Goal: Transaction & Acquisition: Purchase product/service

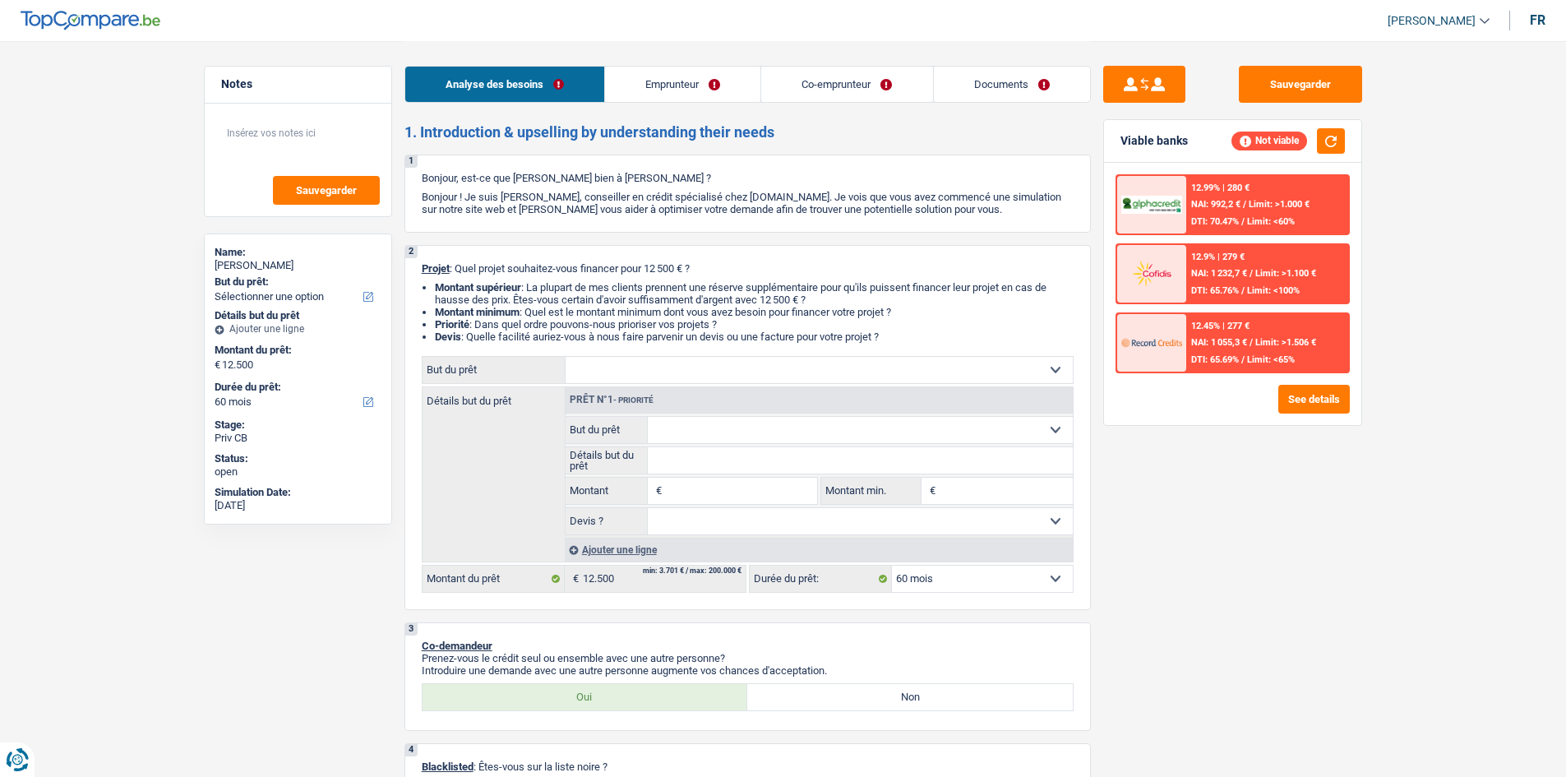
select select "60"
select select "independent"
select select "netSalary"
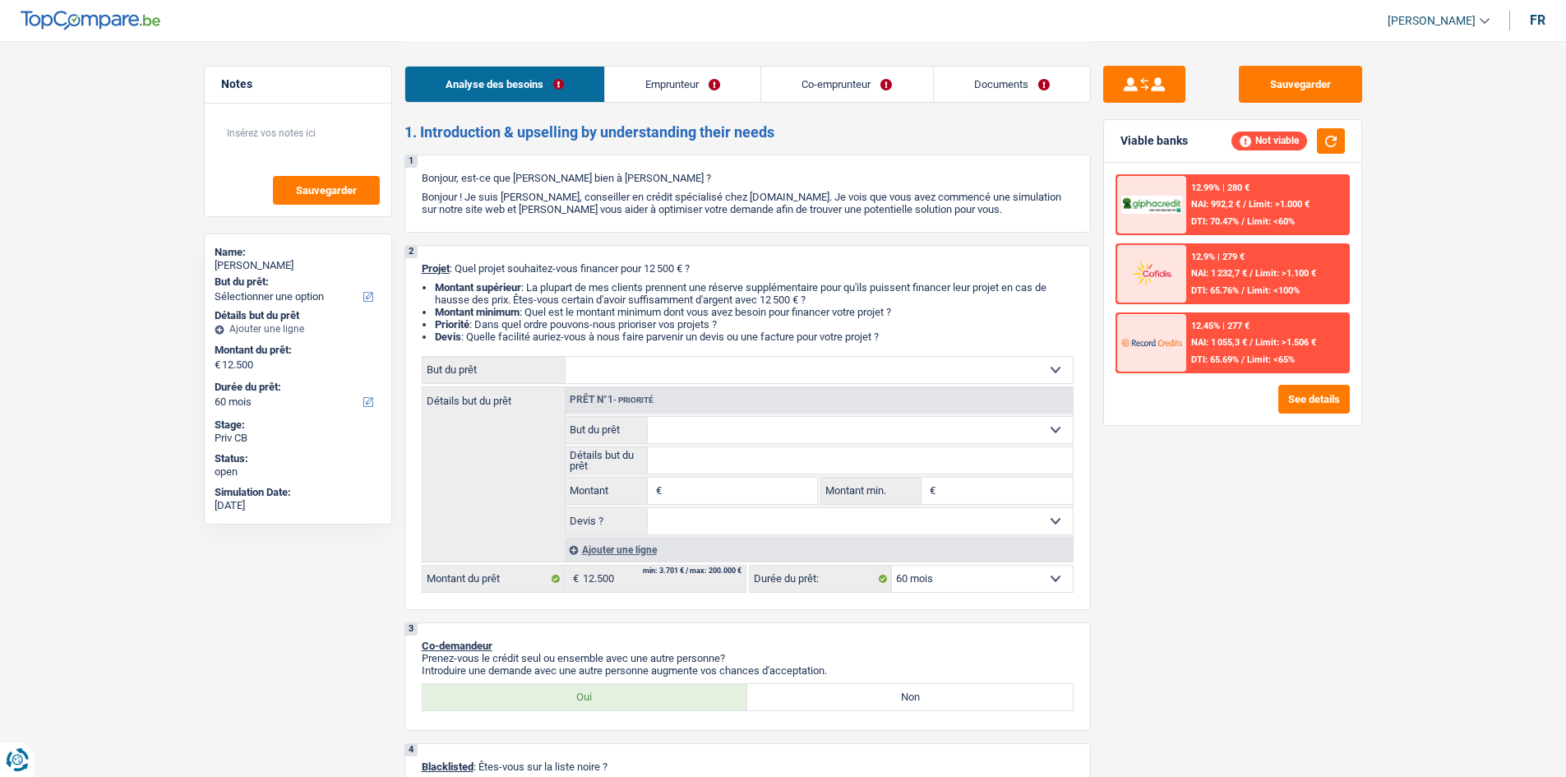
select select "rentalIncome"
select select "netSalary"
select select "rentalIncome"
select select "ownerWithMortgage"
select select "mortgage"
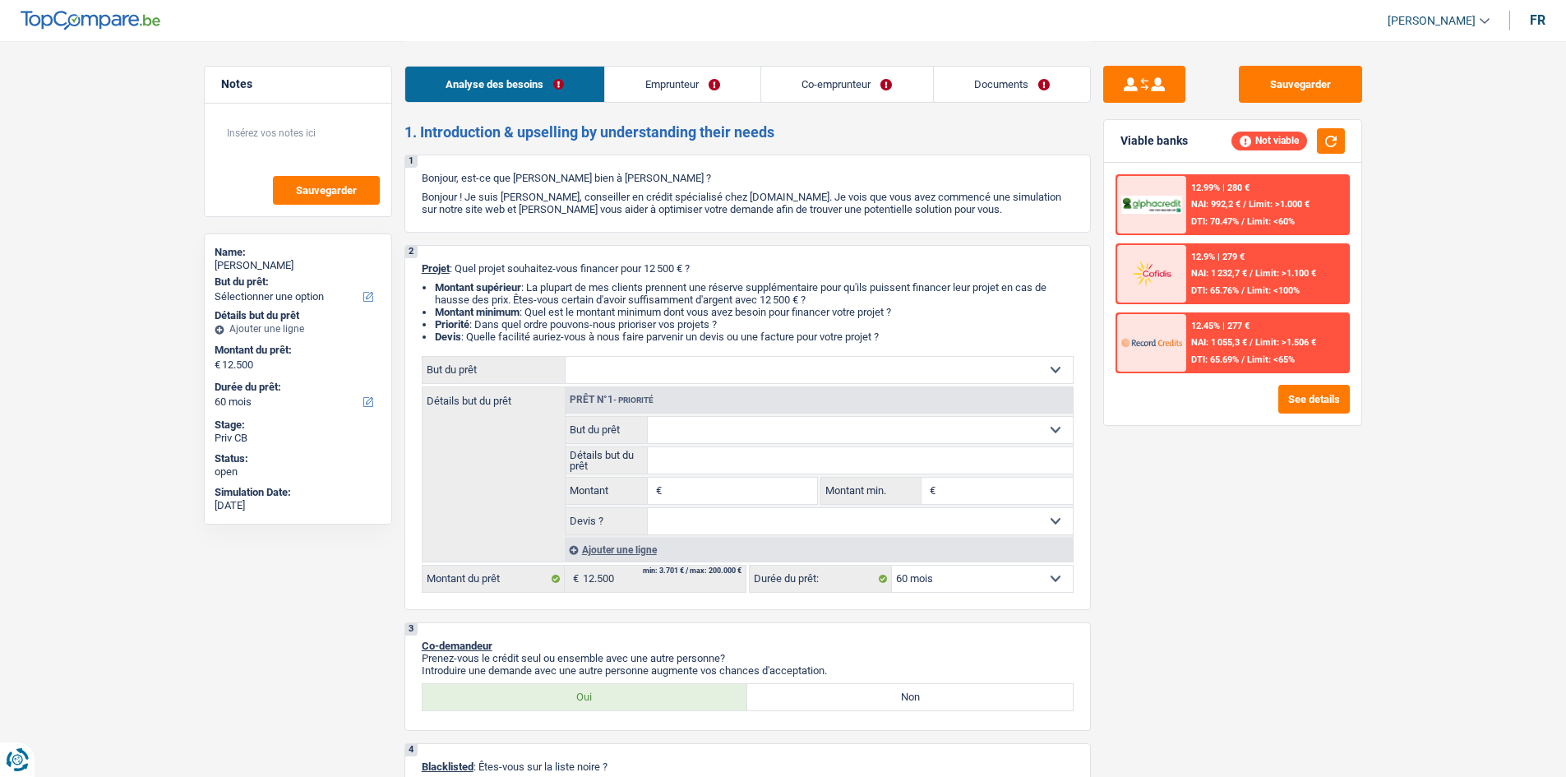
select select "300"
select select "mortgage"
select select "300"
select select "personalLoan"
select select "other"
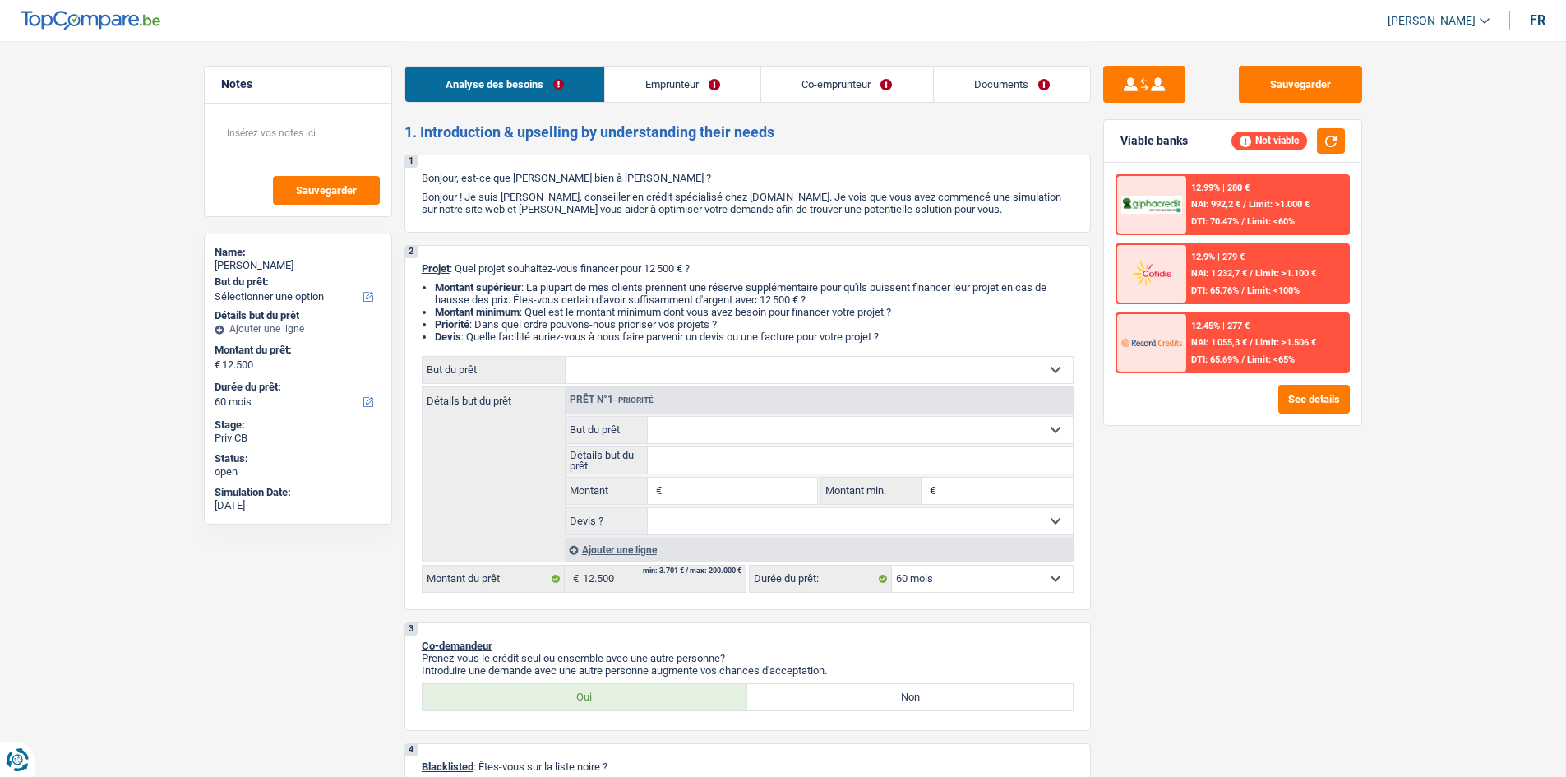
select select "84"
select select "60"
click at [659, 90] on link "Emprunteur" at bounding box center [682, 84] width 155 height 35
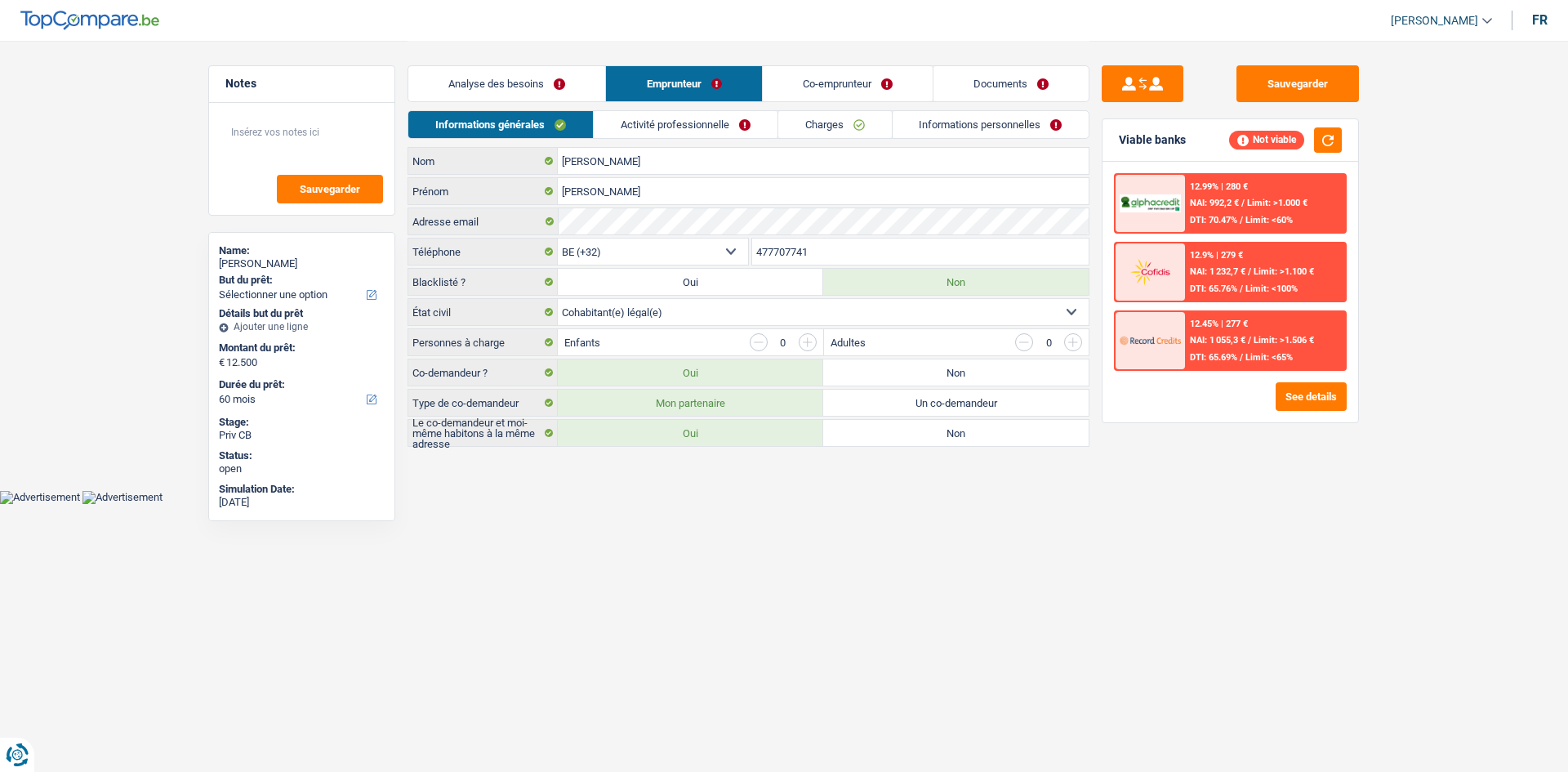
click at [533, 89] on link "Analyse des besoins" at bounding box center [506, 83] width 197 height 35
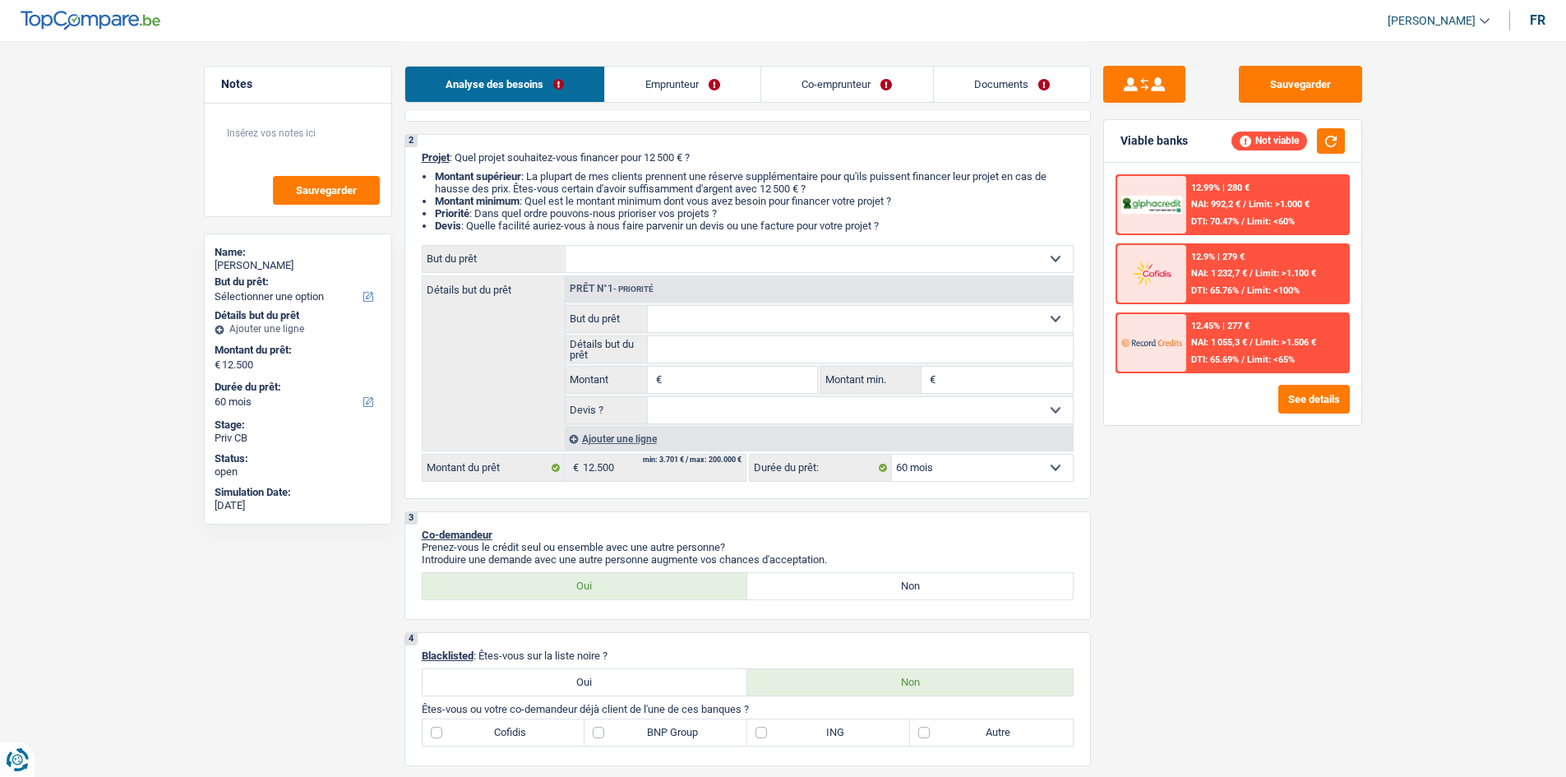
scroll to position [82, 0]
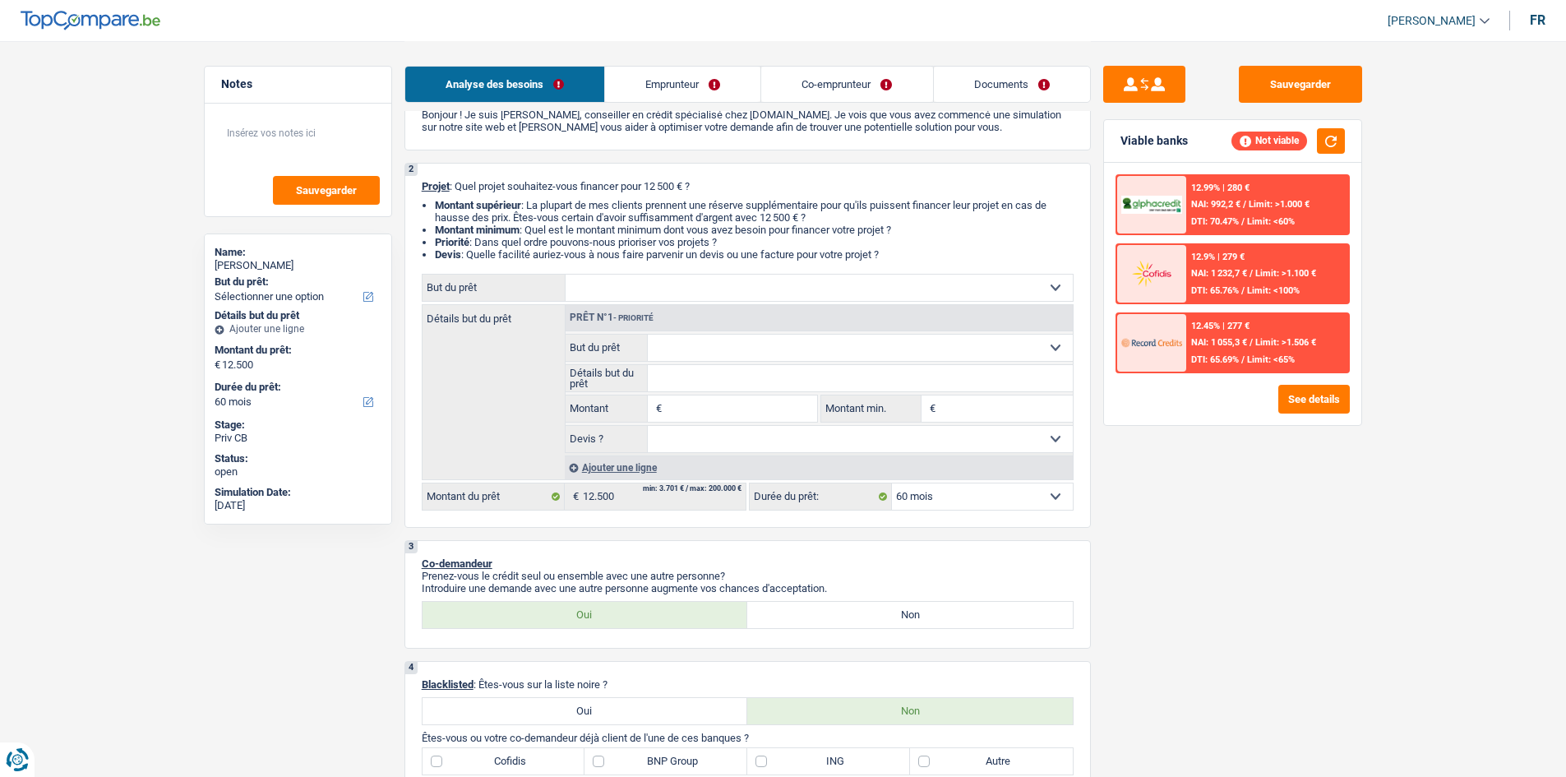
click at [644, 286] on select "Confort maison: meubles, textile, peinture, électroménager, outillage non-profe…" at bounding box center [819, 288] width 507 height 26
click at [1162, 616] on div "Sauvegarder Viable banks Not viable 12.99% | 280 € NAI: 992,2 € / Limit: >1.000…" at bounding box center [1233, 408] width 284 height 685
click at [756, 414] on input "Montant" at bounding box center [741, 409] width 150 height 26
click at [680, 89] on link "Emprunteur" at bounding box center [682, 84] width 155 height 35
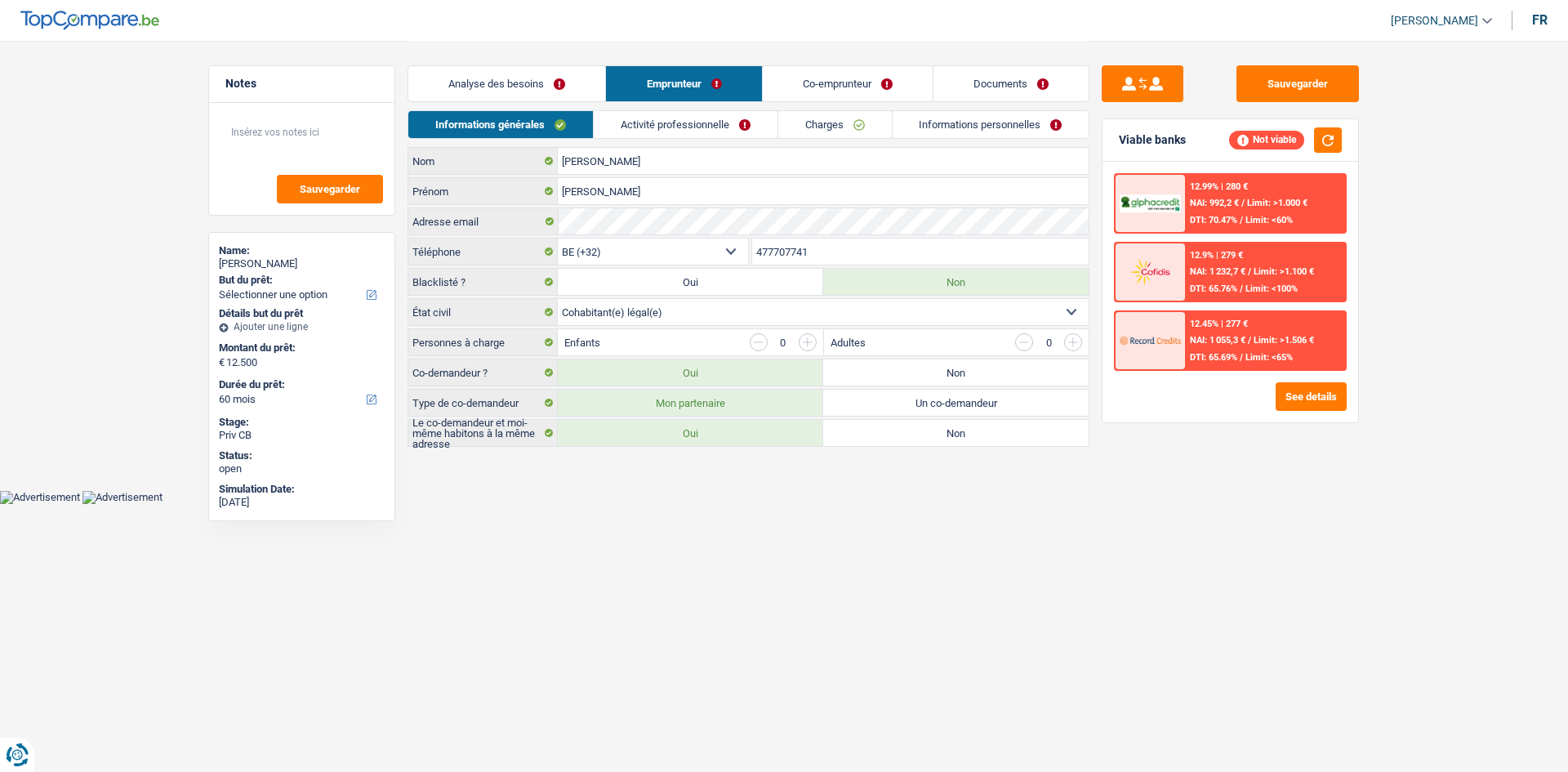
click at [722, 123] on link "Activité professionnelle" at bounding box center [685, 124] width 184 height 27
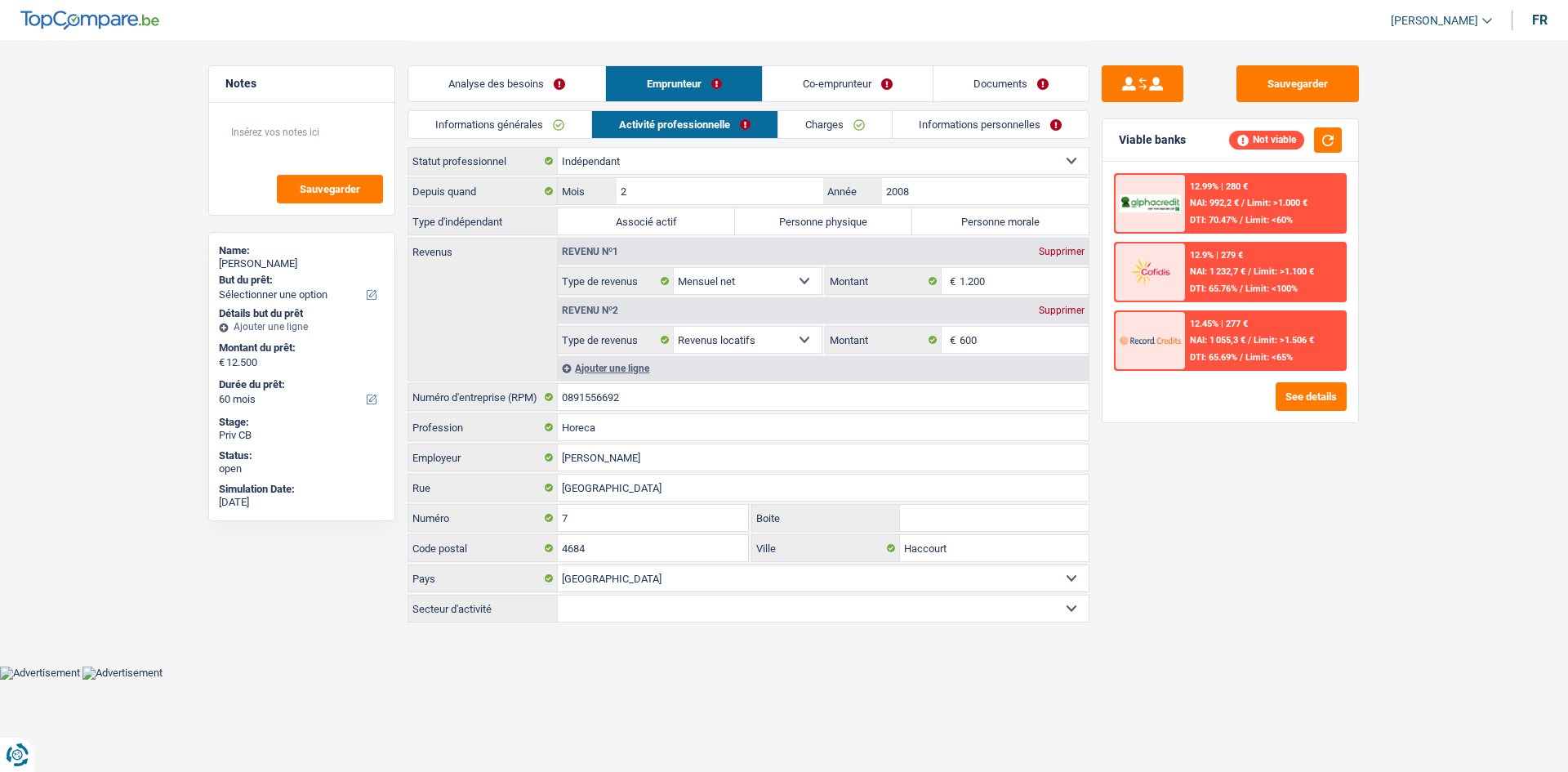
click at [811, 124] on link "Charges" at bounding box center [835, 124] width 113 height 27
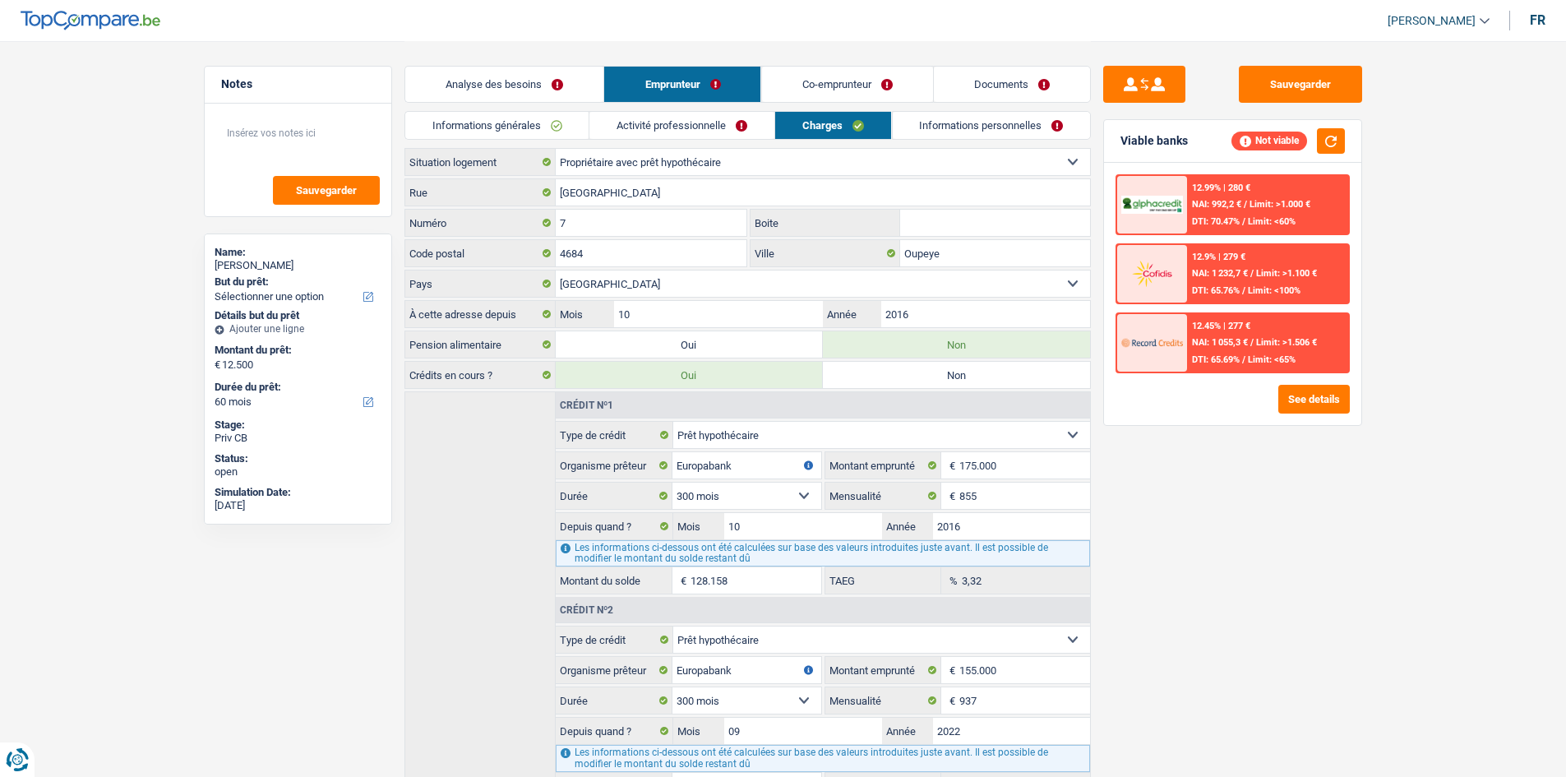
click at [723, 120] on link "Activité professionnelle" at bounding box center [682, 125] width 185 height 27
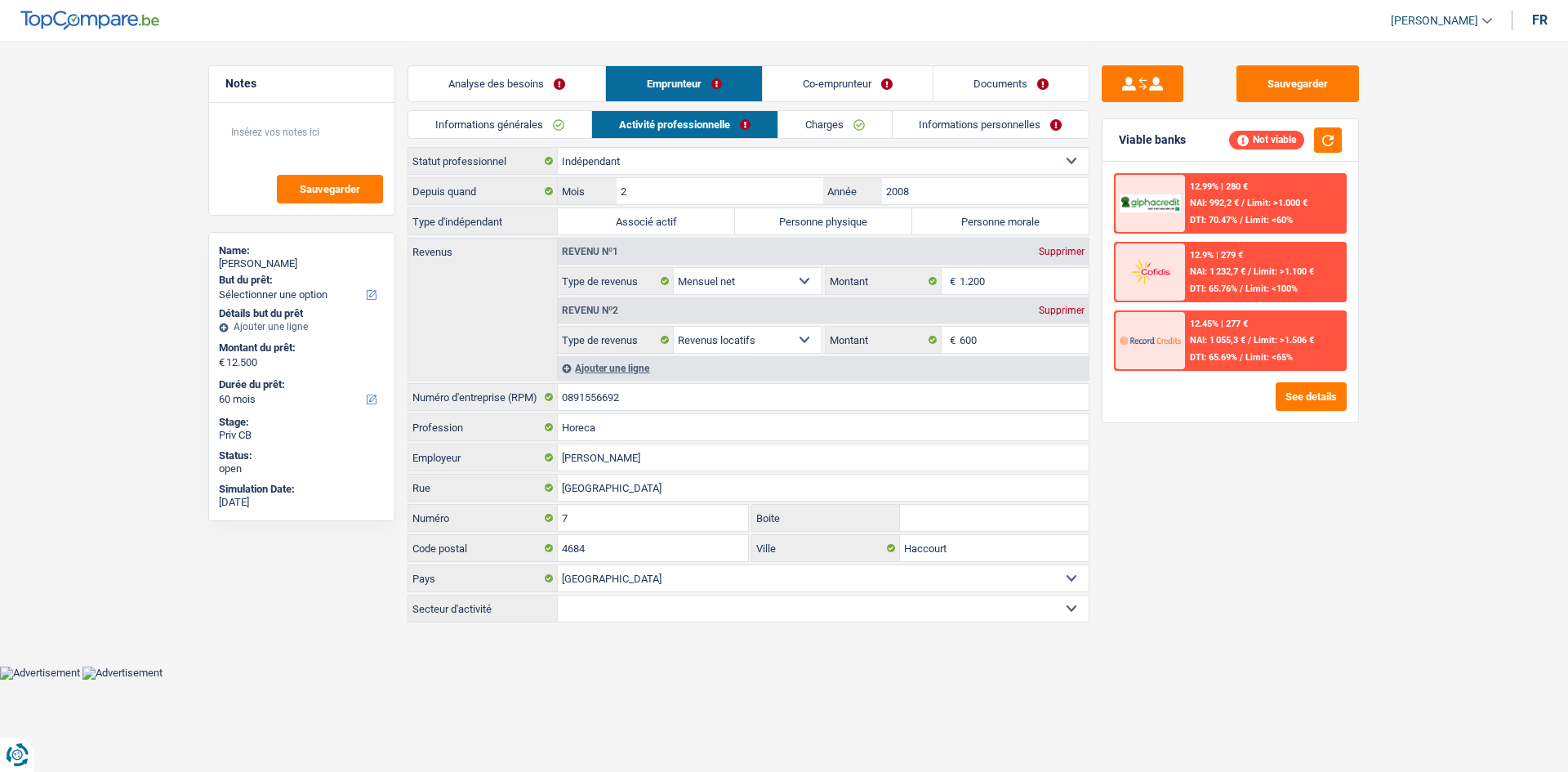
click at [812, 127] on link "Charges" at bounding box center [835, 124] width 113 height 27
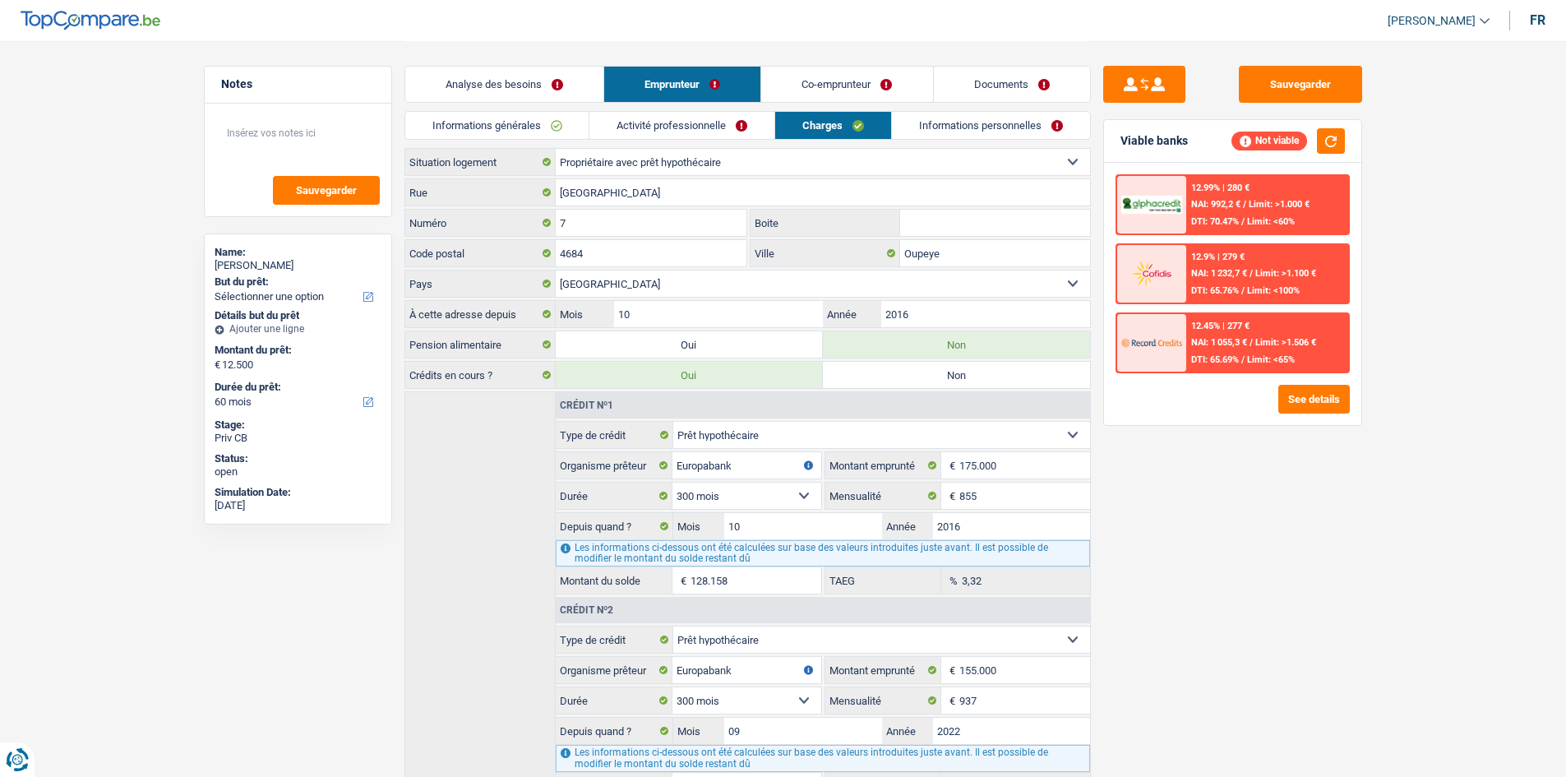
click at [825, 86] on link "Co-emprunteur" at bounding box center [846, 84] width 171 height 35
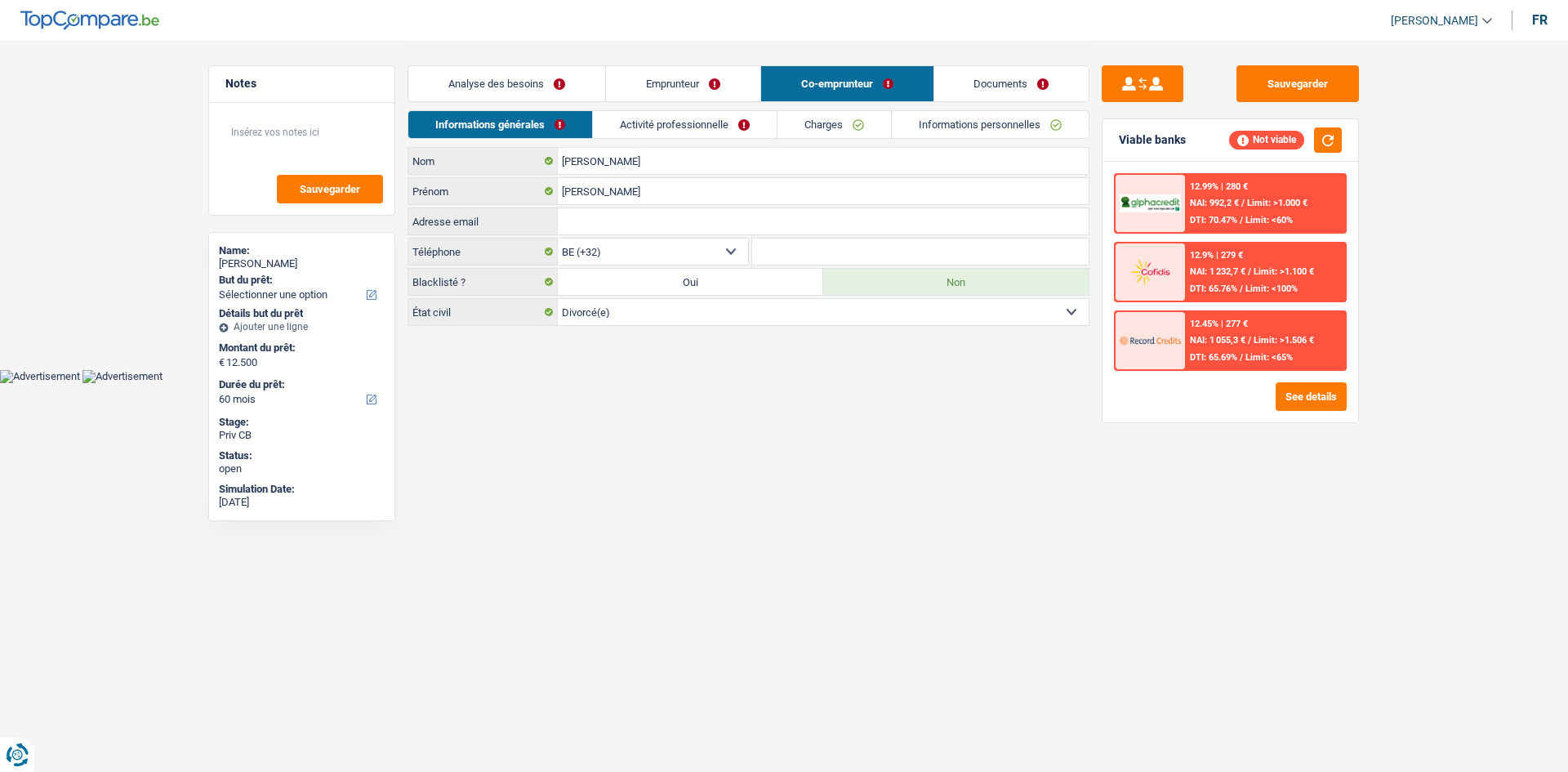
click at [649, 124] on link "Activité professionnelle" at bounding box center [684, 124] width 184 height 27
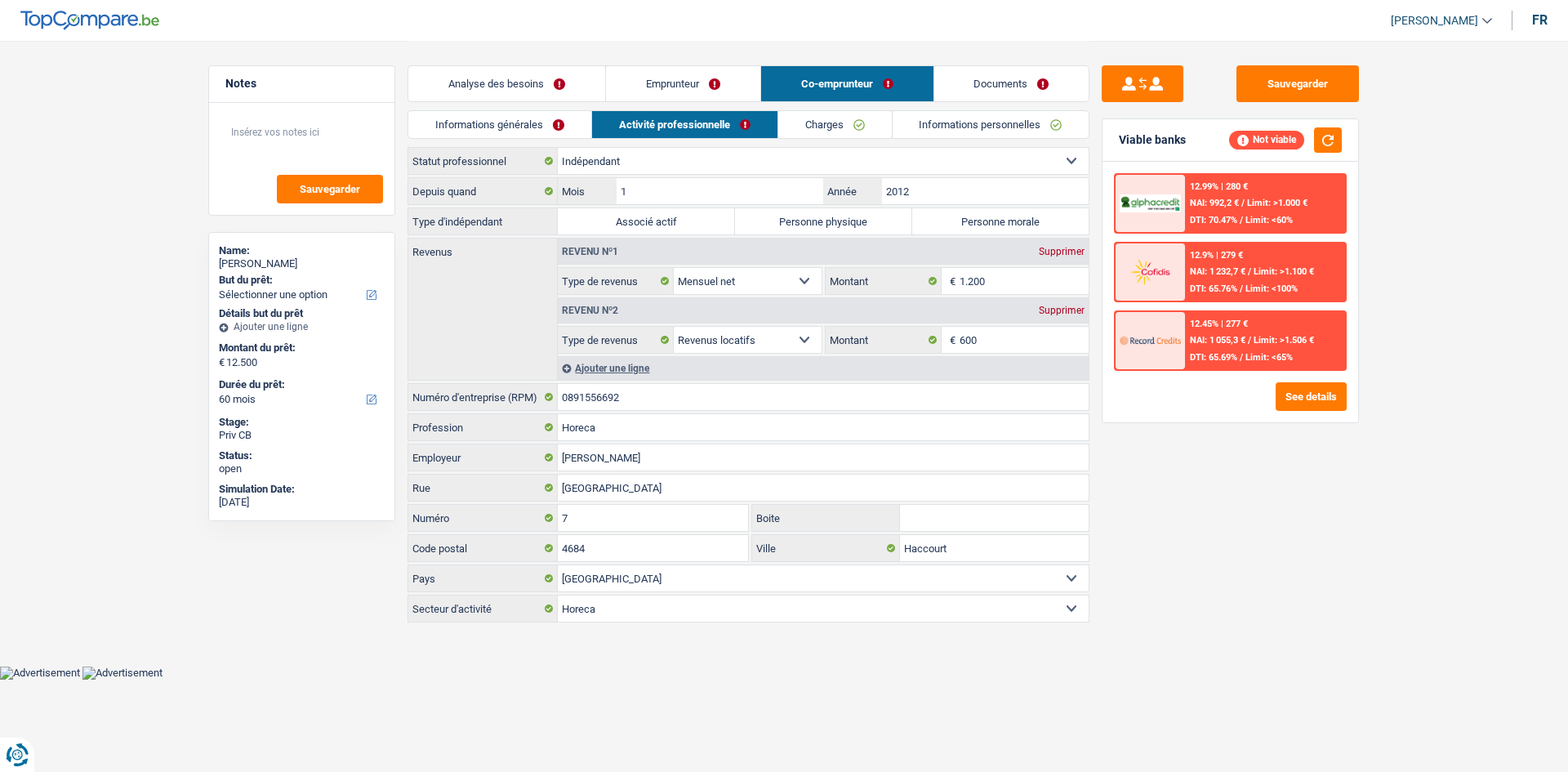
click at [704, 88] on link "Emprunteur" at bounding box center [682, 83] width 154 height 35
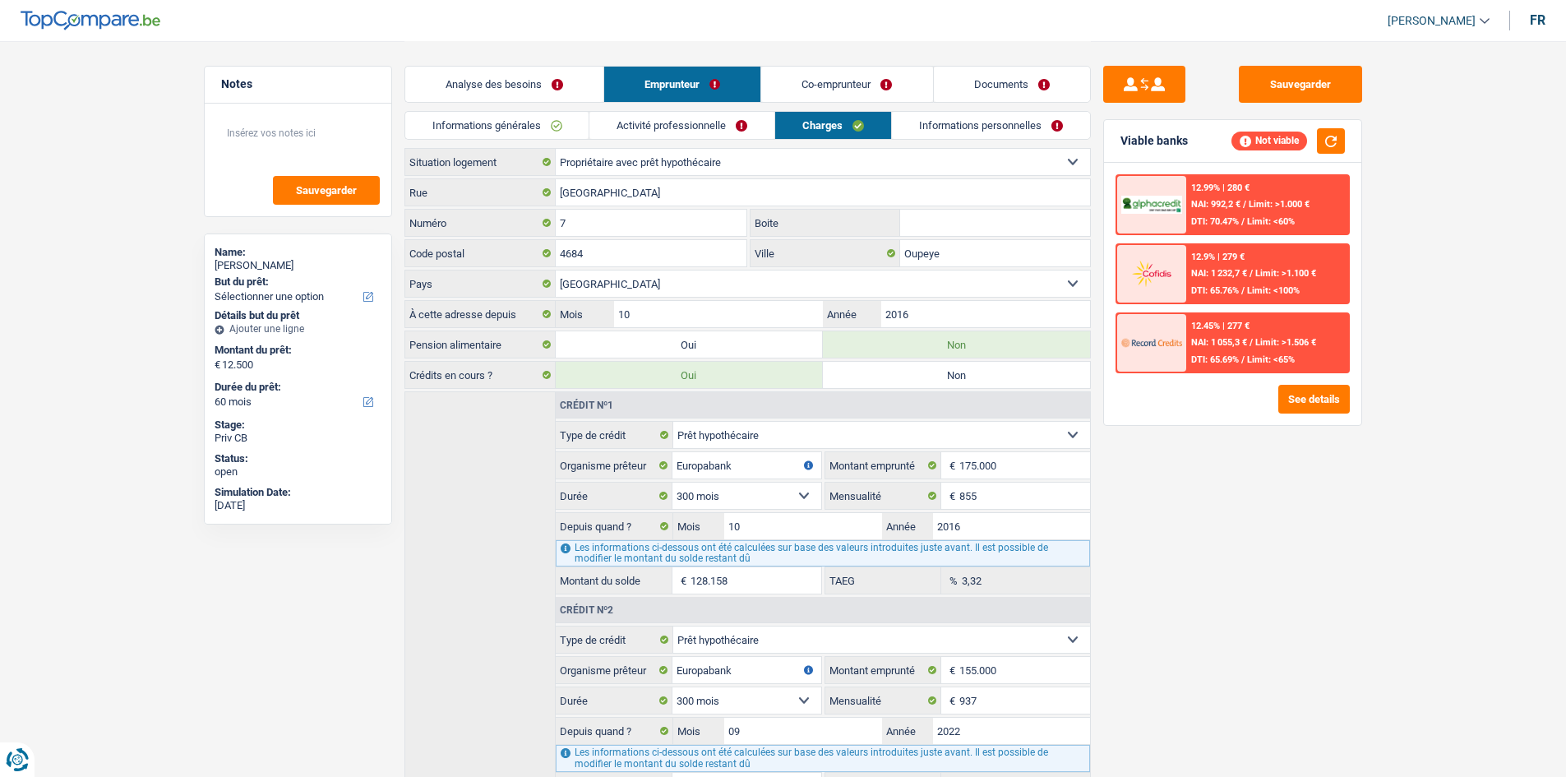
click at [794, 88] on link "Co-emprunteur" at bounding box center [846, 84] width 171 height 35
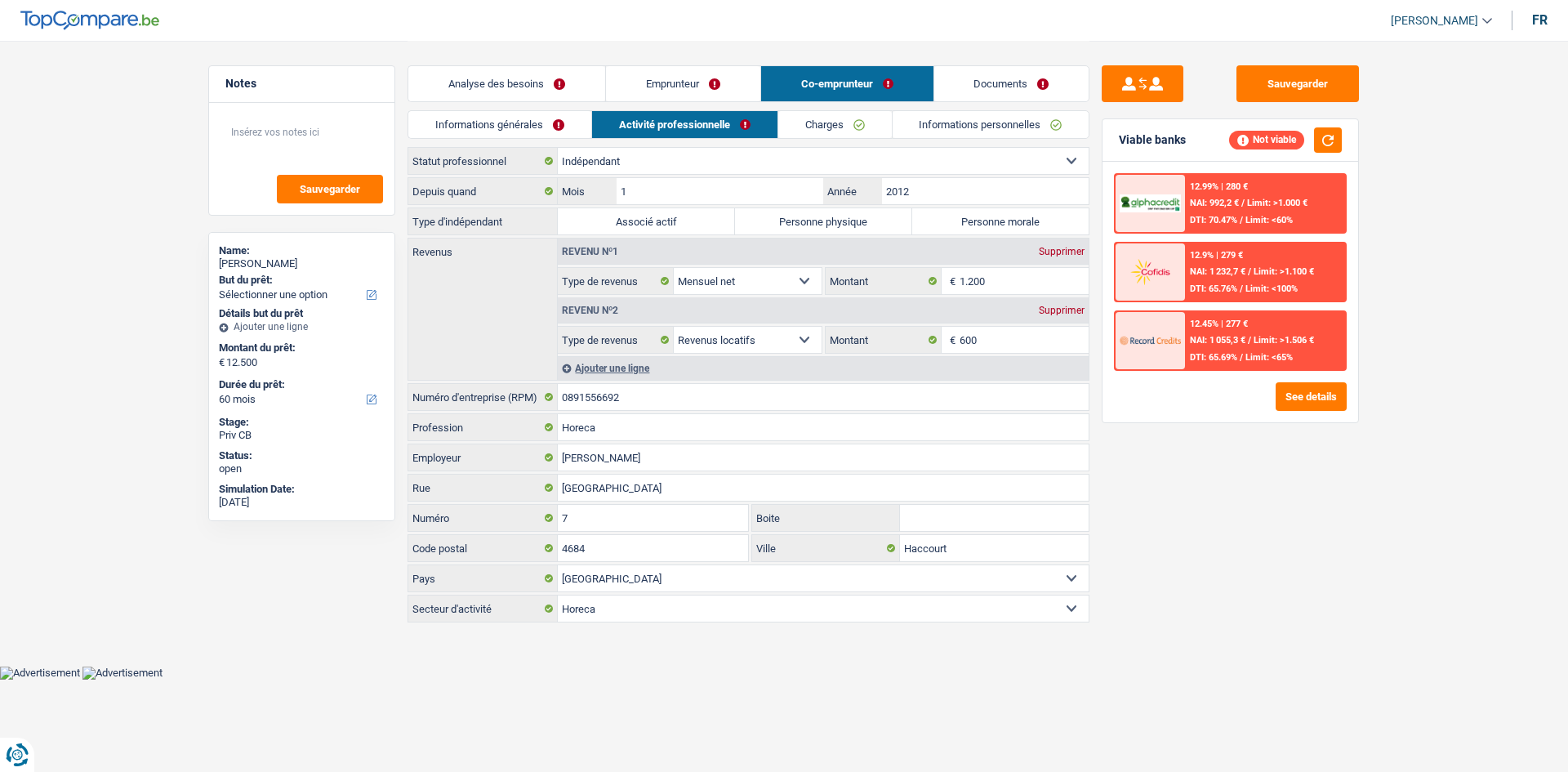
click at [926, 125] on link "Informations personnelles" at bounding box center [991, 124] width 197 height 27
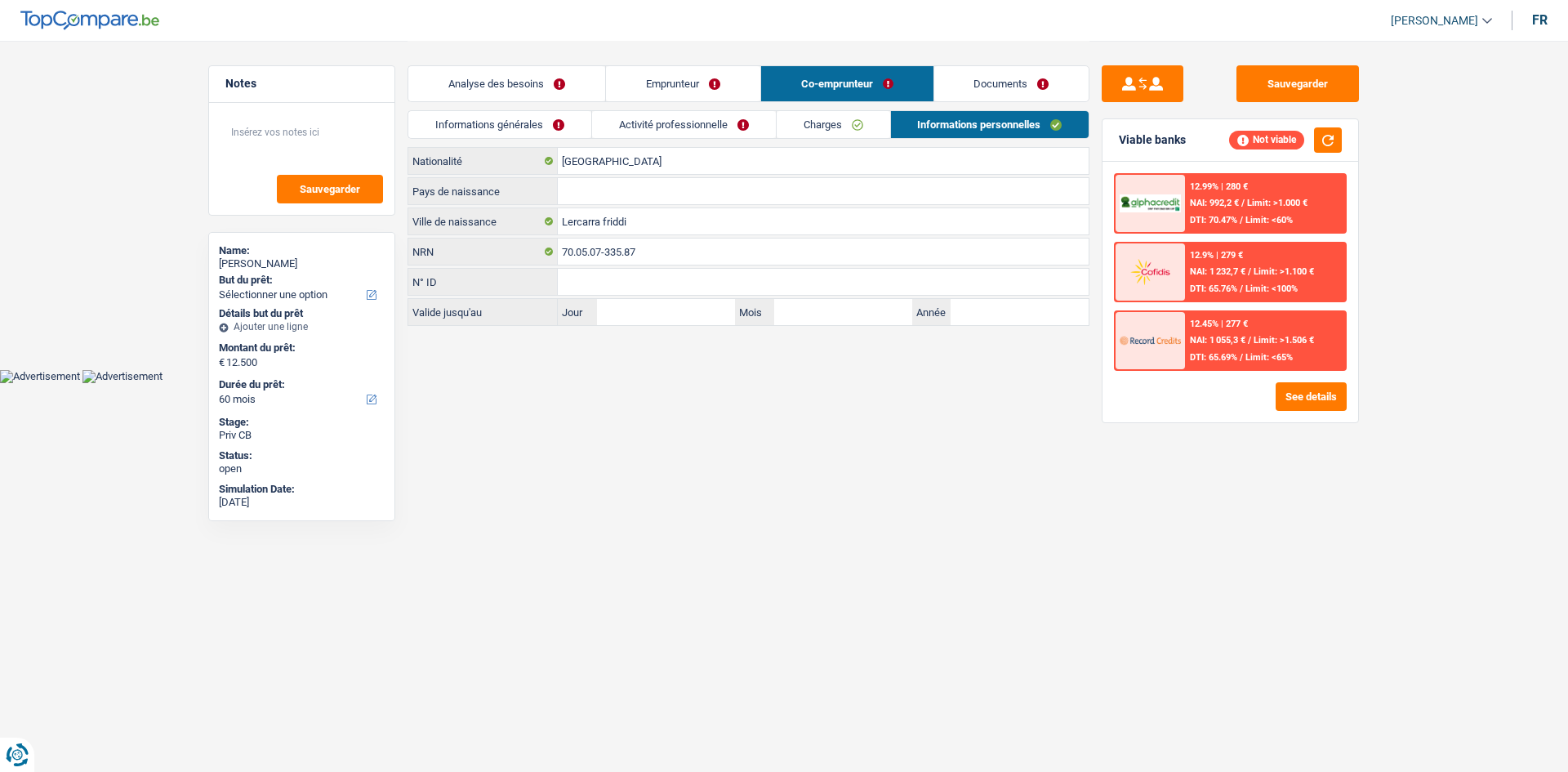
click at [989, 78] on link "Documents" at bounding box center [1012, 83] width 155 height 35
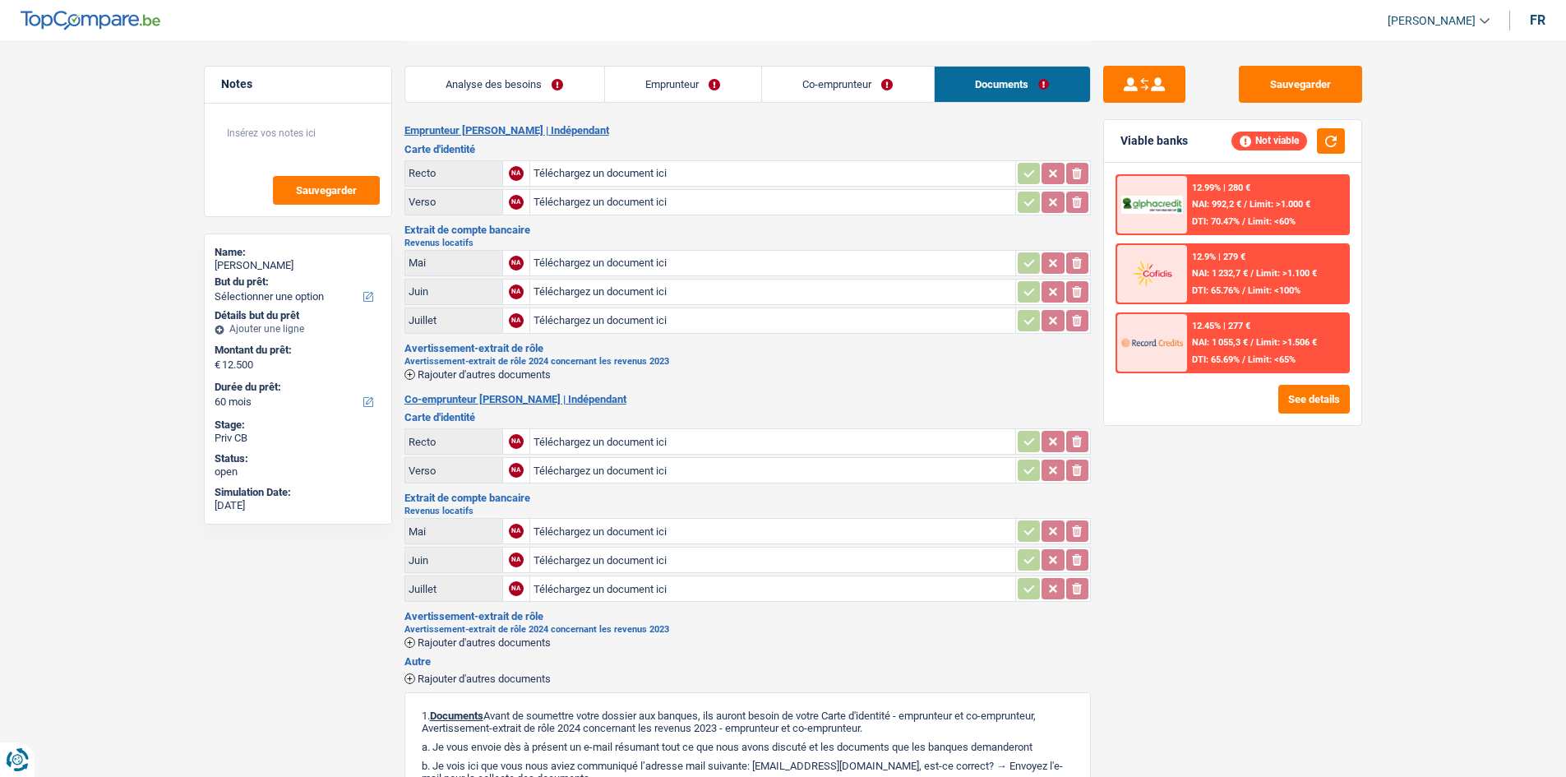
click at [556, 85] on link "Analyse des besoins" at bounding box center [504, 84] width 199 height 35
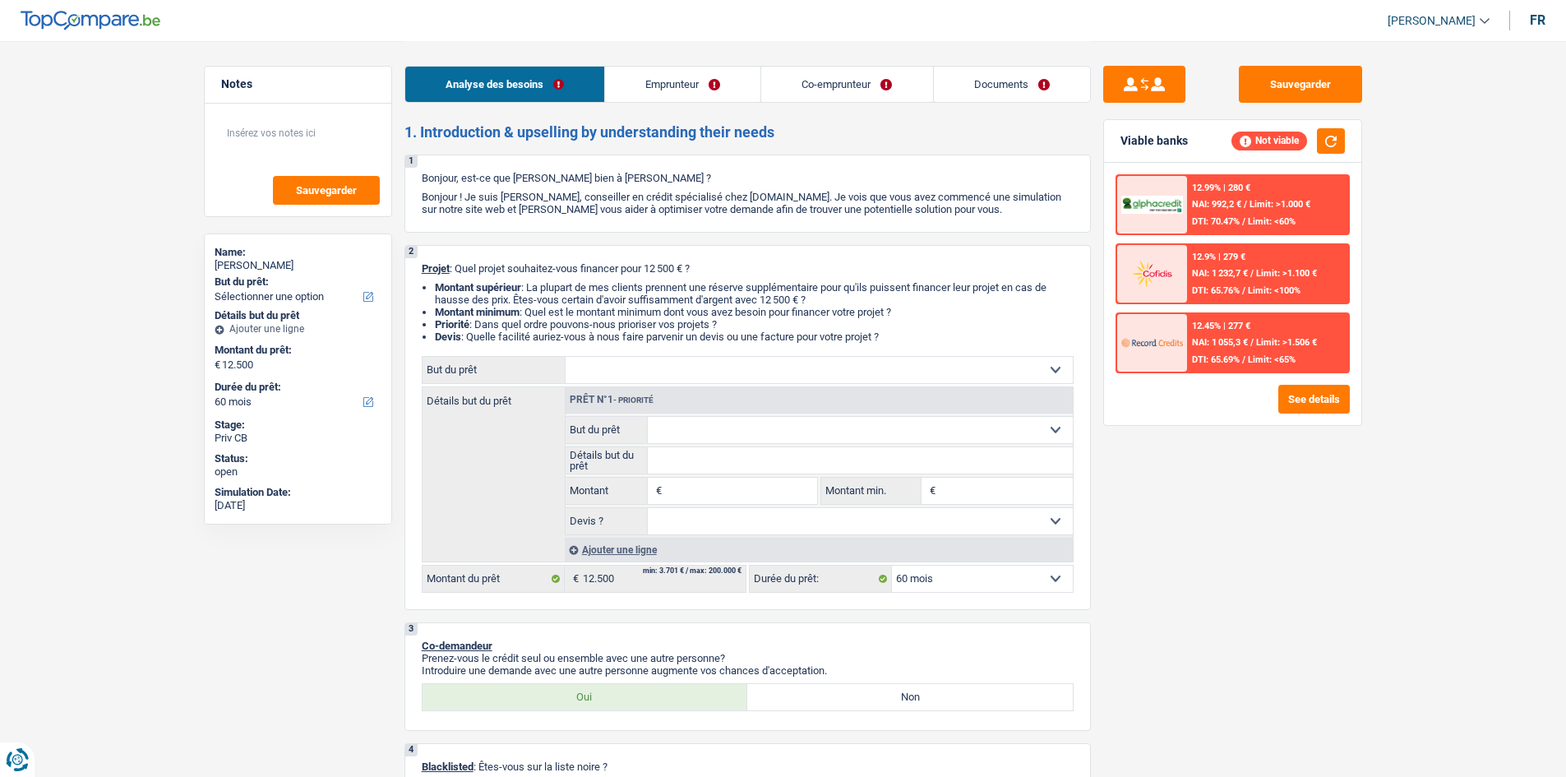
click at [648, 94] on link "Emprunteur" at bounding box center [682, 84] width 155 height 35
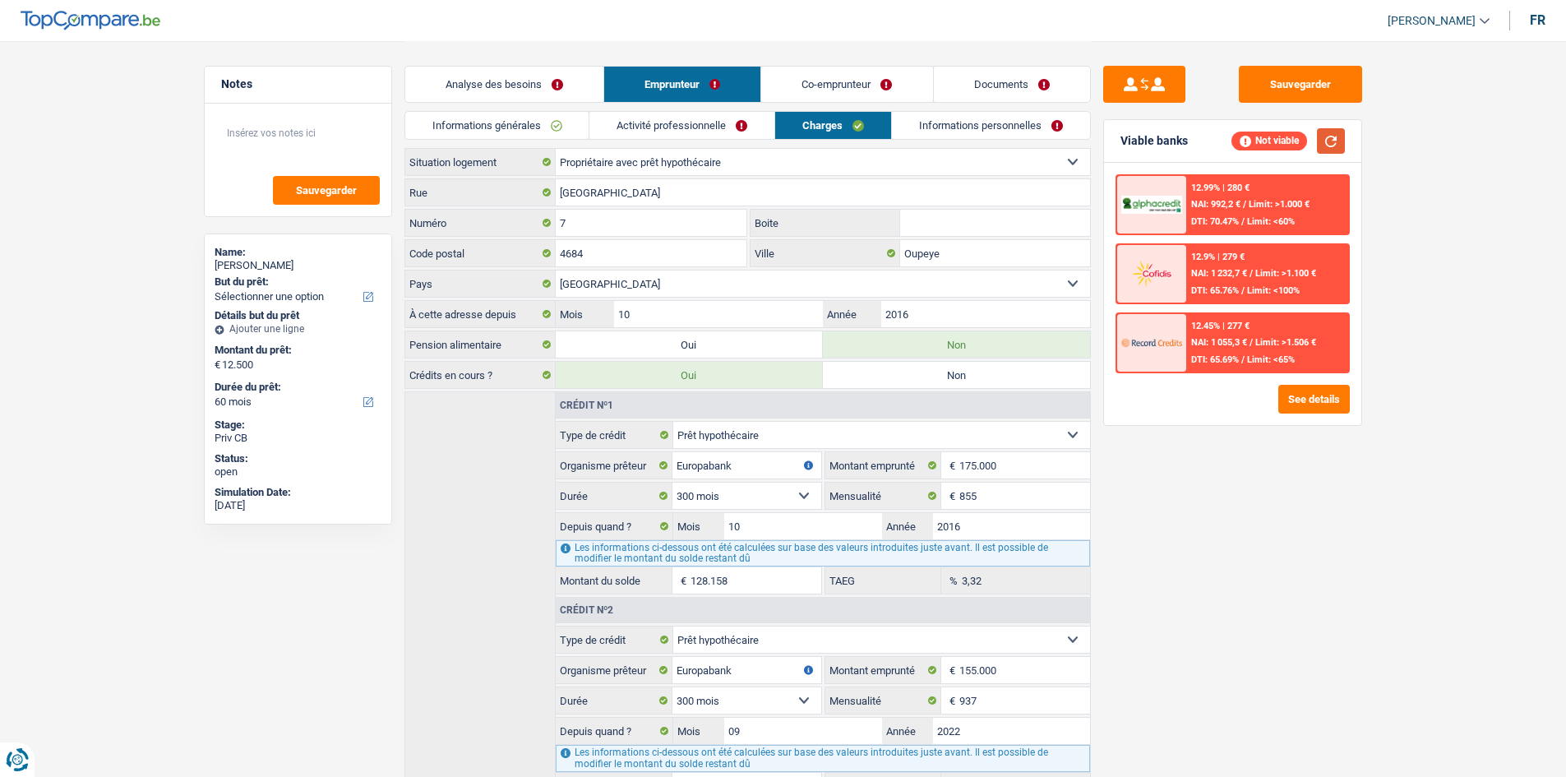
click at [1331, 138] on button "button" at bounding box center [1331, 140] width 28 height 25
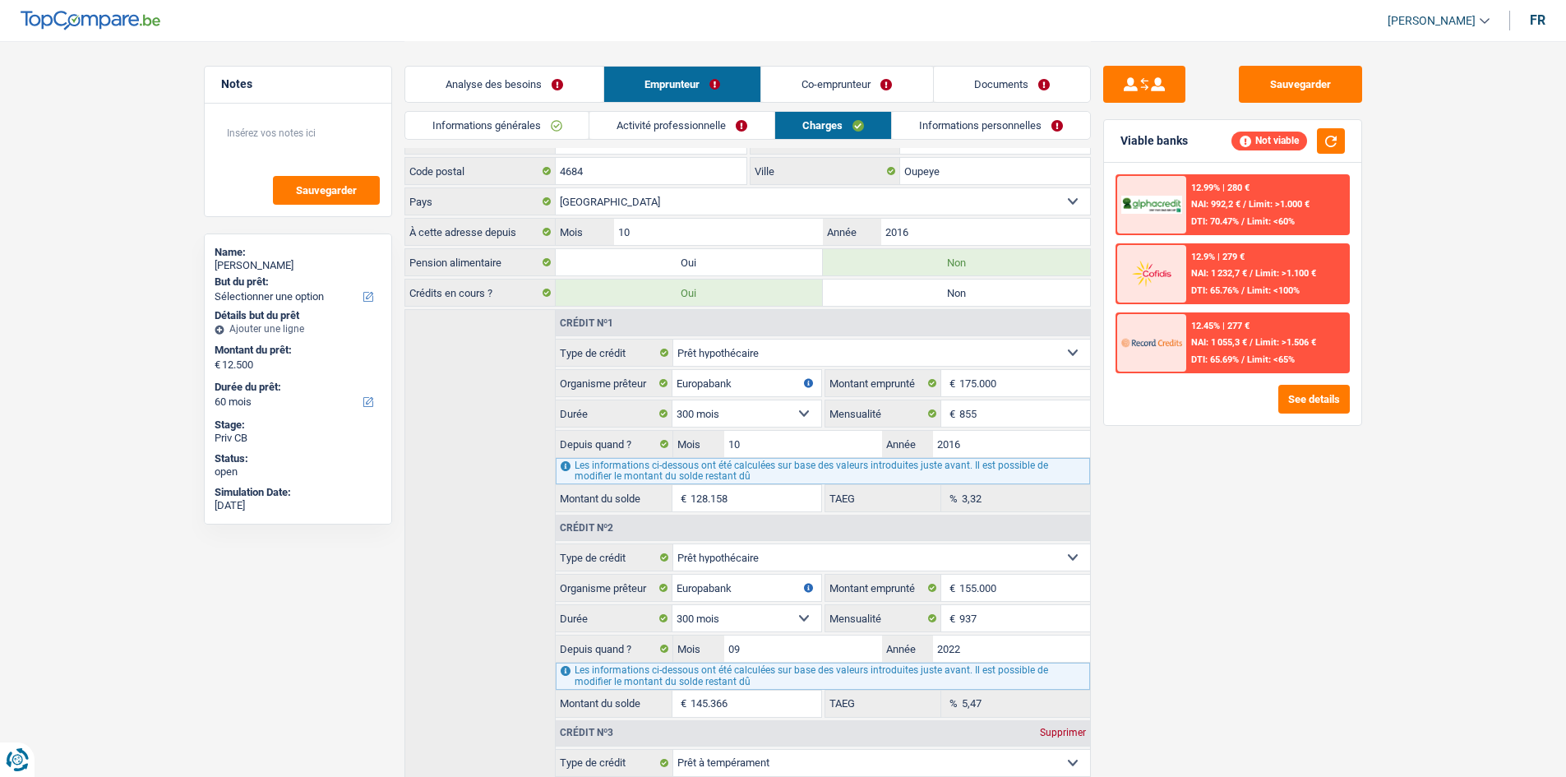
click at [537, 90] on link "Analyse des besoins" at bounding box center [504, 84] width 198 height 35
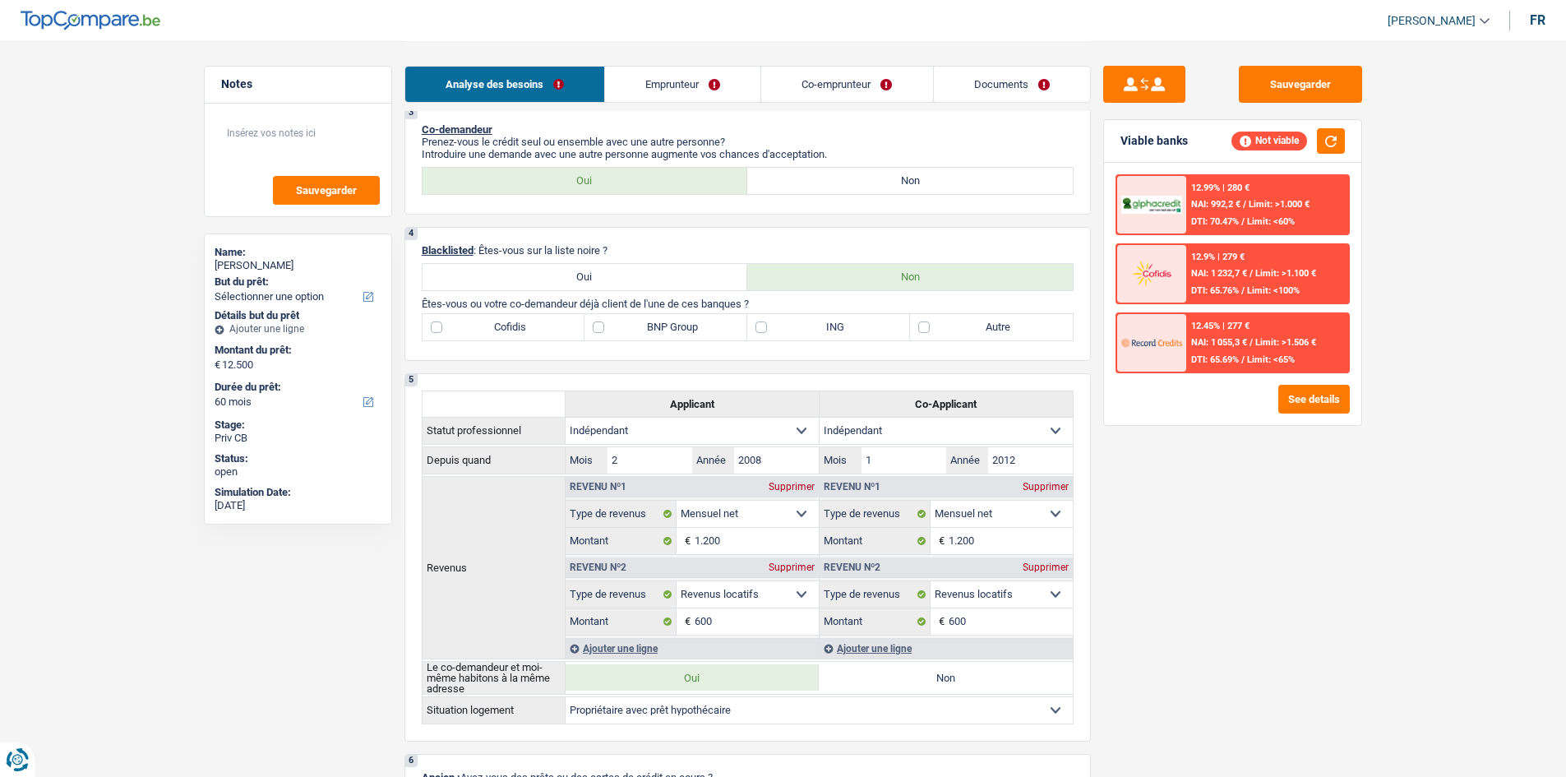
scroll to position [329, 0]
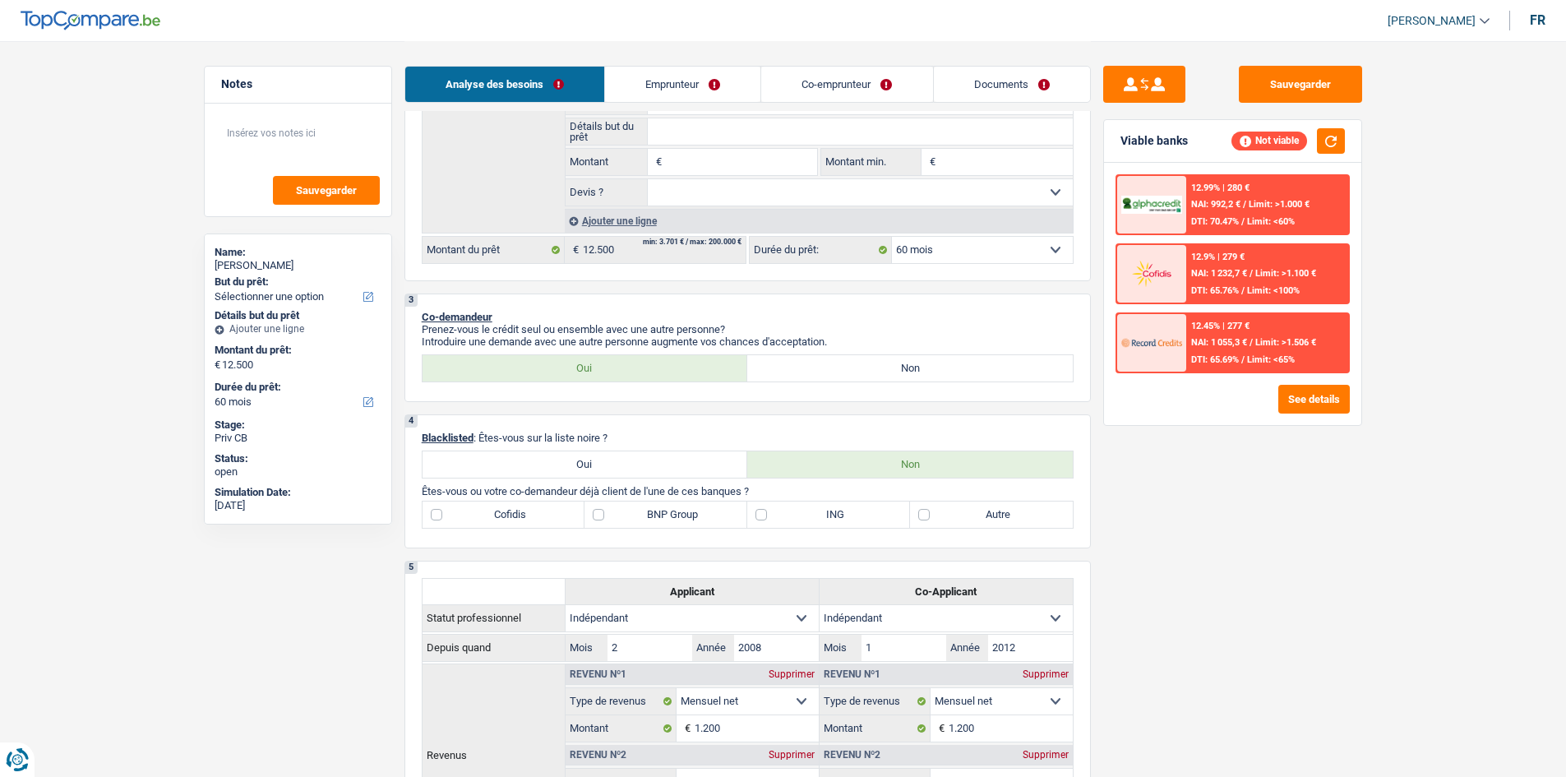
click at [982, 517] on label "Autre" at bounding box center [991, 515] width 163 height 26
click at [982, 517] on input "Autre" at bounding box center [991, 515] width 163 height 26
checkbox input "true"
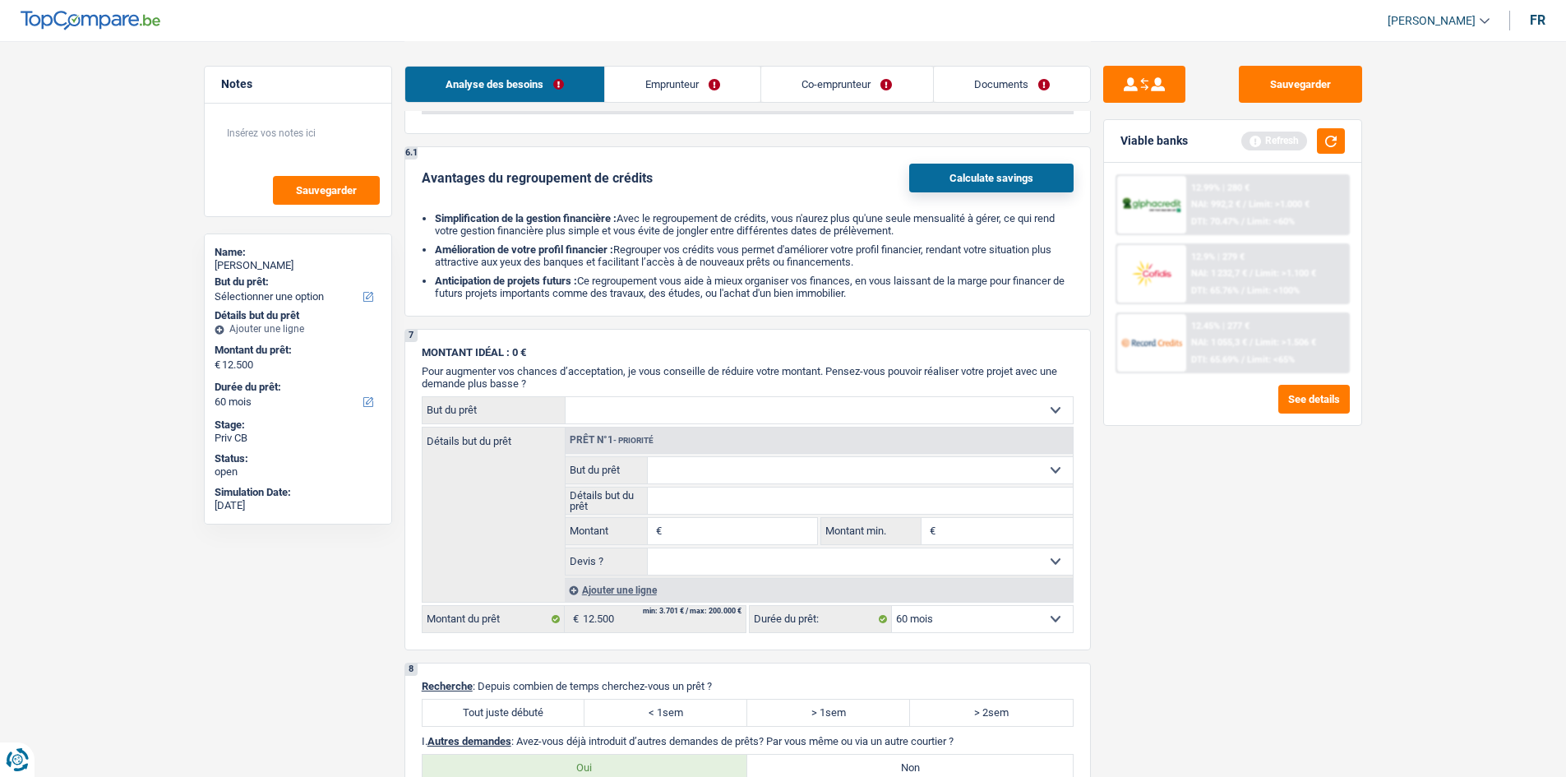
scroll to position [1891, 0]
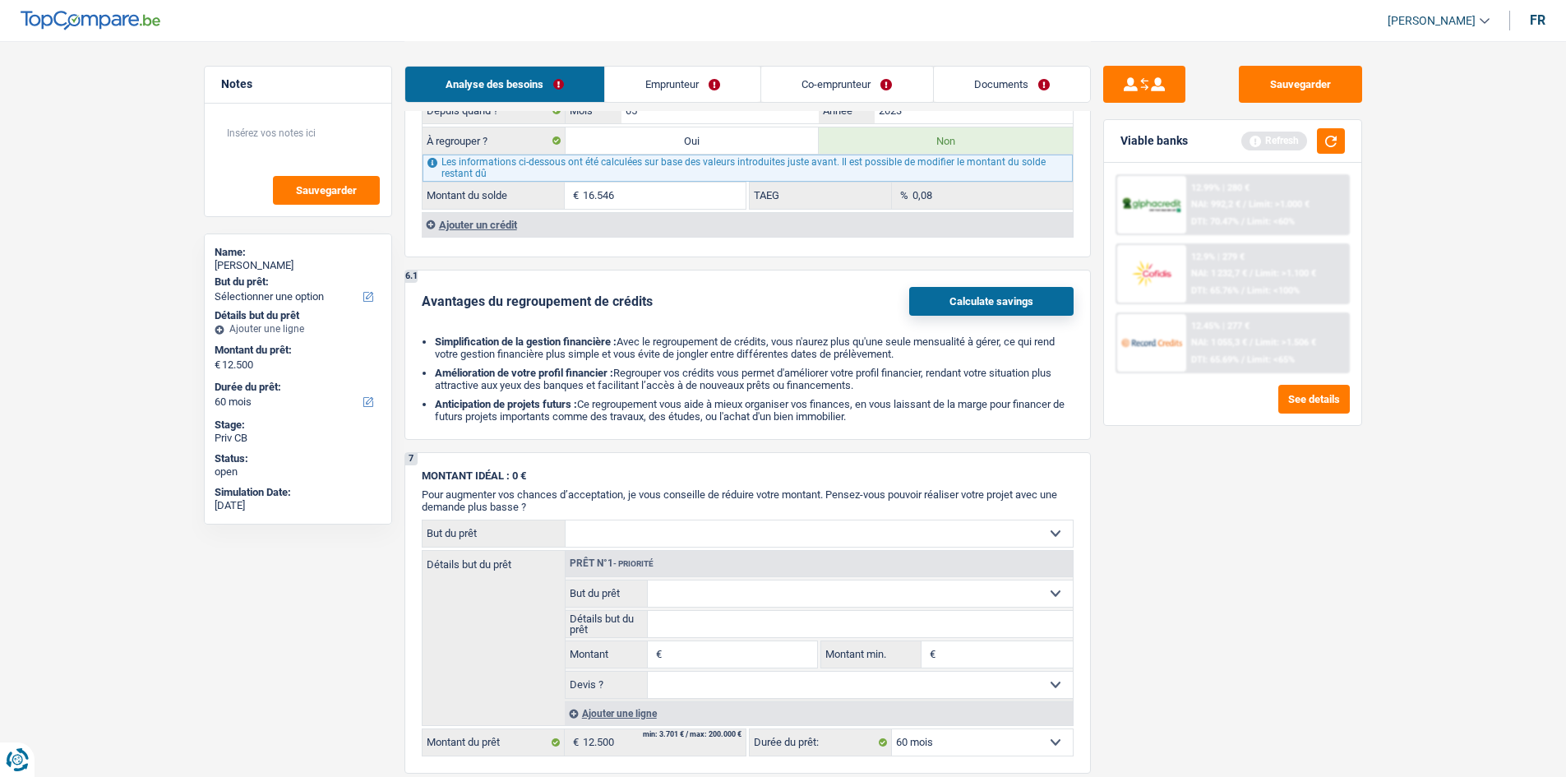
click at [488, 220] on div "Ajouter un crédit" at bounding box center [747, 224] width 651 height 25
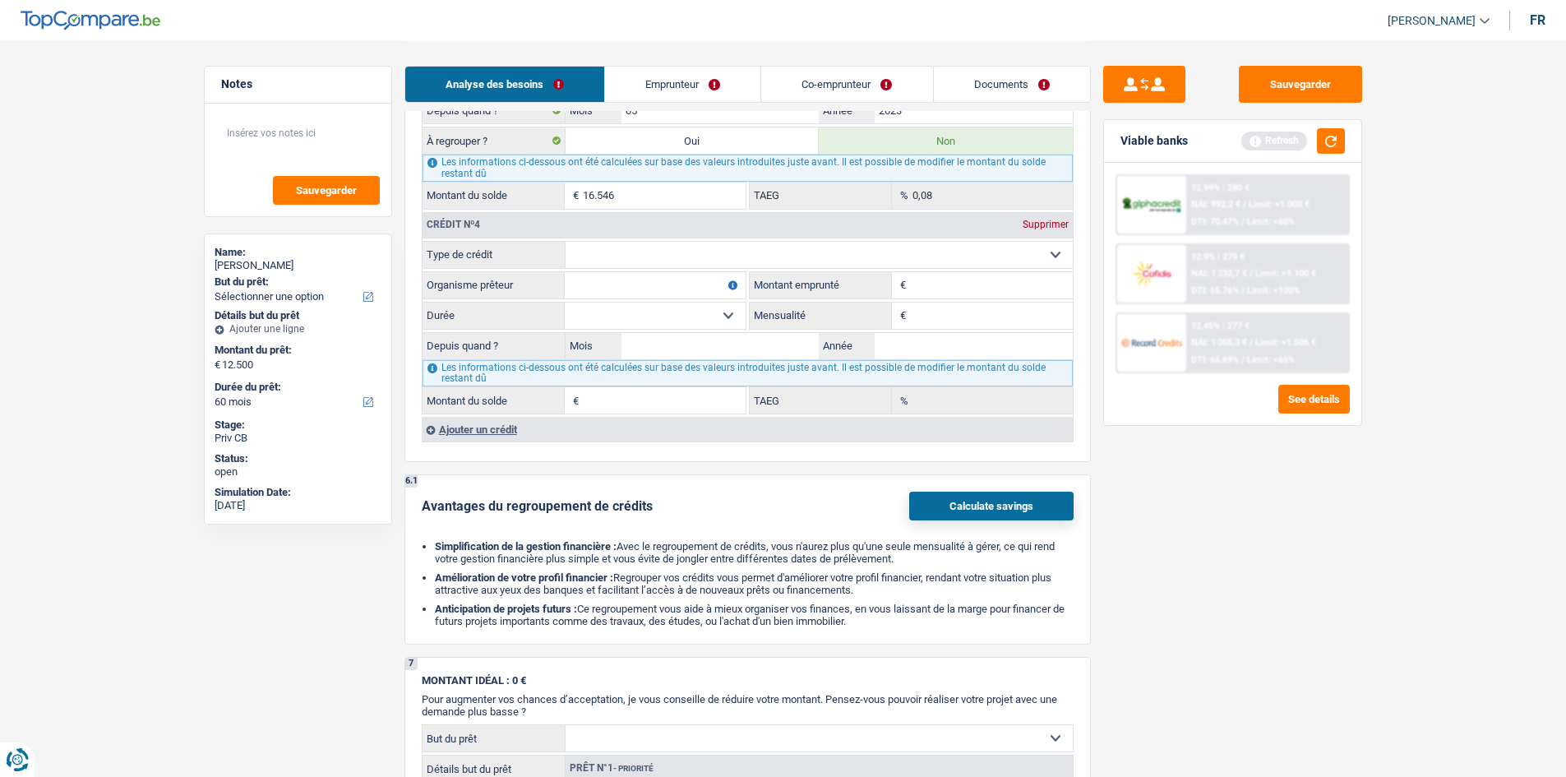
drag, startPoint x: 819, startPoint y: 252, endPoint x: 798, endPoint y: 250, distance: 20.7
click at [817, 252] on select "Carte ou ouverture de crédit Prêt hypothécaire Vente à tempérament Prêt à tempé…" at bounding box center [819, 255] width 507 height 26
select select "cardOrCredit"
type input "0"
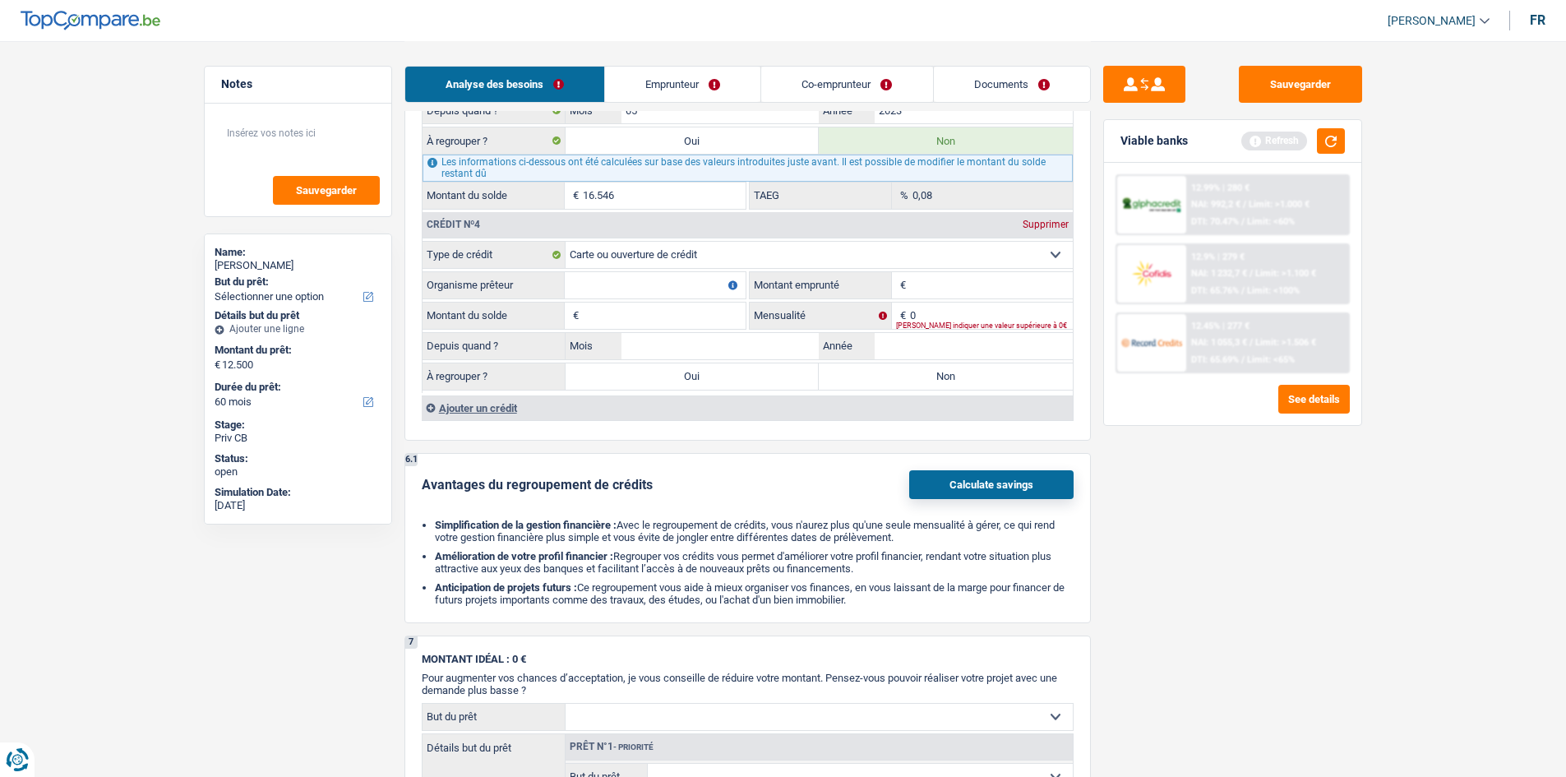
click at [612, 280] on input "Organisme prêteur" at bounding box center [655, 285] width 181 height 26
click at [914, 287] on input "Montant emprunté" at bounding box center [991, 285] width 163 height 26
type input "1.250"
click at [669, 289] on input "Organisme prêteur" at bounding box center [655, 285] width 181 height 26
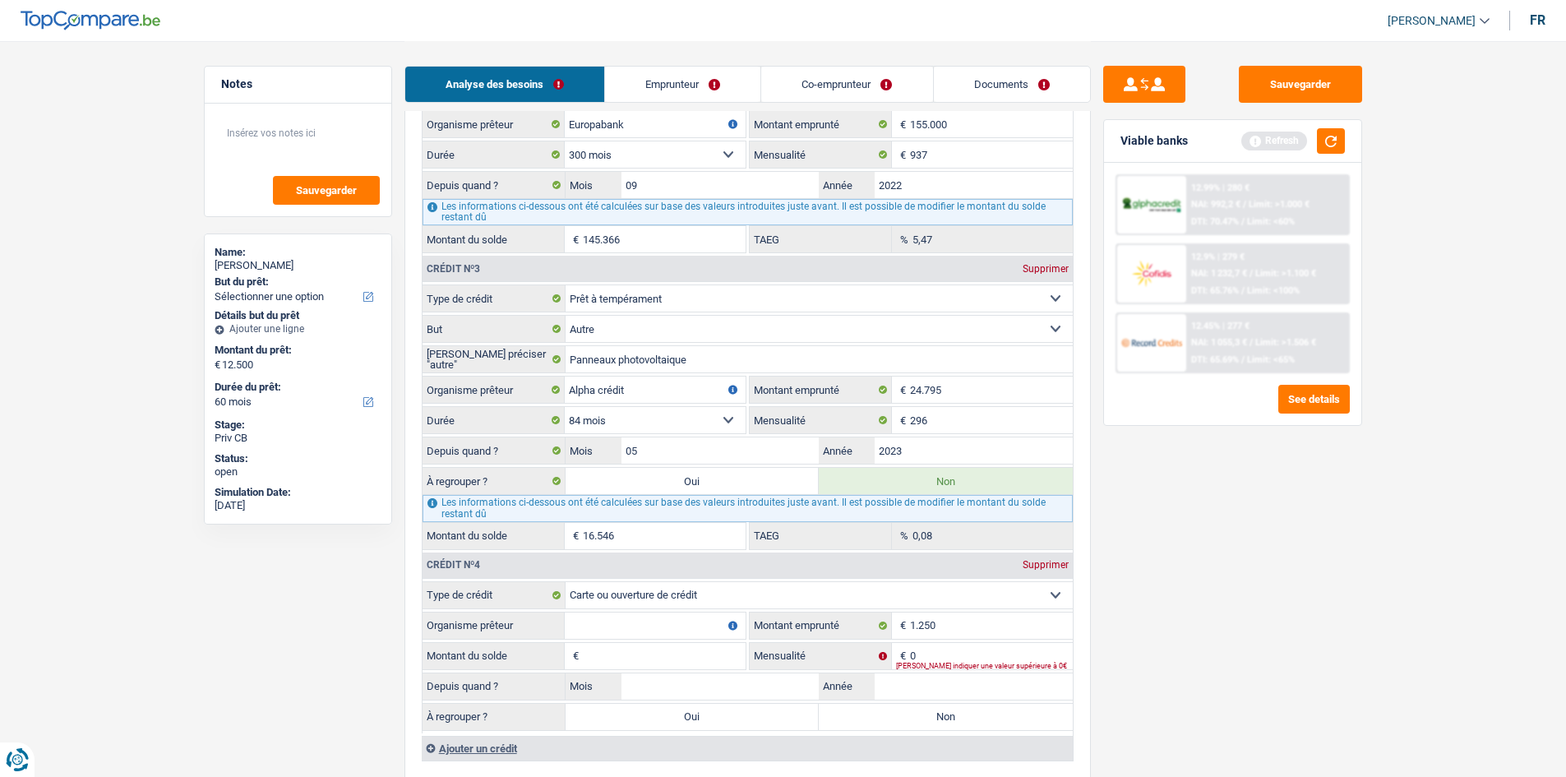
scroll to position [1645, 0]
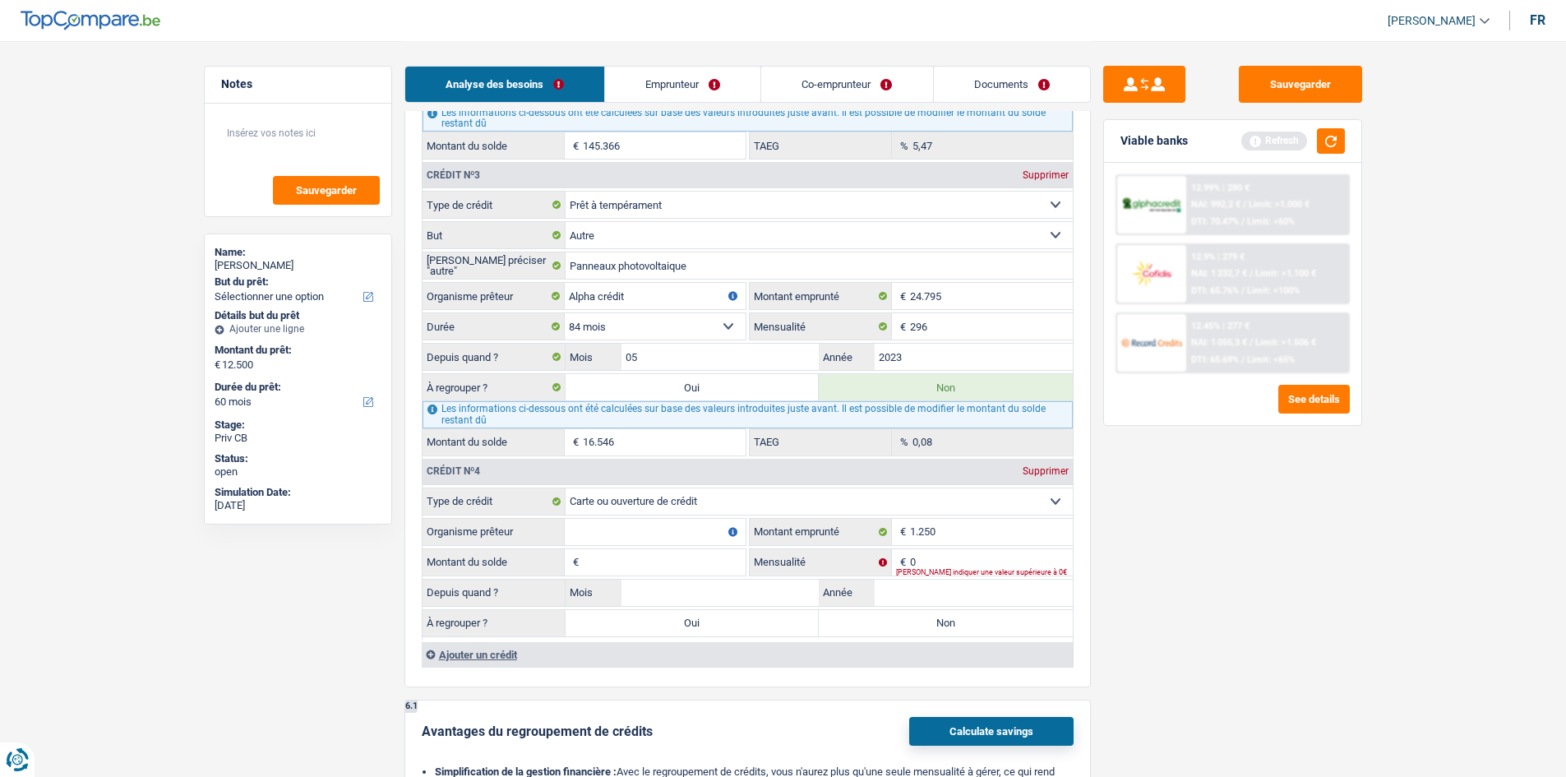
click at [581, 538] on input "Organisme prêteur" at bounding box center [655, 532] width 181 height 26
type input "clelan"
click at [633, 572] on input "Montant du solde" at bounding box center [664, 562] width 163 height 26
type input "1.250"
click at [949, 560] on input "0" at bounding box center [991, 562] width 163 height 26
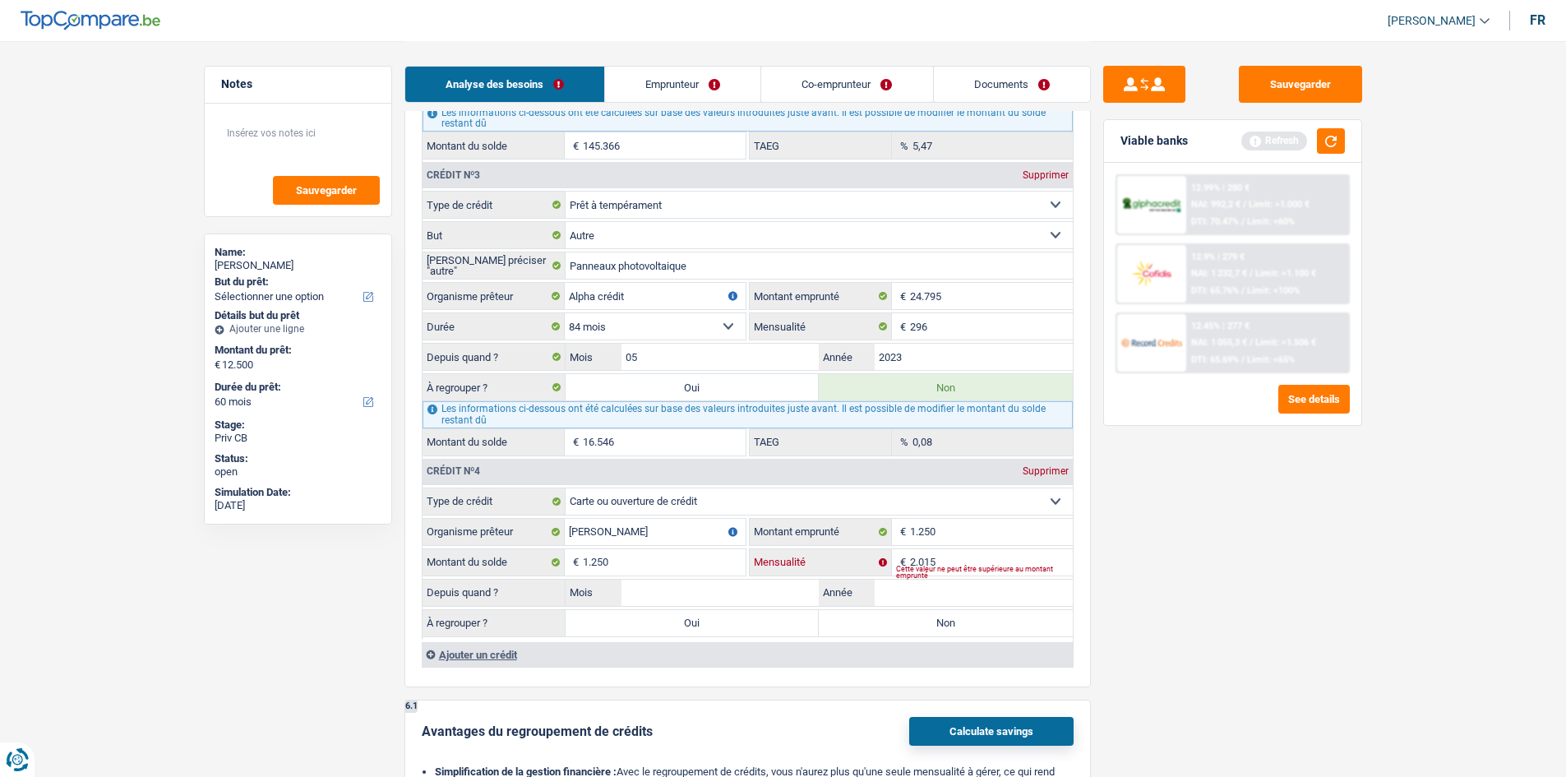
type input "2.015"
click at [943, 581] on input "Année" at bounding box center [974, 593] width 198 height 26
type input "2015"
drag, startPoint x: 956, startPoint y: 553, endPoint x: 826, endPoint y: 576, distance: 132.6
click at [826, 576] on fieldset "2.015 € Mensualité Cette valeur ne peut être supérieure au montant emprunté" at bounding box center [911, 562] width 323 height 28
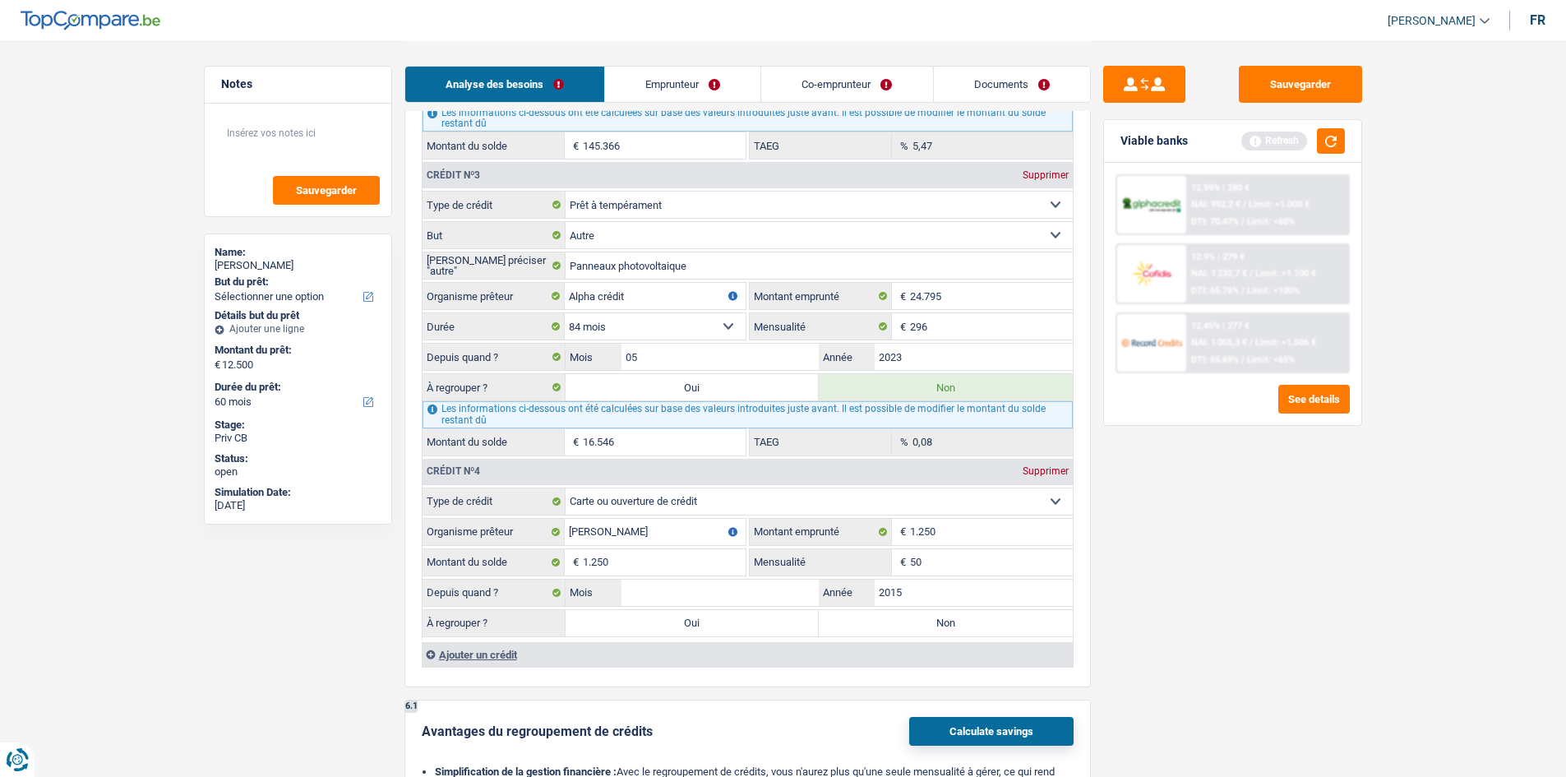
type input "50"
click at [1243, 540] on div "Sauvegarder Viable banks Refresh 12.99% | 280 € NAI: 992,2 € / Limit: >1.000 € …" at bounding box center [1233, 408] width 284 height 685
click at [789, 599] on input "Mois" at bounding box center [721, 593] width 198 height 26
type input "05"
click at [1137, 624] on div "Sauvegarder Viable banks Refresh 12.99% | 280 € NAI: 992,2 € / Limit: >1.000 € …" at bounding box center [1233, 408] width 284 height 685
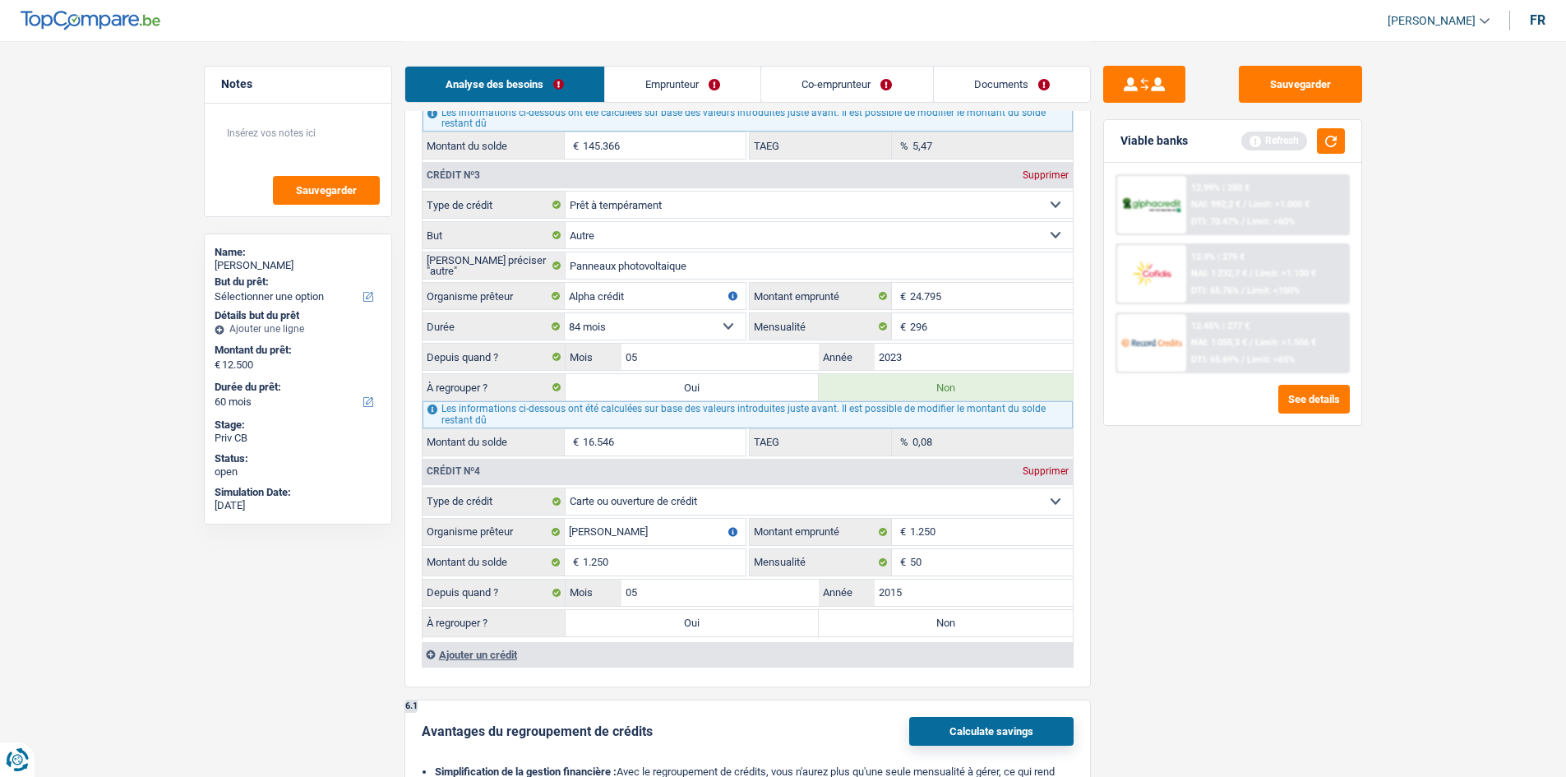
click at [964, 610] on label "Non" at bounding box center [946, 623] width 254 height 26
click at [964, 610] on input "Non" at bounding box center [946, 623] width 254 height 26
radio input "true"
click at [964, 616] on label "Non" at bounding box center [946, 623] width 254 height 26
click at [964, 616] on input "Non" at bounding box center [946, 623] width 254 height 26
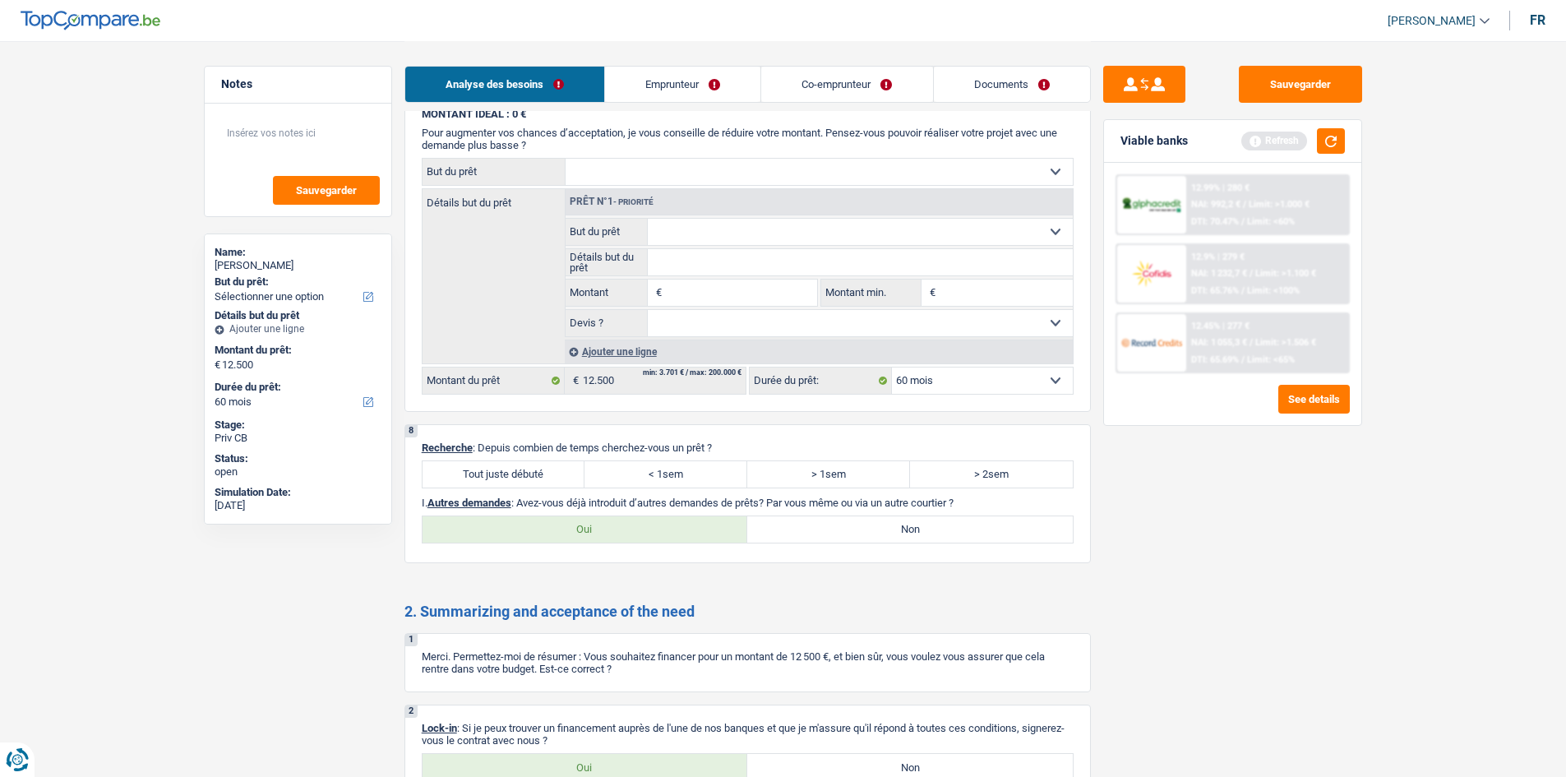
scroll to position [2617, 0]
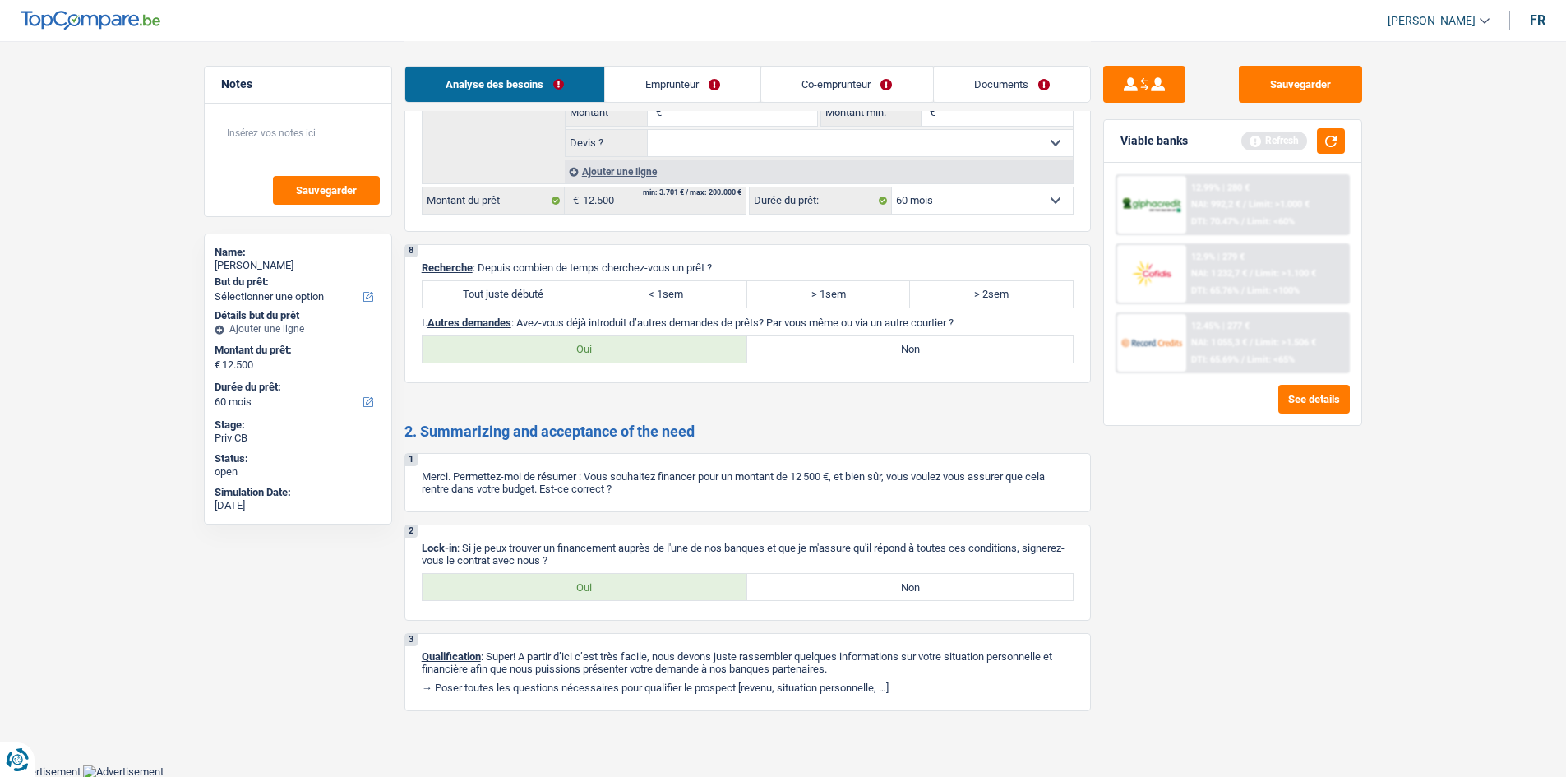
click at [520, 284] on label "Tout juste débuté" at bounding box center [504, 294] width 163 height 26
click at [520, 284] on input "Tout juste débuté" at bounding box center [504, 294] width 163 height 26
radio input "true"
click at [673, 340] on label "Oui" at bounding box center [586, 349] width 326 height 26
click at [673, 340] on input "Oui" at bounding box center [586, 349] width 326 height 26
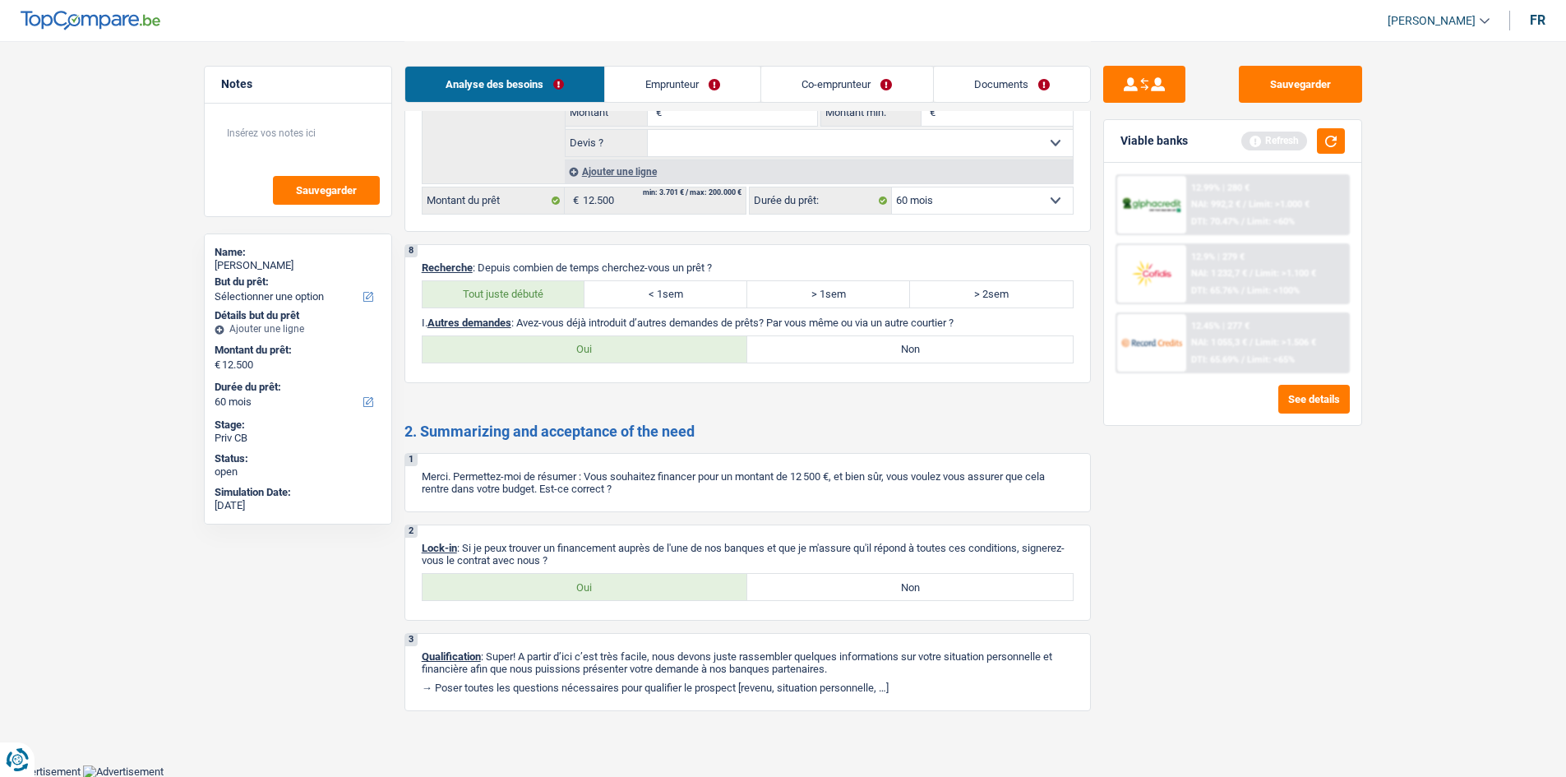
radio input "true"
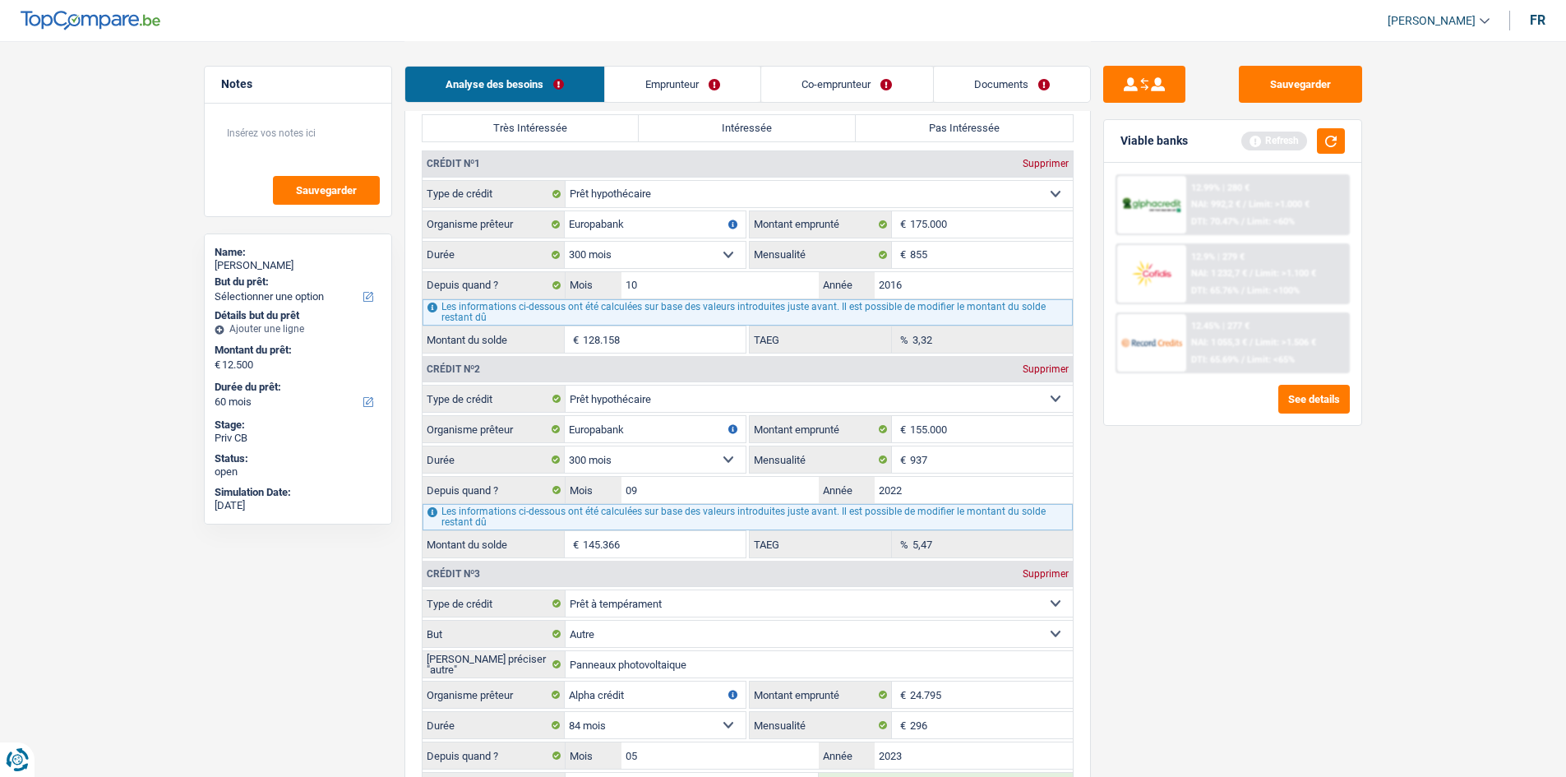
scroll to position [1054, 0]
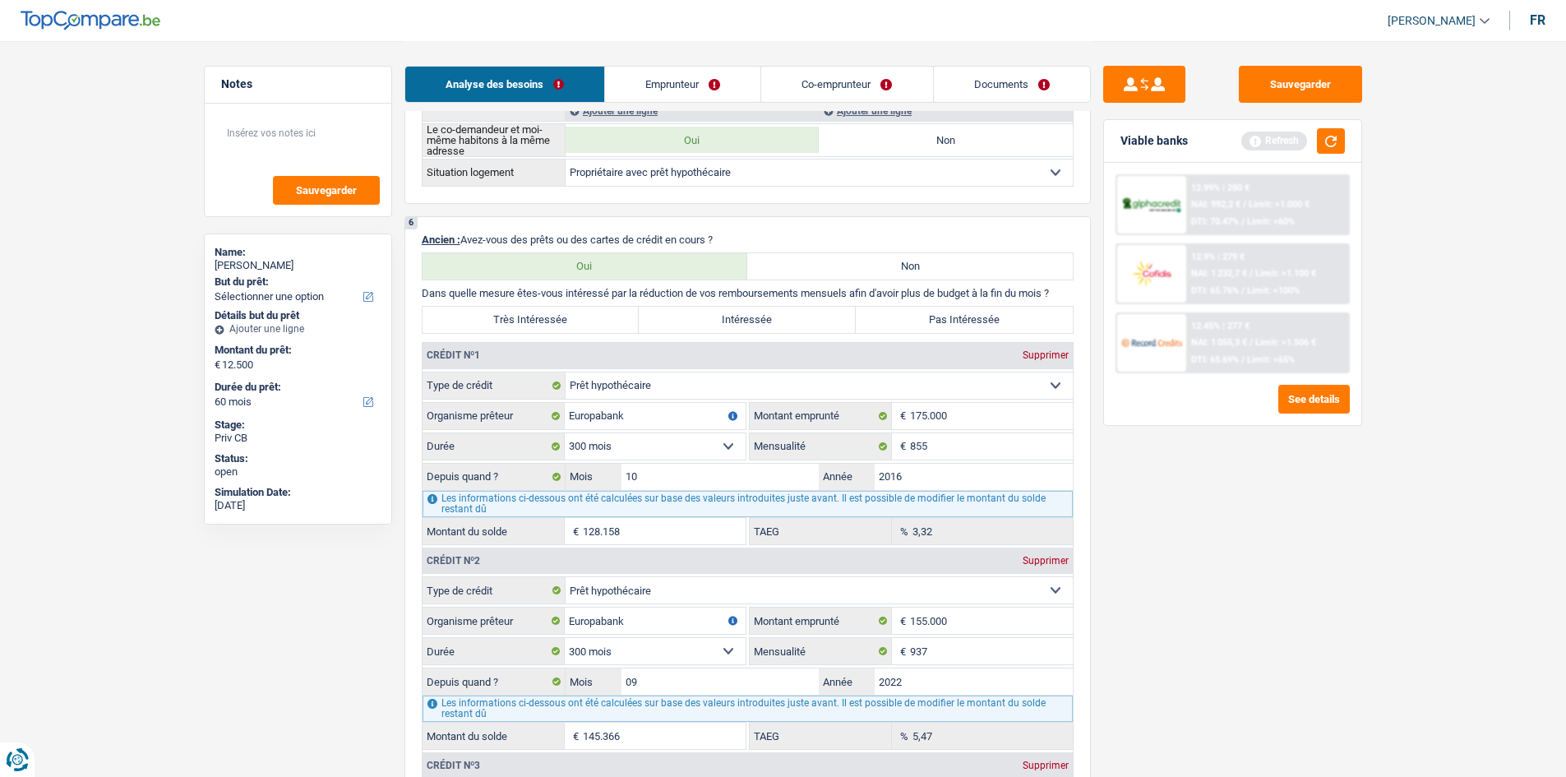
click at [686, 86] on link "Emprunteur" at bounding box center [682, 84] width 155 height 35
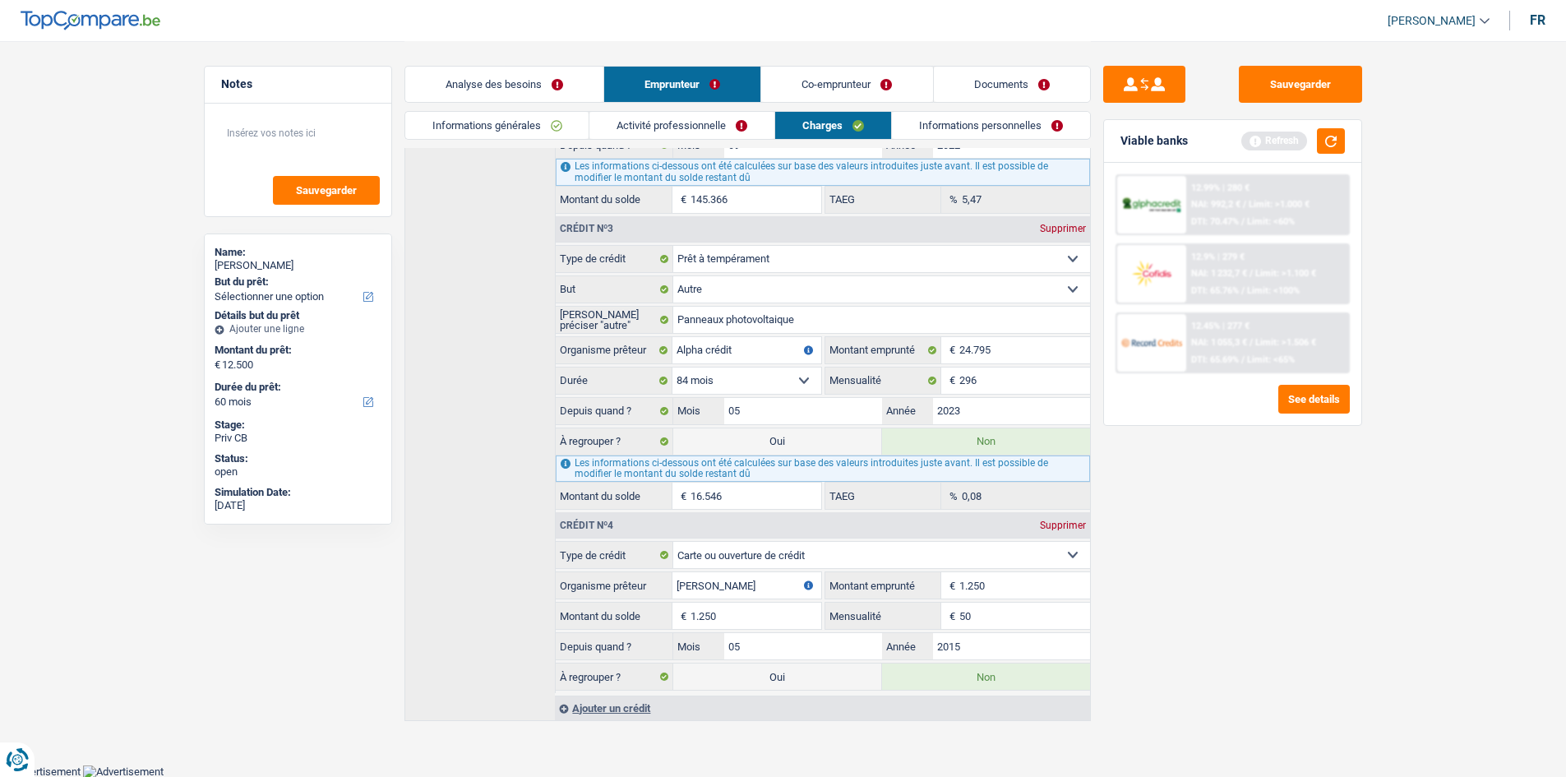
click at [795, 78] on link "Co-emprunteur" at bounding box center [846, 84] width 171 height 35
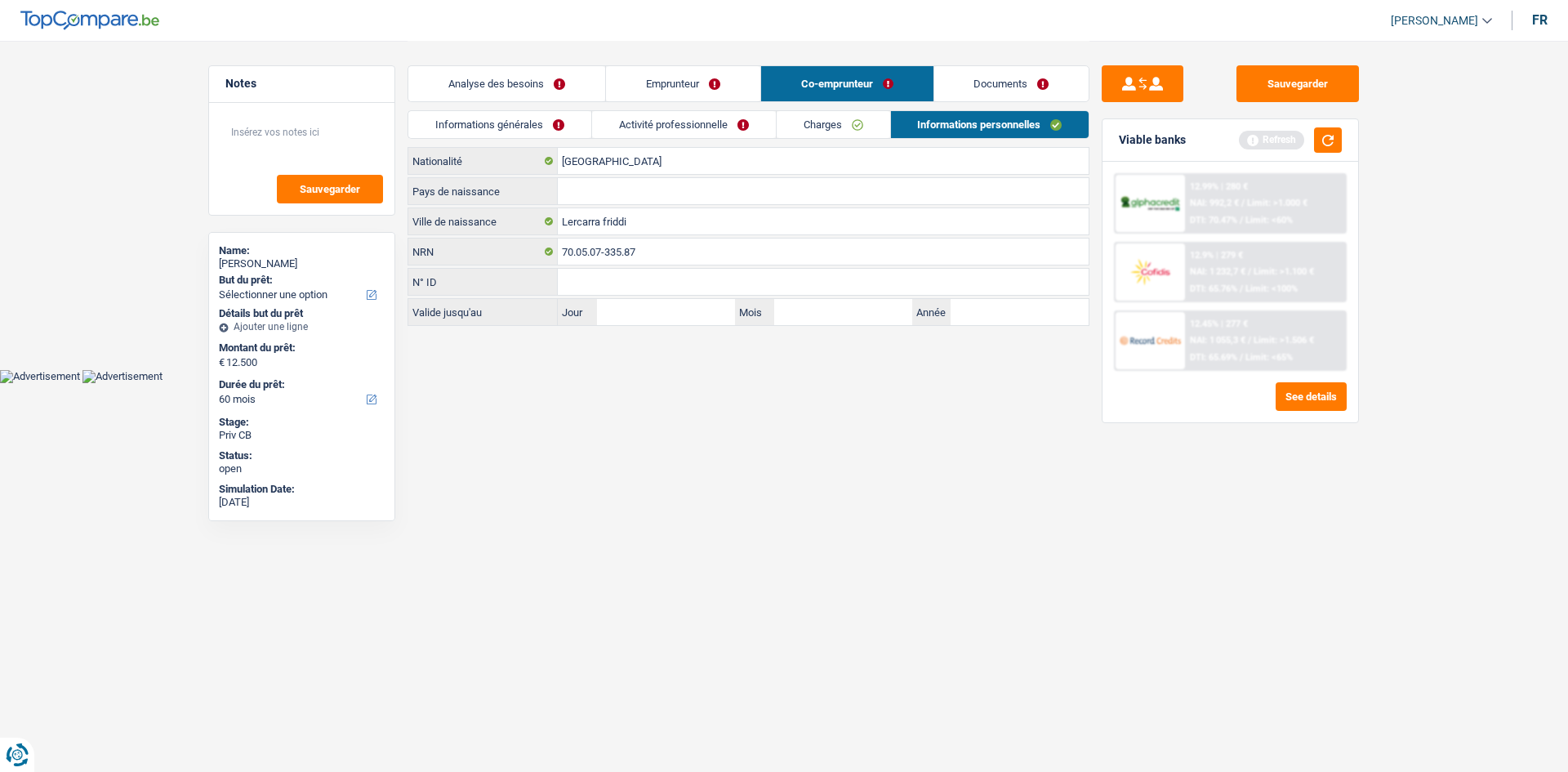
click at [729, 77] on link "Emprunteur" at bounding box center [682, 83] width 154 height 35
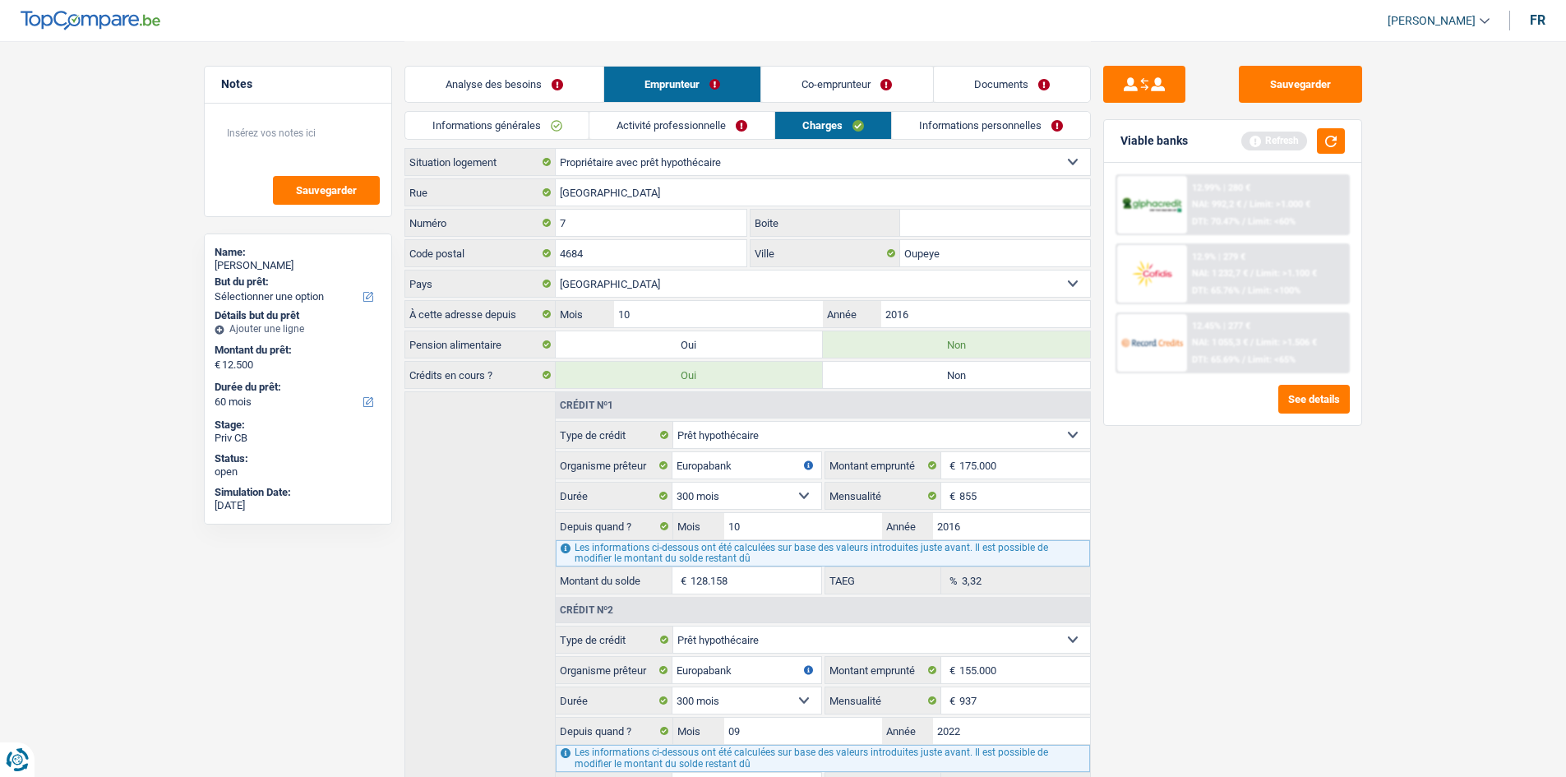
click at [720, 117] on link "Activité professionnelle" at bounding box center [682, 125] width 185 height 27
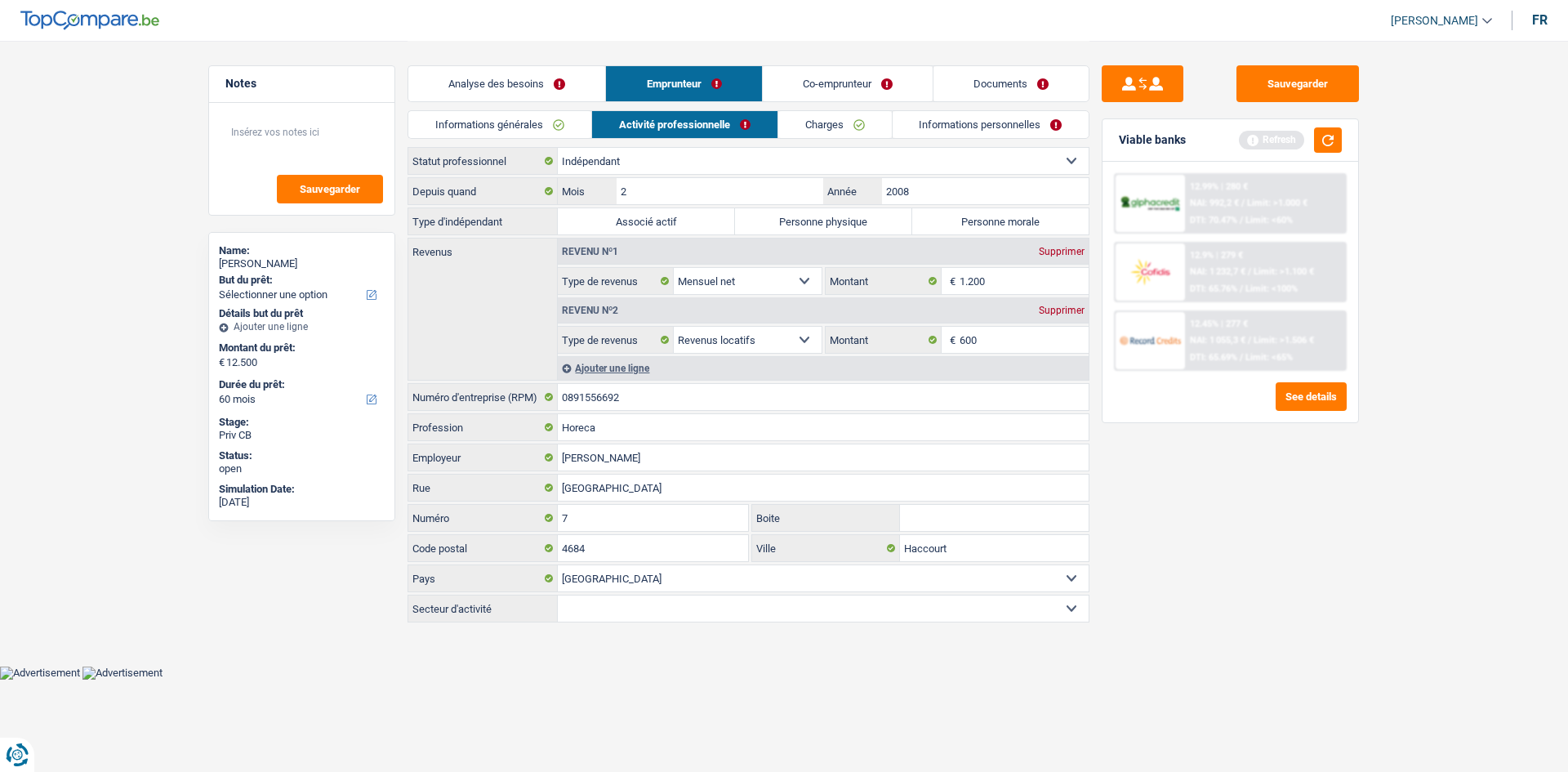
click at [531, 93] on link "Analyse des besoins" at bounding box center [506, 83] width 197 height 35
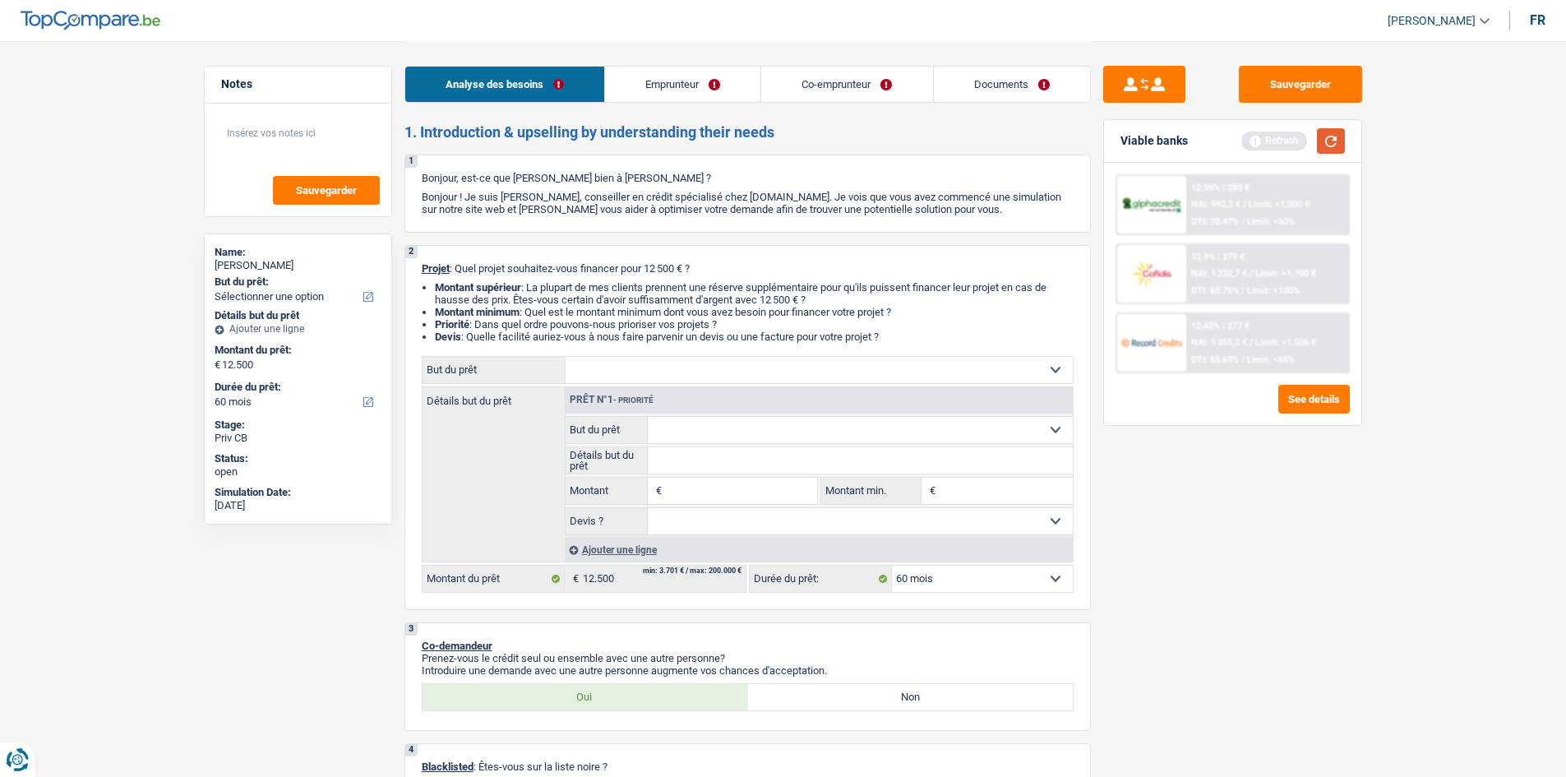
click at [1335, 134] on button "button" at bounding box center [1331, 140] width 28 height 25
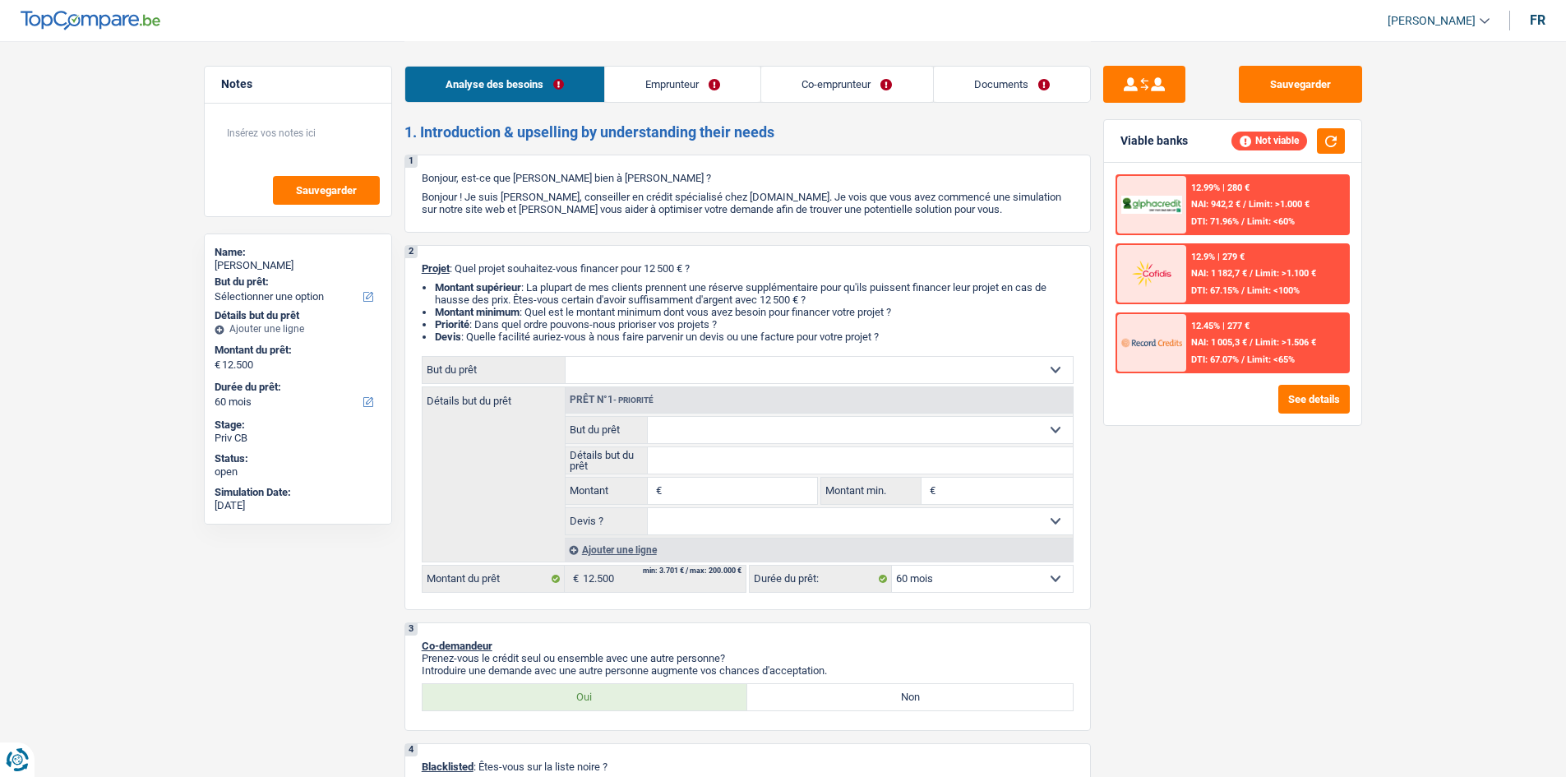
click at [715, 484] on input "Montant" at bounding box center [741, 491] width 150 height 26
type input "12.500"
click at [1091, 562] on div "Sauvegarder Viable banks Not viable 12.99% | 280 € NAI: 942,2 € / Limit: >1.000…" at bounding box center [1233, 408] width 284 height 685
type input "12.500"
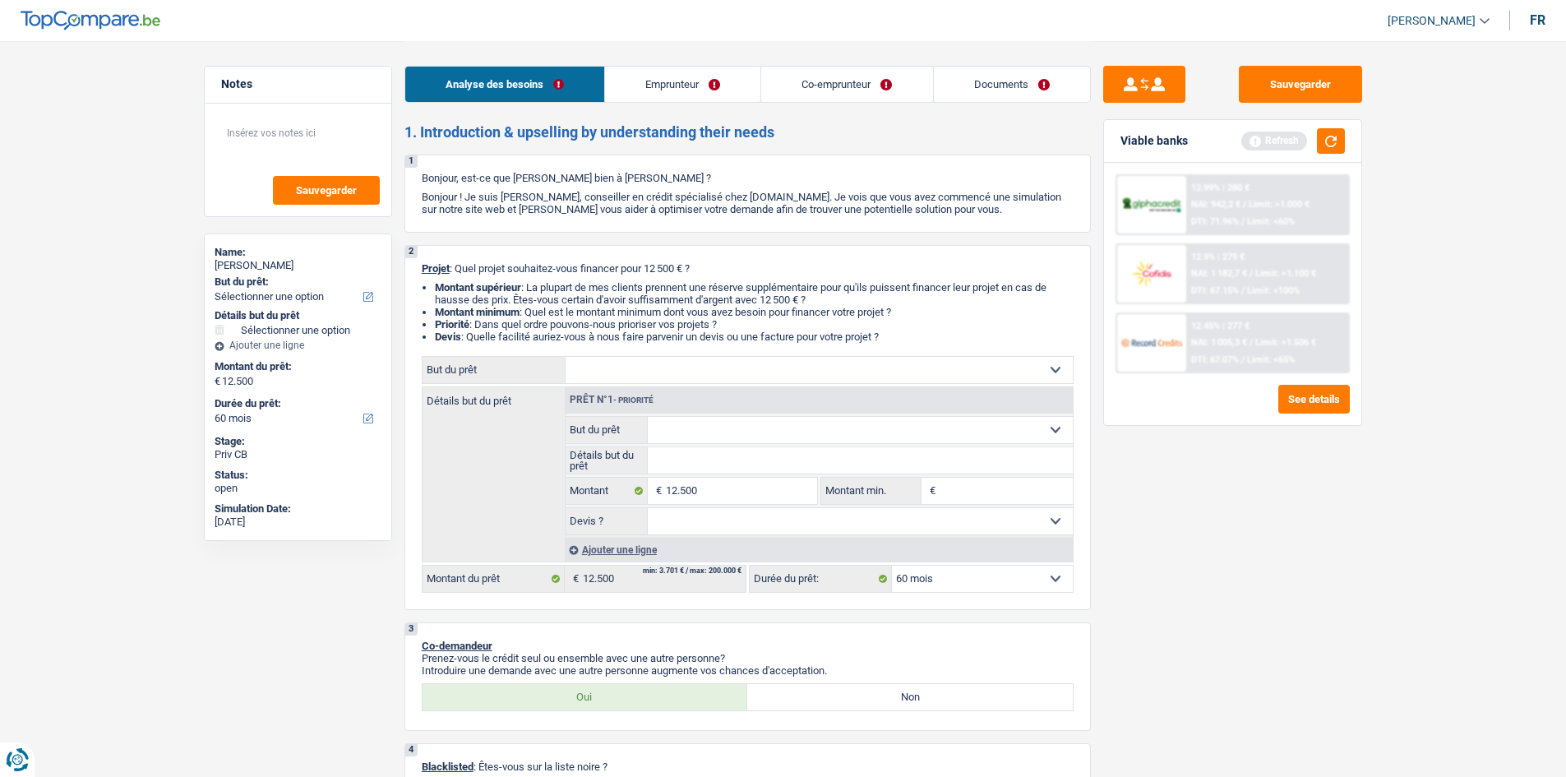
click at [999, 484] on input "Montant min." at bounding box center [1006, 491] width 133 height 26
type input "1"
type input "15"
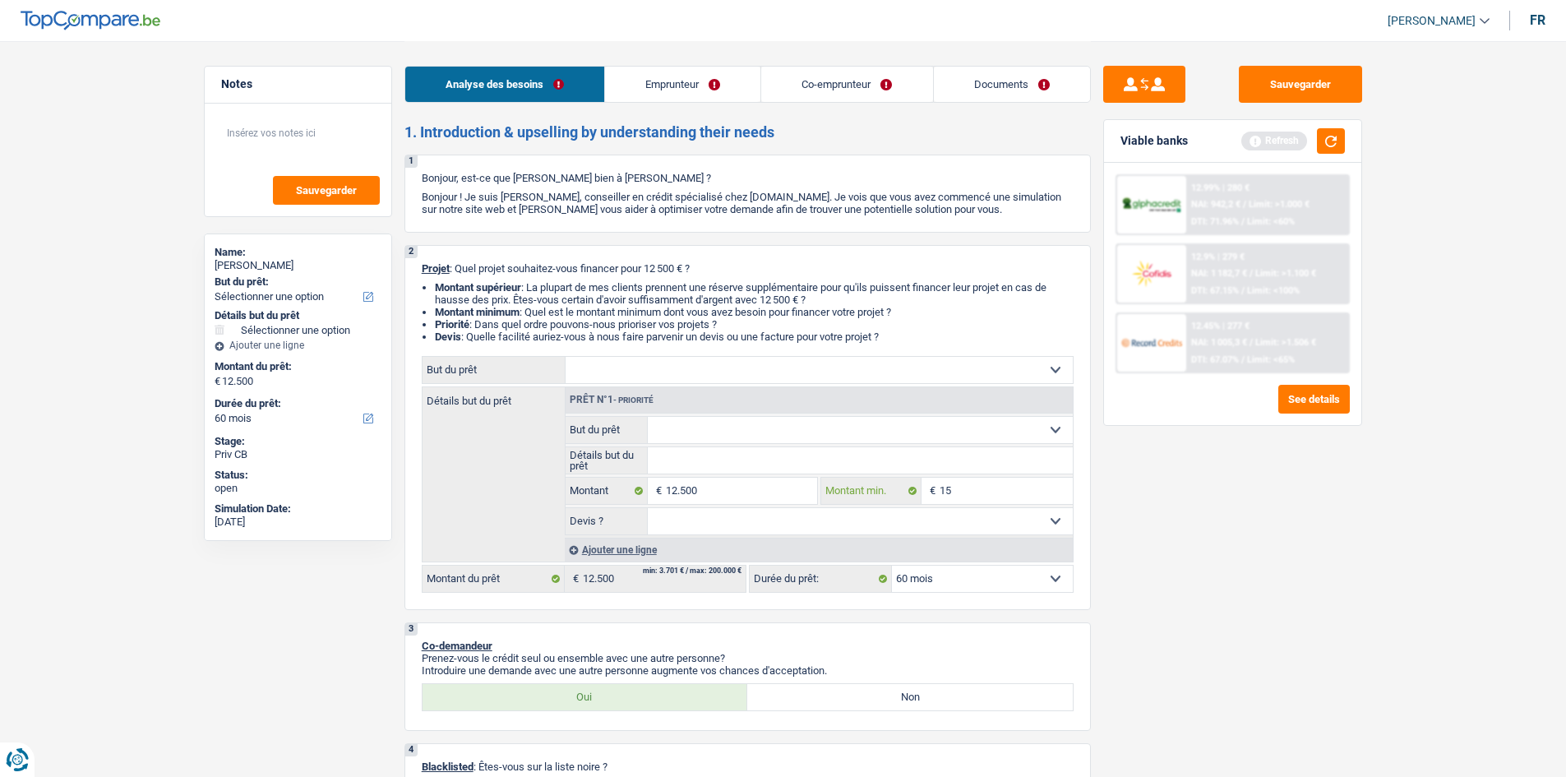
type input "1"
type input "12"
type input "125"
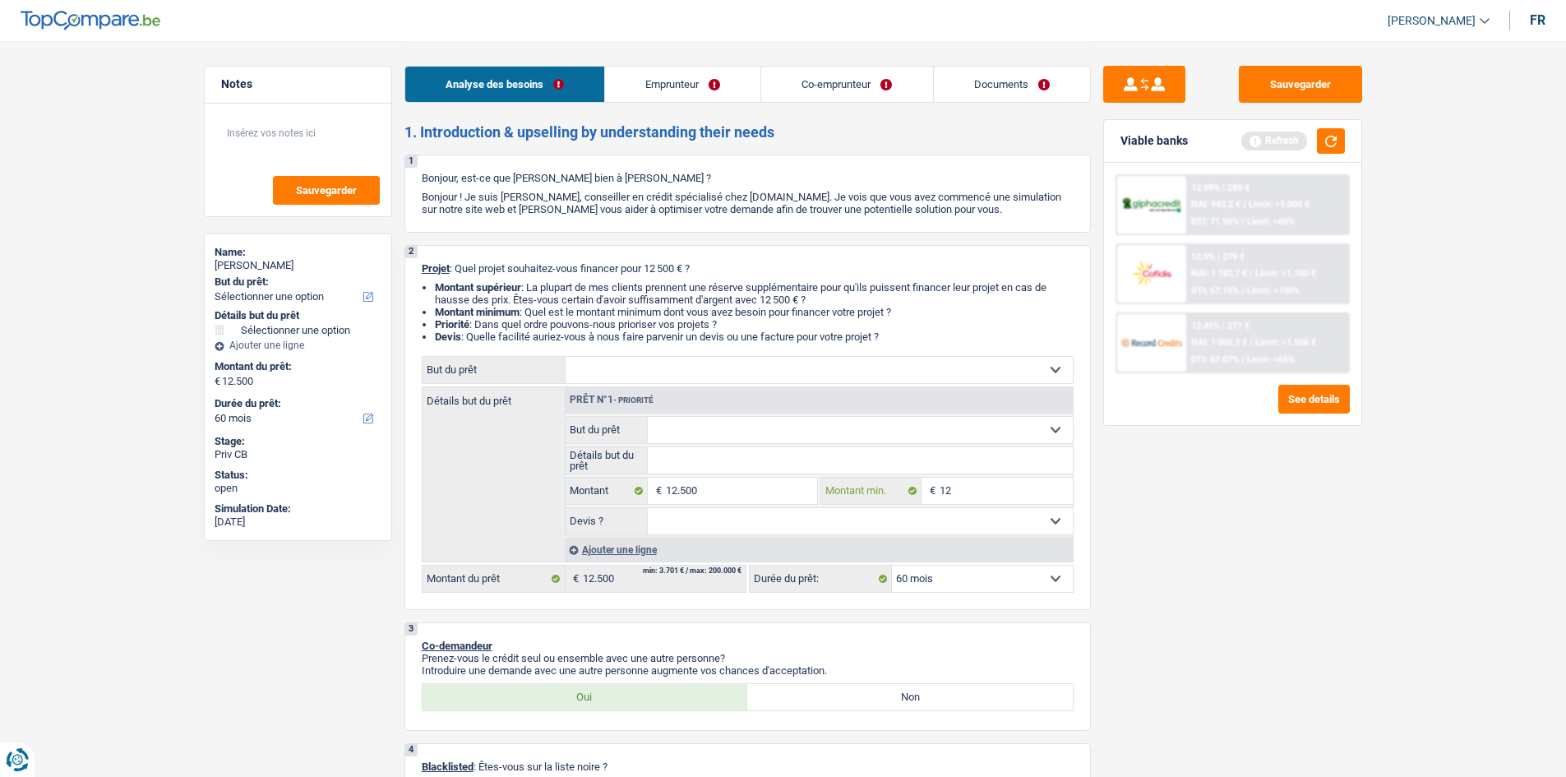
type input "125"
type input "12"
type input "125"
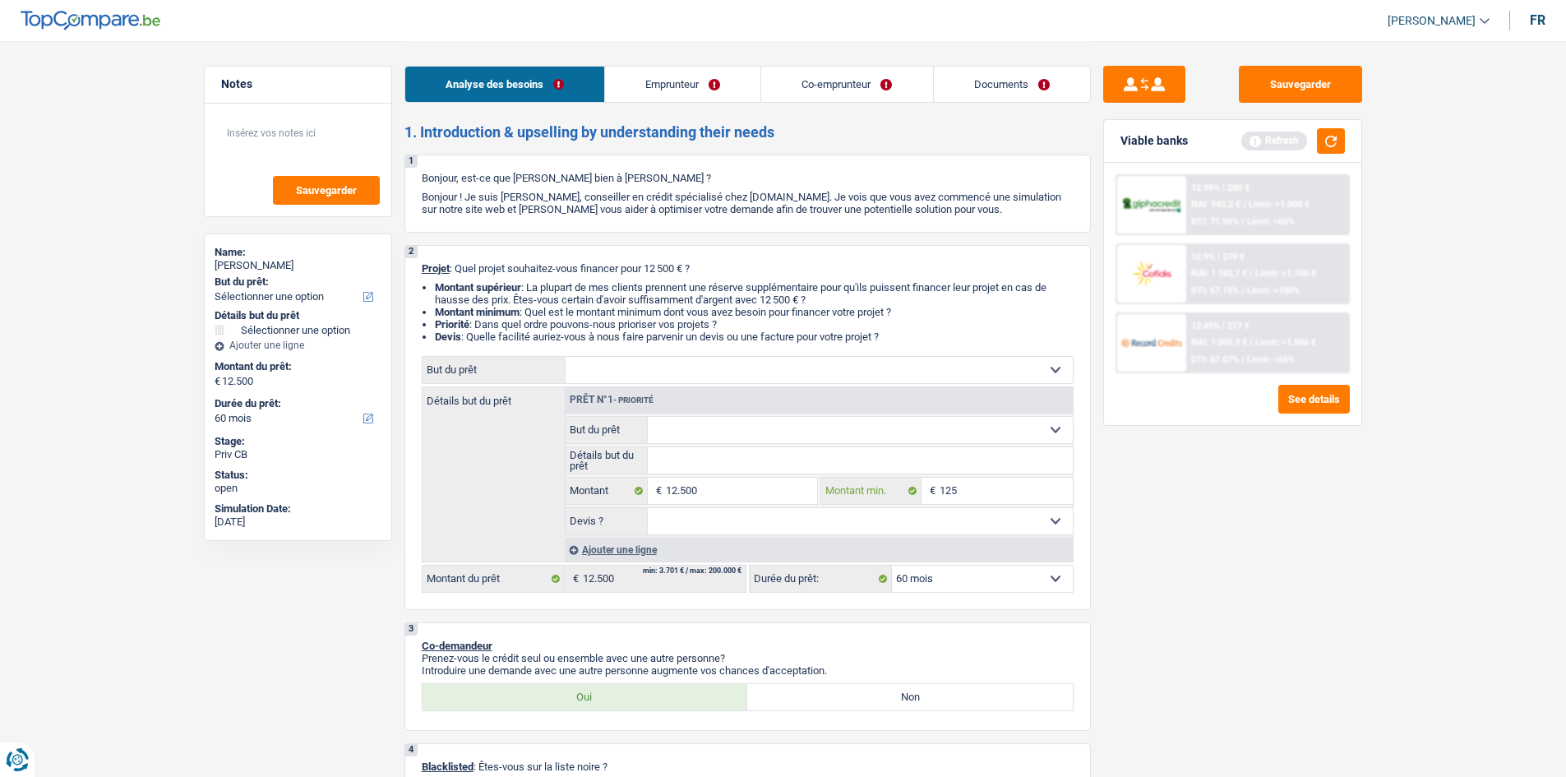
type input "1.250"
type input "12.500"
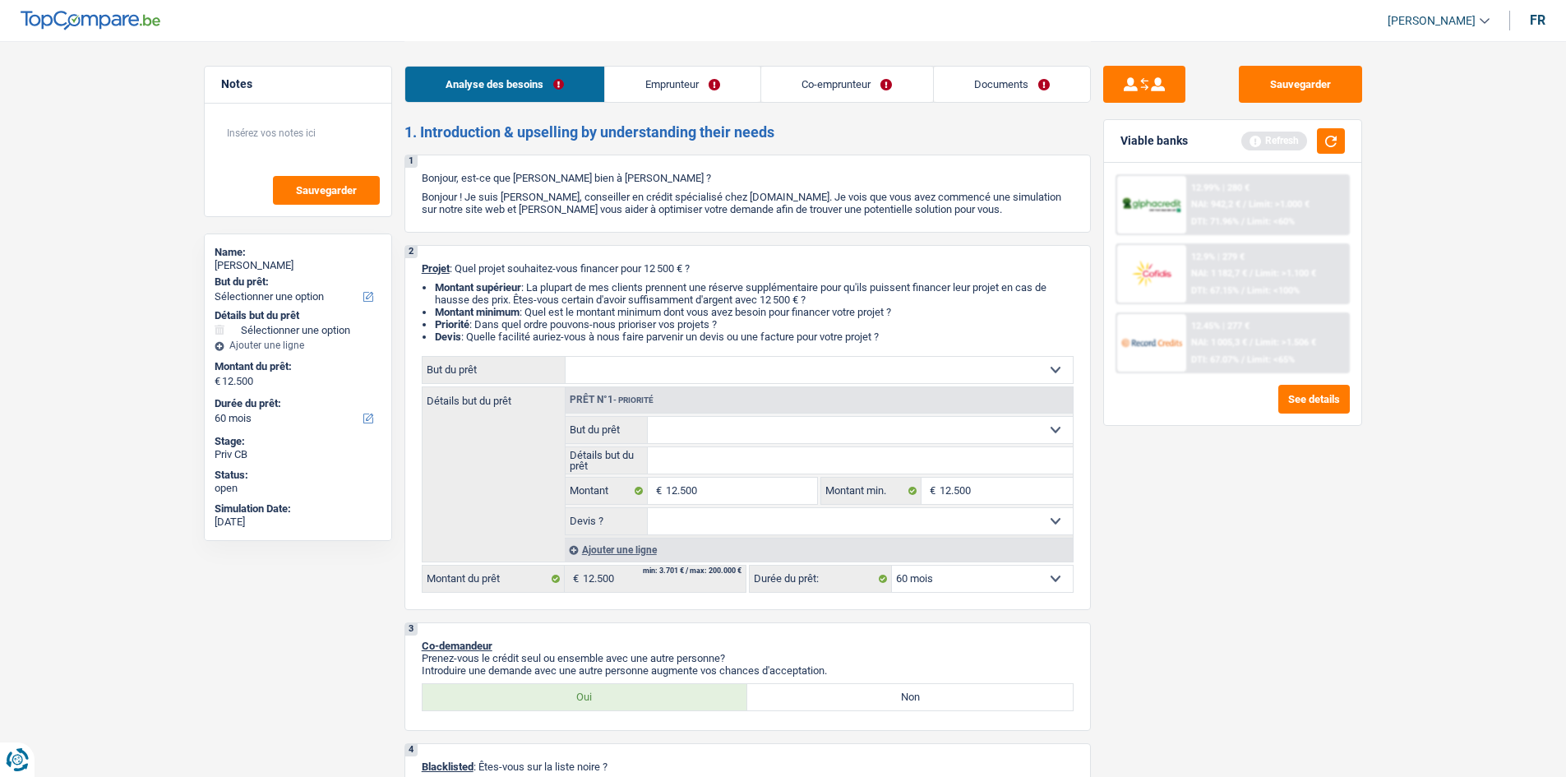
drag, startPoint x: 1169, startPoint y: 576, endPoint x: 1150, endPoint y: 569, distance: 20.0
click at [1168, 574] on div "Sauvegarder Viable banks Refresh 12.99% | 280 € NAI: 942,2 € / Limit: >1.000 € …" at bounding box center [1233, 408] width 284 height 685
drag, startPoint x: 1333, startPoint y: 133, endPoint x: 1330, endPoint y: 146, distance: 12.8
click at [1333, 134] on button "button" at bounding box center [1331, 140] width 28 height 25
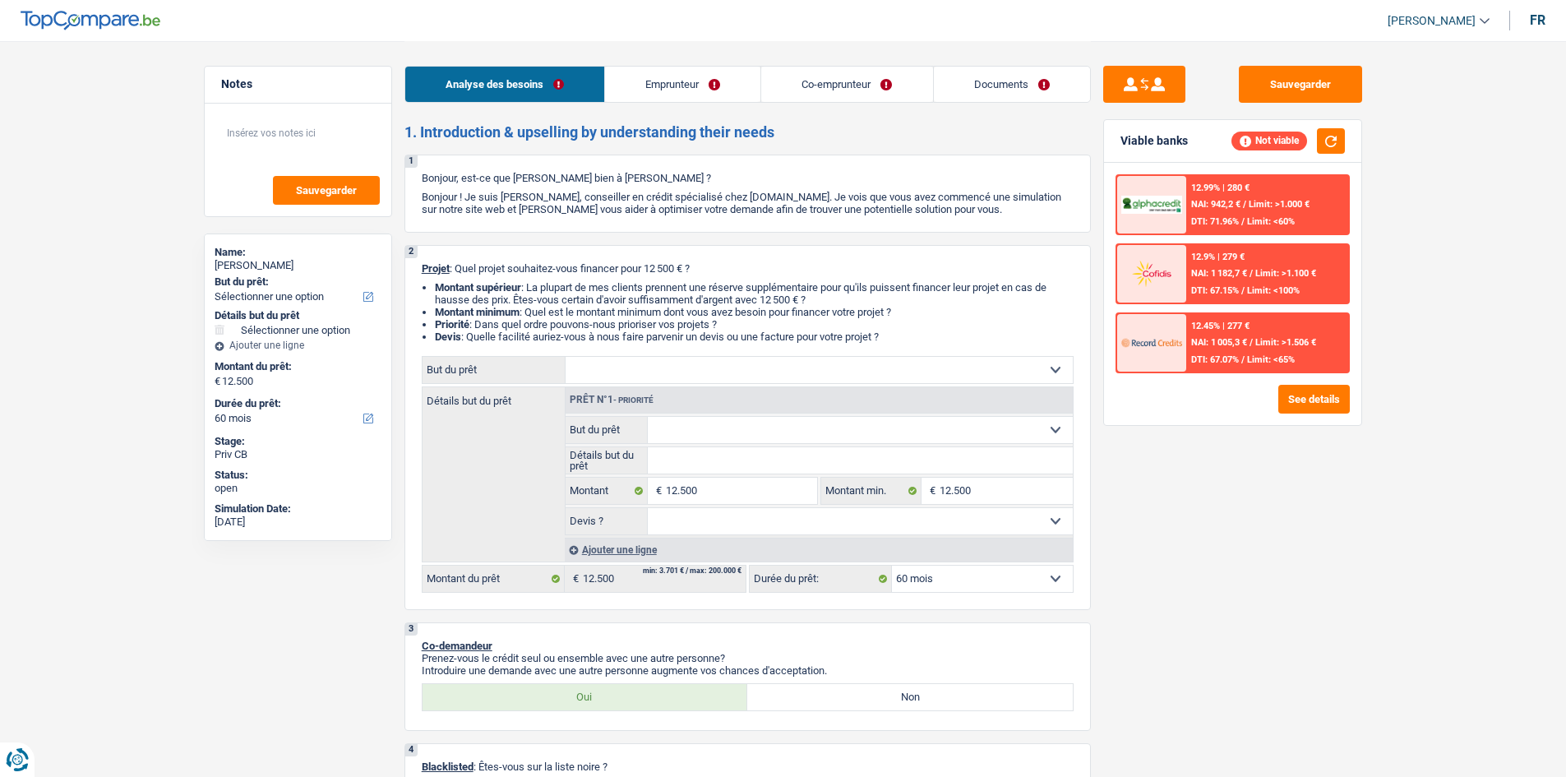
click at [703, 90] on link "Emprunteur" at bounding box center [682, 84] width 155 height 35
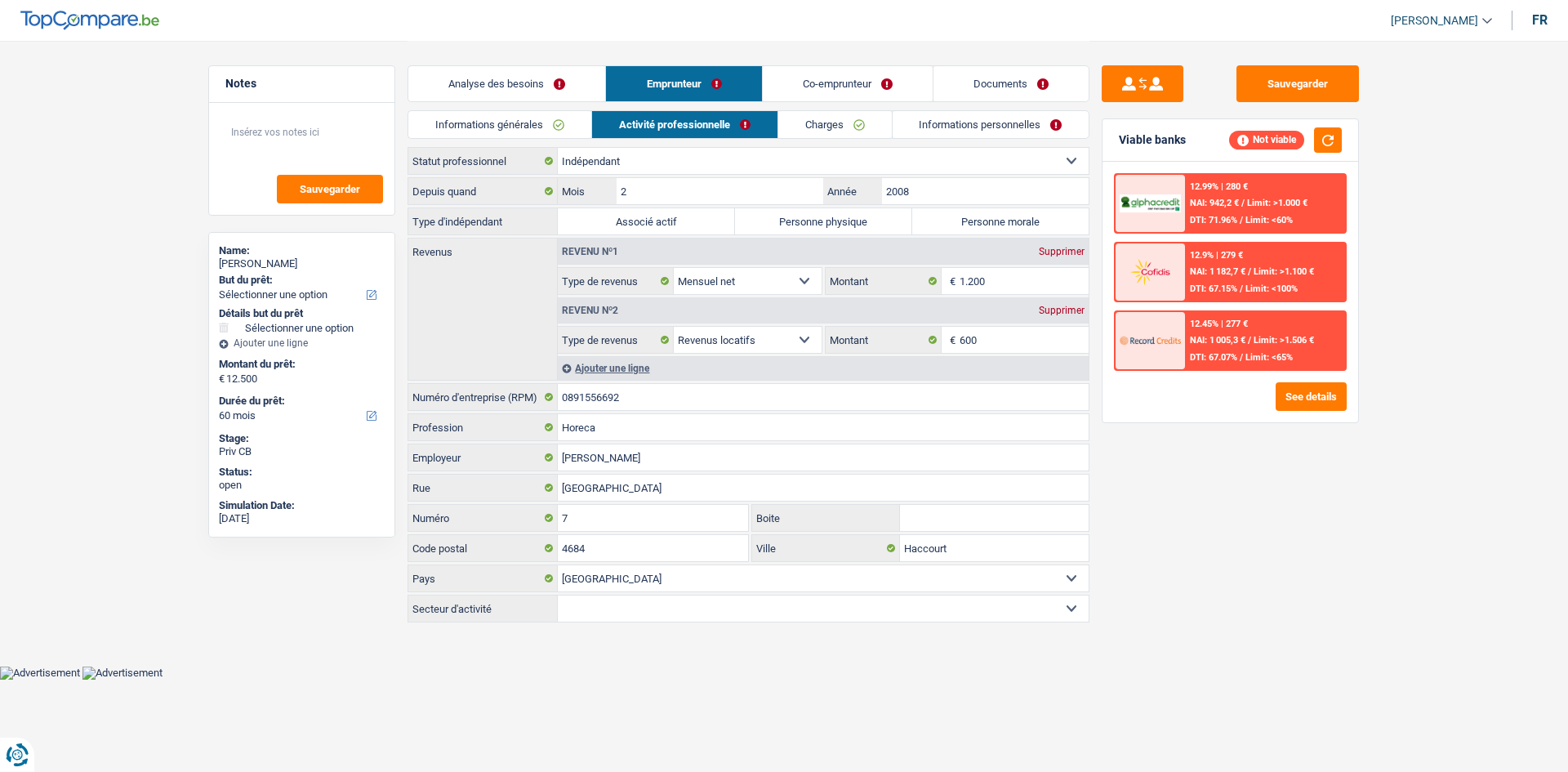
click at [861, 214] on label "Personne physique" at bounding box center [823, 222] width 177 height 26
click at [861, 214] on input "Personne physique" at bounding box center [823, 222] width 177 height 26
radio input "true"
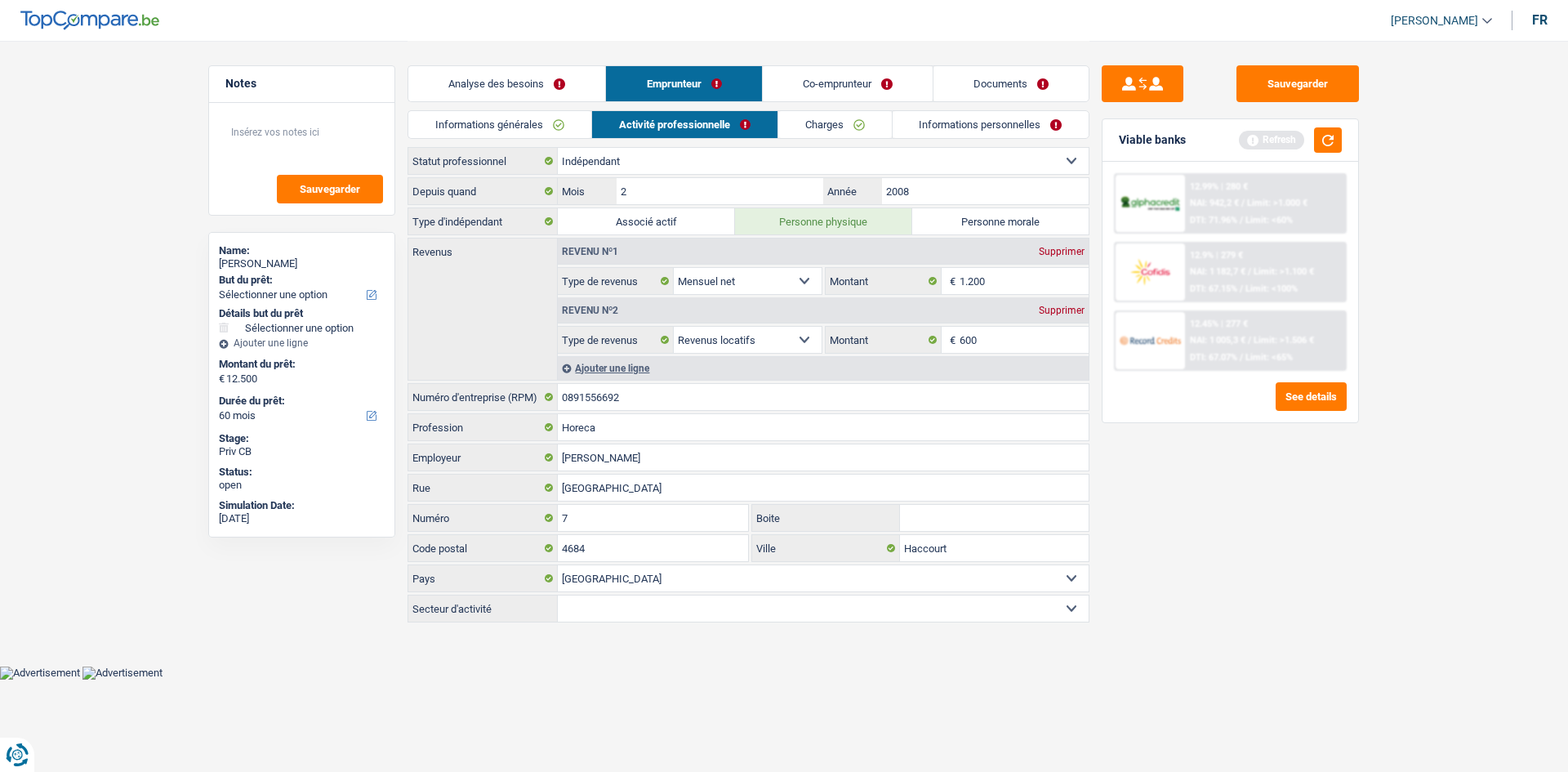
click at [843, 78] on link "Co-emprunteur" at bounding box center [847, 83] width 170 height 35
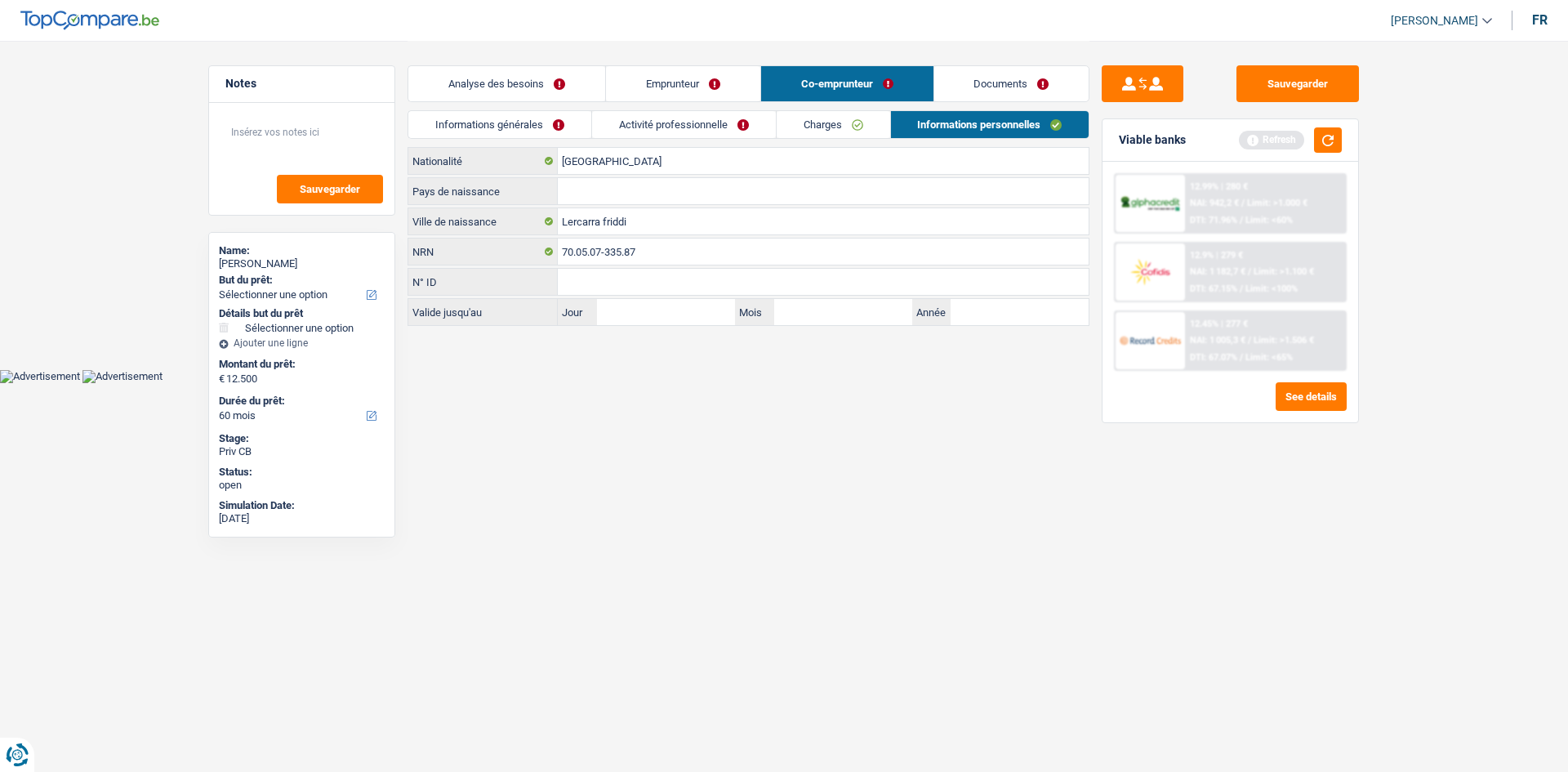
click at [766, 126] on link "Activité professionnelle" at bounding box center [683, 124] width 184 height 27
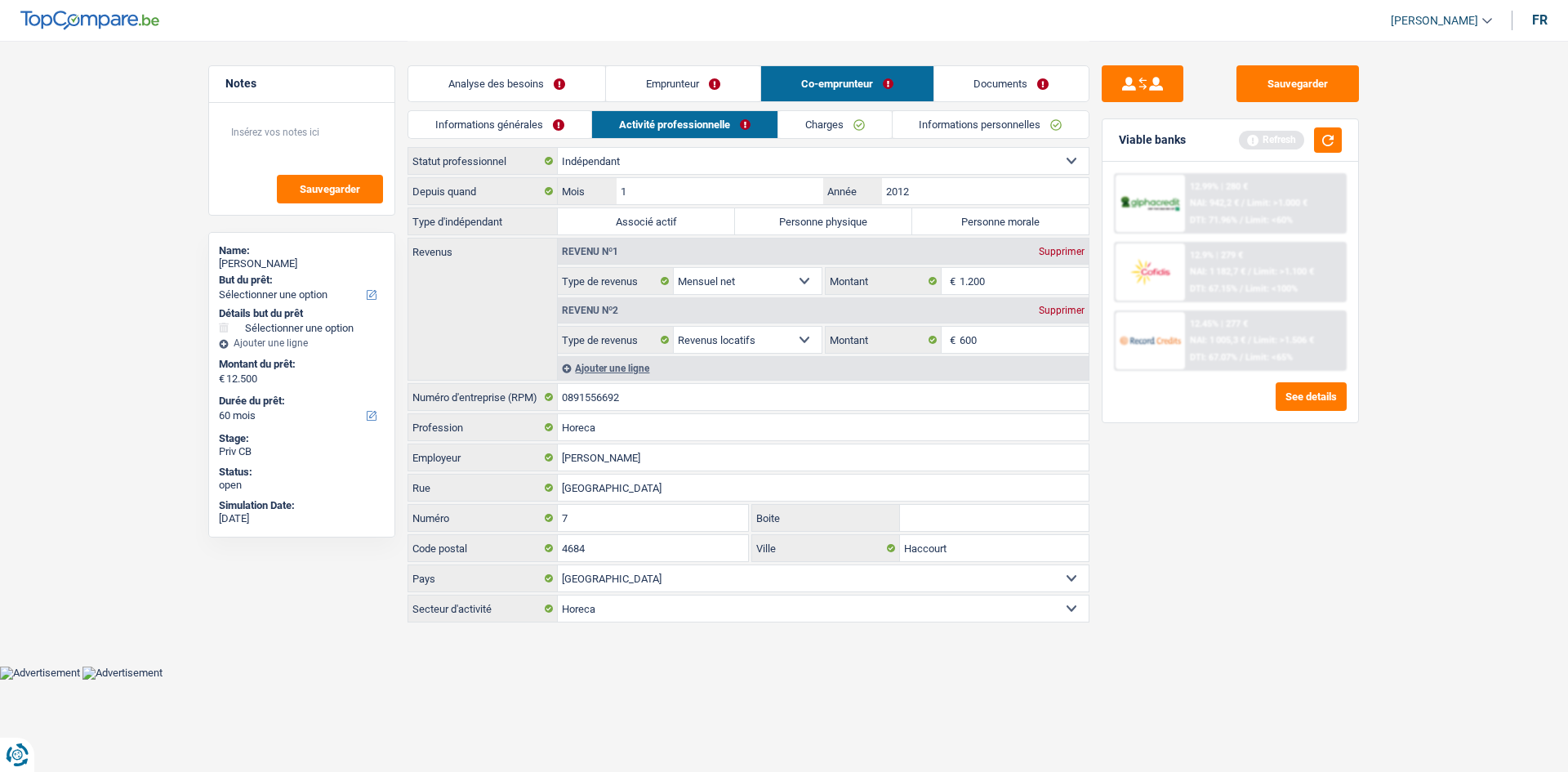
click at [791, 227] on label "Personne physique" at bounding box center [823, 222] width 177 height 26
click at [791, 227] on input "Personne physique" at bounding box center [823, 222] width 177 height 26
radio input "true"
click at [800, 134] on link "Charges" at bounding box center [835, 124] width 113 height 27
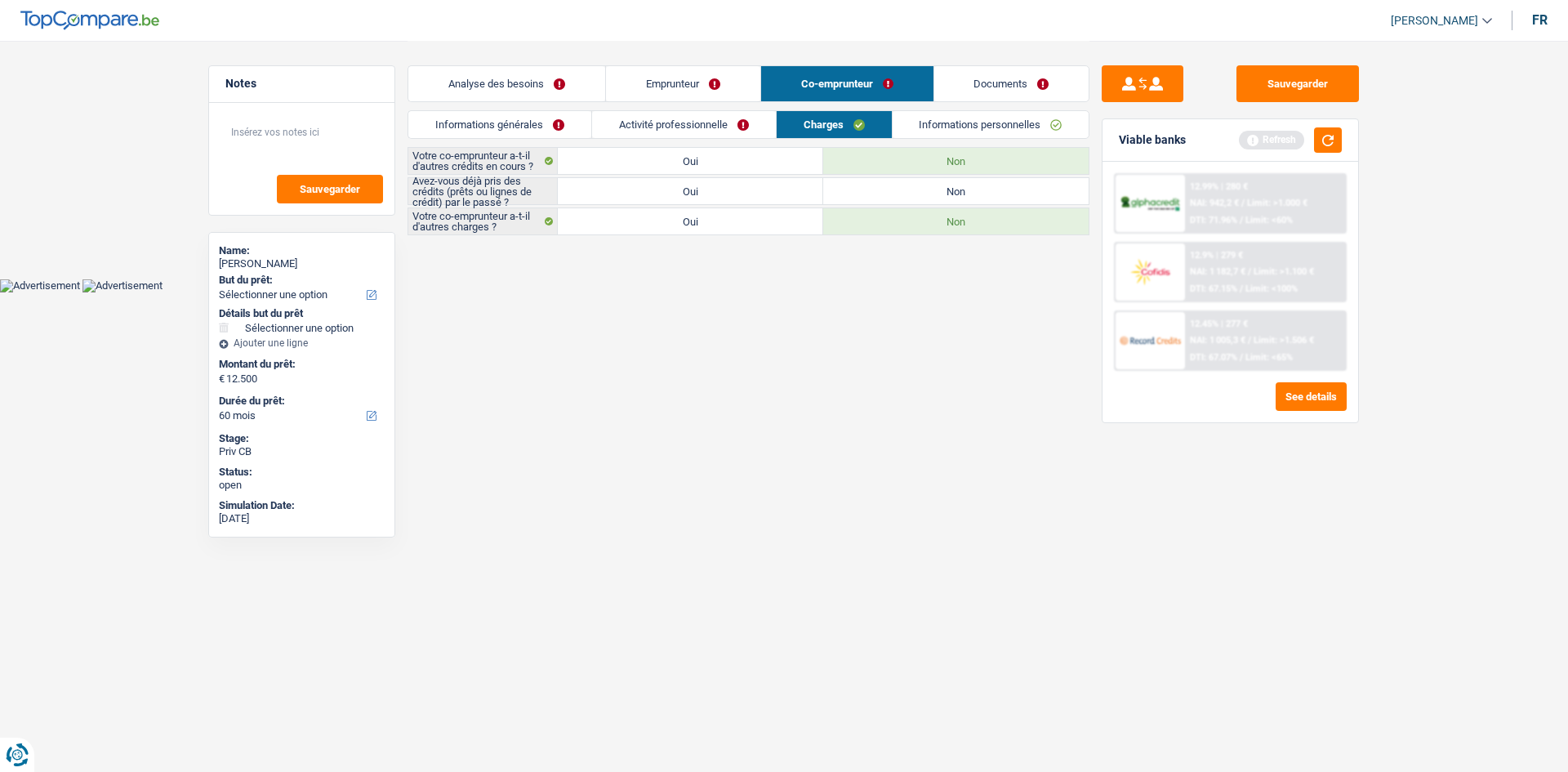
click at [860, 191] on label "Non" at bounding box center [955, 191] width 265 height 26
click at [860, 191] on input "Non" at bounding box center [955, 191] width 265 height 26
radio input "true"
click at [920, 131] on link "Informations personnelles" at bounding box center [991, 124] width 197 height 27
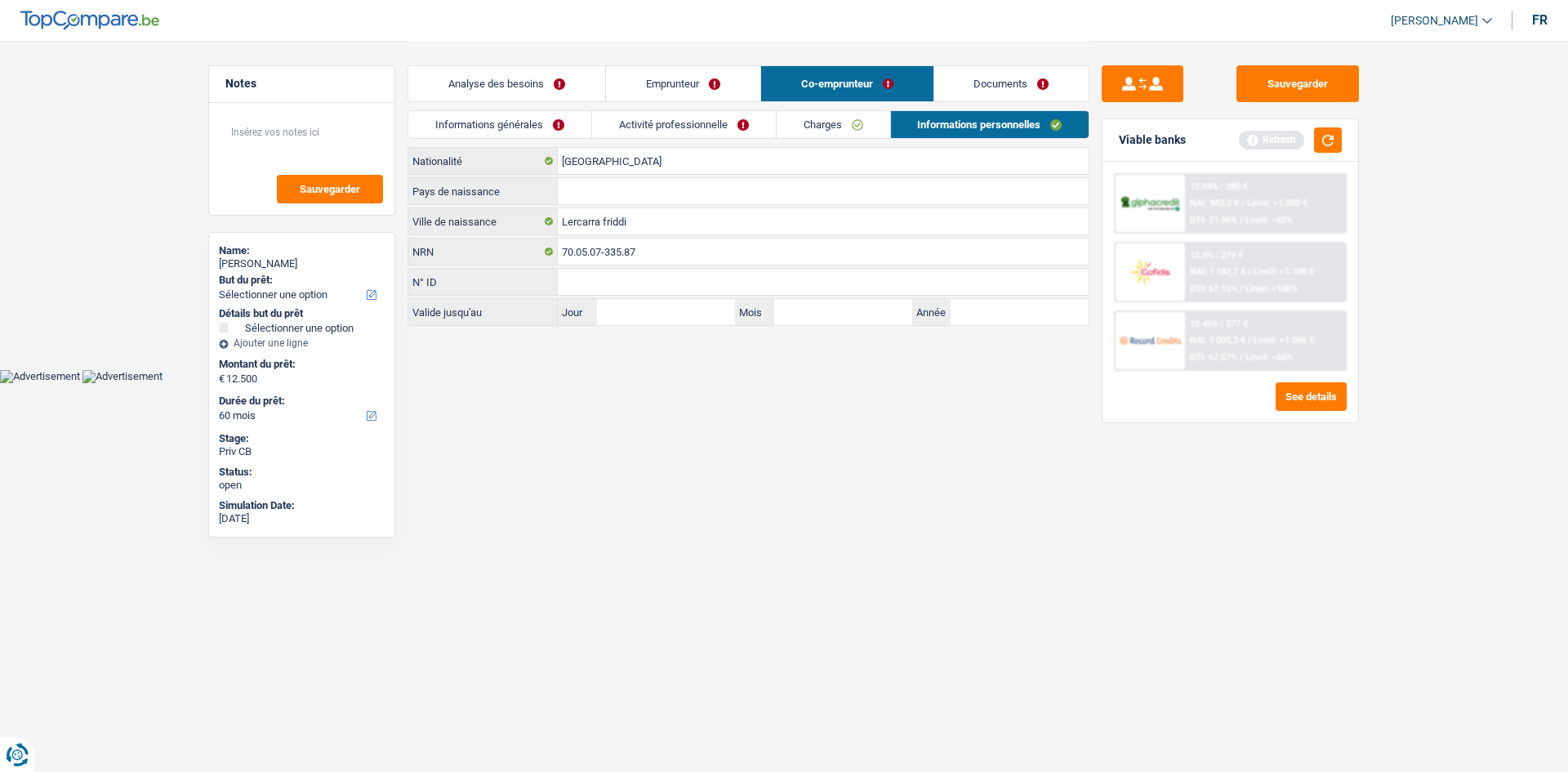
click at [628, 135] on link "Activité professionnelle" at bounding box center [683, 124] width 184 height 27
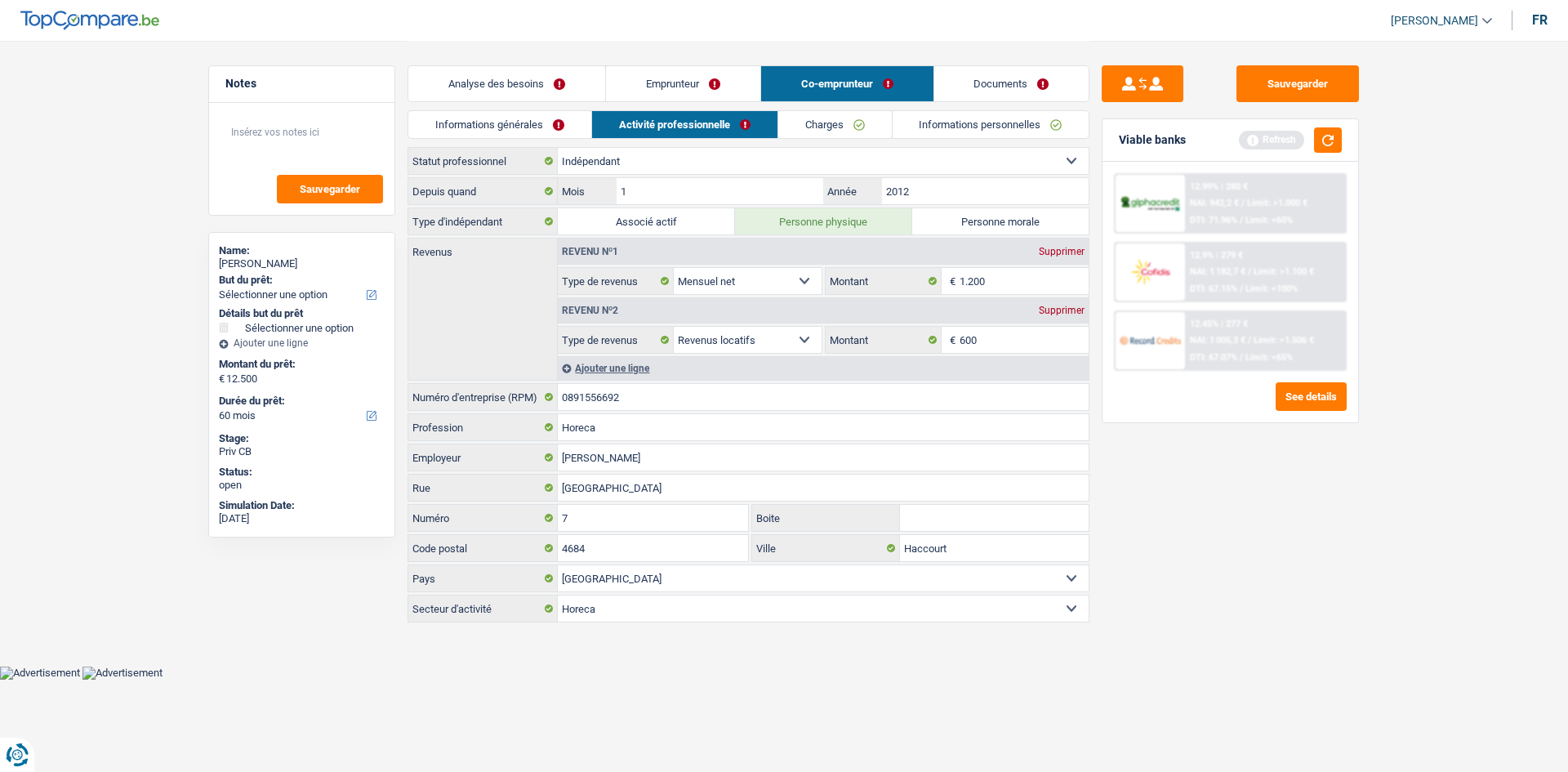
click at [686, 75] on link "Emprunteur" at bounding box center [682, 83] width 154 height 35
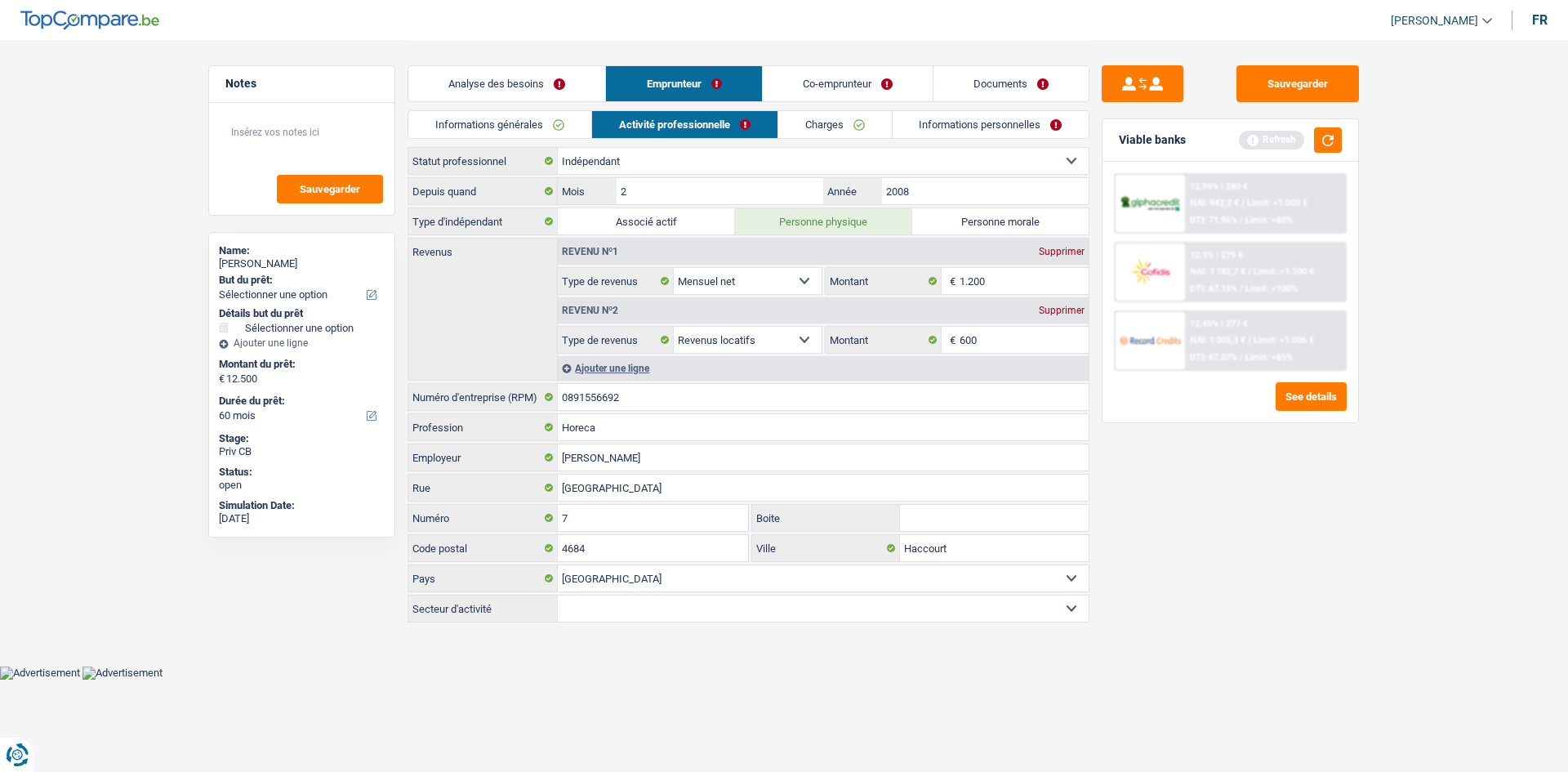
click at [919, 120] on link "Informations personnelles" at bounding box center [991, 124] width 197 height 27
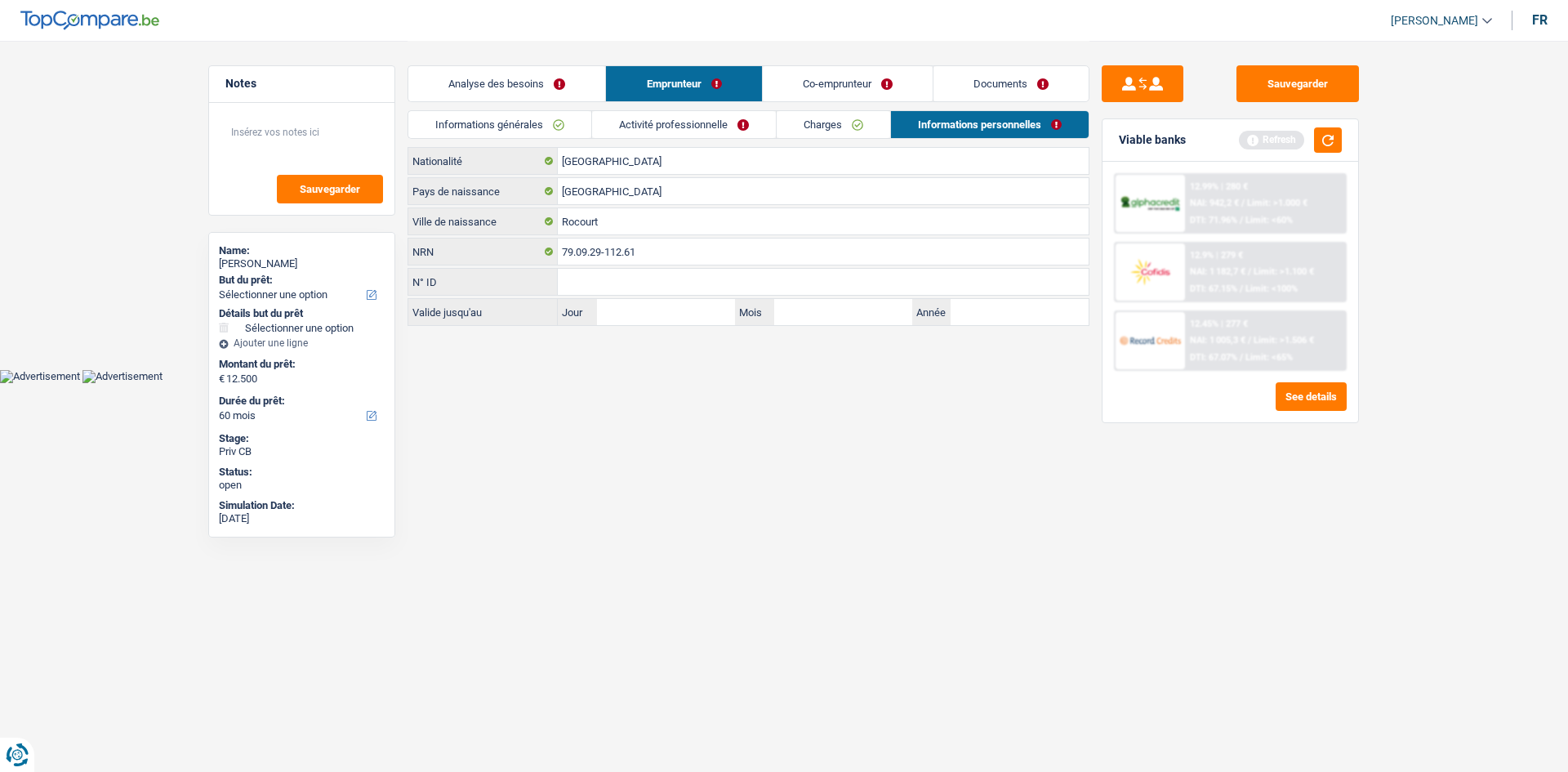
click at [826, 124] on link "Charges" at bounding box center [833, 124] width 113 height 27
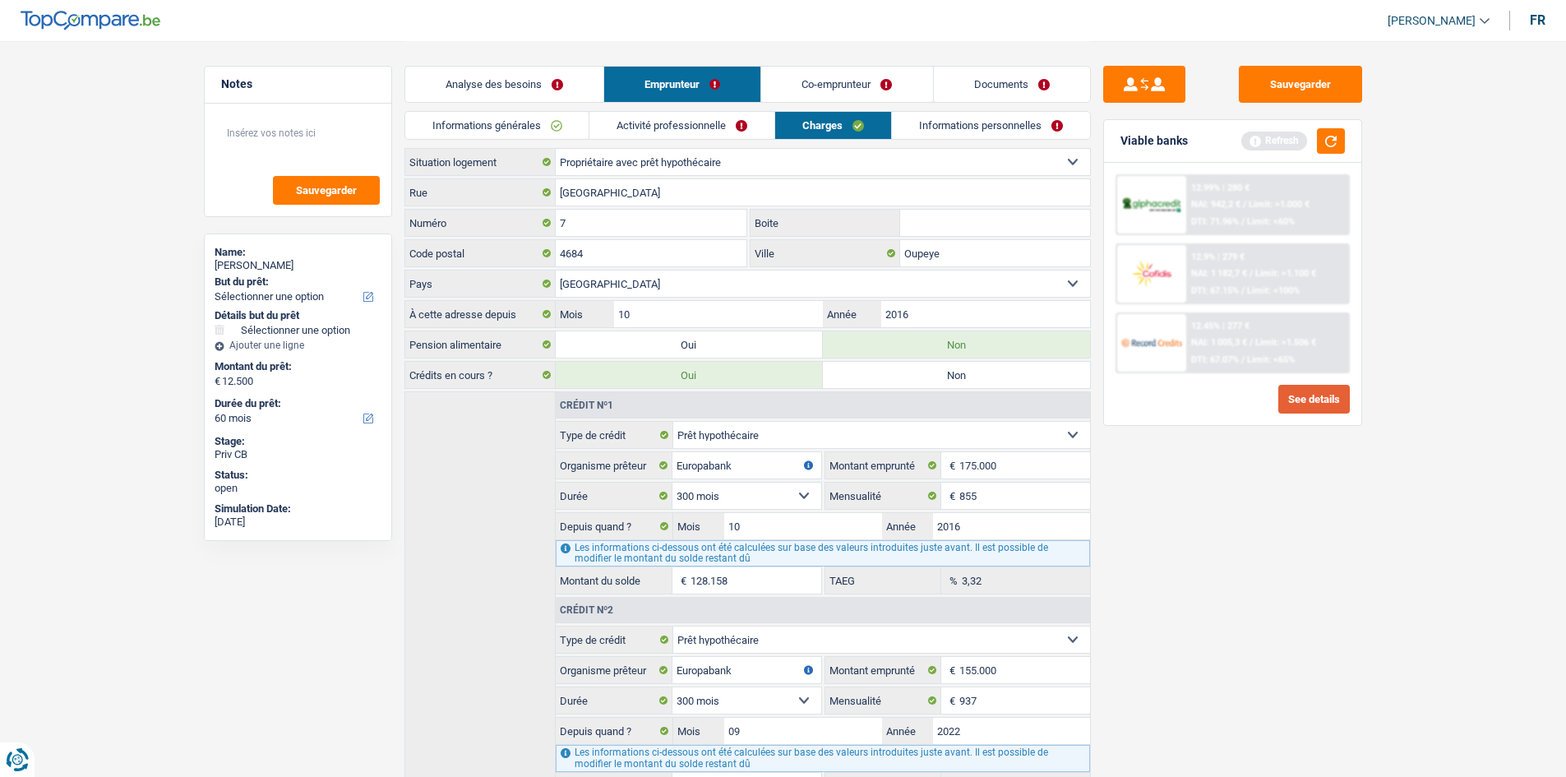
click at [1289, 400] on button "See details" at bounding box center [1315, 399] width 72 height 29
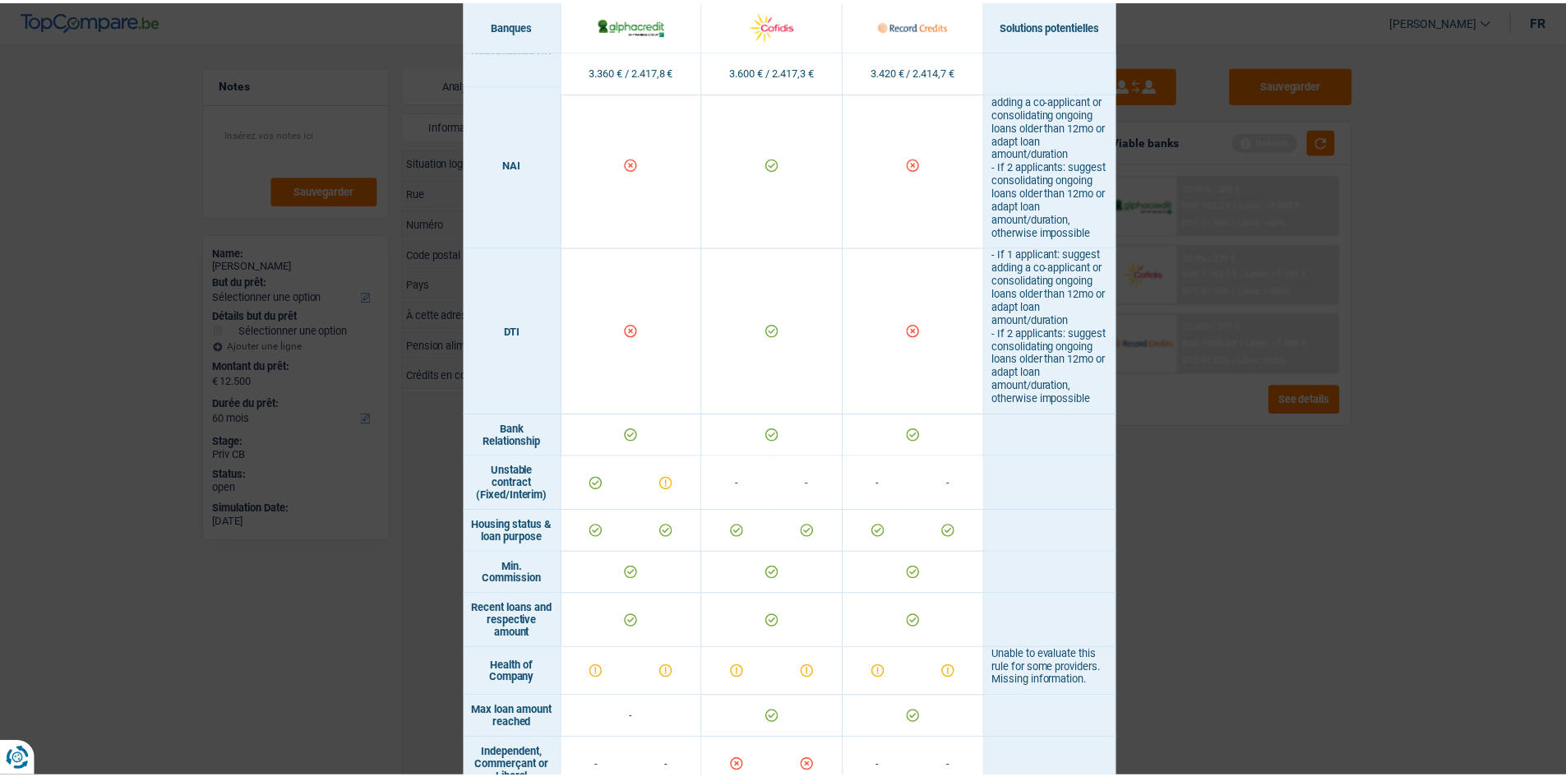
scroll to position [411, 0]
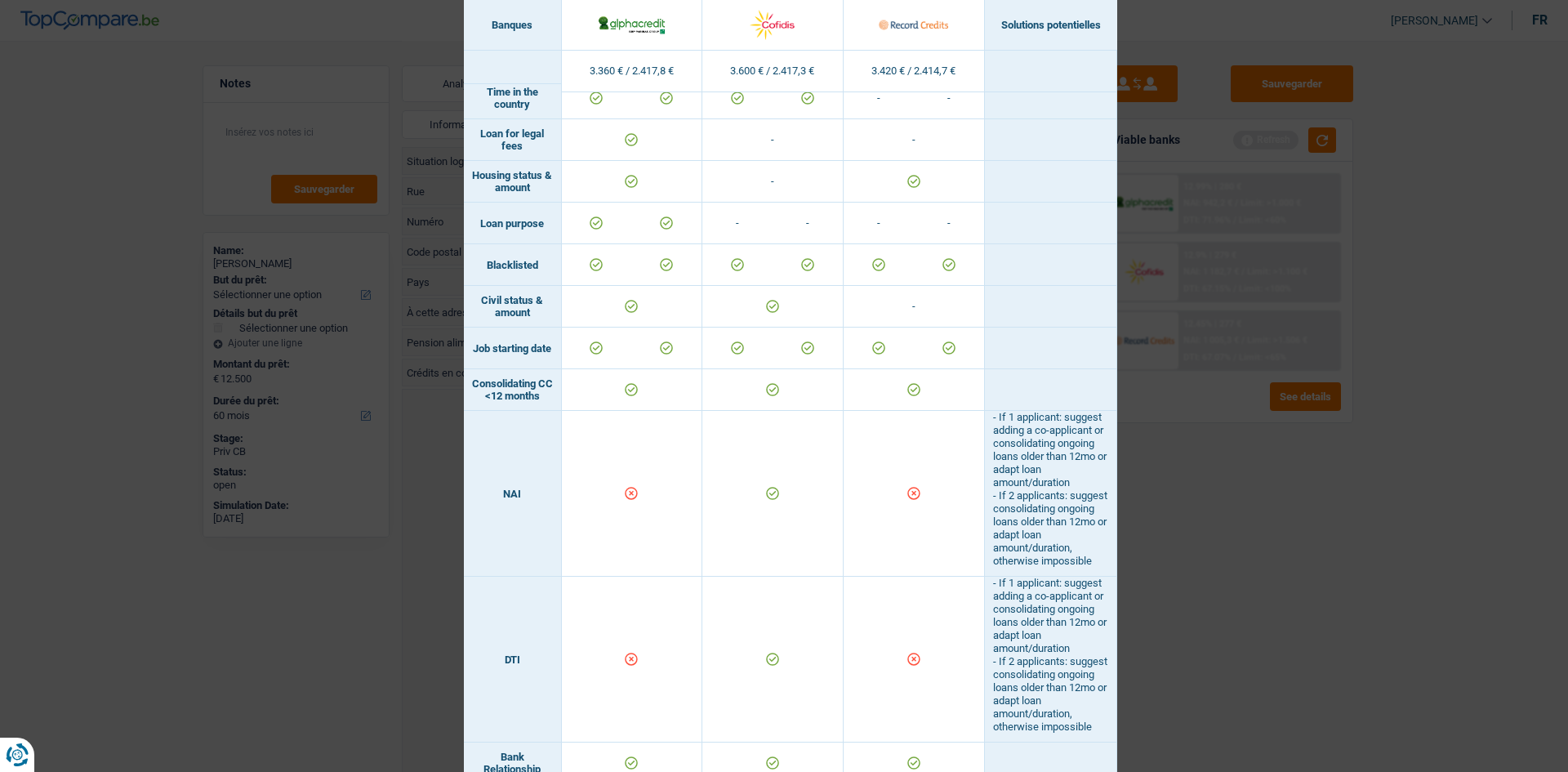
drag, startPoint x: 1327, startPoint y: 623, endPoint x: 1284, endPoint y: 604, distance: 47.0
click at [1317, 625] on div "Banks conditions × Banques Solutions potentielles Revenus / Charges 3.360 € / 2…" at bounding box center [784, 386] width 1568 height 772
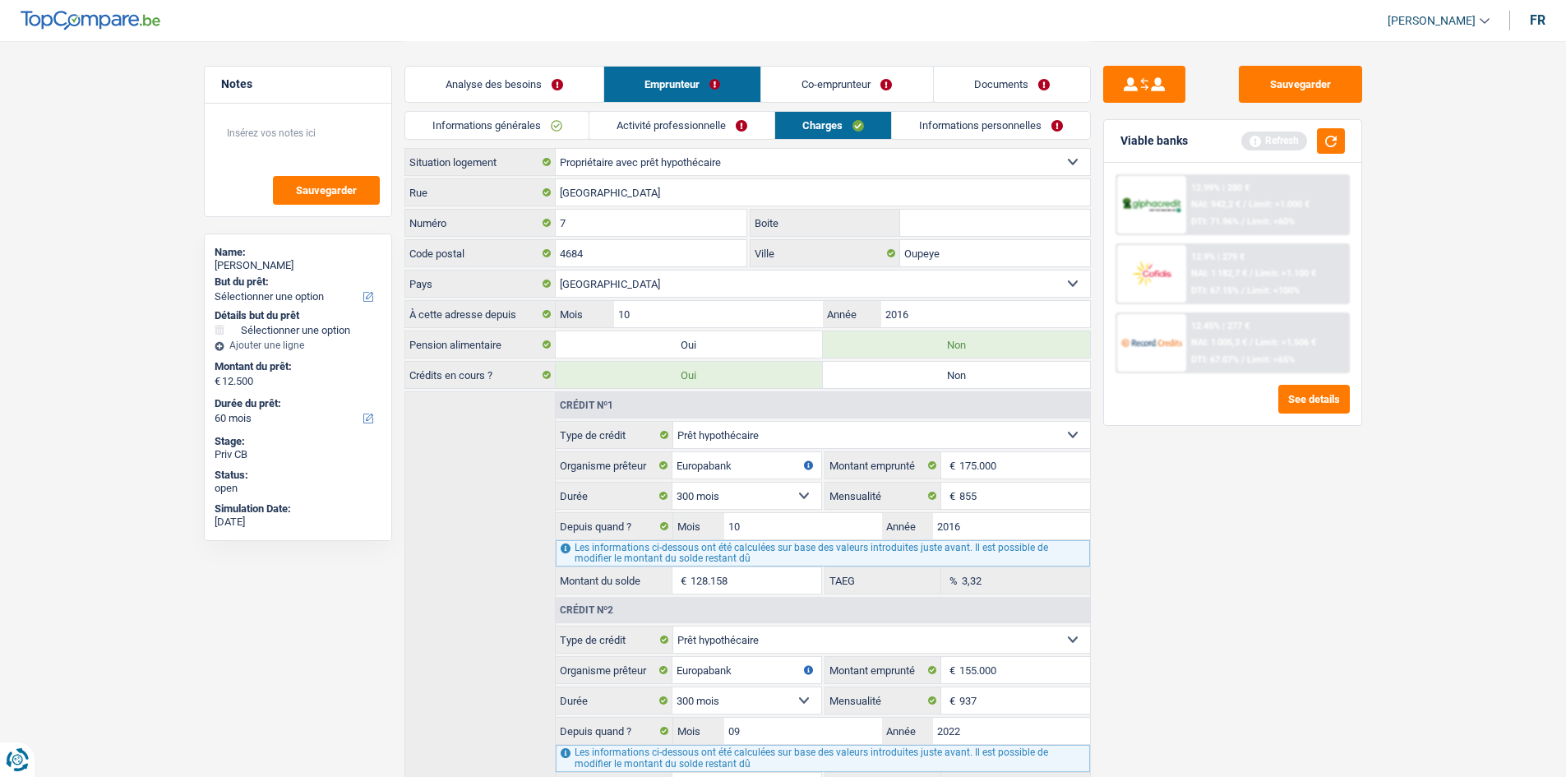
click at [698, 123] on link "Activité professionnelle" at bounding box center [682, 125] width 185 height 27
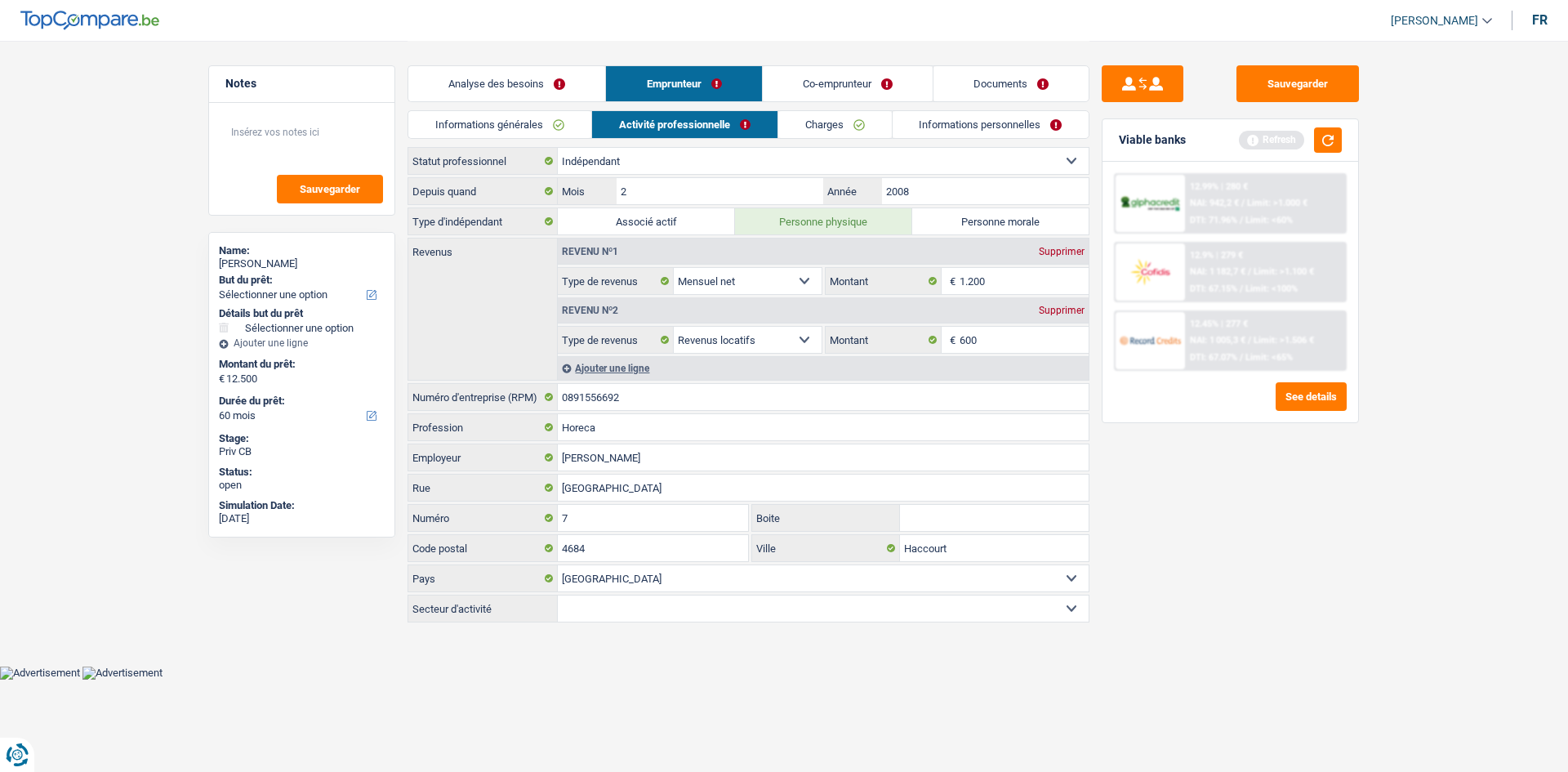
click at [825, 79] on link "Co-emprunteur" at bounding box center [847, 83] width 170 height 35
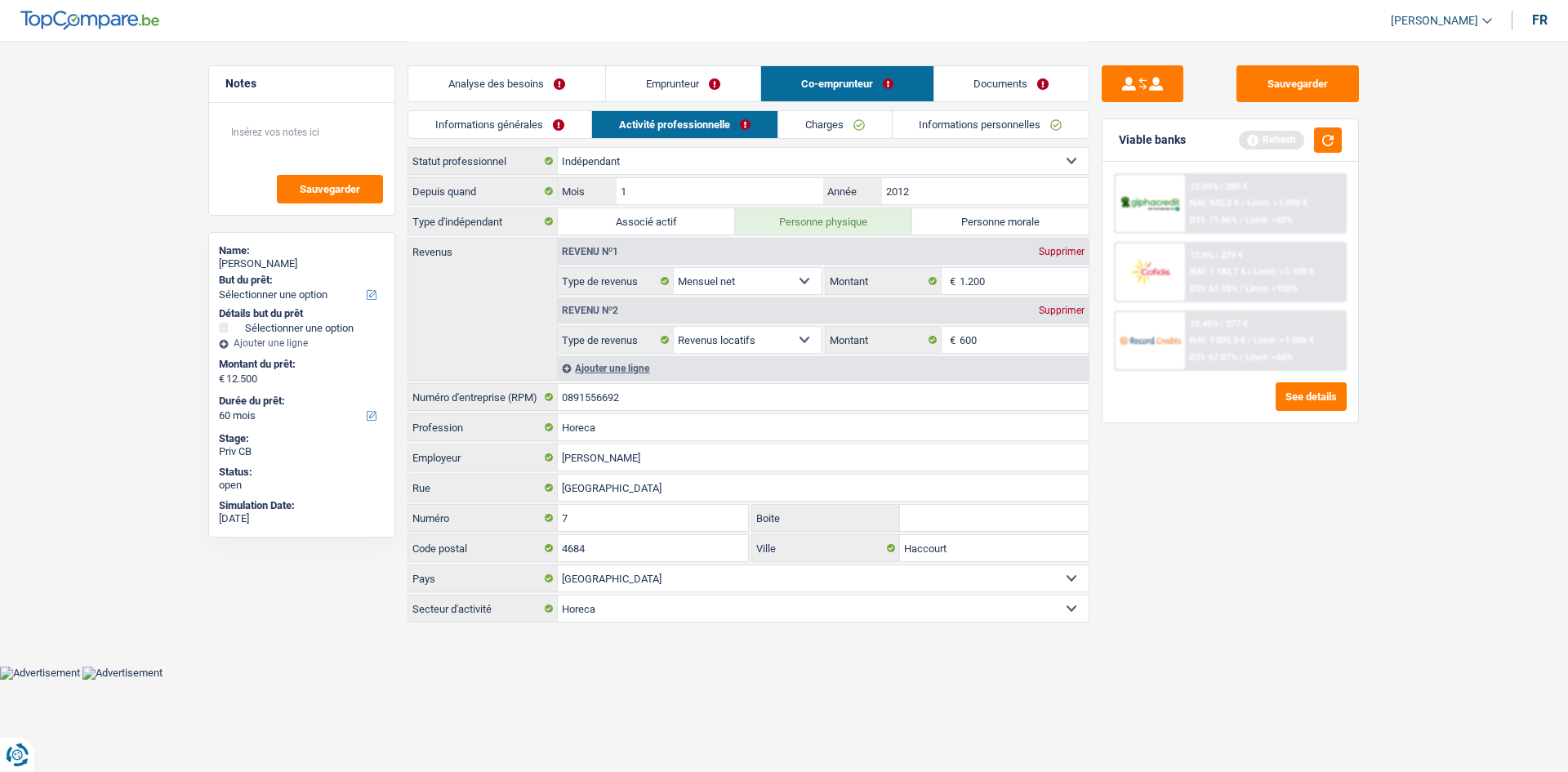
click at [816, 124] on link "Charges" at bounding box center [835, 124] width 113 height 27
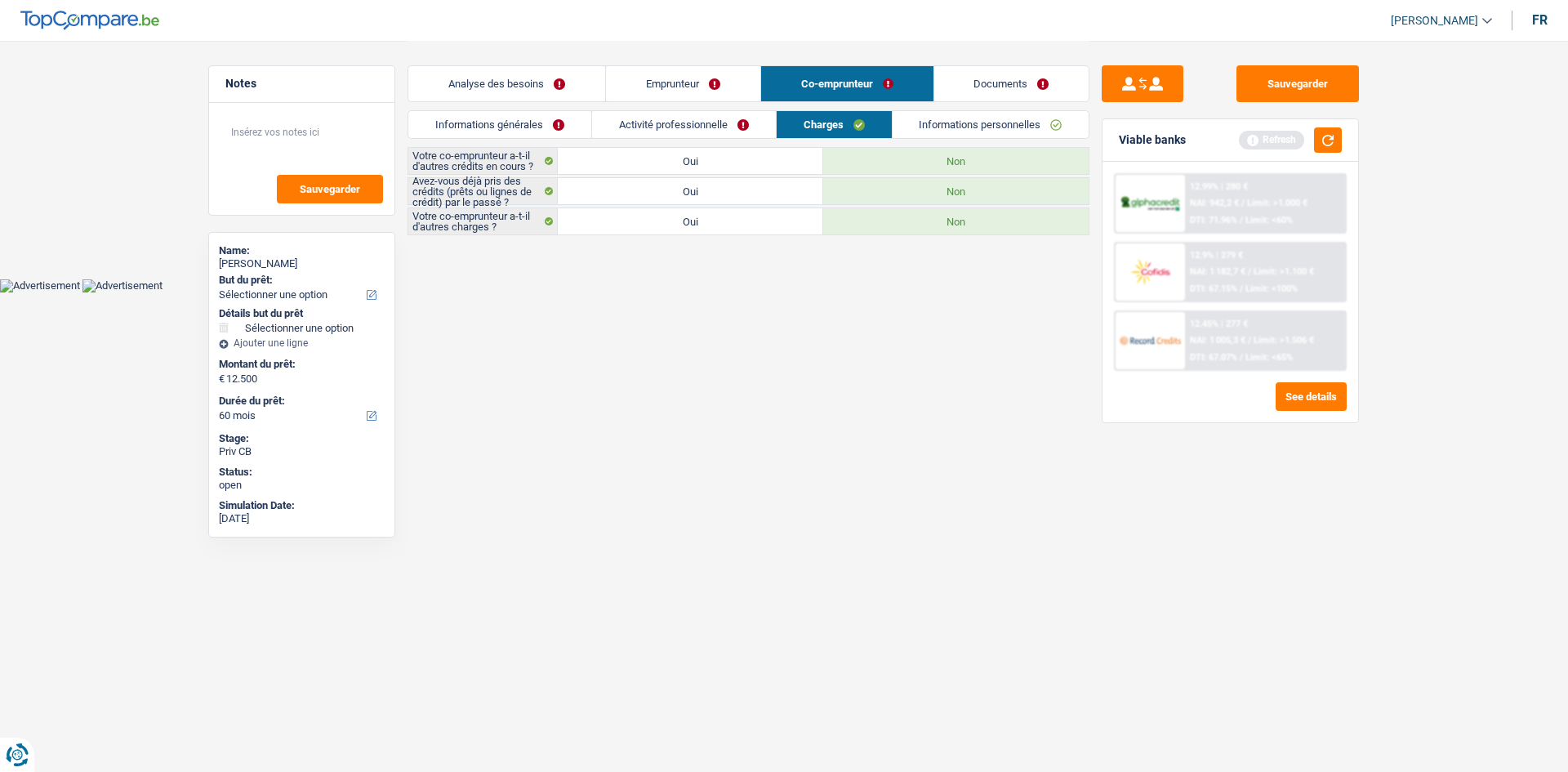
click at [947, 120] on link "Informations personnelles" at bounding box center [991, 124] width 197 height 27
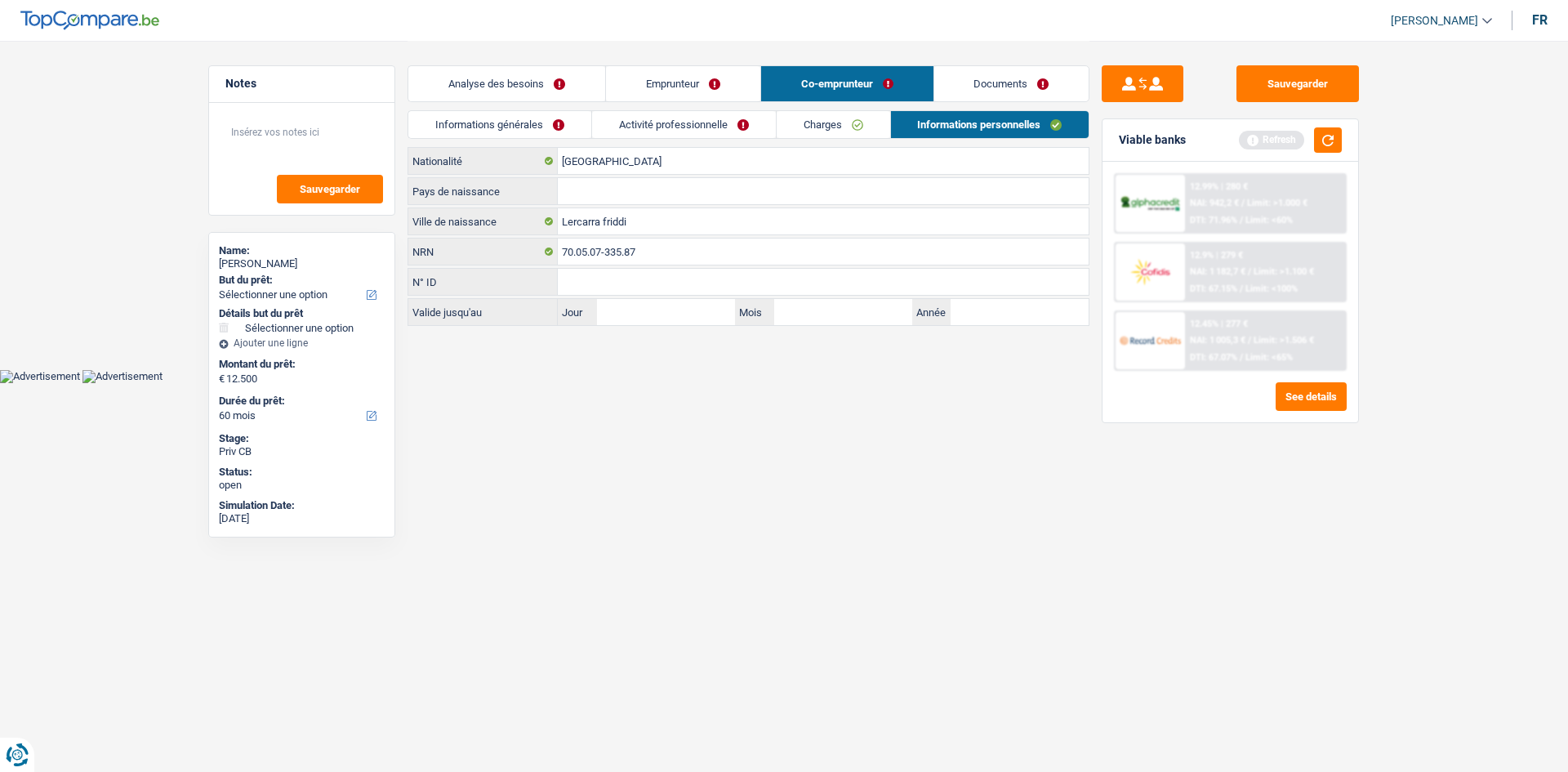
click at [534, 122] on link "Informations générales" at bounding box center [499, 124] width 183 height 27
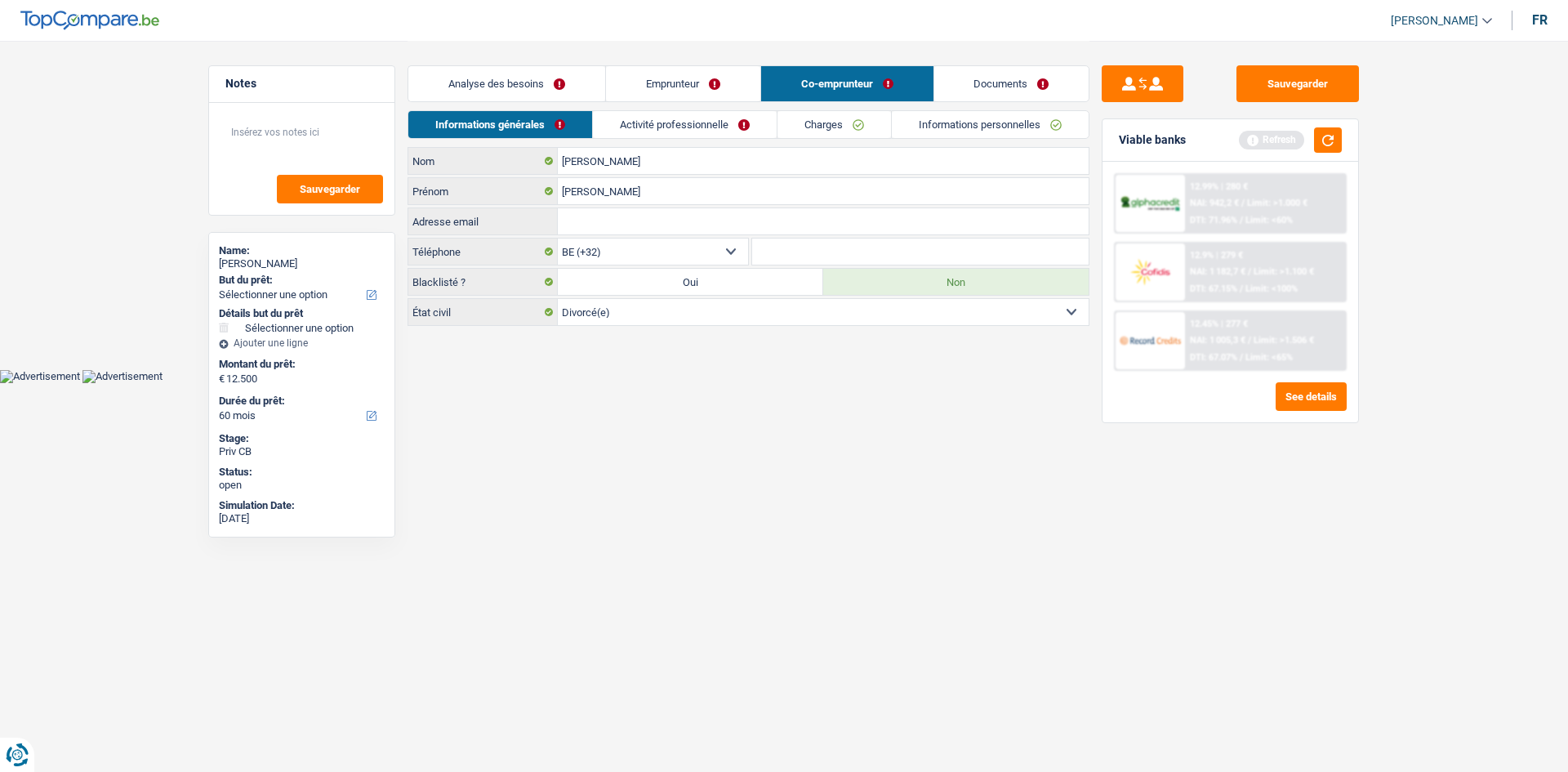
click at [678, 110] on li "Activité professionnelle" at bounding box center [684, 124] width 185 height 29
drag, startPoint x: 678, startPoint y: 124, endPoint x: 585, endPoint y: 89, distance: 99.4
click at [677, 126] on link "Activité professionnelle" at bounding box center [684, 124] width 184 height 27
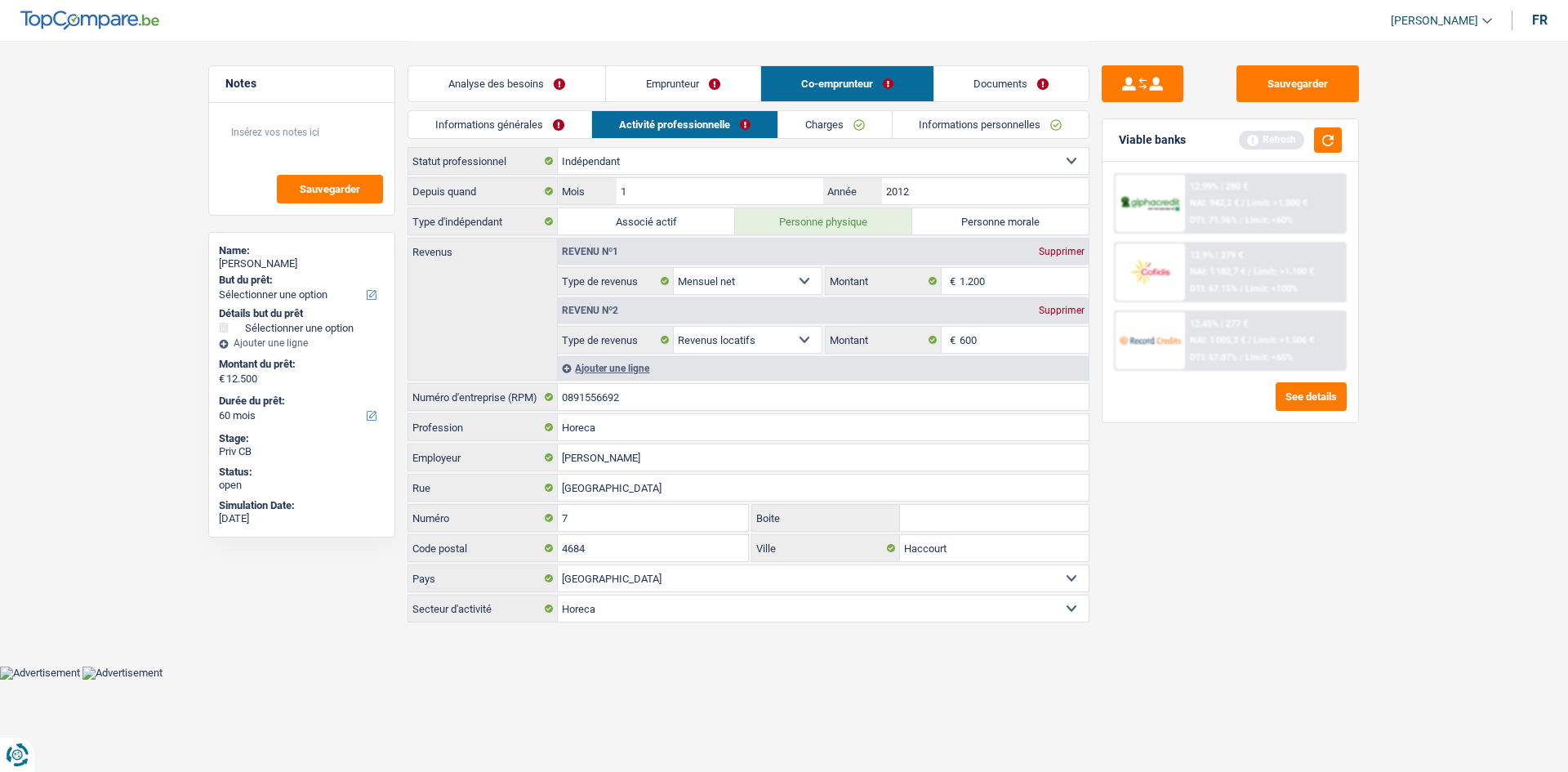
drag, startPoint x: 563, startPoint y: 75, endPoint x: 577, endPoint y: 103, distance: 31.3
click at [563, 75] on link "Analyse des besoins" at bounding box center [506, 83] width 197 height 35
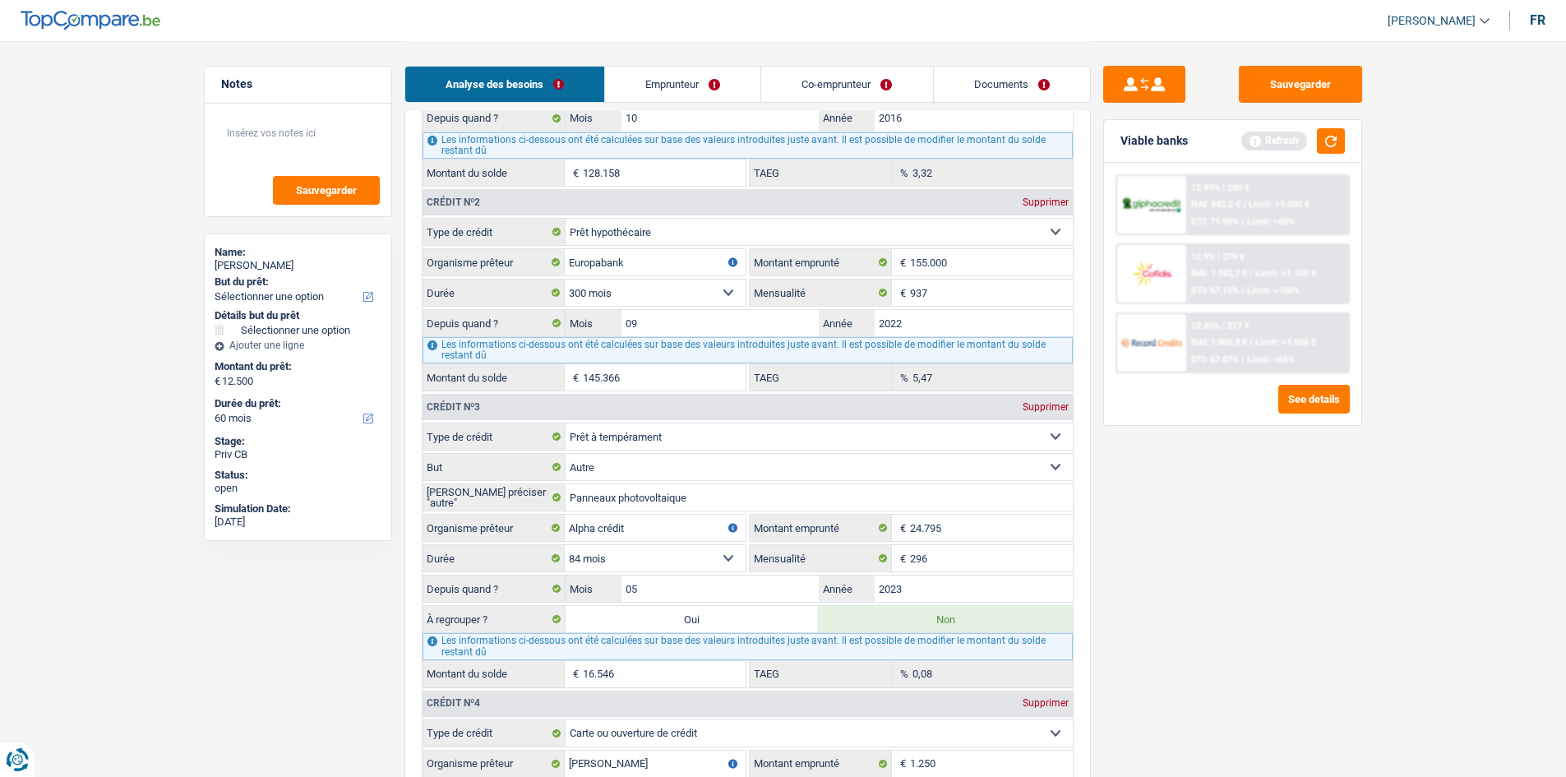
scroll to position [1562, 0]
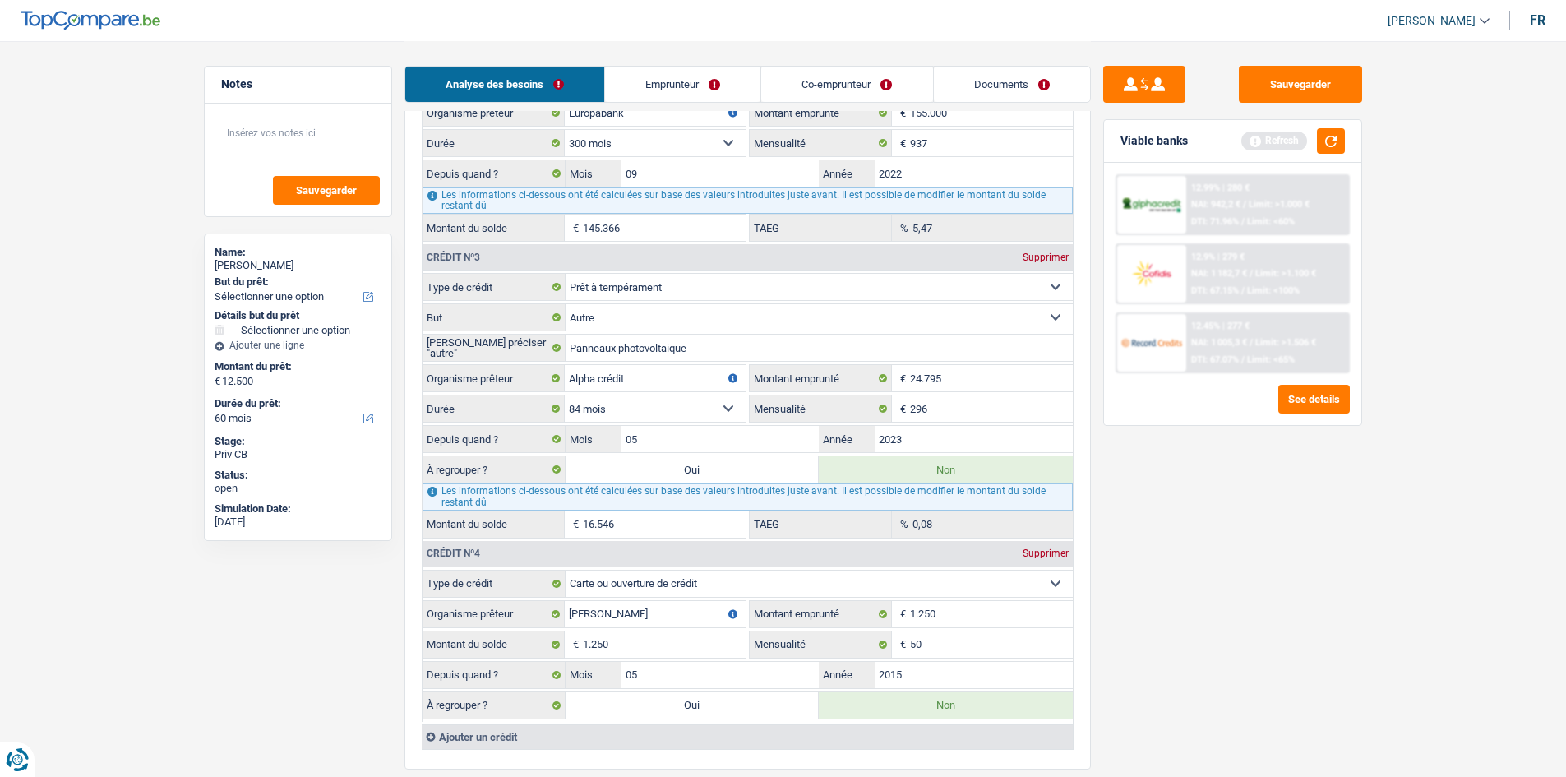
click at [746, 477] on label "Oui" at bounding box center [693, 469] width 254 height 26
click at [746, 477] on input "Oui" at bounding box center [693, 469] width 254 height 26
radio input "true"
type input "16.546"
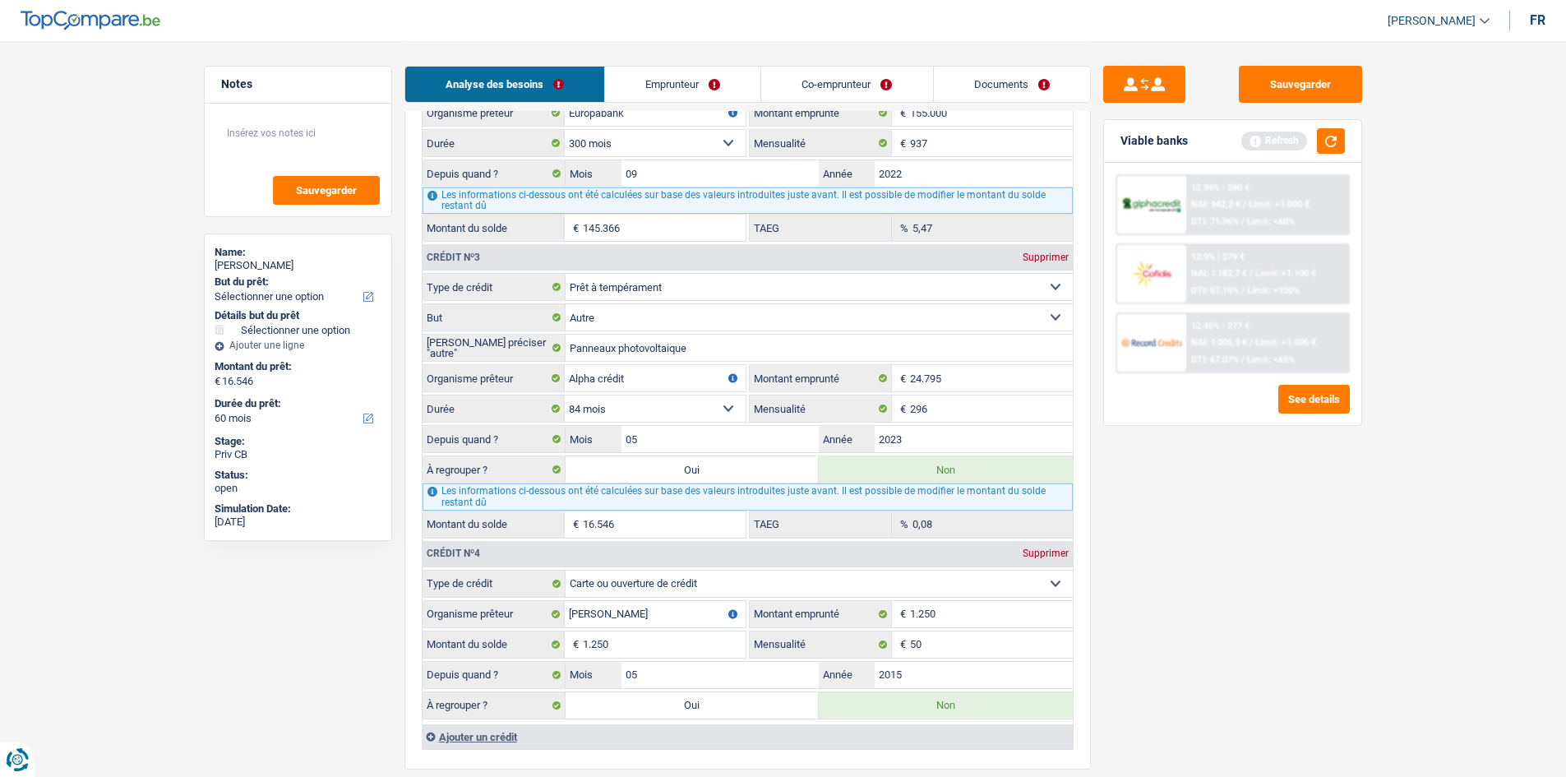
radio input "false"
type input "16.546"
select select "refinancing"
select select "84"
select select "refinancing"
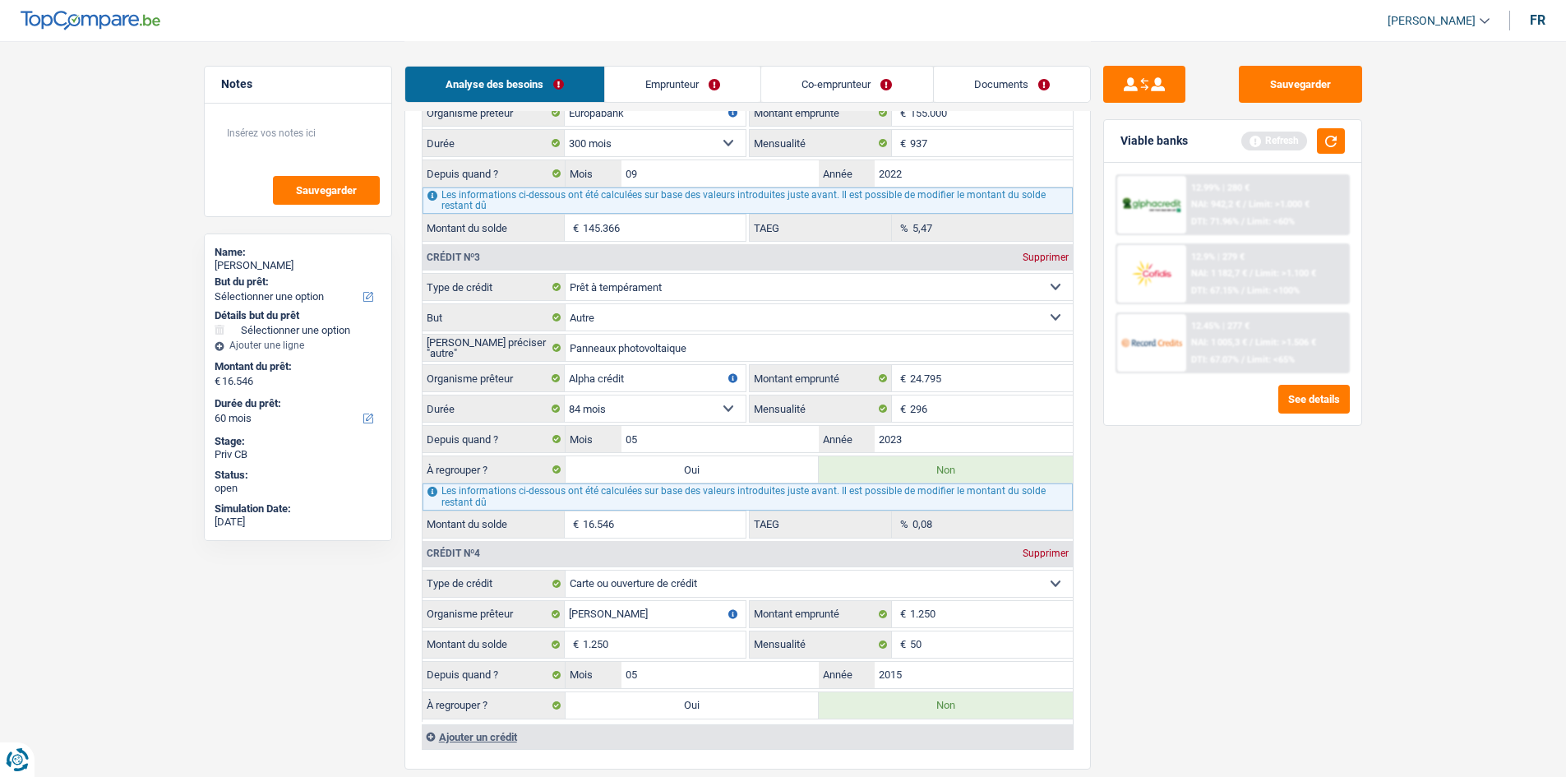
select select "refinancing"
select select "84"
select select "refinancing"
select select "84"
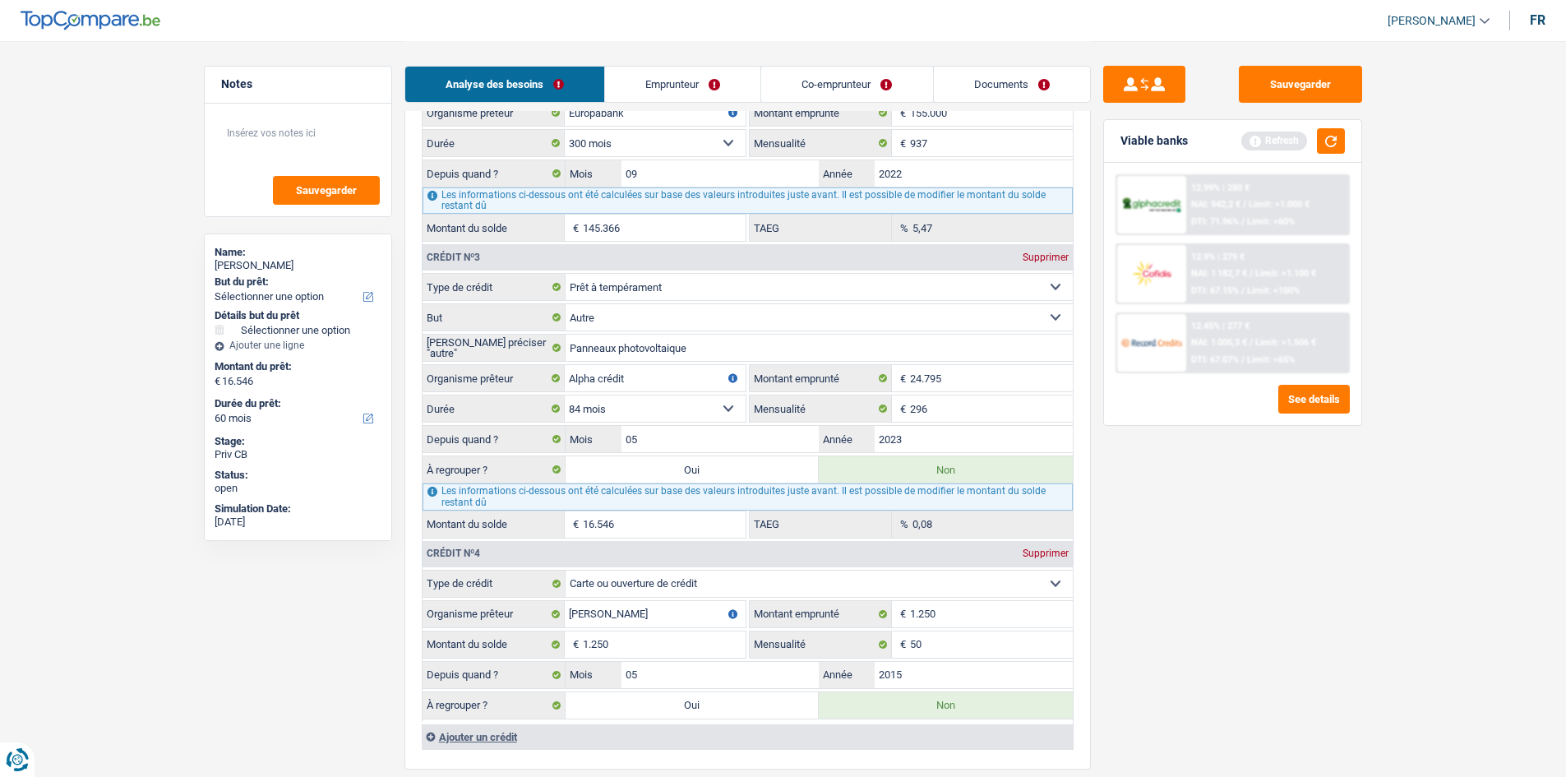
select select "refinancing"
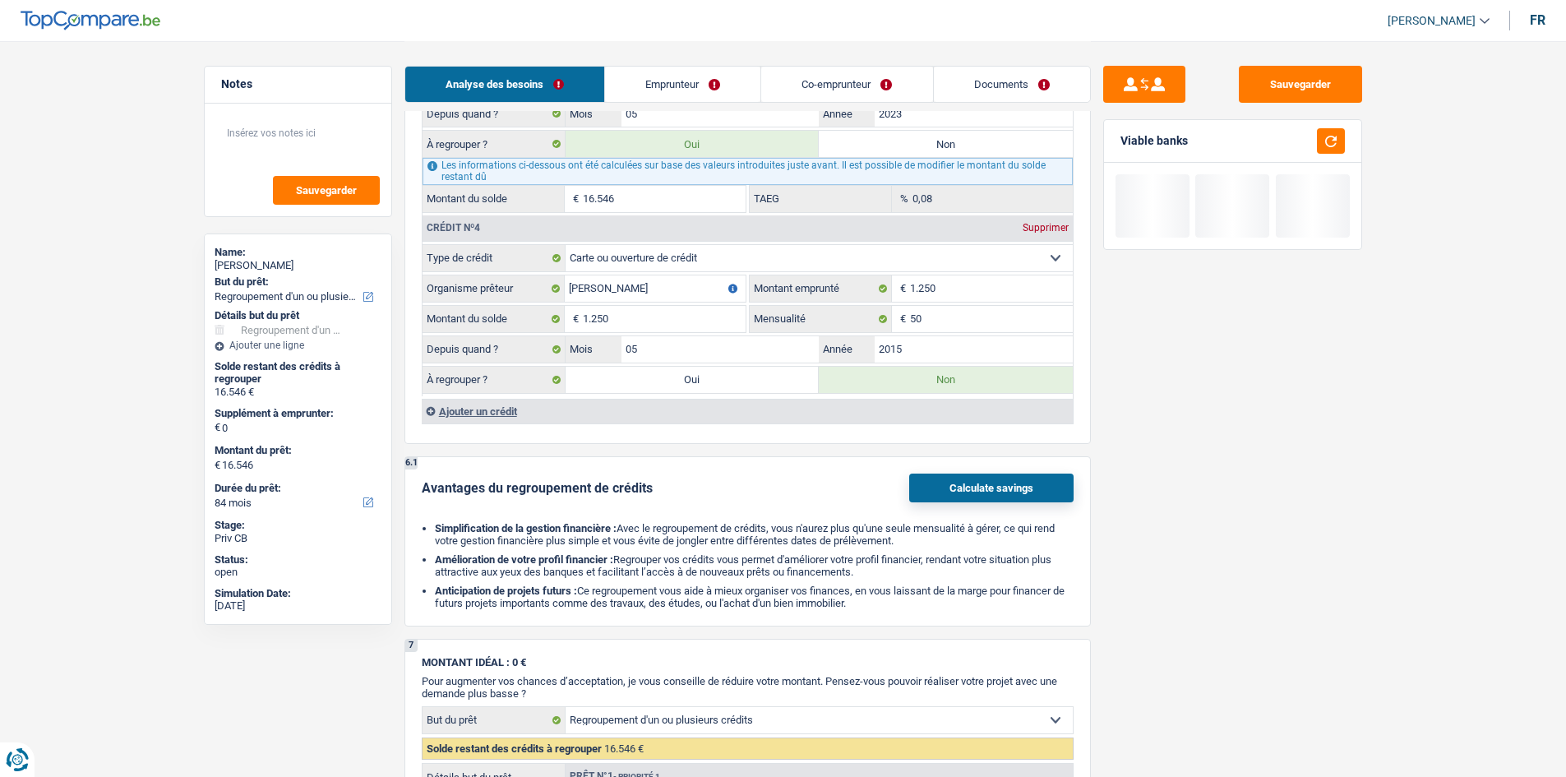
scroll to position [1973, 0]
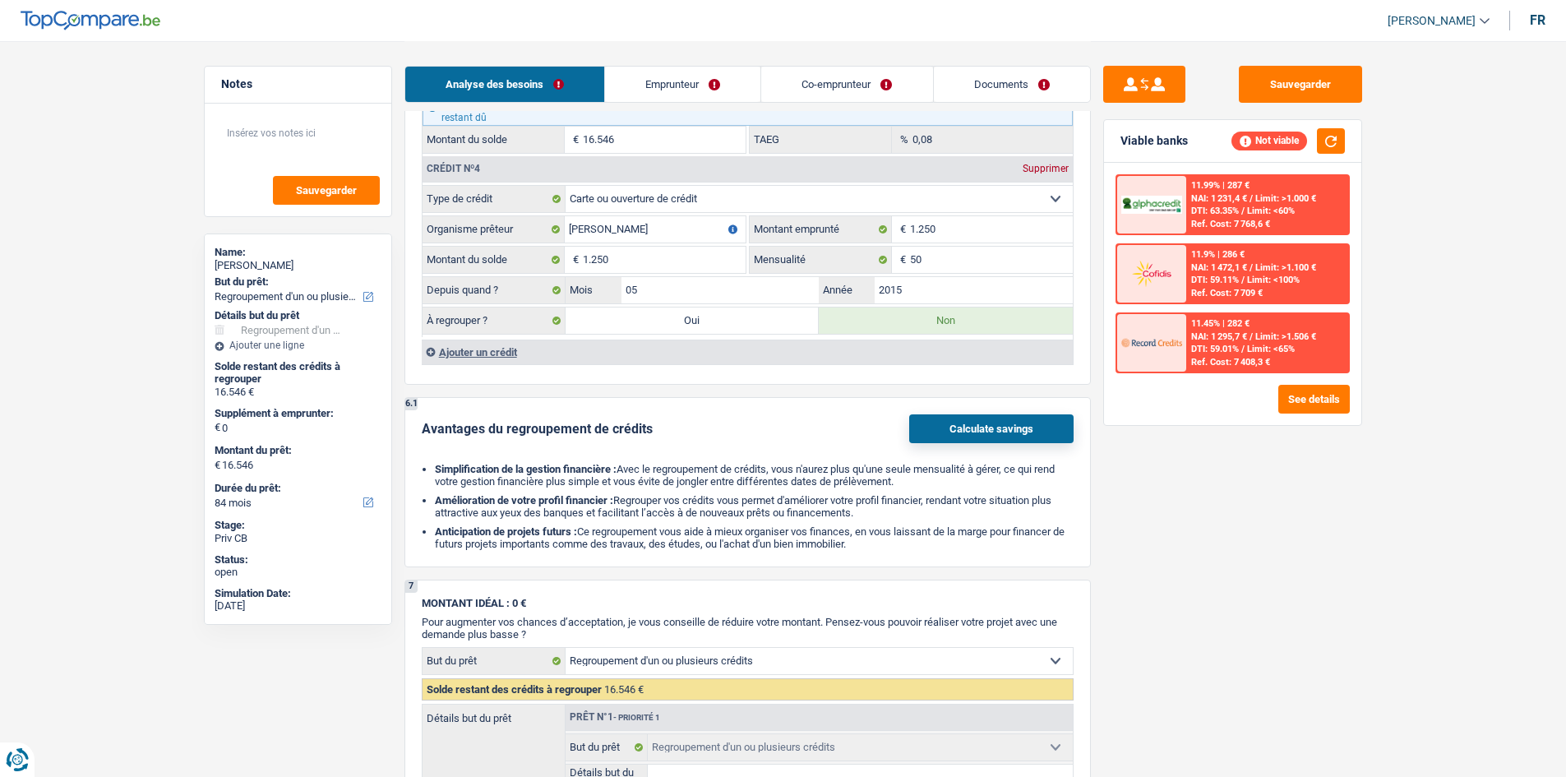
click at [671, 317] on label "Oui" at bounding box center [693, 321] width 254 height 26
click at [671, 317] on input "Oui" at bounding box center [693, 321] width 254 height 26
radio input "true"
type input "17.796"
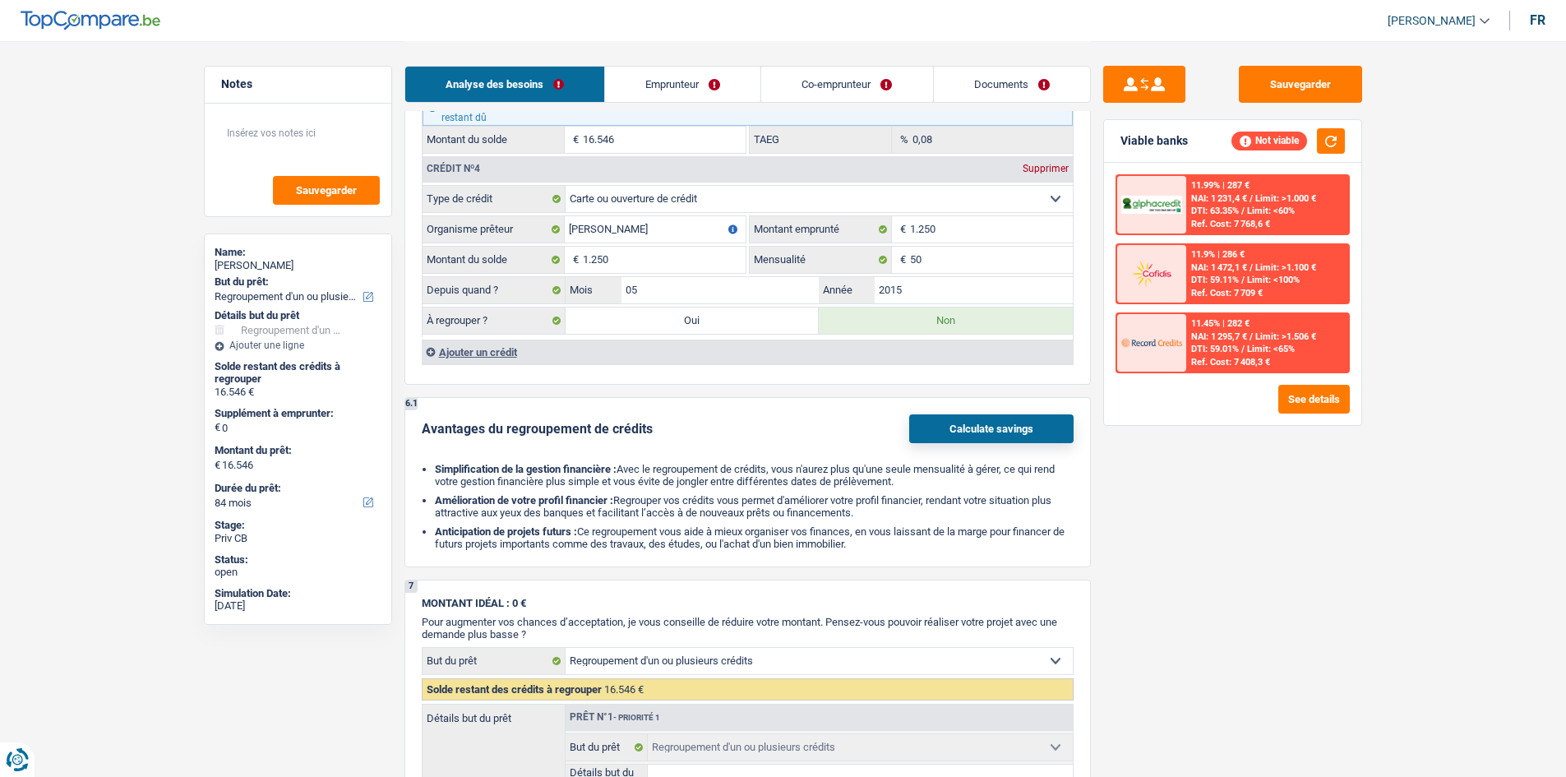
radio input "false"
type input "17.796"
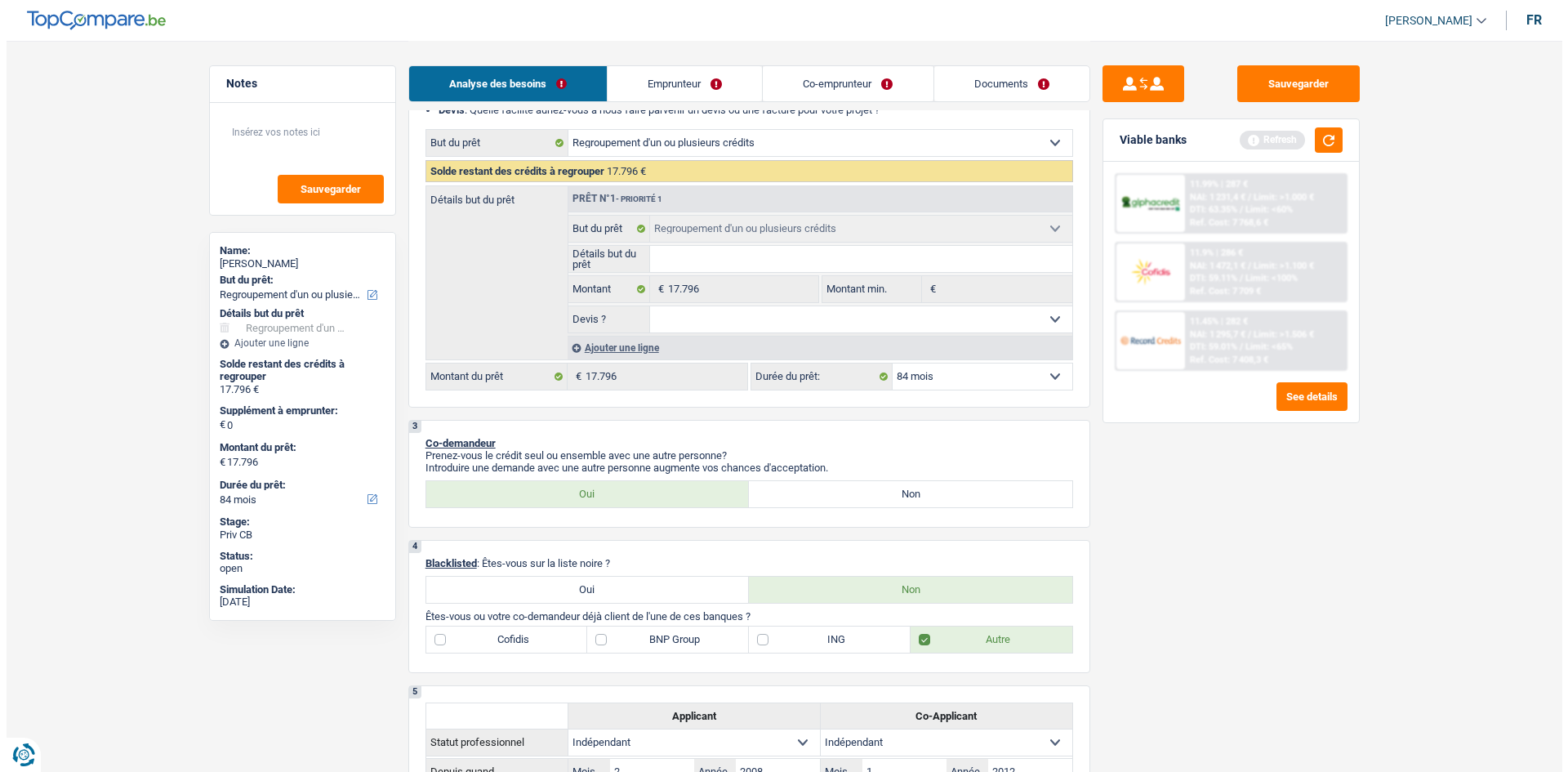
scroll to position [81, 0]
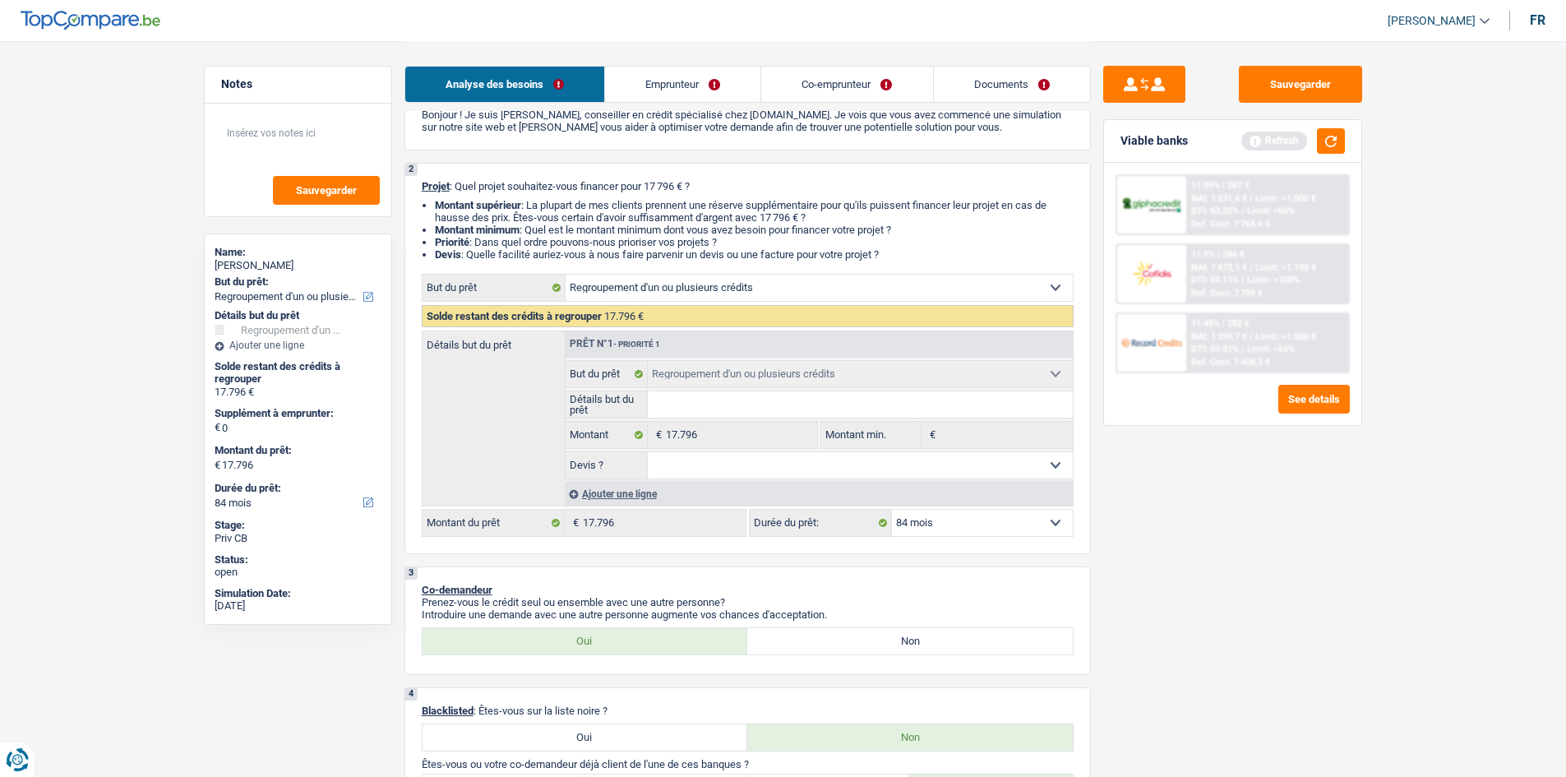
click at [920, 530] on select "12 mois 18 mois 24 mois 30 mois 36 mois 42 mois 48 mois 60 mois 72 mois 84 mois…" at bounding box center [982, 523] width 181 height 26
select select "72"
click at [892, 510] on select "12 mois 18 mois 24 mois 30 mois 36 mois 42 mois 48 mois 60 mois 72 mois 84 mois…" at bounding box center [982, 523] width 181 height 26
select select "72"
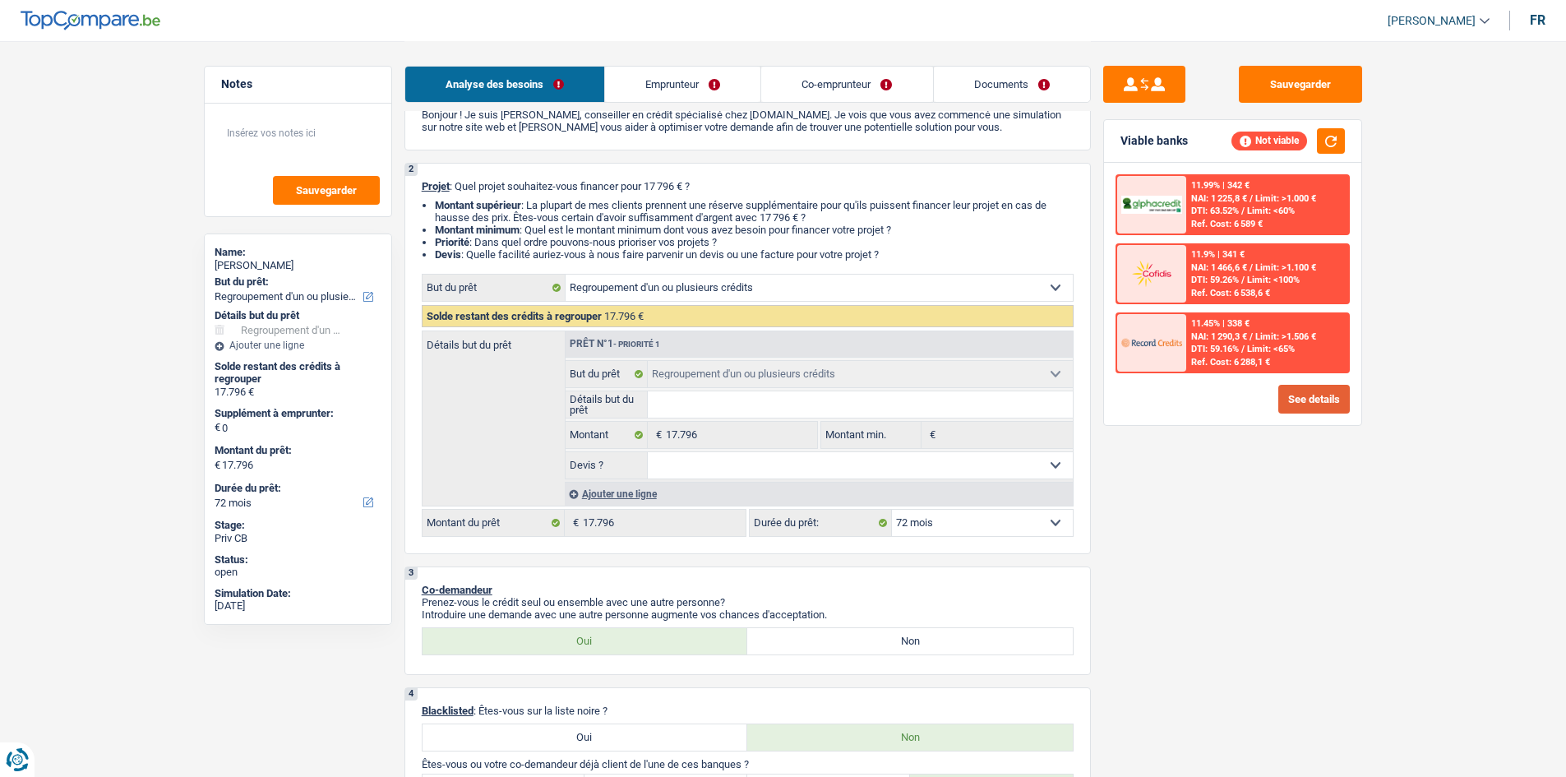
click at [1316, 389] on button "See details" at bounding box center [1315, 399] width 72 height 29
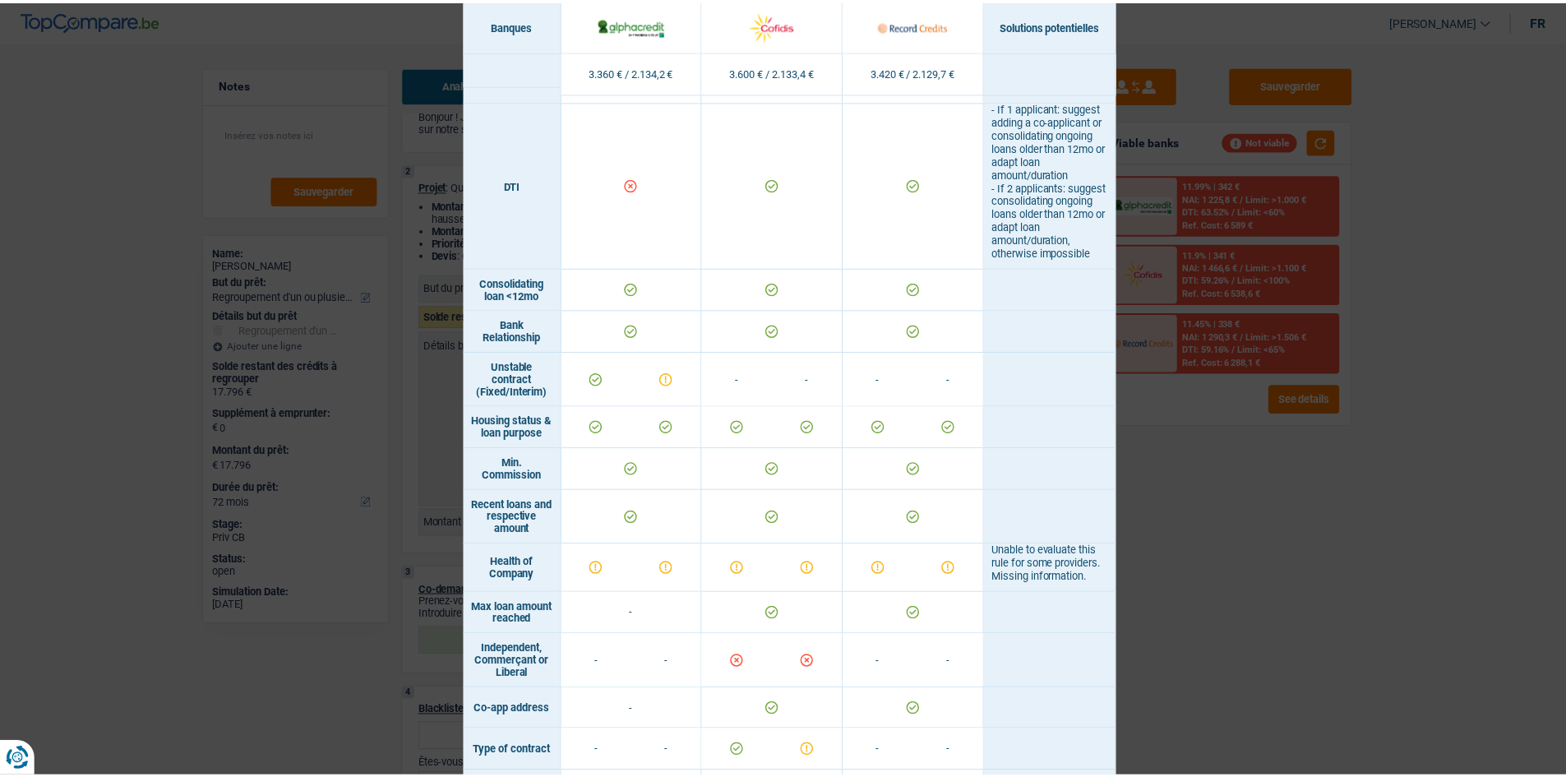
scroll to position [658, 0]
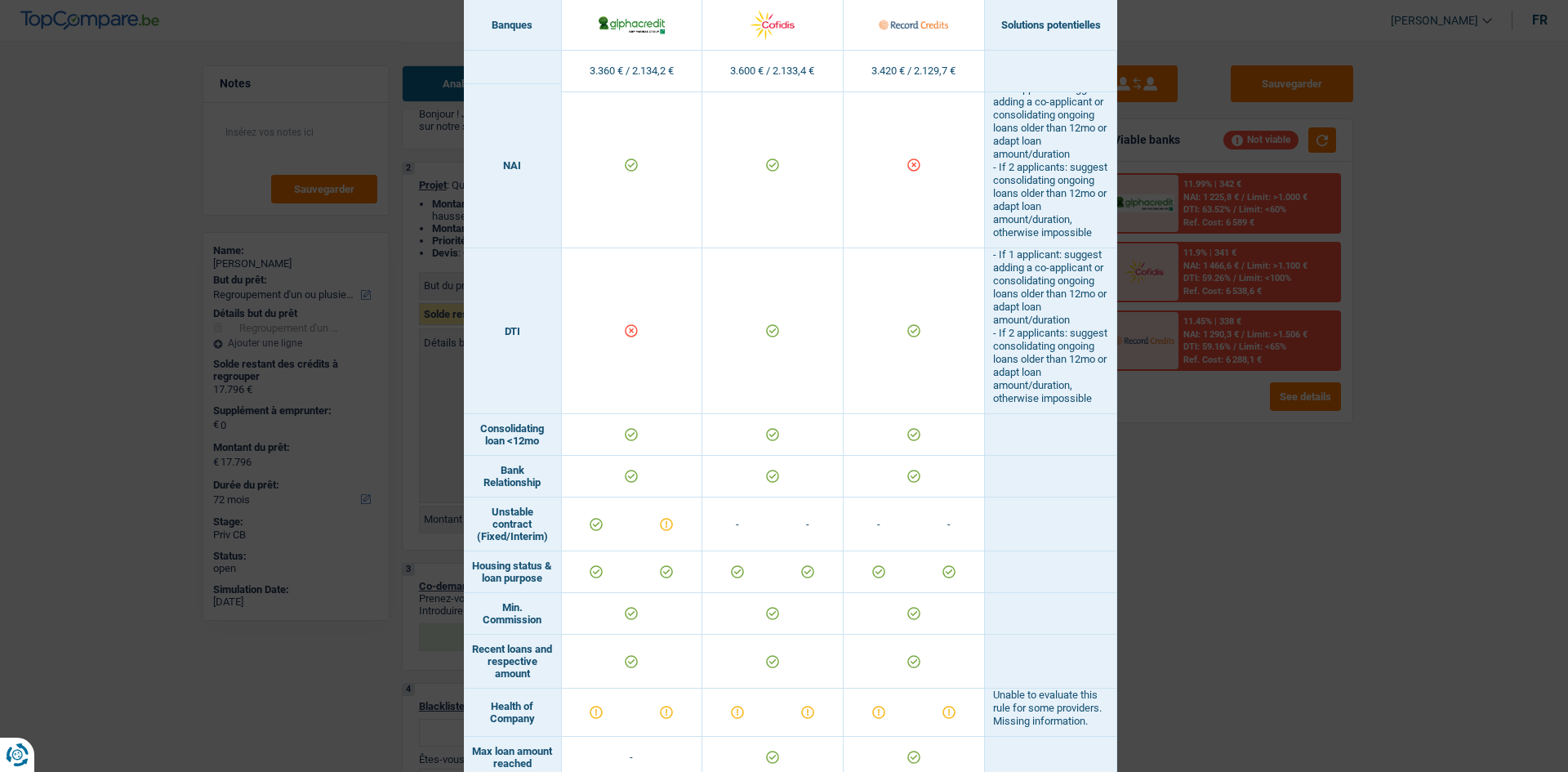
drag, startPoint x: 1132, startPoint y: 522, endPoint x: 1137, endPoint y: 506, distance: 16.8
click at [1134, 522] on div "Banks conditions × Banques Solutions potentielles Revenus / Charges 3.360 € / 2…" at bounding box center [784, 386] width 1568 height 772
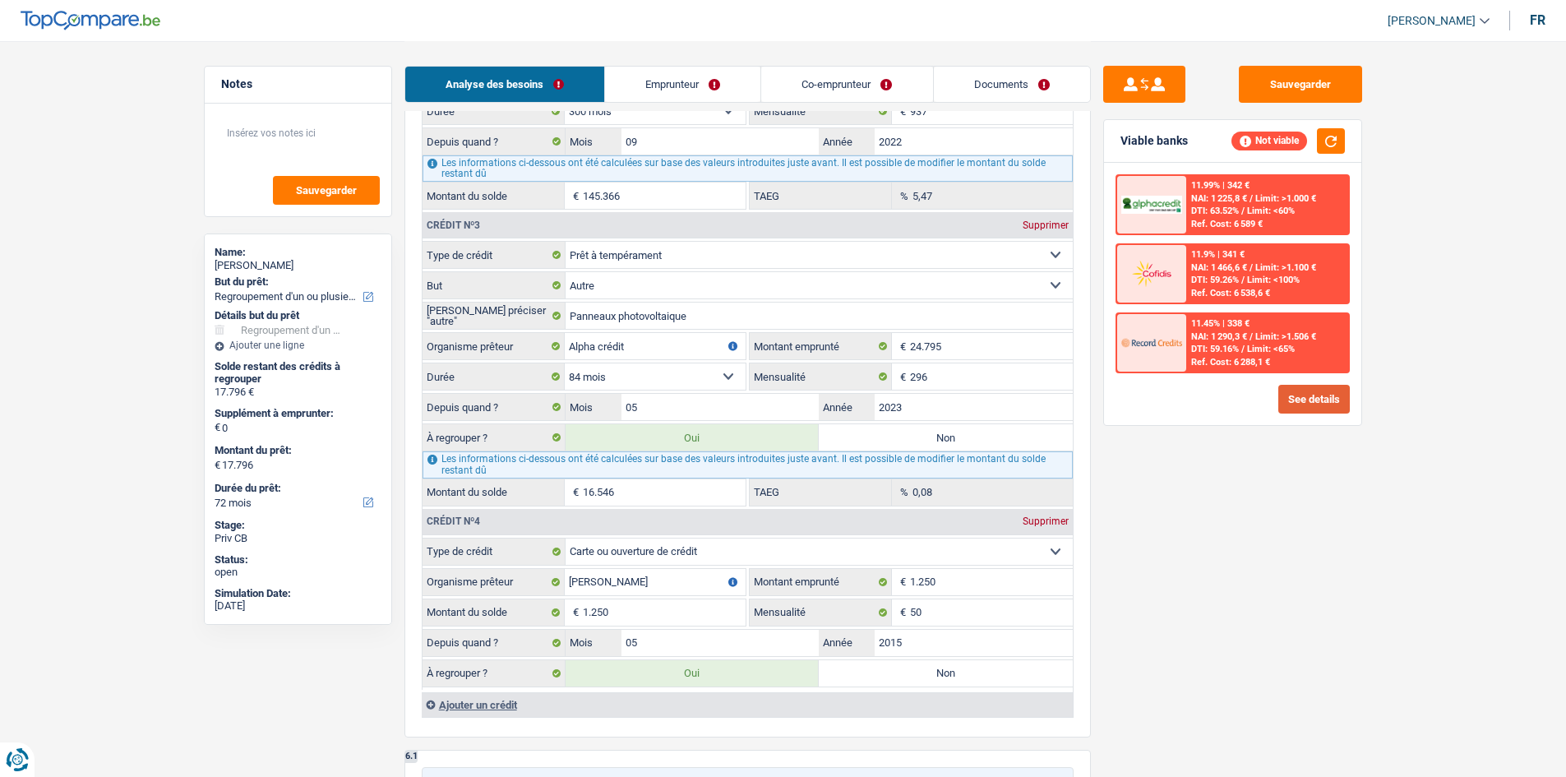
scroll to position [1645, 0]
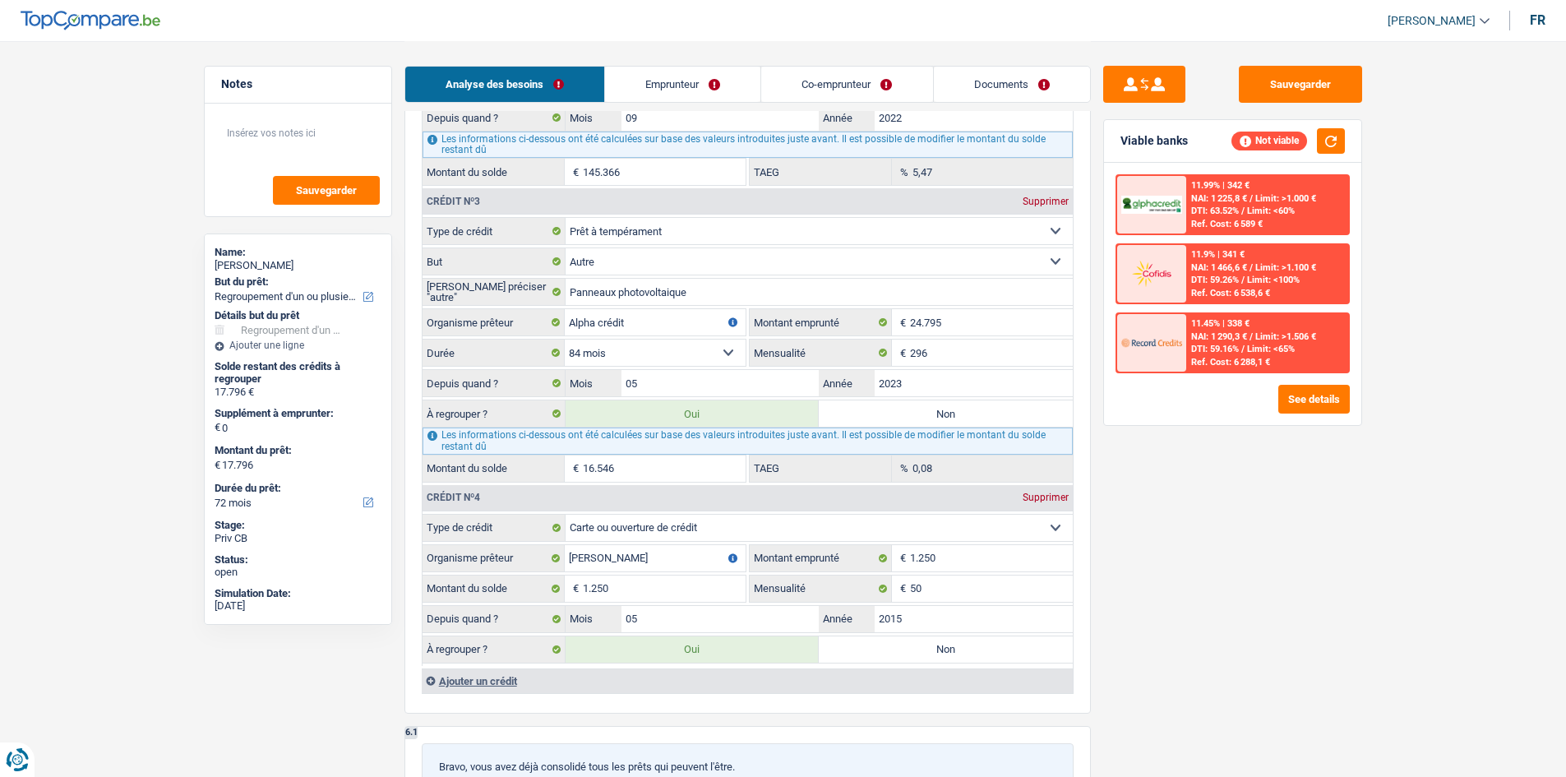
click at [853, 410] on label "Non" at bounding box center [946, 413] width 254 height 26
click at [853, 410] on input "Non" at bounding box center [946, 413] width 254 height 26
radio input "true"
select select "24"
type input "1.250"
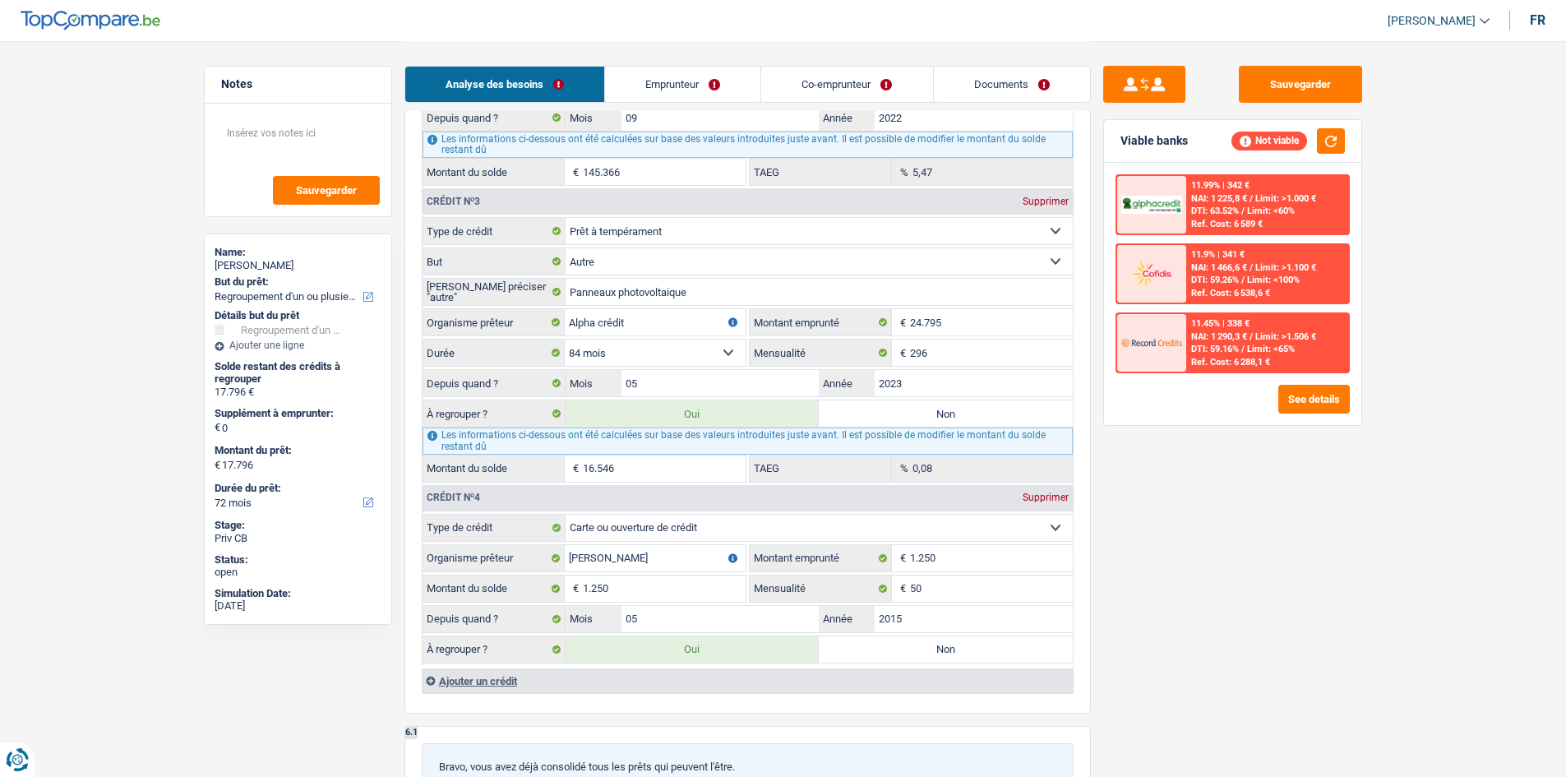
select select "24"
radio input "false"
type input "1.250"
select select "24"
type input "1.250"
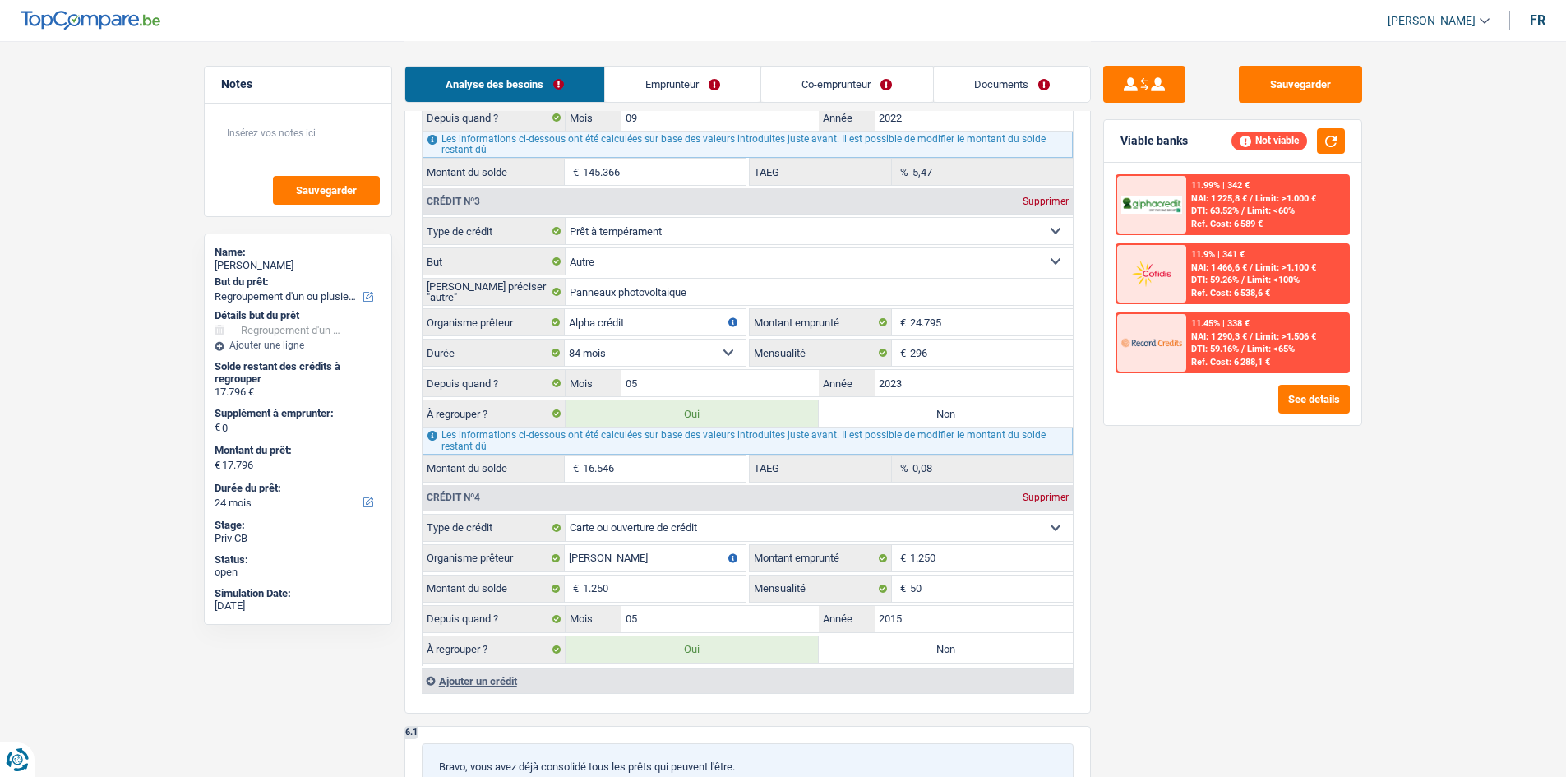
type input "1.250"
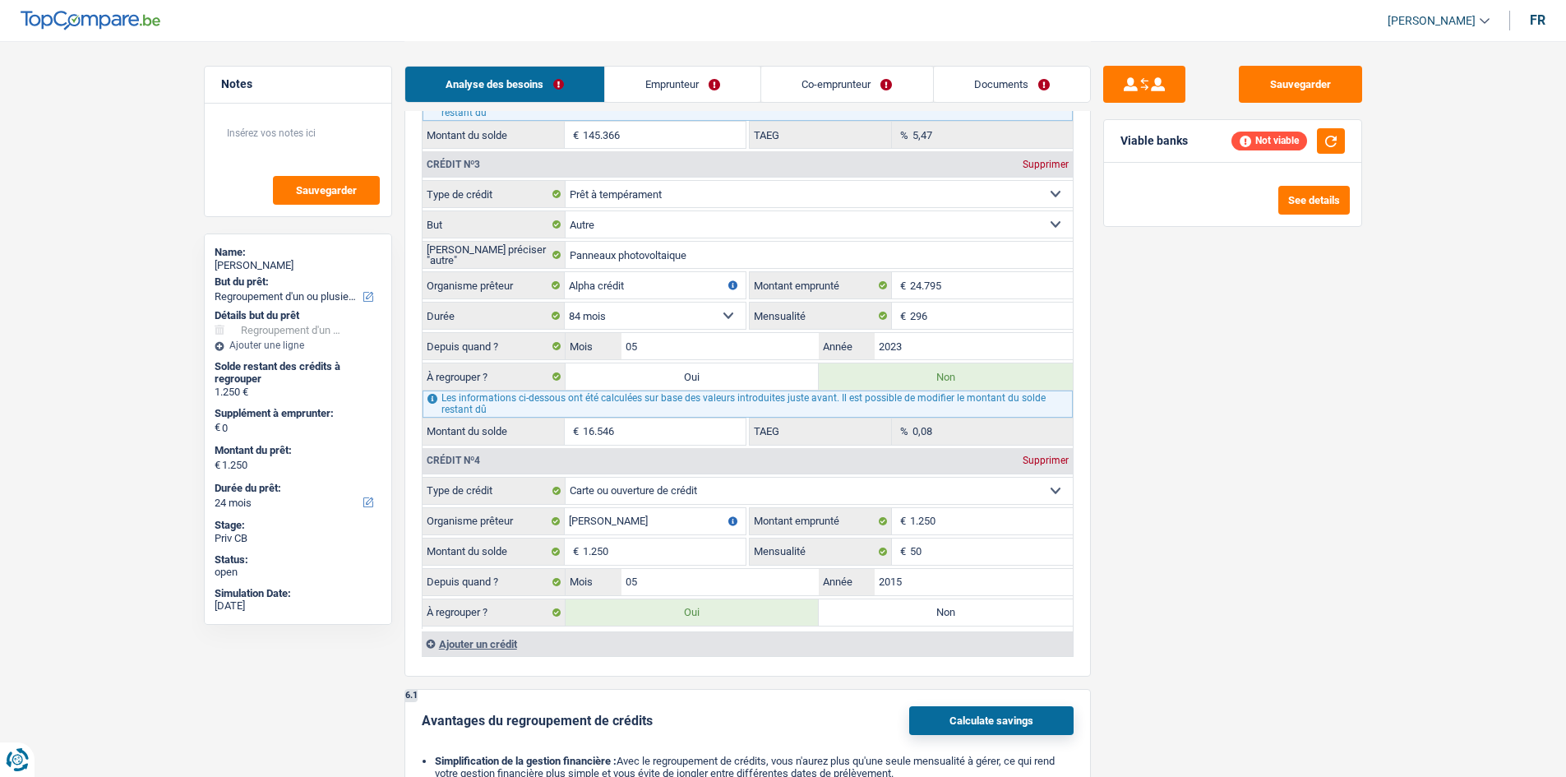
scroll to position [1727, 0]
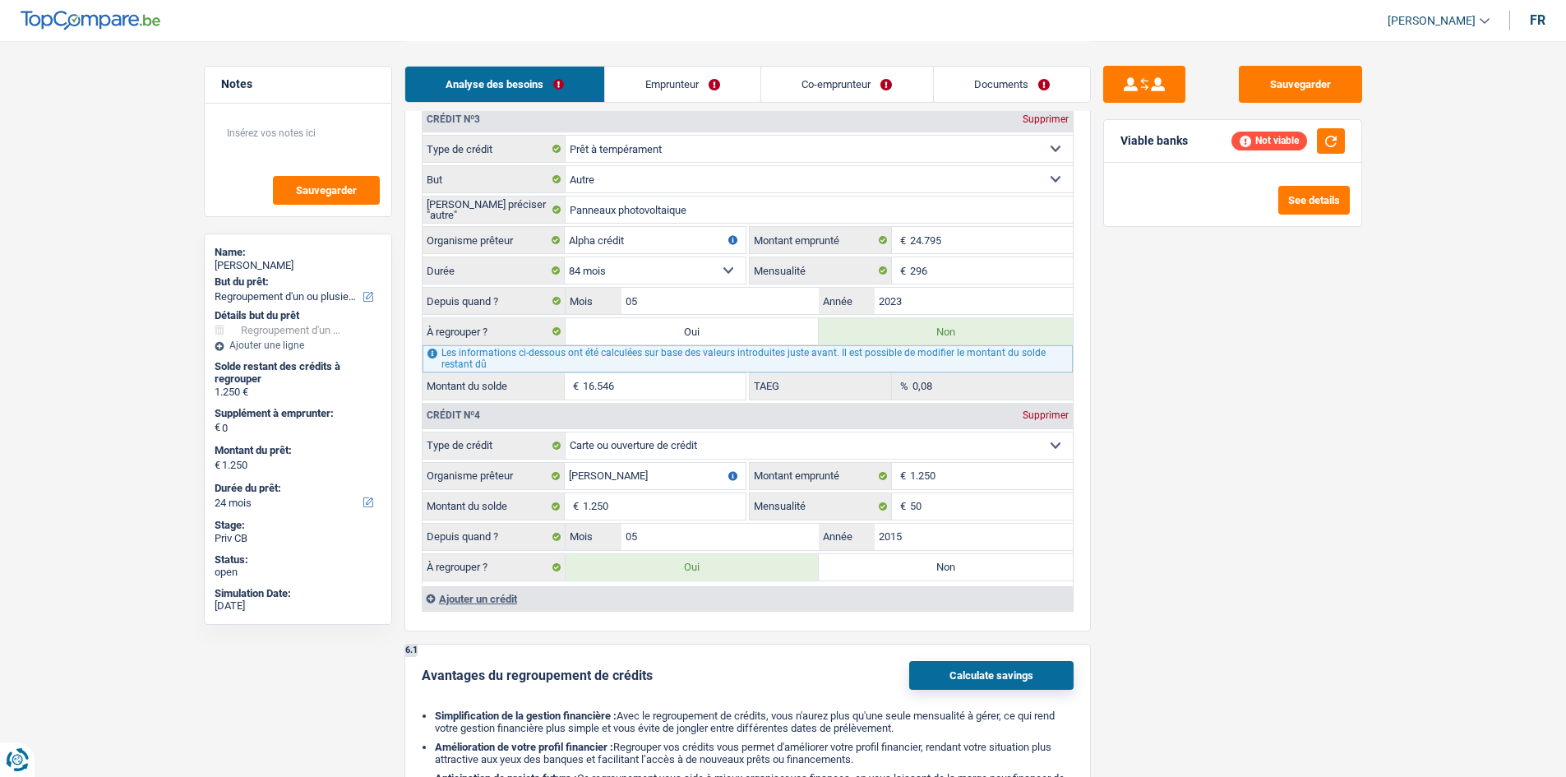
click at [851, 569] on label "Non" at bounding box center [946, 567] width 254 height 26
click at [851, 569] on input "Non" at bounding box center [946, 567] width 254 height 26
radio input "true"
select select
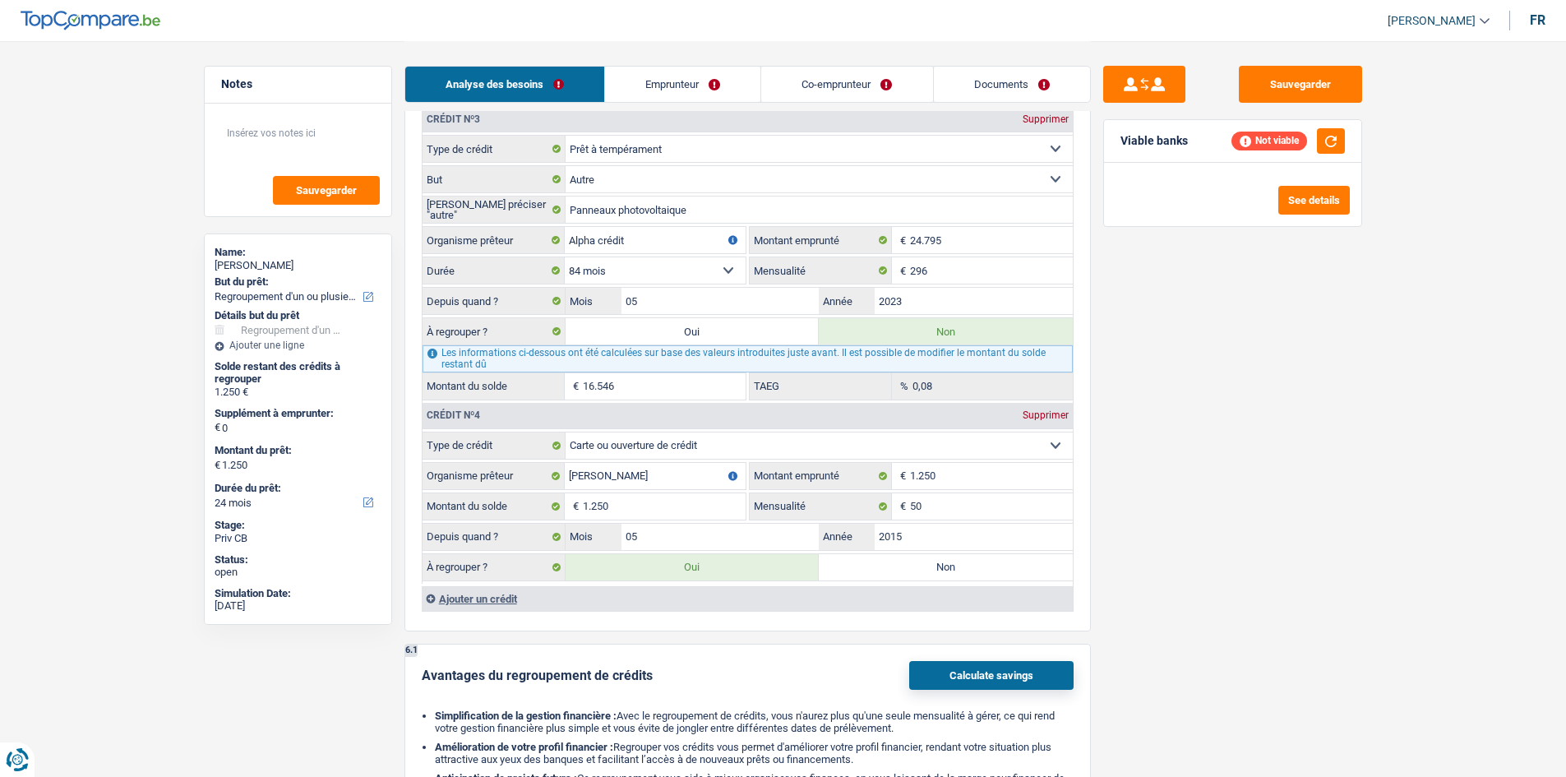
select select
radio input "false"
type input "0"
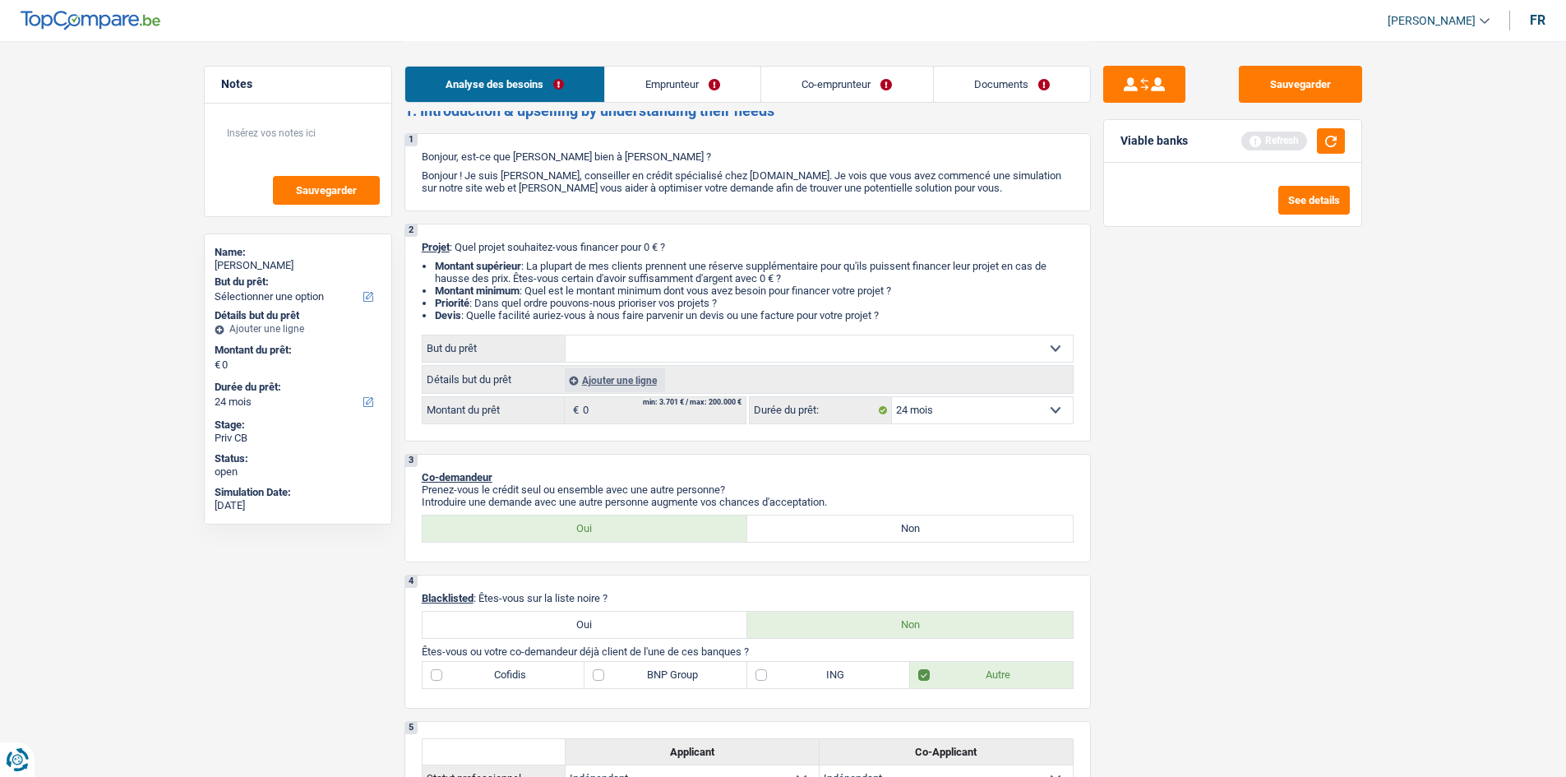
scroll to position [0, 0]
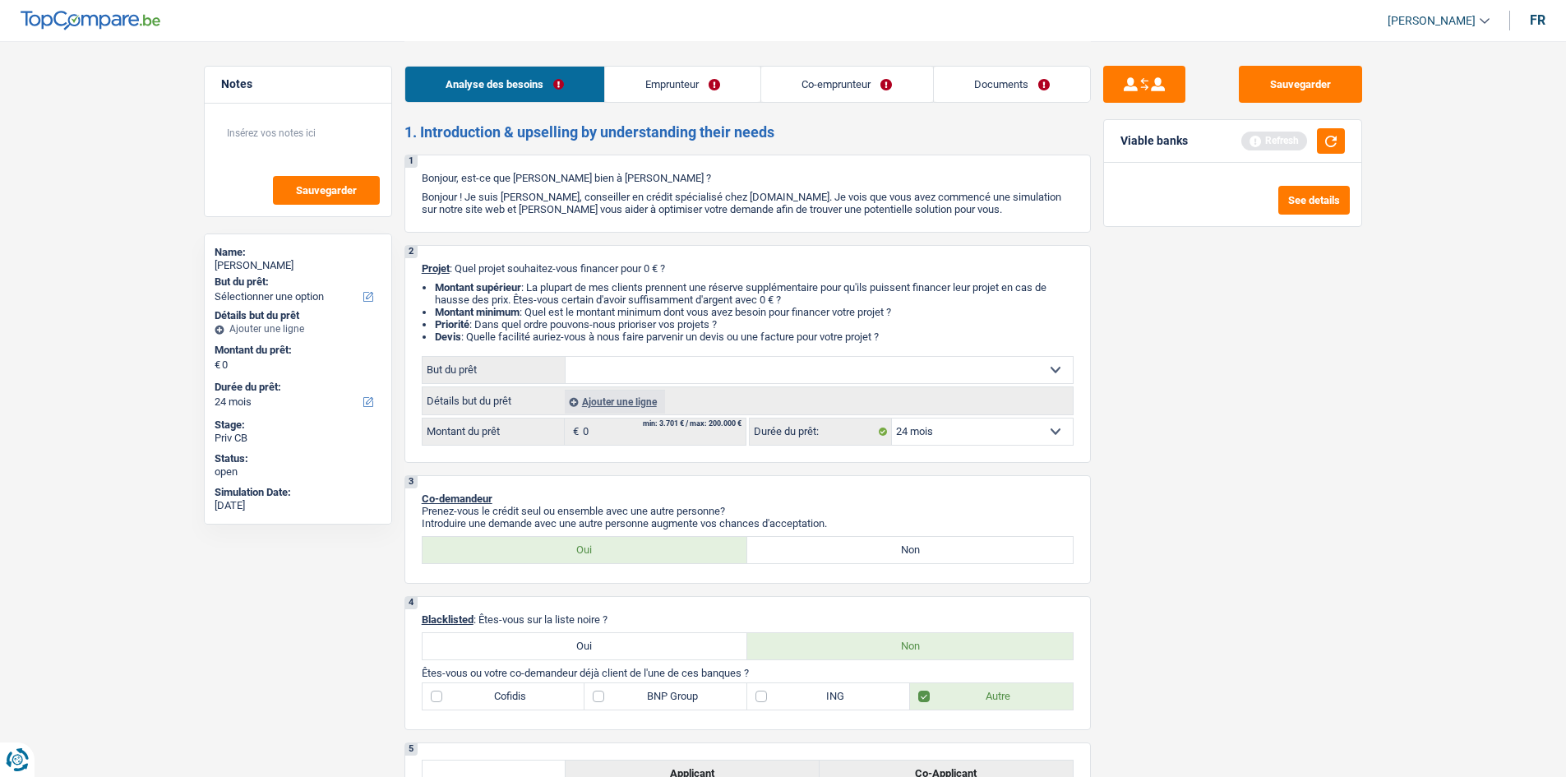
click at [717, 81] on link "Emprunteur" at bounding box center [682, 84] width 155 height 35
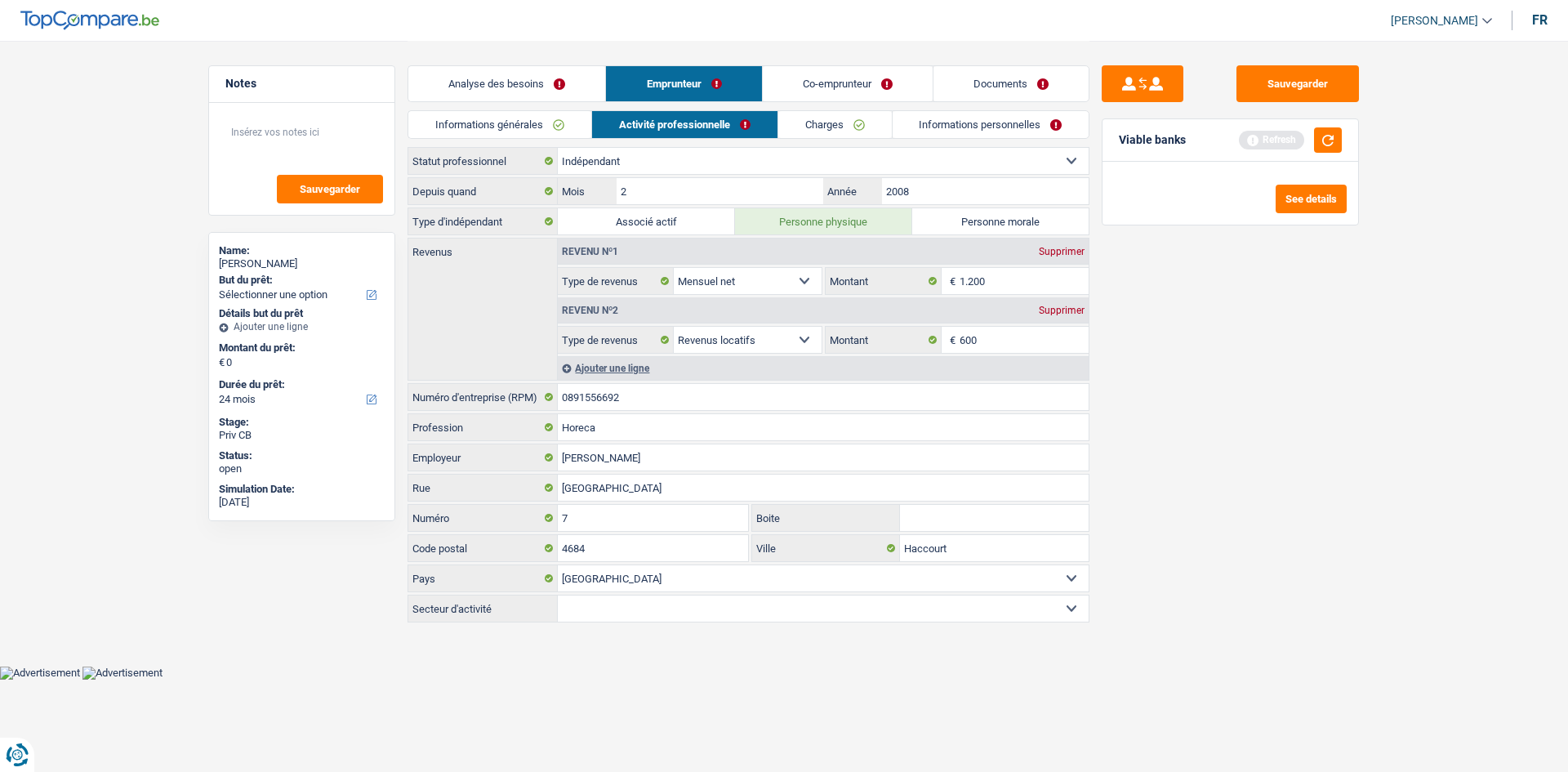
click at [539, 85] on link "Analyse des besoins" at bounding box center [506, 83] width 197 height 35
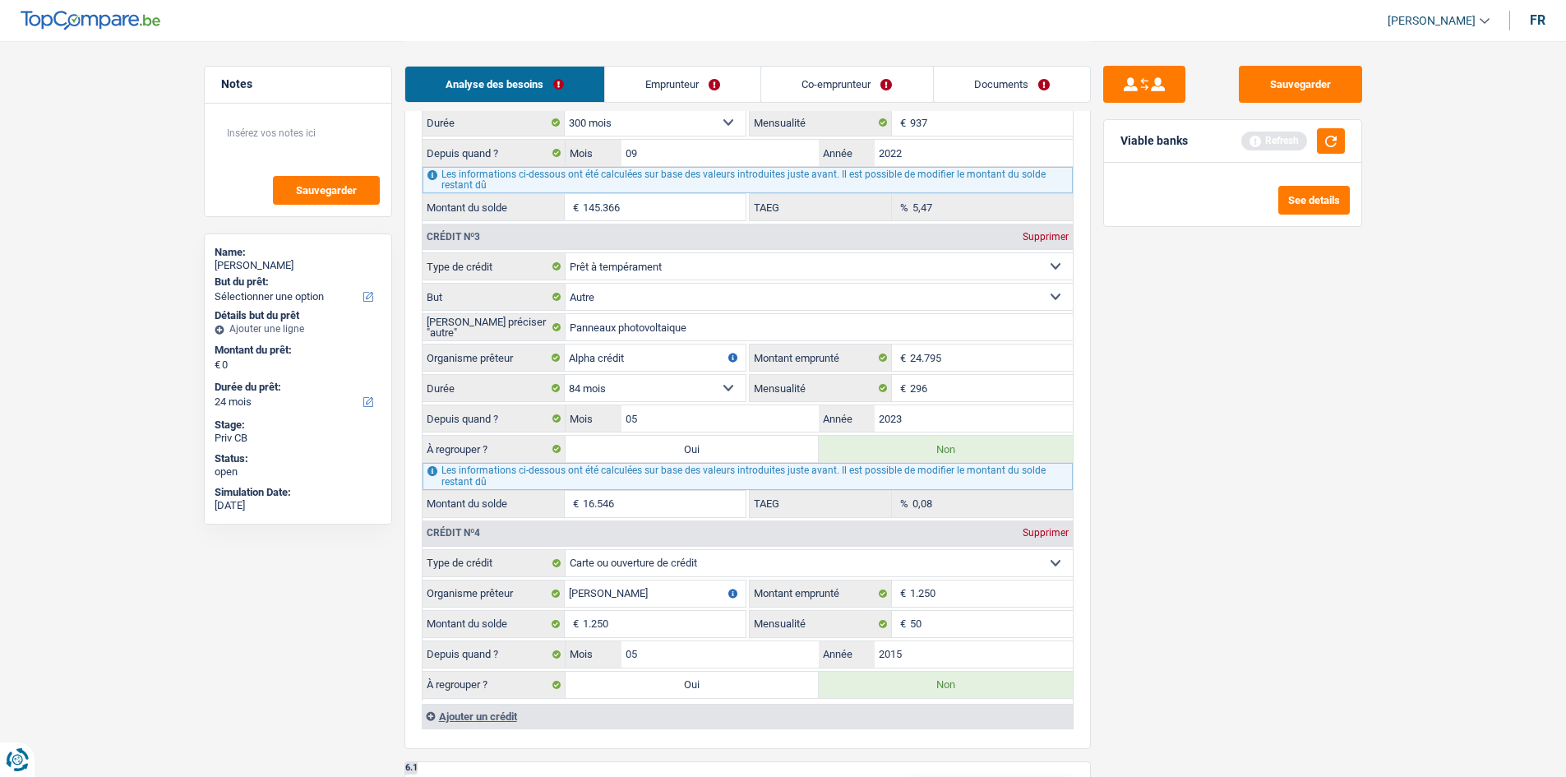
scroll to position [1562, 0]
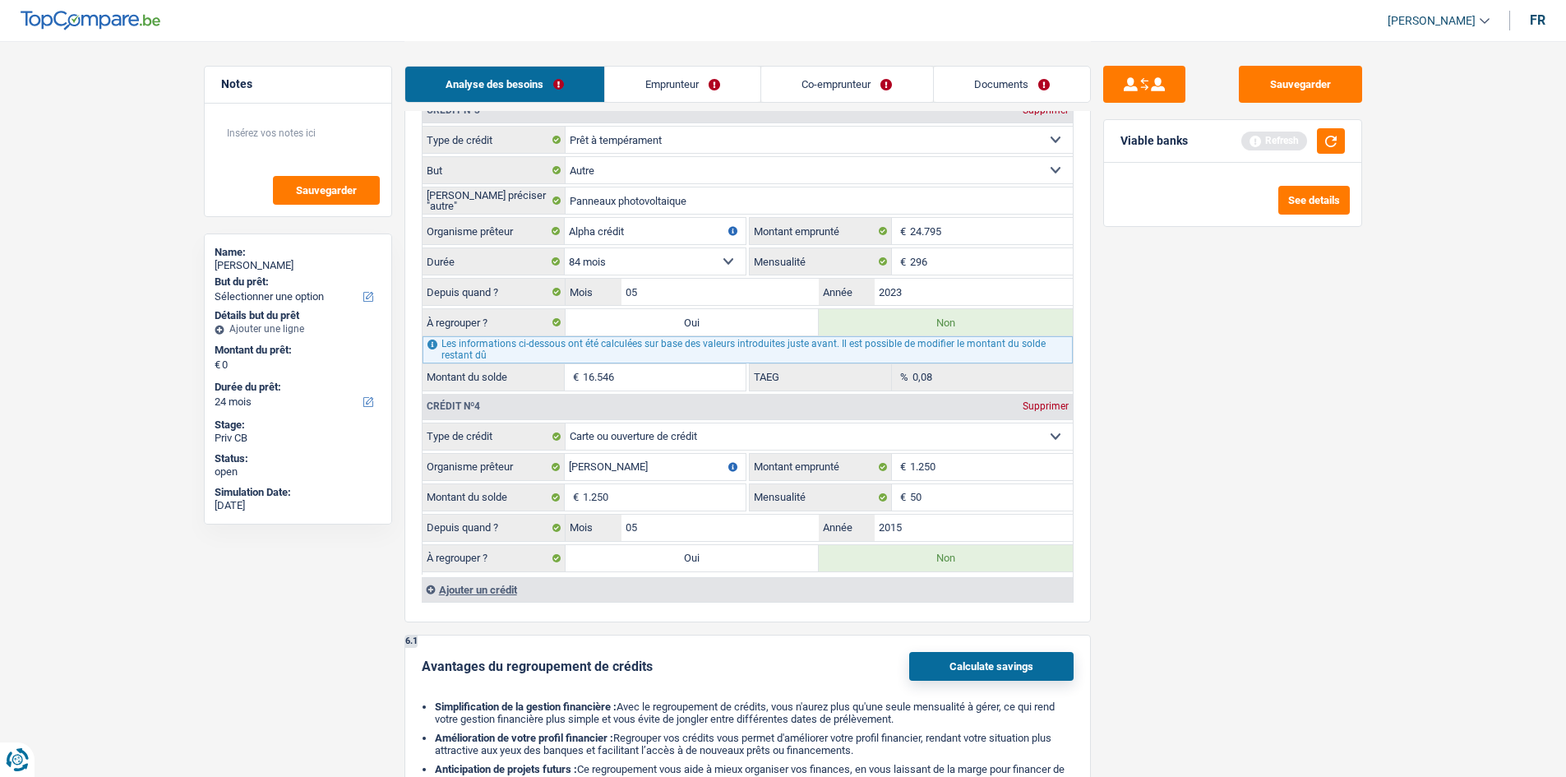
click at [703, 325] on label "Oui" at bounding box center [693, 322] width 254 height 26
click at [703, 325] on input "Oui" at bounding box center [693, 322] width 254 height 26
radio input "true"
select select "refinancing"
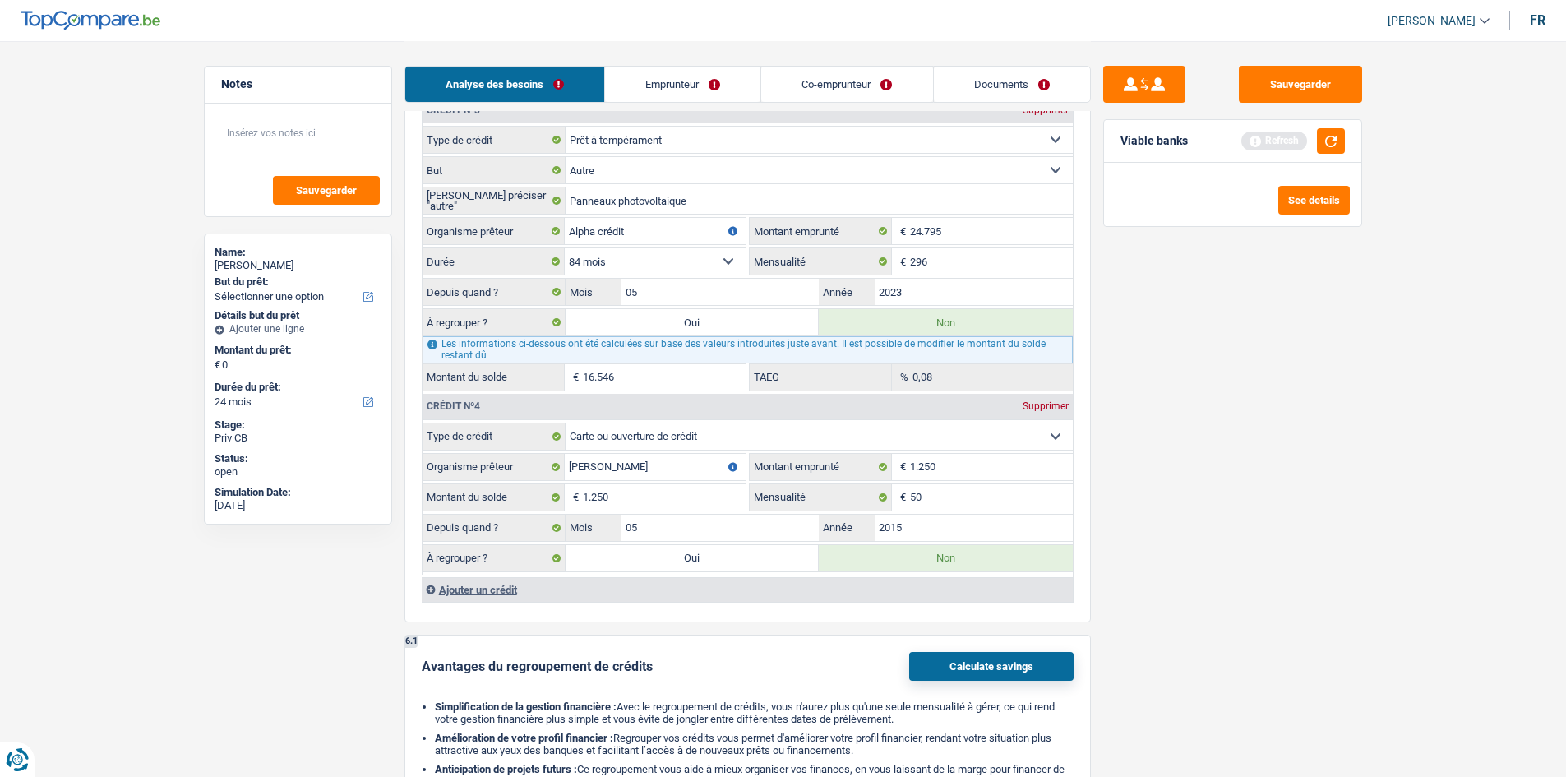
select select "refinancing"
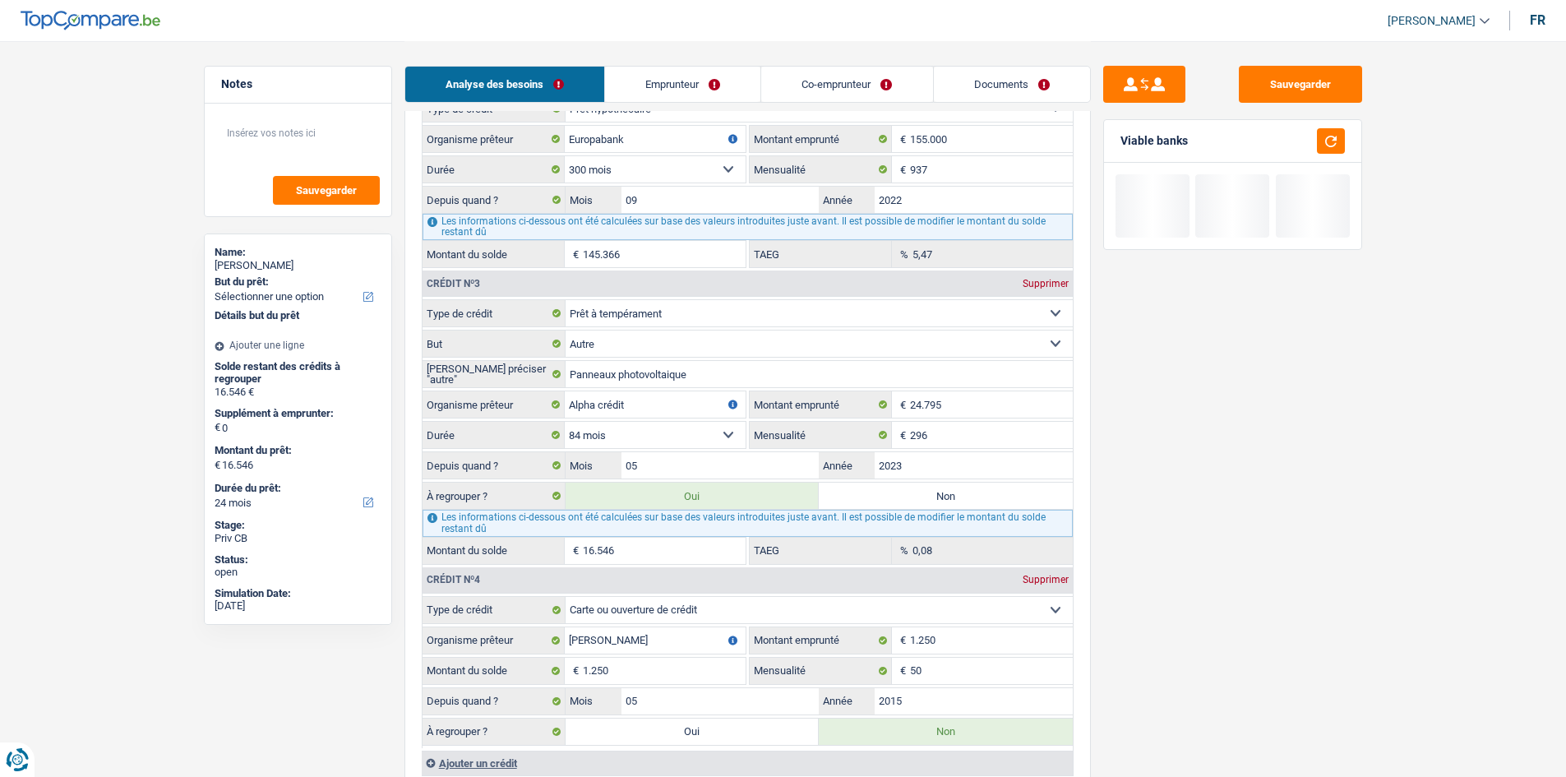
select select "refinancing"
select select "84"
select select "refinancing"
select select "84"
radio input "false"
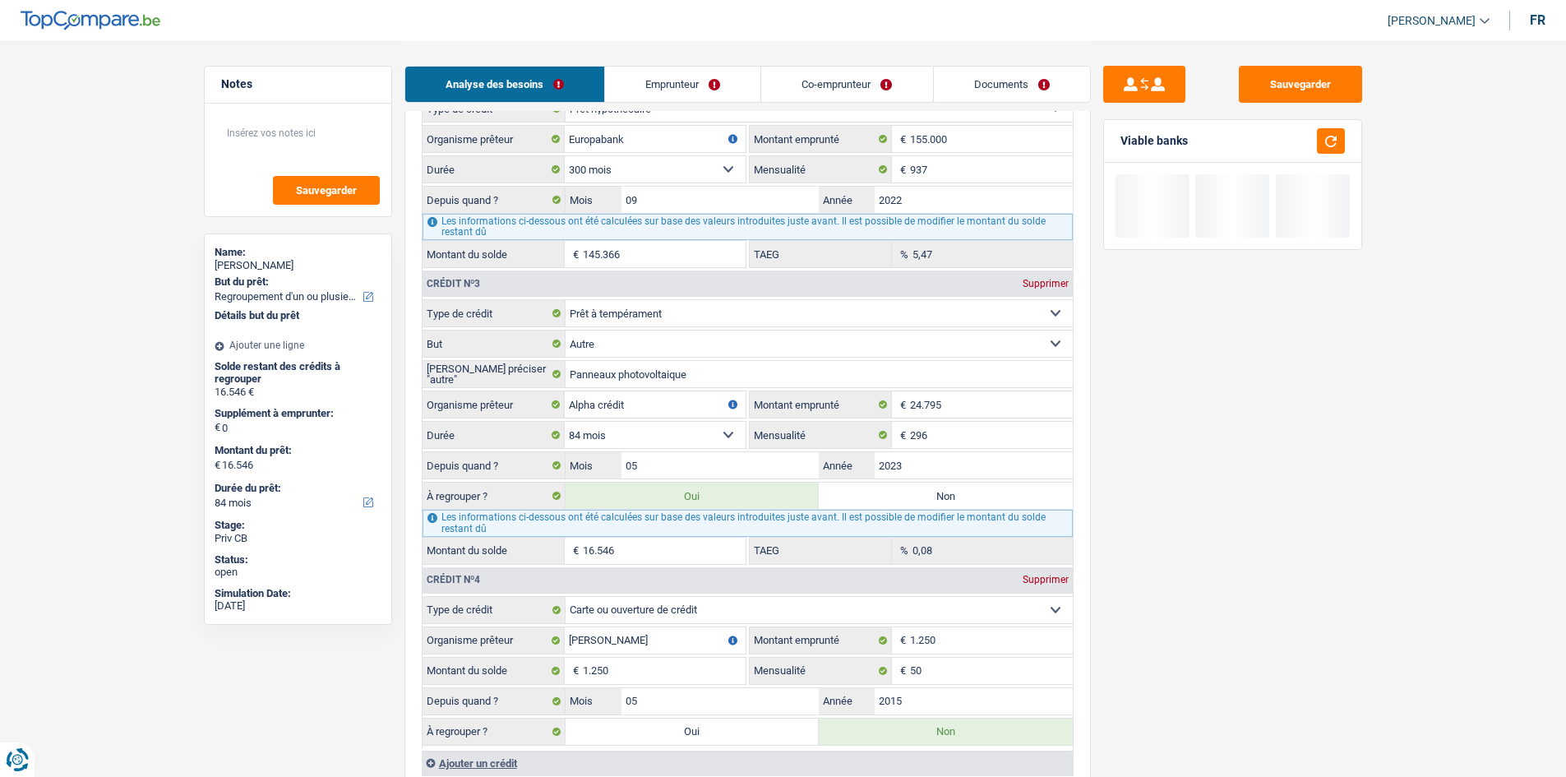
select select "refinancing"
select select "84"
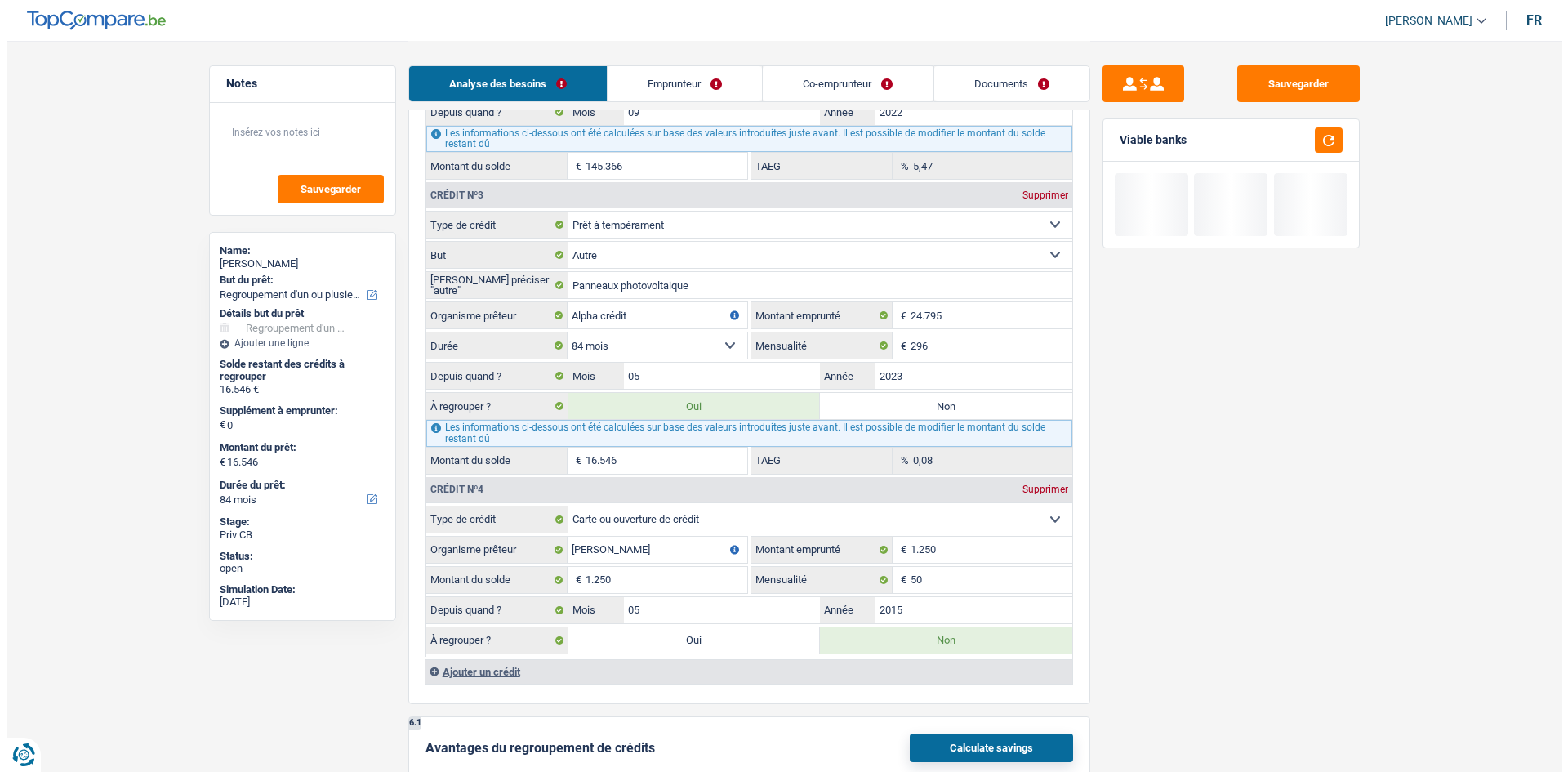
scroll to position [1716, 0]
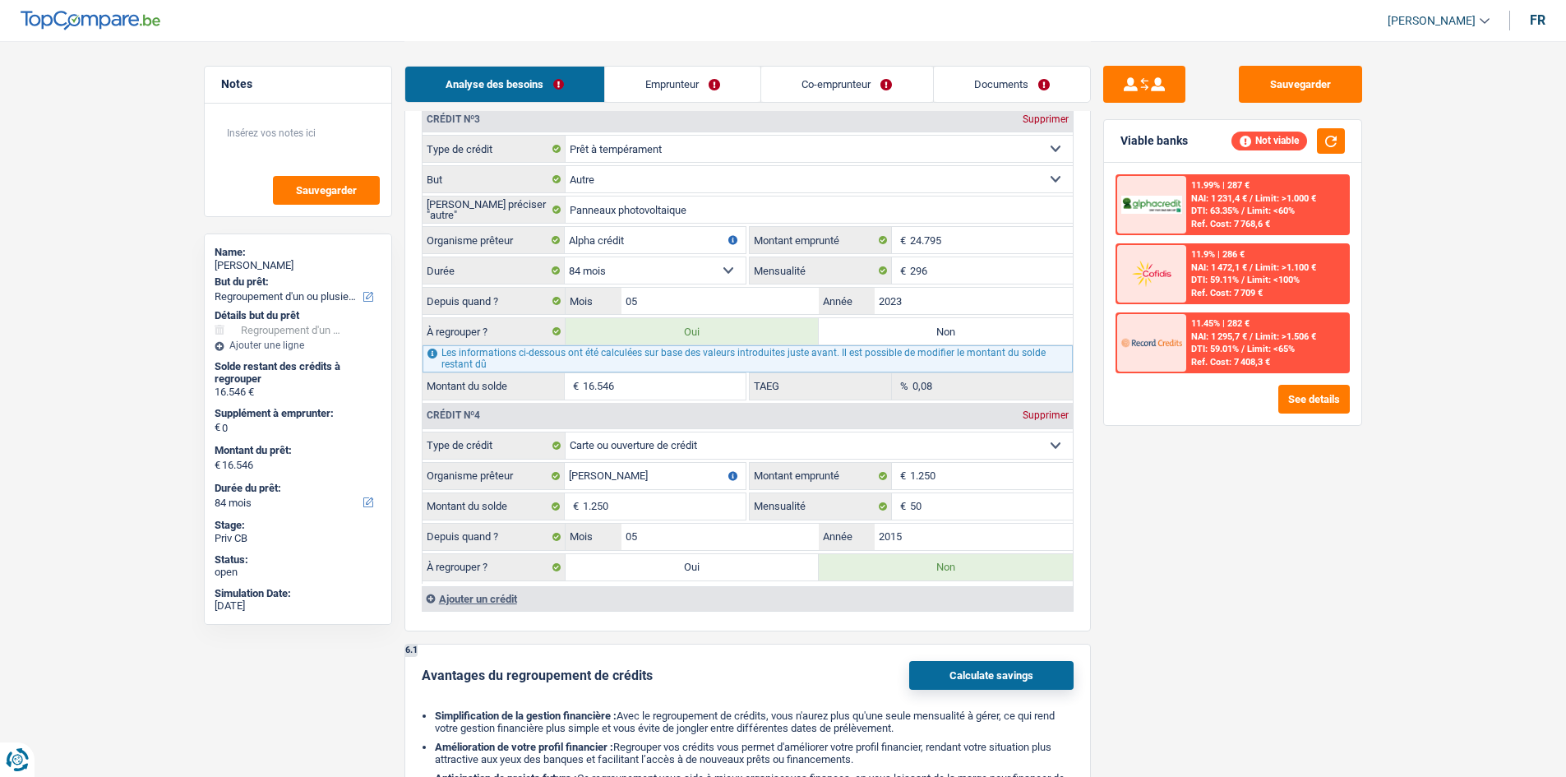
click at [655, 564] on label "Oui" at bounding box center [693, 567] width 254 height 26
click at [655, 564] on input "Oui" at bounding box center [693, 567] width 254 height 26
radio input "true"
radio input "false"
type input "17.796"
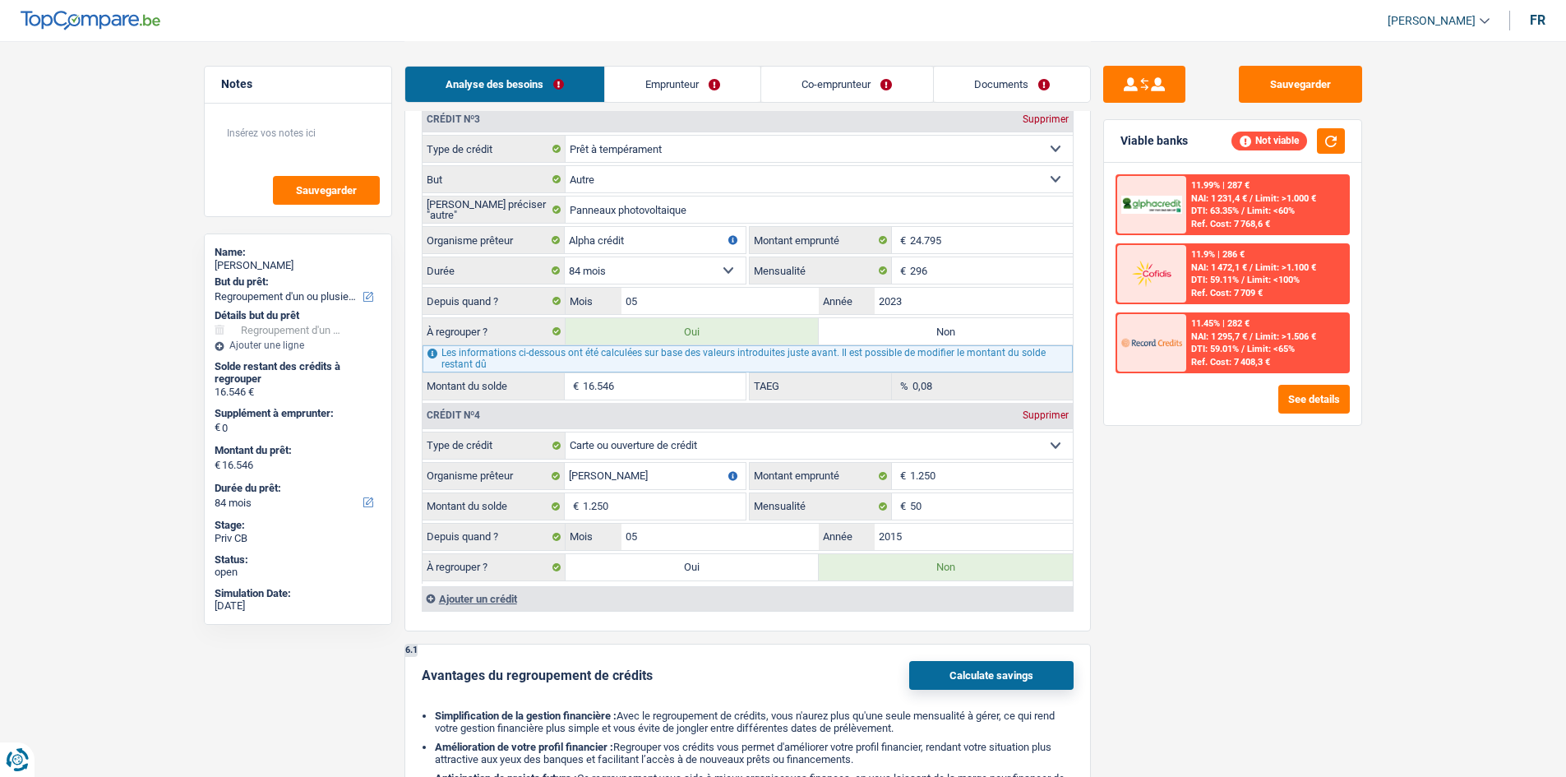
type input "17.796"
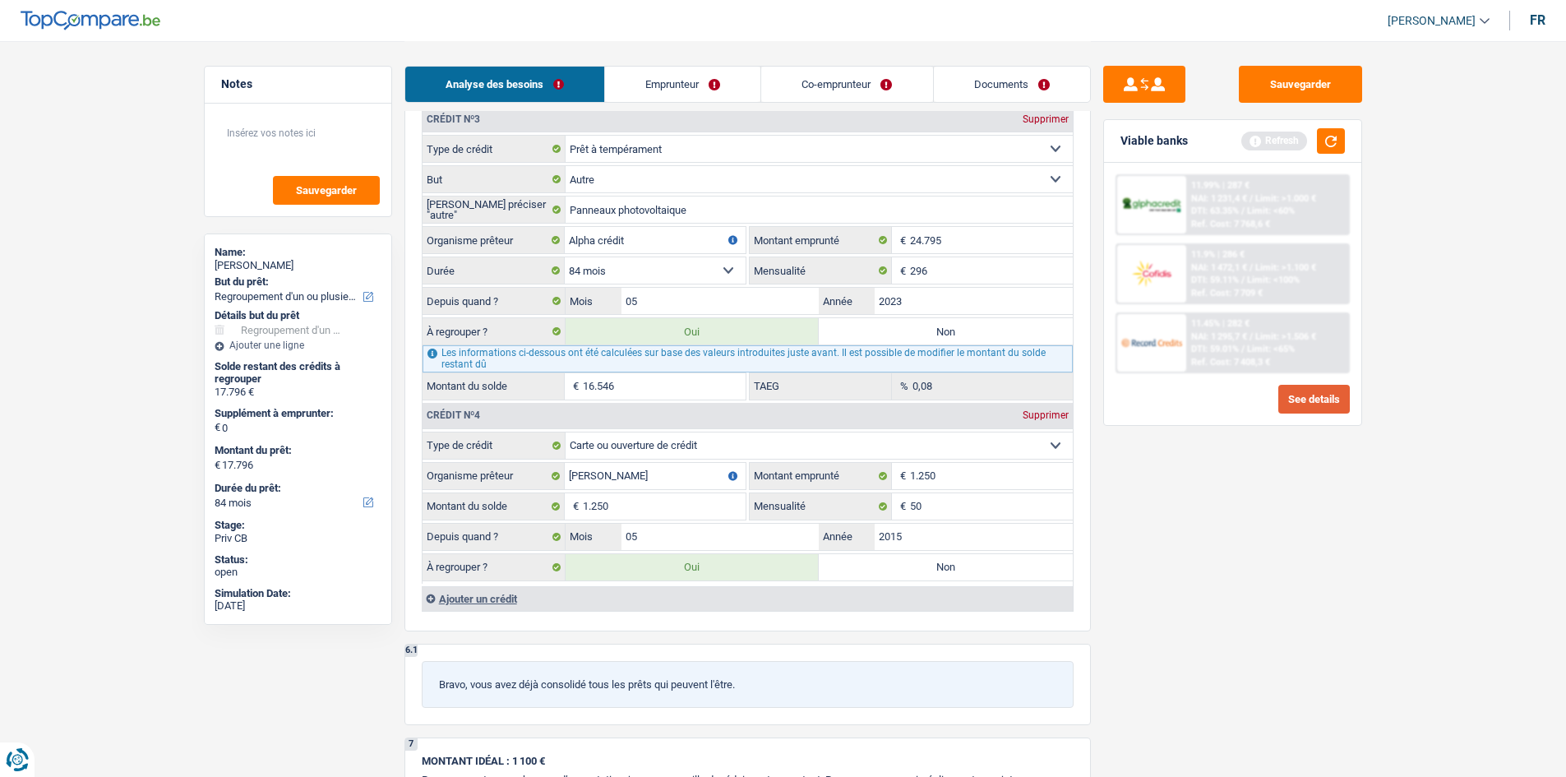
click at [1318, 400] on button "See details" at bounding box center [1315, 399] width 72 height 29
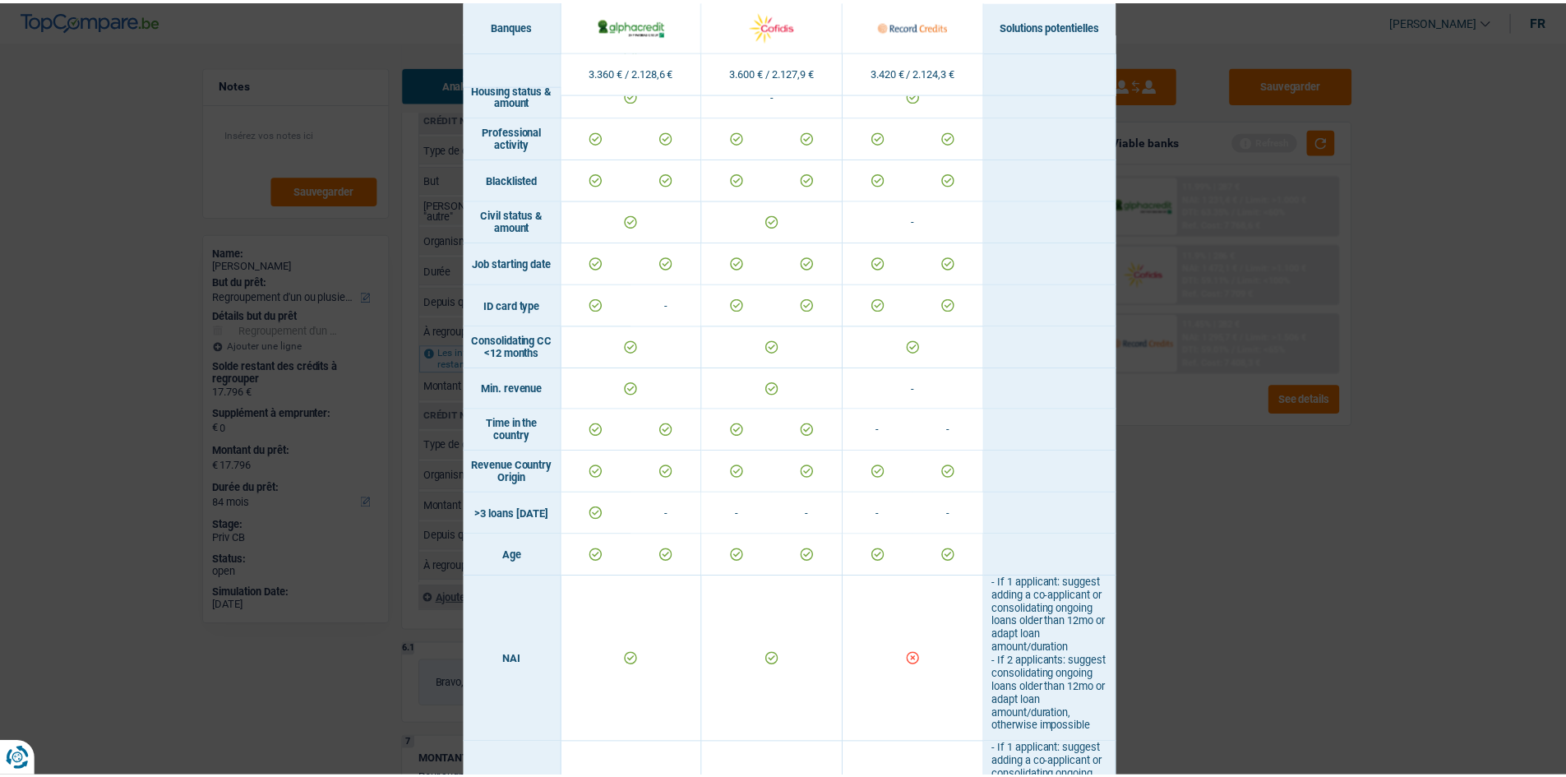
scroll to position [0, 0]
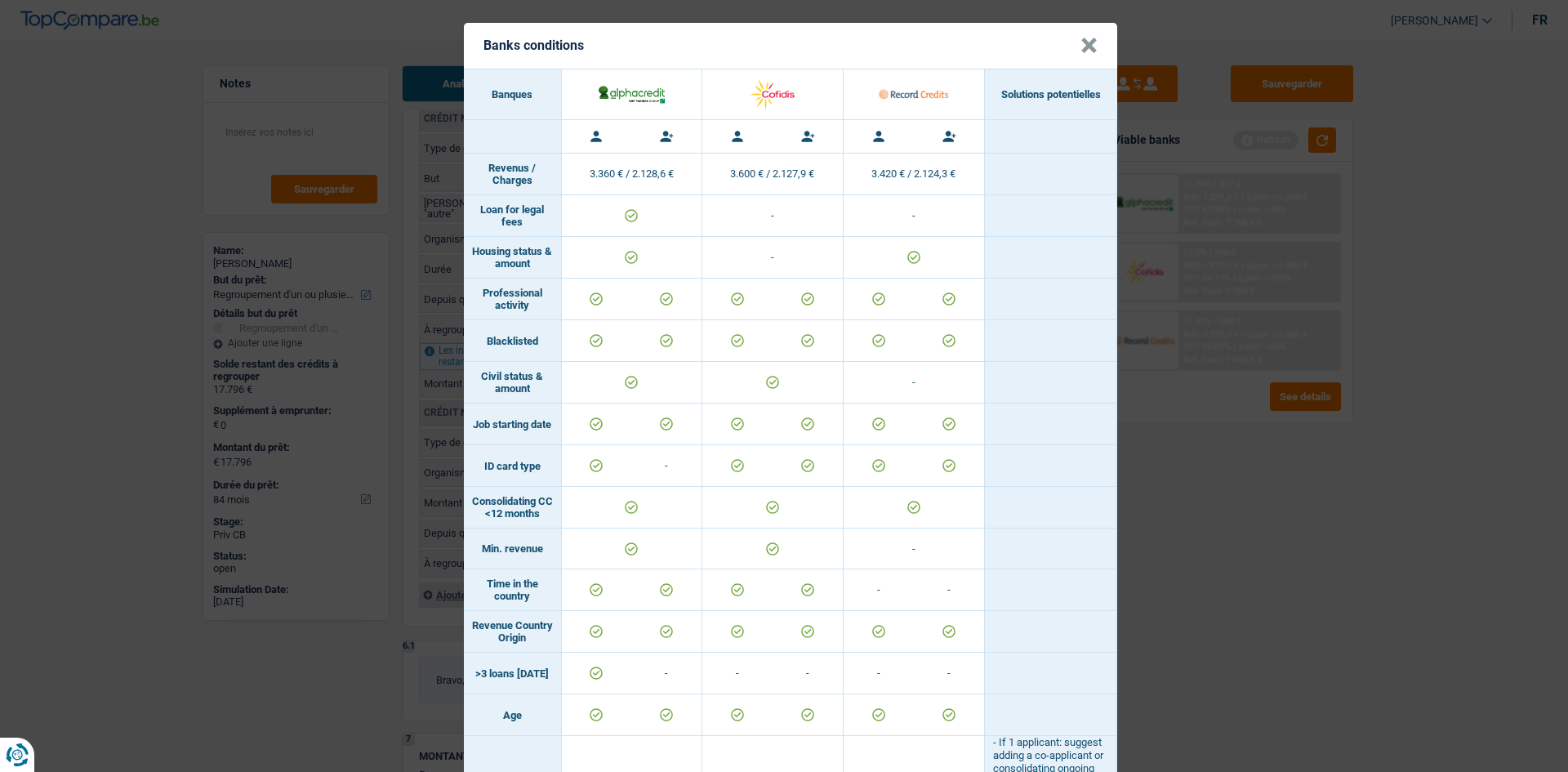
click at [1069, 42] on header "Banks conditions ×" at bounding box center [790, 46] width 653 height 46
click at [1080, 50] on button "×" at bounding box center [1088, 46] width 17 height 16
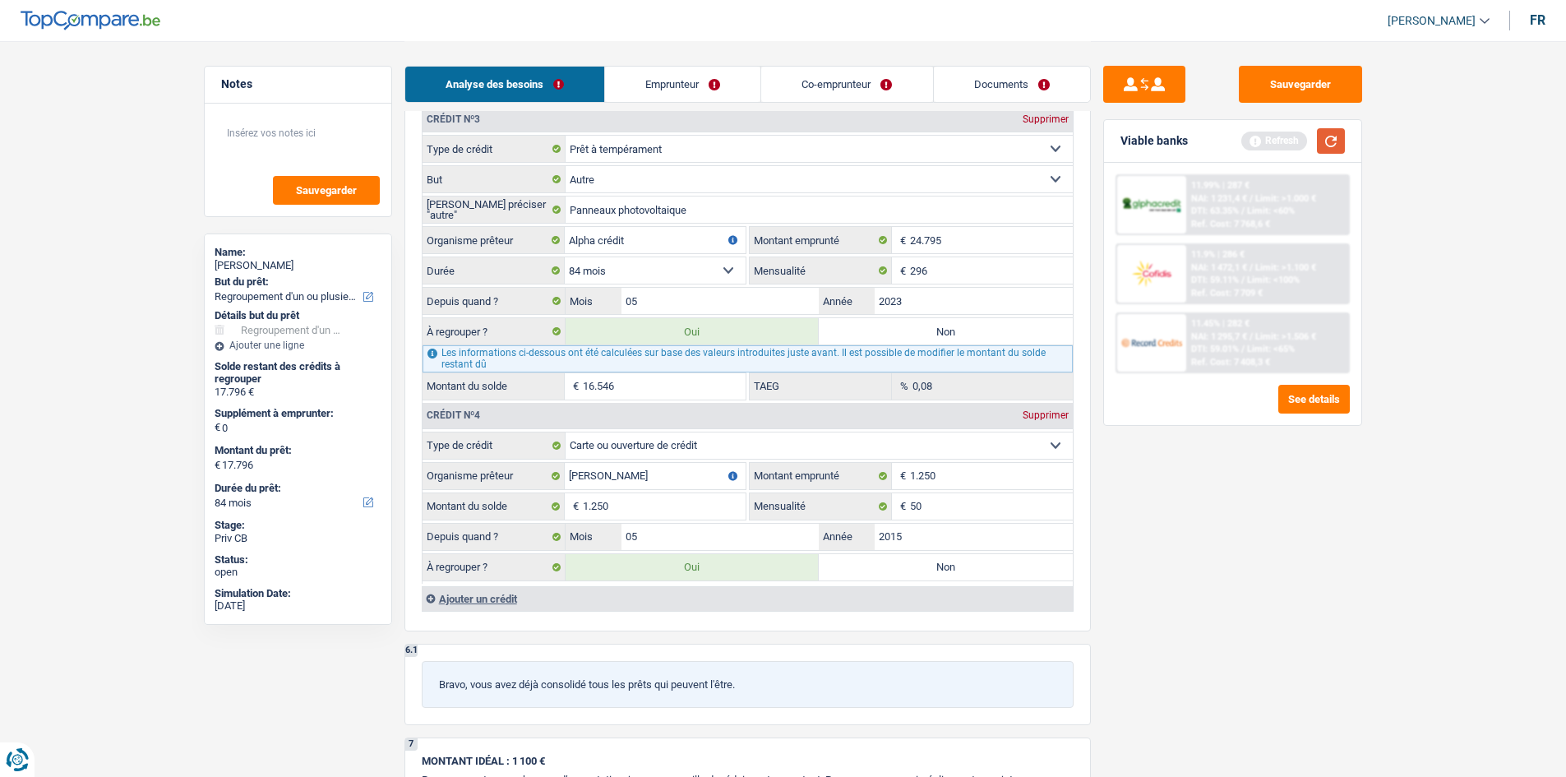
click at [1339, 146] on button "button" at bounding box center [1331, 140] width 28 height 25
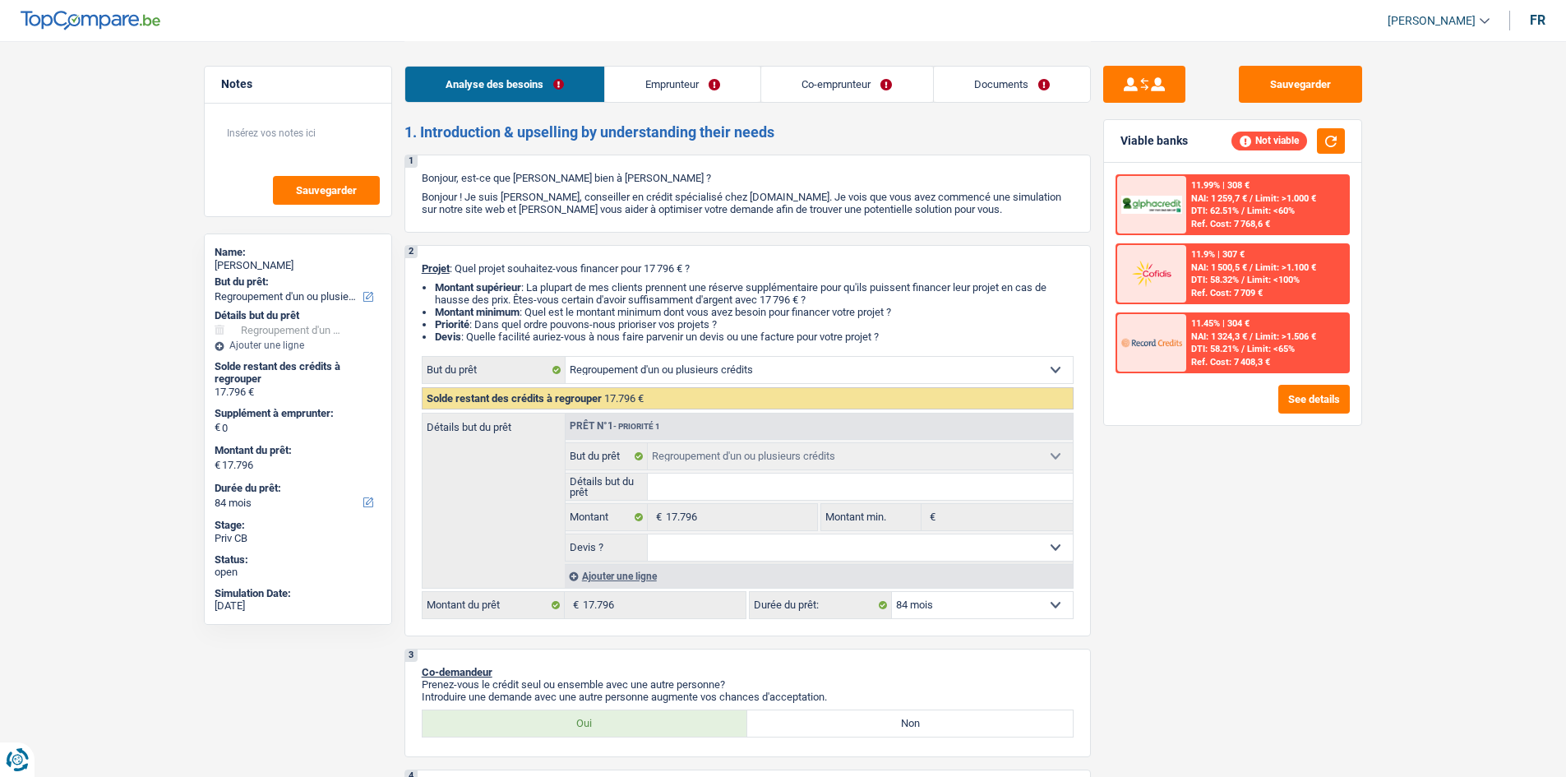
click at [958, 608] on select "12 mois 18 mois 24 mois 30 mois 36 mois 42 mois 48 mois 60 mois 72 mois 84 mois…" at bounding box center [982, 605] width 181 height 26
click at [892, 592] on select "12 mois 18 mois 24 mois 30 mois 36 mois 42 mois 48 mois 60 mois 72 mois 84 mois…" at bounding box center [982, 605] width 181 height 26
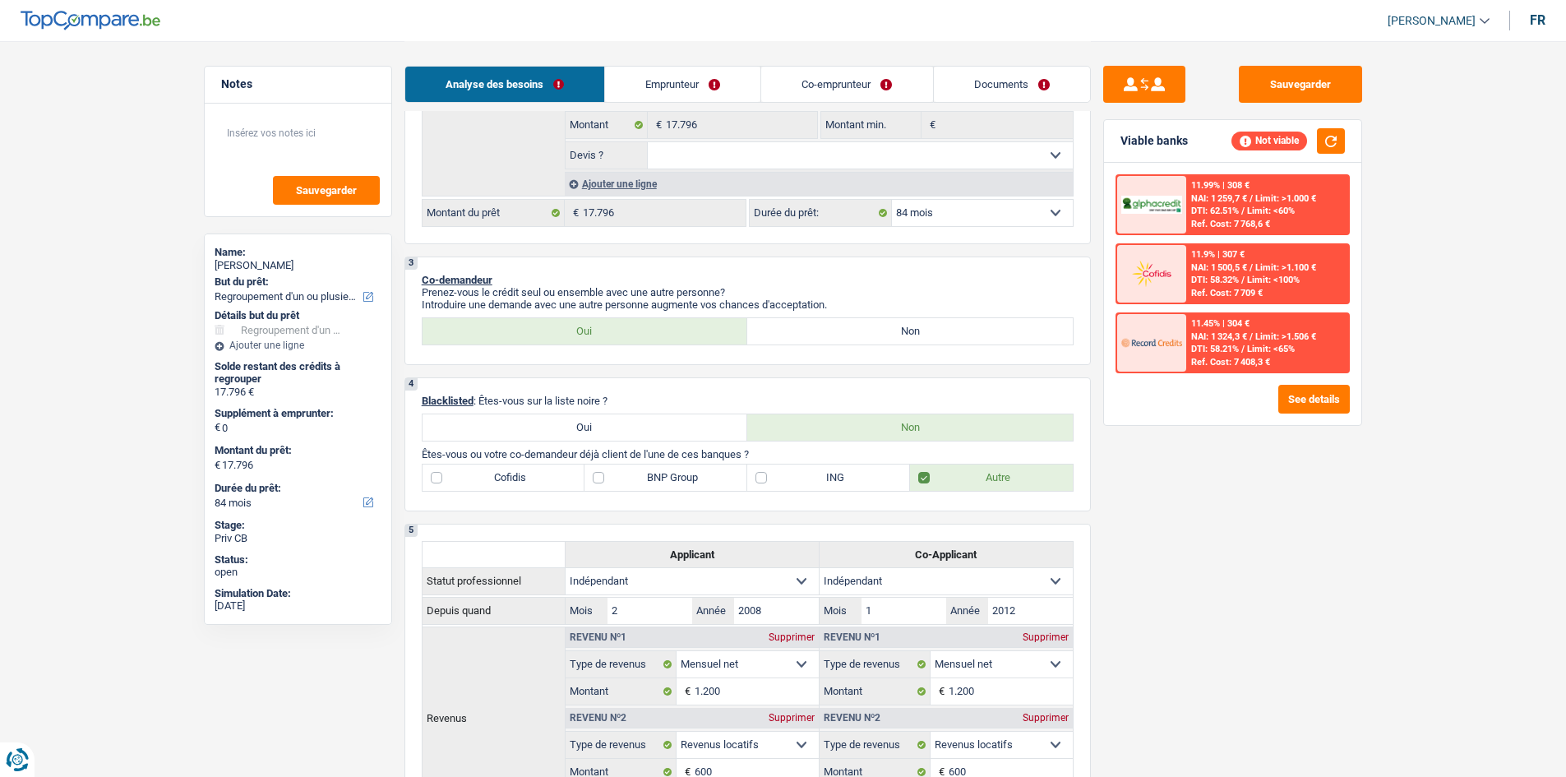
scroll to position [576, 0]
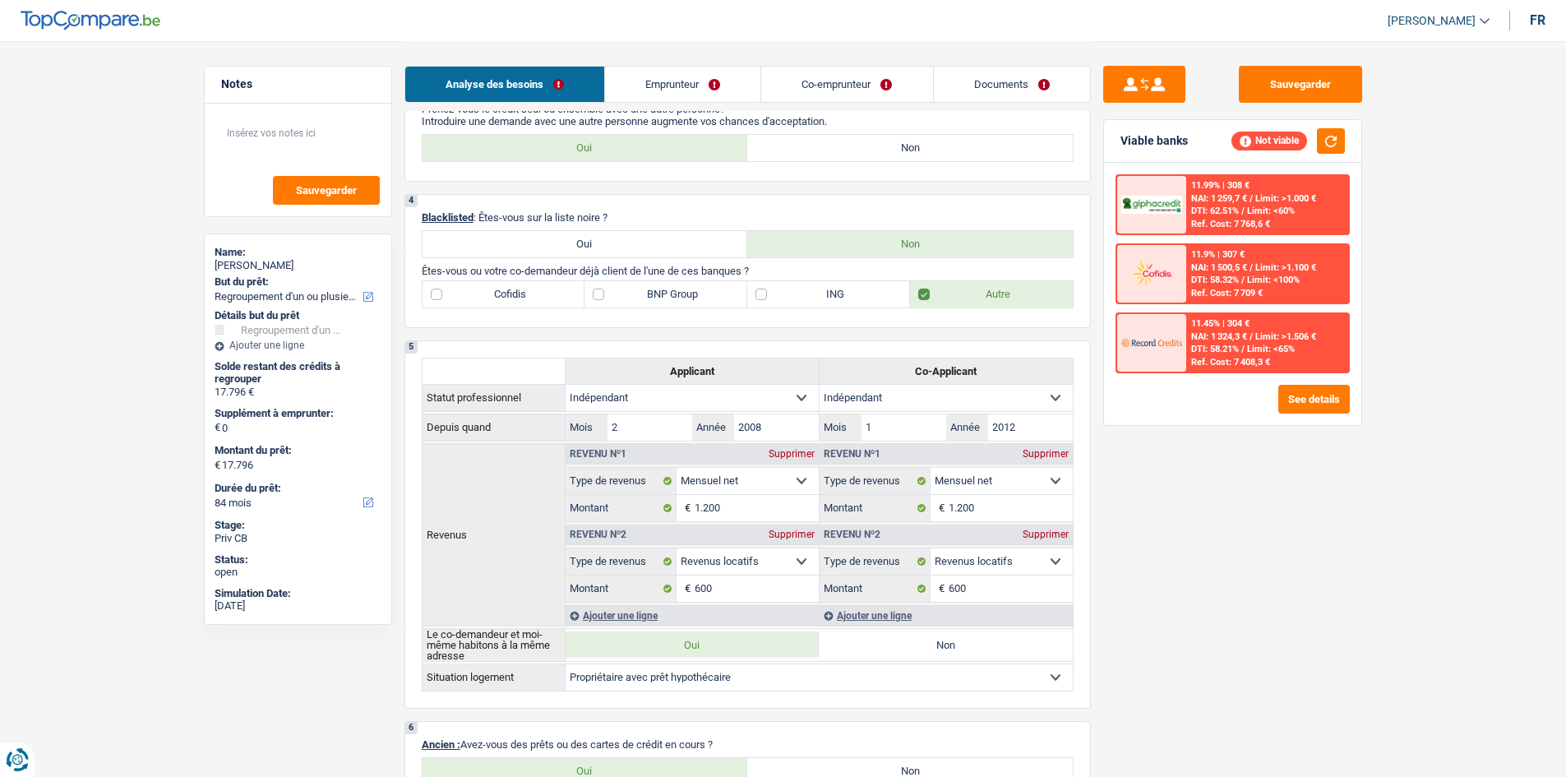
click at [1047, 535] on div "Supprimer" at bounding box center [1046, 535] width 54 height 10
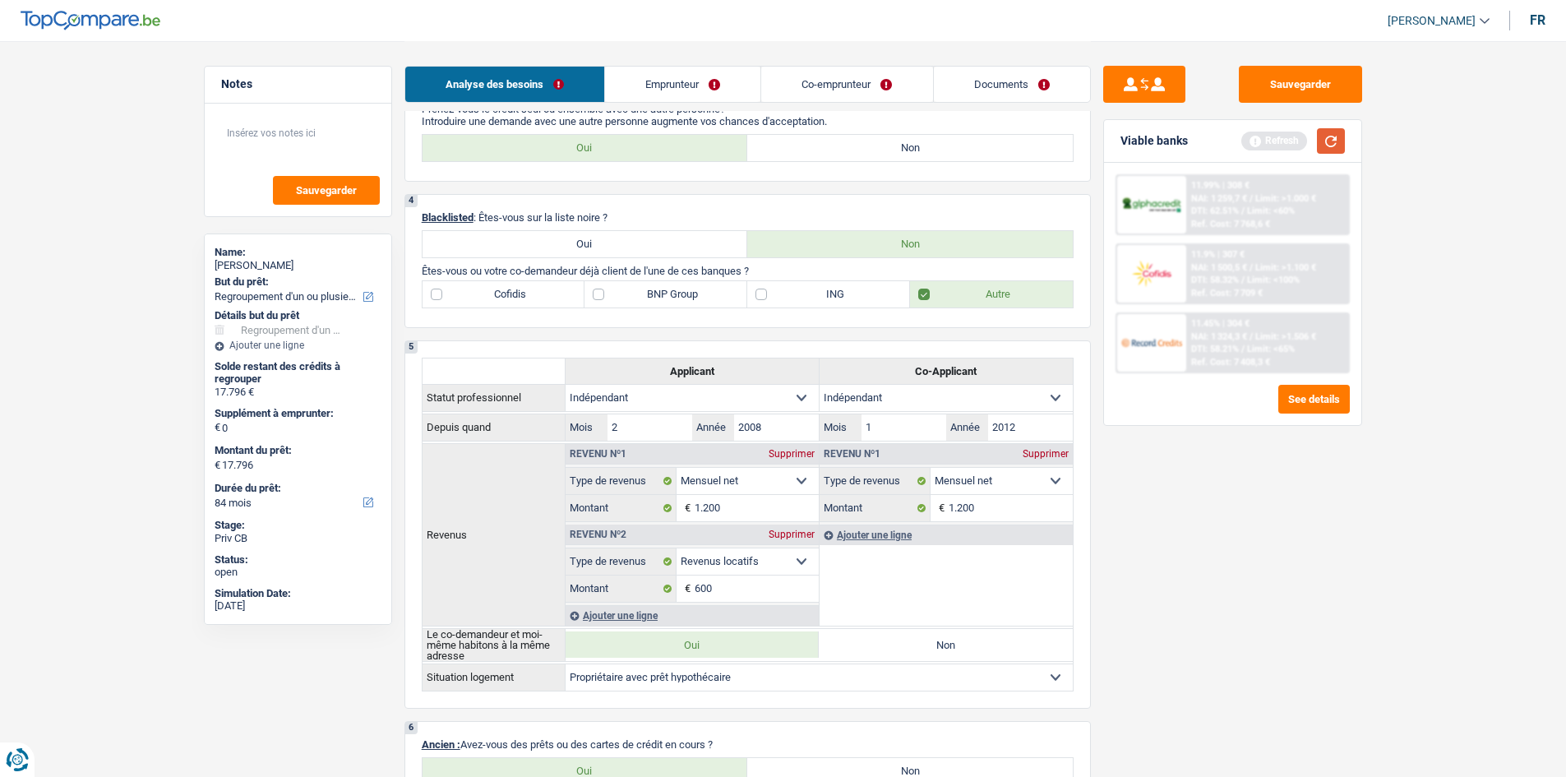
click at [1325, 146] on button "button" at bounding box center [1331, 140] width 28 height 25
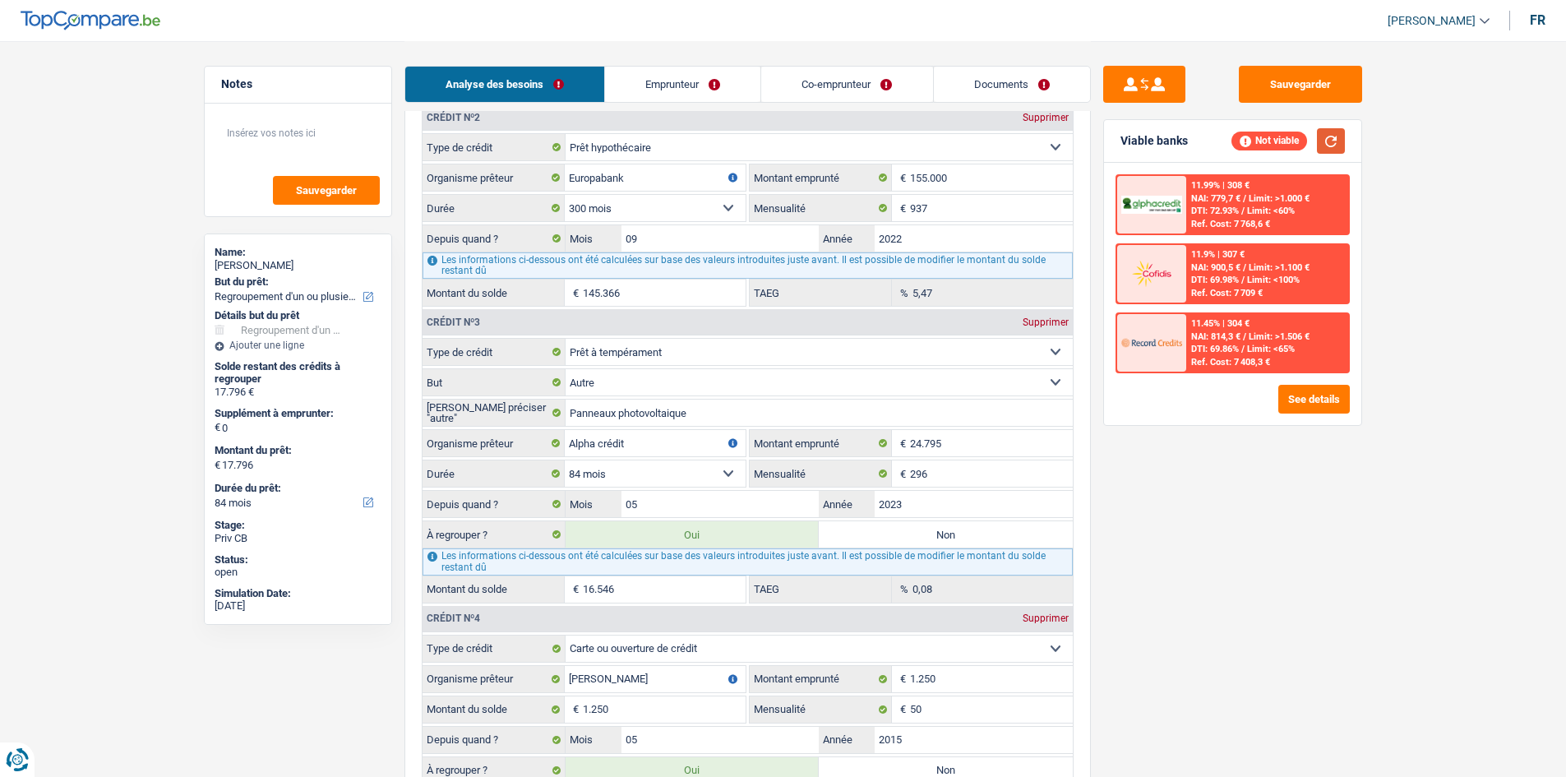
scroll to position [1562, 0]
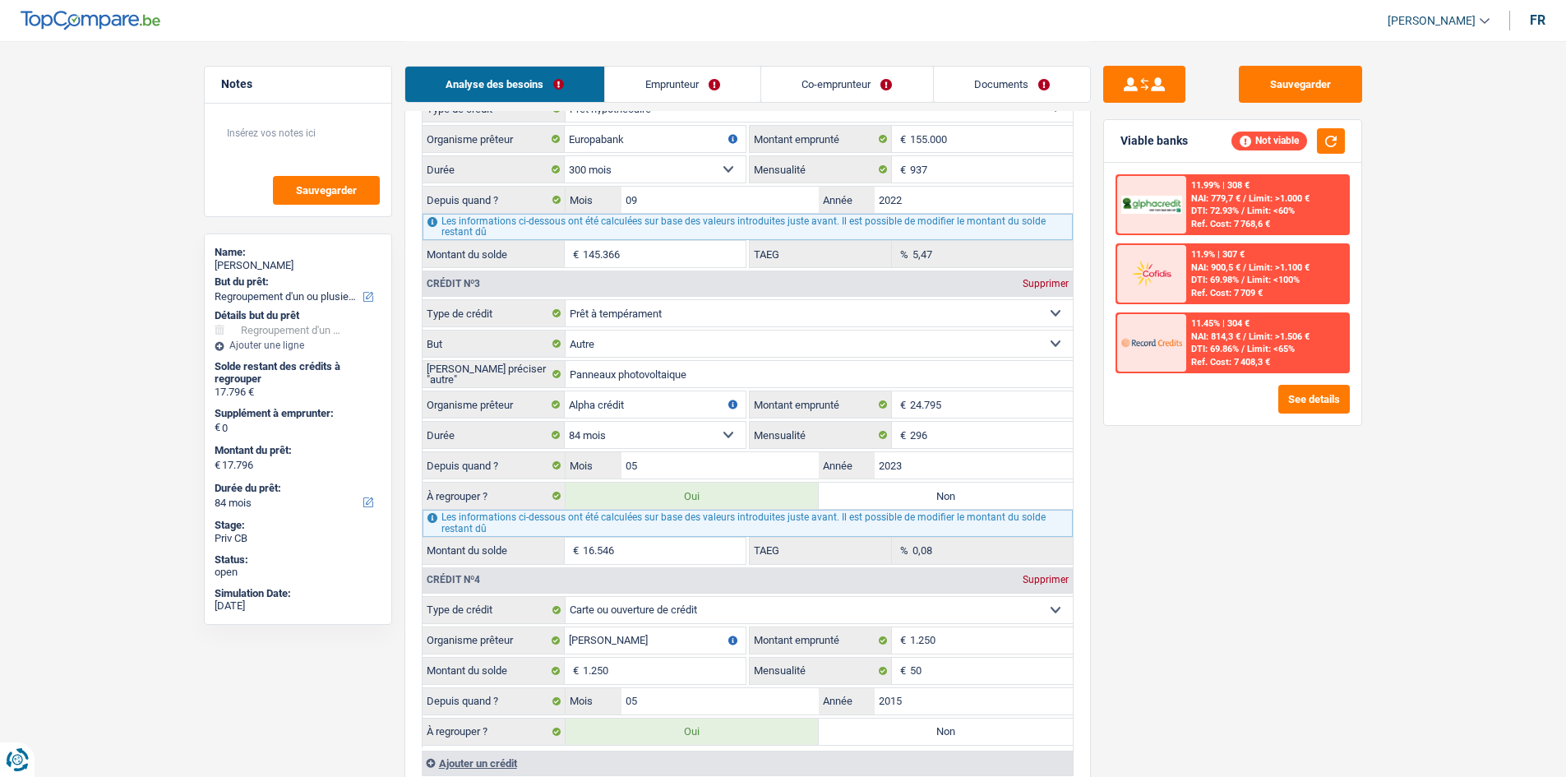
click at [901, 499] on label "Non" at bounding box center [946, 496] width 254 height 26
click at [901, 499] on input "Non" at bounding box center [946, 496] width 254 height 26
radio input "true"
select select "24"
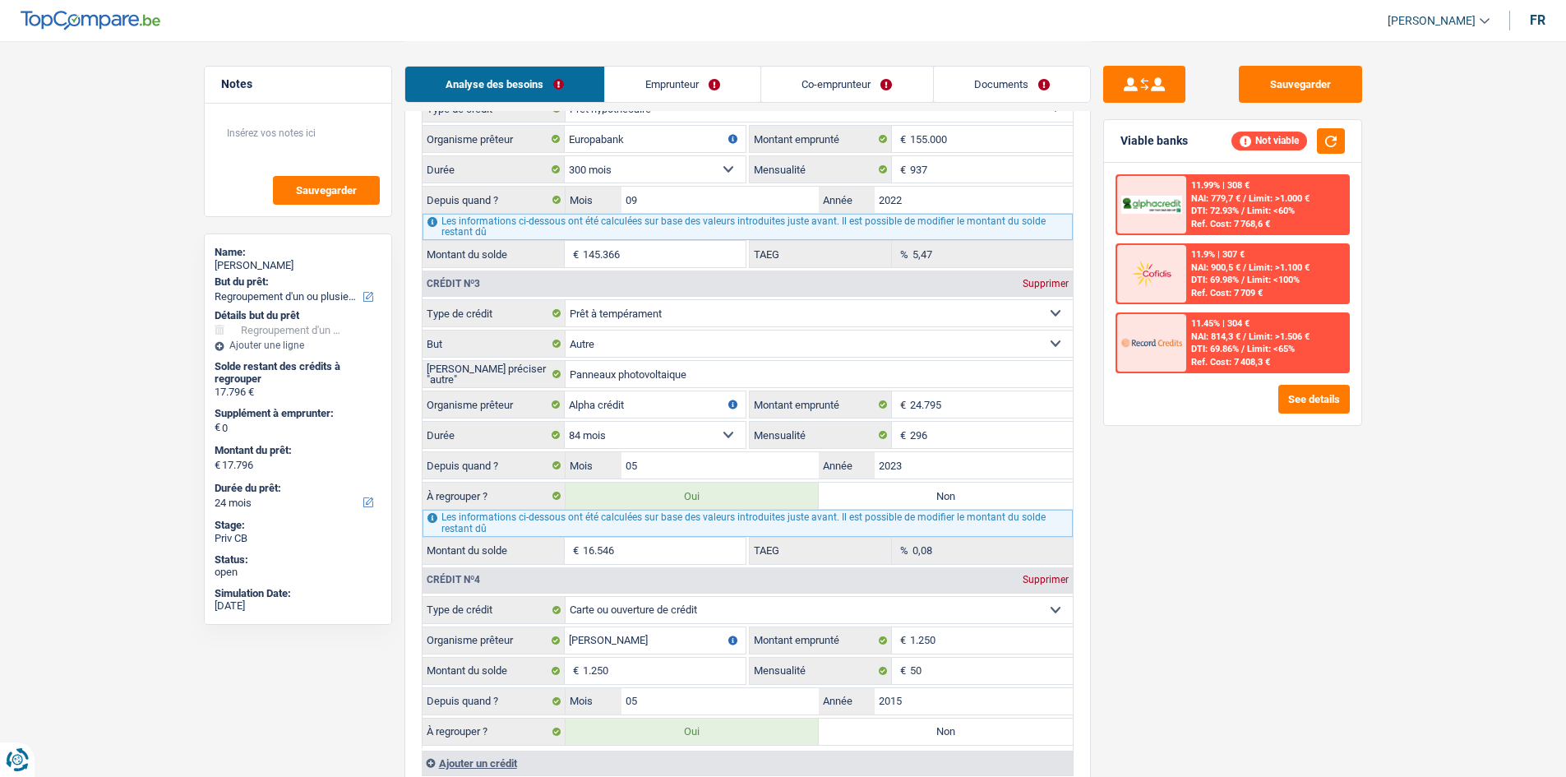
radio input "false"
select select "24"
type input "1.250"
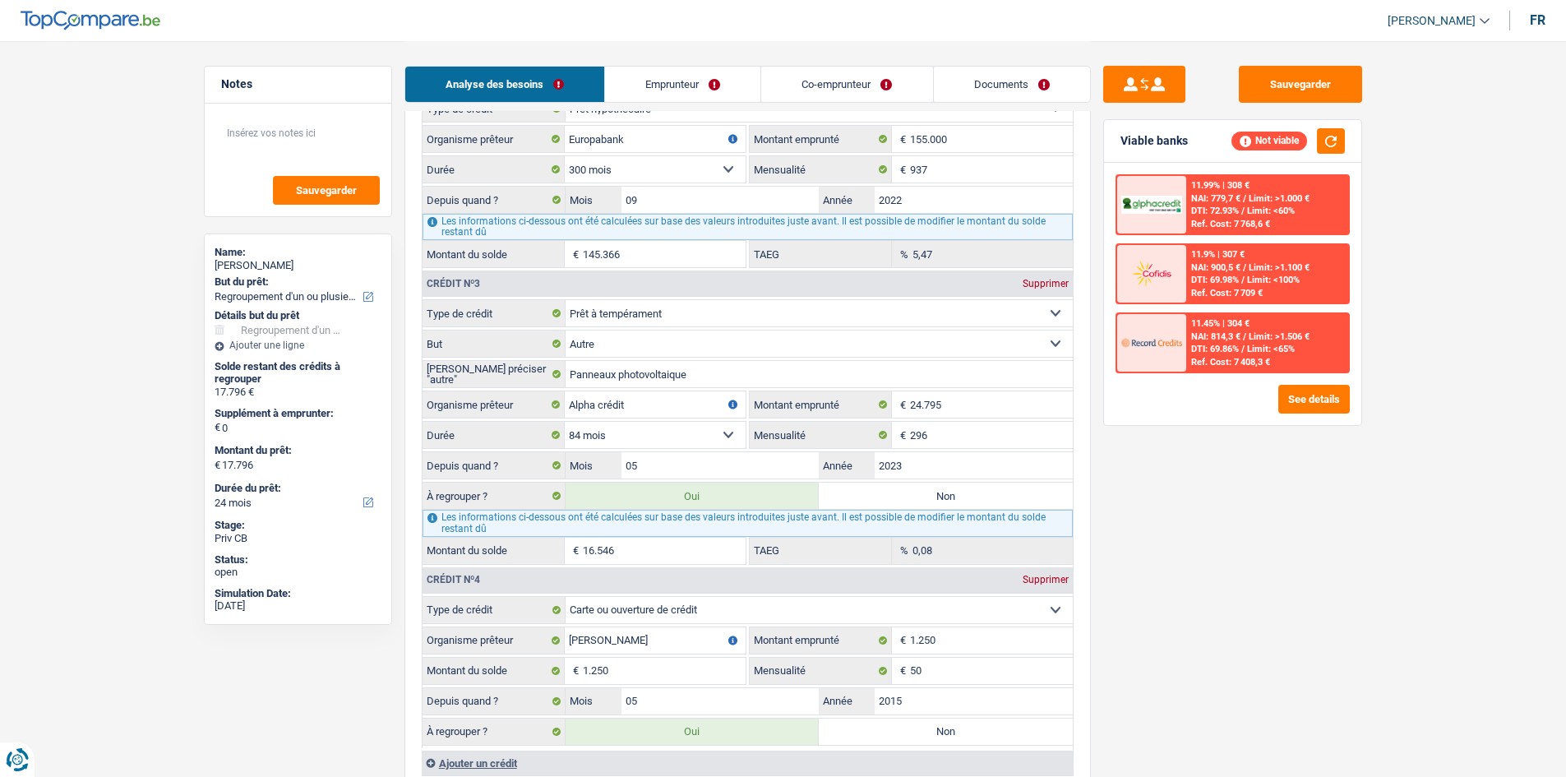
type input "1.250"
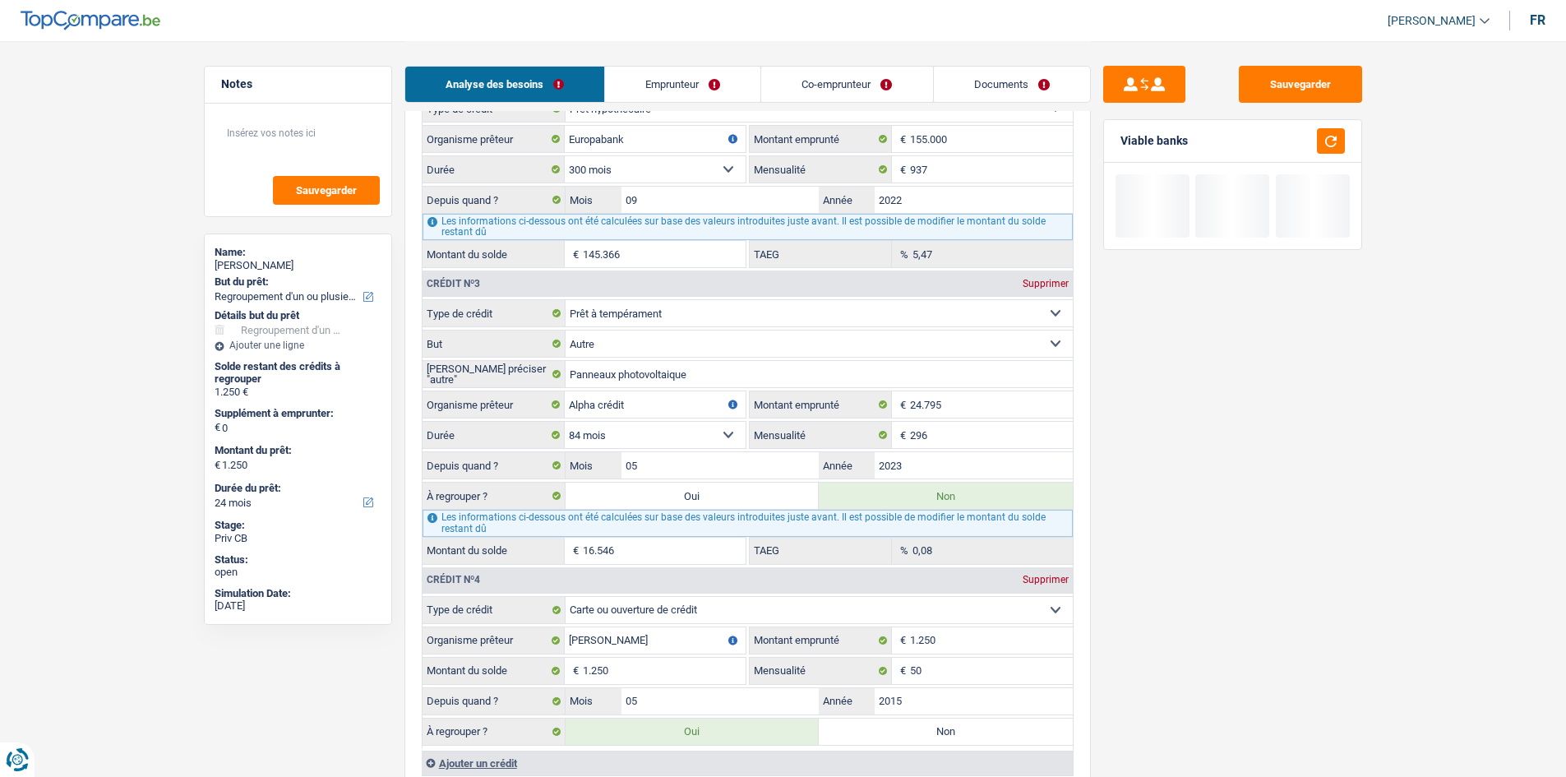
click at [926, 724] on label "Non" at bounding box center [946, 732] width 254 height 26
click at [926, 724] on input "Non" at bounding box center [946, 732] width 254 height 26
radio input "true"
select select
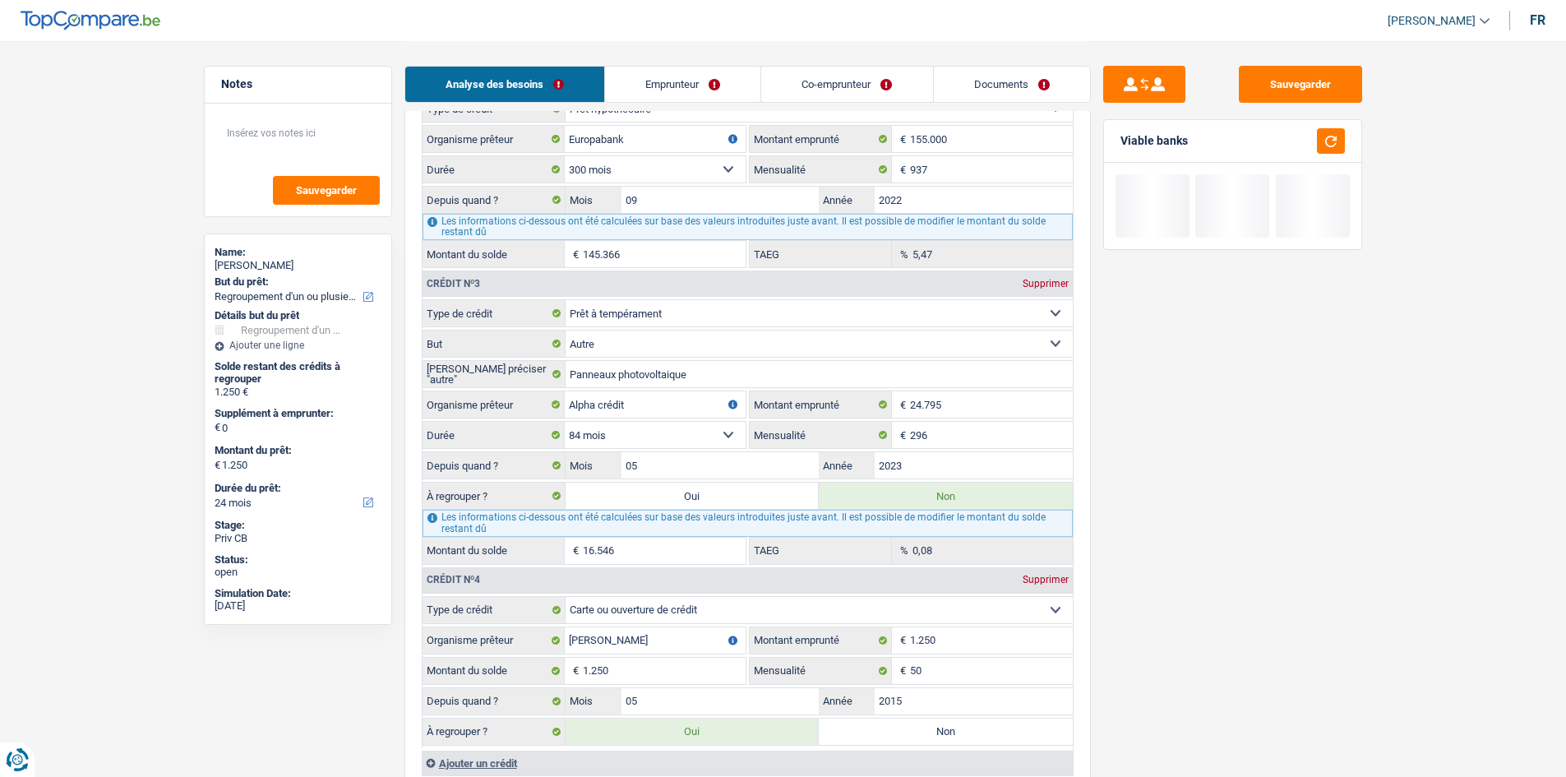
select select
radio input "false"
type input "0"
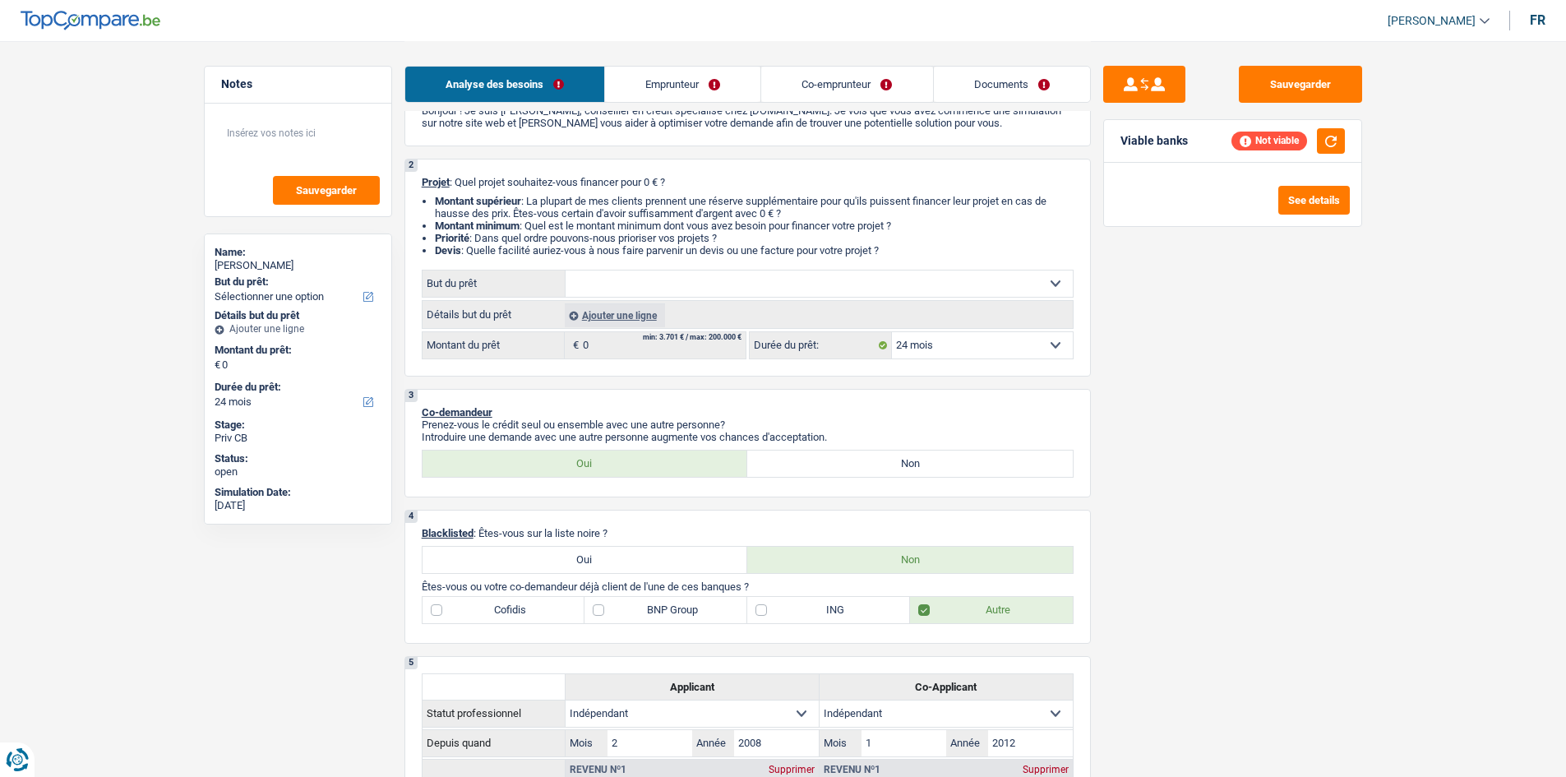
scroll to position [0, 0]
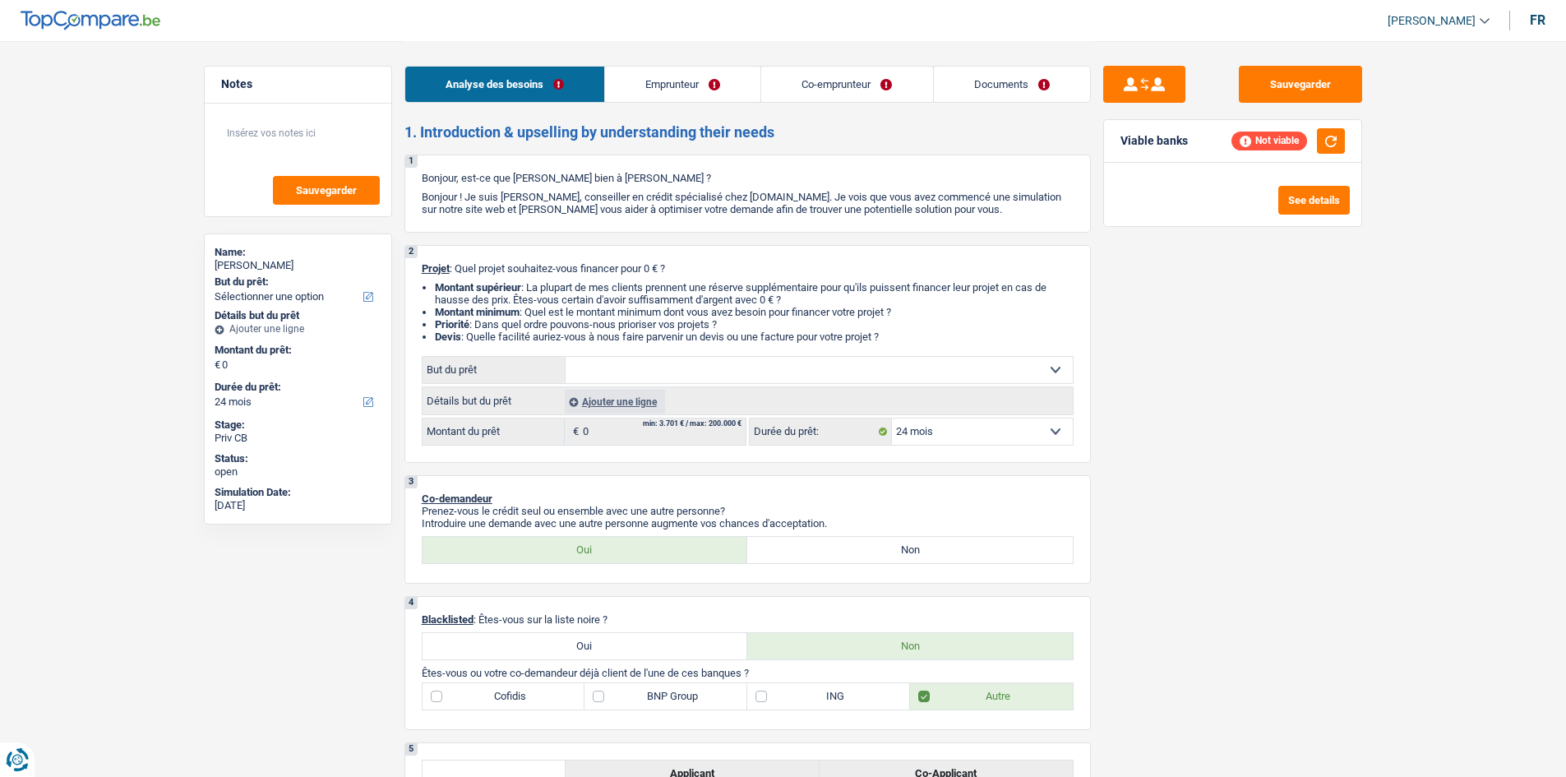
click at [958, 438] on select "12 mois 18 mois 24 mois Sélectionner une option" at bounding box center [982, 432] width 181 height 26
click at [621, 405] on div "Ajouter une ligne" at bounding box center [615, 402] width 100 height 24
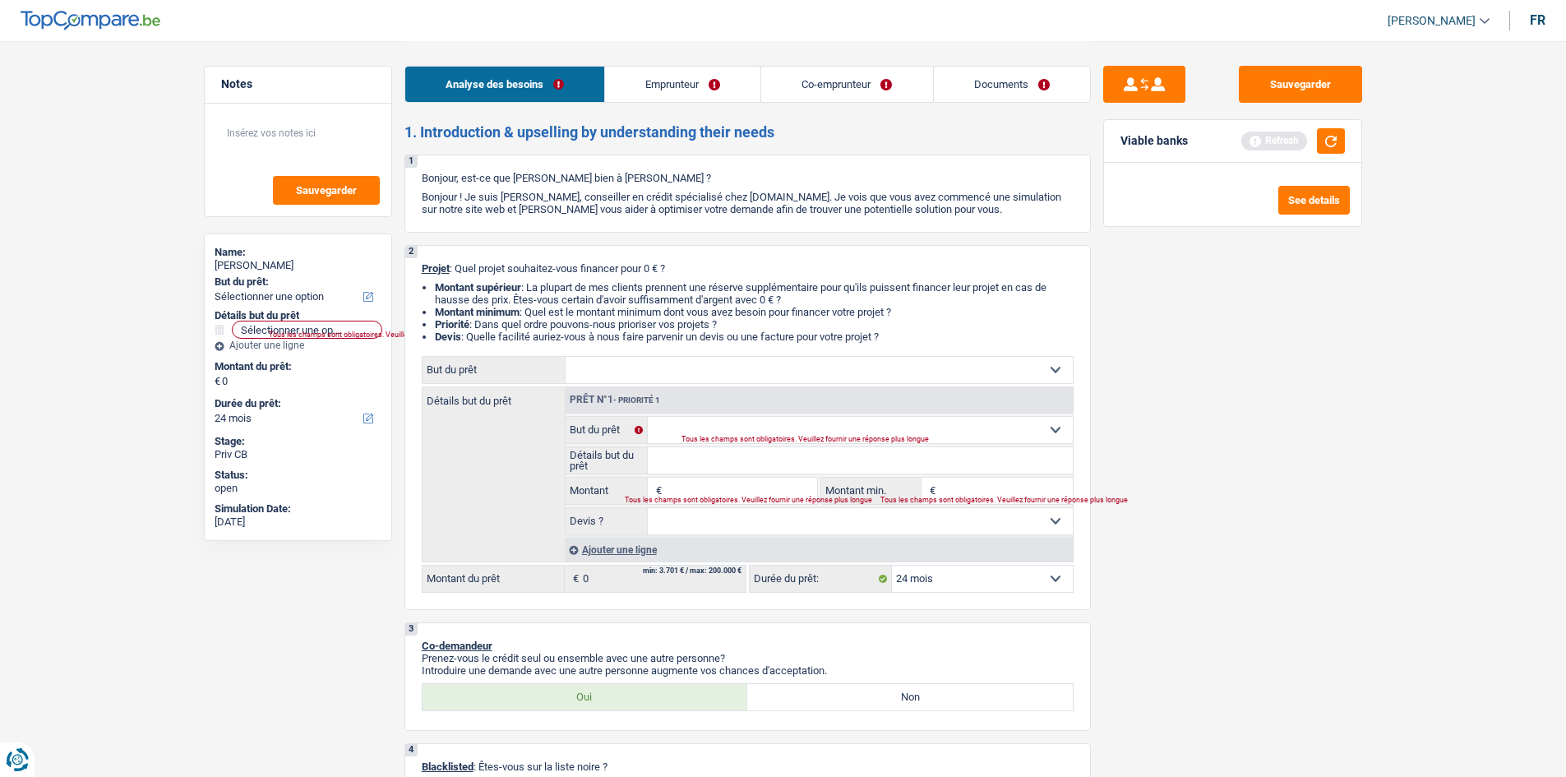
click at [689, 497] on div "Tous les champs sont obligatoires. Veuillez fournir une réponse plus longue" at bounding box center [711, 500] width 172 height 7
click at [689, 490] on input "Montant" at bounding box center [741, 491] width 150 height 26
type input "1"
type input "12"
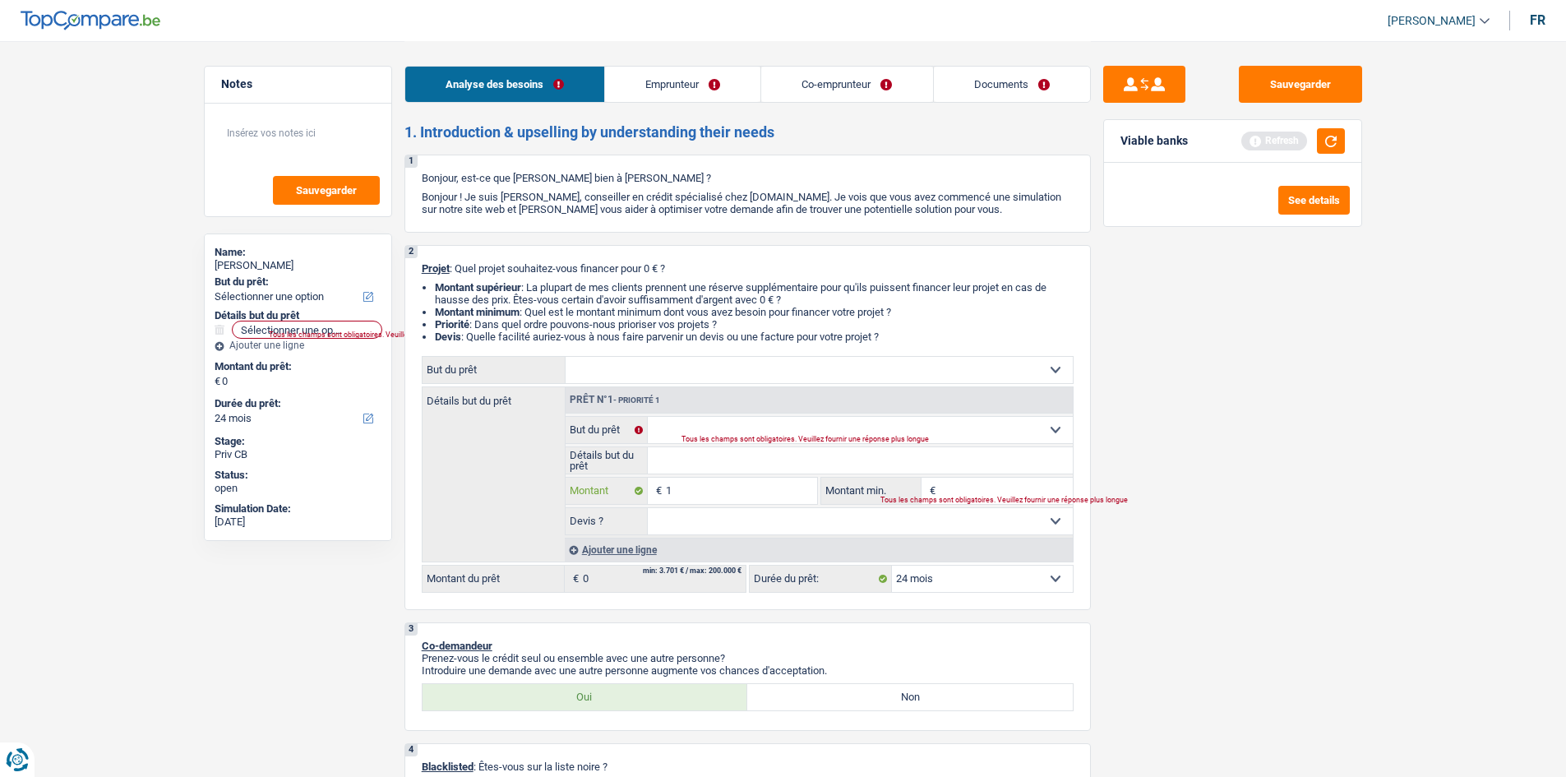
type input "12"
type input "1"
type input "8"
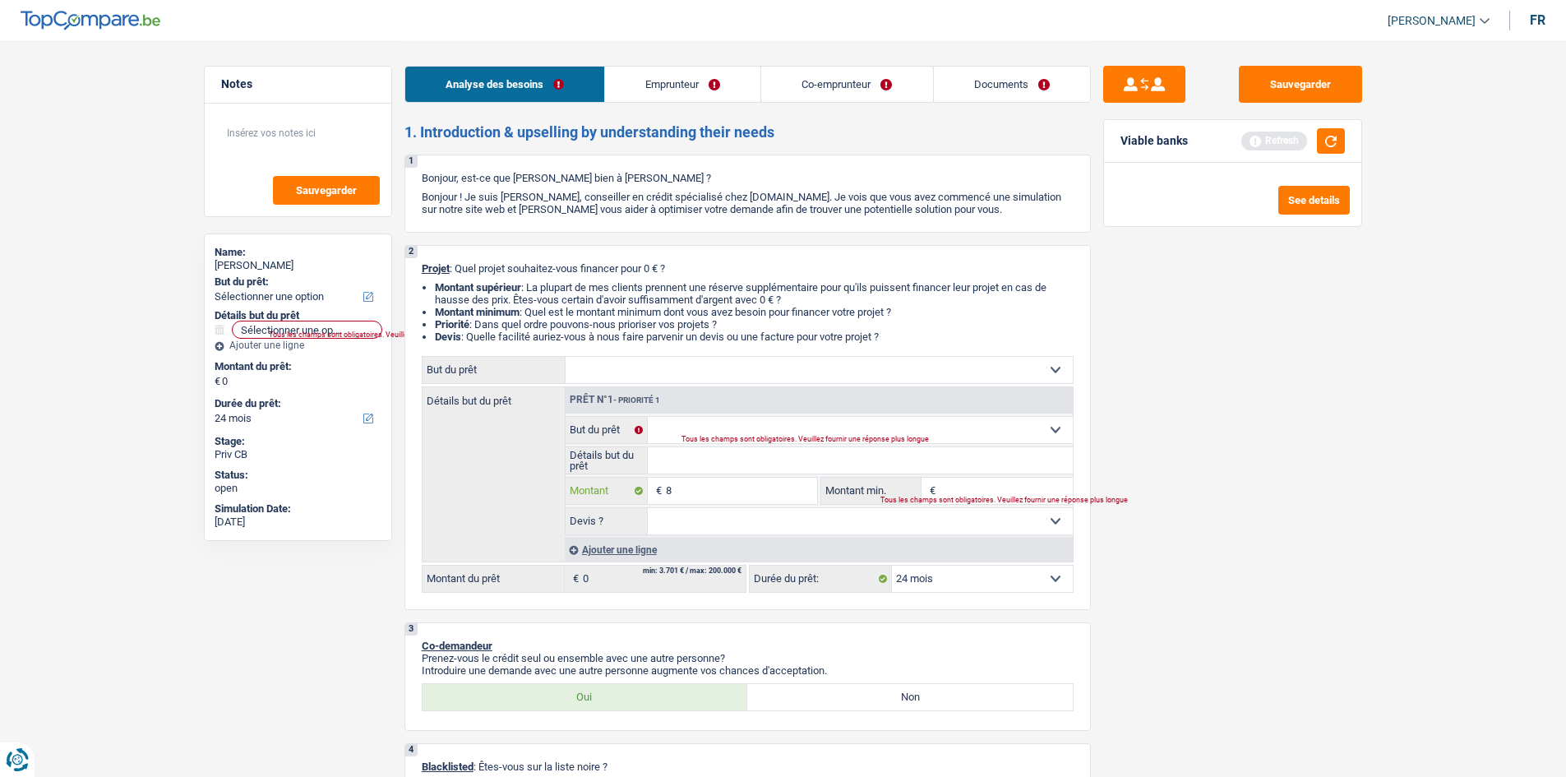
type input "80"
type input "800"
type input "8.000"
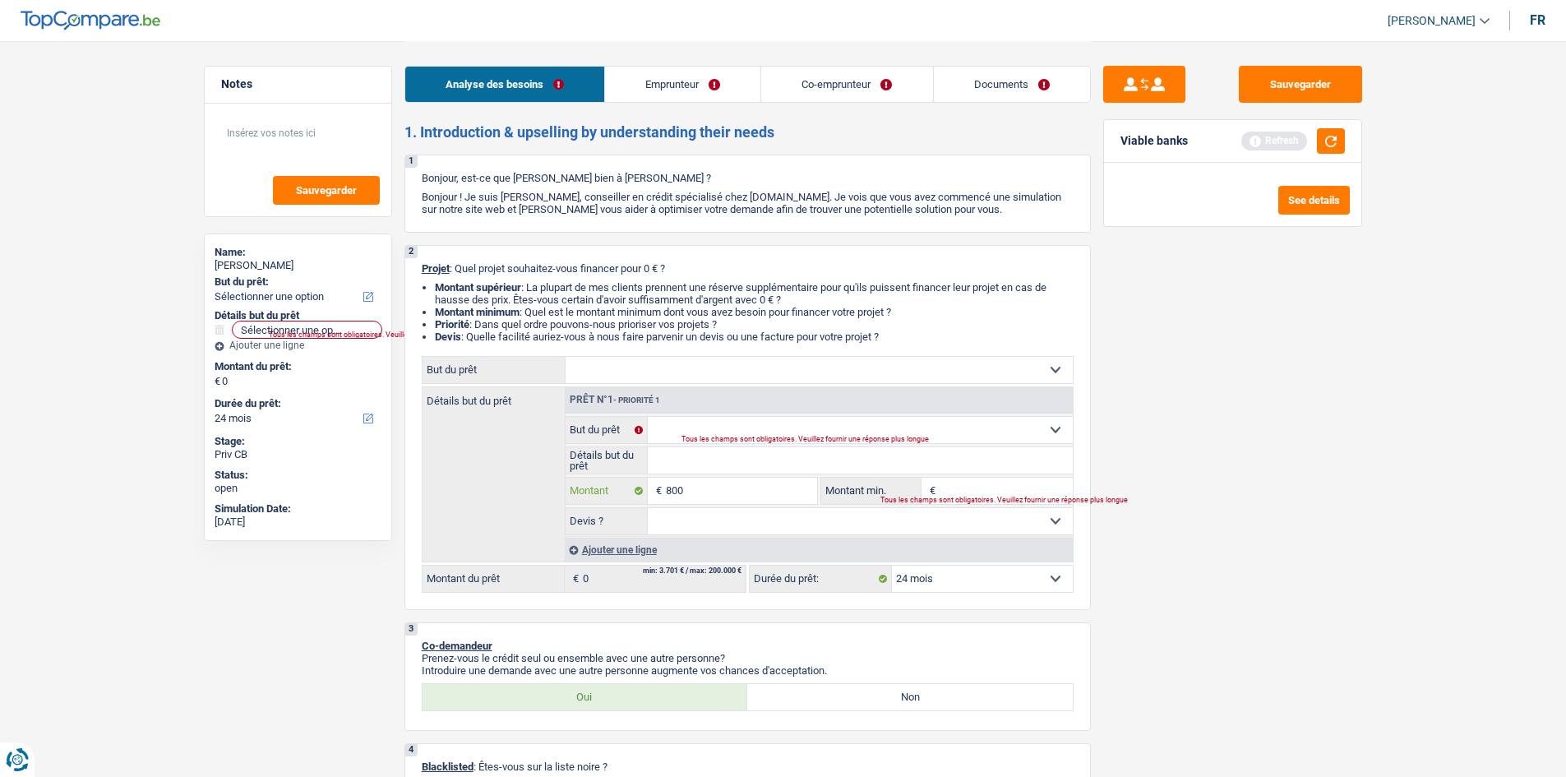
type input "8.000"
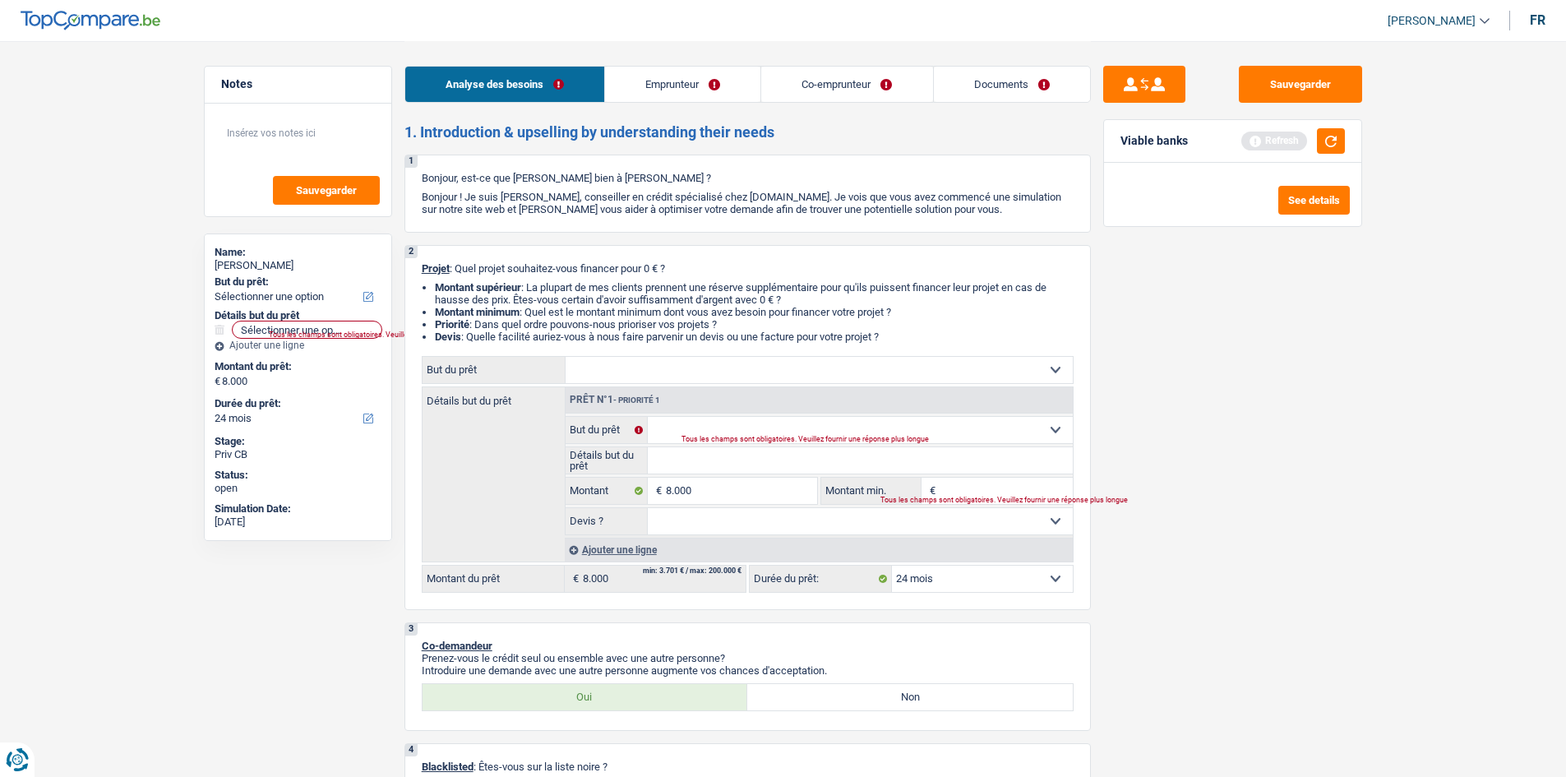
select select "48"
click at [656, 366] on select "Confort maison: meubles, textile, peinture, électroménager, outillage non-profe…" at bounding box center [819, 370] width 507 height 26
select select "household"
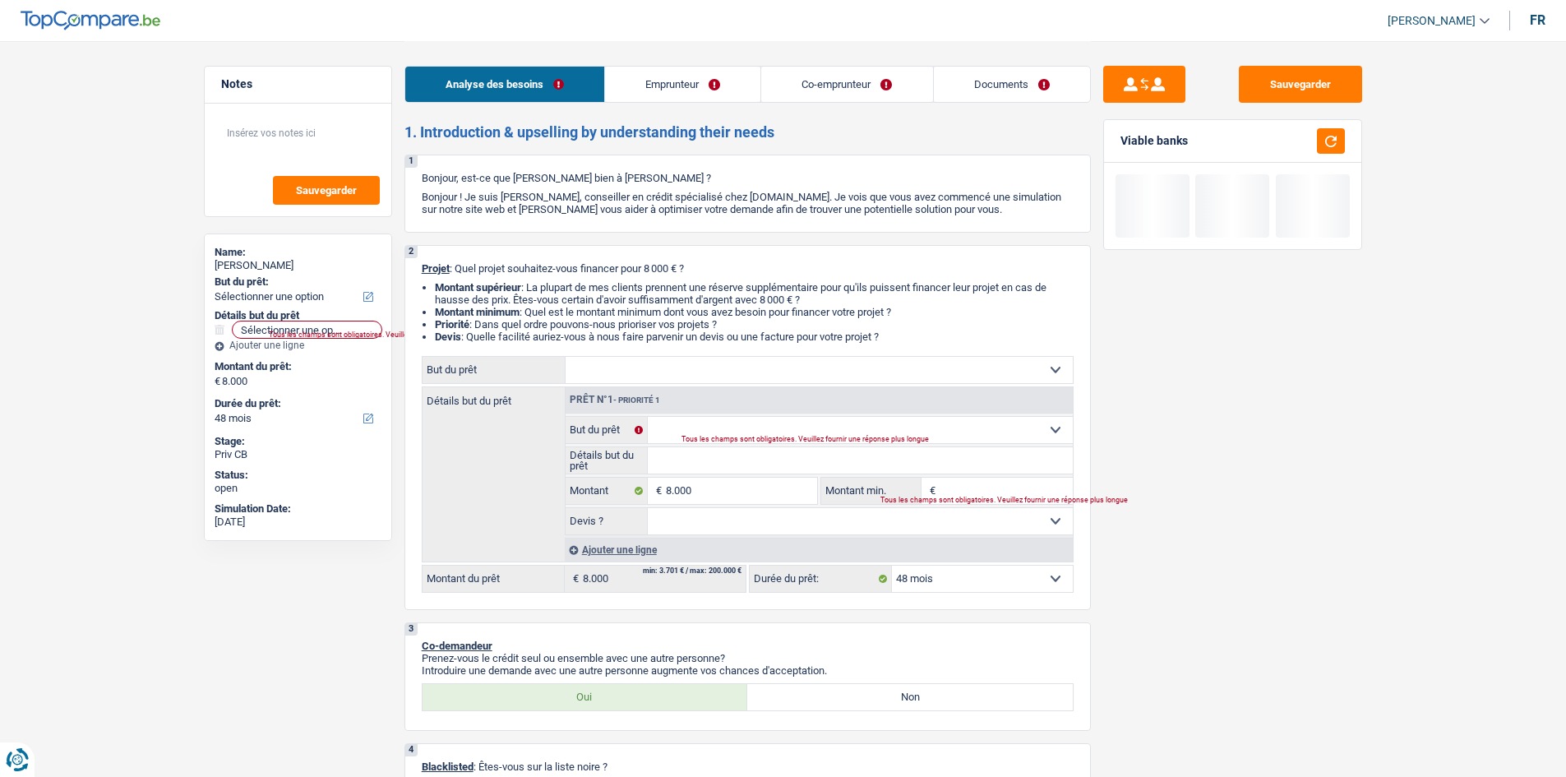
click at [566, 357] on select "Confort maison: meubles, textile, peinture, électroménager, outillage non-profe…" at bounding box center [819, 370] width 507 height 26
select select "household"
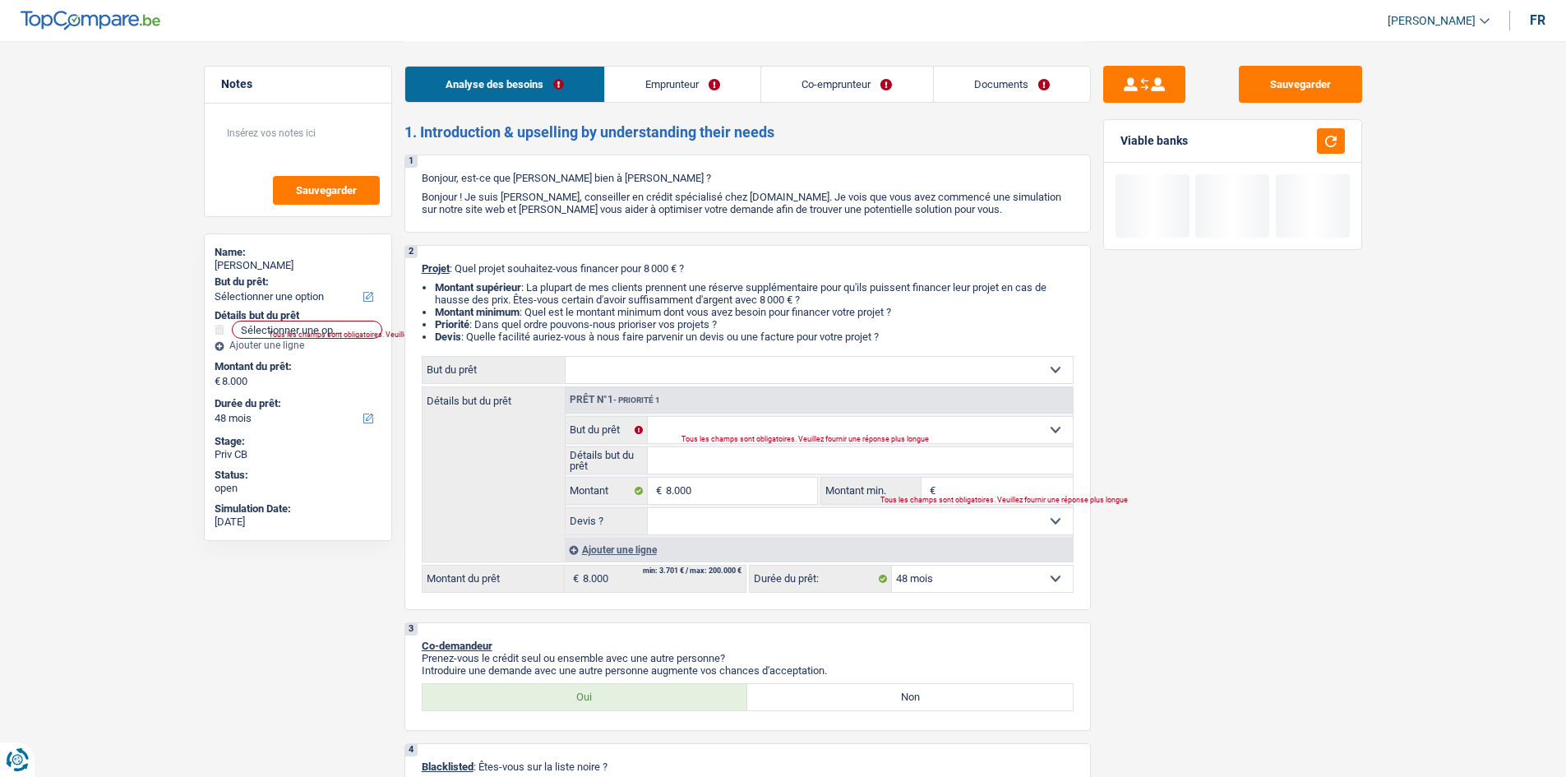
select select "household"
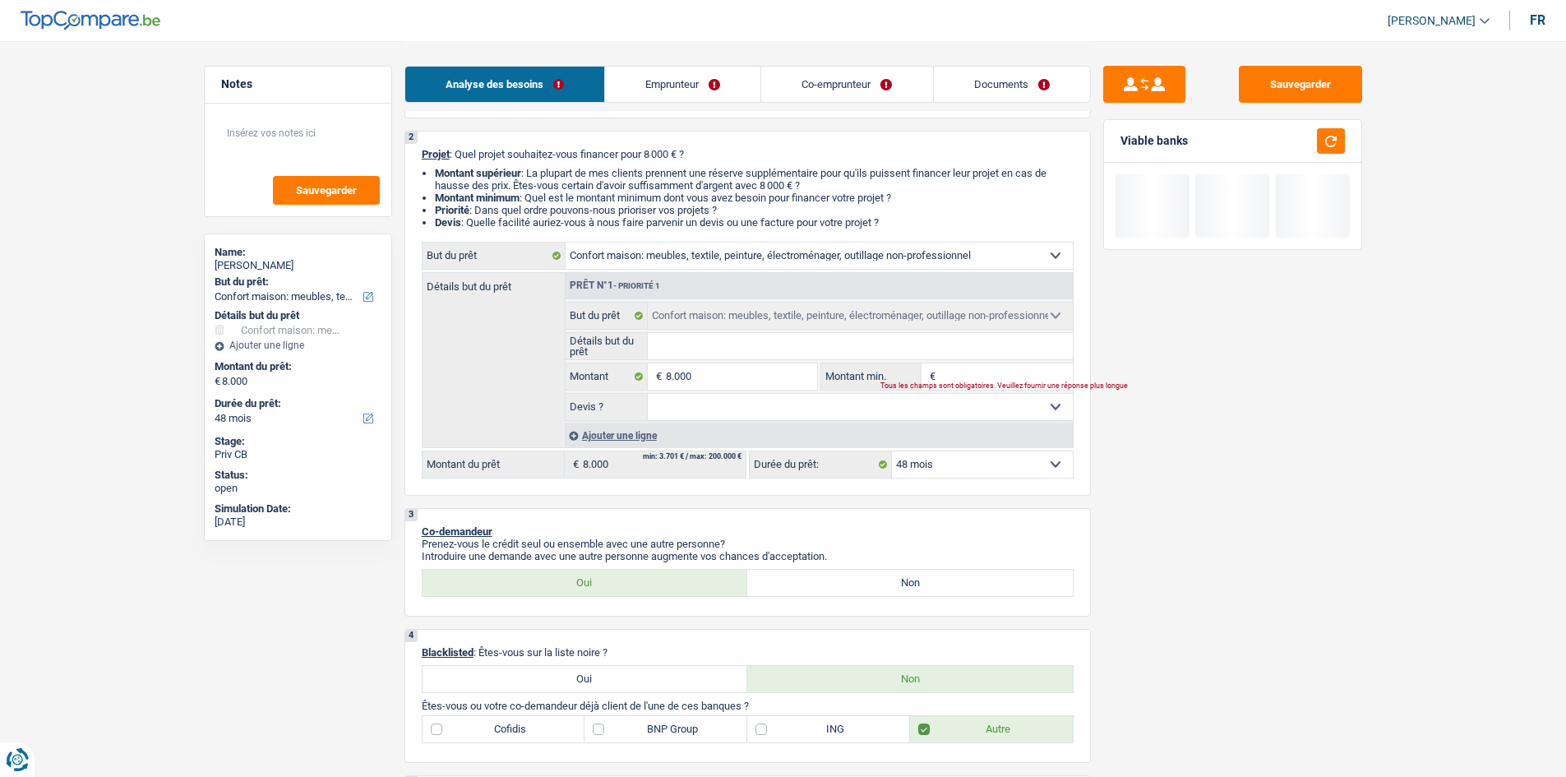
scroll to position [82, 0]
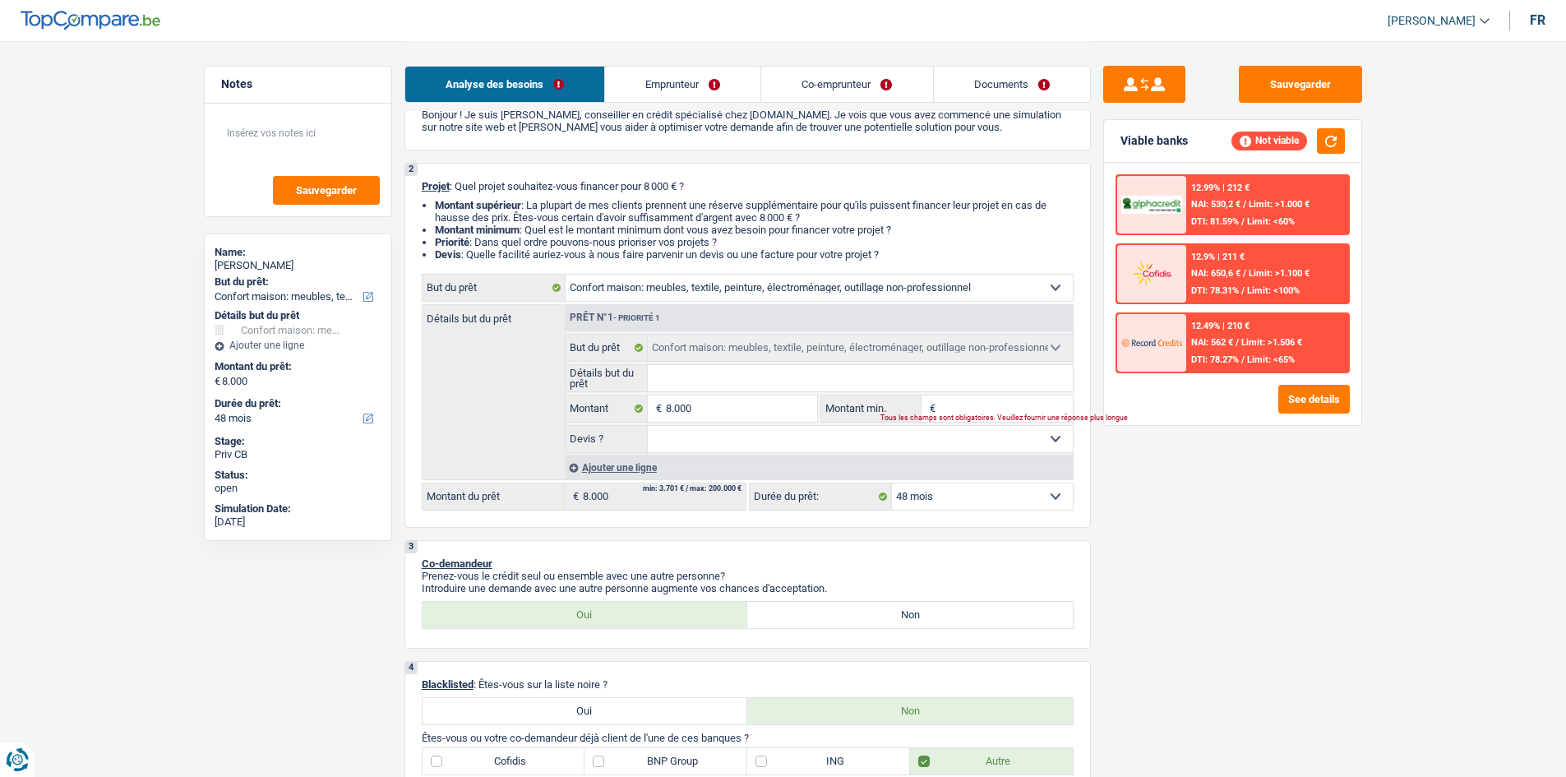
click at [954, 501] on select "12 mois 18 mois 24 mois 30 mois 36 mois 42 mois 48 mois Sélectionner une option" at bounding box center [982, 497] width 181 height 26
click at [955, 492] on select "12 mois 18 mois 24 mois 30 mois 36 mois 42 mois 48 mois Sélectionner une option" at bounding box center [982, 497] width 181 height 26
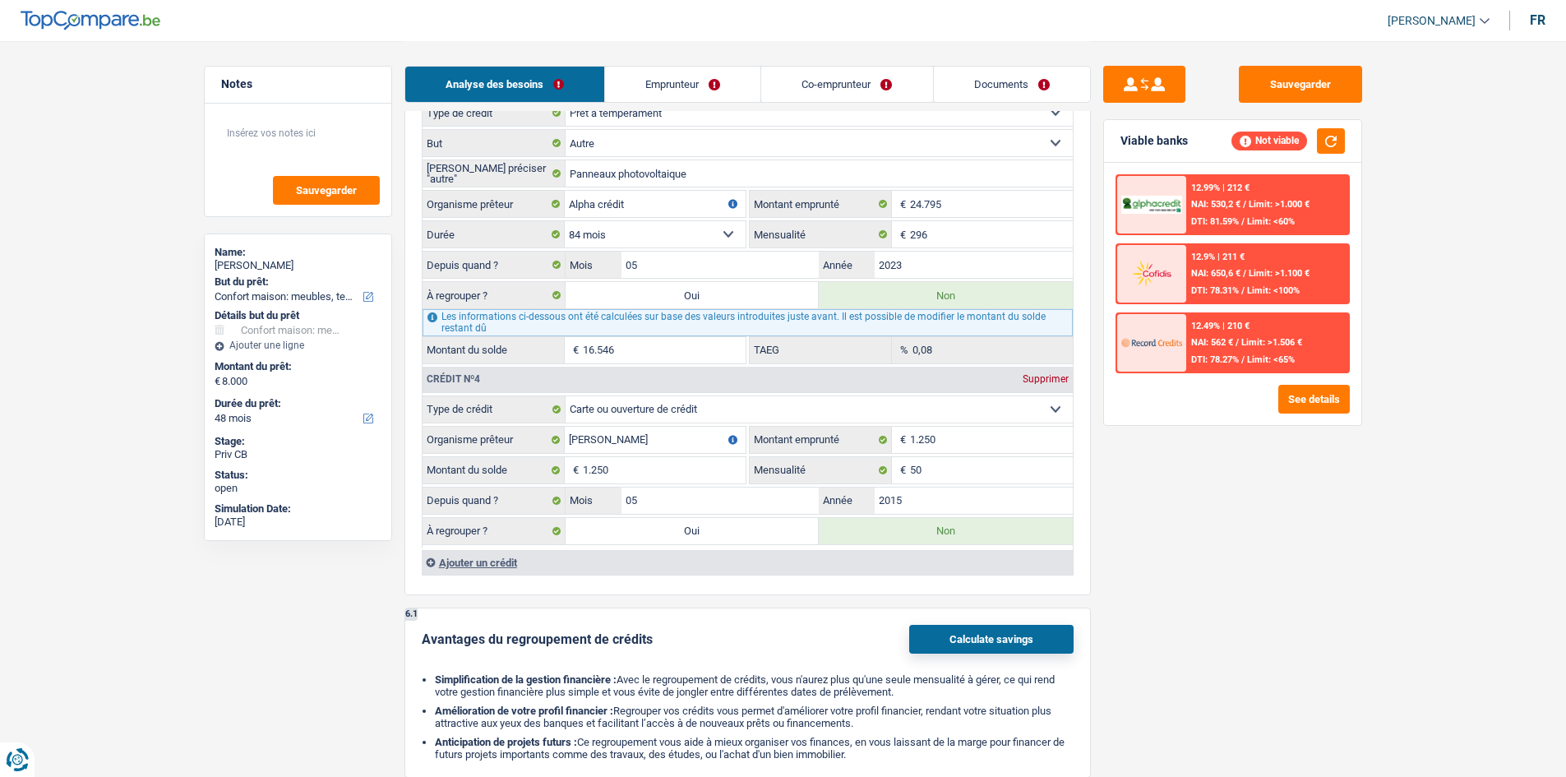
scroll to position [1645, 0]
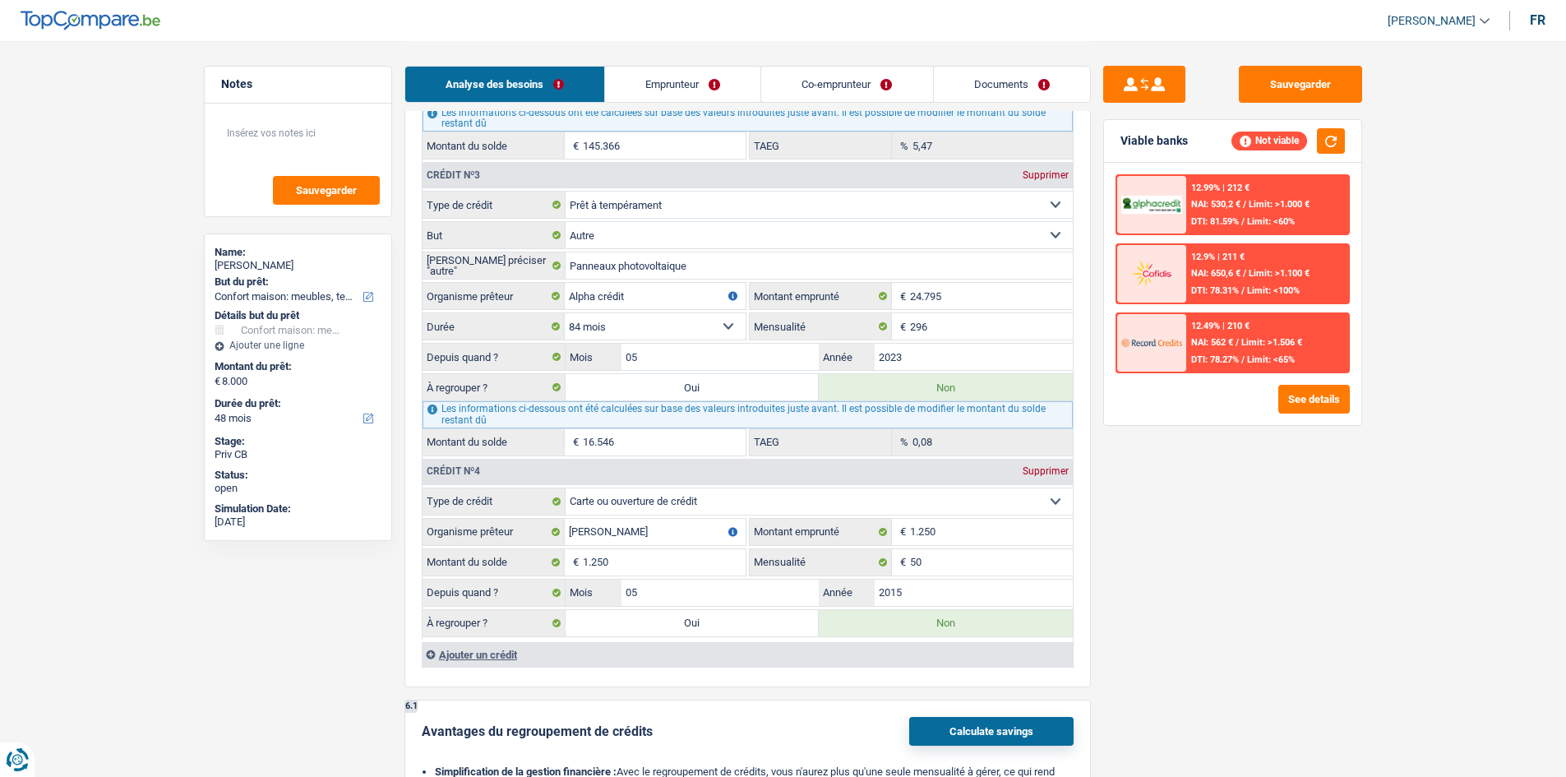
click at [717, 388] on label "Oui" at bounding box center [693, 387] width 254 height 26
click at [717, 388] on input "Oui" at bounding box center [693, 387] width 254 height 26
radio input "true"
radio input "false"
type input "24.546"
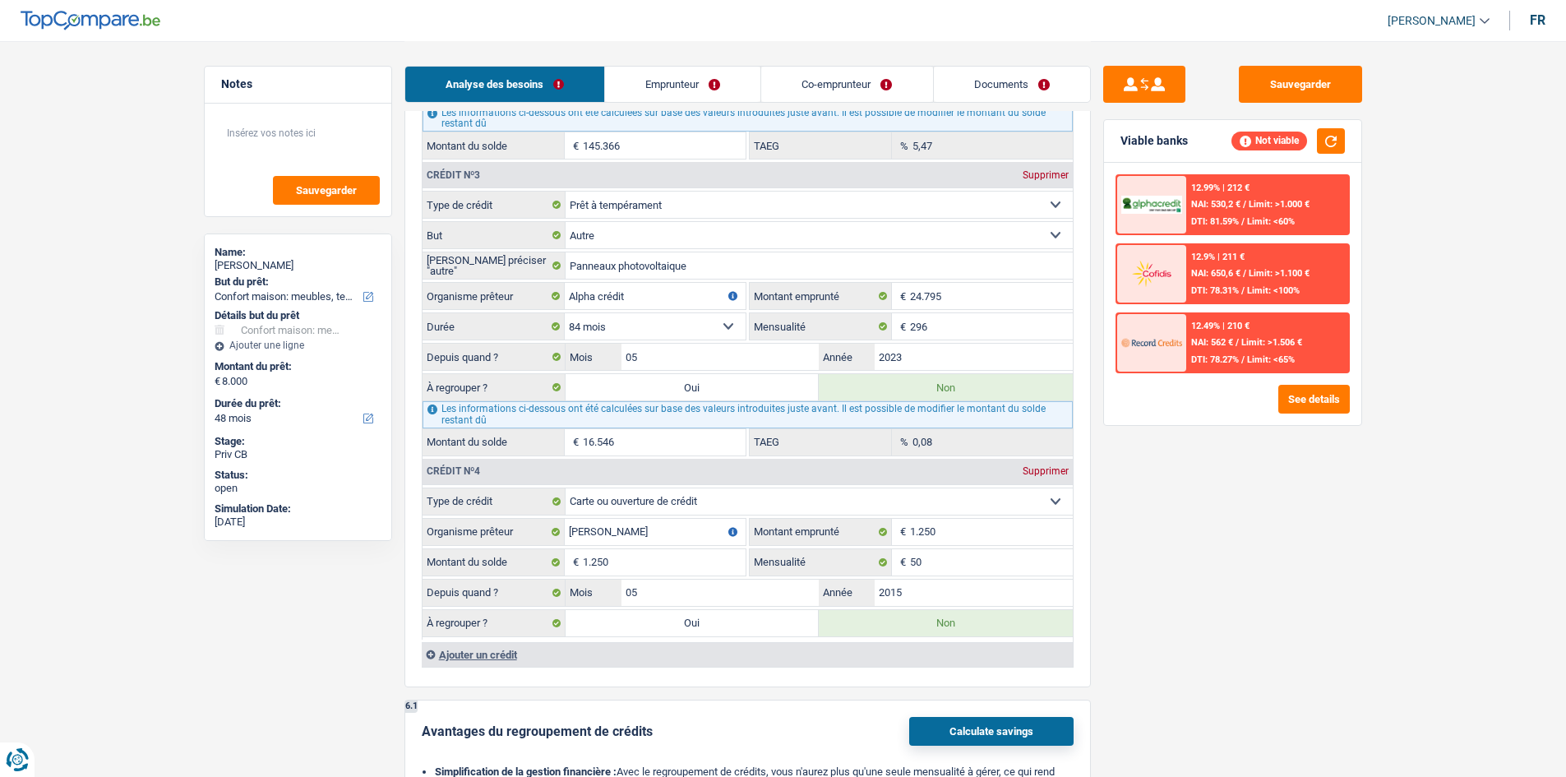
type input "16.546"
select select "refinancing"
select select "120"
select select "refinancing"
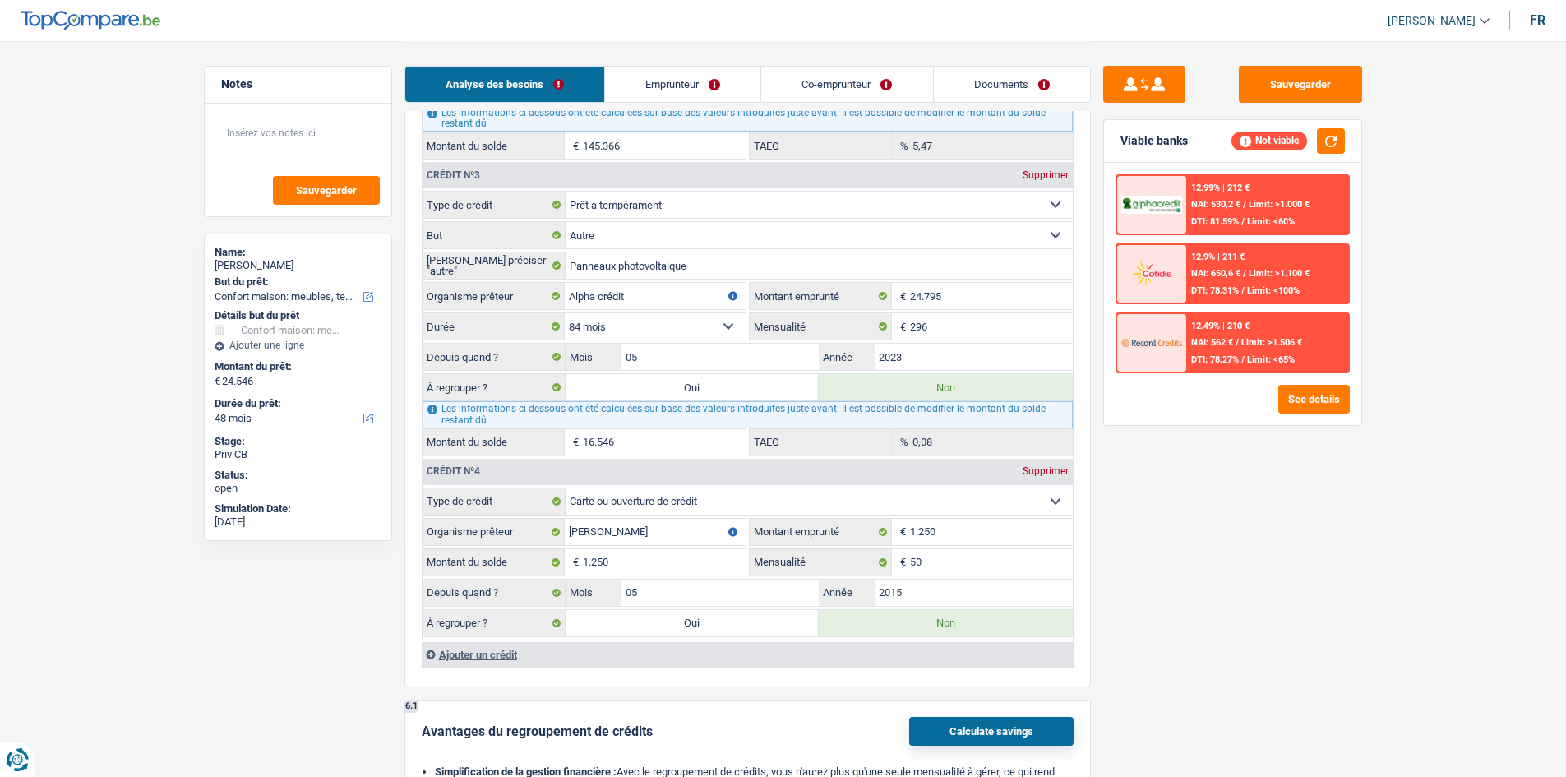
select select "120"
select select "refinancing"
select select "120"
select select "refinancing"
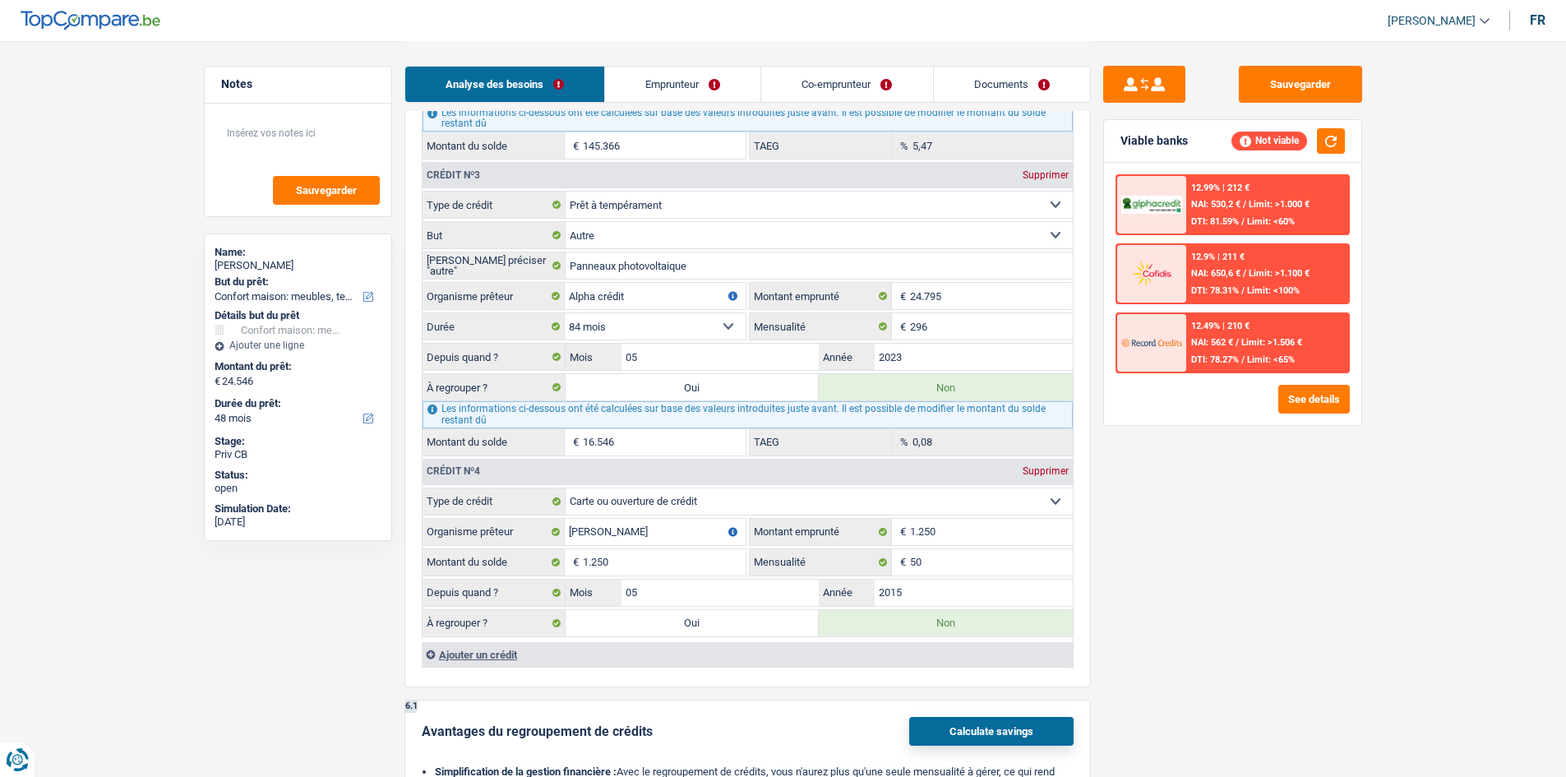
select select "refinancing"
select select "household"
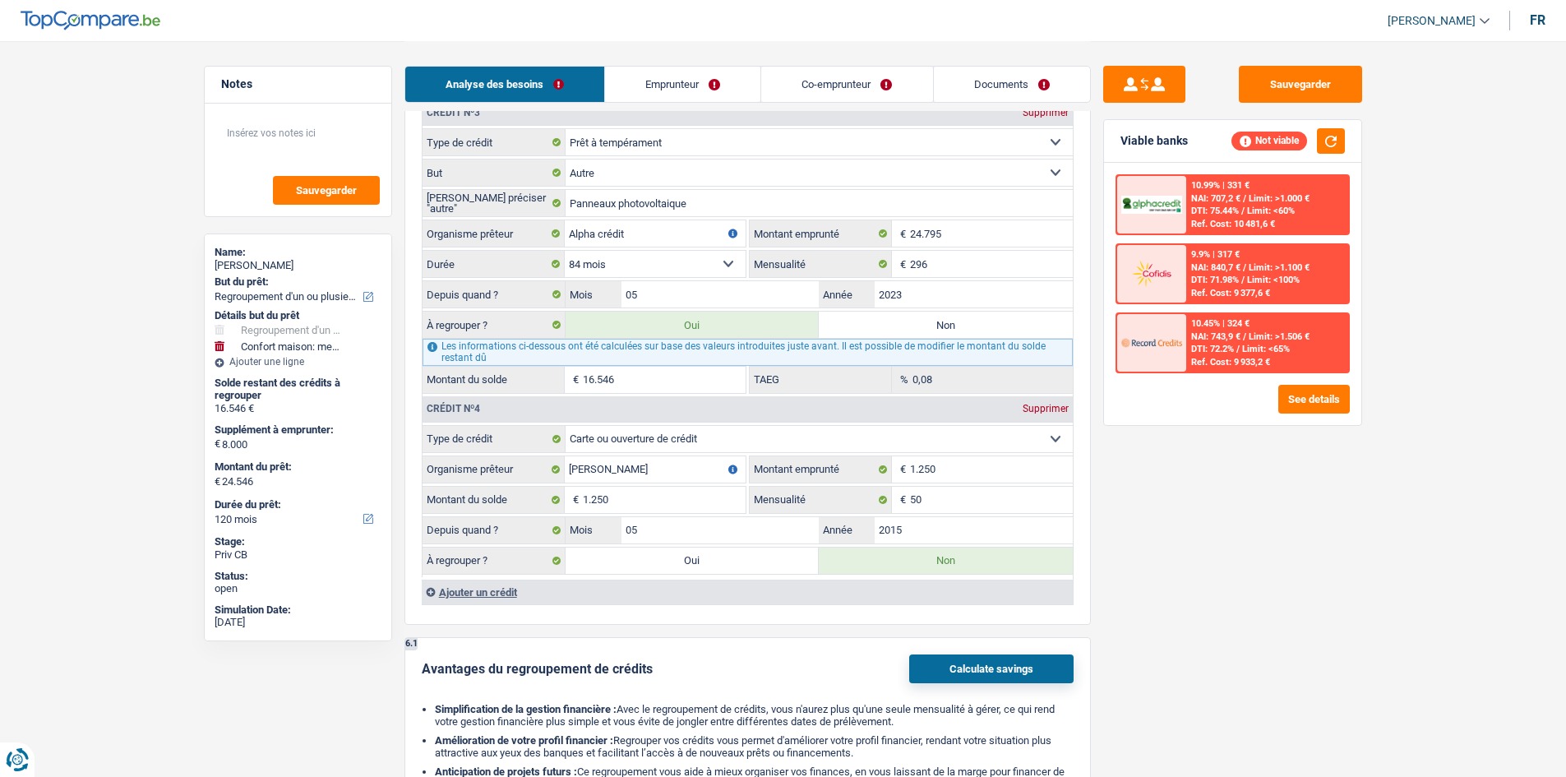
scroll to position [1973, 0]
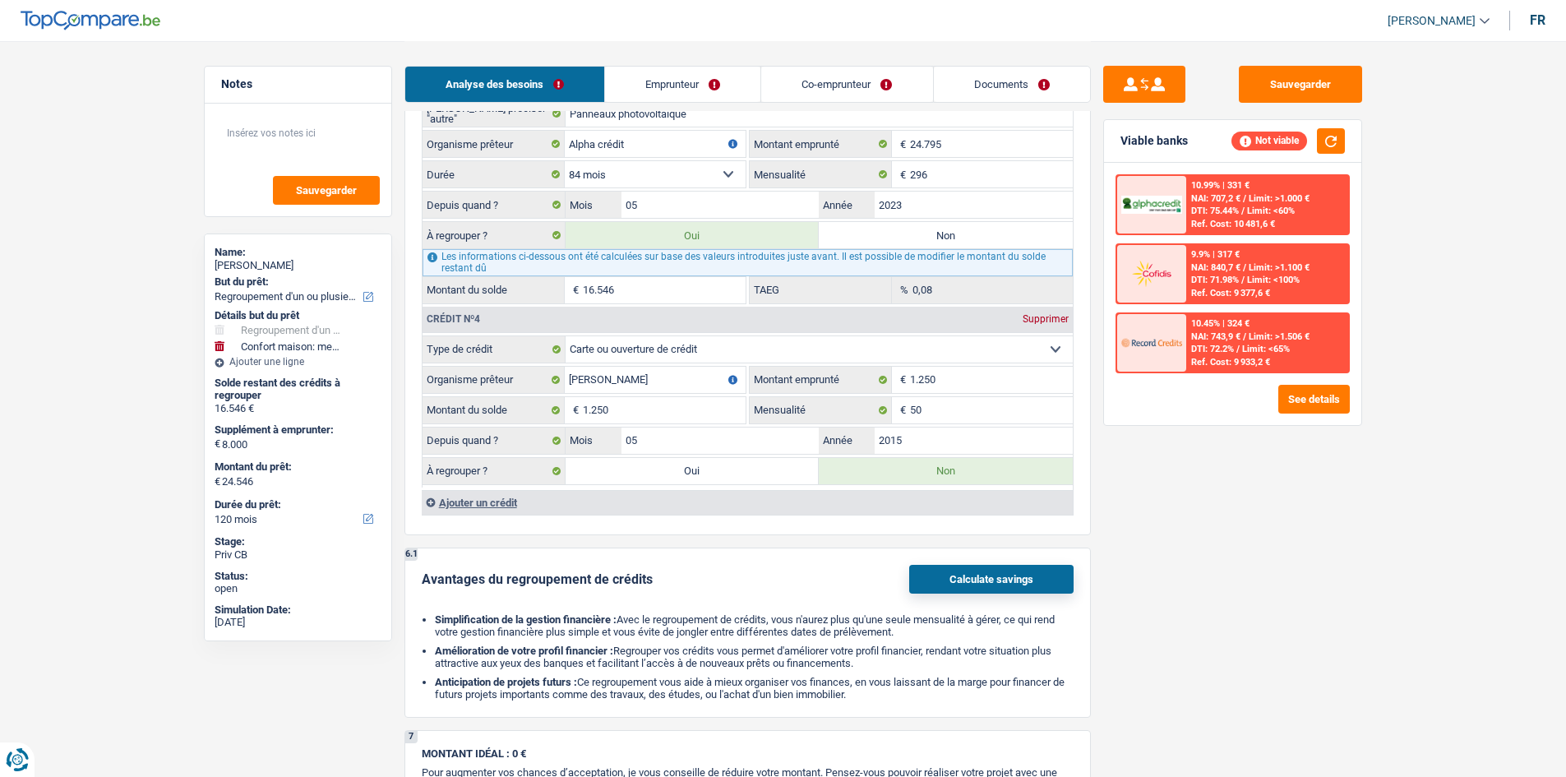
click at [720, 475] on label "Oui" at bounding box center [693, 471] width 254 height 26
click at [720, 475] on input "Oui" at bounding box center [693, 471] width 254 height 26
radio input "true"
radio input "false"
type input "17.796"
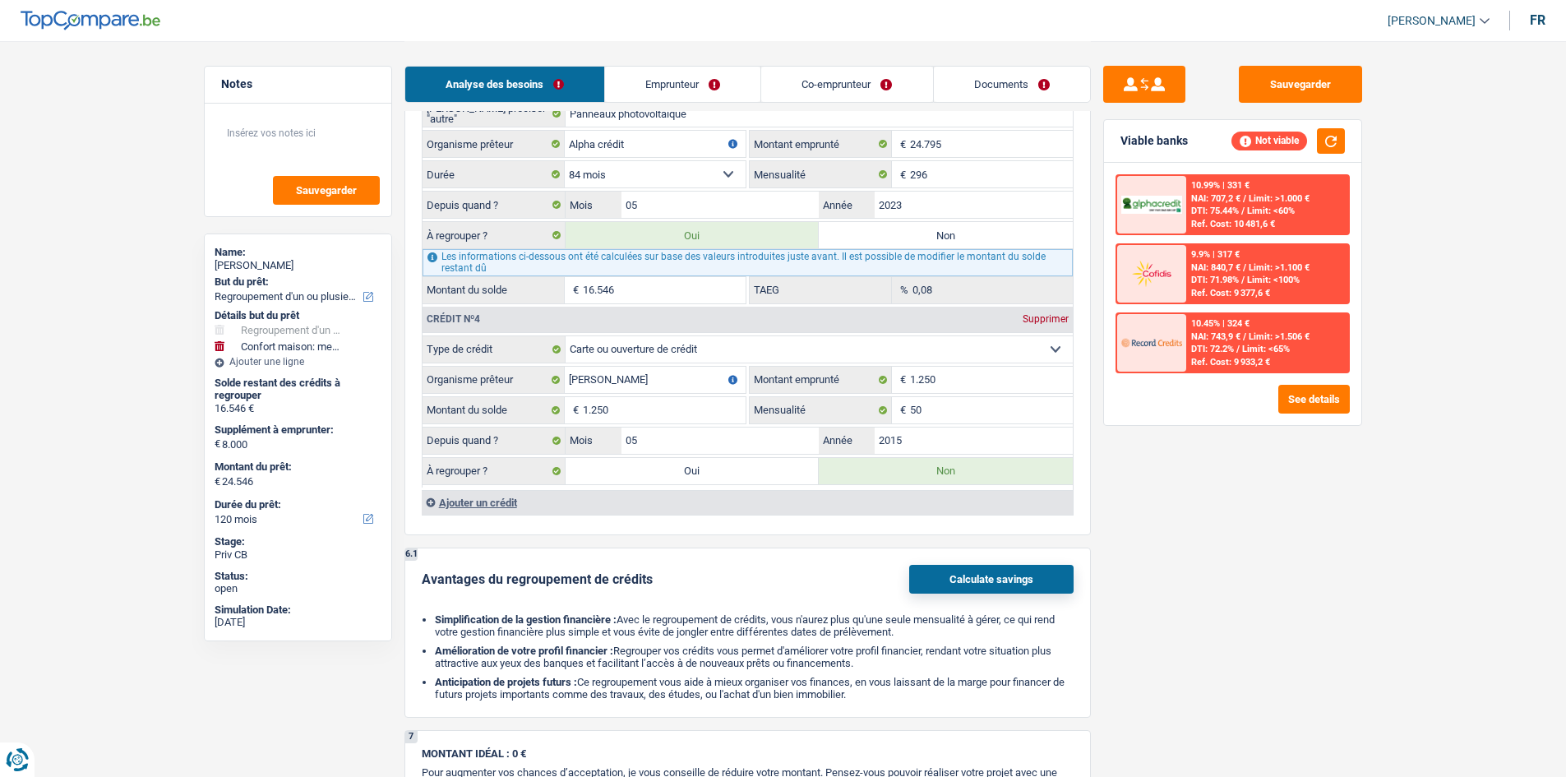
type input "17.796"
type input "25.796"
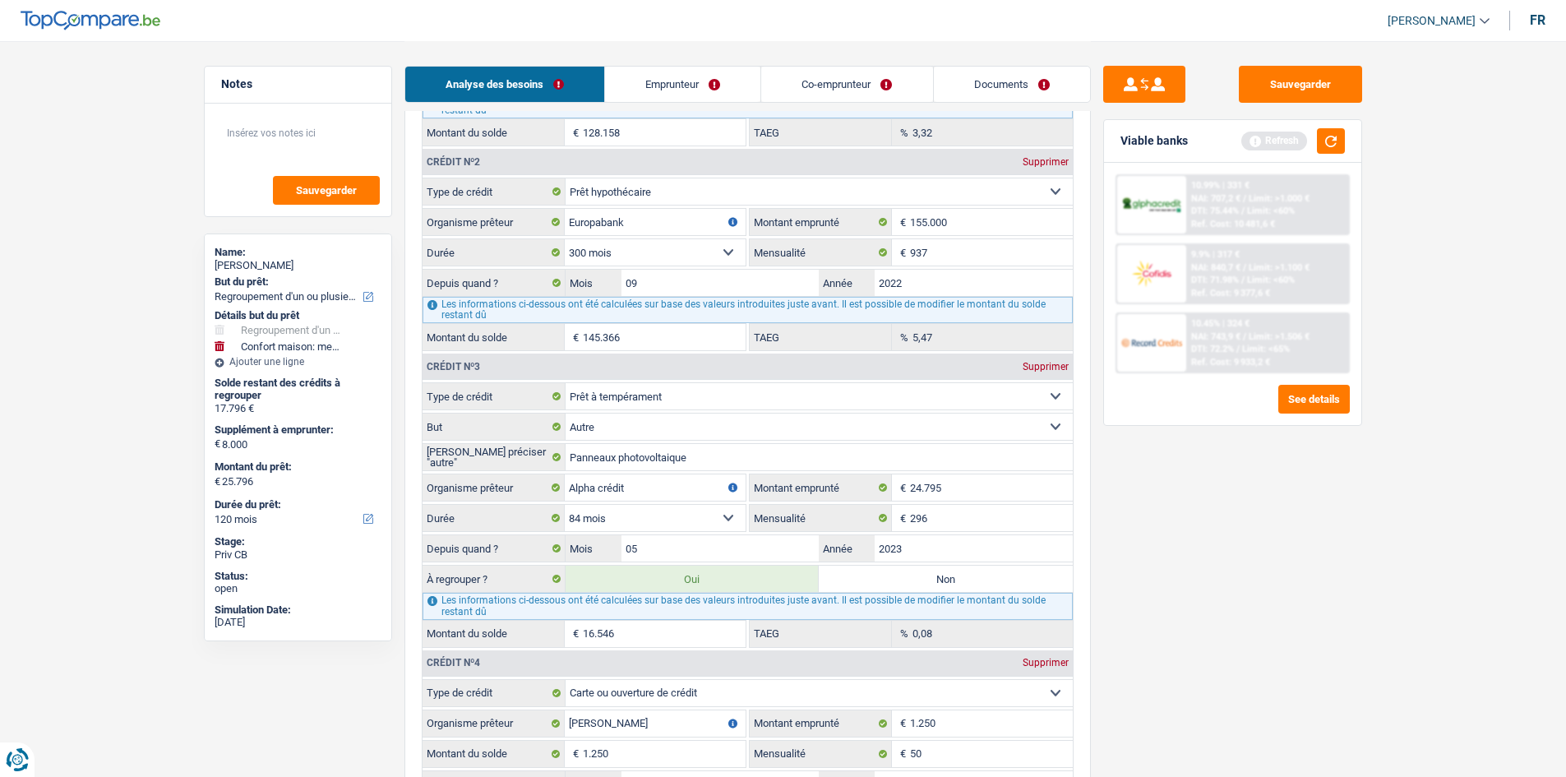
scroll to position [1562, 0]
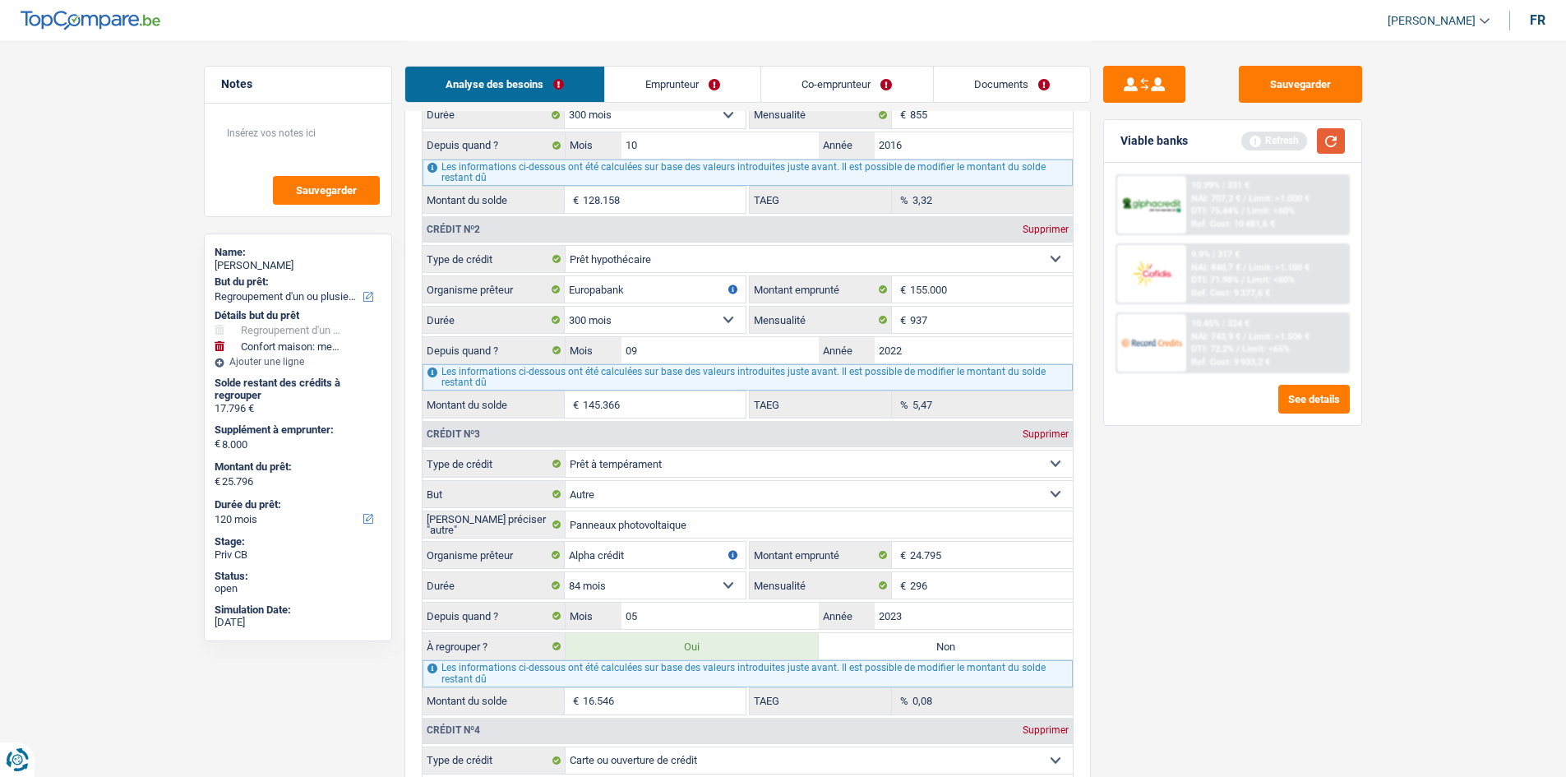
click at [1336, 144] on button "button" at bounding box center [1331, 140] width 28 height 25
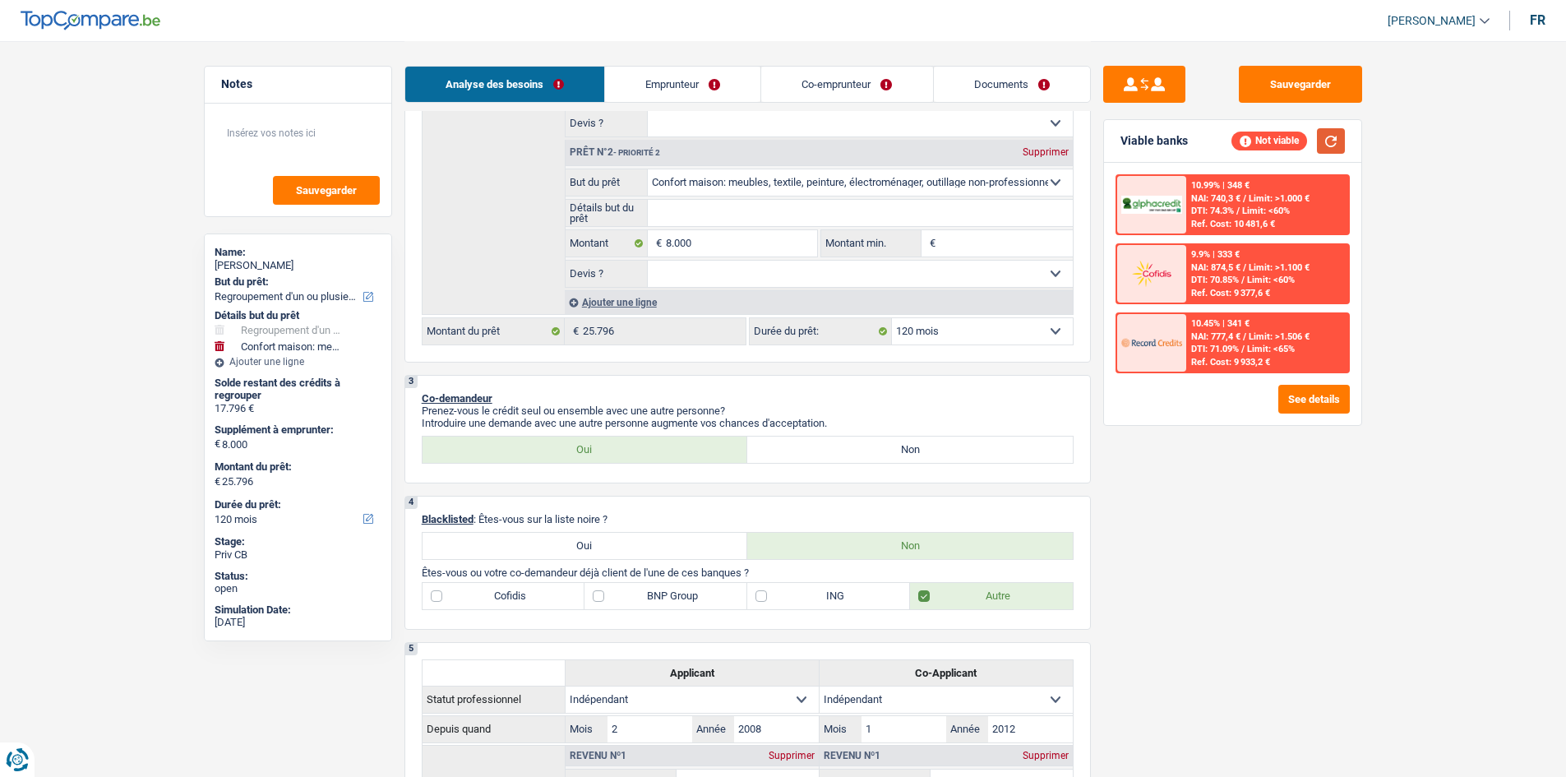
scroll to position [411, 0]
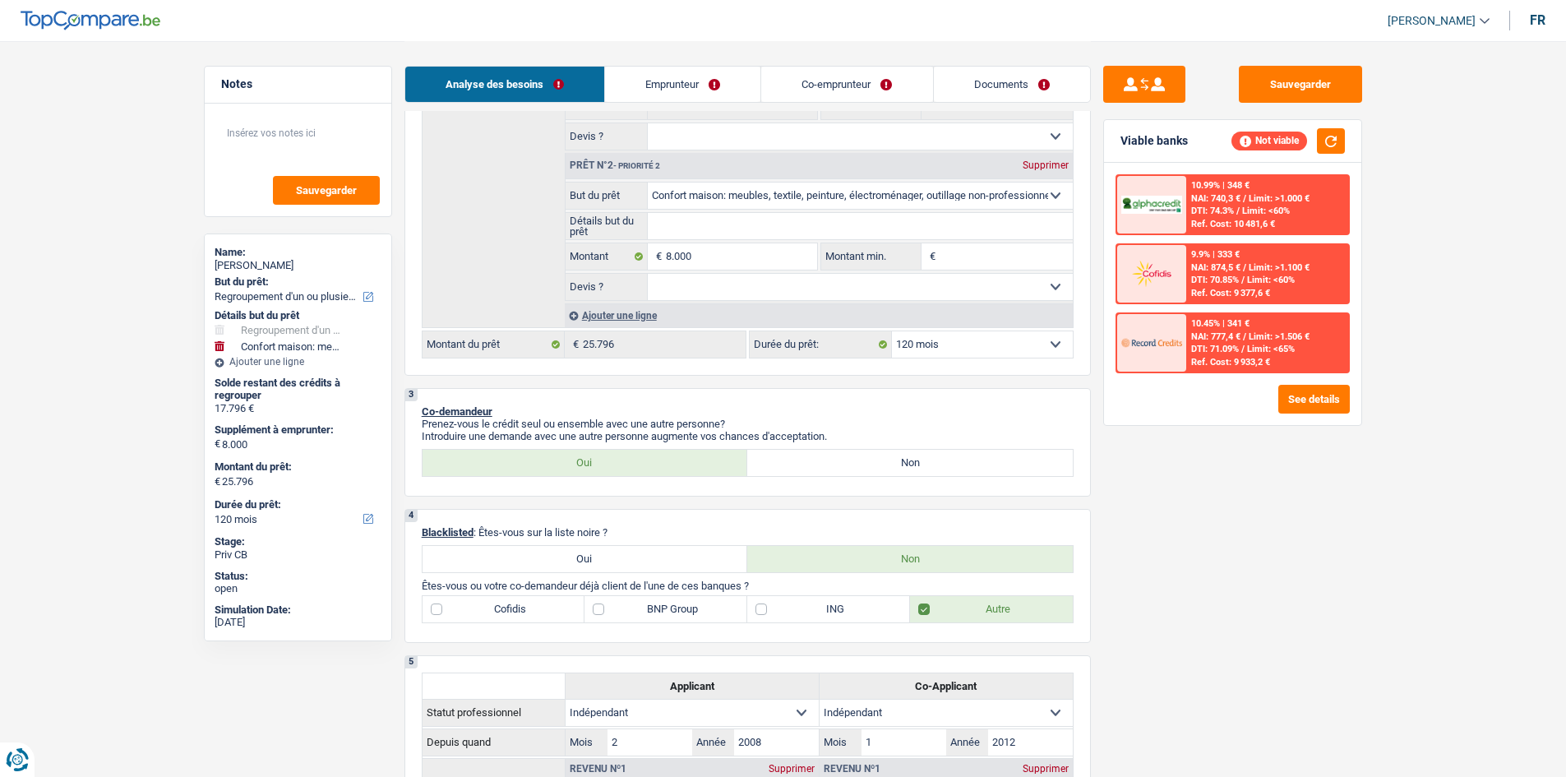
click at [600, 610] on label "BNP Group" at bounding box center [666, 609] width 163 height 26
click at [600, 610] on input "BNP Group" at bounding box center [666, 609] width 163 height 26
checkbox input "true"
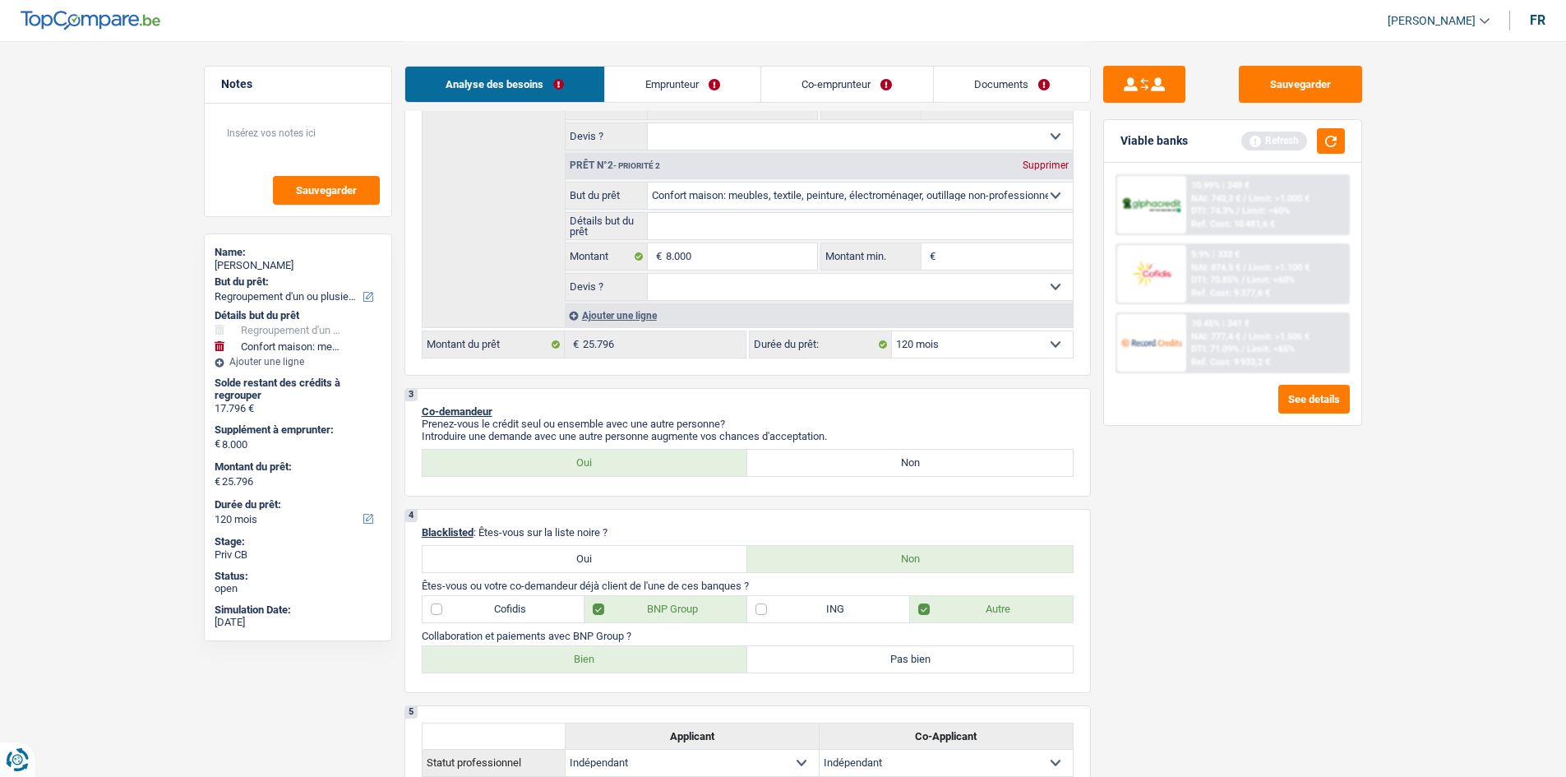
click at [649, 667] on label "Bien" at bounding box center [586, 659] width 326 height 26
click at [649, 667] on input "Bien" at bounding box center [586, 659] width 326 height 26
radio input "true"
click at [928, 603] on label "Autre" at bounding box center [991, 609] width 163 height 26
click at [928, 603] on input "Autre" at bounding box center [991, 609] width 163 height 26
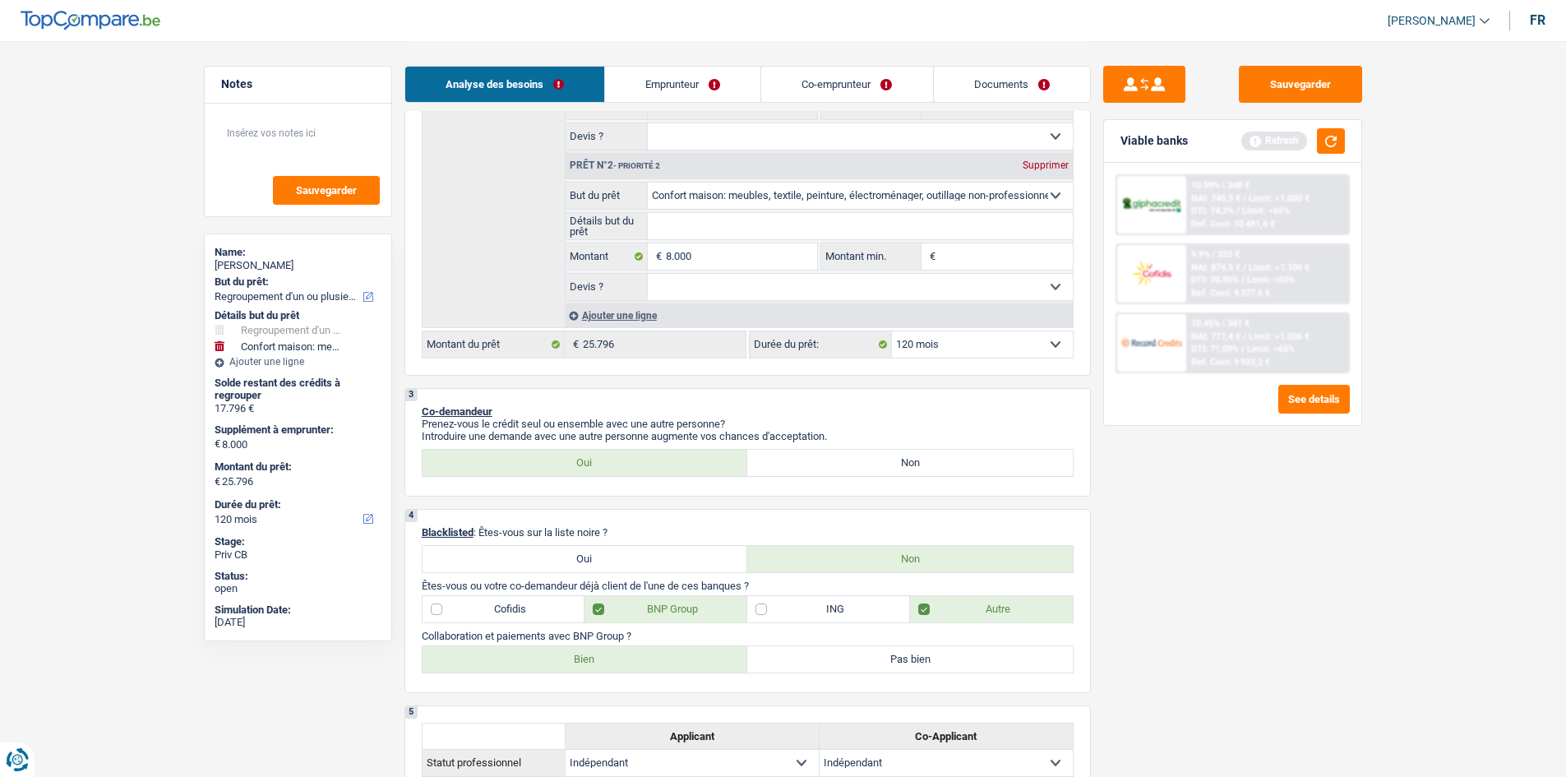
checkbox input "false"
click at [1342, 137] on button "button" at bounding box center [1331, 140] width 28 height 25
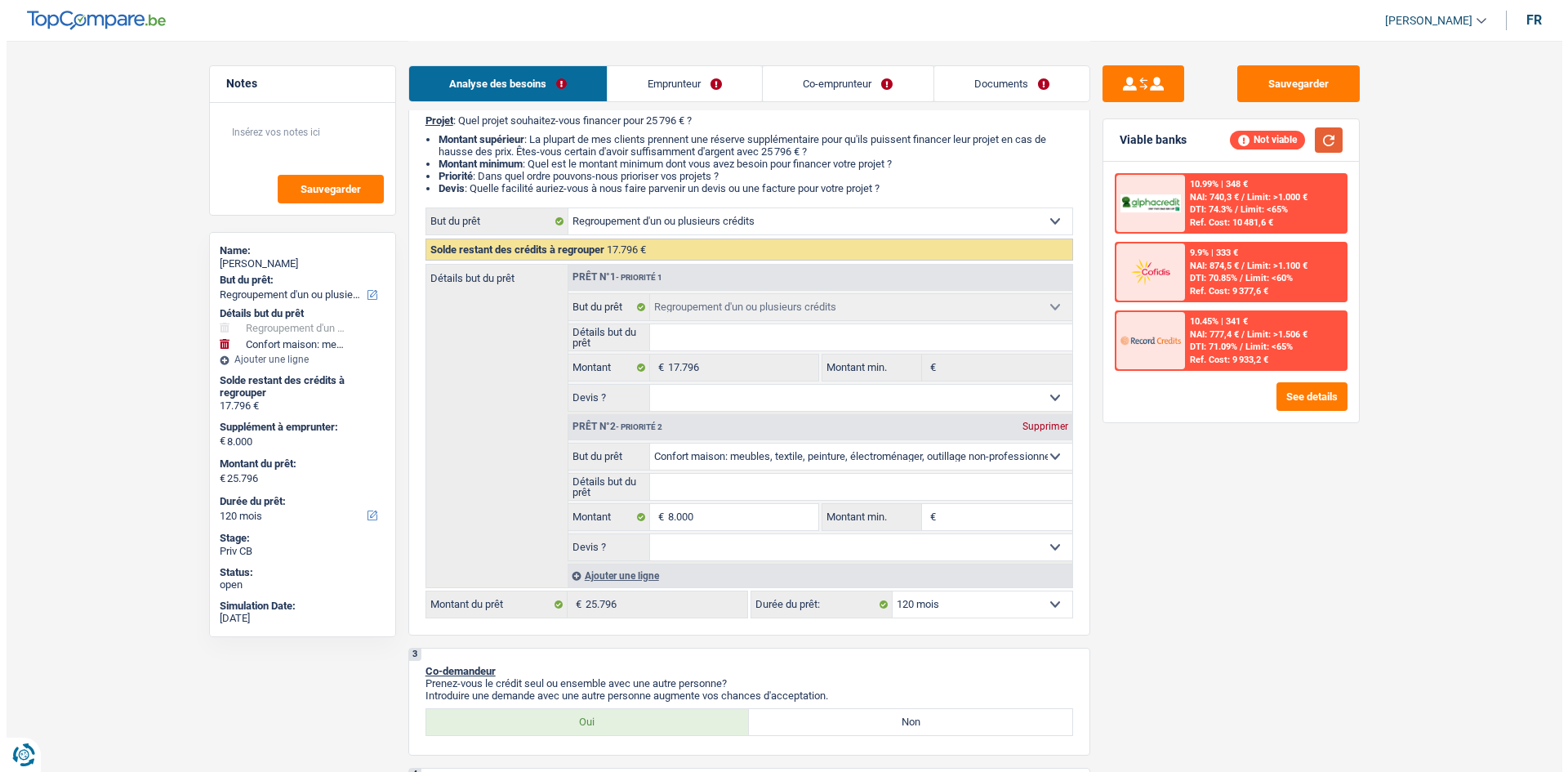
scroll to position [0, 0]
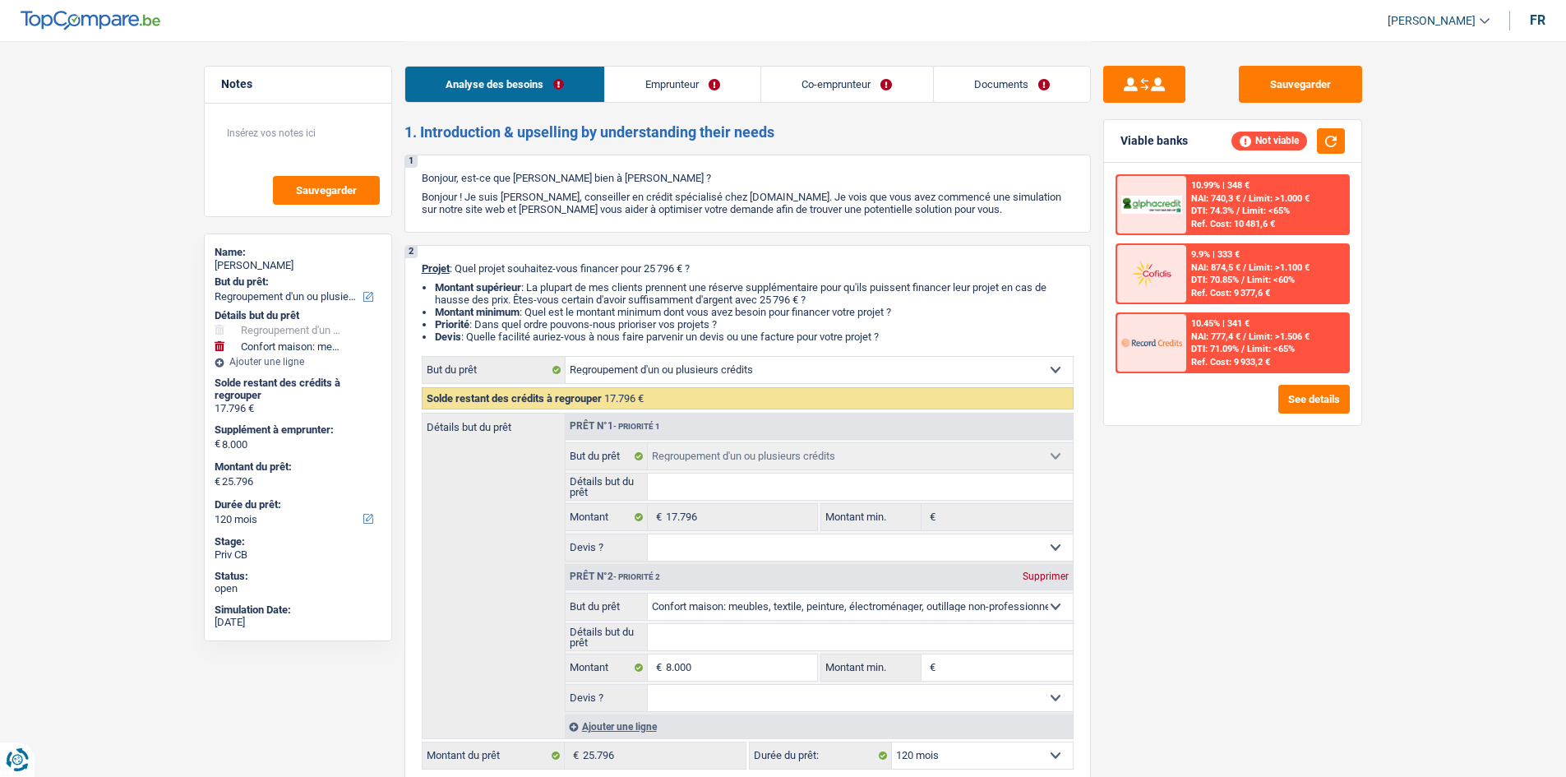
click at [632, 81] on link "Emprunteur" at bounding box center [682, 84] width 155 height 35
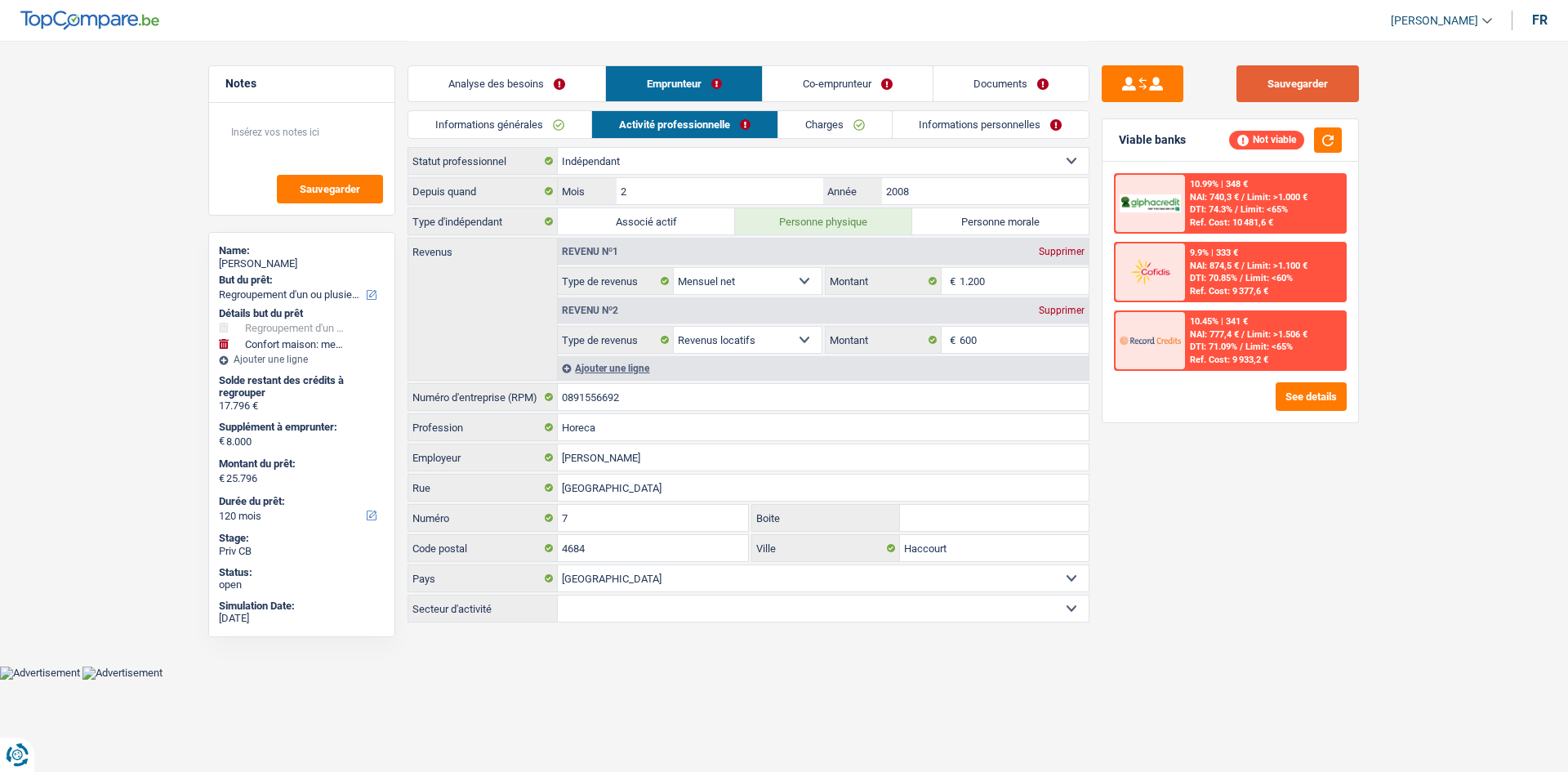
click at [1294, 79] on button "Sauvegarder" at bounding box center [1297, 83] width 122 height 37
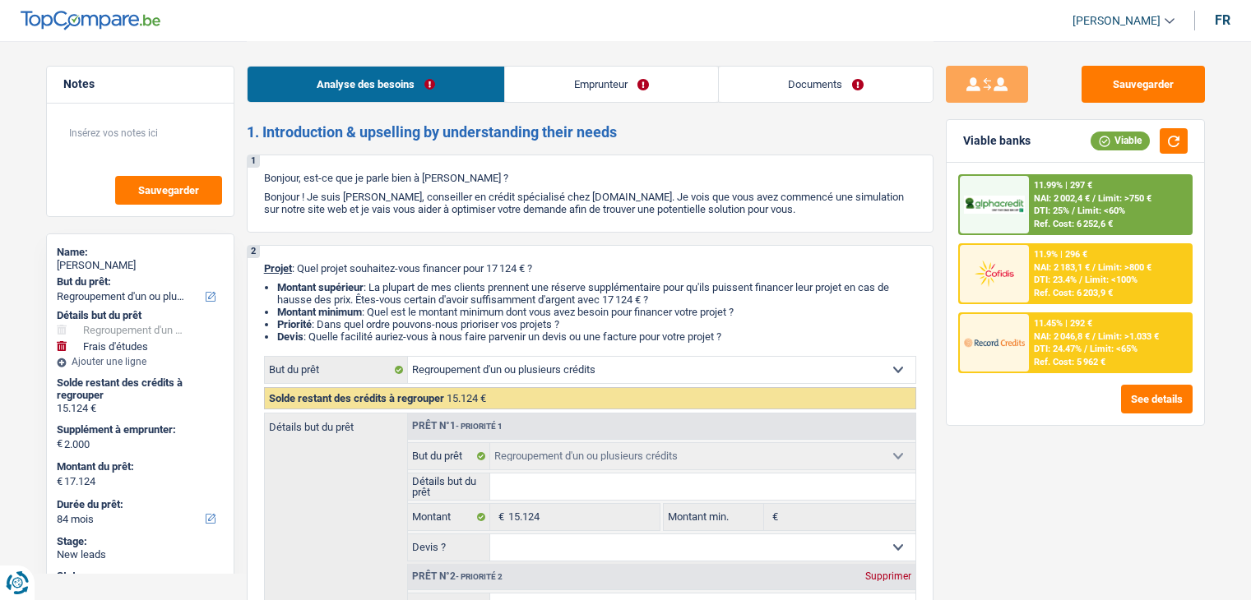
select select "refinancing"
select select "study"
select select "84"
select select "refinancing"
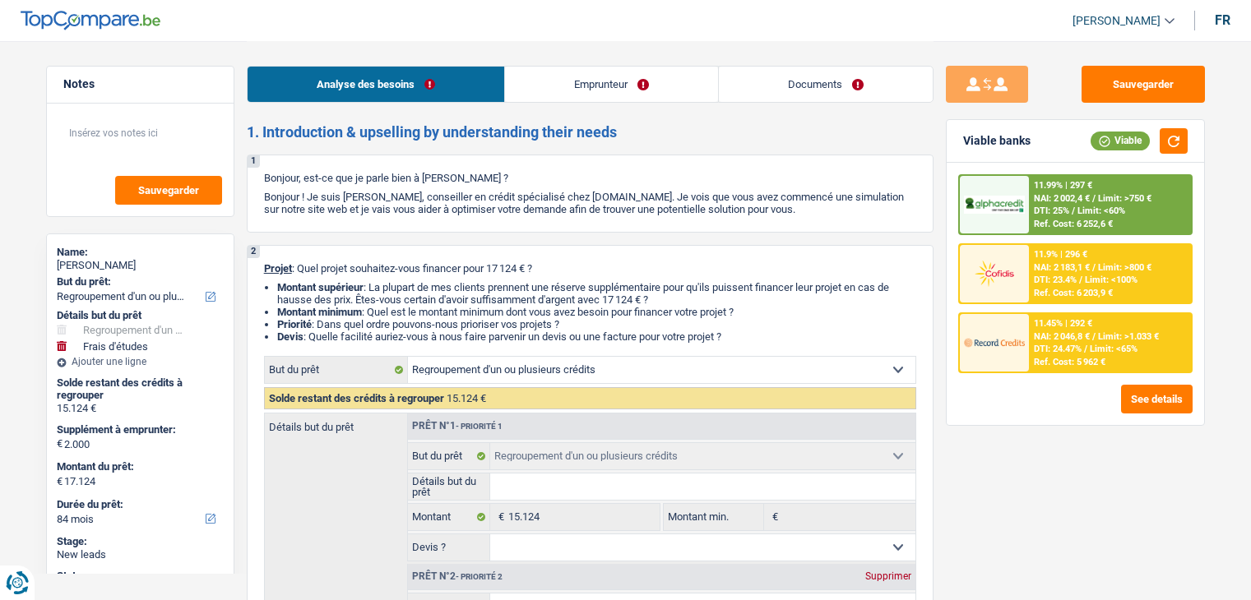
select select "refinancing"
select select "study"
select select "84"
select select "publicEmployee"
select select "familyAllowances"
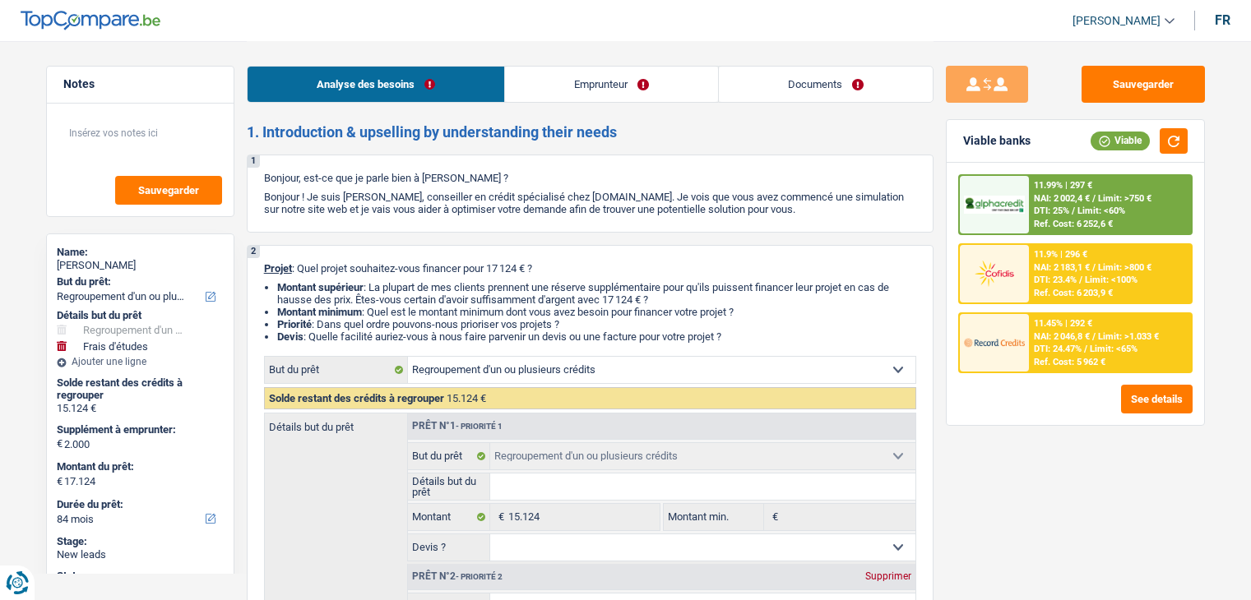
select select "netSalary"
select select "mealVouchers"
select select "ownerWithMortgage"
select select "mortgage"
select select "300"
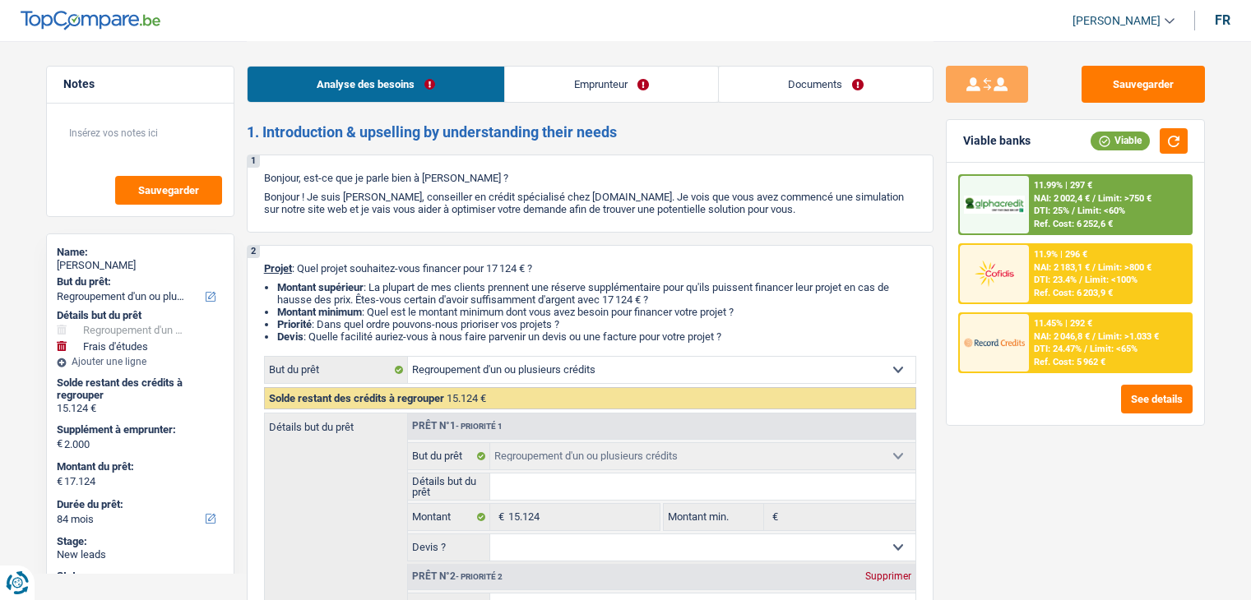
select select "personalLoan"
select select "homeFurnishingOrRelocation"
select select "60"
select select "cardOrCredit"
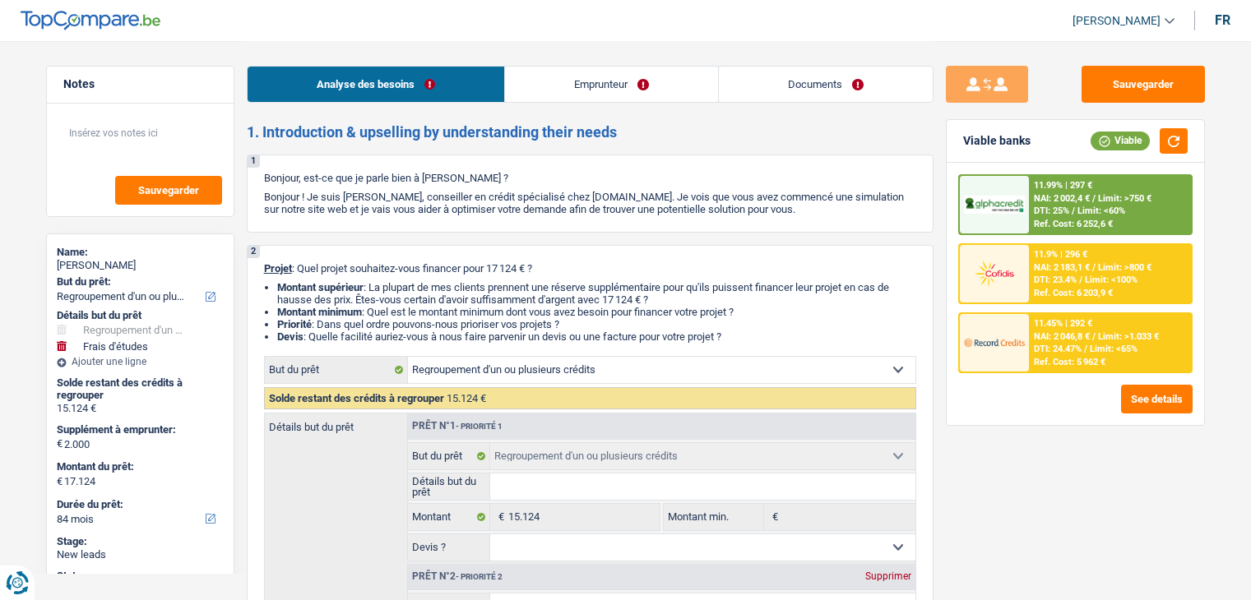
select select "refinancing"
select select "study"
select select "84"
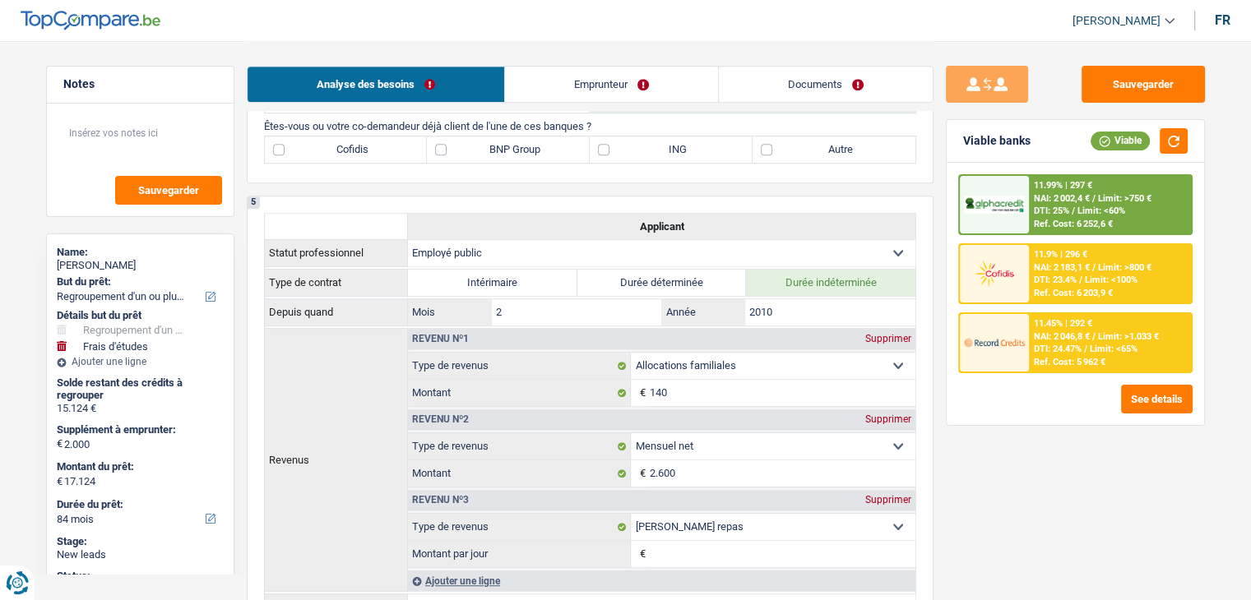
scroll to position [658, 0]
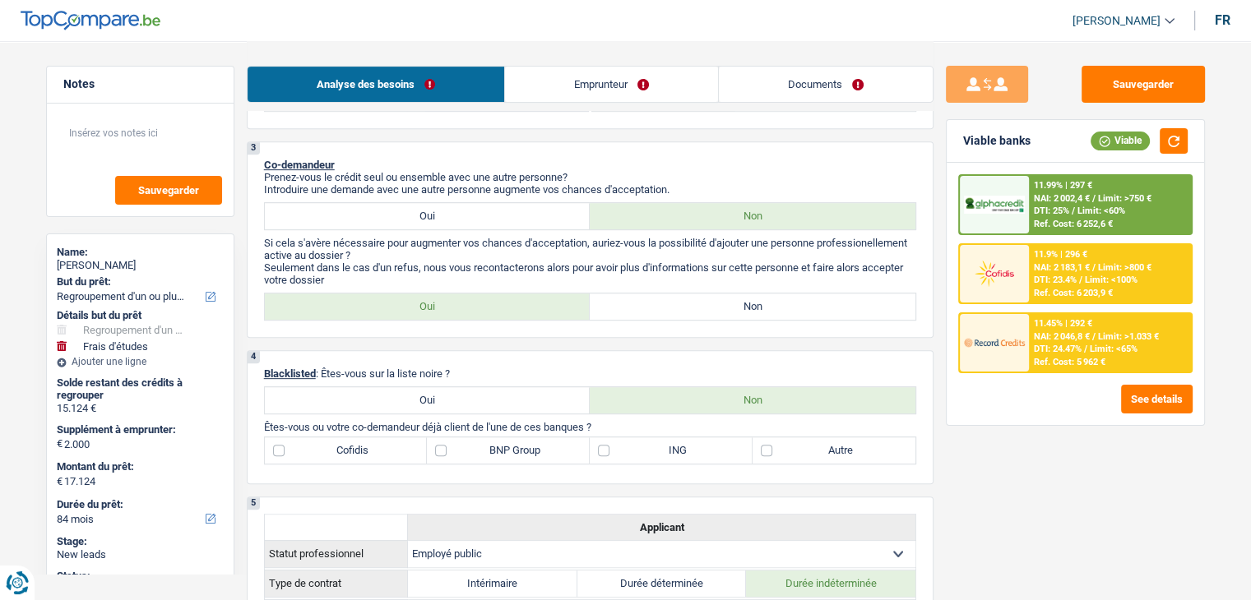
click at [668, 302] on label "Non" at bounding box center [753, 307] width 326 height 26
click at [668, 302] on input "Non" at bounding box center [753, 307] width 326 height 26
radio input "true"
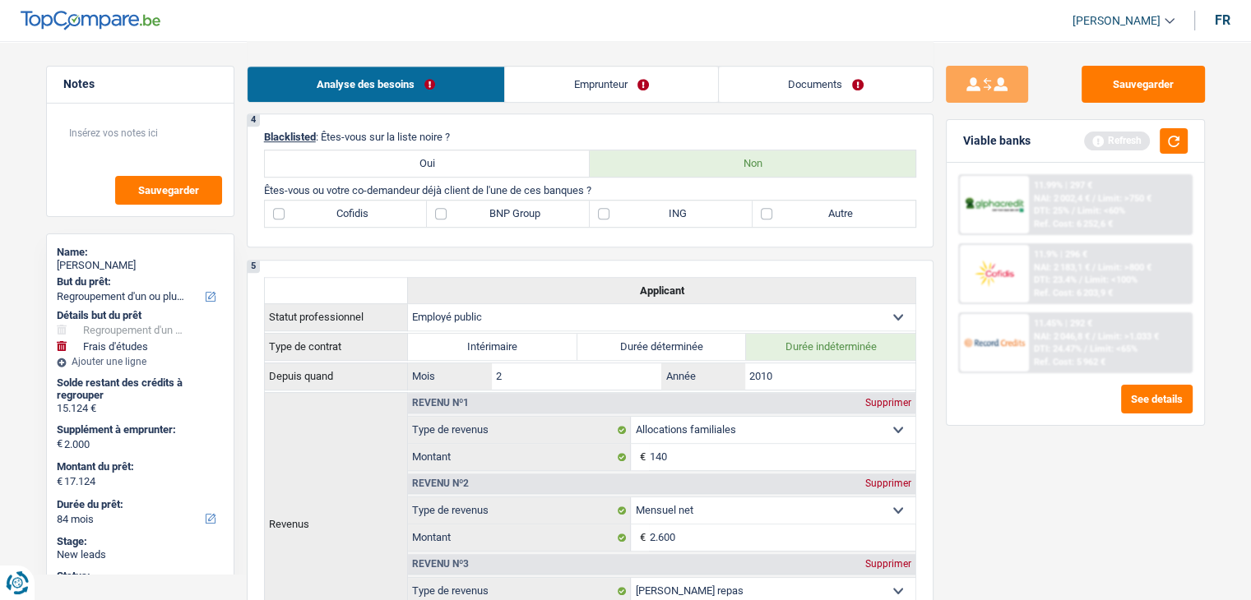
scroll to position [905, 0]
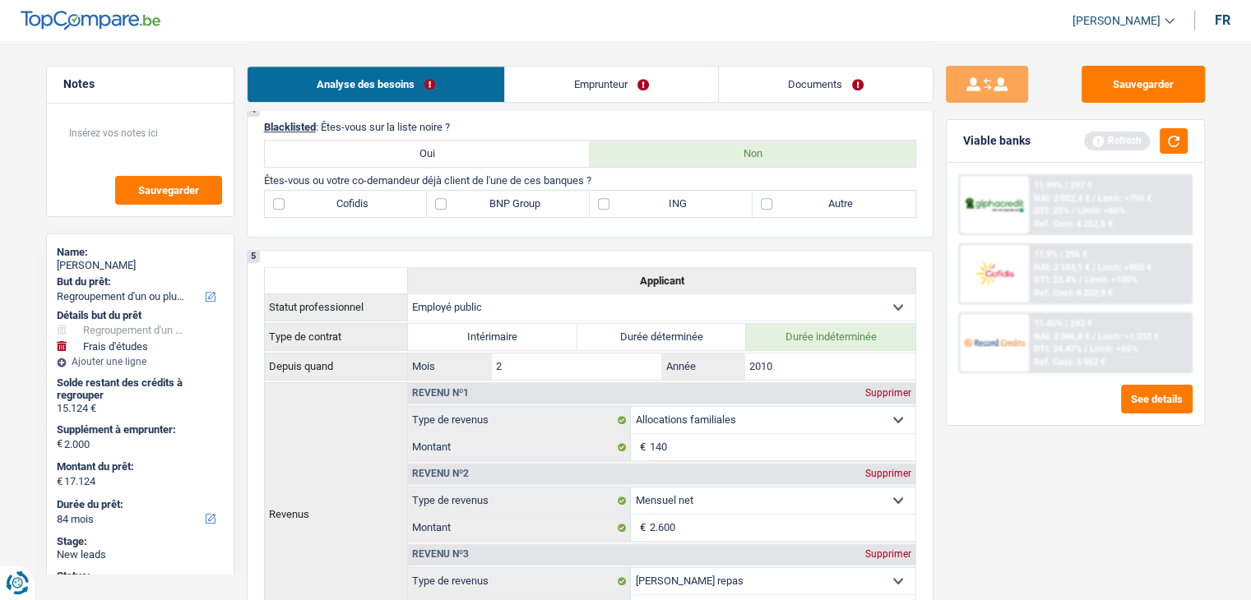
click at [559, 200] on label "BNP Group" at bounding box center [508, 204] width 163 height 26
click at [559, 200] on input "BNP Group" at bounding box center [508, 204] width 163 height 26
checkbox input "true"
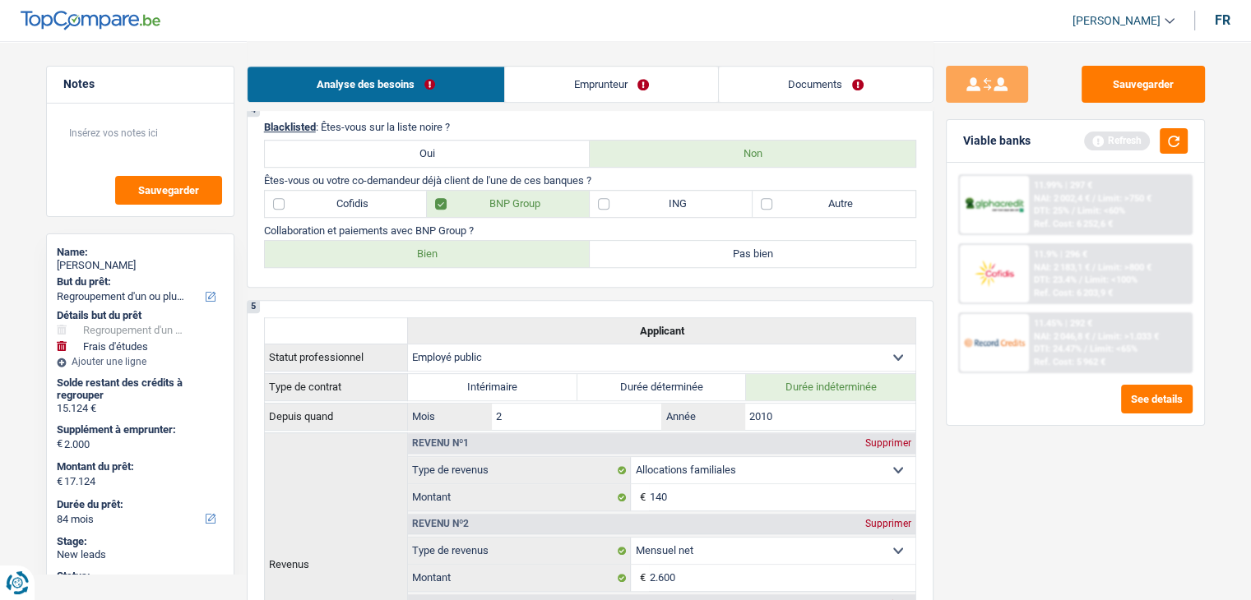
click at [510, 248] on label "Bien" at bounding box center [428, 254] width 326 height 26
click at [510, 248] on input "Bien" at bounding box center [428, 254] width 326 height 26
radio input "true"
click at [812, 210] on div "4 Blacklisted : Êtes-vous sur la liste noire ? Oui Non Êtes-vous ou votre co-de…" at bounding box center [590, 196] width 687 height 184
drag, startPoint x: 810, startPoint y: 203, endPoint x: 793, endPoint y: 202, distance: 17.3
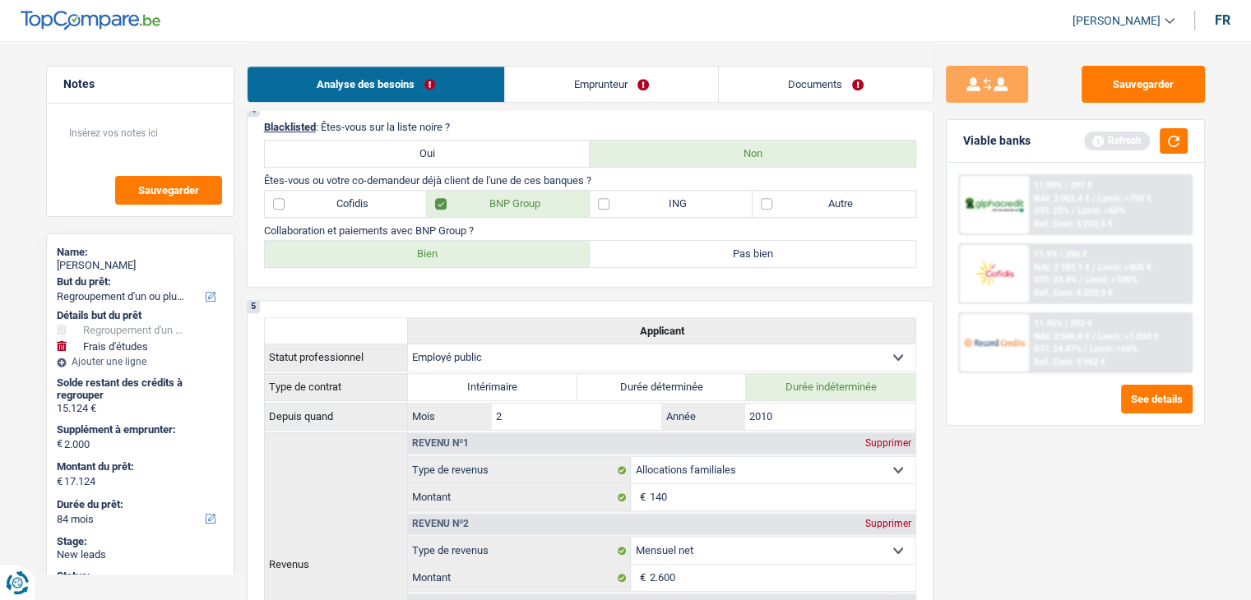
click at [809, 203] on label "Autre" at bounding box center [833, 204] width 163 height 26
click at [809, 203] on input "Autre" at bounding box center [833, 204] width 163 height 26
checkbox input "true"
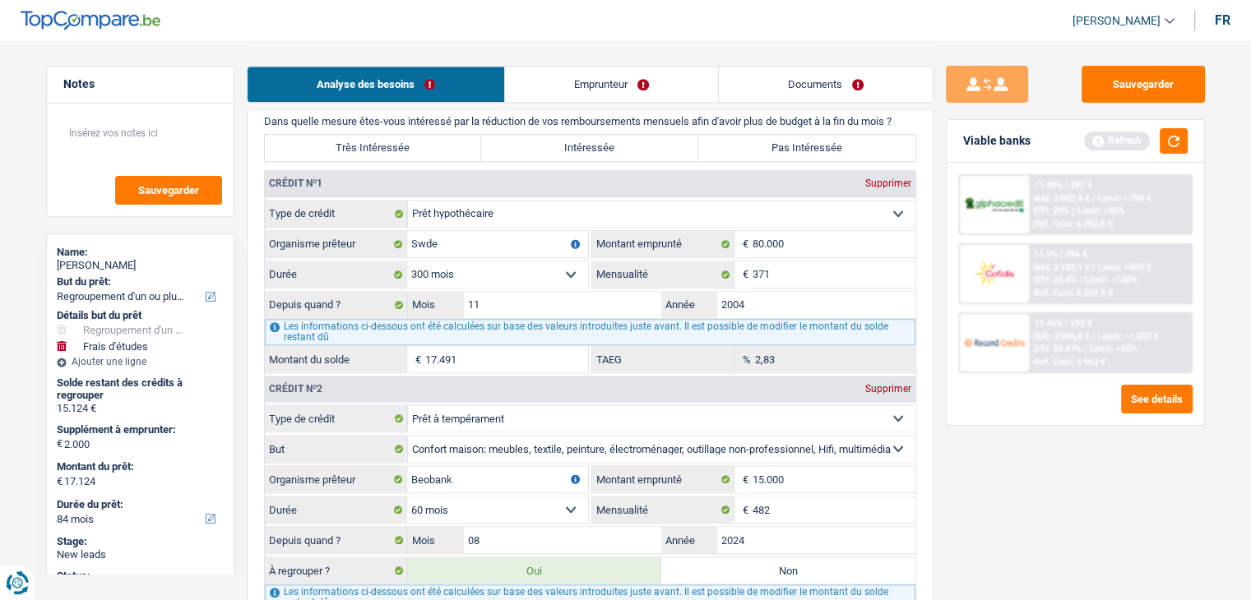
scroll to position [1480, 0]
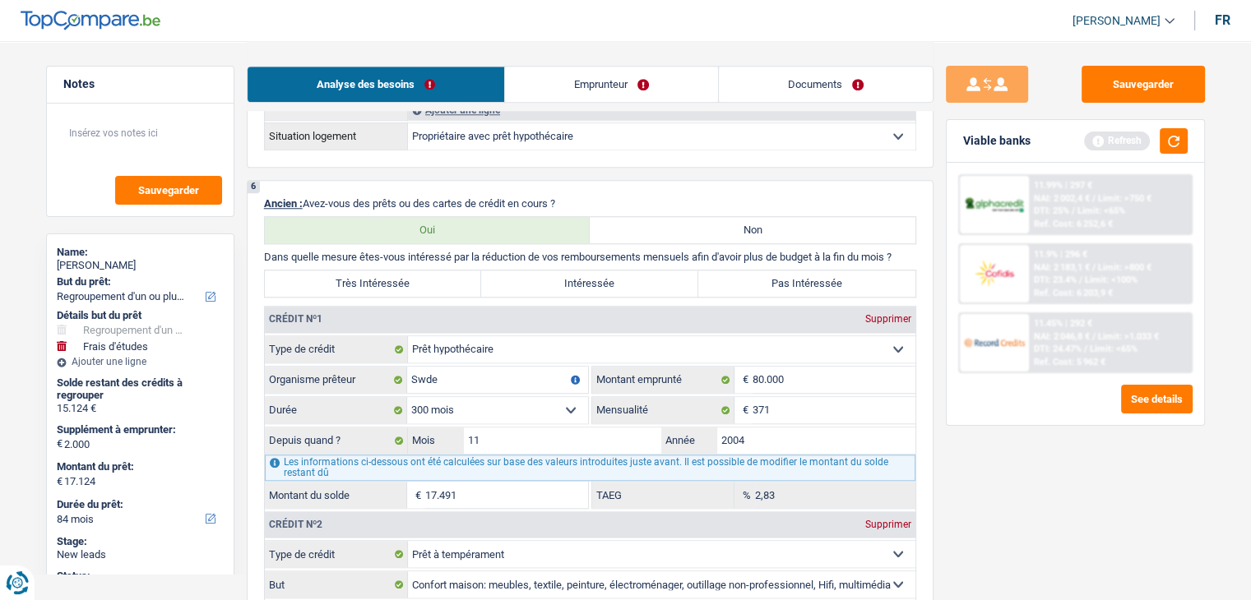
click at [311, 271] on label "Très Intéressée" at bounding box center [373, 284] width 217 height 26
click at [311, 271] on input "Très Intéressée" at bounding box center [373, 284] width 217 height 26
radio input "true"
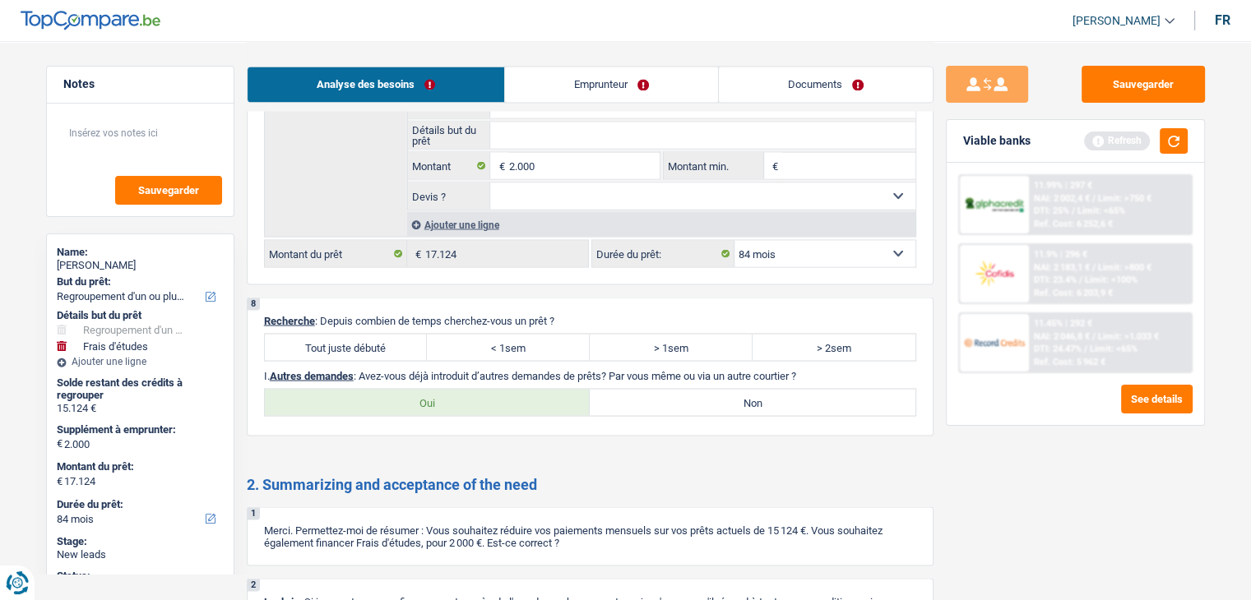
scroll to position [3211, 0]
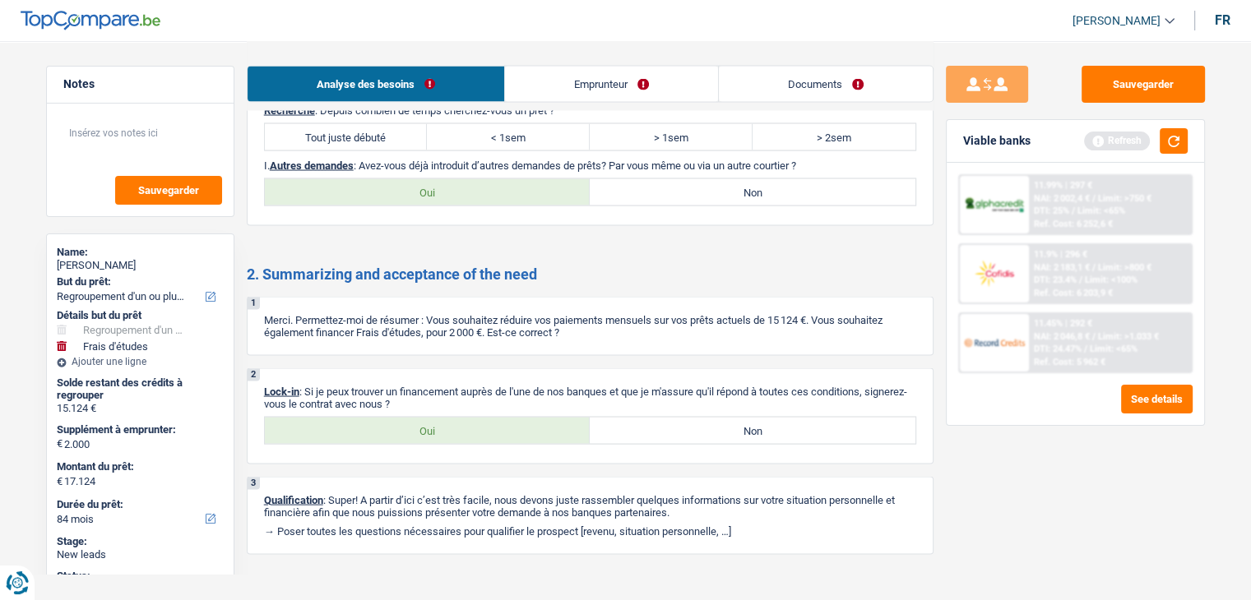
drag, startPoint x: 701, startPoint y: 414, endPoint x: 638, endPoint y: 402, distance: 64.5
click at [648, 418] on label "Non" at bounding box center [753, 431] width 326 height 26
click at [648, 418] on input "Non" at bounding box center [753, 431] width 326 height 26
radio input "true"
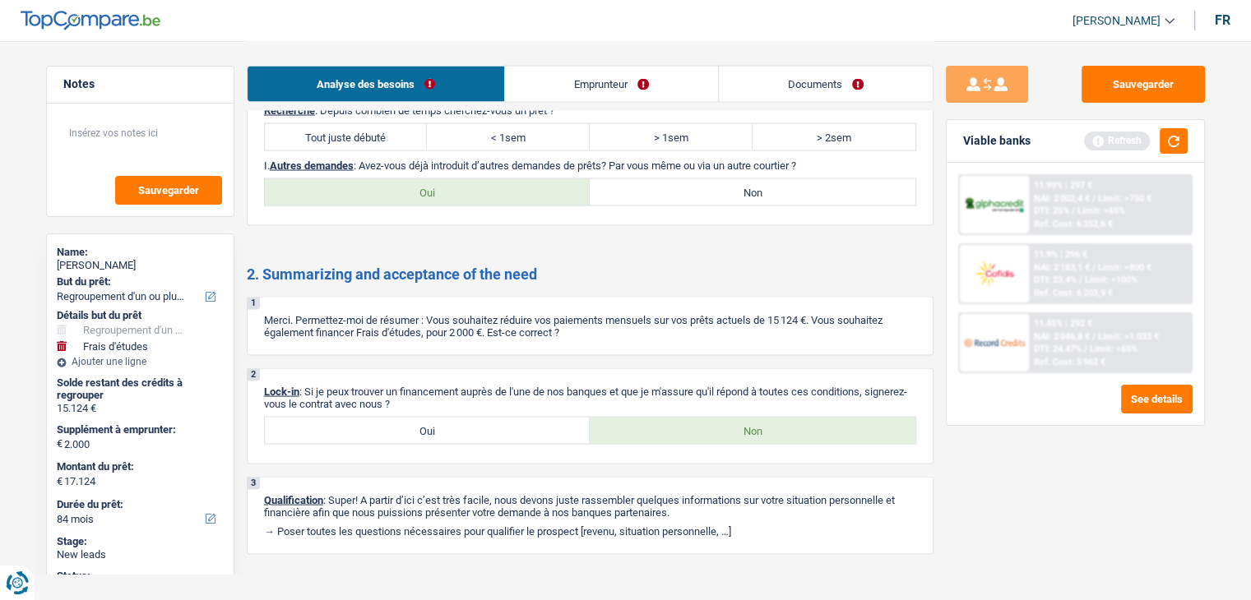
drag, startPoint x: 530, startPoint y: 419, endPoint x: 378, endPoint y: 404, distance: 152.0
click at [378, 418] on label "Oui" at bounding box center [428, 431] width 326 height 26
click at [378, 418] on input "Oui" at bounding box center [428, 431] width 326 height 26
radio input "true"
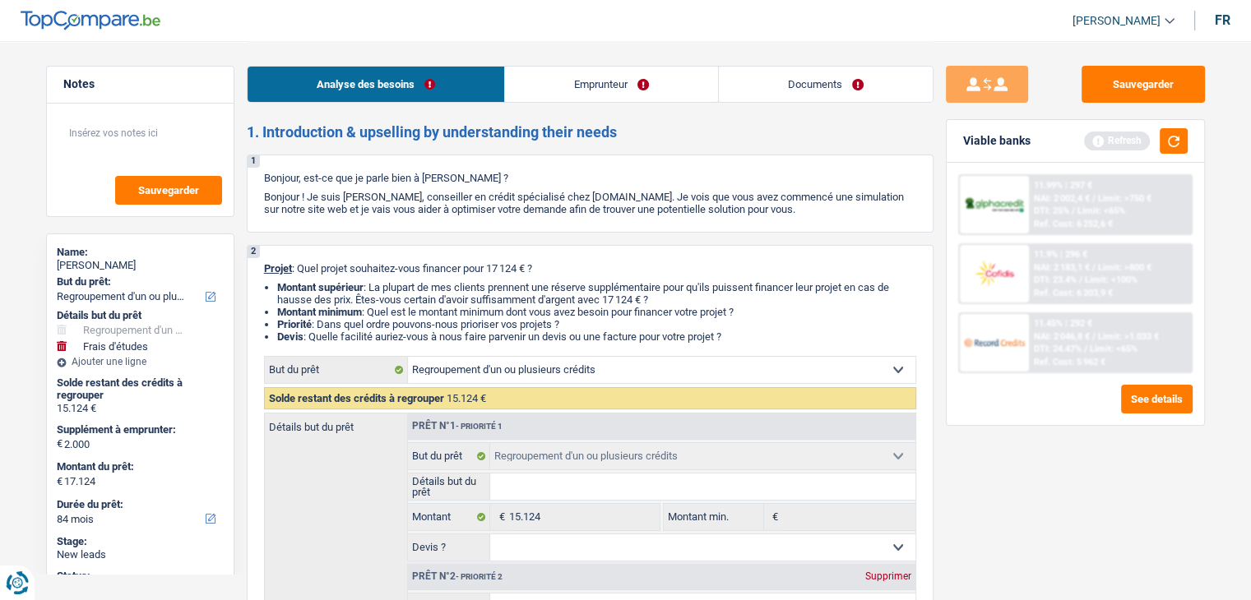
scroll to position [293, 0]
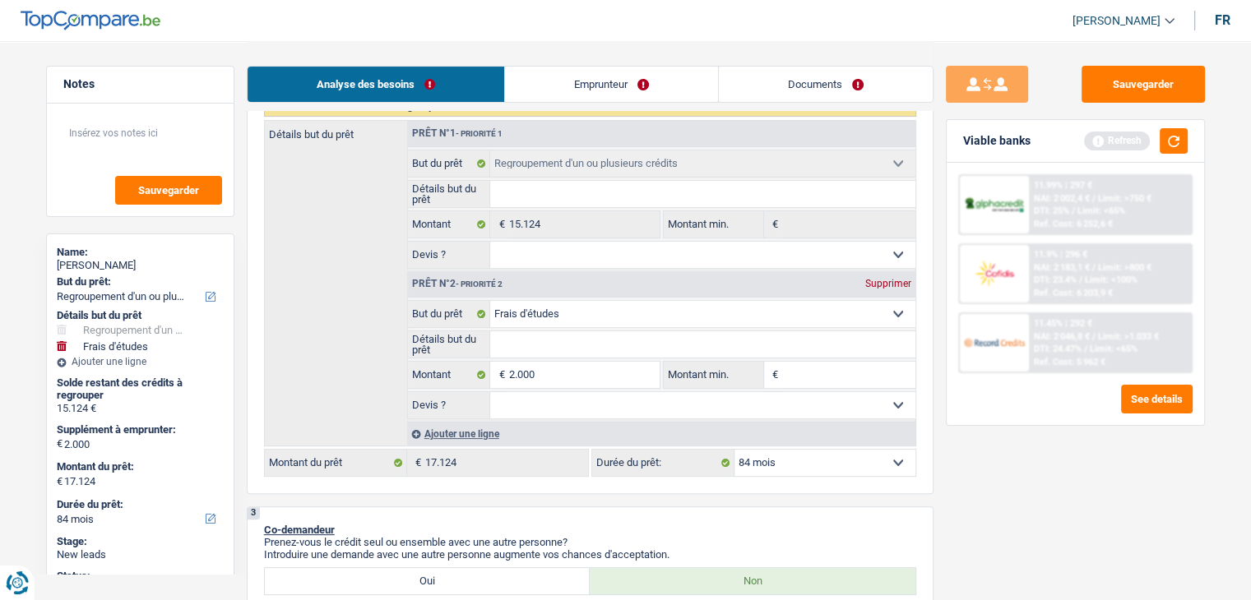
click at [608, 334] on input "Détails but du prêt" at bounding box center [702, 344] width 425 height 26
click at [585, 376] on input "2.000" at bounding box center [583, 375] width 150 height 26
type input "200"
type input "20"
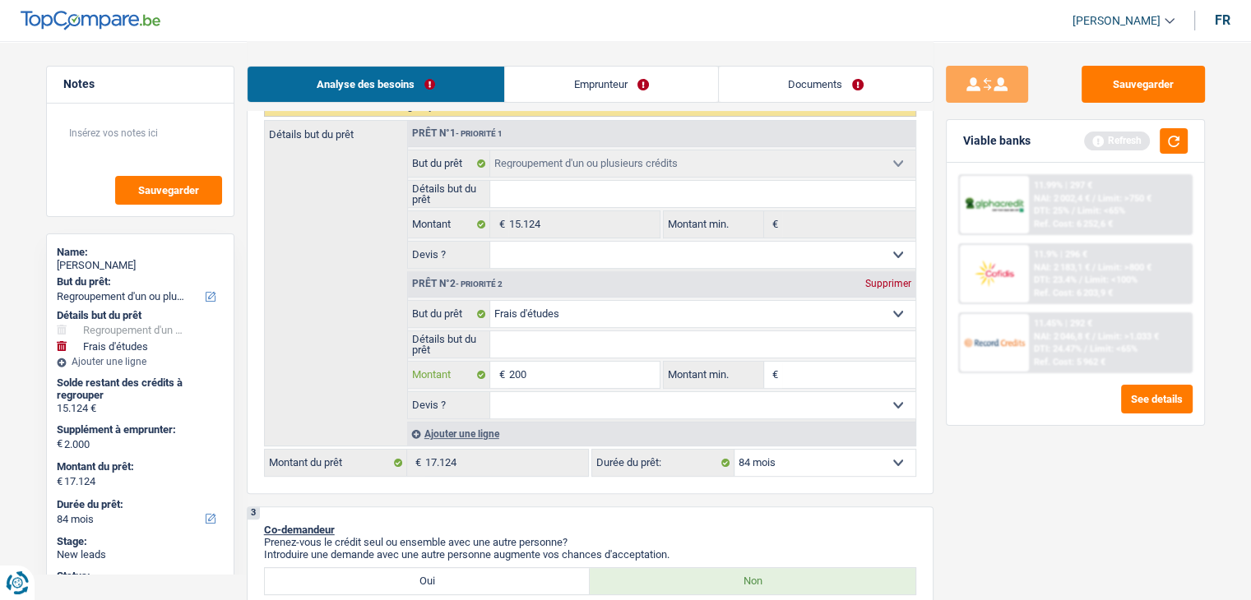
type input "20"
type input "2"
type input "0"
type input "15.124"
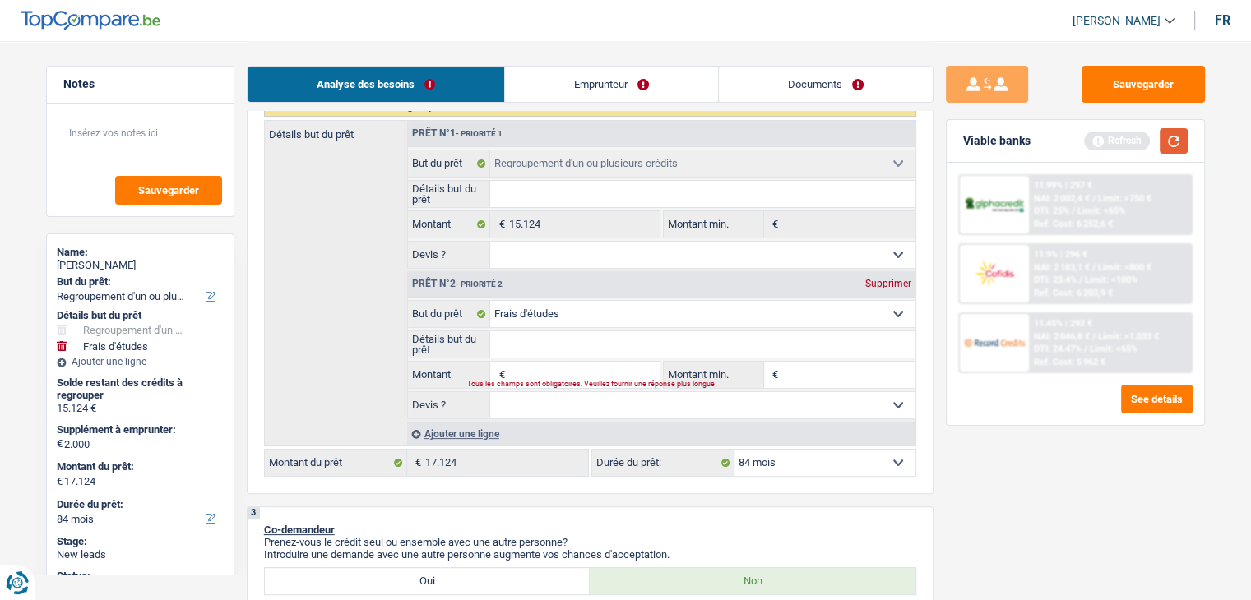
type input "15.124"
click at [1163, 143] on button "button" at bounding box center [1173, 140] width 28 height 25
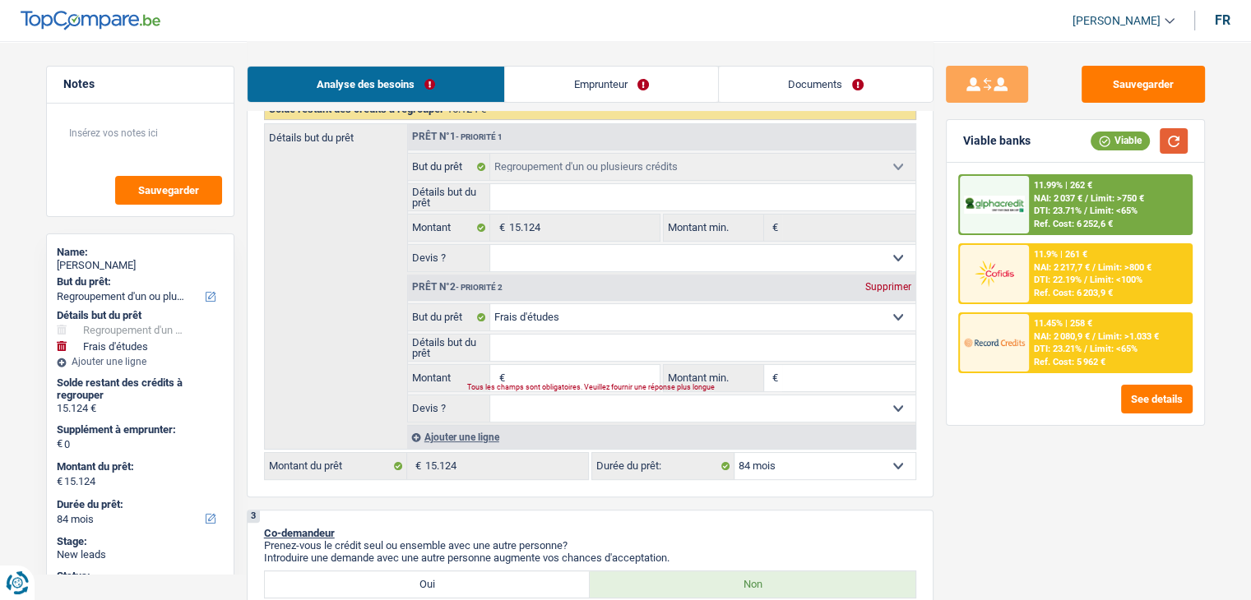
scroll to position [0, 0]
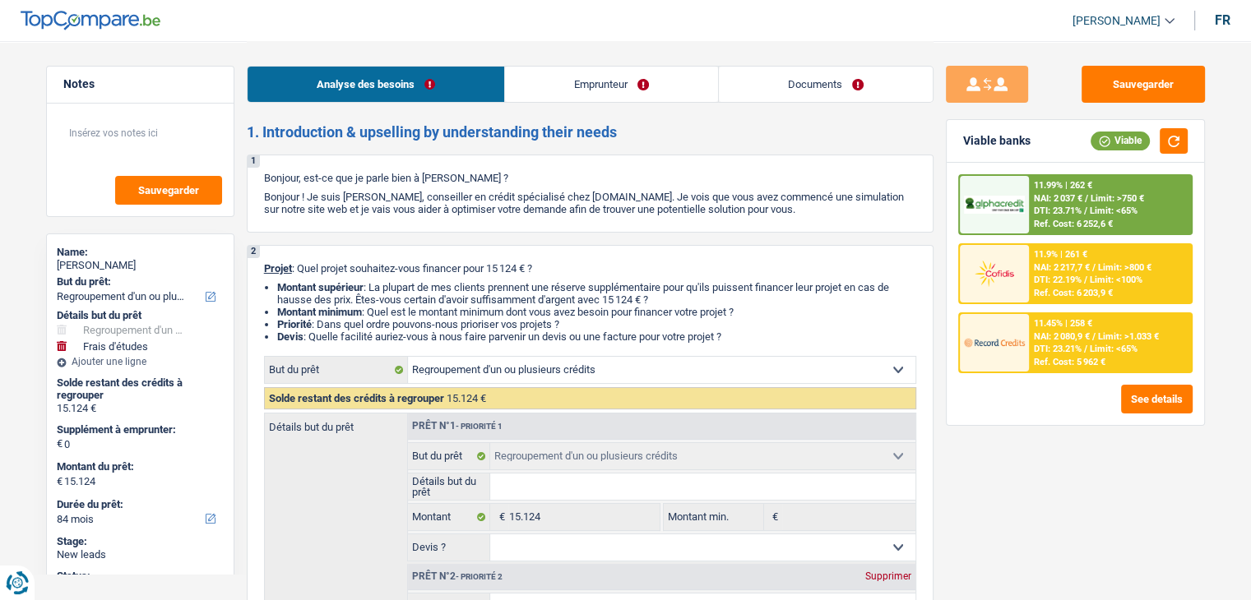
click at [573, 96] on link "Emprunteur" at bounding box center [611, 84] width 213 height 35
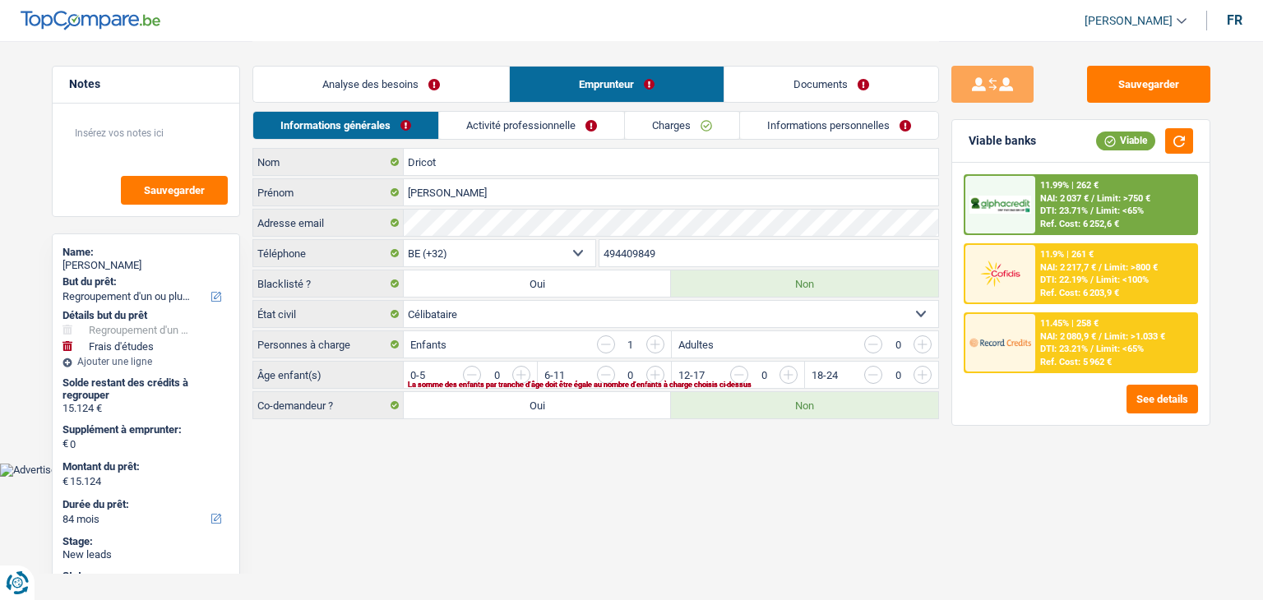
click at [788, 376] on input "button" at bounding box center [1122, 379] width 685 height 26
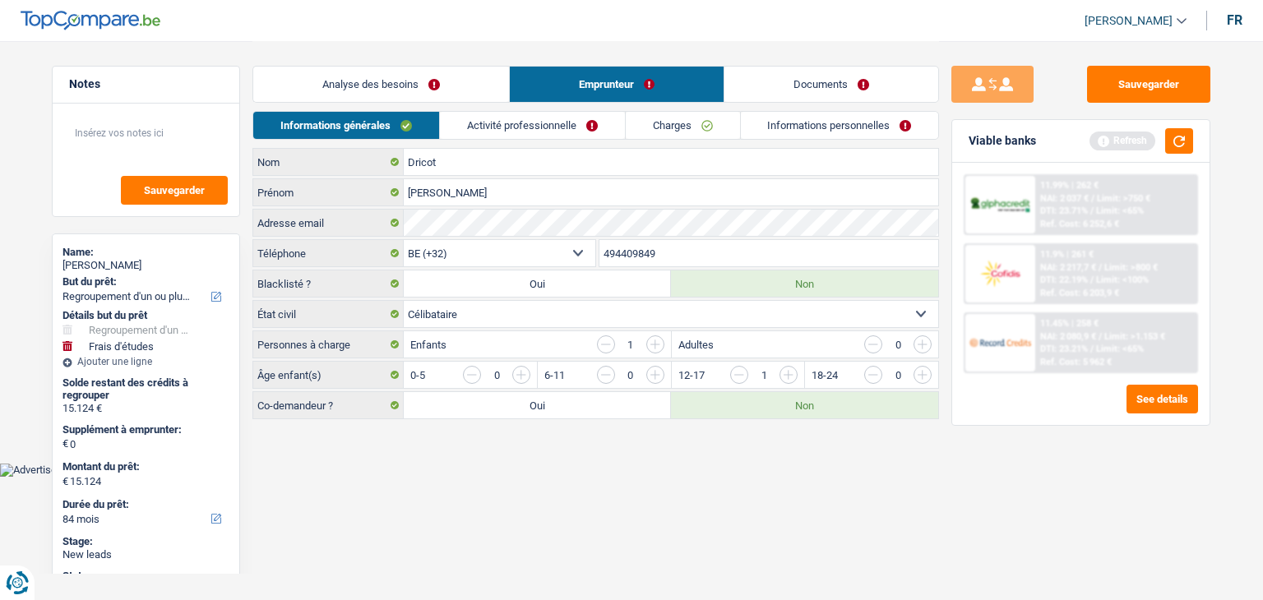
click at [441, 468] on body "Vous avez le contrôle de vos données Nous utilisons des cookies, tout comme nos…" at bounding box center [631, 238] width 1263 height 477
click at [518, 119] on link "Activité professionnelle" at bounding box center [532, 125] width 185 height 27
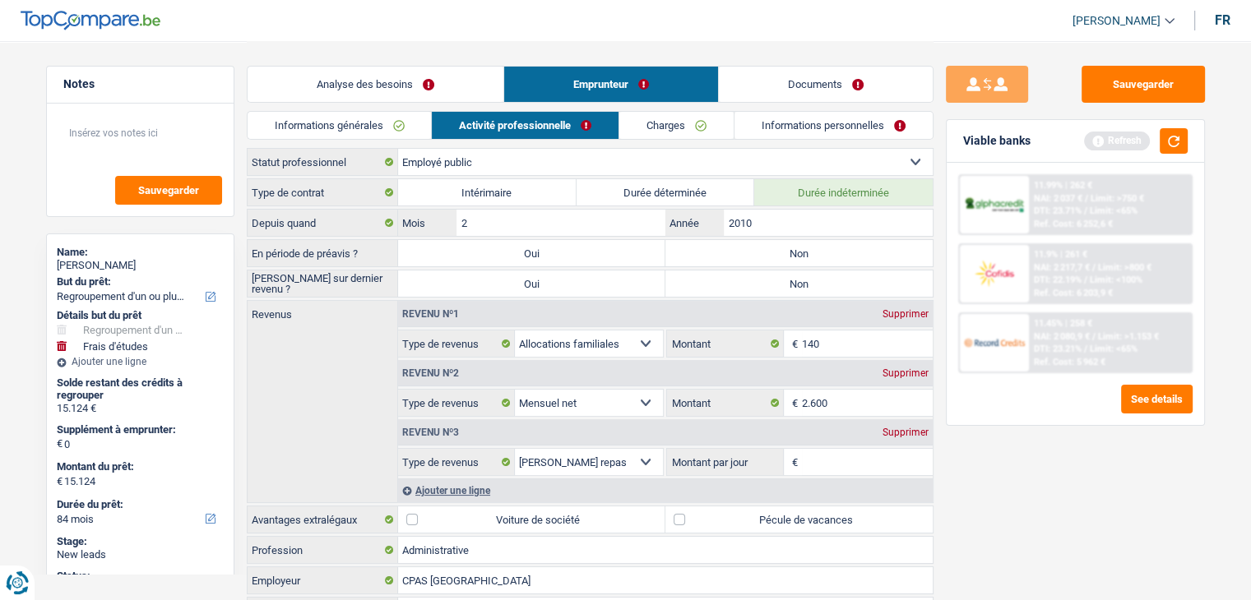
click at [779, 254] on label "Non" at bounding box center [798, 253] width 267 height 26
click at [779, 254] on input "Non" at bounding box center [798, 253] width 267 height 26
radio input "true"
click at [790, 282] on label "Non" at bounding box center [798, 284] width 267 height 26
click at [790, 282] on input "Non" at bounding box center [798, 284] width 267 height 26
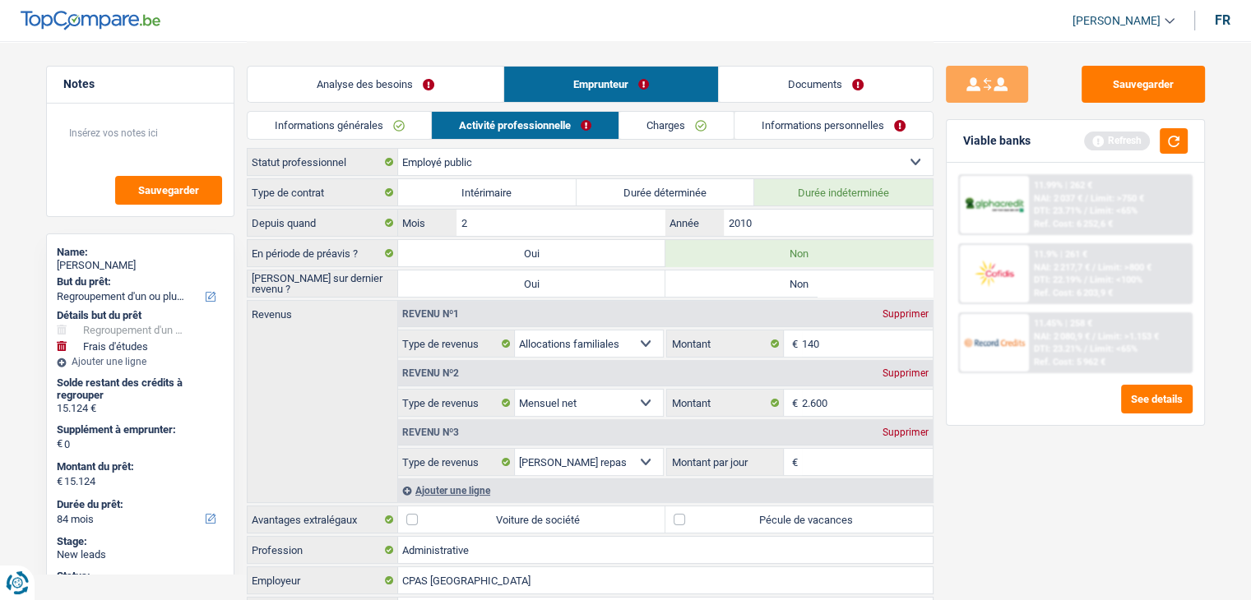
radio input "true"
click at [835, 439] on div "Revenu nº3 Supprimer" at bounding box center [665, 432] width 534 height 26
click at [835, 449] on input "Montant par jour" at bounding box center [867, 462] width 131 height 26
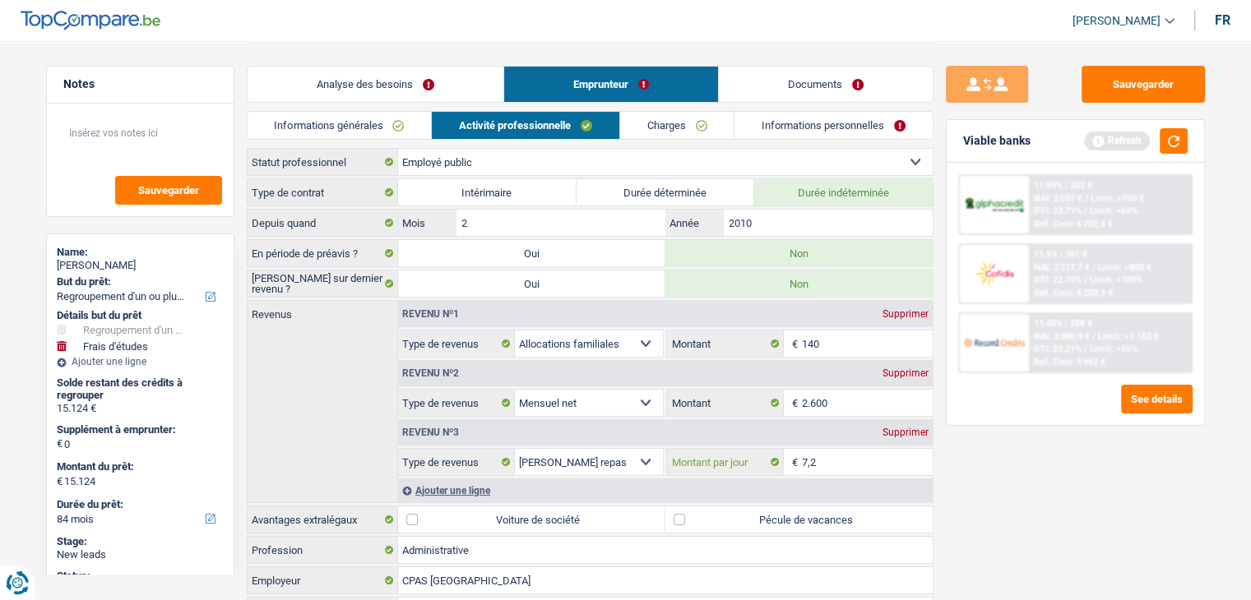
type input "7,2"
click at [706, 510] on label "Pécule de vacances" at bounding box center [798, 520] width 267 height 26
click at [706, 510] on input "Pécule de vacances" at bounding box center [798, 520] width 267 height 26
checkbox input "true"
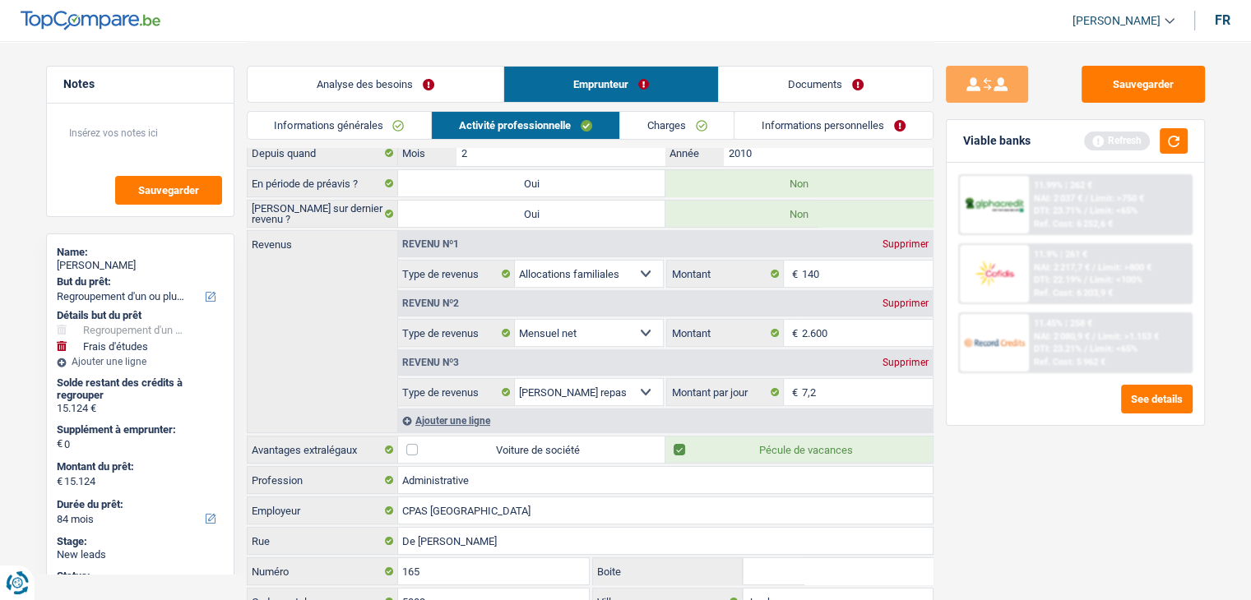
scroll to position [197, 0]
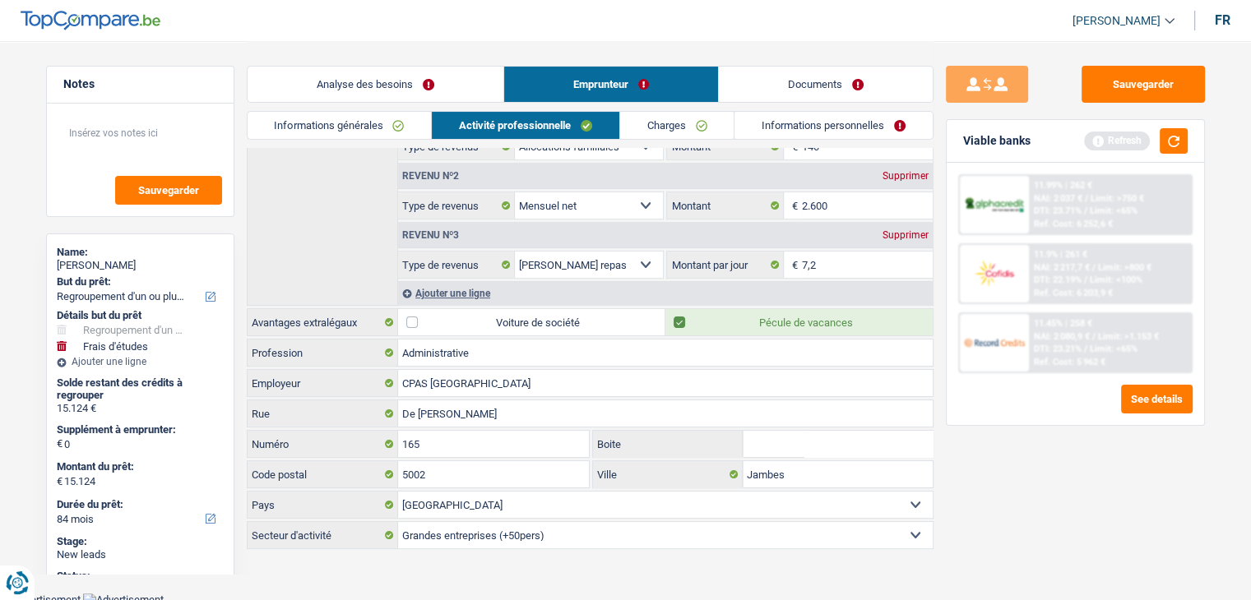
click at [688, 117] on link "Charges" at bounding box center [677, 125] width 114 height 27
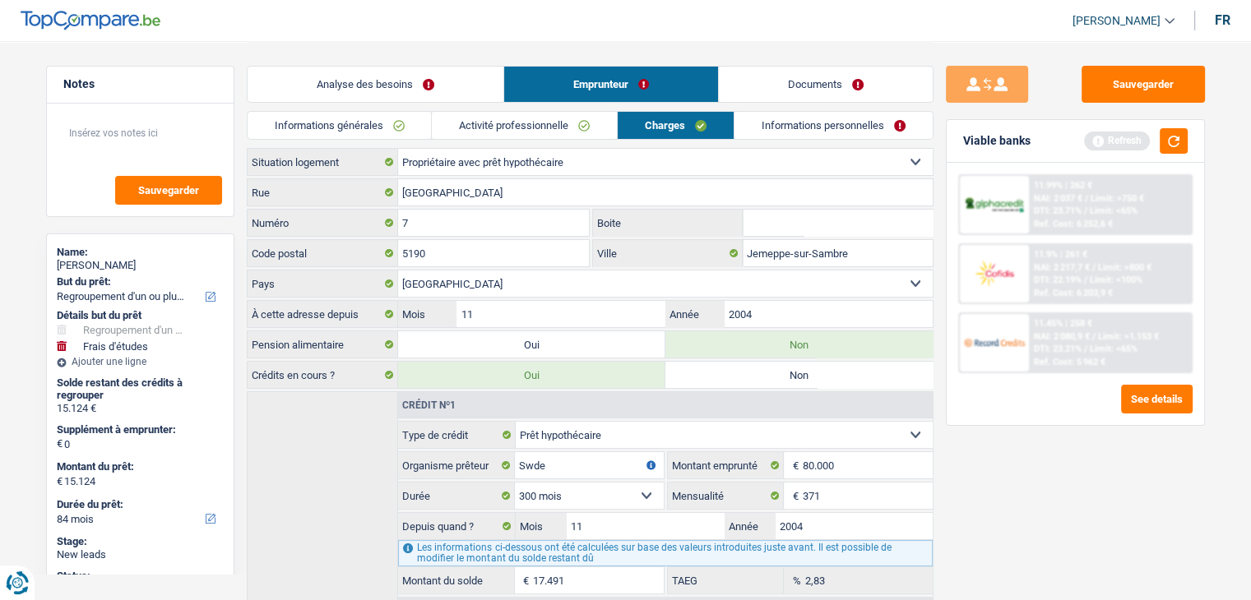
scroll to position [0, 0]
click at [858, 254] on input "Jemeppe-sur-Sambre" at bounding box center [838, 253] width 190 height 26
type input "J"
type input "Spy"
click at [1048, 522] on div "Sauvegarder Viable banks Refresh 11.99% | 262 € NAI: 2 037 € / Limit: >750 € DT…" at bounding box center [1075, 320] width 284 height 508
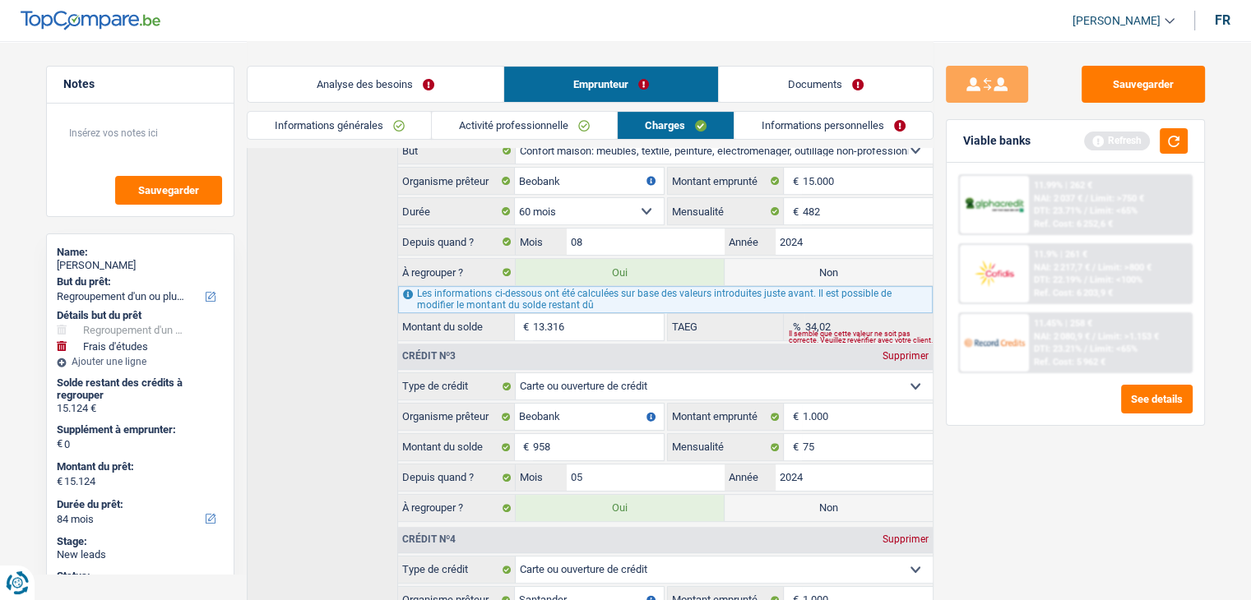
scroll to position [516, 0]
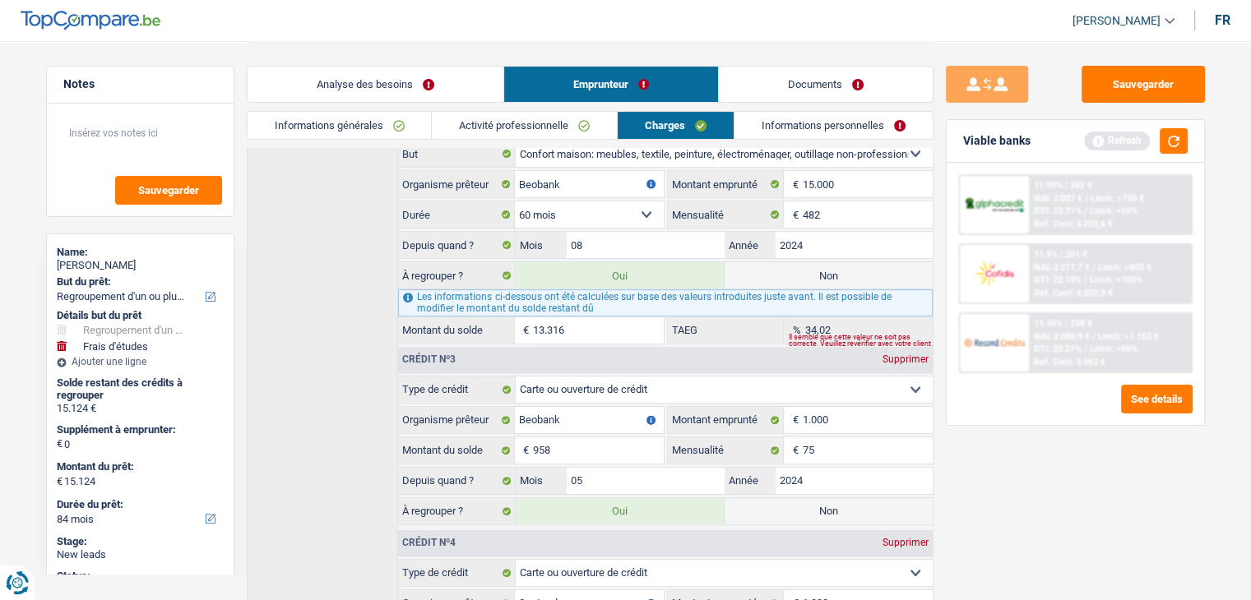
click at [849, 115] on link "Informations personnelles" at bounding box center [833, 125] width 198 height 27
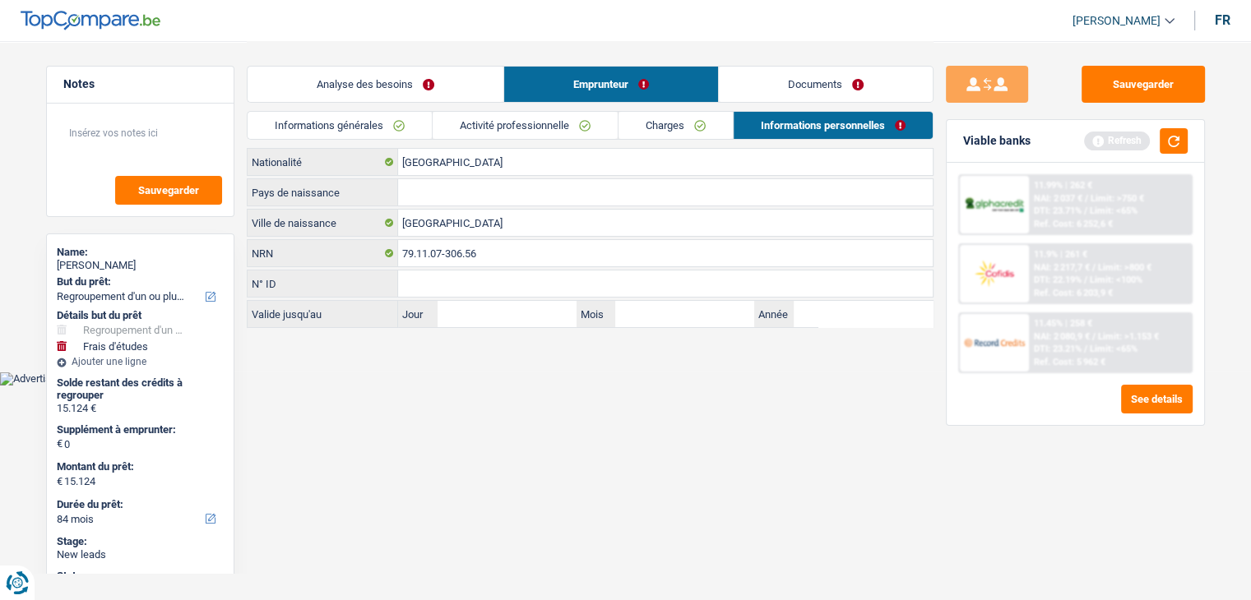
scroll to position [0, 0]
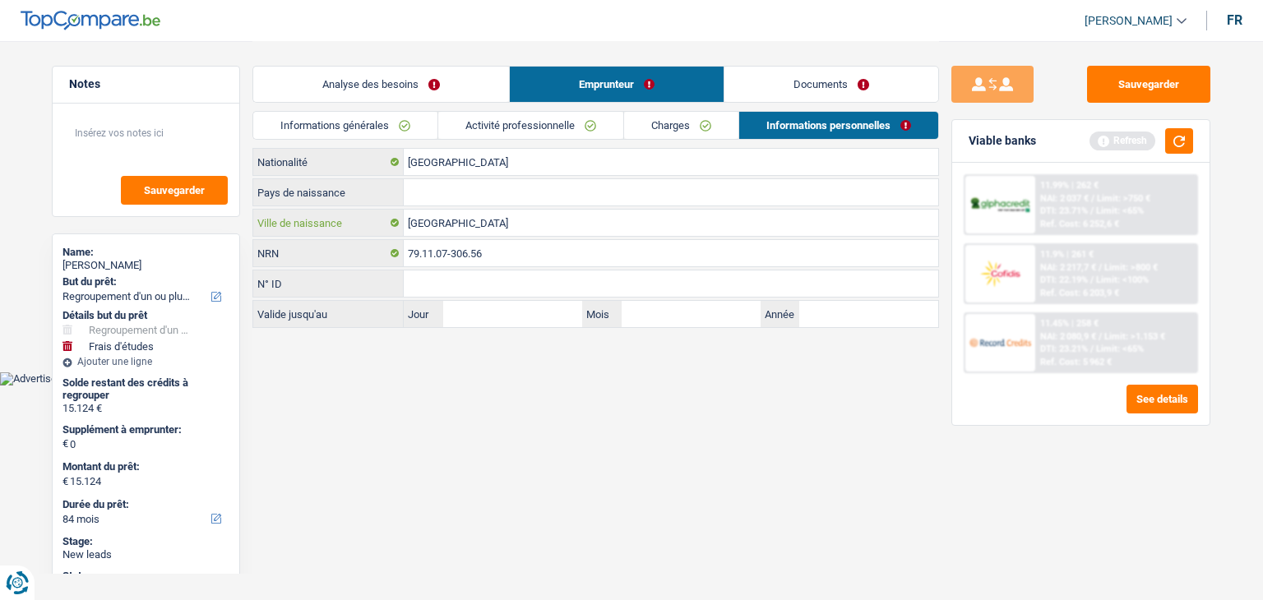
click at [470, 223] on input "Namur" at bounding box center [671, 223] width 534 height 26
click at [480, 189] on input "Pays de naissance" at bounding box center [671, 192] width 534 height 26
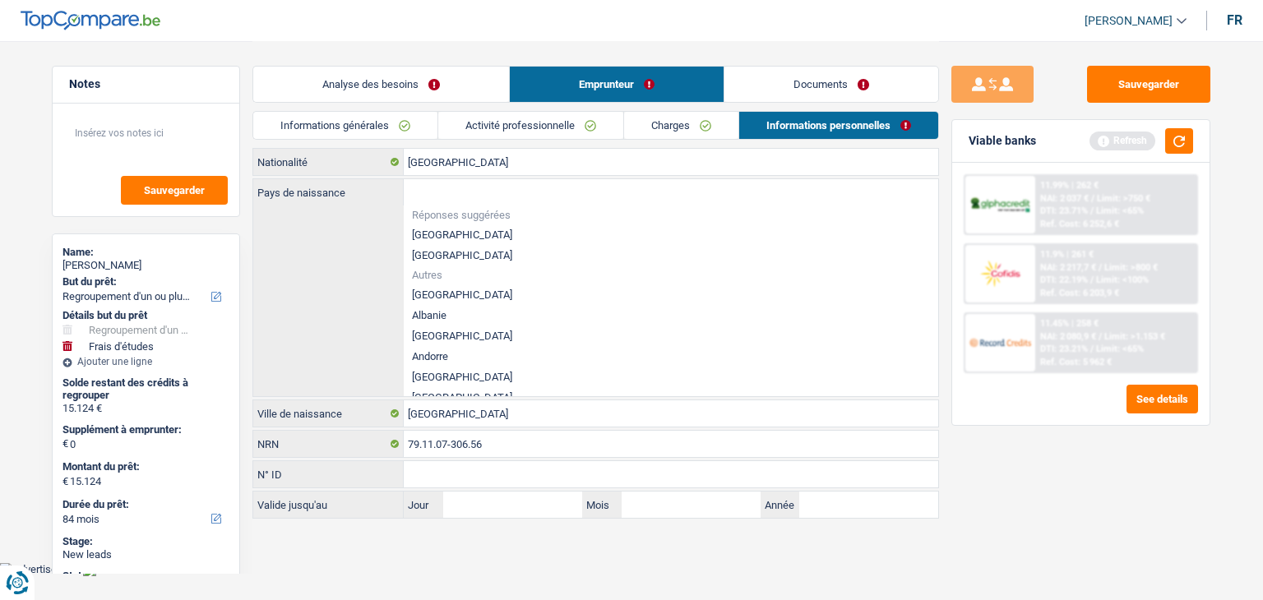
click at [422, 235] on li "[GEOGRAPHIC_DATA]" at bounding box center [671, 234] width 534 height 21
type input "[GEOGRAPHIC_DATA]"
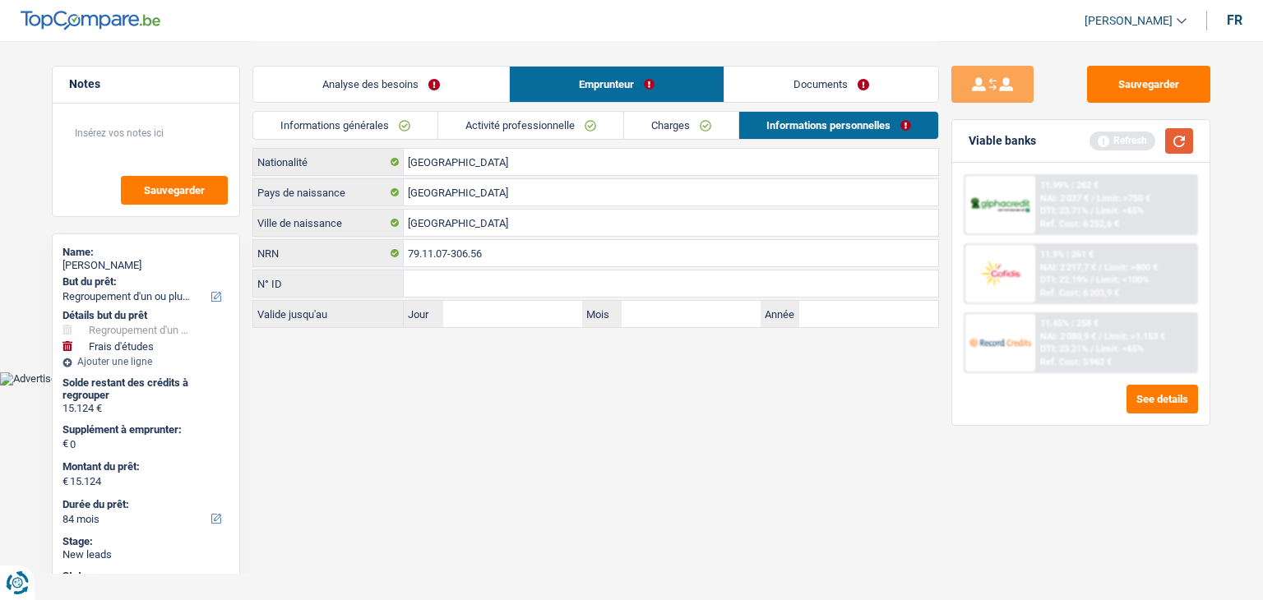
click at [1174, 141] on button "button" at bounding box center [1179, 140] width 28 height 25
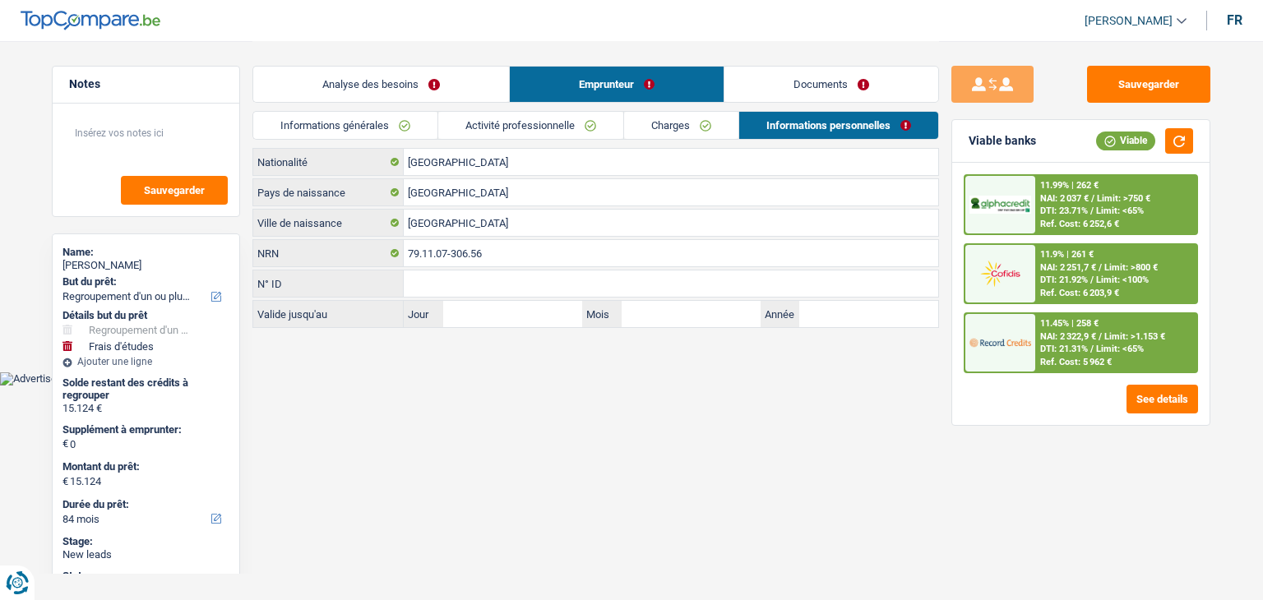
click at [420, 76] on link "Analyse des besoins" at bounding box center [381, 84] width 256 height 35
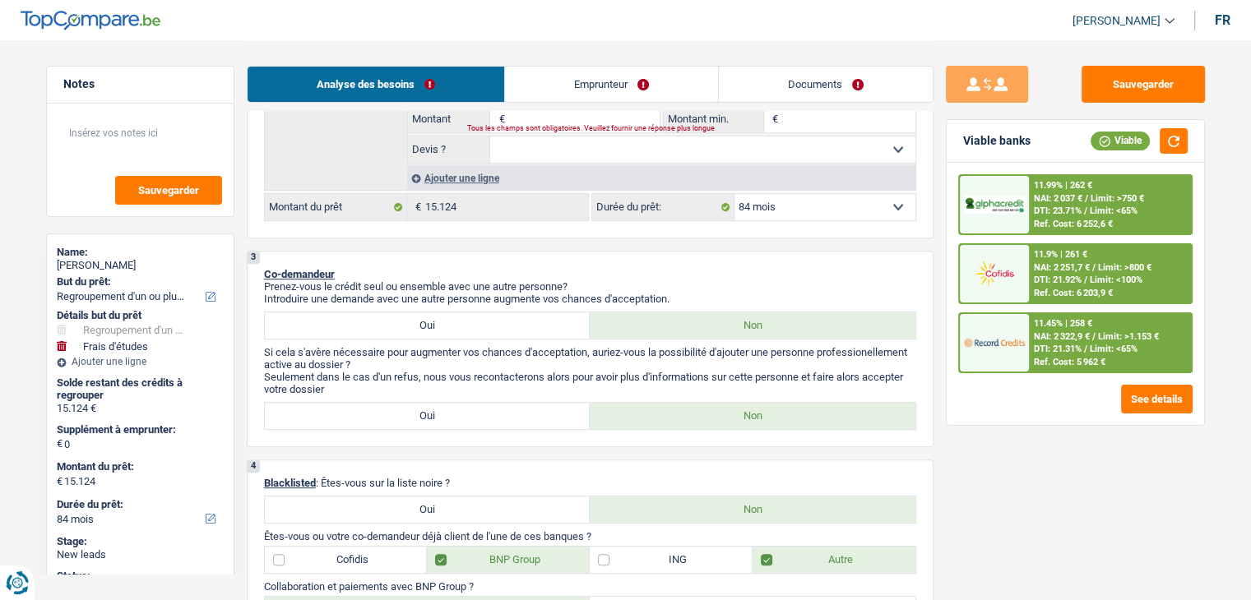
scroll to position [469, 0]
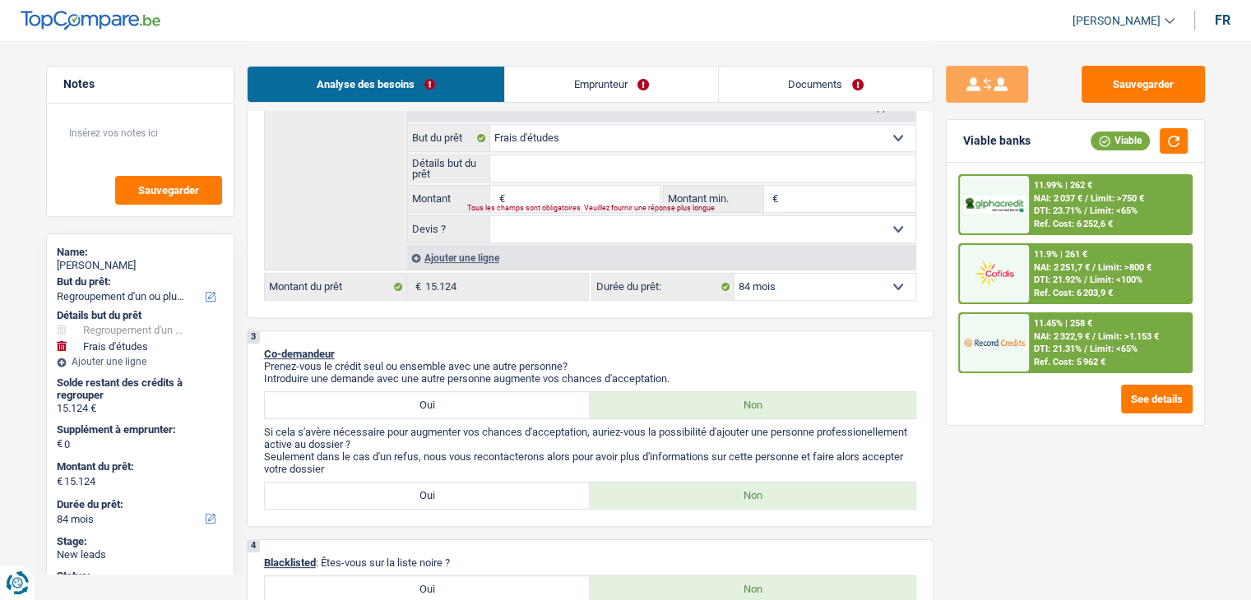
click at [533, 198] on input "Montant" at bounding box center [583, 199] width 150 height 26
type input "2"
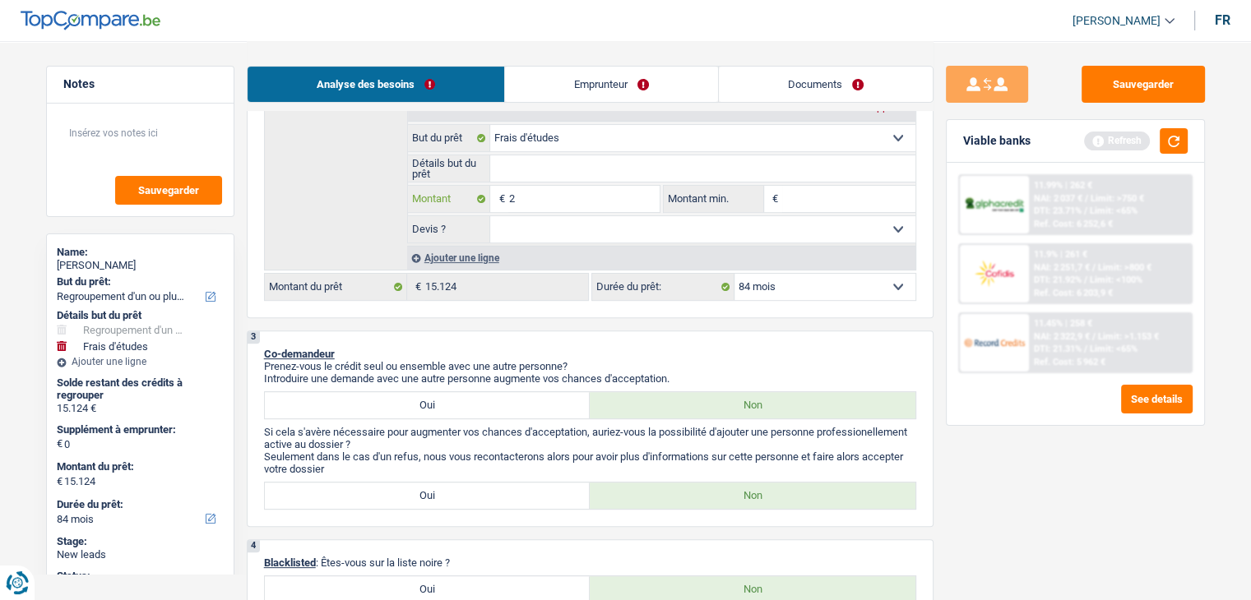
type input "20"
type input "200"
type input "2.000"
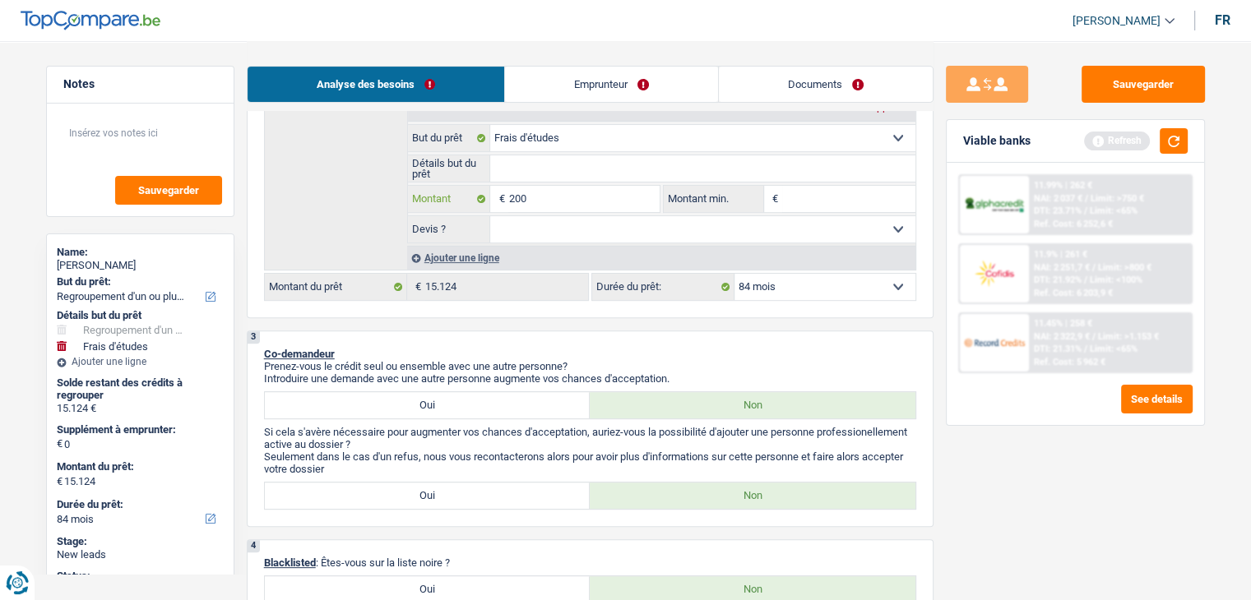
type input "2.000"
click at [1021, 435] on div "Sauvegarder Viable banks Refresh 11.99% | 262 € NAI: 2 037 € / Limit: >750 € DT…" at bounding box center [1075, 320] width 284 height 508
type input "2.000"
type input "17.124"
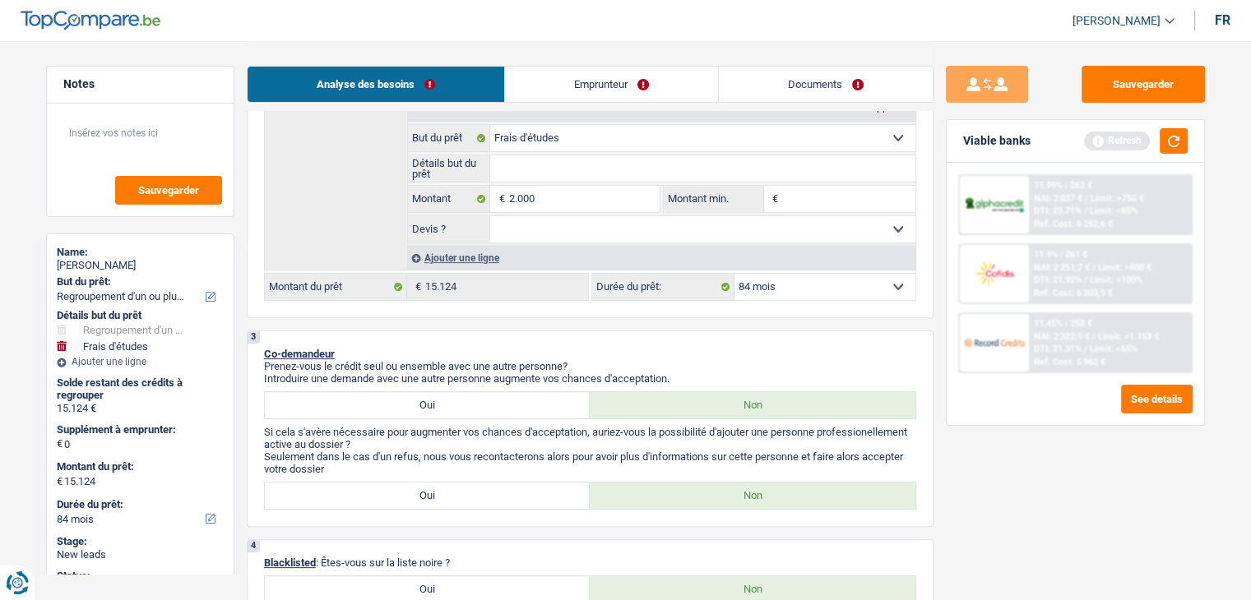
type input "17.124"
click at [1171, 141] on button "button" at bounding box center [1173, 140] width 28 height 25
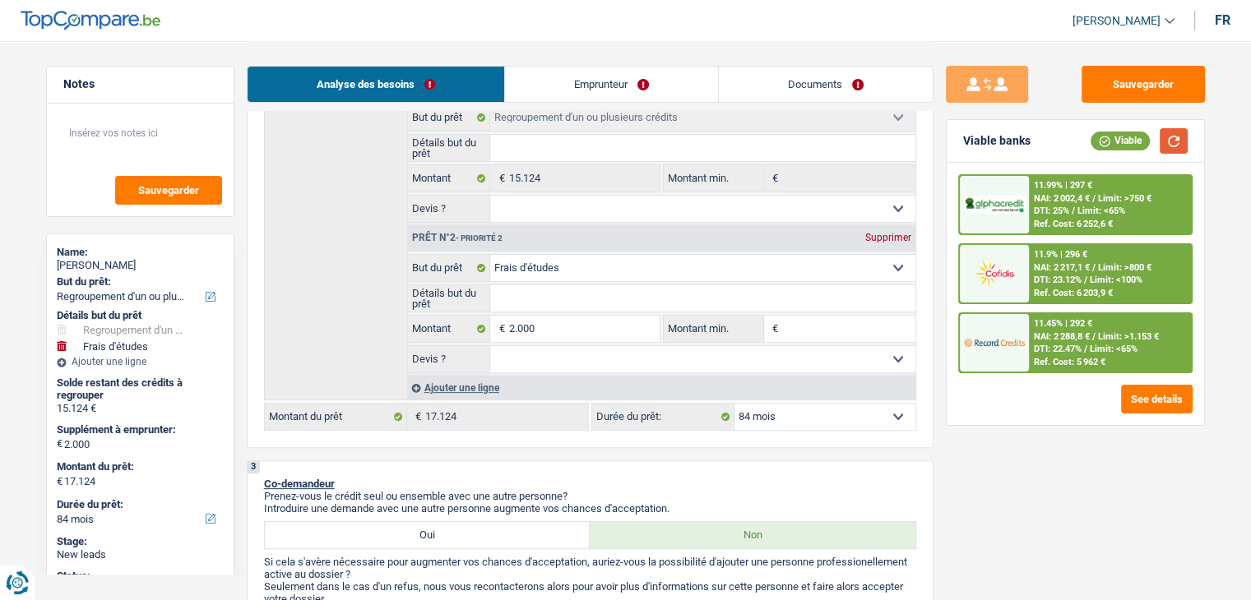
scroll to position [339, 0]
click at [885, 413] on select "12 mois 18 mois 24 mois 30 mois 36 mois 42 mois 48 mois 60 mois 72 mois 84 mois…" at bounding box center [824, 417] width 181 height 26
click at [1008, 449] on div "Sauvegarder Viable banks Viable 11.99% | 297 € NAI: 2 002,4 € / Limit: >750 € D…" at bounding box center [1075, 320] width 284 height 508
click at [1089, 193] on span "NAI: 2 002,4 €" at bounding box center [1062, 198] width 56 height 11
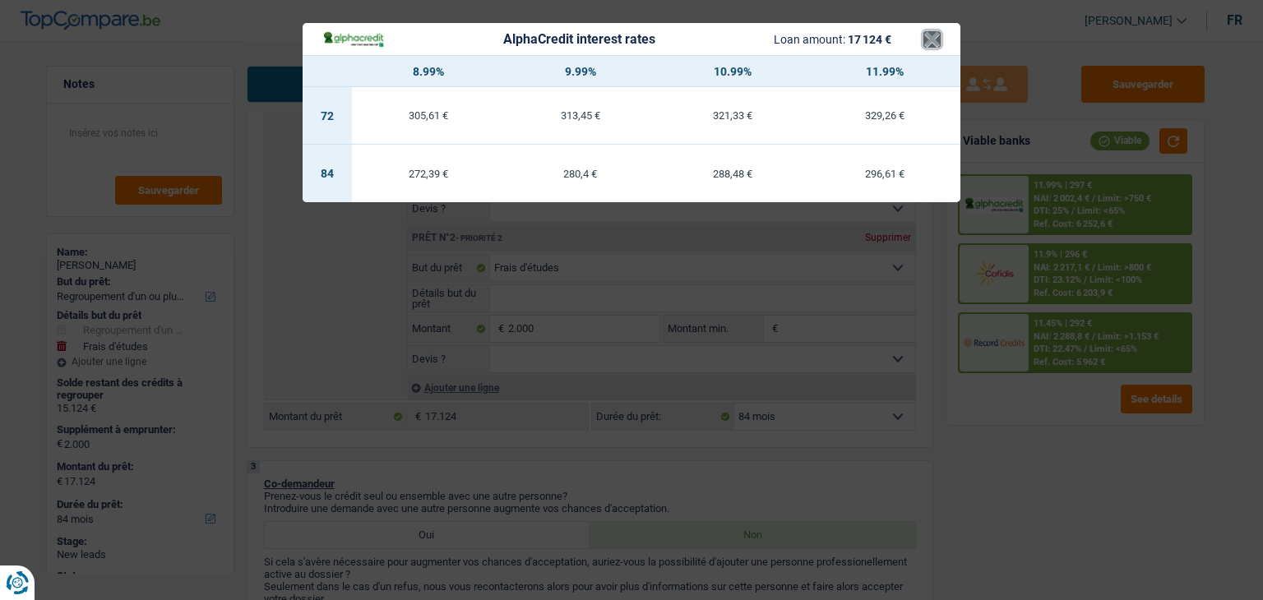
drag, startPoint x: 931, startPoint y: 40, endPoint x: 914, endPoint y: 83, distance: 45.8
click at [930, 40] on button "×" at bounding box center [931, 39] width 17 height 16
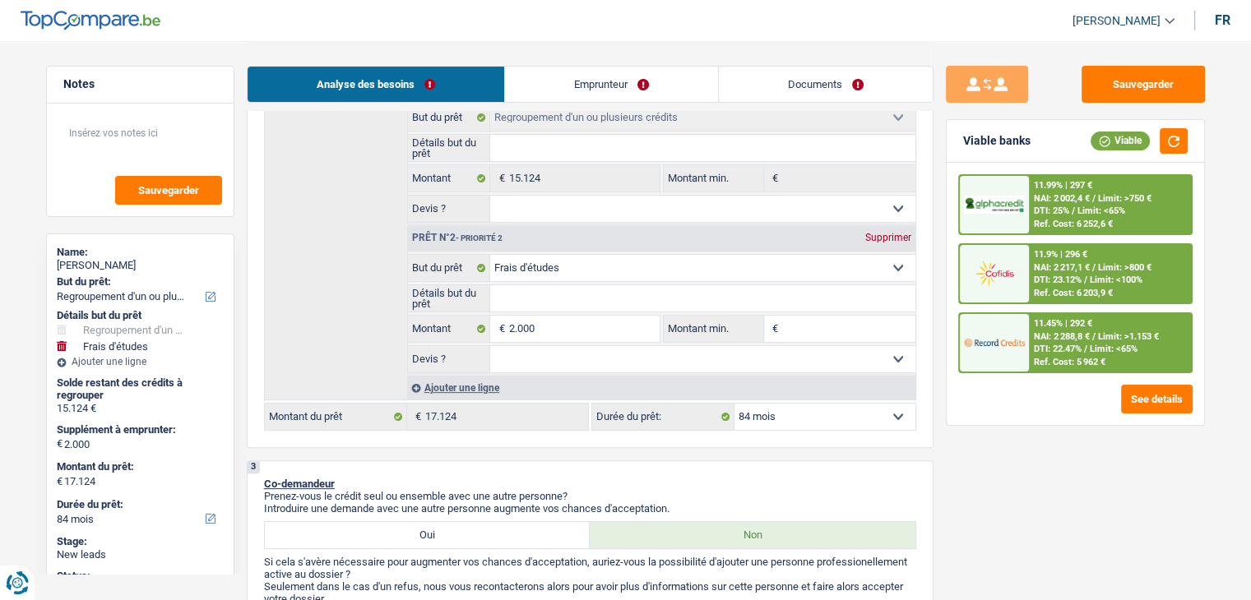
click at [818, 401] on div "Confort maison: meubles, textile, peinture, électroménager, outillage non-profe…" at bounding box center [590, 224] width 652 height 414
click at [814, 409] on select "12 mois 18 mois 24 mois 30 mois 36 mois 42 mois 48 mois 60 mois 72 mois 84 mois…" at bounding box center [824, 417] width 181 height 26
select select "60"
click at [734, 404] on select "12 mois 18 mois 24 mois 30 mois 36 mois 42 mois 48 mois 60 mois 72 mois 84 mois…" at bounding box center [824, 417] width 181 height 26
select select "60"
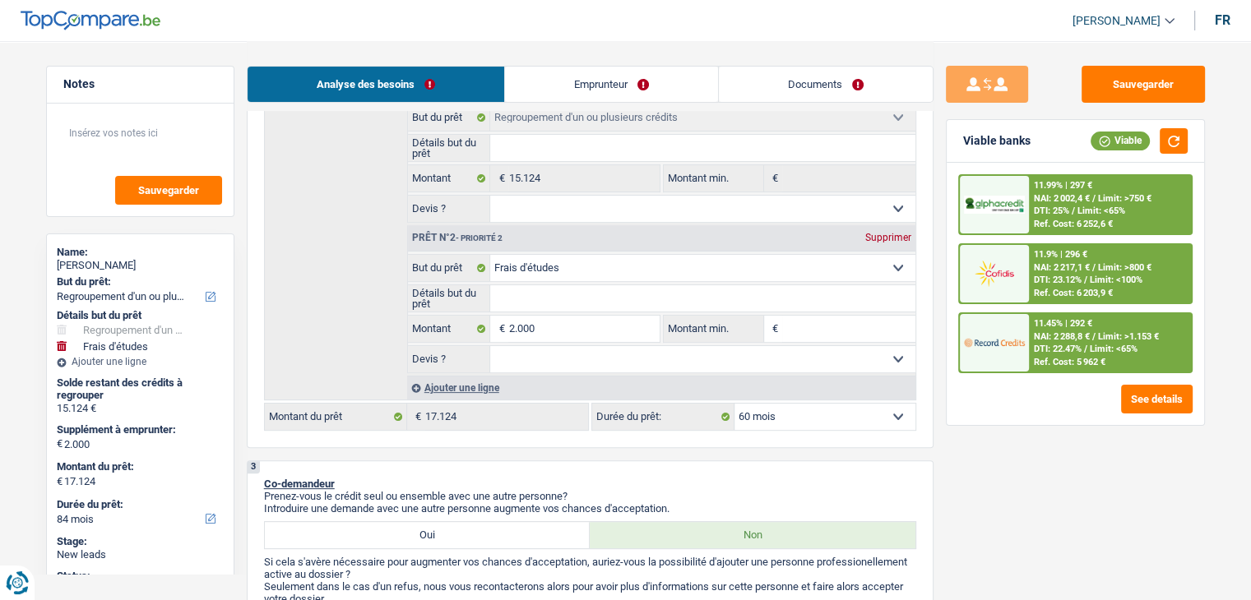
select select "60"
click at [1034, 343] on div "11.45% | 371 € NAI: 2 209,6 € / Limit: >1.153 € DTI: 25.15% / Limit: <65% Ref. …" at bounding box center [1110, 343] width 162 height 58
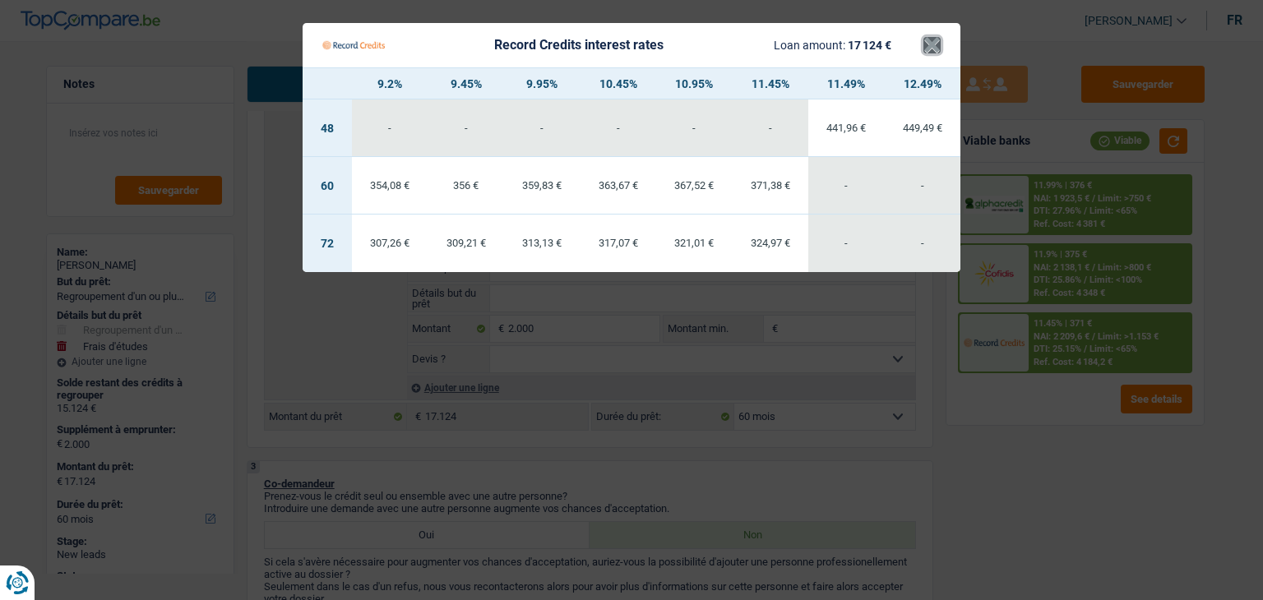
click at [929, 41] on button "×" at bounding box center [931, 45] width 17 height 16
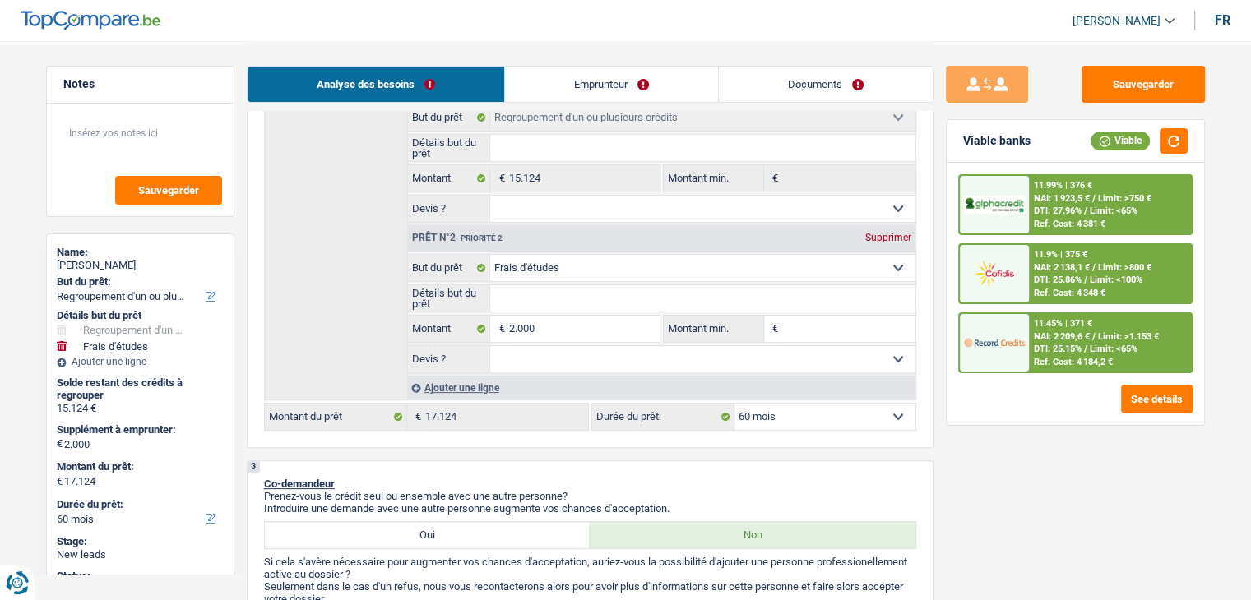
click at [815, 409] on select "12 mois 18 mois 24 mois 30 mois 36 mois 42 mois 48 mois 60 mois 72 mois 84 mois…" at bounding box center [824, 417] width 181 height 26
select select "84"
click at [734, 404] on select "12 mois 18 mois 24 mois 30 mois 36 mois 42 mois 48 mois 60 mois 72 mois 84 mois…" at bounding box center [824, 417] width 181 height 26
select select "84"
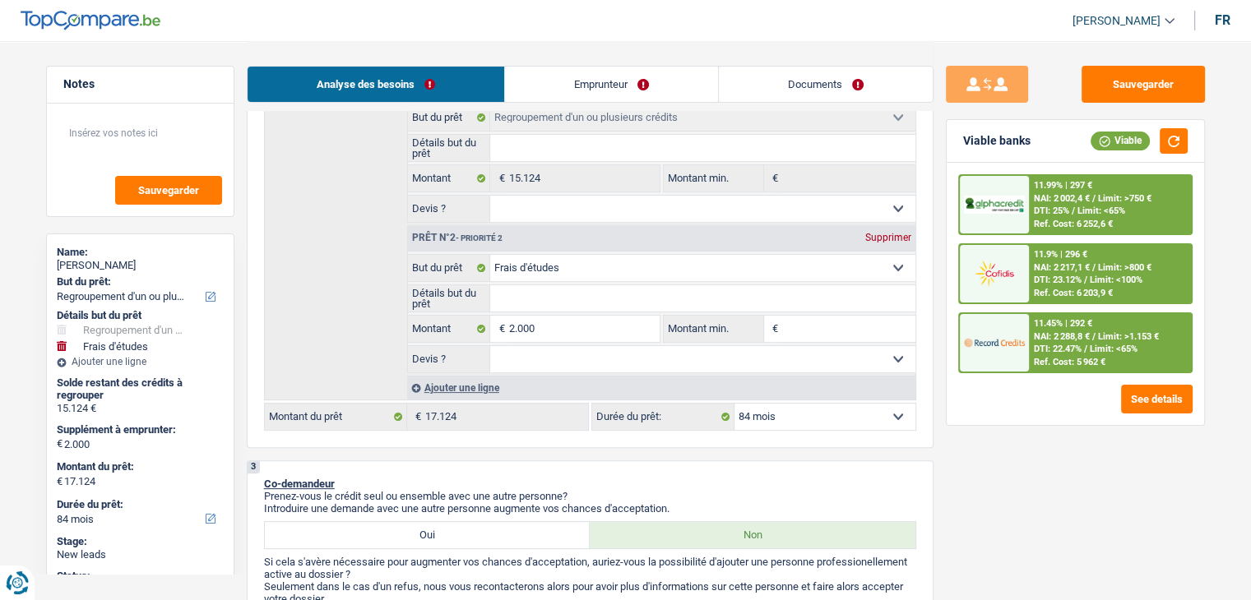
click at [595, 88] on link "Emprunteur" at bounding box center [611, 84] width 213 height 35
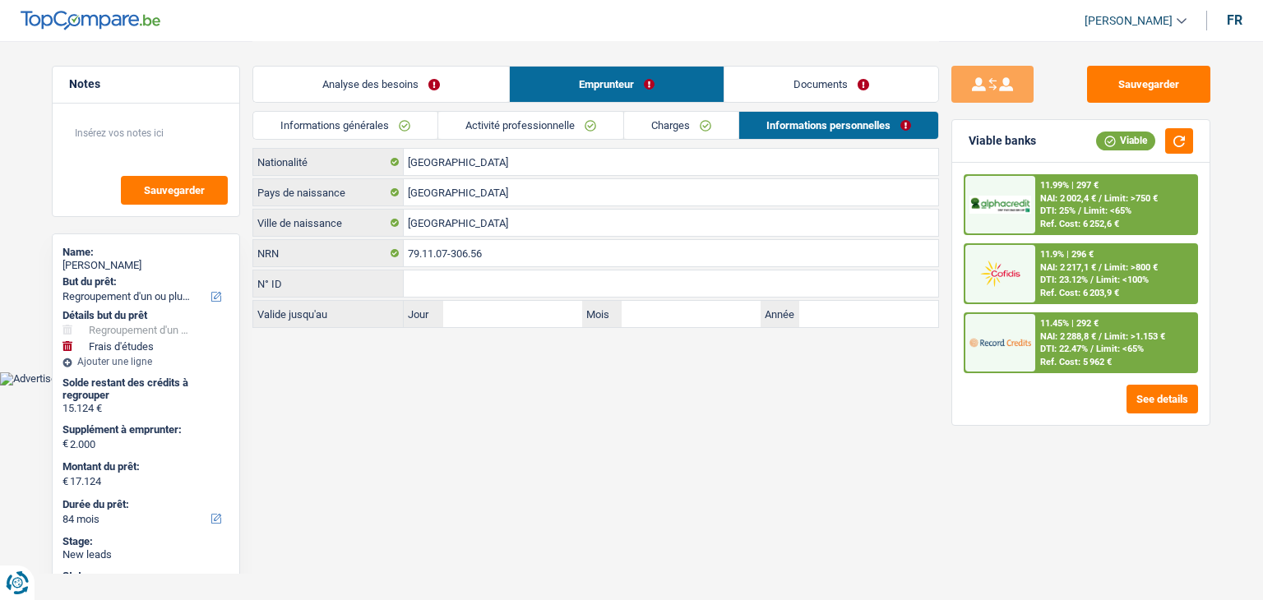
click at [800, 68] on link "Documents" at bounding box center [831, 84] width 214 height 35
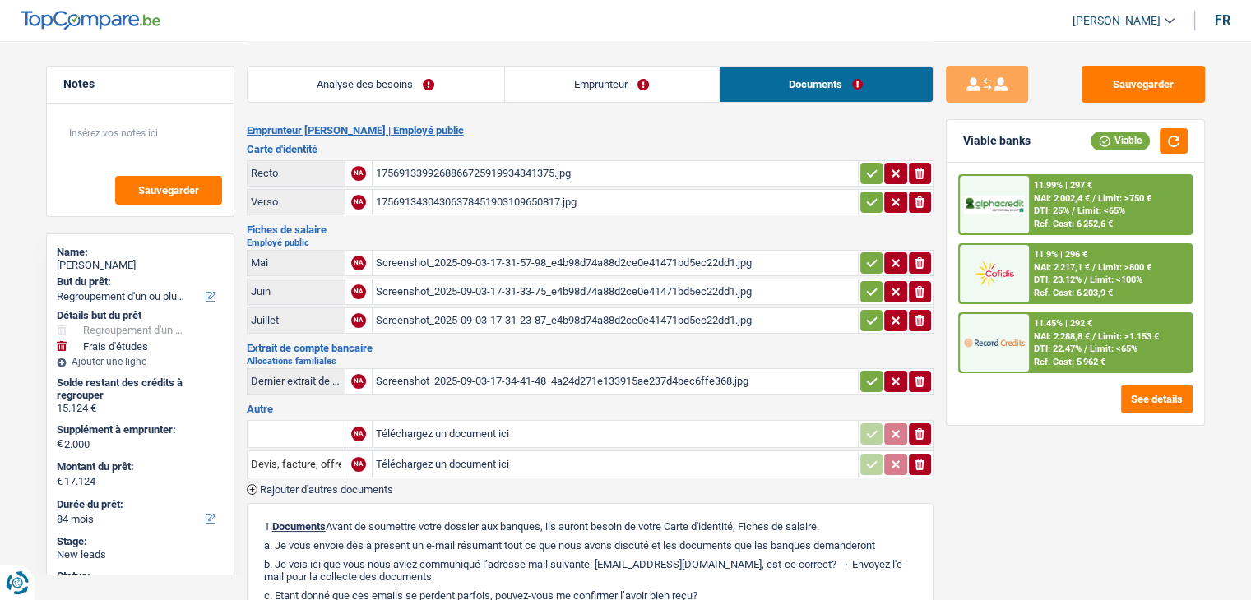
click at [405, 259] on div "Screenshot_2025-09-03-17-31-57-98_e4b98d74a88d2ce0e41471bd5ec22dd1.jpg" at bounding box center [615, 263] width 479 height 25
click at [423, 373] on div "Screenshot_2025-09-03-17-34-41-48_4a24d271e133915ae237d4bec6ffe368.jpg" at bounding box center [615, 381] width 479 height 25
click at [341, 72] on link "Analyse des besoins" at bounding box center [376, 84] width 257 height 35
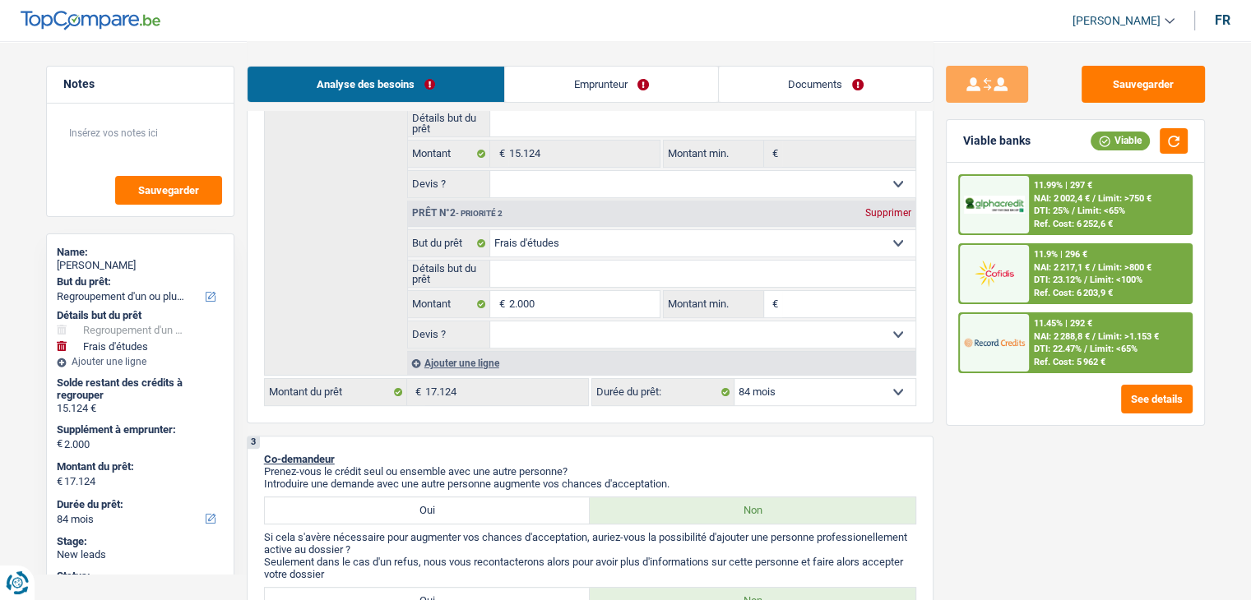
scroll to position [329, 0]
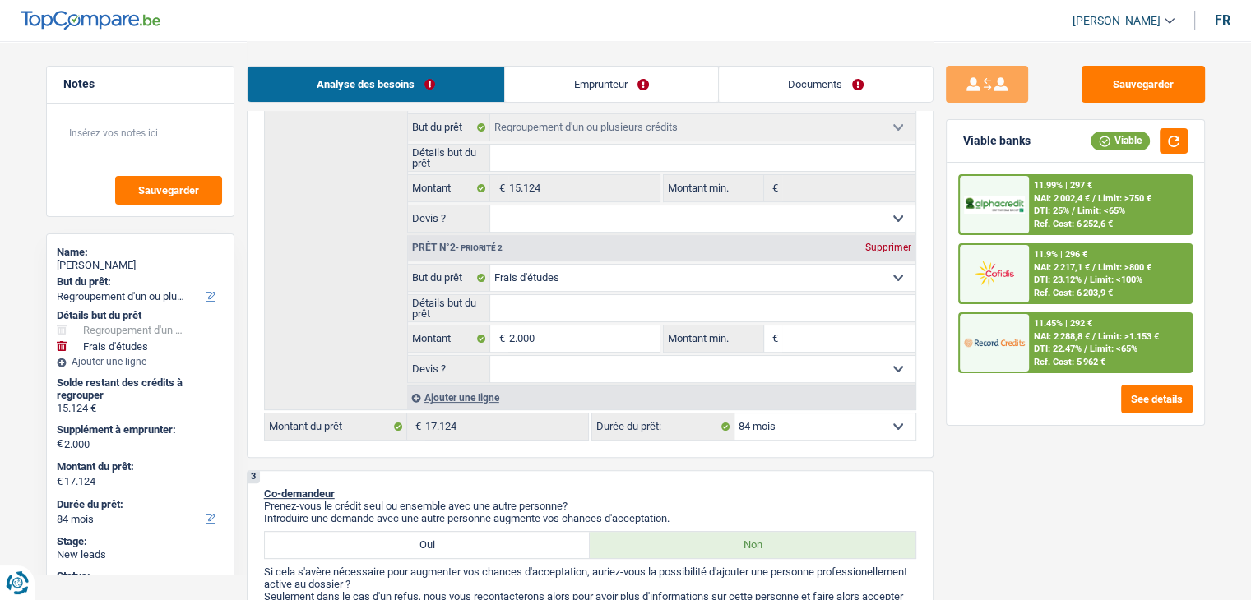
click at [525, 298] on input "Détails but du prêt" at bounding box center [702, 308] width 425 height 26
type input "f"
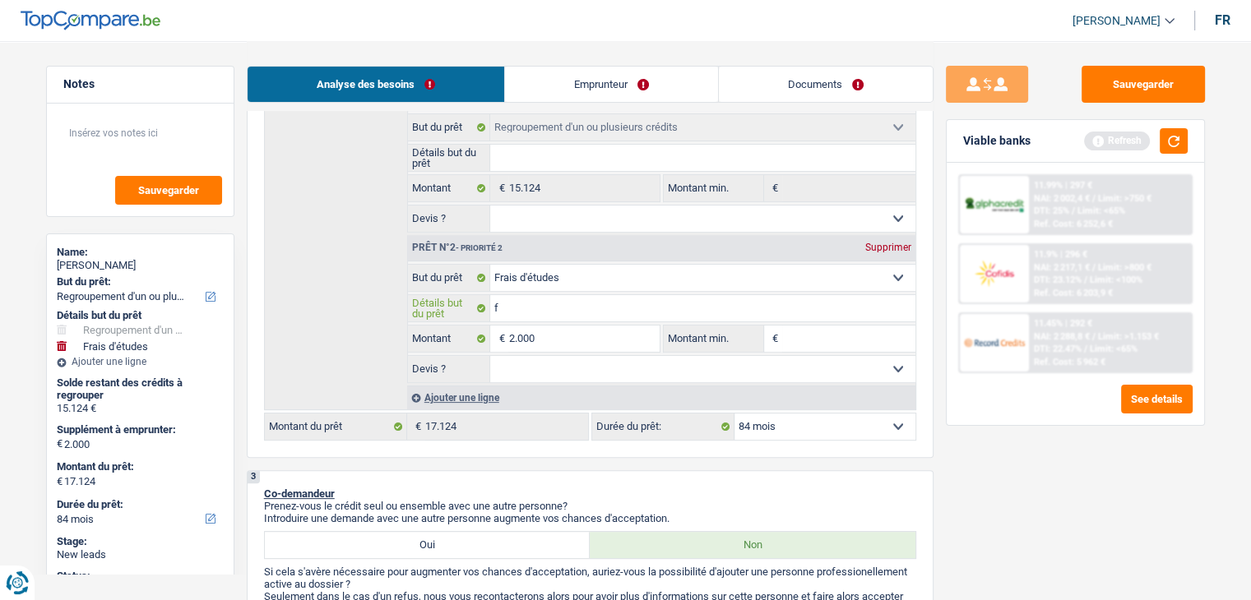
type input "fo"
type input "fou"
type input "four"
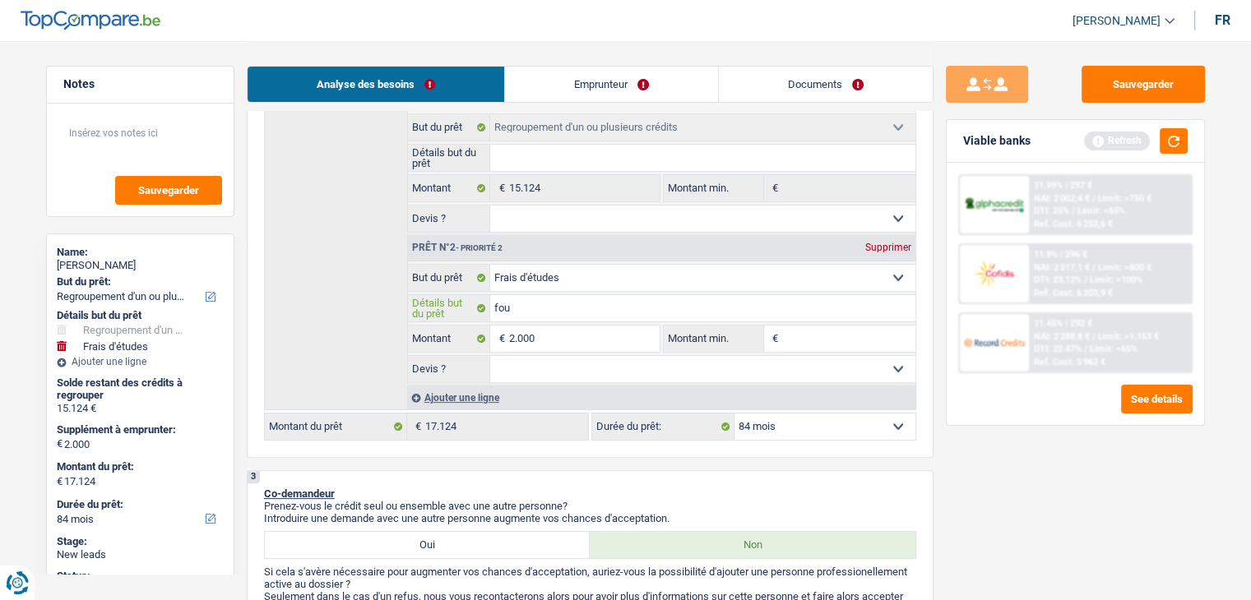
type input "four"
type input "fourn"
type input "fourni"
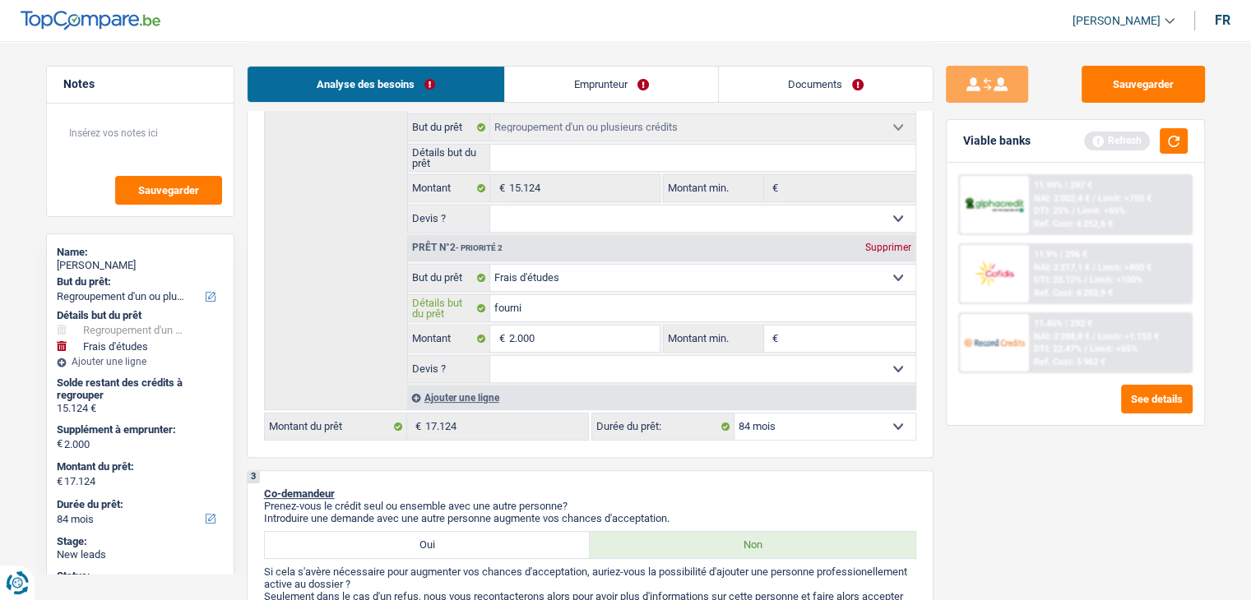
type input "fournit"
type input "fournitu"
type input "fournitur"
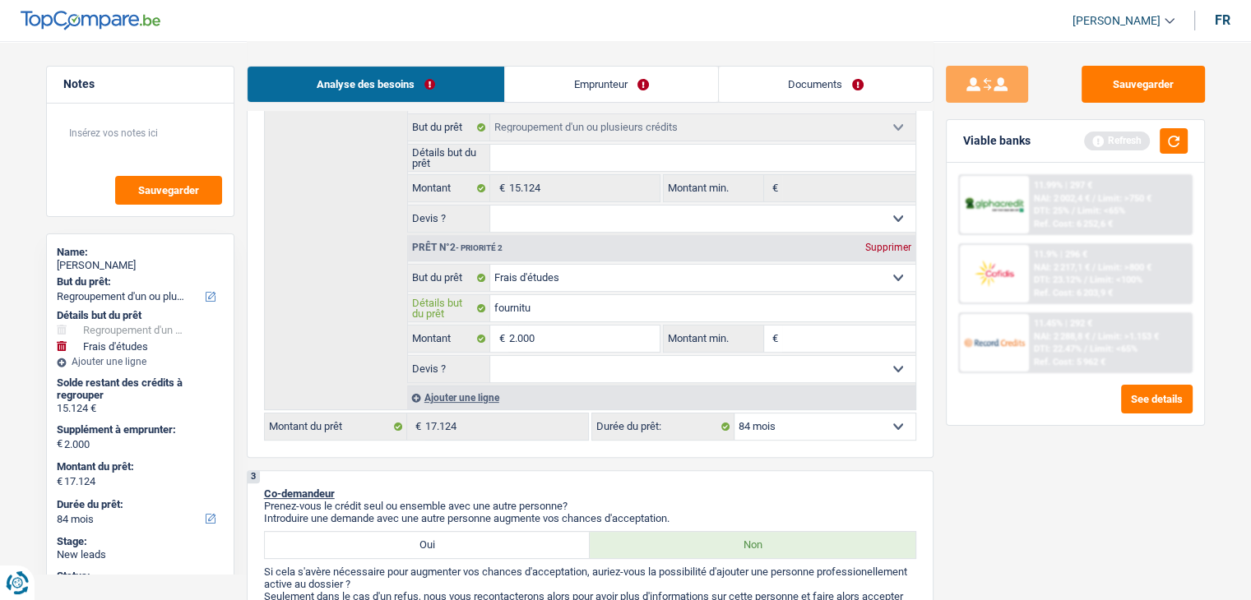
type input "fournitur"
type input "fourniture"
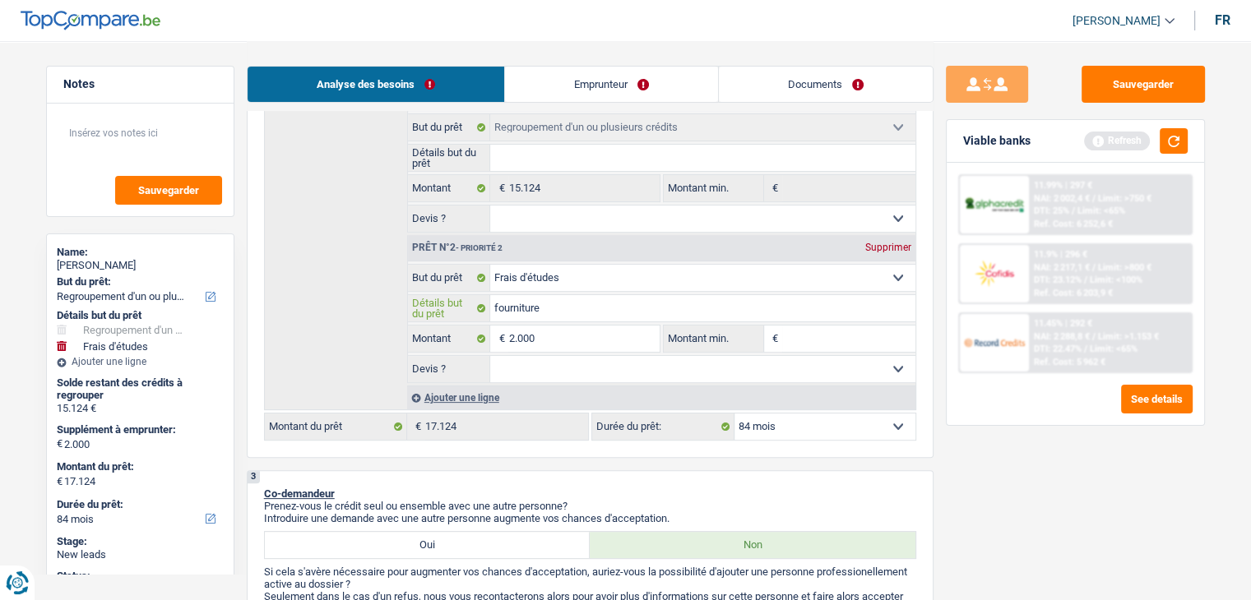
type input "fourniture d"
type input "fourniture de"
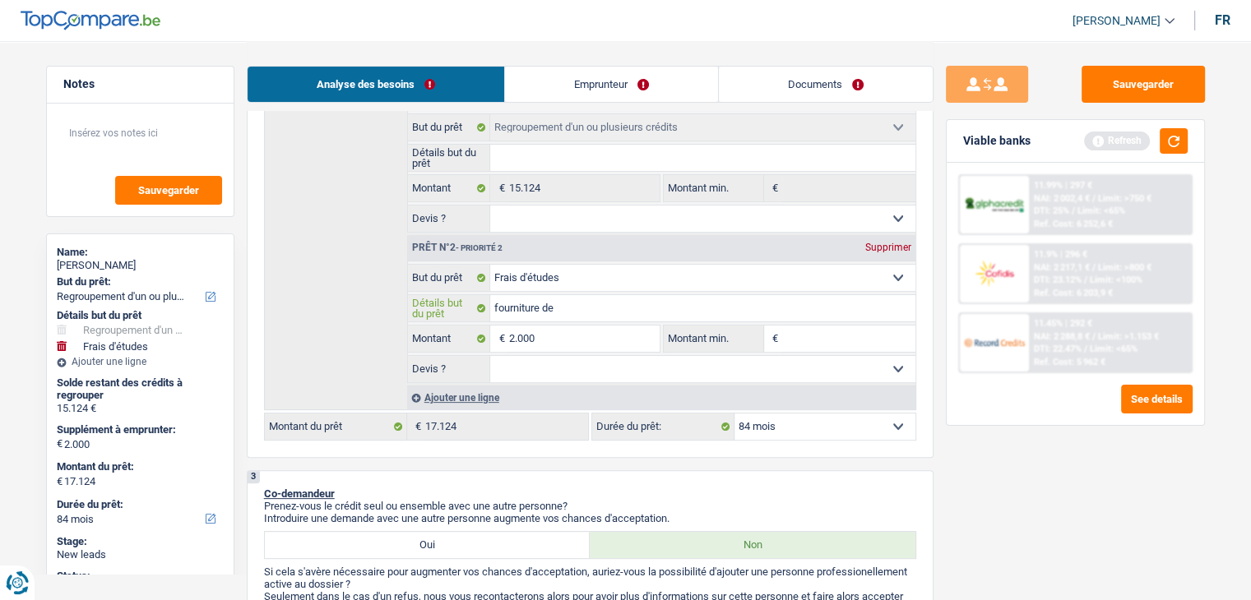
type input "fourniture de"
type input "fourniture de c"
type input "fourniture de cu"
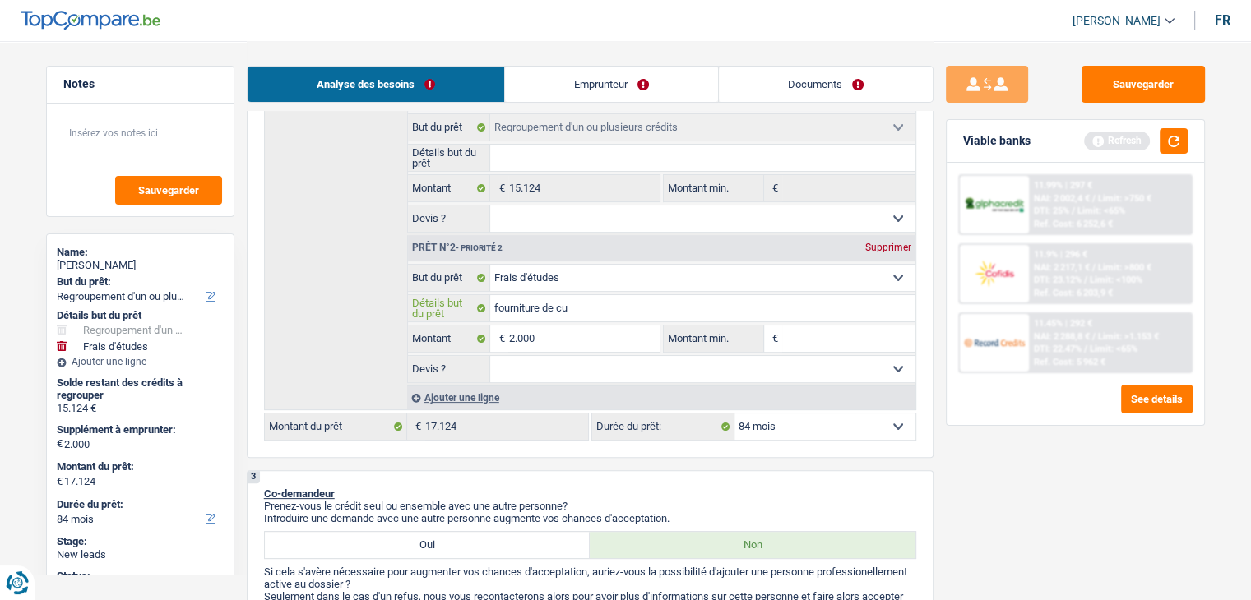
type input "fourniture de cui"
type input "fourniture de cuis"
type input "fourniture de cuisi"
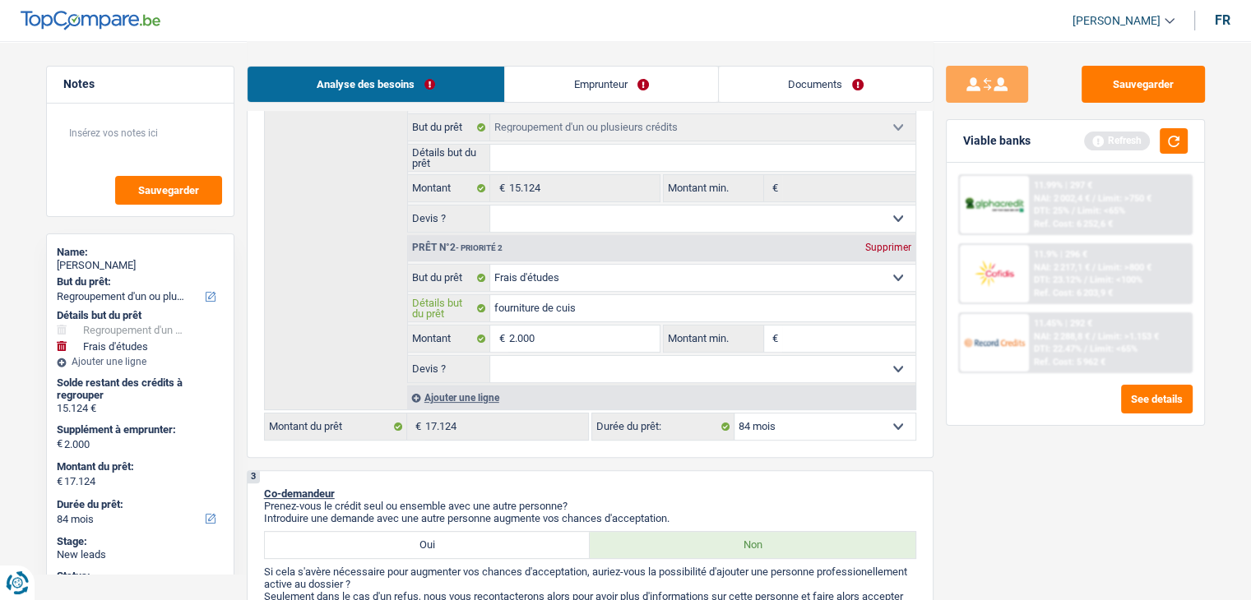
type input "fourniture de cuisi"
type input "fourniture de cuisin"
type input "fourniture de cuisine"
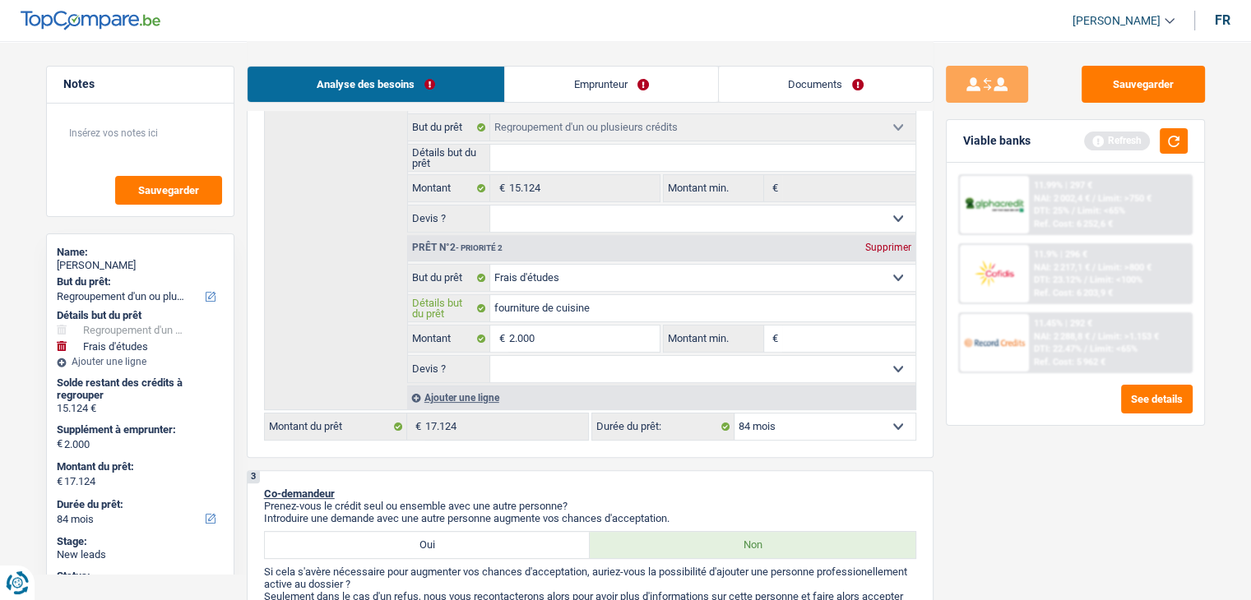
type input "fourniture de cuisine"
type input "fourniture de cuisine +"
type input "fourniture de cuisine +p"
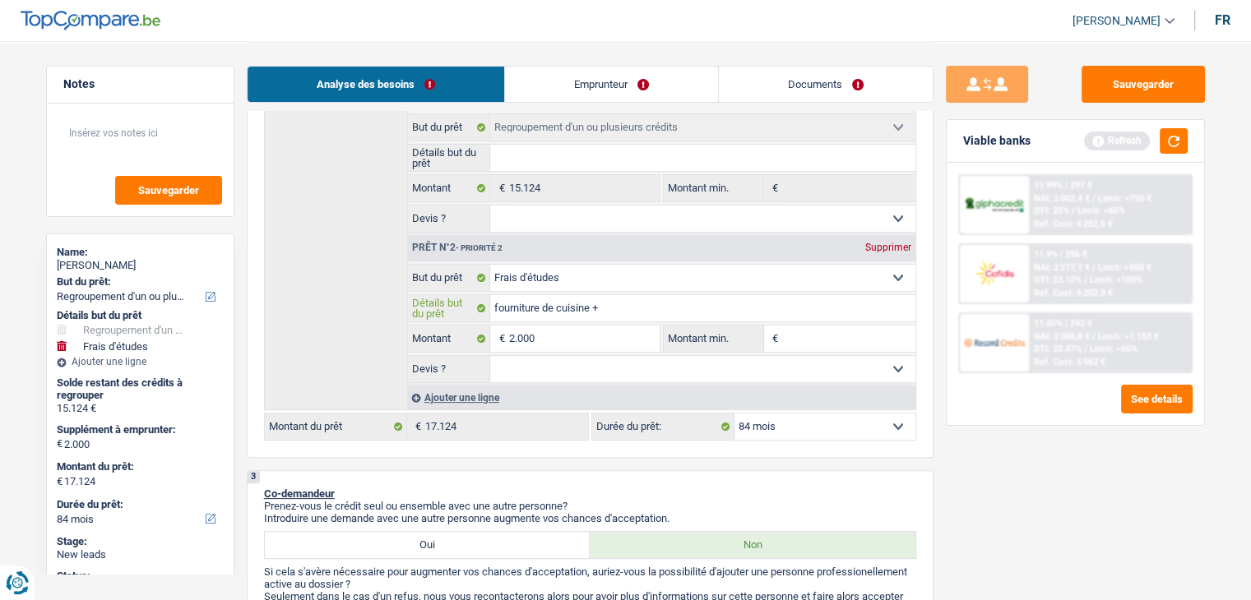
type input "fourniture de cuisine +p"
type input "fourniture de cuisine +pa"
type input "fourniture de cuisine +pai"
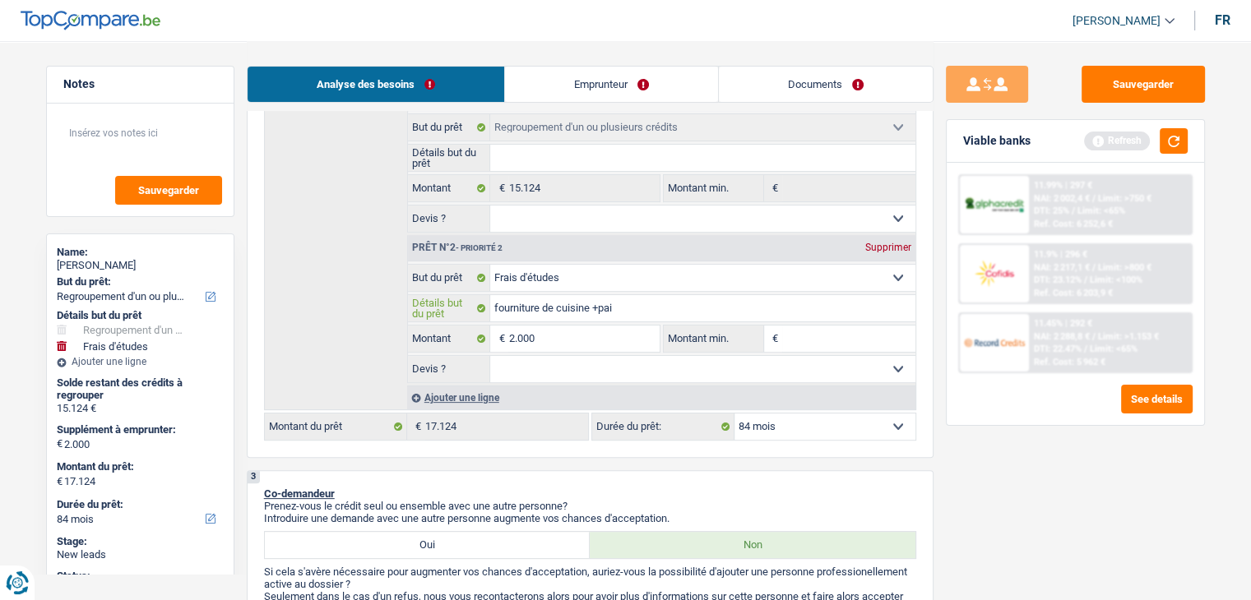
type input "fourniture de cuisine +pair"
type input "fourniture de cuisine +paire"
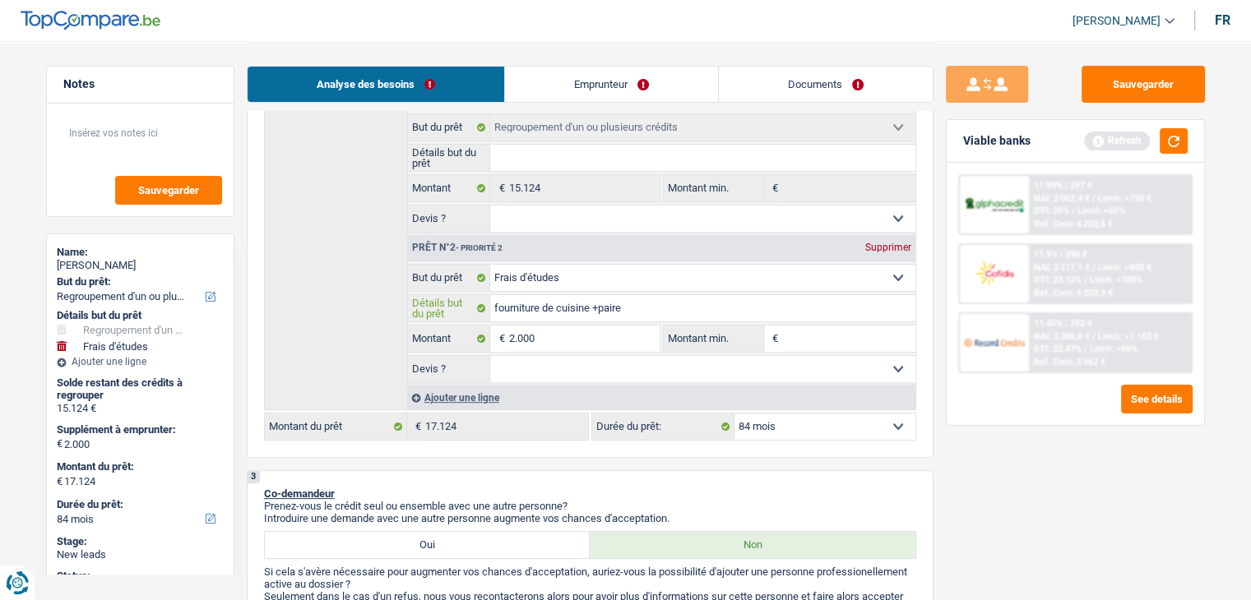
type input "fourniture de cuisine +paire"
type input "fourniture de cuisine +paire d"
type input "fourniture de cuisine +paire de"
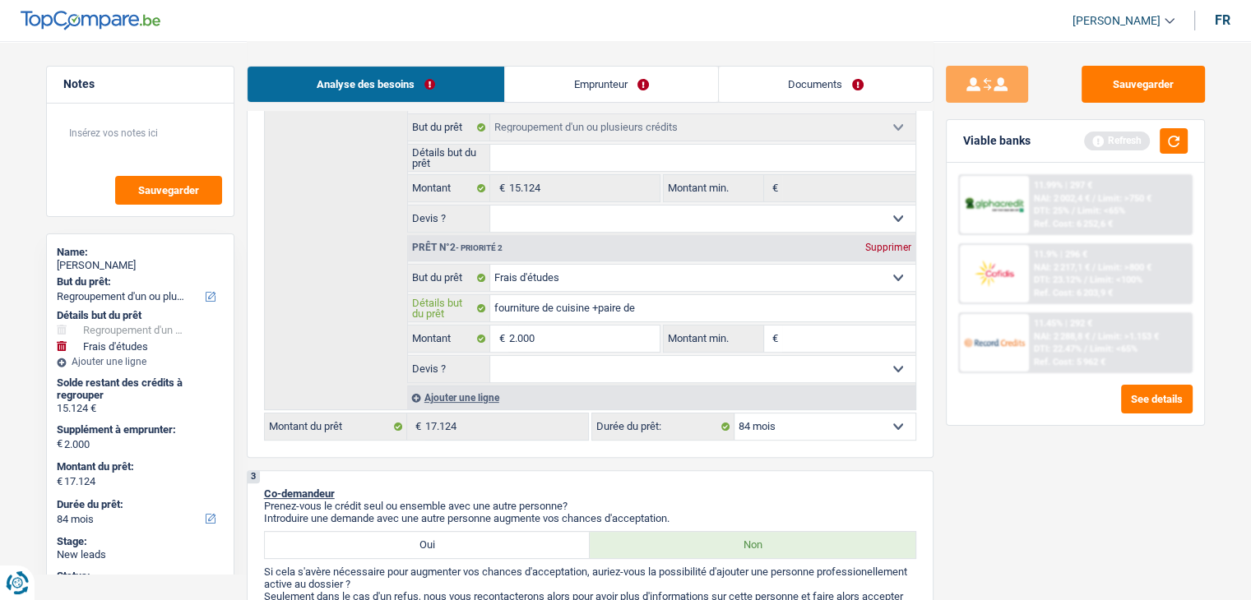
type input "fourniture de cuisine +paire de"
type input "fourniture de cuisine +paire de l"
type input "fourniture de cuisine +paire de lu"
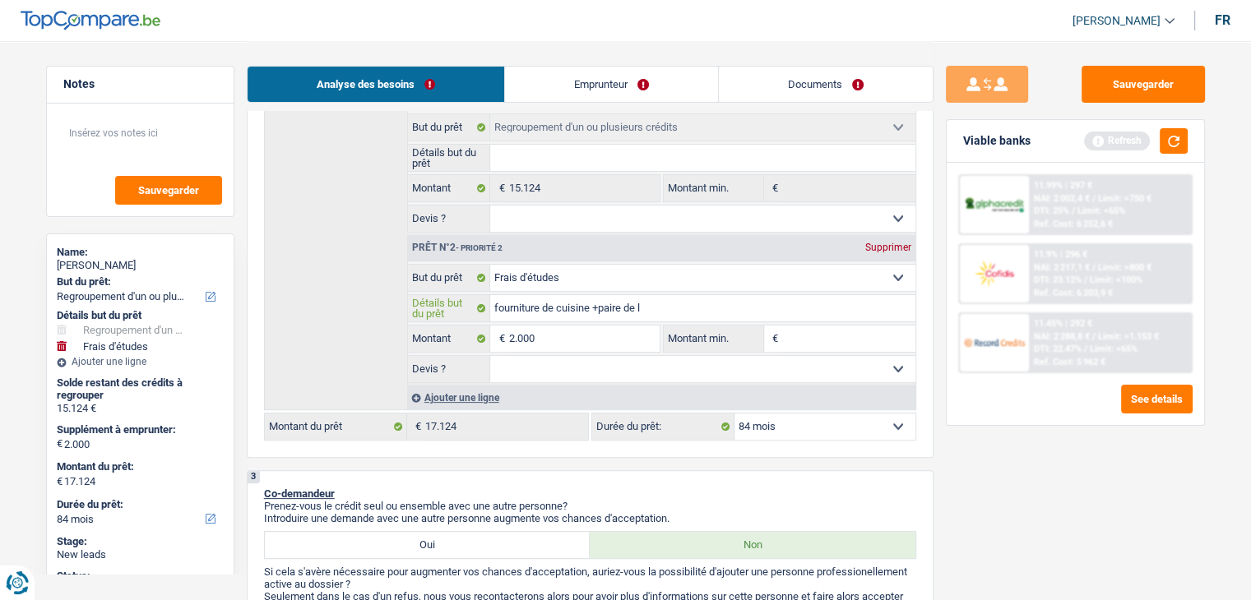
type input "fourniture de cuisine +paire de lu"
type input "fourniture de cuisine +paire de lun"
type input "fourniture de cuisine +paire de lune"
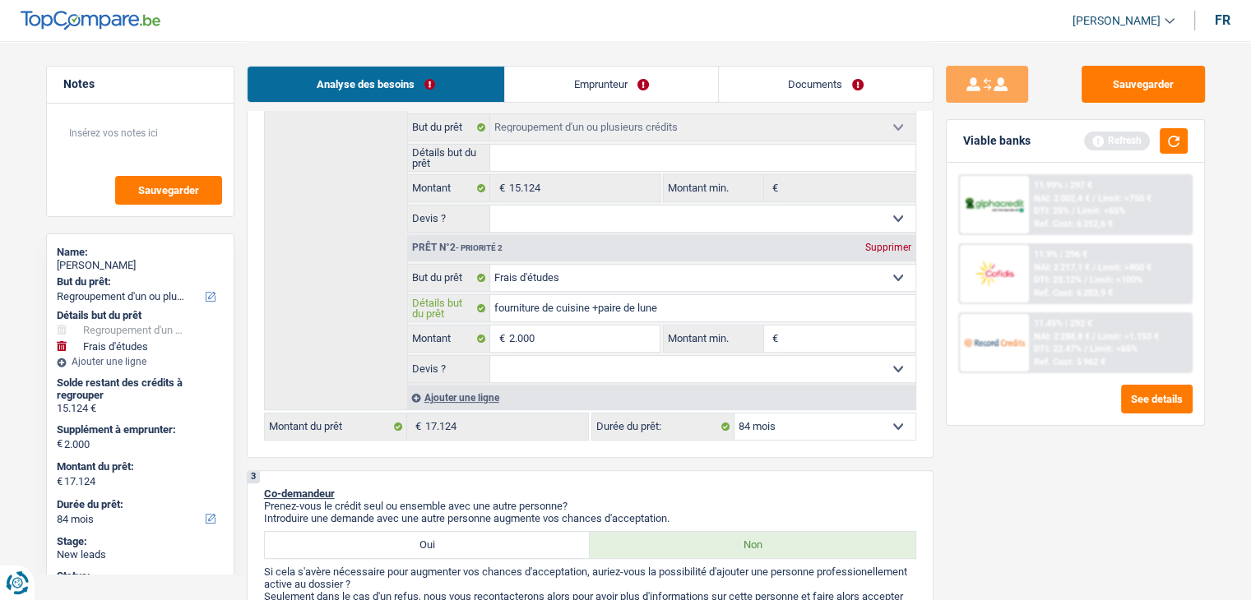
type input "fourniture de cuisine +paire de luner"
type input "fourniture de cuisine +paire de lune"
type input "fourniture de cuisine +paire de lunet"
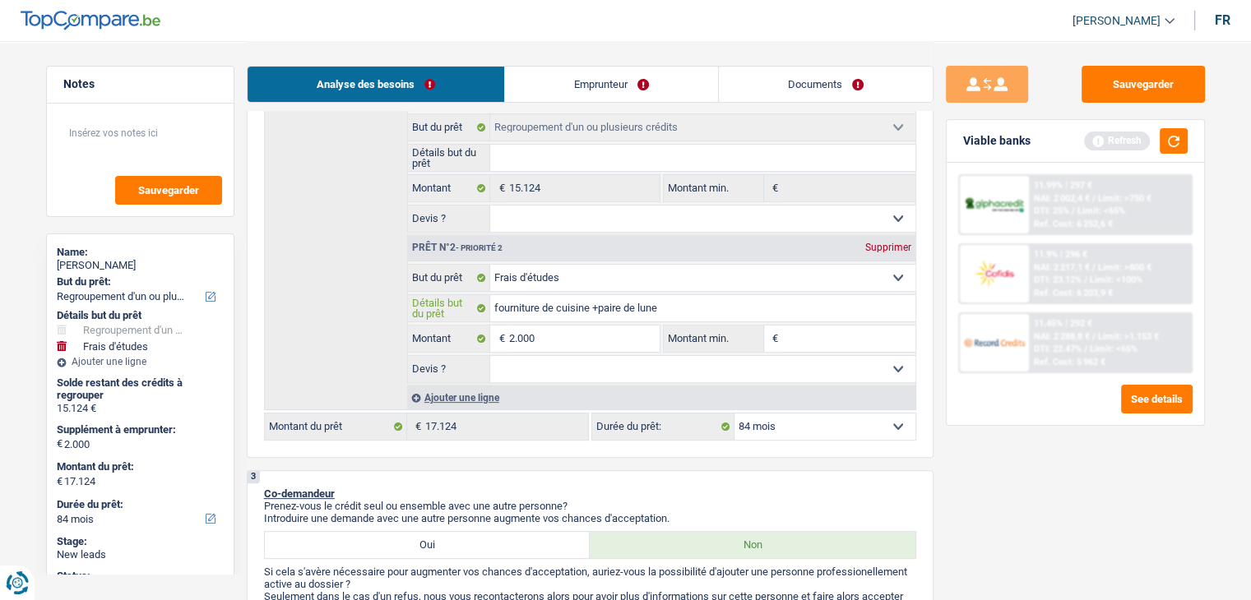
type input "fourniture de cuisine +paire de lunet"
type input "fourniture de cuisine +paire de lunett"
type input "fourniture de cuisine +paire de lunette"
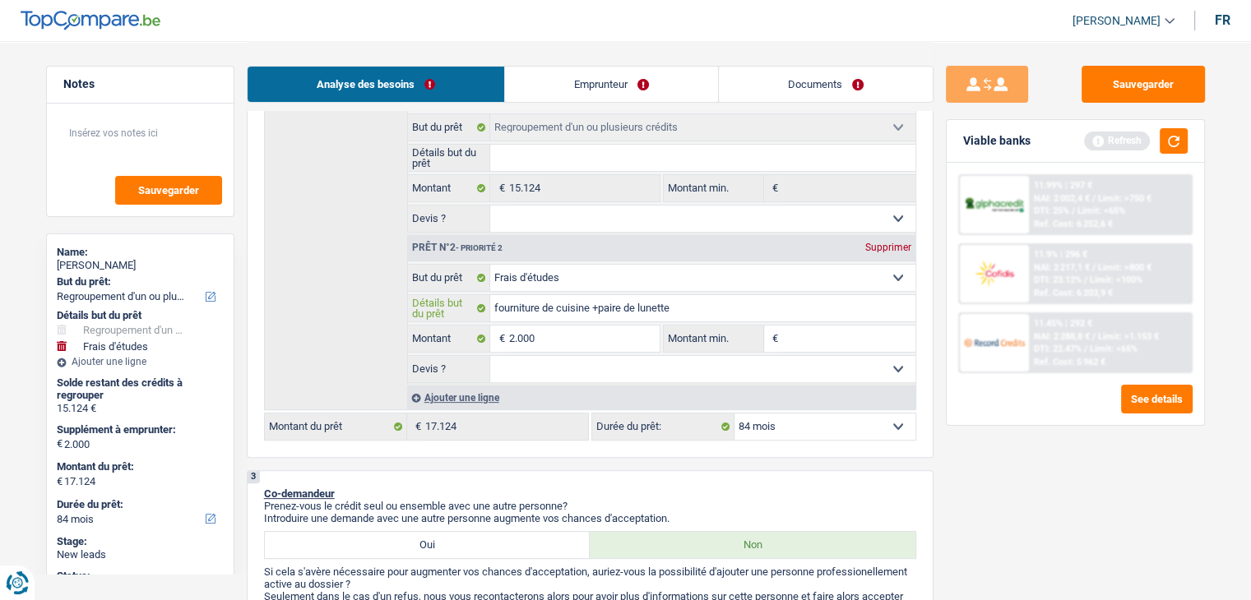
click at [599, 308] on input "fourniture de cuisine +paire de lunette" at bounding box center [702, 308] width 425 height 26
type input "fourniture de cuisine + paire de lunette"
click at [493, 308] on input "fourniture de cuisine + paire de lunette" at bounding box center [702, 308] width 425 height 26
type input "sfourniture de cuisine + paire de lunette"
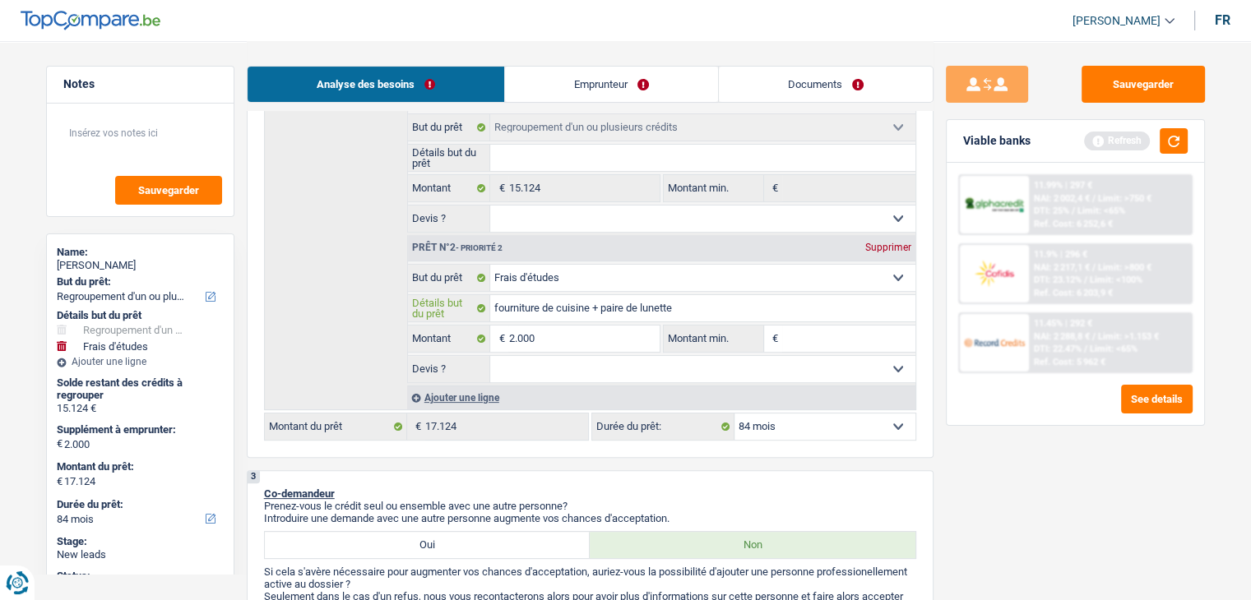
type input "sfourniture de cuisine + paire de lunette"
type input "safourniture de cuisine + paire de lunette"
type input "sa fourniture de cuisine + paire de lunette"
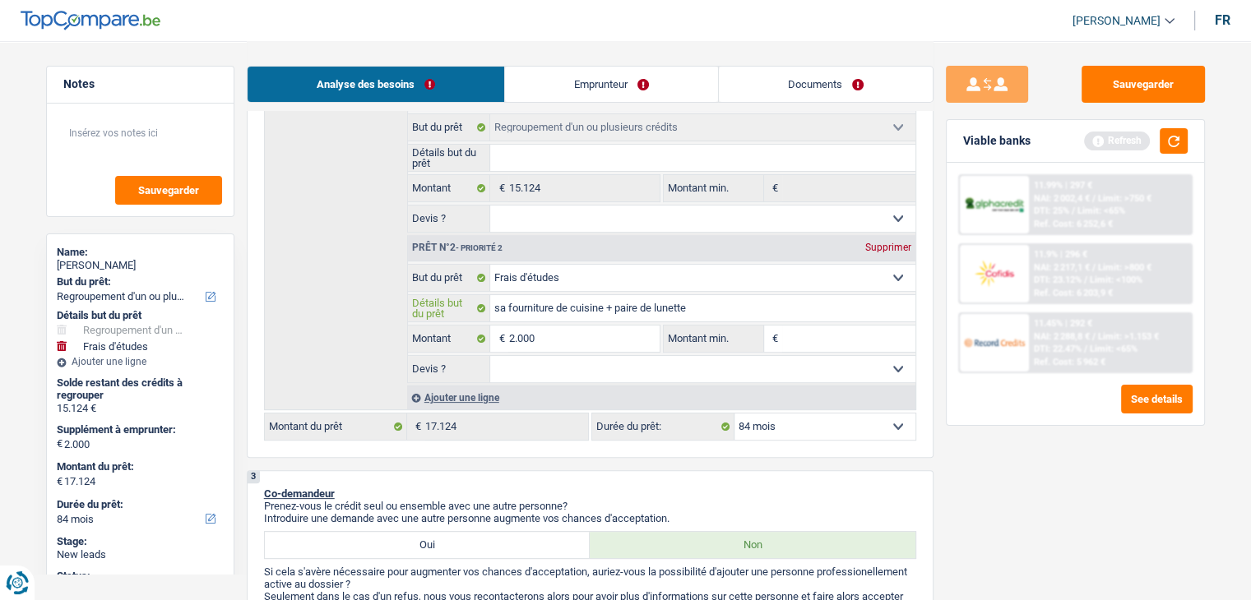
type input "sa ffourniture de cuisine + paire de lunette"
type input "sa fifourniture de cuisine + paire de lunette"
type input "sa filfourniture de cuisine + paire de lunette"
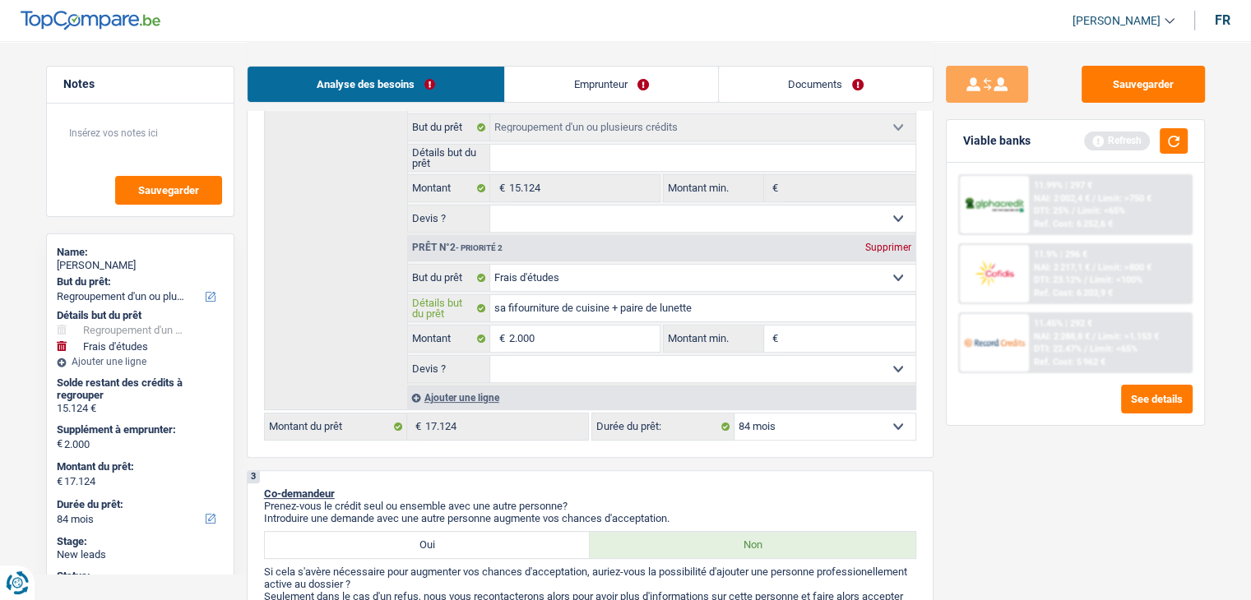
type input "sa filfourniture de cuisine + paire de lunette"
type input "sa fillfourniture de cuisine + paire de lunette"
type input "sa fillefourniture de cuisine + paire de lunette"
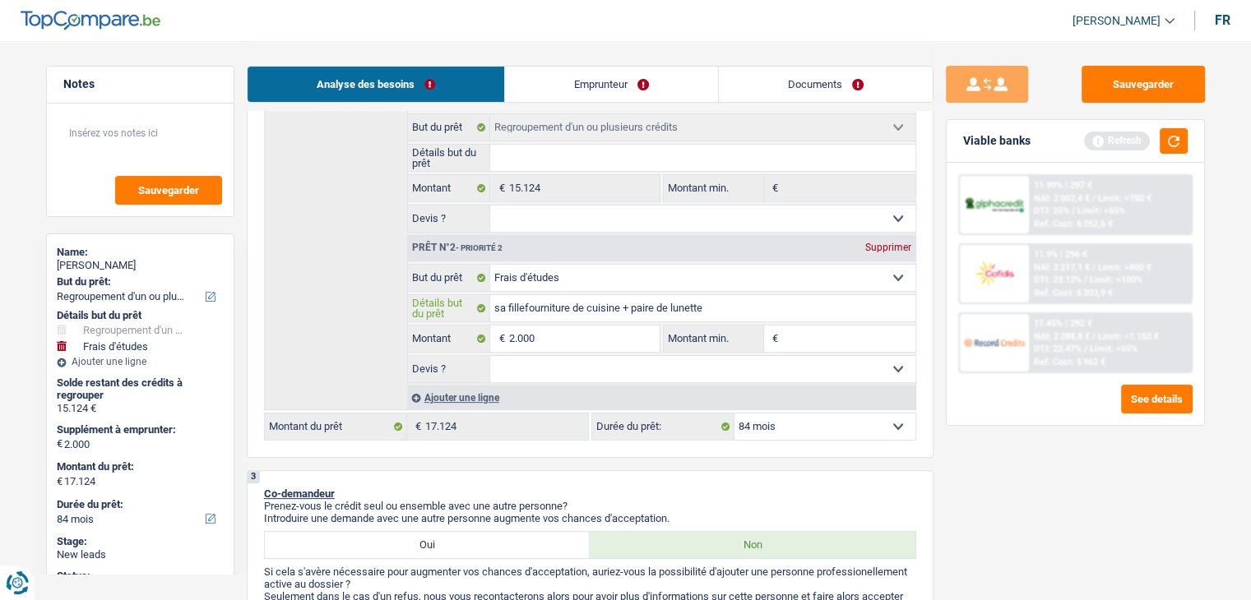
type input "sa fillesfourniture de cuisine + paire de lunette"
type input "sa filles fourniture de cuisine + paire de lunette"
type input "sa filles efourniture de cuisine + paire de lunette"
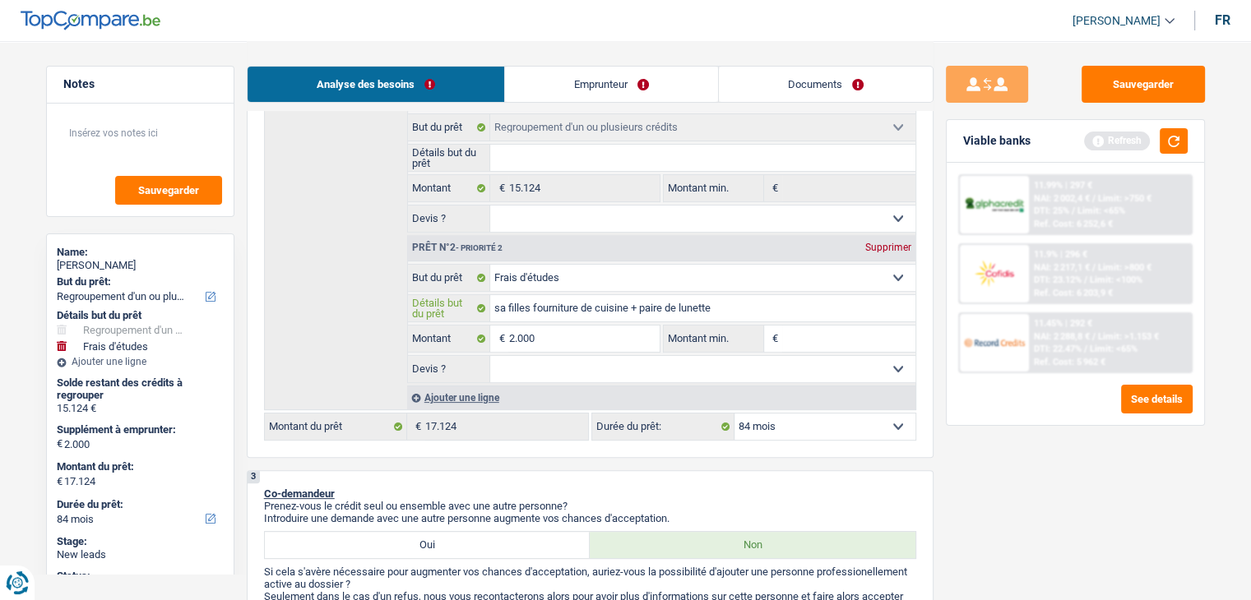
type input "sa filles efourniture de cuisine + paire de lunette"
type input "sa filles esfourniture de cuisine + paire de lunette"
type input "sa filles estfourniture de cuisine + paire de lunette"
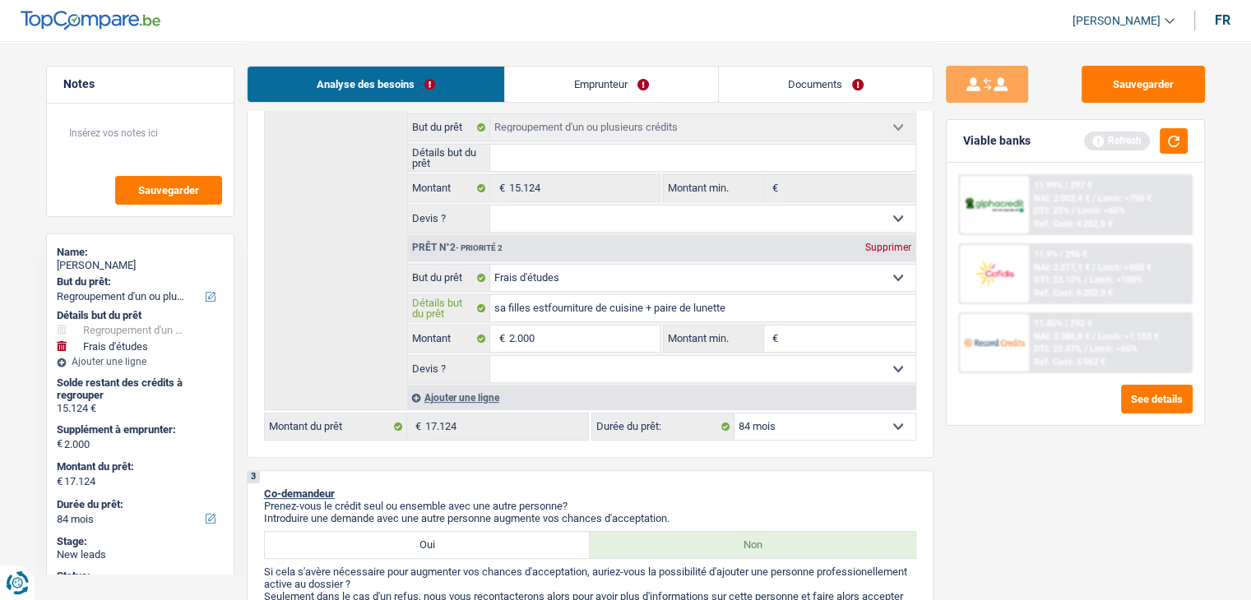
type input "sa filles est fourniture de cuisine + paire de lunette"
type input "sa filles est efourniture de cuisine + paire de lunette"
type input "sa filles est enfourniture de cuisine + paire de lunette"
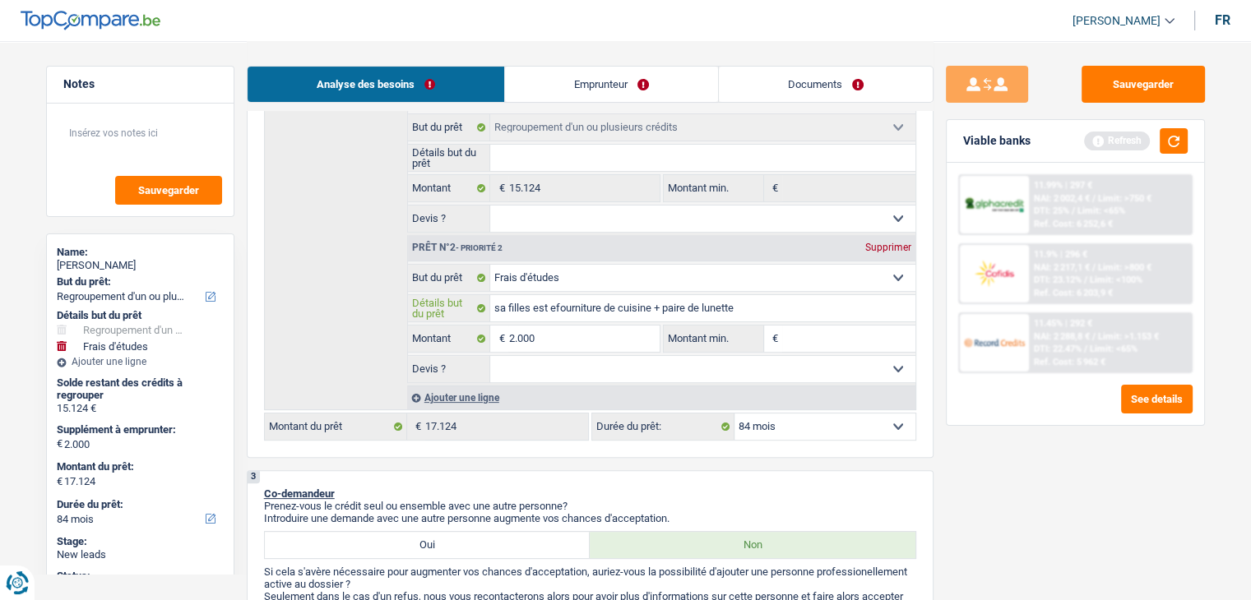
type input "sa filles est enfourniture de cuisine + paire de lunette"
type input "sa filles est en fourniture de cuisine + paire de lunette"
type input "sa filles est en sfourniture de cuisine + paire de lunette"
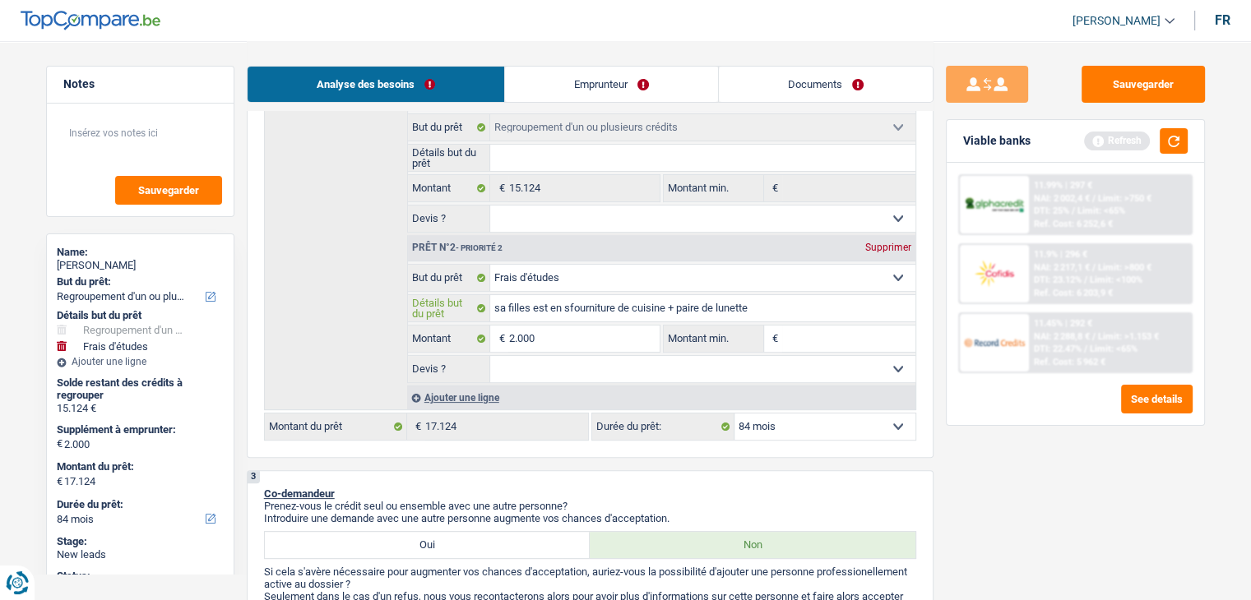
type input "sa filles est en sefourniture de cuisine + paire de lunette"
type input "sa filles est en secfourniture de cuisine + paire de lunette"
type input "sa filles est en sectfourniture de cuisine + paire de lunette"
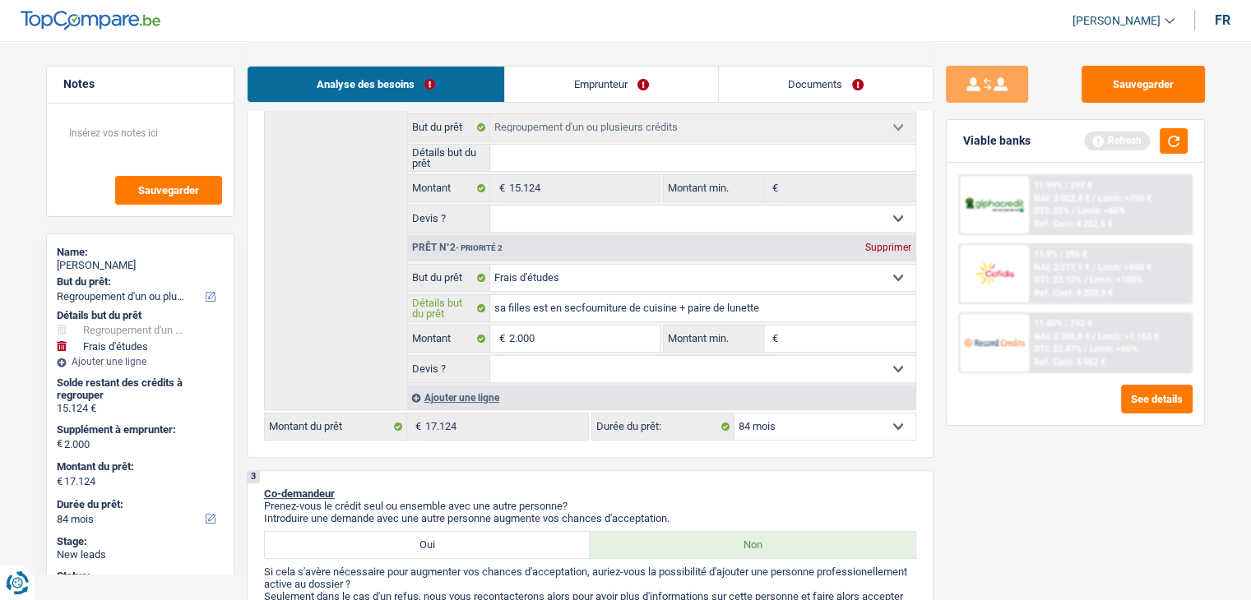
type input "sa filles est en sectfourniture de cuisine + paire de lunette"
type input "sa filles est en sectifourniture de cuisine + paire de lunette"
type input "sa filles est en sectiofourniture de cuisine + paire de lunette"
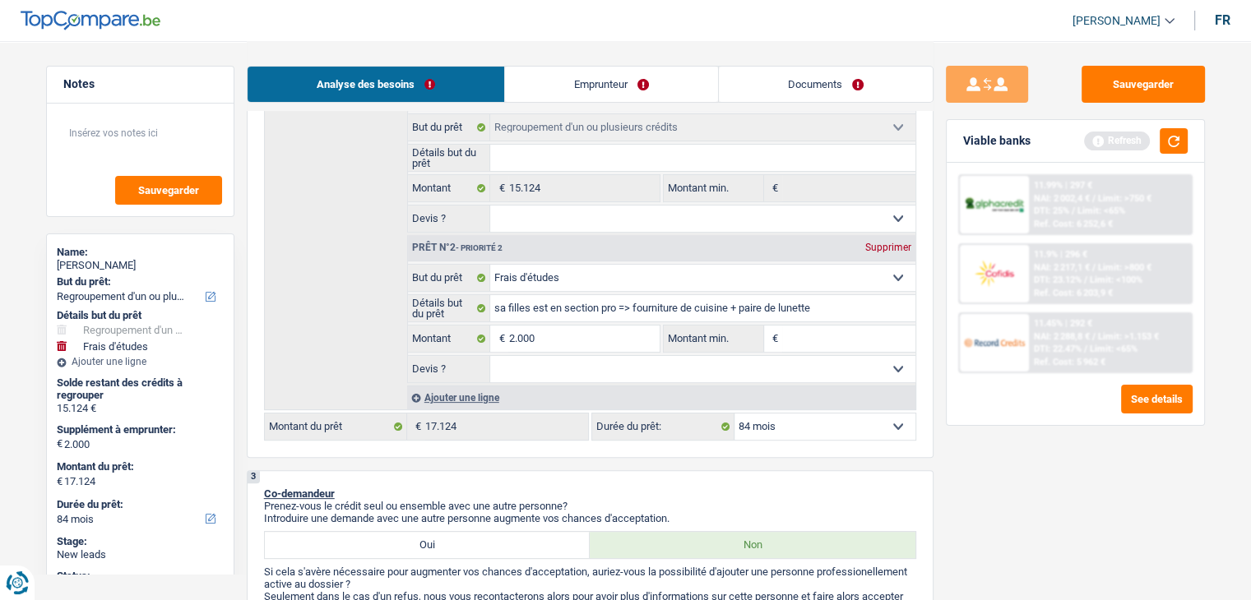
click at [829, 340] on input "Montant min." at bounding box center [848, 339] width 133 height 26
click at [987, 458] on div "Sauvegarder Viable banks Refresh 11.99% | 297 € NAI: 2 002,4 € / Limit: >750 € …" at bounding box center [1075, 320] width 284 height 508
click at [622, 376] on select "Oui Non Non répondu Sélectionner une option" at bounding box center [702, 369] width 425 height 26
click at [490, 356] on select "Oui Non Non répondu Sélectionner une option" at bounding box center [702, 369] width 425 height 26
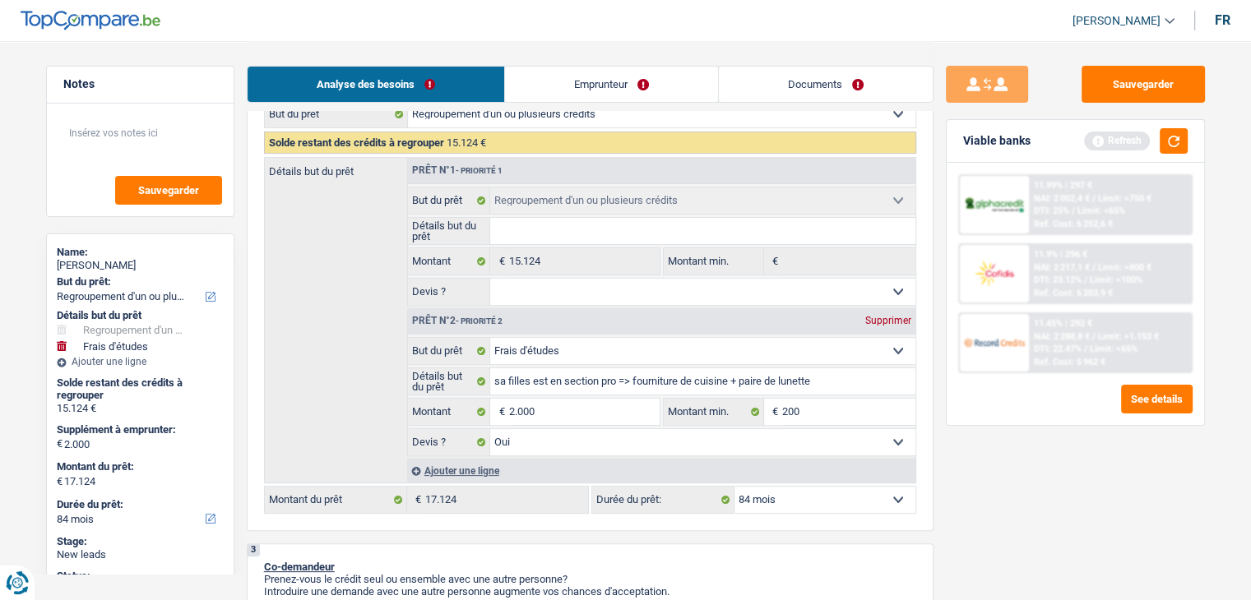
scroll to position [255, 0]
click at [1156, 76] on button "Sauvegarder" at bounding box center [1142, 84] width 123 height 37
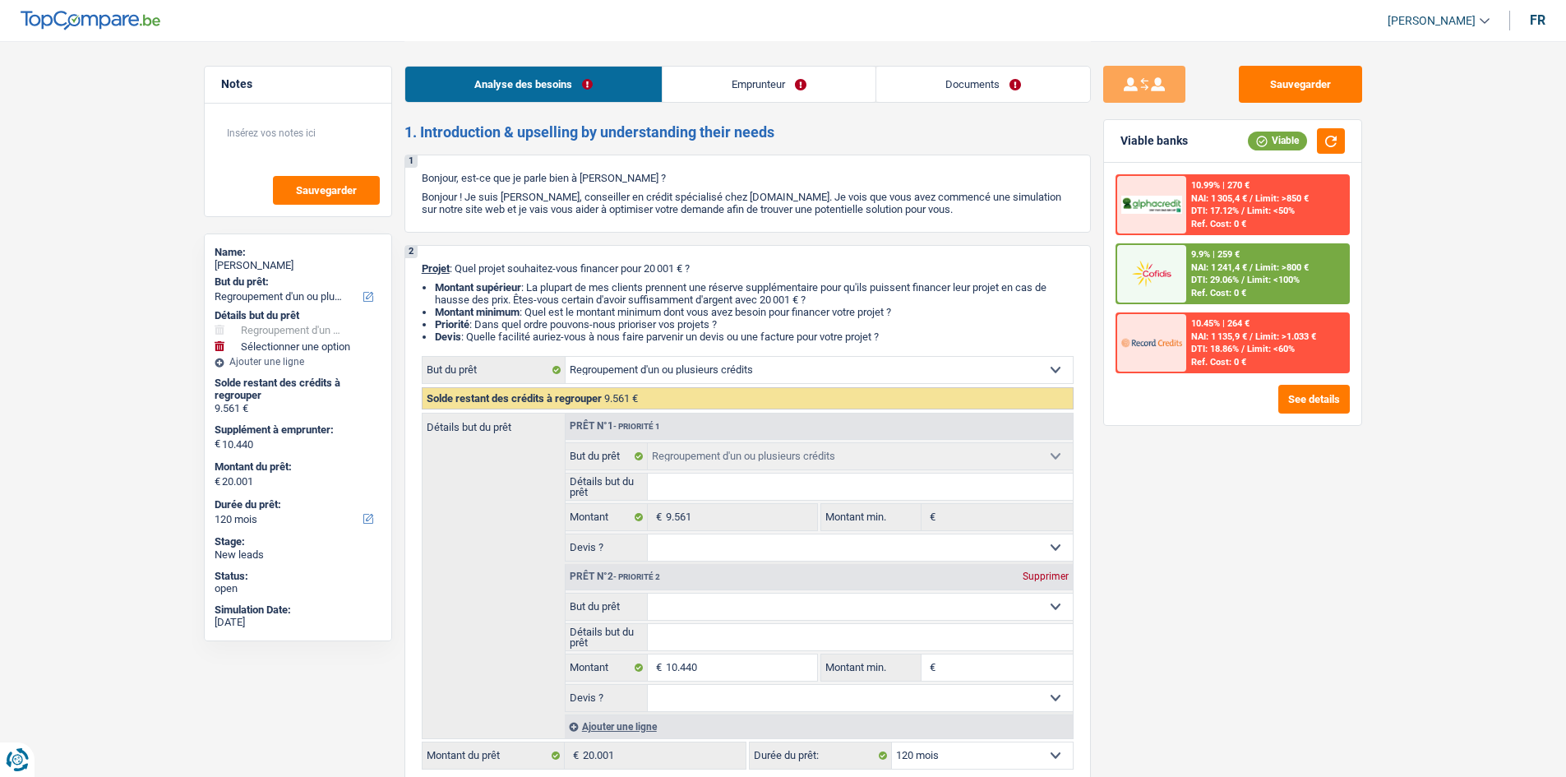
select select "refinancing"
select select "120"
select select "refinancing"
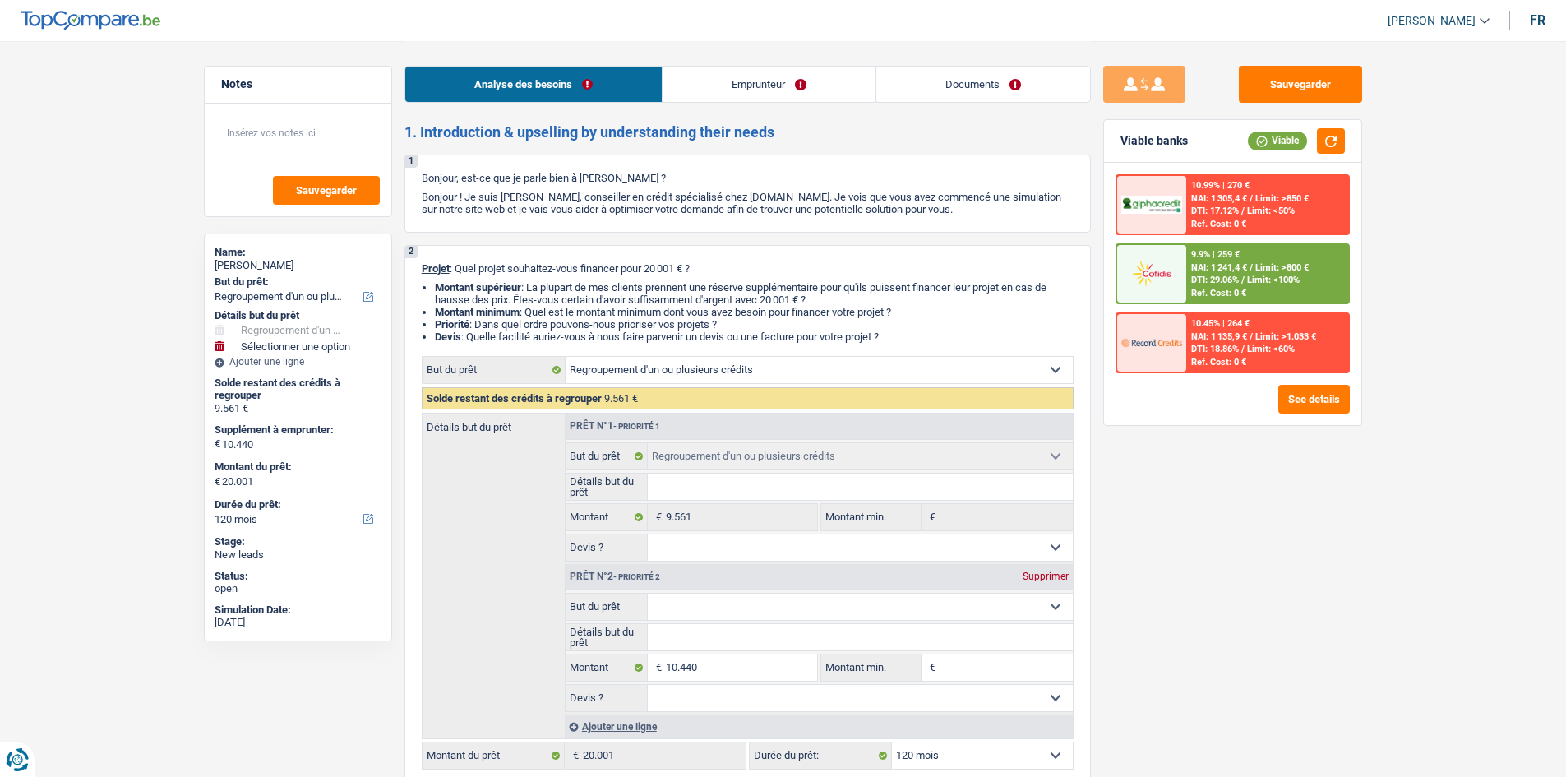
select select "120"
select select "mutuality"
select select "familyAllowances"
select select "mutualityIndemnity"
select select "liveWithParents"
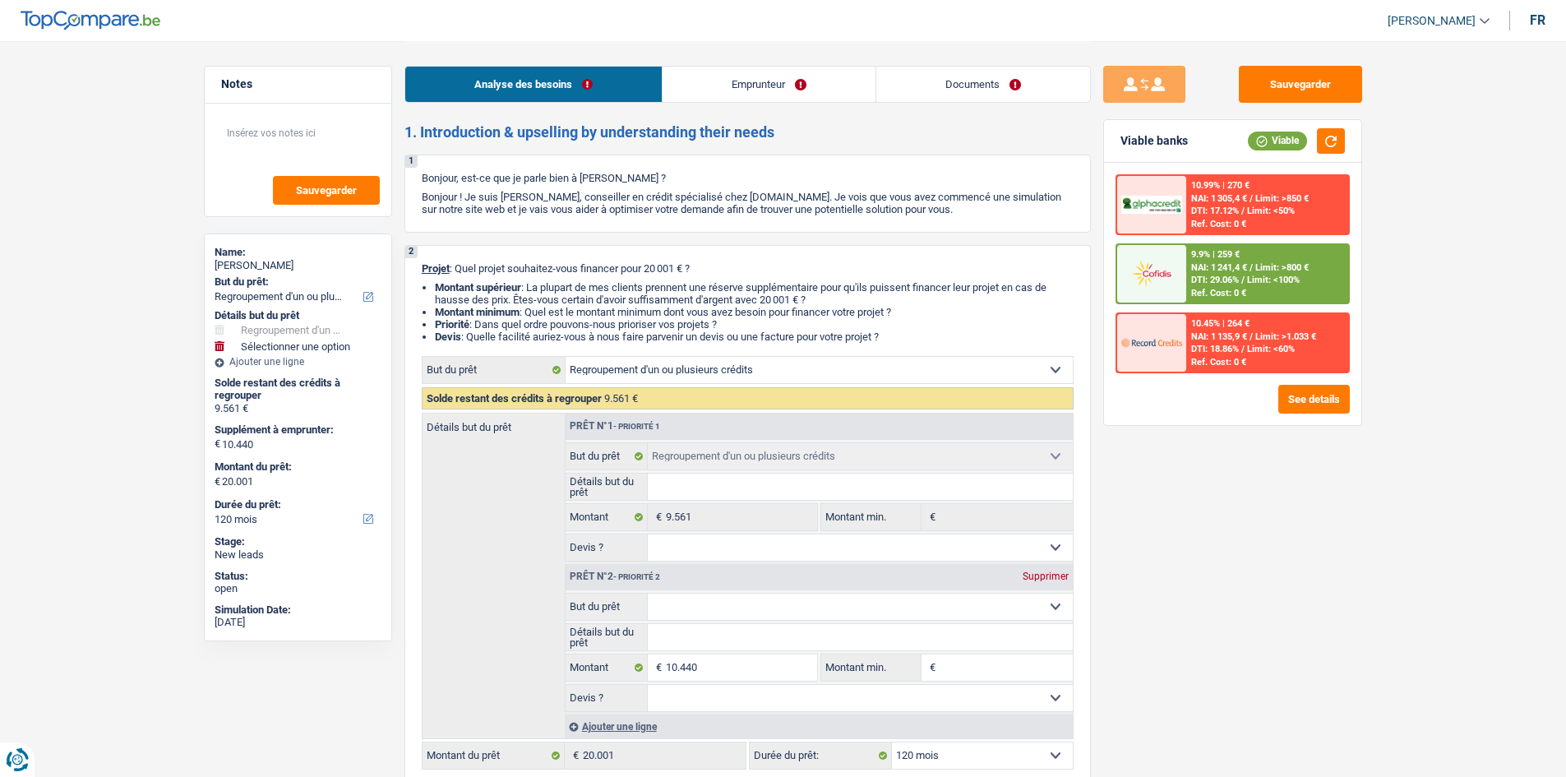
select select "cardOrCredit"
select select "refinancing"
select select "120"
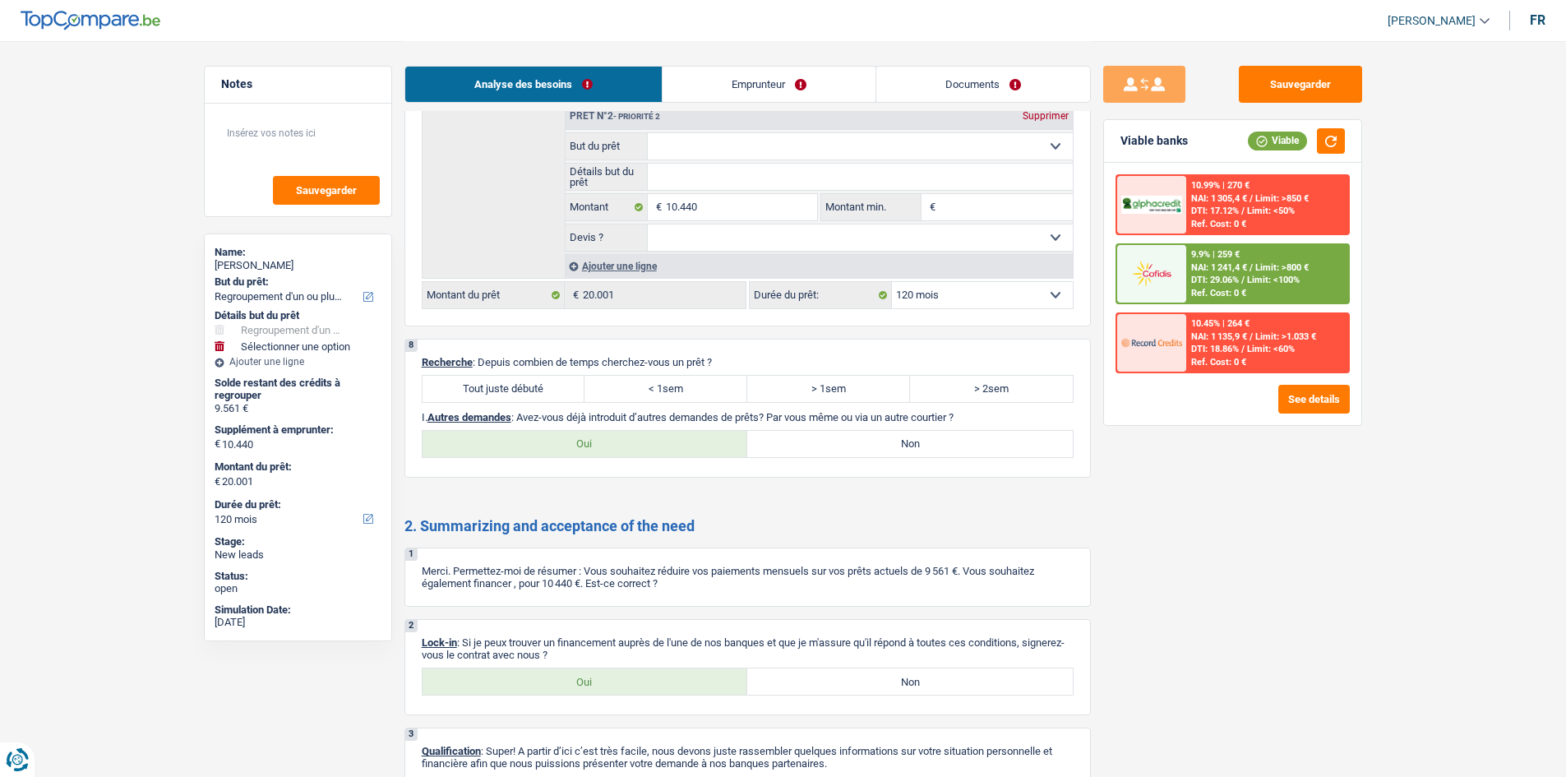
scroll to position [2240, 0]
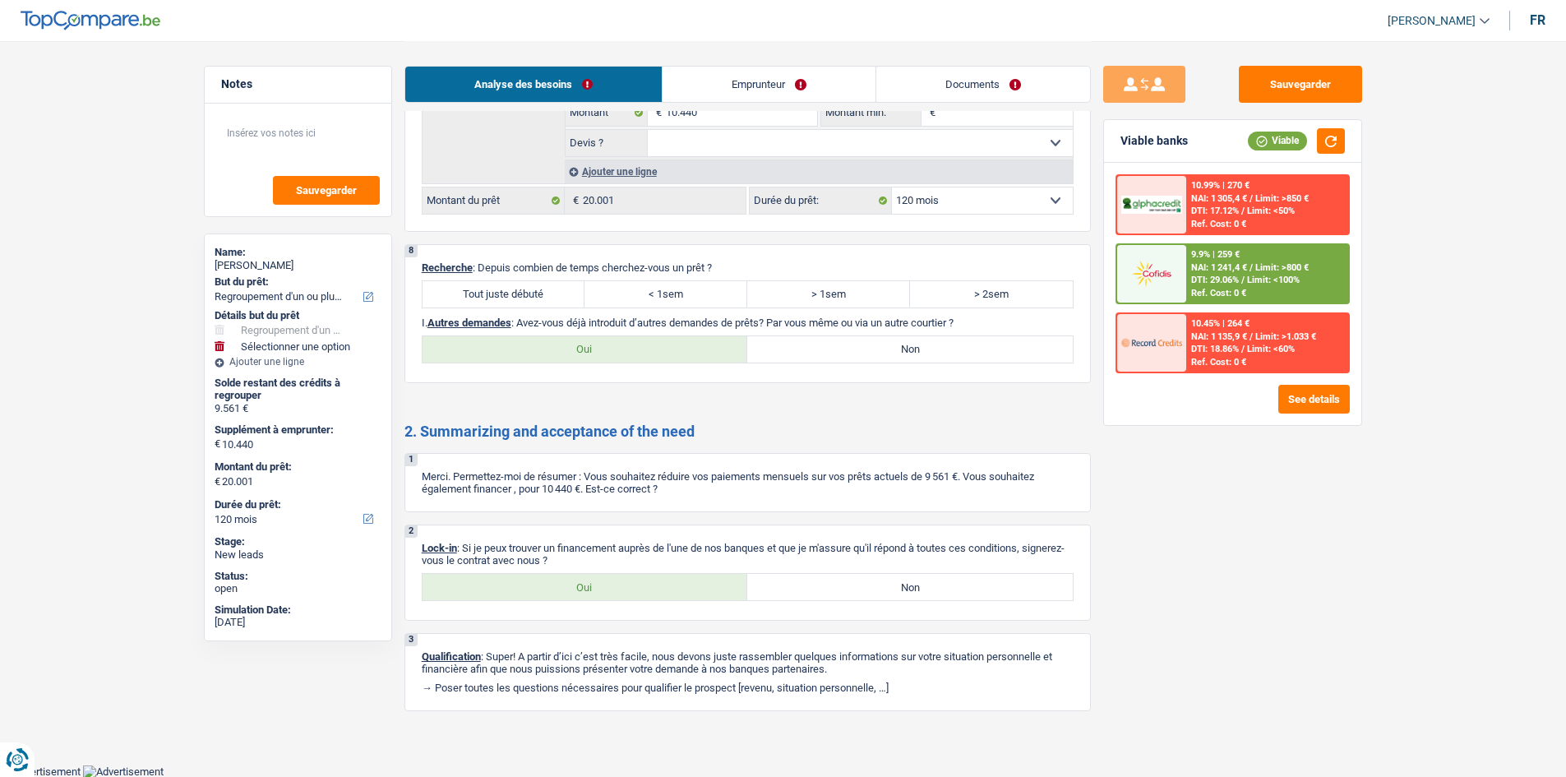
click at [540, 294] on label "Tout juste débuté" at bounding box center [504, 294] width 163 height 26
click at [540, 294] on input "Tout juste débuté" at bounding box center [504, 294] width 163 height 26
radio input "true"
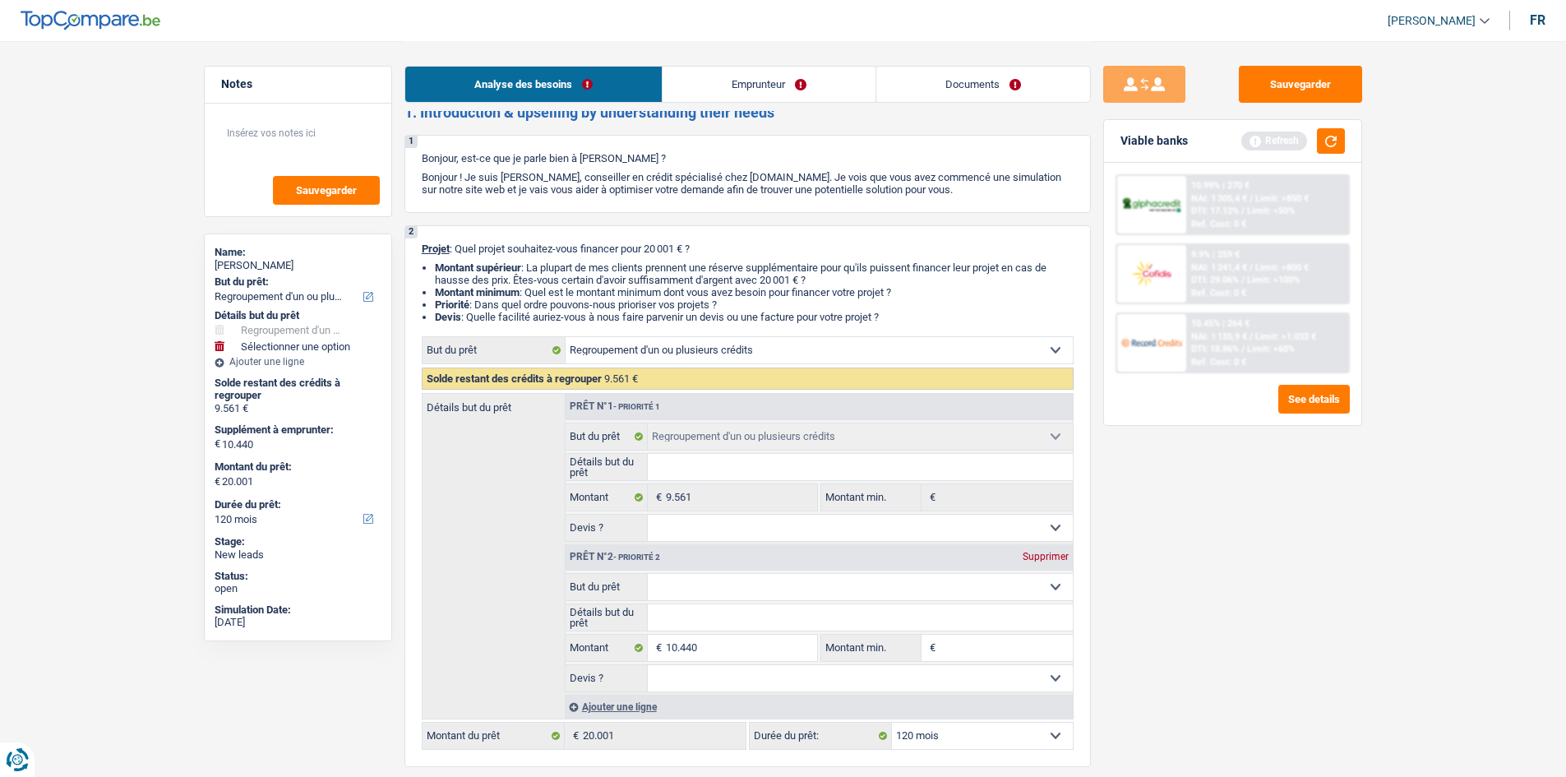
scroll to position [0, 0]
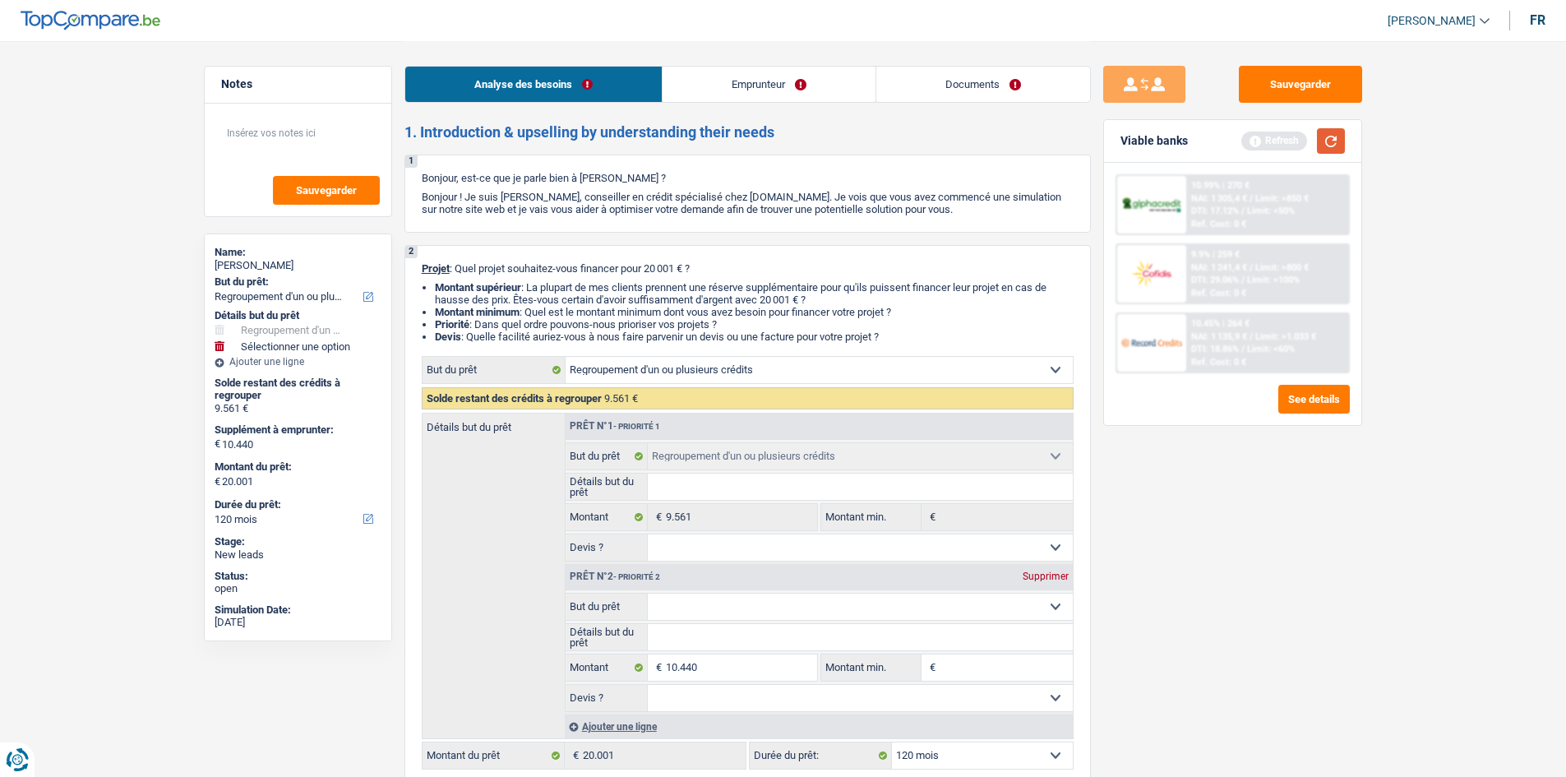
click at [1329, 141] on button "button" at bounding box center [1331, 140] width 28 height 25
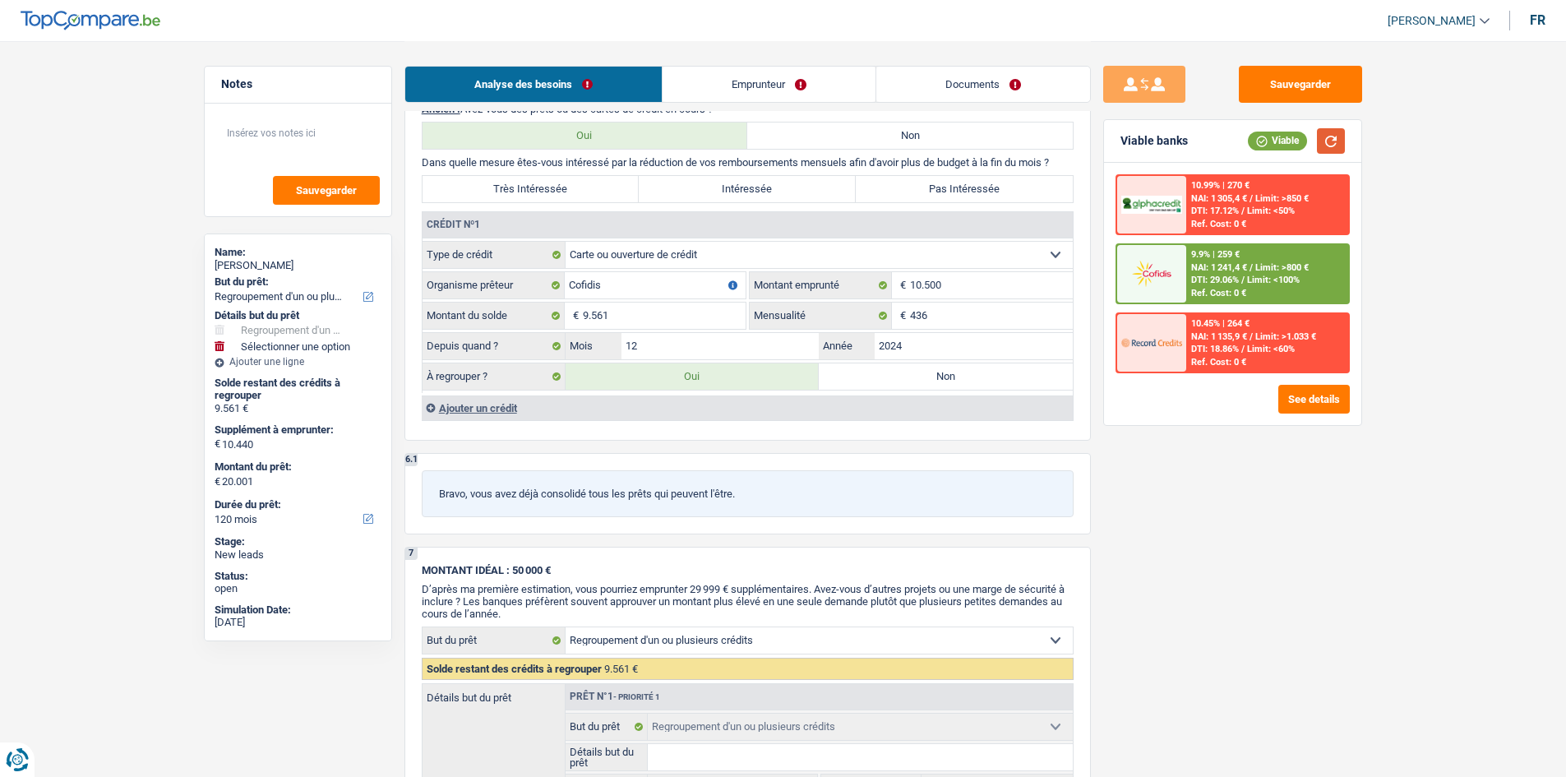
scroll to position [1151, 0]
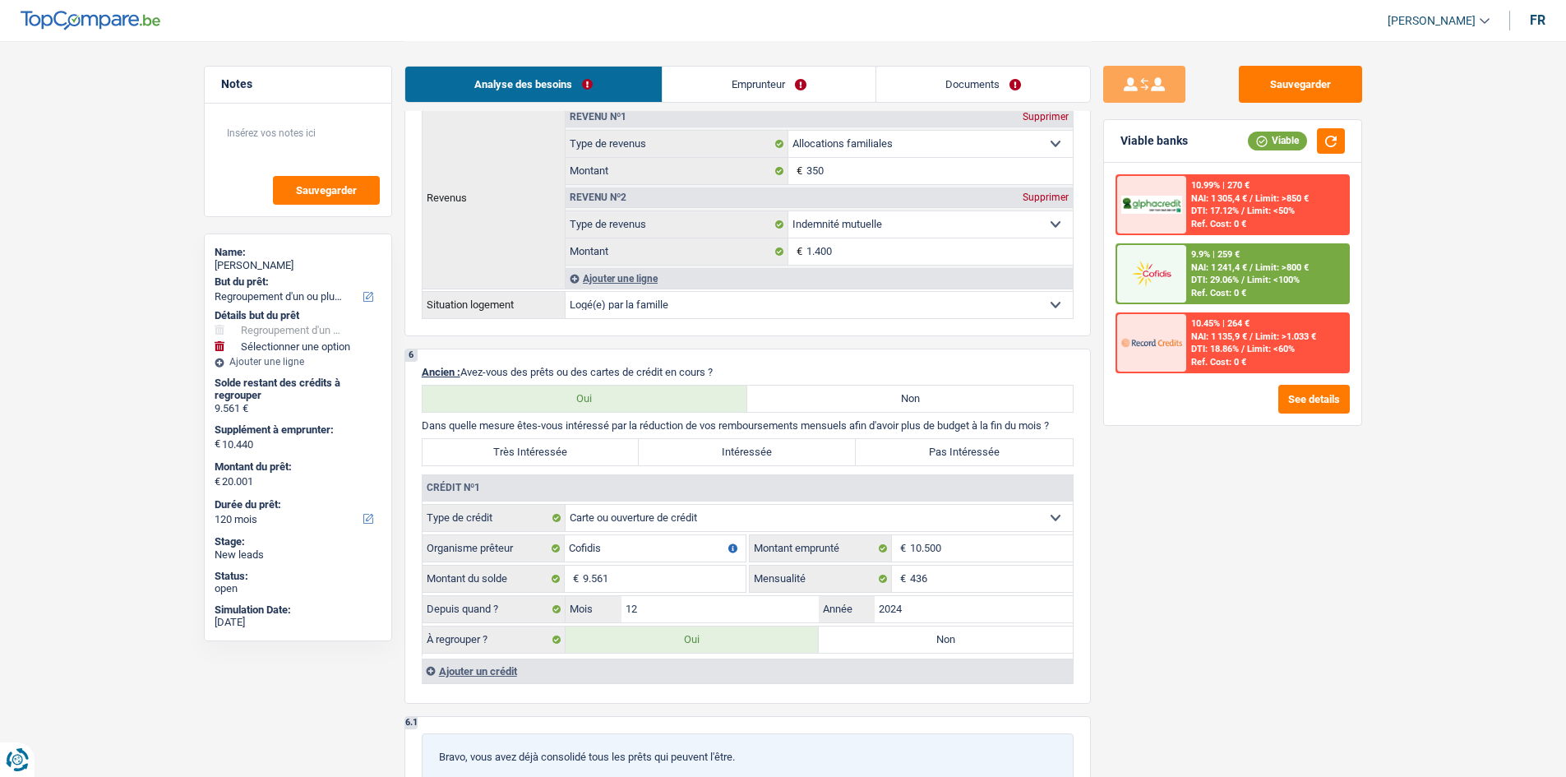
click at [1199, 293] on div "Ref. Cost: 0 €" at bounding box center [1218, 293] width 55 height 11
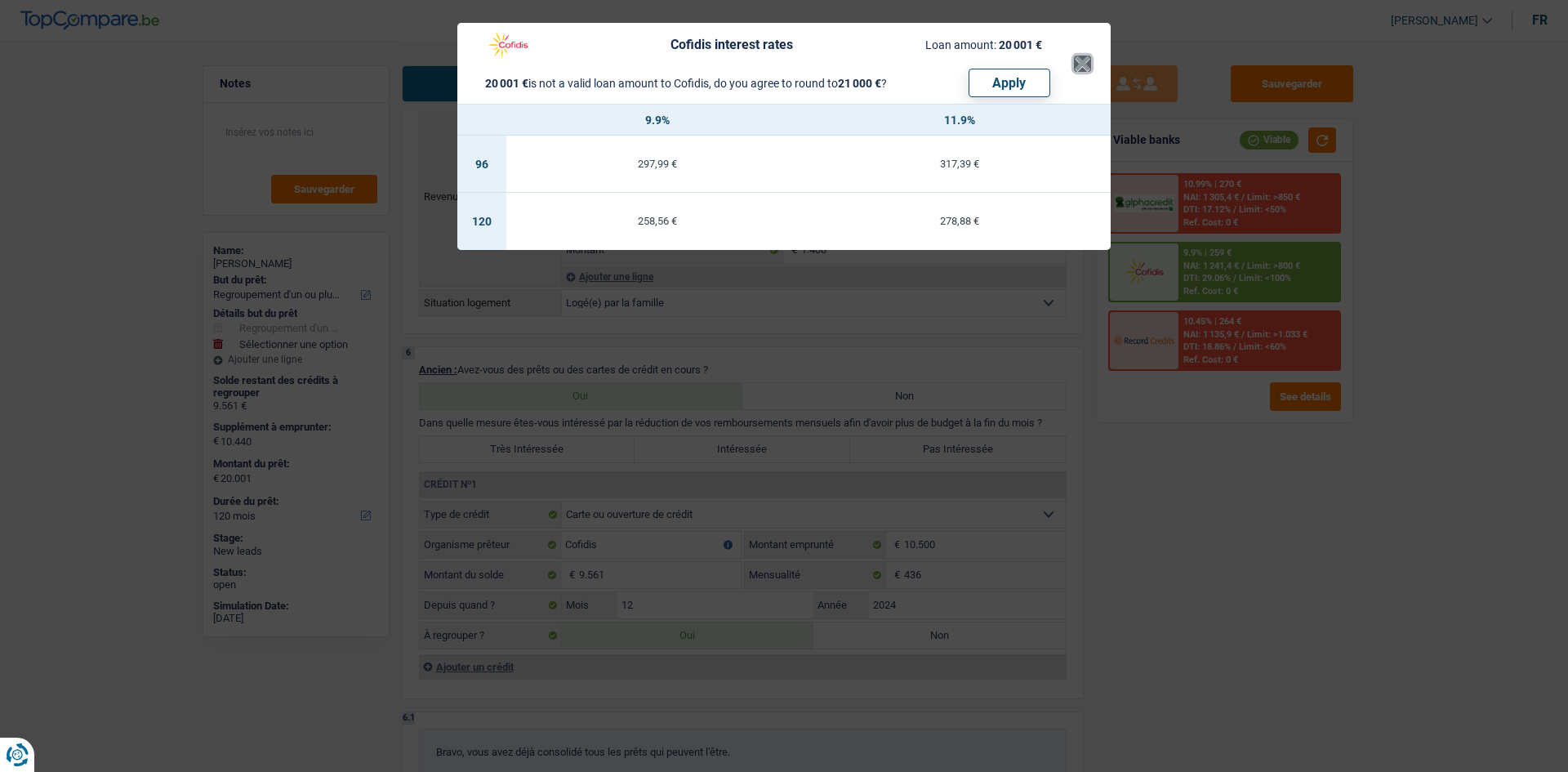
click at [1083, 67] on button "×" at bounding box center [1081, 64] width 17 height 16
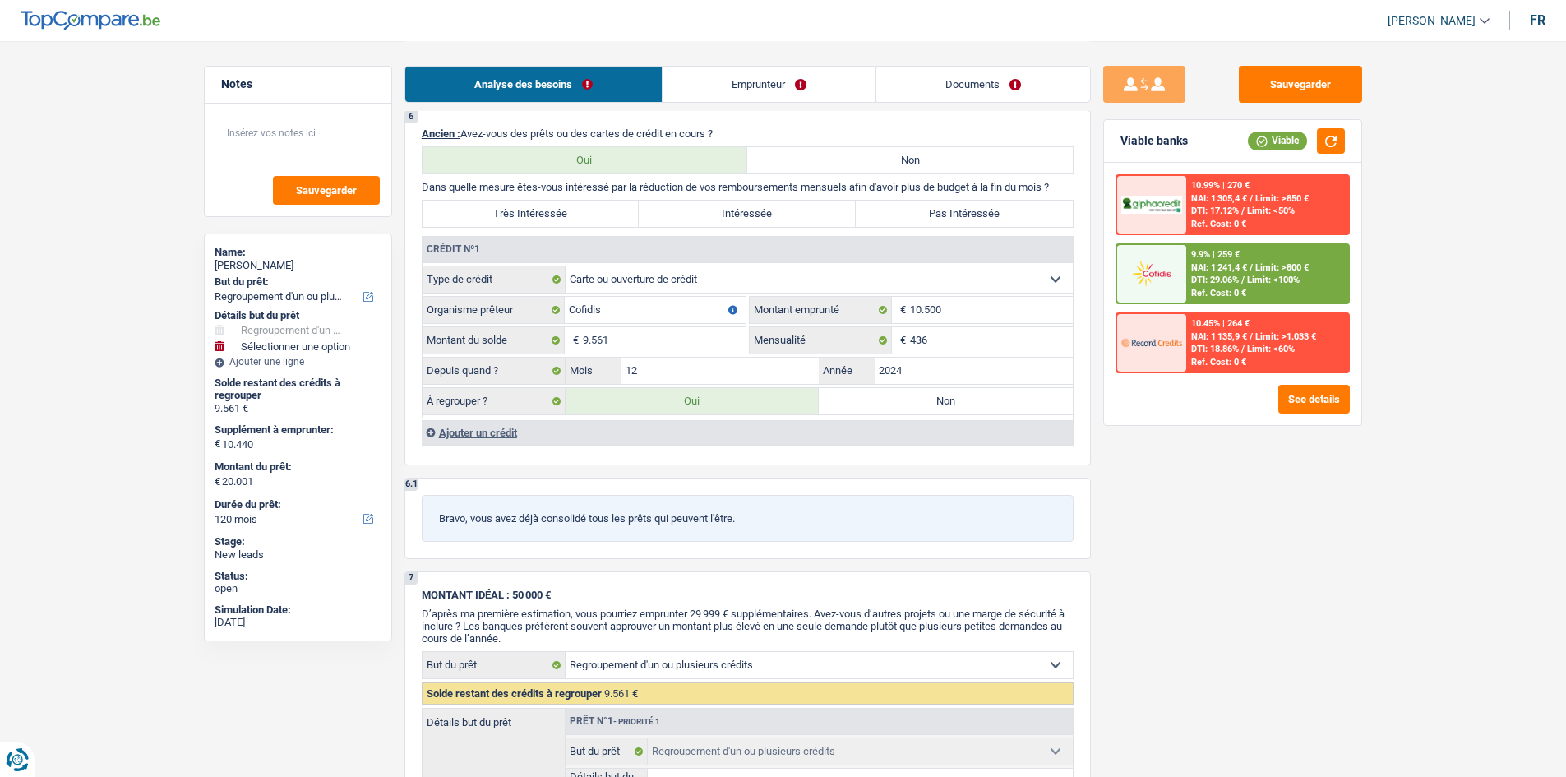
scroll to position [1398, 0]
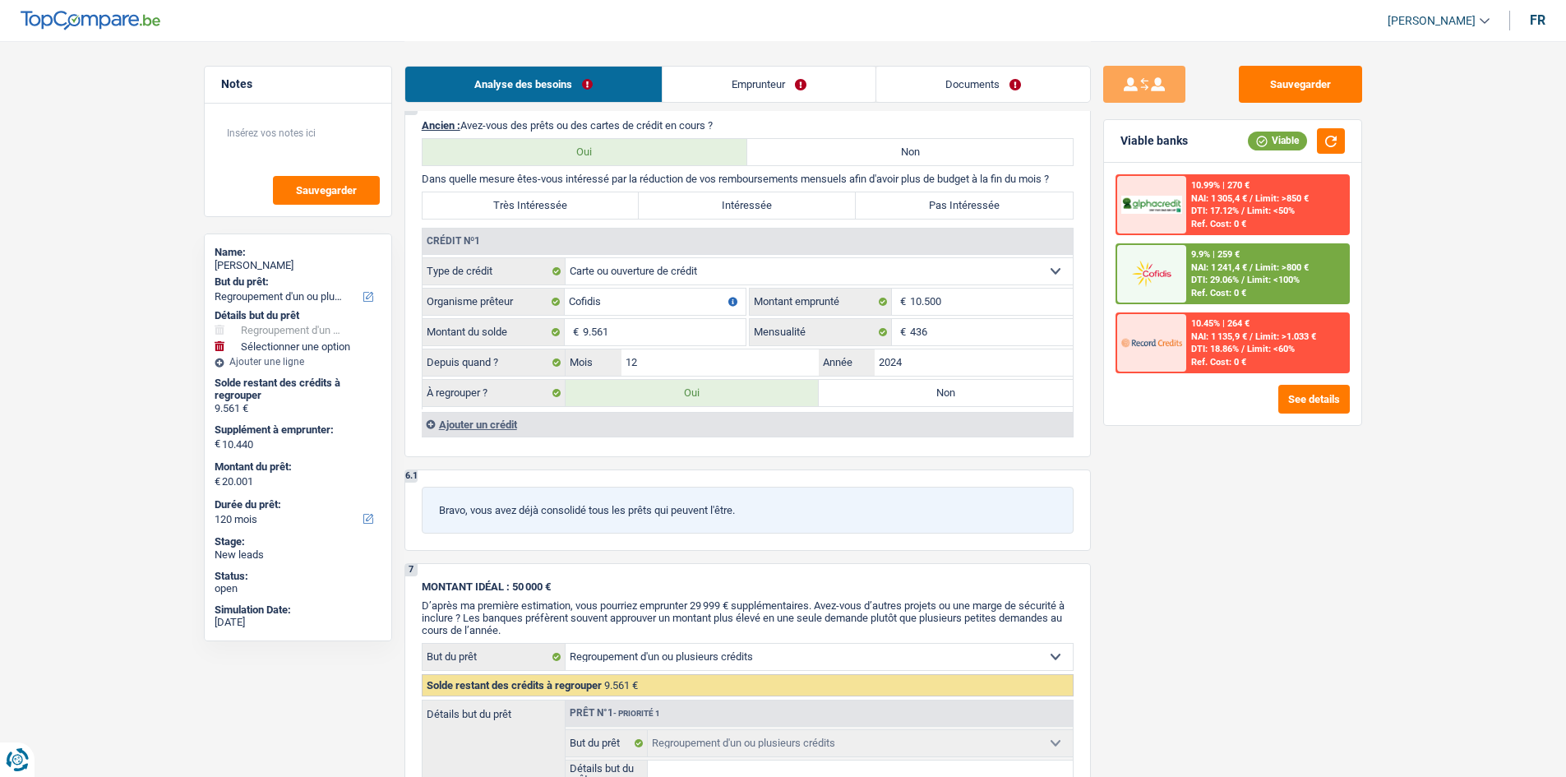
click at [495, 429] on div "Ajouter un crédit" at bounding box center [747, 424] width 651 height 25
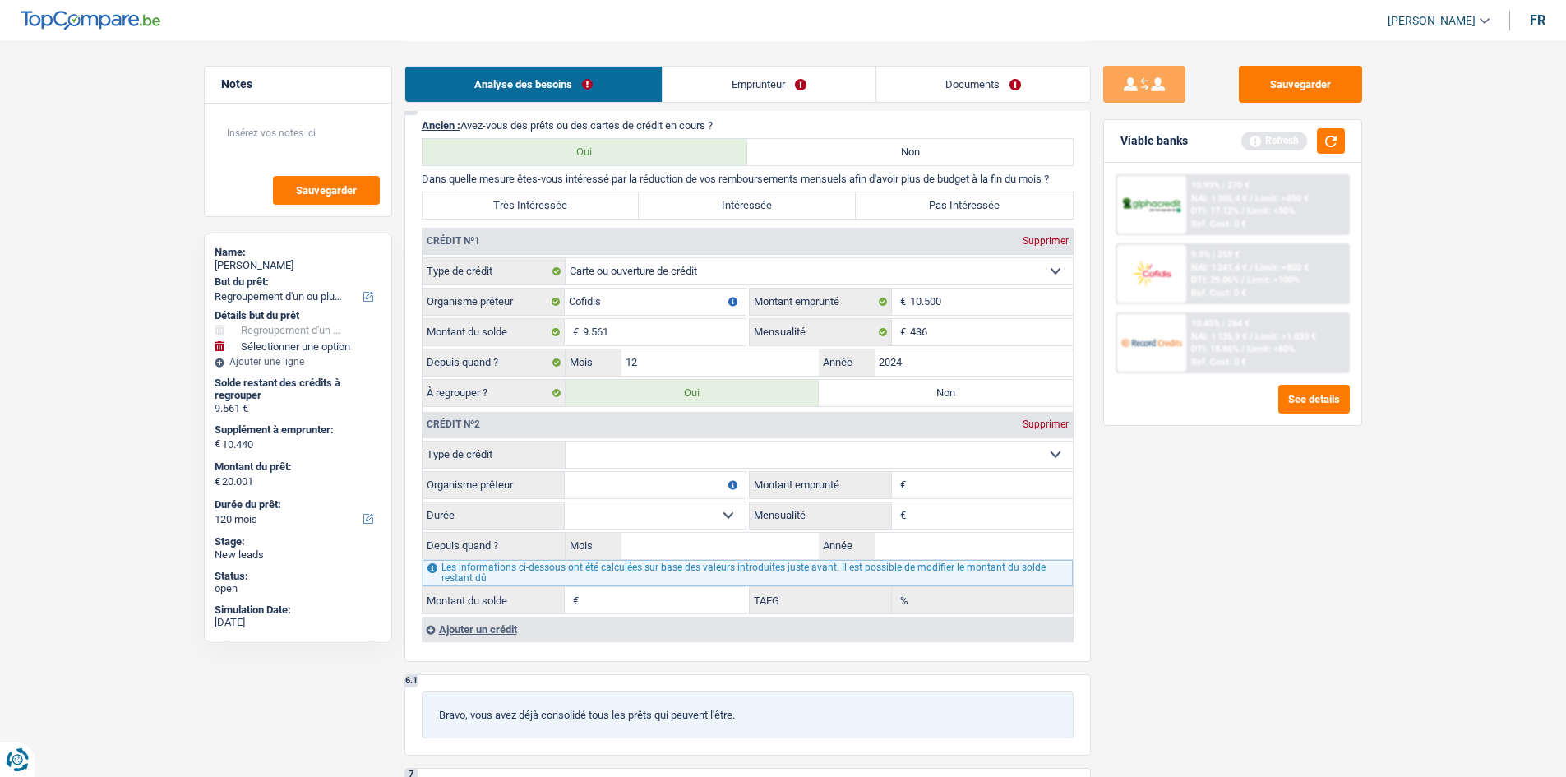
click at [953, 448] on select "Carte ou ouverture de crédit Prêt hypothécaire Vente à tempérament Prêt à tempé…" at bounding box center [819, 455] width 507 height 26
click at [1219, 520] on div "Sauvegarder Viable banks Refresh 10.99% | 270 € NAI: 1 305,4 € / Limit: >850 € …" at bounding box center [1233, 408] width 284 height 685
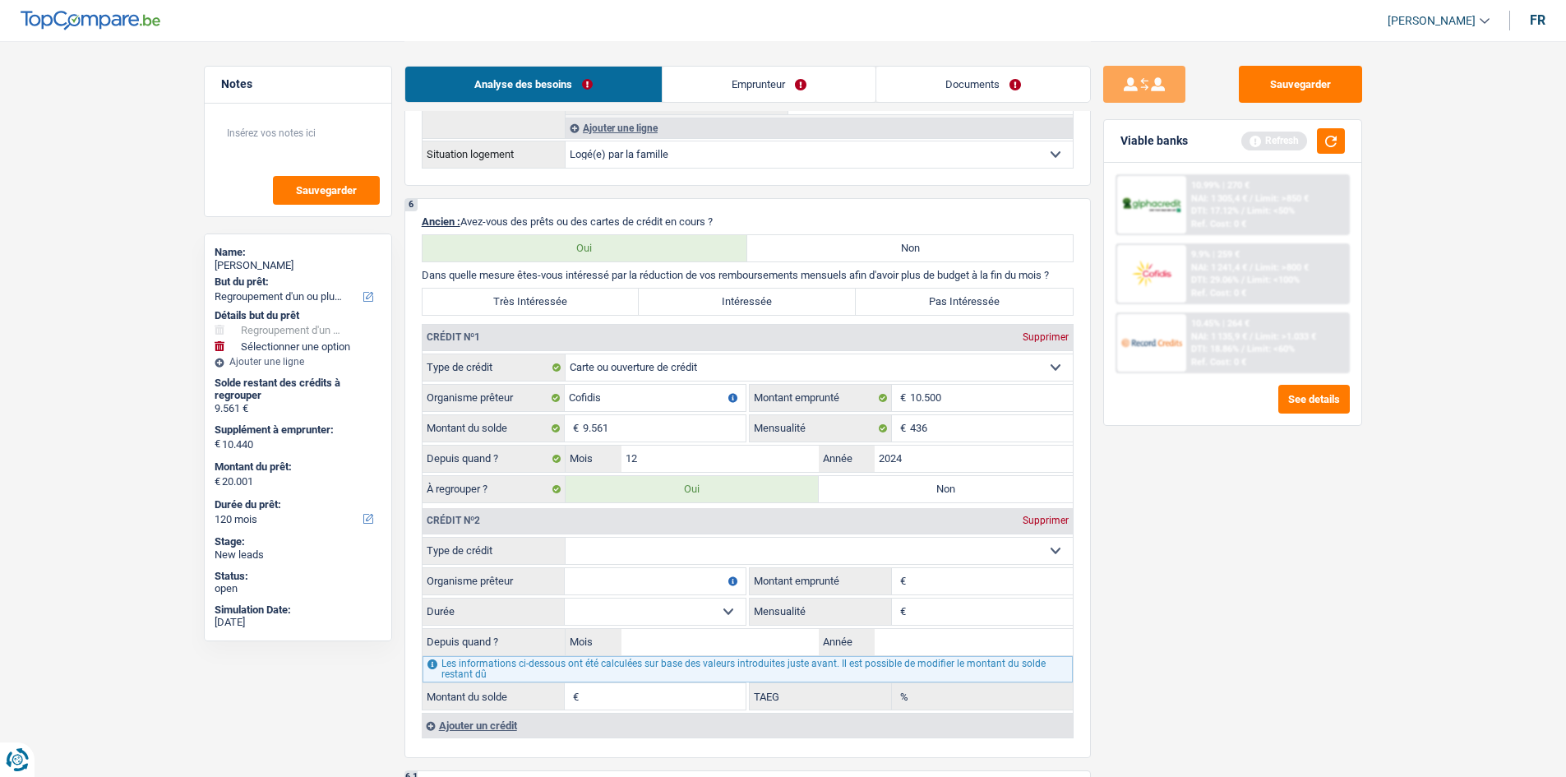
scroll to position [1480, 0]
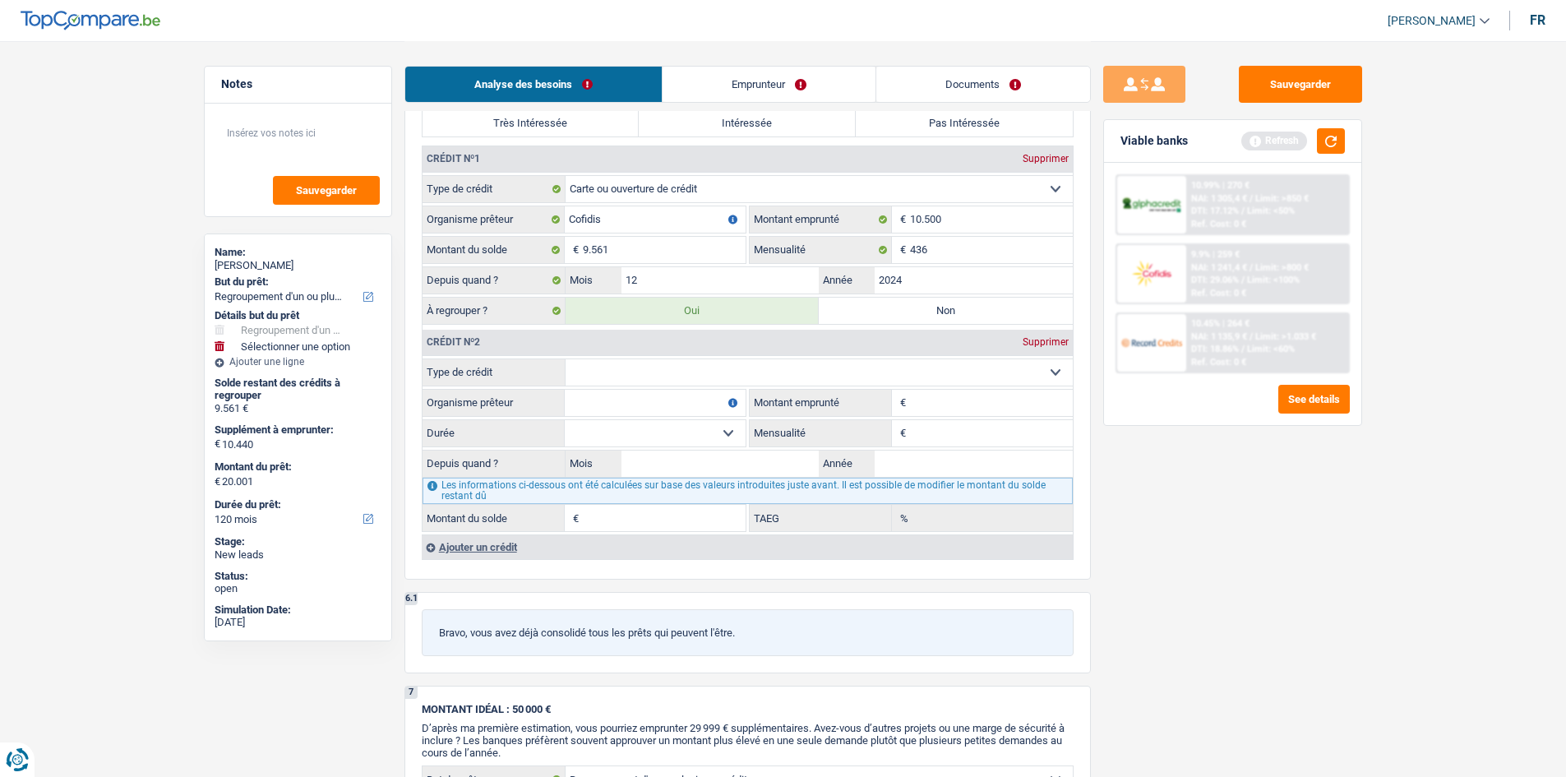
click at [764, 76] on link "Emprunteur" at bounding box center [769, 84] width 213 height 35
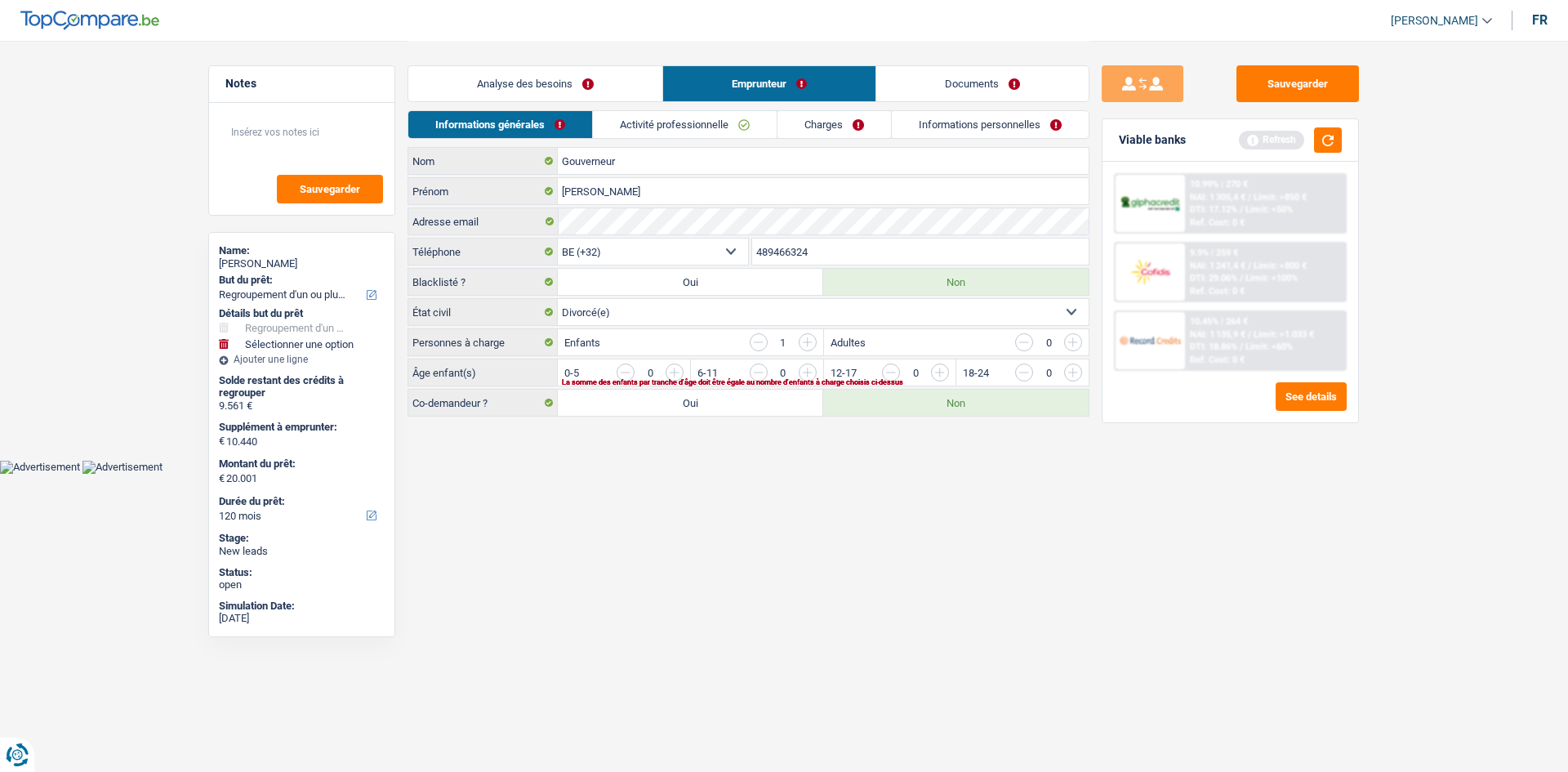
click at [622, 77] on link "Analyse des besoins" at bounding box center [535, 83] width 254 height 35
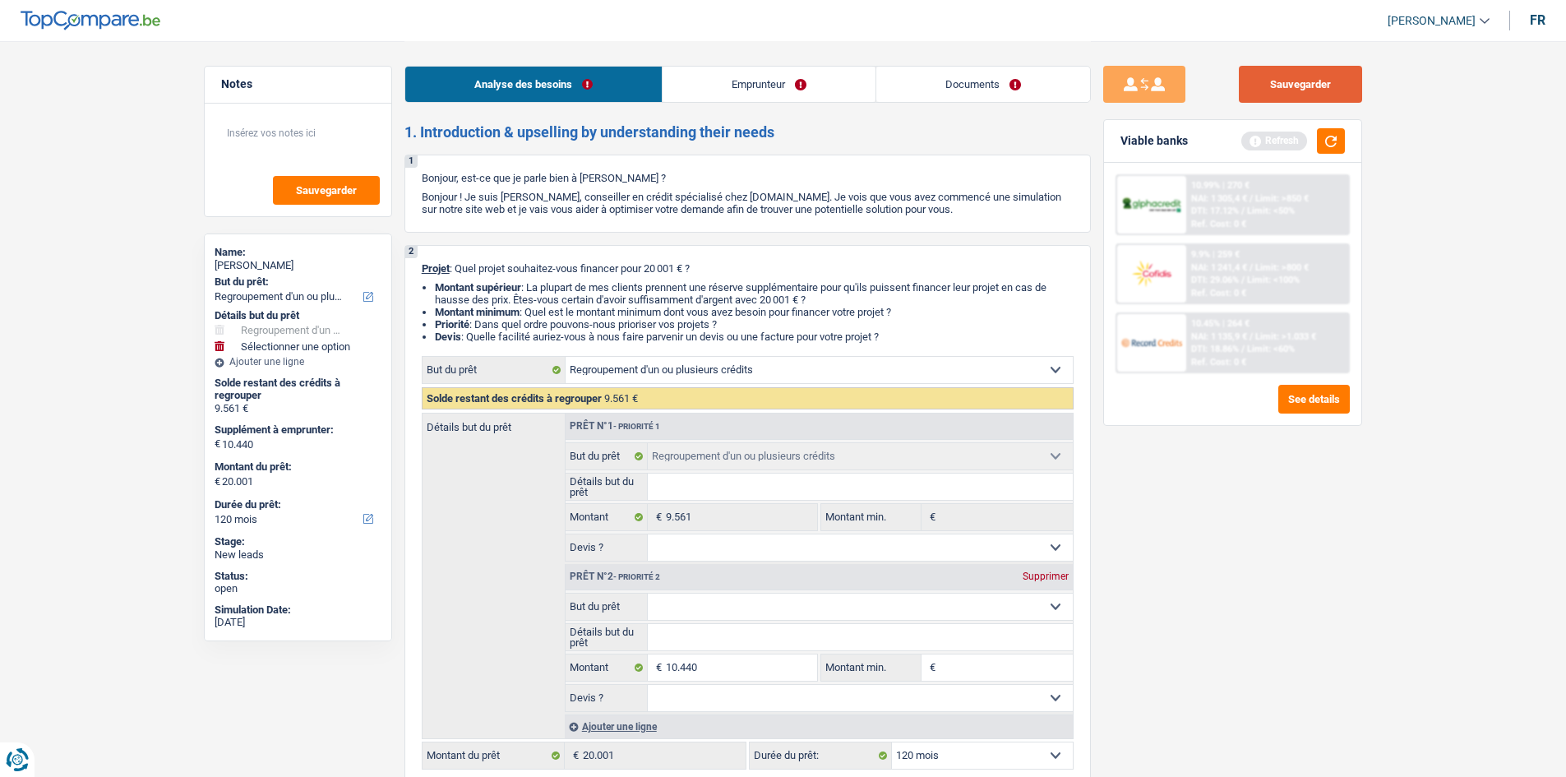
click at [1252, 90] on button "Sauvegarder" at bounding box center [1300, 84] width 123 height 37
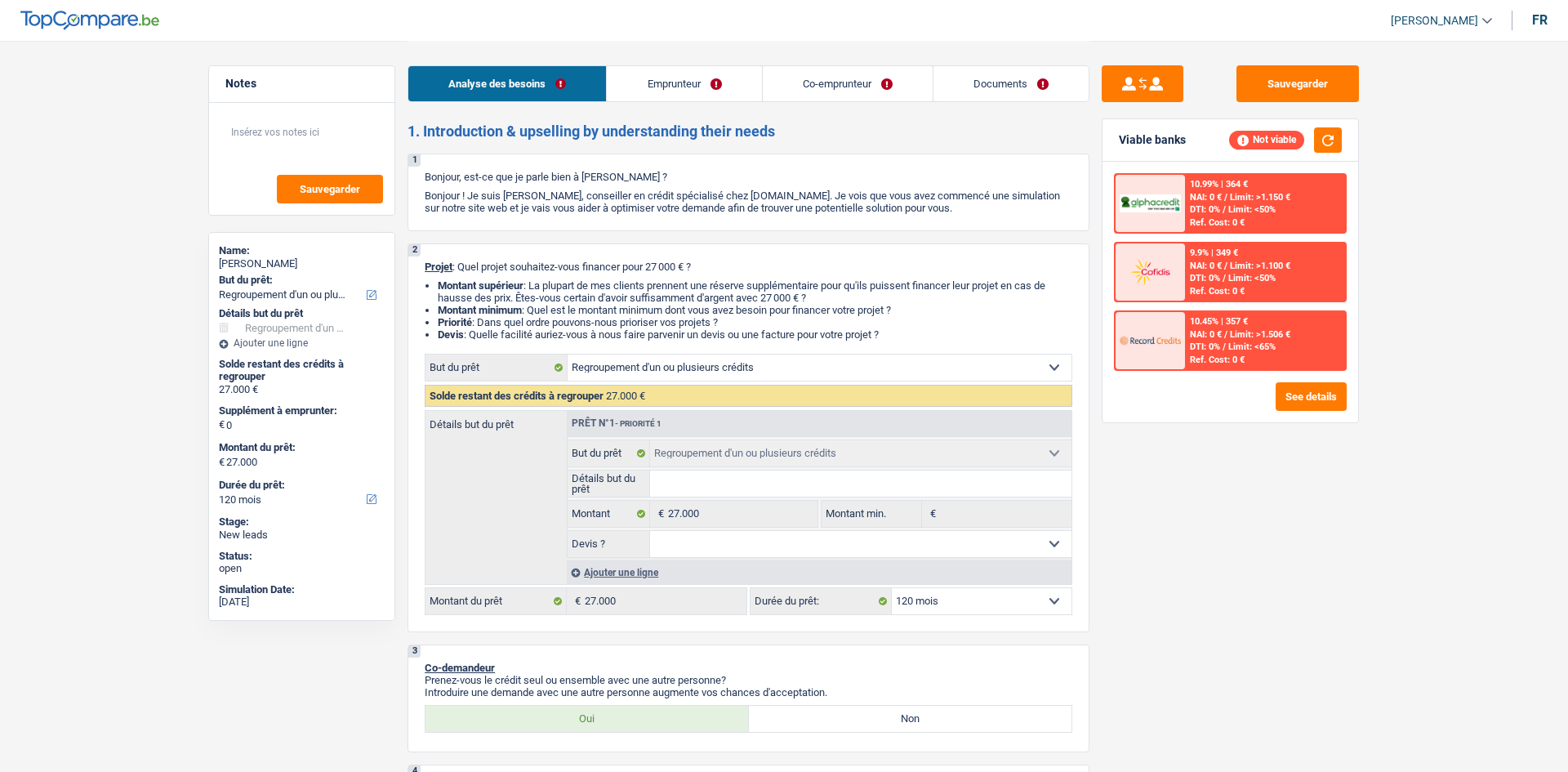
select select "refinancing"
select select "120"
select select "refinancing"
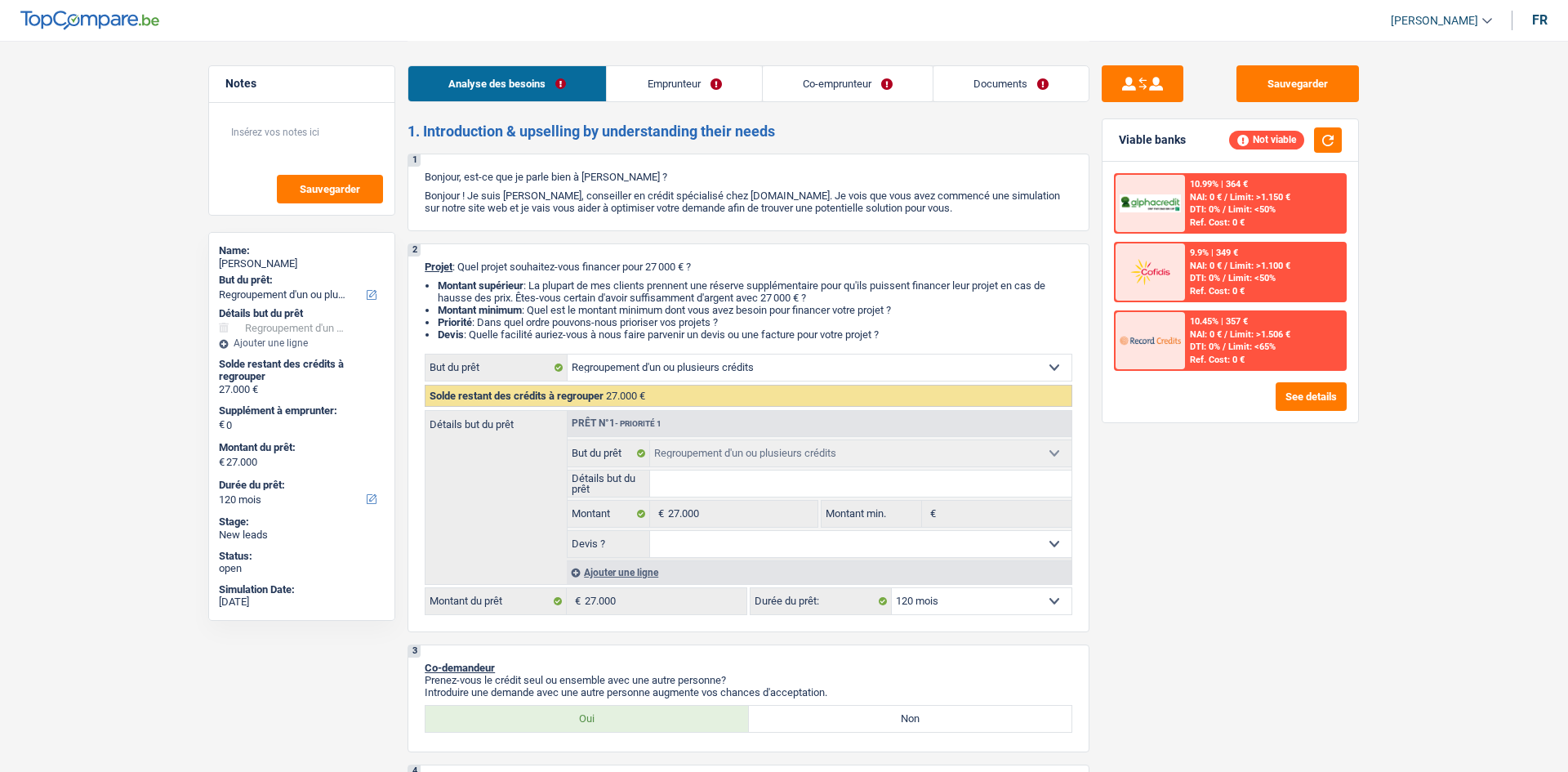
select select "120"
select select "publicEmployee"
select select "familyAllowances"
select select "netSalary"
select select "mealVouchers"
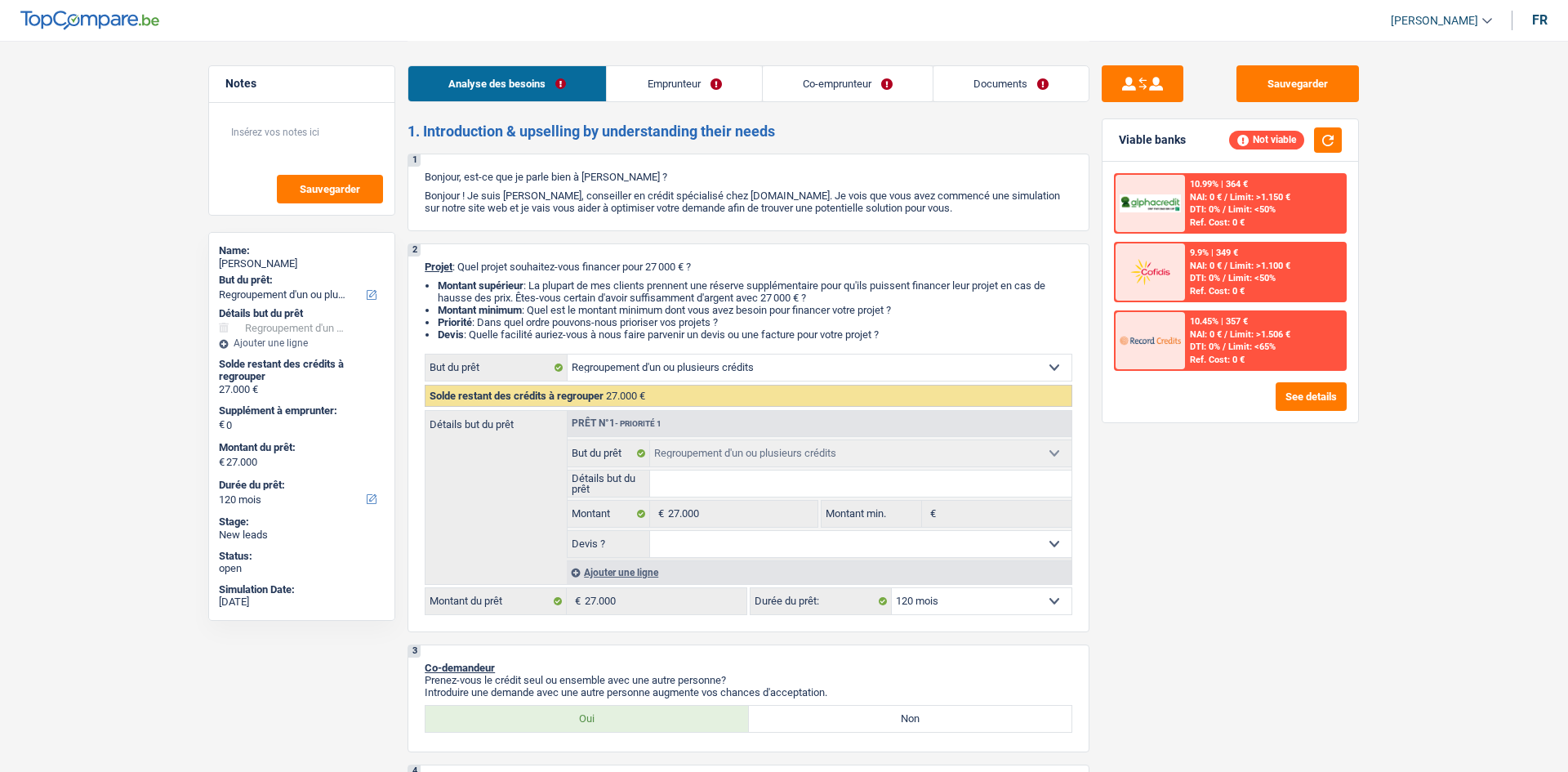
select select "rents"
select select "refinancing"
select select "120"
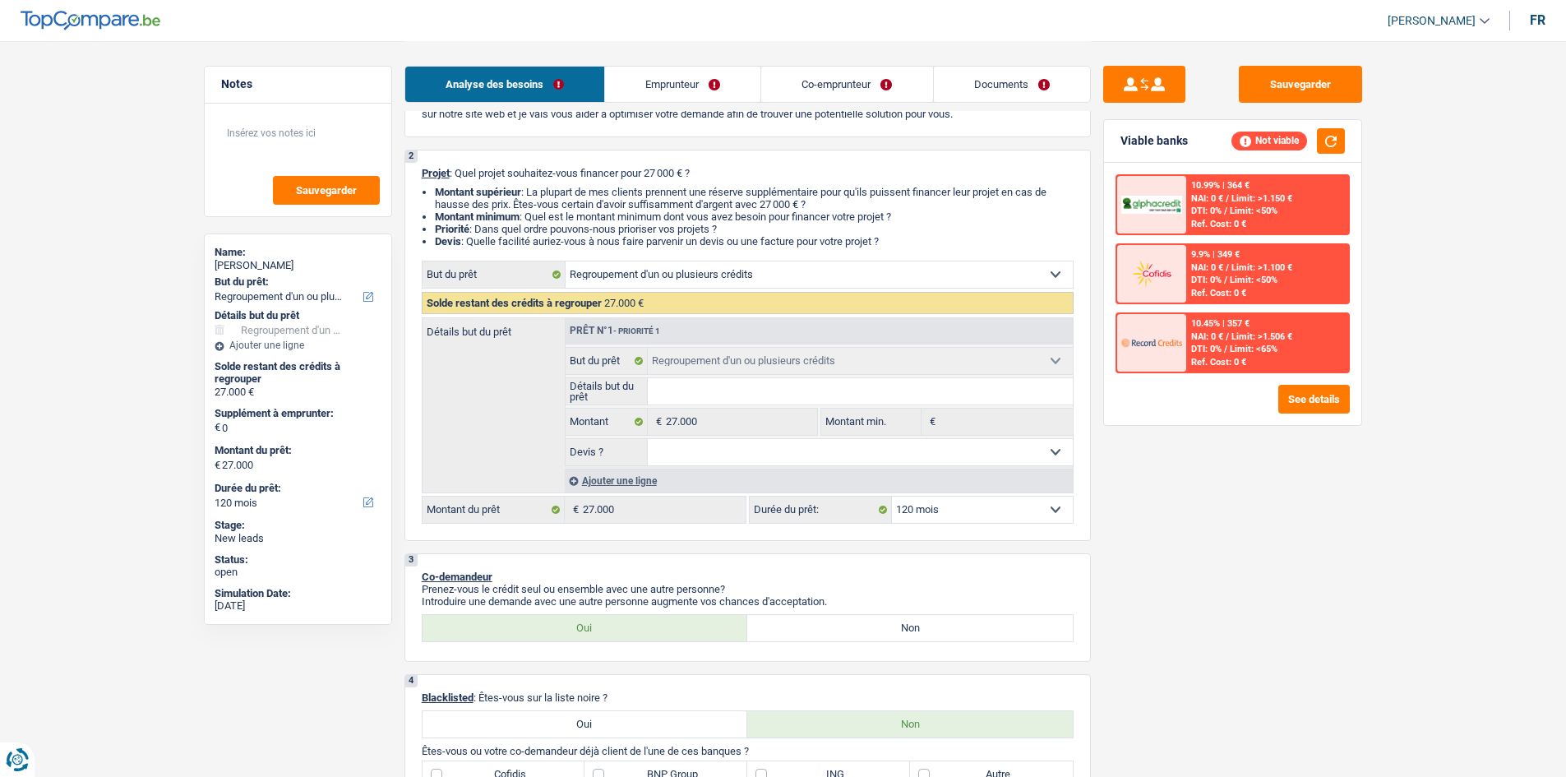
scroll to position [411, 0]
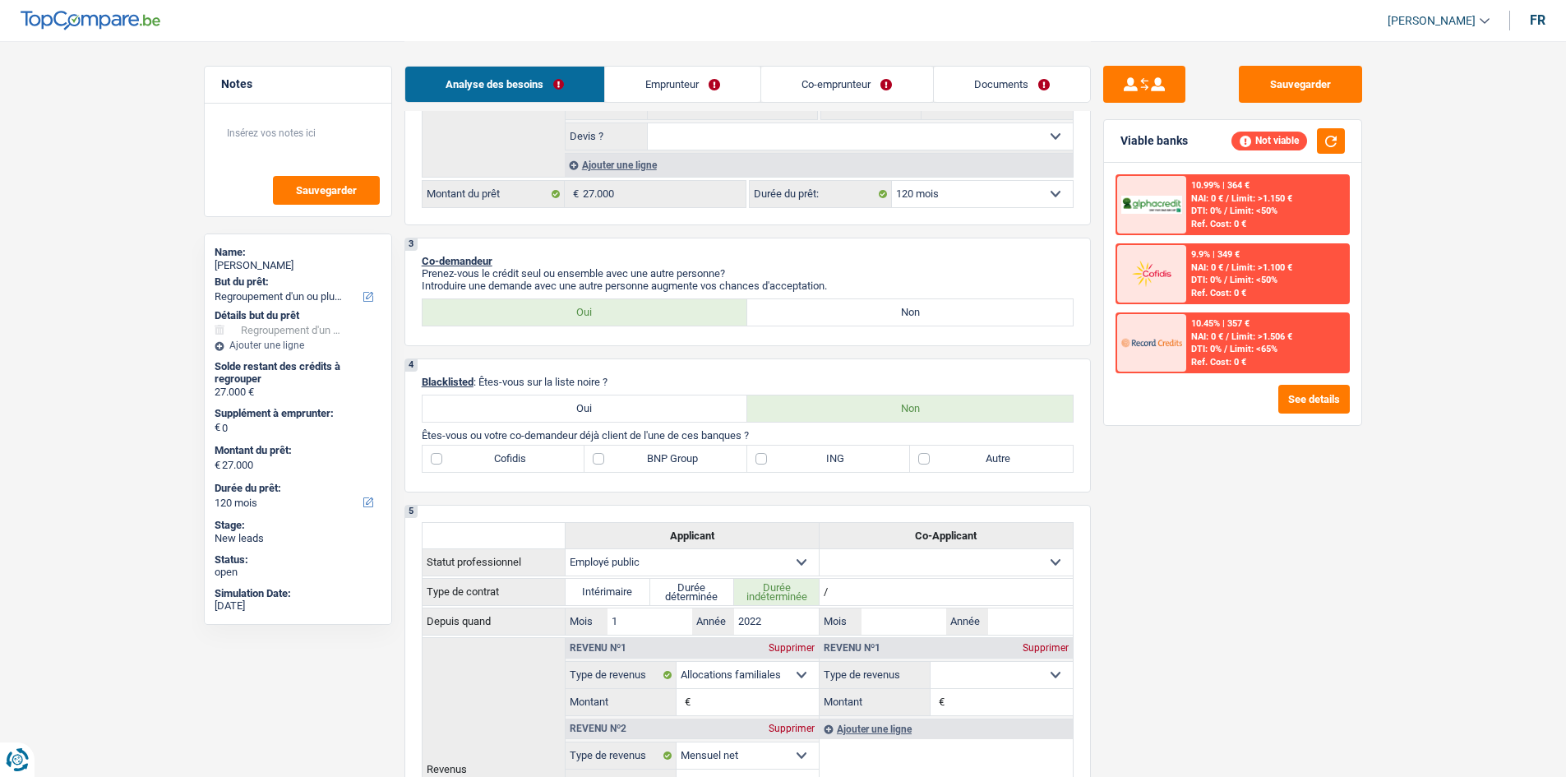
click at [691, 73] on link "Emprunteur" at bounding box center [682, 84] width 155 height 35
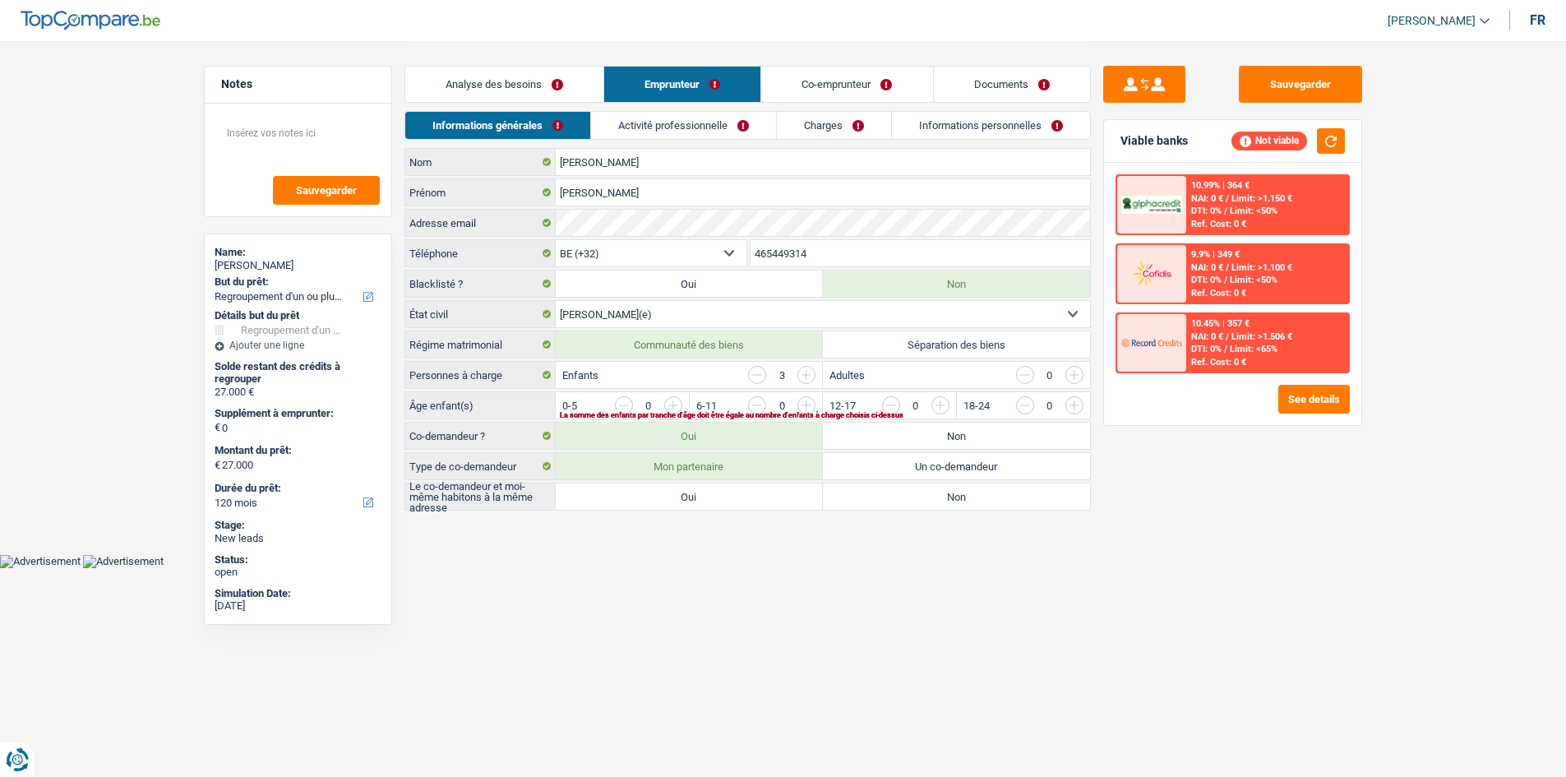
scroll to position [0, 0]
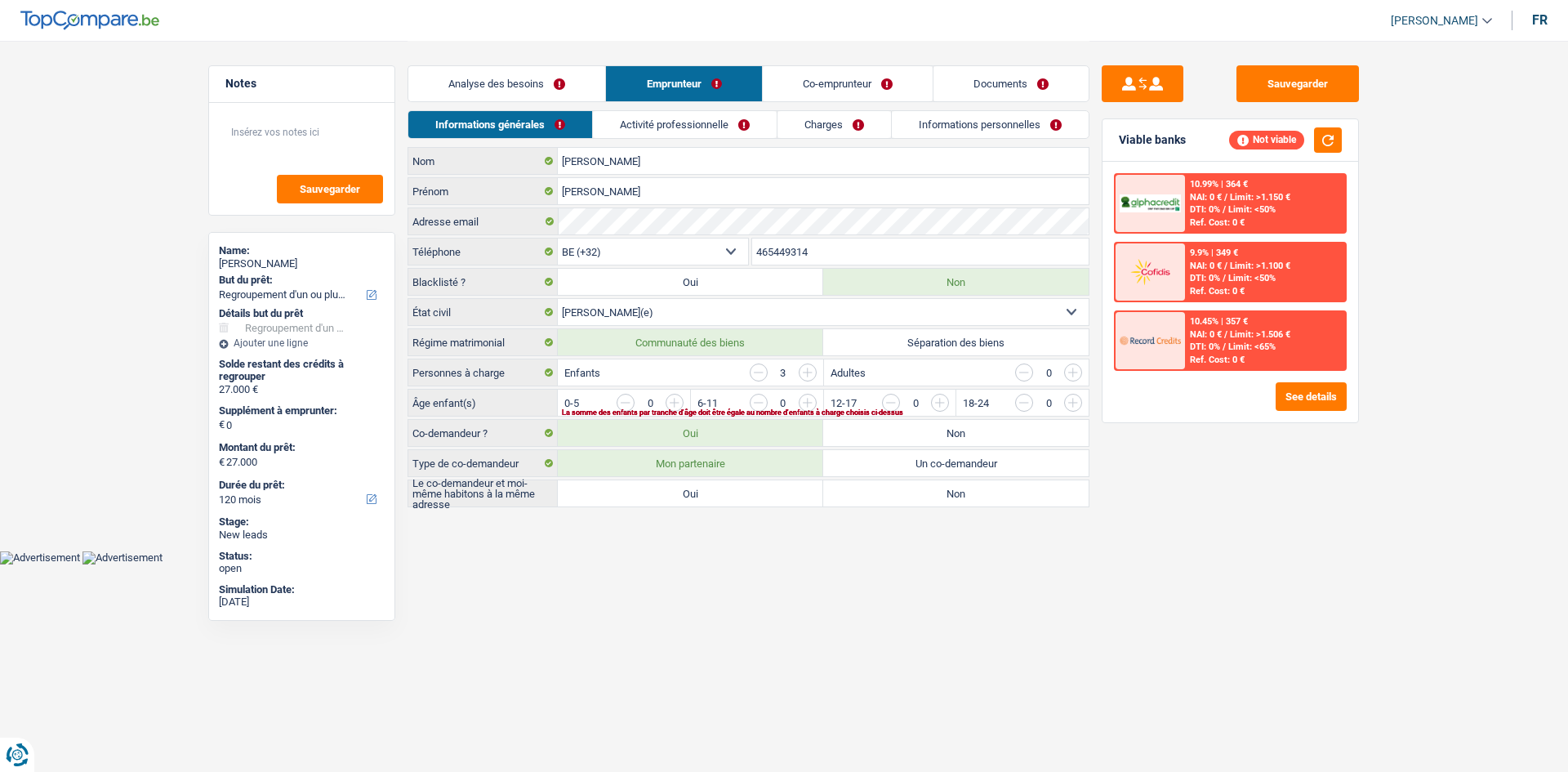
click at [809, 93] on link "Co-emprunteur" at bounding box center [847, 83] width 170 height 35
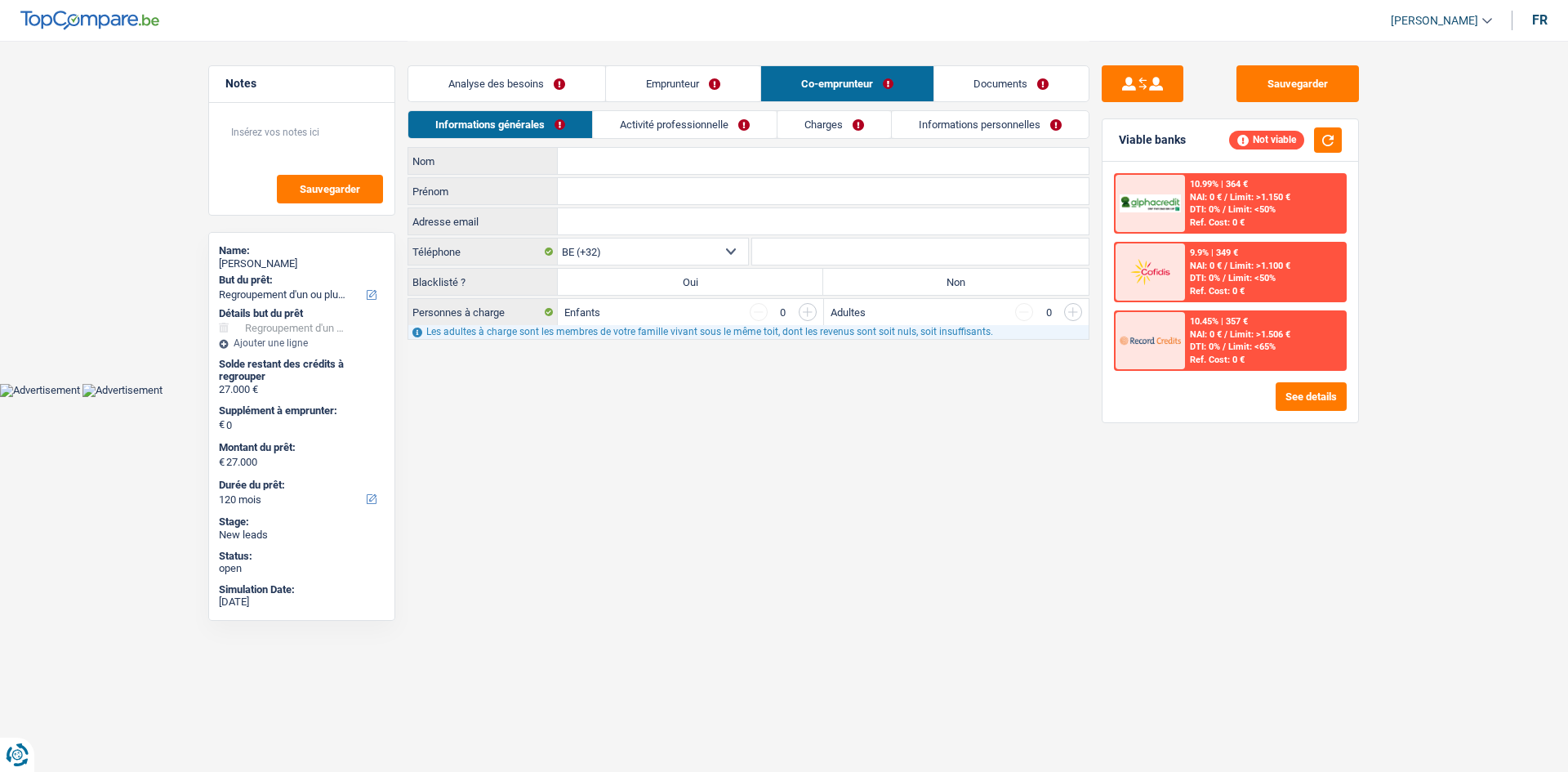
click at [677, 91] on link "Emprunteur" at bounding box center [682, 83] width 154 height 35
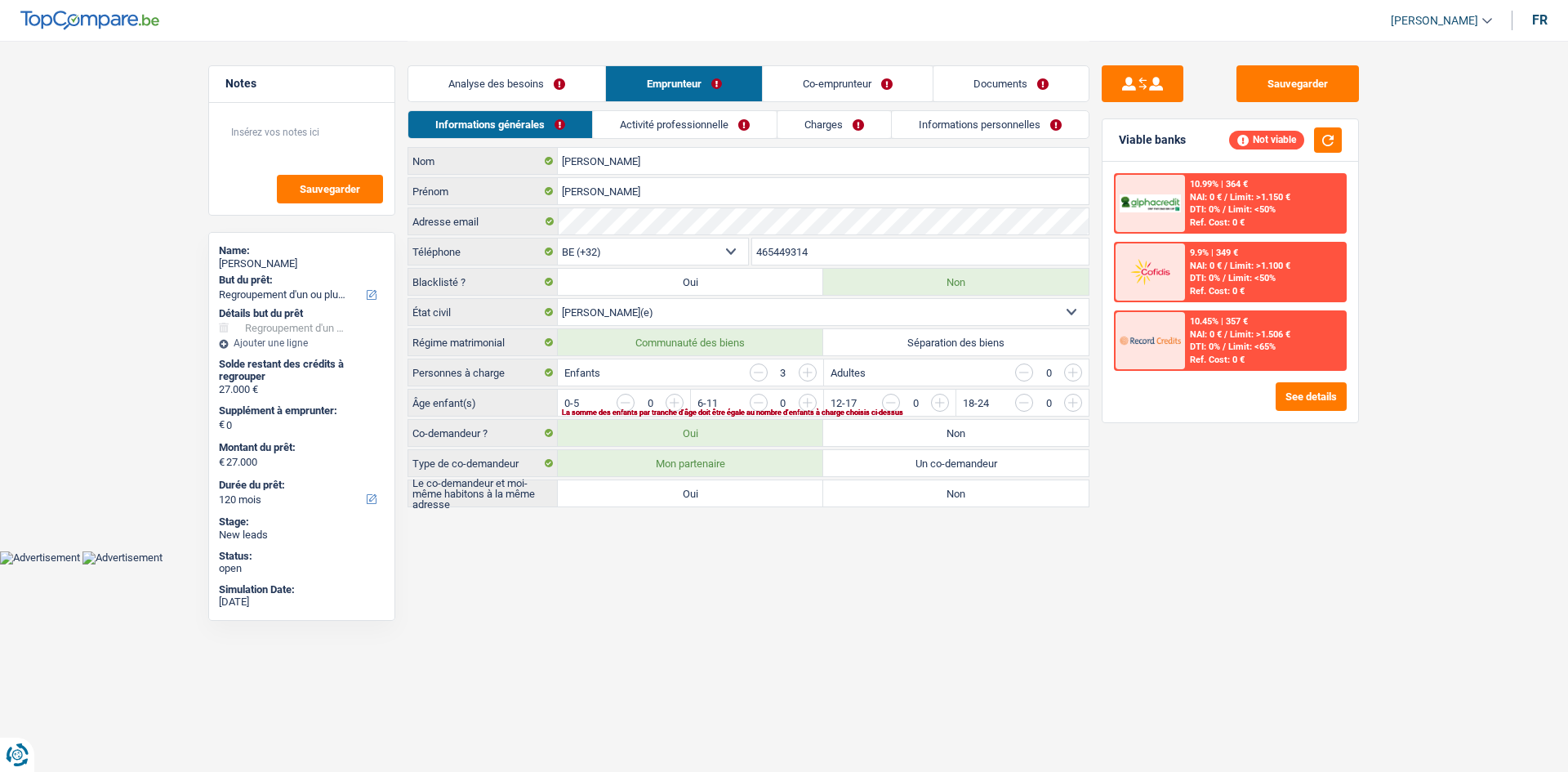
click at [521, 77] on link "Analyse des besoins" at bounding box center [506, 83] width 197 height 35
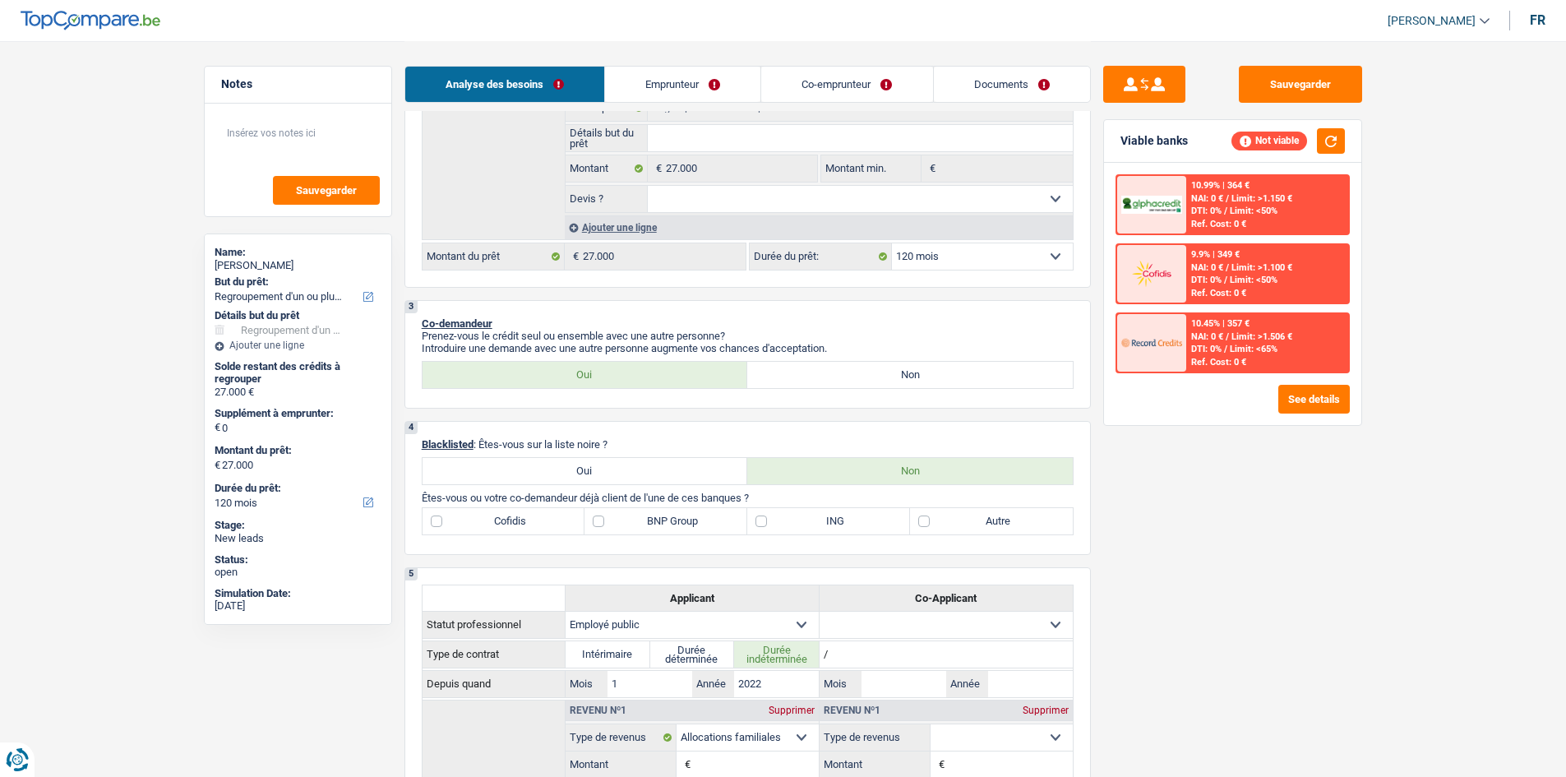
scroll to position [493, 0]
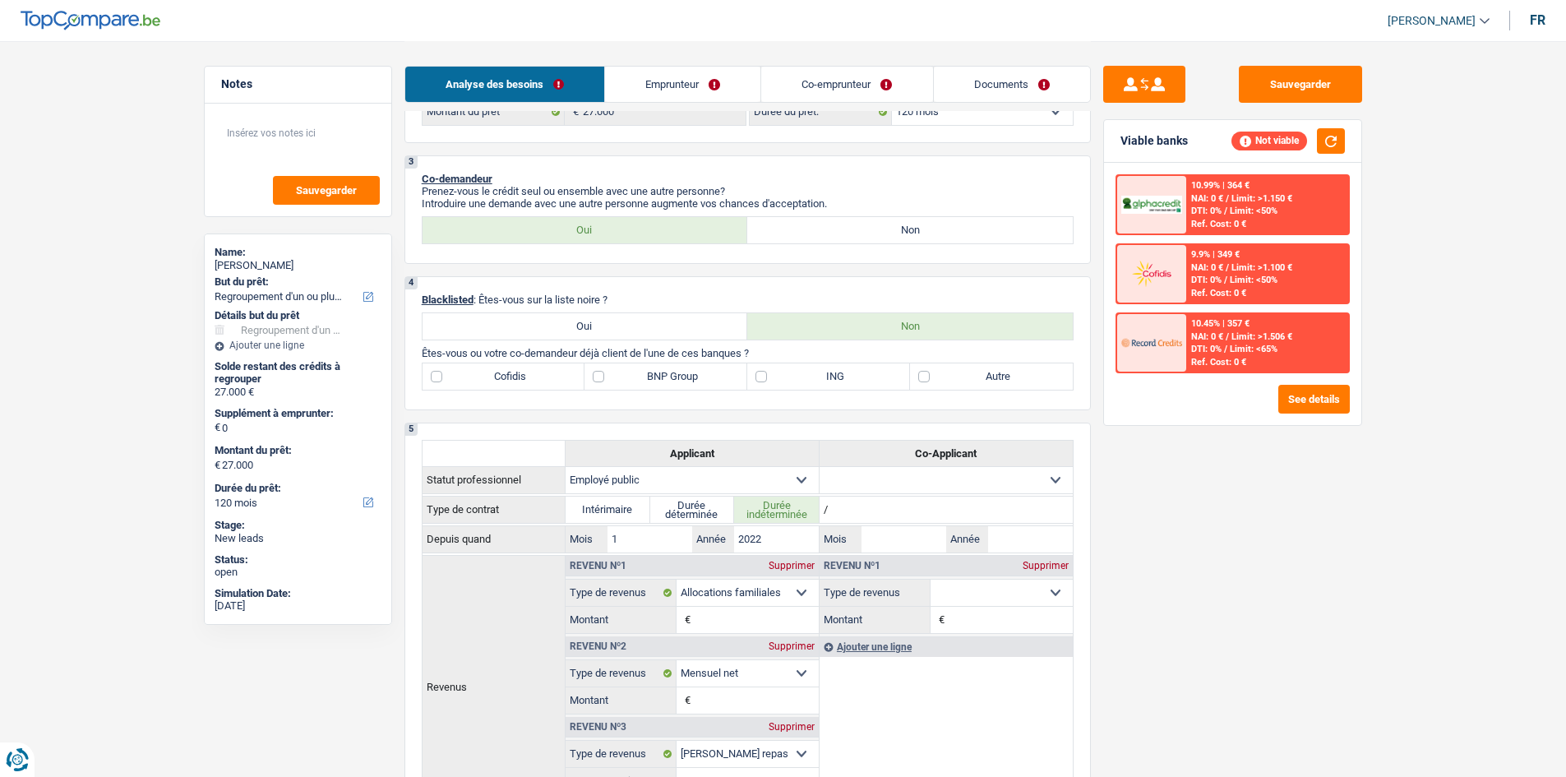
click at [650, 372] on label "BNP Group" at bounding box center [666, 376] width 163 height 26
click at [650, 372] on input "BNP Group" at bounding box center [666, 376] width 163 height 26
checkbox input "true"
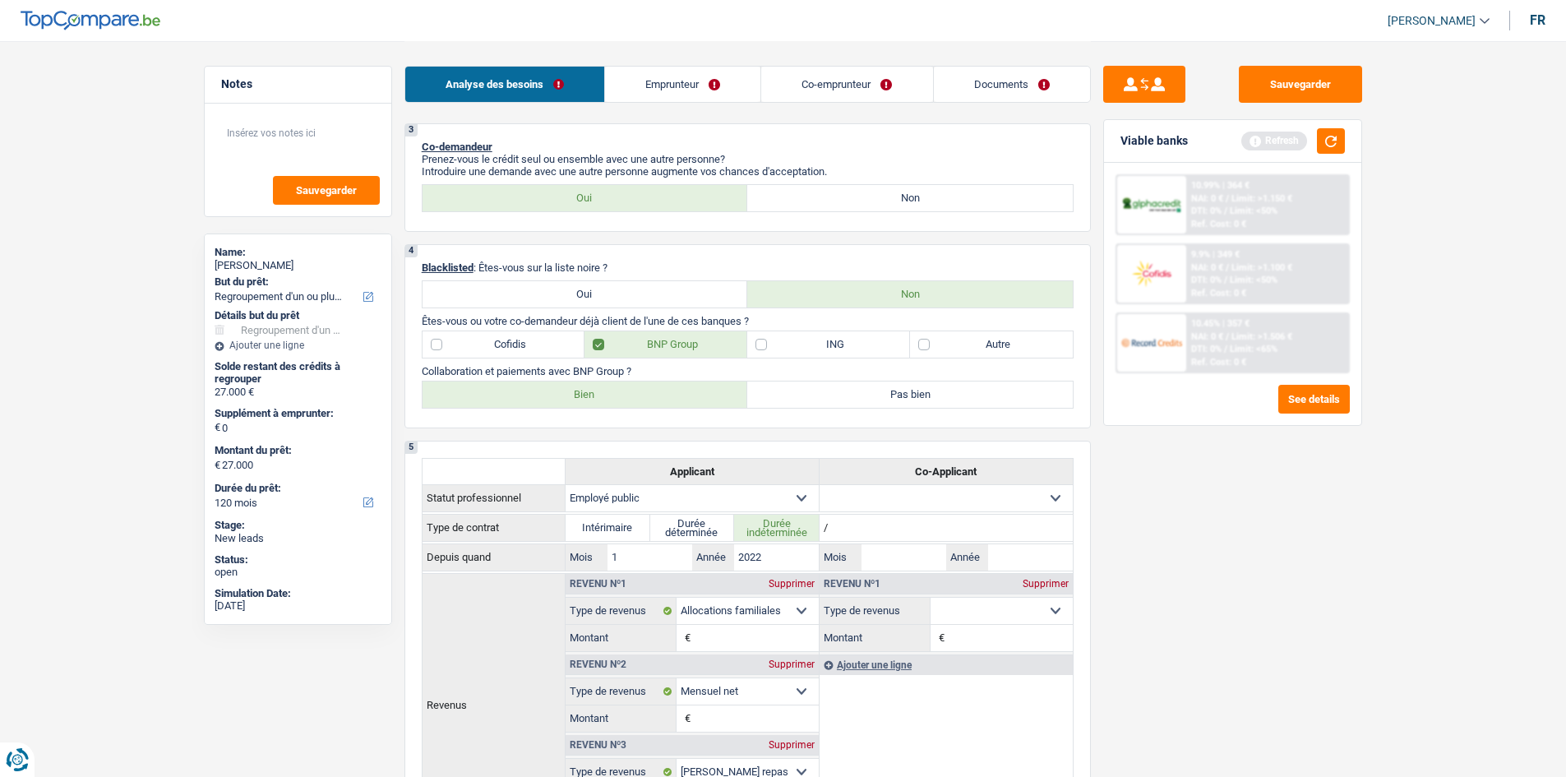
scroll to position [348, 0]
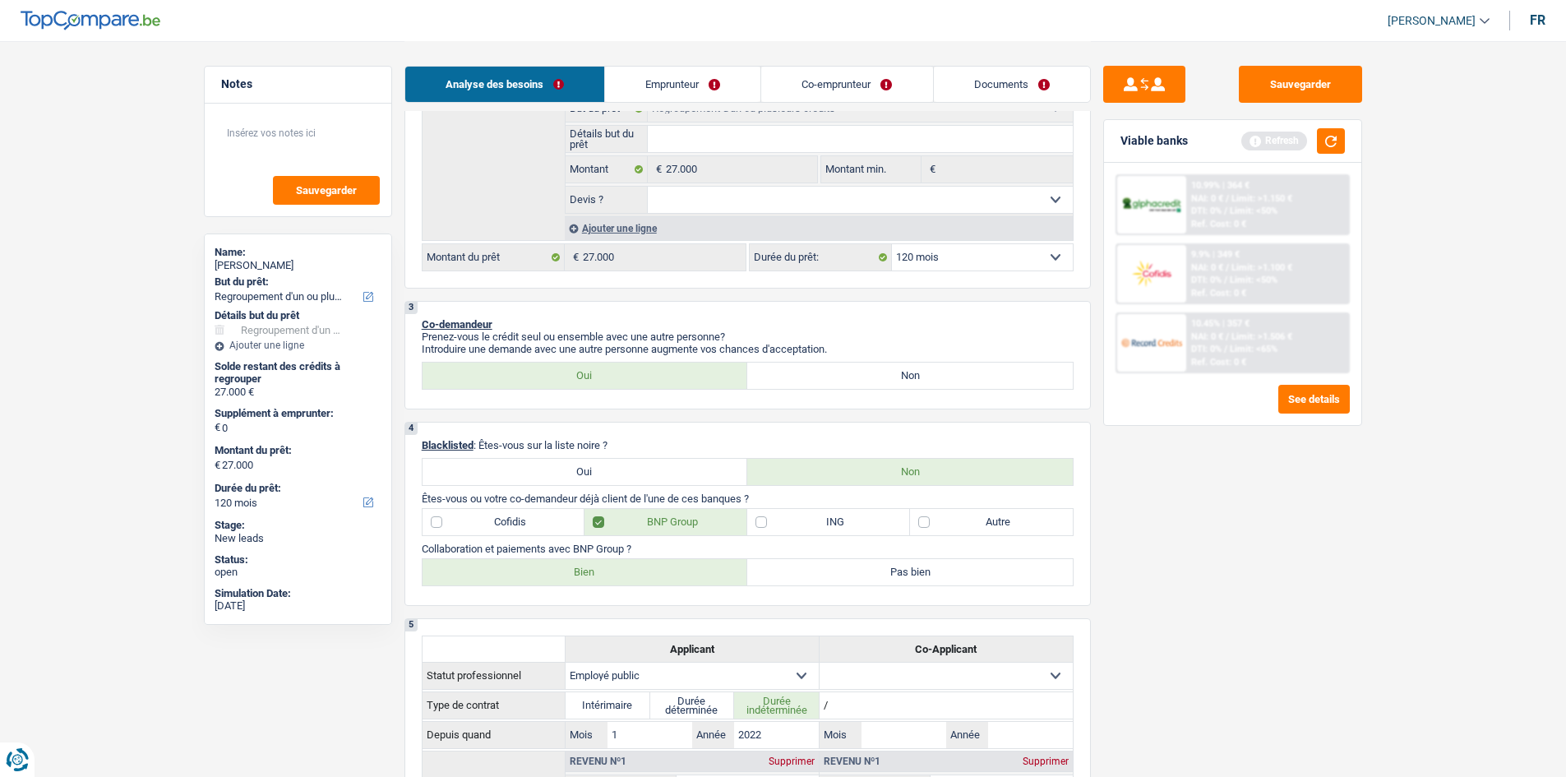
click at [504, 513] on label "Cofidis" at bounding box center [504, 522] width 163 height 26
click at [504, 513] on input "Cofidis" at bounding box center [504, 522] width 163 height 26
checkbox input "true"
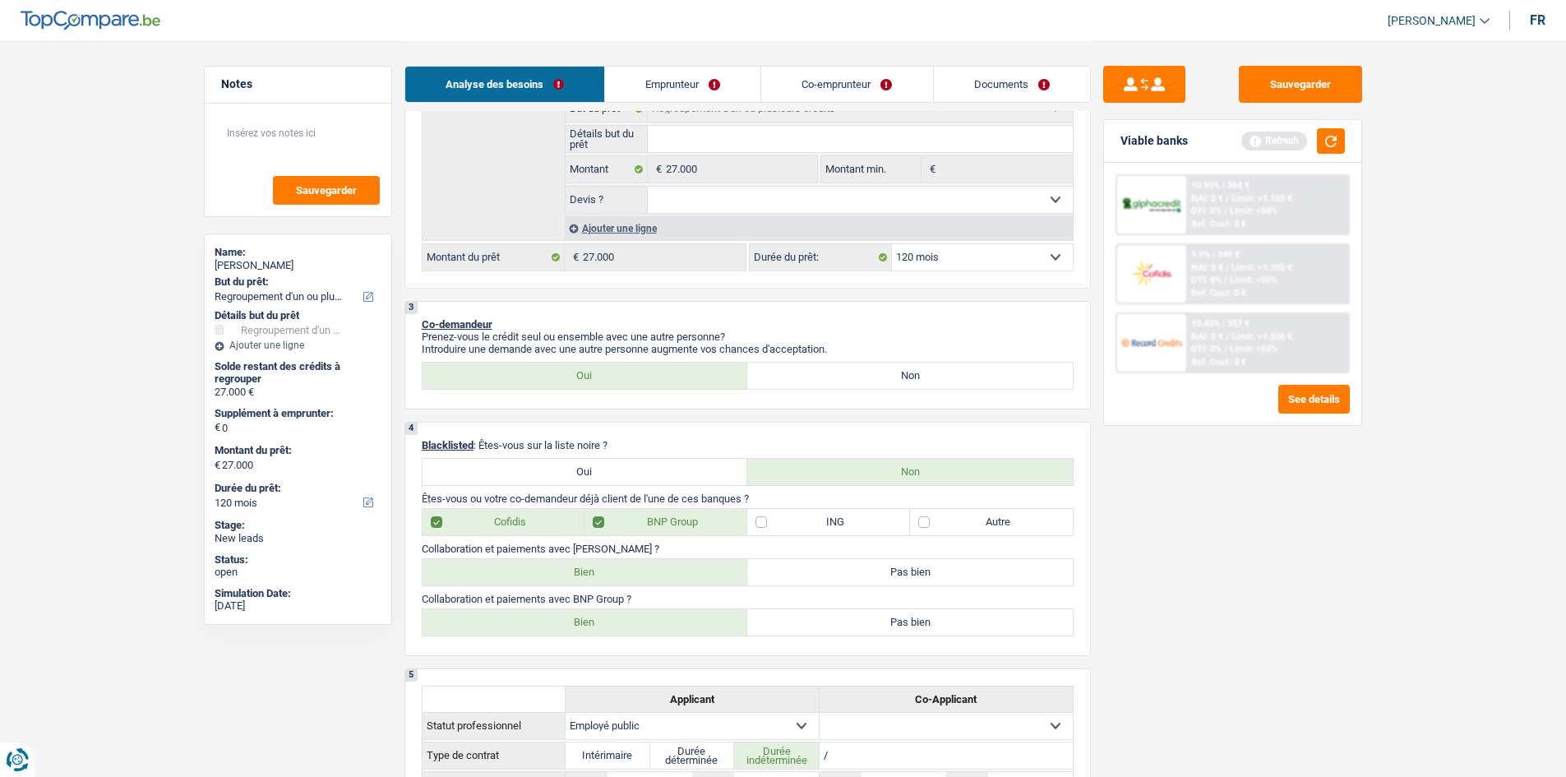
click at [604, 577] on label "Bien" at bounding box center [586, 572] width 326 height 26
click at [604, 577] on input "Bien" at bounding box center [586, 572] width 326 height 26
radio input "true"
click at [641, 627] on label "Bien" at bounding box center [586, 622] width 326 height 26
click at [641, 627] on input "Bien" at bounding box center [586, 622] width 326 height 26
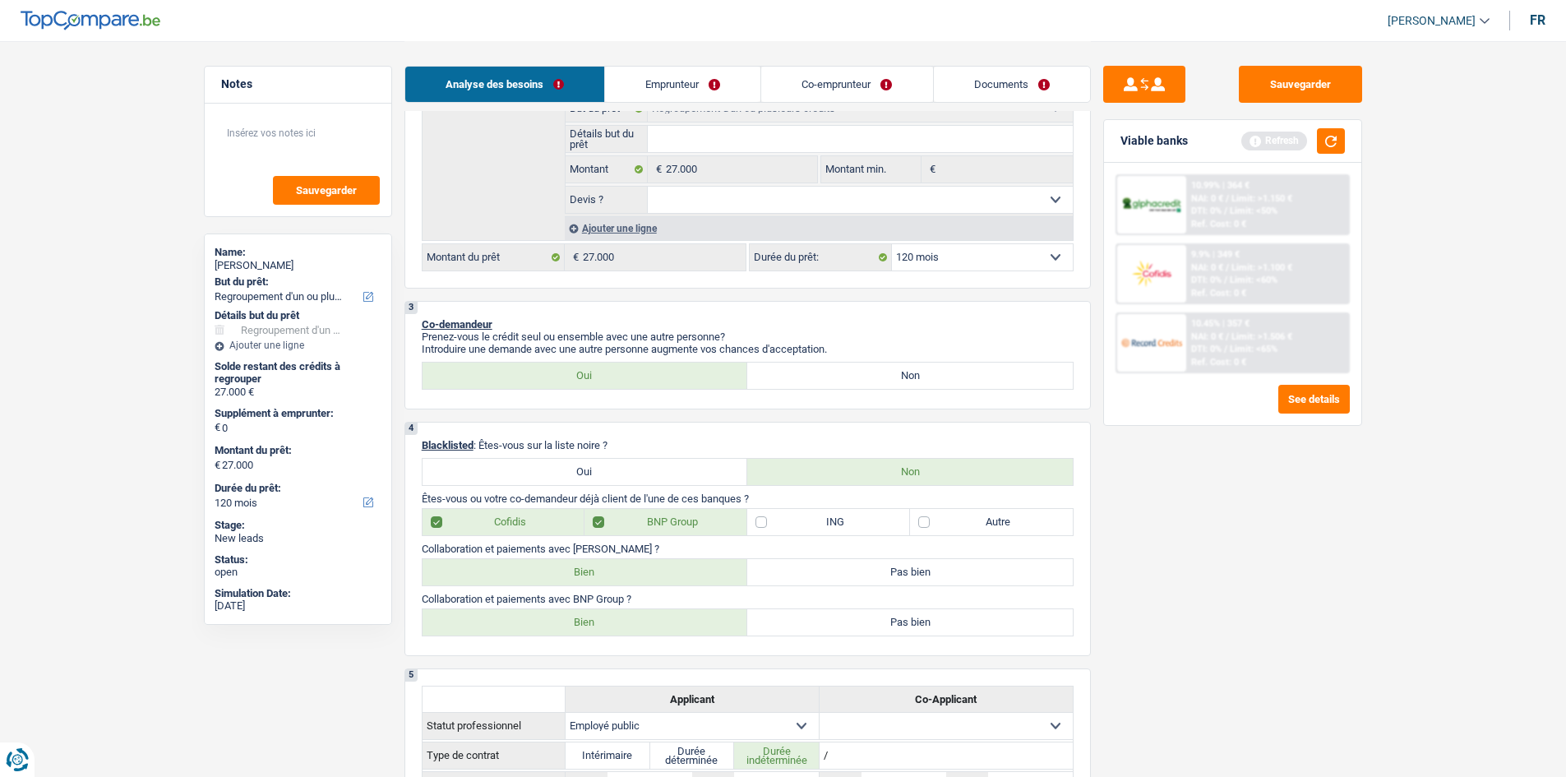
radio input "true"
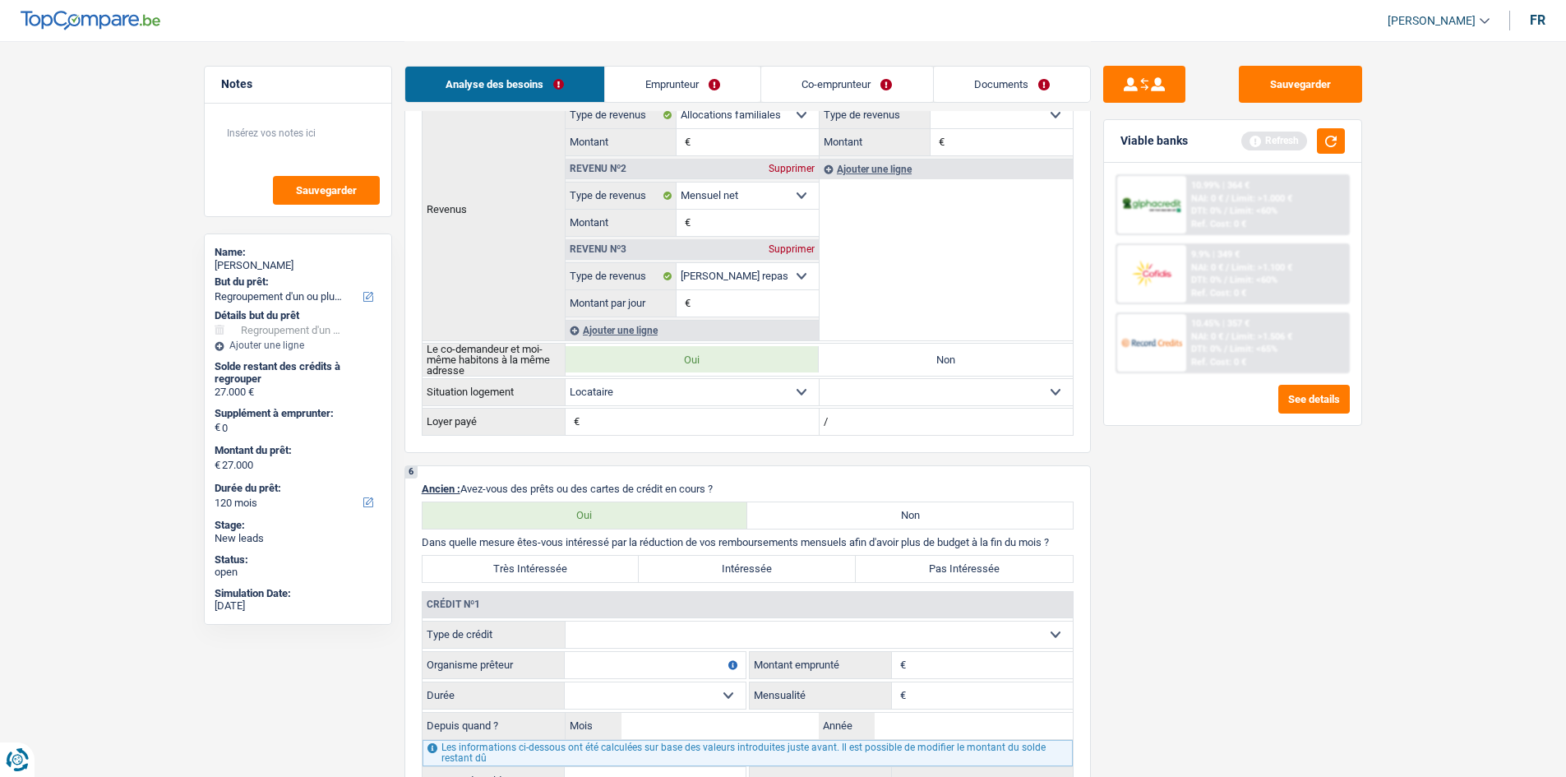
scroll to position [1252, 0]
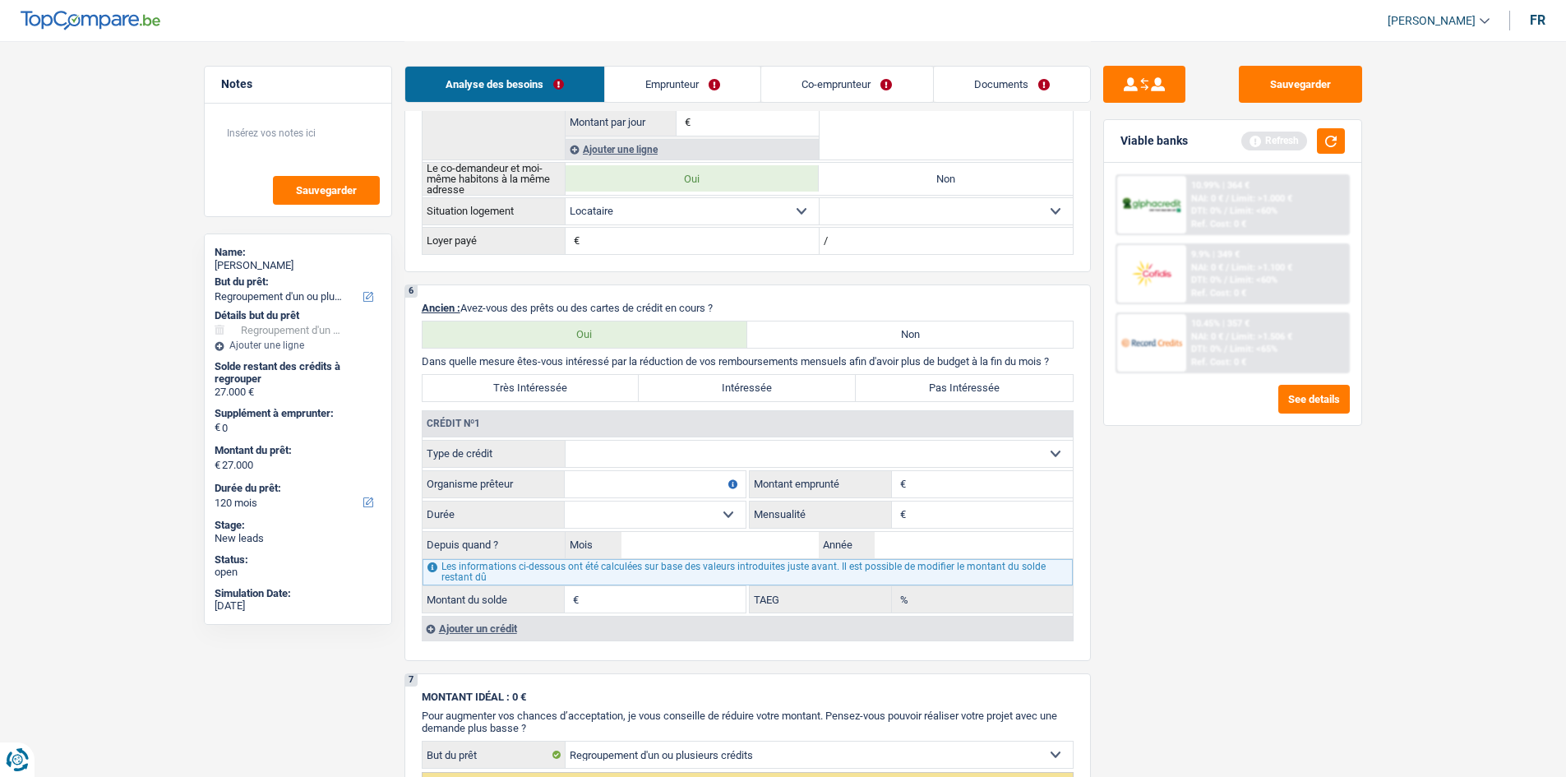
click at [555, 383] on label "Très Intéressée" at bounding box center [531, 388] width 217 height 26
click at [555, 383] on input "Très Intéressée" at bounding box center [531, 388] width 217 height 26
radio input "true"
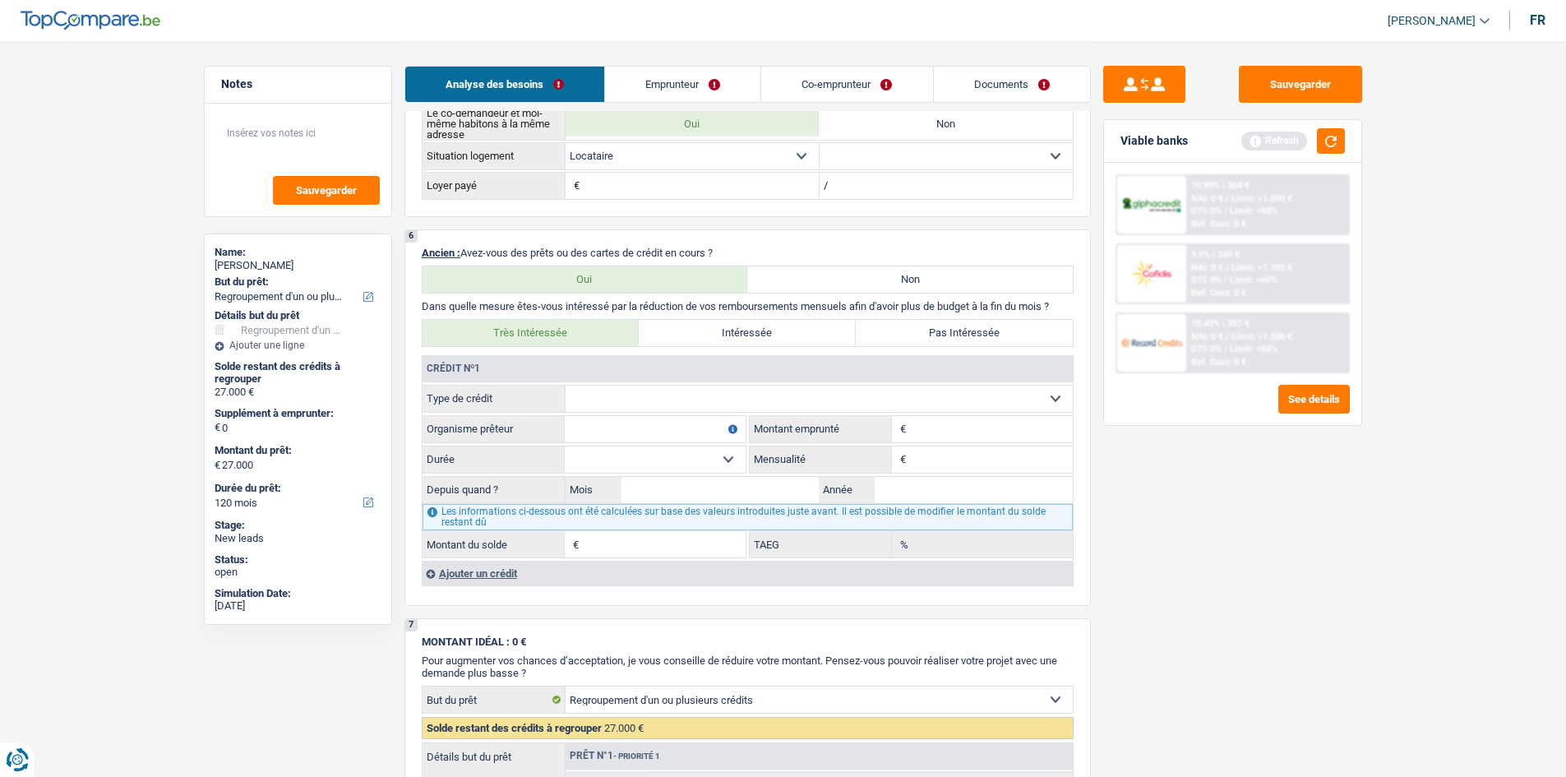
scroll to position [1220, 0]
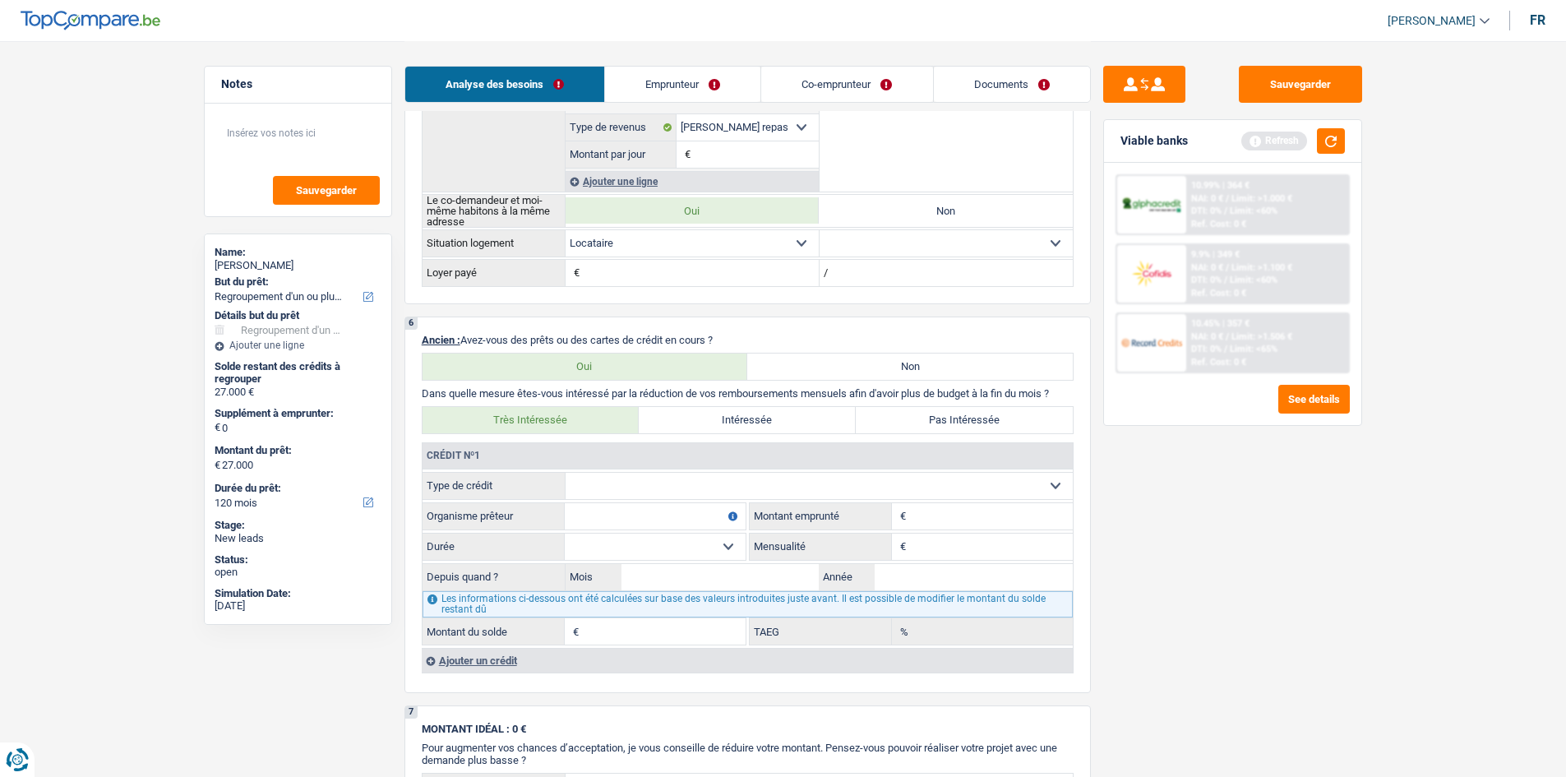
click at [614, 479] on select "Carte ou ouverture de crédit Prêt hypothécaire Vente à tempérament Prêt à tempé…" at bounding box center [819, 486] width 507 height 26
select select "personalLoan"
type input "0"
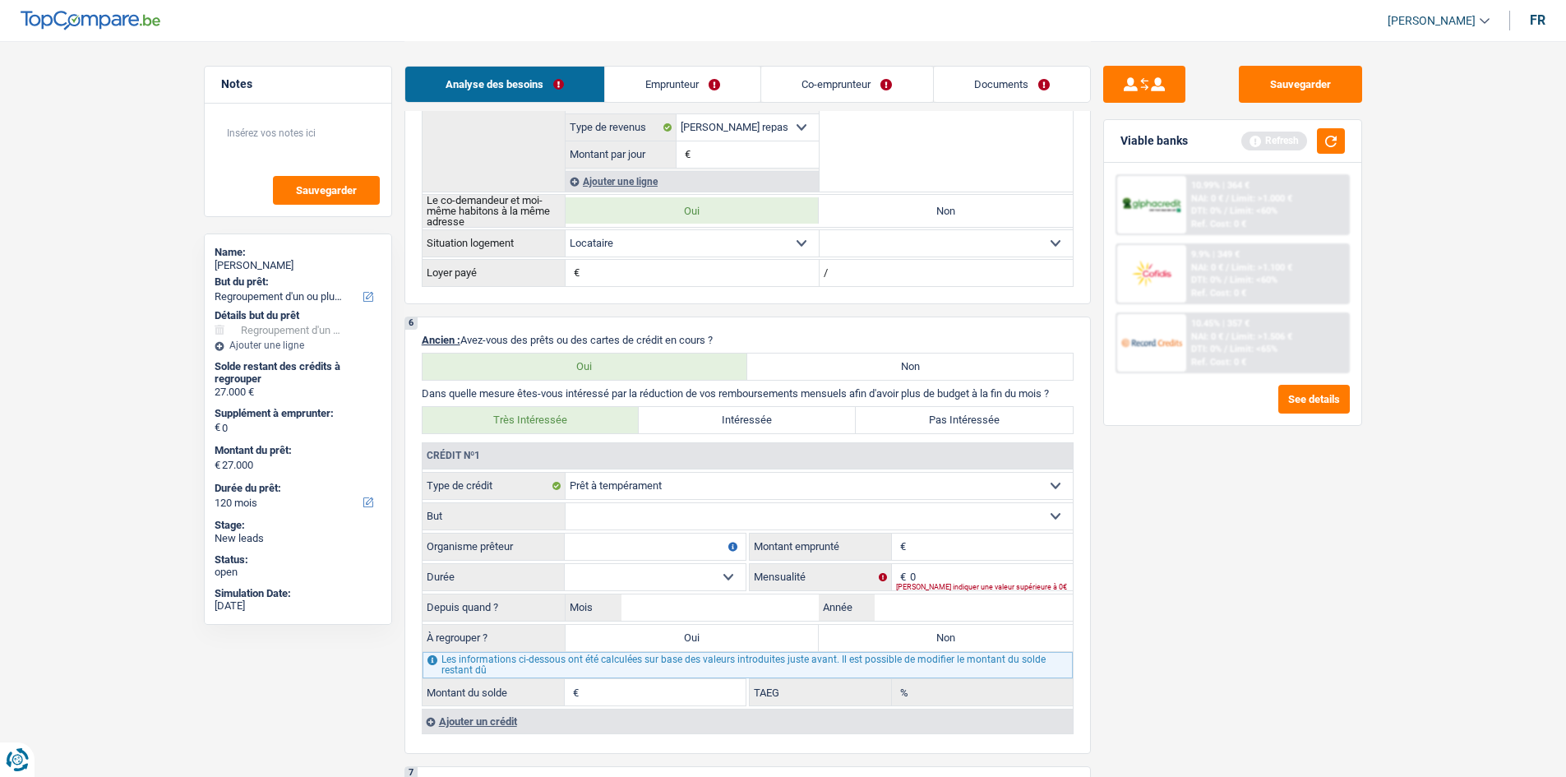
click at [610, 516] on select "Confort maison: meubles, textile, peinture, électroménager, outillage non-profe…" at bounding box center [819, 516] width 507 height 26
click at [470, 549] on label "Organisme prêteur" at bounding box center [494, 547] width 142 height 26
click at [581, 558] on input "Organisme prêteur" at bounding box center [655, 547] width 181 height 26
type input "cofidis"
click at [918, 555] on input "Montant" at bounding box center [991, 547] width 163 height 26
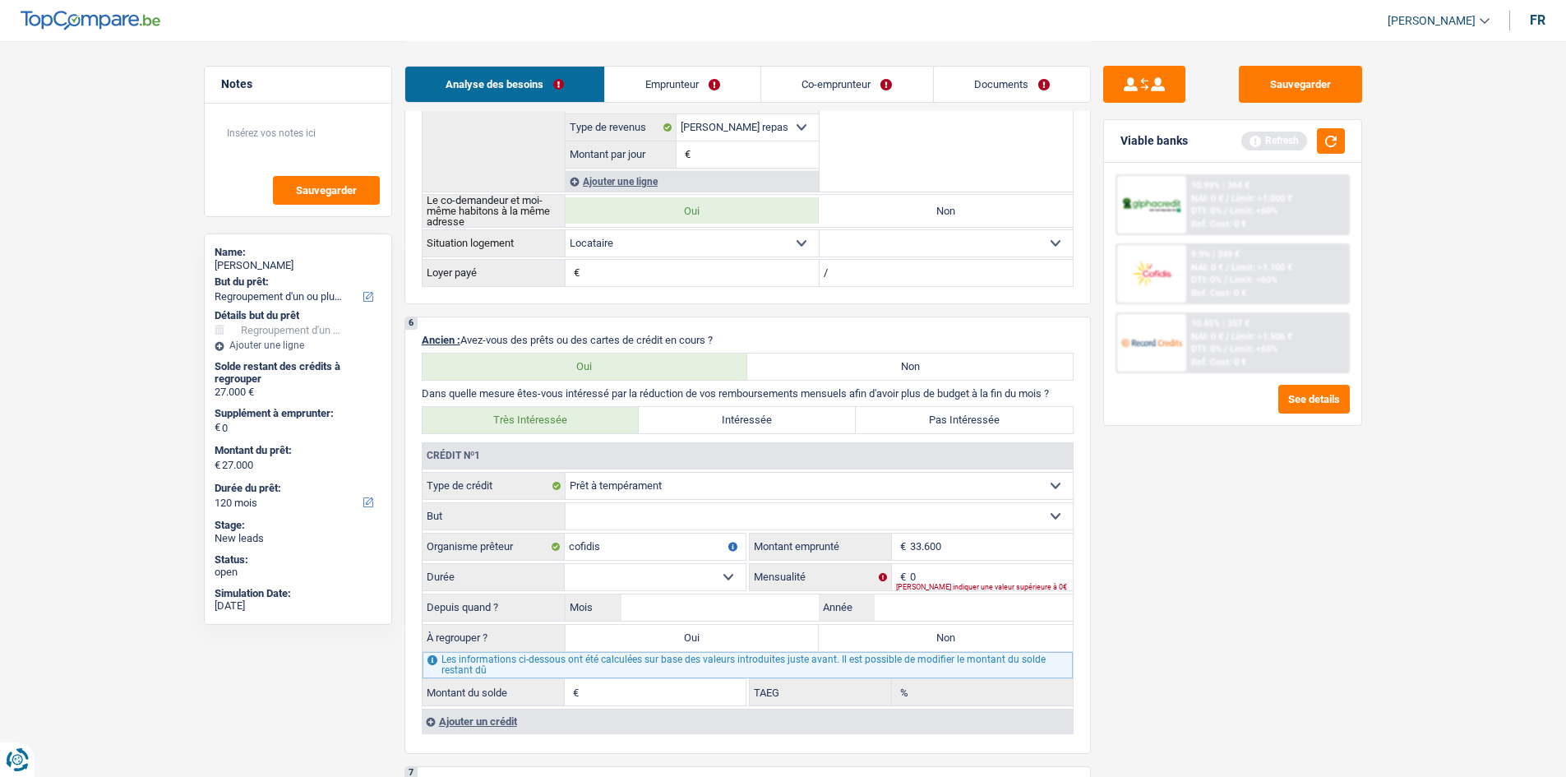
type input "33.600"
drag, startPoint x: 1211, startPoint y: 618, endPoint x: 1189, endPoint y: 608, distance: 24.0
click at [1210, 618] on div "Sauvegarder Viable banks Refresh 10.99% | 364 € NAI: 0 € / Limit: >1.000 € DTI:…" at bounding box center [1233, 408] width 284 height 685
click at [801, 513] on select "Confort maison: meubles, textile, peinture, électroménager, outillage non-profe…" at bounding box center [819, 516] width 507 height 26
drag, startPoint x: 1394, startPoint y: 482, endPoint x: 1311, endPoint y: 481, distance: 83.1
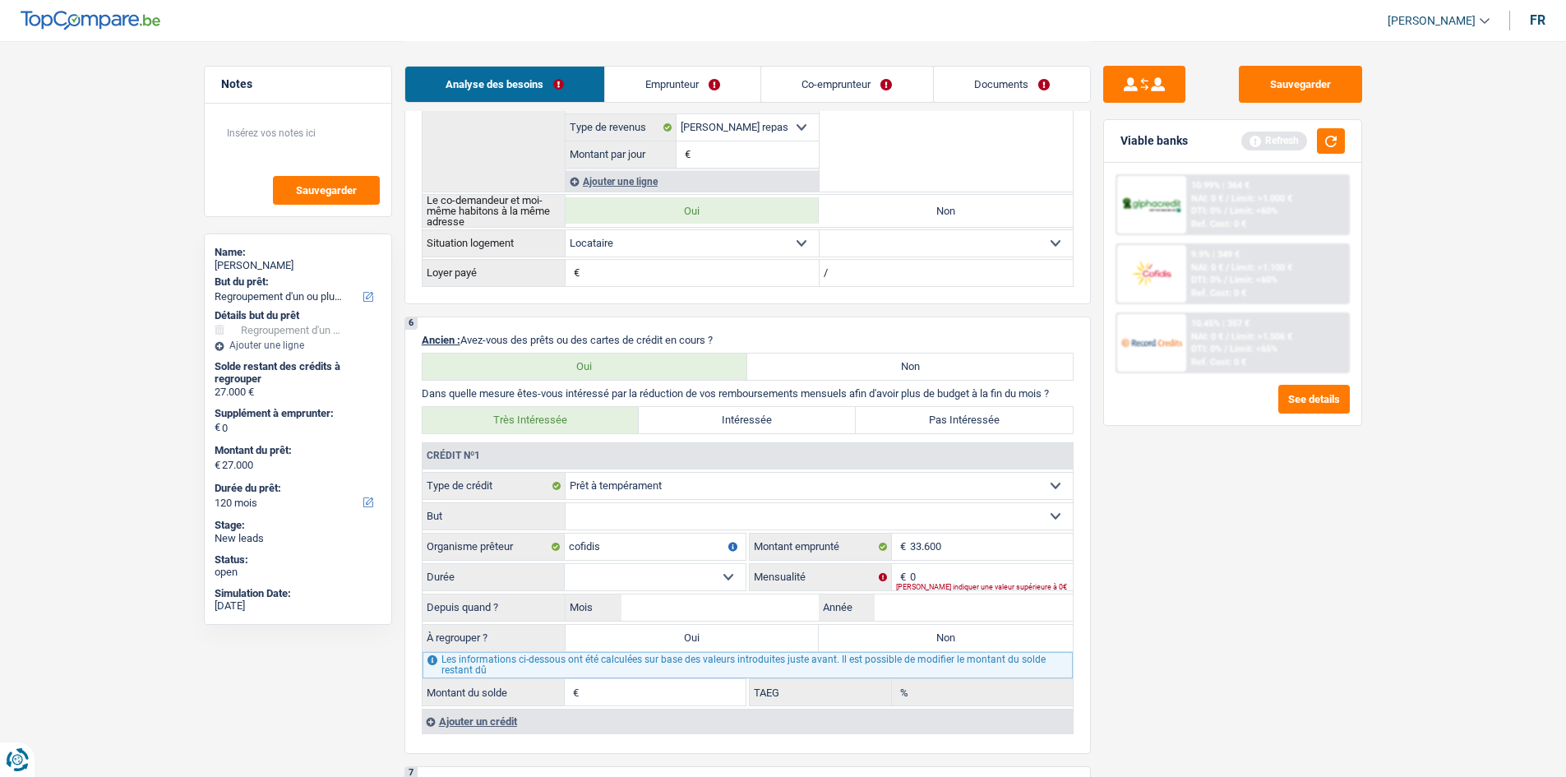
click at [1390, 487] on main "Notes Sauvegarder Name: Logan Clément But du prêt: Confort maison: meubles, tex…" at bounding box center [783, 214] width 1566 height 2868
click at [868, 525] on select "Confort maison: meubles, textile, peinture, électroménager, outillage non-profe…" at bounding box center [819, 516] width 507 height 26
click at [596, 508] on select "Confort maison: meubles, textile, peinture, électroménager, outillage non-profe…" at bounding box center [819, 516] width 507 height 26
click at [592, 486] on select "Carte ou ouverture de crédit Prêt hypothécaire Vente à tempérament Prêt à tempé…" at bounding box center [819, 486] width 507 height 26
select select "carLoan"
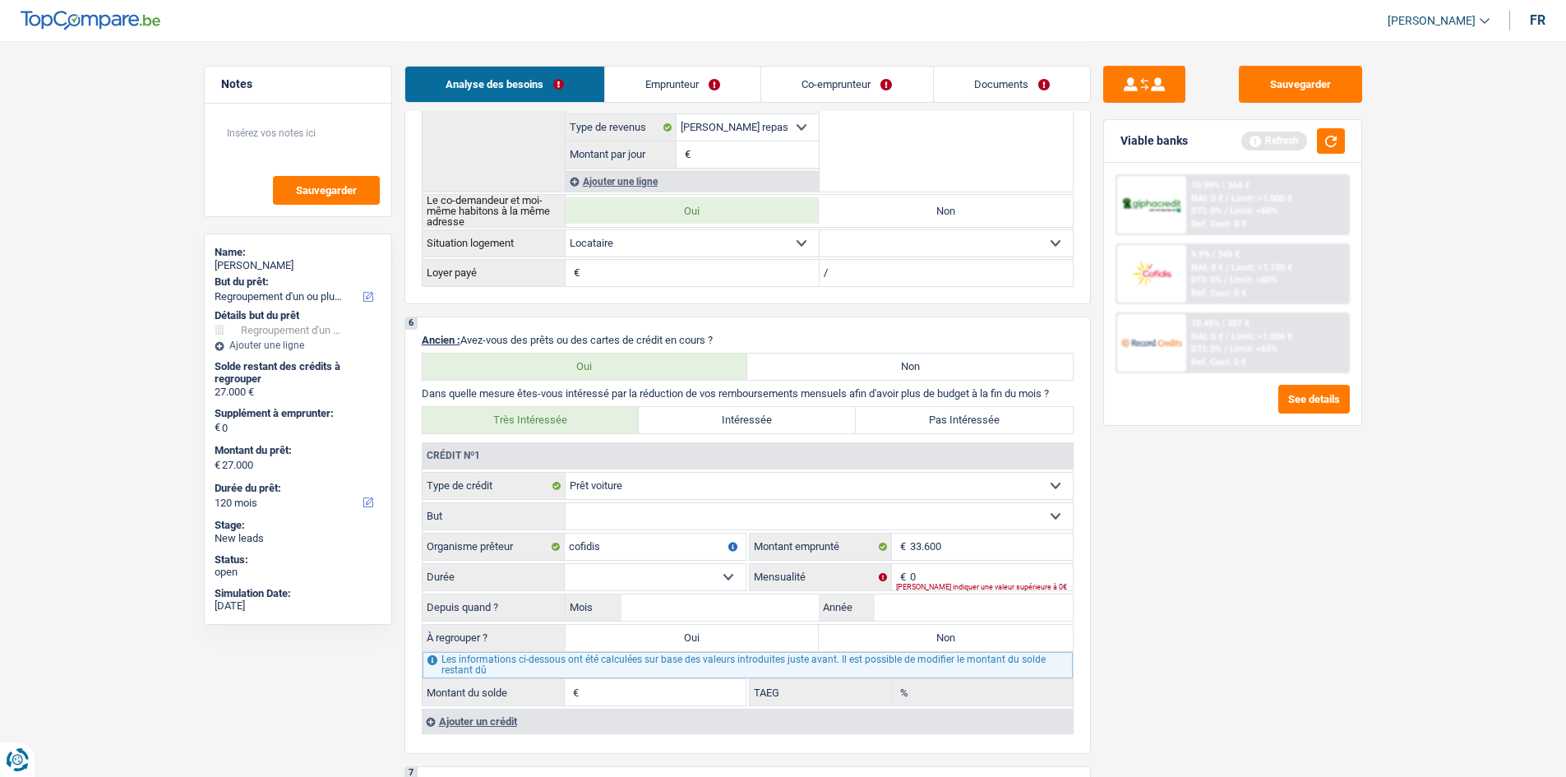
click at [566, 473] on select "Carte ou ouverture de crédit Prêt hypothécaire Vente à tempérament Prêt à tempé…" at bounding box center [819, 486] width 507 height 26
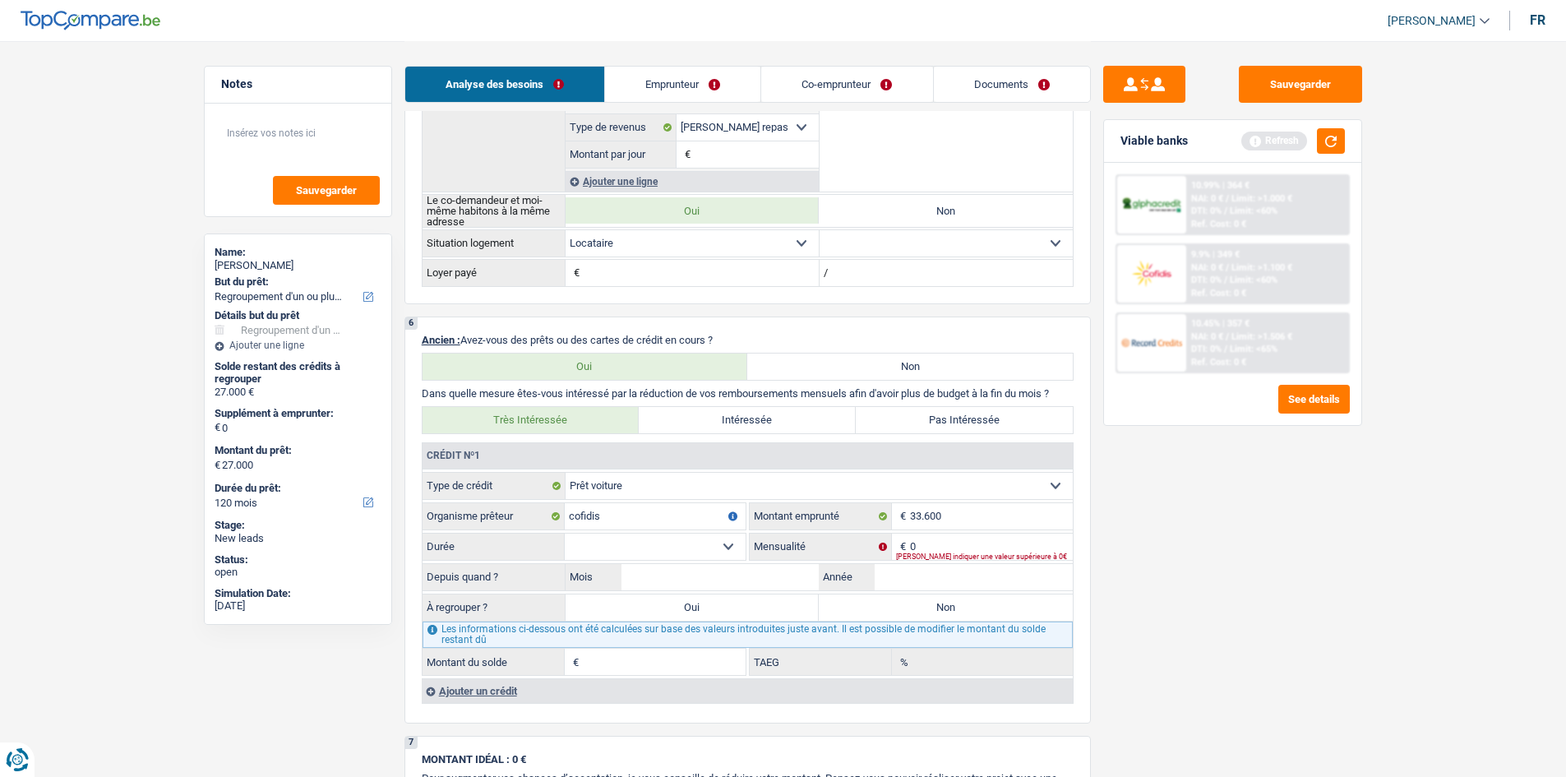
click at [625, 551] on select "12 mois 18 mois 24 mois 30 mois 36 mois 42 mois 48 mois 60 mois 72 mois 84 mois…" at bounding box center [655, 547] width 181 height 26
select select "120"
click at [565, 534] on select "12 mois 18 mois 24 mois 30 mois 36 mois 42 mois 48 mois 60 mois 72 mois 84 mois…" at bounding box center [655, 547] width 181 height 26
click at [928, 544] on input "0" at bounding box center [991, 547] width 163 height 26
type input "420"
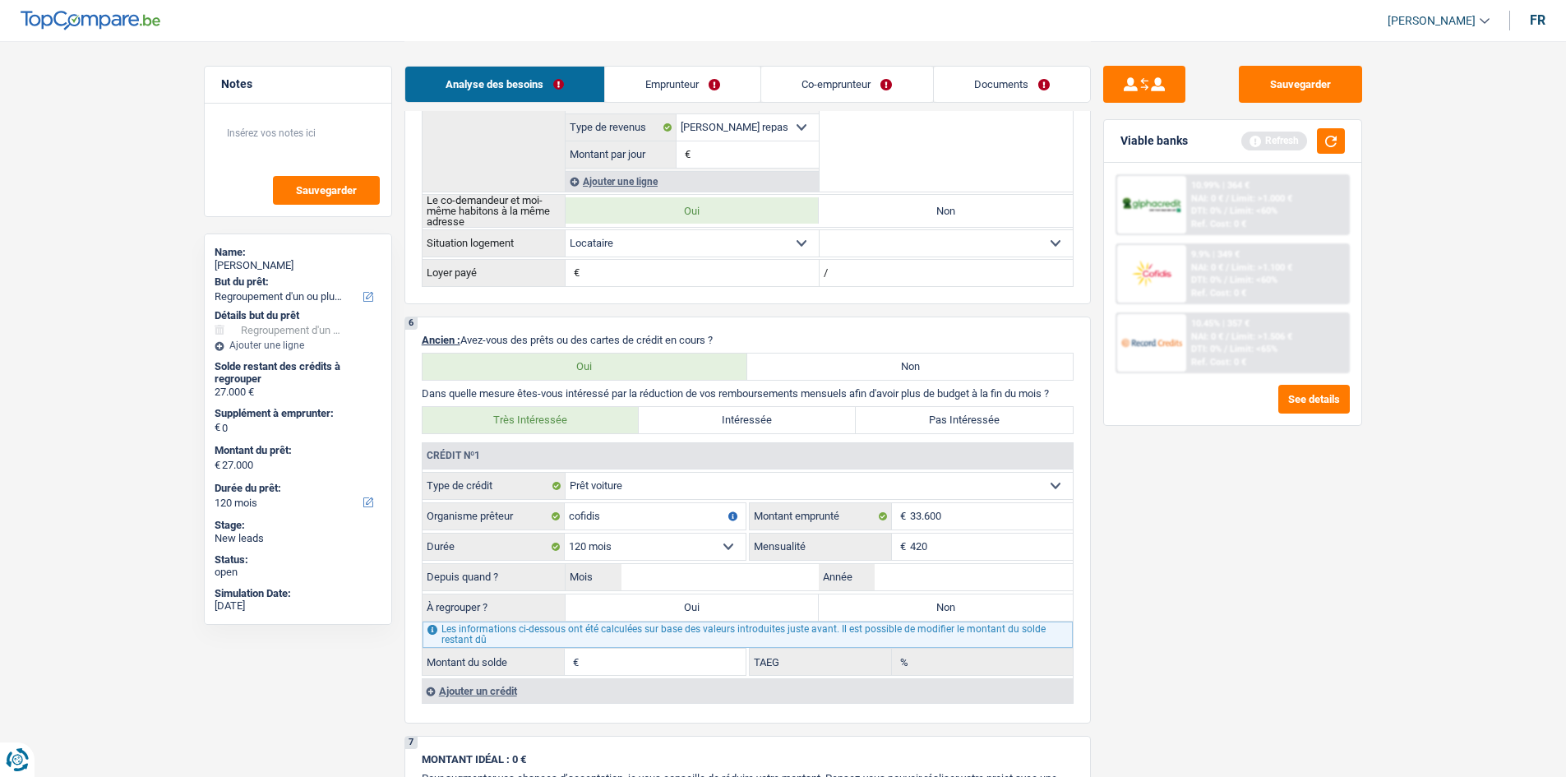
click at [1090, 570] on div "6 Ancien : Avez-vous des prêts ou des cartes de crédit en cours ? Oui Non Dans …" at bounding box center [748, 520] width 687 height 407
drag, startPoint x: 911, startPoint y: 586, endPoint x: 857, endPoint y: 586, distance: 54.3
click at [899, 596] on fieldset "Carte ou ouverture de crédit Prêt hypothécaire Vente à tempérament Prêt à tempé…" at bounding box center [748, 574] width 650 height 204
type input "2022"
click at [735, 585] on input "Mois" at bounding box center [721, 577] width 198 height 26
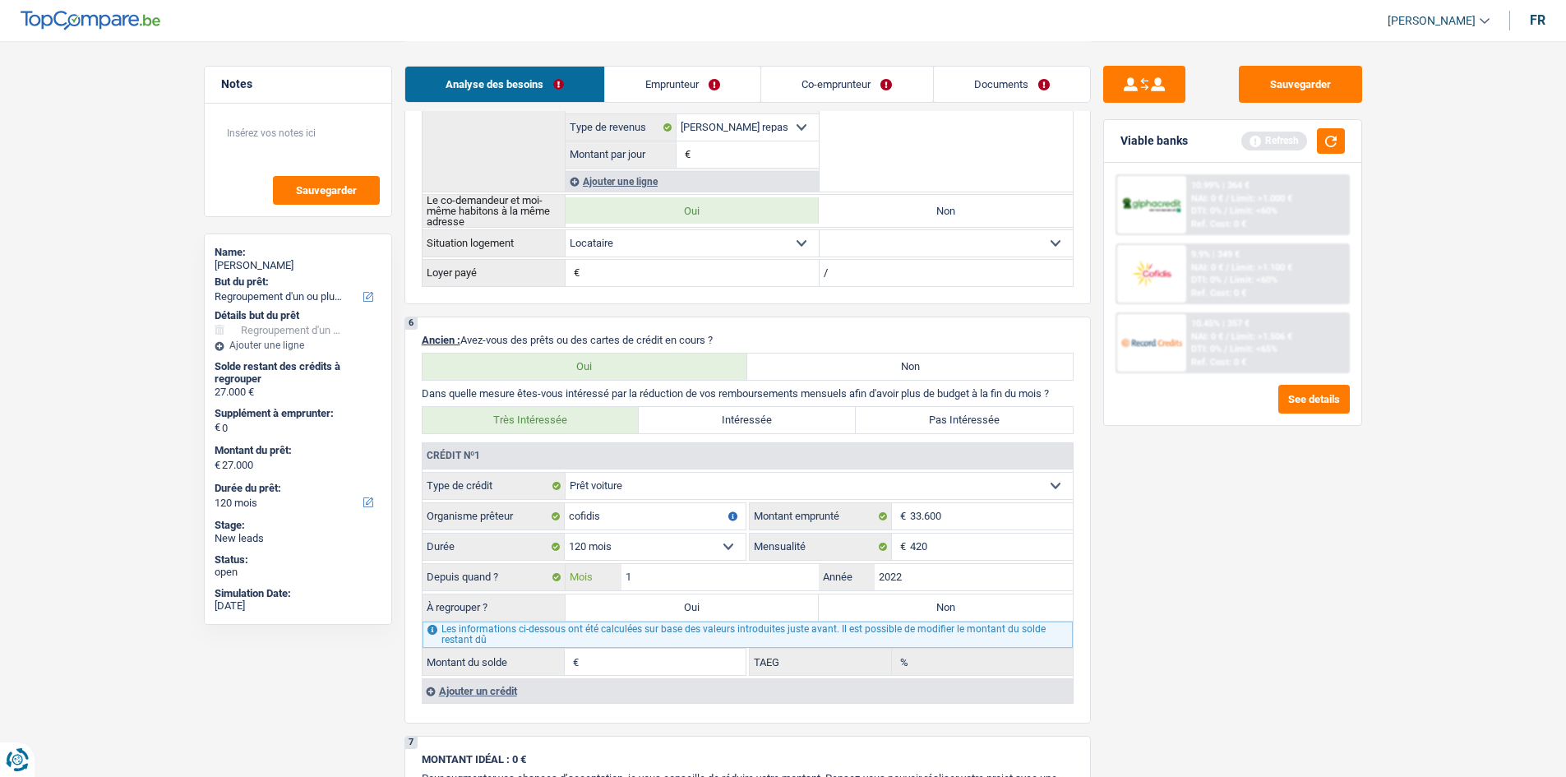
type input "10"
type input "26.590"
type input "9,04"
click at [1275, 538] on div "Sauvegarder Viable banks Refresh 10.99% | 364 € NAI: 0 € / Limit: >1.000 € DTI:…" at bounding box center [1233, 408] width 284 height 685
drag, startPoint x: 753, startPoint y: 612, endPoint x: 788, endPoint y: 574, distance: 51.2
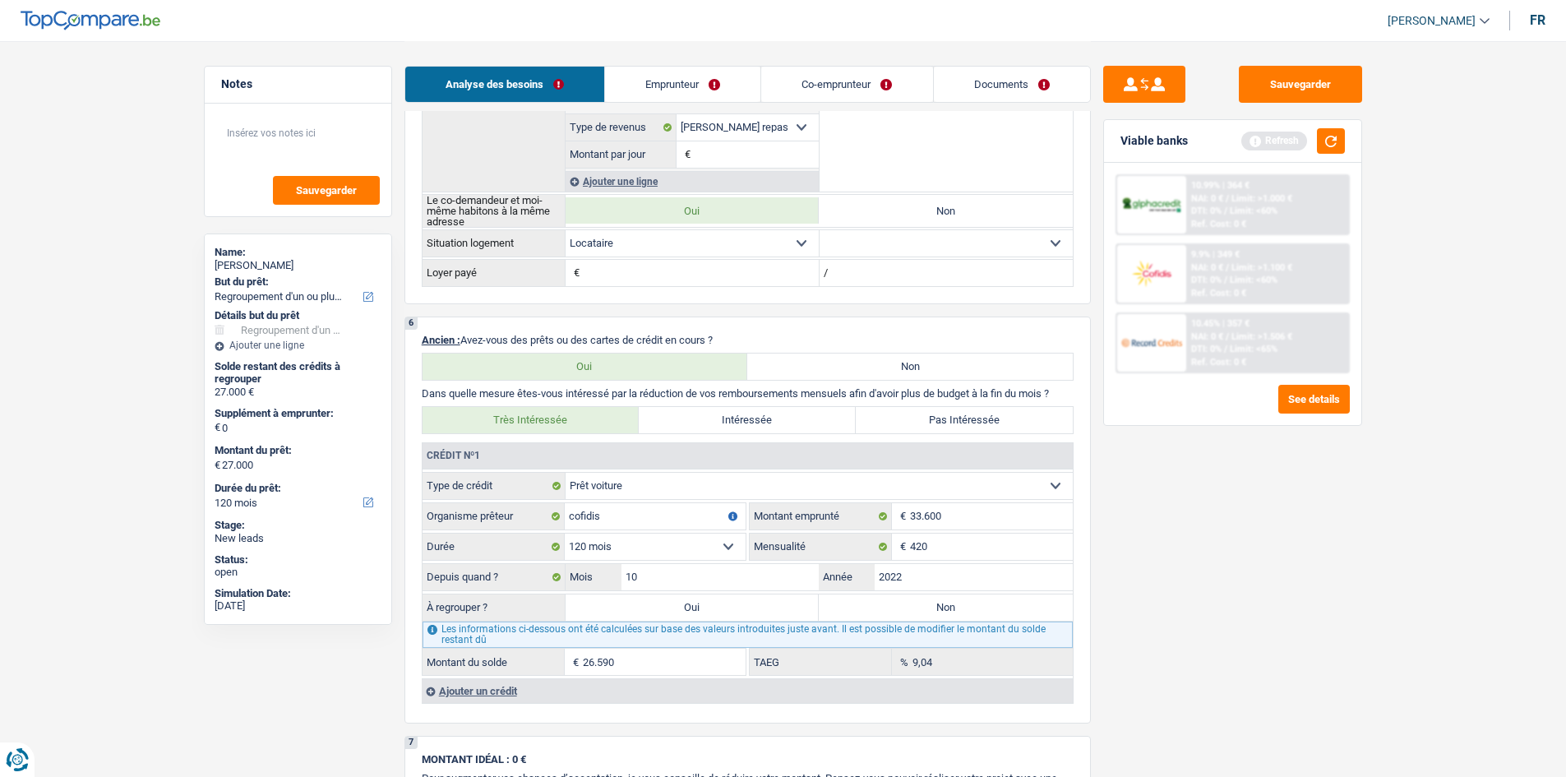
click at [754, 611] on label "Oui" at bounding box center [693, 608] width 254 height 26
click at [754, 611] on input "Oui" at bounding box center [693, 608] width 254 height 26
radio input "true"
type input "26.590"
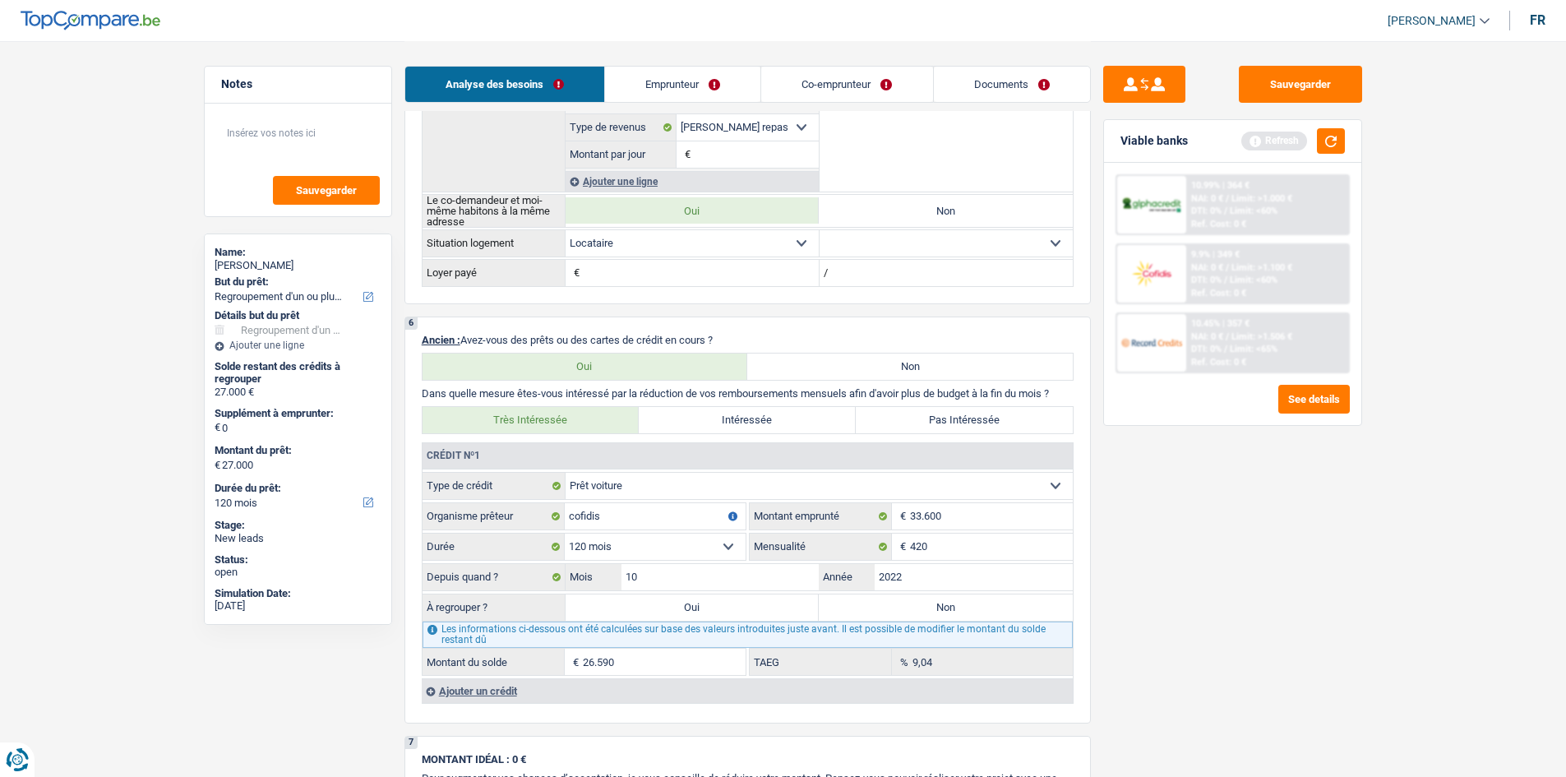
type input "26.590"
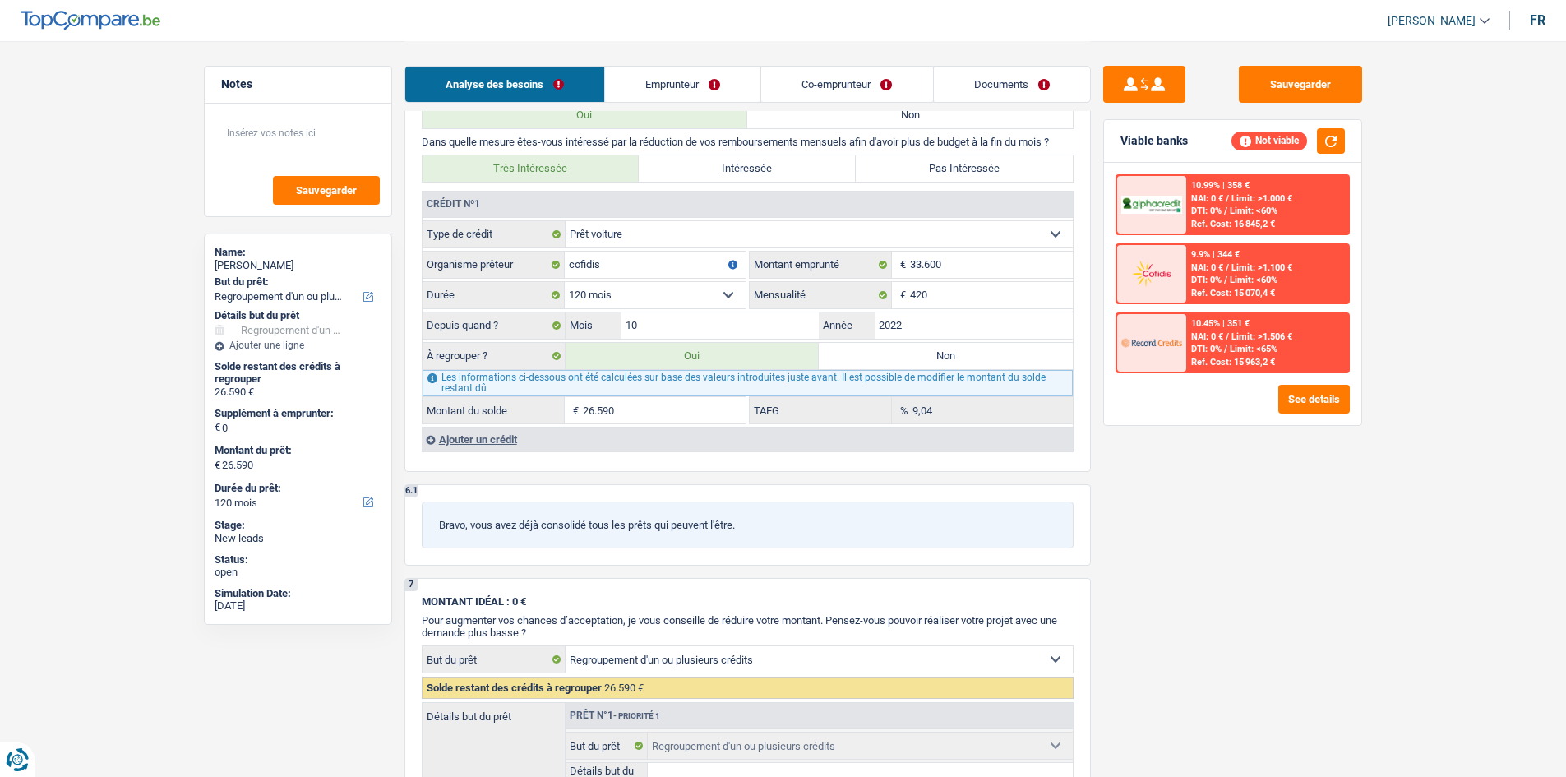
scroll to position [1303, 0]
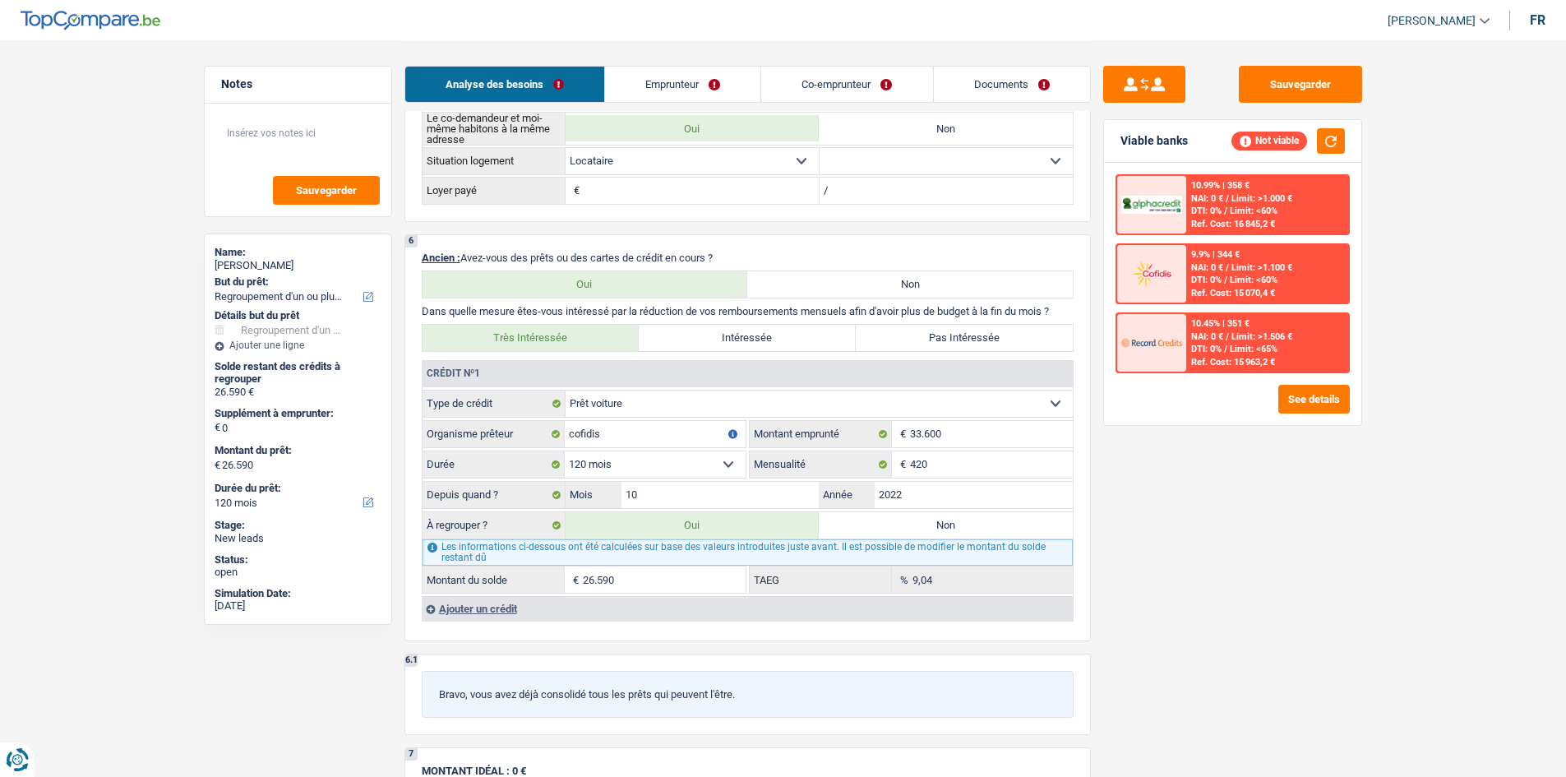
click at [490, 608] on div "Ajouter un crédit" at bounding box center [747, 608] width 651 height 25
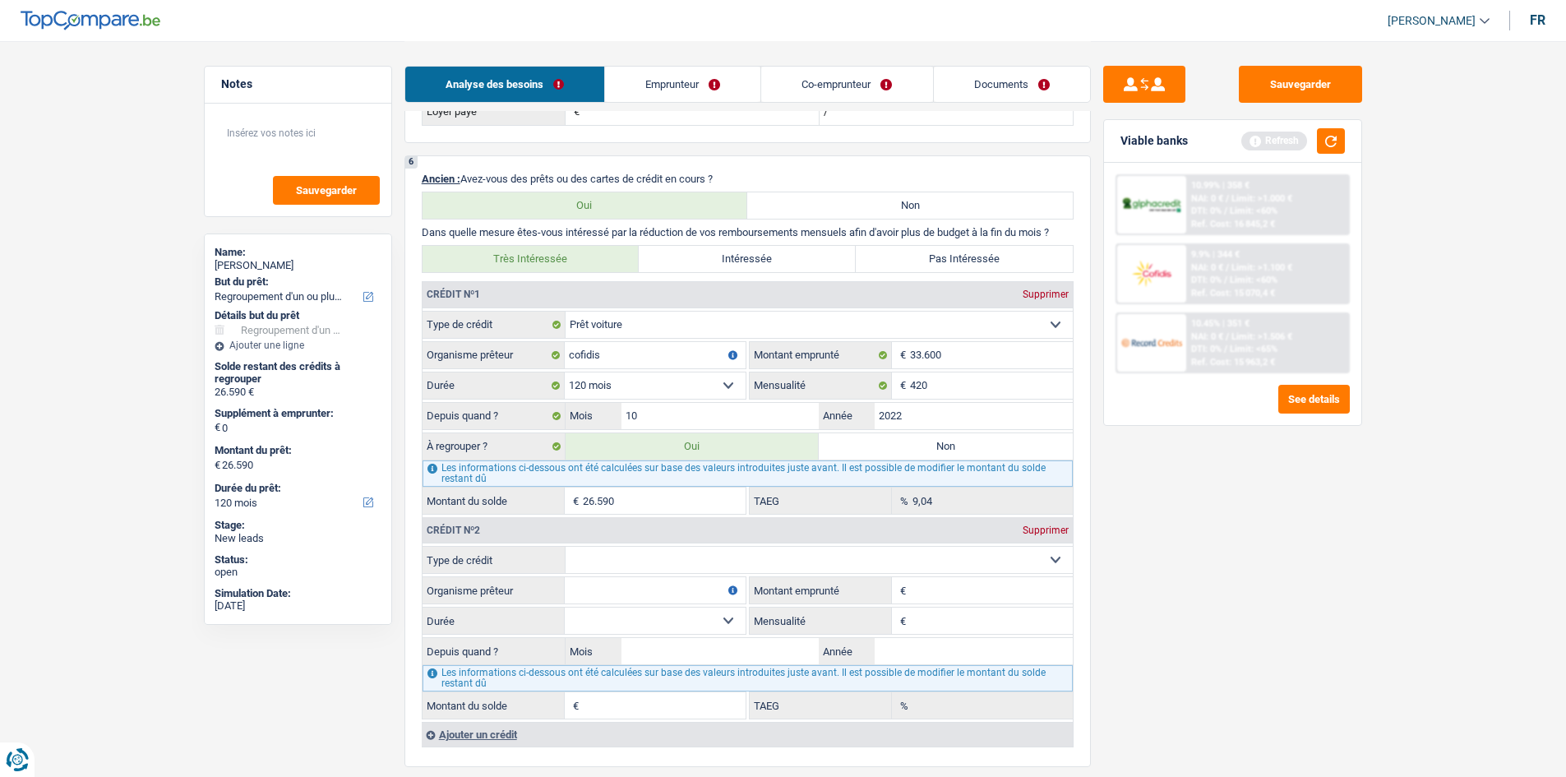
scroll to position [1220, 0]
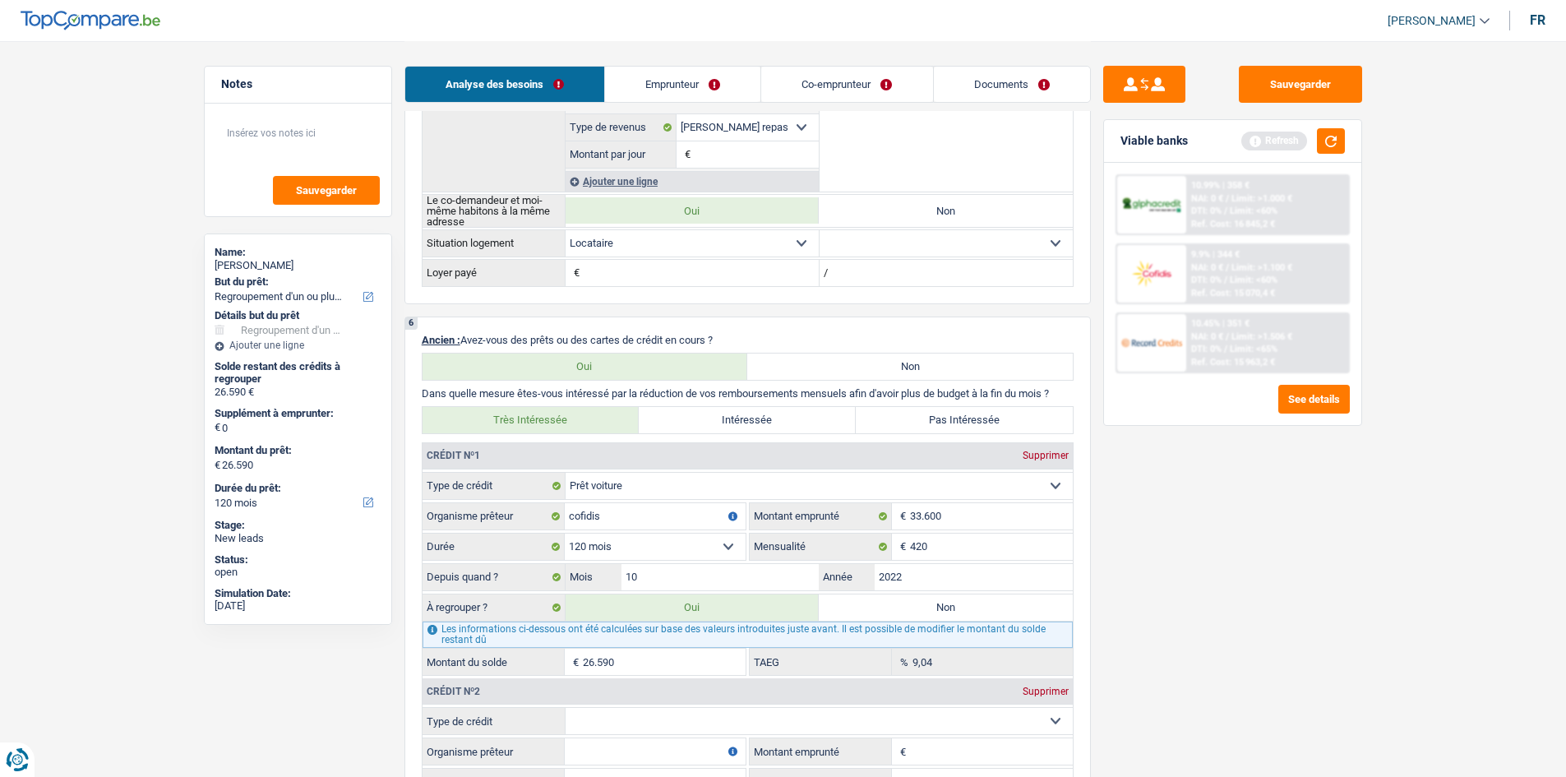
click at [1046, 684] on div "Crédit nº2 Supprimer" at bounding box center [748, 691] width 650 height 26
click at [1032, 685] on div "Crédit nº2 Supprimer" at bounding box center [748, 691] width 650 height 26
click at [1030, 689] on div "Supprimer" at bounding box center [1046, 692] width 54 height 10
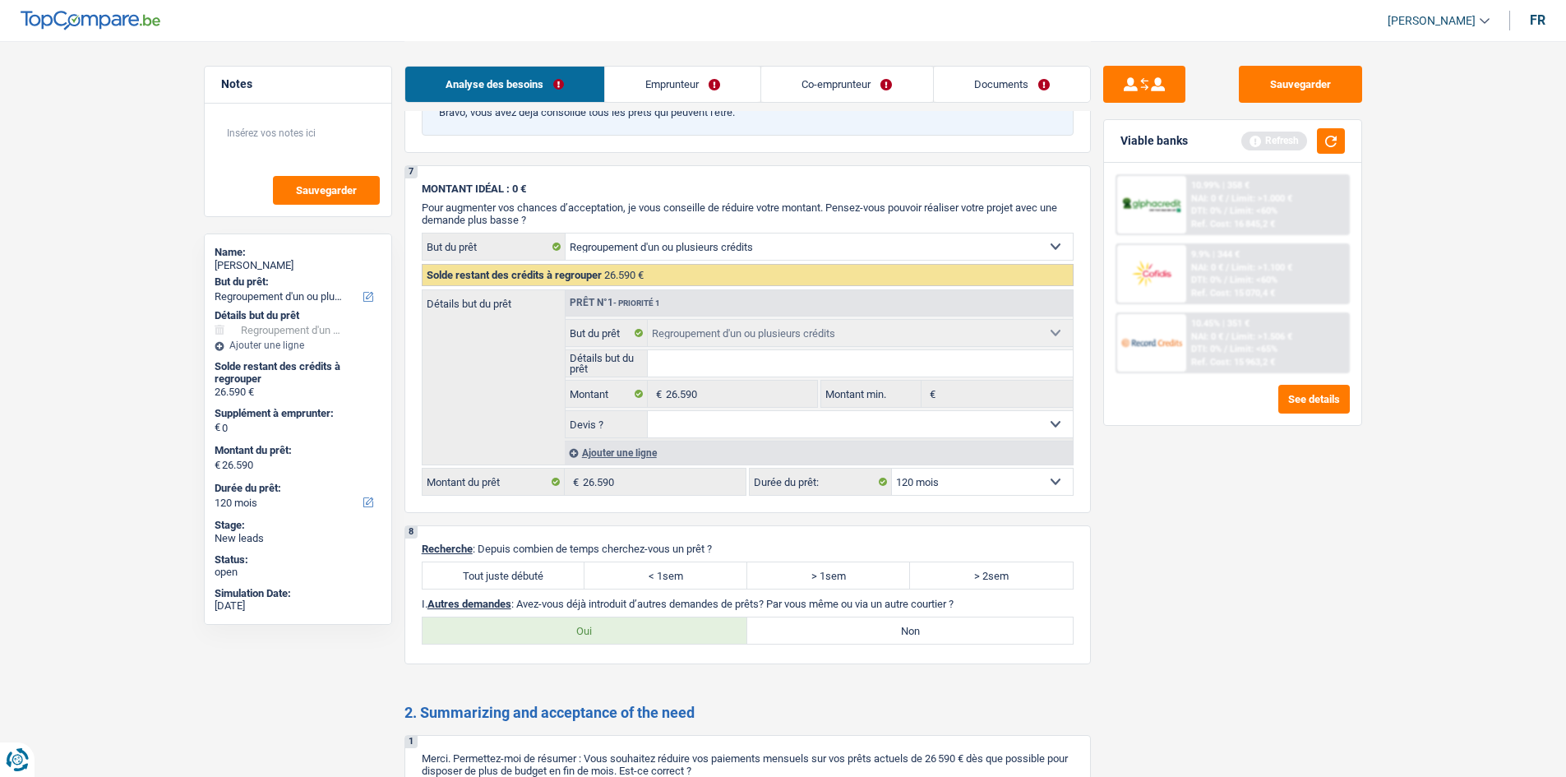
scroll to position [1960, 0]
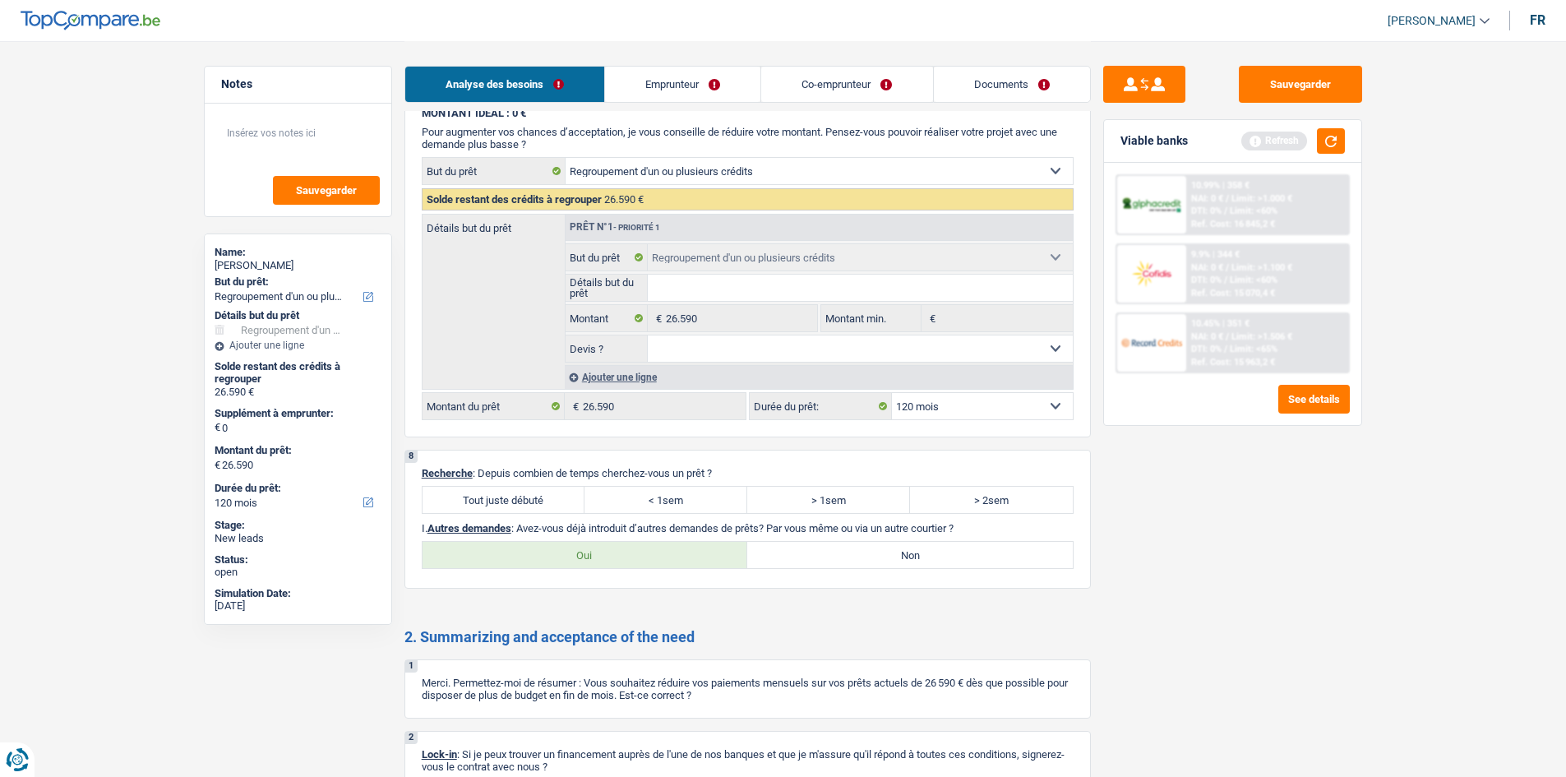
click at [516, 493] on label "Tout juste débuté" at bounding box center [504, 500] width 163 height 26
click at [516, 493] on input "Tout juste débuté" at bounding box center [504, 500] width 163 height 26
radio input "true"
click at [894, 550] on label "Non" at bounding box center [910, 555] width 326 height 26
click at [894, 550] on input "Non" at bounding box center [910, 555] width 326 height 26
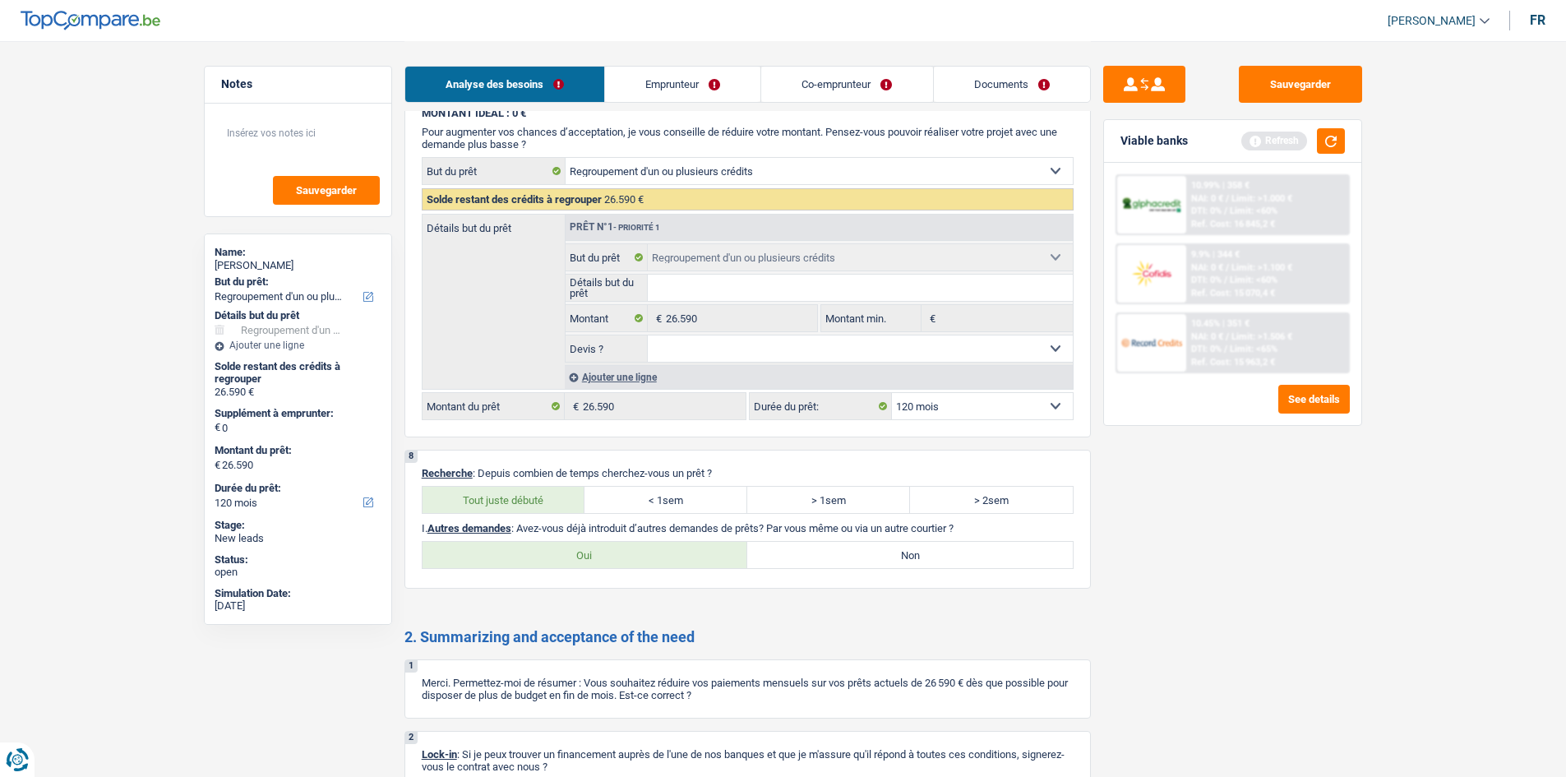
radio input "true"
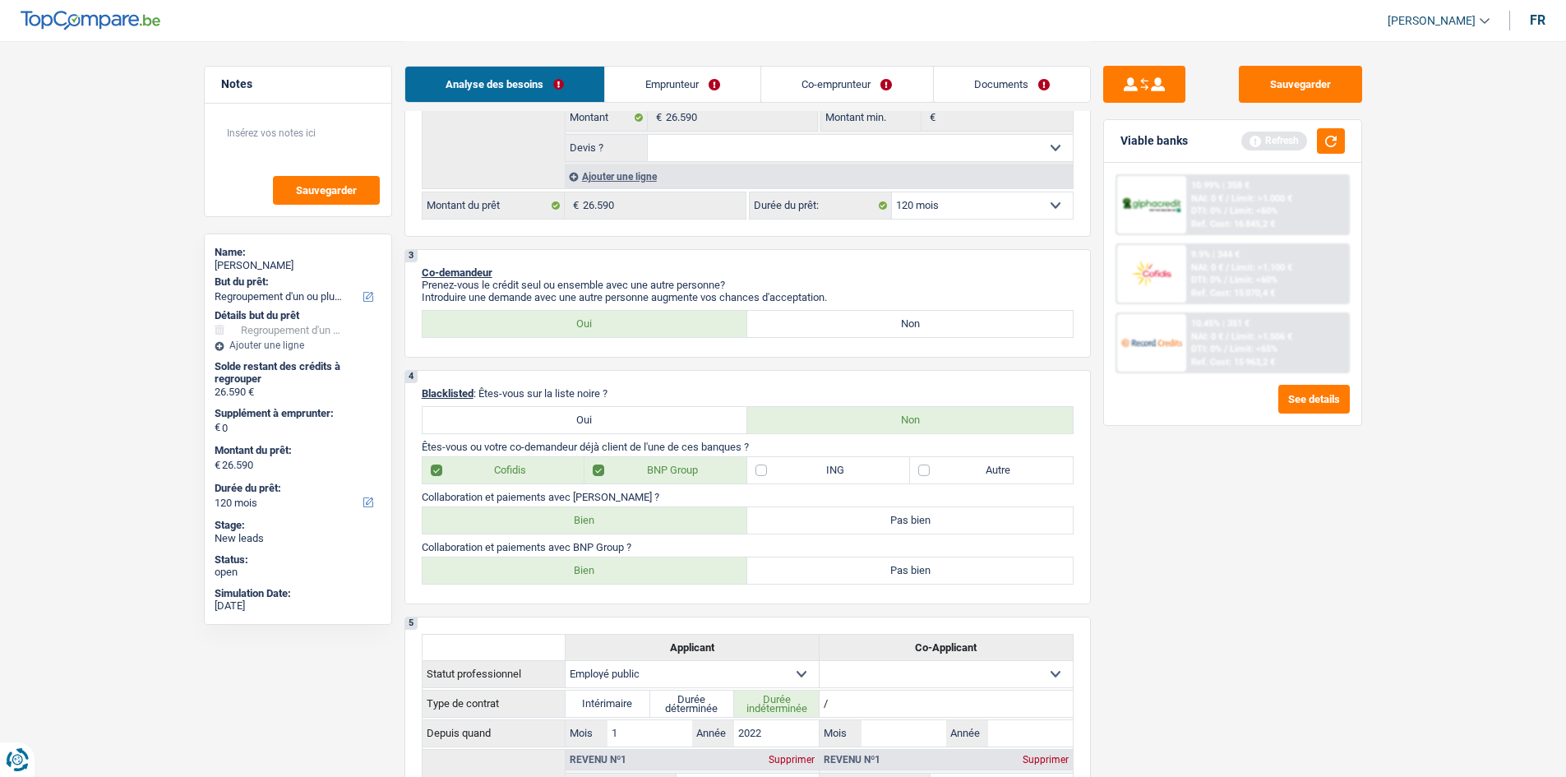
scroll to position [151, 0]
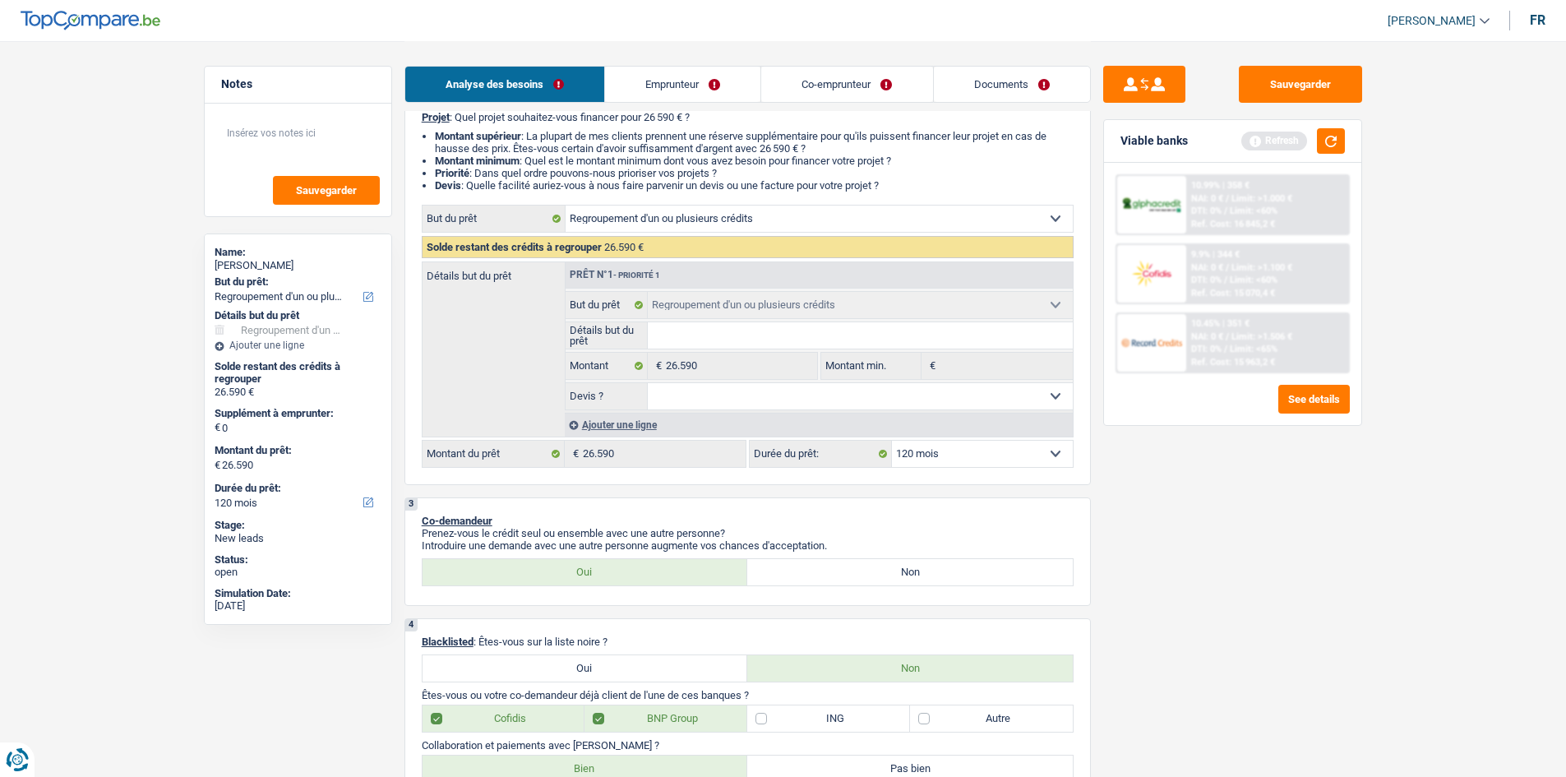
click at [637, 79] on link "Emprunteur" at bounding box center [682, 84] width 155 height 35
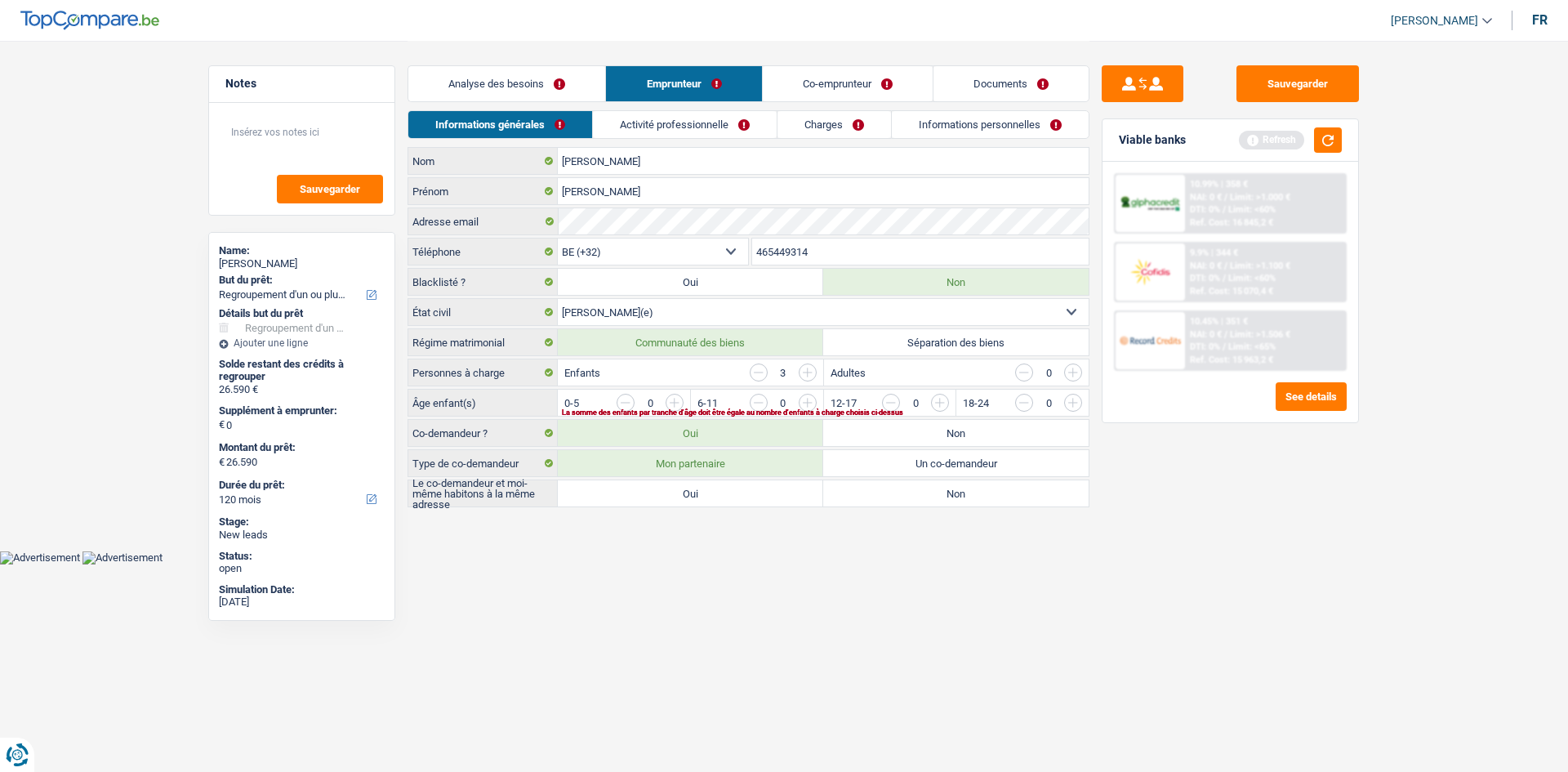
click at [931, 402] on input "button" at bounding box center [1270, 406] width 680 height 26
click at [811, 406] on input "button" at bounding box center [1138, 406] width 680 height 26
click at [676, 409] on div "La somme des enfants par tranche d'âge doit être égale au nombre d'enfants à ch…" at bounding box center [797, 412] width 472 height 7
click at [673, 404] on input "button" at bounding box center [1005, 406] width 680 height 26
click at [771, 564] on html "Vous avez le contrôle de vos données Nous utilisons des cookies, tout comme nos…" at bounding box center [784, 282] width 1568 height 564
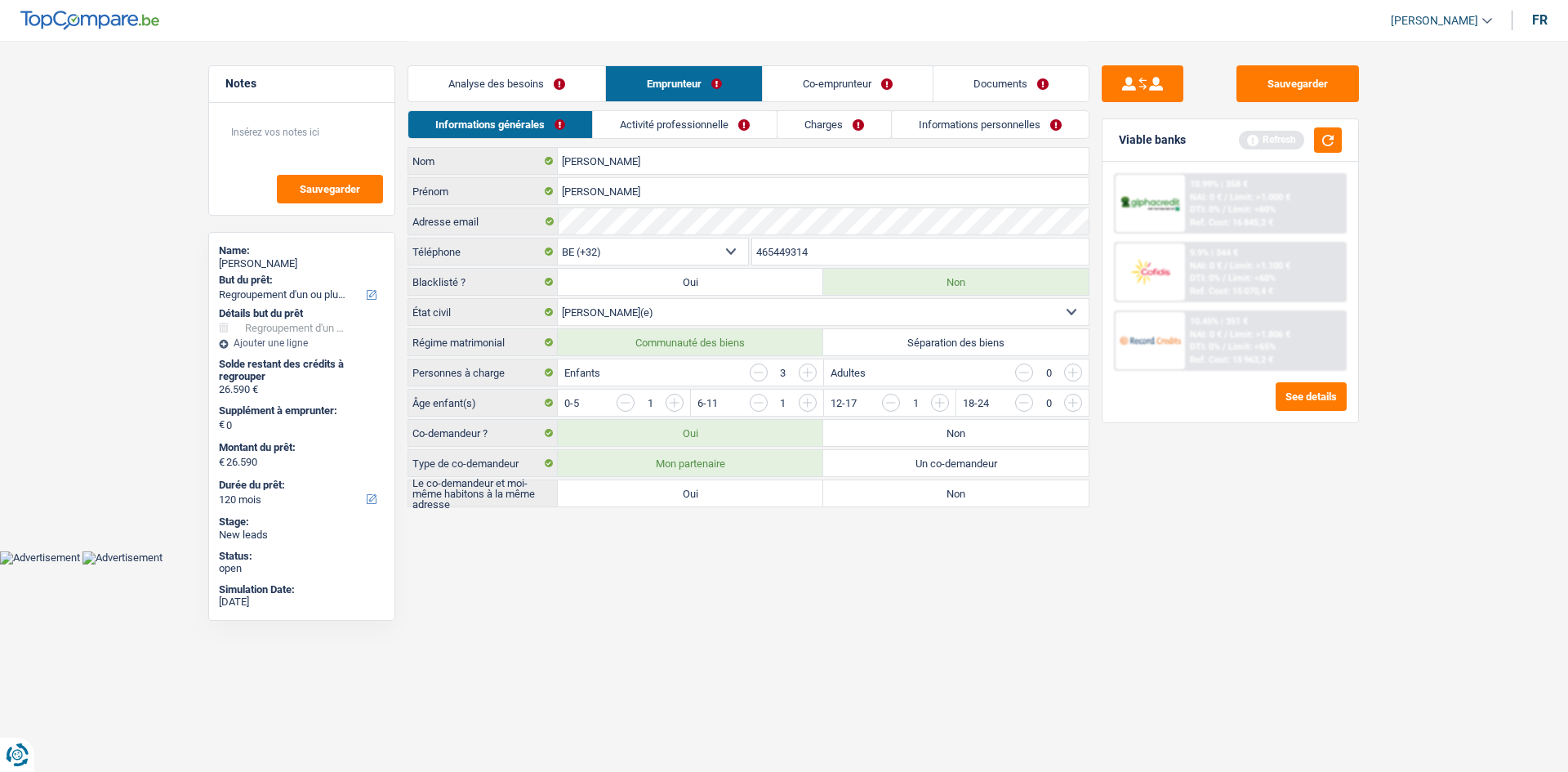
click at [686, 490] on label "Oui" at bounding box center [690, 494] width 265 height 26
click at [686, 490] on input "Oui" at bounding box center [690, 494] width 265 height 26
radio input "true"
click at [687, 123] on link "Activité professionnelle" at bounding box center [685, 124] width 184 height 27
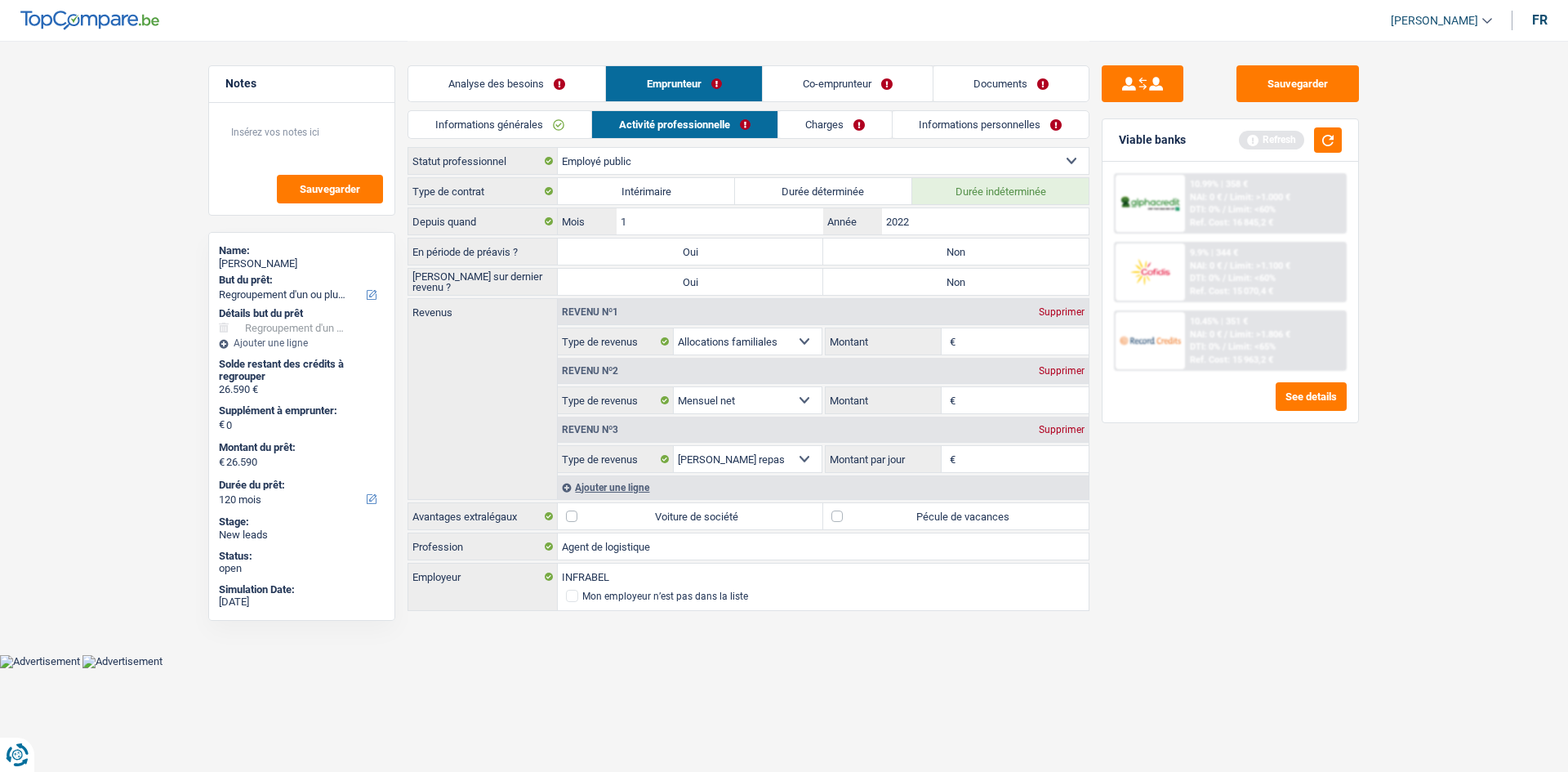
drag, startPoint x: 970, startPoint y: 402, endPoint x: 987, endPoint y: 373, distance: 33.6
click at [972, 405] on input "Montant" at bounding box center [1024, 400] width 130 height 26
type input "2.350"
click at [1174, 524] on div "Sauvegarder Viable banks Refresh 10.99% | 358 € NAI: 0 € / Limit: >1.000 € DTI:…" at bounding box center [1230, 405] width 282 height 681
click at [977, 458] on input "Montant par jour" at bounding box center [1024, 459] width 130 height 26
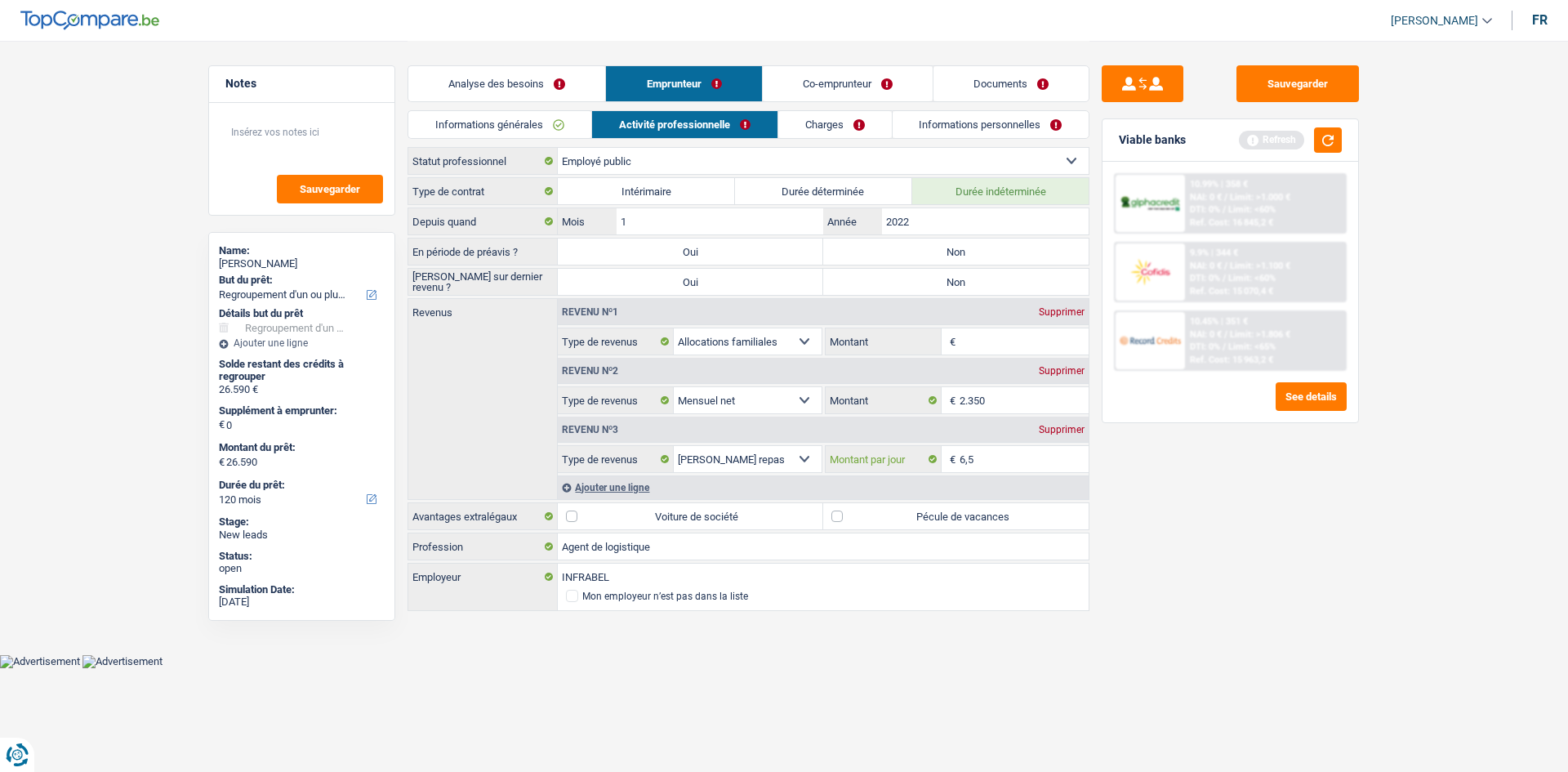
type input "6,5"
click at [993, 326] on div "Revenu nº1 Supprimer Allocation d'handicap Allocations chômage Allocations fami…" at bounding box center [823, 327] width 530 height 57
drag, startPoint x: 1037, startPoint y: 343, endPoint x: 1044, endPoint y: 348, distance: 8.6
click at [1039, 344] on input "Montant" at bounding box center [1024, 342] width 130 height 26
click at [1045, 317] on div "Supprimer" at bounding box center [1062, 312] width 54 height 10
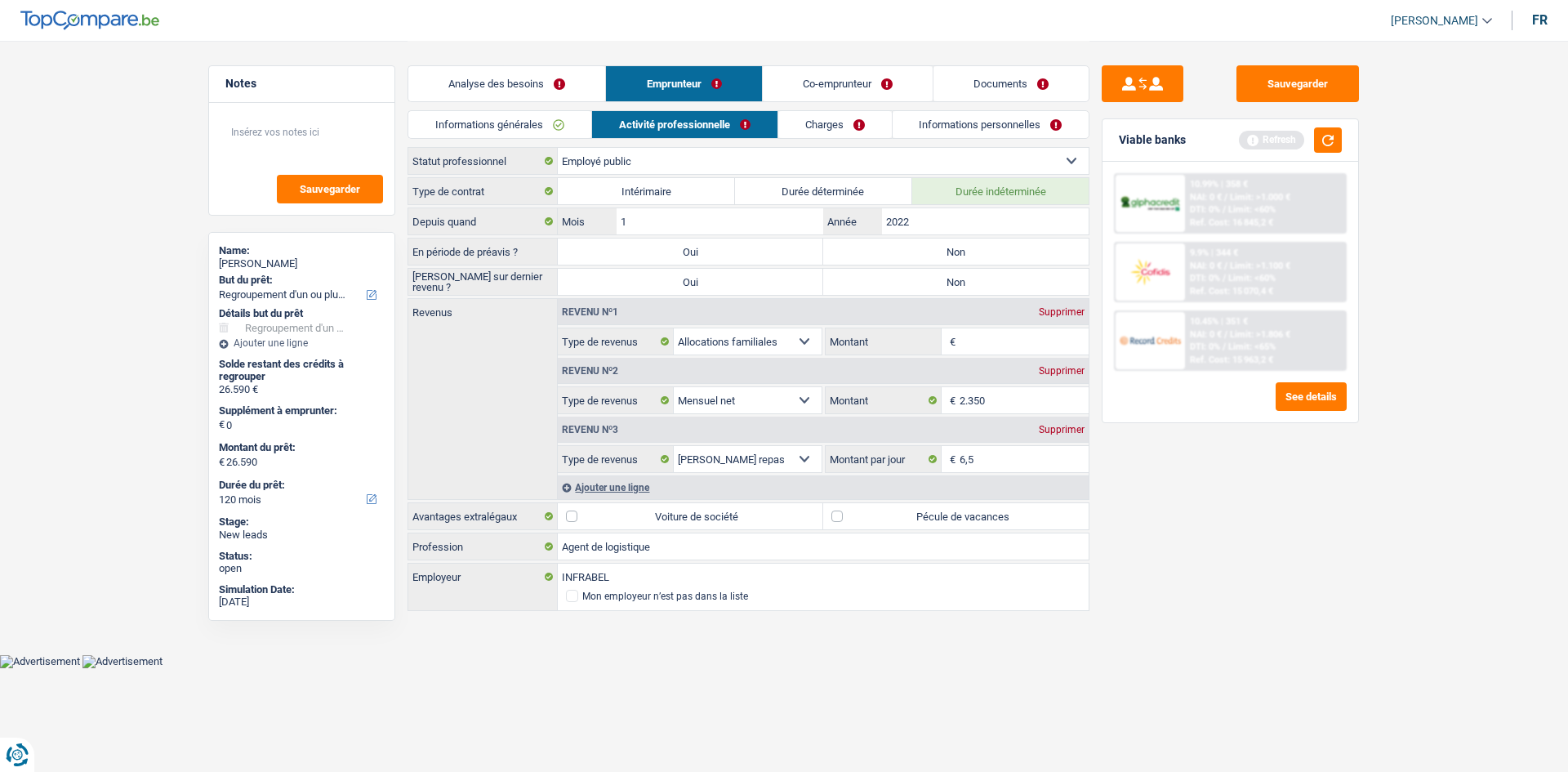
select select "netSalary"
type input "2.350"
select select "mealVouchers"
type input "7,0"
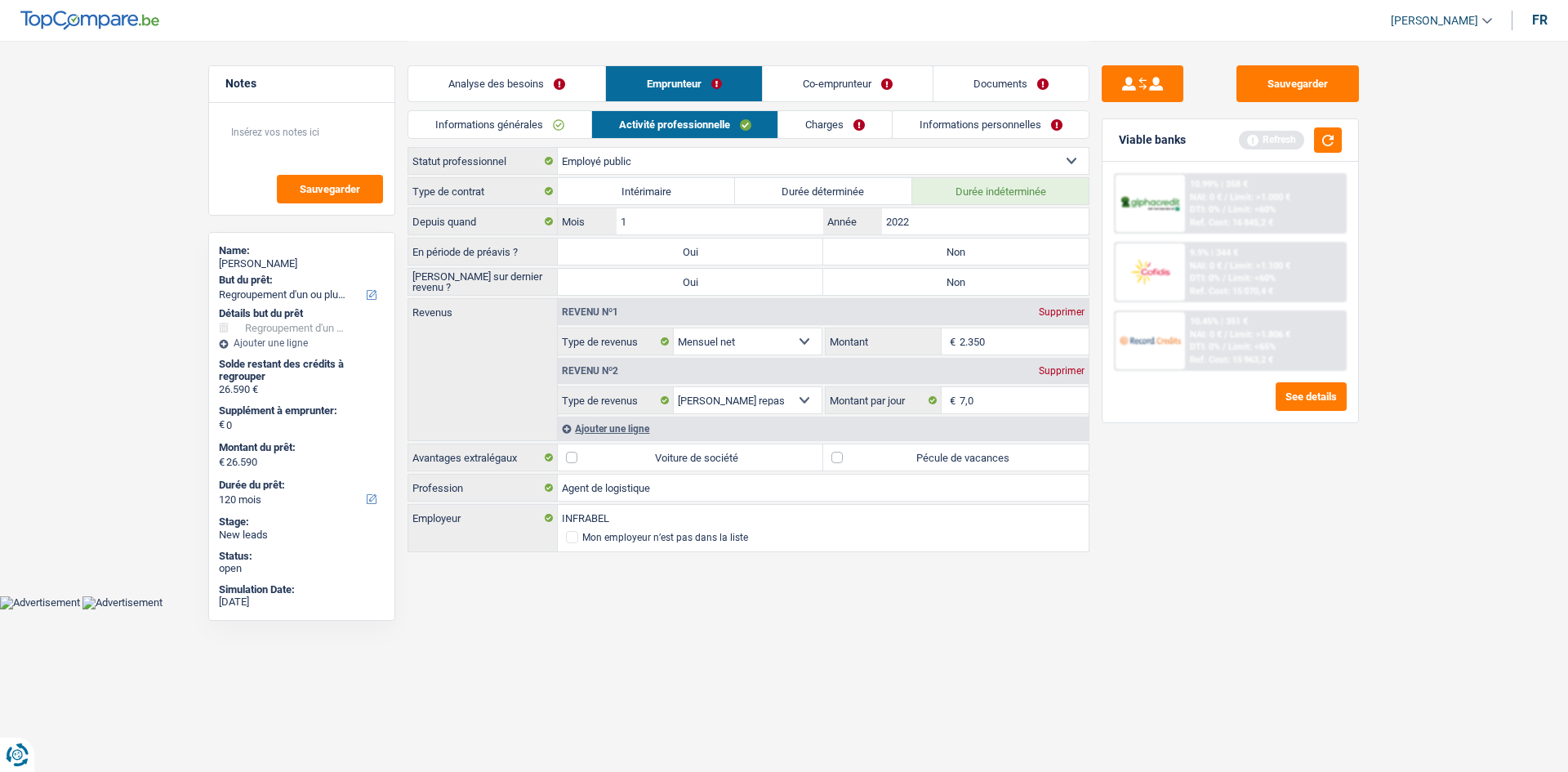
click at [936, 246] on label "Non" at bounding box center [955, 251] width 265 height 26
click at [936, 246] on input "Non" at bounding box center [955, 251] width 265 height 26
radio input "true"
click at [878, 280] on label "Non" at bounding box center [955, 282] width 265 height 26
click at [878, 280] on input "Non" at bounding box center [955, 282] width 265 height 26
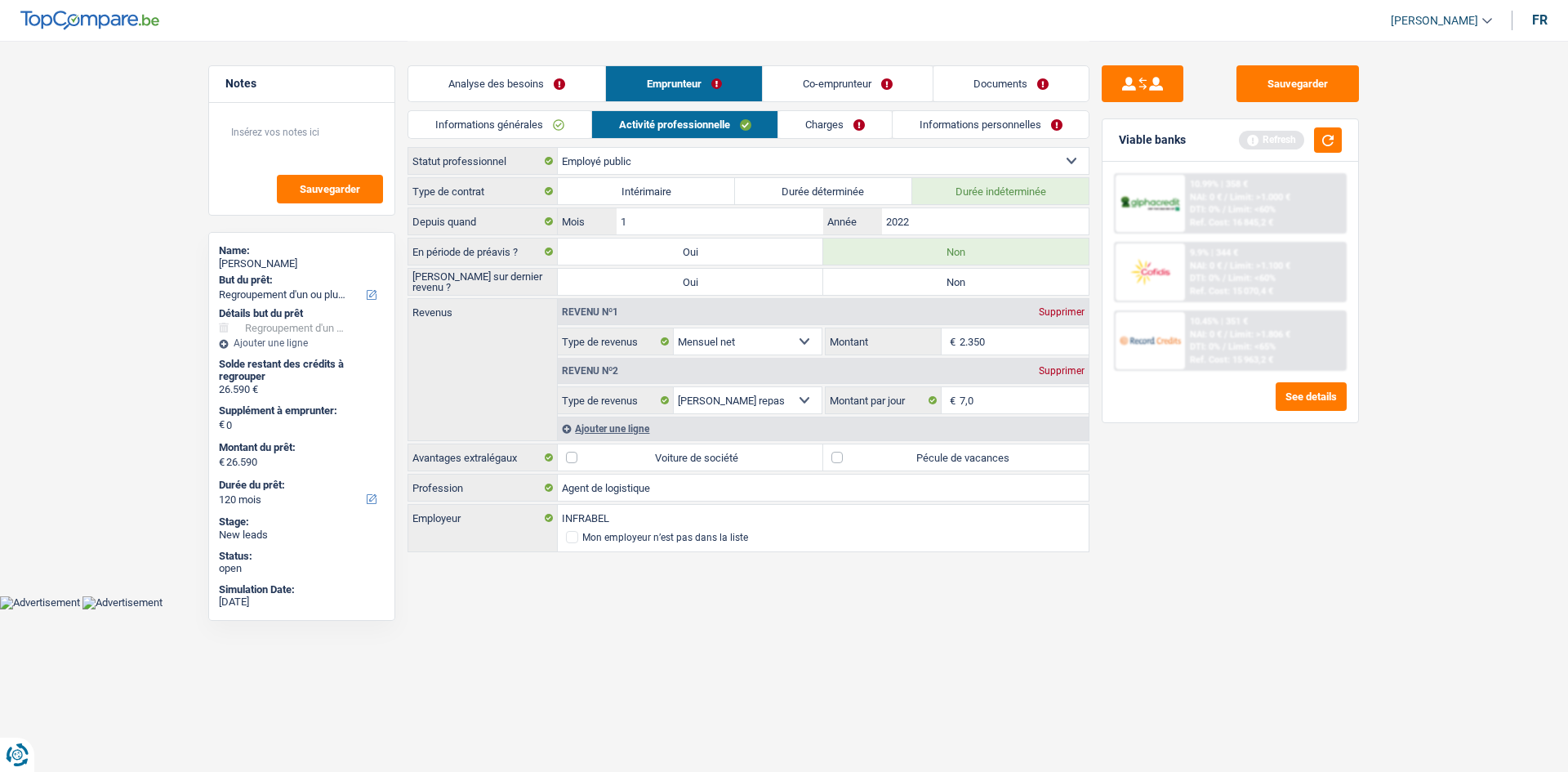
radio input "true"
click at [867, 461] on label "Pécule de vacances" at bounding box center [955, 457] width 265 height 26
click at [867, 461] on input "Pécule de vacances" at bounding box center [955, 457] width 265 height 26
checkbox input "true"
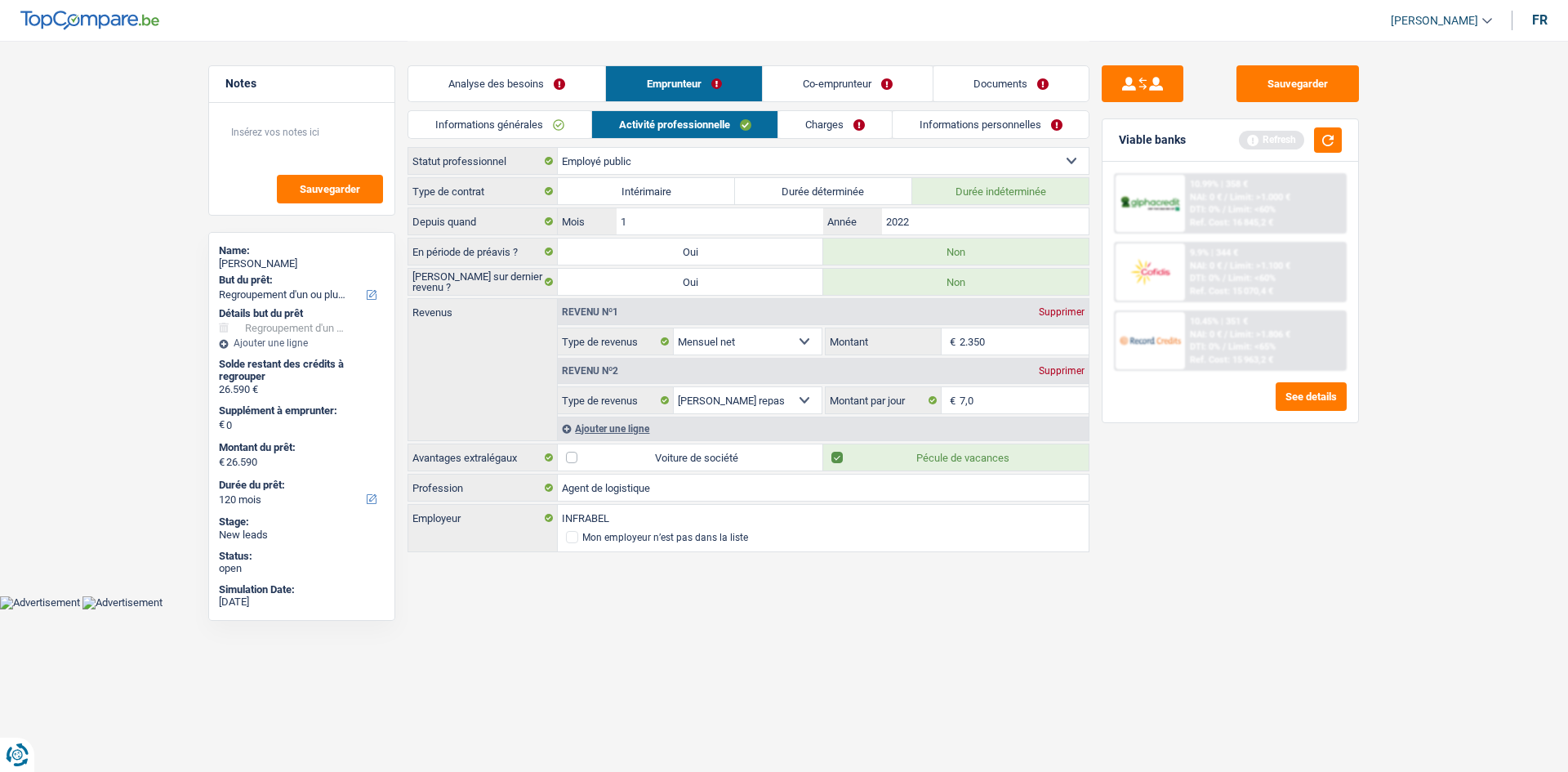
click at [829, 121] on link "Charges" at bounding box center [835, 124] width 113 height 27
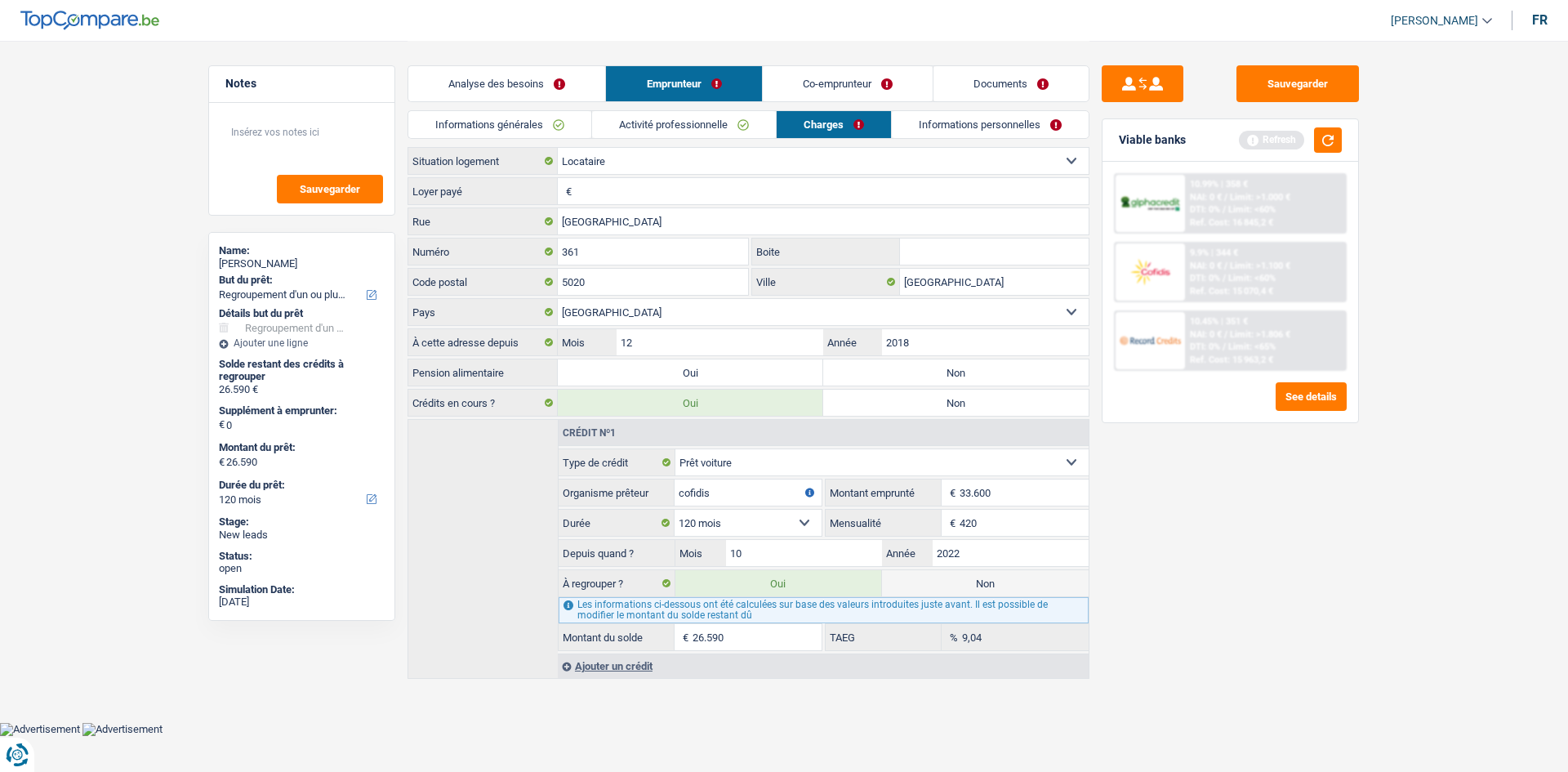
click at [705, 199] on input "Loyer payé" at bounding box center [832, 191] width 512 height 26
click at [926, 262] on input "Boite" at bounding box center [994, 251] width 189 height 26
click at [949, 284] on input "Namur" at bounding box center [994, 282] width 189 height 26
type input "N"
click at [1242, 558] on div "Sauvegarder Viable banks Refresh 10.99% | 358 € NAI: 0 € / Limit: >1.000 € DTI:…" at bounding box center [1230, 405] width 282 height 681
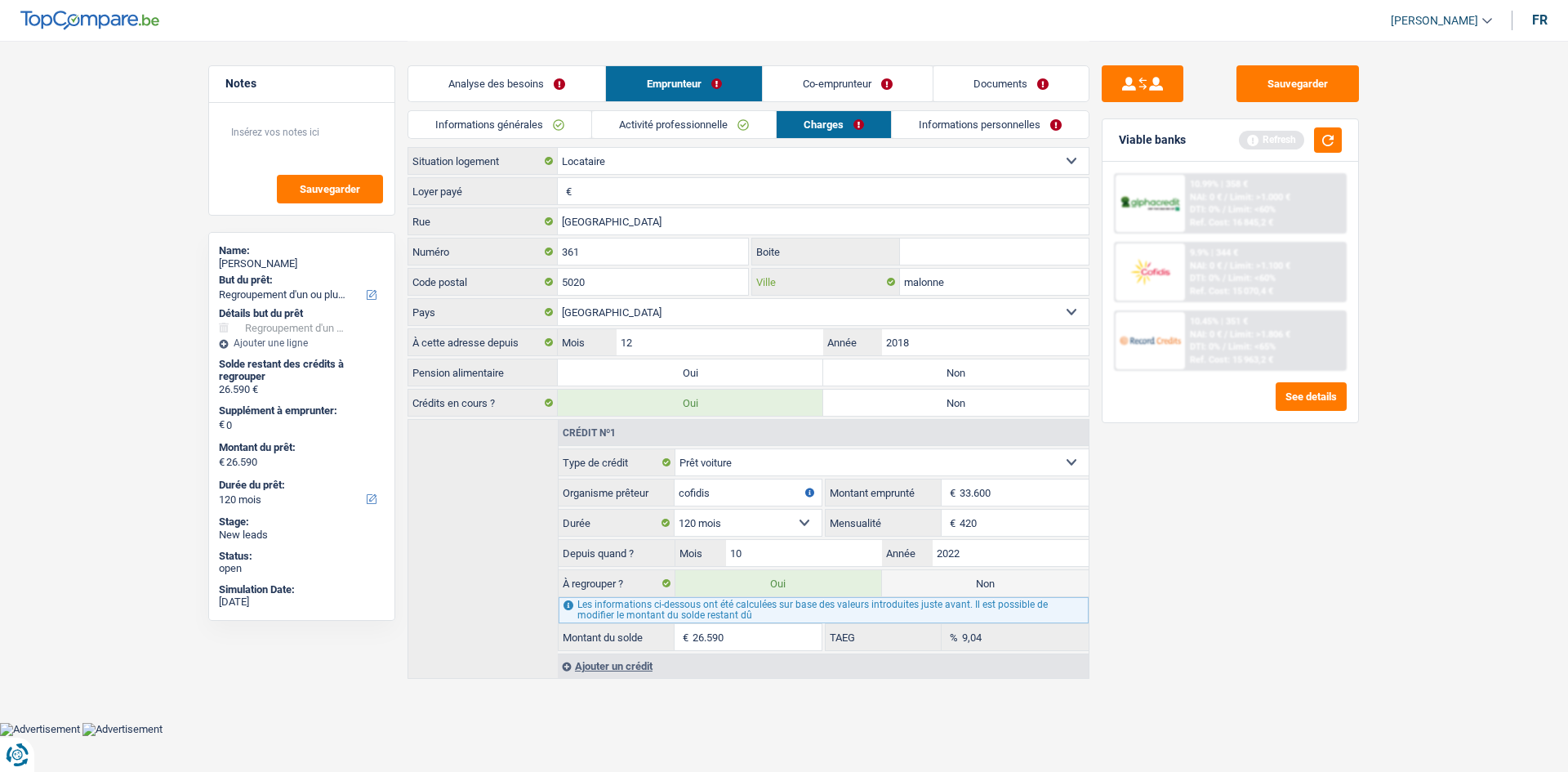
click at [908, 283] on input "malonne" at bounding box center [994, 282] width 189 height 26
type input "Mmalonne"
click at [573, 183] on span "€" at bounding box center [567, 191] width 18 height 26
click at [587, 194] on input "Loyer payé" at bounding box center [832, 191] width 512 height 26
type input "750"
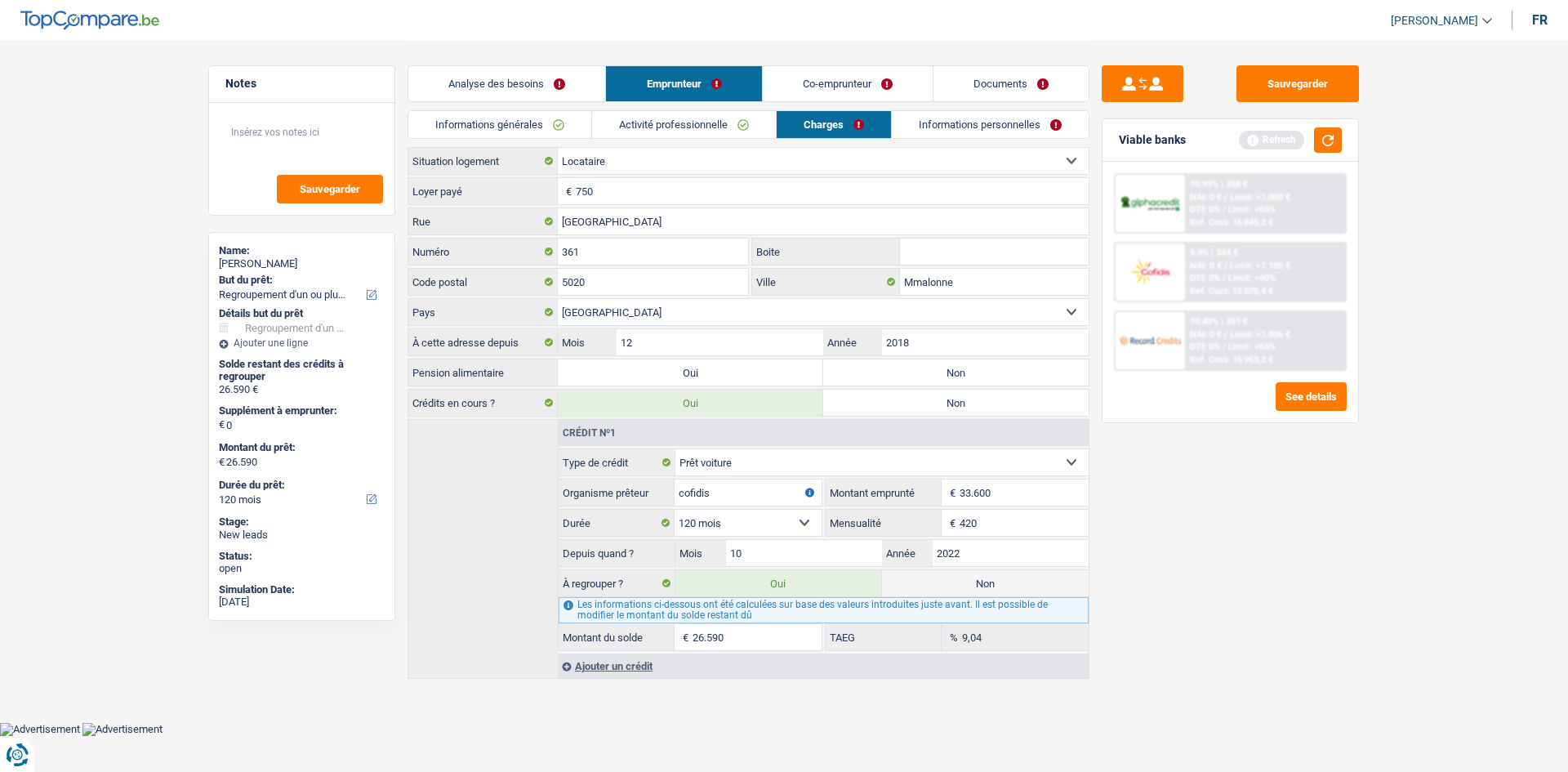
click at [1080, 527] on input "420" at bounding box center [1024, 523] width 129 height 26
click at [972, 111] on link "Informations personnelles" at bounding box center [990, 124] width 197 height 27
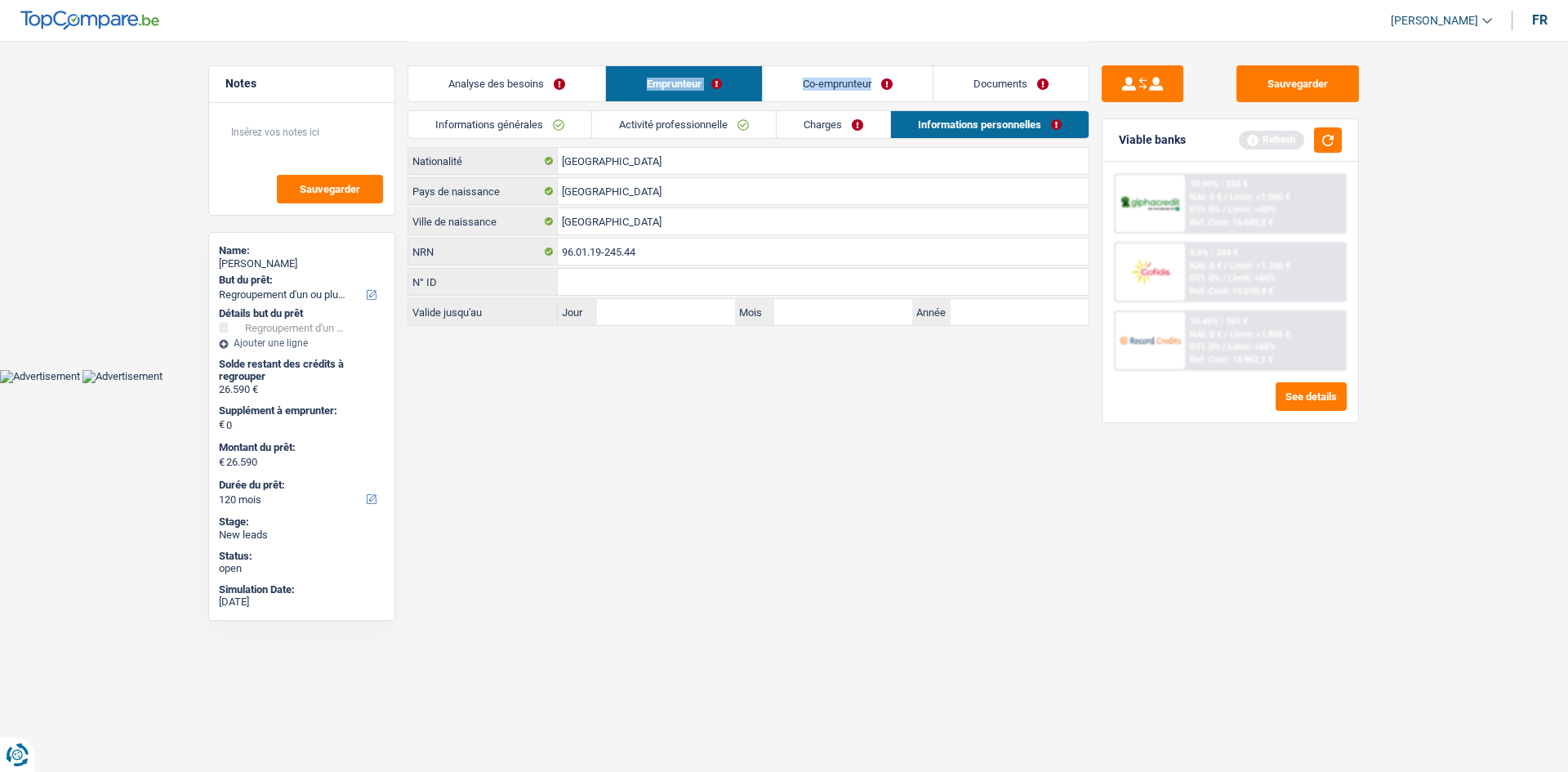
drag, startPoint x: 880, startPoint y: 101, endPoint x: 554, endPoint y: -30, distance: 351.3
click at [554, 0] on html "Vous avez le contrôle de vos données Nous utilisons des cookies, tout comme nos…" at bounding box center [784, 192] width 1568 height 384
click at [848, 82] on link "Co-emprunteur" at bounding box center [847, 83] width 170 height 35
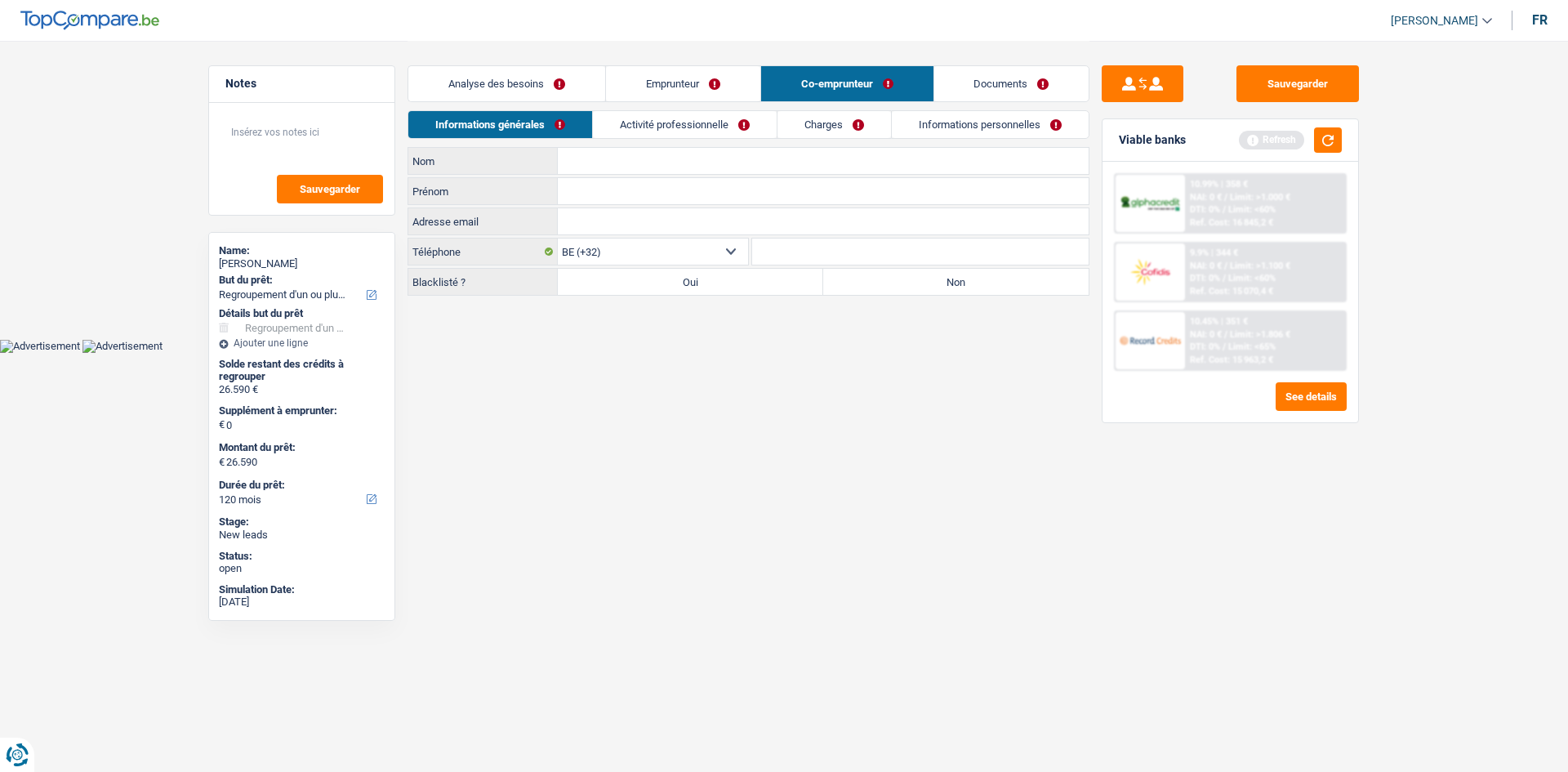
click at [628, 163] on input "Nom" at bounding box center [823, 161] width 530 height 26
type input "Cap"
click at [598, 183] on input "Prénom" at bounding box center [823, 191] width 530 height 26
type input "Marine"
click at [849, 278] on label "Non" at bounding box center [955, 282] width 265 height 26
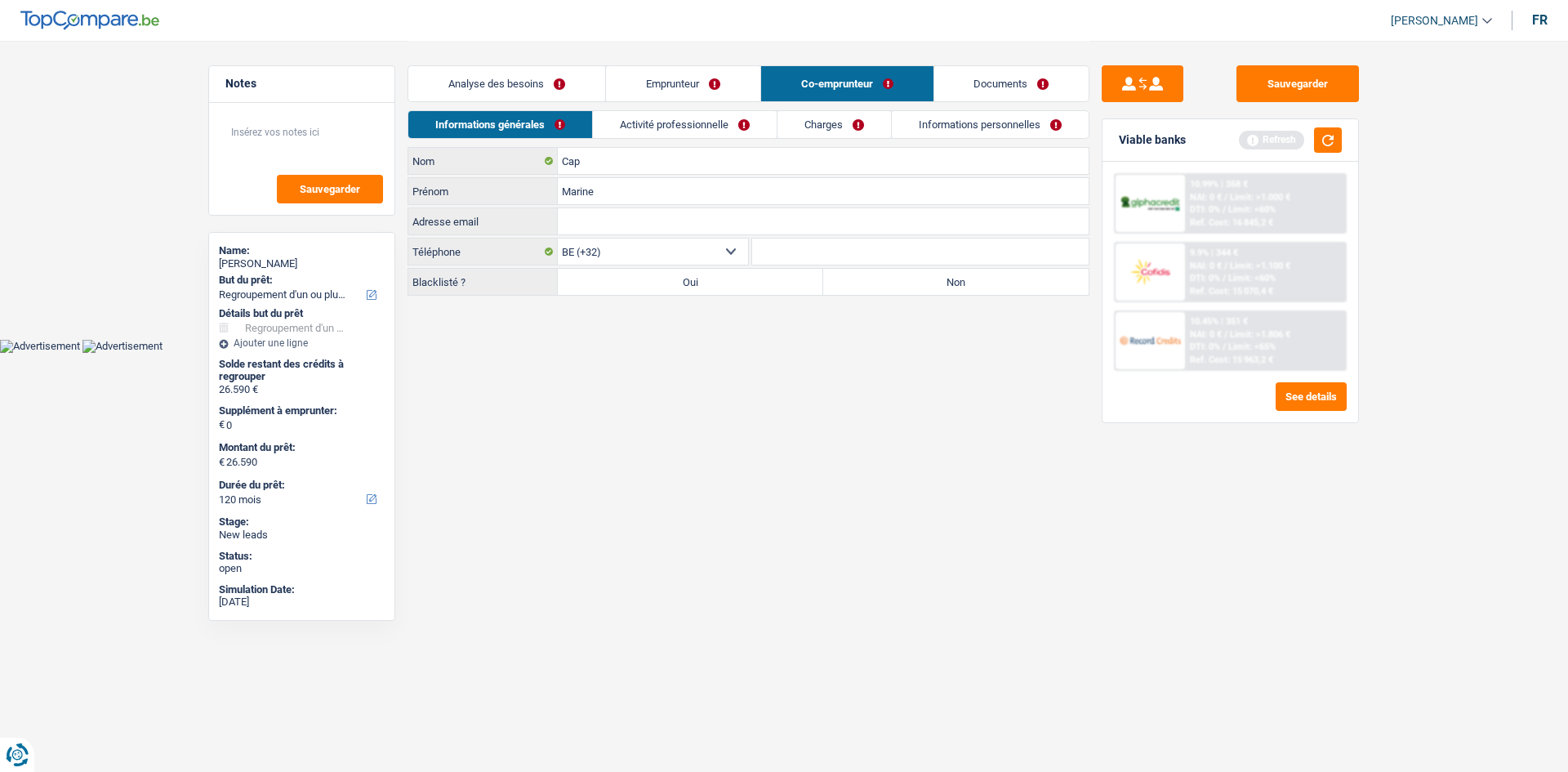
click at [849, 278] on input "Non" at bounding box center [955, 282] width 265 height 26
radio input "true"
click at [701, 135] on link "Activité professionnelle" at bounding box center [684, 124] width 184 height 27
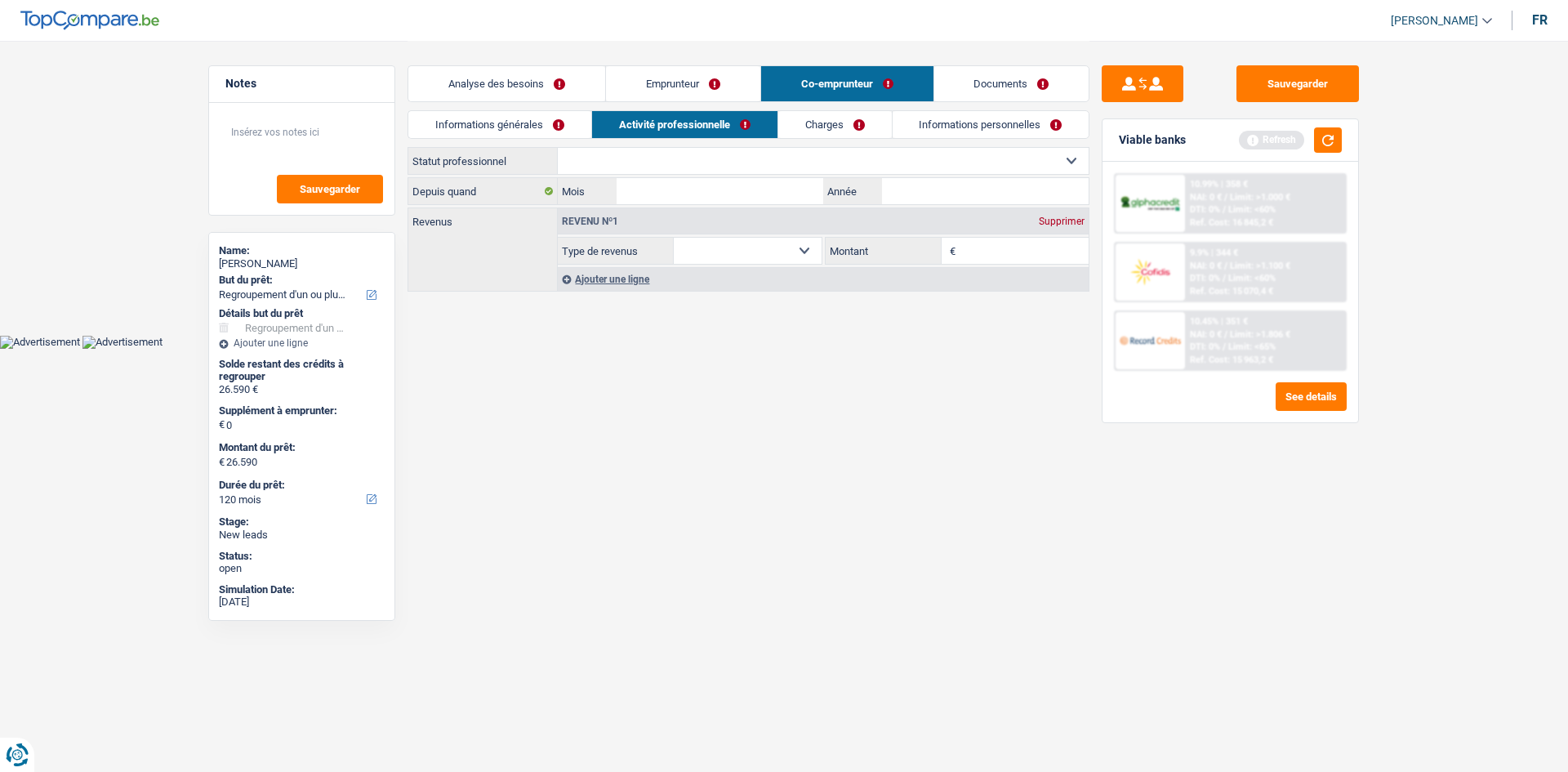
click at [617, 157] on select "Ouvrier Employé privé Employé public Invalide Indépendant Pensionné Chômeur Mut…" at bounding box center [823, 161] width 530 height 26
select select "invalid"
click at [558, 148] on select "Ouvrier Employé privé Employé public Invalide Indépendant Pensionné Chômeur Mut…" at bounding box center [823, 161] width 530 height 26
select select "disabilityPension"
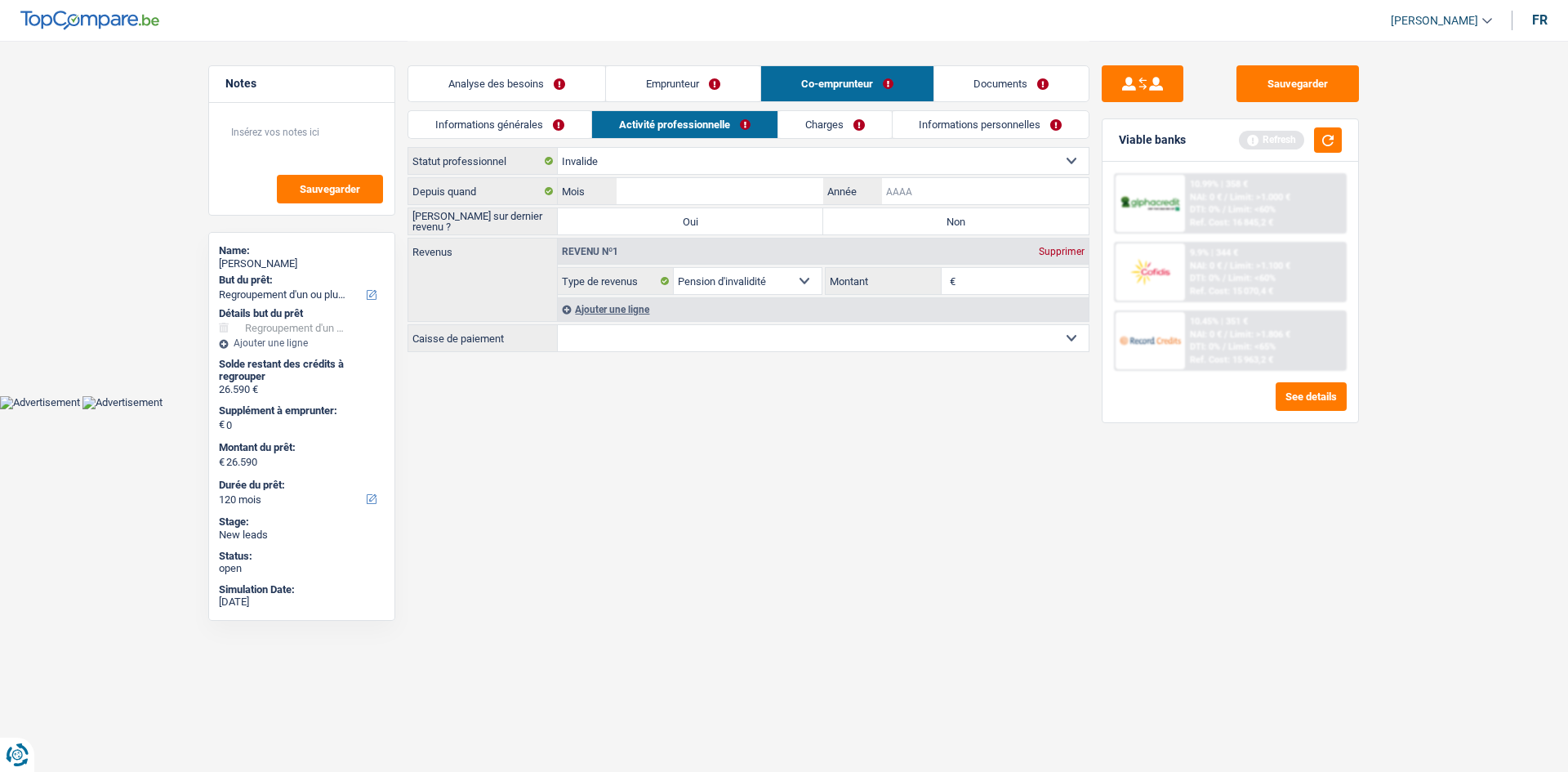
click at [912, 195] on input "Année" at bounding box center [985, 191] width 207 height 26
click at [889, 188] on input "Année" at bounding box center [985, 191] width 207 height 26
click at [936, 193] on input "Année" at bounding box center [985, 191] width 207 height 26
type input "2020"
click at [738, 185] on input "Mois" at bounding box center [720, 191] width 207 height 26
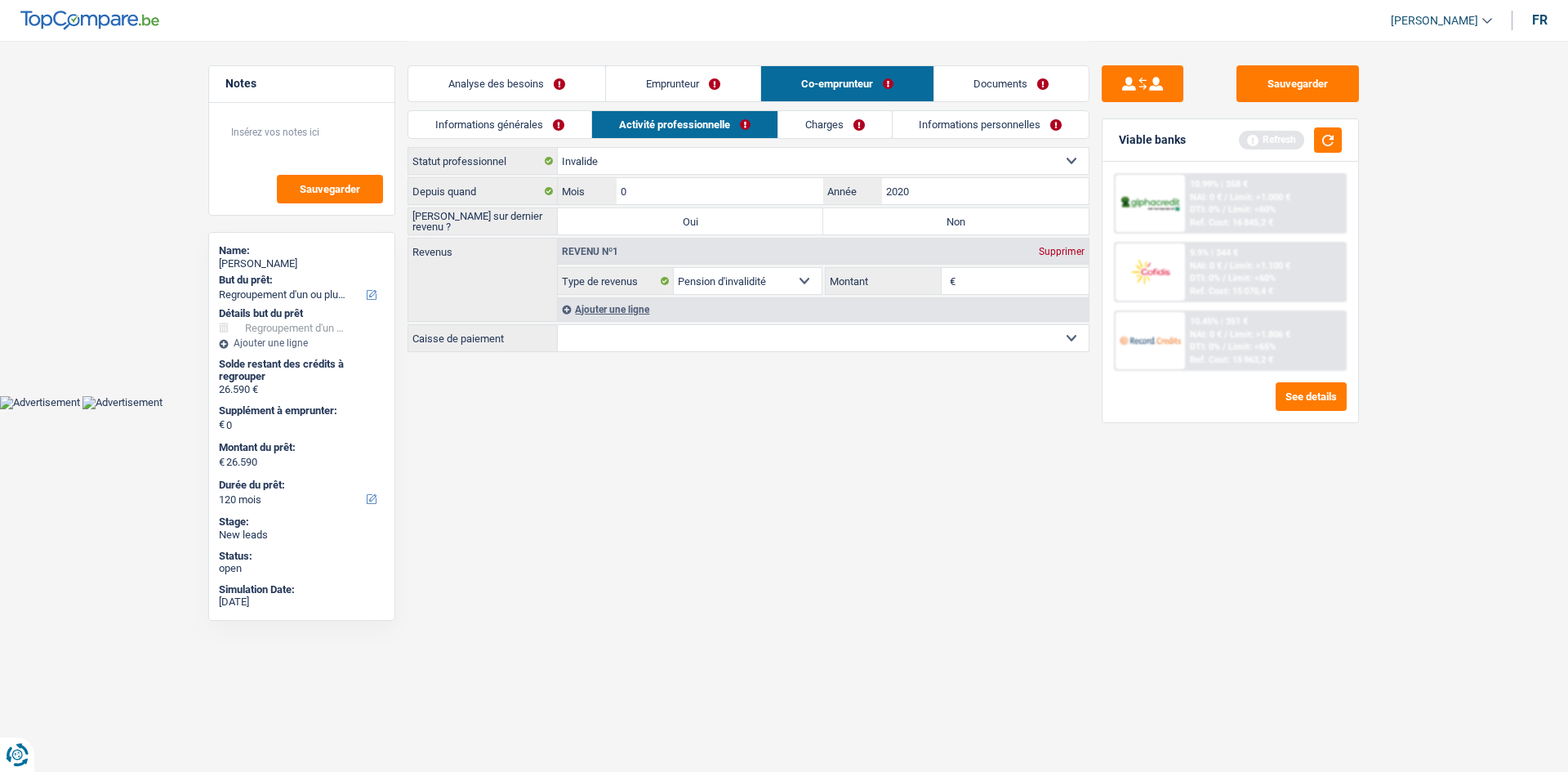
type input "05"
drag, startPoint x: 811, startPoint y: 458, endPoint x: 862, endPoint y: 281, distance: 184.2
click at [862, 281] on html "Vous avez le contrôle de vos données Nous utilisons des cookies, tout comme nos…" at bounding box center [784, 205] width 1568 height 409
click at [870, 386] on main "Notes Sauvegarder Name: Logan Clément But du prêt: Confort maison: meubles, tex…" at bounding box center [784, 198] width 1568 height 395
click at [990, 292] on input "Montant" at bounding box center [1024, 281] width 130 height 26
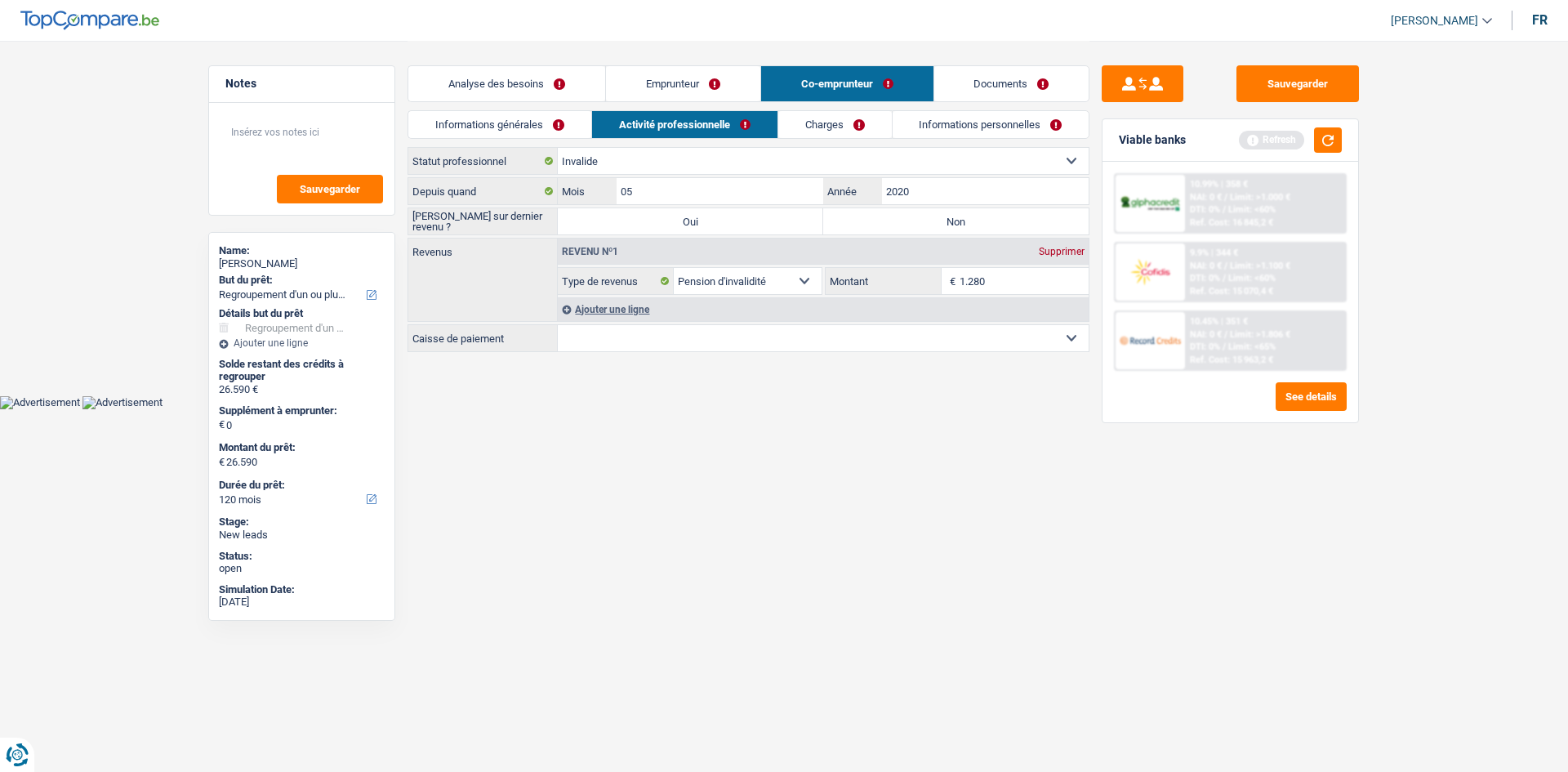
type input "1.280"
click at [922, 409] on html "Vous avez le contrôle de vos données Nous utilisons des cookies, tout comme nos…" at bounding box center [784, 205] width 1568 height 409
click at [619, 310] on div "Ajouter une ligne" at bounding box center [823, 309] width 530 height 24
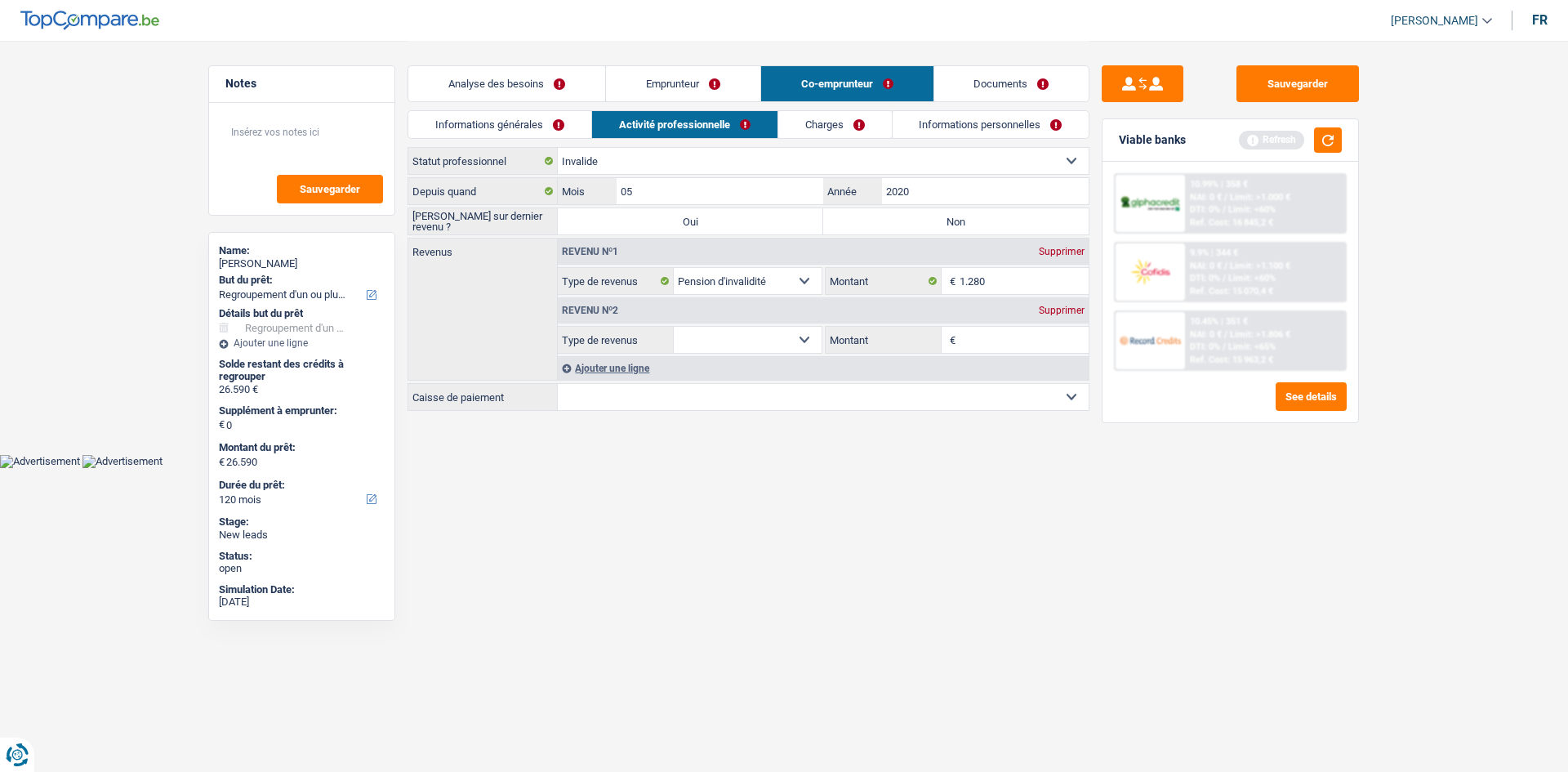
click at [791, 339] on select "Allocation d'handicap Allocations chômage Allocations familiales Chèques repas …" at bounding box center [747, 340] width 148 height 26
select select "familyAllowances"
click at [673, 327] on select "Allocation d'handicap Allocations chômage Allocations familiales Chèques repas …" at bounding box center [747, 340] width 148 height 26
click at [986, 343] on input "Montant" at bounding box center [1024, 340] width 130 height 26
type input "1"
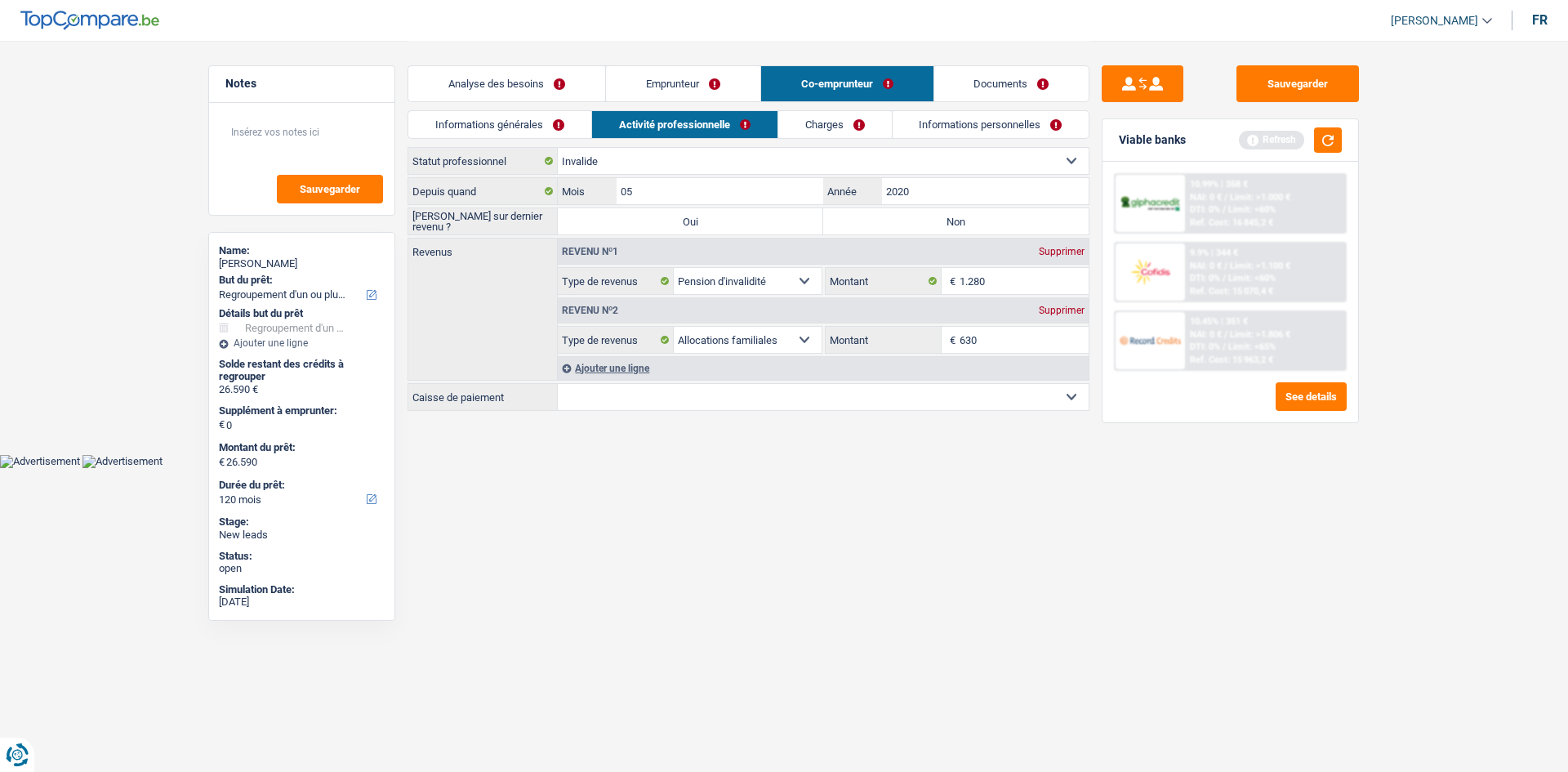
type input "630"
click at [890, 458] on body "Vous avez le contrôle de vos données Nous utilisons des cookies, tout comme nos…" at bounding box center [784, 233] width 1568 height 468
click at [731, 385] on select "Mutualité Chrétienne Mutualité Socialiste (Solidaris) SPF Sécurité Sociale Unio…" at bounding box center [823, 396] width 530 height 26
select select "partenamut"
click at [558, 384] on select "Mutualité Chrétienne Mutualité Socialiste (Solidaris) SPF Sécurité Sociale Unio…" at bounding box center [823, 396] width 530 height 26
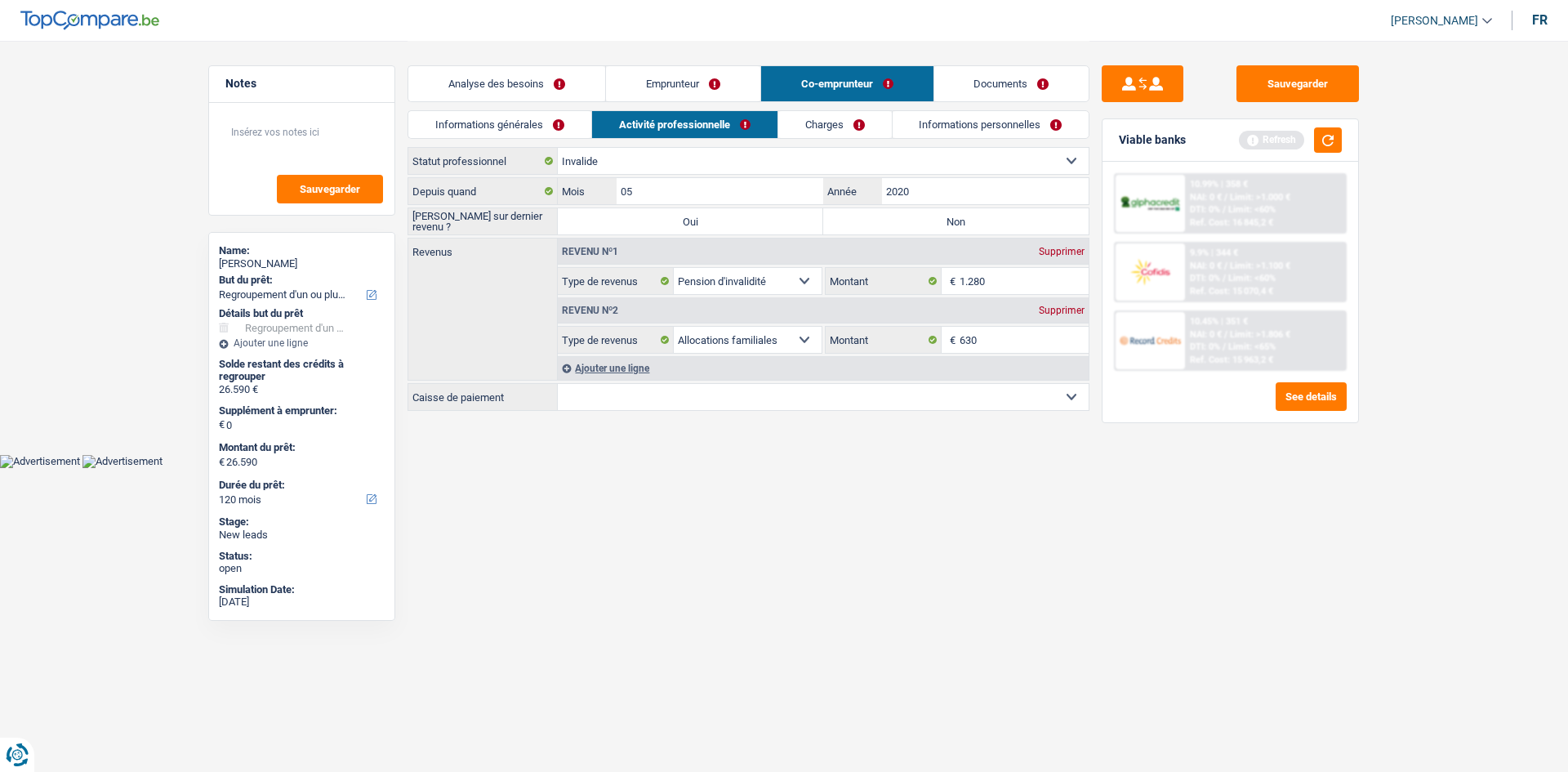
select select "BE"
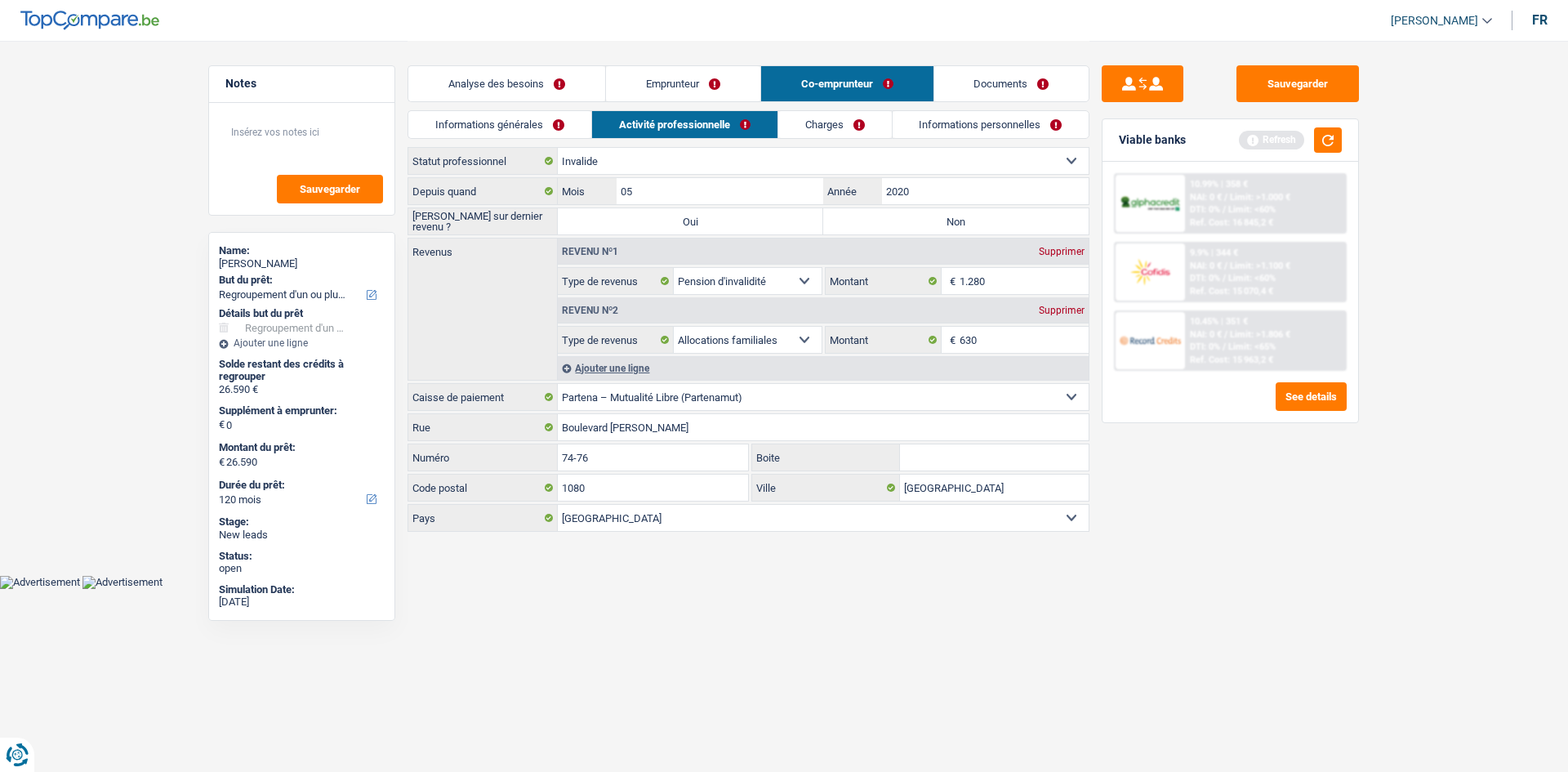
drag, startPoint x: 1260, startPoint y: 604, endPoint x: 1239, endPoint y: 595, distance: 22.8
click at [1257, 604] on div "Sauvegarder Viable banks Refresh 10.99% | 358 € NAI: 0 € / Limit: >1.000 € DTI:…" at bounding box center [1230, 405] width 282 height 681
click at [885, 214] on label "Non" at bounding box center [955, 222] width 265 height 26
click at [885, 214] on input "Non" at bounding box center [955, 222] width 265 height 26
radio input "true"
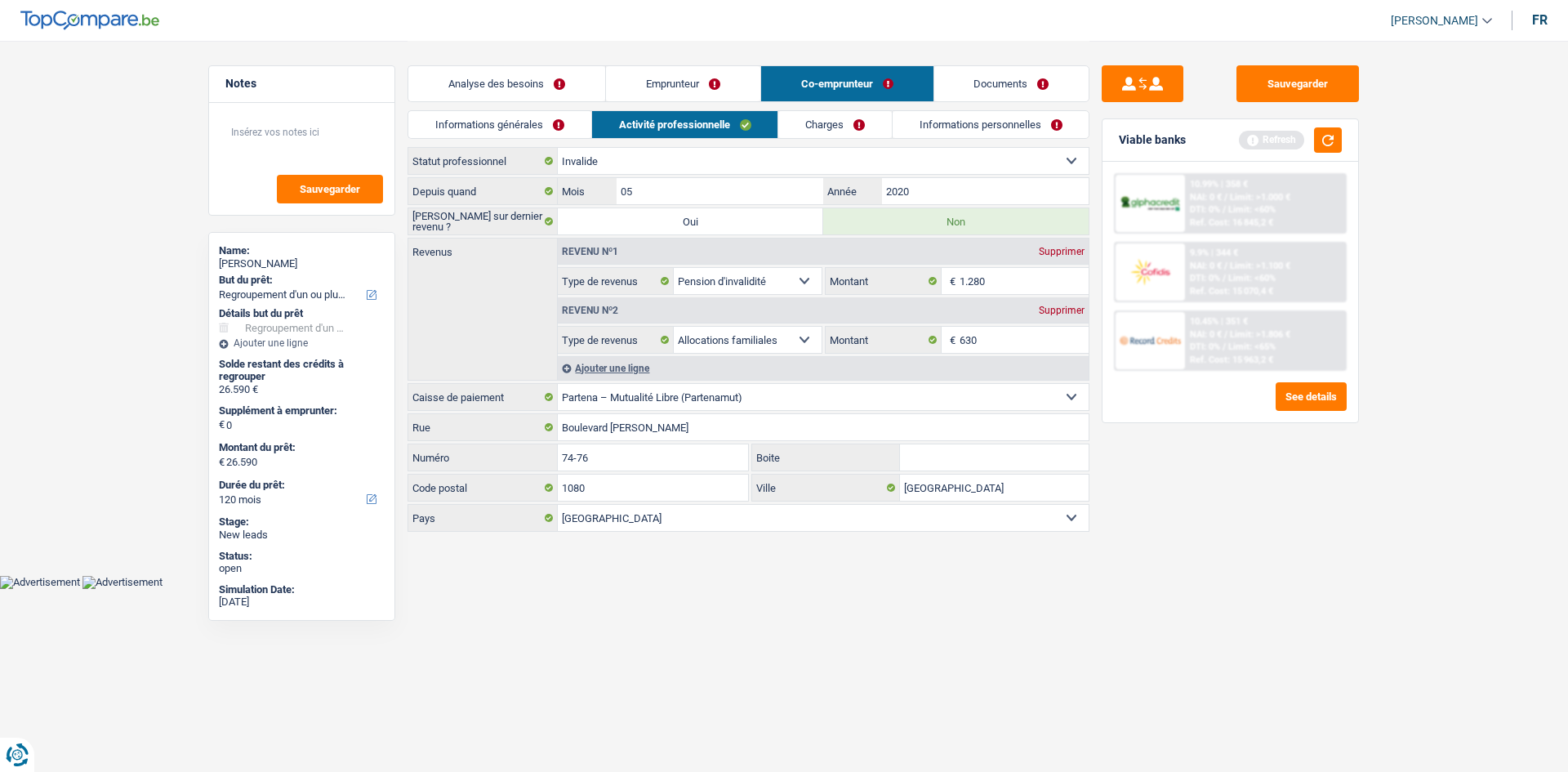
click at [842, 122] on link "Charges" at bounding box center [835, 124] width 113 height 27
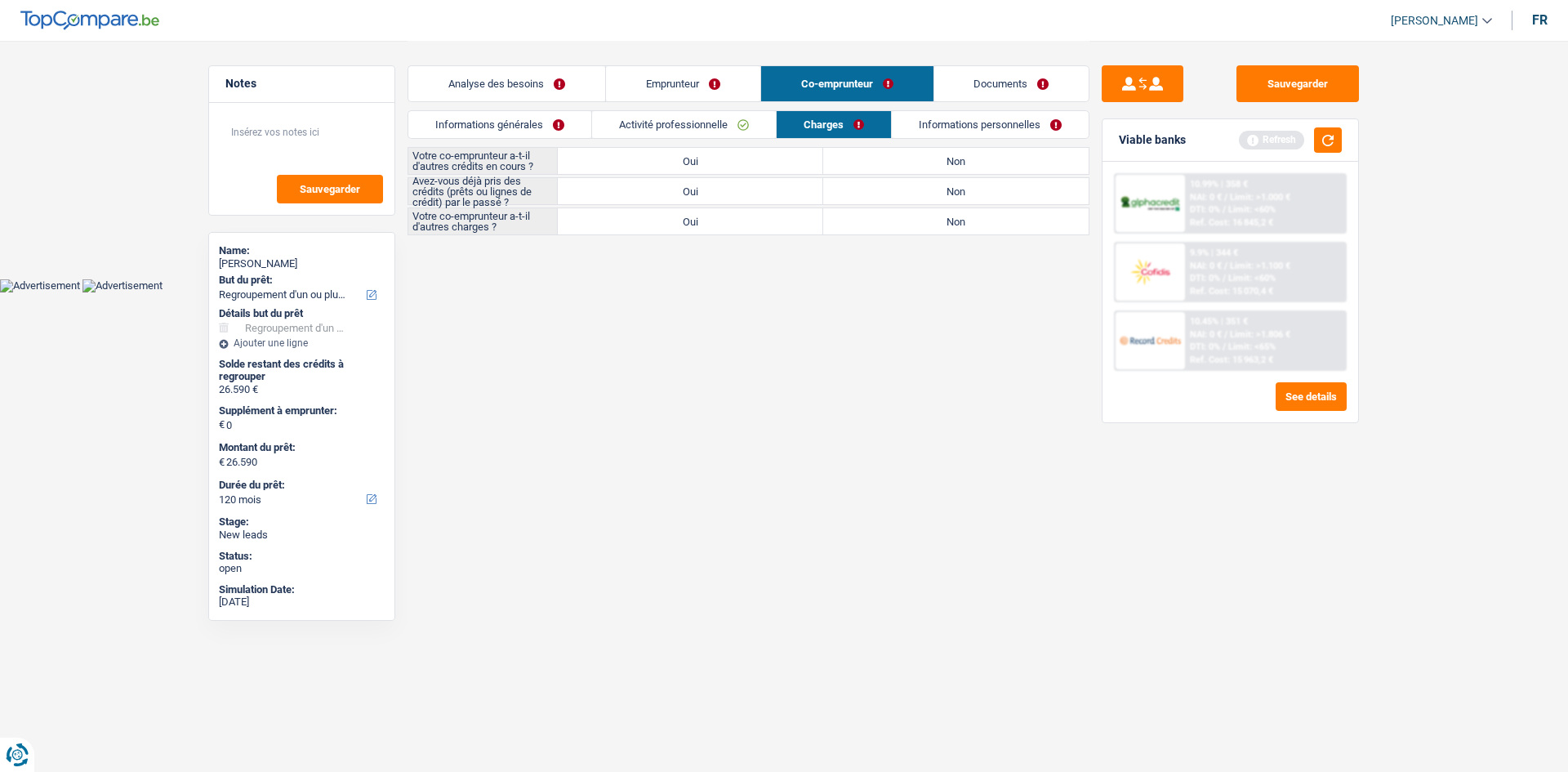
click at [714, 165] on label "Oui" at bounding box center [690, 161] width 265 height 26
click at [714, 165] on input "Oui" at bounding box center [690, 161] width 265 height 26
radio input "true"
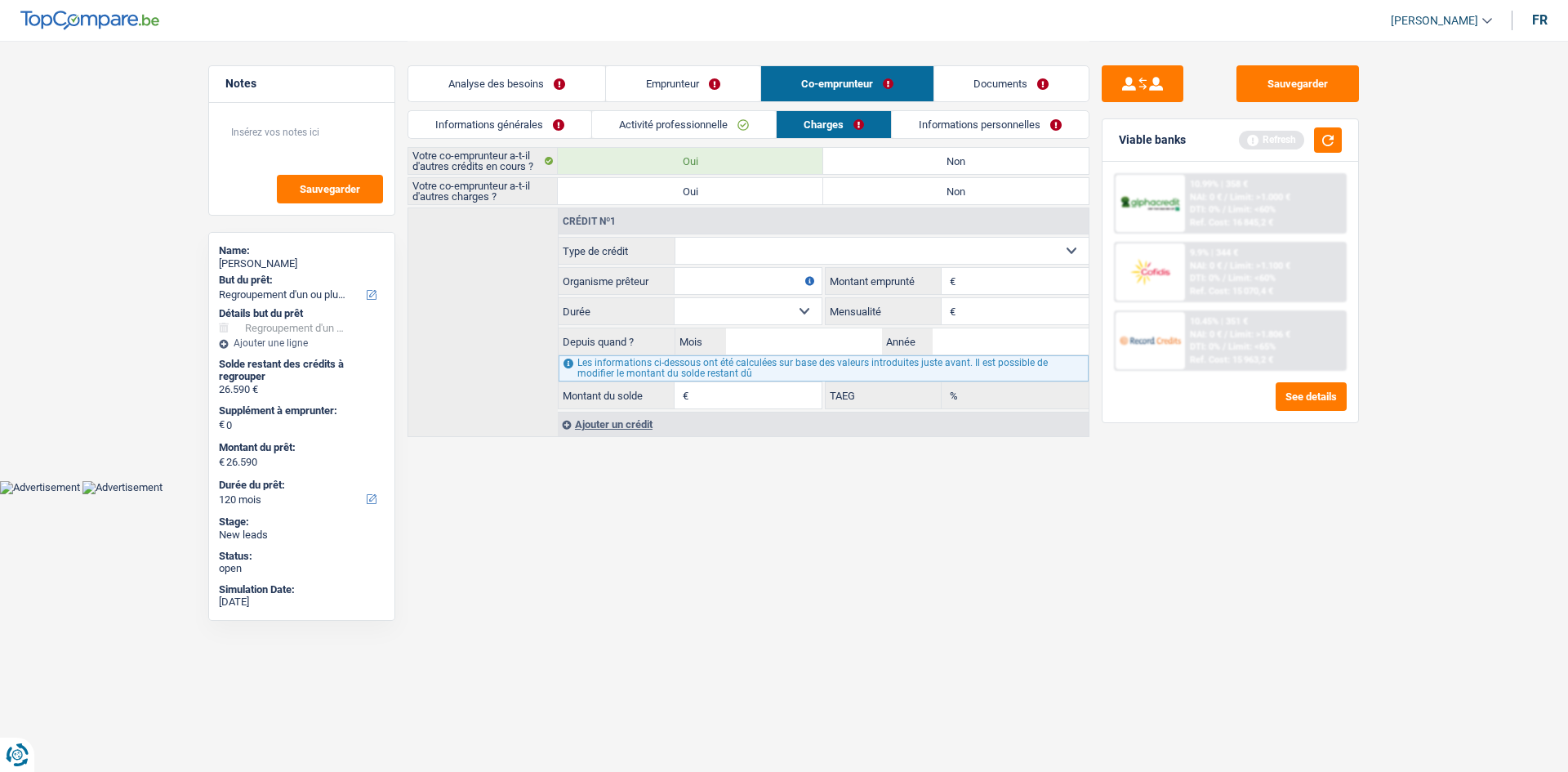
click at [863, 194] on label "Non" at bounding box center [955, 191] width 265 height 26
click at [863, 194] on input "Non" at bounding box center [955, 191] width 265 height 26
radio input "true"
click at [782, 246] on select "Carte ou ouverture de crédit Prêt hypothécaire Vente à tempérament Prêt à tempé…" at bounding box center [882, 250] width 414 height 26
select select "personalLoan"
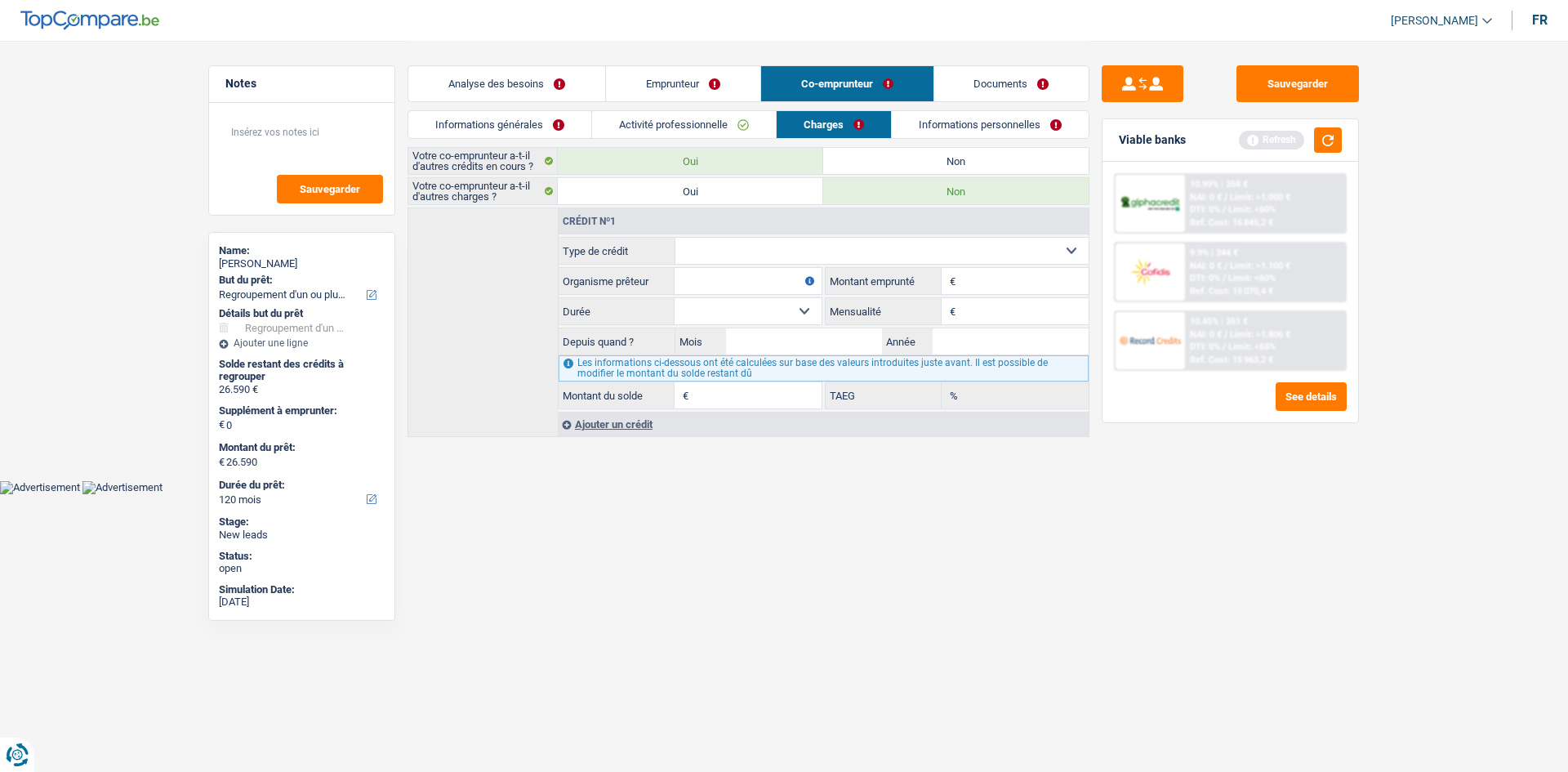
type input "0"
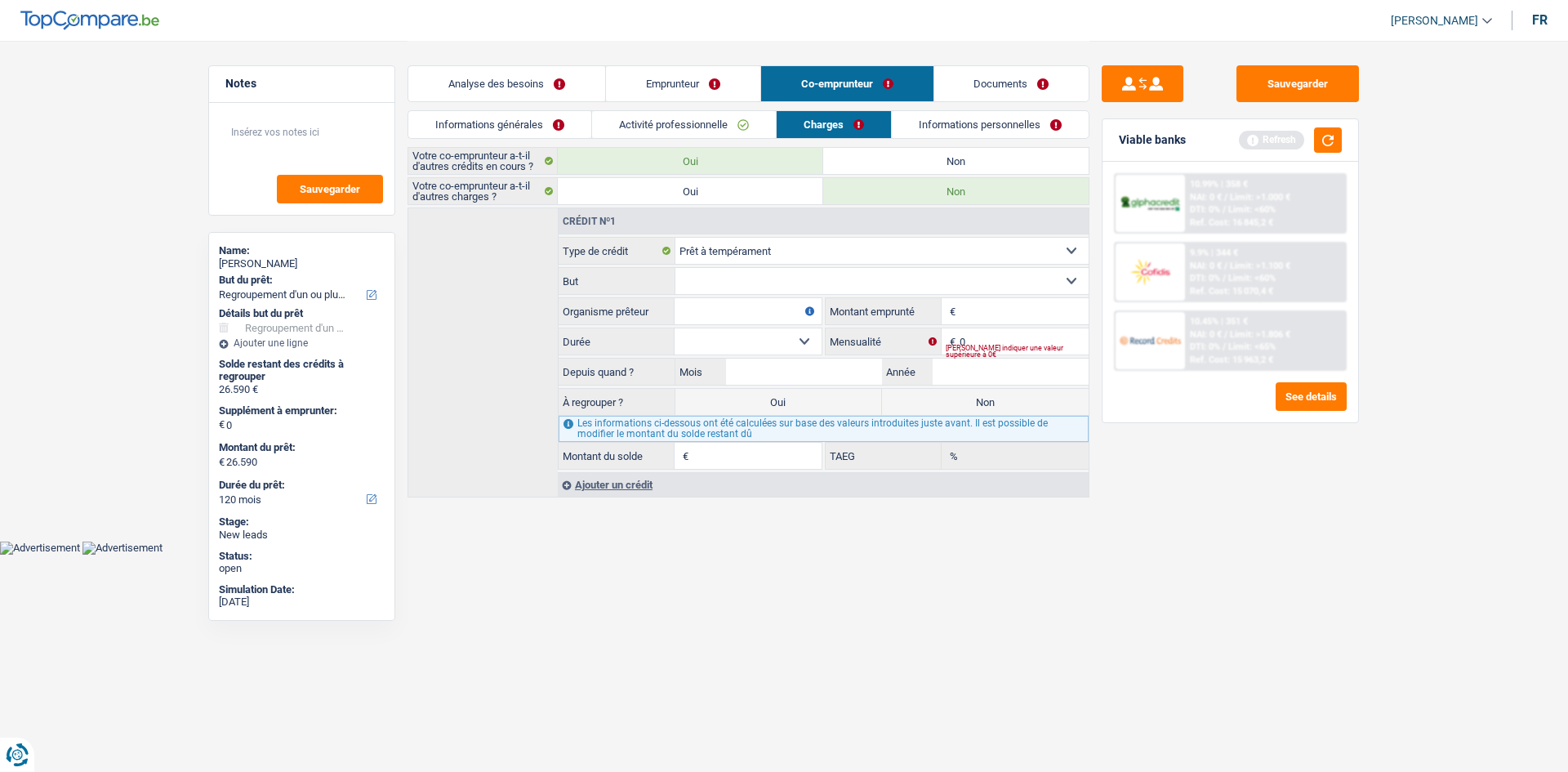
click at [757, 281] on select "Confort maison: meubles, textile, peinture, électroménager, outillage non-profe…" at bounding box center [882, 281] width 414 height 26
drag, startPoint x: 1310, startPoint y: 657, endPoint x: 1303, endPoint y: 662, distance: 8.6
click at [1303, 662] on div "Sauvegarder Viable banks Refresh 10.99% | 358 € NAI: 0 € / Limit: >1.000 € DTI:…" at bounding box center [1230, 405] width 282 height 681
click at [730, 313] on input "Organisme prêteur" at bounding box center [748, 311] width 147 height 26
type input "cofidis"
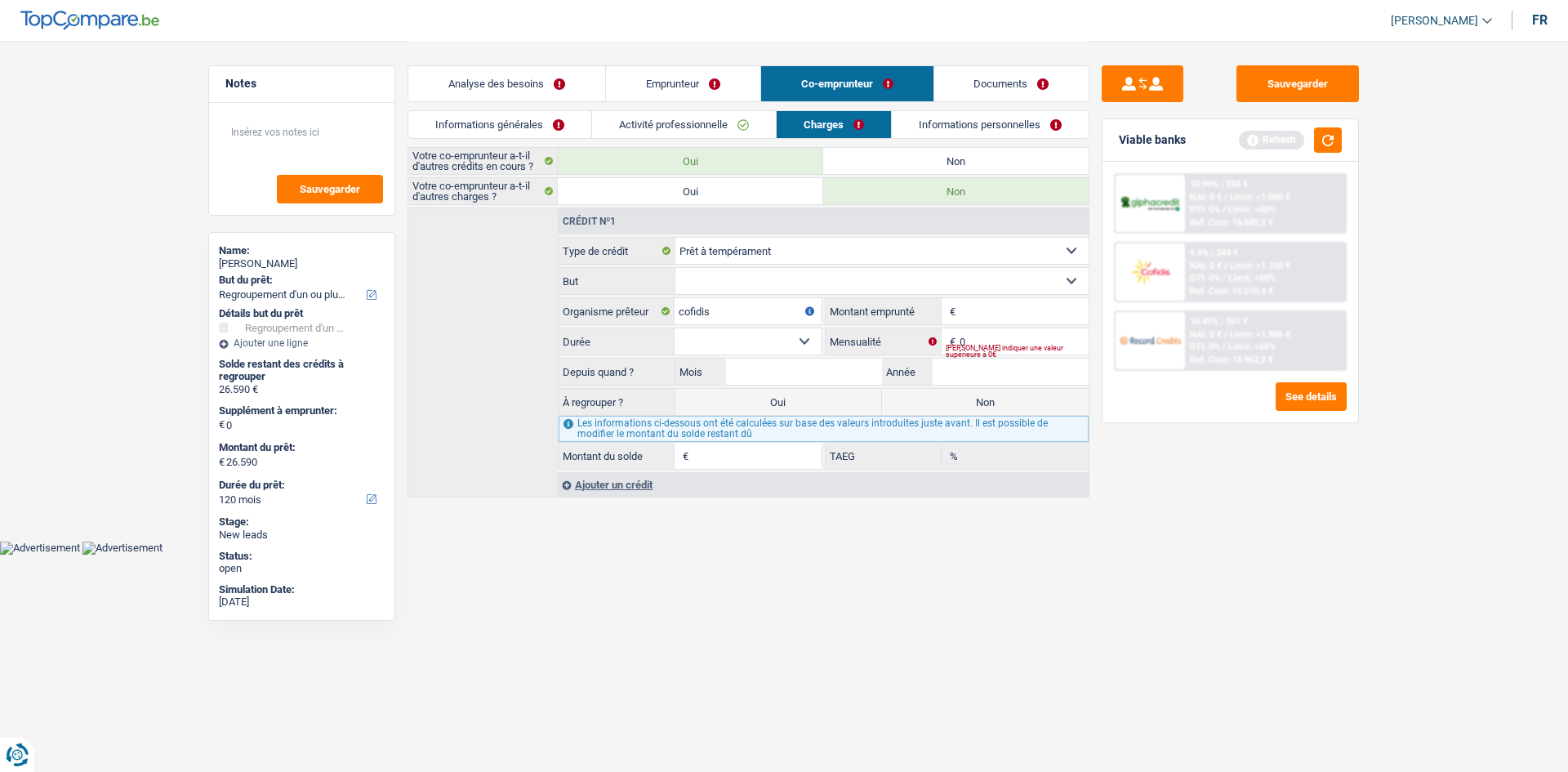
click at [1036, 303] on input "Montant" at bounding box center [1024, 311] width 129 height 26
type input "23.000"
click at [1009, 344] on input "0" at bounding box center [1024, 342] width 129 height 26
type input "330"
click at [1285, 504] on div "Sauvegarder Viable banks Refresh 10.99% | 358 € NAI: 0 € / Limit: >1.000 € DTI:…" at bounding box center [1230, 405] width 282 height 681
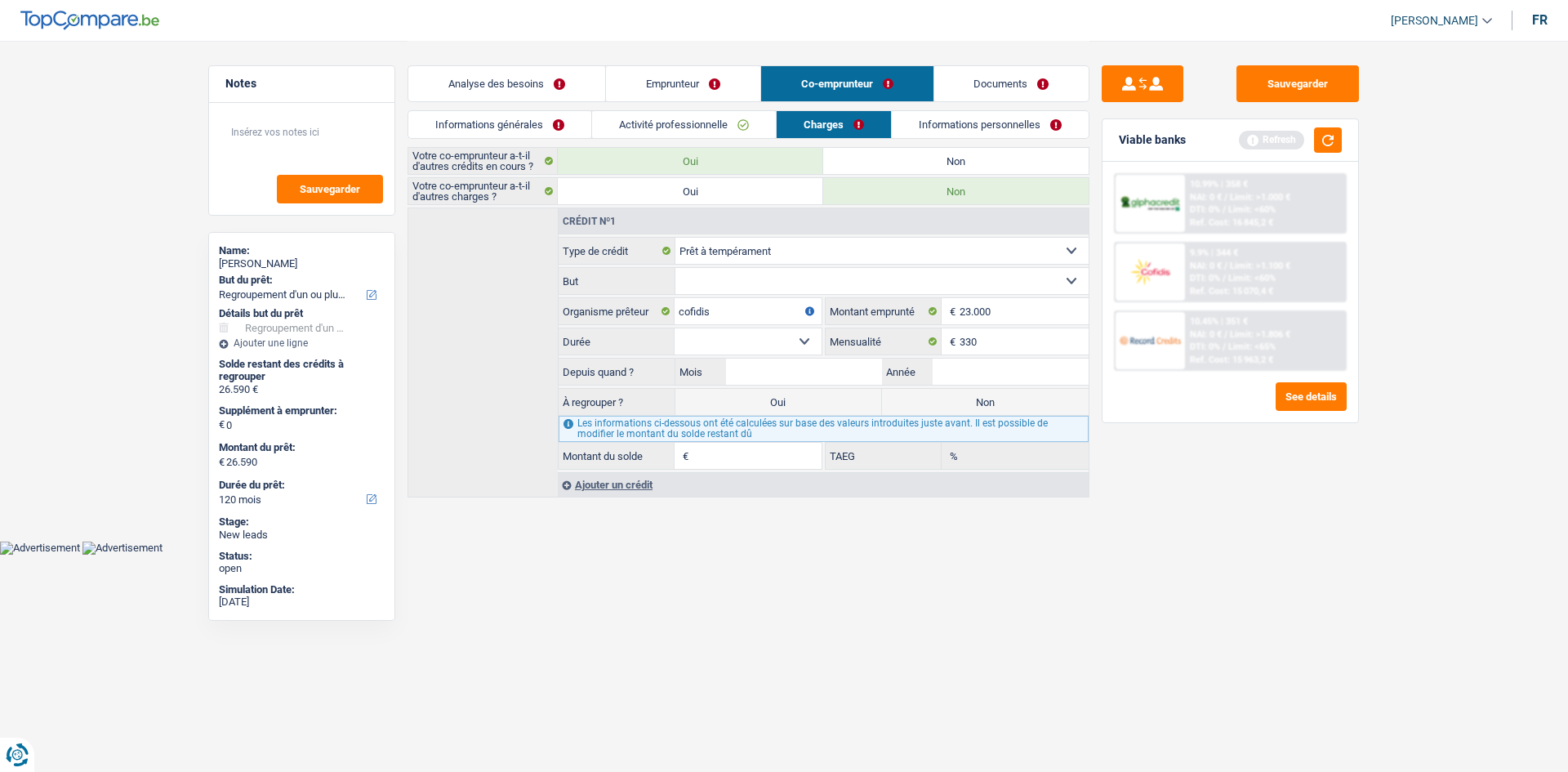
click at [725, 333] on select "12 mois 18 mois 24 mois 30 mois 36 mois 42 mois 48 mois 60 mois 72 mois 84 mois…" at bounding box center [748, 342] width 147 height 26
click at [1036, 552] on body "Vous avez le contrôle de vos données Nous utilisons des cookies, tout comme nos…" at bounding box center [784, 277] width 1568 height 554
click at [955, 380] on input "Année" at bounding box center [1010, 372] width 156 height 26
type input "2023"
click at [956, 554] on html "Vous avez le contrôle de vos données Nous utilisons des cookies, tout comme nos…" at bounding box center [784, 277] width 1568 height 554
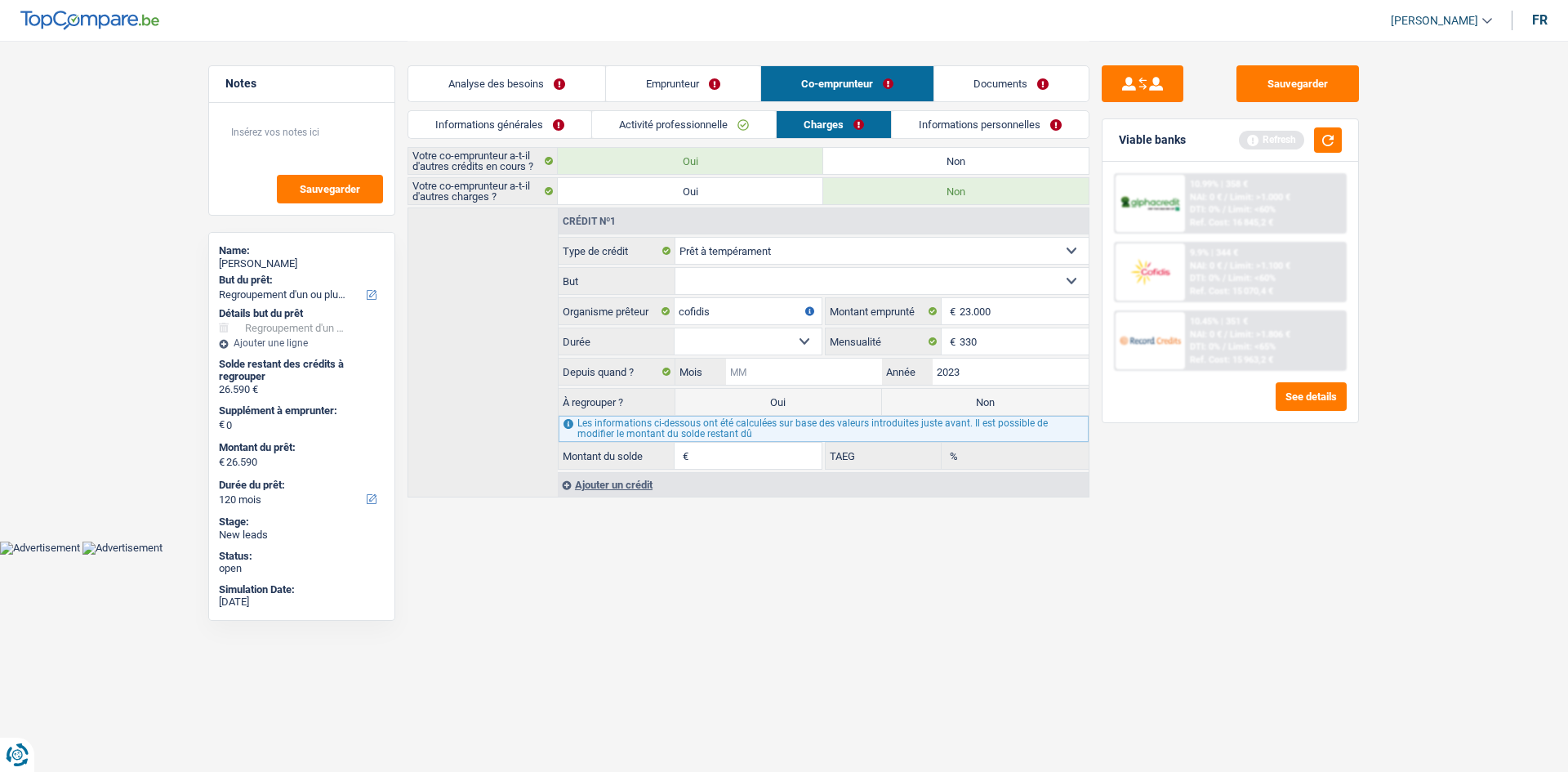
click at [838, 374] on input "Mois" at bounding box center [803, 372] width 156 height 26
type input "08"
click at [761, 338] on select "12 mois 18 mois 24 mois 30 mois 36 mois 42 mois 48 mois 60 mois 72 mois 84 mois…" at bounding box center [748, 342] width 147 height 26
select select "84"
click at [674, 329] on select "12 mois 18 mois 24 mois 30 mois 36 mois 42 mois 48 mois 60 mois 72 mois 84 mois…" at bounding box center [748, 342] width 147 height 26
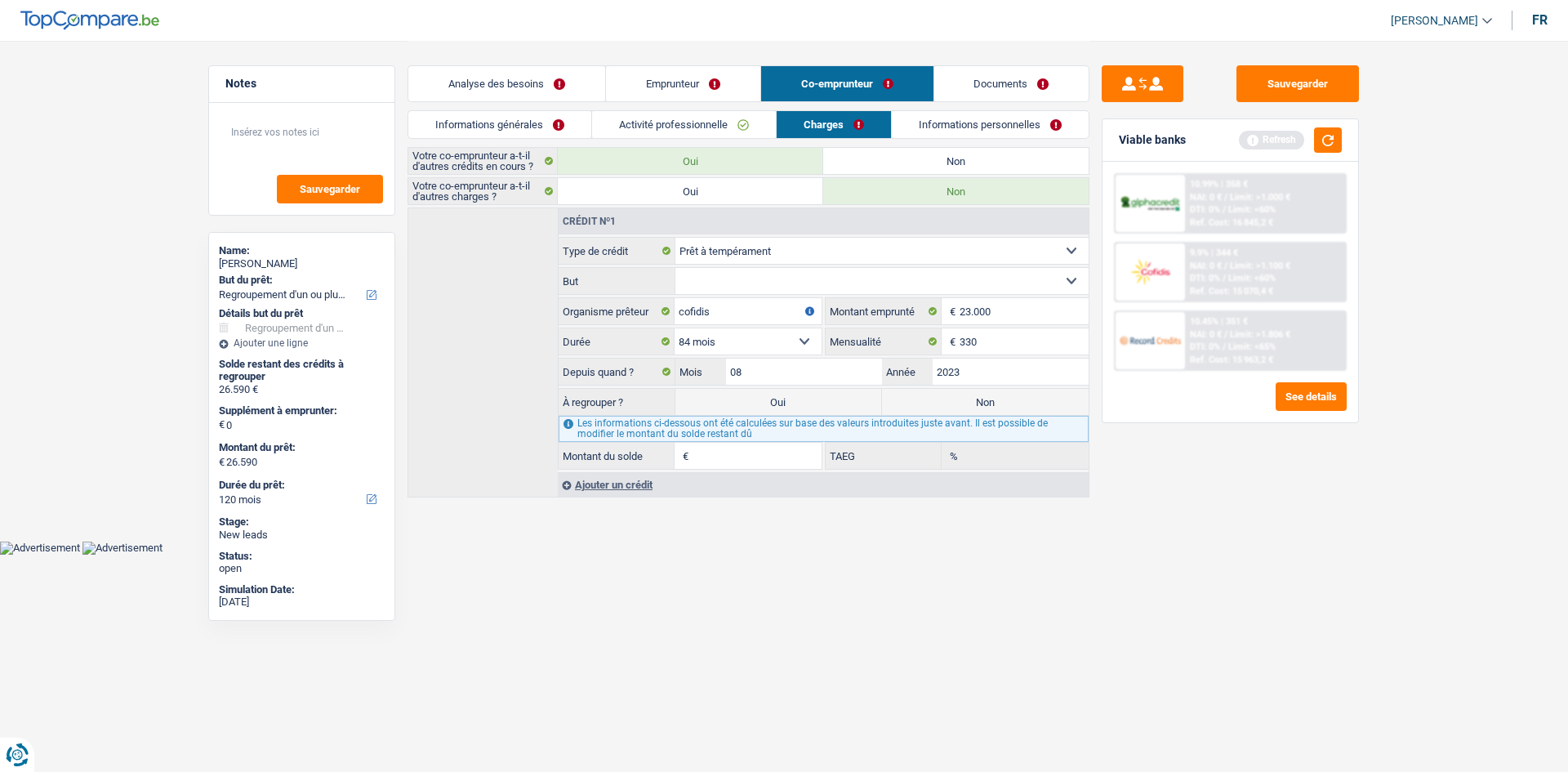
type input "17.045"
type input "5,59"
drag, startPoint x: 817, startPoint y: 622, endPoint x: 803, endPoint y: 613, distance: 16.6
click at [815, 554] on html "Vous avez le contrôle de vos données Nous utilisons des cookies, tout comme nos…" at bounding box center [784, 277] width 1568 height 554
click at [740, 332] on select "12 mois 18 mois 24 mois 30 mois 36 mois 42 mois 48 mois 60 mois 72 mois 84 mois…" at bounding box center [748, 342] width 147 height 26
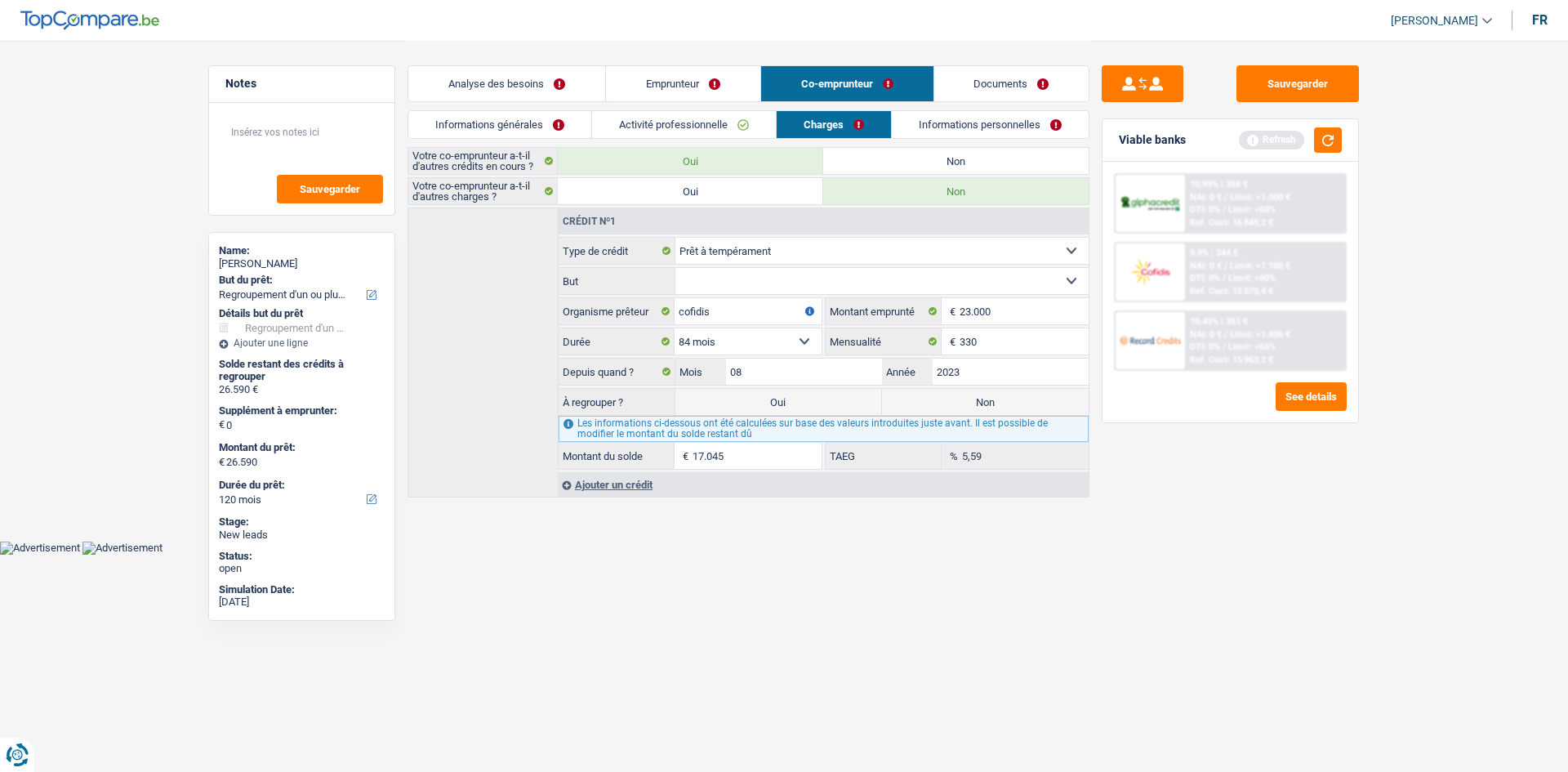
select select "120"
click at [674, 329] on select "12 mois 18 mois 24 mois 30 mois 36 mois 42 mois 48 mois 60 mois 72 mois 84 mois…" at bounding box center [748, 342] width 147 height 26
type input "20.177"
type input "12,68"
click at [883, 554] on html "Vous avez le contrôle de vos données Nous utilisons des cookies, tout comme nos…" at bounding box center [784, 277] width 1568 height 554
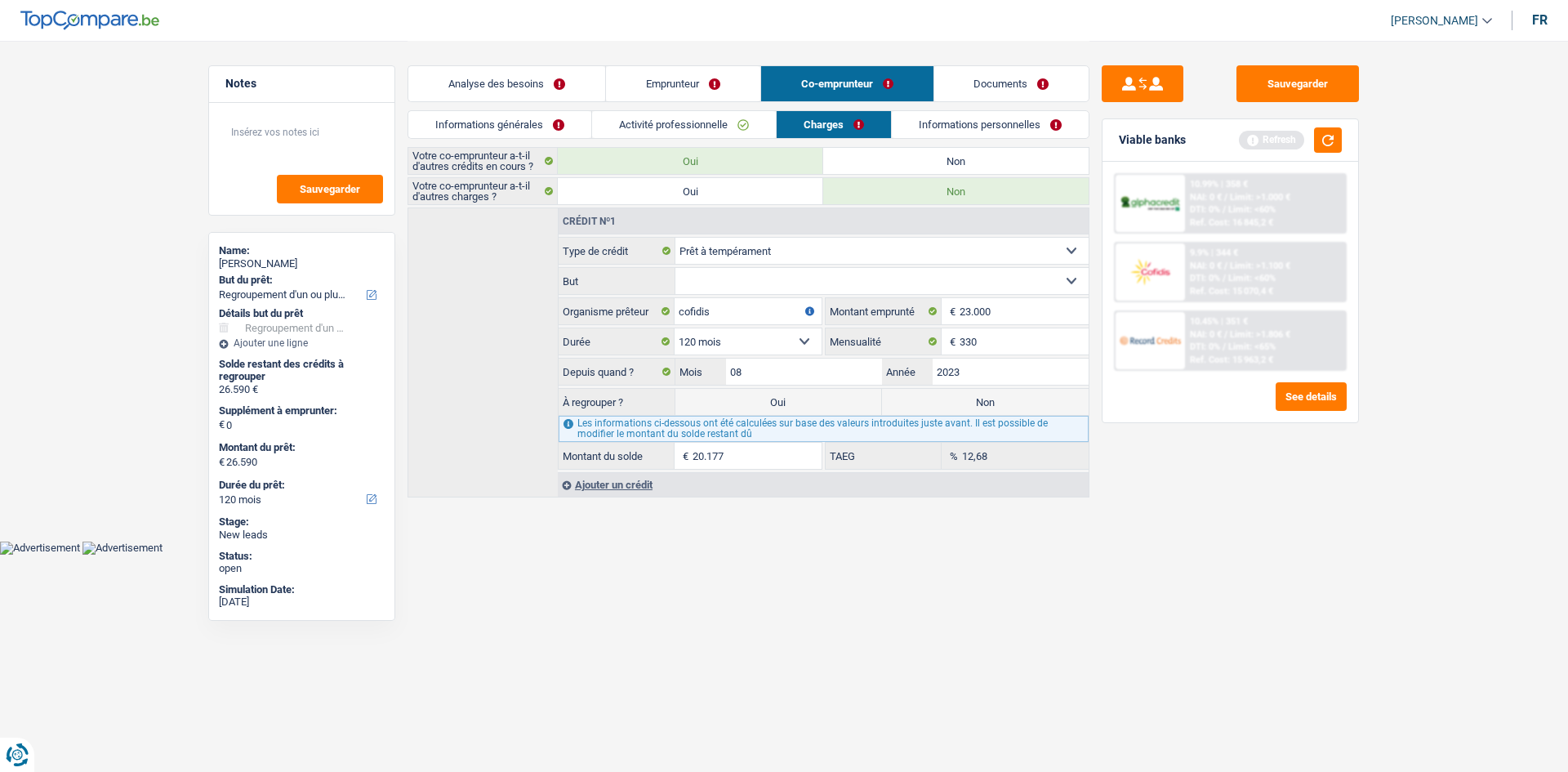
click at [779, 395] on label "Oui" at bounding box center [779, 401] width 207 height 26
click at [779, 395] on input "Oui" at bounding box center [779, 401] width 207 height 26
radio input "true"
type input "46.767"
select select "144"
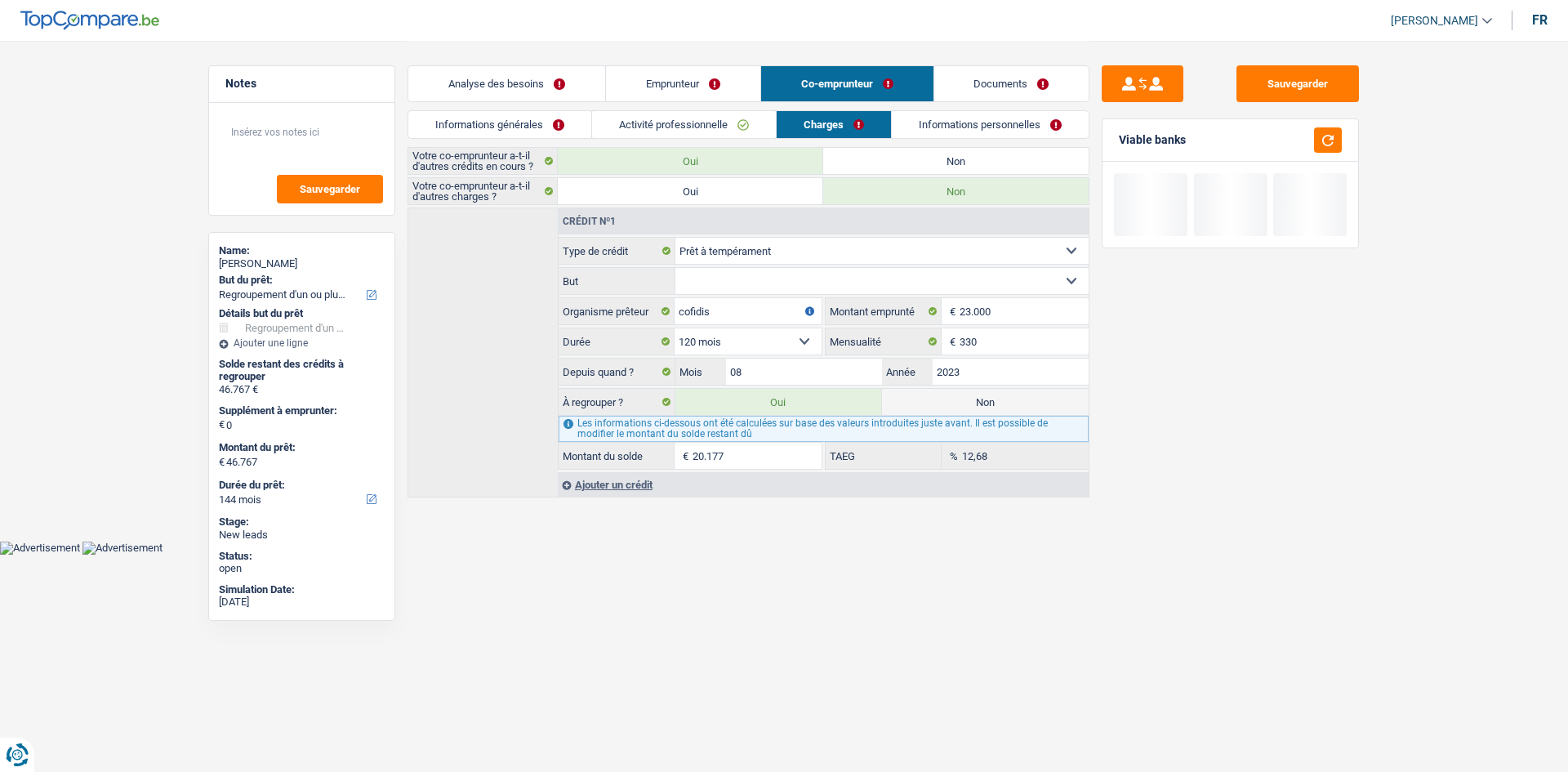
click at [907, 398] on label "Non" at bounding box center [985, 401] width 207 height 26
click at [907, 398] on input "Non" at bounding box center [985, 401] width 207 height 26
radio input "true"
type input "26.590"
select select "120"
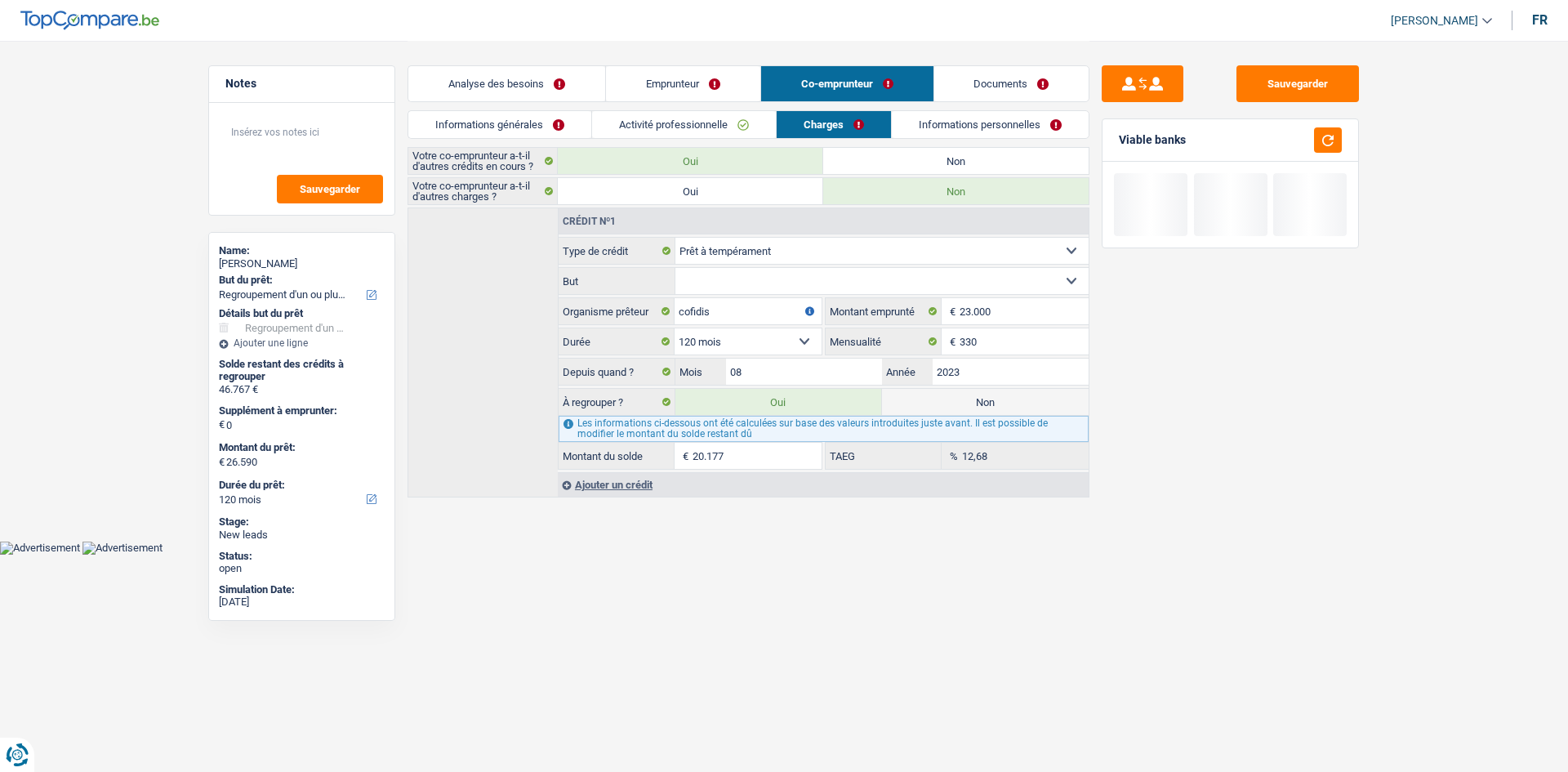
radio input "false"
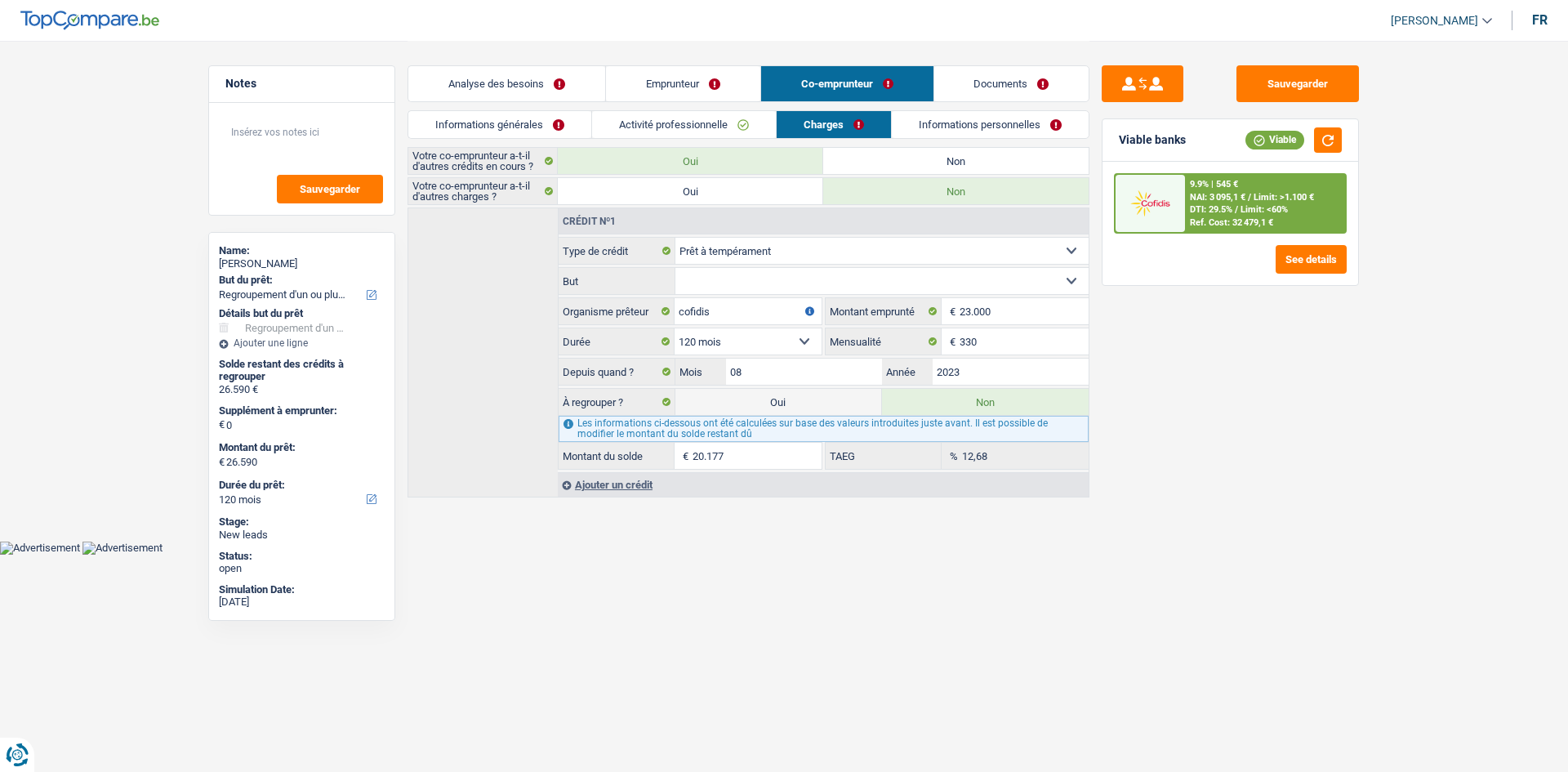
click at [664, 554] on html "Vous avez le contrôle de vos données Nous utilisons des cookies, tout comme nos…" at bounding box center [784, 277] width 1568 height 554
click at [609, 484] on div "Ajouter un crédit" at bounding box center [823, 484] width 530 height 25
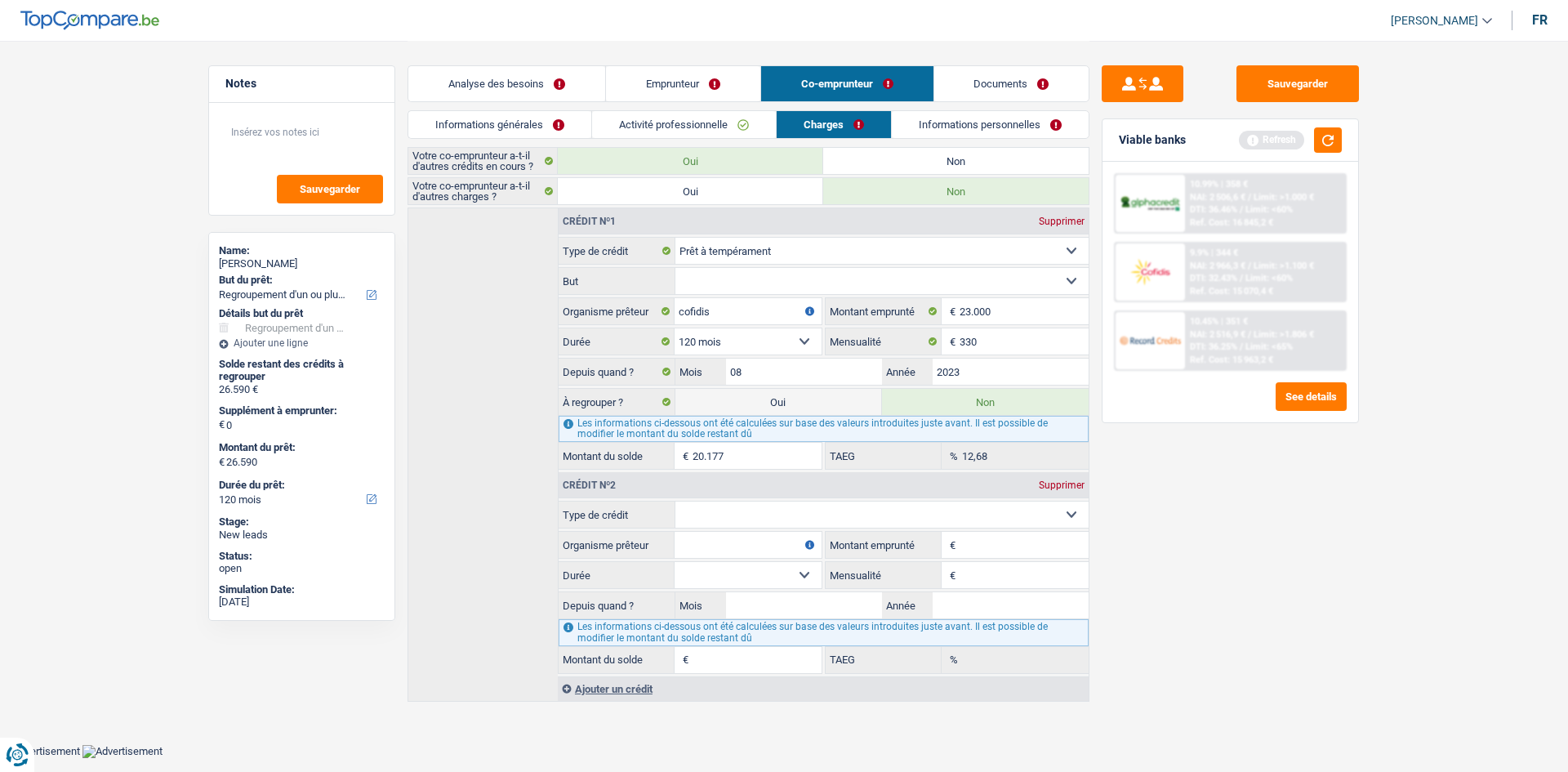
drag, startPoint x: 737, startPoint y: 518, endPoint x: 710, endPoint y: 527, distance: 28.5
click at [737, 518] on select "Carte ou ouverture de crédit Prêt hypothécaire Vente à tempérament Prêt à tempé…" at bounding box center [882, 515] width 414 height 26
select select "personalLoan"
type input "0"
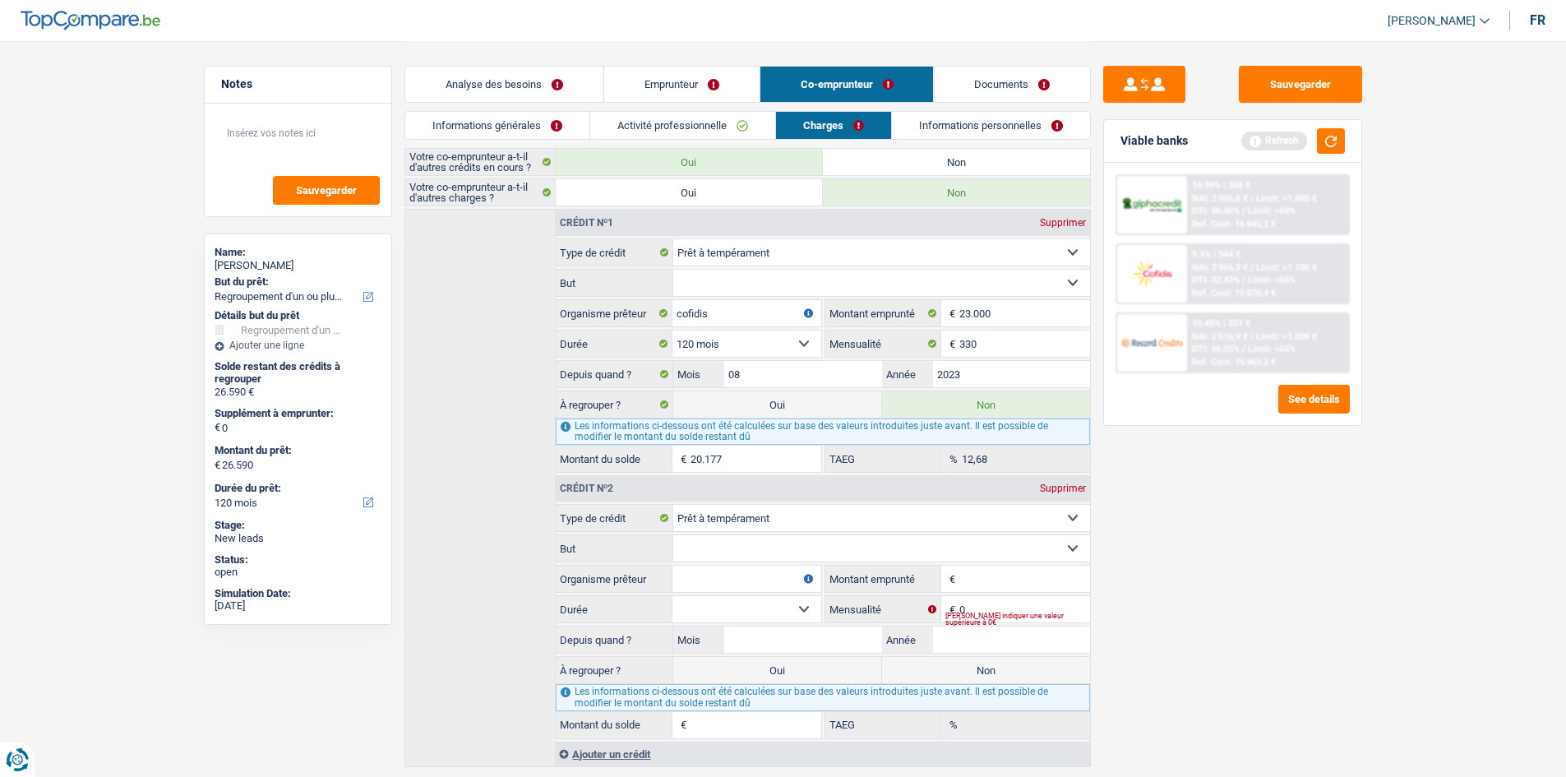
click at [747, 543] on select "Confort maison: meubles, textile, peinture, électroménager, outillage non-profe…" at bounding box center [881, 548] width 417 height 26
click at [720, 571] on input "Organisme prêteur" at bounding box center [747, 579] width 148 height 26
type input "beobank"
click at [976, 583] on input "Montant emprunté" at bounding box center [1025, 579] width 130 height 26
type input "5.000"
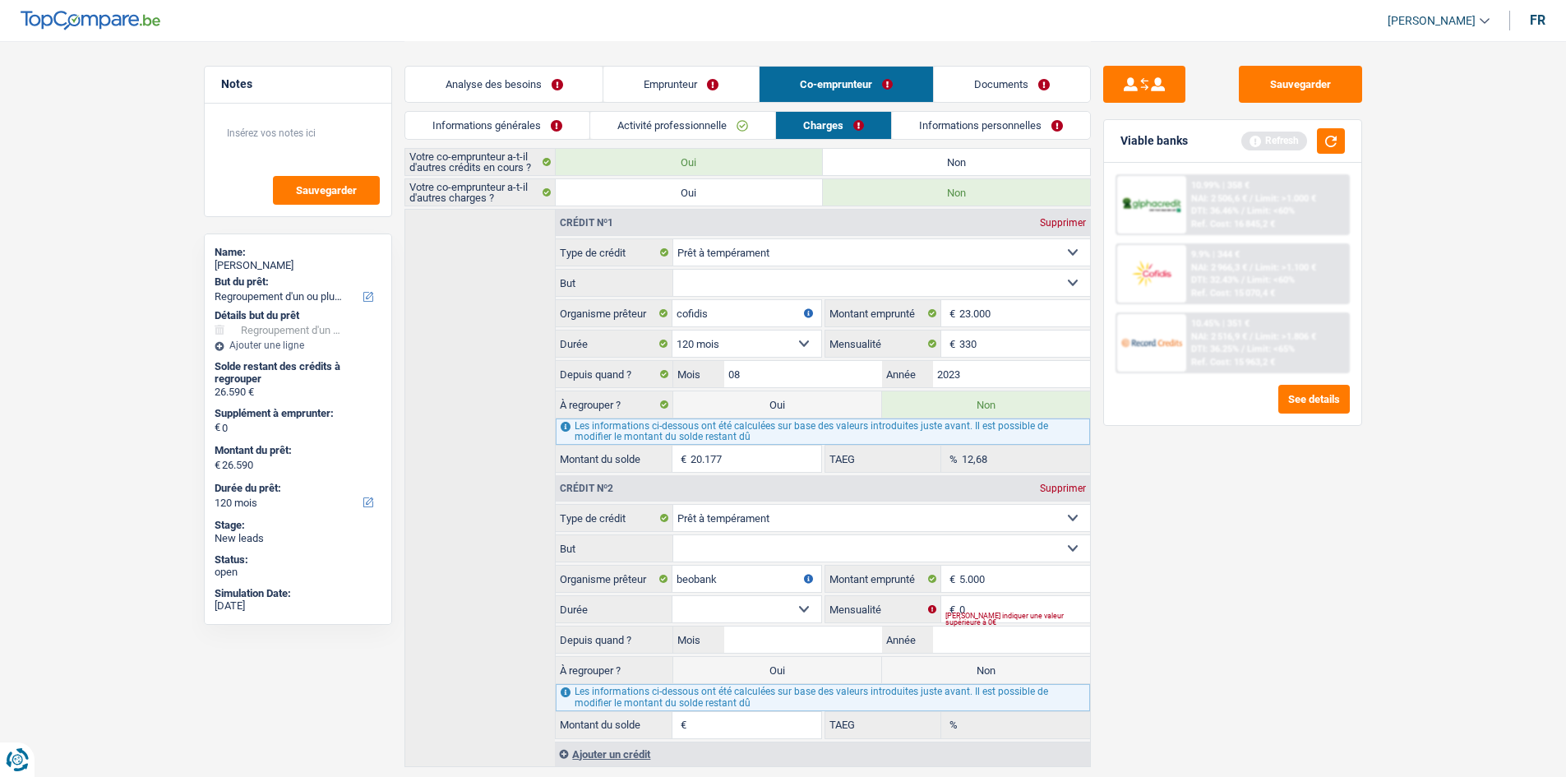
click at [952, 610] on span "€" at bounding box center [951, 609] width 18 height 26
click at [989, 608] on input "0" at bounding box center [1025, 609] width 130 height 26
type input "150"
click at [780, 608] on select "12 mois 18 mois 24 mois 30 mois 36 mois Sélectionner une option" at bounding box center [747, 609] width 148 height 26
select select "36"
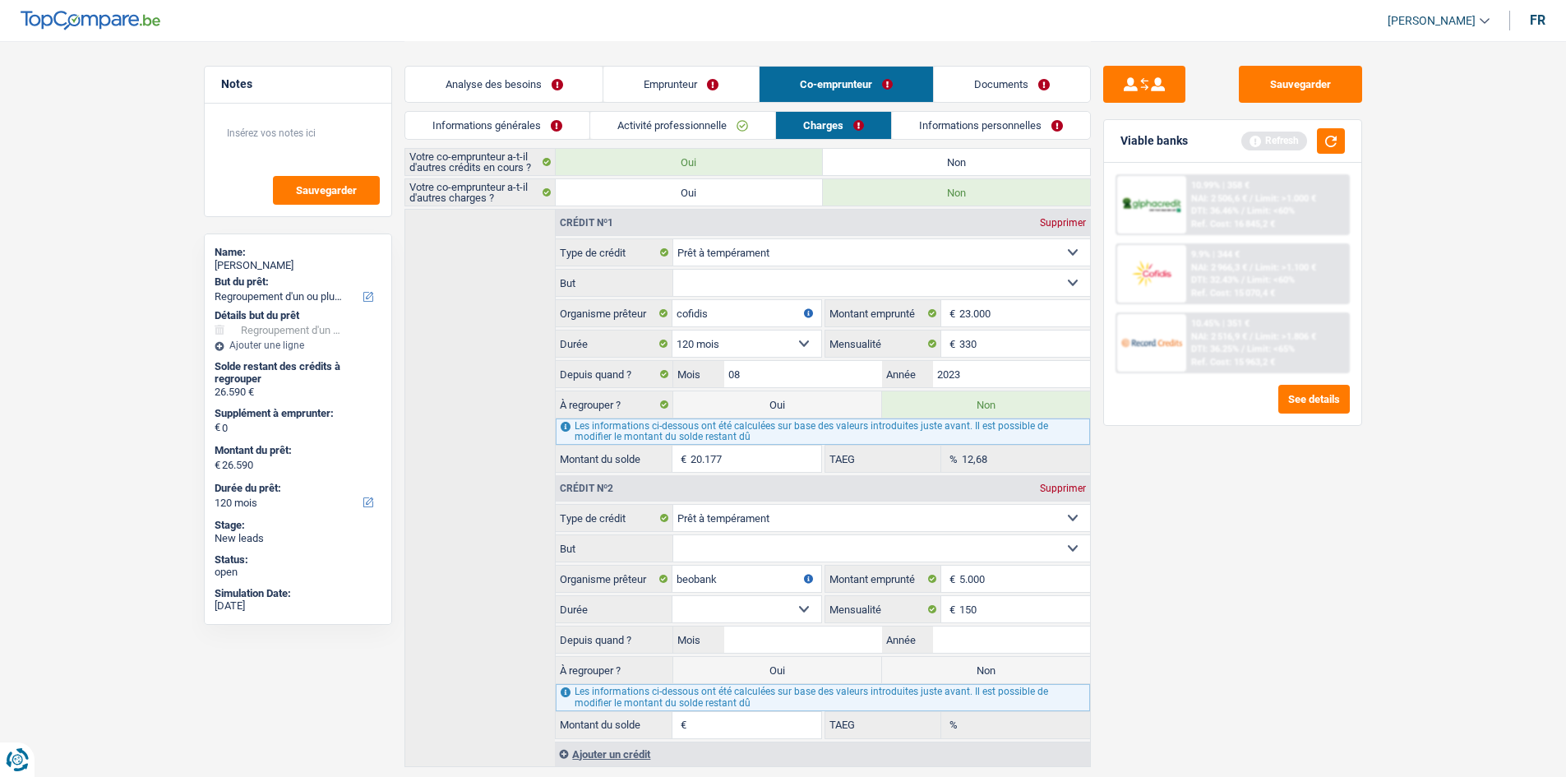
click at [673, 596] on select "12 mois 18 mois 24 mois 30 mois 36 mois Sélectionner une option" at bounding box center [747, 609] width 148 height 26
click at [1000, 577] on input "5.000" at bounding box center [1025, 579] width 130 height 26
click at [956, 636] on input "Année" at bounding box center [1011, 640] width 157 height 26
type input "2025"
click at [747, 624] on fieldset "Carte ou ouverture de crédit Prêt hypothécaire Vente à tempérament Prêt à tempé…" at bounding box center [823, 621] width 534 height 234
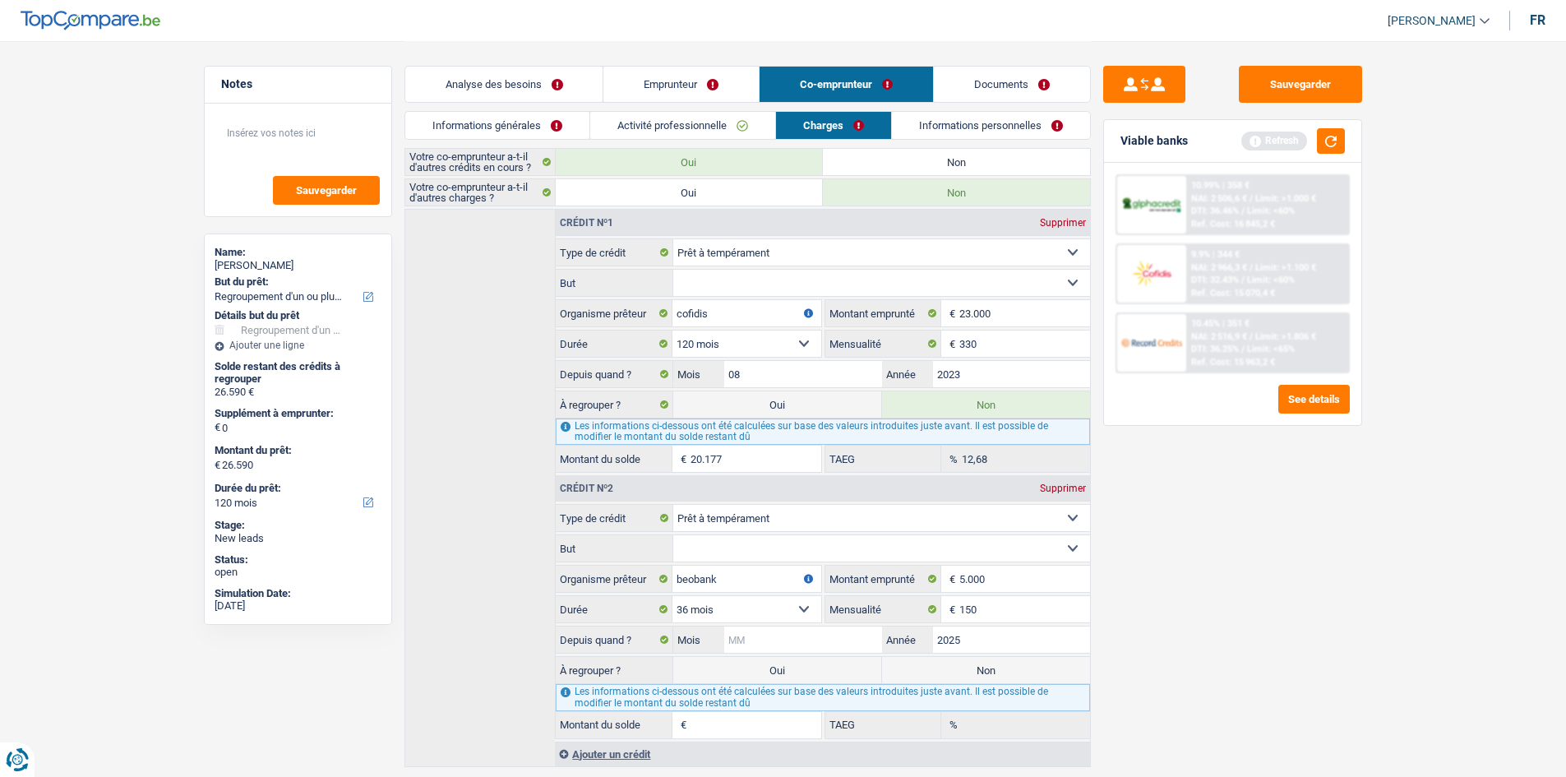
click at [843, 635] on input "Mois" at bounding box center [802, 640] width 157 height 26
type input "03"
type input "4.219"
type input "5,18"
click at [1279, 650] on div "Sauvegarder Viable banks Refresh 10.99% | 358 € NAI: 2 506,6 € / Limit: >1.000 …" at bounding box center [1233, 408] width 284 height 685
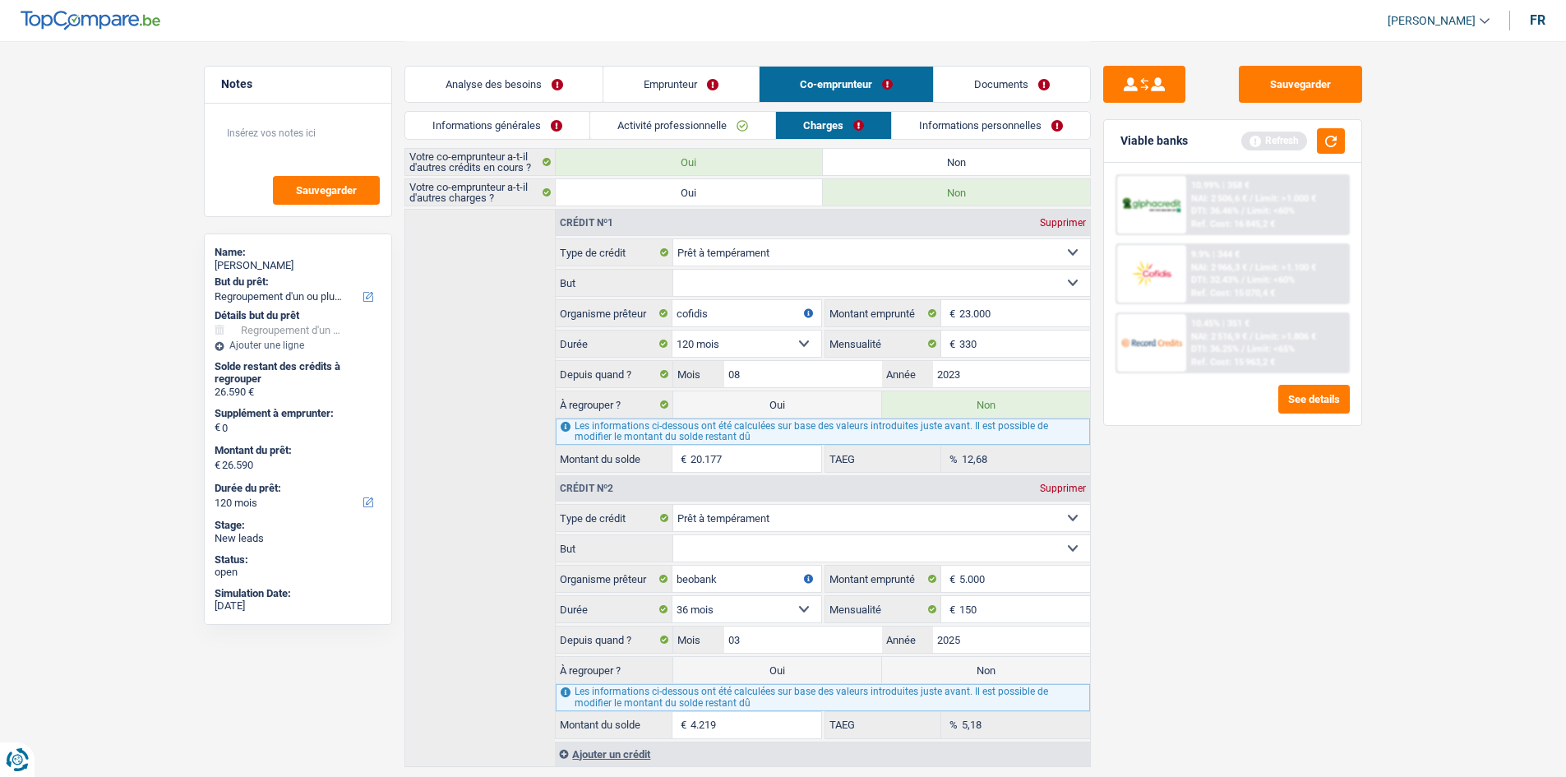
click at [935, 667] on label "Non" at bounding box center [986, 670] width 208 height 26
click at [935, 667] on input "Non" at bounding box center [986, 670] width 208 height 26
radio input "true"
click at [1325, 146] on button "button" at bounding box center [1331, 140] width 28 height 25
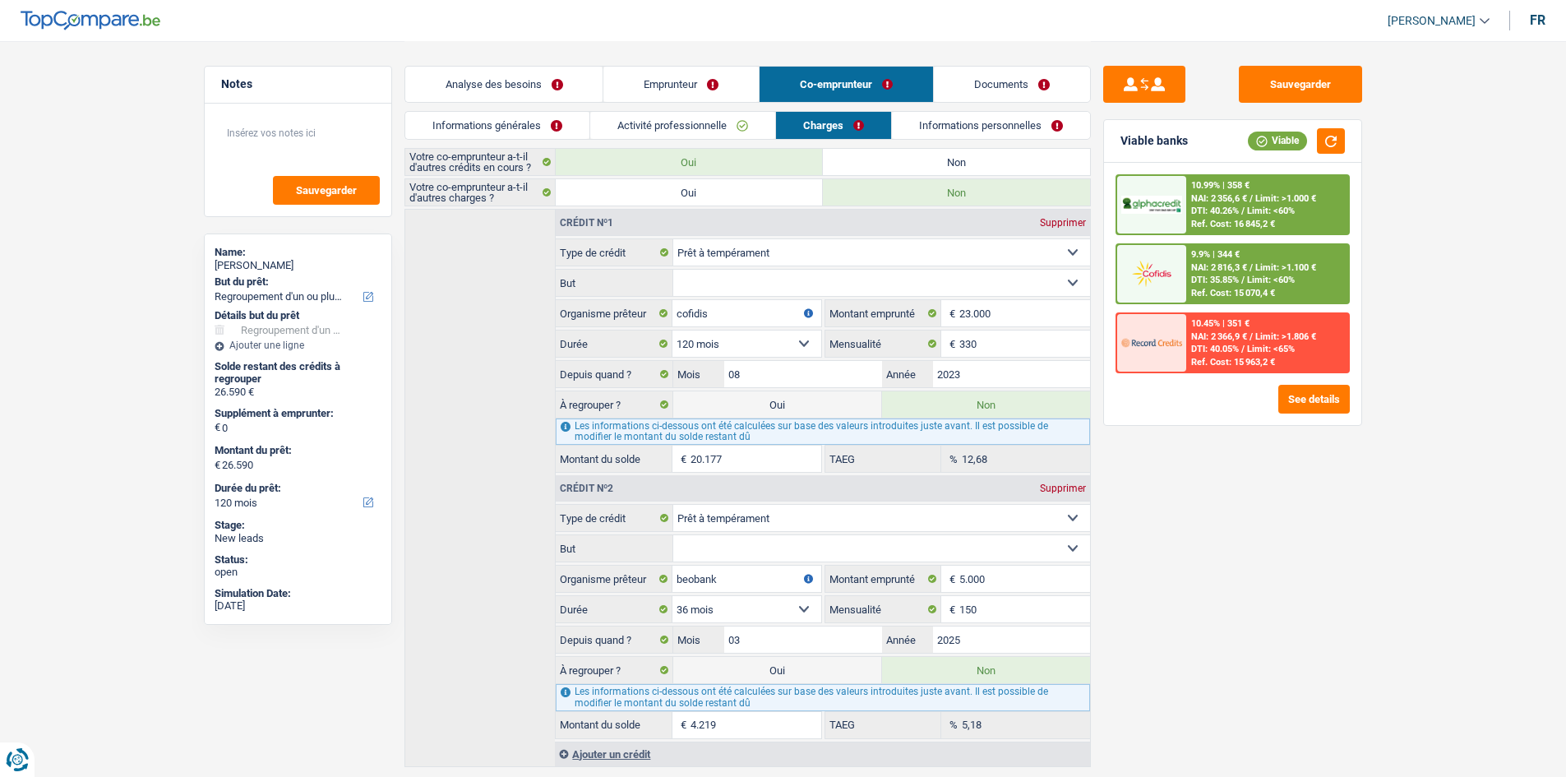
click at [963, 123] on link "Informations personnelles" at bounding box center [991, 125] width 198 height 27
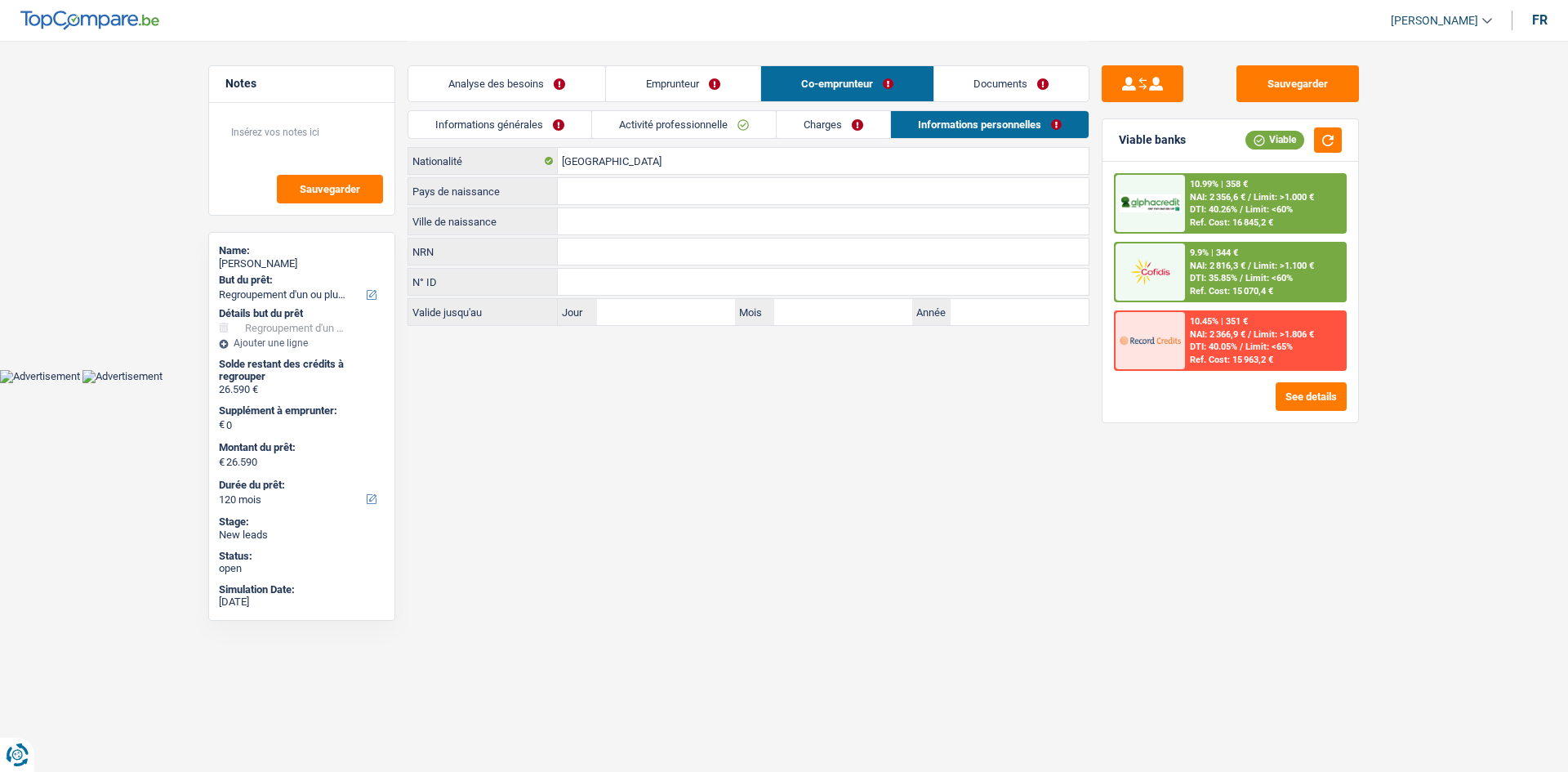
drag, startPoint x: 614, startPoint y: 222, endPoint x: 617, endPoint y: 245, distance: 23.2
click at [609, 239] on div "Belgique Nationalité Pays de naissance Tous les champs sont obligatoires. Veuil…" at bounding box center [748, 236] width 682 height 179
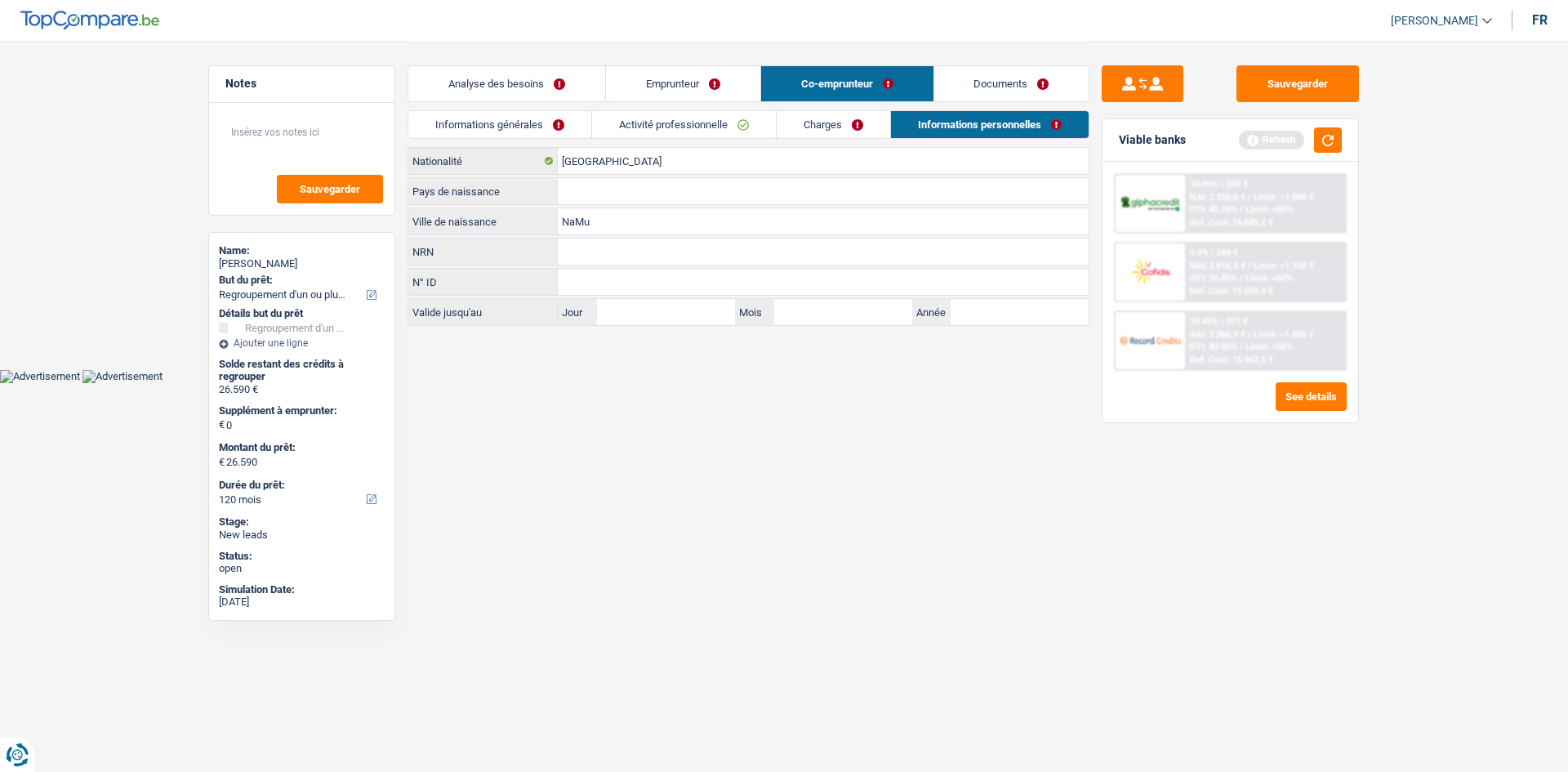
click at [598, 211] on input "NaMu" at bounding box center [823, 222] width 530 height 26
type input "Namur"
click at [568, 166] on input "[GEOGRAPHIC_DATA]" at bounding box center [823, 161] width 530 height 26
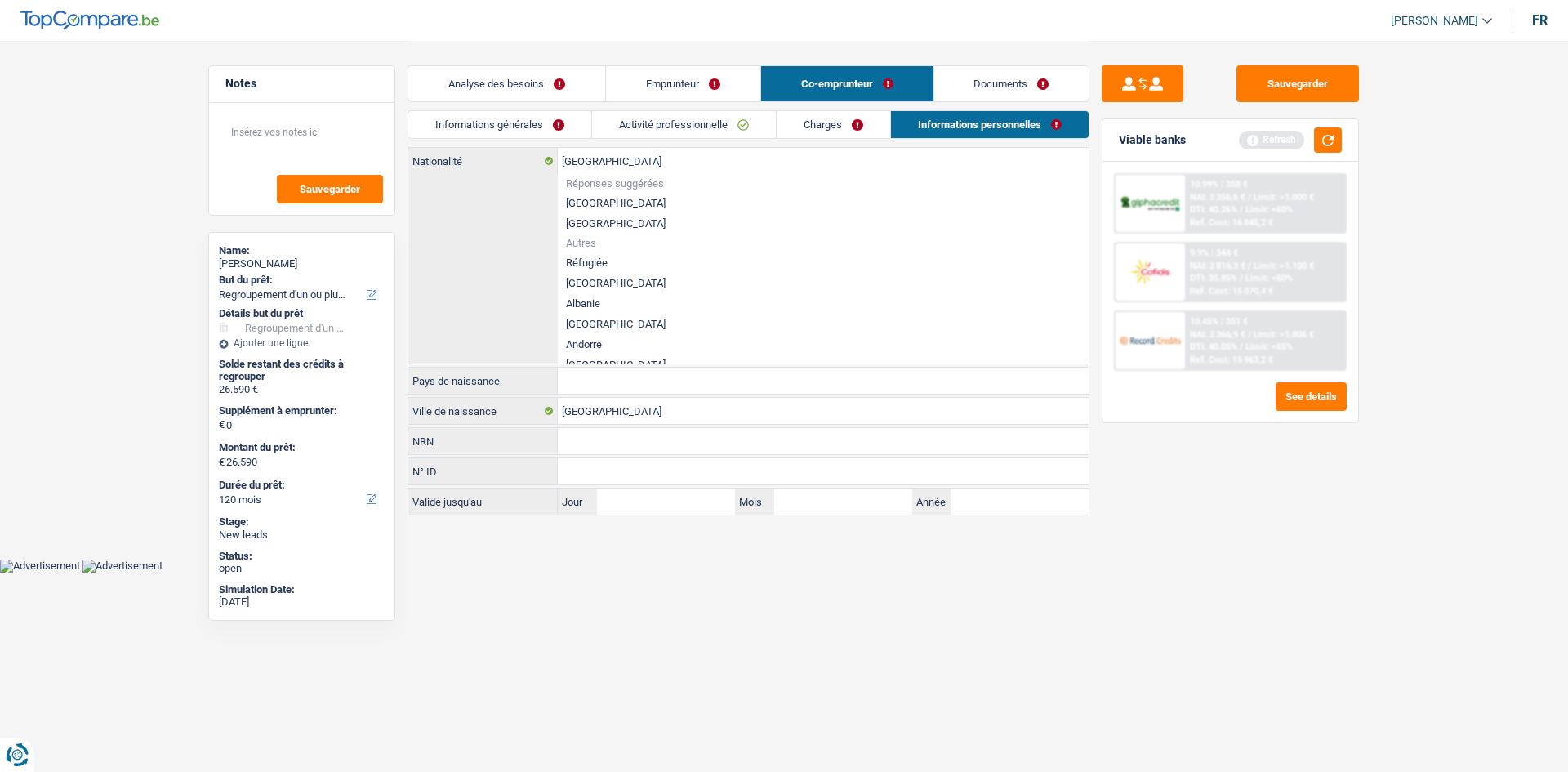
click at [522, 201] on div "Belgique Nationalité Réponses suggérées Belgique Luxembourg Autres Réfugiée Afg…" at bounding box center [748, 255] width 680 height 216
click at [577, 196] on li "[GEOGRAPHIC_DATA]" at bounding box center [823, 203] width 530 height 21
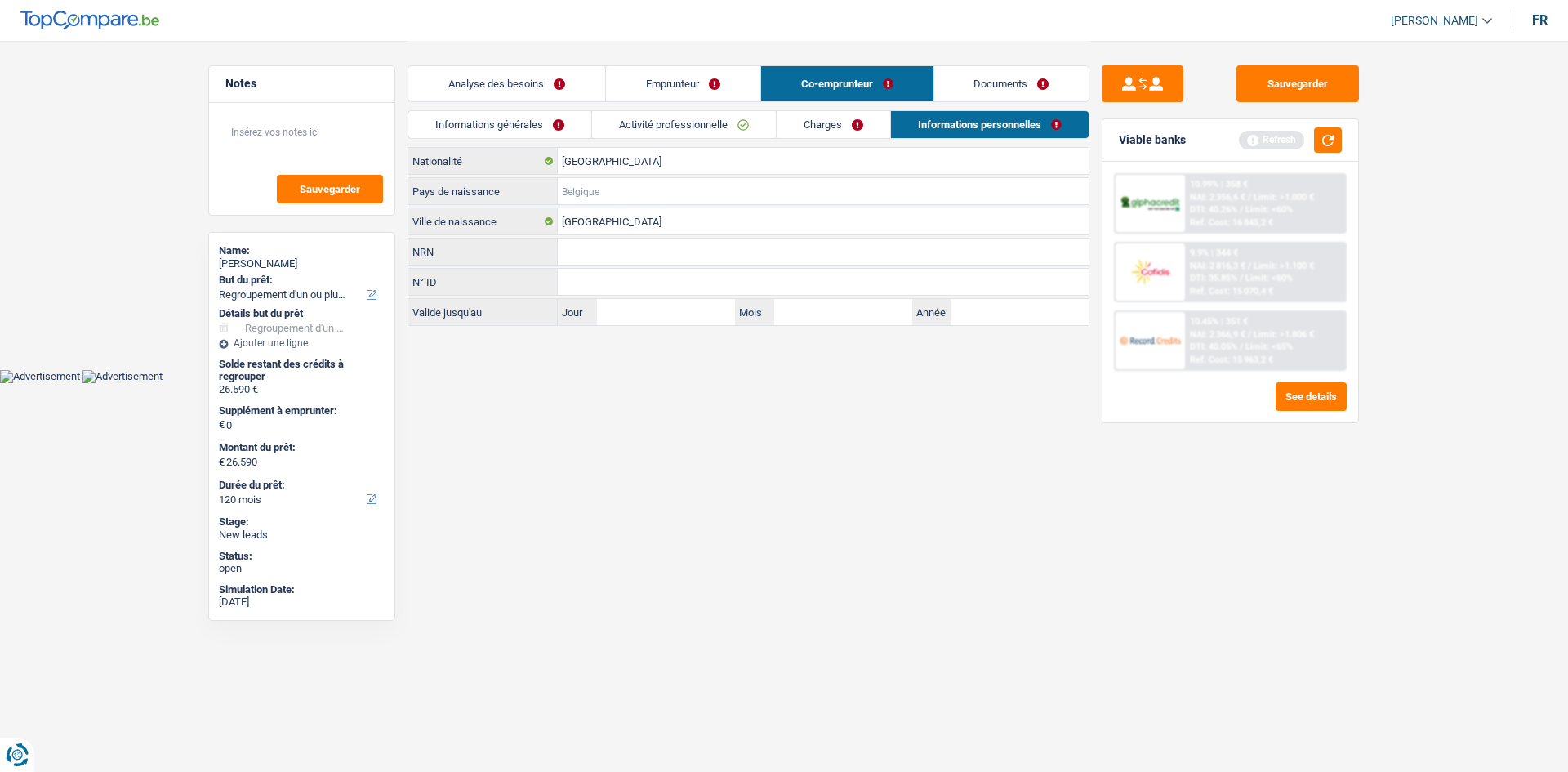
click at [577, 190] on input "Pays de naissance" at bounding box center [823, 191] width 530 height 26
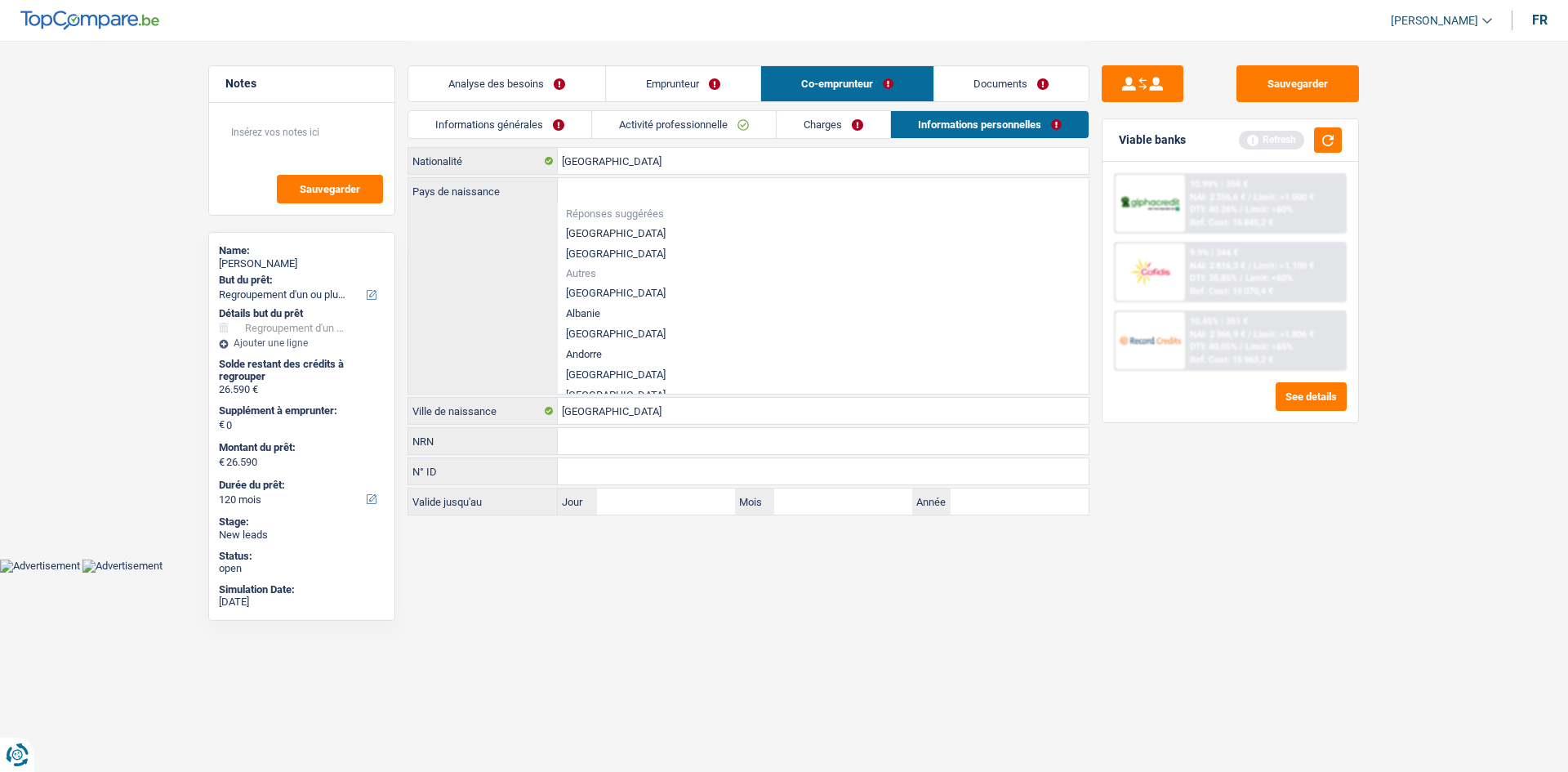
click at [595, 232] on li "[GEOGRAPHIC_DATA]" at bounding box center [823, 232] width 530 height 21
type input "[GEOGRAPHIC_DATA]"
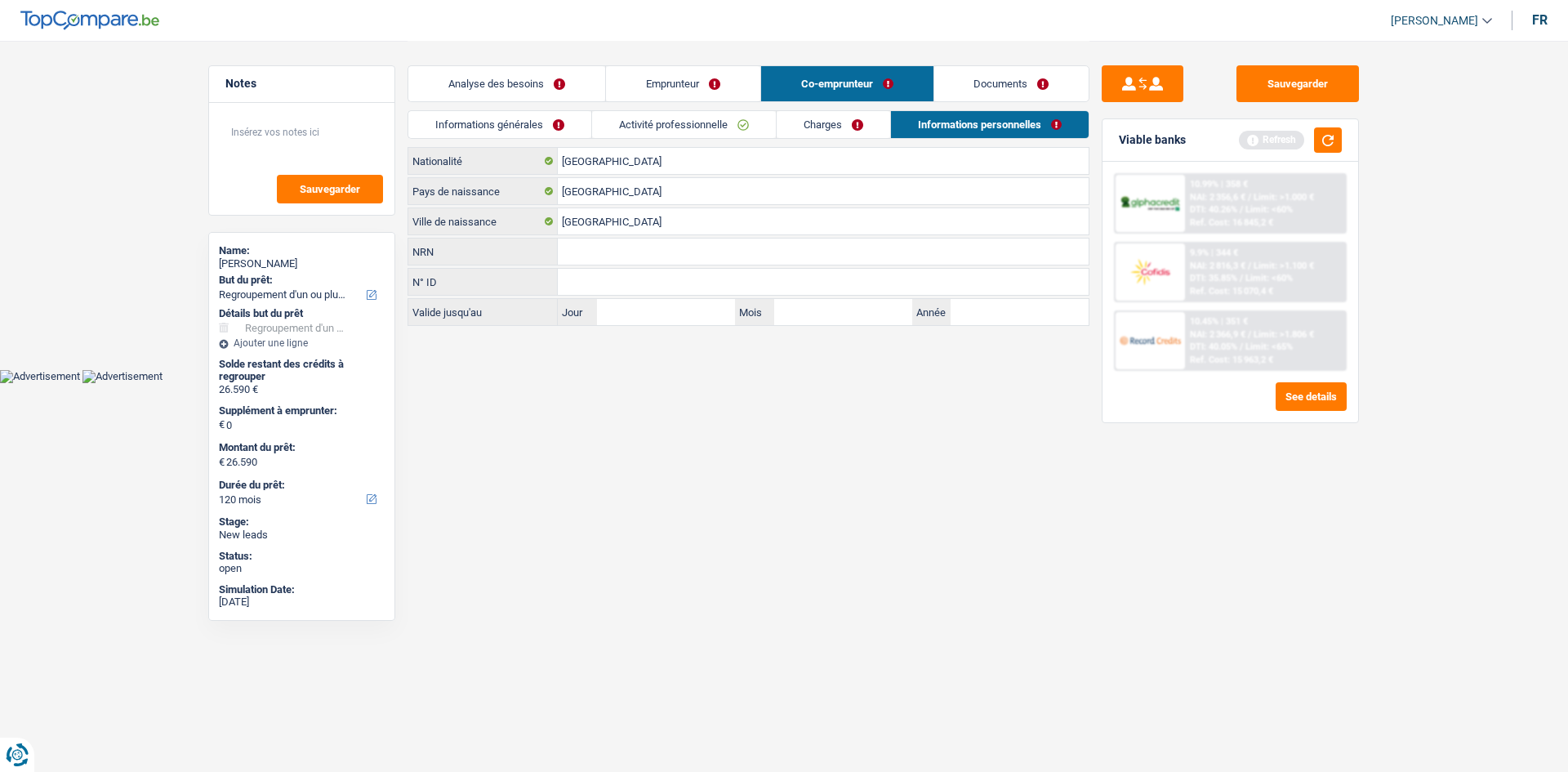
click at [518, 75] on link "Analyse des besoins" at bounding box center [506, 83] width 197 height 35
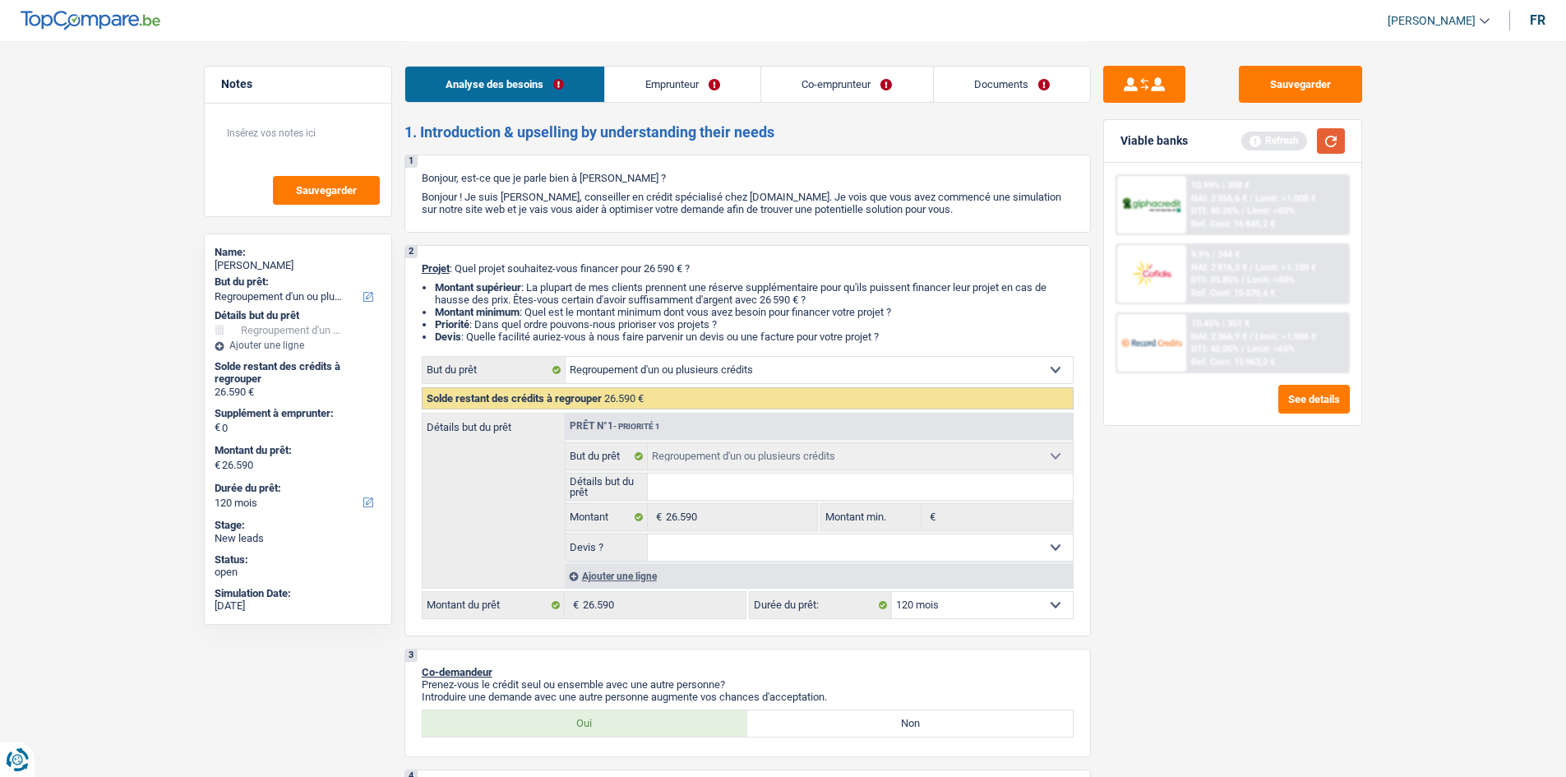
click at [1336, 146] on button "button" at bounding box center [1331, 140] width 28 height 25
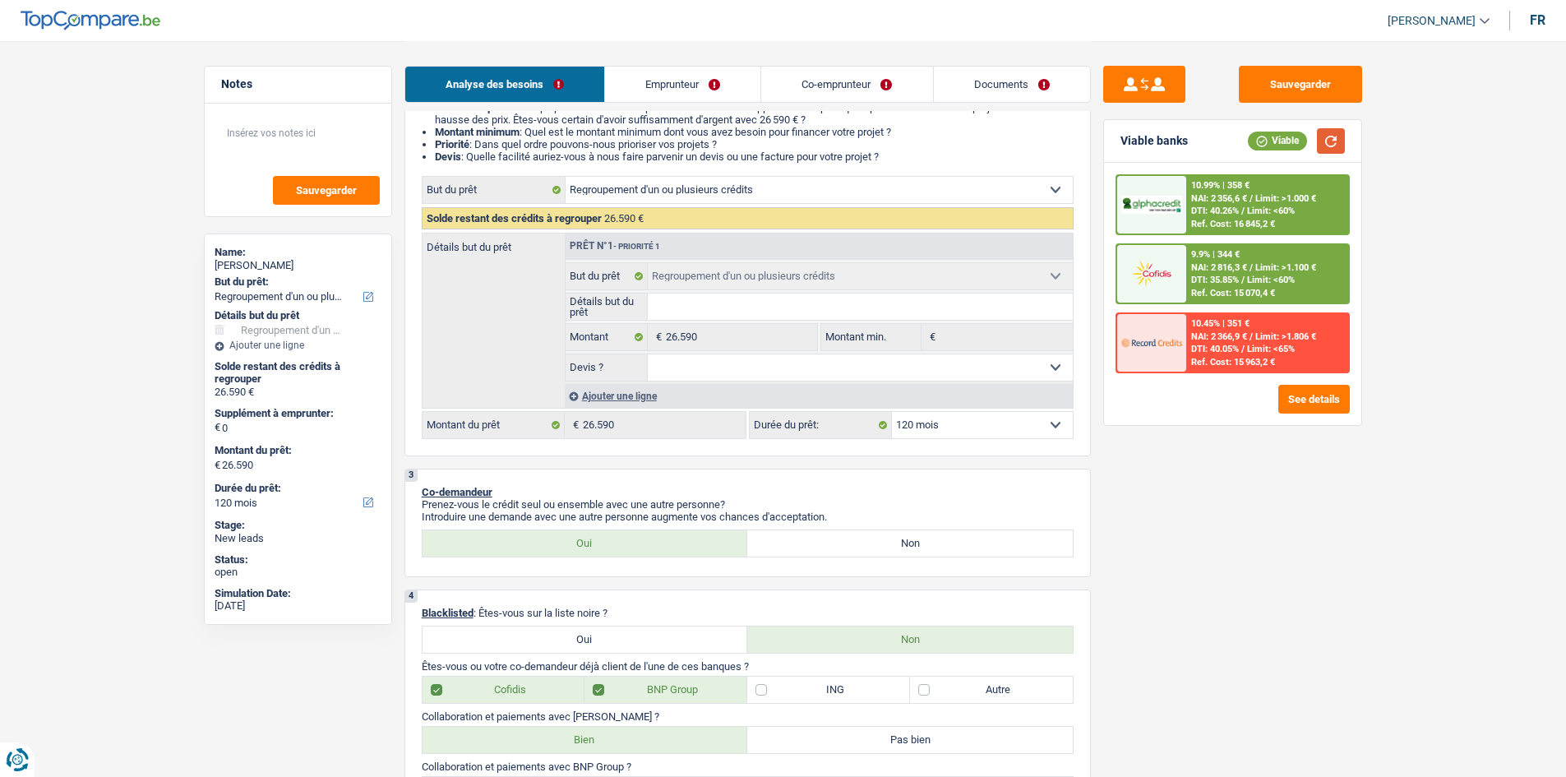
scroll to position [181, 0]
click at [1003, 358] on select "Oui Non Non répondu Sélectionner une option" at bounding box center [860, 367] width 425 height 26
select select "yes"
click at [648, 354] on select "Oui Non Non répondu Sélectionner une option" at bounding box center [860, 367] width 425 height 26
select select "yes"
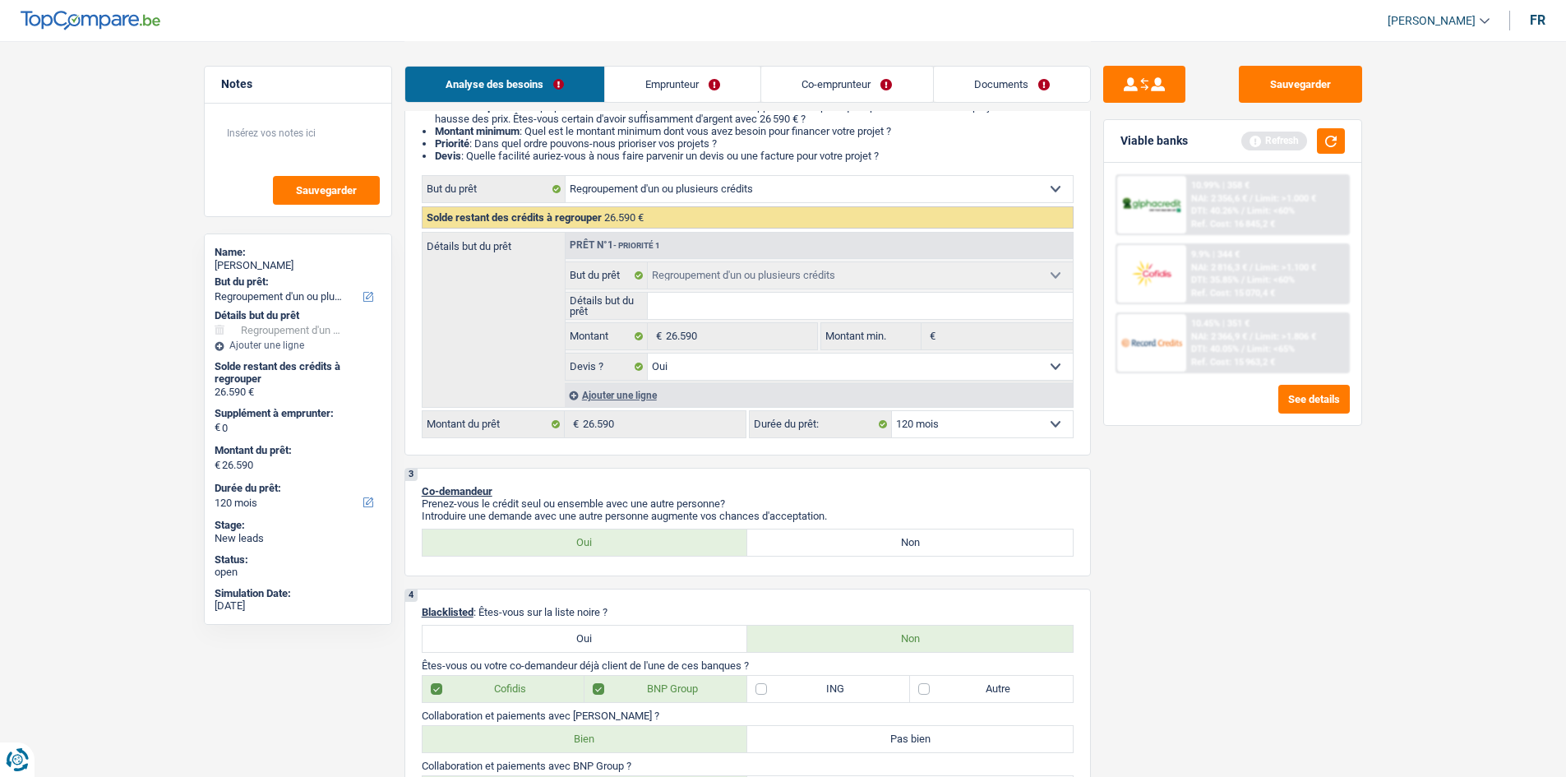
click at [1238, 563] on div "Sauvegarder Viable banks Refresh 10.99% | 358 € NAI: 2 356,6 € / Limit: >1.000 …" at bounding box center [1233, 408] width 284 height 685
click at [1339, 148] on button "button" at bounding box center [1331, 140] width 28 height 25
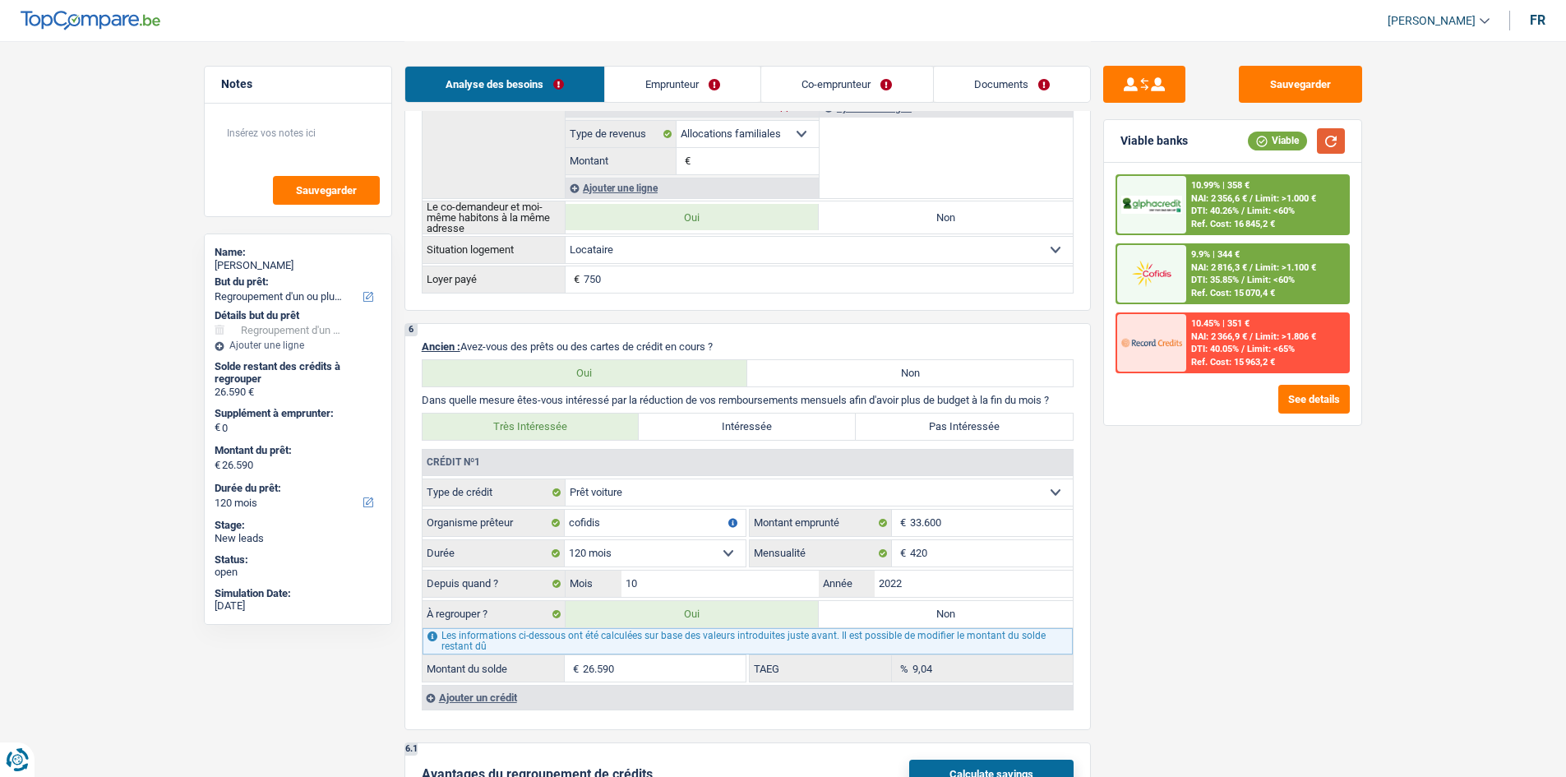
scroll to position [1332, 0]
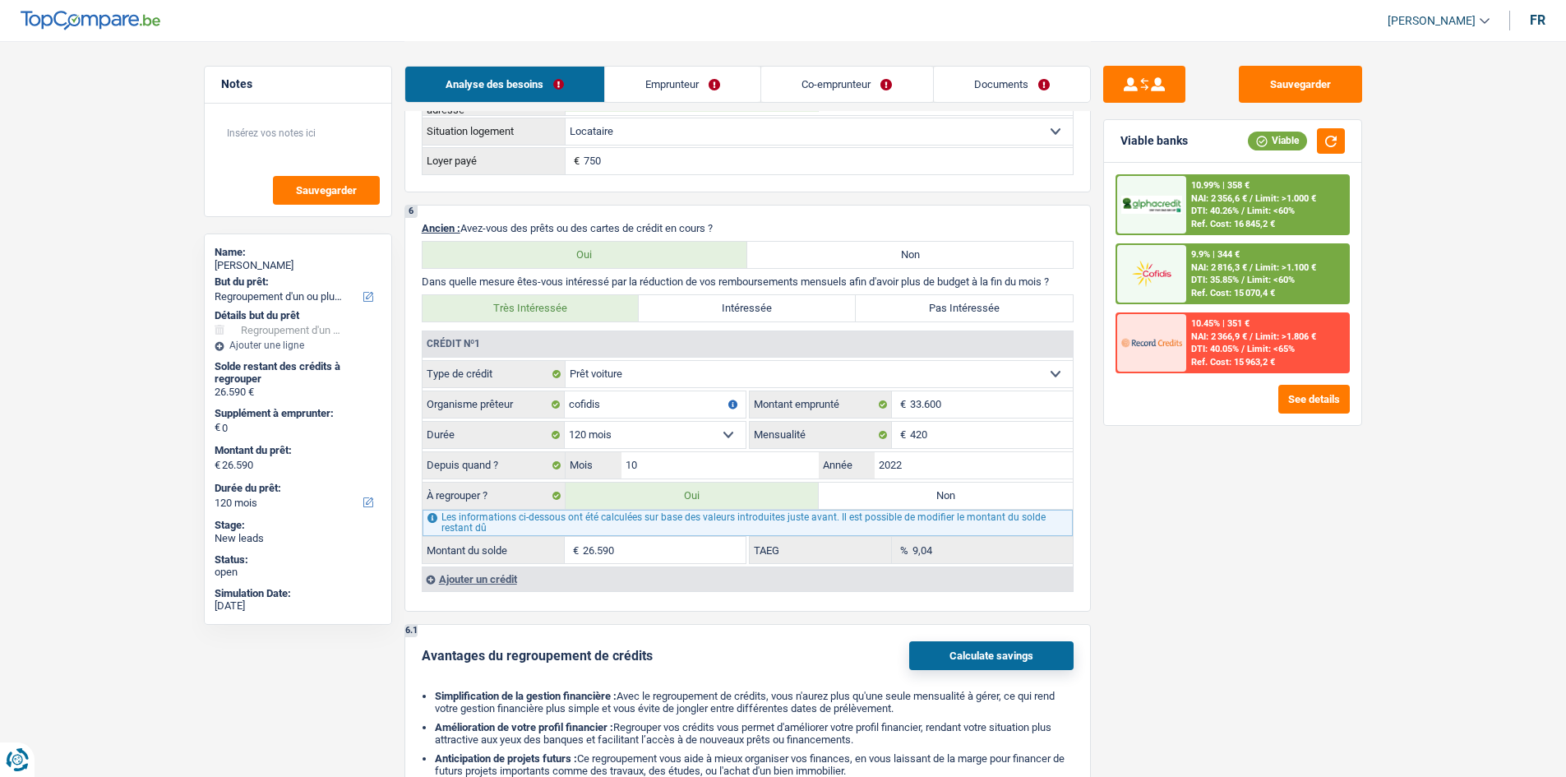
drag, startPoint x: 1238, startPoint y: 211, endPoint x: 1237, endPoint y: 229, distance: 17.3
click at [1237, 229] on div "10.99% | 358 € NAI: 2 356,6 € / Limit: >1.000 € DTI: 40.26% / Limit: <60% Ref. …" at bounding box center [1268, 205] width 162 height 58
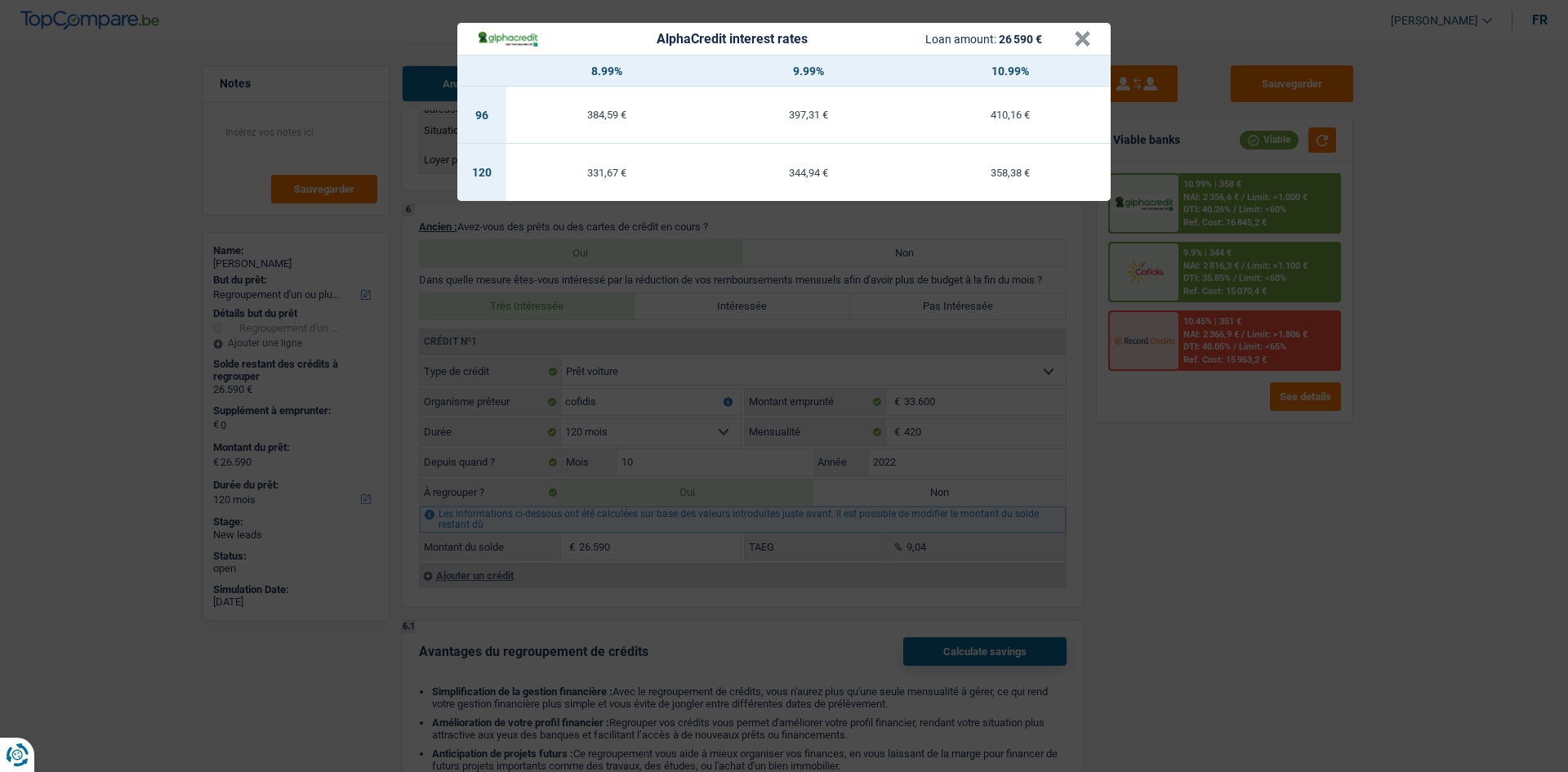
click at [1260, 567] on div "AlphaCredit interest rates Loan amount: 26 590 € × 8.99% 9.99% 10.99% 96 384,59…" at bounding box center [784, 386] width 1568 height 772
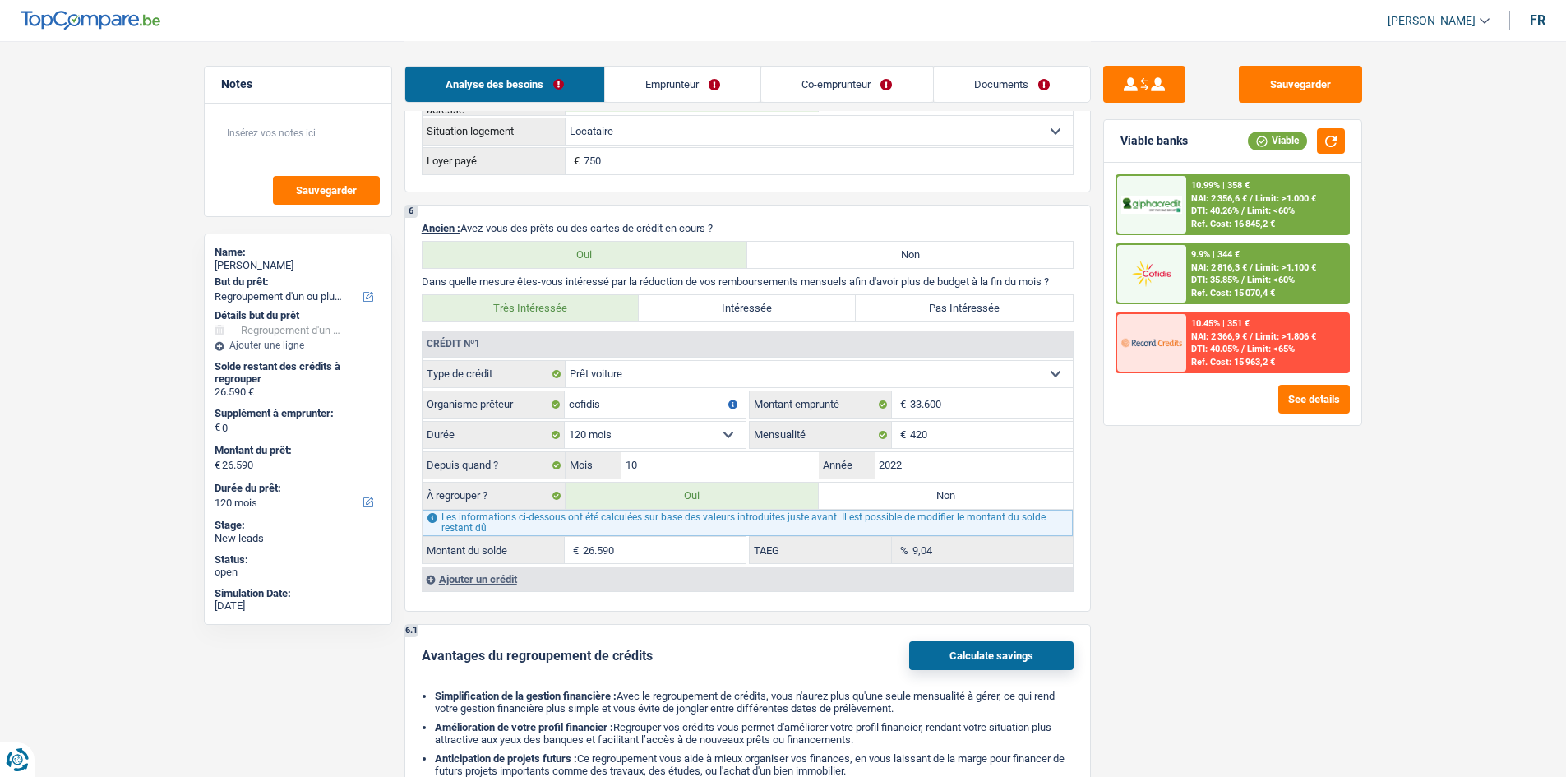
click at [1185, 261] on div at bounding box center [1151, 274] width 69 height 58
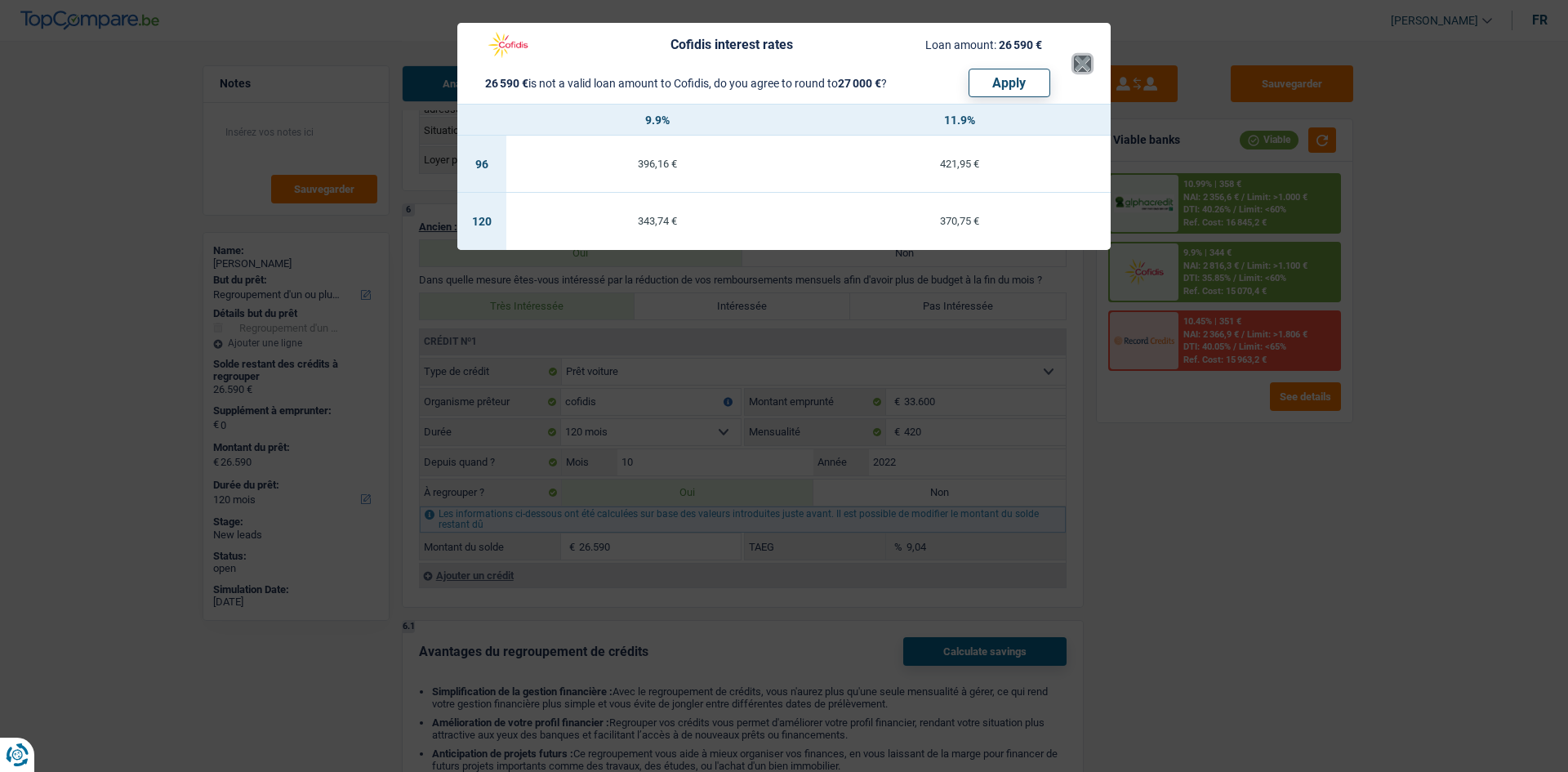
click at [1081, 59] on button "×" at bounding box center [1081, 64] width 17 height 16
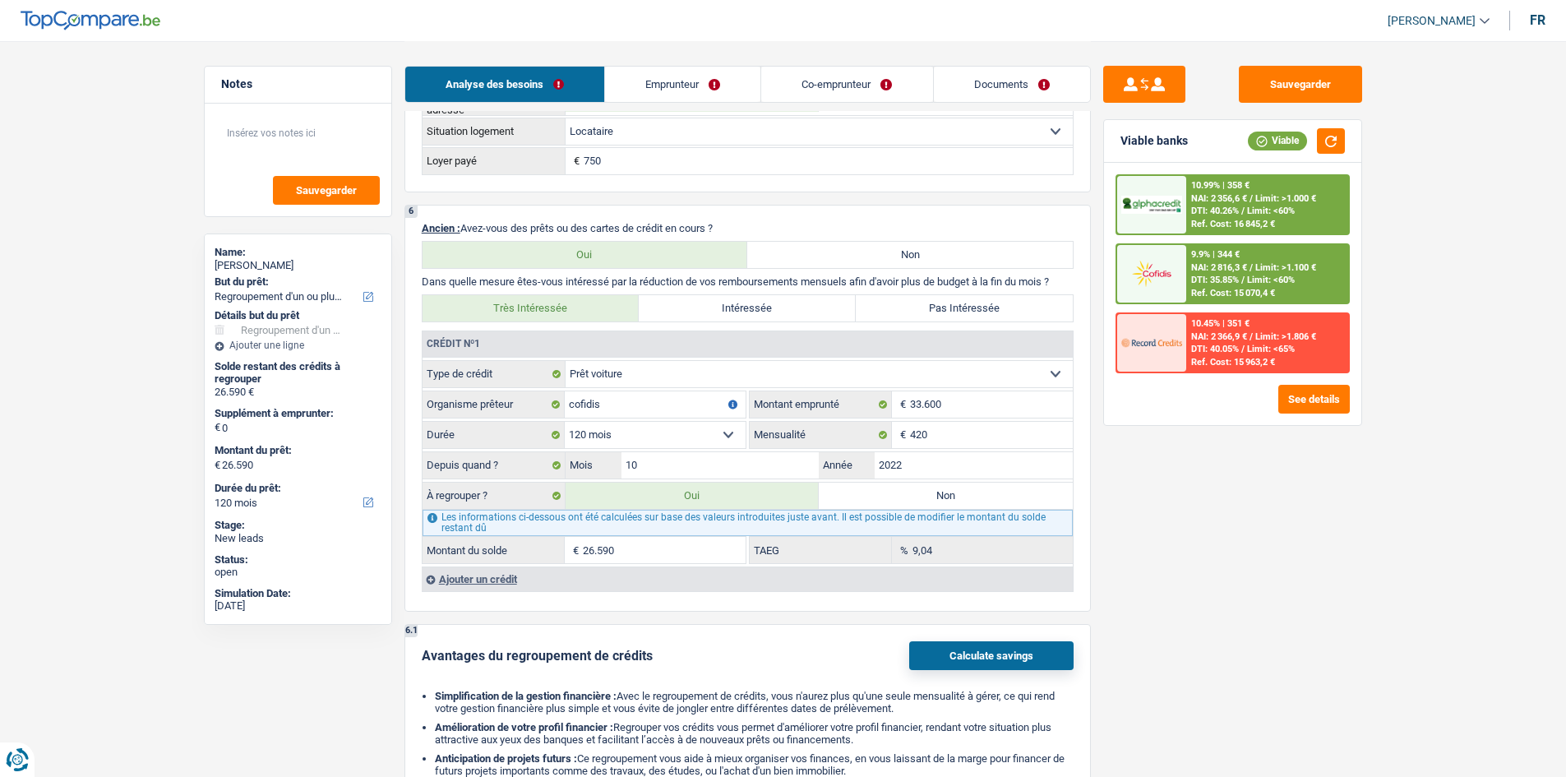
click at [1189, 218] on div "10.99% | 358 € NAI: 2 356,6 € / Limit: >1.000 € DTI: 40.26% / Limit: <60% Ref. …" at bounding box center [1268, 205] width 162 height 58
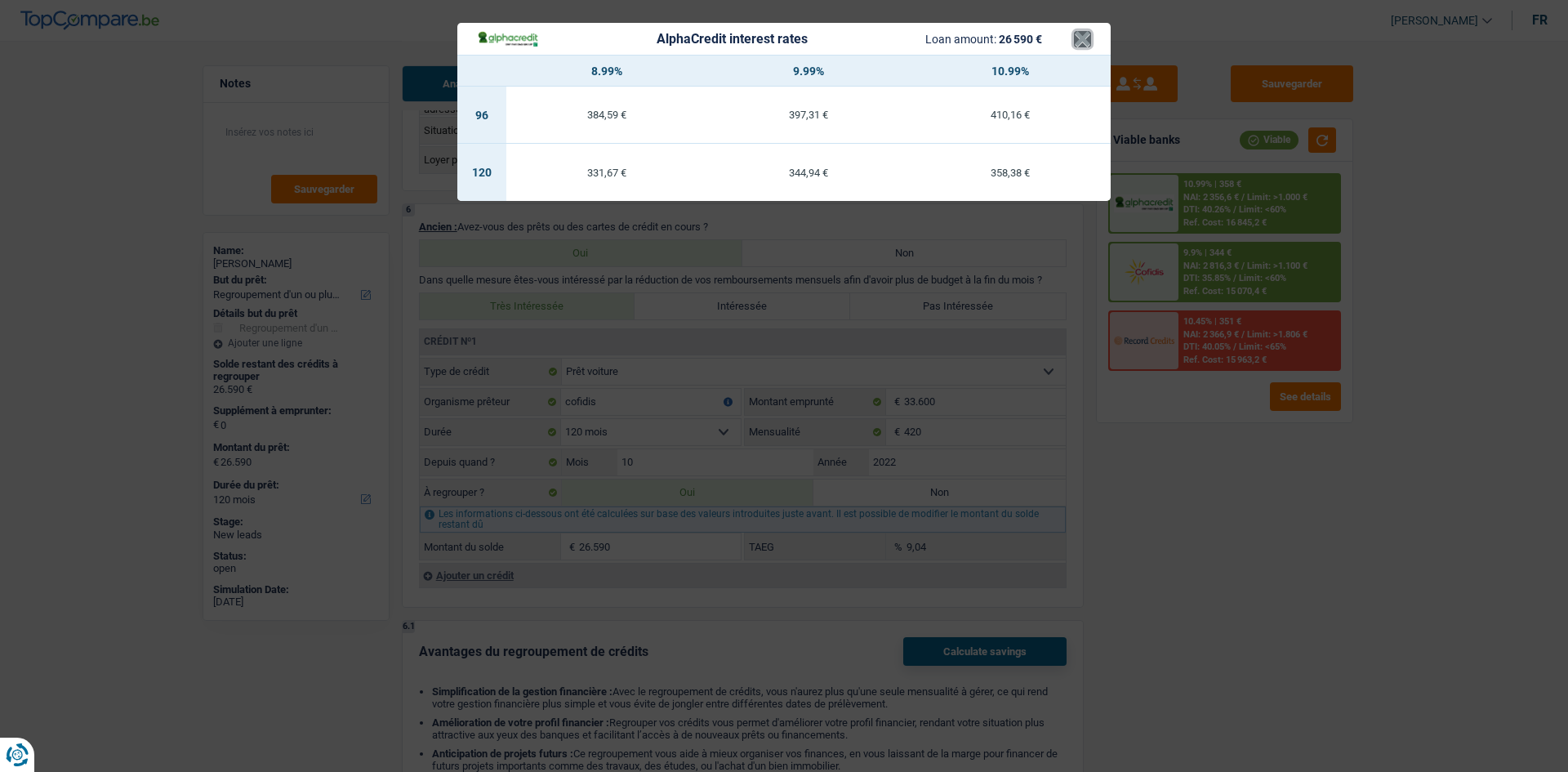
click at [1084, 38] on button "×" at bounding box center [1081, 39] width 17 height 16
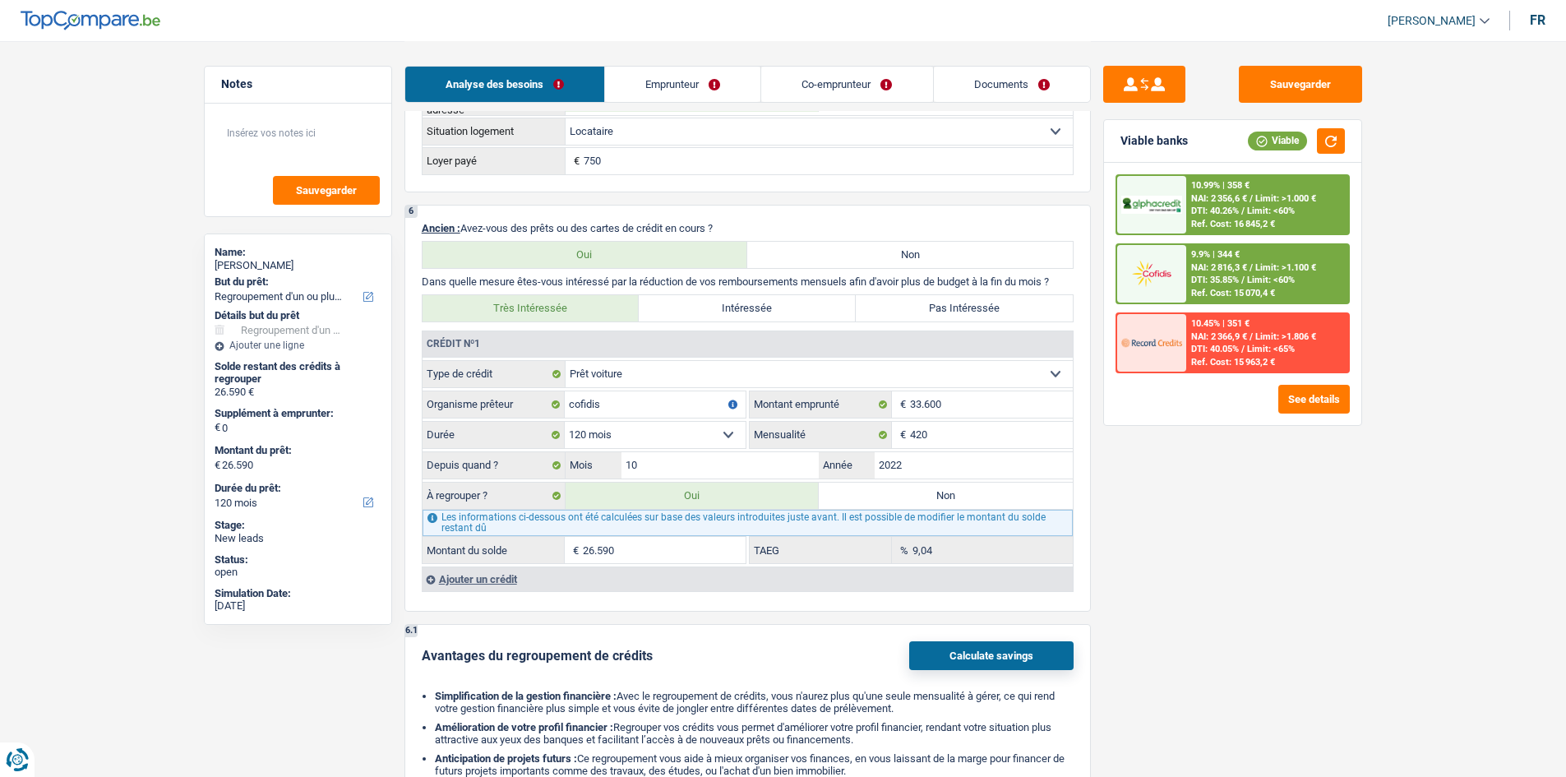
click at [1178, 267] on img at bounding box center [1152, 273] width 61 height 30
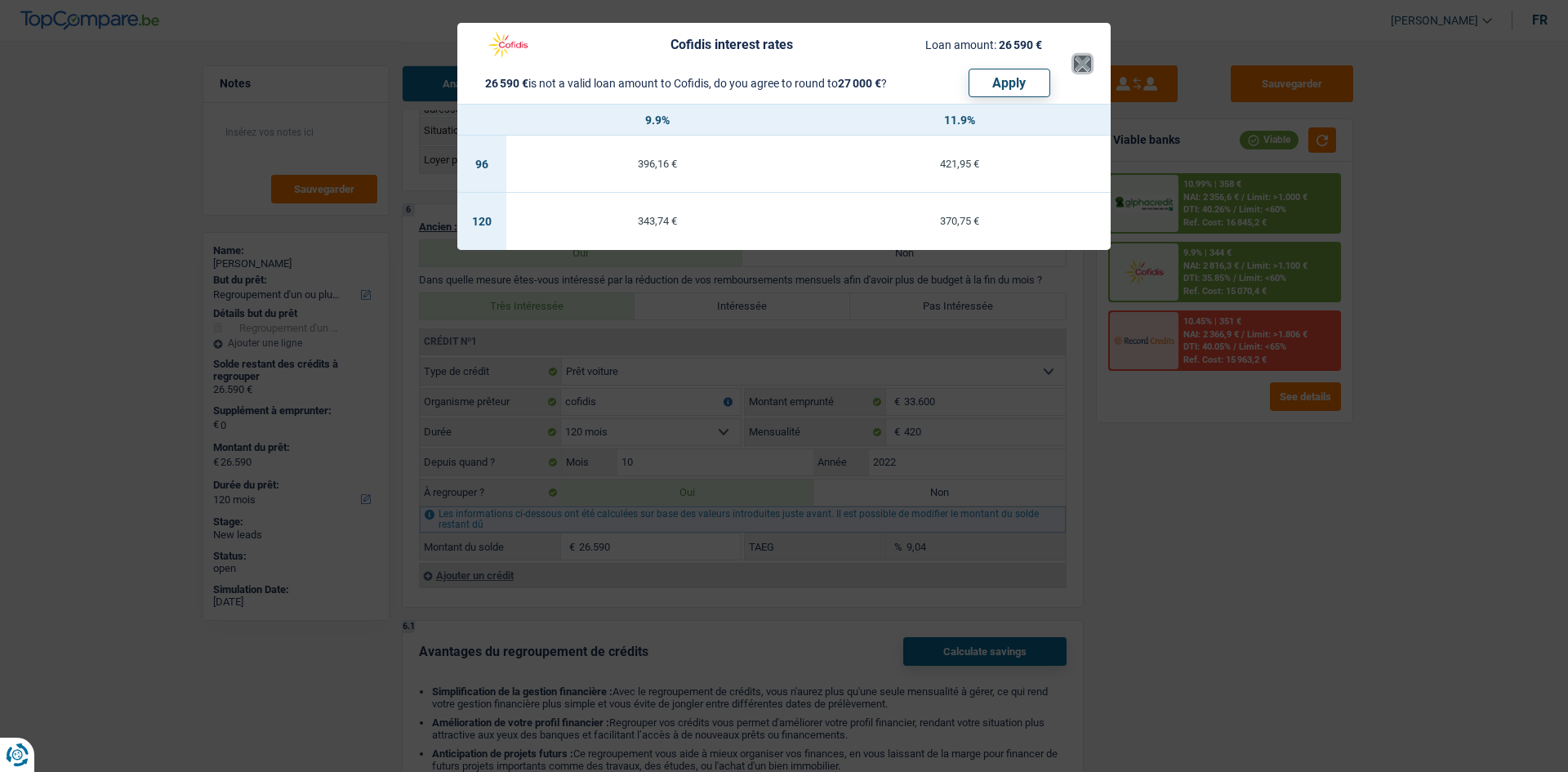
click at [1082, 59] on button "×" at bounding box center [1081, 64] width 17 height 16
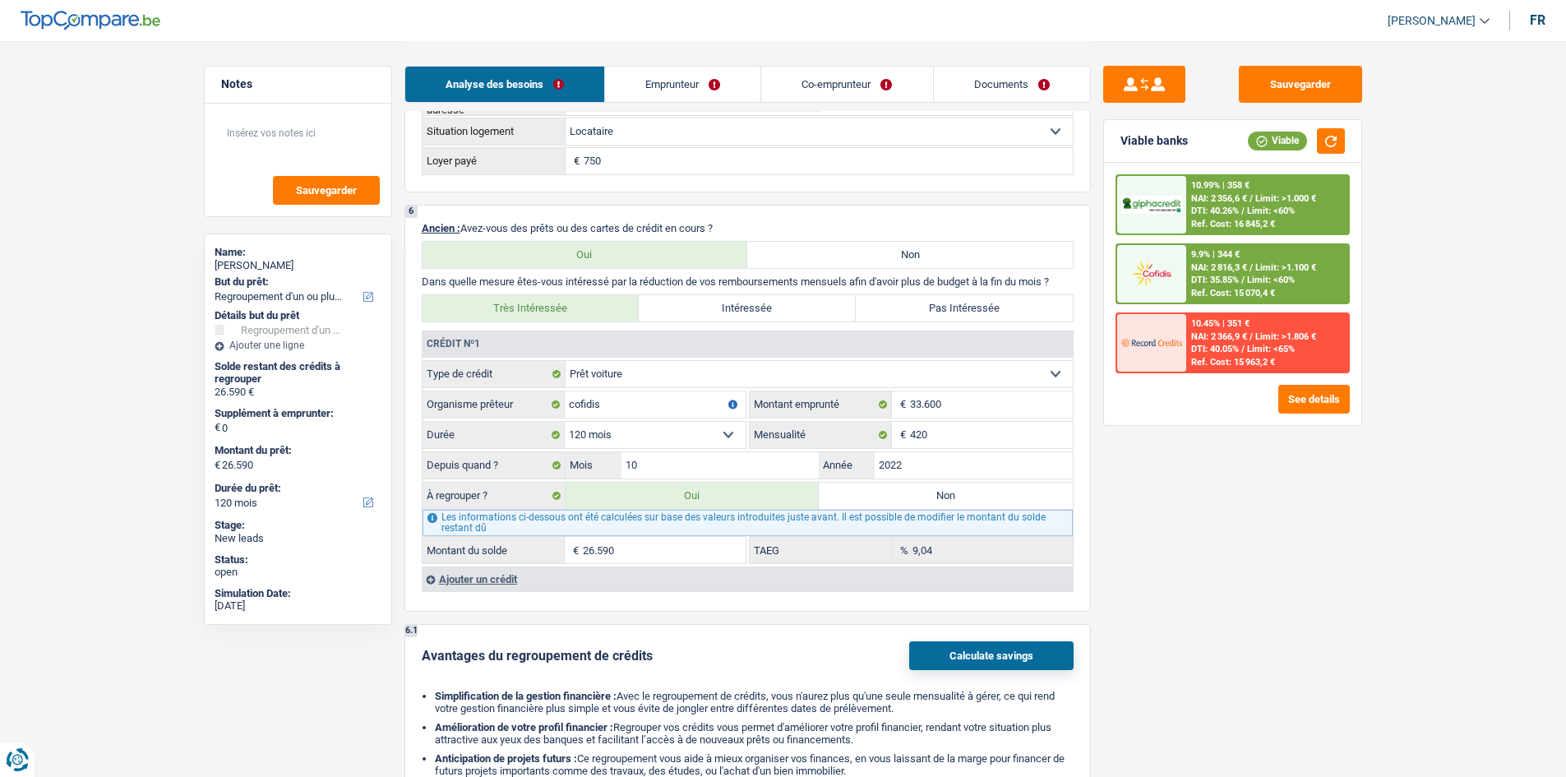
click at [1214, 215] on span "DTI: 40.26%" at bounding box center [1215, 211] width 48 height 11
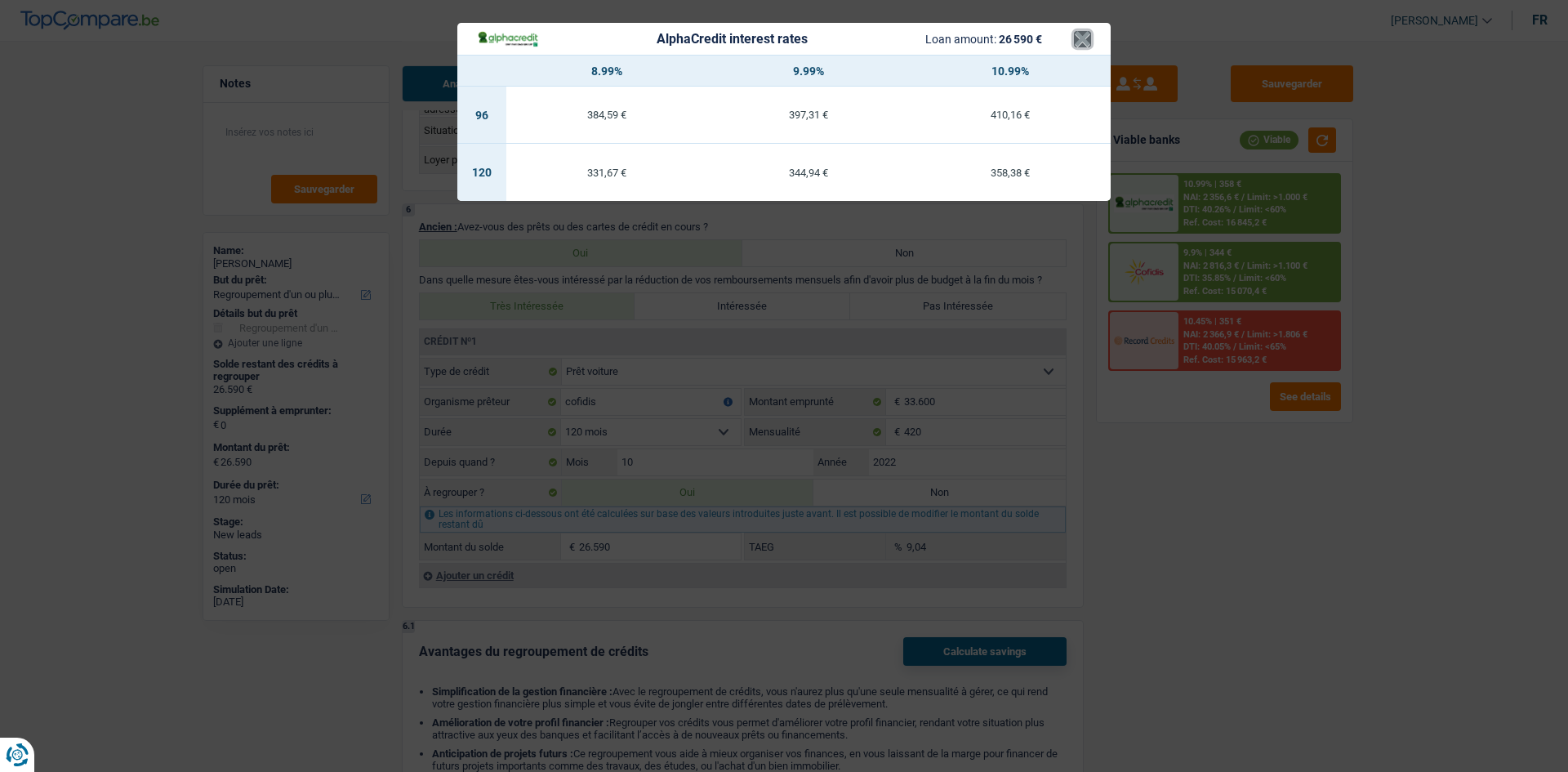
click at [1079, 34] on button "×" at bounding box center [1081, 39] width 17 height 16
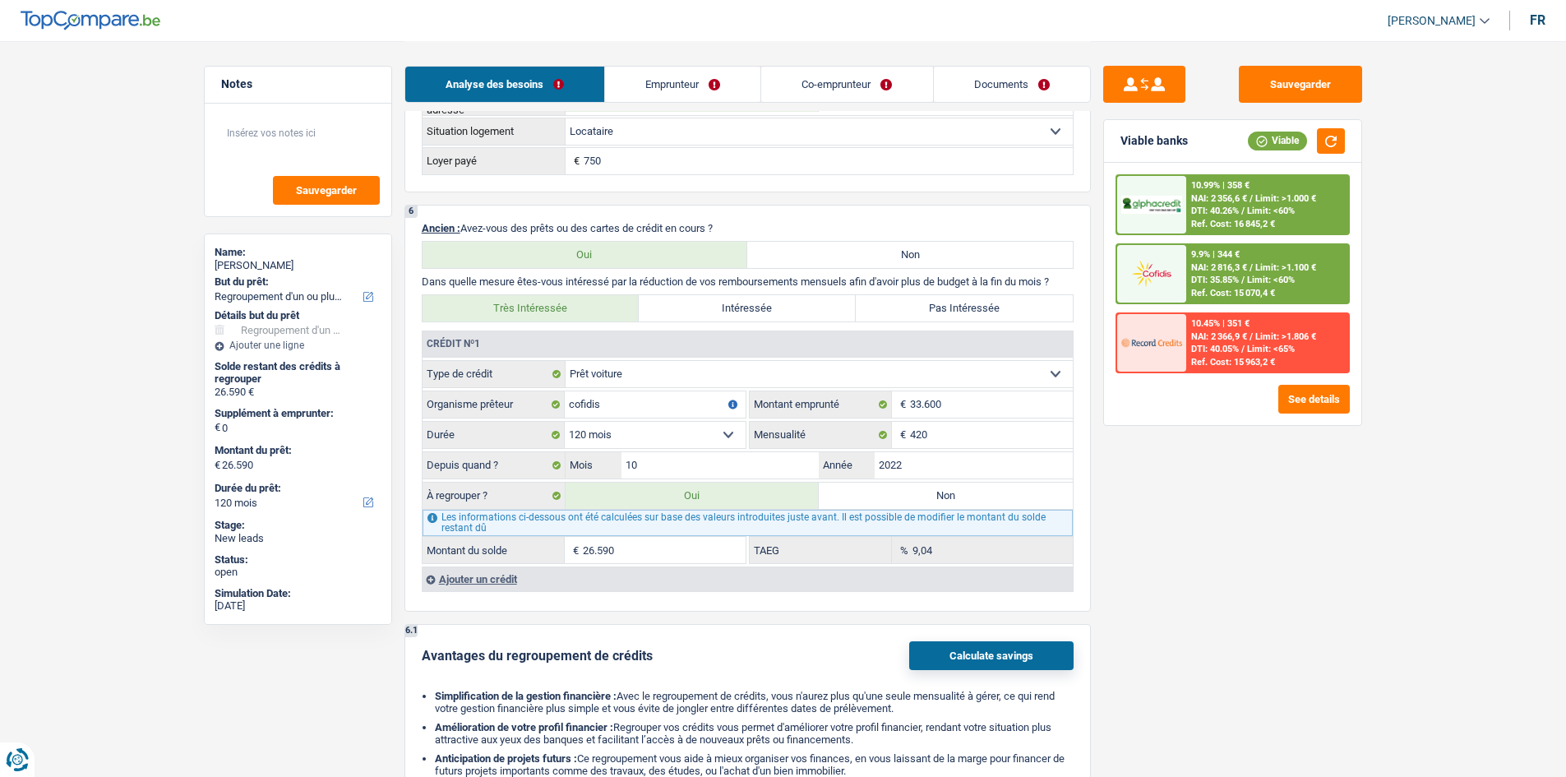
click at [1229, 201] on span "NAI: 2 356,6 €" at bounding box center [1219, 198] width 56 height 11
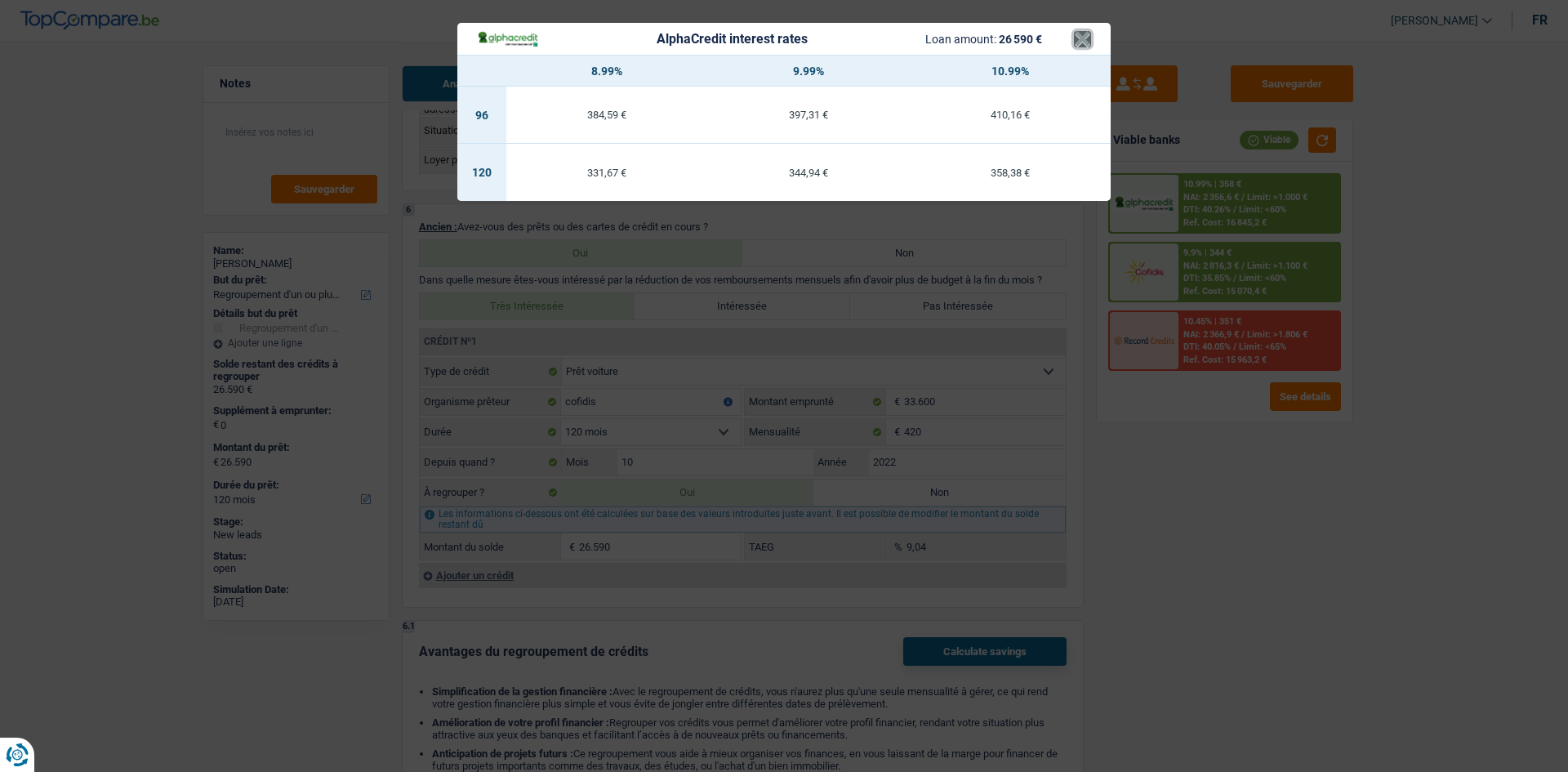
click at [1078, 41] on button "×" at bounding box center [1081, 39] width 17 height 16
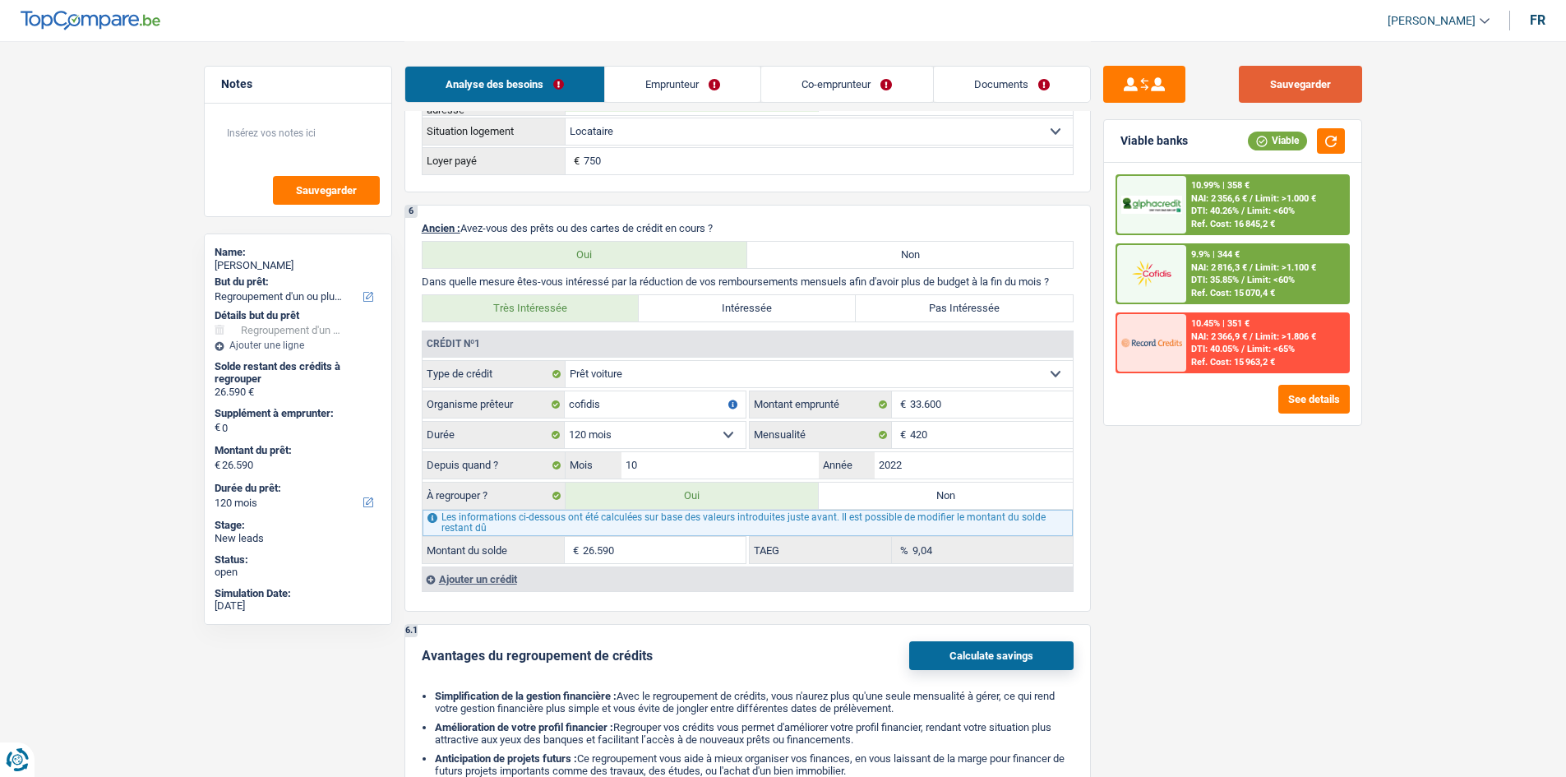
click at [1256, 94] on button "Sauvegarder" at bounding box center [1300, 84] width 123 height 37
drag, startPoint x: 1279, startPoint y: 89, endPoint x: 1266, endPoint y: 81, distance: 16.2
click at [1278, 86] on button "Sauvegarder" at bounding box center [1300, 84] width 123 height 37
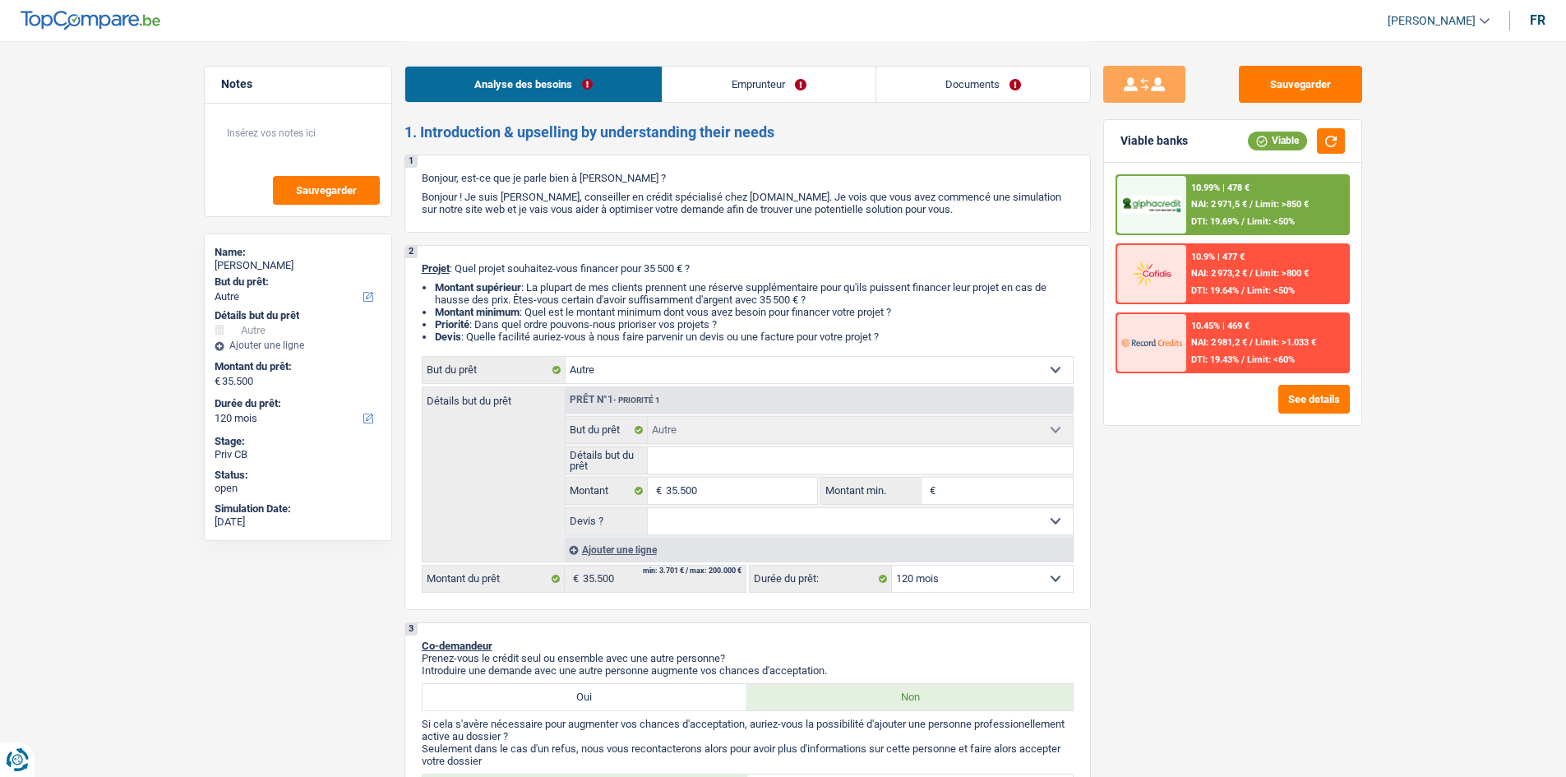
select select "other"
select select "120"
select select "other"
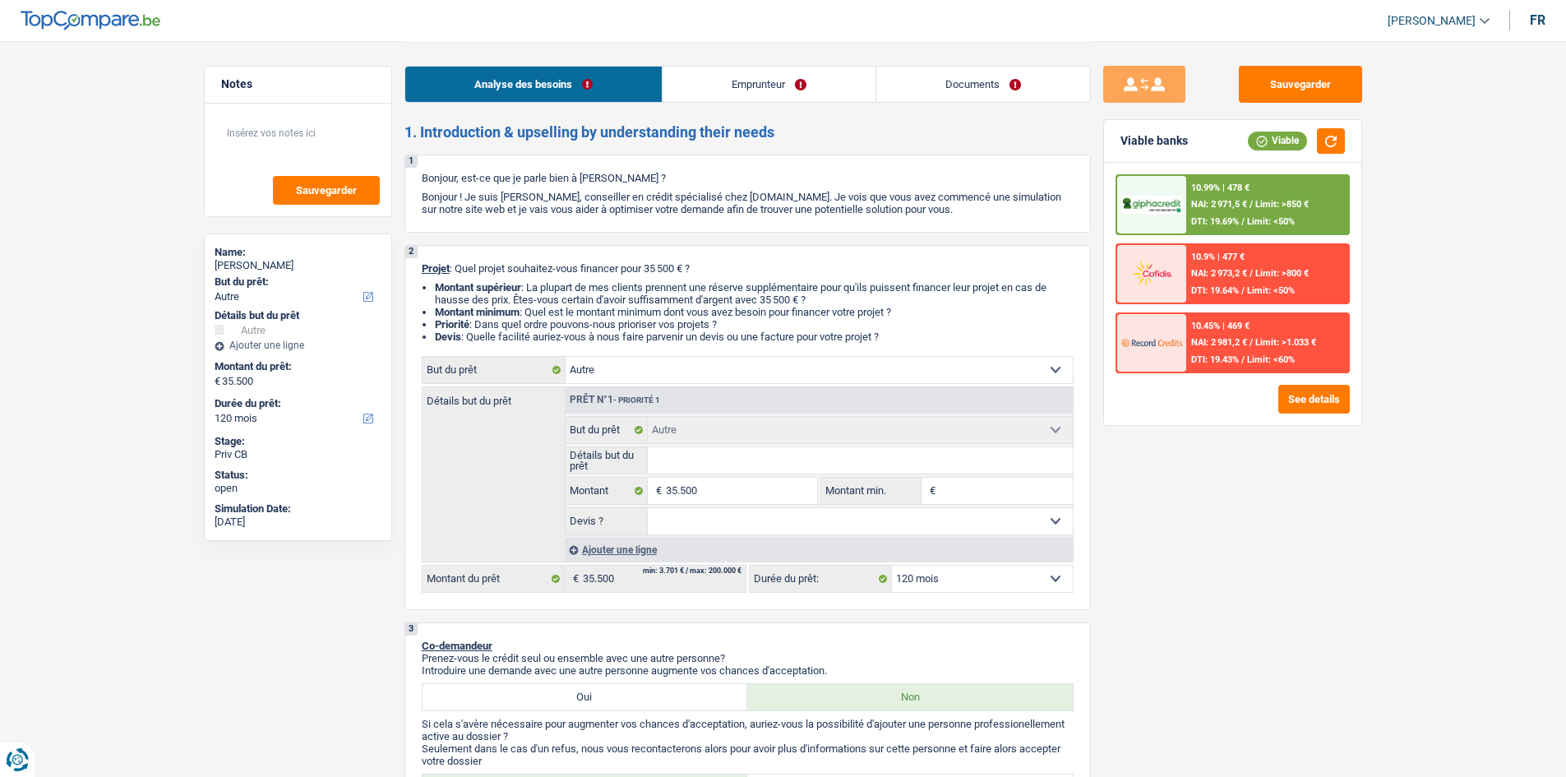
select select "120"
select select "retired"
select select "pension"
select select "rents"
select select "other"
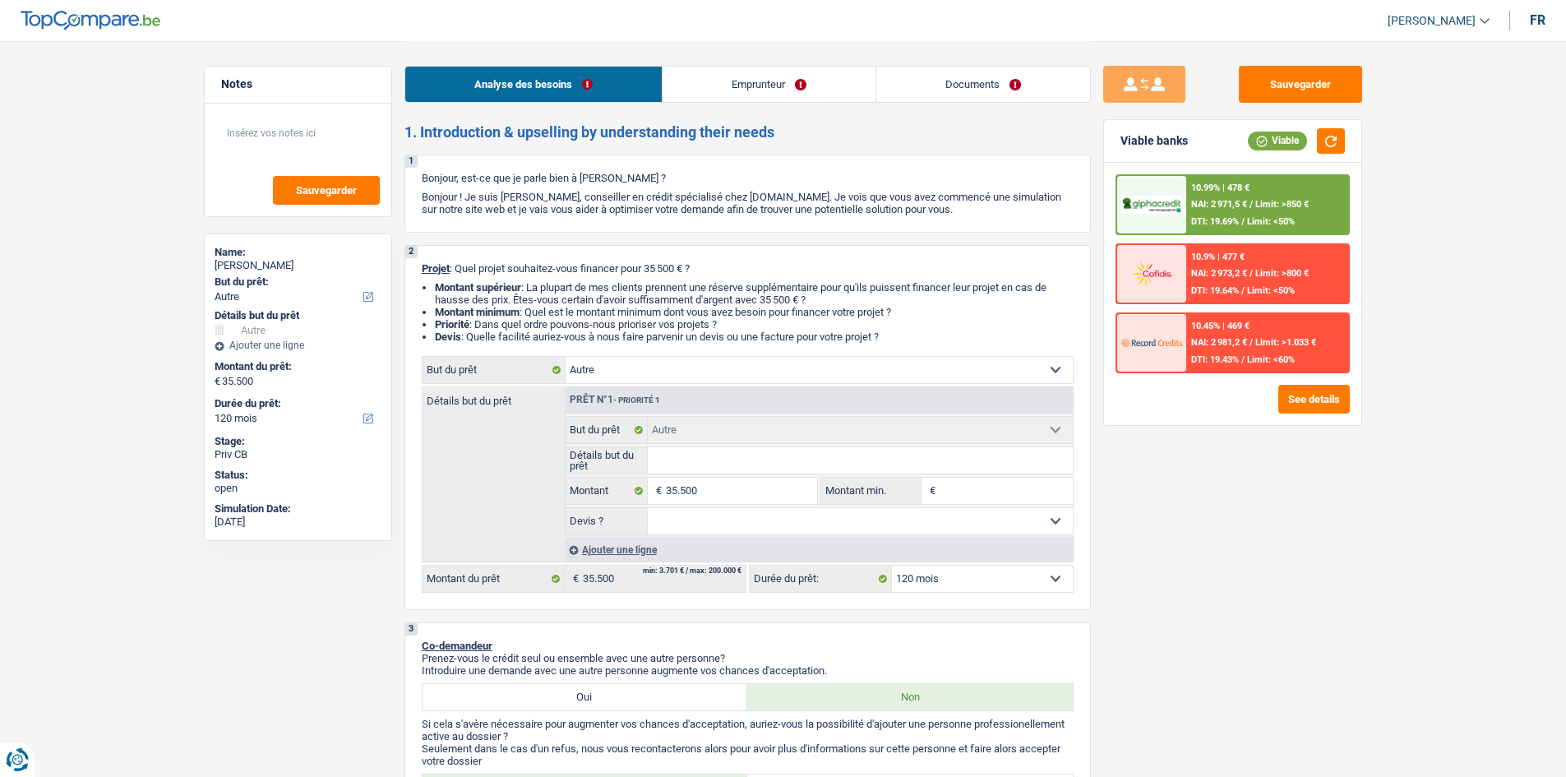
select select "other"
select select "120"
click at [1261, 81] on button "Sauvegarder" at bounding box center [1300, 84] width 123 height 37
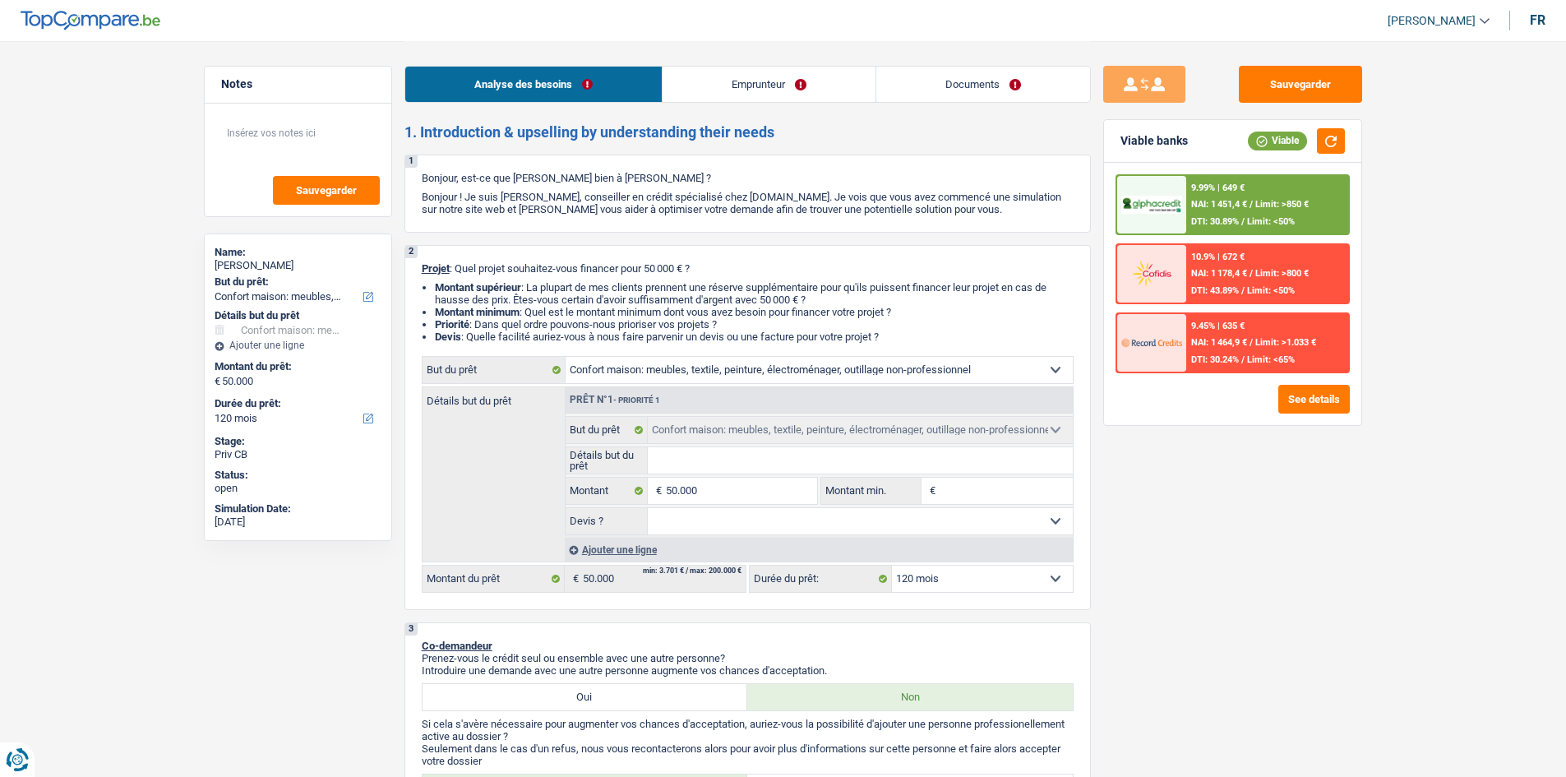
select select "household"
select select "120"
select select "household"
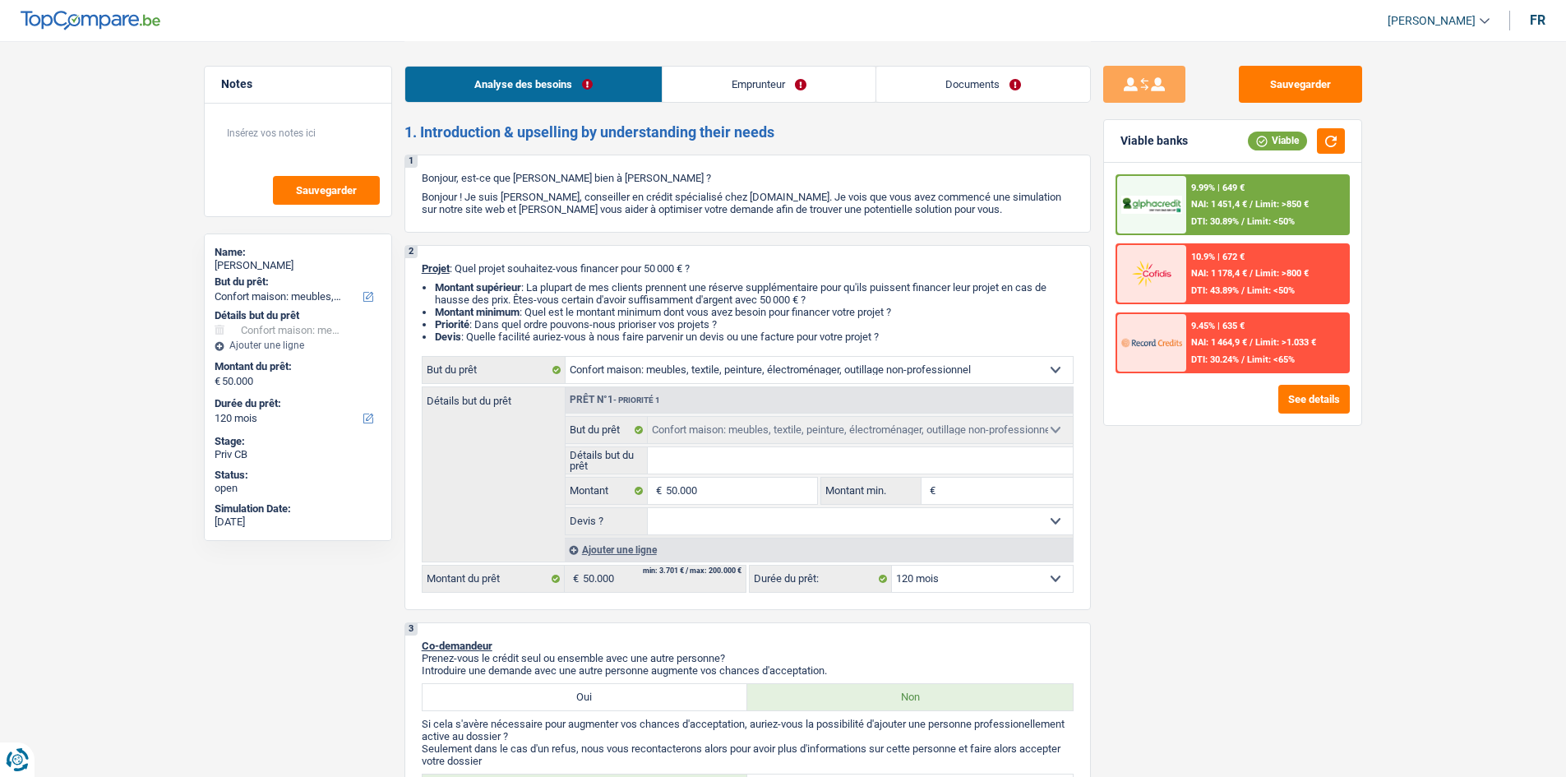
select select "120"
select select "worker"
select select "netSalary"
select select "liveWithParents"
select select "household"
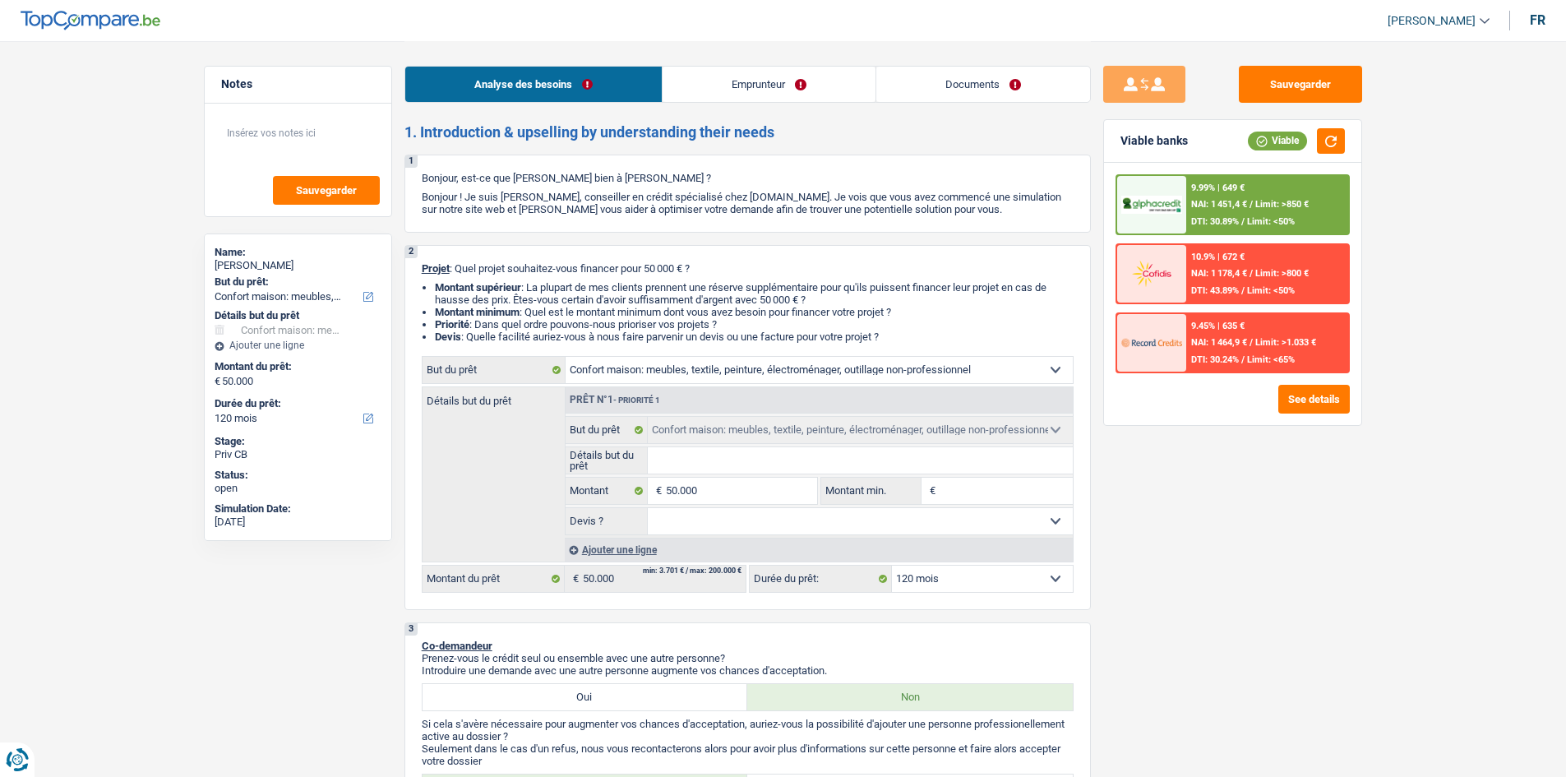
select select "household"
select select "120"
click at [691, 447] on input "Détails but du prêt" at bounding box center [860, 460] width 425 height 26
click at [765, 99] on link "Emprunteur" at bounding box center [769, 84] width 213 height 35
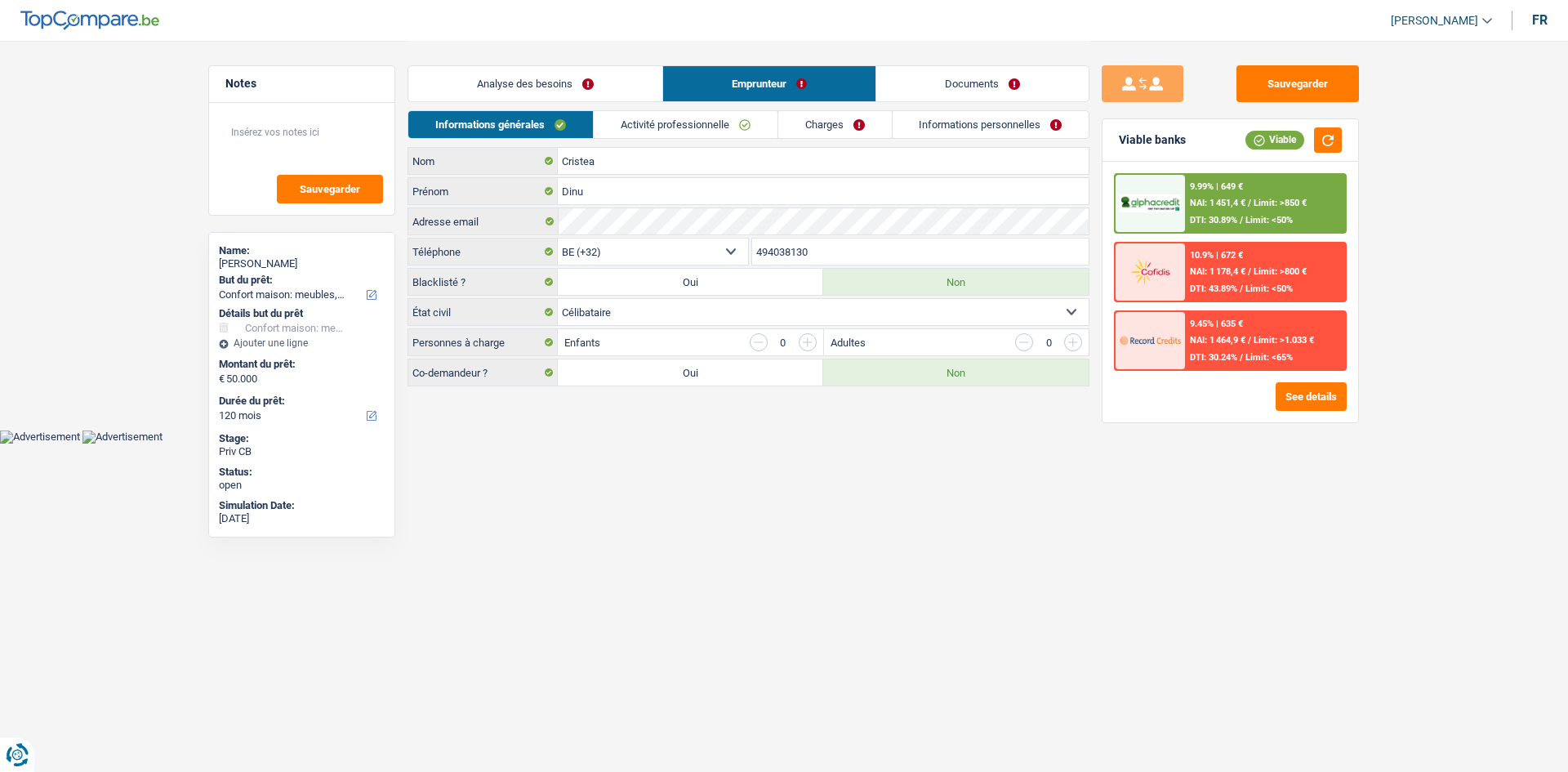
click at [645, 131] on link "Activité professionnelle" at bounding box center [685, 124] width 184 height 27
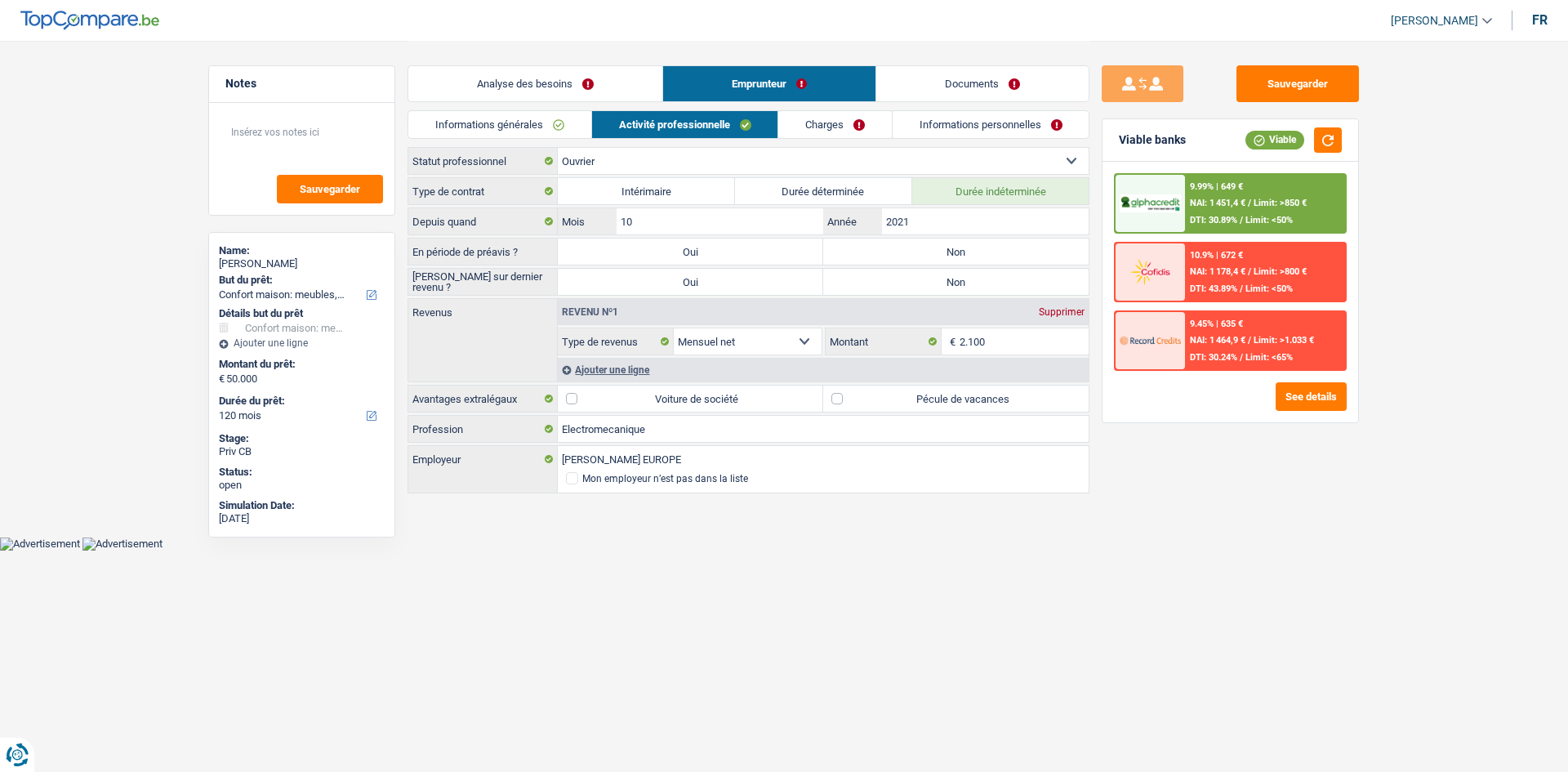
click at [944, 133] on link "Informations personnelles" at bounding box center [991, 124] width 197 height 27
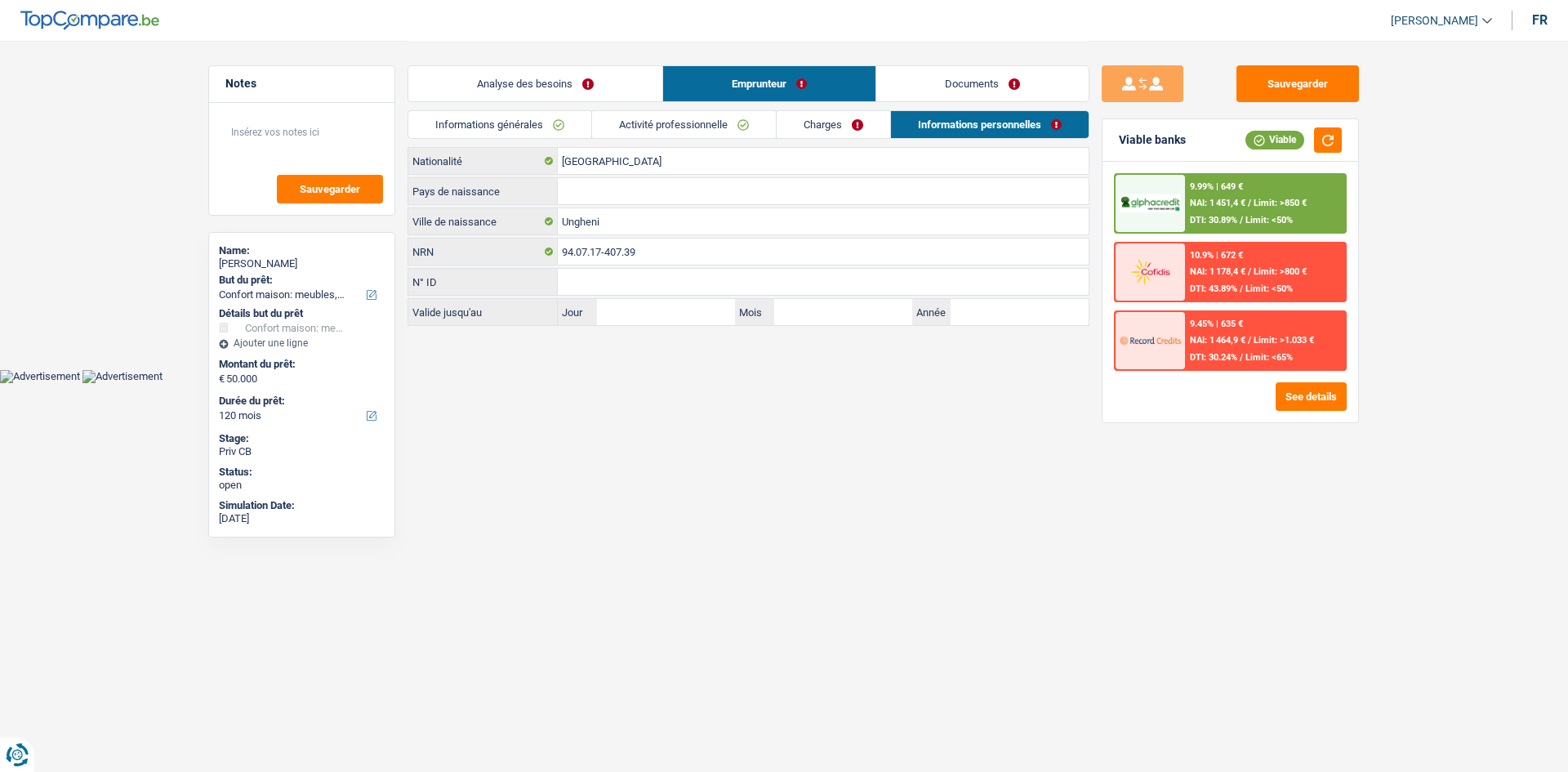
click at [479, 119] on link "Informations générales" at bounding box center [499, 124] width 183 height 27
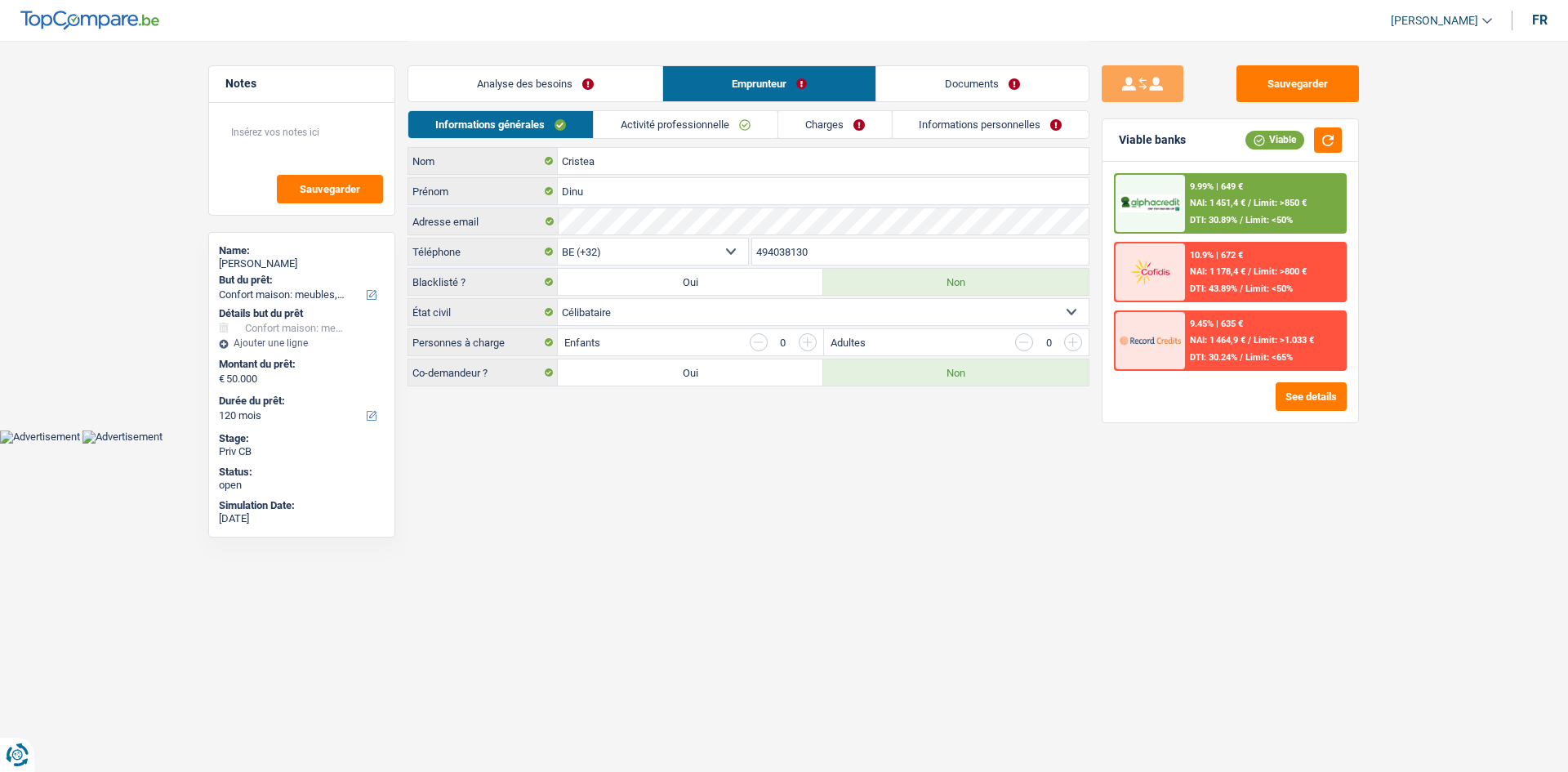
click at [511, 85] on link "Analyse des besoins" at bounding box center [535, 83] width 254 height 35
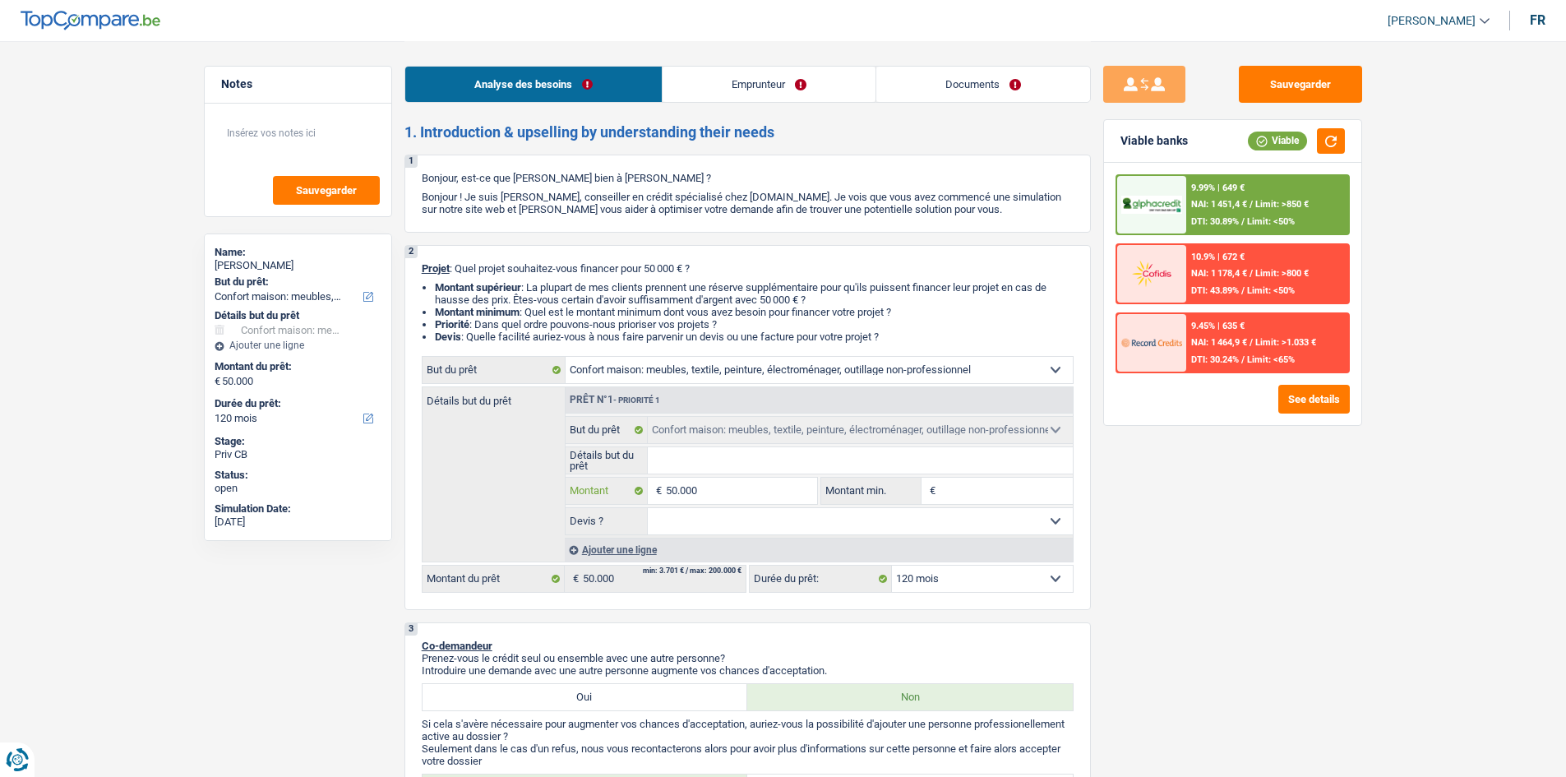
click at [766, 498] on input "50.000" at bounding box center [741, 491] width 150 height 26
type input "5.000"
type input "500"
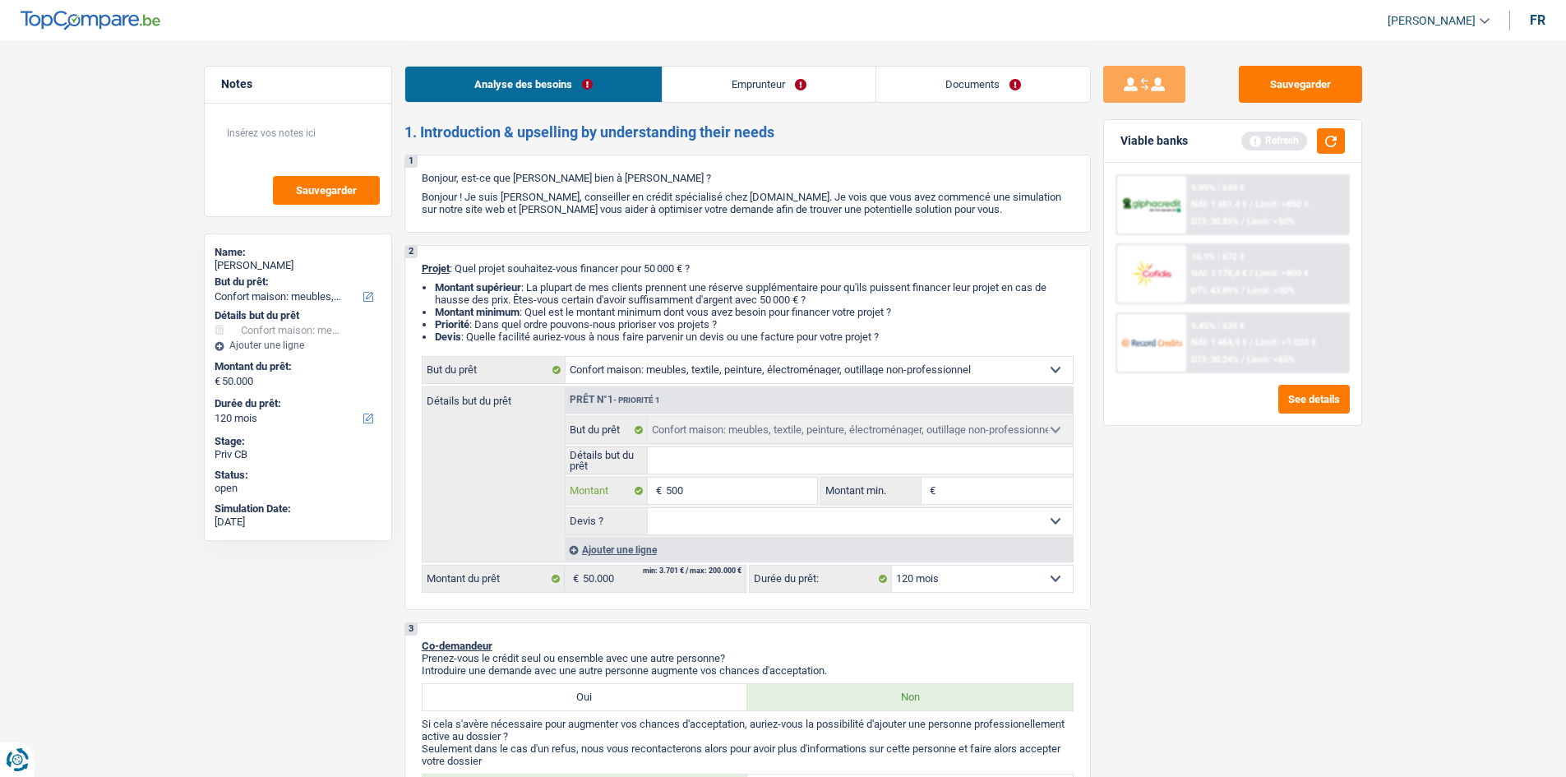
type input "50"
type input "5"
type input "55"
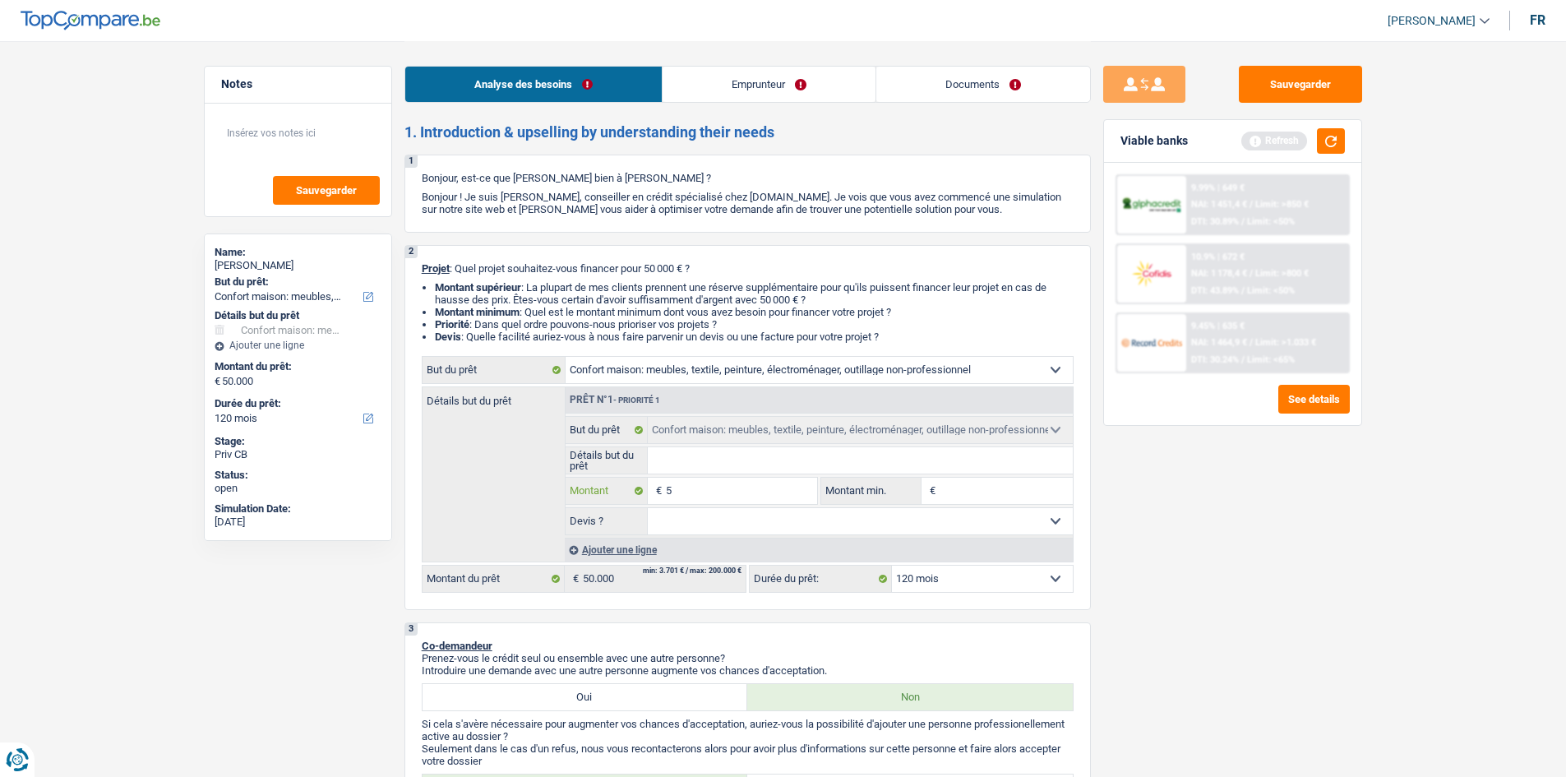
type input "55"
type input "550"
type input "5.500"
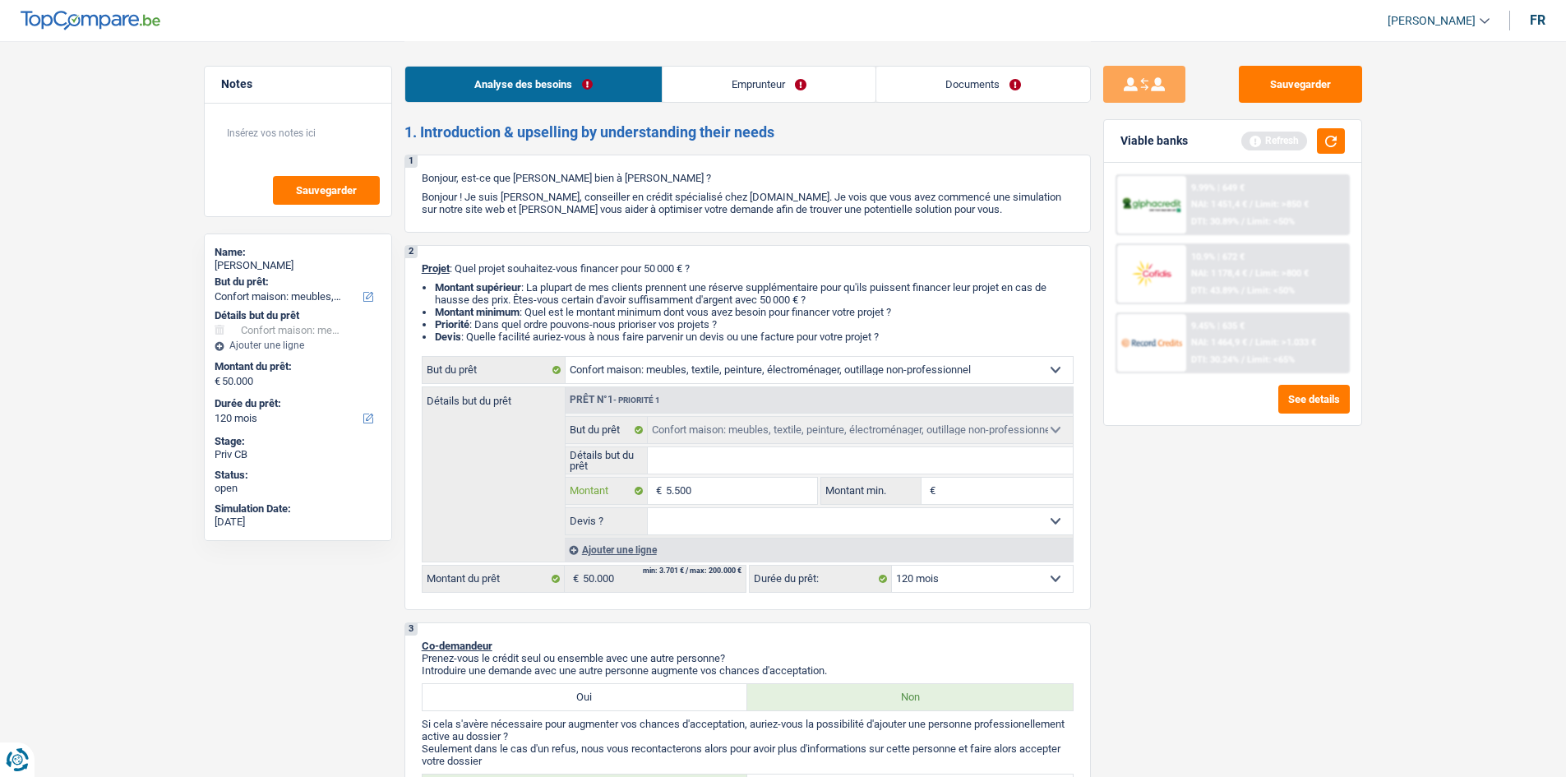
type input "55.000"
select select "144"
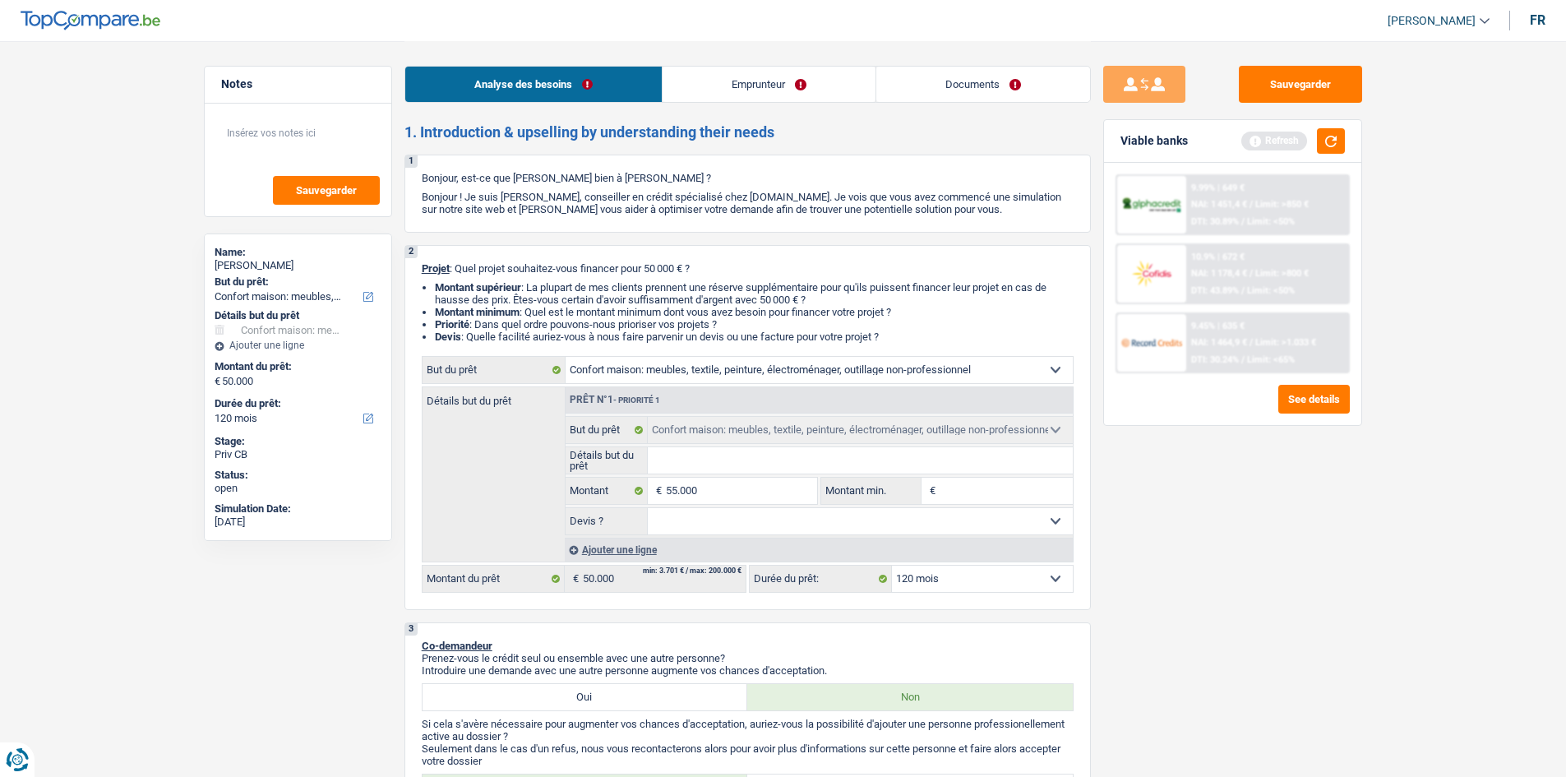
type input "55.000"
select select "144"
type input "55.000"
select select "144"
click at [1130, 551] on div "Sauvegarder Viable banks Refresh 9.99% | 649 € NAI: 1 451,4 € / Limit: >850 € D…" at bounding box center [1233, 408] width 284 height 685
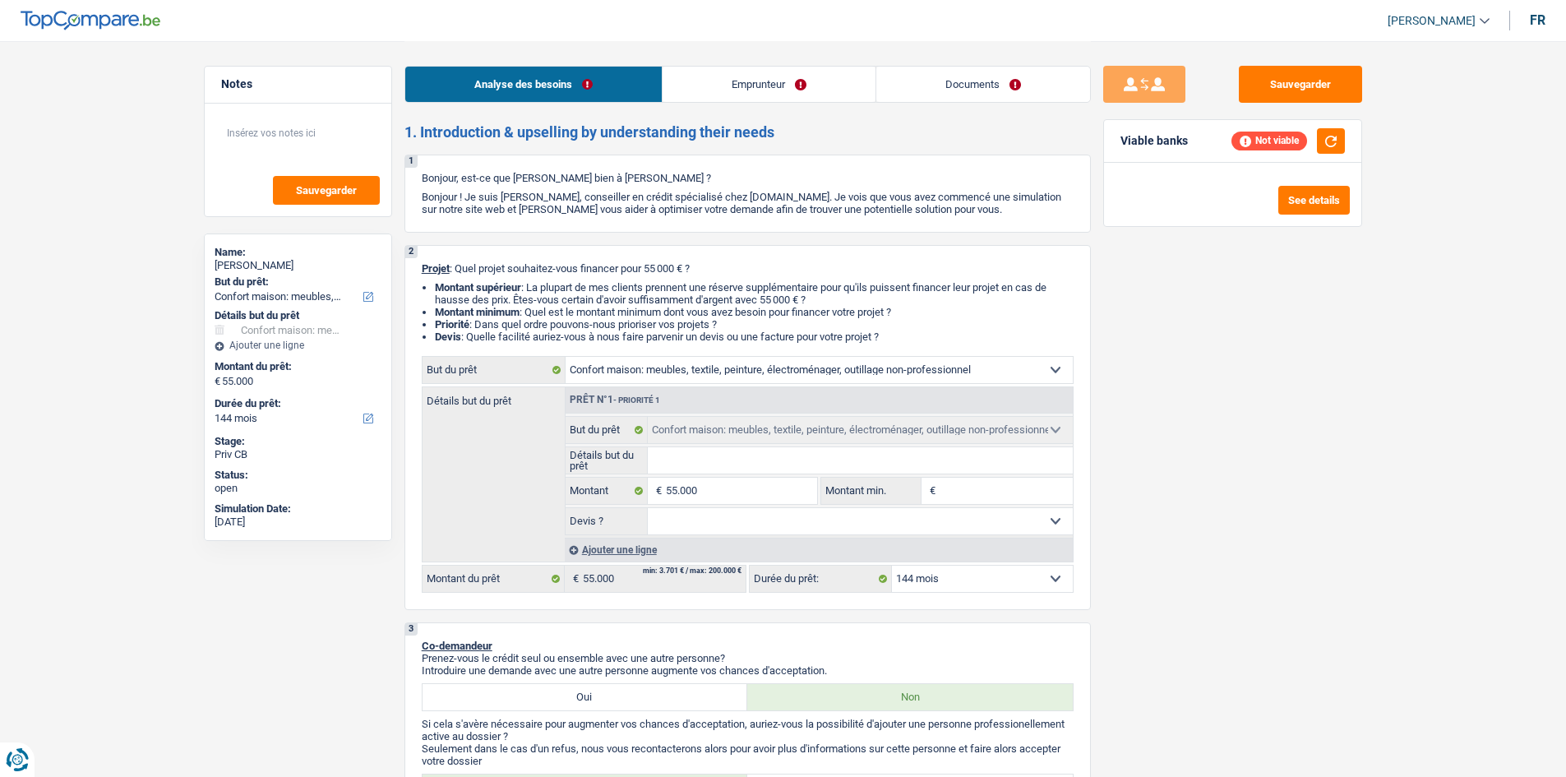
drag, startPoint x: 981, startPoint y: 595, endPoint x: 970, endPoint y: 592, distance: 11.0
click at [975, 593] on div "2 Projet : Quel projet souhaitez-vous financer pour 55 000 € ? Montant supérieu…" at bounding box center [748, 427] width 687 height 365
click at [951, 585] on select "12 mois 18 mois 24 mois 30 mois 36 mois 42 mois 48 mois 60 mois 72 mois 84 mois…" at bounding box center [982, 579] width 181 height 26
select select "120"
click at [892, 566] on select "12 mois 18 mois 24 mois 30 mois 36 mois 42 mois 48 mois 60 mois 72 mois 84 mois…" at bounding box center [982, 579] width 181 height 26
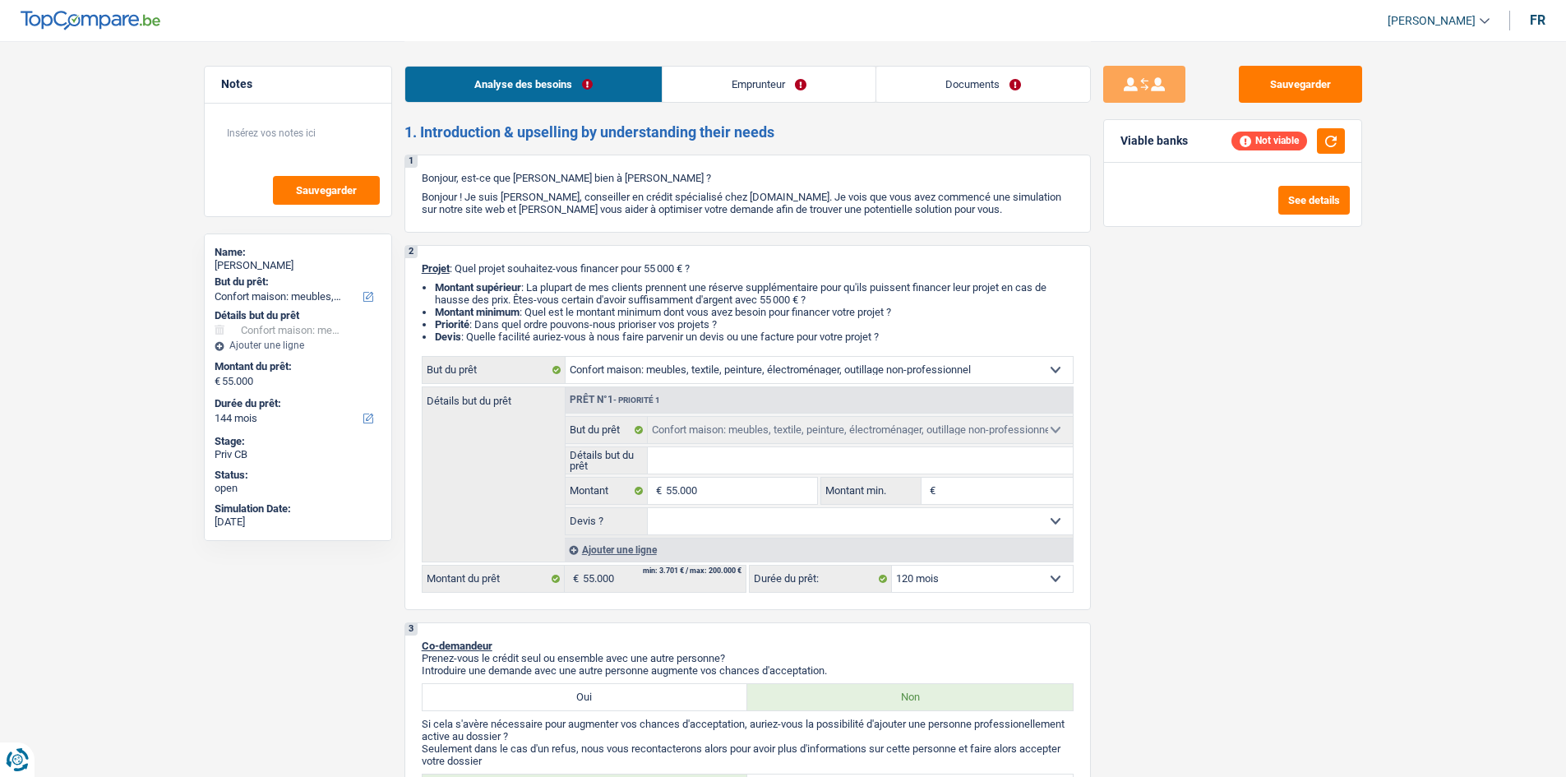
select select "120"
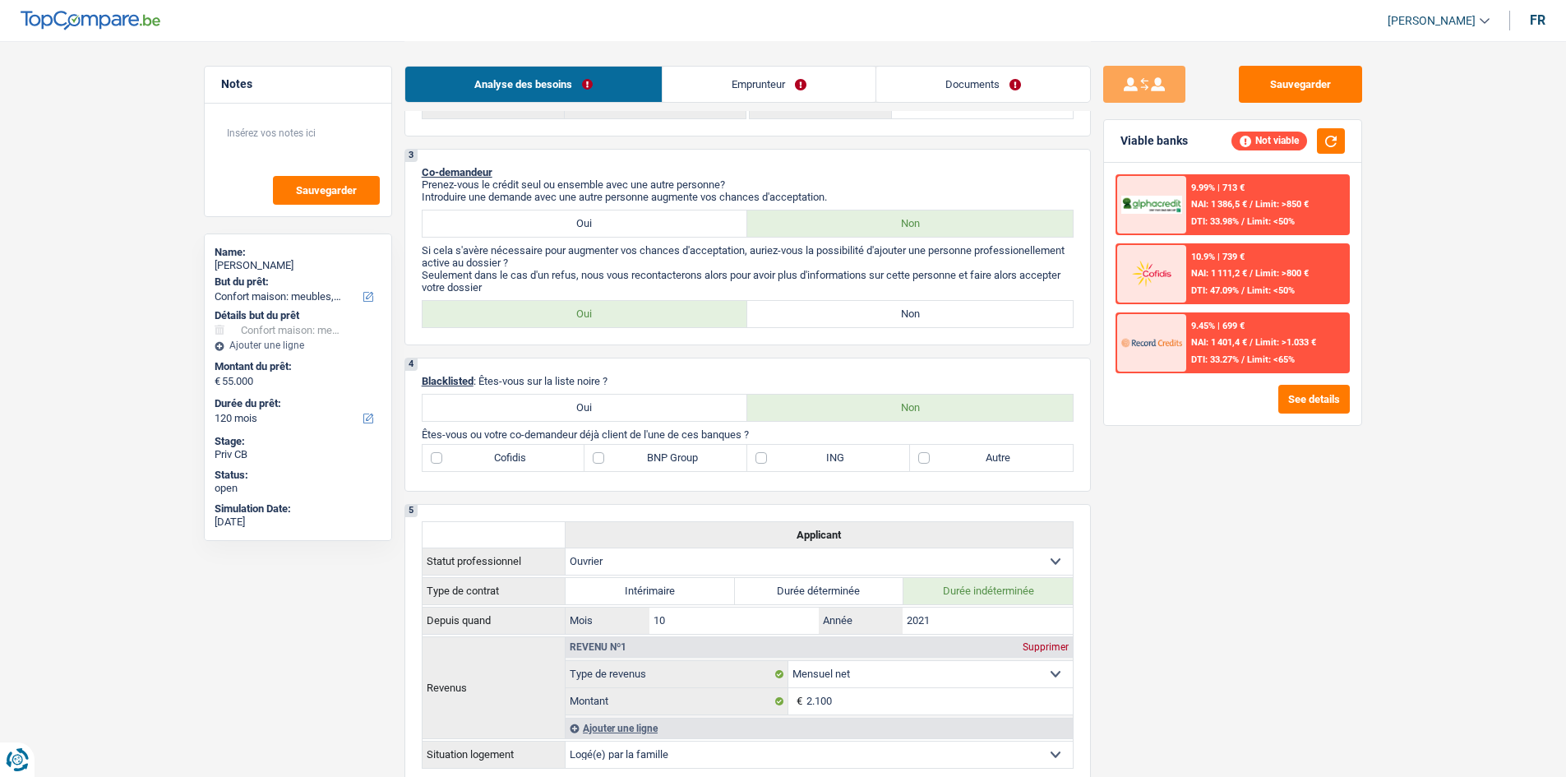
scroll to position [401, 0]
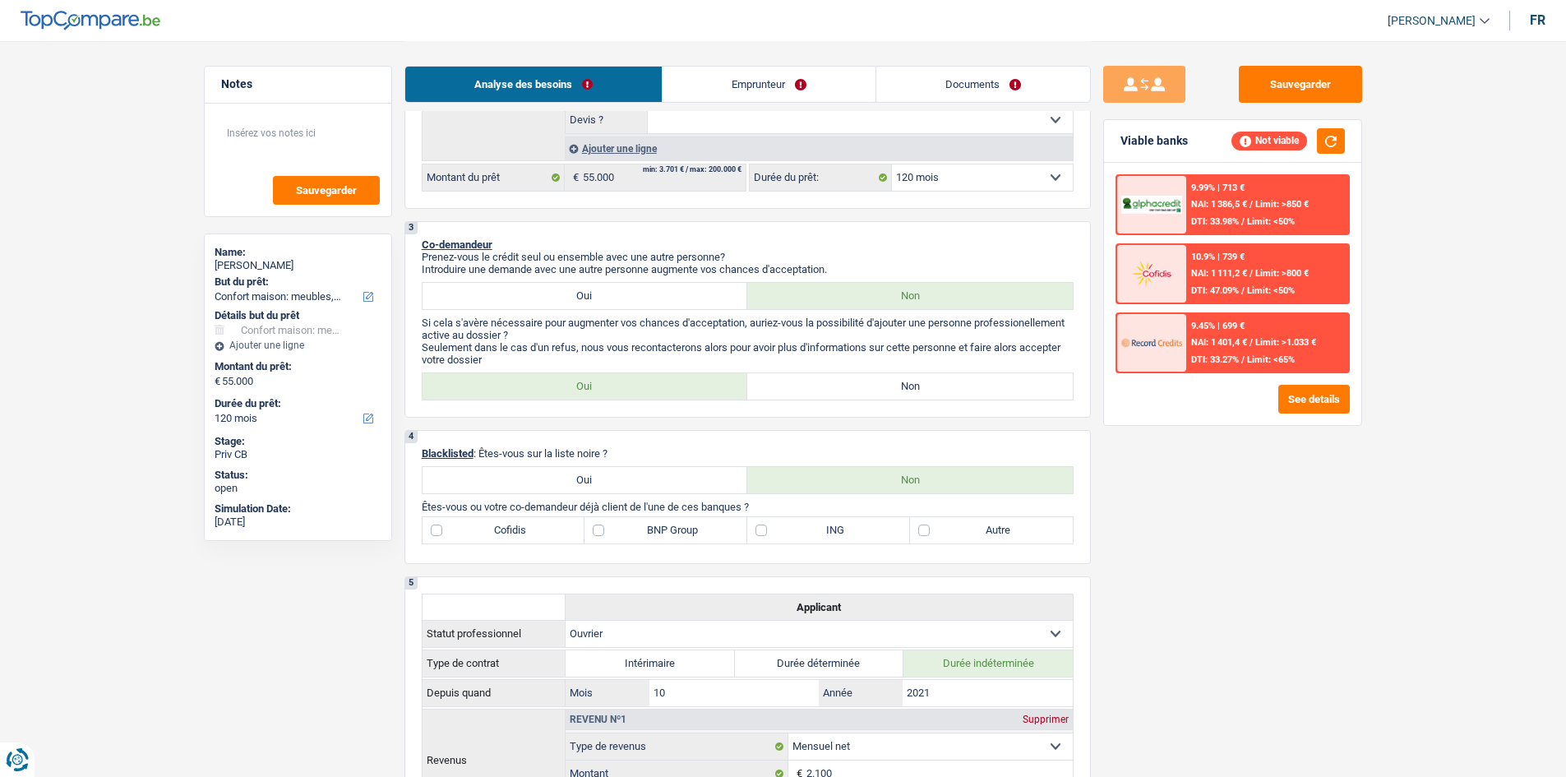
click at [641, 534] on label "BNP Group" at bounding box center [666, 530] width 163 height 26
click at [641, 534] on input "BNP Group" at bounding box center [666, 530] width 163 height 26
checkbox input "true"
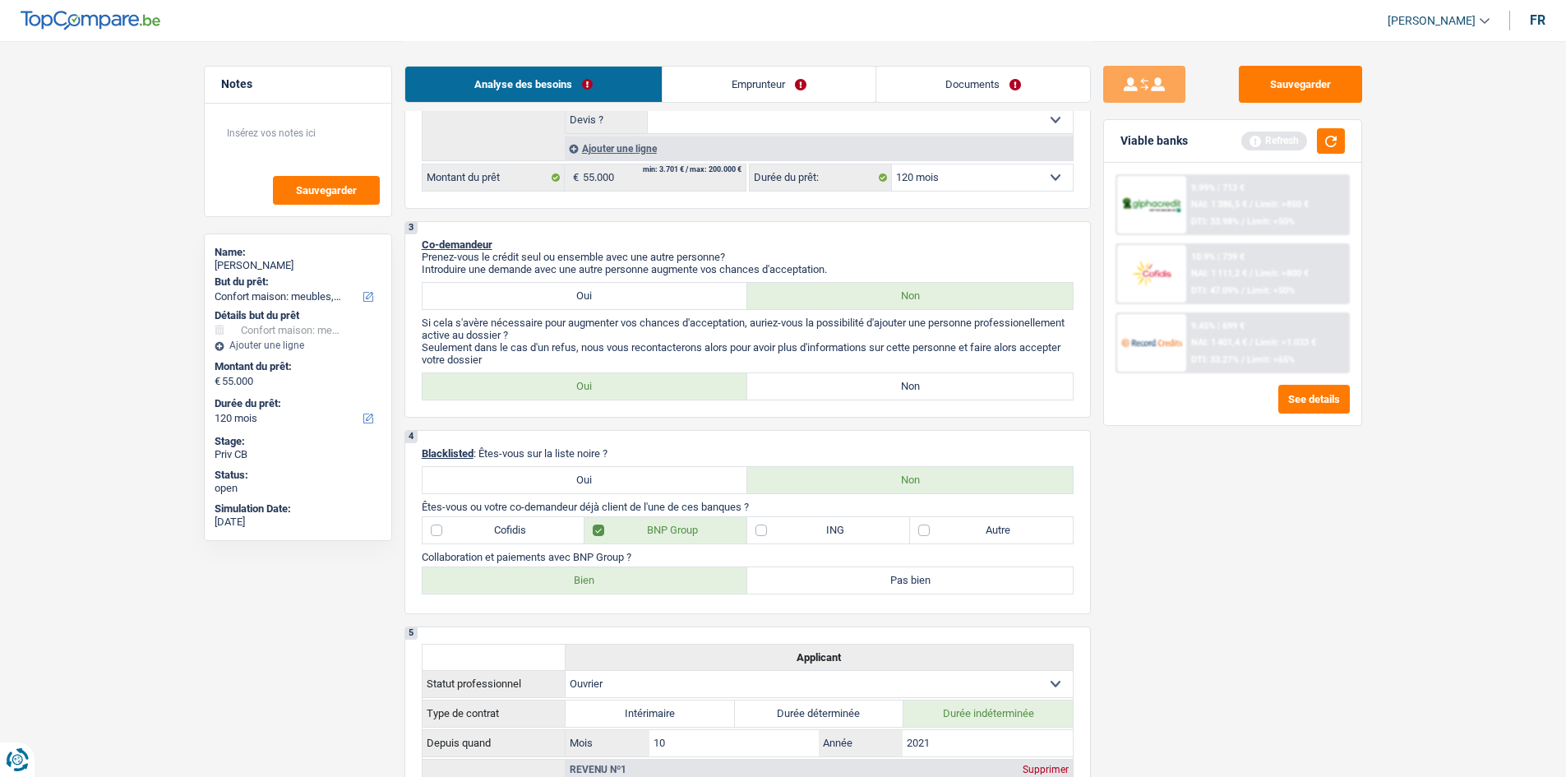
click at [996, 515] on div "4 Blacklisted : Êtes-vous sur la liste noire ? Oui Non Êtes-vous ou votre co-de…" at bounding box center [748, 522] width 687 height 184
click at [973, 530] on label "Autre" at bounding box center [991, 530] width 163 height 26
click at [973, 530] on input "Autre" at bounding box center [991, 530] width 163 height 26
checkbox input "true"
click at [658, 534] on label "BNP Group" at bounding box center [666, 530] width 163 height 26
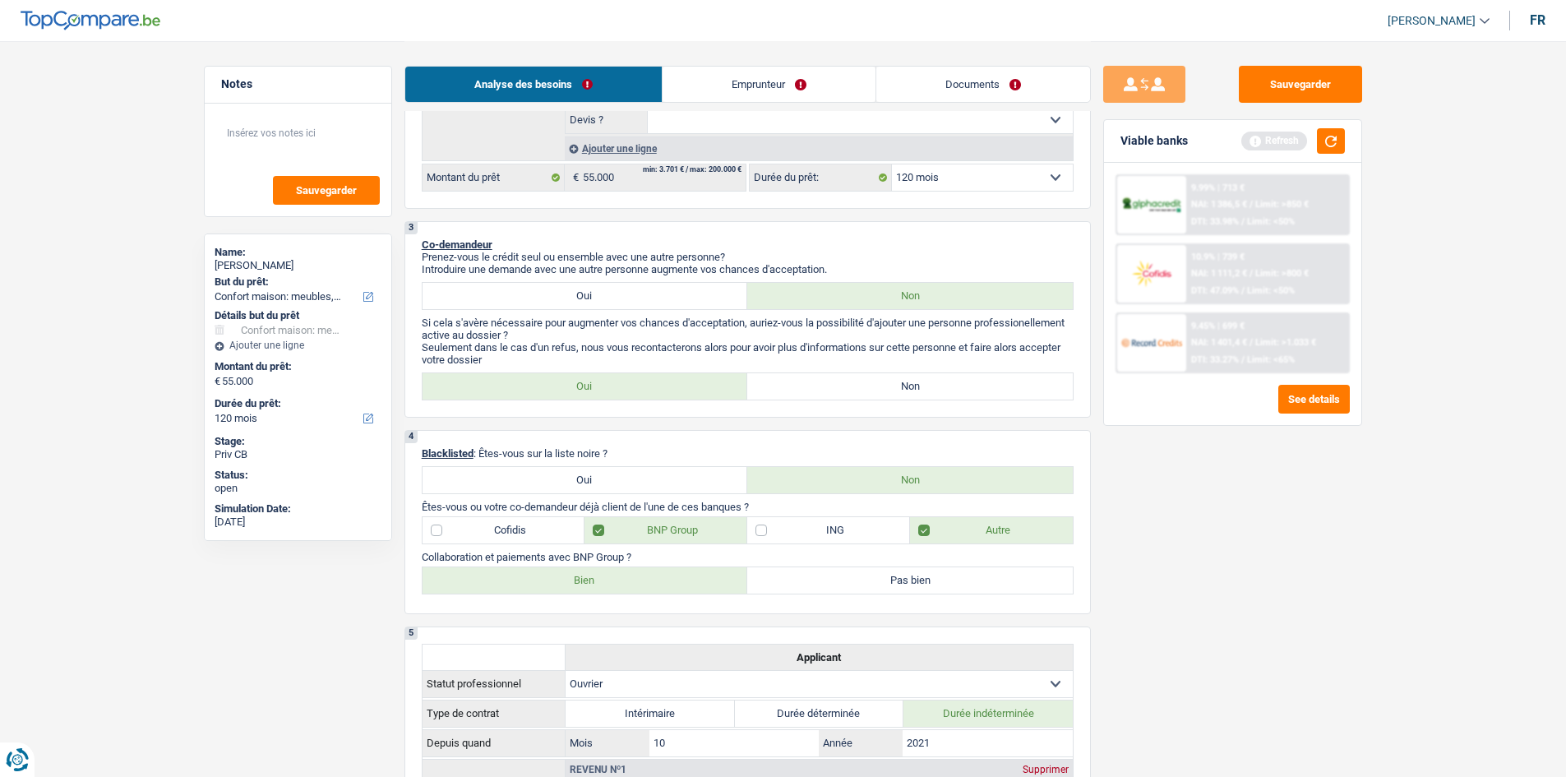
click at [658, 534] on input "BNP Group" at bounding box center [666, 530] width 163 height 26
checkbox input "false"
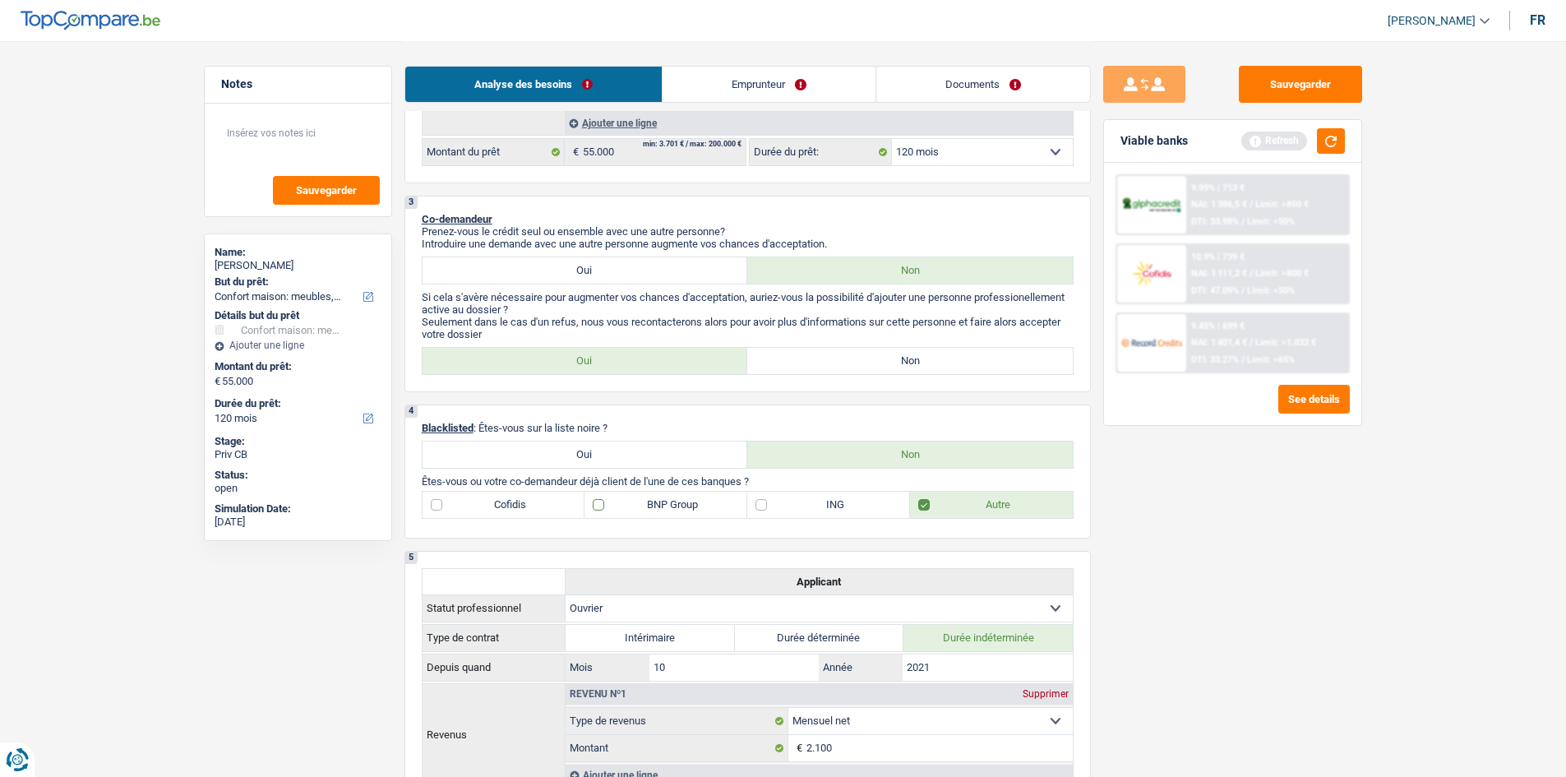
scroll to position [319, 0]
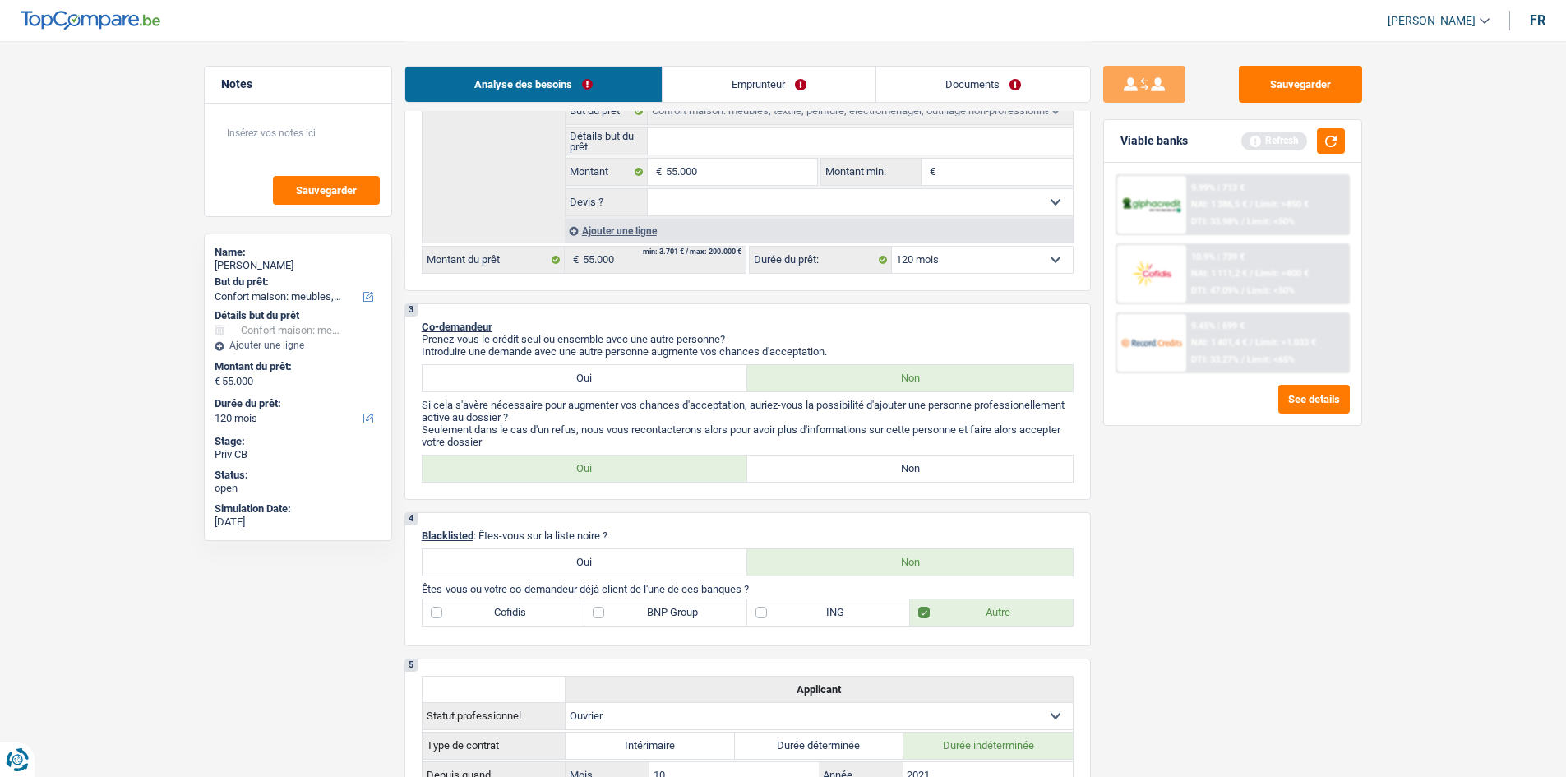
click at [779, 470] on label "Non" at bounding box center [910, 469] width 326 height 26
click at [779, 470] on input "Non" at bounding box center [910, 469] width 326 height 26
radio input "true"
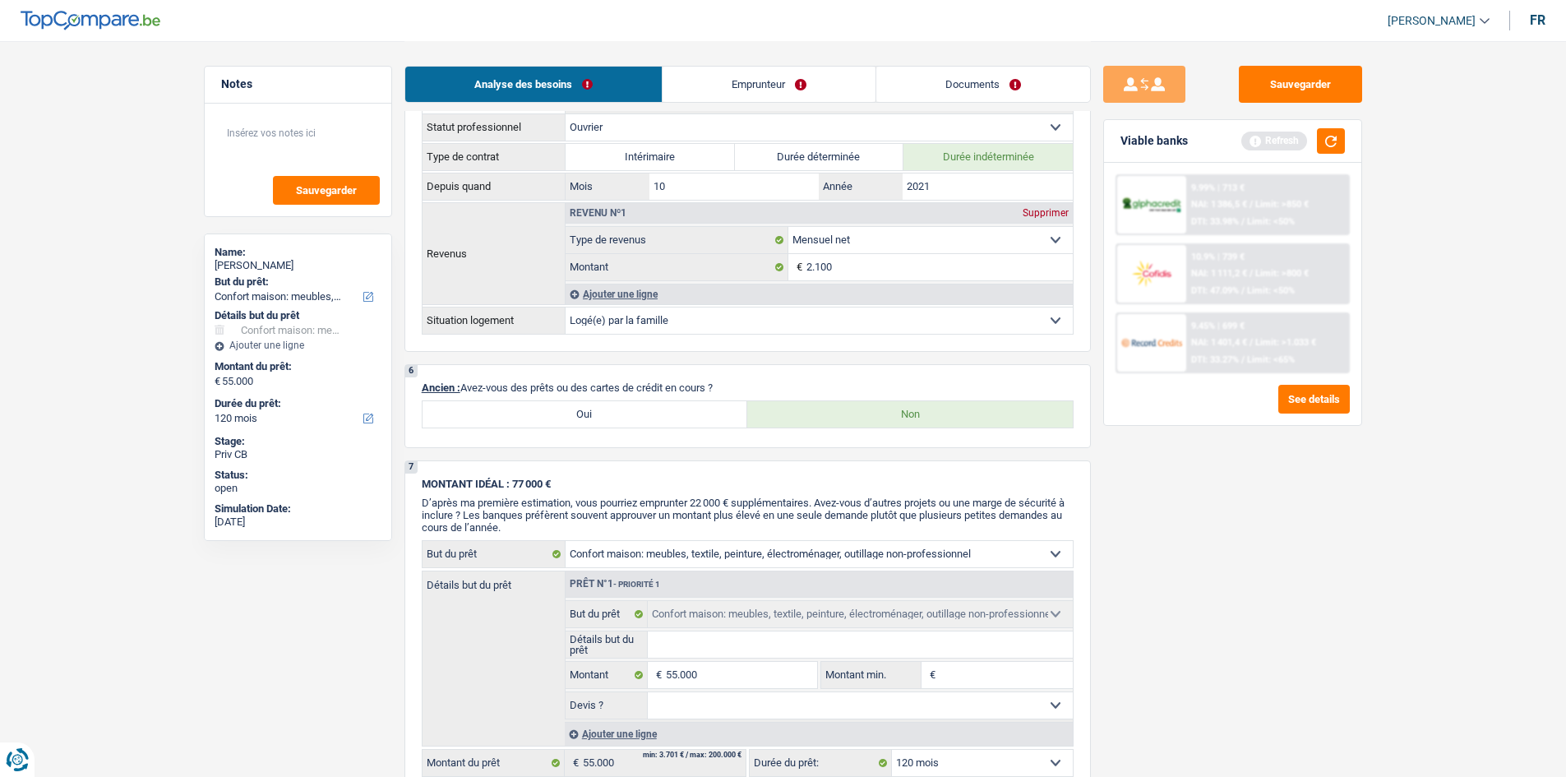
scroll to position [1059, 0]
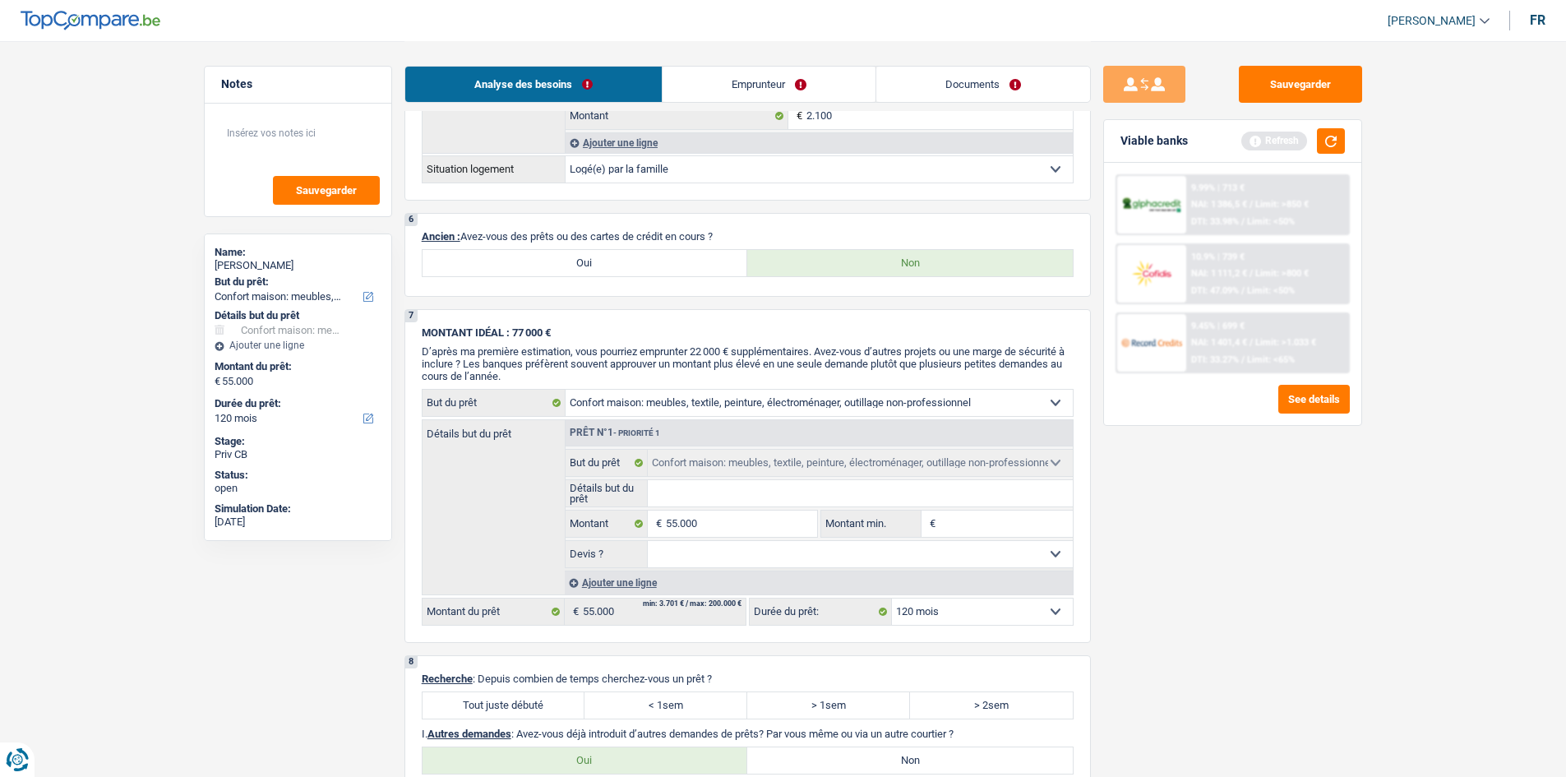
click at [571, 261] on label "Oui" at bounding box center [586, 263] width 326 height 26
click at [571, 261] on input "Oui" at bounding box center [586, 263] width 326 height 26
radio input "true"
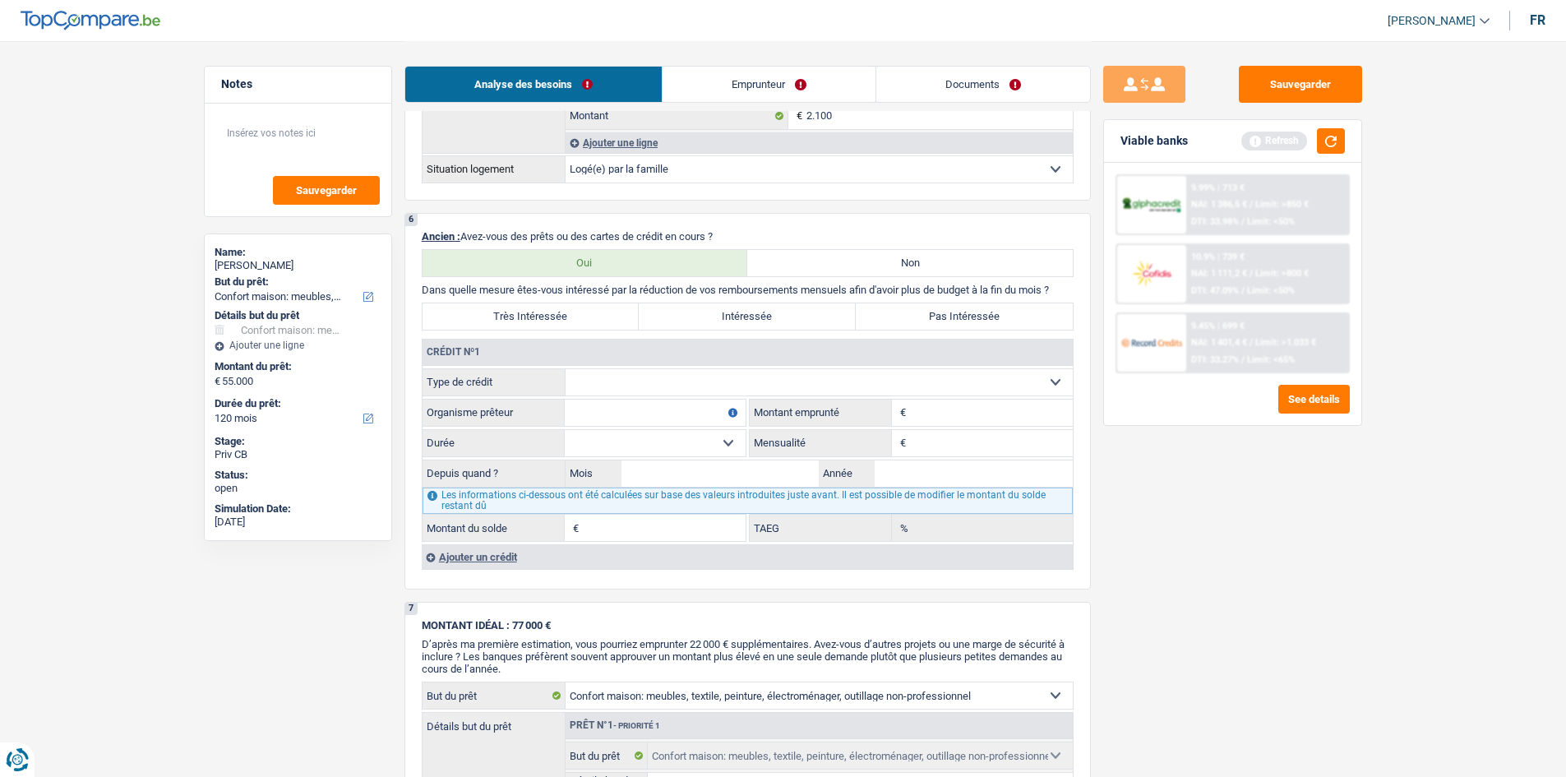
click at [605, 380] on select "Carte ou ouverture de crédit Prêt hypothécaire Vente à tempérament Prêt à tempé…" at bounding box center [819, 382] width 507 height 26
select select "carLoan"
type input "0"
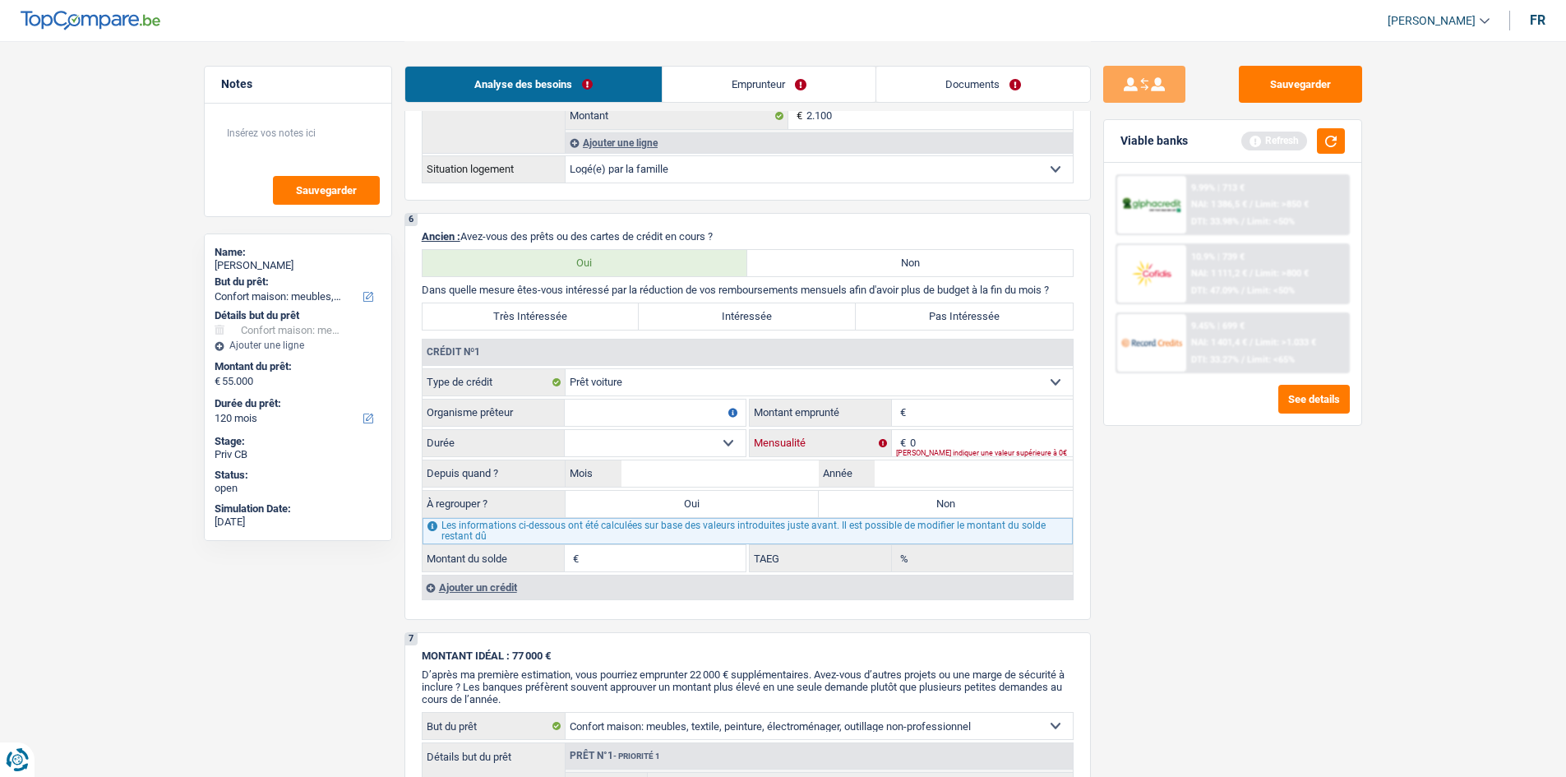
click at [927, 439] on input "0" at bounding box center [991, 443] width 163 height 26
click at [918, 412] on input "Montant" at bounding box center [991, 413] width 163 height 26
type input "25.000"
click at [1291, 664] on div "Sauvegarder Viable banks Refresh 9.99% | 713 € NAI: 1 386,5 € / Limit: >850 € D…" at bounding box center [1233, 408] width 284 height 685
click at [657, 423] on input "Organisme prêteur" at bounding box center [655, 413] width 181 height 26
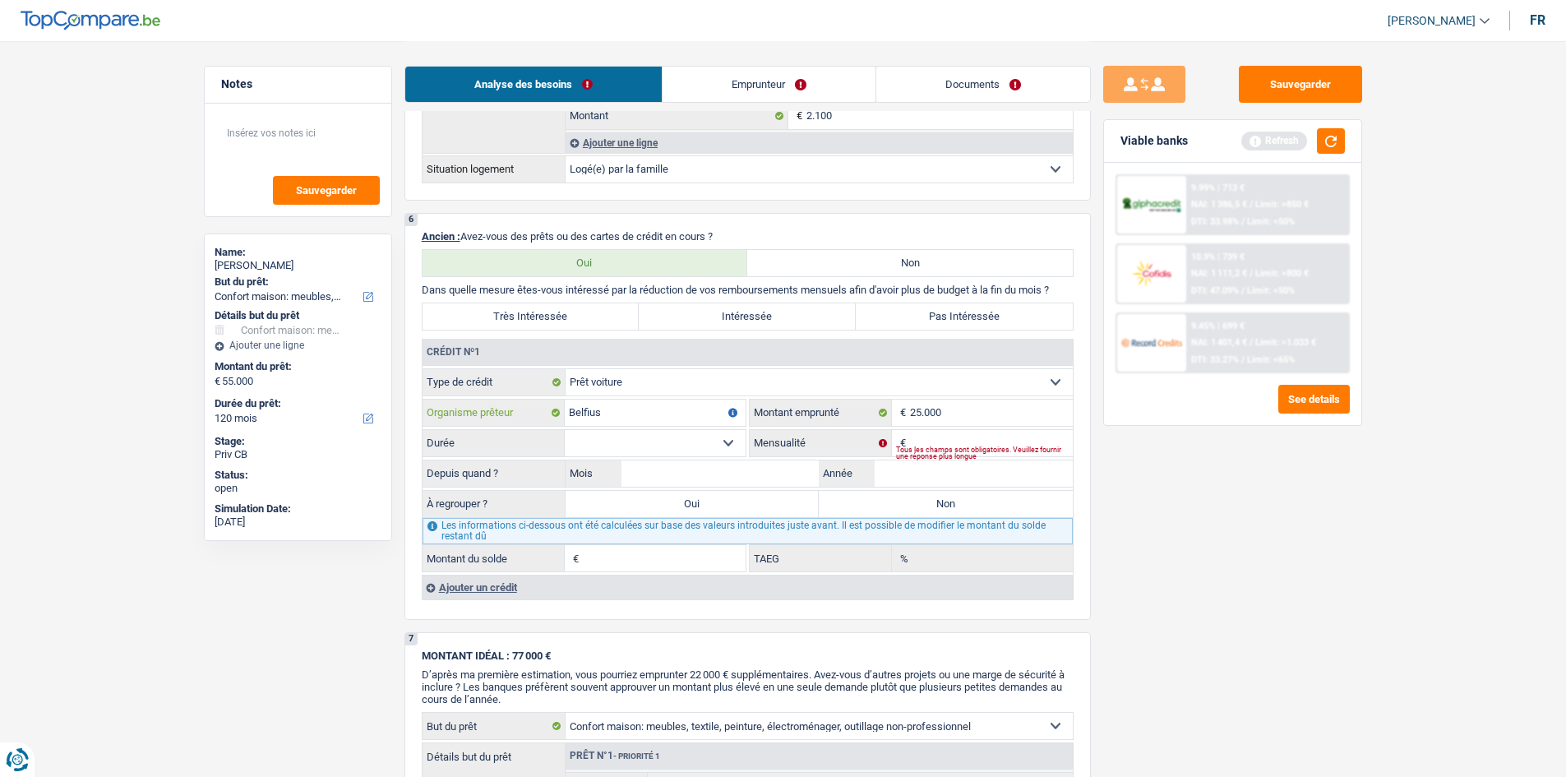
type input "Belfius"
click at [1187, 487] on div "Sauvegarder Viable banks Refresh 9.99% | 713 € NAI: 1 386,5 € / Limit: >850 € D…" at bounding box center [1233, 408] width 284 height 685
click at [701, 438] on select "12 mois 18 mois 24 mois 30 mois 36 mois 42 mois 48 mois 60 mois 72 mois 84 mois…" at bounding box center [655, 443] width 181 height 26
select select "72"
click at [565, 430] on select "12 mois 18 mois 24 mois 30 mois 36 mois 42 mois 48 mois 60 mois 72 mois 84 mois…" at bounding box center [655, 443] width 181 height 26
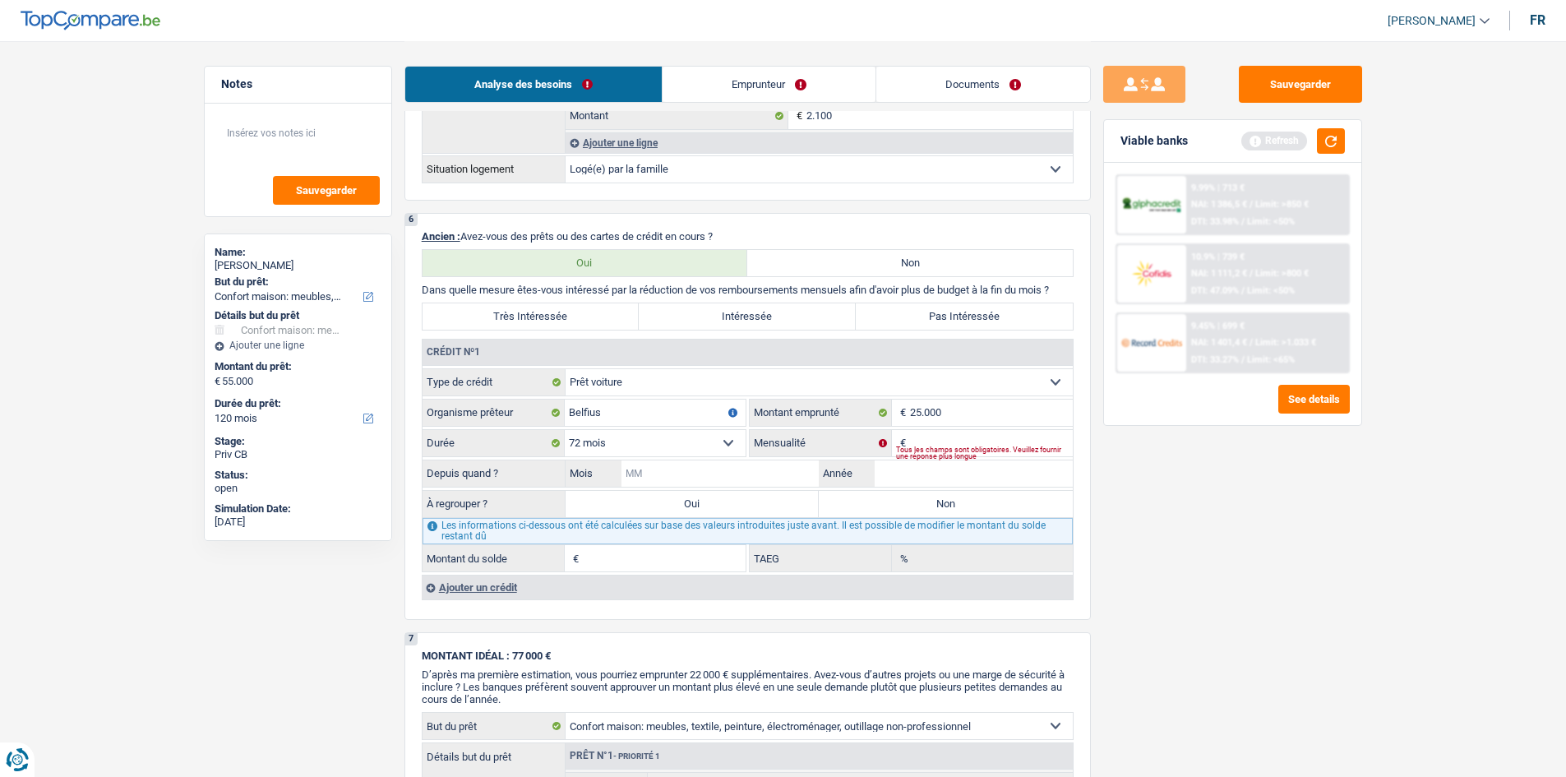
click at [716, 476] on input "Mois" at bounding box center [721, 473] width 198 height 26
click at [915, 463] on input "Année" at bounding box center [974, 473] width 198 height 26
type input "2021"
click at [751, 467] on input "Mois" at bounding box center [721, 473] width 198 height 26
type input "06"
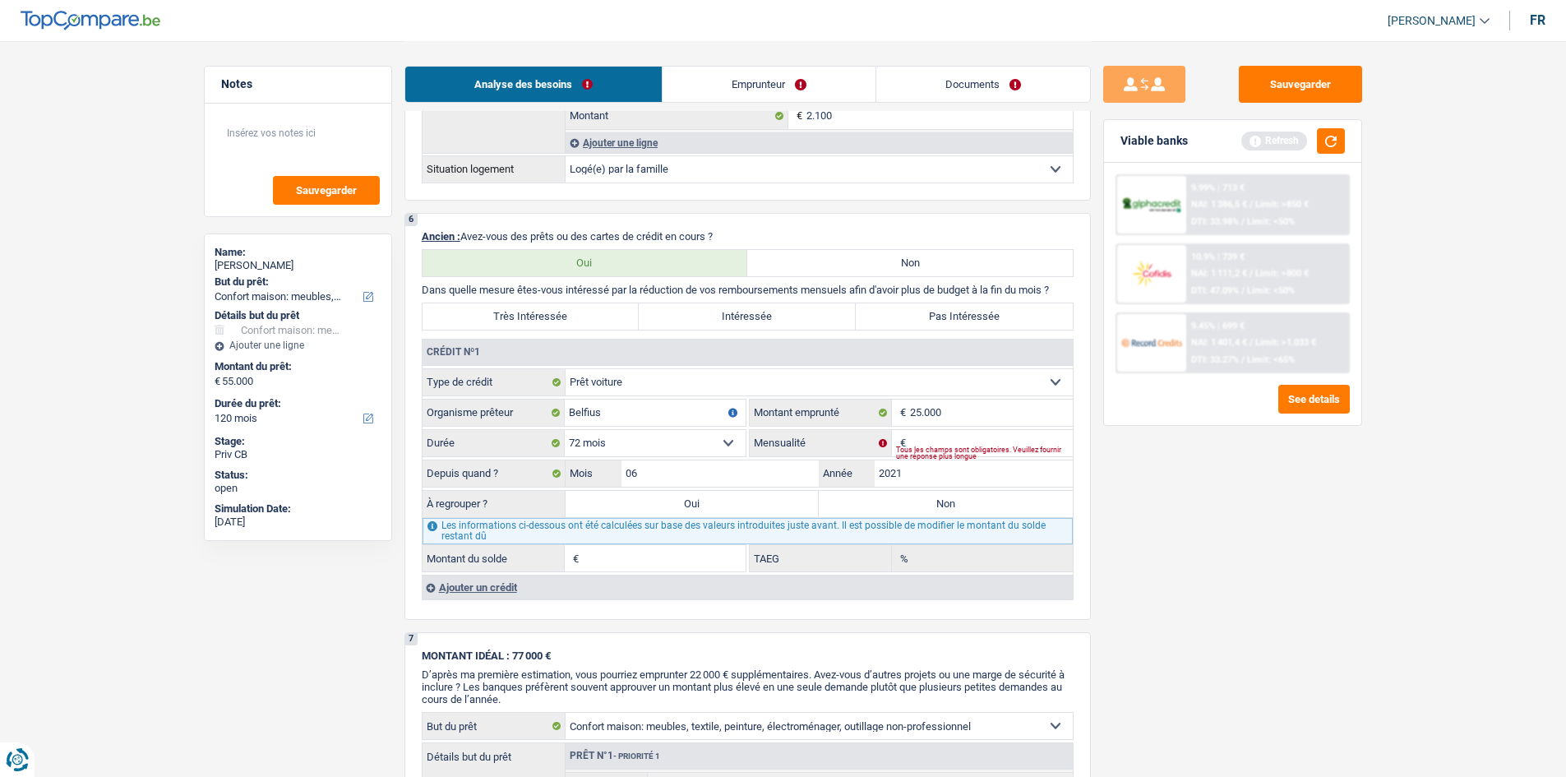
click at [639, 436] on select "12 mois 18 mois 24 mois 30 mois 36 mois 42 mois 48 mois 60 mois 72 mois 84 mois…" at bounding box center [655, 443] width 181 height 26
select select "60"
click at [565, 430] on select "12 mois 18 mois 24 mois 30 mois 36 mois 42 mois 48 mois 60 mois 72 mois 84 mois…" at bounding box center [655, 443] width 181 height 26
drag, startPoint x: 1340, startPoint y: 559, endPoint x: 1276, endPoint y: 534, distance: 68.0
click at [1307, 544] on div "Sauvegarder Viable banks Refresh 9.99% | 713 € NAI: 1 386,5 € / Limit: >850 € D…" at bounding box center [1233, 408] width 284 height 685
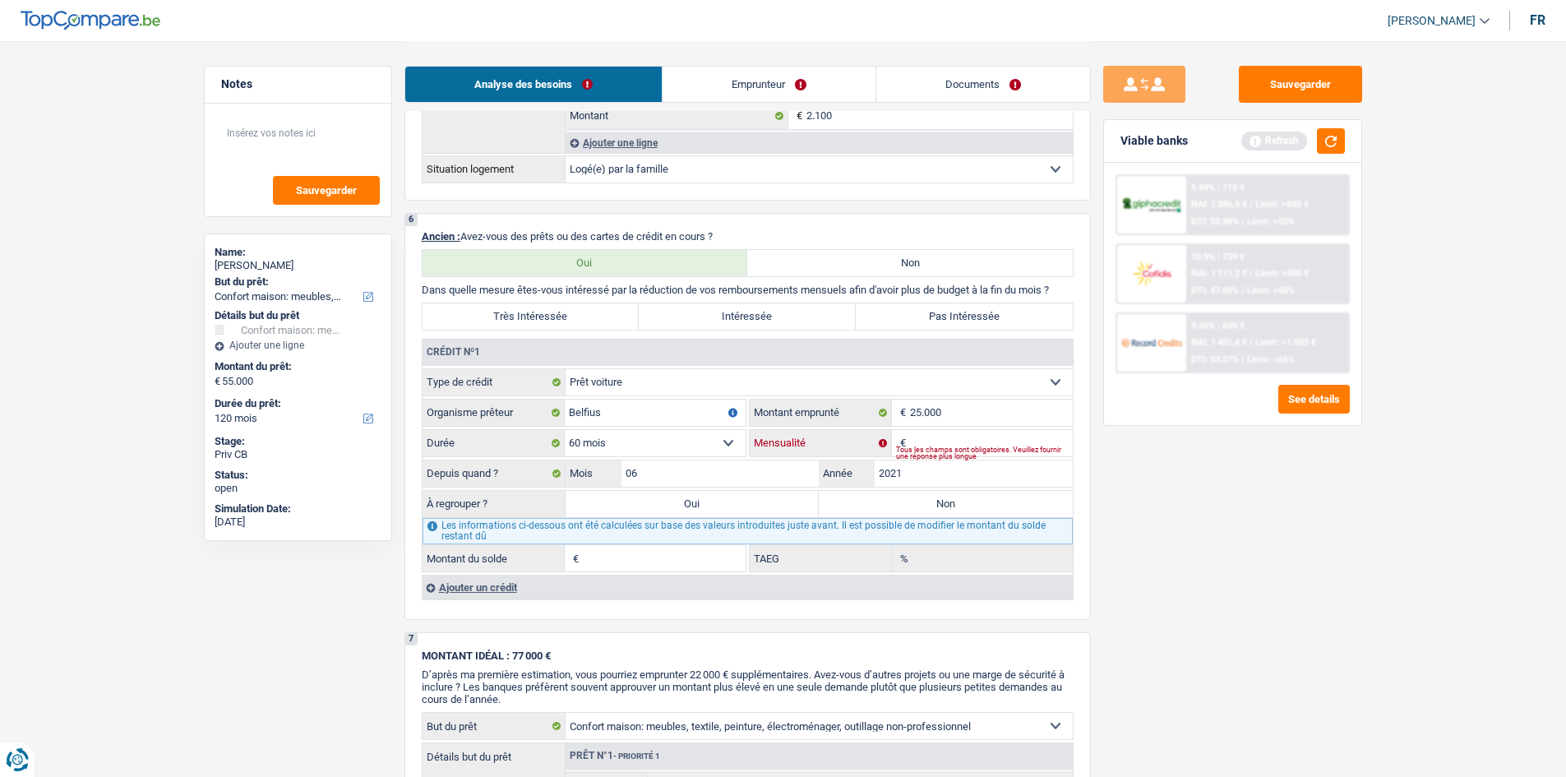
drag, startPoint x: 965, startPoint y: 442, endPoint x: 840, endPoint y: 484, distance: 131.6
click at [965, 442] on input "Mensualité" at bounding box center [991, 443] width 163 height 26
click at [909, 501] on label "Non" at bounding box center [946, 504] width 254 height 26
click at [909, 501] on input "Non" at bounding box center [946, 504] width 254 height 26
radio input "true"
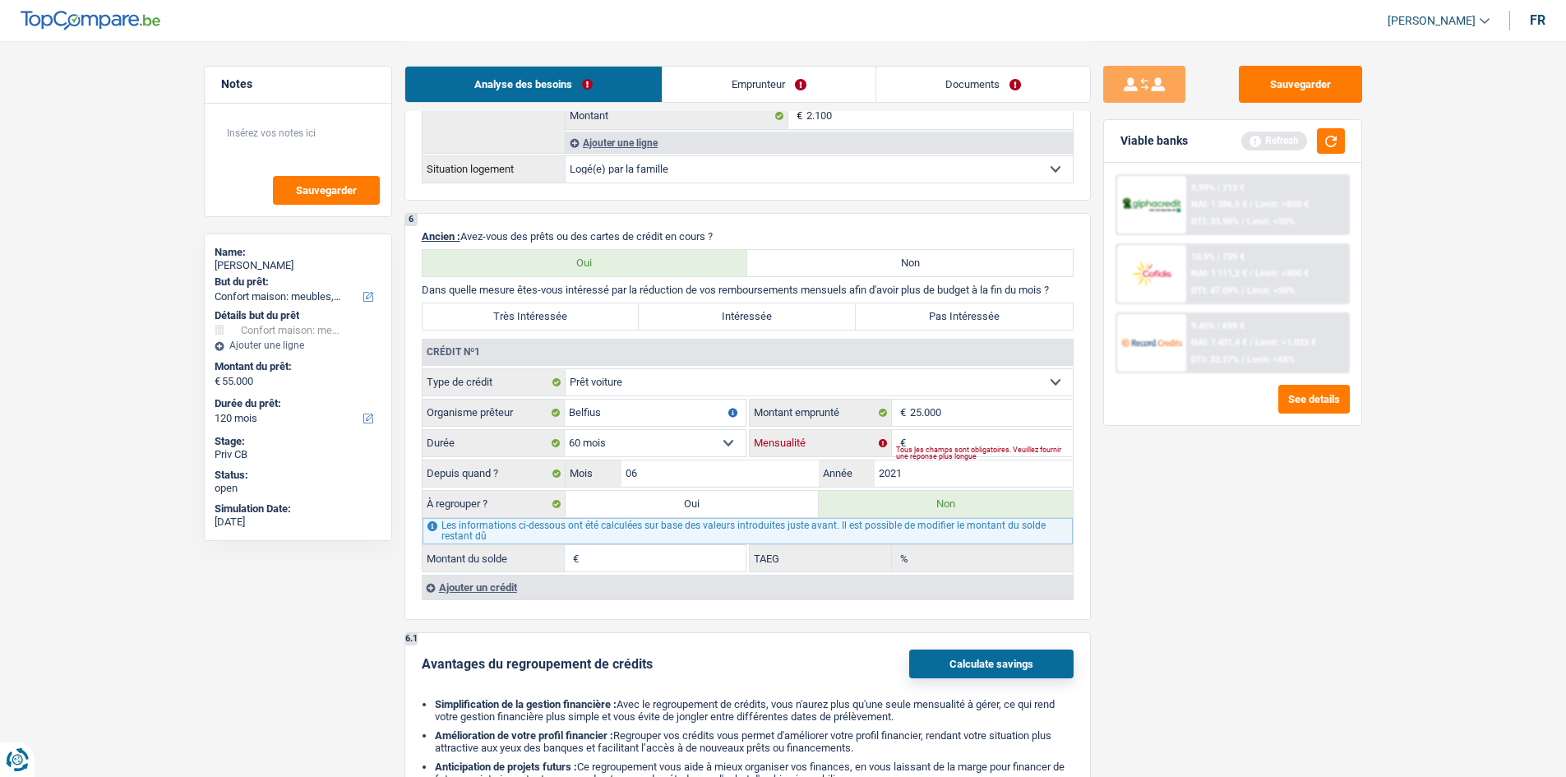
click at [954, 444] on input "Mensualité" at bounding box center [991, 443] width 163 height 26
type input "450"
type input "3.999"
type input "3,11"
click at [1191, 641] on div "Sauvegarder Viable banks Refresh 9.99% | 713 € NAI: 1 386,5 € / Limit: >850 € D…" at bounding box center [1233, 408] width 284 height 685
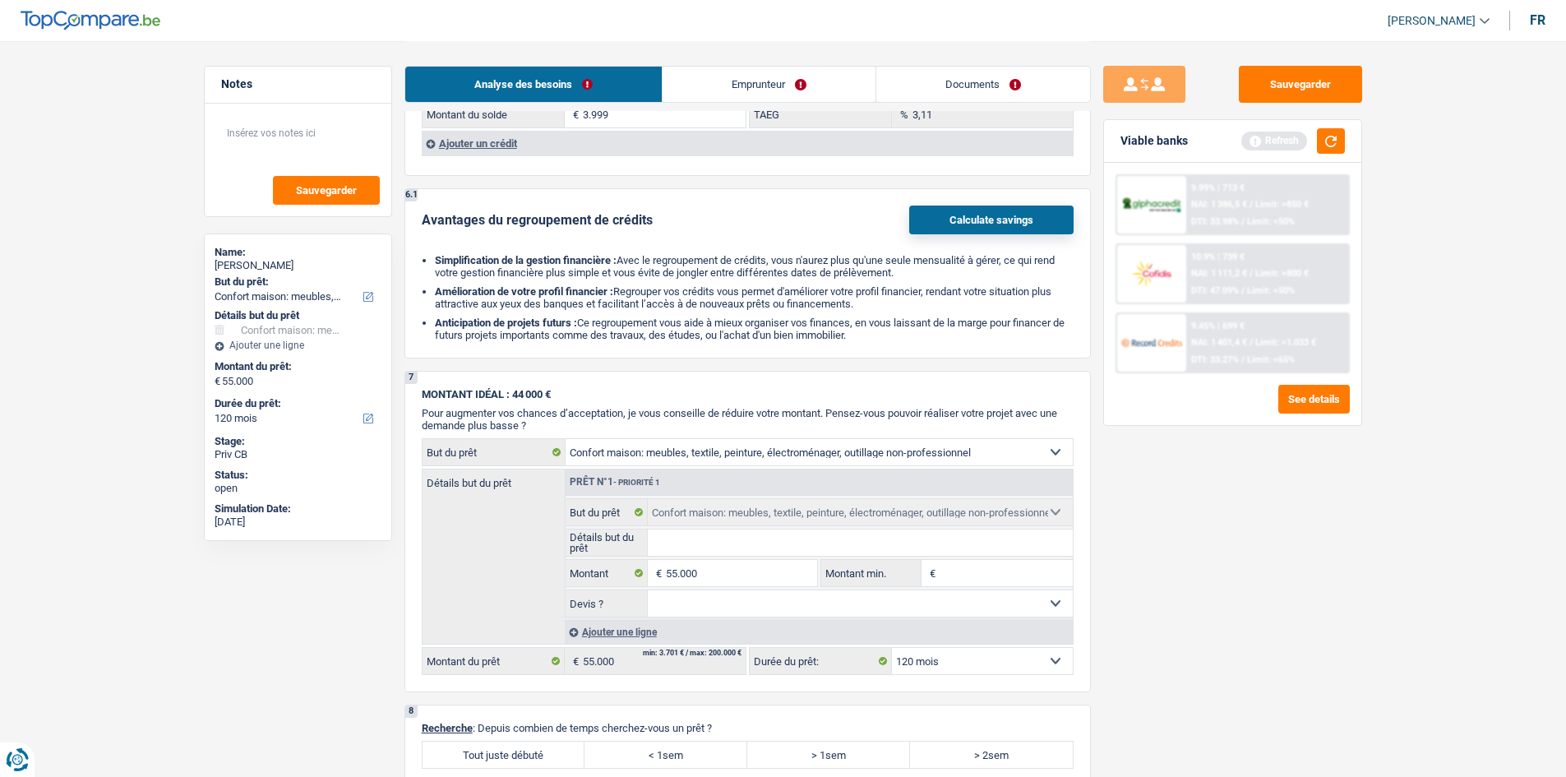
scroll to position [1224, 0]
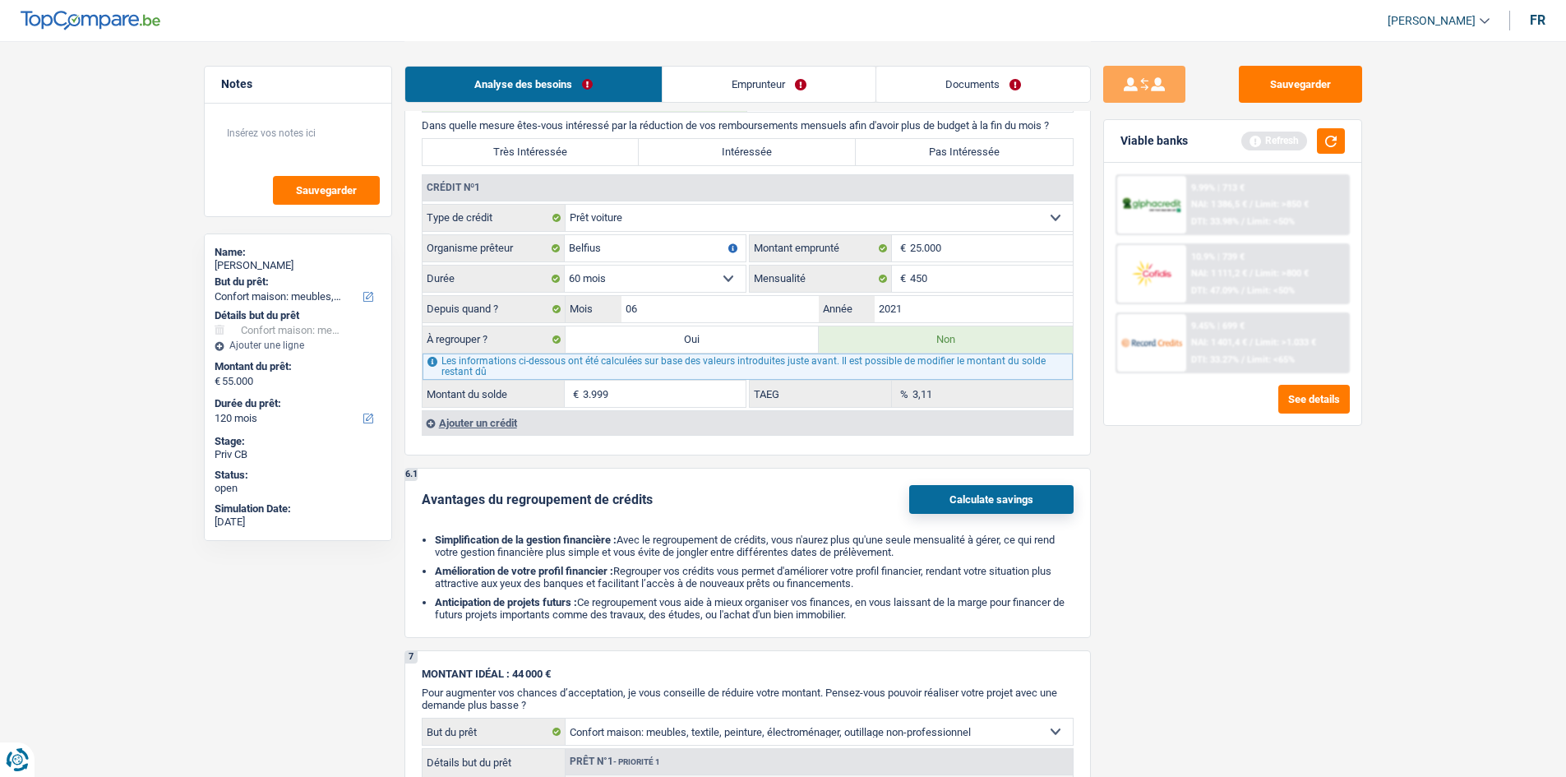
click at [485, 429] on div "Ajouter un crédit" at bounding box center [747, 422] width 651 height 25
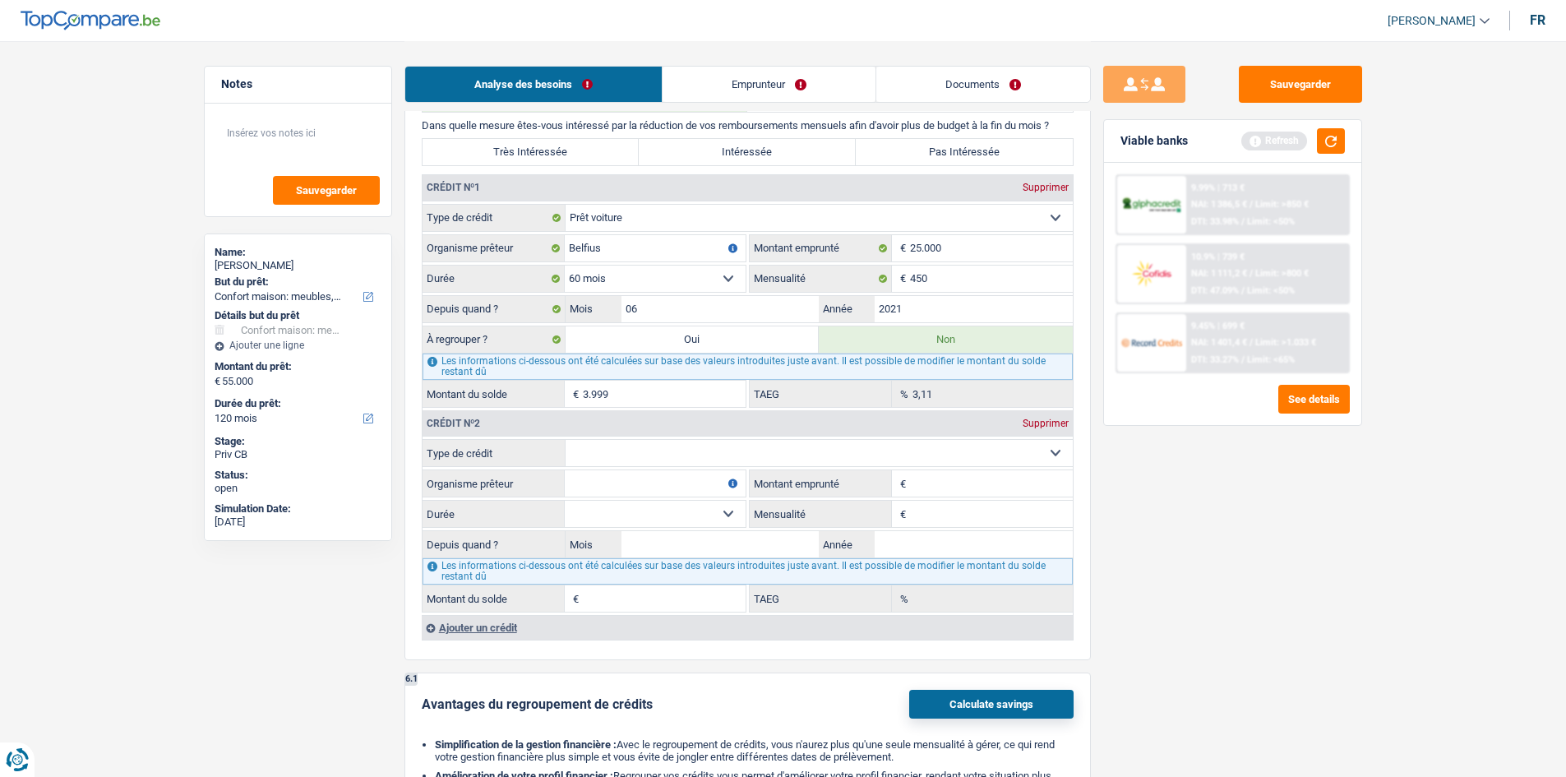
click at [752, 456] on select "Carte ou ouverture de crédit Prêt hypothécaire Vente à tempérament Prêt à tempé…" at bounding box center [819, 453] width 507 height 26
select select "cardOrCredit"
type input "0"
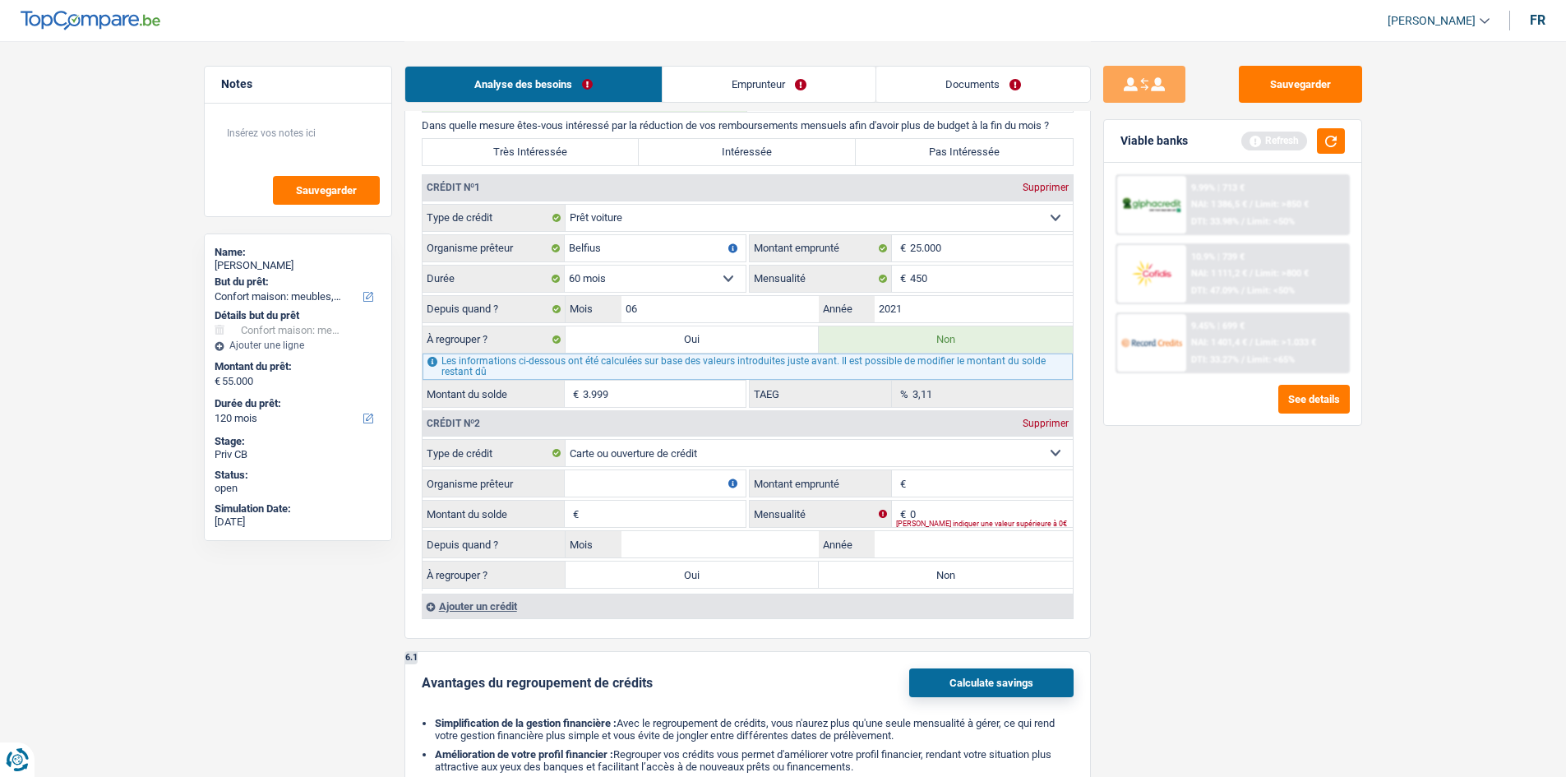
click at [613, 473] on input "Organisme prêteur" at bounding box center [655, 483] width 181 height 26
type input "Belfius"
click at [907, 482] on span "€" at bounding box center [901, 483] width 18 height 26
click at [923, 478] on input "Montant emprunté" at bounding box center [991, 483] width 163 height 26
type input "2.000"
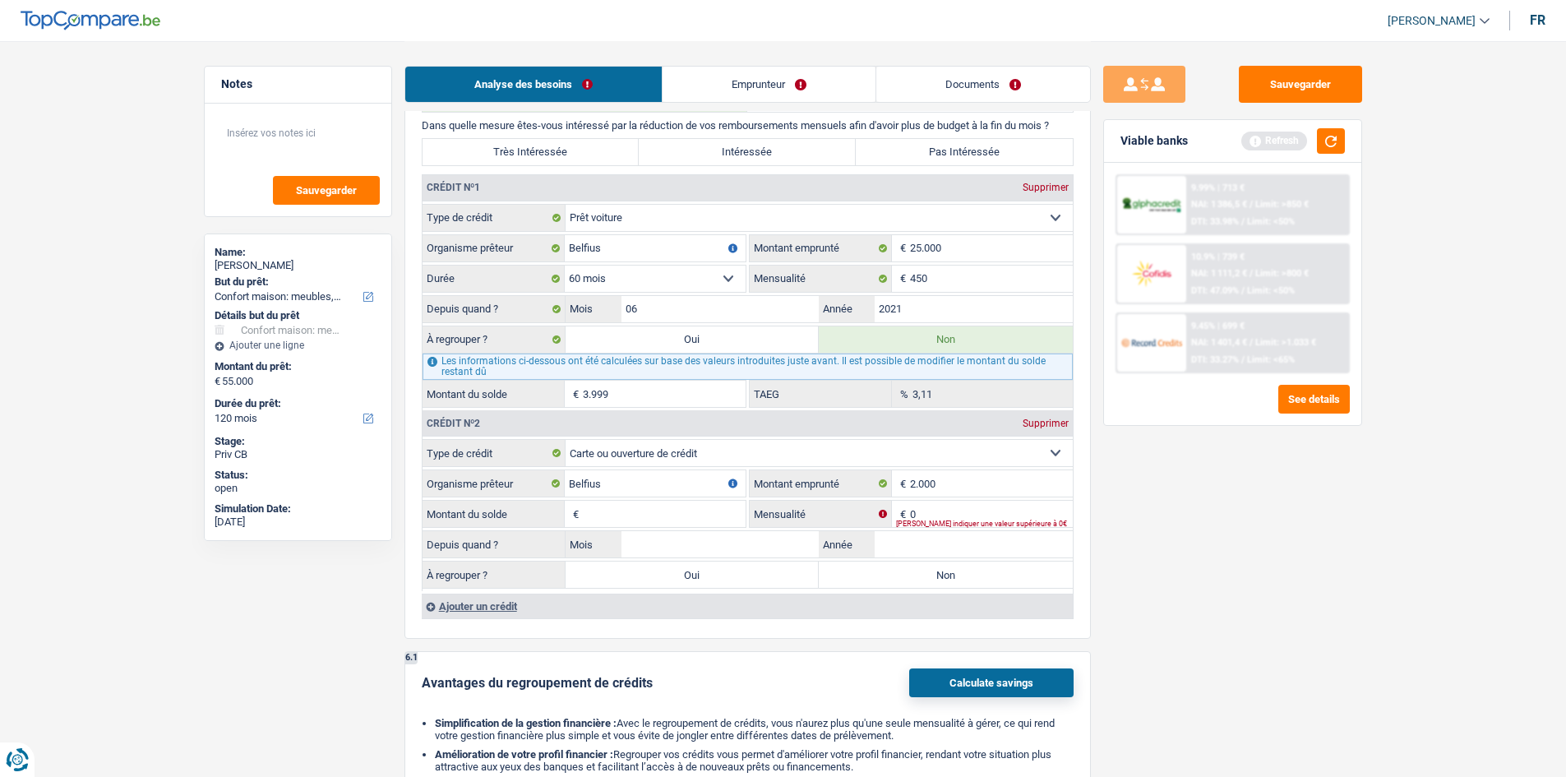
click at [1222, 573] on div "Sauvegarder Viable banks Refresh 9.99% | 713 € NAI: 1 386,5 € / Limit: >850 € D…" at bounding box center [1233, 408] width 284 height 685
click at [700, 525] on input "Montant du solde" at bounding box center [664, 514] width 163 height 26
type input "2.000"
click at [1353, 553] on div "Sauvegarder Viable banks Refresh 9.99% | 713 € NAI: 1 386,5 € / Limit: >850 € D…" at bounding box center [1233, 408] width 284 height 685
click at [935, 516] on input "0" at bounding box center [991, 514] width 163 height 26
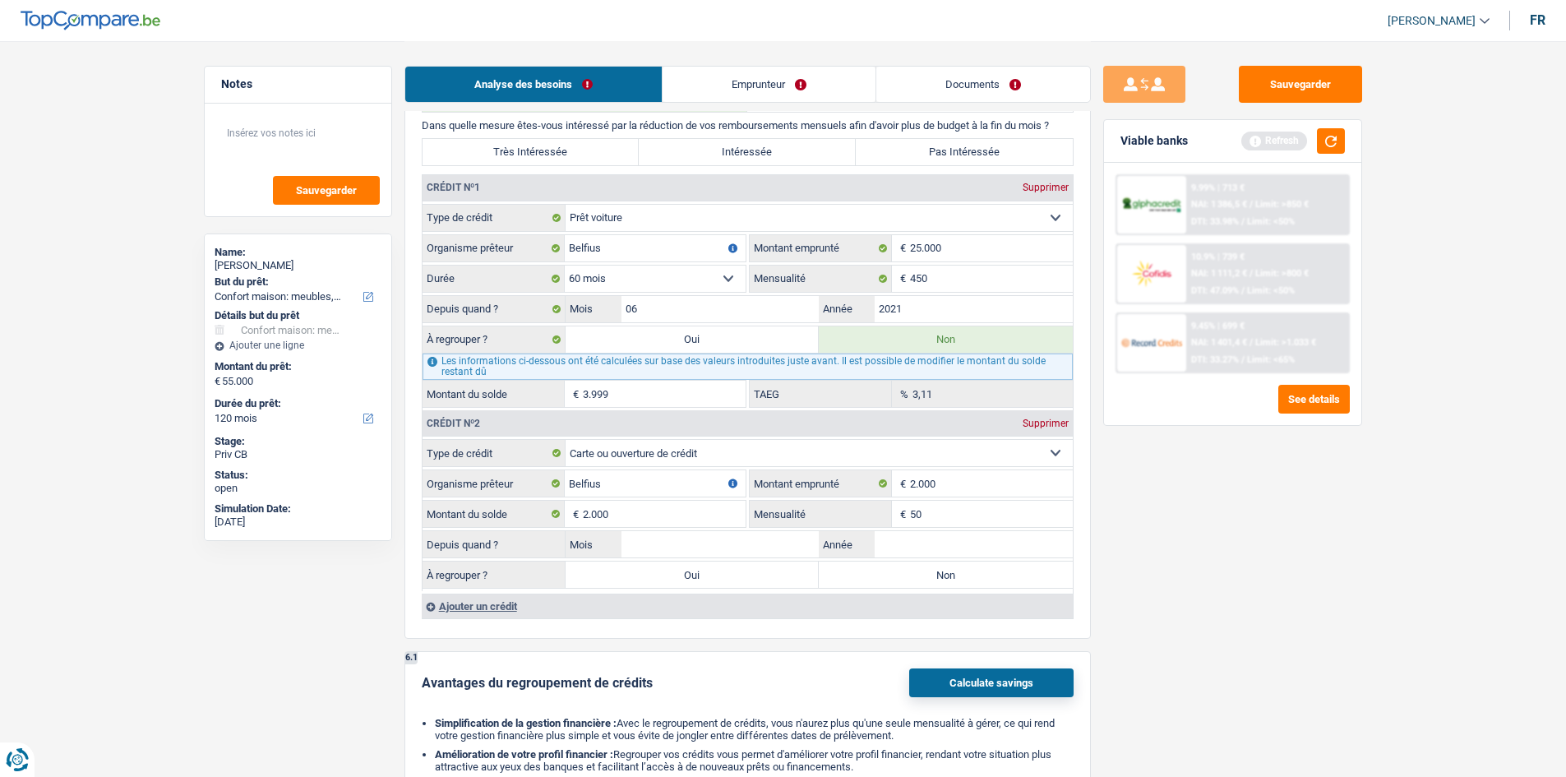
type input "50"
drag, startPoint x: 1248, startPoint y: 552, endPoint x: 1174, endPoint y: 546, distance: 74.2
click at [1233, 552] on div "Sauvegarder Viable banks Refresh 9.99% | 713 € NAI: 1 386,5 € / Limit: >850 € D…" at bounding box center [1233, 408] width 284 height 685
click at [894, 536] on input "Année" at bounding box center [974, 544] width 198 height 26
click at [888, 550] on input "Année" at bounding box center [974, 544] width 198 height 26
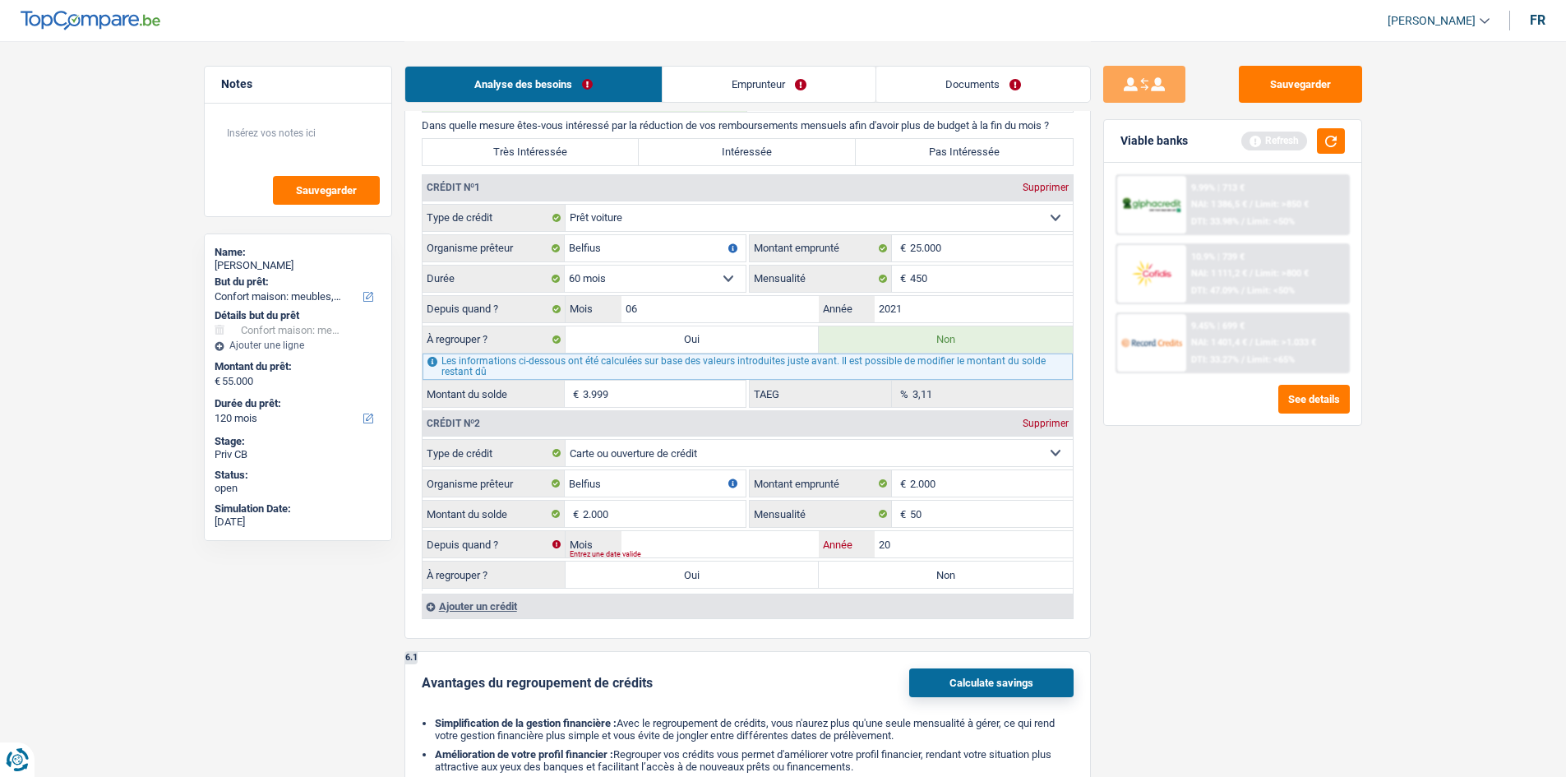
type input "2"
type input "2020"
click at [752, 547] on input "Mois" at bounding box center [721, 544] width 198 height 26
type input "05"
drag, startPoint x: 1176, startPoint y: 632, endPoint x: 1161, endPoint y: 624, distance: 16.5
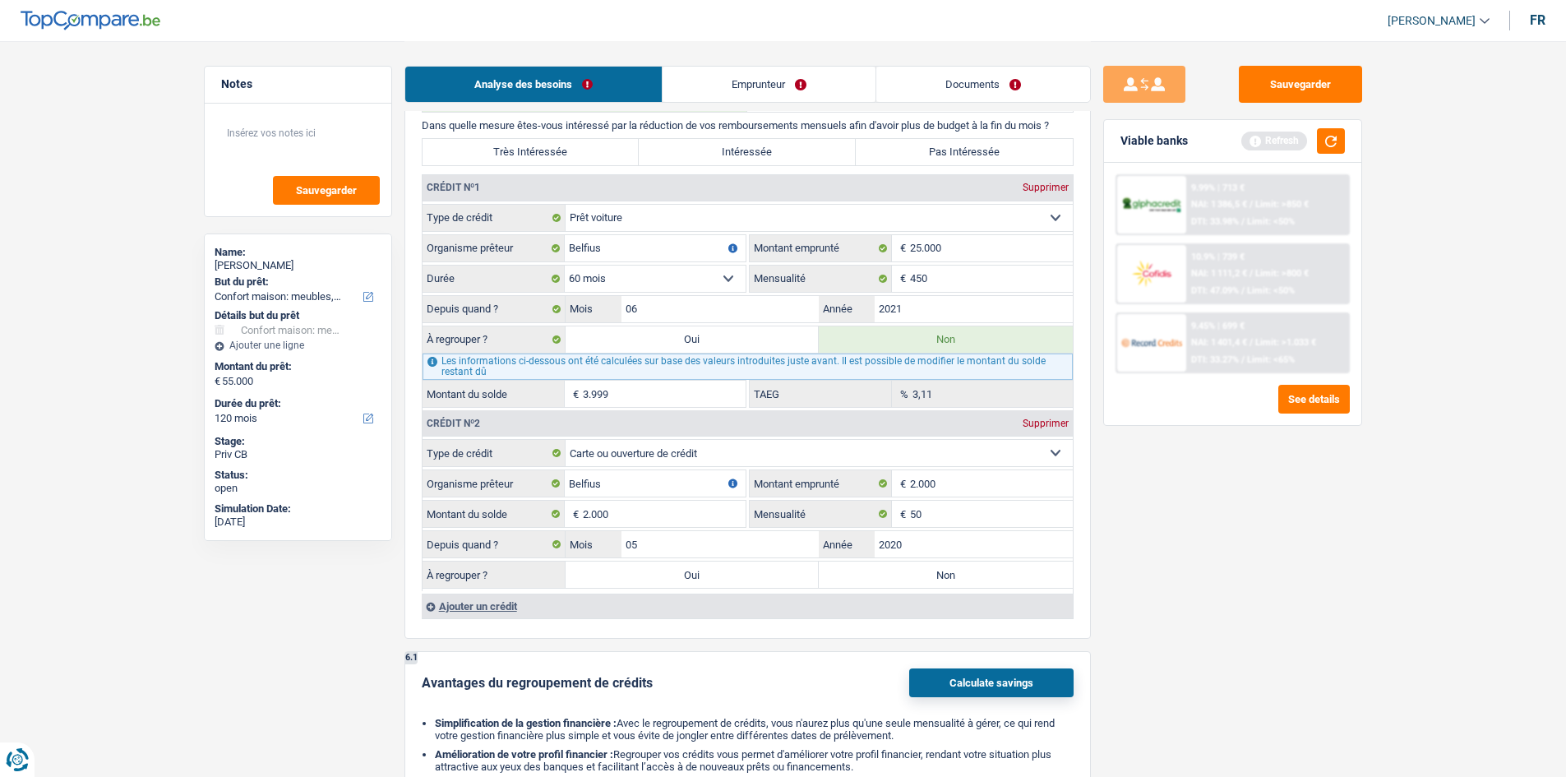
click at [1172, 628] on div "Sauvegarder Viable banks Refresh 9.99% | 713 € NAI: 1 386,5 € / Limit: >850 € D…" at bounding box center [1233, 408] width 284 height 685
click at [943, 580] on label "Non" at bounding box center [946, 575] width 254 height 26
click at [943, 580] on input "Non" at bounding box center [946, 575] width 254 height 26
radio input "true"
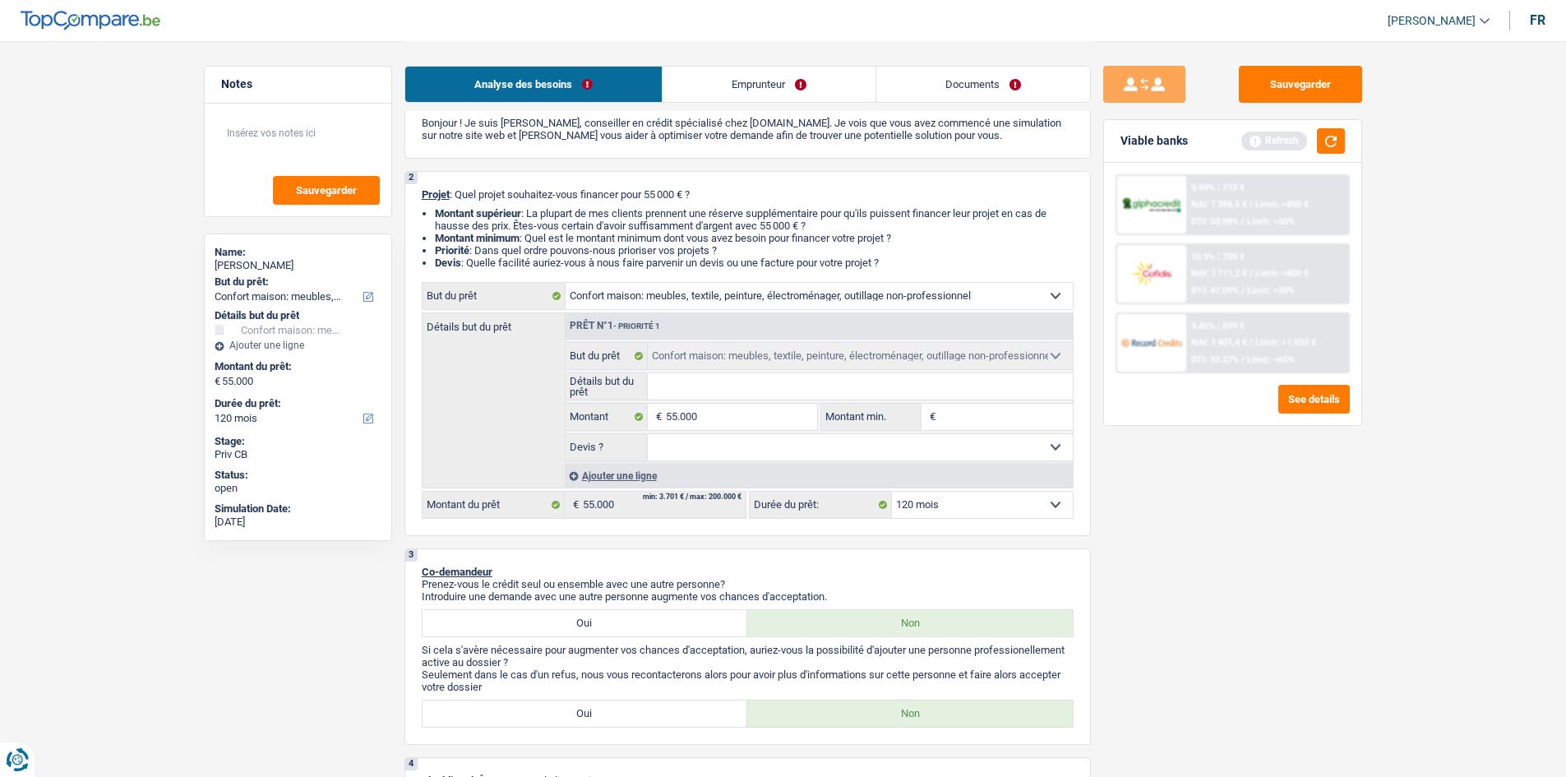
scroll to position [0, 0]
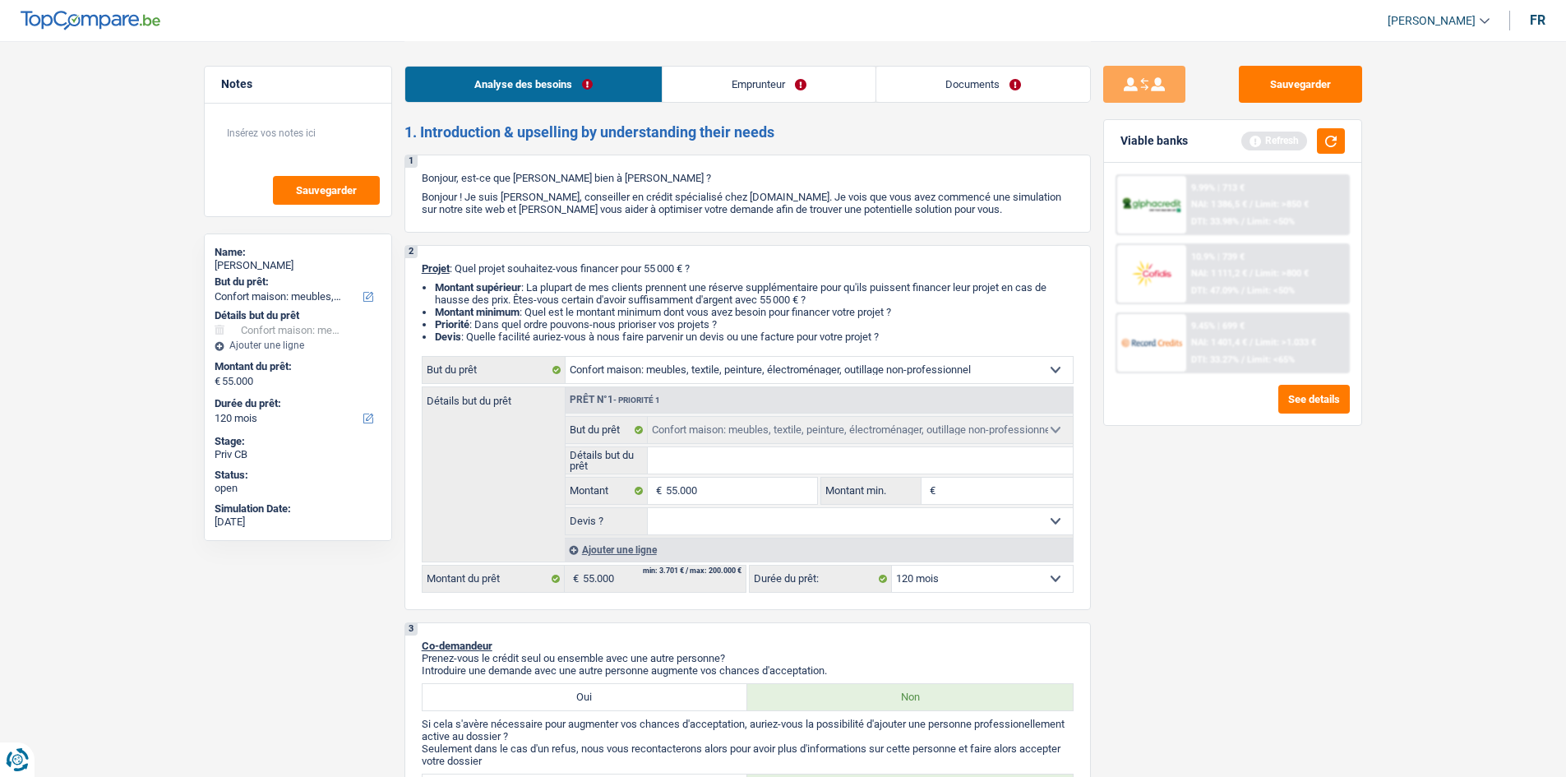
click at [726, 84] on link "Emprunteur" at bounding box center [769, 84] width 213 height 35
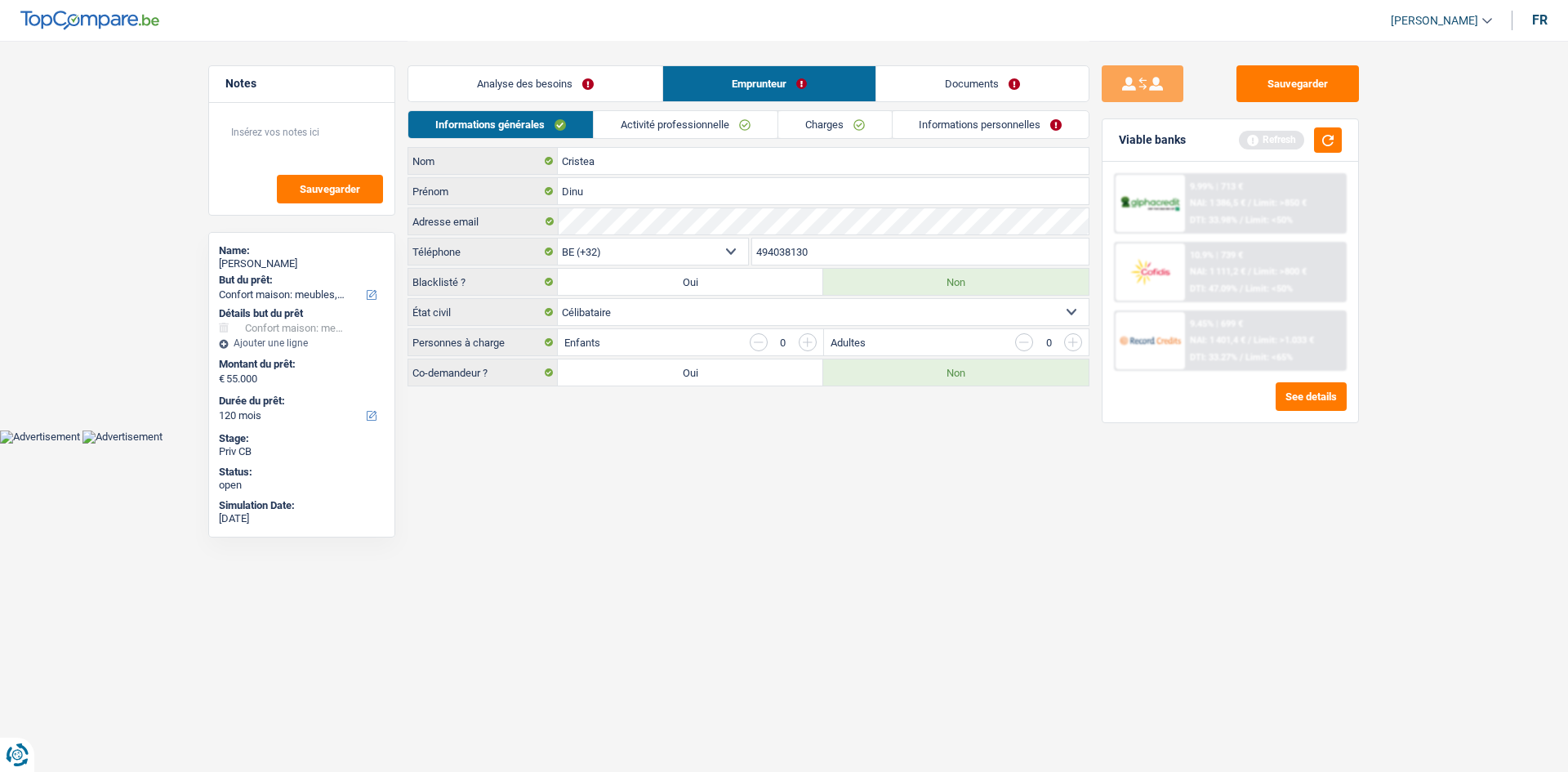
click at [707, 122] on link "Activité professionnelle" at bounding box center [685, 124] width 184 height 27
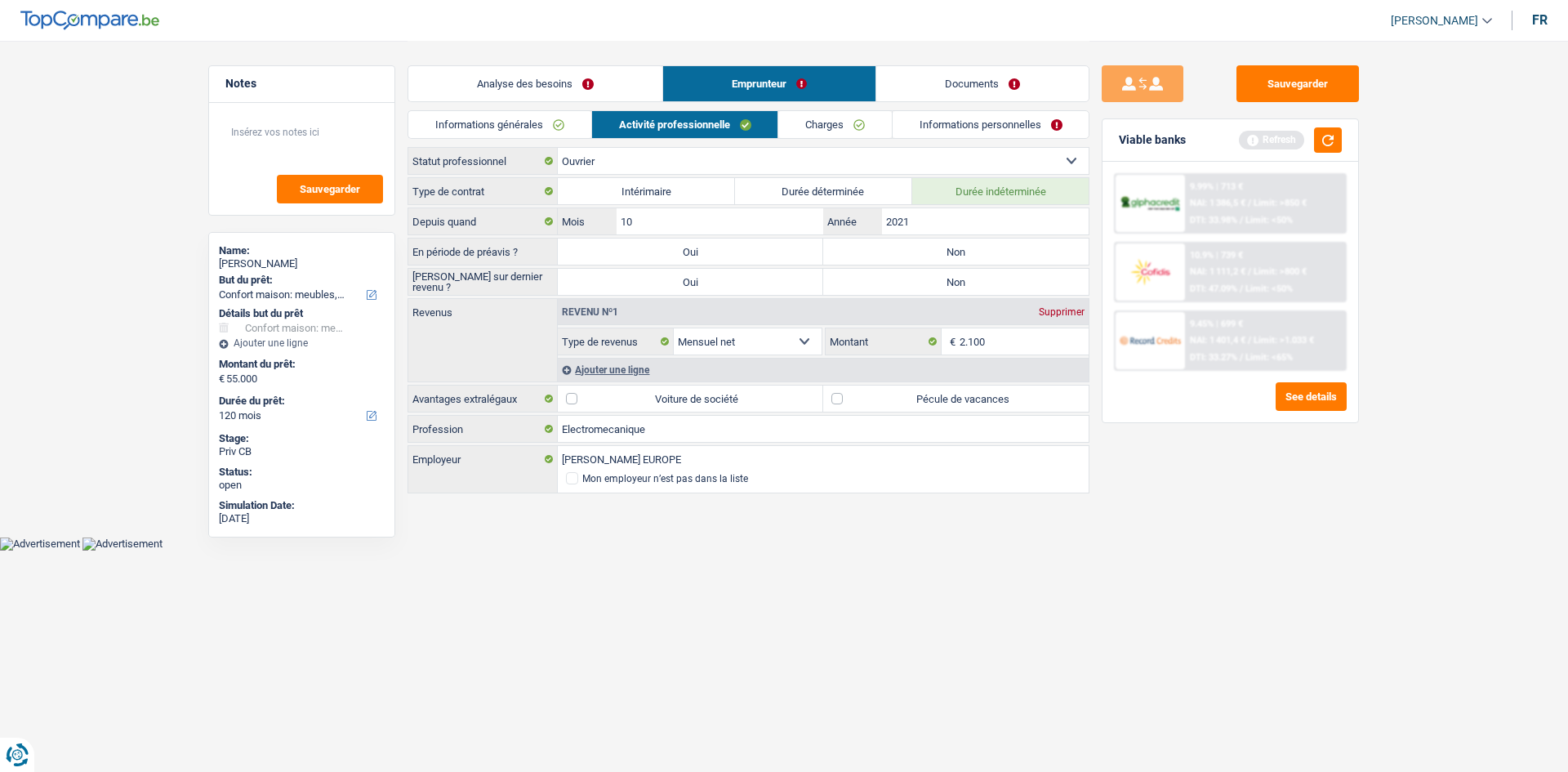
click at [615, 374] on div "Ajouter une ligne" at bounding box center [823, 370] width 530 height 24
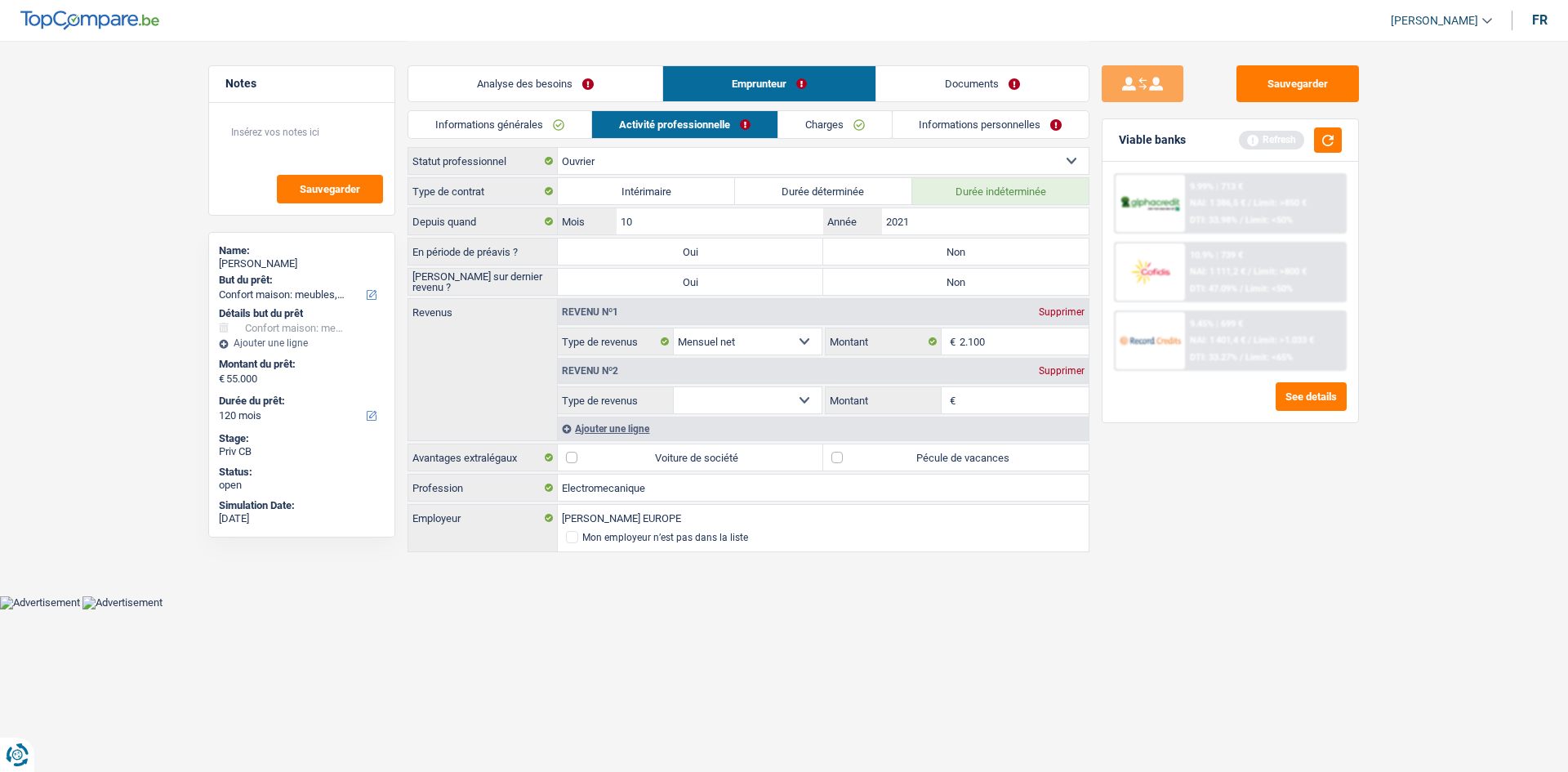
click at [982, 381] on div "Revenu nº2 Supprimer" at bounding box center [823, 371] width 530 height 26
click at [981, 395] on input "Montant" at bounding box center [1024, 400] width 130 height 26
type input "7"
click at [784, 395] on select "Allocation d'handicap Allocations chômage Allocations familiales Chèques repas …" at bounding box center [747, 400] width 148 height 26
select select "mealVouchers"
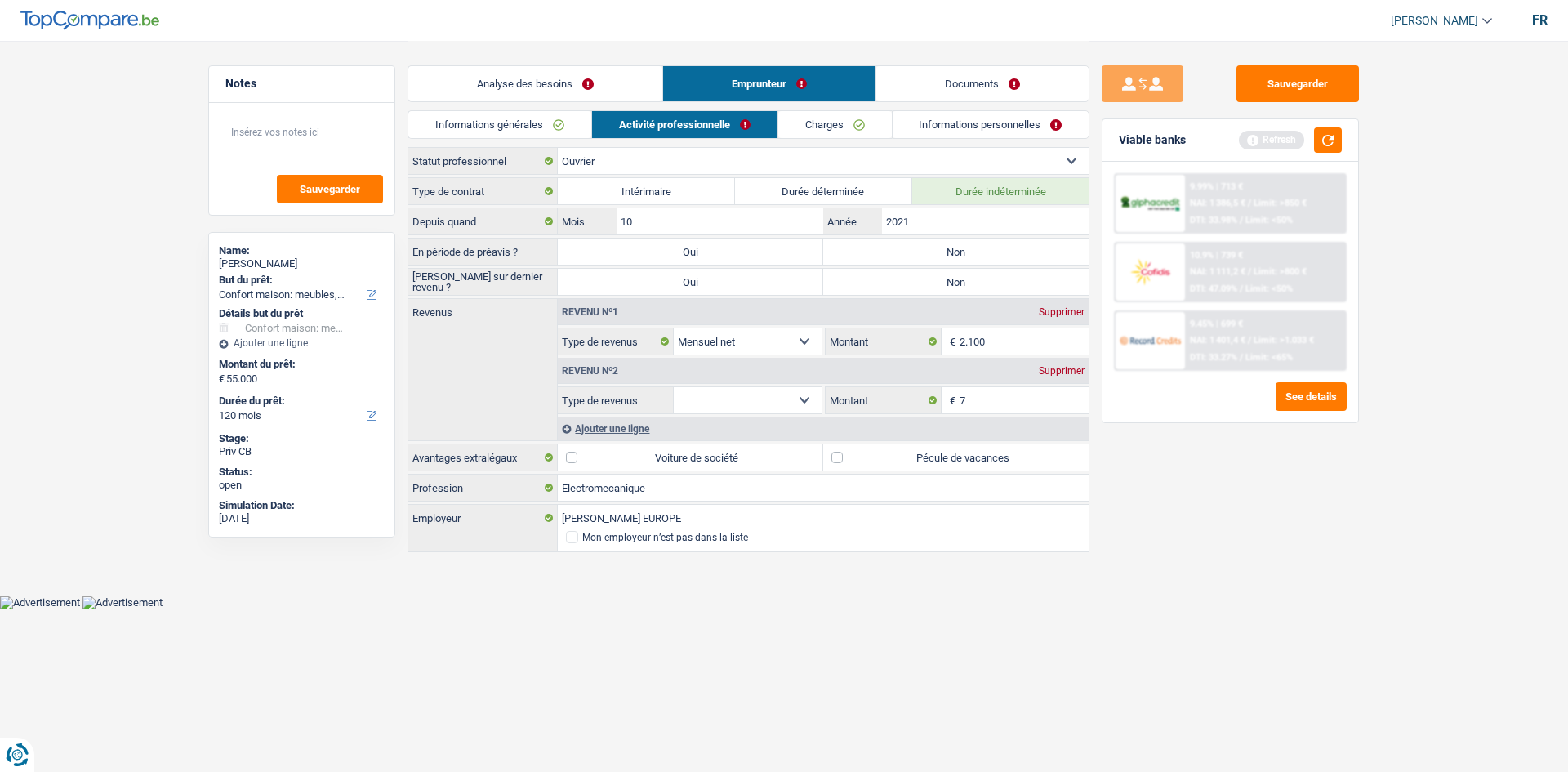
click at [673, 387] on select "Allocation d'handicap Allocations chômage Allocations familiales Chèques repas …" at bounding box center [747, 400] width 148 height 26
drag, startPoint x: 1046, startPoint y: 394, endPoint x: 1014, endPoint y: 393, distance: 32.0
click at [1034, 395] on input "Montant par jour" at bounding box center [1024, 400] width 130 height 26
type input "7,0"
click at [1069, 540] on label "Mon employeur n’est pas dans la liste" at bounding box center [823, 537] width 514 height 12
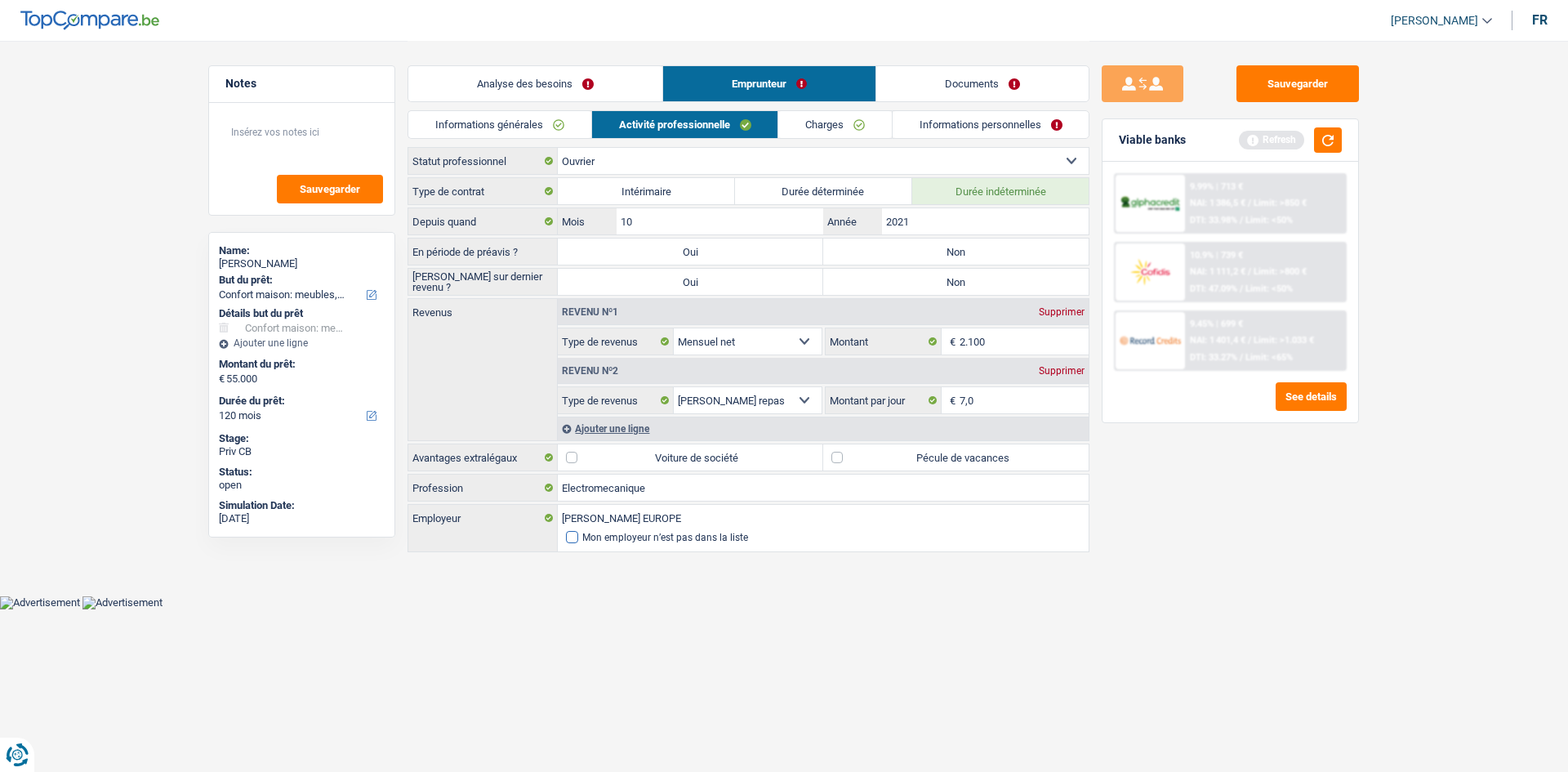
click at [566, 538] on input "Mon employeur n’est pas dans la liste" at bounding box center [566, 538] width 0 height 0
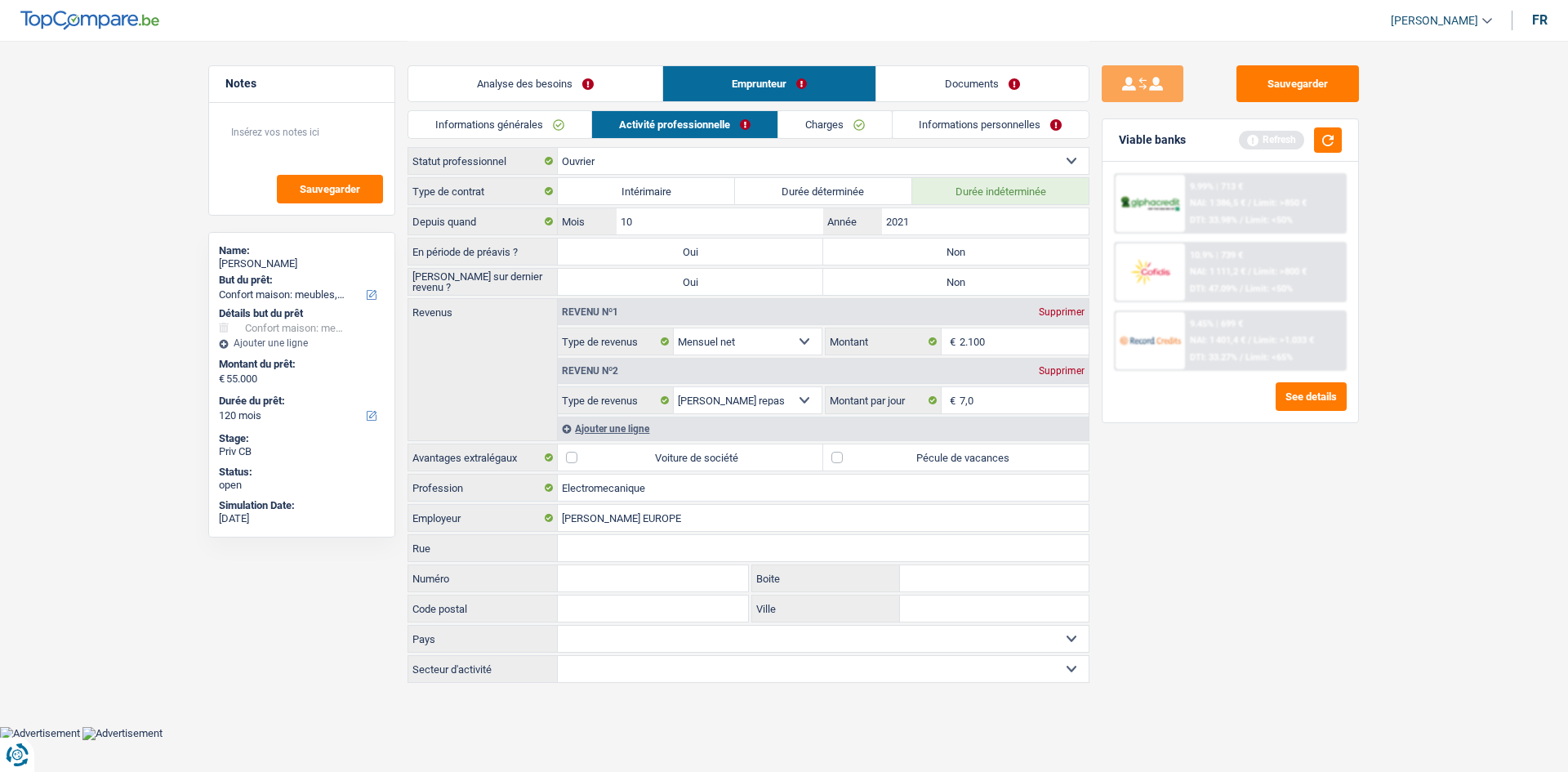
click at [901, 457] on label "Pécule de vacances" at bounding box center [955, 457] width 265 height 26
click at [901, 457] on input "Pécule de vacances" at bounding box center [955, 457] width 265 height 26
checkbox input "true"
drag, startPoint x: 1260, startPoint y: 549, endPoint x: 1211, endPoint y: 547, distance: 49.0
click at [1245, 552] on div "Sauvegarder Viable banks Refresh 9.99% | 713 € NAI: 1 386,5 € / Limit: >850 € D…" at bounding box center [1230, 405] width 282 height 681
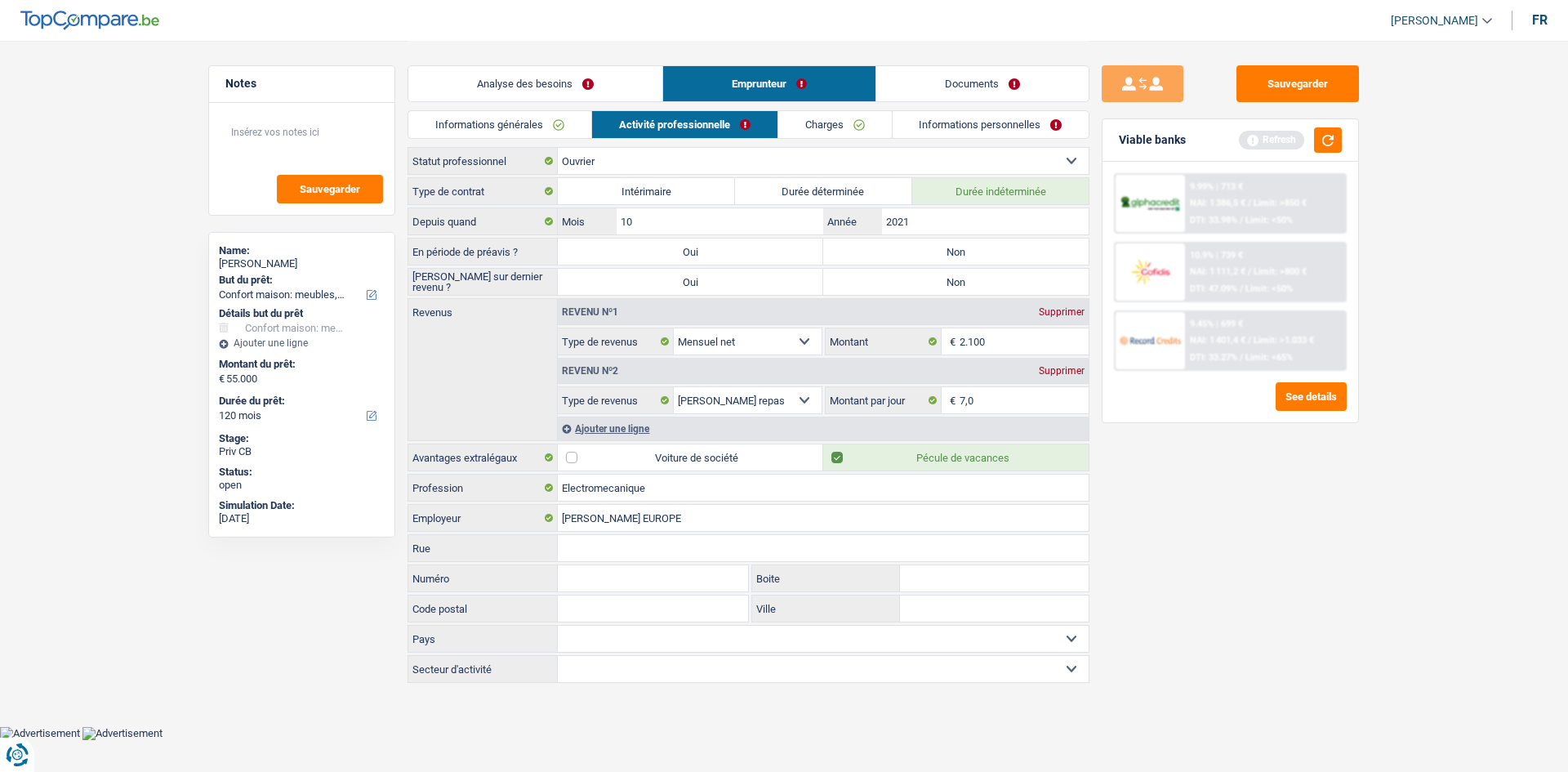
click at [919, 248] on label "Non" at bounding box center [955, 251] width 265 height 26
click at [919, 248] on input "Non" at bounding box center [955, 251] width 265 height 26
radio input "true"
drag, startPoint x: 916, startPoint y: 279, endPoint x: 893, endPoint y: 260, distance: 29.8
click at [911, 278] on label "Non" at bounding box center [955, 282] width 265 height 26
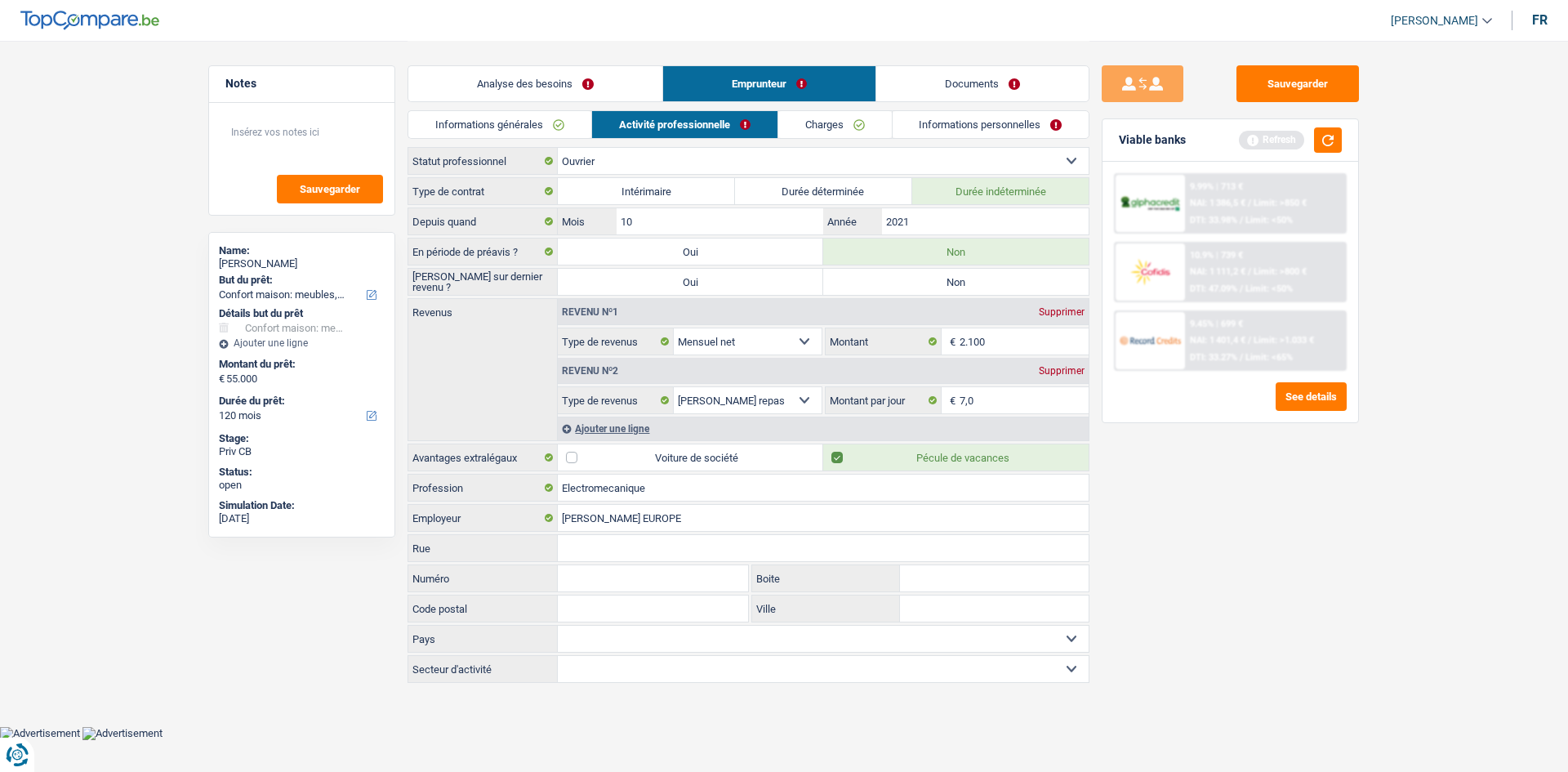
click at [911, 278] on input "Non" at bounding box center [955, 282] width 265 height 26
radio input "true"
click at [828, 132] on link "Charges" at bounding box center [835, 124] width 113 height 27
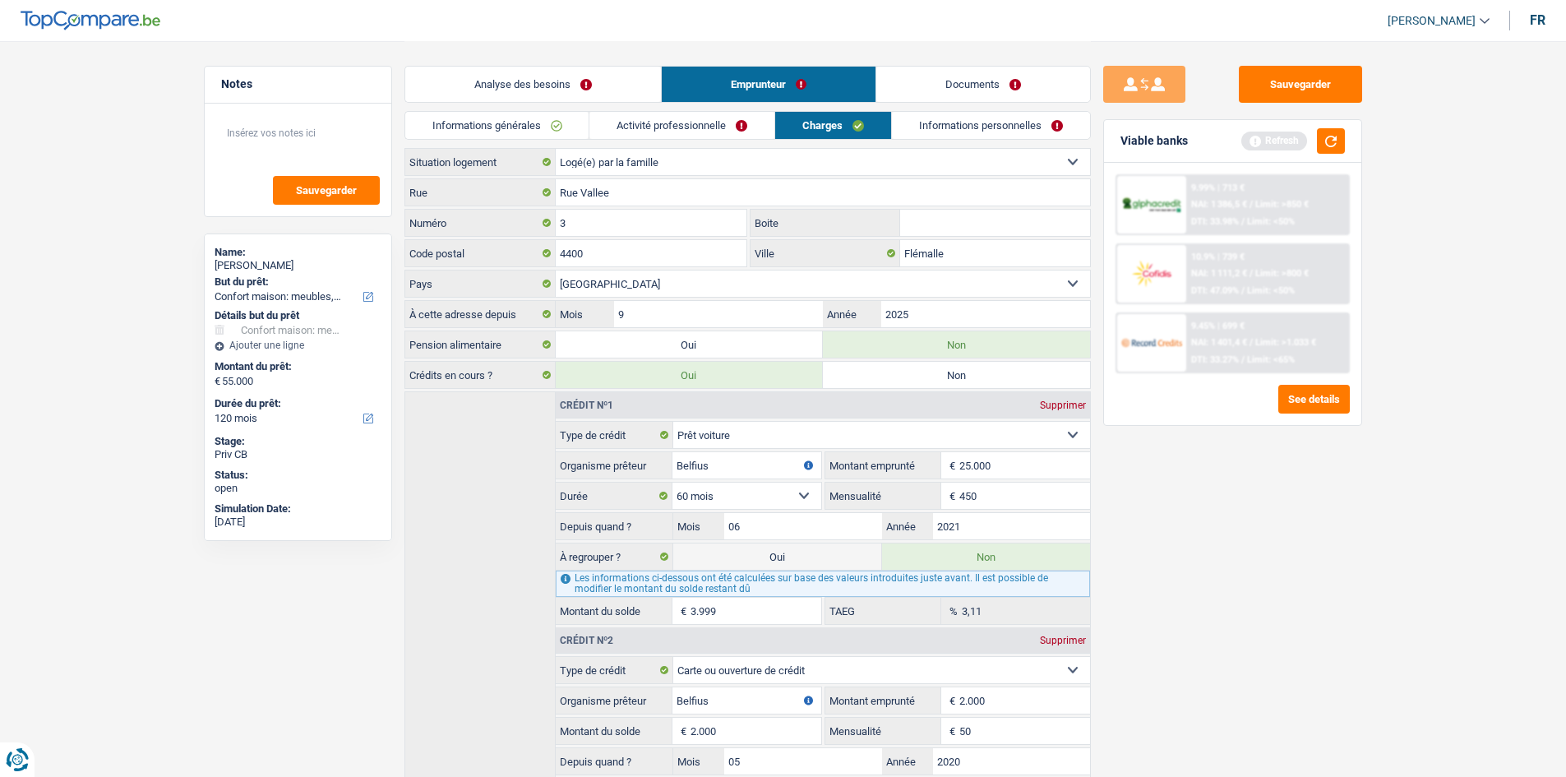
click at [751, 157] on select "Locataire Propriétaire avec prêt hypothécaire Propriétaire sans prêt hypothécai…" at bounding box center [823, 162] width 534 height 26
select select "rents"
click at [556, 149] on select "Locataire Propriétaire avec prêt hypothécaire Propriétaire sans prêt hypothécai…" at bounding box center [823, 162] width 534 height 26
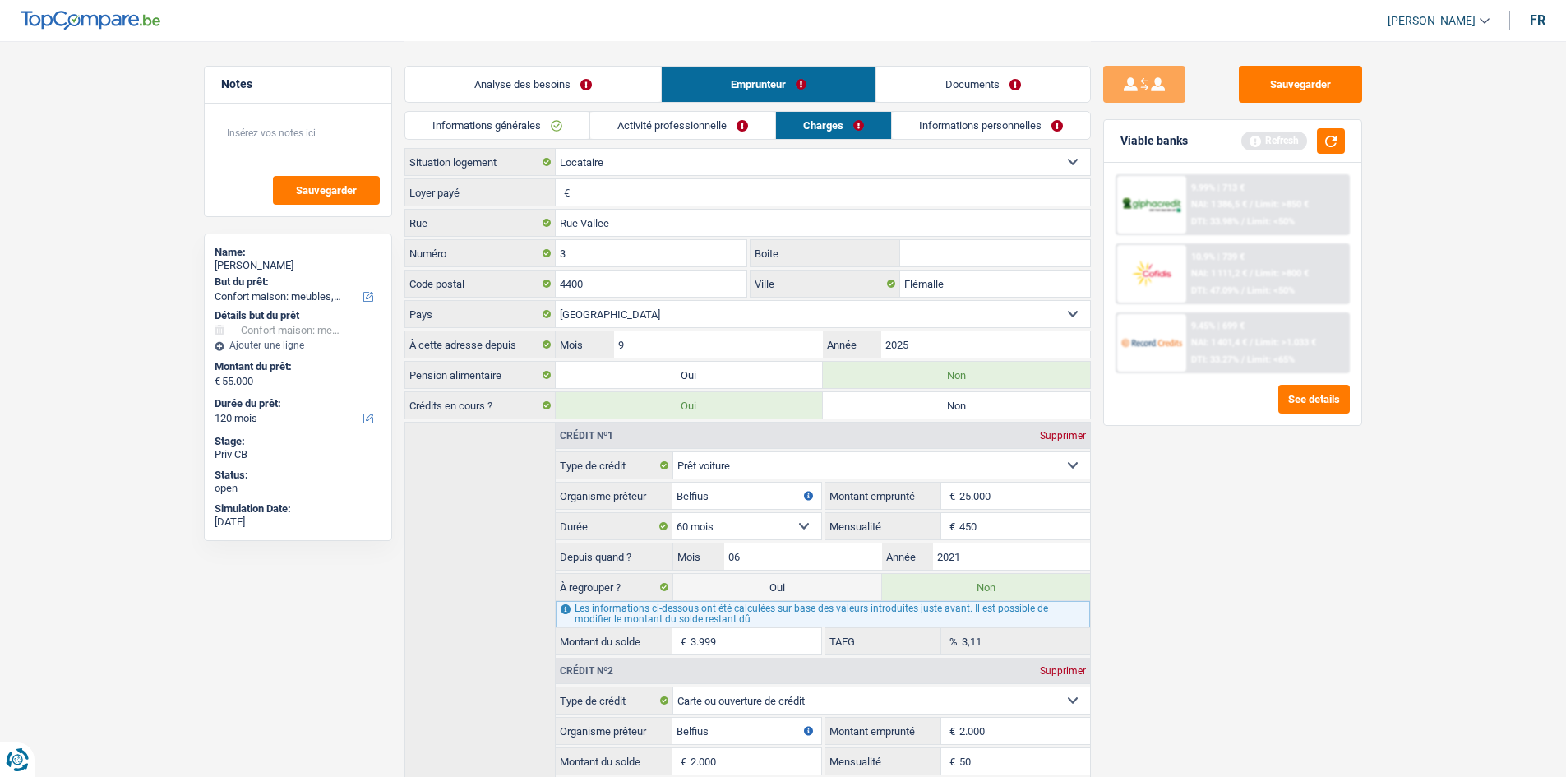
click at [595, 194] on input "Loyer payé" at bounding box center [832, 192] width 516 height 26
click at [1324, 142] on button "button" at bounding box center [1331, 140] width 28 height 25
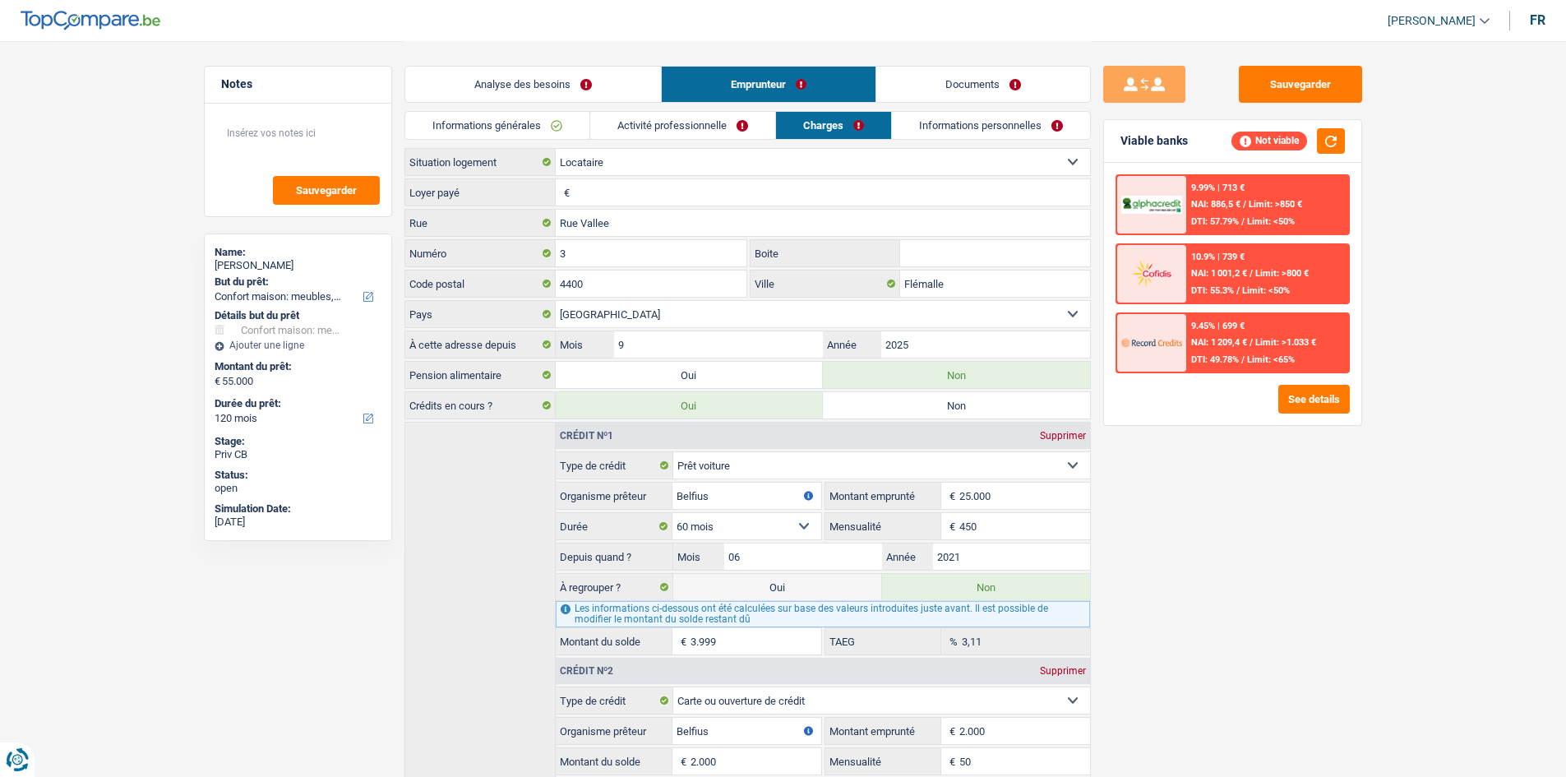
click at [616, 189] on input "Loyer payé" at bounding box center [832, 192] width 516 height 26
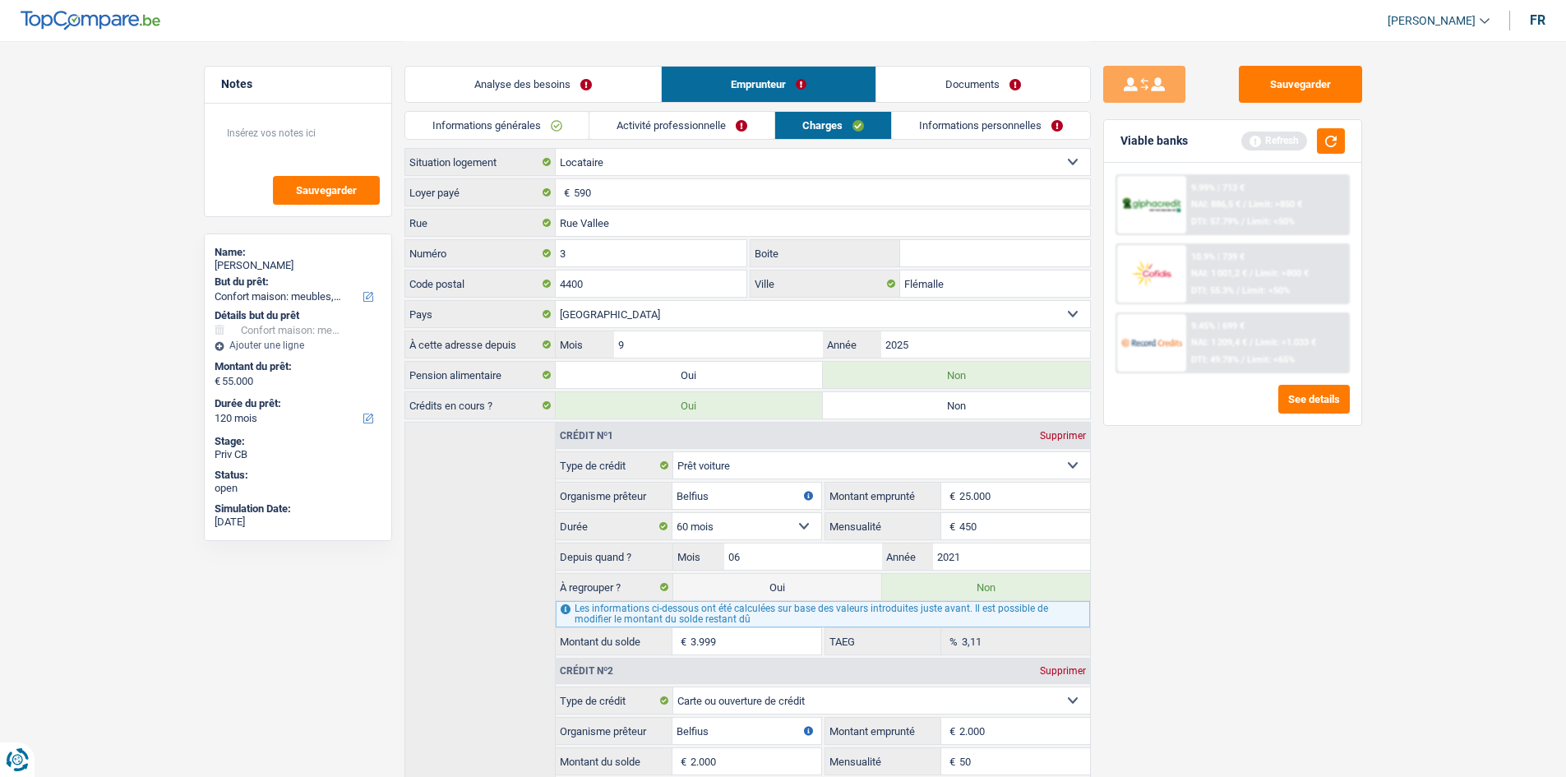
drag, startPoint x: 1381, startPoint y: 618, endPoint x: 1315, endPoint y: 567, distance: 82.7
click at [1383, 618] on main "Notes Sauvegarder Name: Dinu Cristea But du prêt: Confort maison: meubles, text…" at bounding box center [783, 455] width 1566 height 910
click at [624, 225] on input "Rue Vallee" at bounding box center [823, 223] width 534 height 26
click at [603, 186] on input "590" at bounding box center [832, 192] width 516 height 26
type input "540"
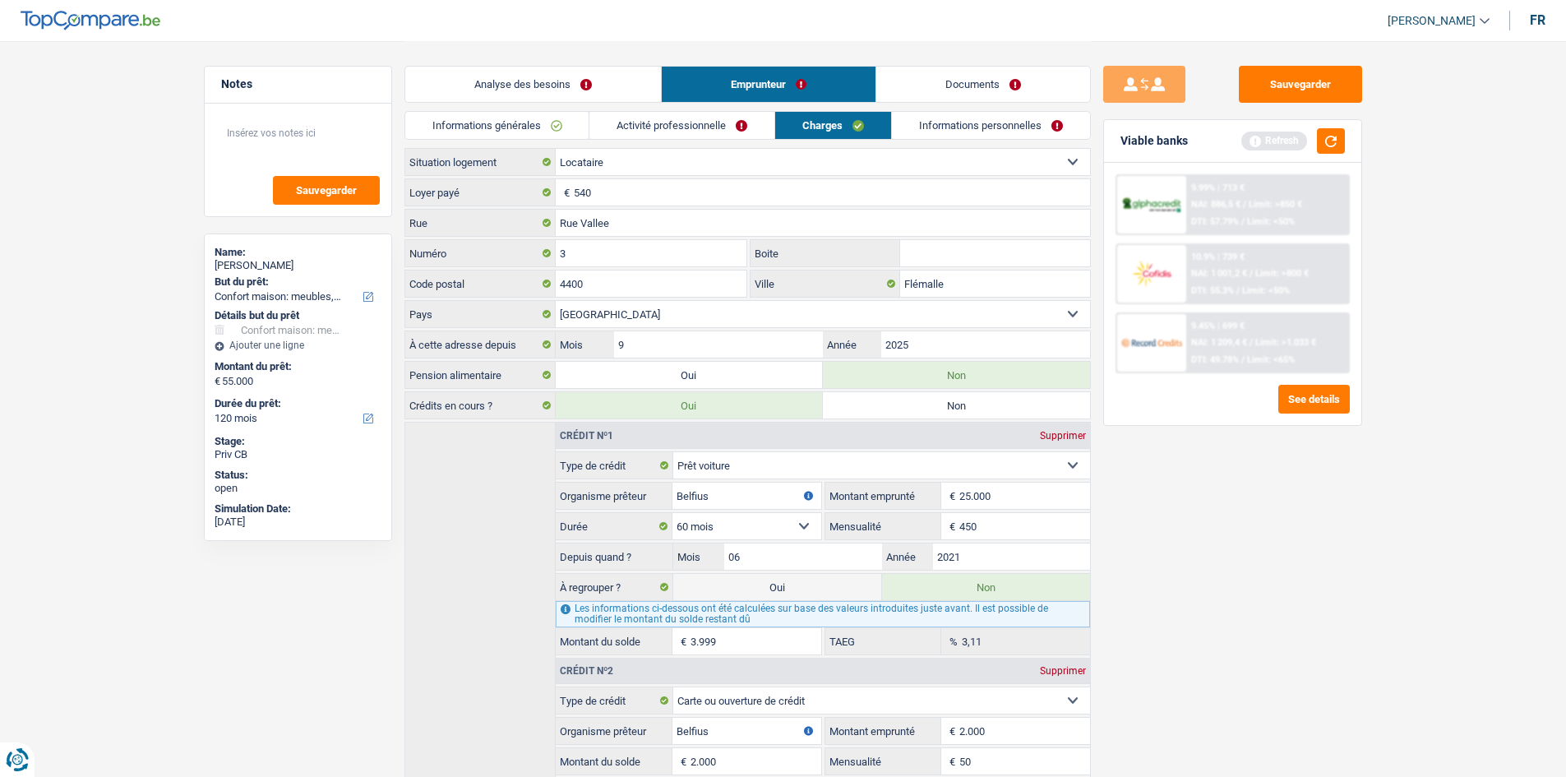
click at [1370, 722] on div "Sauvegarder Viable banks Refresh 9.99% | 713 € NAI: 886,5 € / Limit: >850 € DTI…" at bounding box center [1233, 408] width 284 height 685
click at [634, 228] on input "Rue Vallee" at bounding box center [823, 223] width 534 height 26
type input "Rue vallée"
click at [622, 246] on input "3" at bounding box center [652, 253] width 192 height 26
type input "13"
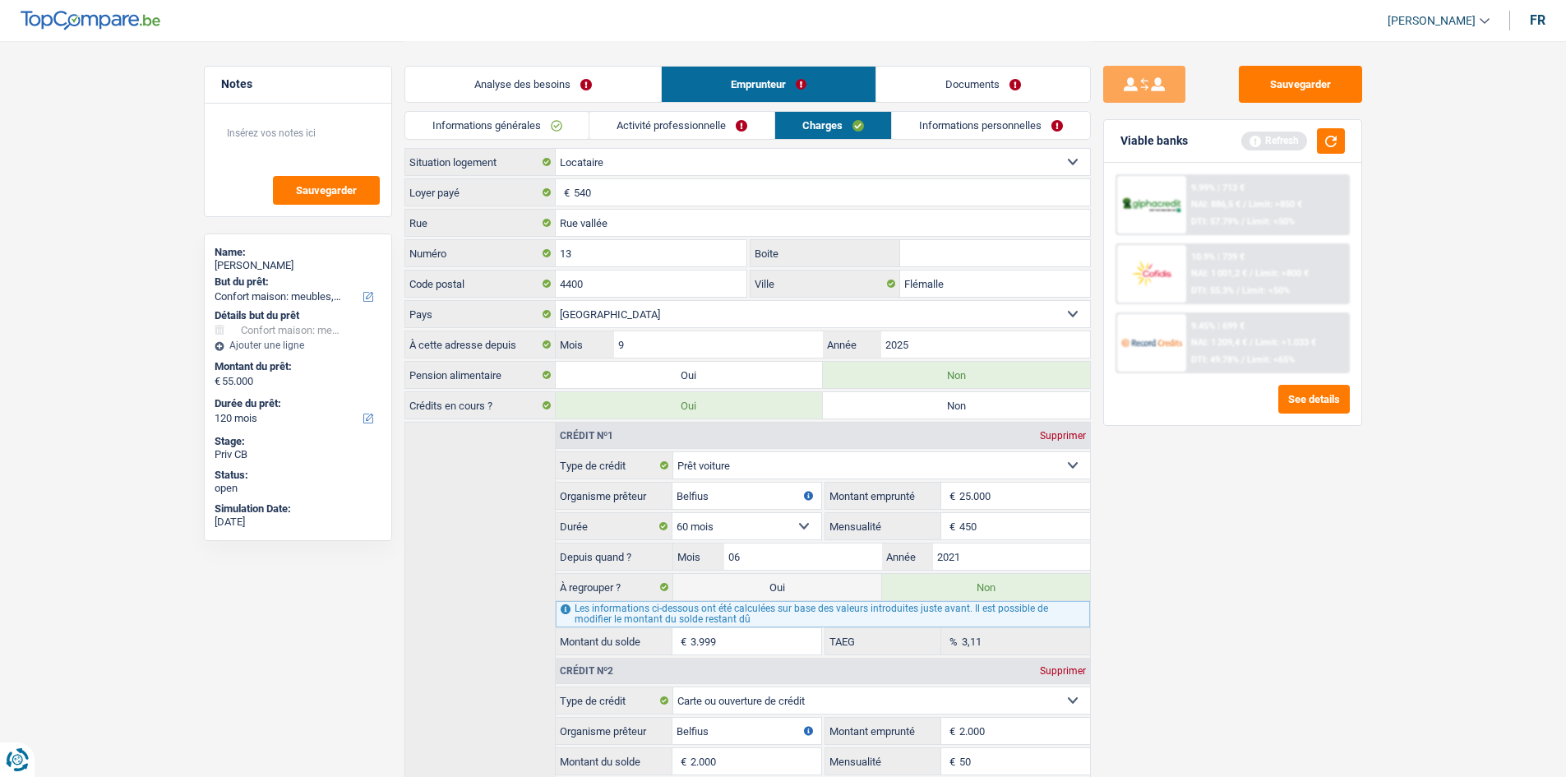
click at [979, 262] on input "Boite" at bounding box center [995, 253] width 190 height 26
type input "2"
click at [1231, 536] on div "Sauvegarder Viable banks Refresh 9.99% | 713 € NAI: 886,5 € / Limit: >850 € DTI…" at bounding box center [1233, 408] width 284 height 685
click at [655, 340] on input "9" at bounding box center [718, 344] width 208 height 26
click at [923, 343] on input "2025" at bounding box center [985, 344] width 208 height 26
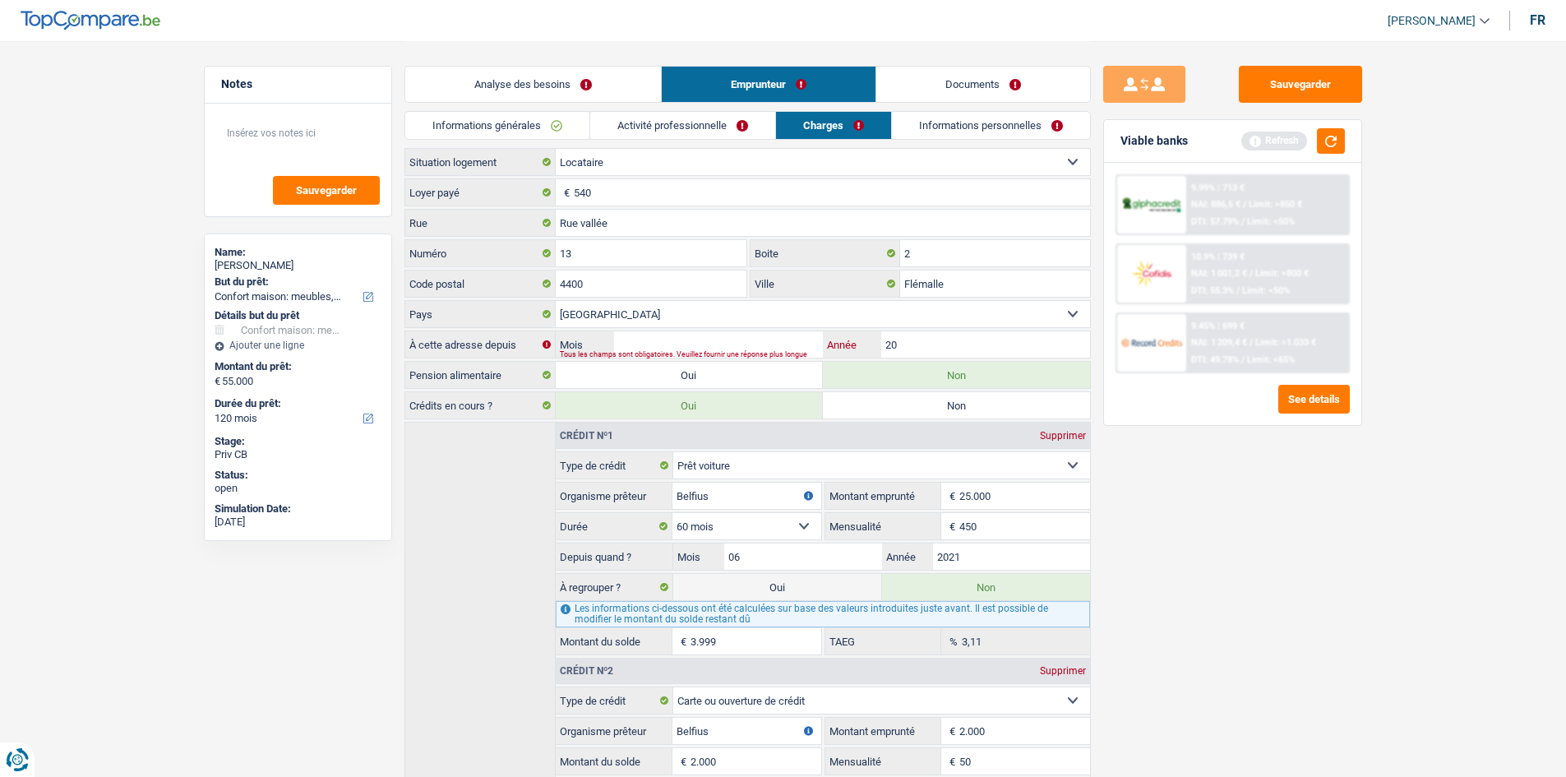
type input "2"
click at [923, 343] on input "Année" at bounding box center [985, 344] width 208 height 26
type input "2021"
click at [793, 333] on input "Mois" at bounding box center [718, 344] width 208 height 26
type input "04"
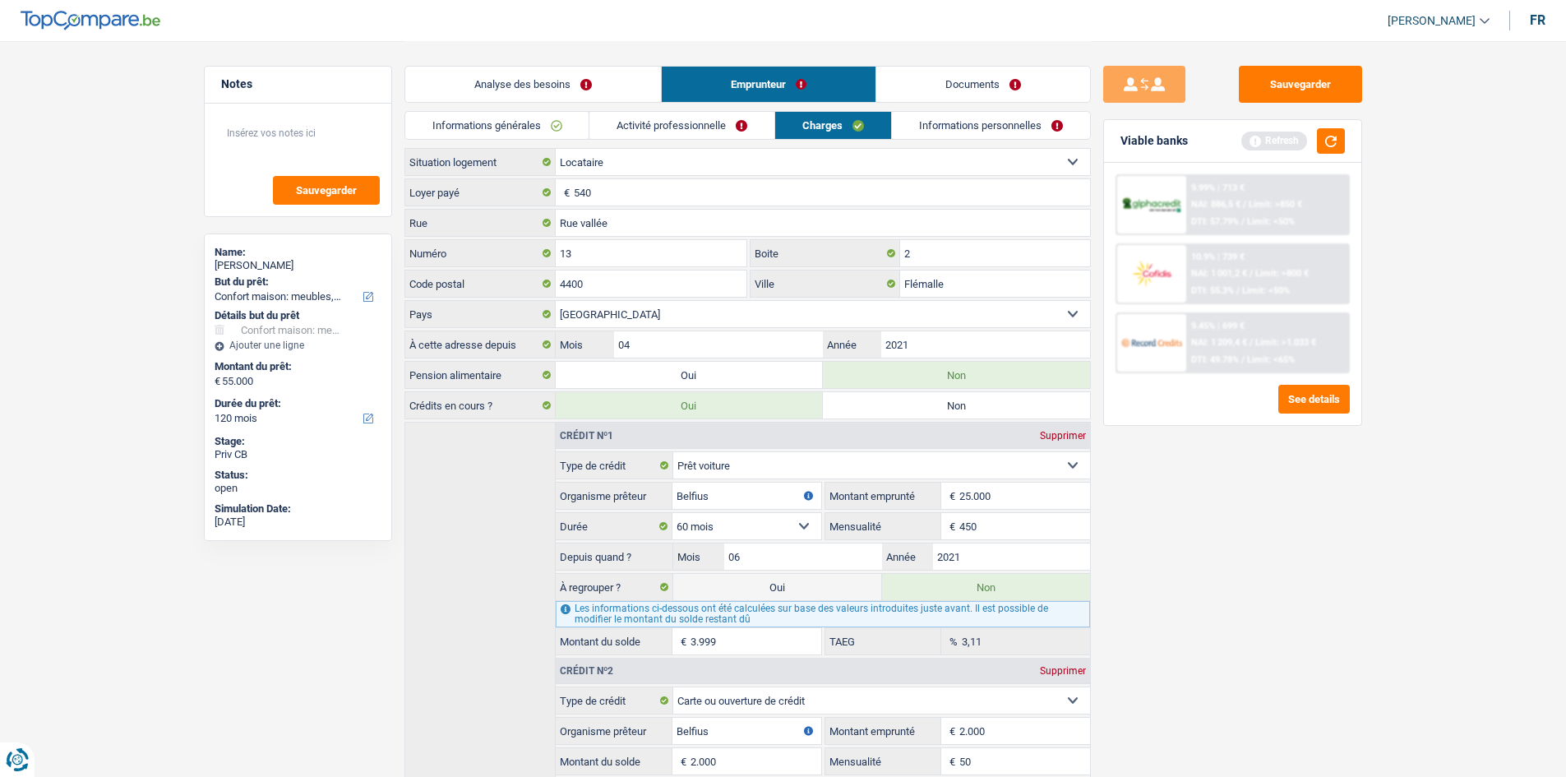
click at [1238, 567] on div "Sauvegarder Viable banks Refresh 9.99% | 713 € NAI: 886,5 € / Limit: >850 € DTI…" at bounding box center [1233, 408] width 284 height 685
click at [944, 126] on link "Informations personnelles" at bounding box center [991, 125] width 198 height 27
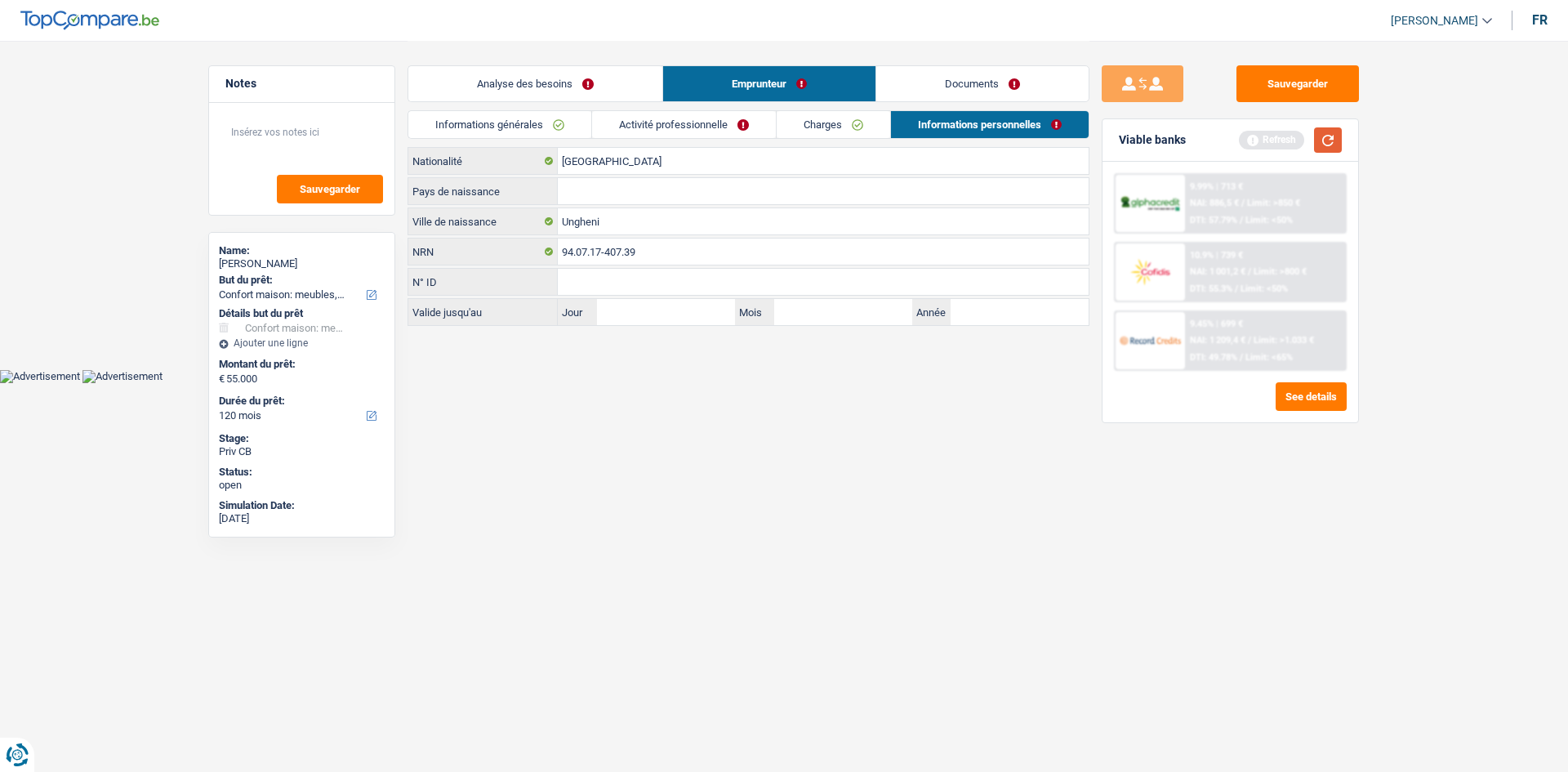
click at [1334, 142] on button "button" at bounding box center [1328, 139] width 28 height 25
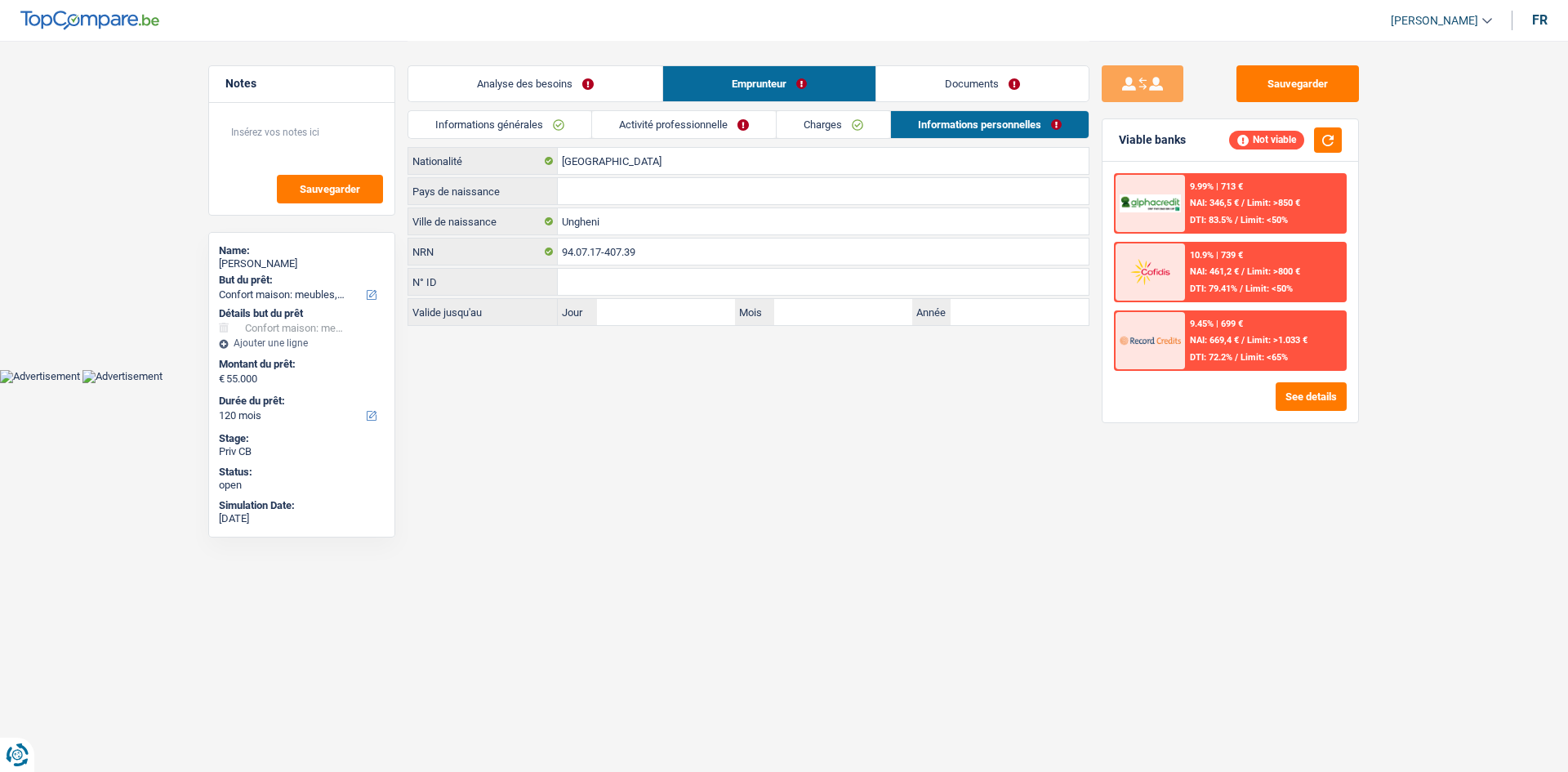
click at [603, 75] on link "Analyse des besoins" at bounding box center [535, 83] width 254 height 35
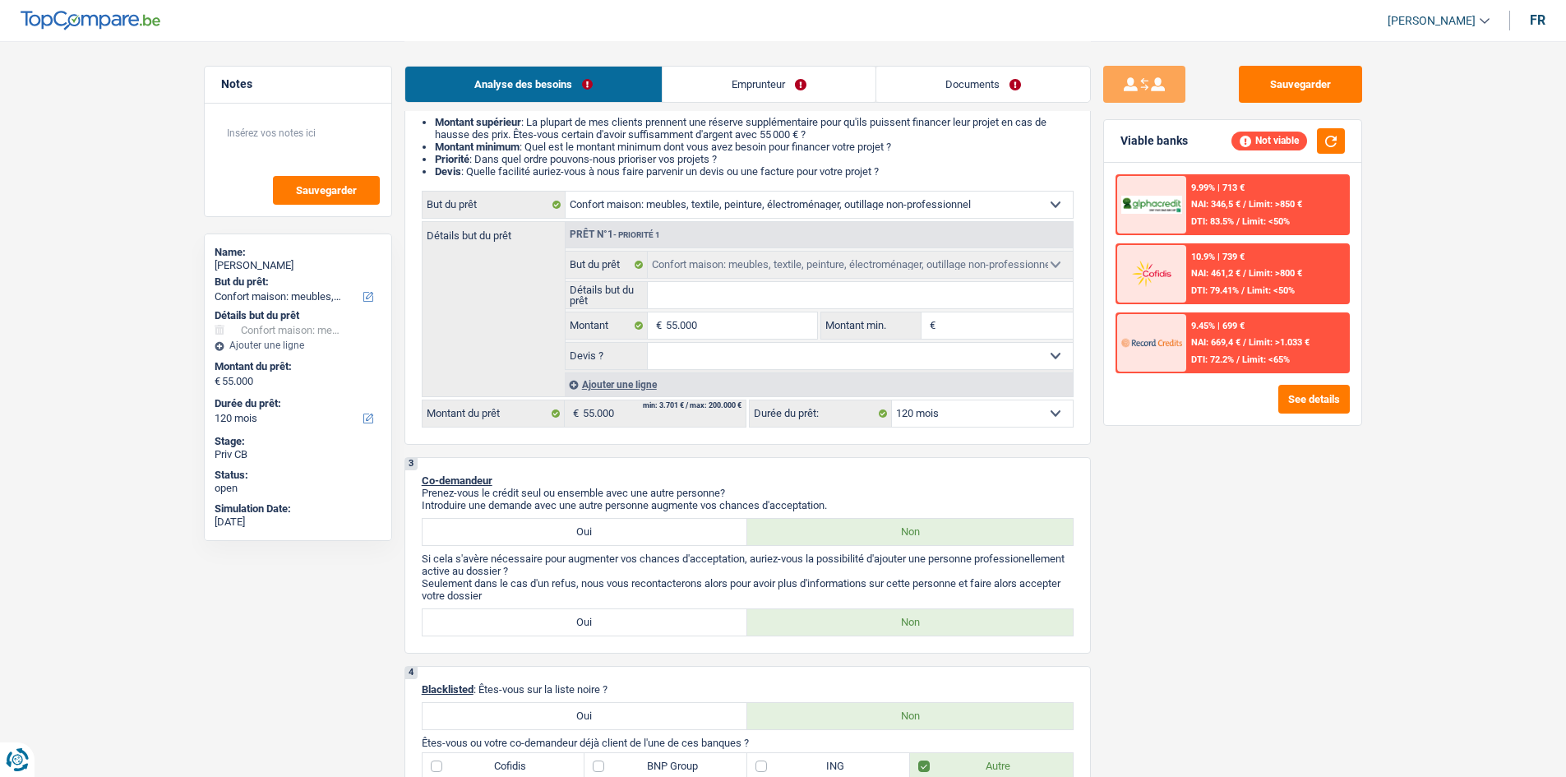
scroll to position [161, 0]
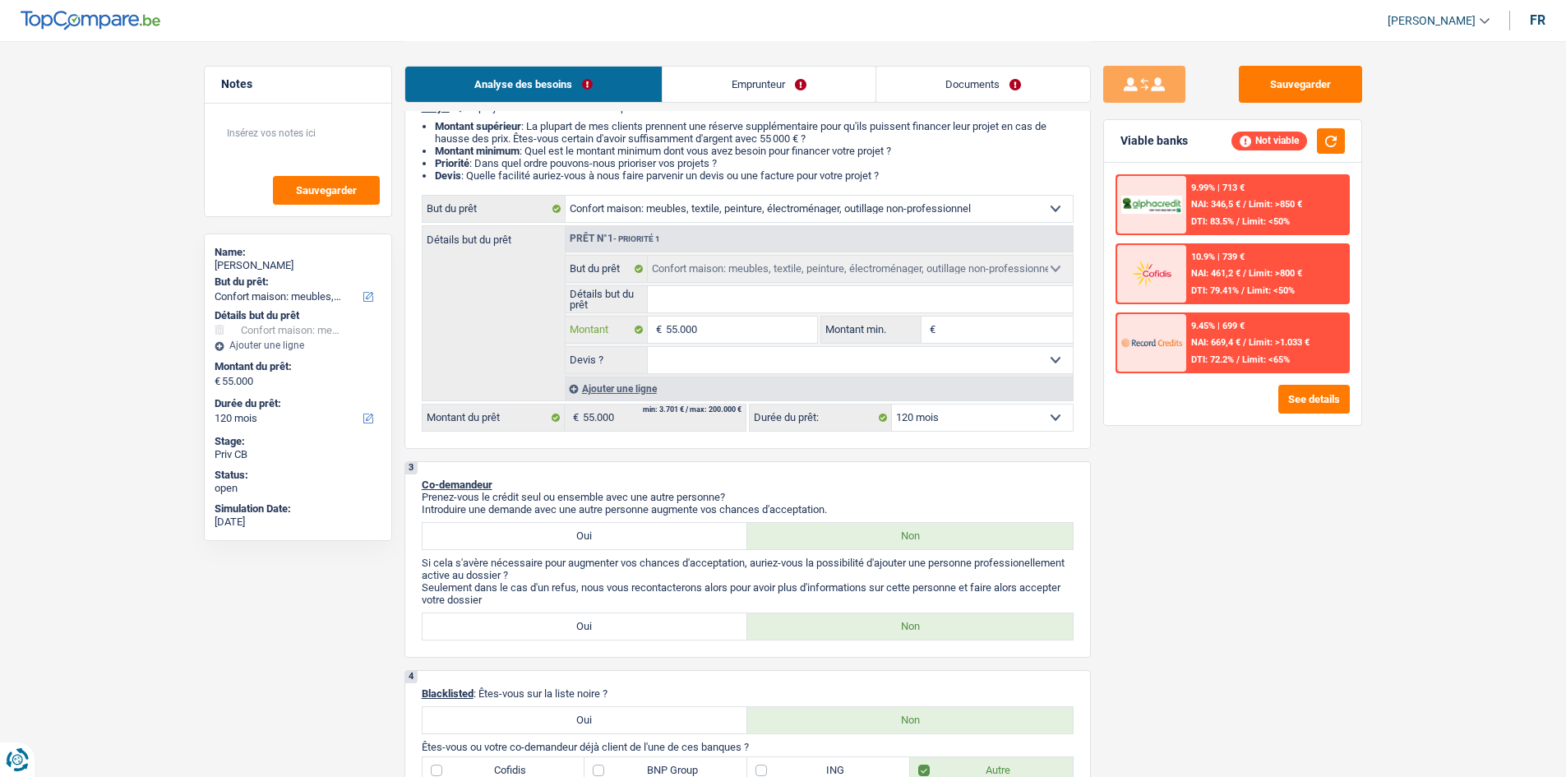
click at [711, 325] on input "55.000" at bounding box center [741, 330] width 150 height 26
type input "5.500"
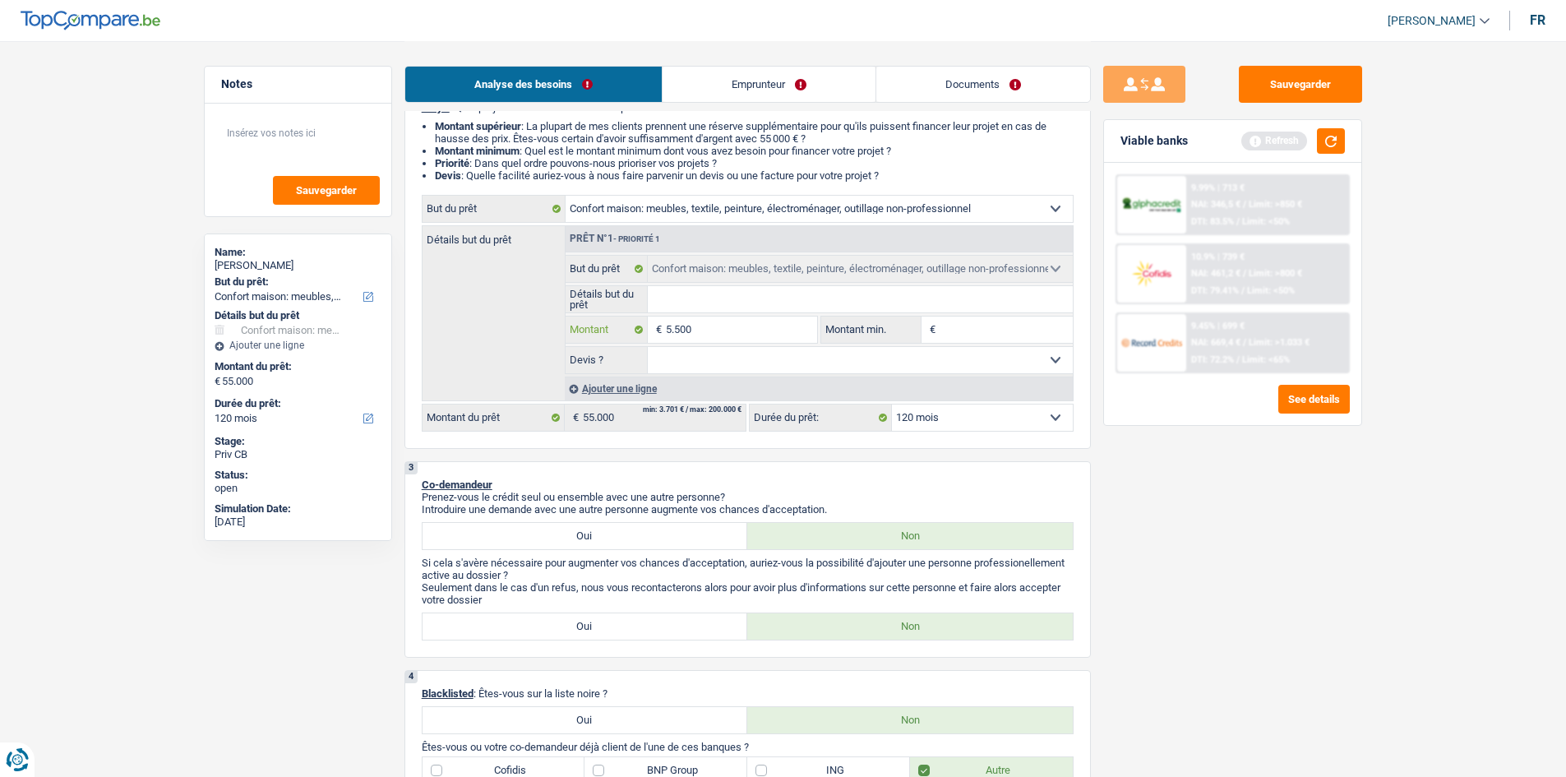
type input "550"
type input "55"
type input "5"
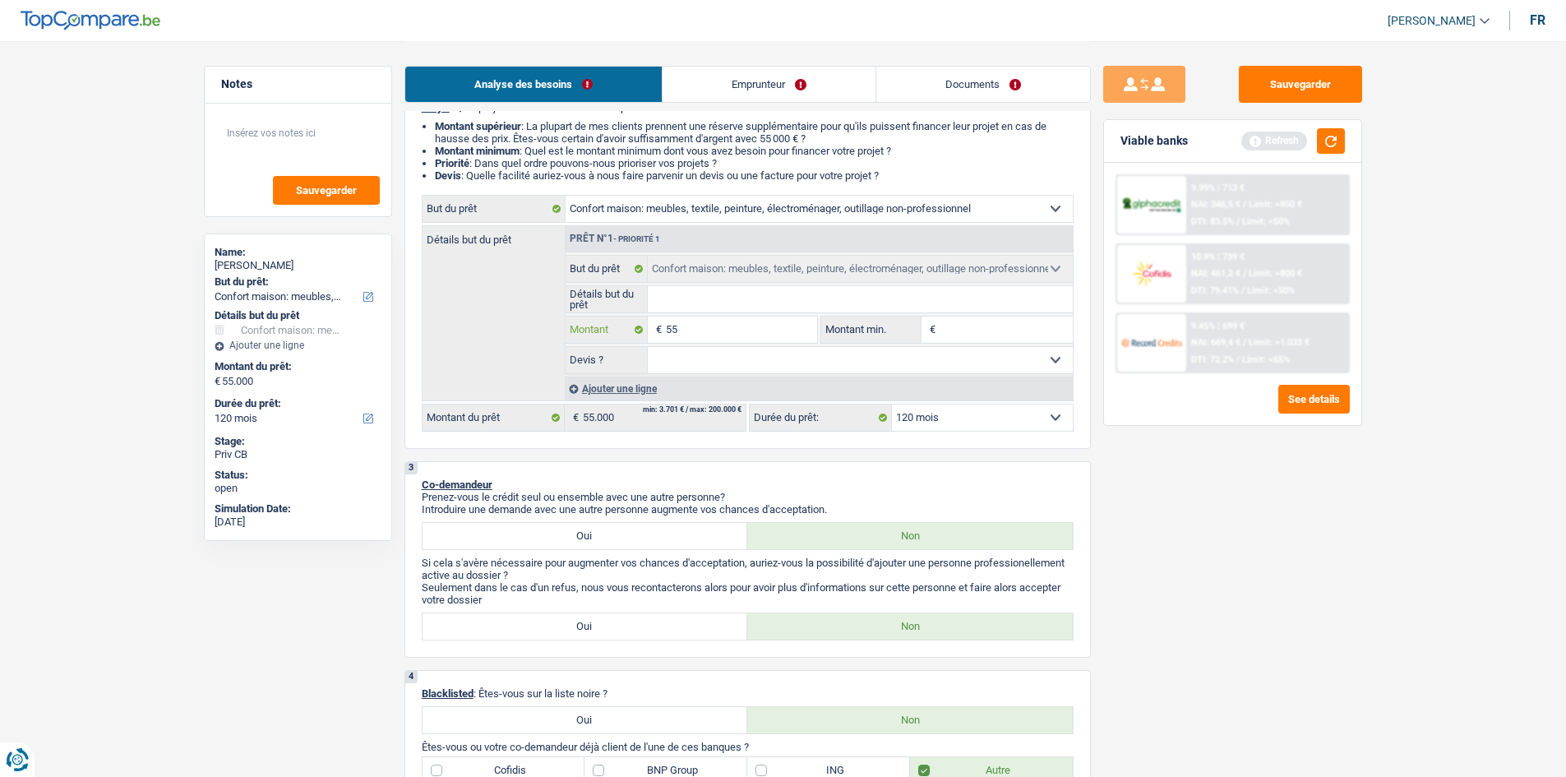
type input "5"
type input "50"
type input "500"
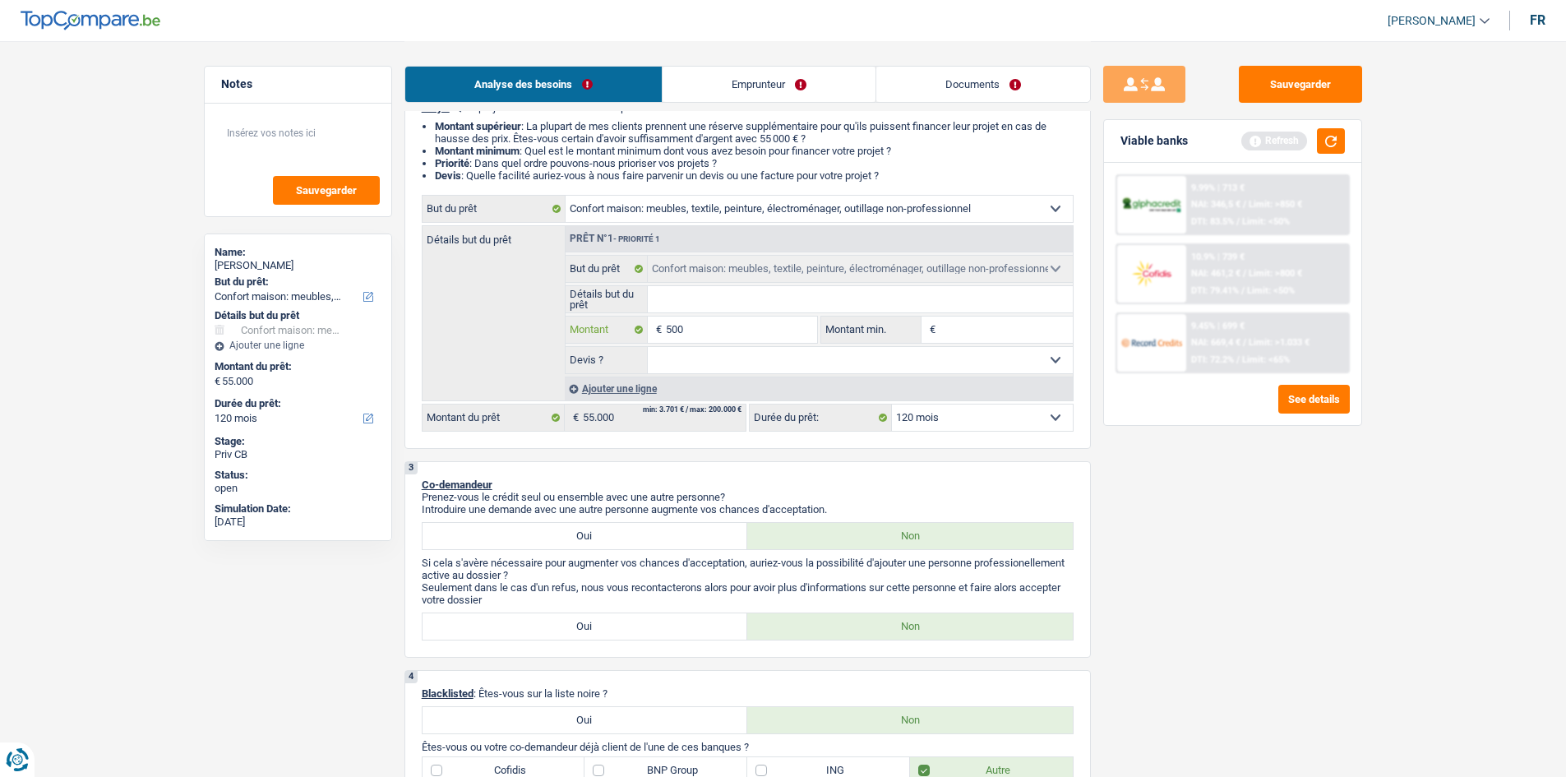
type input "5.000"
type input "50.000"
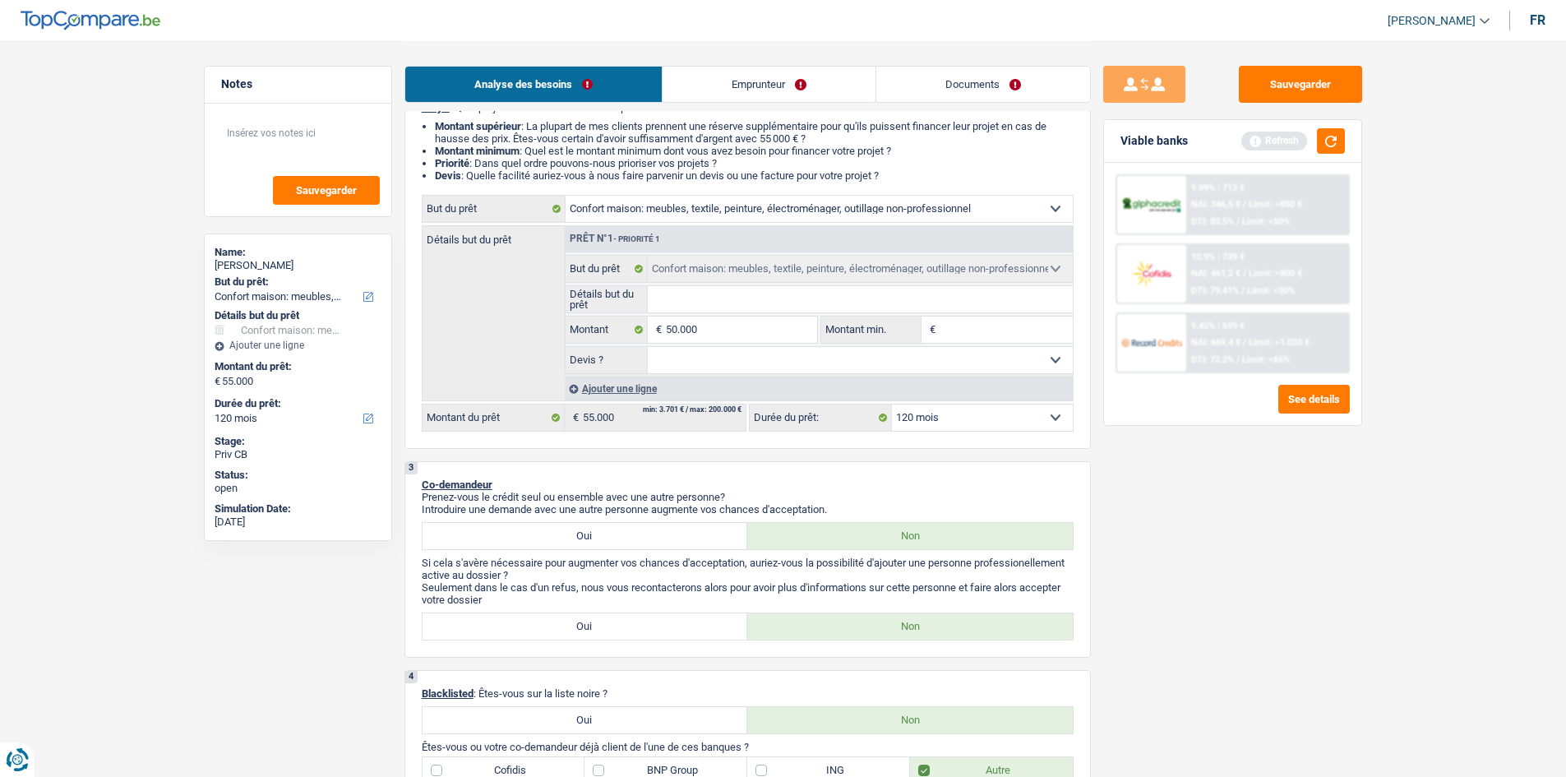
type input "50.000"
select select "144"
type input "50.000"
select select "144"
type input "50.000"
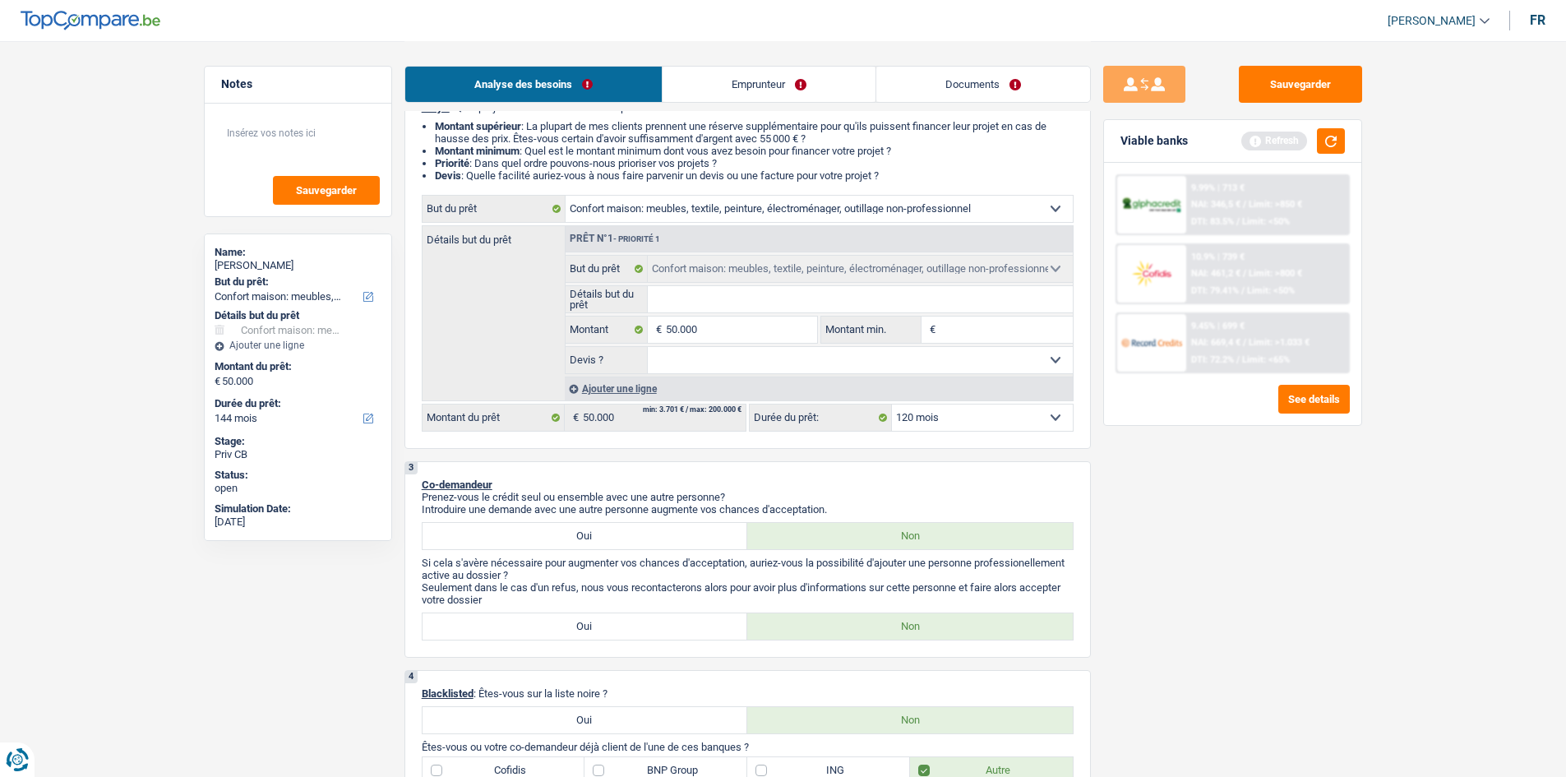
select select "144"
click at [1359, 581] on div "Sauvegarder Viable banks Refresh 9.99% | 713 € NAI: 346,5 € / Limit: >850 € DTI…" at bounding box center [1233, 408] width 284 height 685
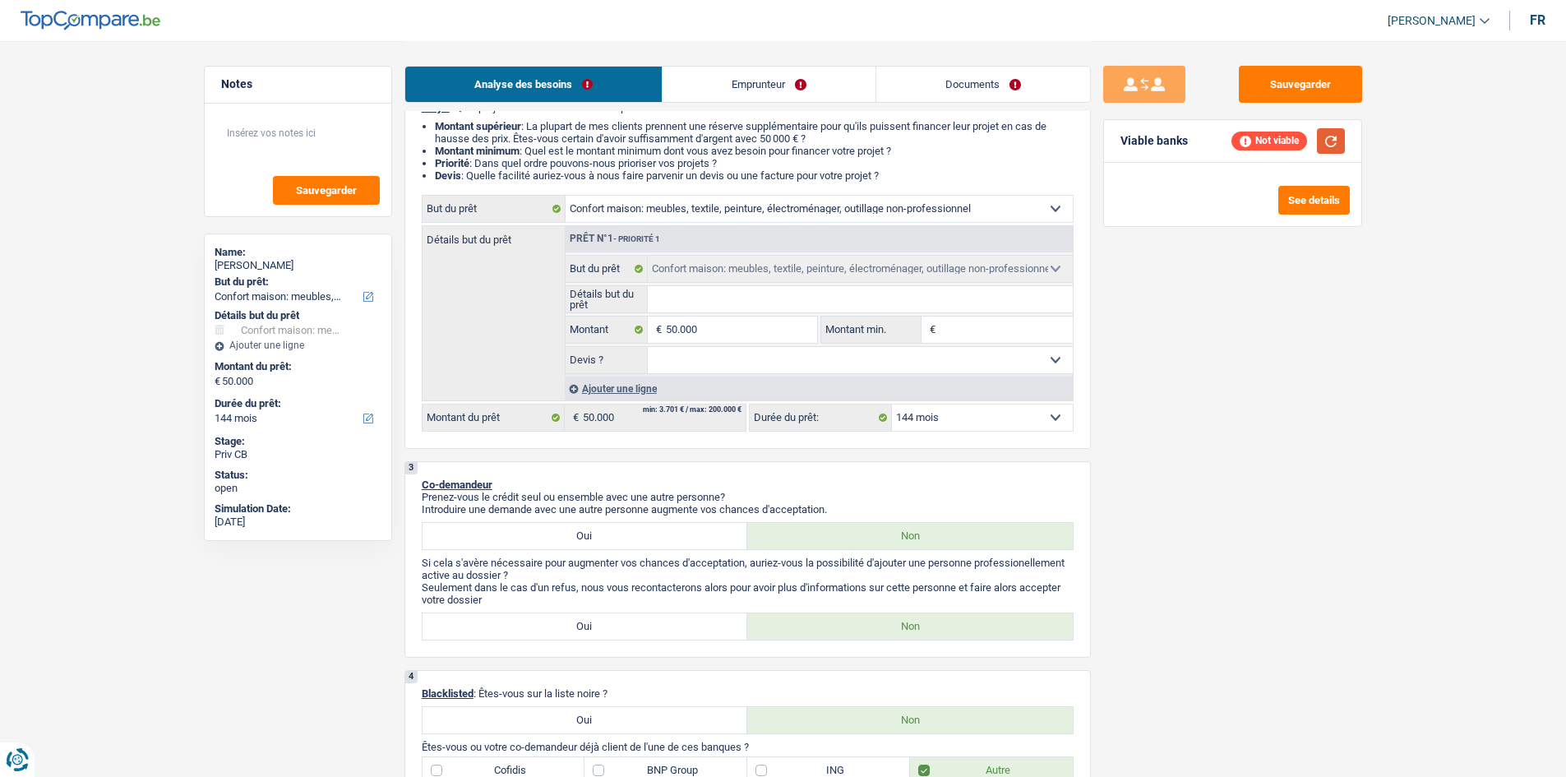
click at [1321, 139] on button "button" at bounding box center [1331, 140] width 28 height 25
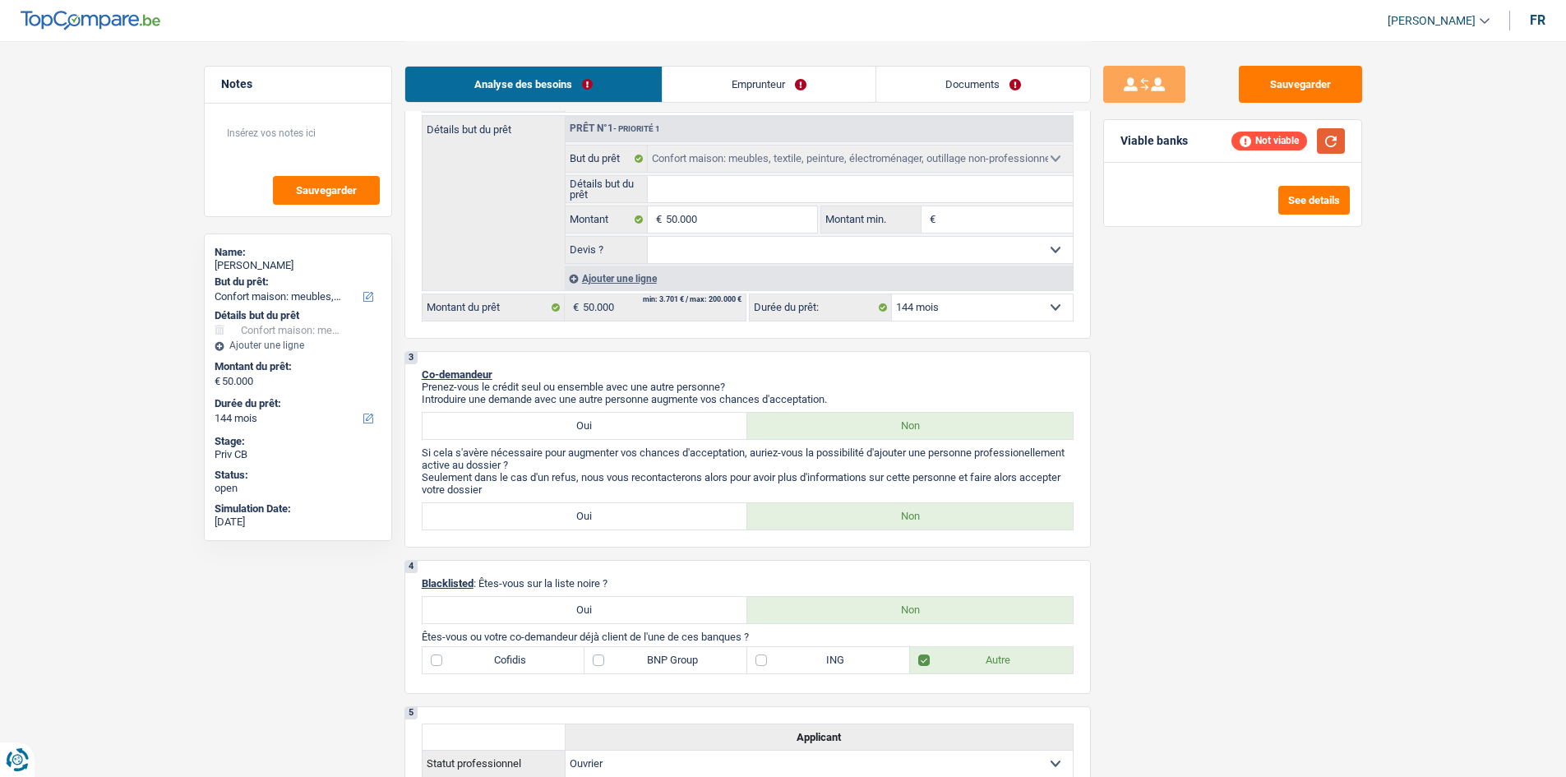
scroll to position [271, 0]
click at [988, 322] on div "2 Projet : Quel projet souhaitez-vous financer pour 50 000 € ? Montant supérieu…" at bounding box center [748, 157] width 687 height 365
click at [985, 318] on select "12 mois 18 mois 24 mois 30 mois 36 mois 42 mois 48 mois 60 mois 72 mois 84 mois…" at bounding box center [982, 308] width 181 height 26
select select "120"
click at [892, 295] on select "12 mois 18 mois 24 mois 30 mois 36 mois 42 mois 48 mois 60 mois 72 mois 84 mois…" at bounding box center [982, 308] width 181 height 26
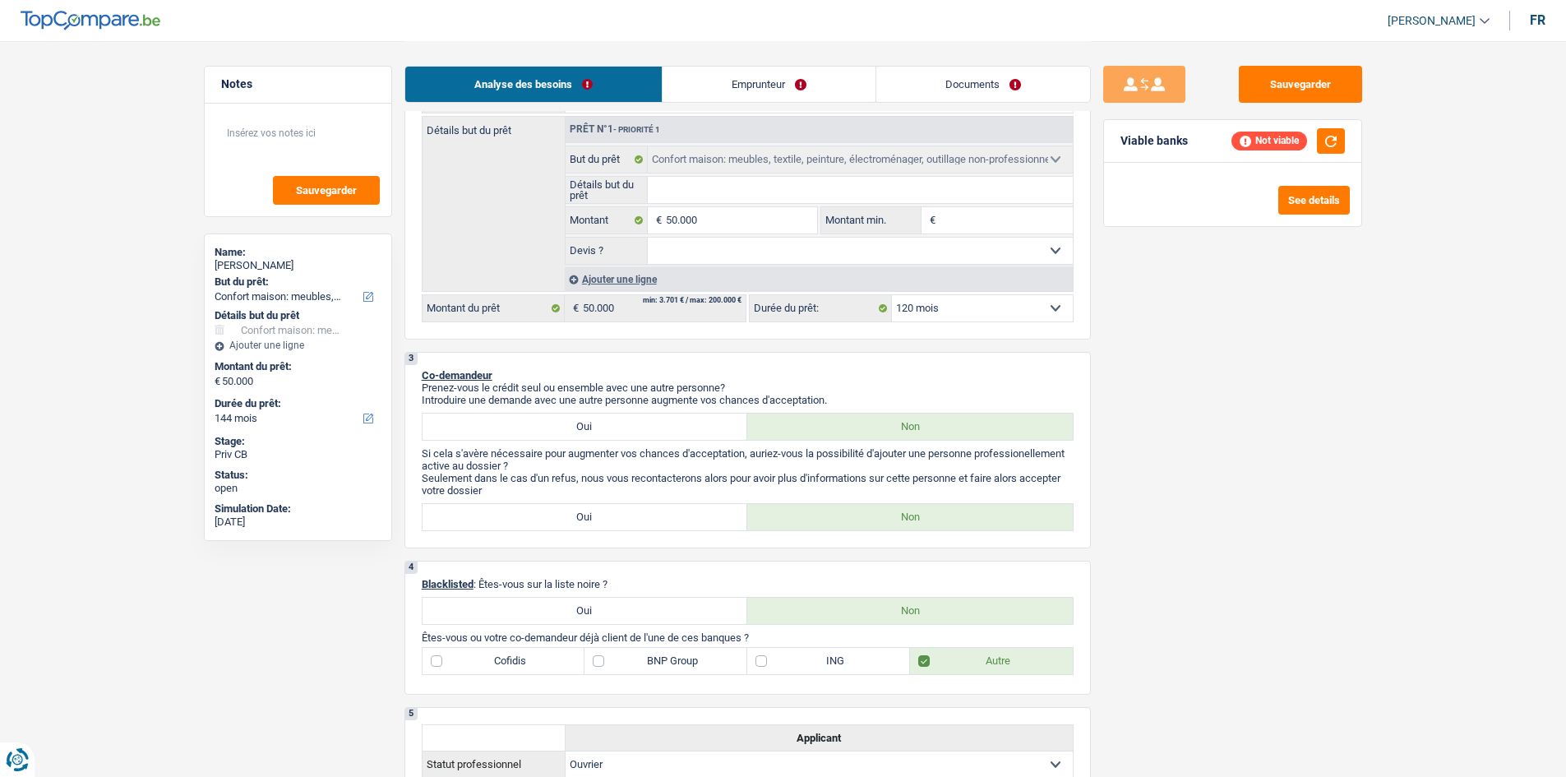
select select "120"
click at [1169, 422] on div "Sauvegarder Viable banks" at bounding box center [1233, 408] width 284 height 685
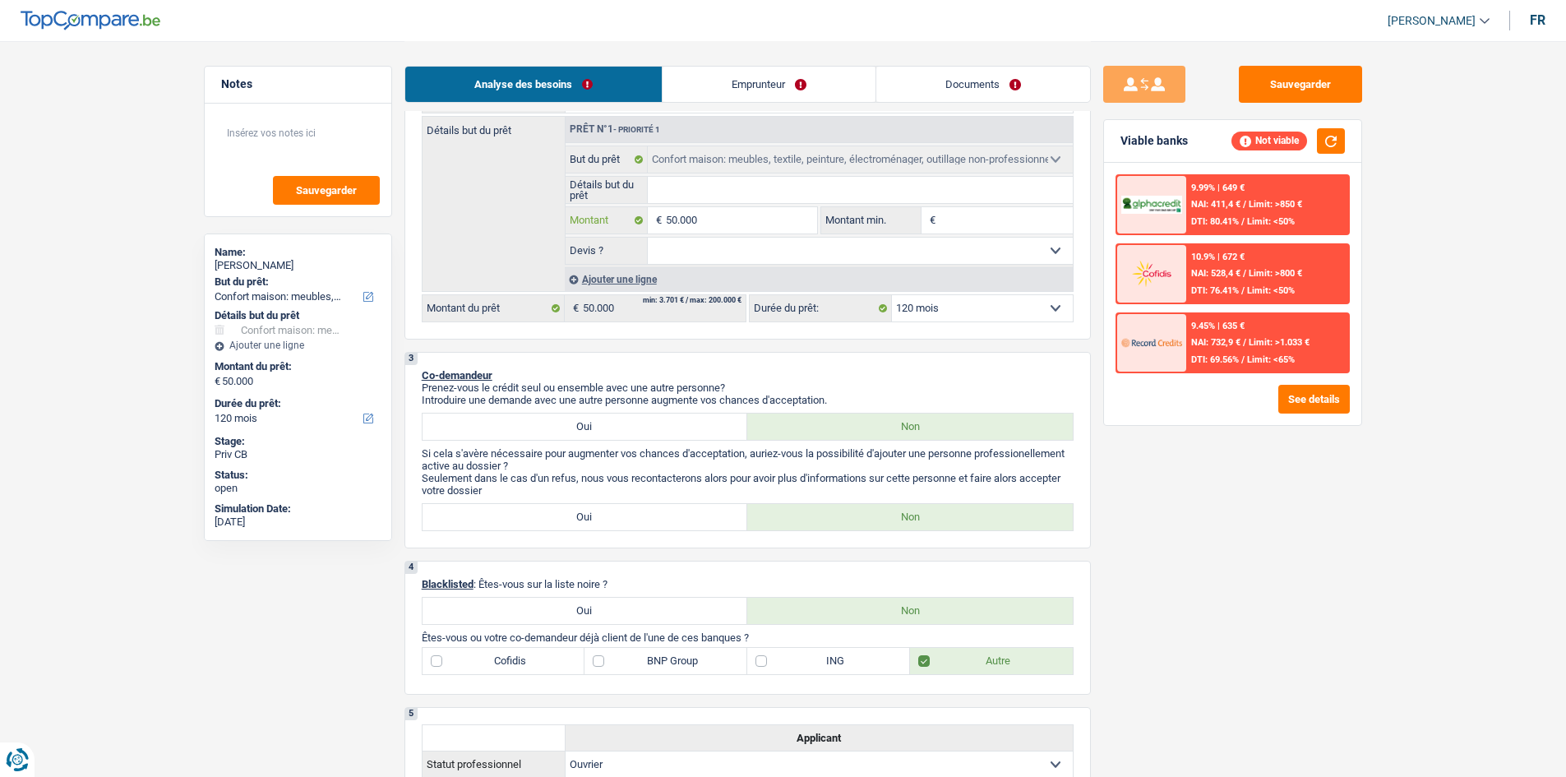
click at [781, 221] on input "50.000" at bounding box center [741, 220] width 150 height 26
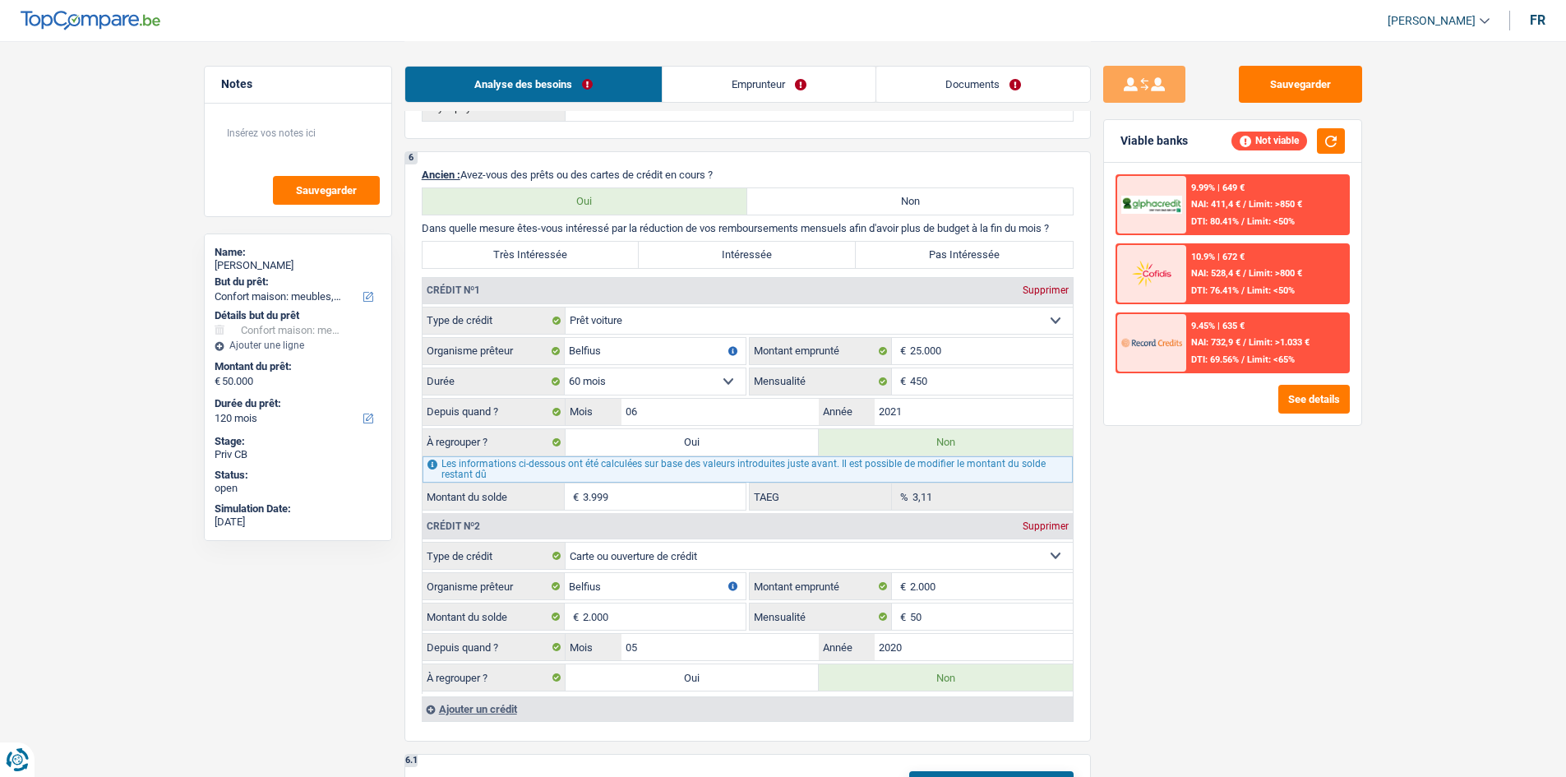
scroll to position [1270, 0]
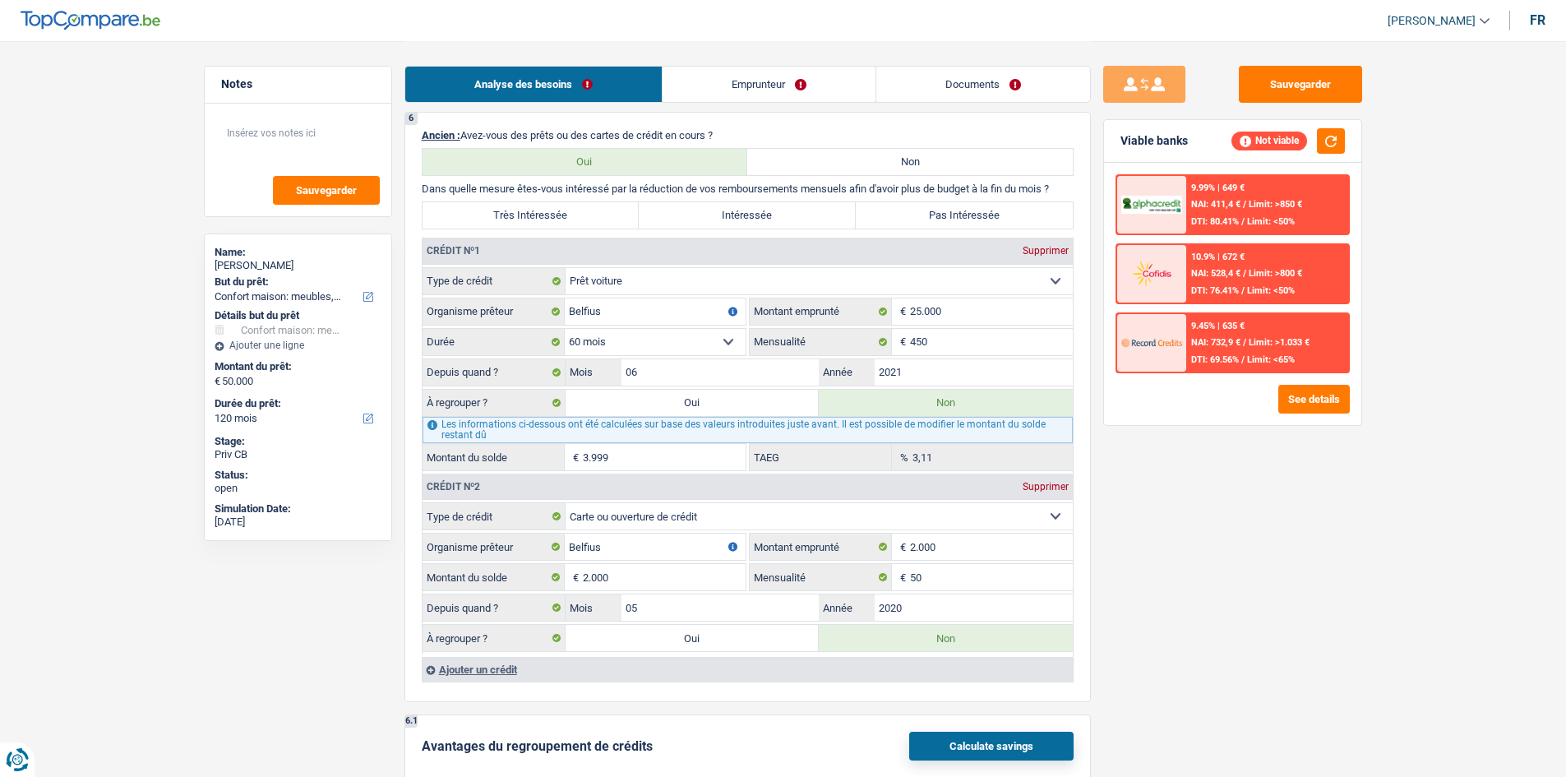
click at [701, 401] on label "Oui" at bounding box center [693, 403] width 254 height 26
click at [701, 401] on input "Oui" at bounding box center [693, 403] width 254 height 26
radio input "true"
type input "53.999"
select select "144"
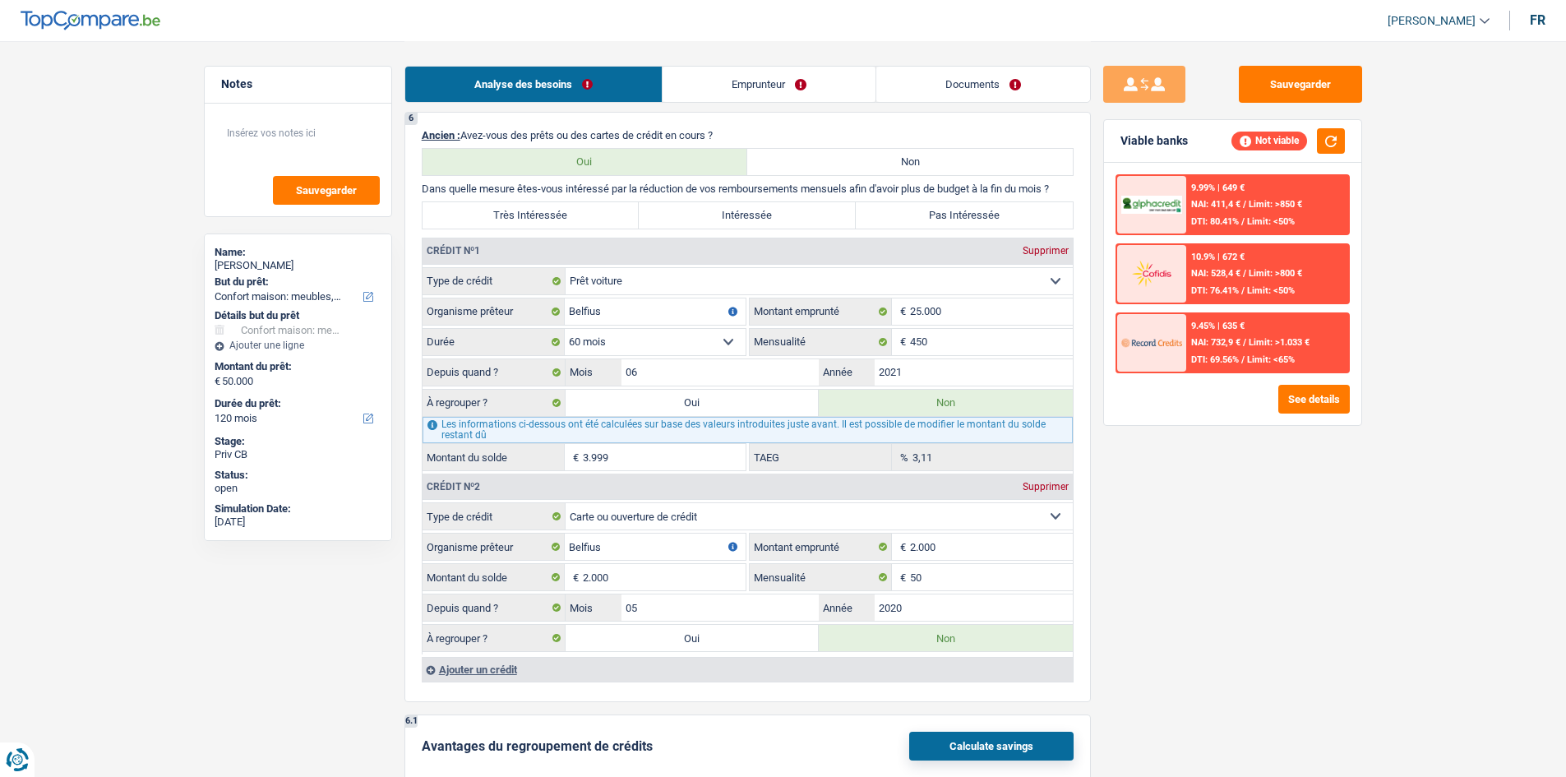
type input "3.999"
select select "144"
type input "3.999"
select select "144"
radio input "false"
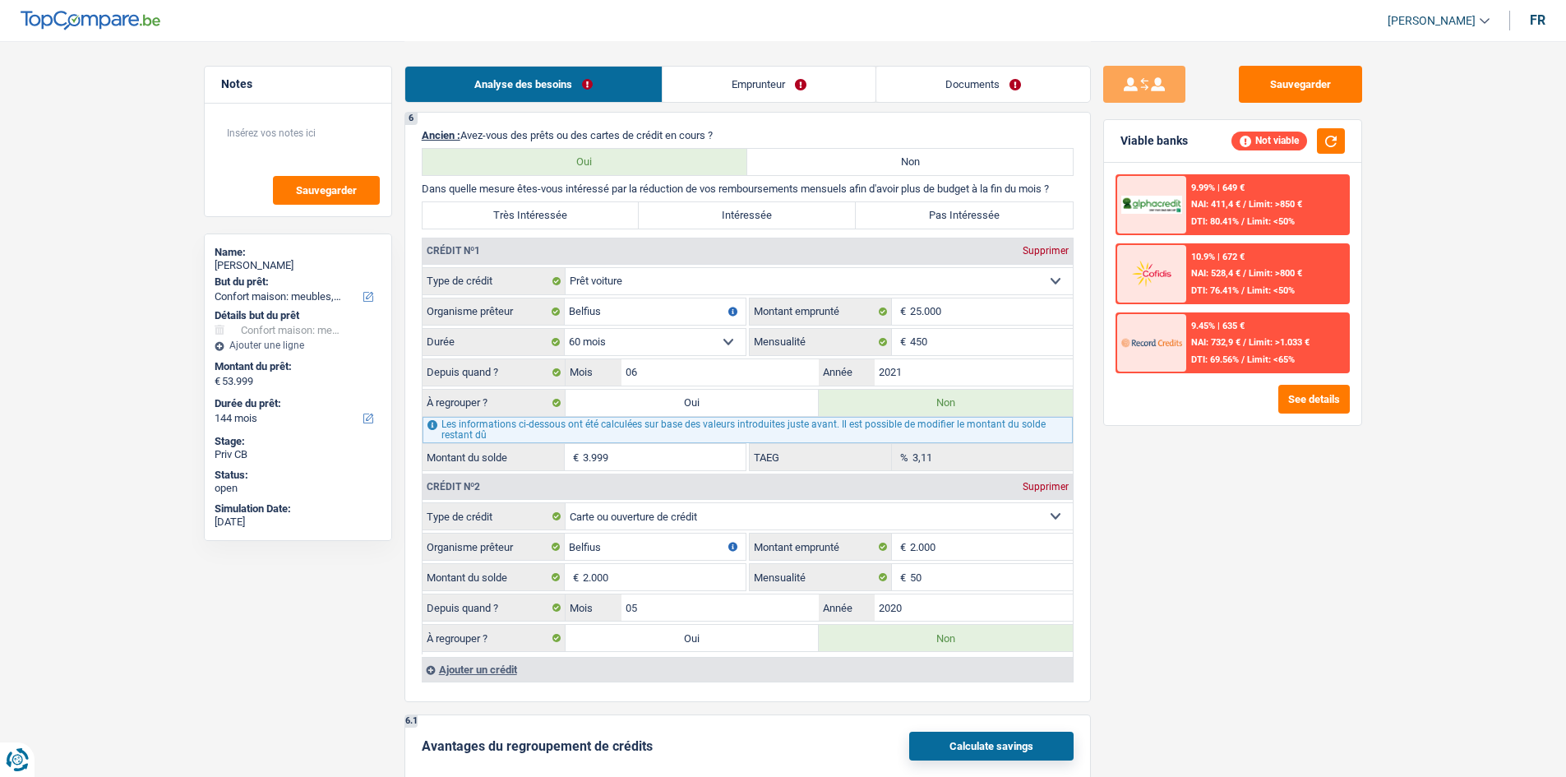
select select "refinancing"
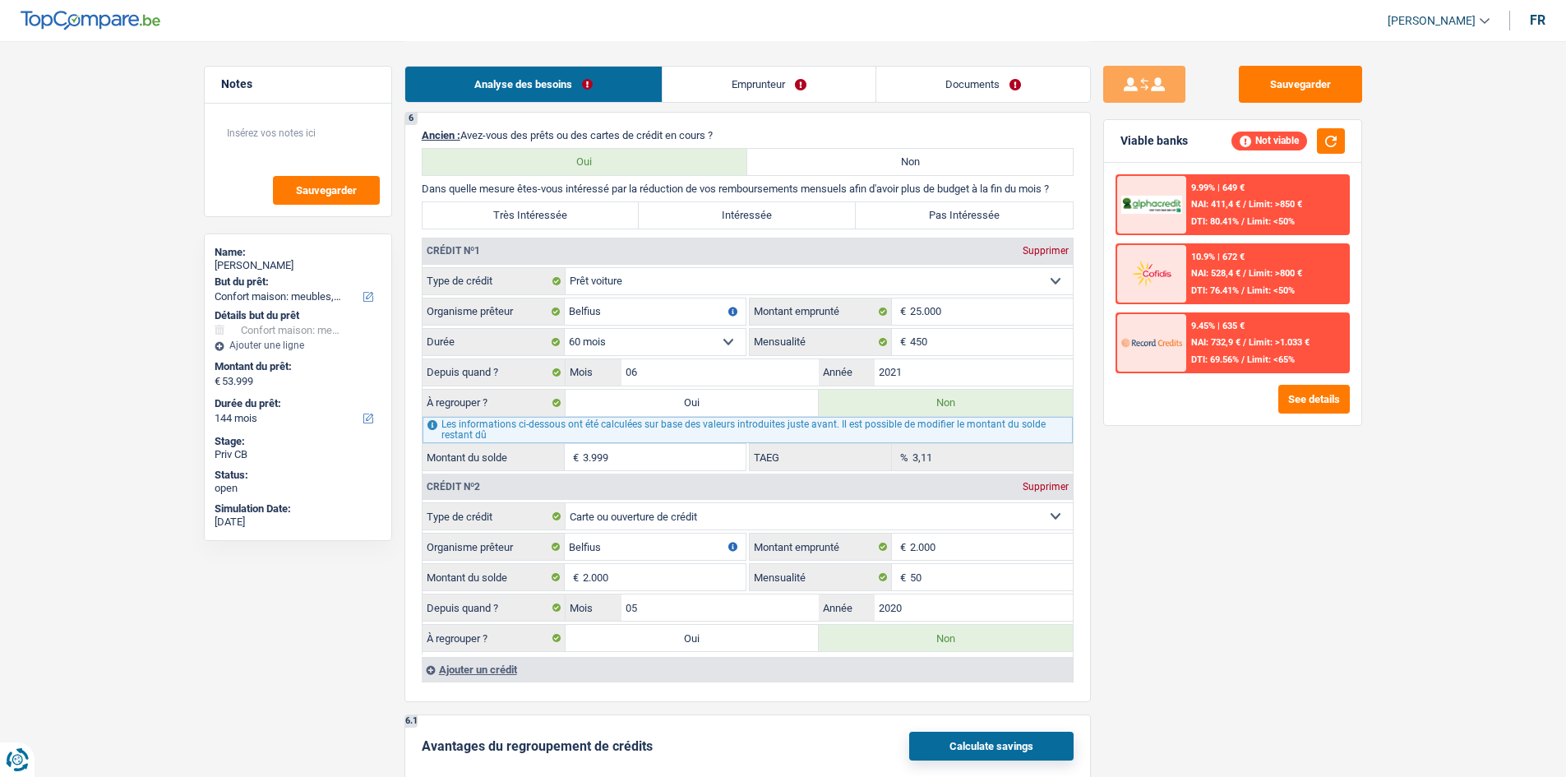
select select "refinancing"
select select "household"
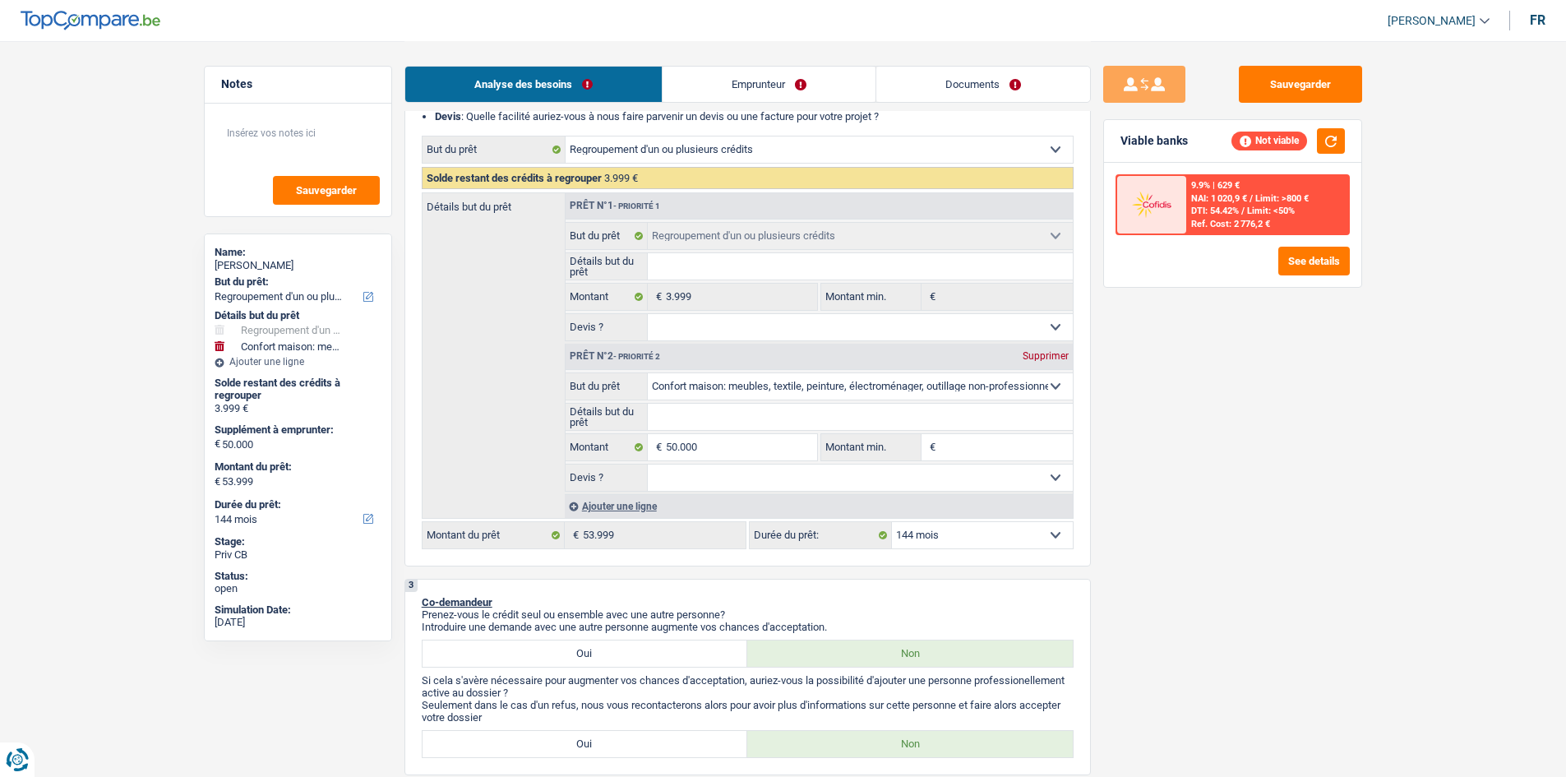
scroll to position [252, 0]
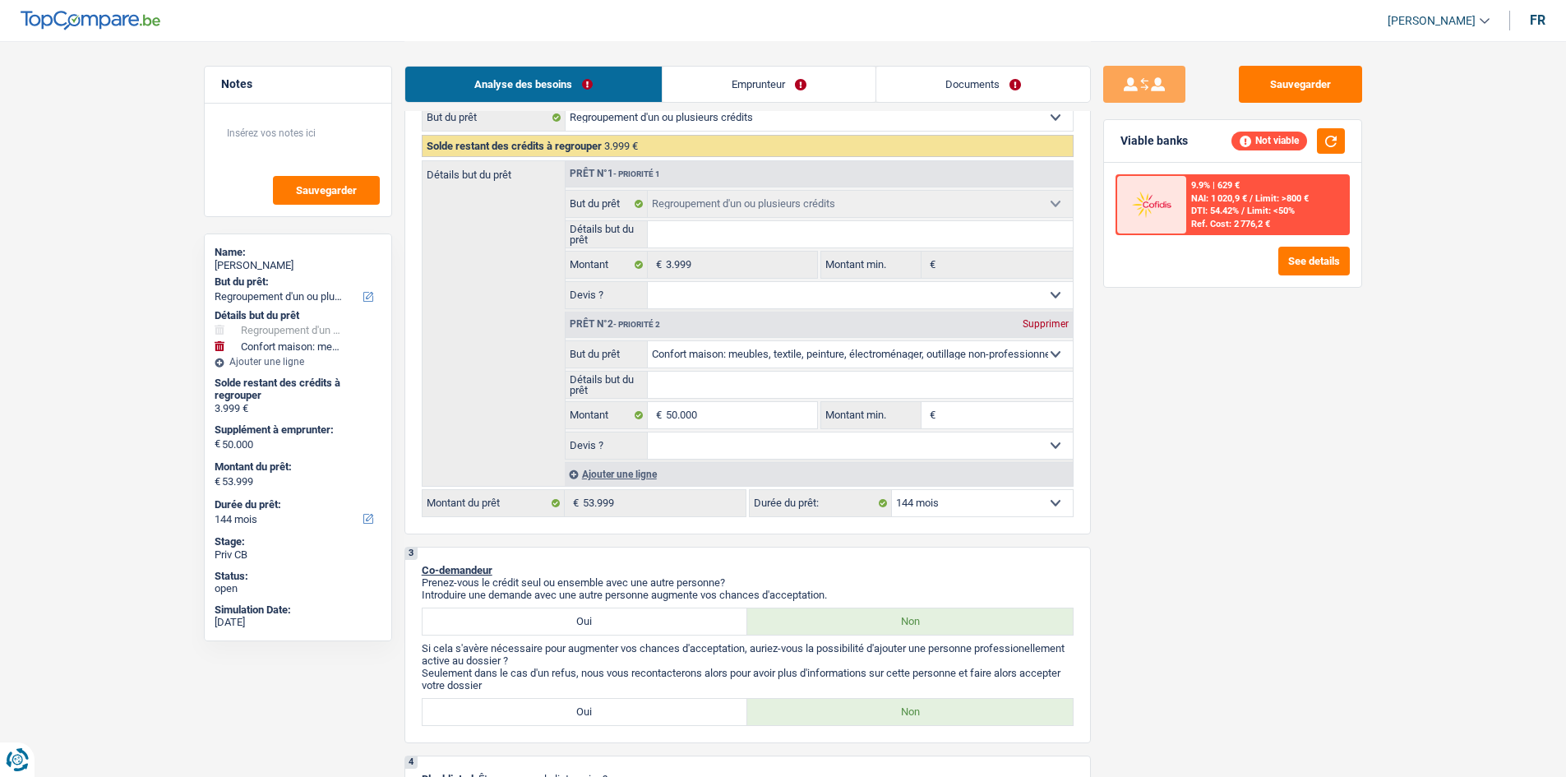
click at [954, 516] on select "12 mois 18 mois 24 mois 30 mois 36 mois 42 mois 48 mois 60 mois 72 mois 84 mois…" at bounding box center [982, 503] width 181 height 26
select select "120"
click at [892, 490] on select "12 mois 18 mois 24 mois 30 mois 36 mois 42 mois 48 mois 60 mois 72 mois 84 mois…" at bounding box center [982, 503] width 181 height 26
select select "120"
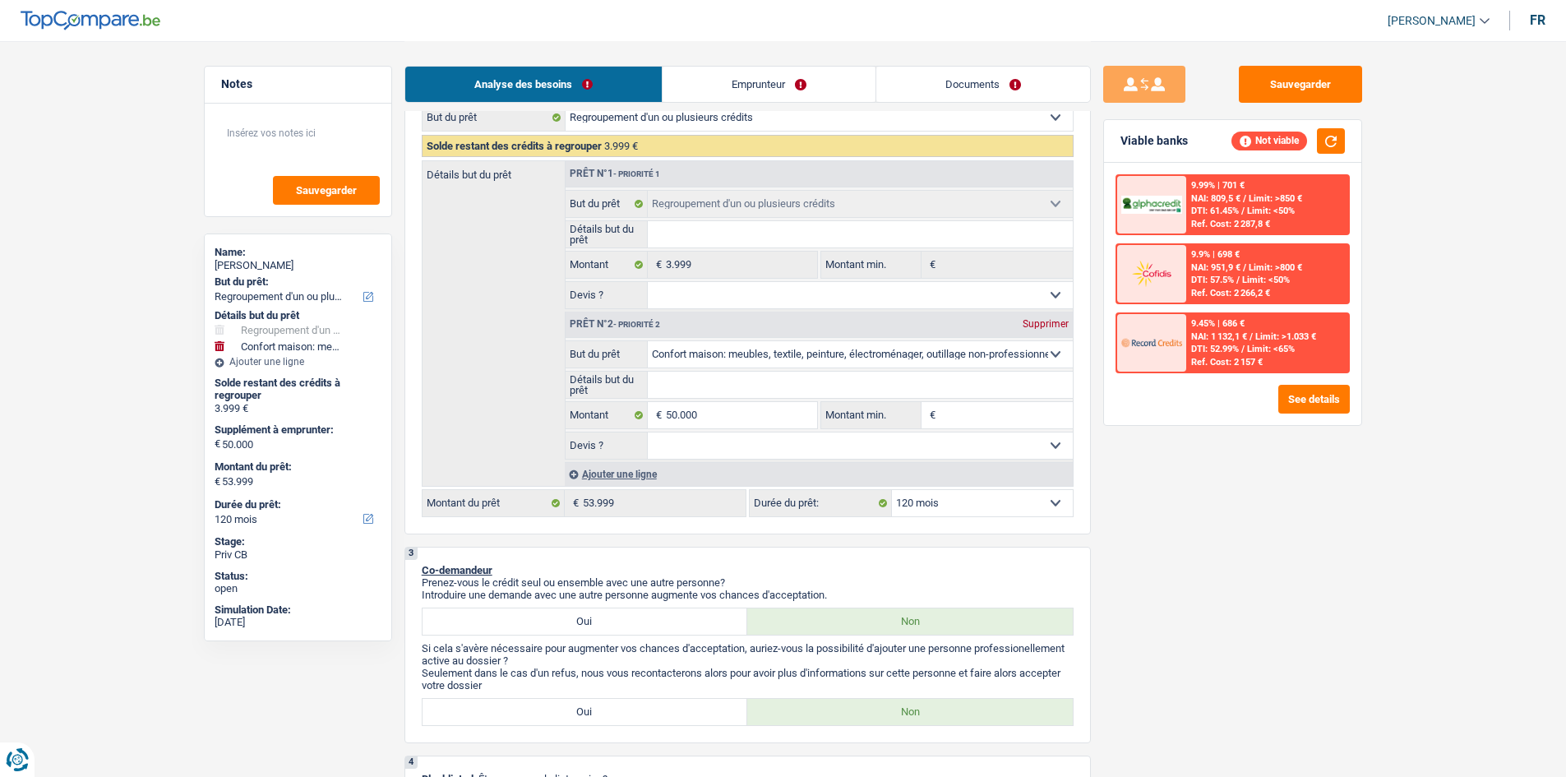
click at [918, 507] on select "12 mois 18 mois 24 mois 30 mois 36 mois 42 mois 48 mois 60 mois 72 mois 84 mois…" at bounding box center [982, 503] width 181 height 26
select select "84"
click at [892, 490] on select "12 mois 18 mois 24 mois 30 mois 36 mois 42 mois 48 mois 60 mois 72 mois 84 mois…" at bounding box center [982, 503] width 181 height 26
select select "84"
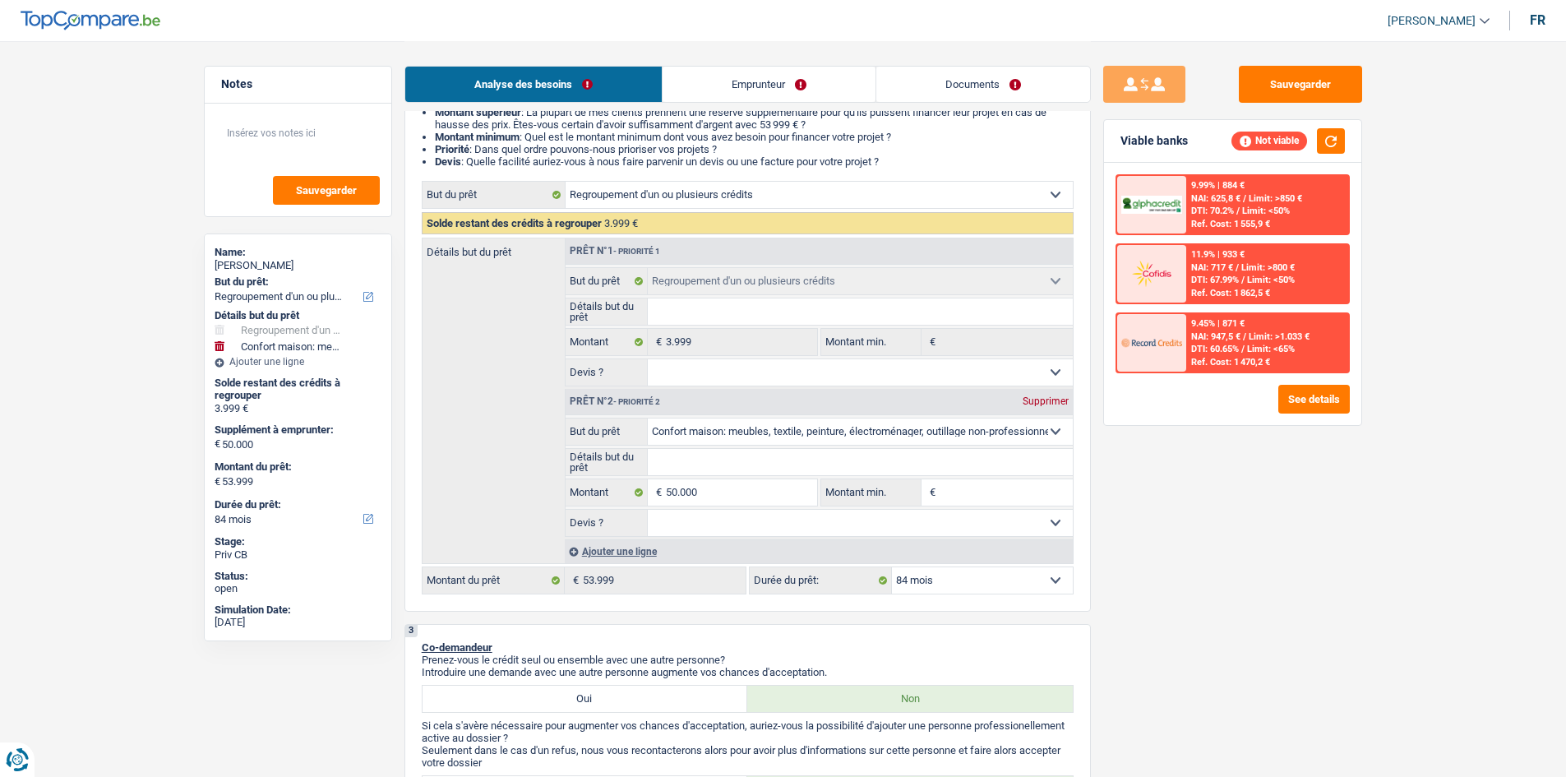
scroll to position [176, 0]
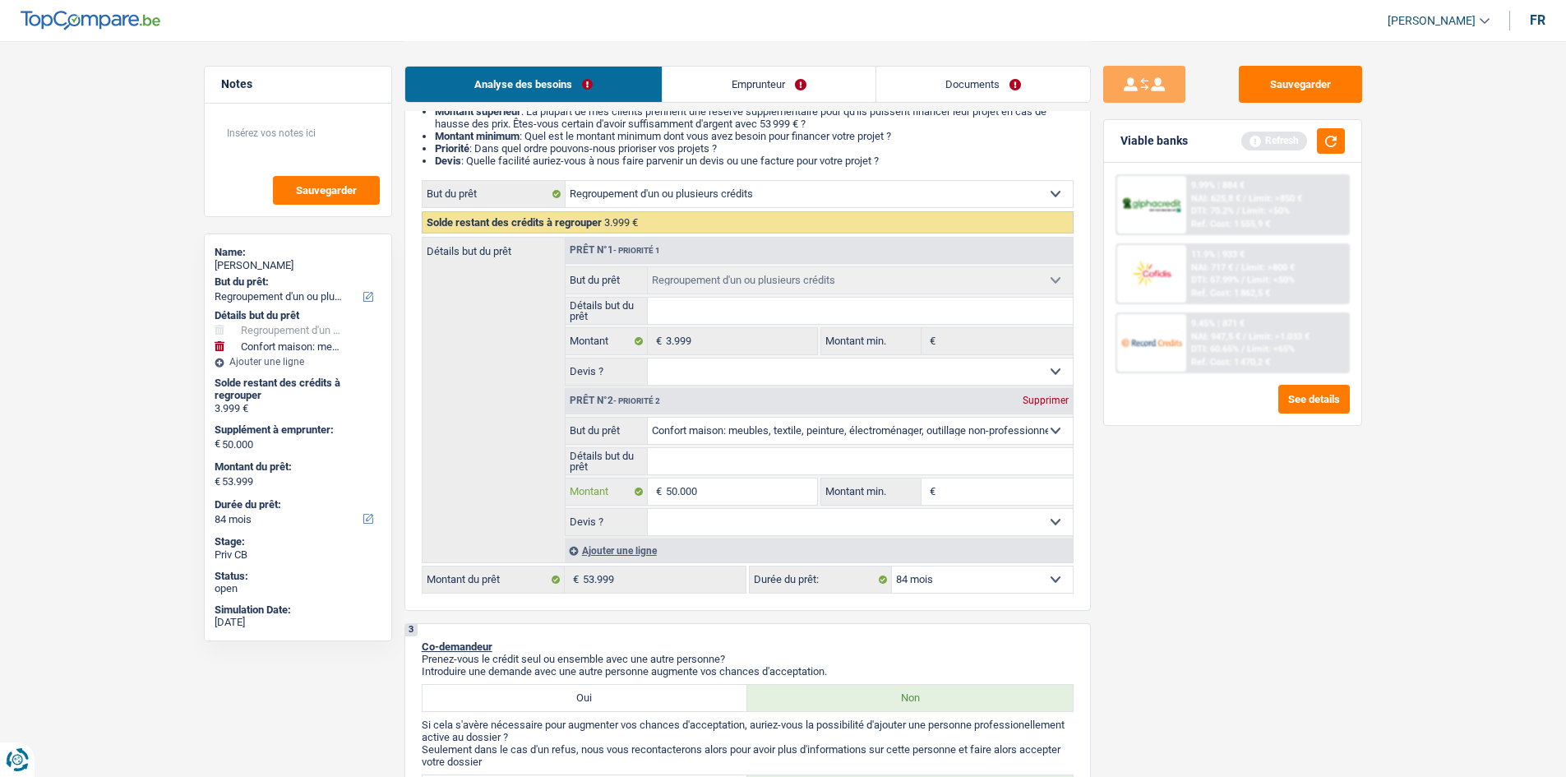
type input "5.000"
type input "5"
type input "4"
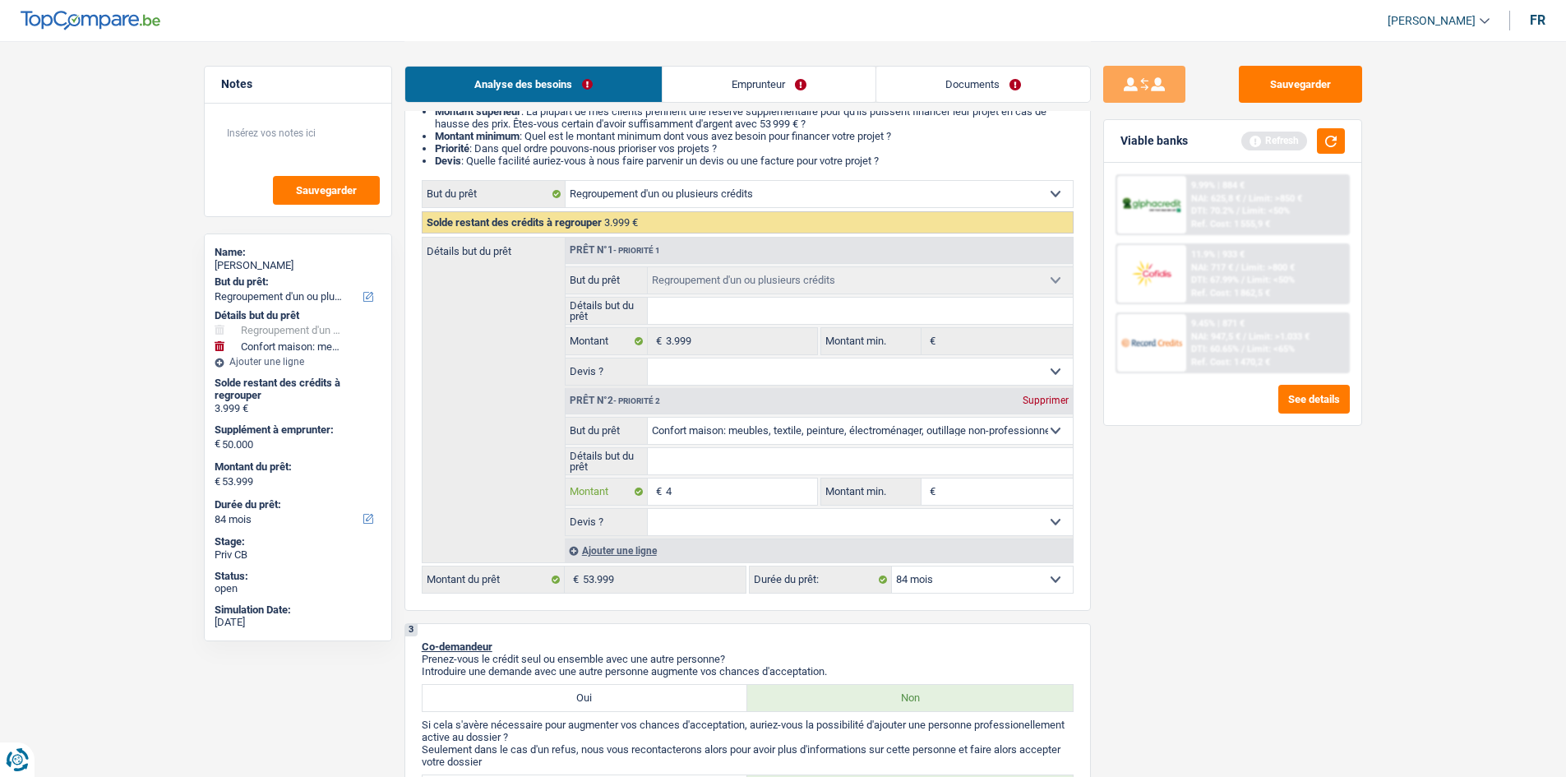
type input "45"
type input "450"
type input "4.500"
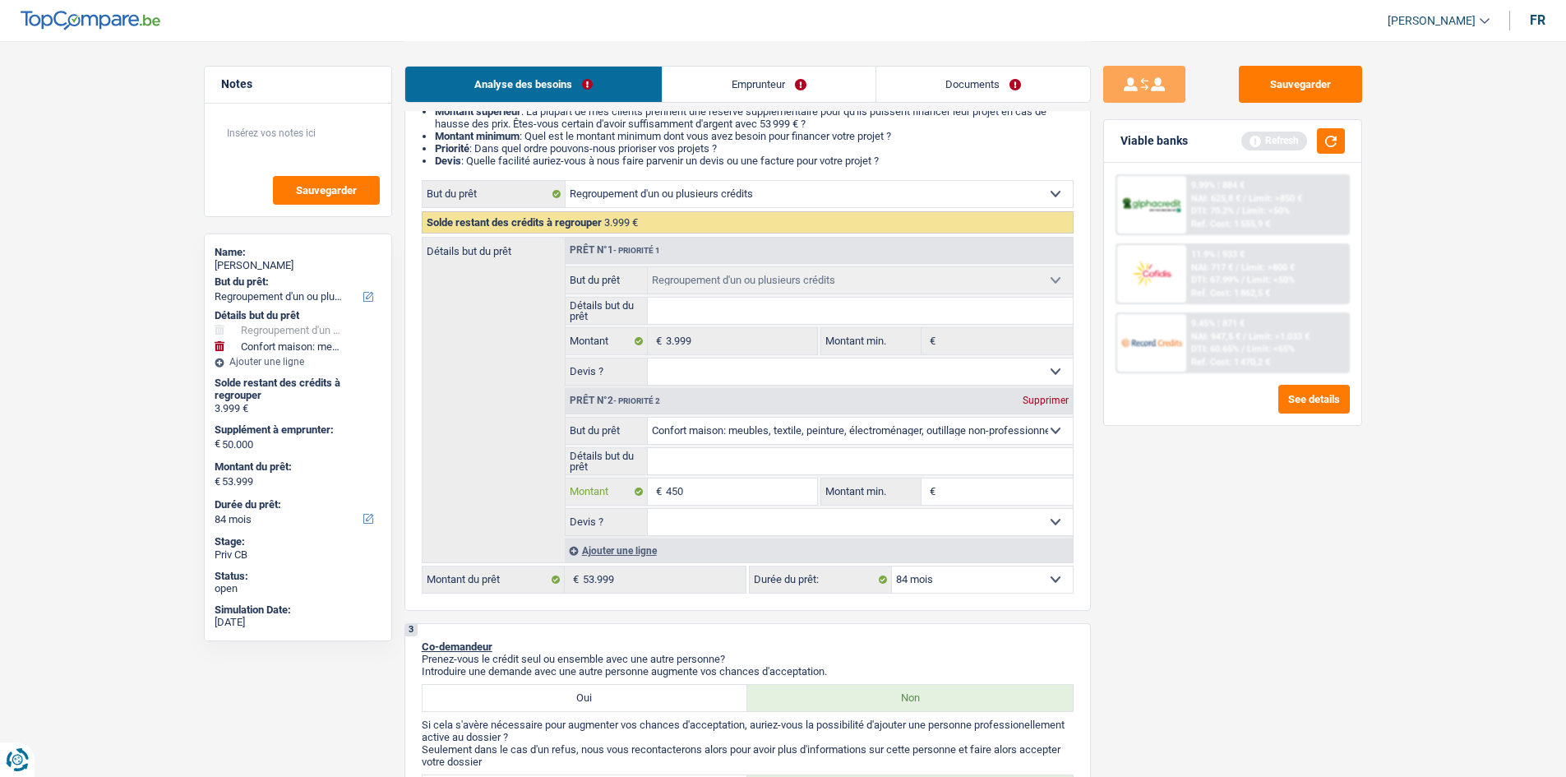
type input "4.500"
type input "45.000"
select select "144"
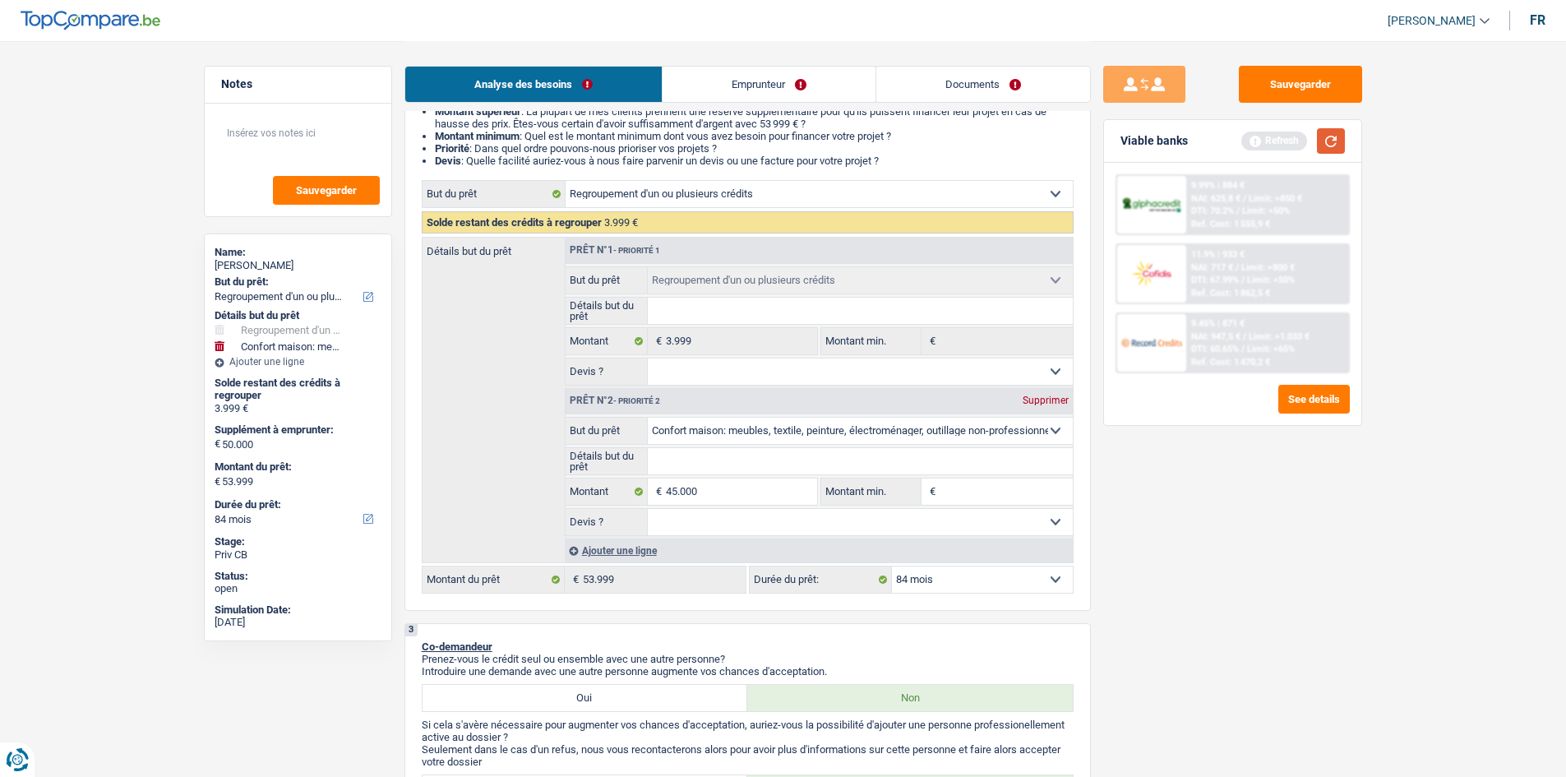
select select "144"
type input "45.000"
type input "48.999"
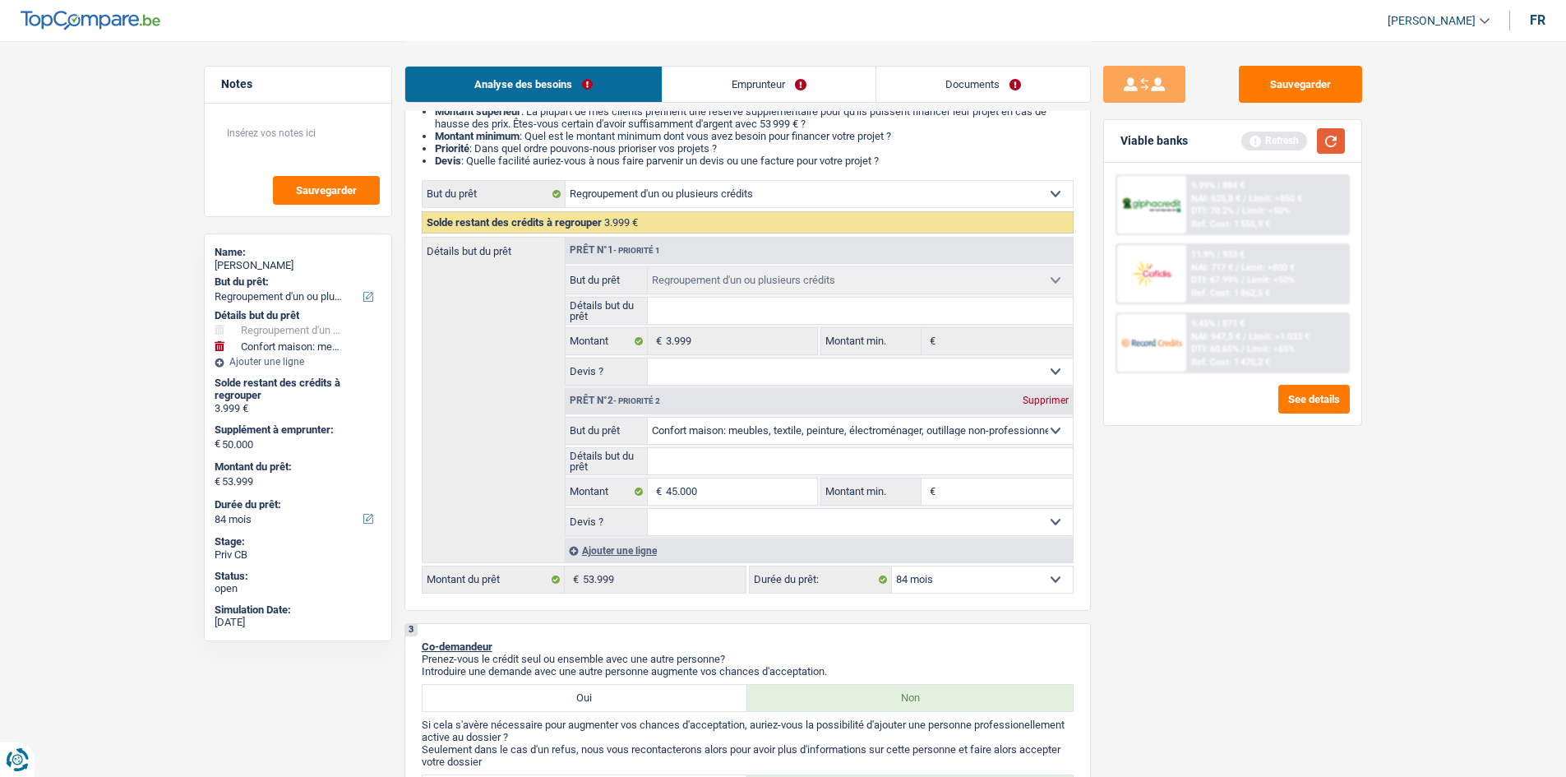
type input "48.999"
click at [1326, 152] on button "button" at bounding box center [1331, 140] width 28 height 25
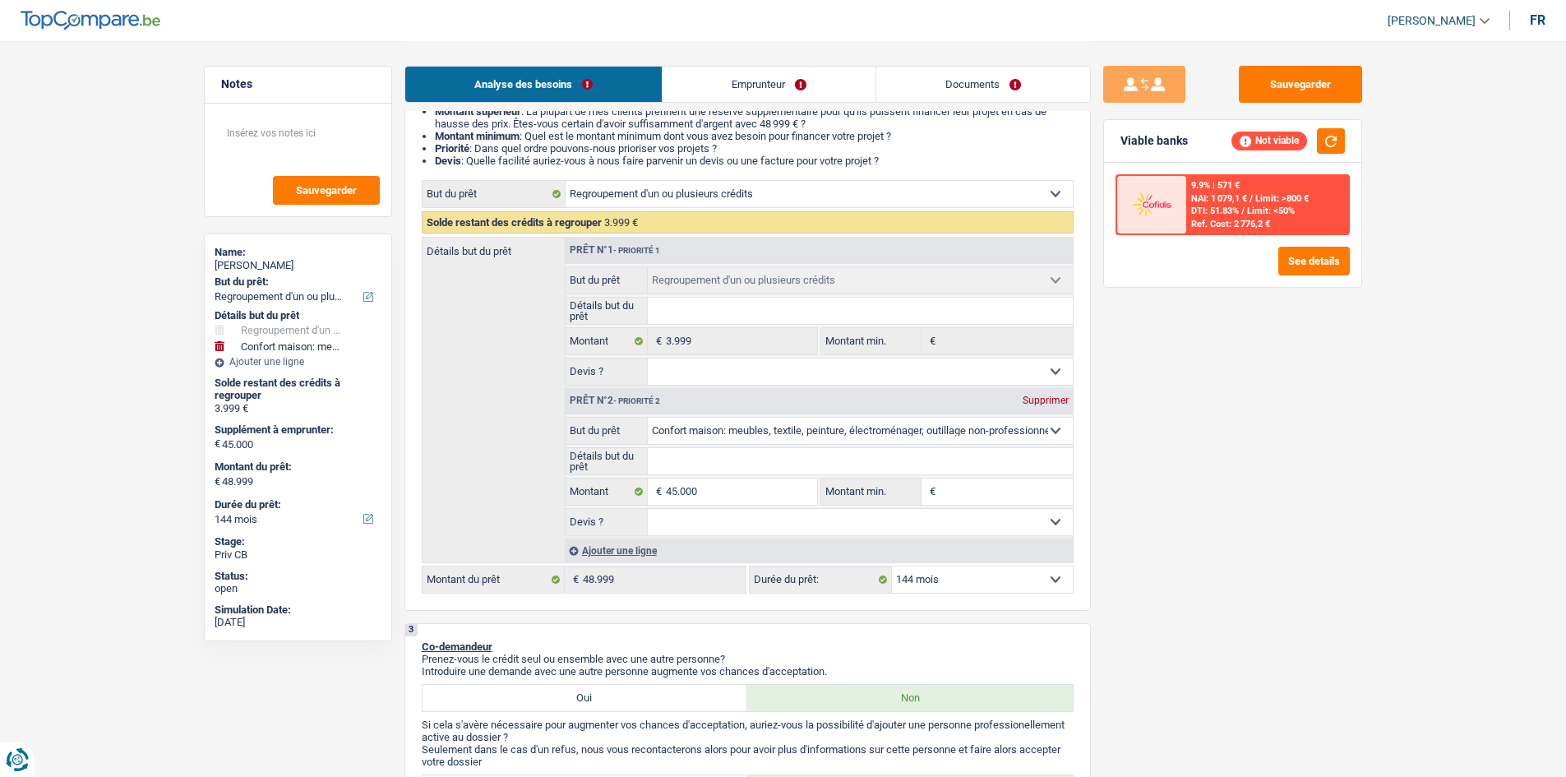
click at [979, 588] on select "12 mois 18 mois 24 mois 30 mois 36 mois 42 mois 48 mois 60 mois 72 mois 84 mois…" at bounding box center [982, 580] width 181 height 26
select select "120"
click at [892, 567] on select "12 mois 18 mois 24 mois 30 mois 36 mois 42 mois 48 mois 60 mois 72 mois 84 mois…" at bounding box center [982, 580] width 181 height 26
select select "120"
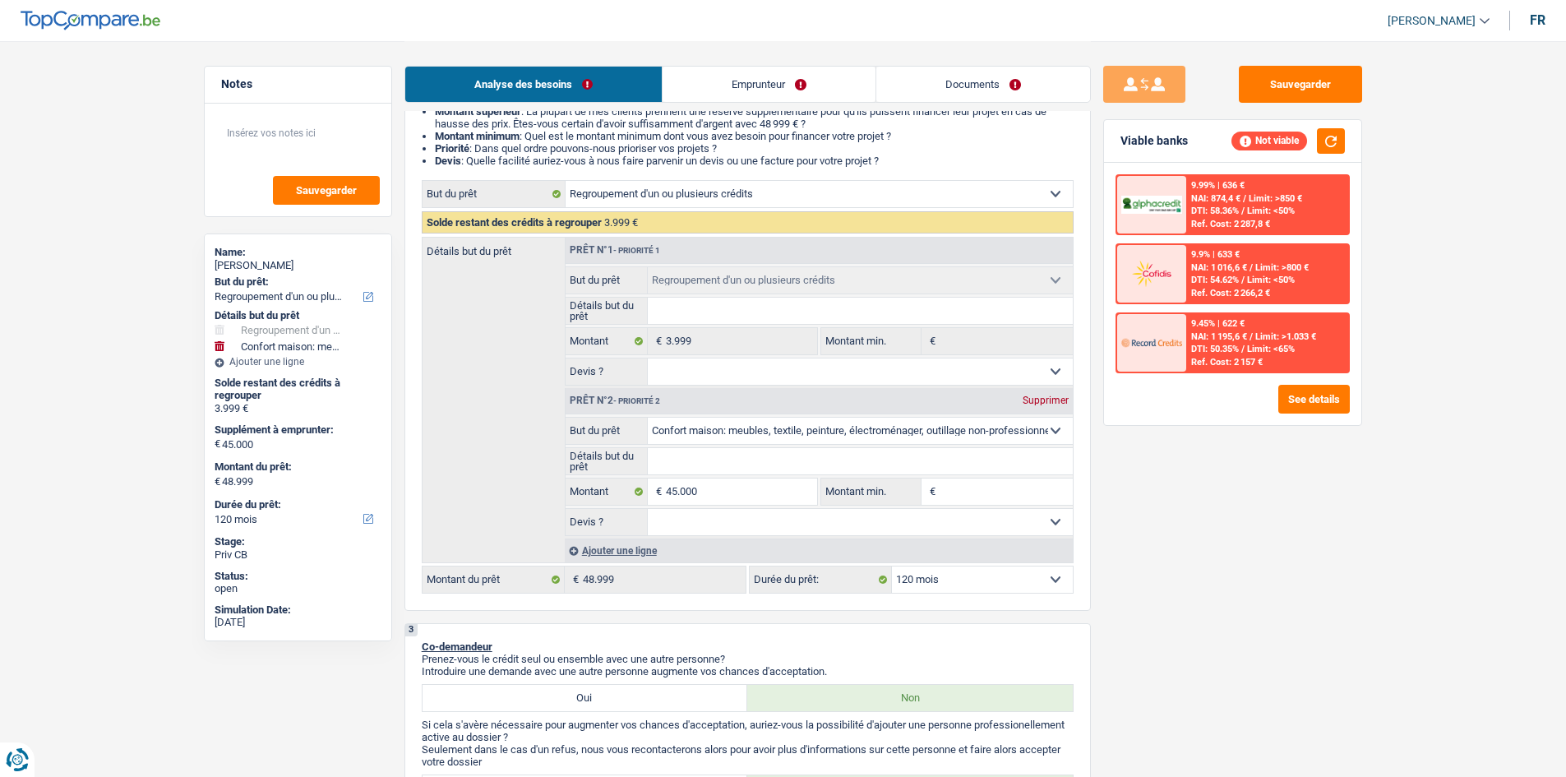
click at [739, 82] on link "Emprunteur" at bounding box center [769, 84] width 213 height 35
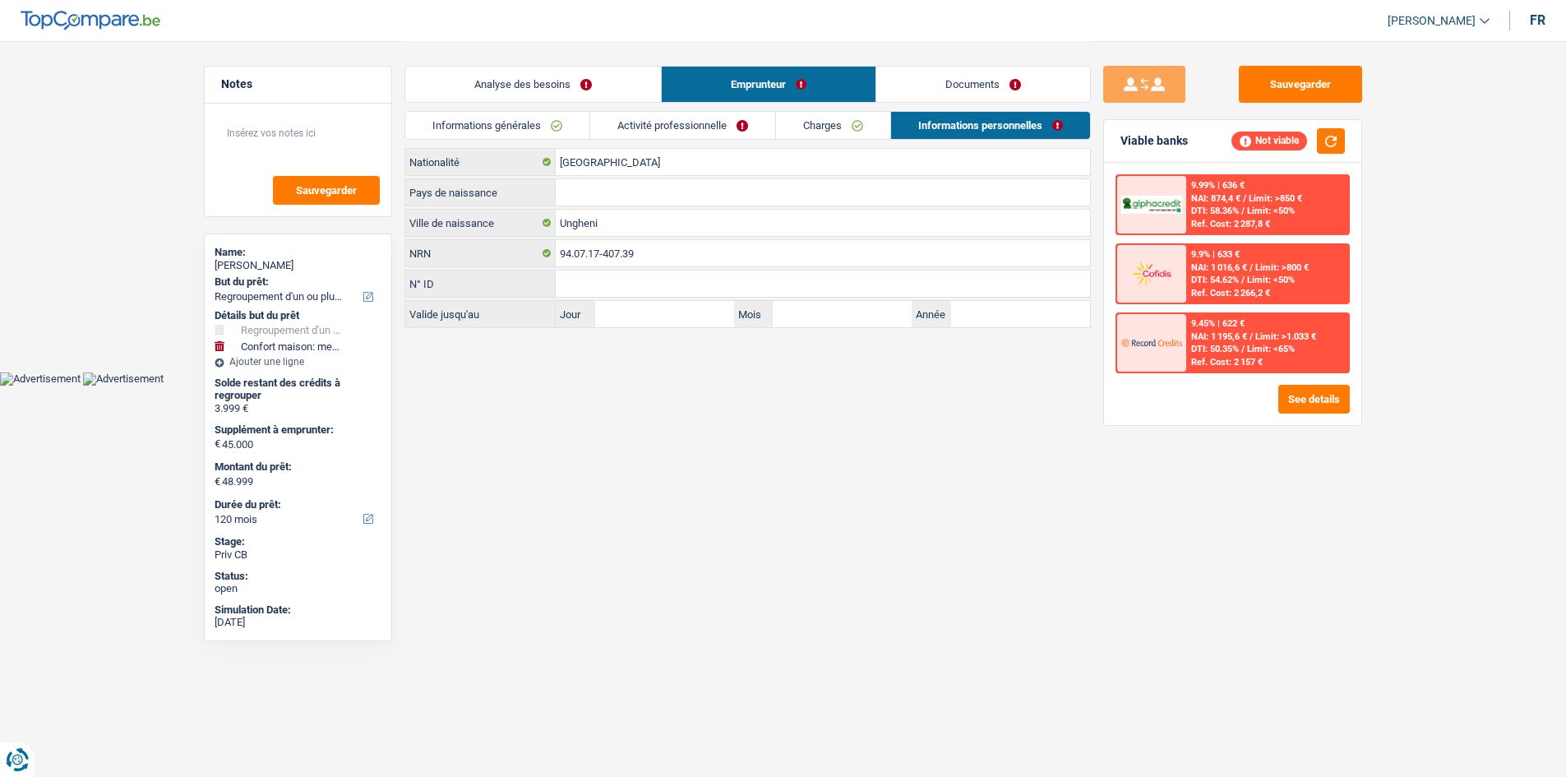
scroll to position [0, 0]
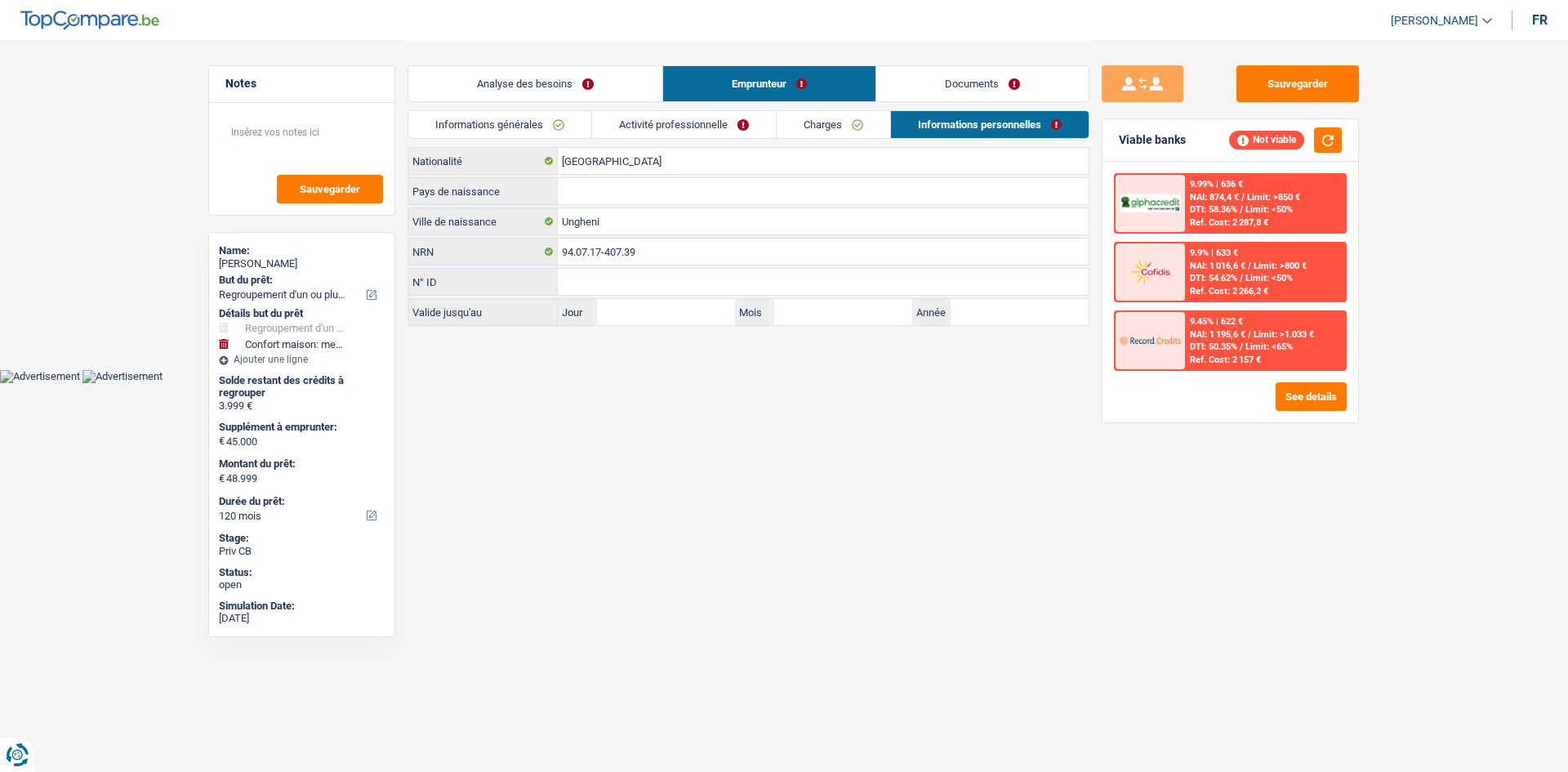
click at [642, 108] on div "Analyse des besoins Emprunteur Documents" at bounding box center [748, 76] width 682 height 70
click at [645, 128] on link "Activité professionnelle" at bounding box center [683, 124] width 184 height 27
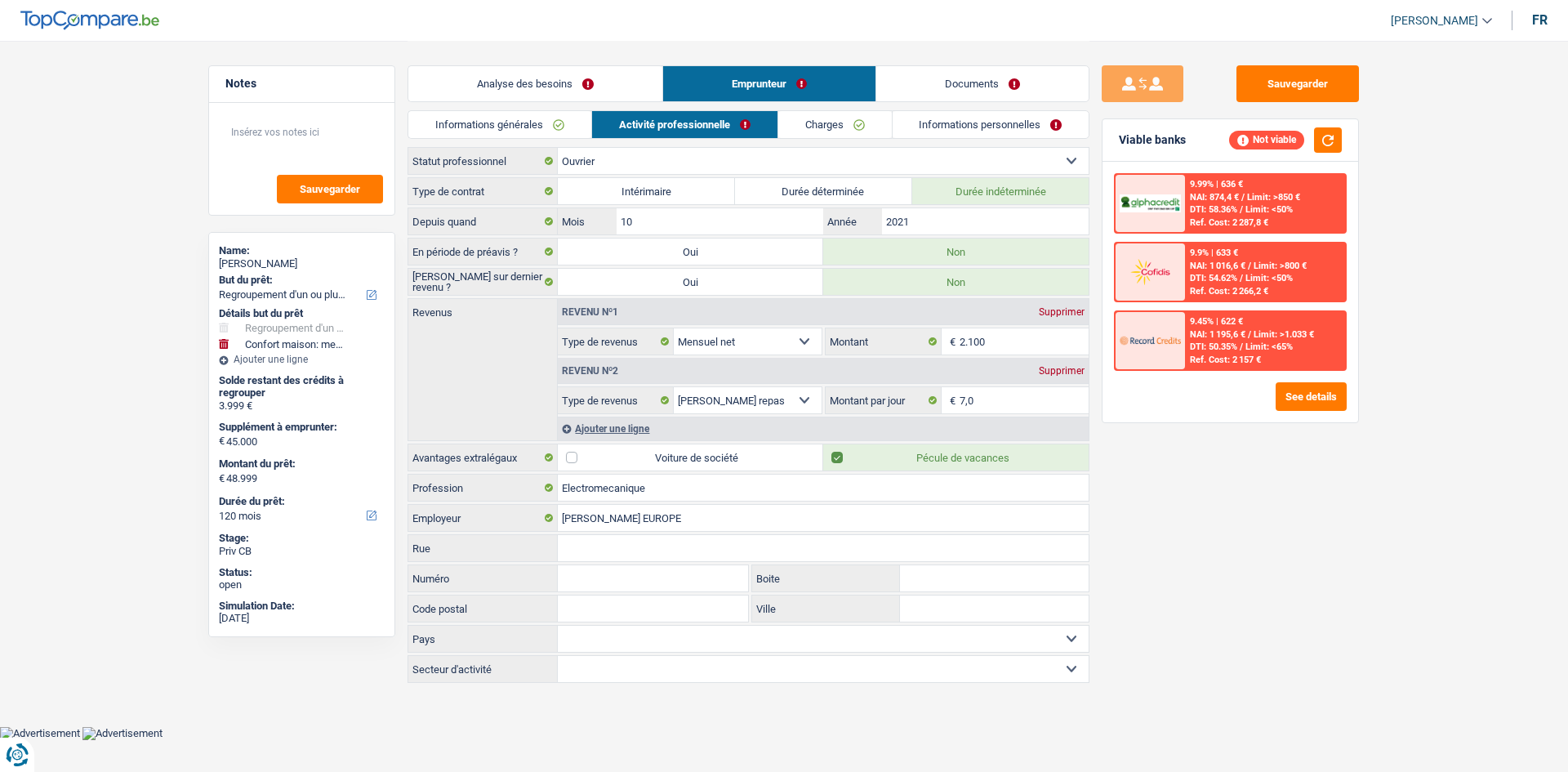
click at [820, 108] on div "Analyse des besoins Emprunteur Documents" at bounding box center [748, 76] width 682 height 70
click at [818, 113] on link "Charges" at bounding box center [835, 124] width 113 height 27
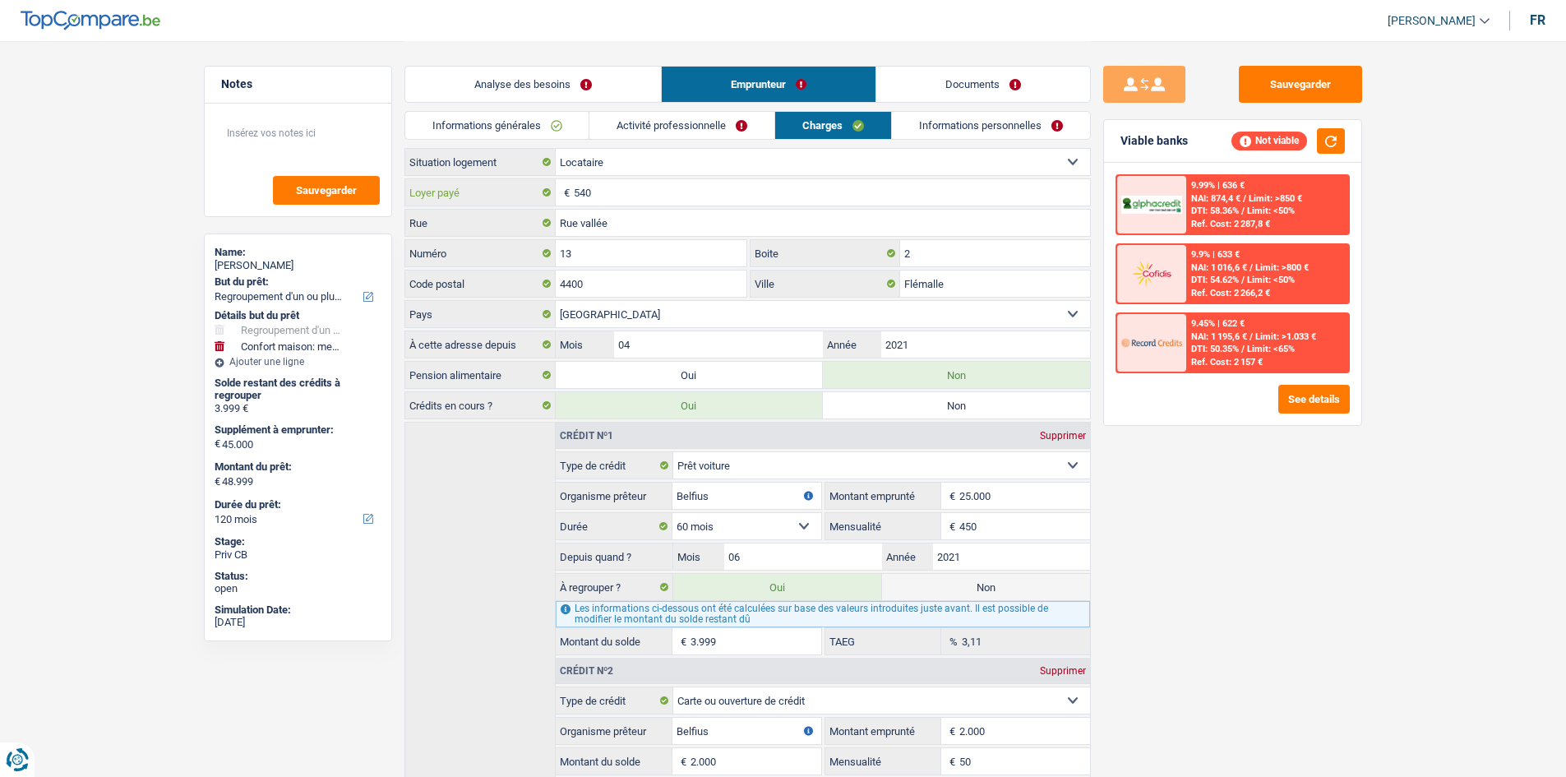
click at [607, 190] on input "540" at bounding box center [832, 192] width 516 height 26
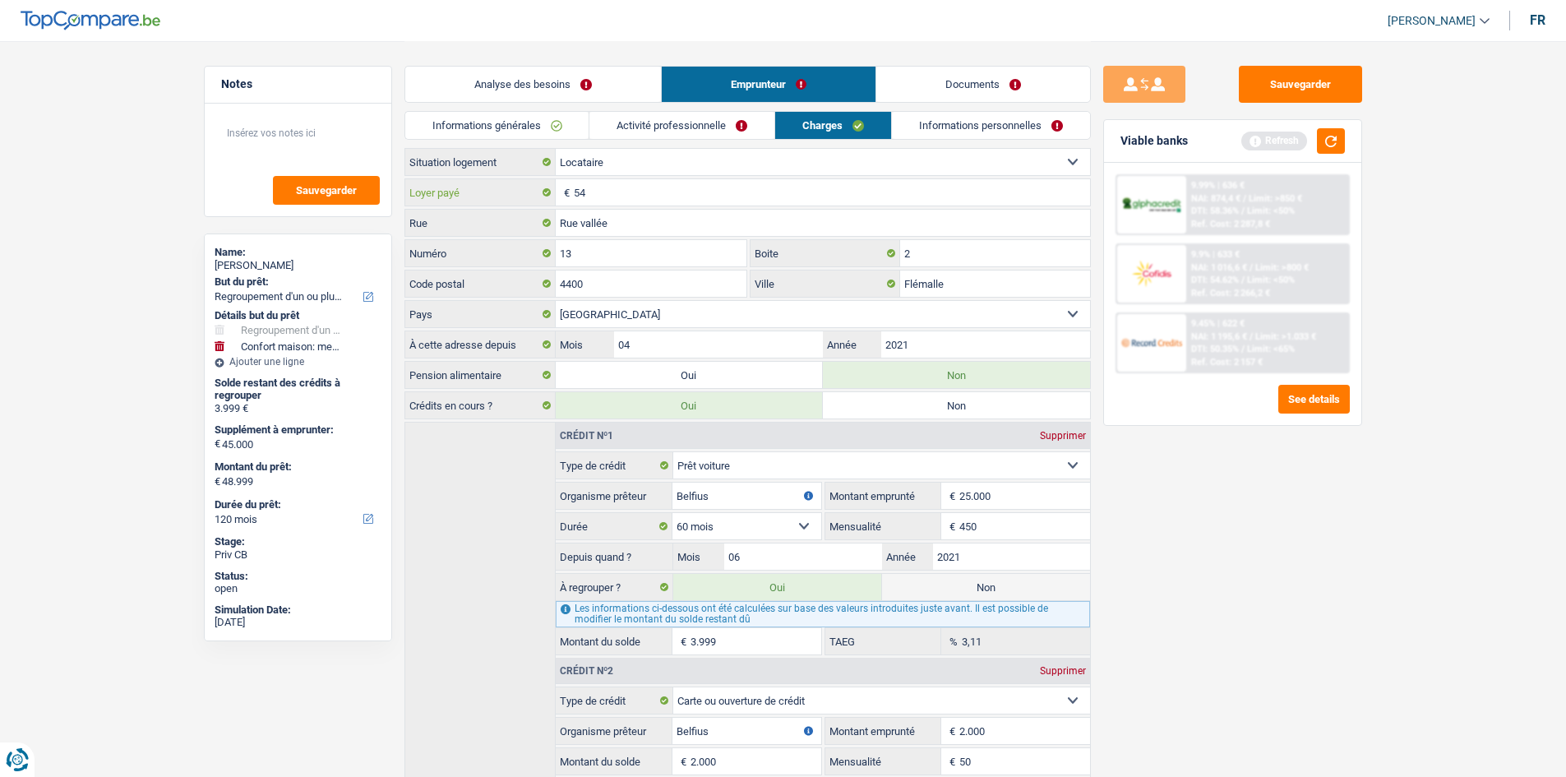
type input "5"
type input "10"
click at [1198, 502] on div "Sauvegarder Viable banks Refresh 9.99% | 636 € NAI: 874,4 € / Limit: >850 € DTI…" at bounding box center [1233, 408] width 284 height 685
click at [1321, 138] on button "button" at bounding box center [1331, 140] width 28 height 25
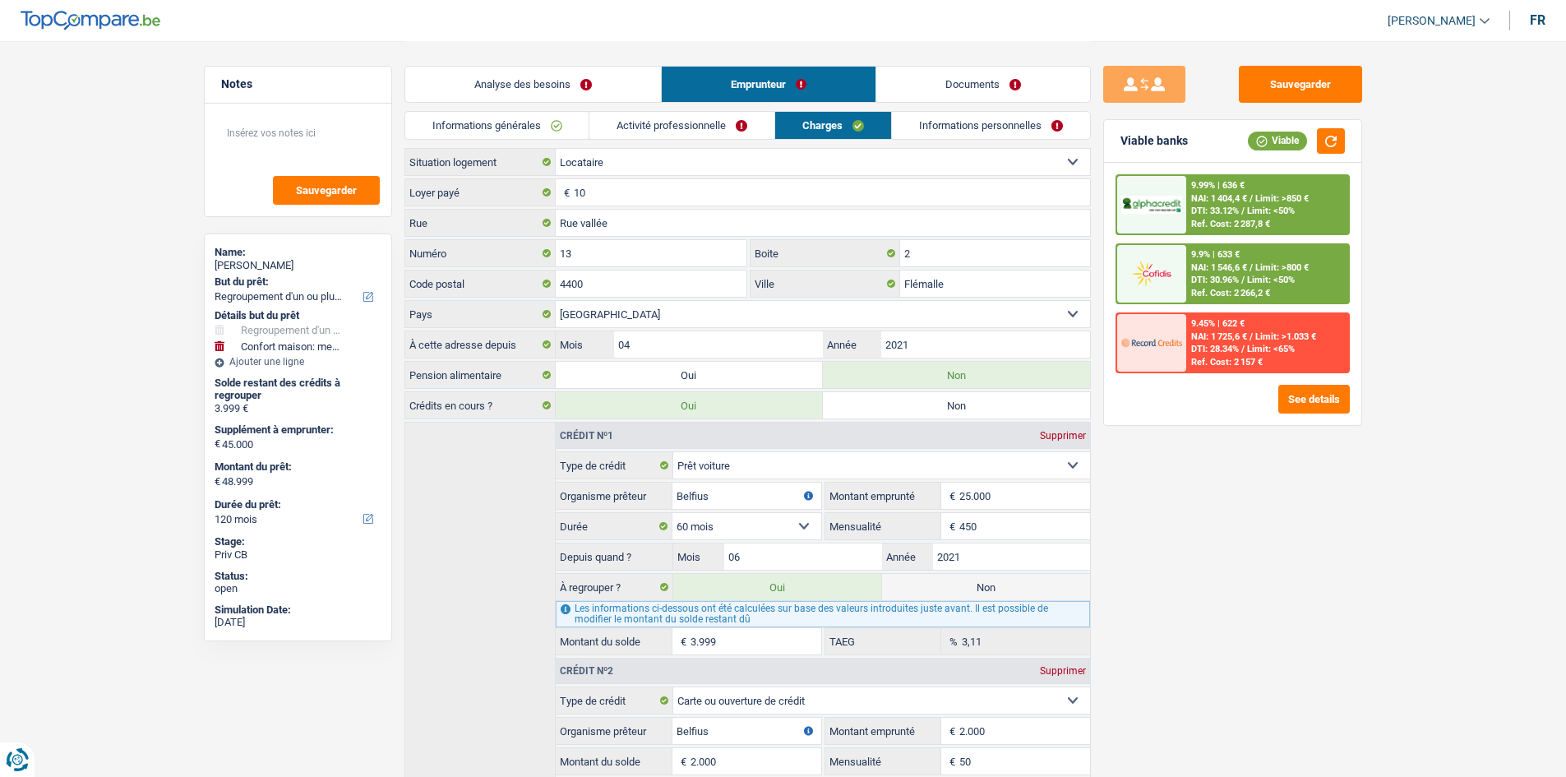
click at [479, 84] on link "Analyse des besoins" at bounding box center [533, 84] width 256 height 35
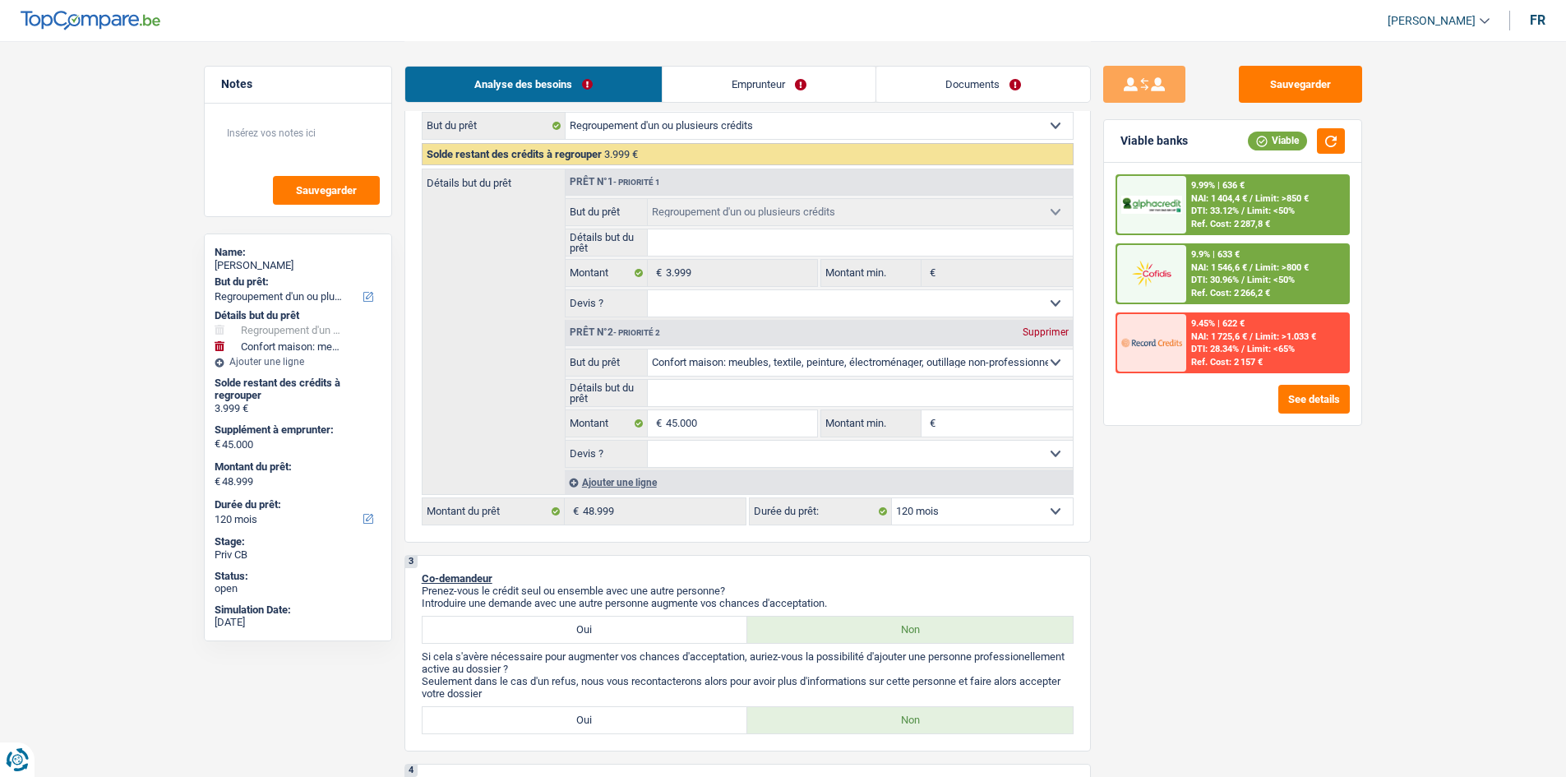
scroll to position [245, 0]
click at [708, 406] on fieldset "Confort maison: meubles, textile, peinture, électroménager, outillage non-profe…" at bounding box center [819, 407] width 507 height 119
click at [710, 419] on input "45.000" at bounding box center [741, 422] width 150 height 26
type input "4.500"
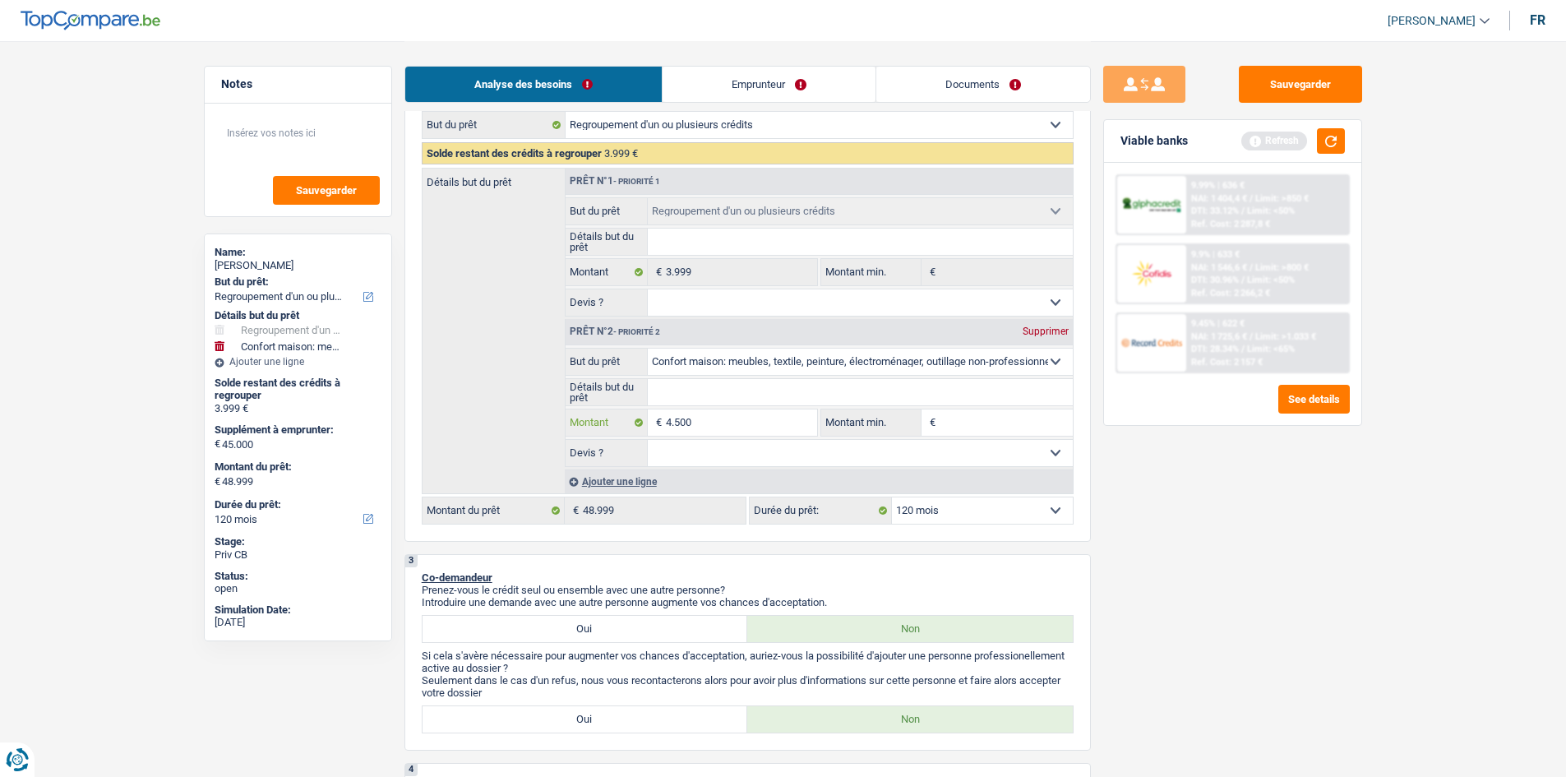
type input "450"
type input "45"
type input "4"
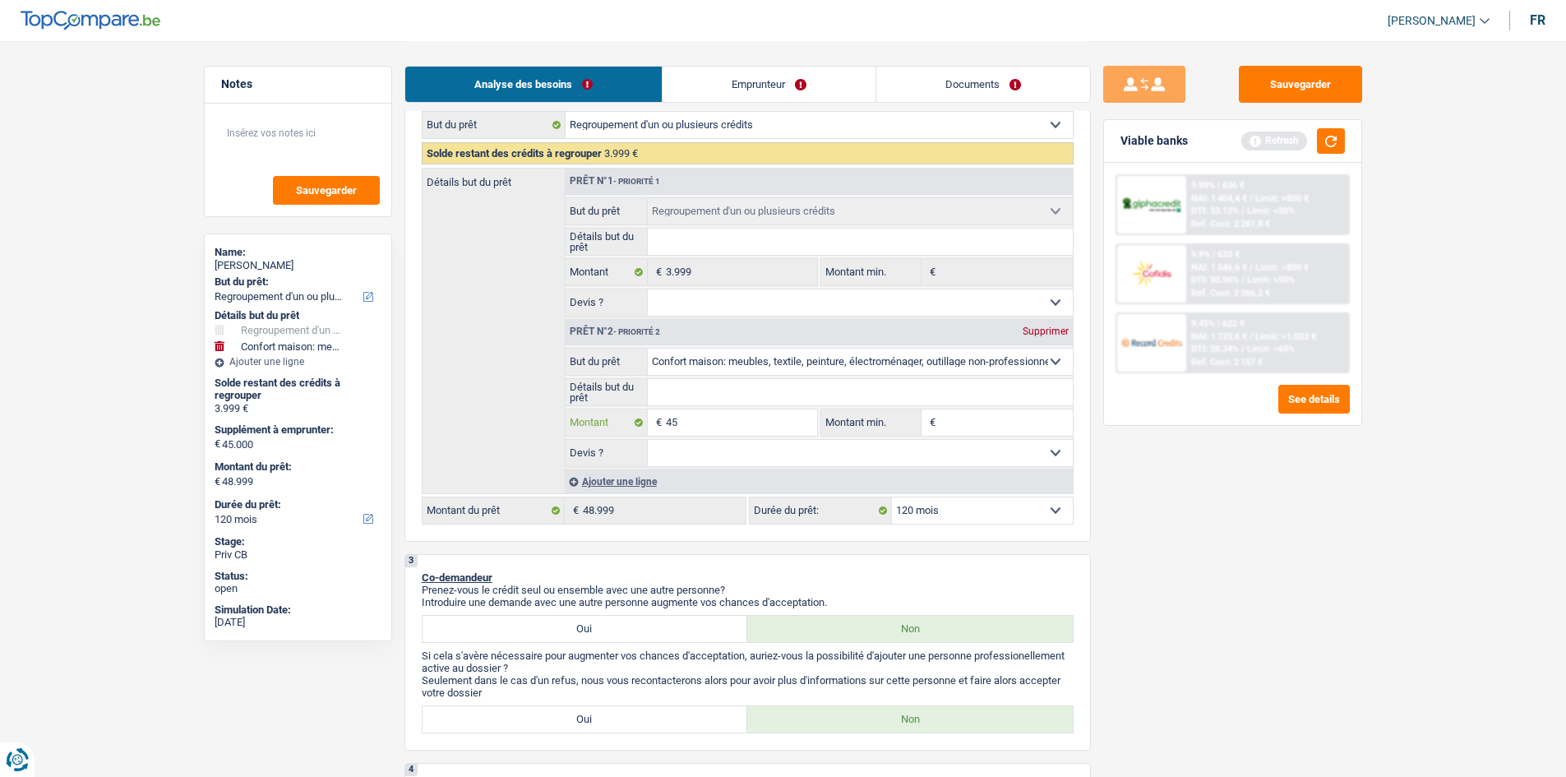
type input "4"
type input "5"
type input "50"
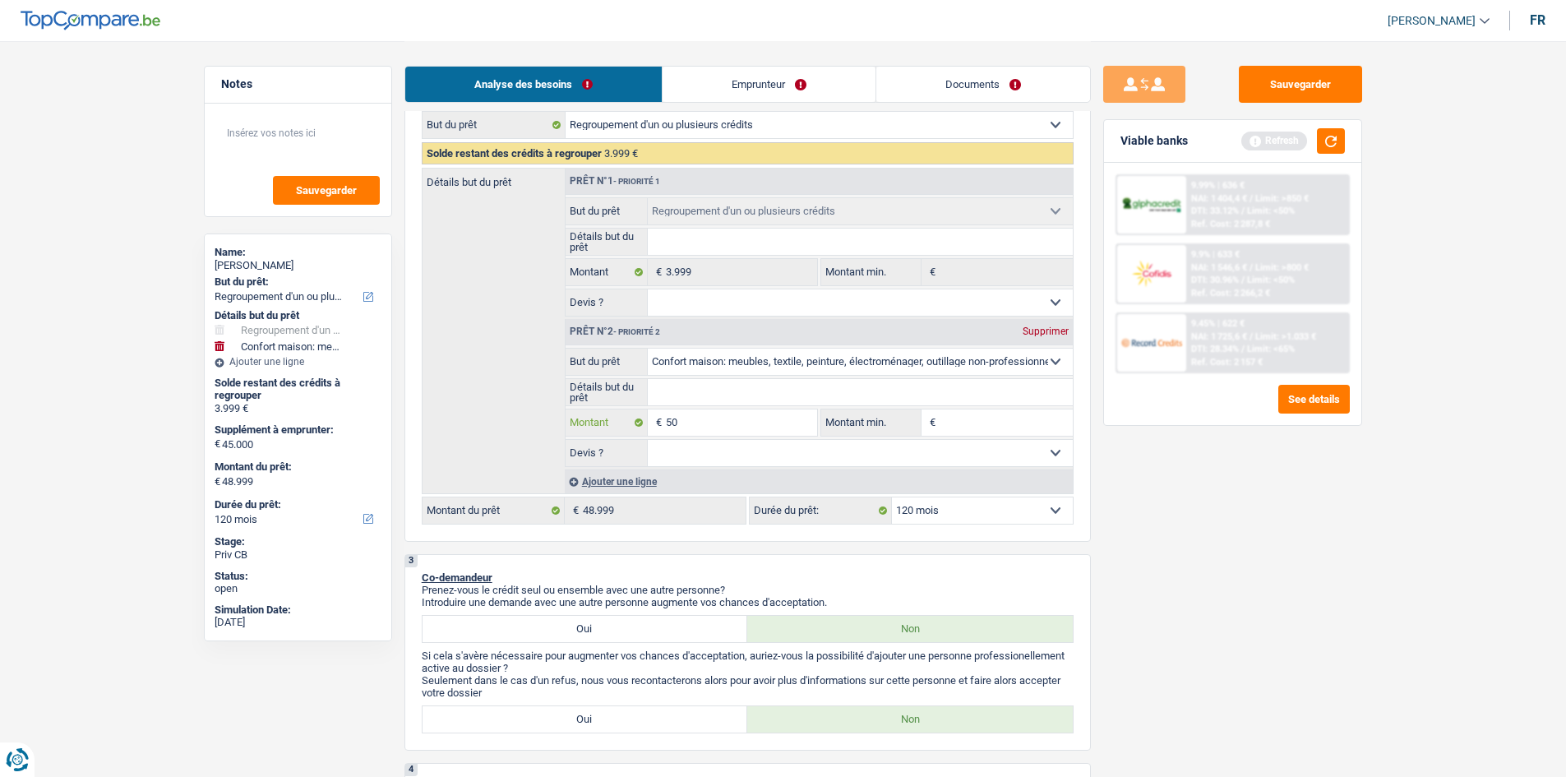
type input "500"
type input "5.000"
type input "50.000"
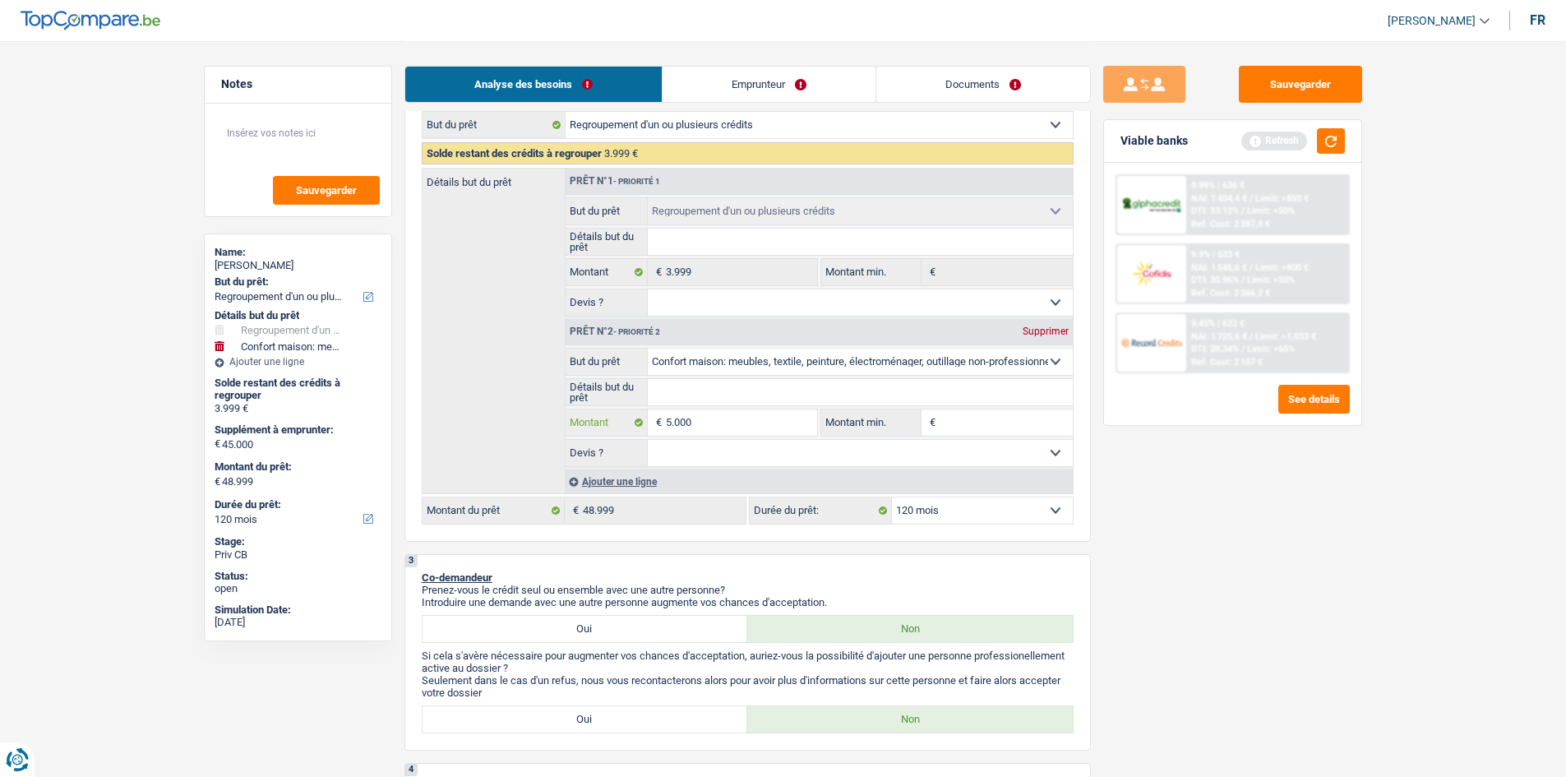
type input "50.000"
click at [1284, 571] on div "Sauvegarder Viable banks Refresh 9.99% | 636 € NAI: 1 404,4 € / Limit: >850 € D…" at bounding box center [1233, 408] width 284 height 685
select select "144"
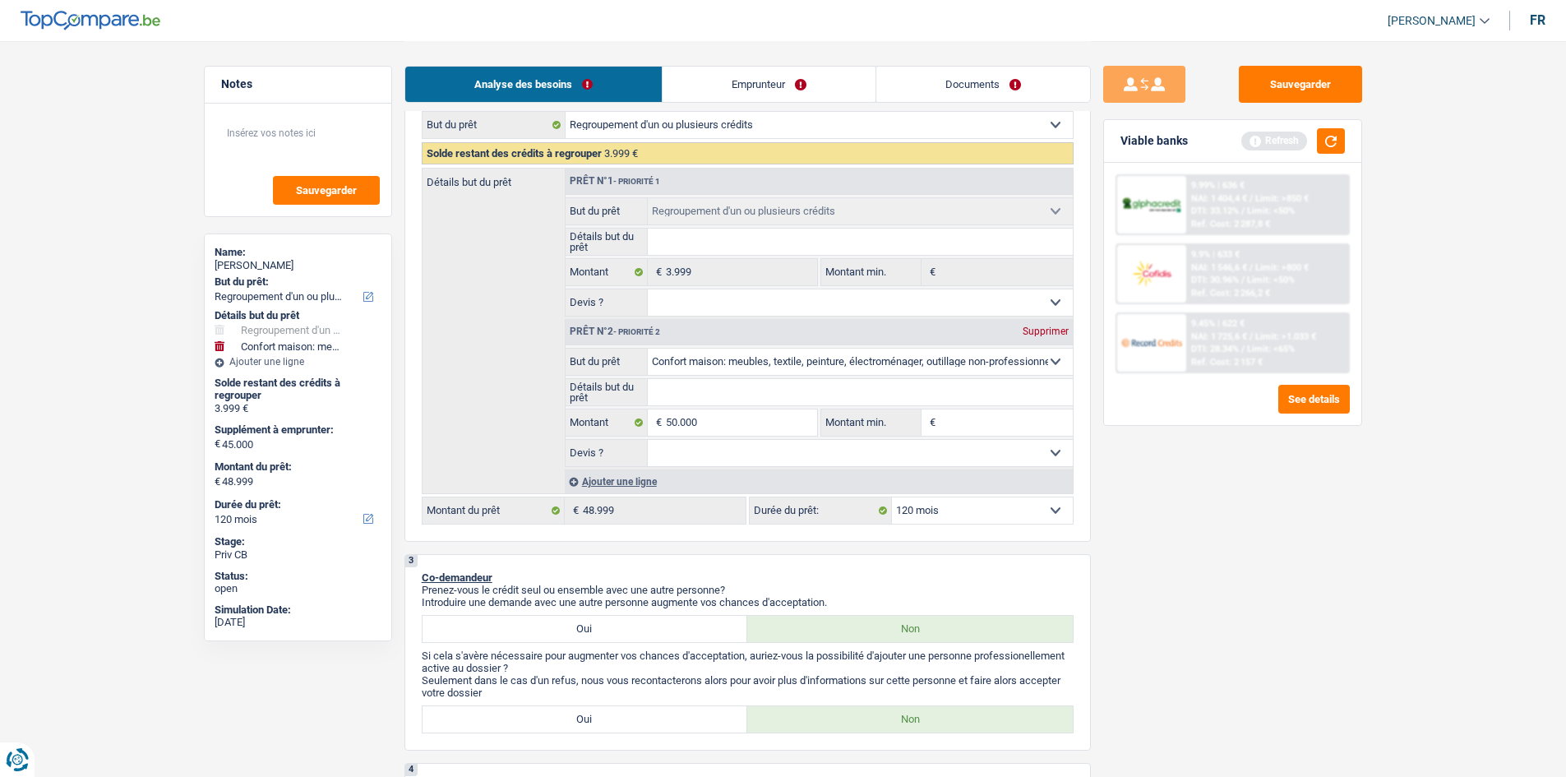
select select "144"
type input "50.000"
type input "53.999"
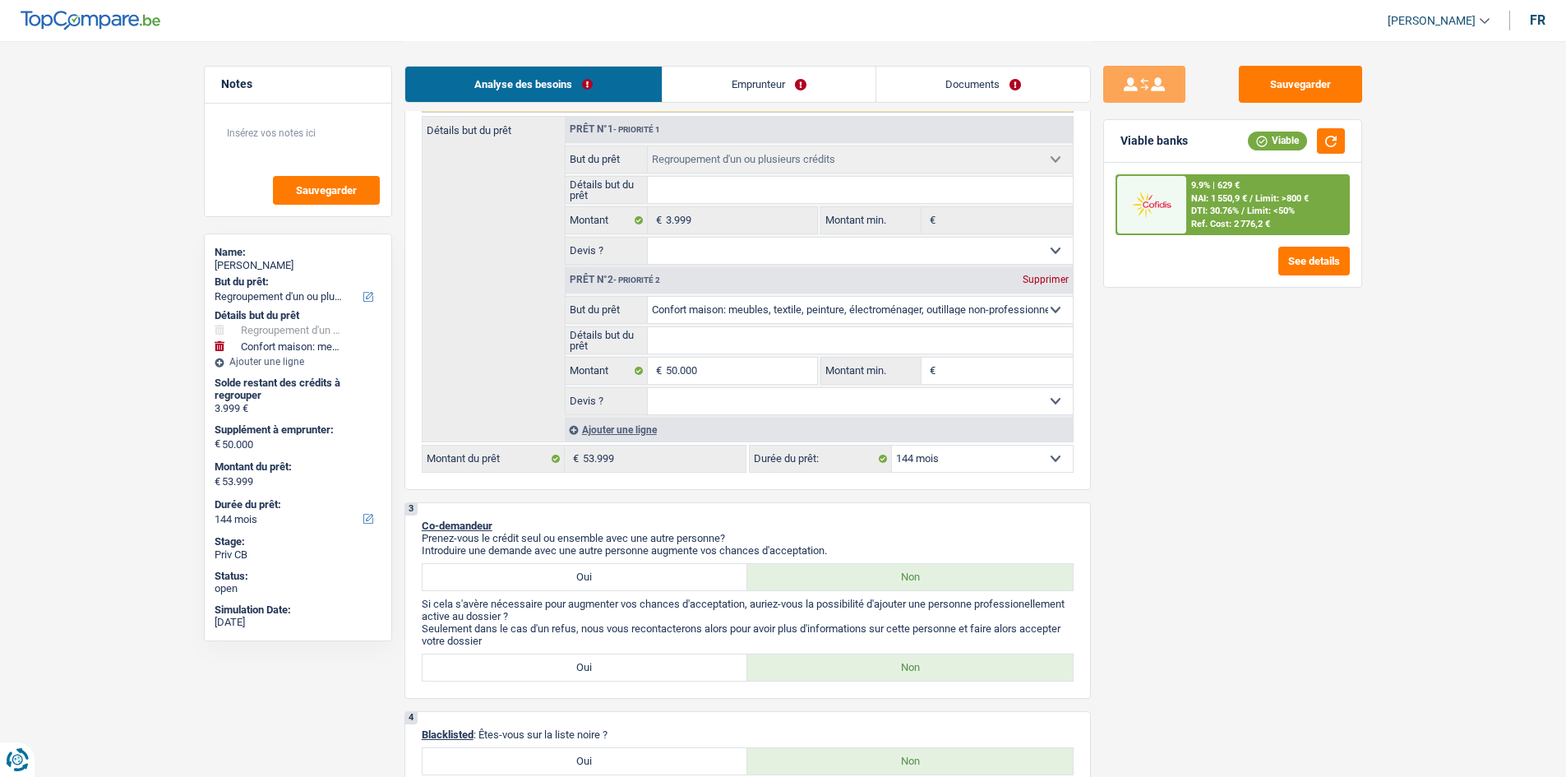
scroll to position [298, 0]
click at [973, 465] on select "12 mois 18 mois 24 mois 30 mois 36 mois 42 mois 48 mois 60 mois 72 mois 84 mois…" at bounding box center [982, 458] width 181 height 26
select select "60"
click at [892, 445] on select "12 mois 18 mois 24 mois 30 mois 36 mois 42 mois 48 mois 60 mois 72 mois 84 mois…" at bounding box center [982, 458] width 181 height 26
select select "60"
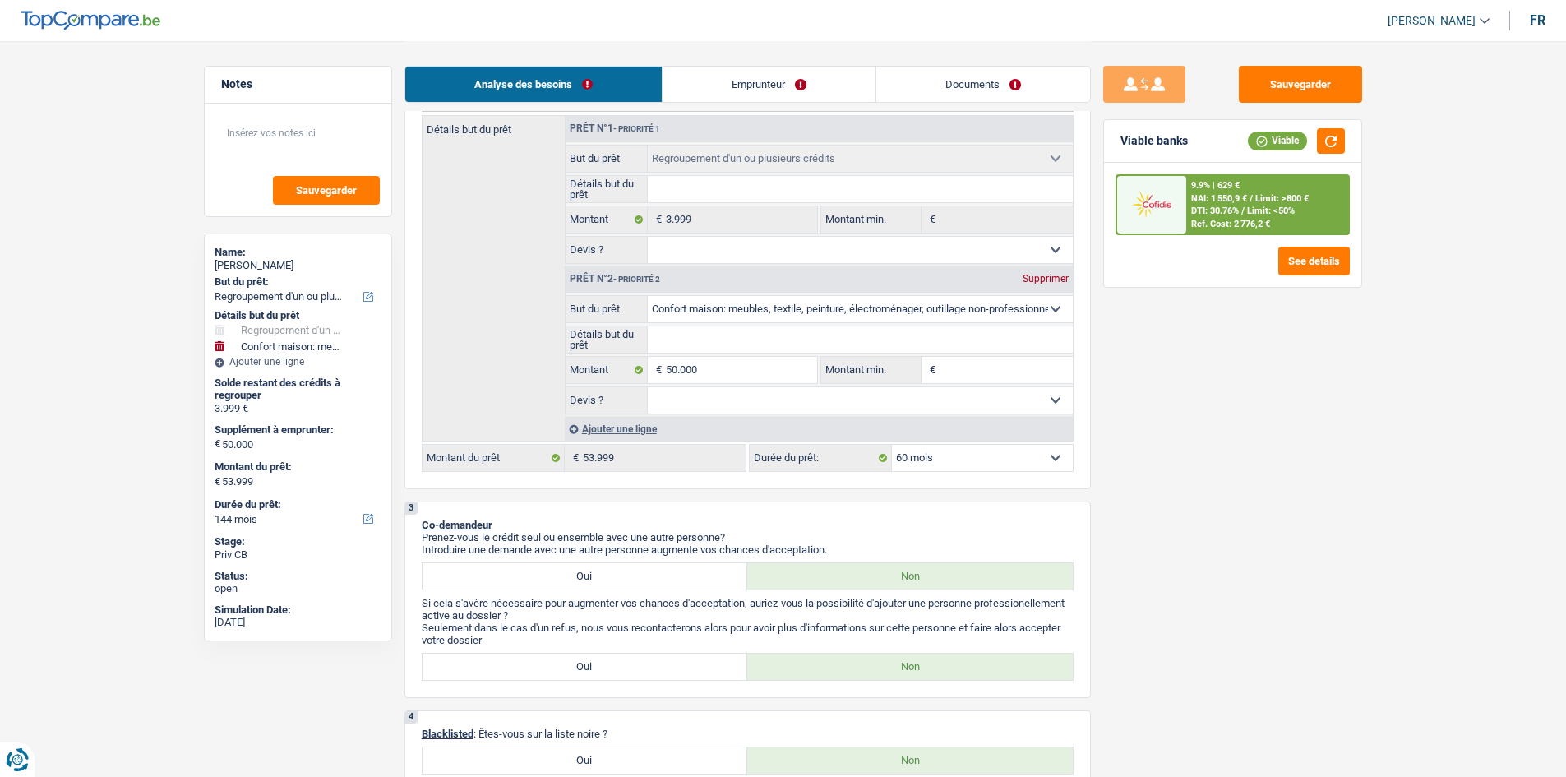
select select "60"
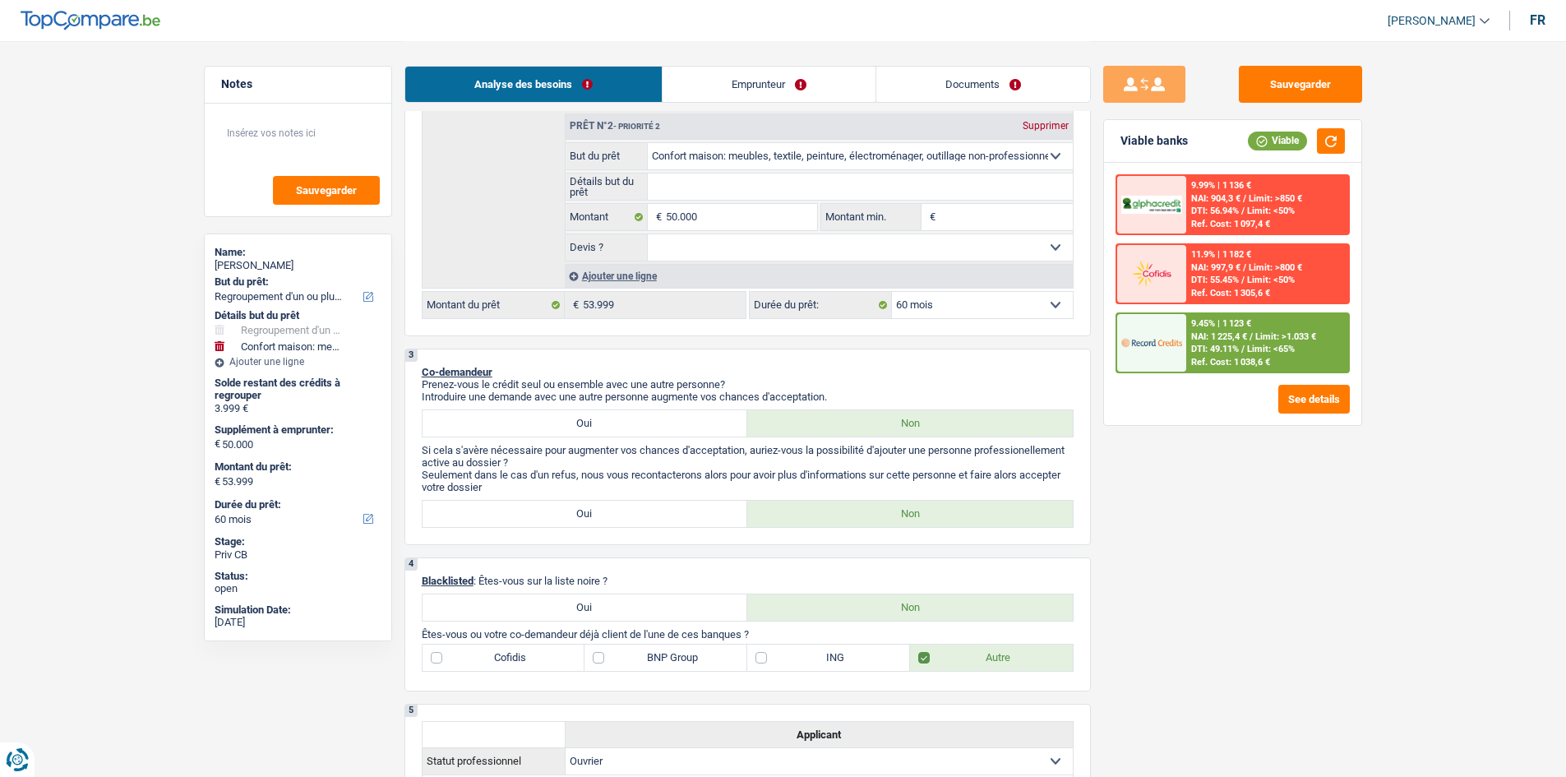
scroll to position [0, 0]
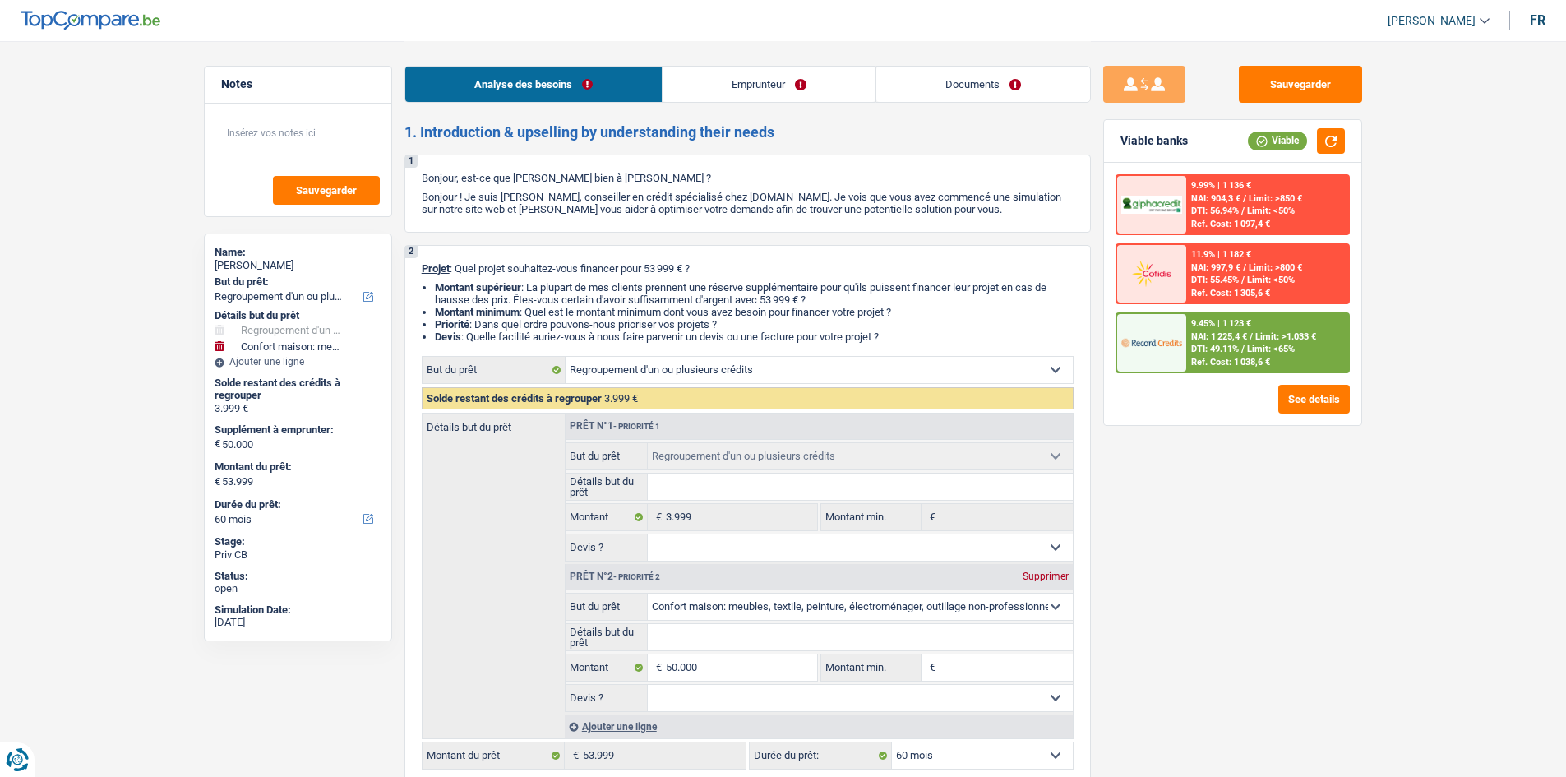
click at [1223, 328] on div "9.45% | 1 123 €" at bounding box center [1221, 323] width 60 height 11
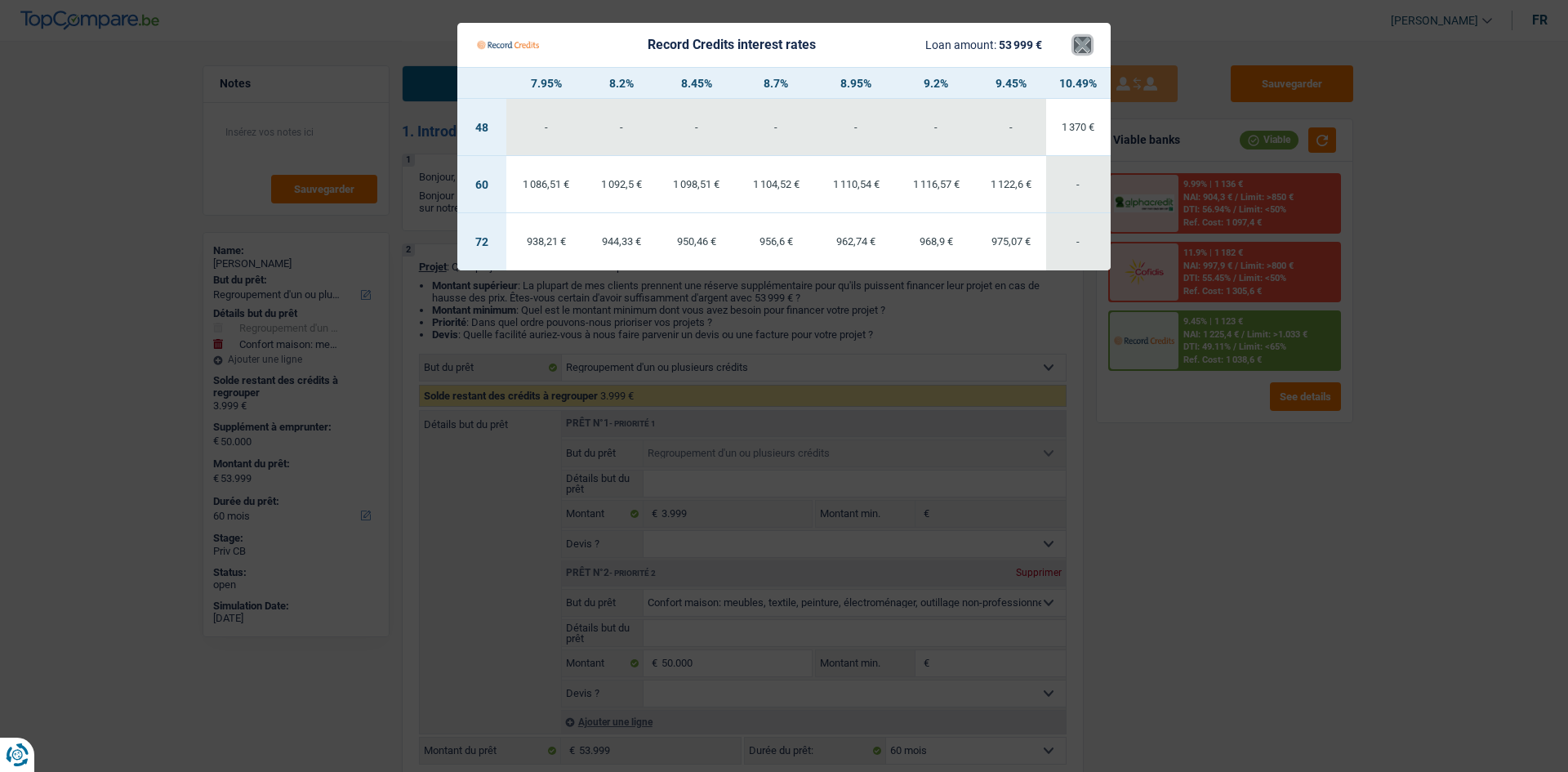
click at [1075, 51] on button "×" at bounding box center [1081, 45] width 17 height 16
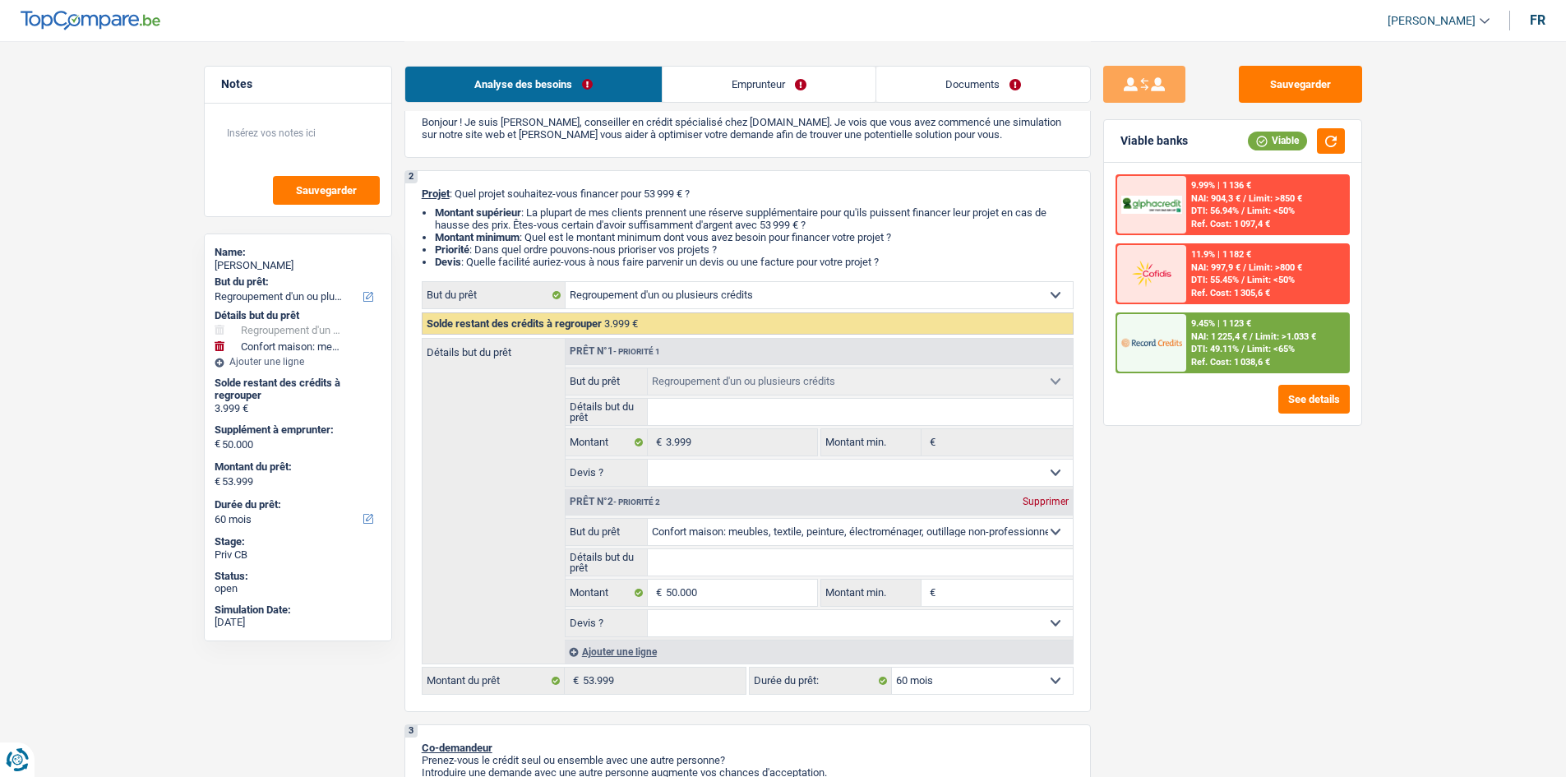
scroll to position [164, 0]
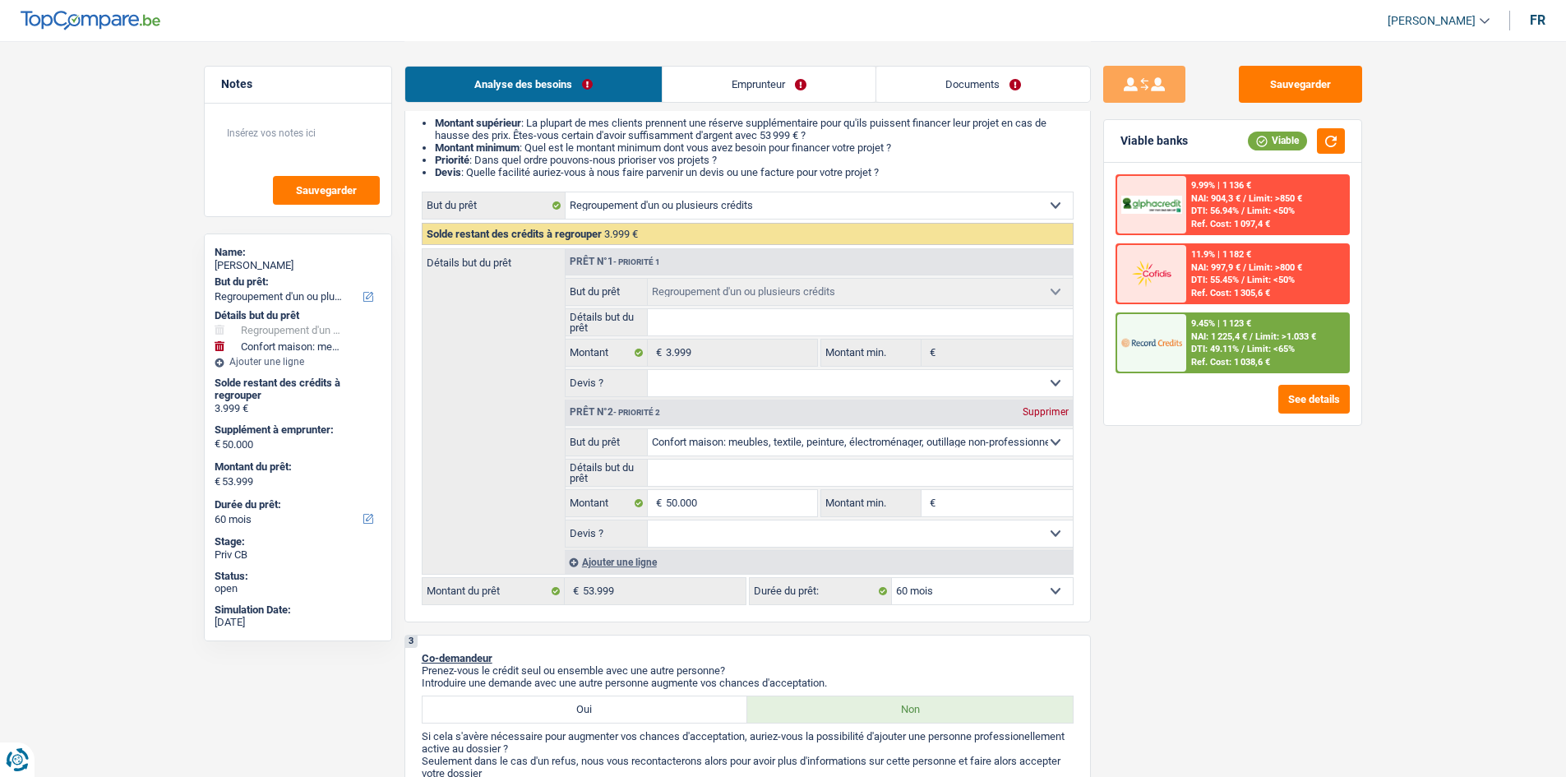
click at [917, 590] on select "12 mois 18 mois 24 mois 30 mois 36 mois 42 mois 48 mois 60 mois 72 mois 84 mois…" at bounding box center [982, 591] width 181 height 26
select select "84"
click at [892, 578] on select "12 mois 18 mois 24 mois 30 mois 36 mois 42 mois 48 mois 60 mois 72 mois 84 mois…" at bounding box center [982, 591] width 181 height 26
select select "84"
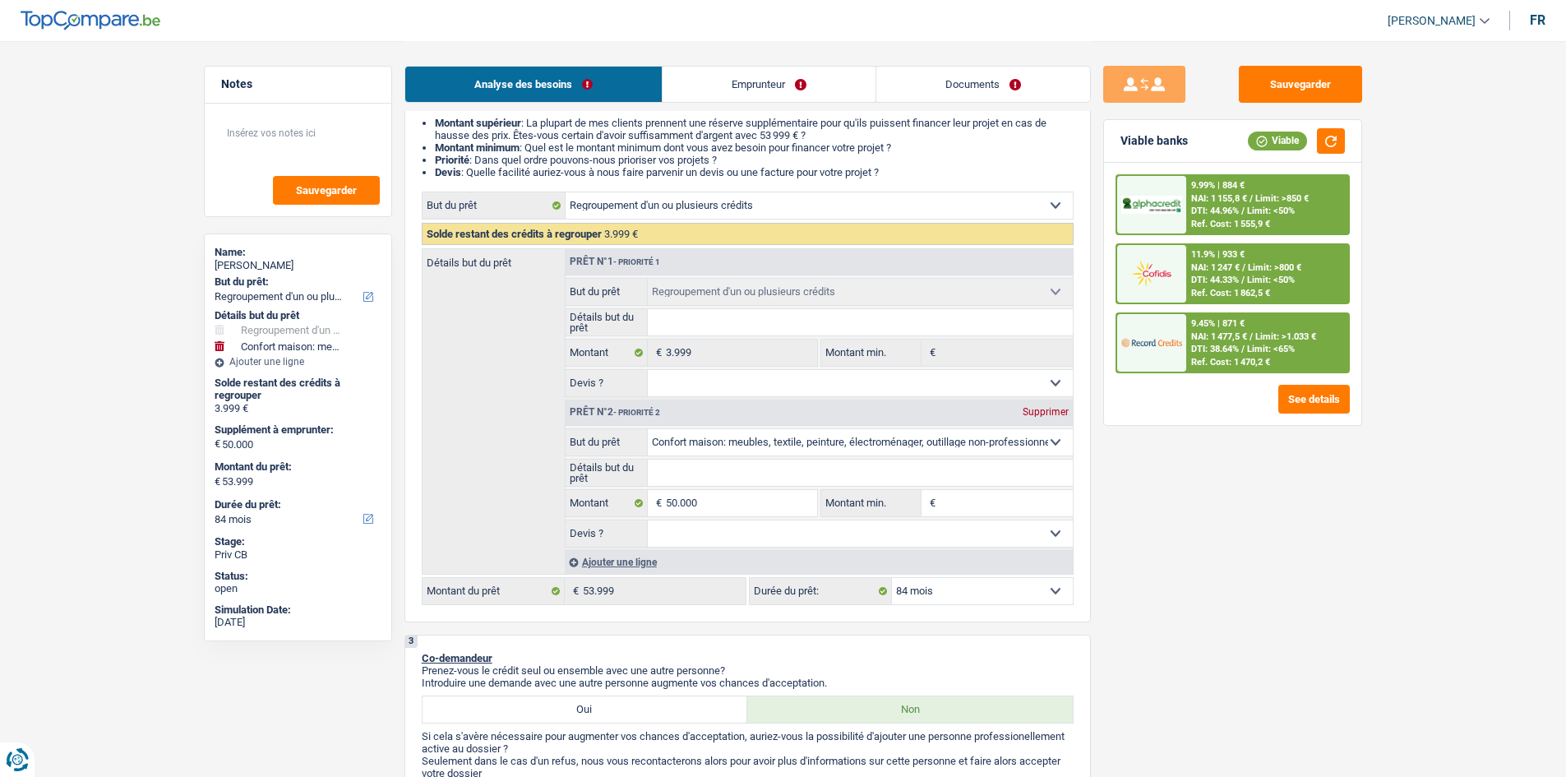
click at [1196, 184] on div "9.99% | 884 €" at bounding box center [1217, 185] width 53 height 11
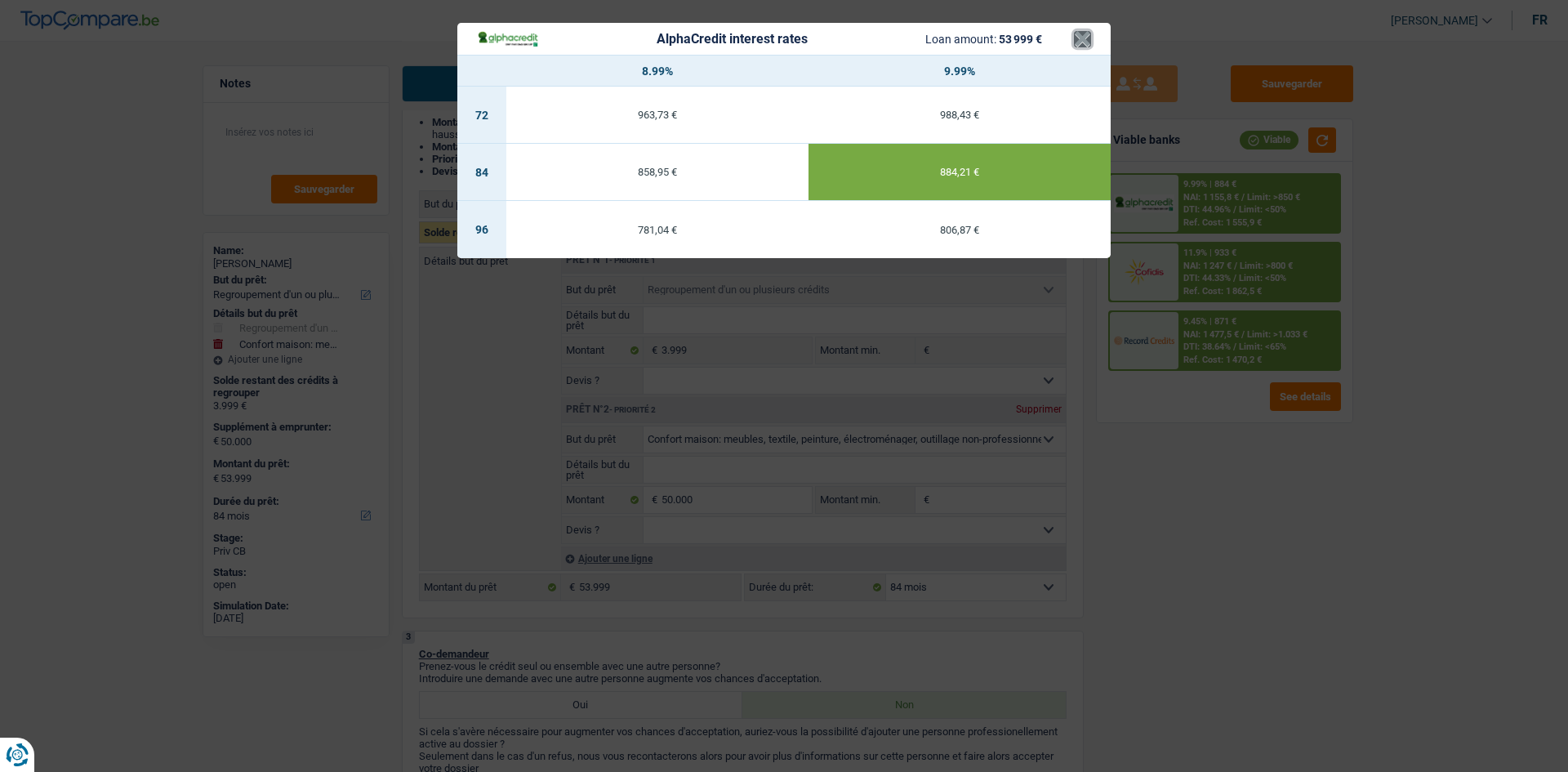
click at [1082, 38] on button "×" at bounding box center [1081, 39] width 17 height 16
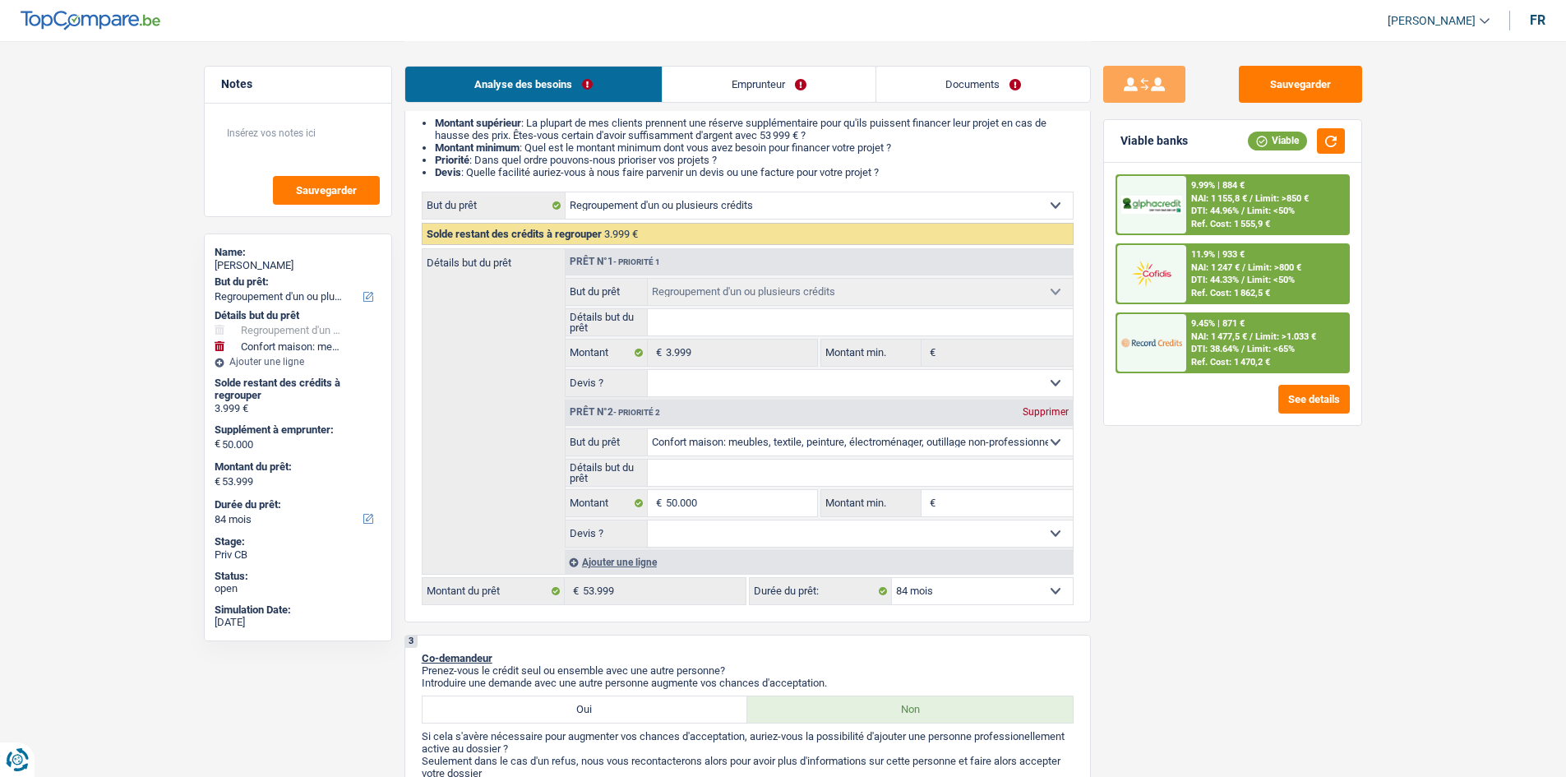
click at [959, 585] on select "12 mois 18 mois 24 mois 30 mois 36 mois 42 mois 48 mois 60 mois 72 mois 84 mois…" at bounding box center [982, 591] width 181 height 26
select select "120"
click at [892, 578] on select "12 mois 18 mois 24 mois 30 mois 36 mois 42 mois 48 mois 60 mois 72 mois 84 mois…" at bounding box center [982, 591] width 181 height 26
select select "120"
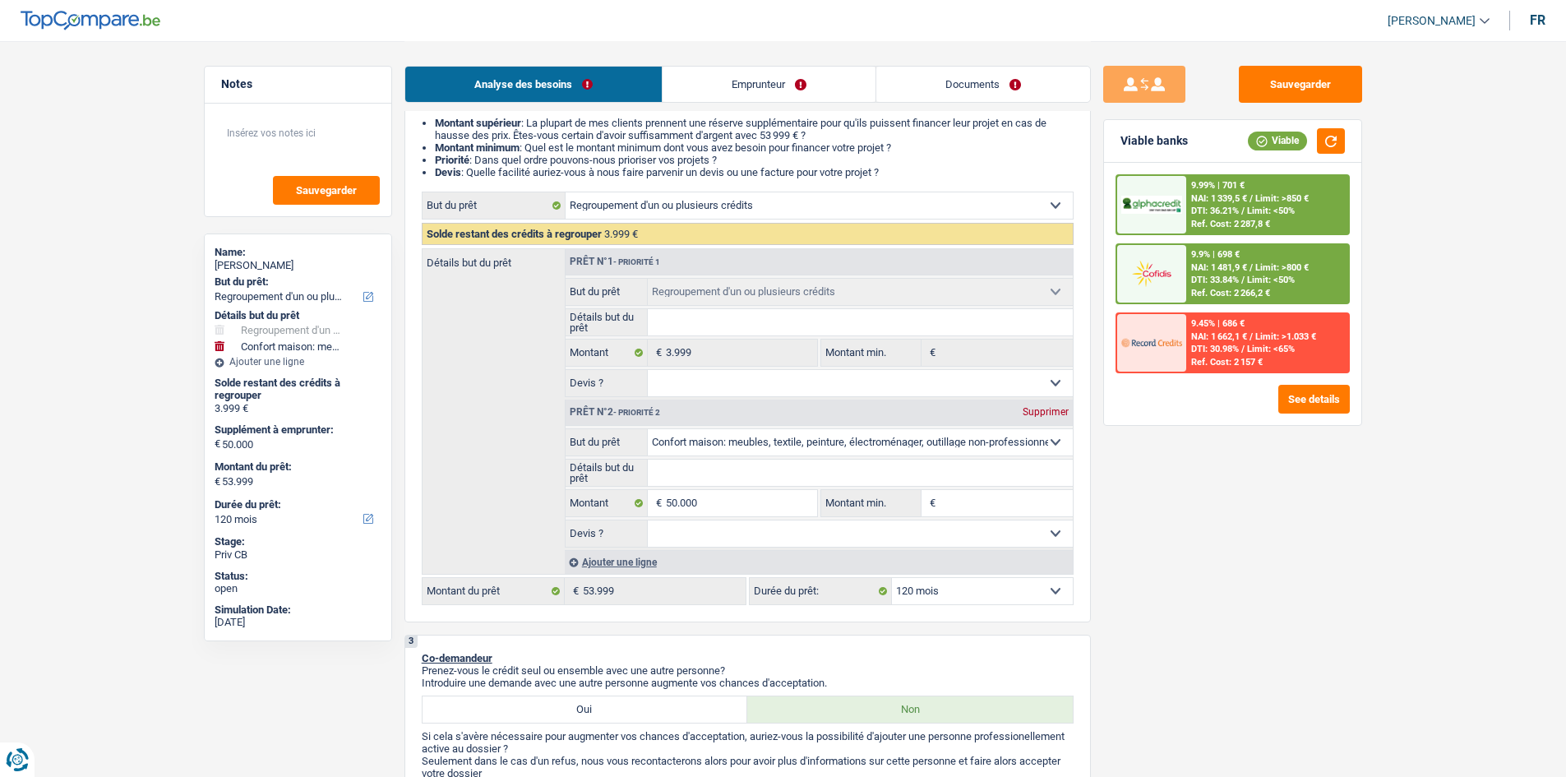
click at [1256, 269] on div "NAI: 1 481,9 € / Limit: >800 €" at bounding box center [1250, 267] width 118 height 11
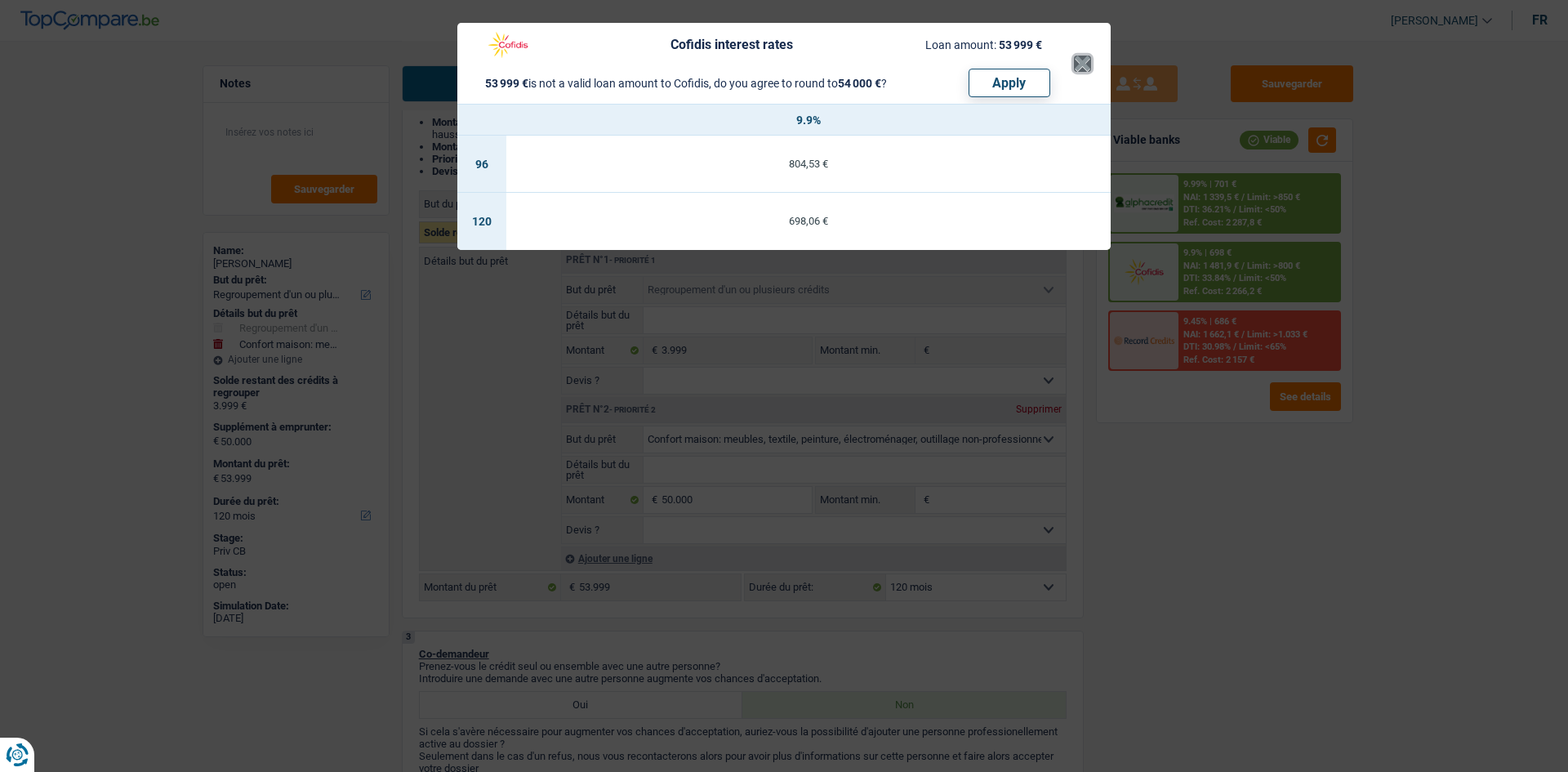
click at [1082, 59] on button "×" at bounding box center [1081, 64] width 17 height 16
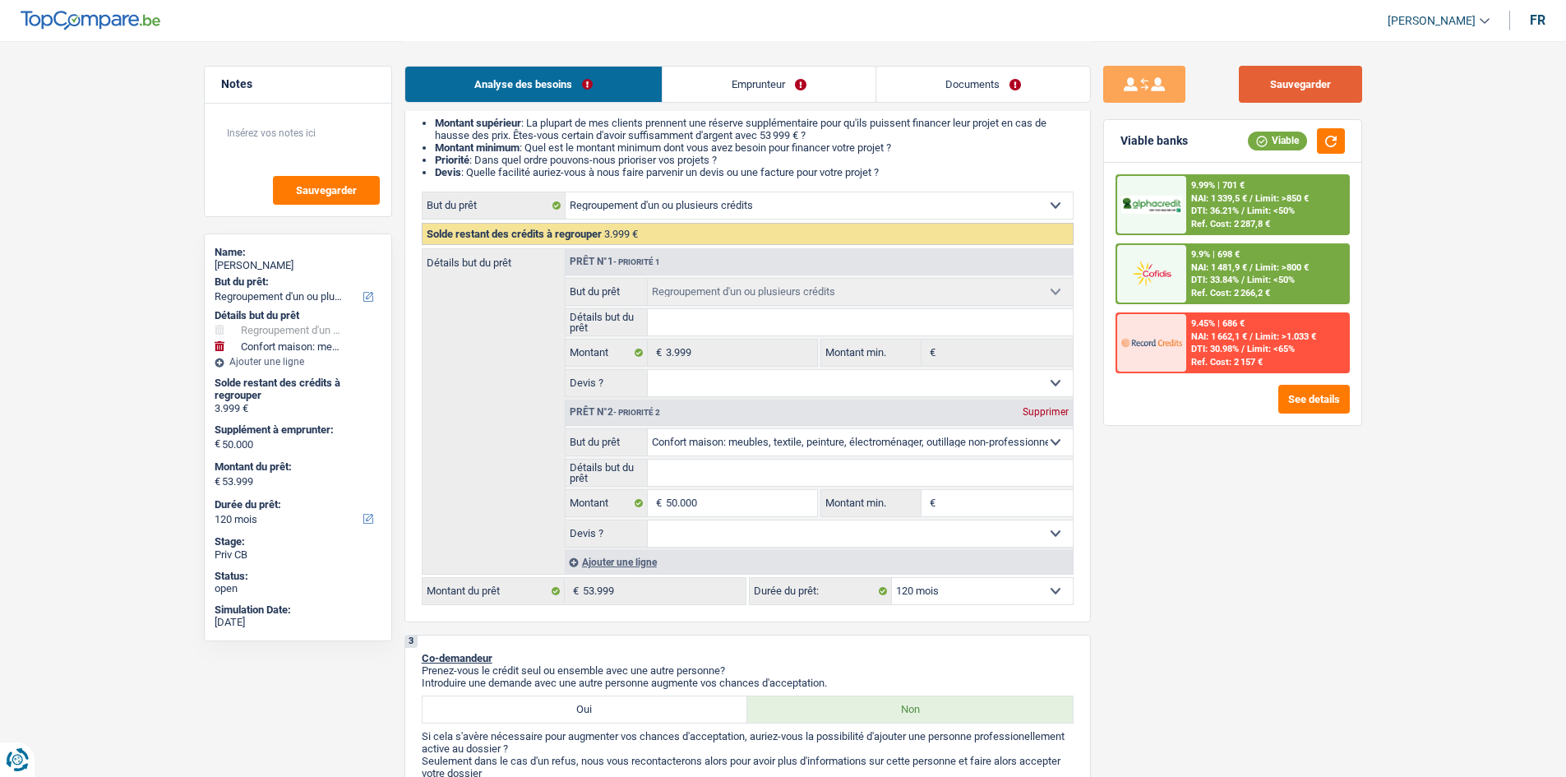
click at [1289, 93] on button "Sauvegarder" at bounding box center [1300, 84] width 123 height 37
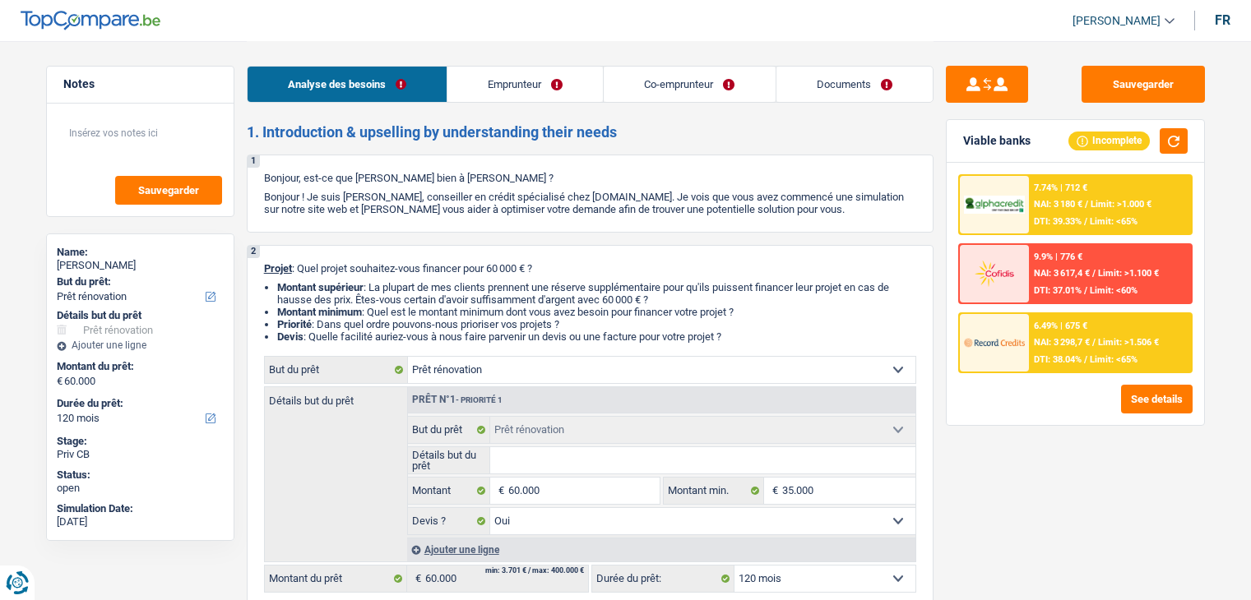
select select "renovation"
select select "120"
select select "renovation"
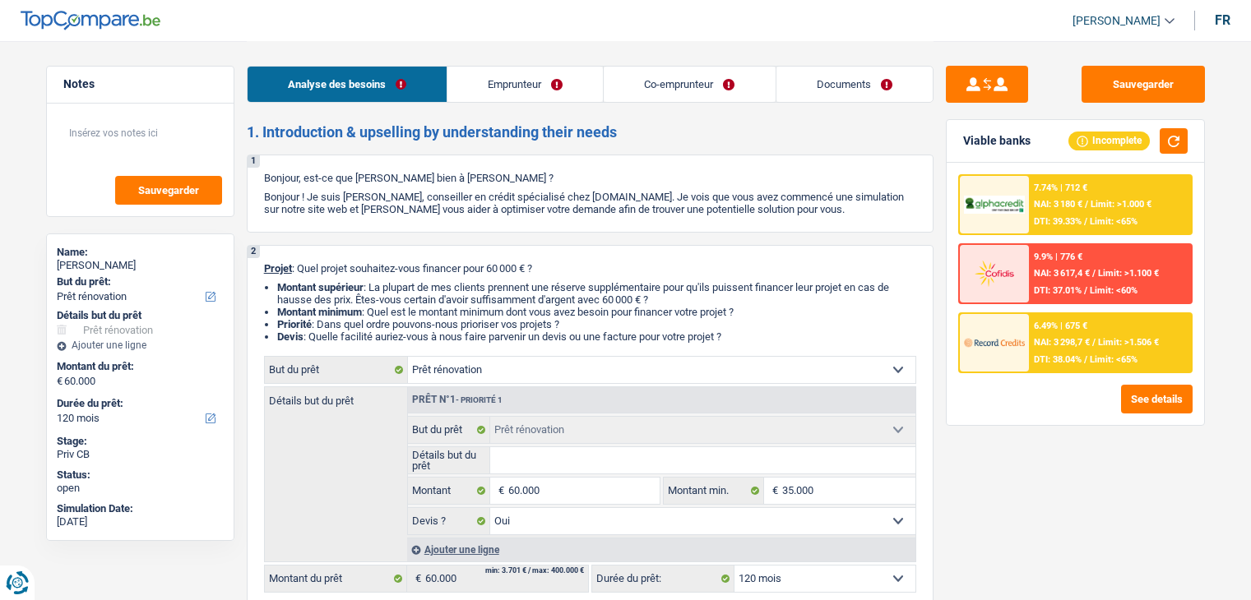
select select "yes"
select select "120"
select select "privateEmployee"
select select "unemployed"
select select "familyAllowances"
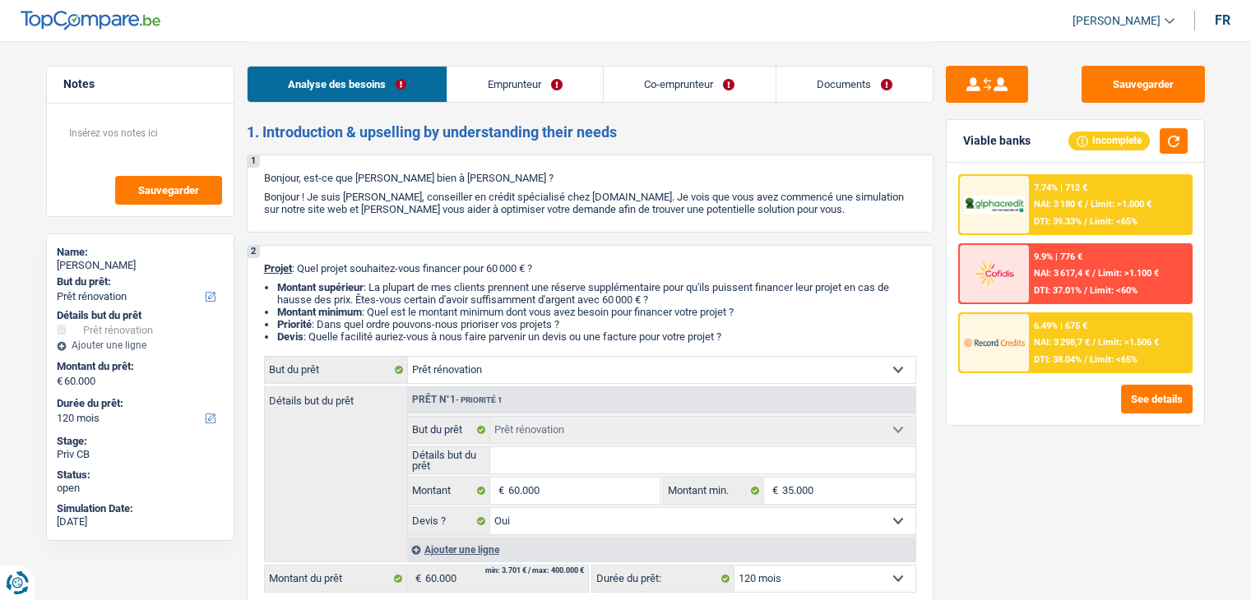
select select "netSalary"
select select "mealVouchers"
select select "unemployment"
select select "ownerWithMortgage"
select select "mortgage"
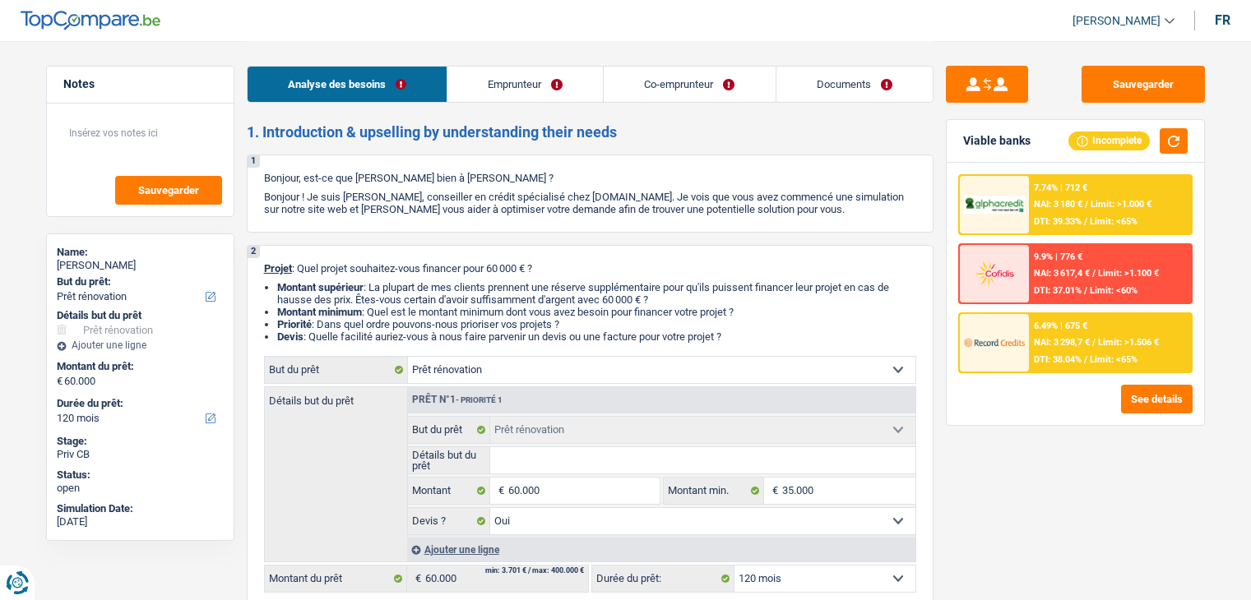
select select "300"
select select "carLoan"
select select "60"
select select "renovation"
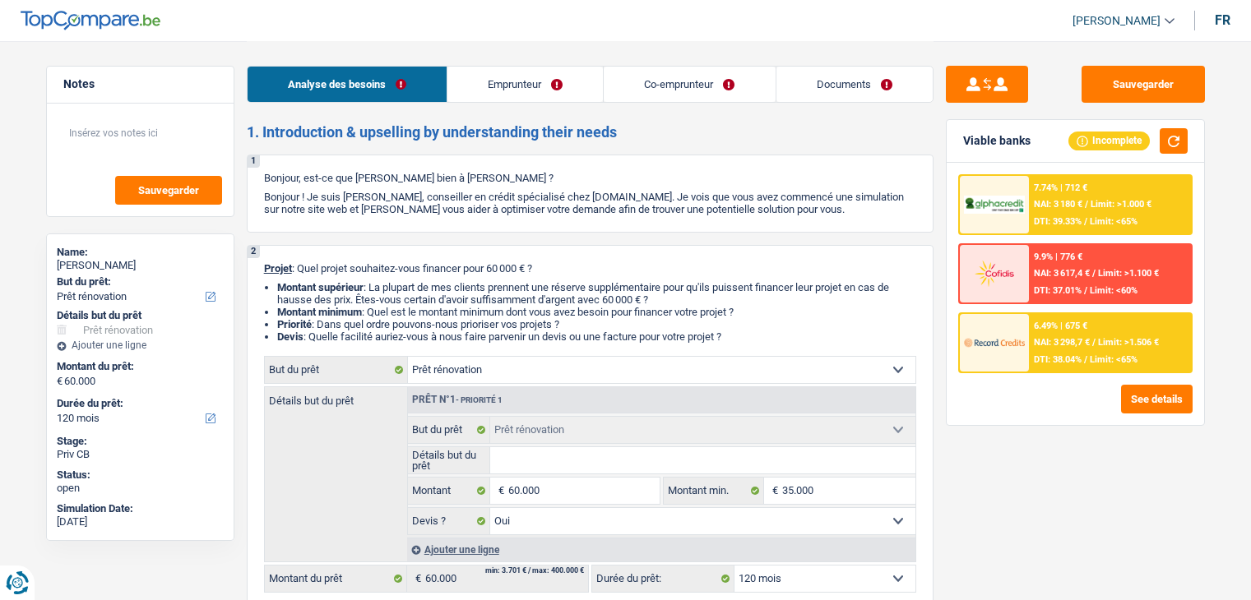
select select "yes"
select select "120"
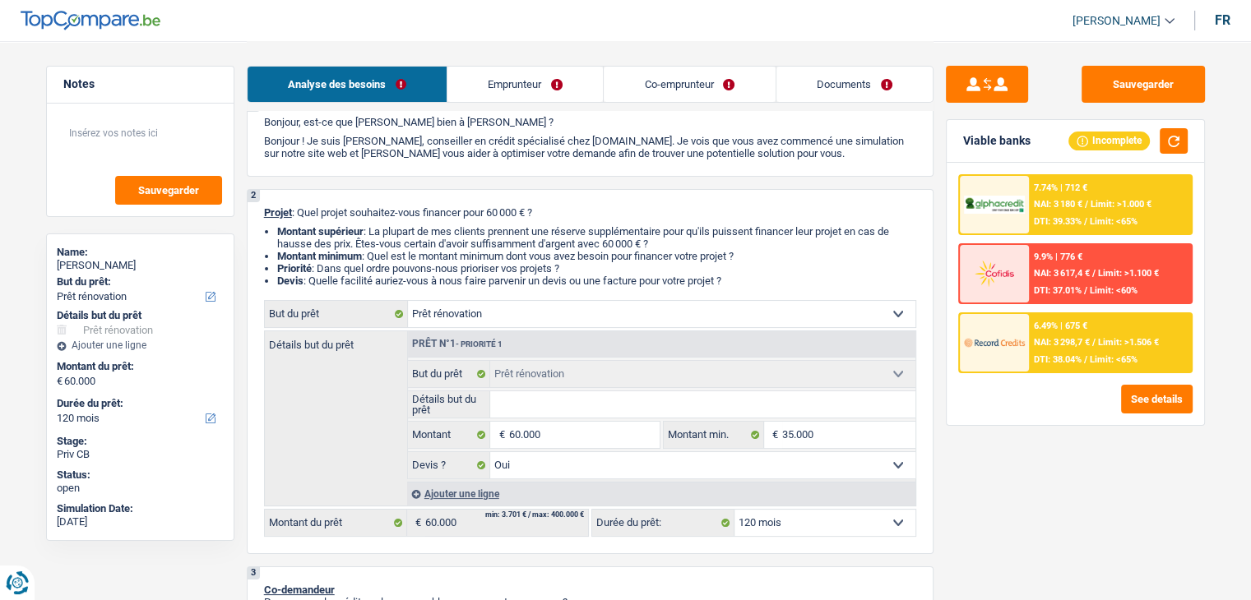
scroll to position [170, 0]
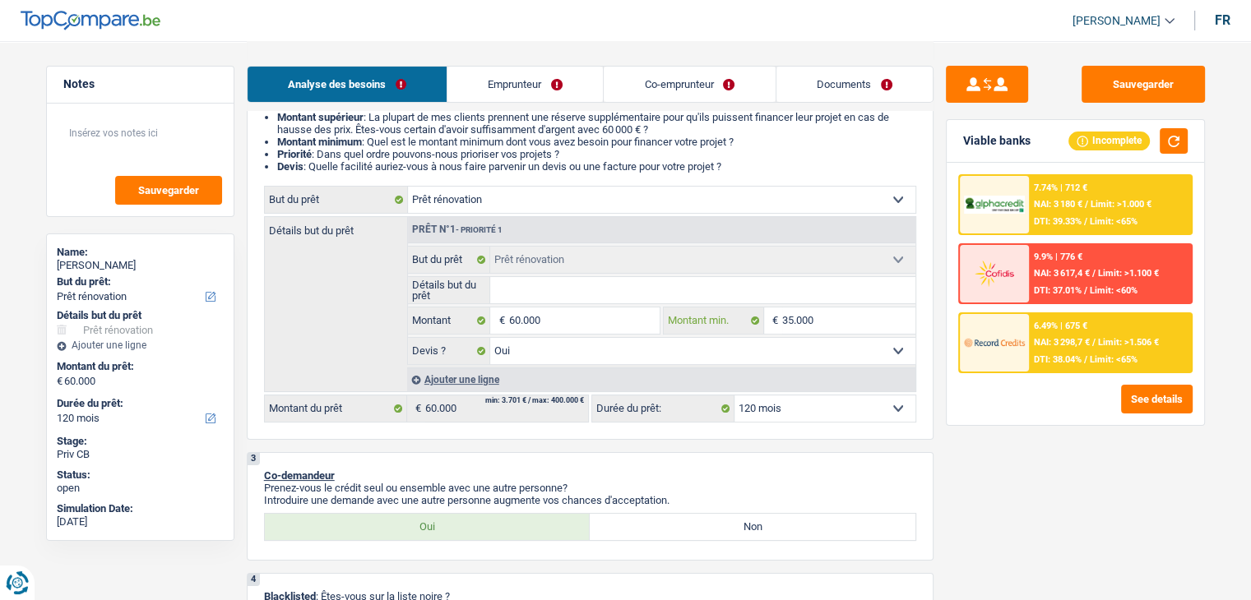
click at [835, 317] on input "35.000" at bounding box center [848, 321] width 133 height 26
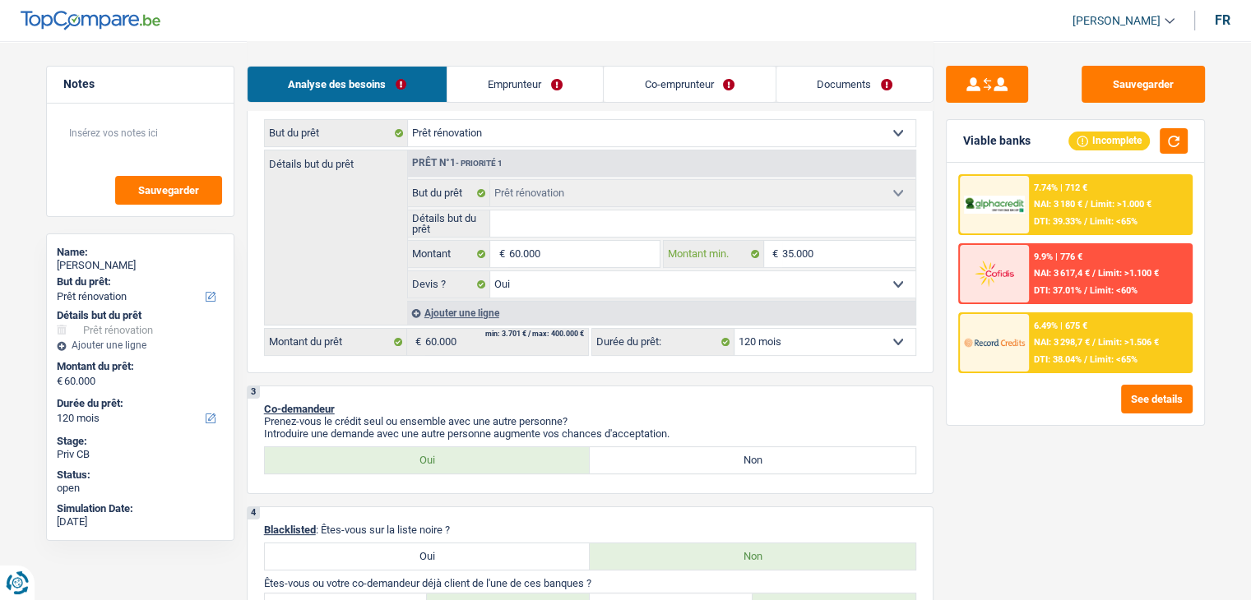
scroll to position [0, 0]
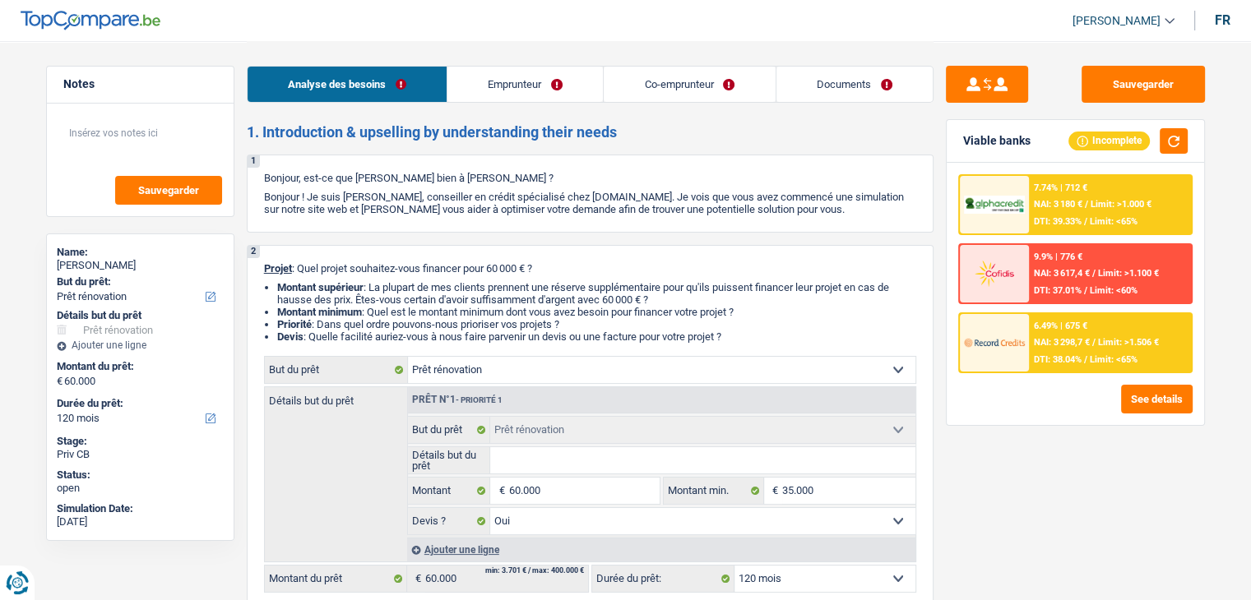
click at [1029, 356] on div "6.49% | 675 € NAI: 3 298,7 € / Limit: >1.506 € DTI: 38.04% / Limit: <65%" at bounding box center [1110, 343] width 162 height 58
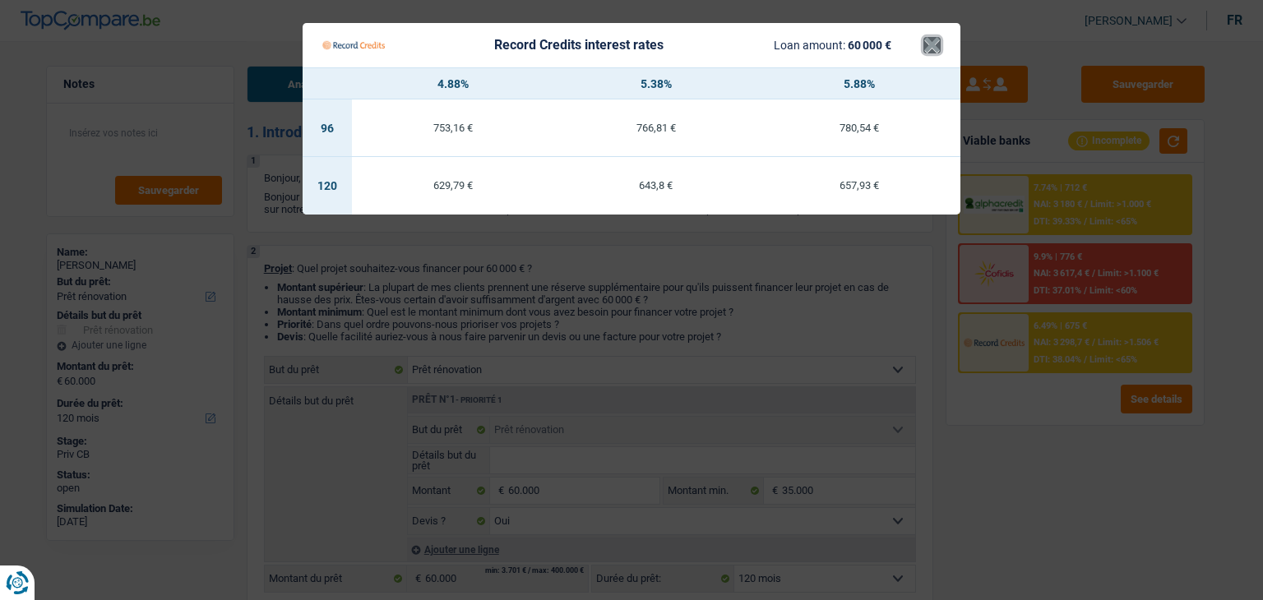
click at [932, 49] on button "×" at bounding box center [931, 45] width 17 height 16
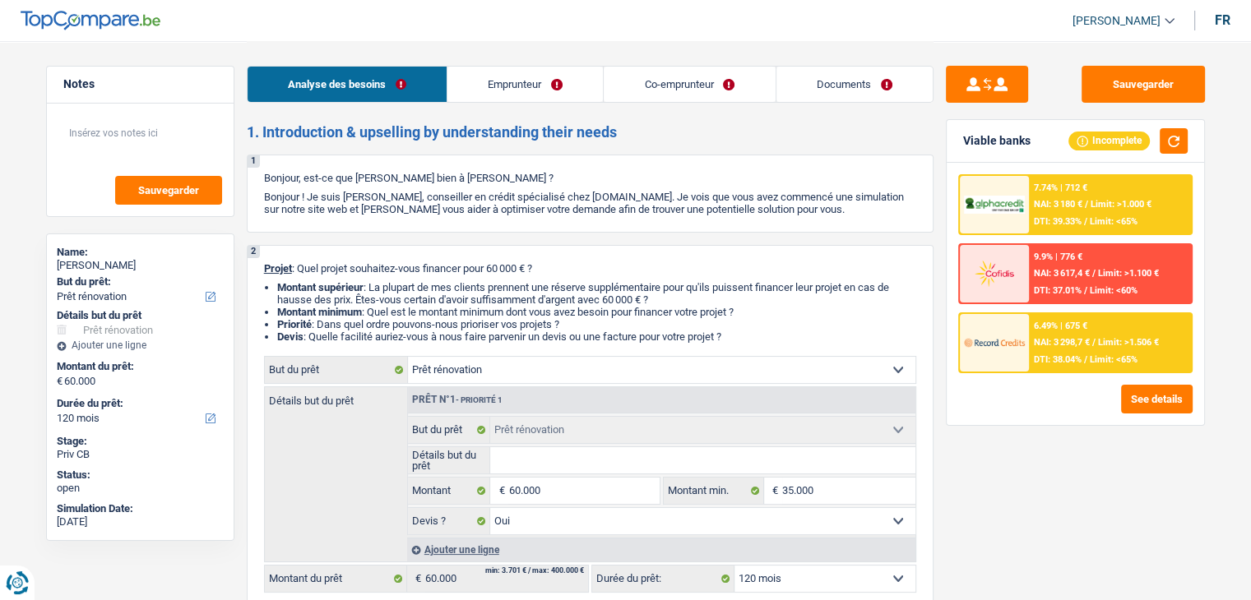
click at [562, 91] on link "Emprunteur" at bounding box center [524, 84] width 155 height 35
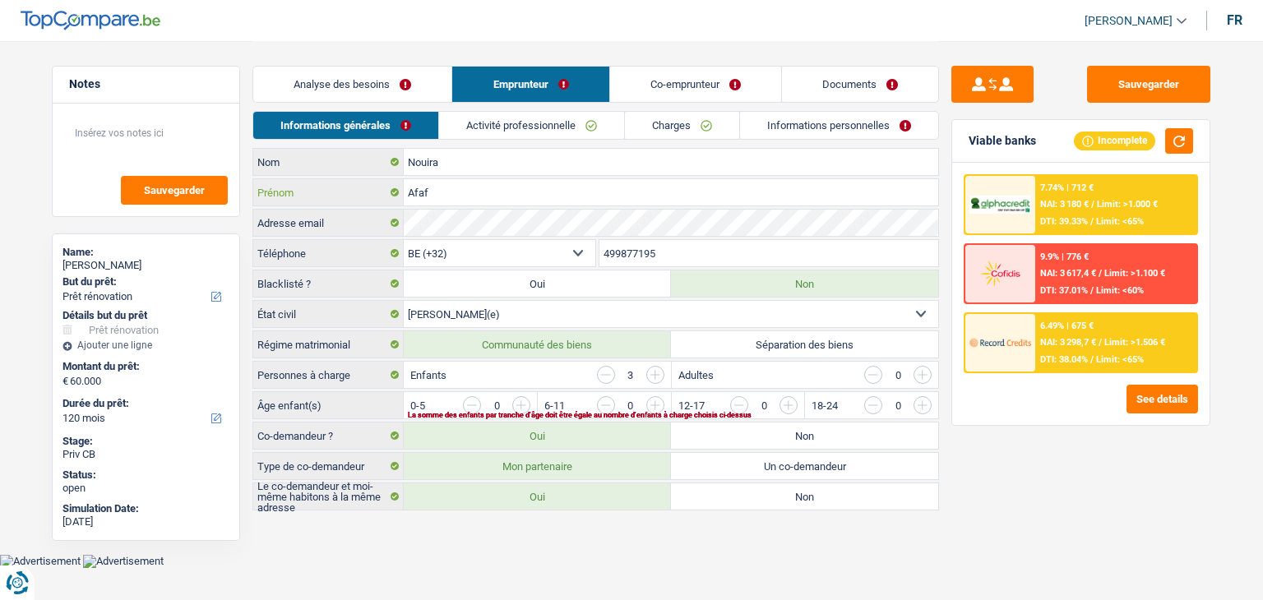
click at [423, 196] on input "Afaf" at bounding box center [671, 192] width 534 height 26
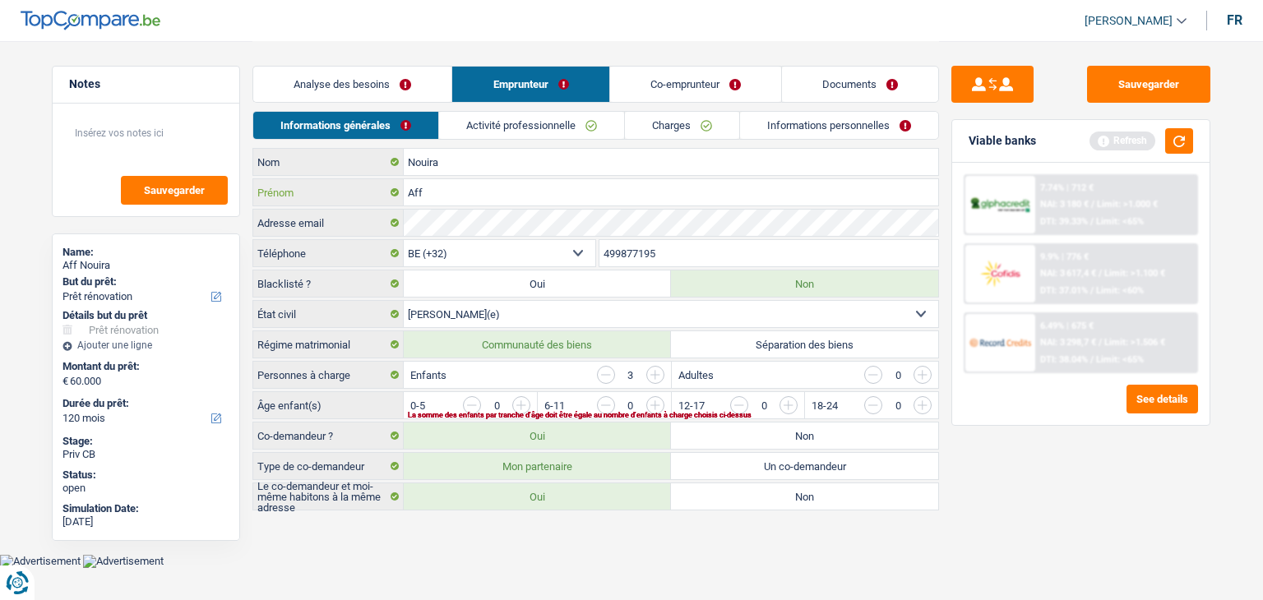
type input "Afef"
click at [548, 120] on link "Activité professionnelle" at bounding box center [531, 125] width 185 height 27
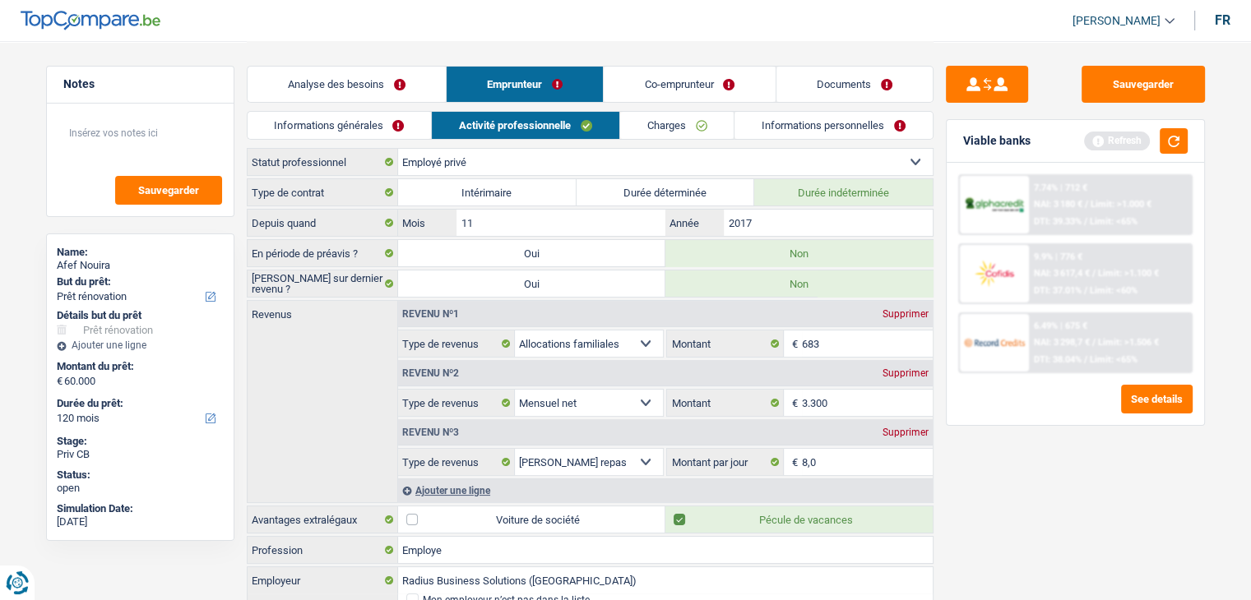
scroll to position [67, 0]
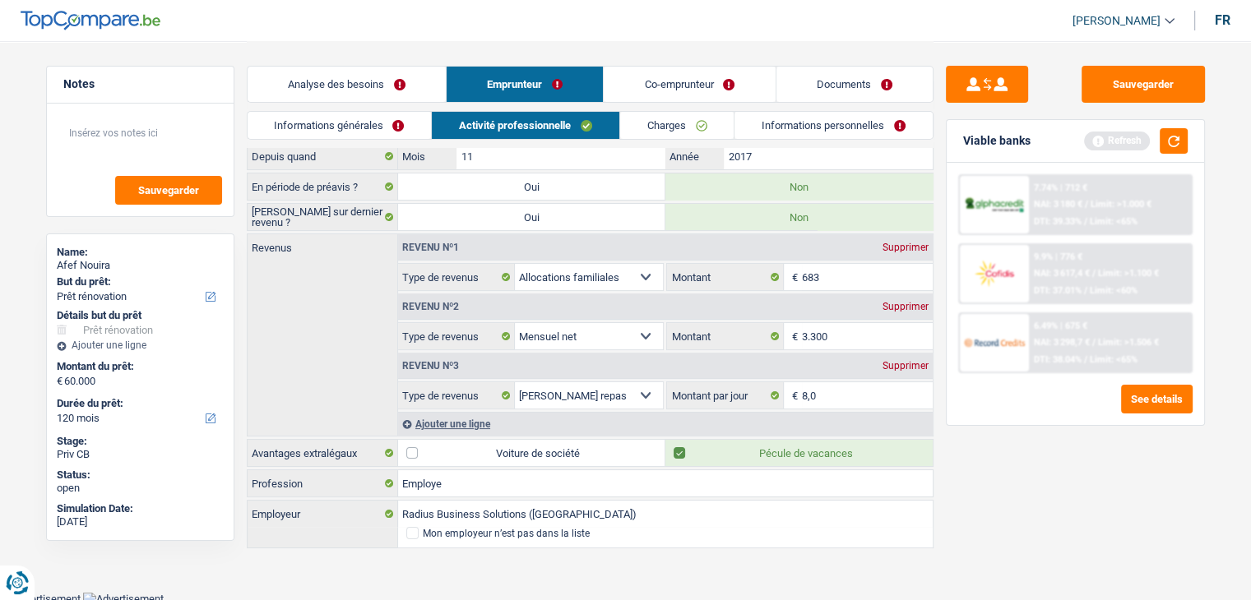
click at [651, 118] on link "Charges" at bounding box center [677, 125] width 114 height 27
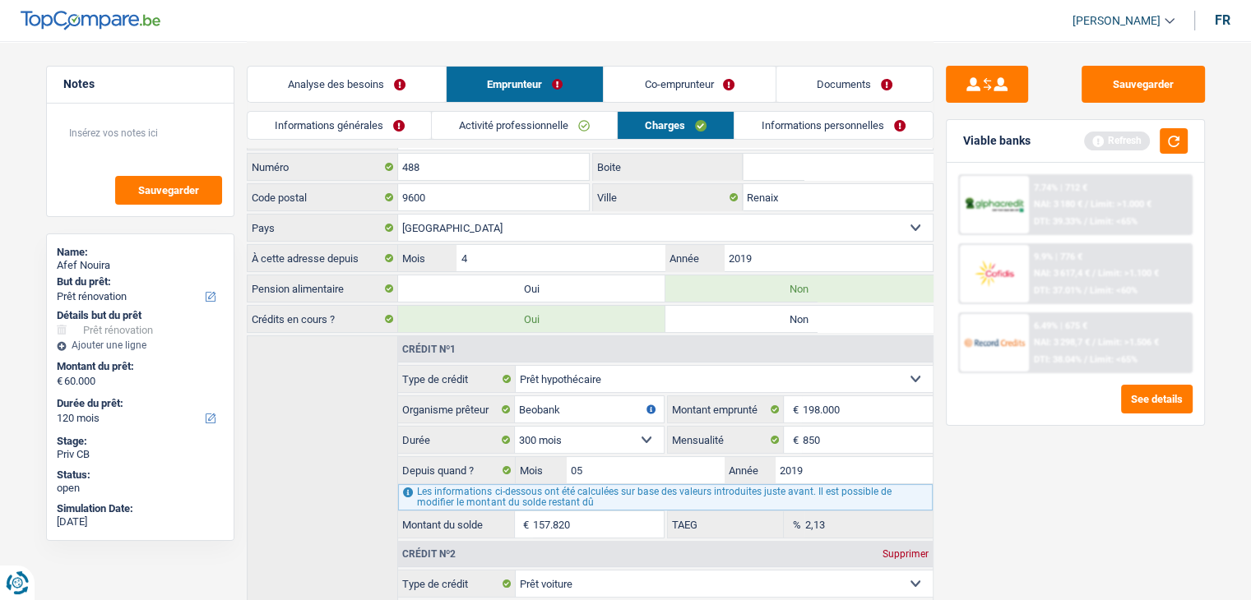
scroll to position [0, 0]
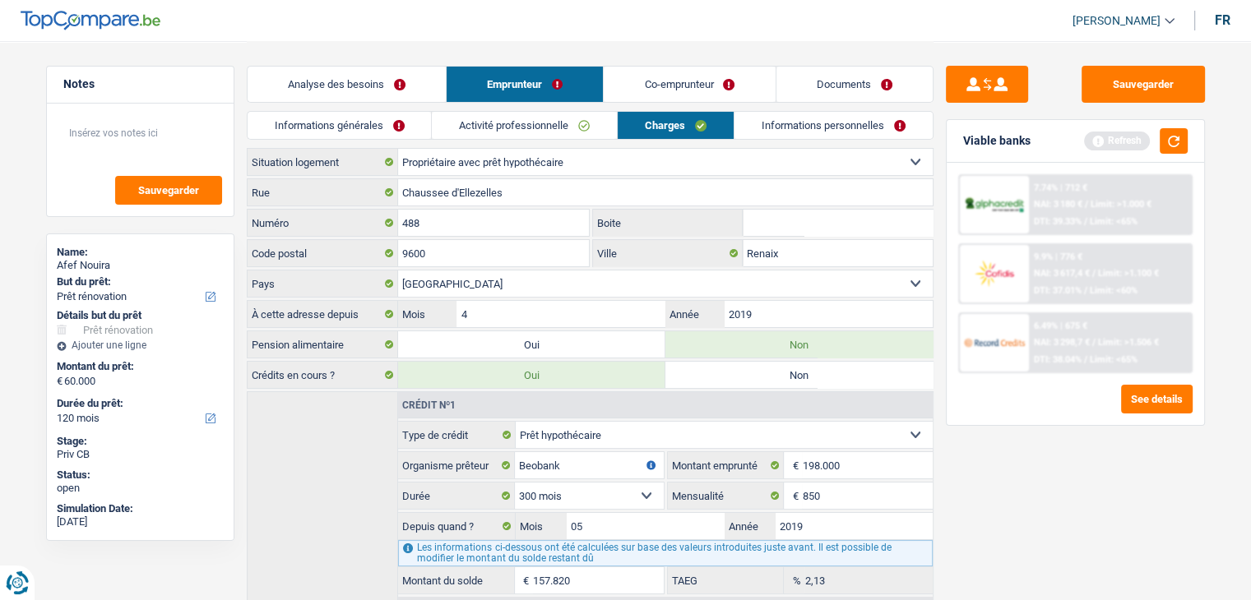
click at [340, 90] on link "Analyse des besoins" at bounding box center [347, 84] width 198 height 35
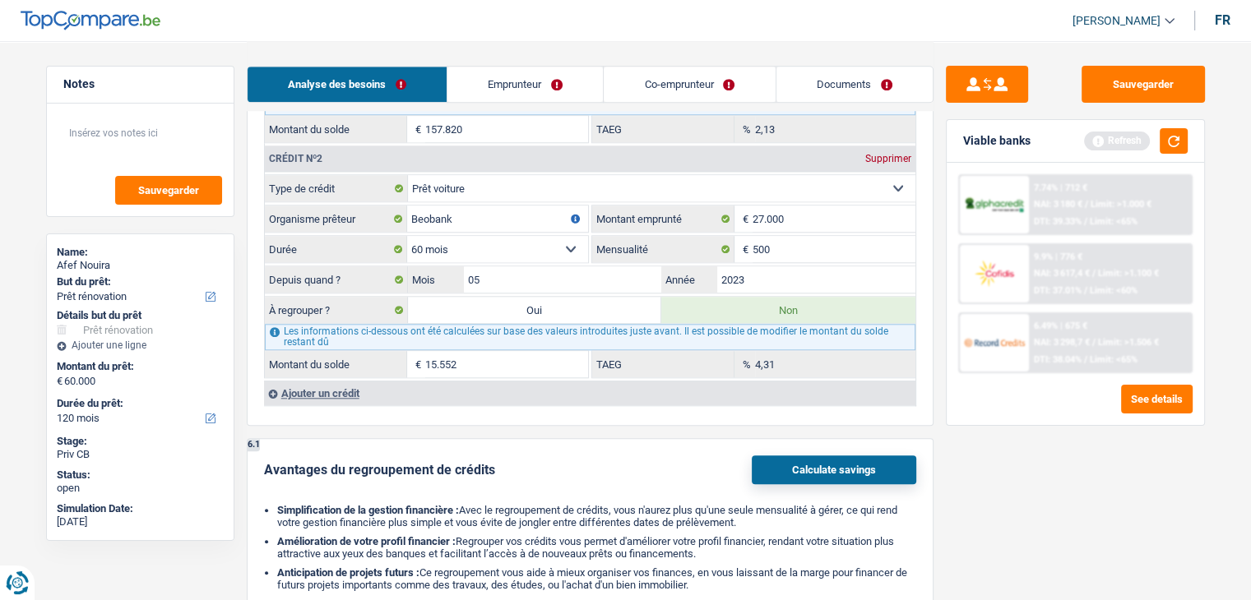
scroll to position [1617, 0]
click at [522, 296] on label "Oui" at bounding box center [535, 309] width 254 height 26
click at [522, 296] on input "Oui" at bounding box center [535, 309] width 254 height 26
radio input "true"
type input "75.552"
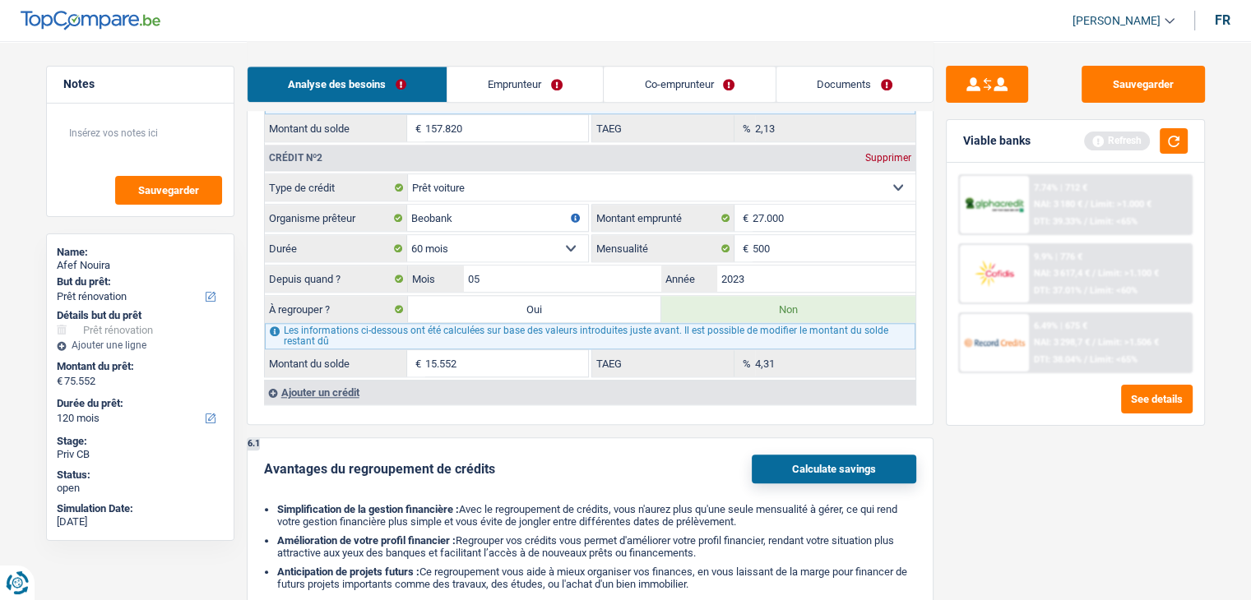
type input "15.552"
select select
radio input "false"
type input "15.552"
select select
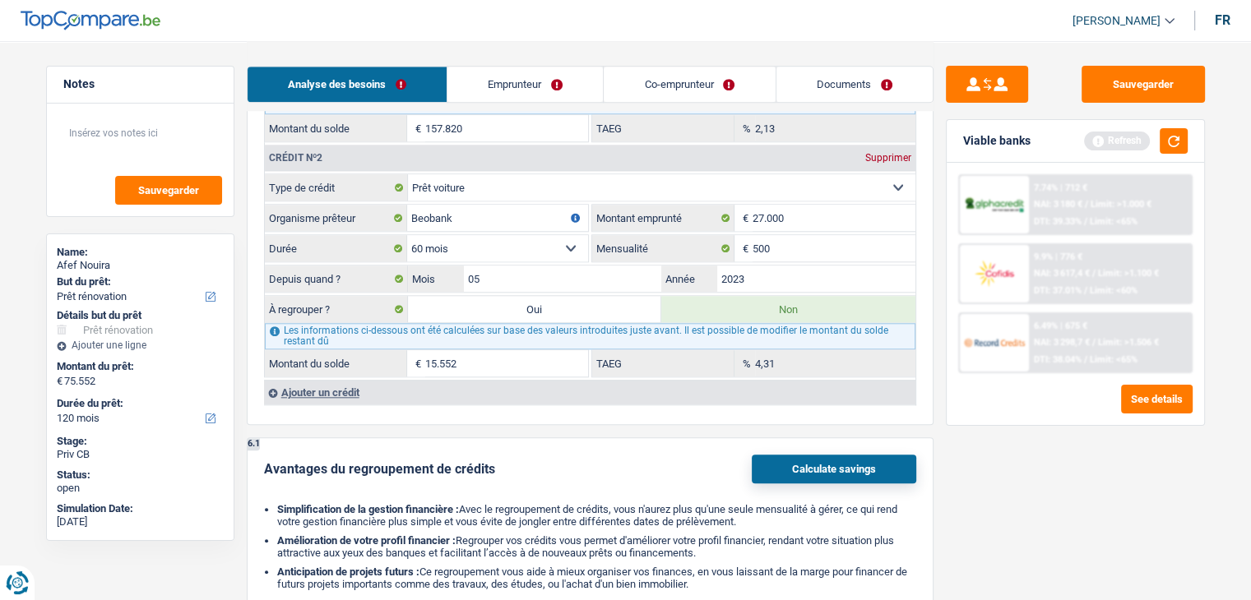
select select "refinancing"
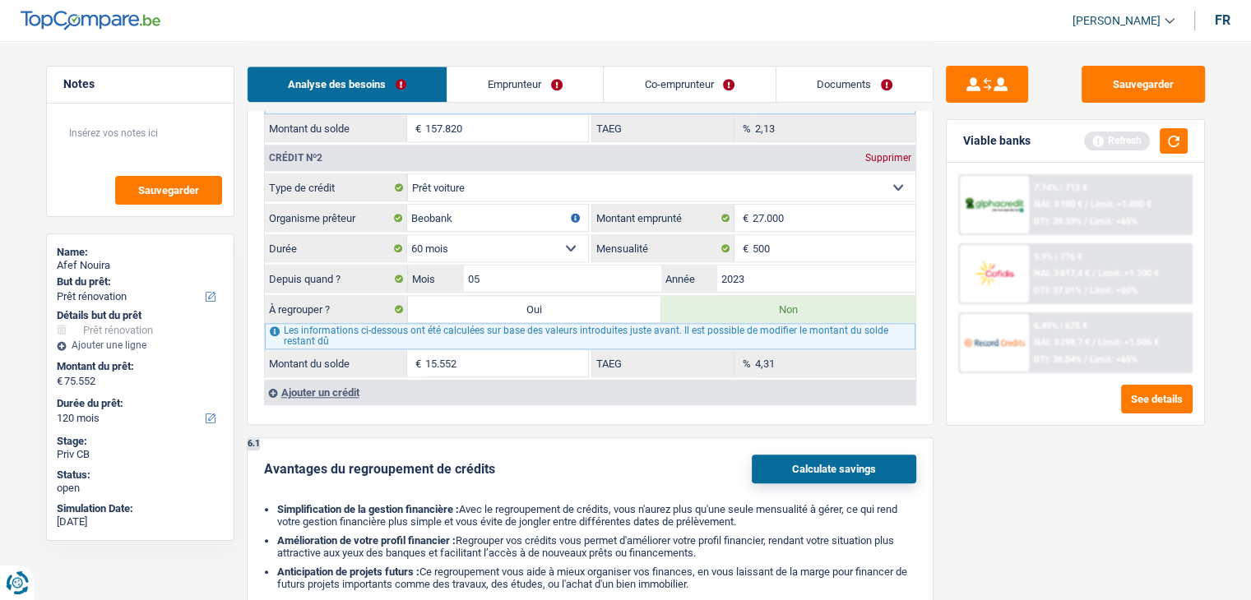
select select "refinancing"
select select "renovation"
select select "yes"
select select "renovation"
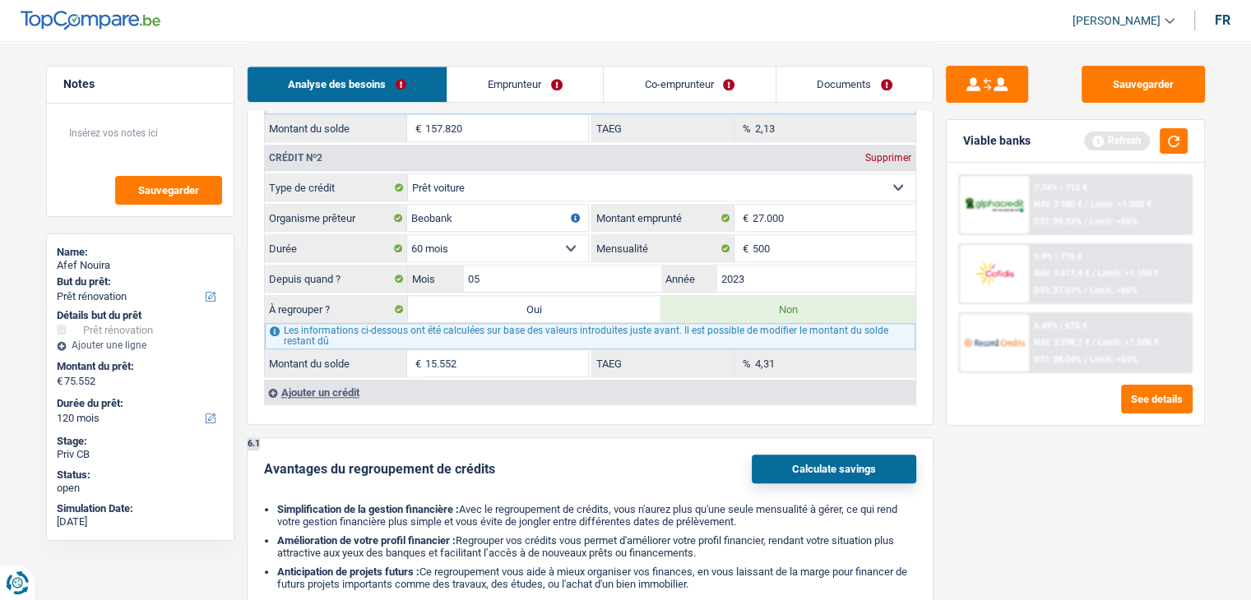
select select "yes"
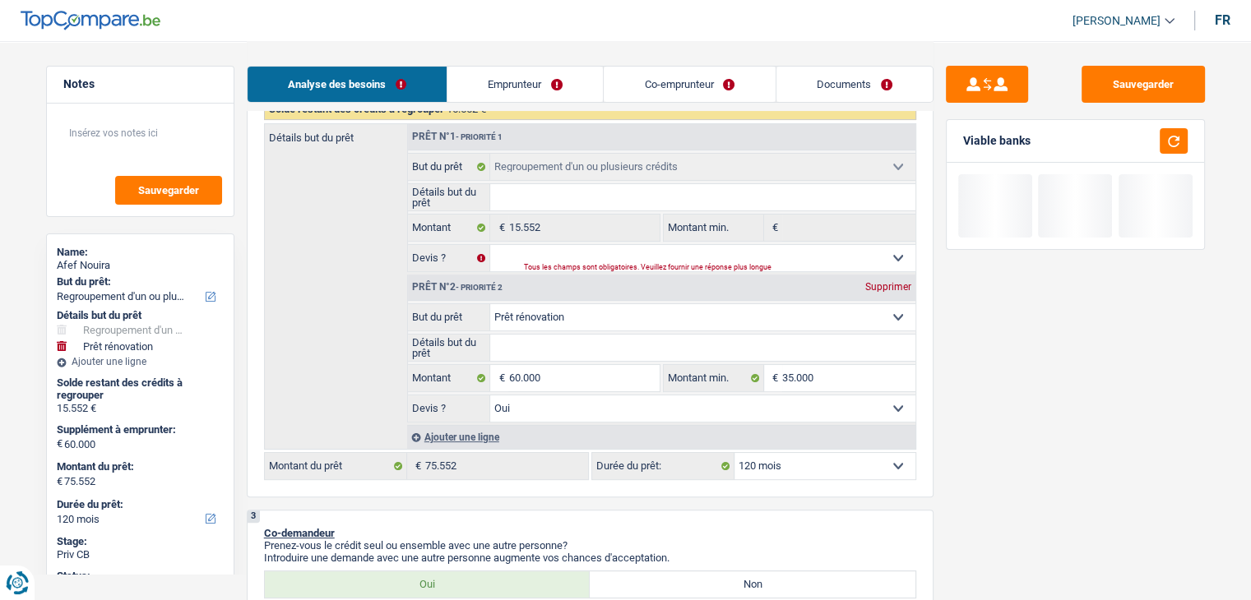
scroll to position [289, 0]
click at [704, 260] on select "Oui Non Non répondu Sélectionner une option" at bounding box center [702, 258] width 425 height 26
select select "false"
click at [490, 245] on select "Oui Non Non répondu Sélectionner une option" at bounding box center [702, 258] width 425 height 26
select select "false"
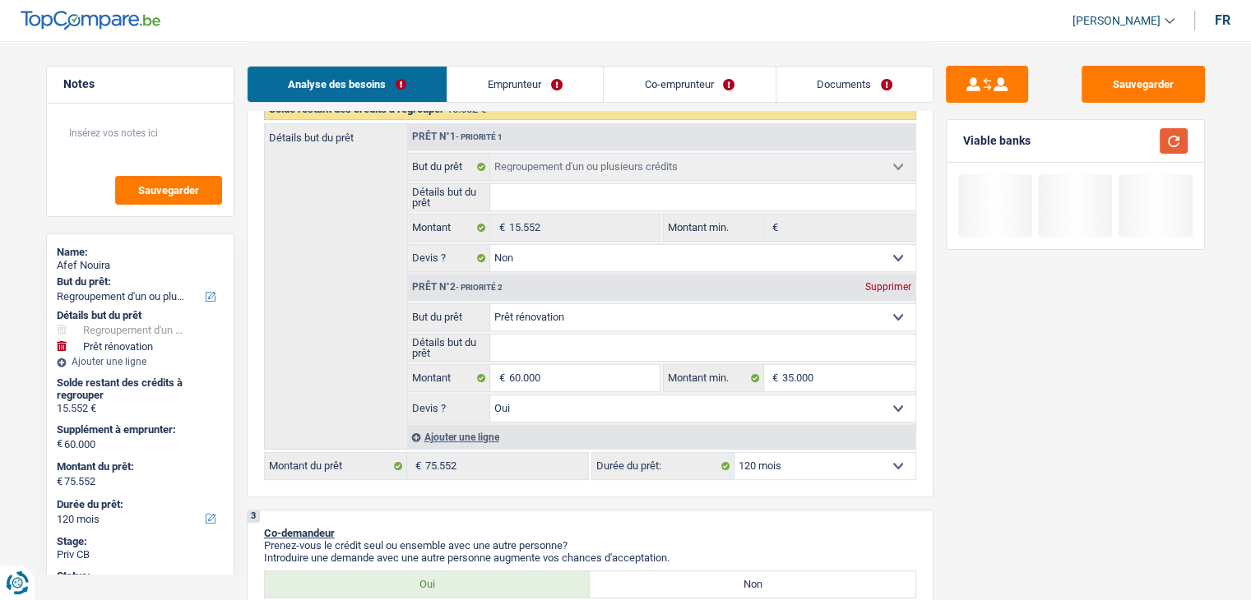
click at [1167, 138] on button "button" at bounding box center [1173, 140] width 28 height 25
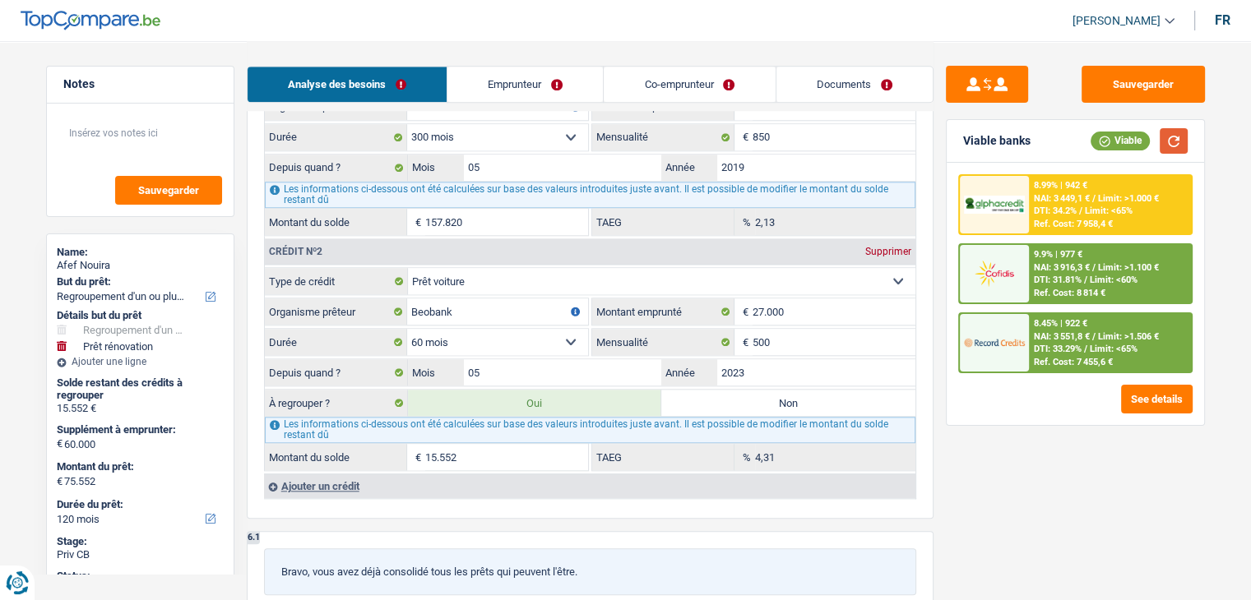
scroll to position [1700, 0]
click at [779, 390] on label "Non" at bounding box center [788, 403] width 254 height 26
click at [779, 390] on input "Non" at bounding box center [788, 403] width 254 height 26
radio input "true"
select select "renovation"
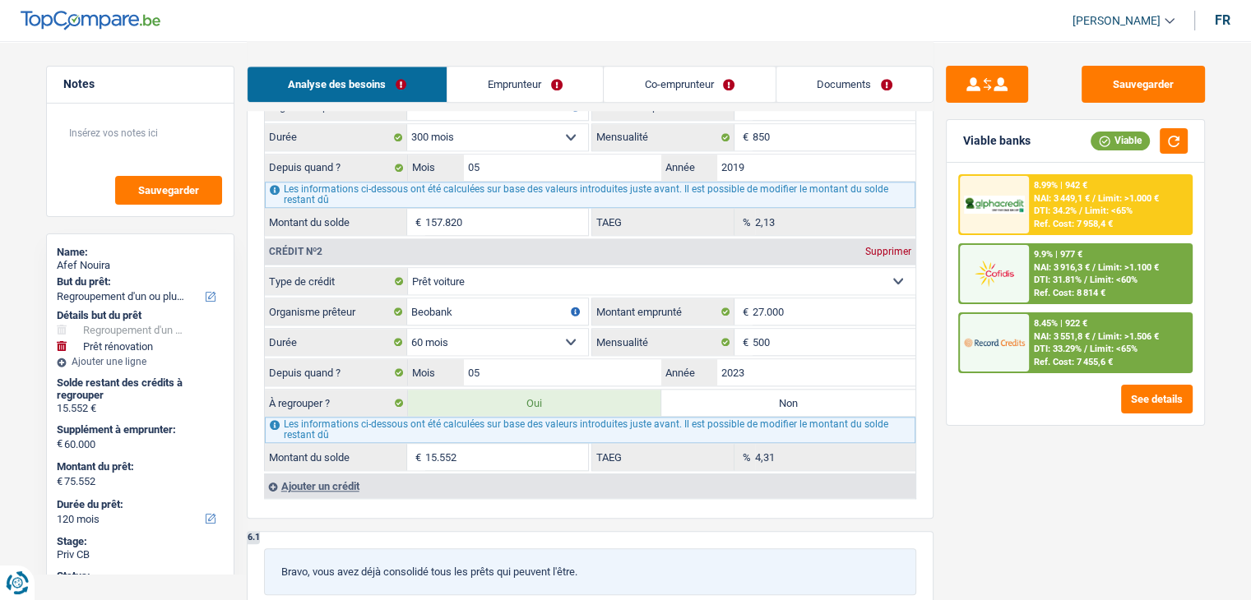
select select "renovation"
select select "144"
select select "renovation"
type input "60.000"
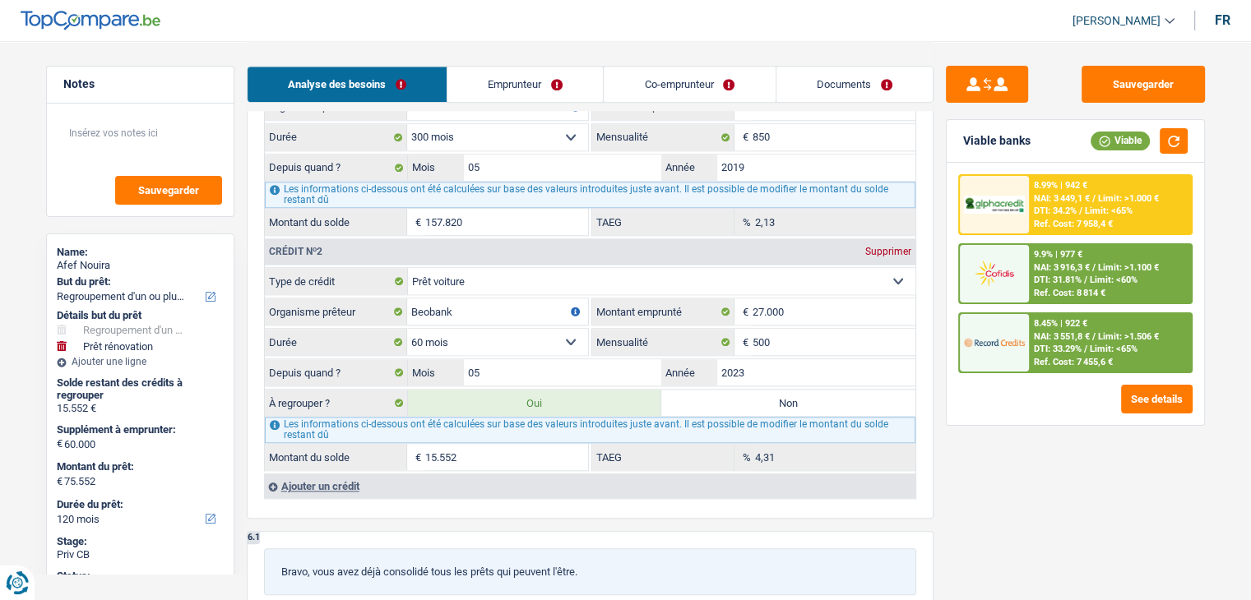
type input "35.000"
select select "yes"
select select "144"
radio input "false"
select select "renovation"
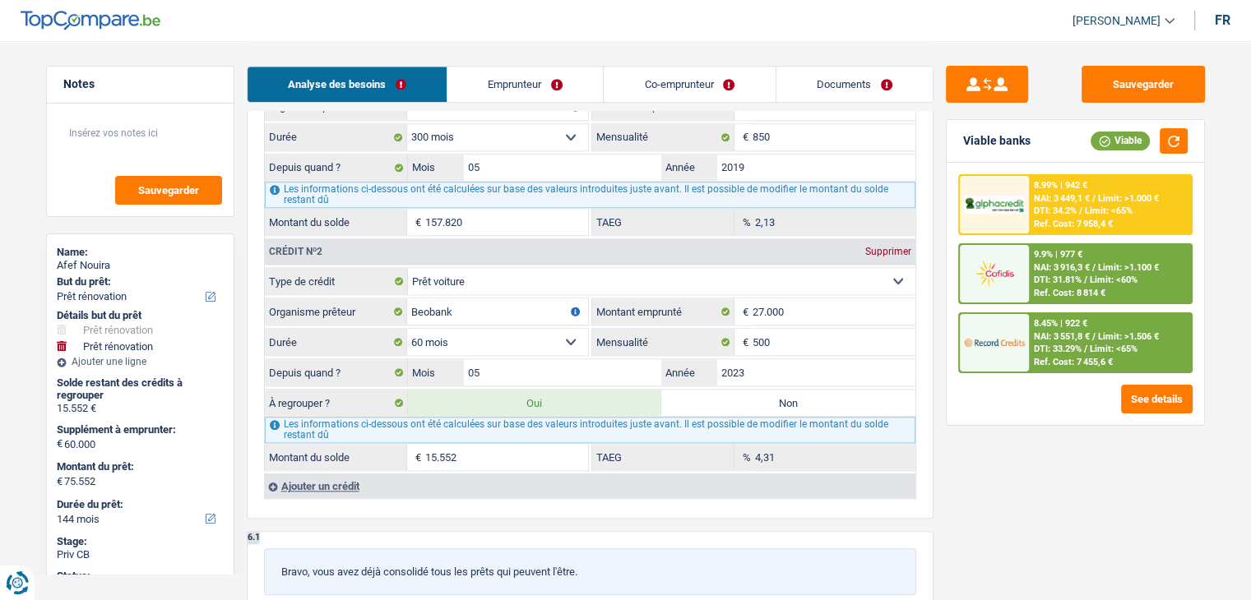
select select "renovation"
type input "60.000"
type input "35.000"
select select "yes"
select select "144"
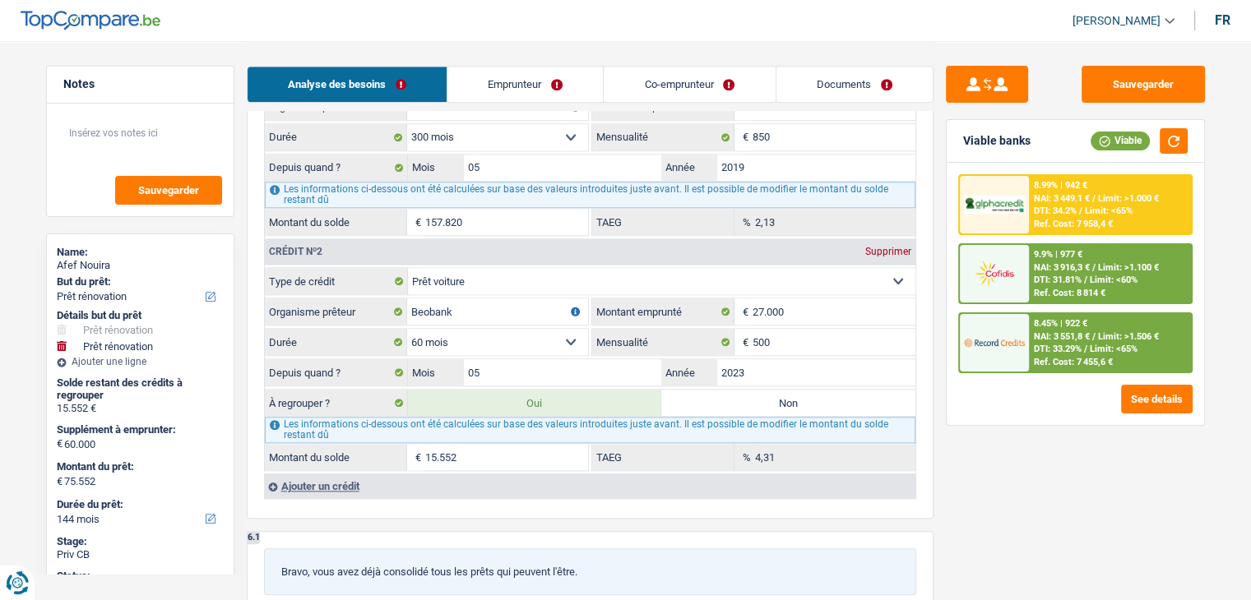
type input "60.000"
select select "false"
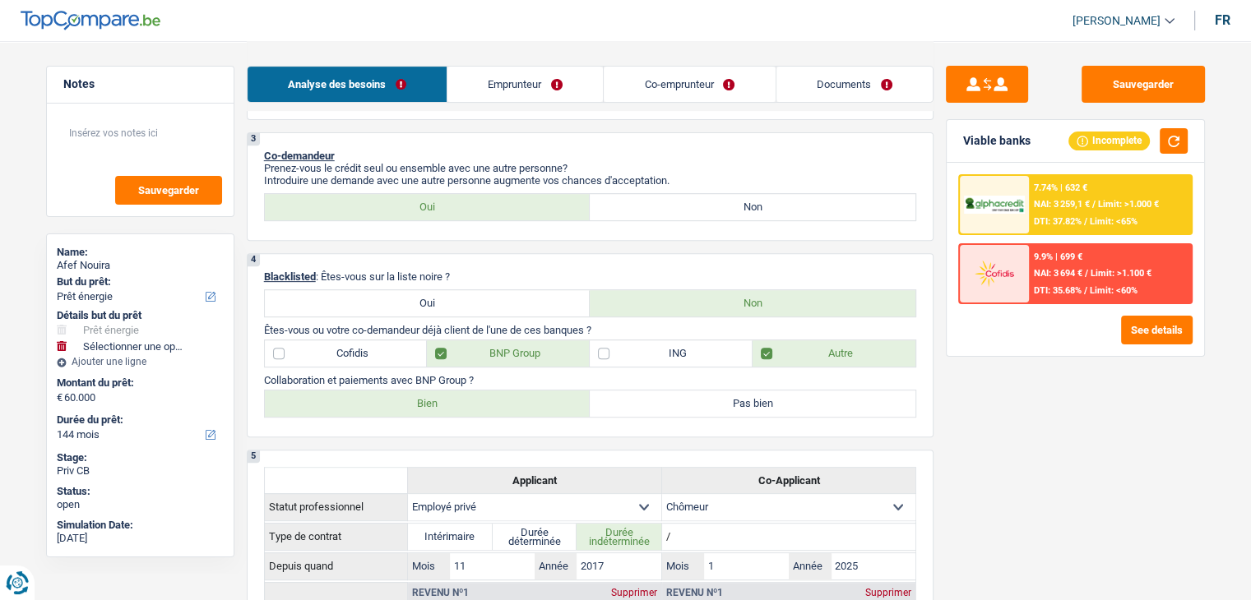
scroll to position [420, 0]
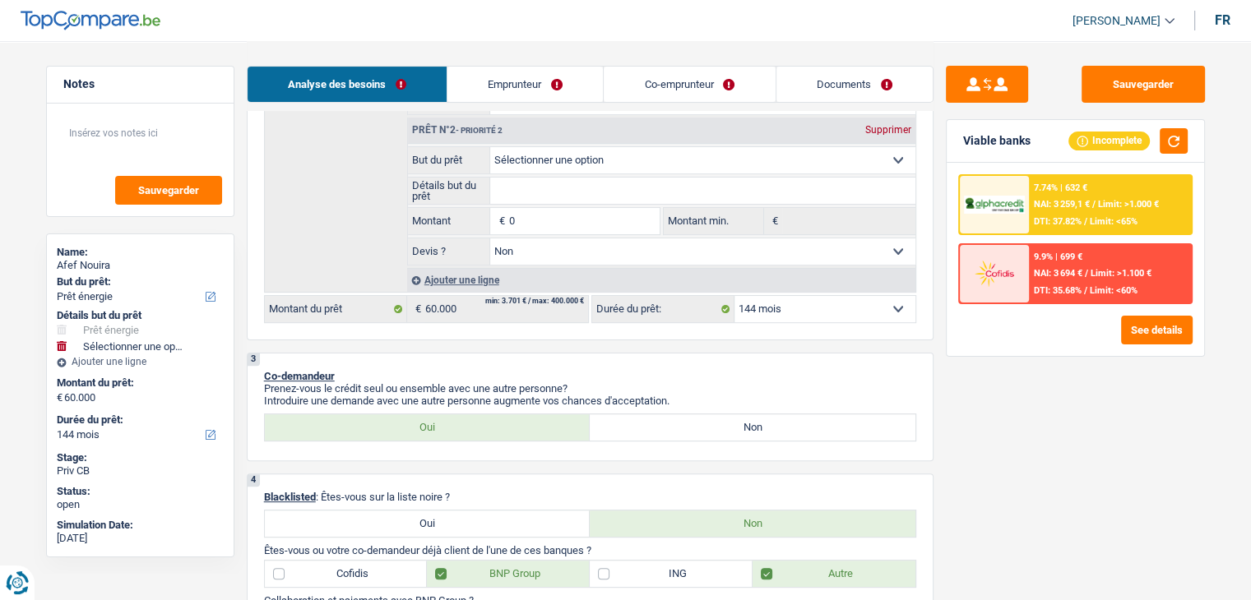
click at [831, 307] on select "12 mois 18 mois 24 mois 30 mois 36 mois 42 mois 48 mois 60 mois 72 mois 84 mois…" at bounding box center [824, 309] width 181 height 26
select select "120"
click at [734, 296] on select "12 mois 18 mois 24 mois 30 mois 36 mois 42 mois 48 mois 60 mois 72 mois 84 mois…" at bounding box center [824, 309] width 181 height 26
select select "120"
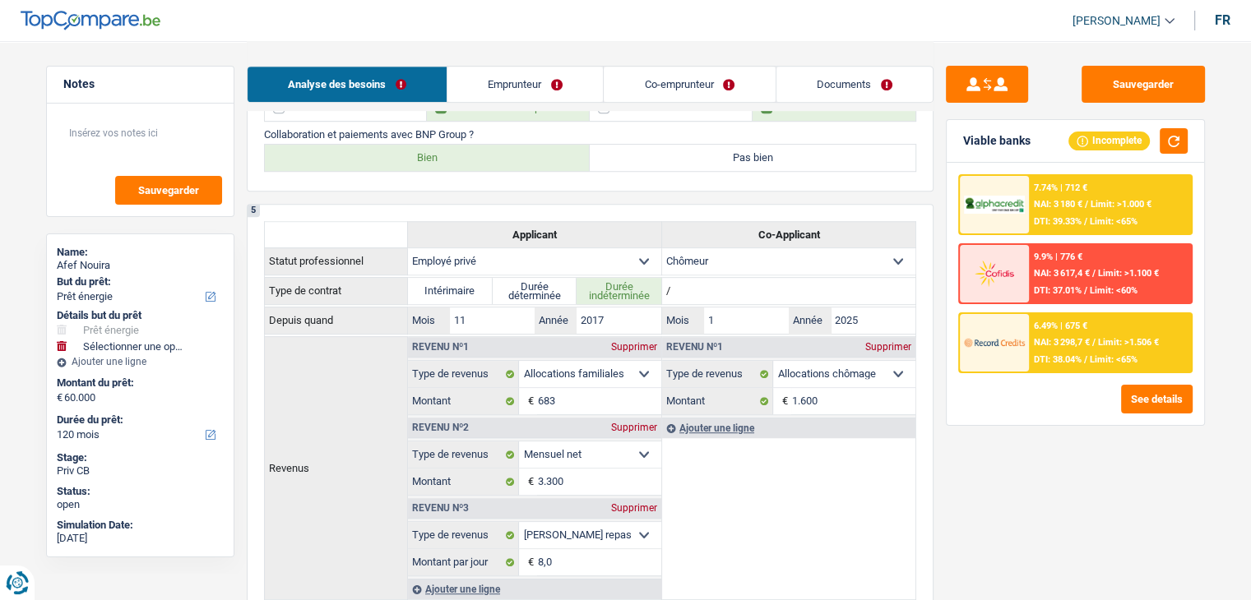
scroll to position [965, 0]
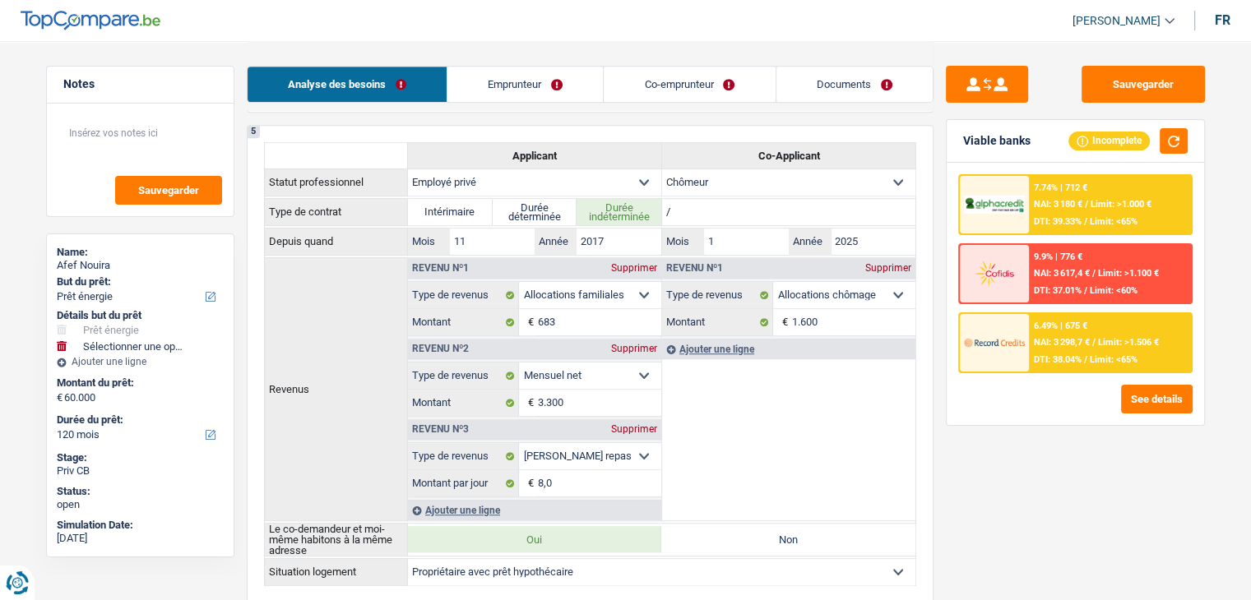
click at [1058, 349] on div "6.49% | 675 € NAI: 3 298,7 € / Limit: >1.506 € DTI: 38.04% / Limit: <65%" at bounding box center [1110, 343] width 162 height 58
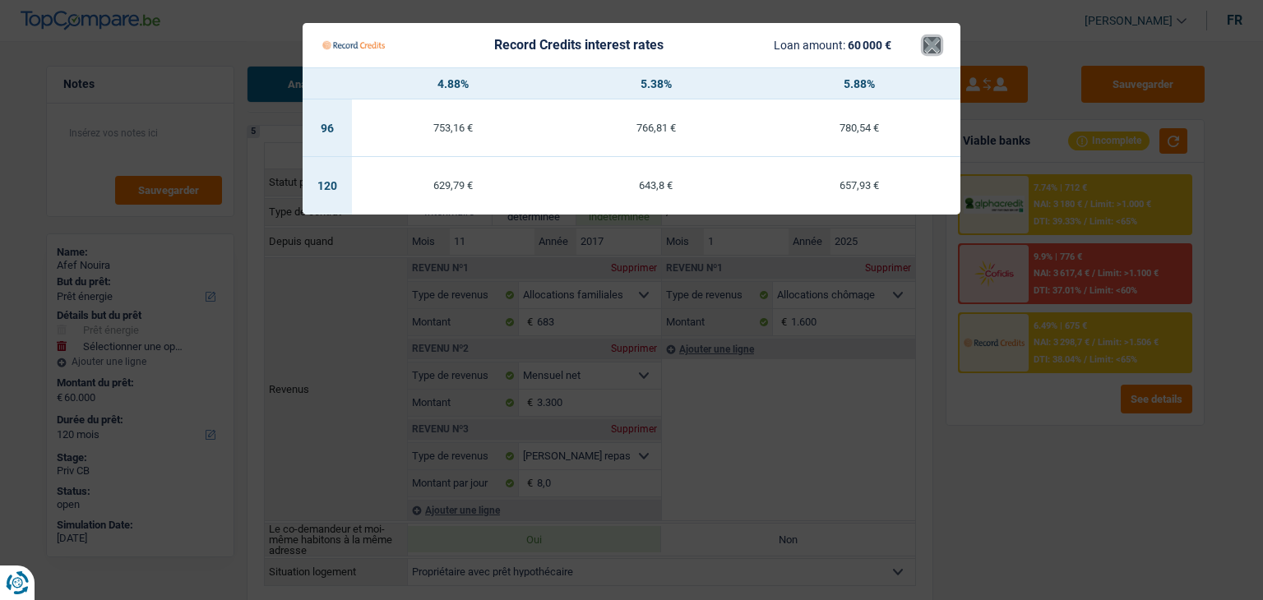
click at [927, 52] on button "×" at bounding box center [931, 45] width 17 height 16
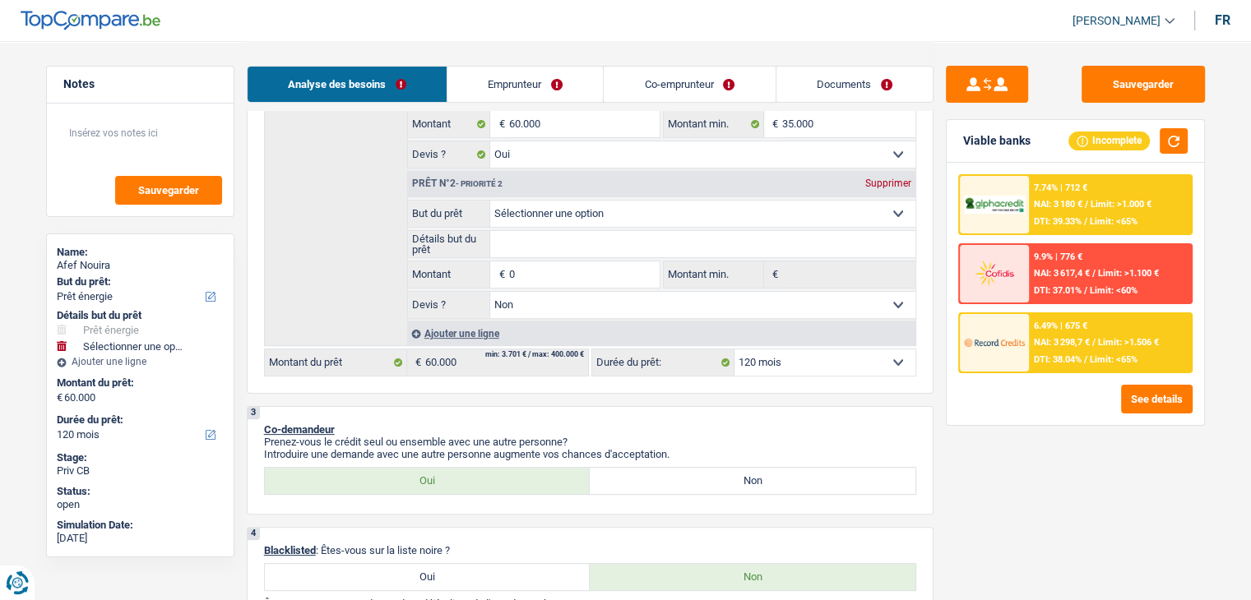
scroll to position [362, 0]
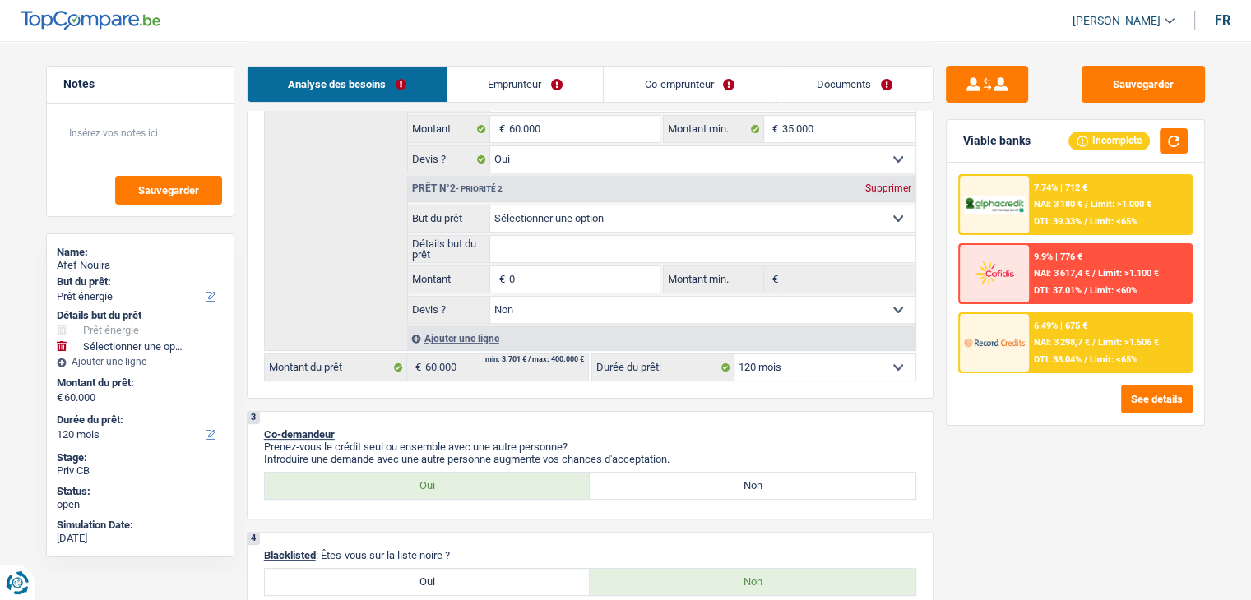
click at [872, 193] on div "Prêt n°2 - Priorité 2 Supprimer" at bounding box center [661, 189] width 507 height 26
click at [887, 185] on div "Supprimer" at bounding box center [888, 188] width 54 height 10
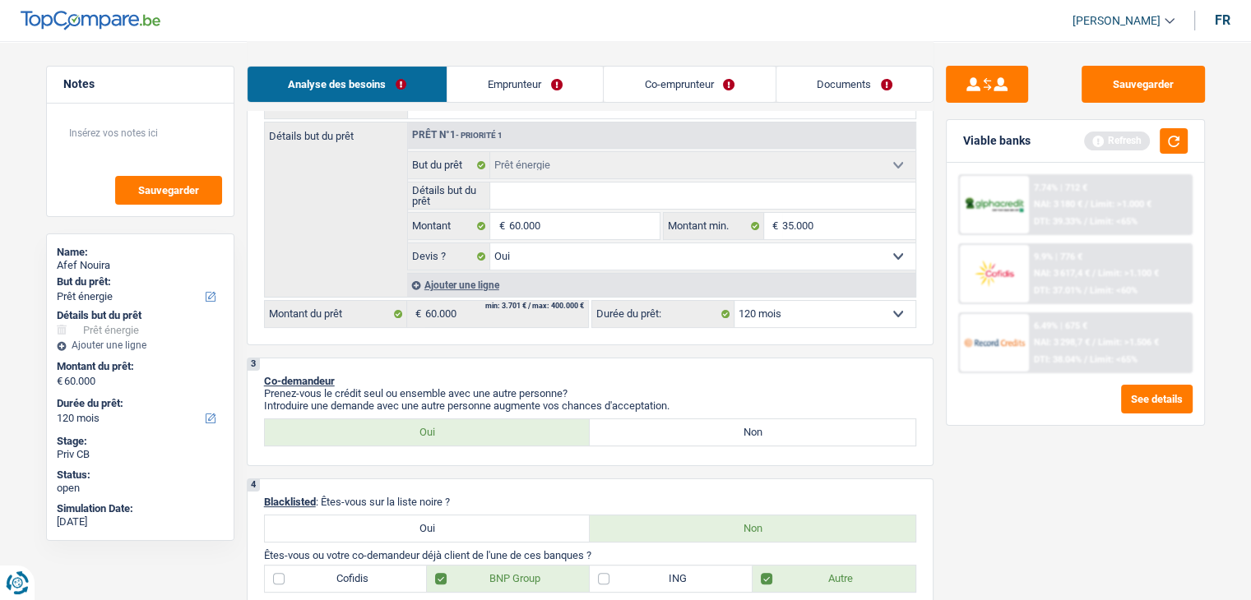
scroll to position [266, 0]
click at [673, 71] on link "Co-emprunteur" at bounding box center [689, 84] width 171 height 35
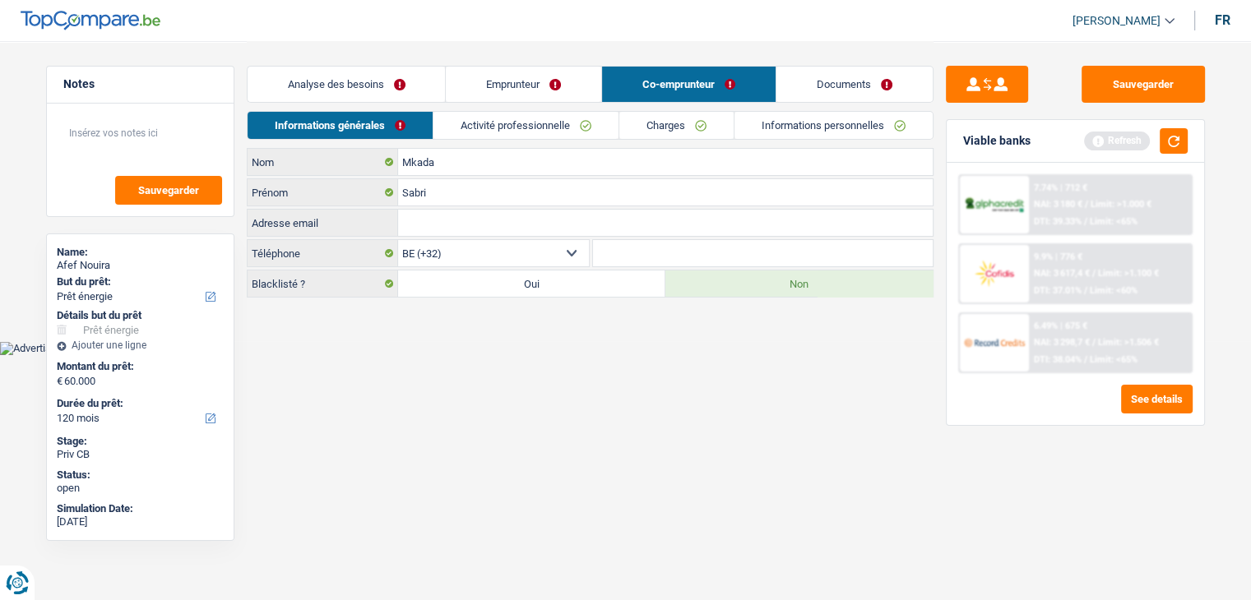
scroll to position [0, 0]
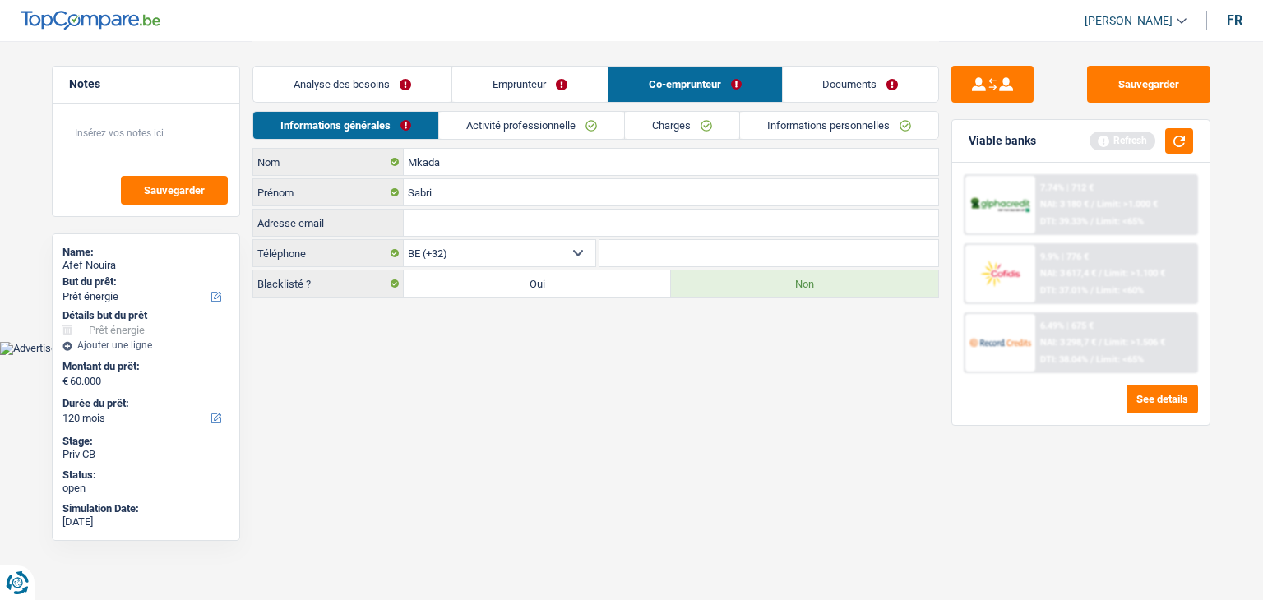
click at [572, 123] on link "Activité professionnelle" at bounding box center [531, 125] width 185 height 27
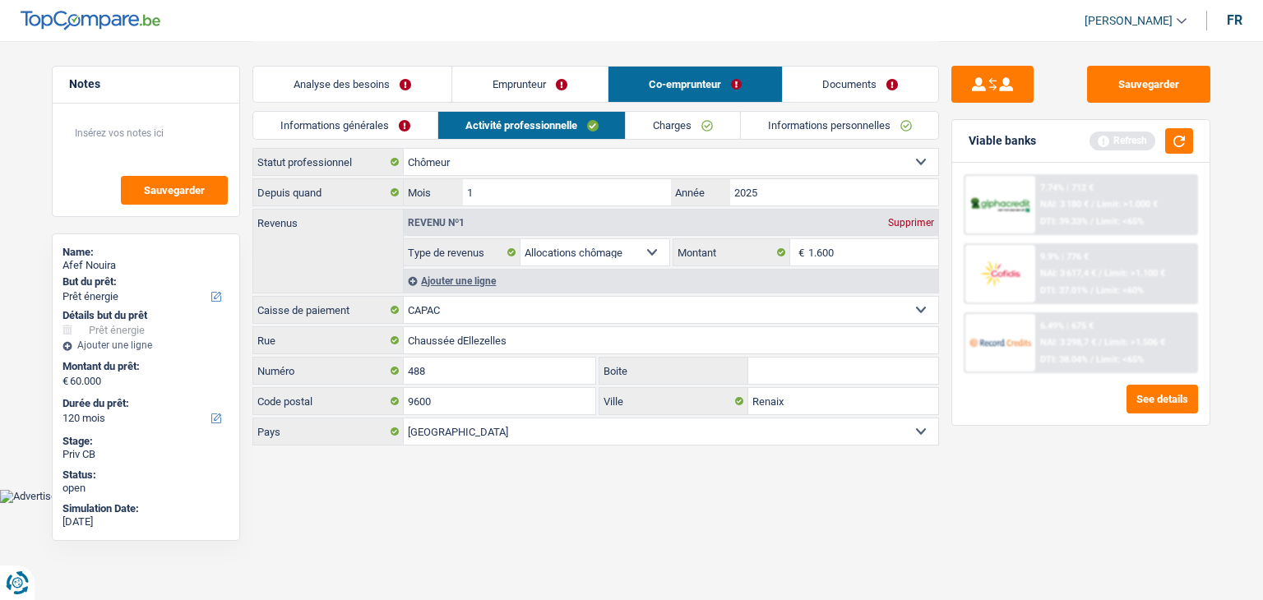
click at [671, 123] on link "Charges" at bounding box center [683, 125] width 114 height 27
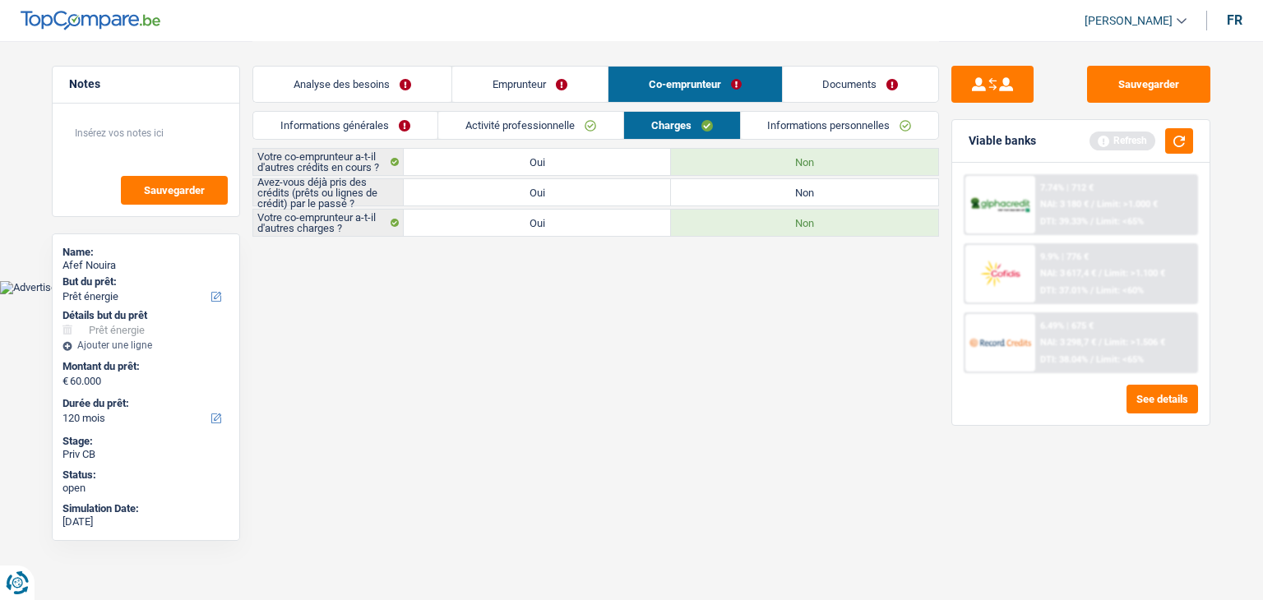
click at [742, 188] on label "Non" at bounding box center [804, 192] width 267 height 26
click at [742, 188] on input "Non" at bounding box center [804, 192] width 267 height 26
radio input "true"
click at [836, 129] on link "Informations personnelles" at bounding box center [840, 125] width 198 height 27
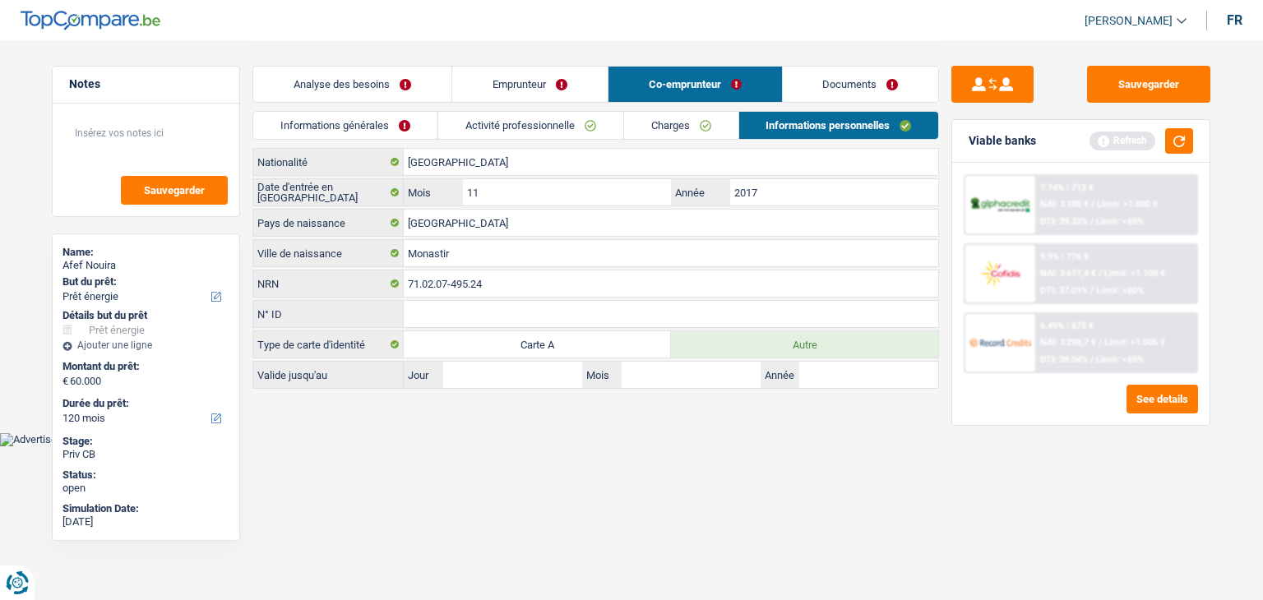
click at [855, 90] on link "Documents" at bounding box center [861, 84] width 156 height 35
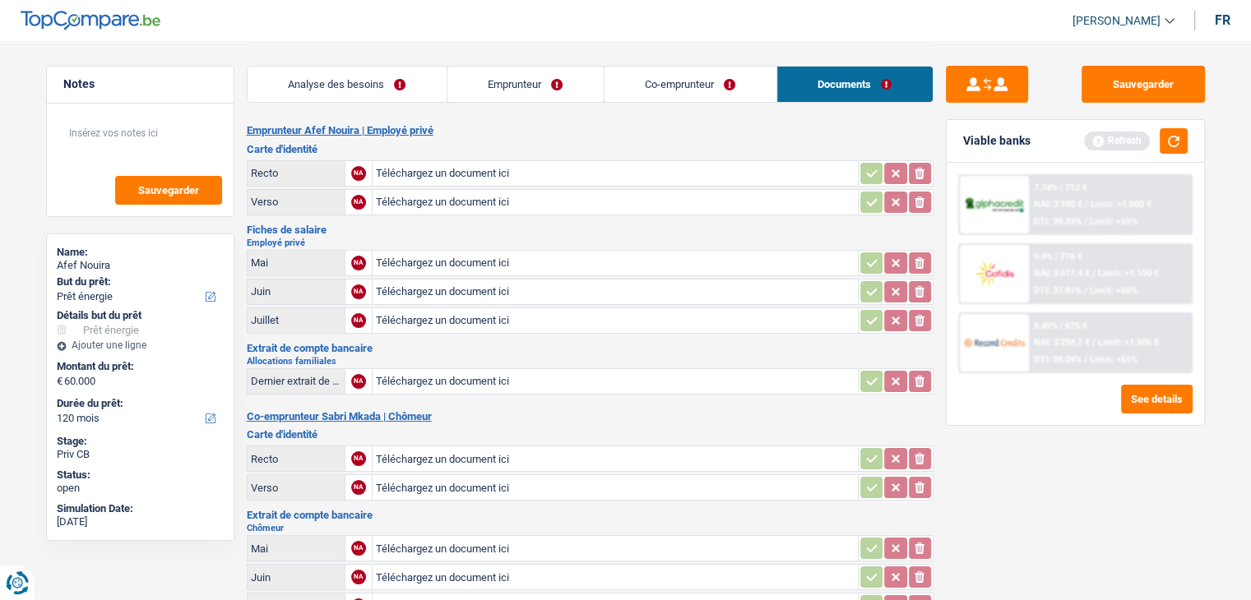
click at [328, 73] on link "Analyse des besoins" at bounding box center [347, 84] width 199 height 35
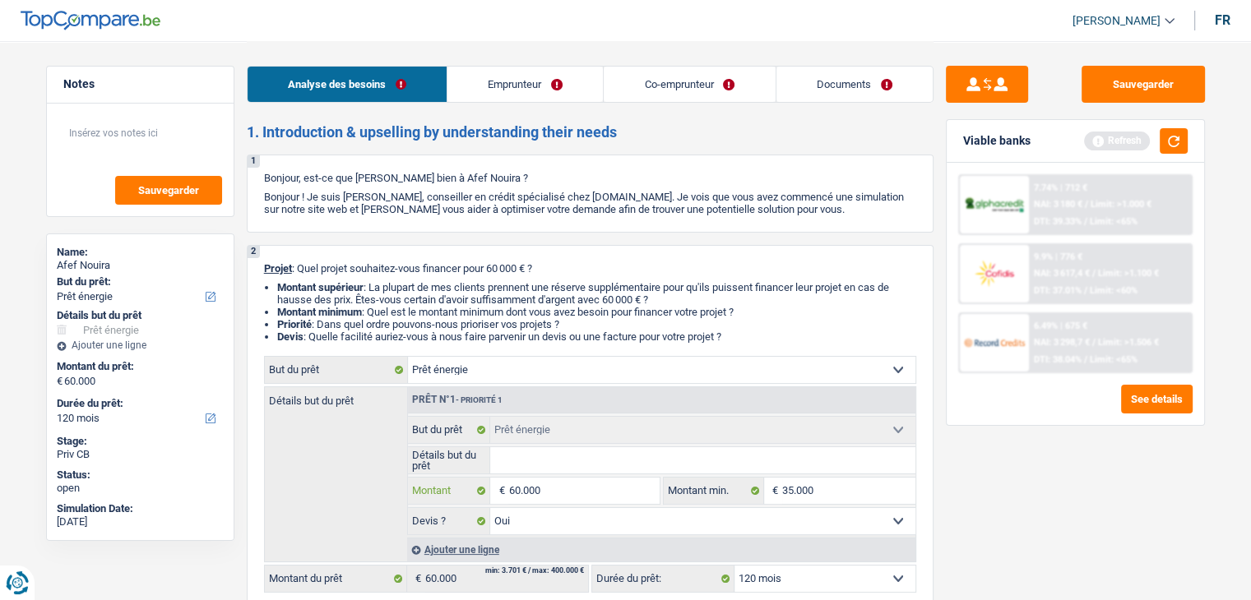
click at [566, 484] on input "60.000" at bounding box center [583, 491] width 150 height 26
type input "6.000"
type input "600"
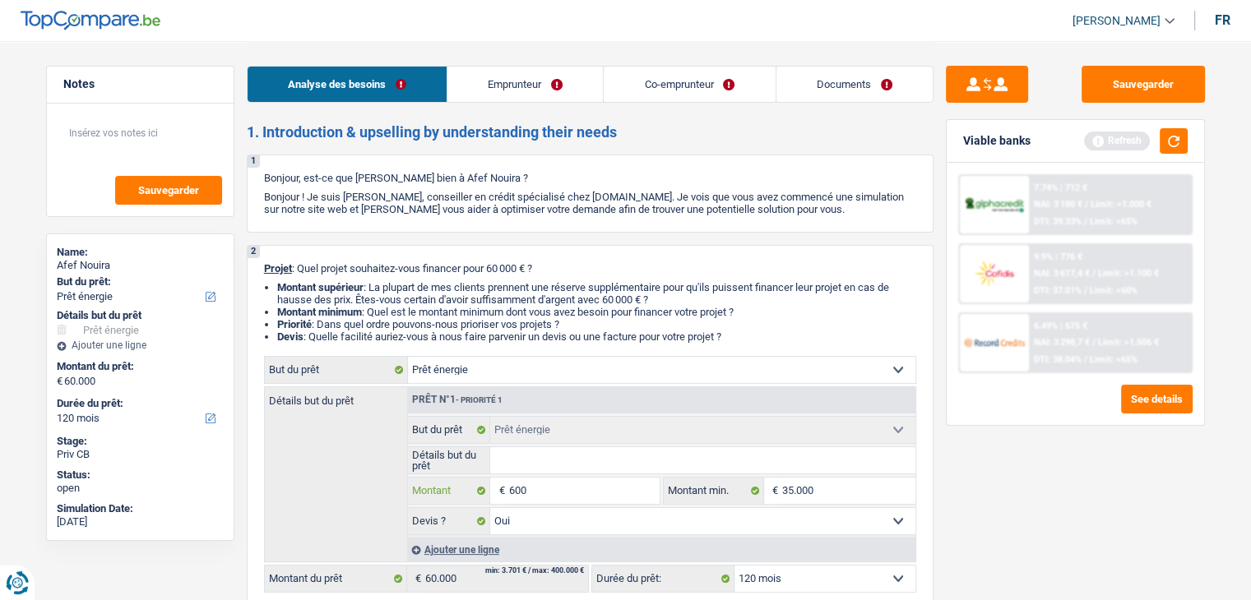
type input "60"
type input "605"
type input "6.050"
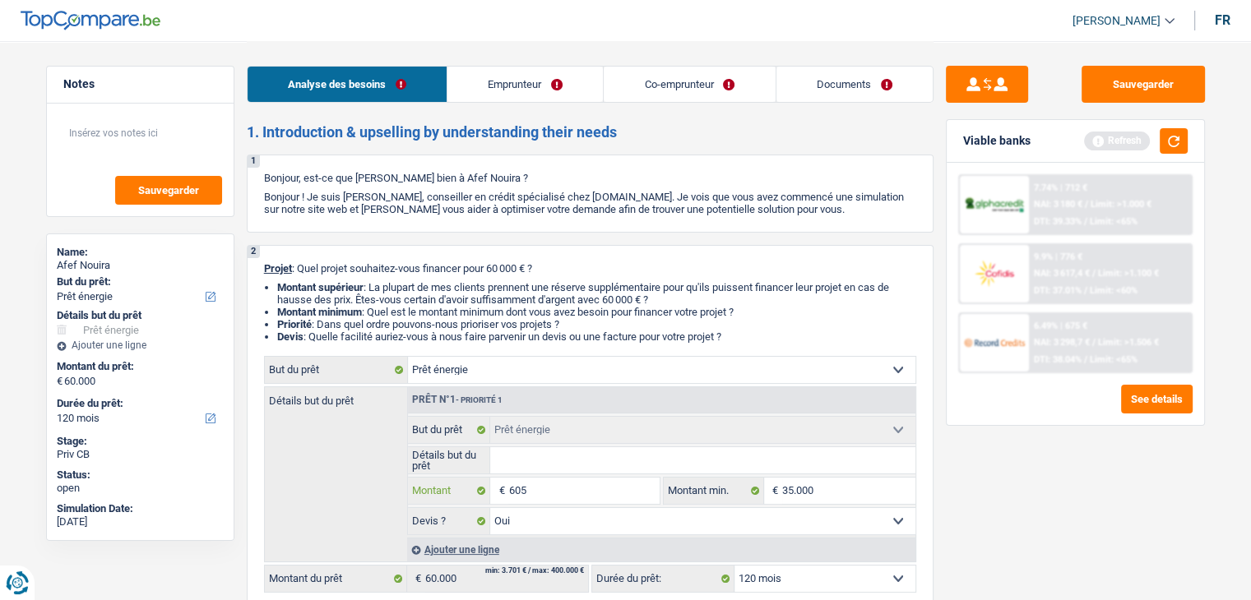
type input "6.050"
type input "60.500"
click at [826, 487] on input "35.000" at bounding box center [848, 491] width 133 height 26
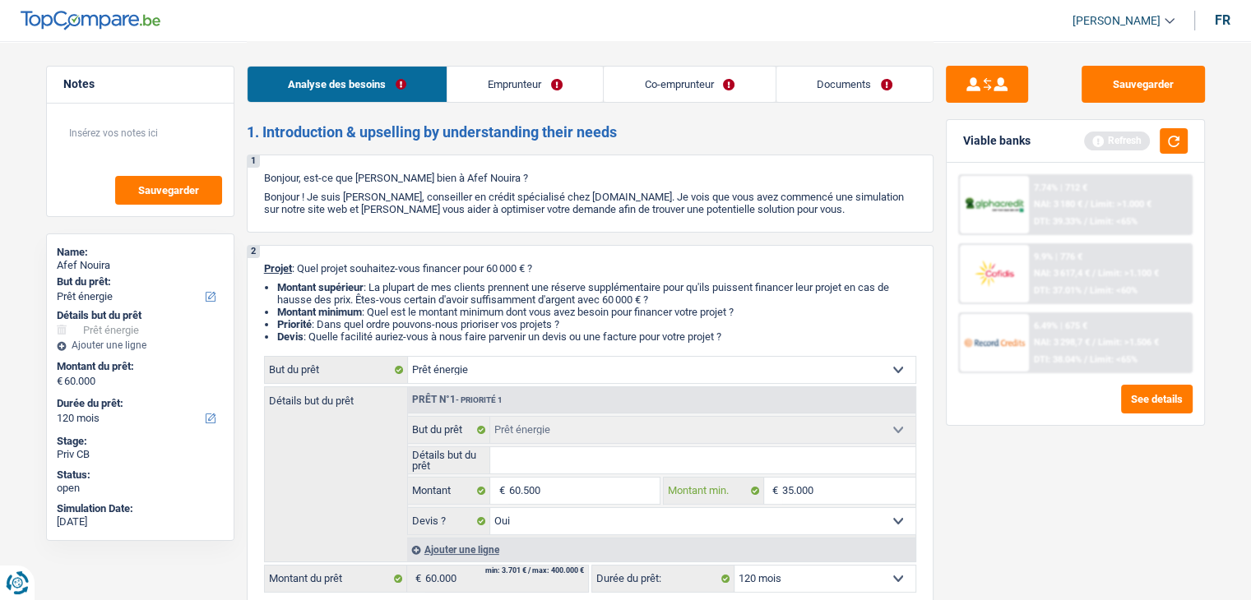
select select "144"
type input "60.500"
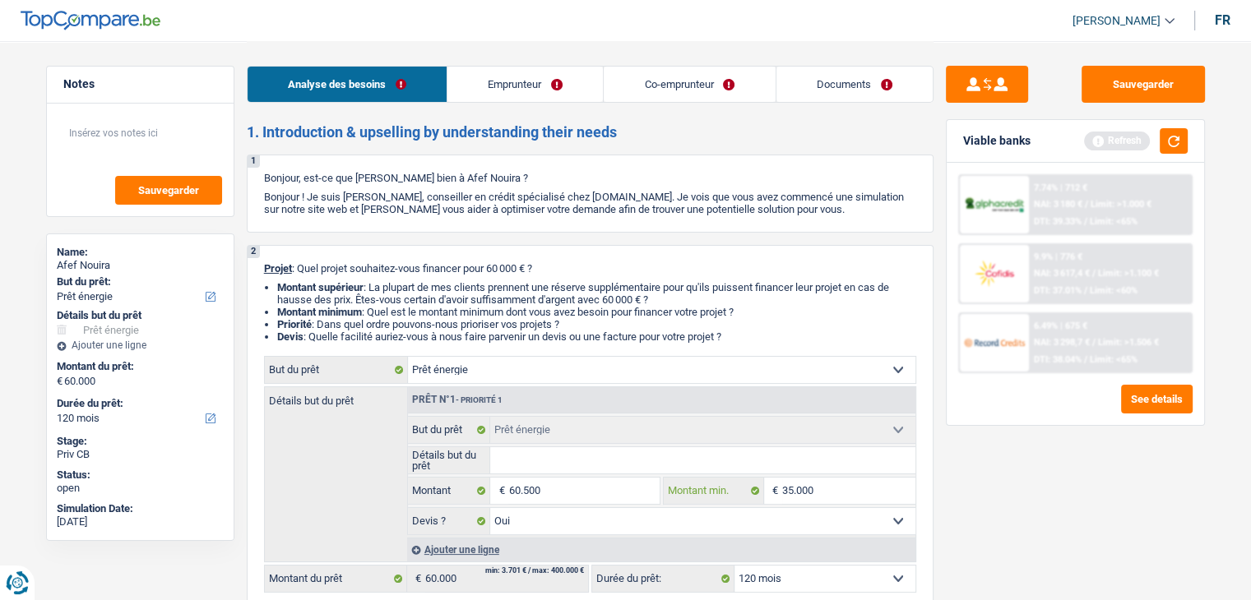
type input "60.500"
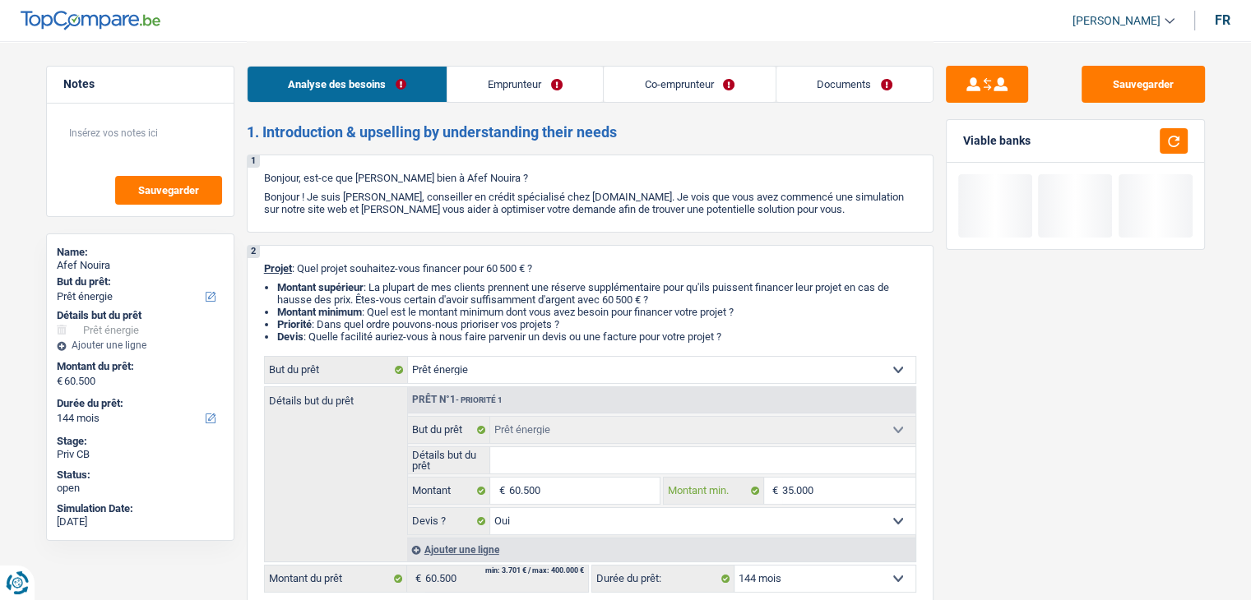
type input "3.500"
type input "350"
type input "35"
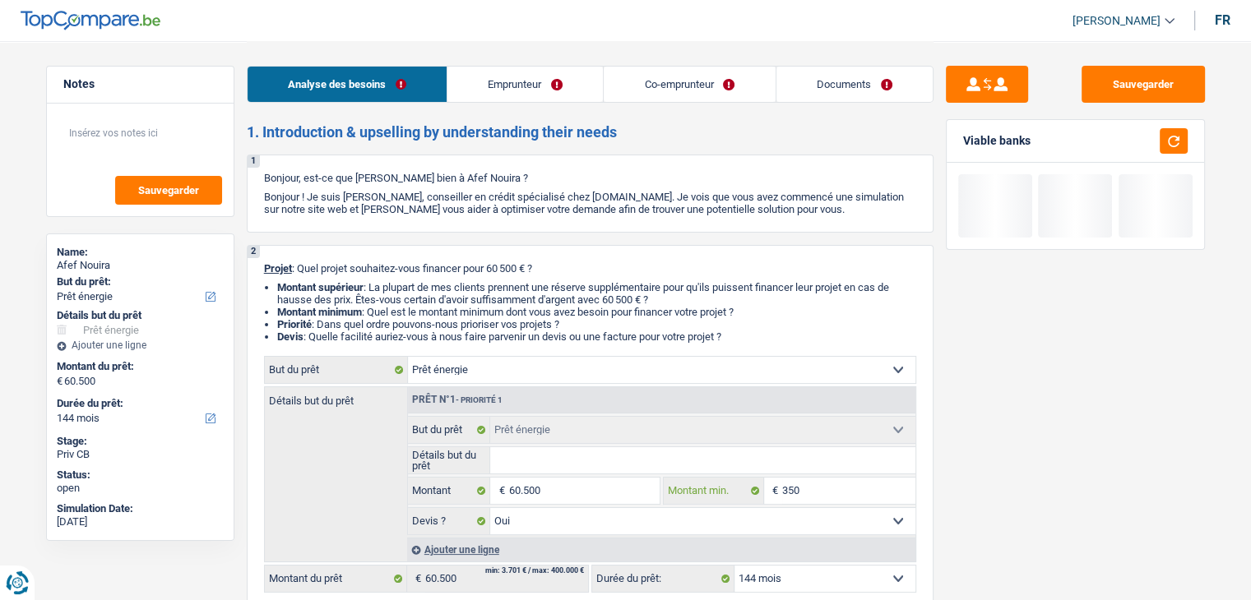
type input "35"
type input "3"
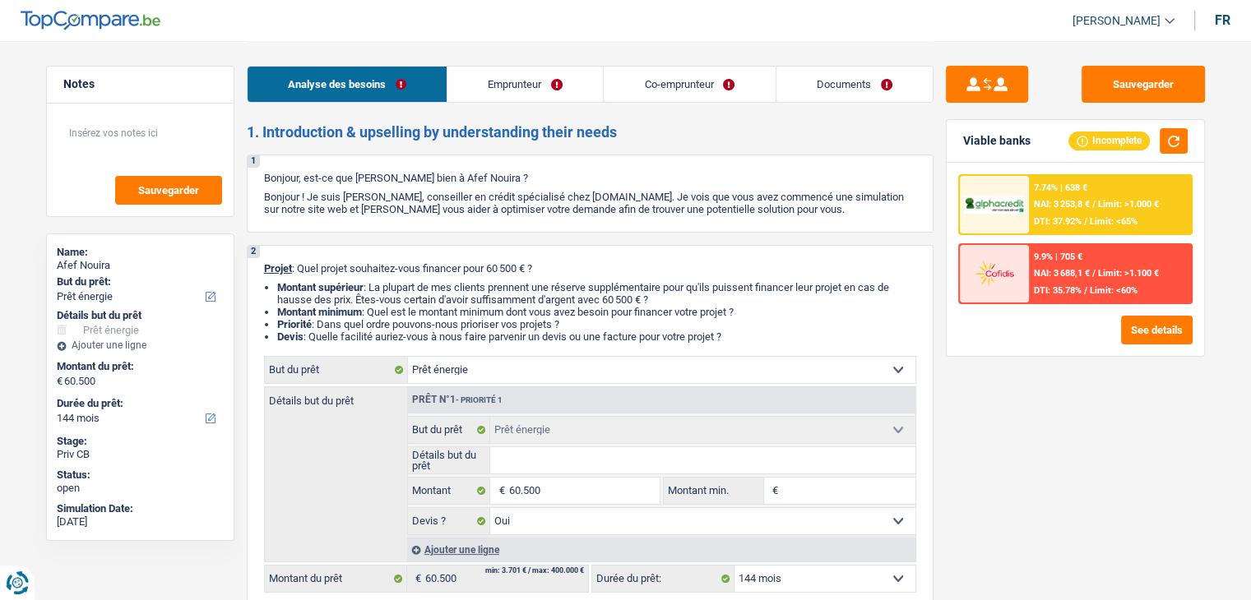
type input "6"
type input "60"
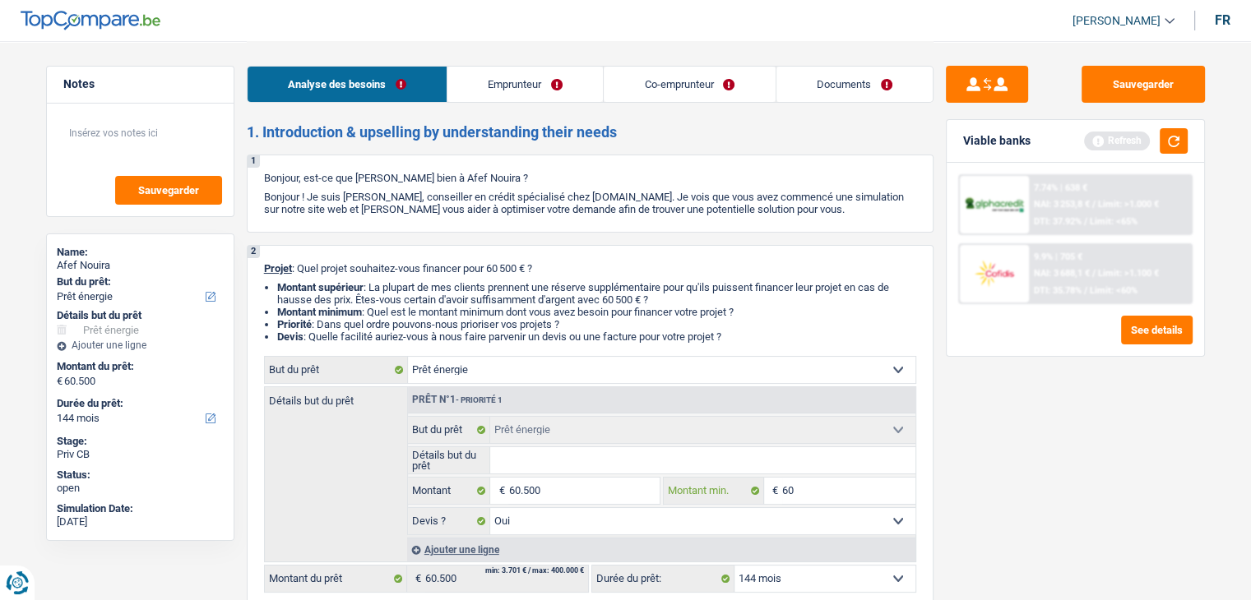
type input "600"
click at [826, 487] on input "600" at bounding box center [848, 491] width 133 height 26
type input "6.000"
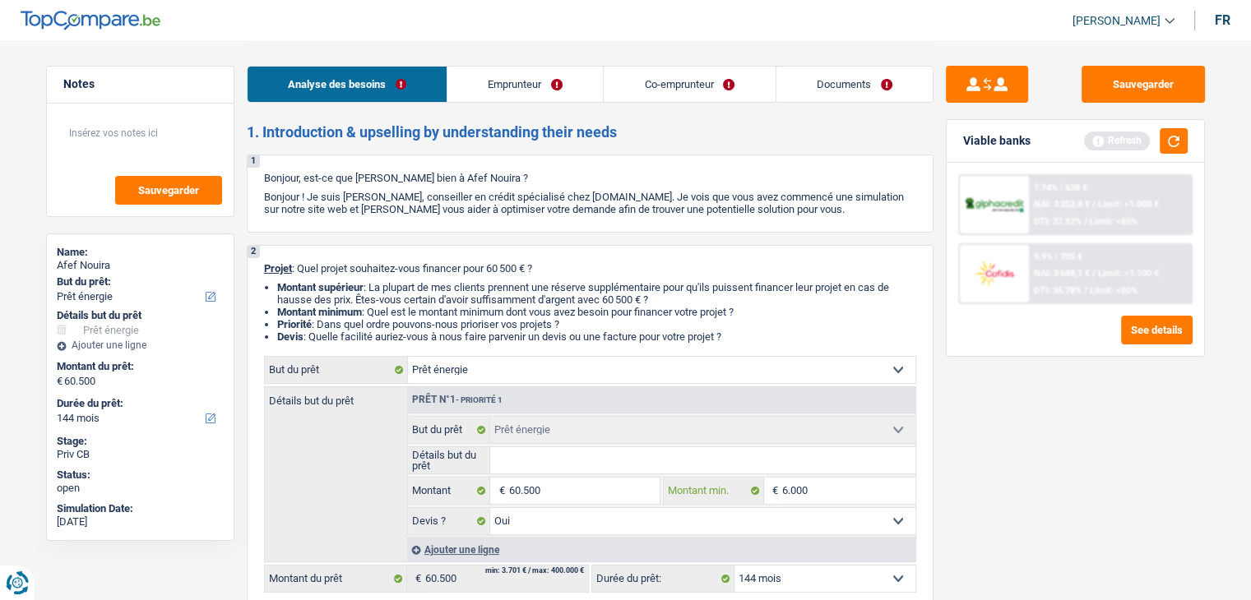
type input "60.000"
click at [1092, 522] on div "Sauvegarder Viable banks Refresh 7.74% | 638 € NAI: 3 253,8 € / Limit: >1.000 €…" at bounding box center [1075, 320] width 284 height 508
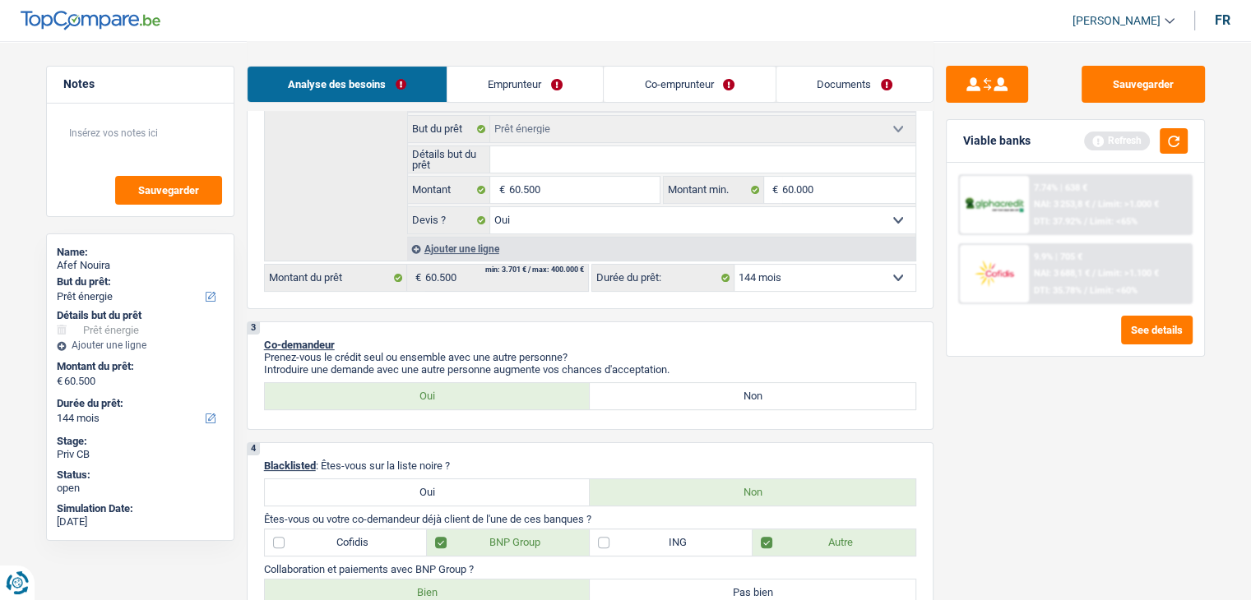
scroll to position [302, 0]
click at [791, 278] on select "12 mois 18 mois 24 mois 30 mois 36 mois 42 mois 48 mois 60 mois 72 mois 84 mois…" at bounding box center [824, 277] width 181 height 26
select select "120"
click at [734, 264] on select "12 mois 18 mois 24 mois 30 mois 36 mois 42 mois 48 mois 60 mois 72 mois 84 mois…" at bounding box center [824, 277] width 181 height 26
select select "120"
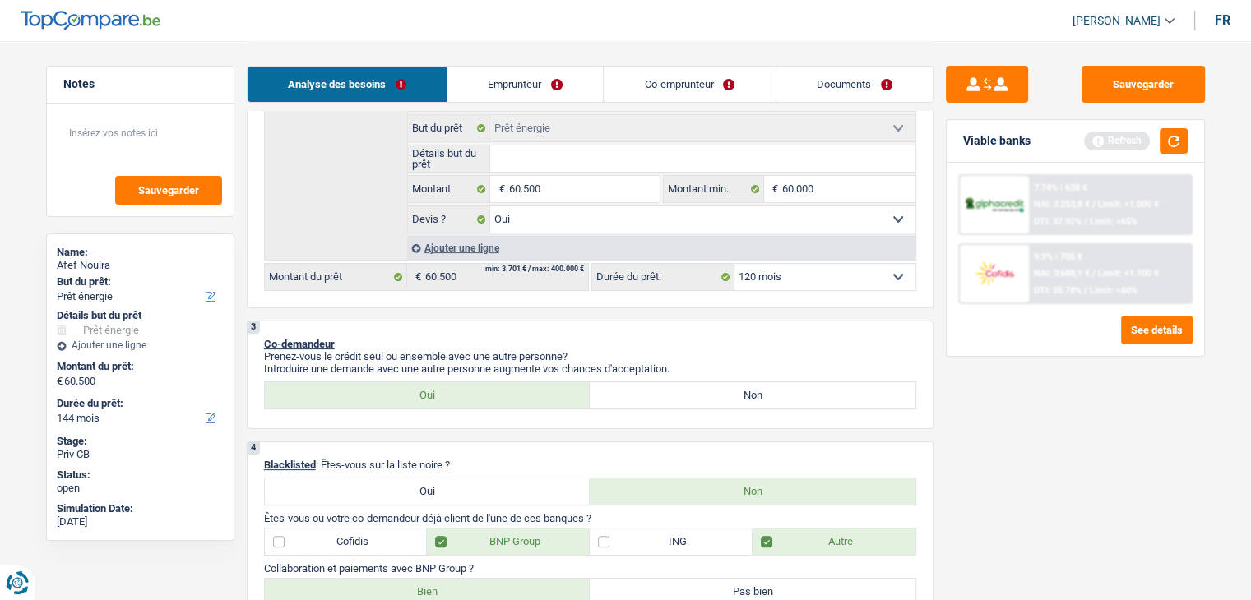
select select "120"
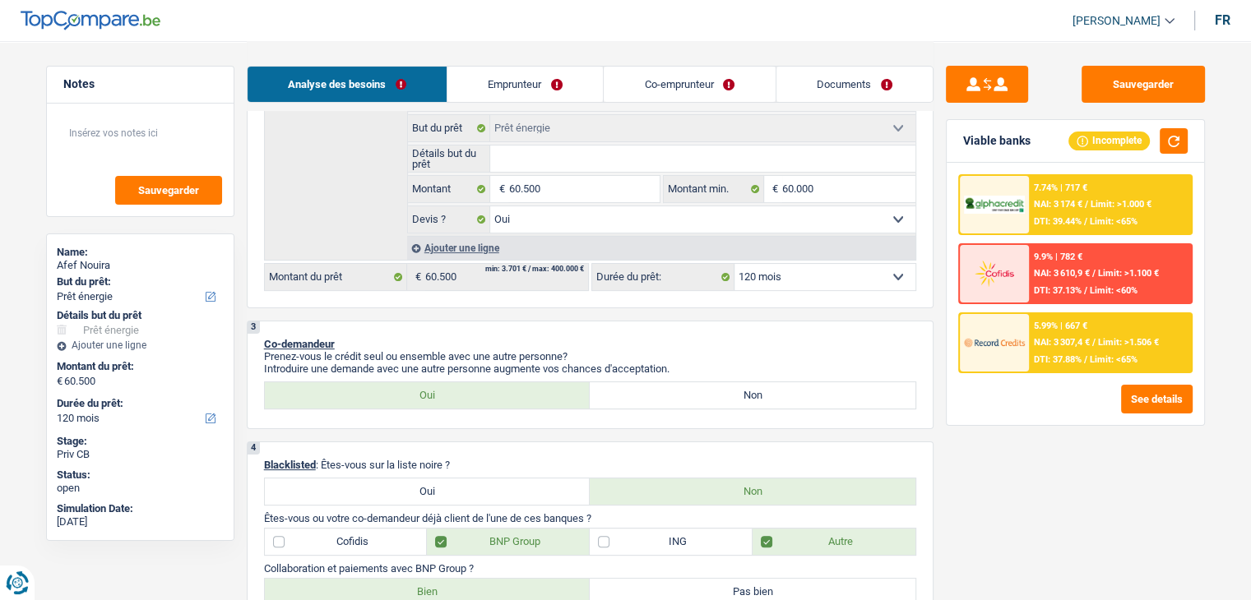
click at [1057, 354] on span "DTI: 37.88%" at bounding box center [1058, 359] width 48 height 11
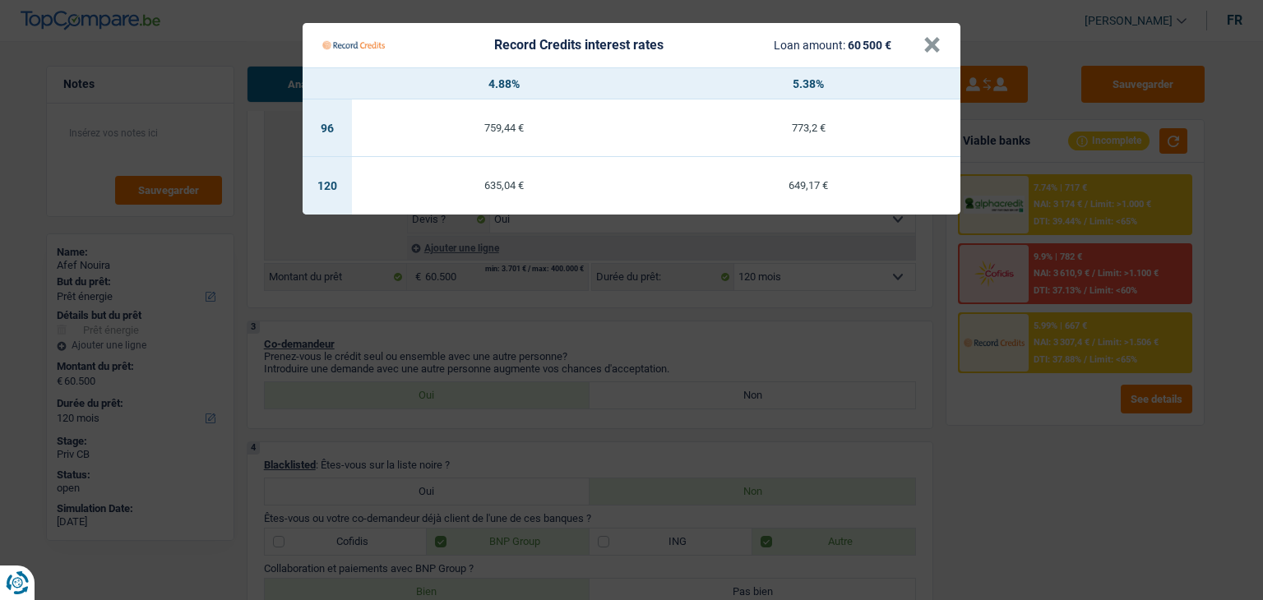
click at [620, 315] on Credits "Record Credits interest rates Loan amount: 60 500 € × 4.88% 5.38% 96 759,44 € 7…" at bounding box center [631, 300] width 1263 height 600
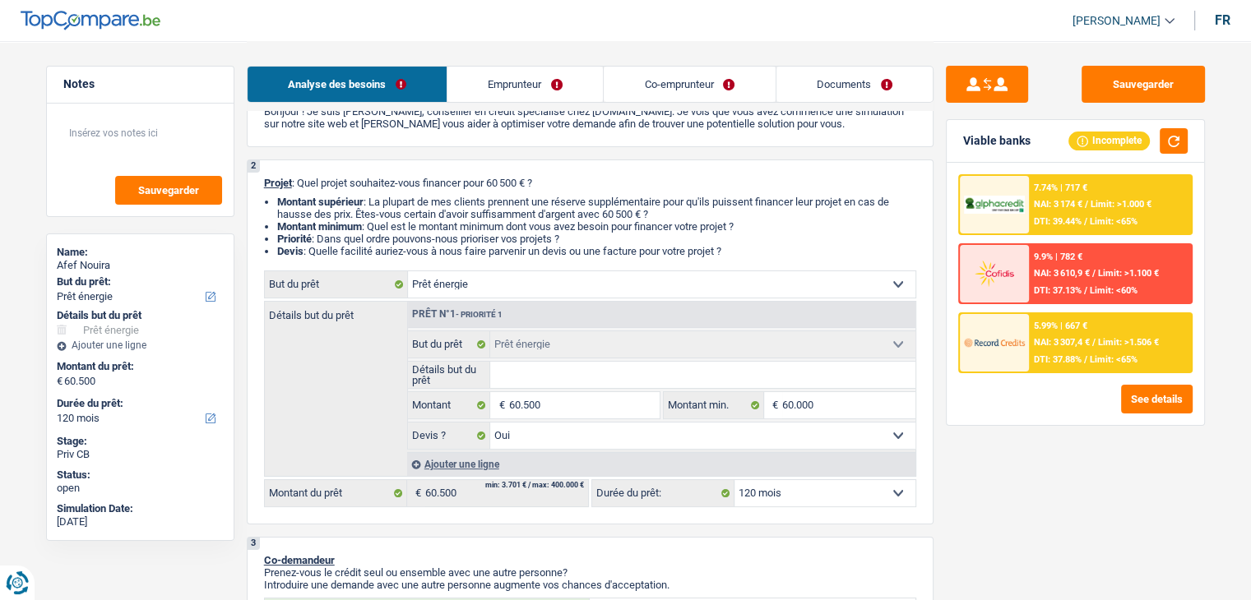
scroll to position [78, 0]
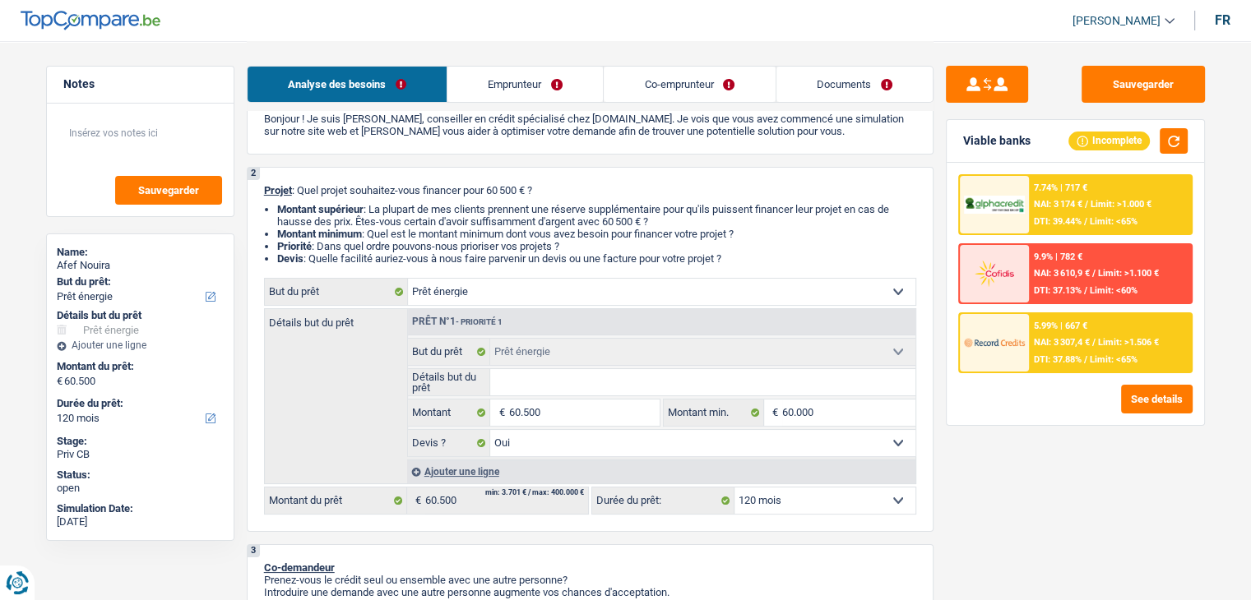
click at [536, 84] on link "Emprunteur" at bounding box center [524, 84] width 155 height 35
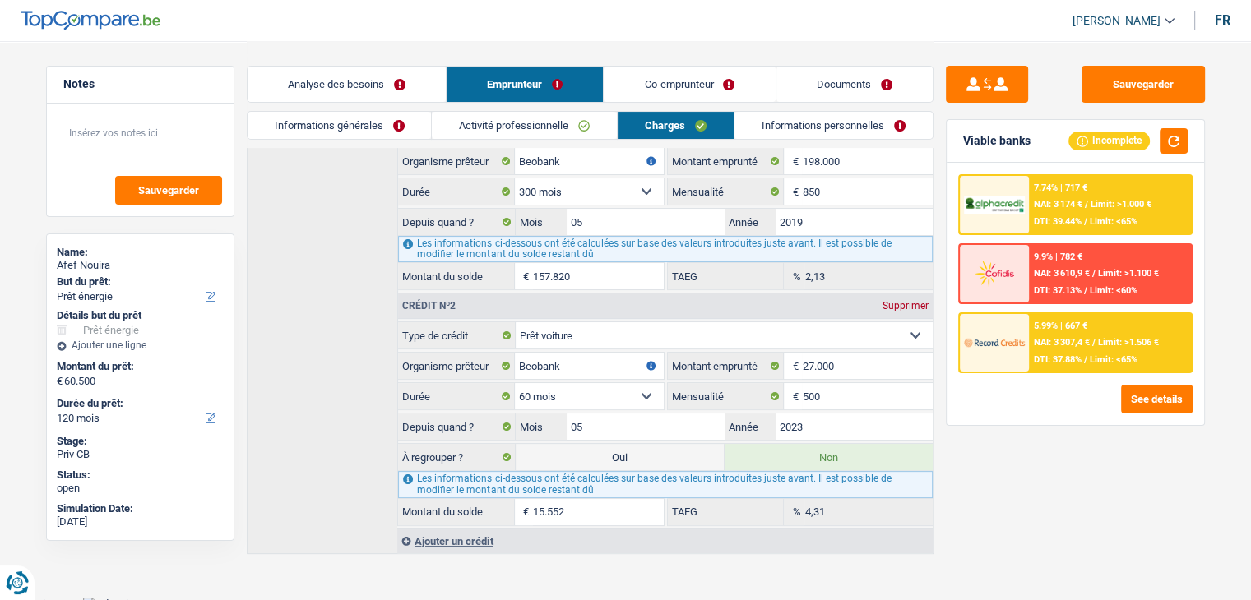
scroll to position [307, 0]
drag, startPoint x: 853, startPoint y: 337, endPoint x: 289, endPoint y: 396, distance: 567.1
click at [289, 396] on div "Crédit nº1 Carte ou ouverture de crédit Prêt hypothécaire Vente à tempérament P…" at bounding box center [590, 318] width 687 height 467
click at [331, 310] on div "Crédit nº1 Carte ou ouverture de crédit Prêt hypothécaire Vente à tempérament P…" at bounding box center [590, 318] width 687 height 467
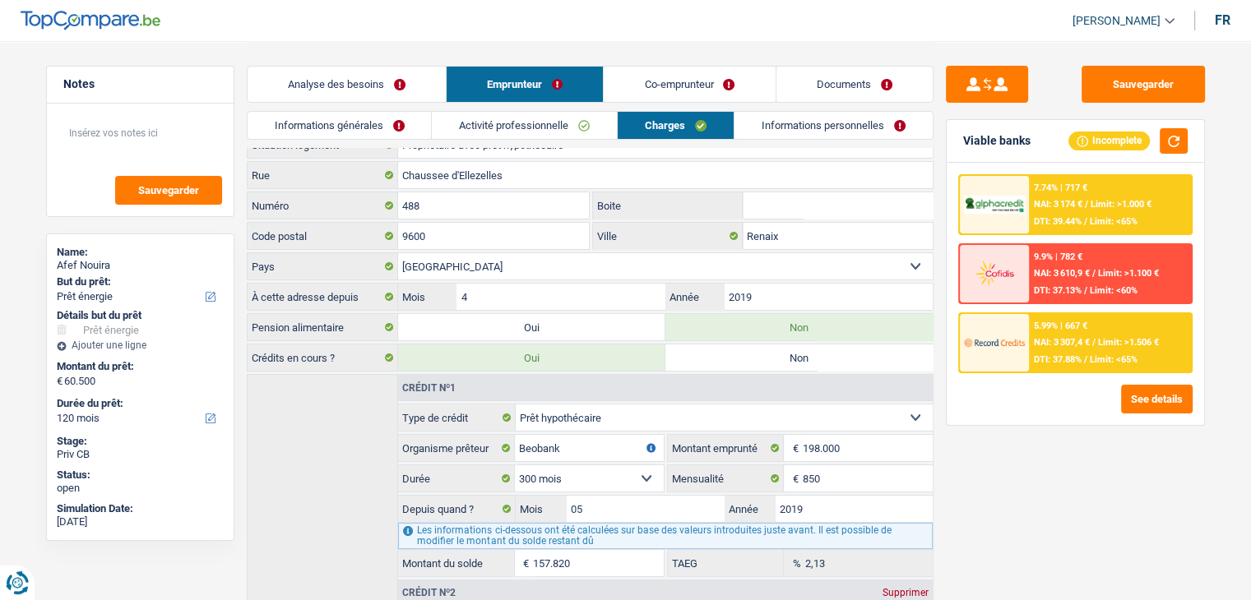
scroll to position [0, 0]
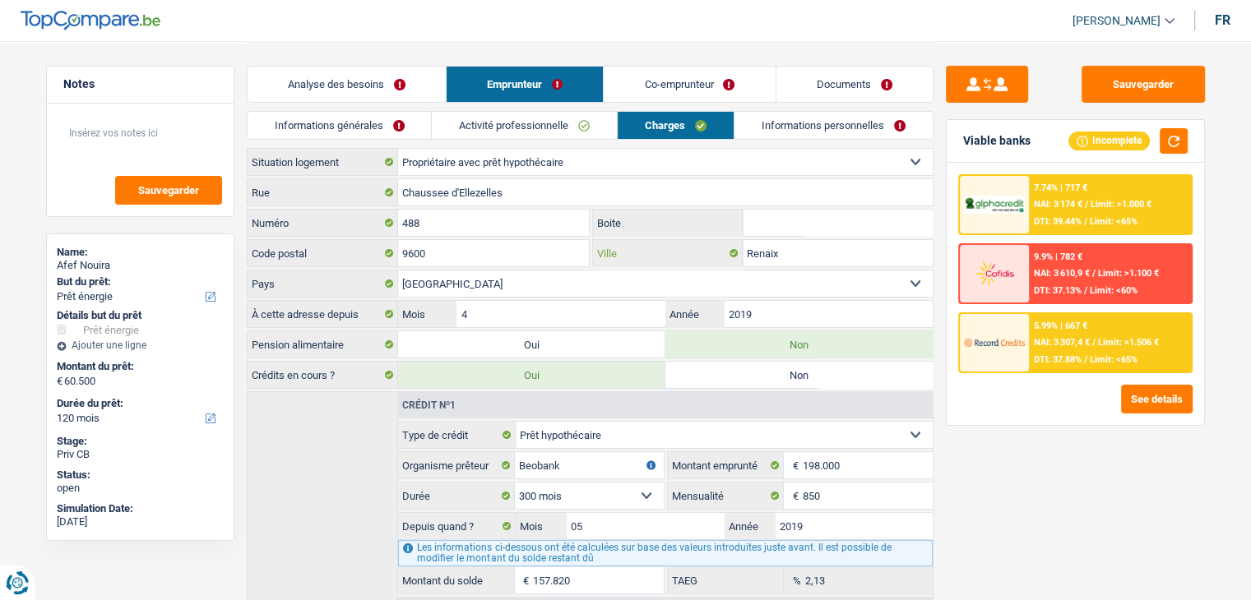
click at [793, 248] on input "Renaix" at bounding box center [838, 253] width 190 height 26
click at [1058, 344] on span "NAI: 3 307,4 €" at bounding box center [1062, 342] width 56 height 11
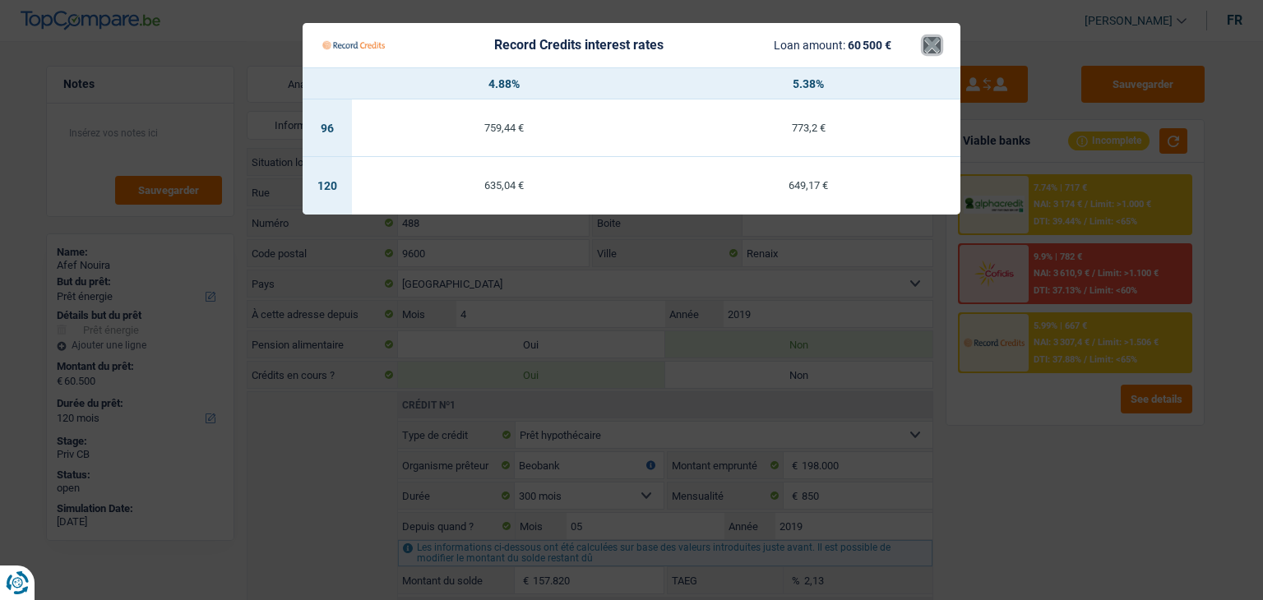
click at [924, 46] on button "×" at bounding box center [931, 45] width 17 height 16
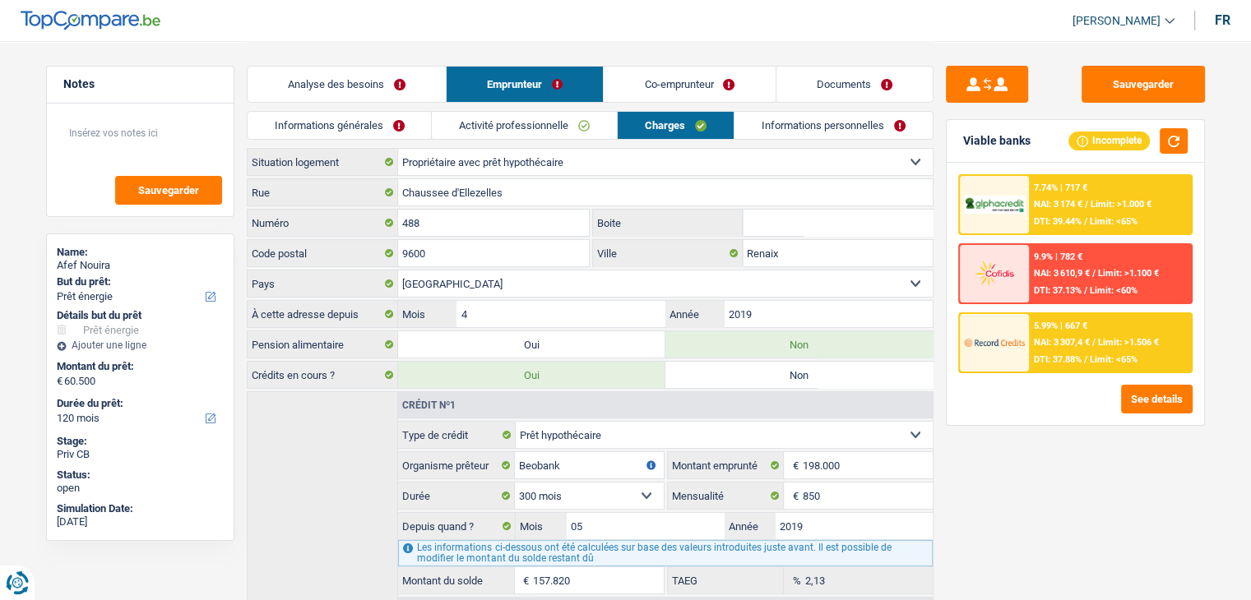
click at [590, 122] on link "Activité professionnelle" at bounding box center [524, 125] width 185 height 27
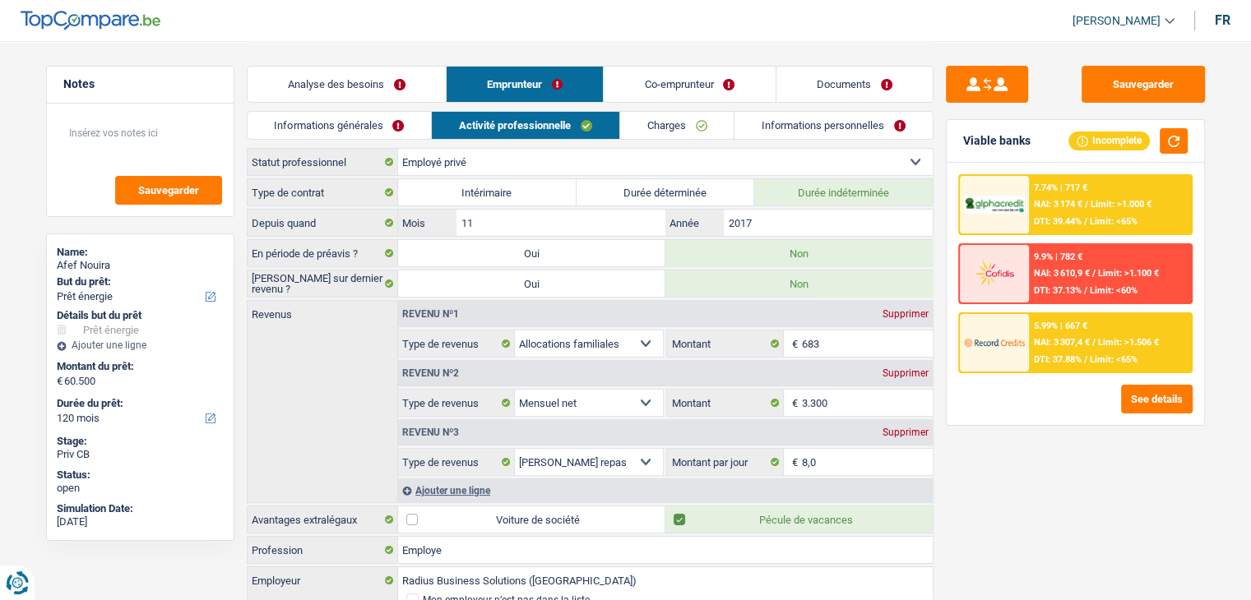
click at [677, 126] on link "Charges" at bounding box center [677, 125] width 114 height 27
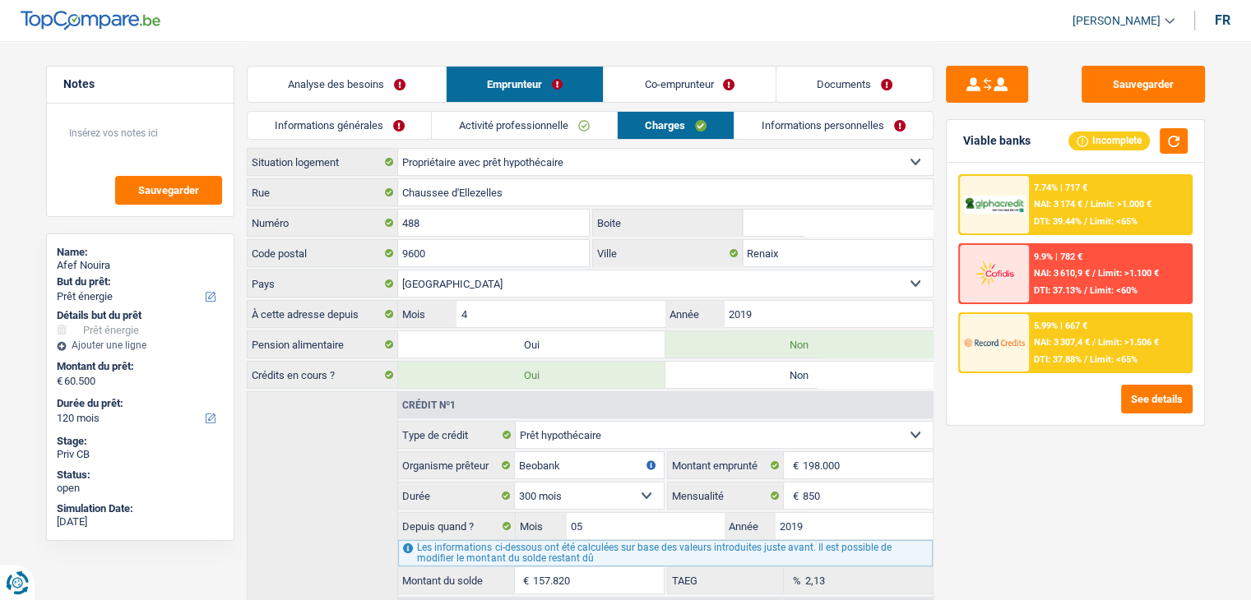
click at [640, 90] on link "Co-emprunteur" at bounding box center [689, 84] width 171 height 35
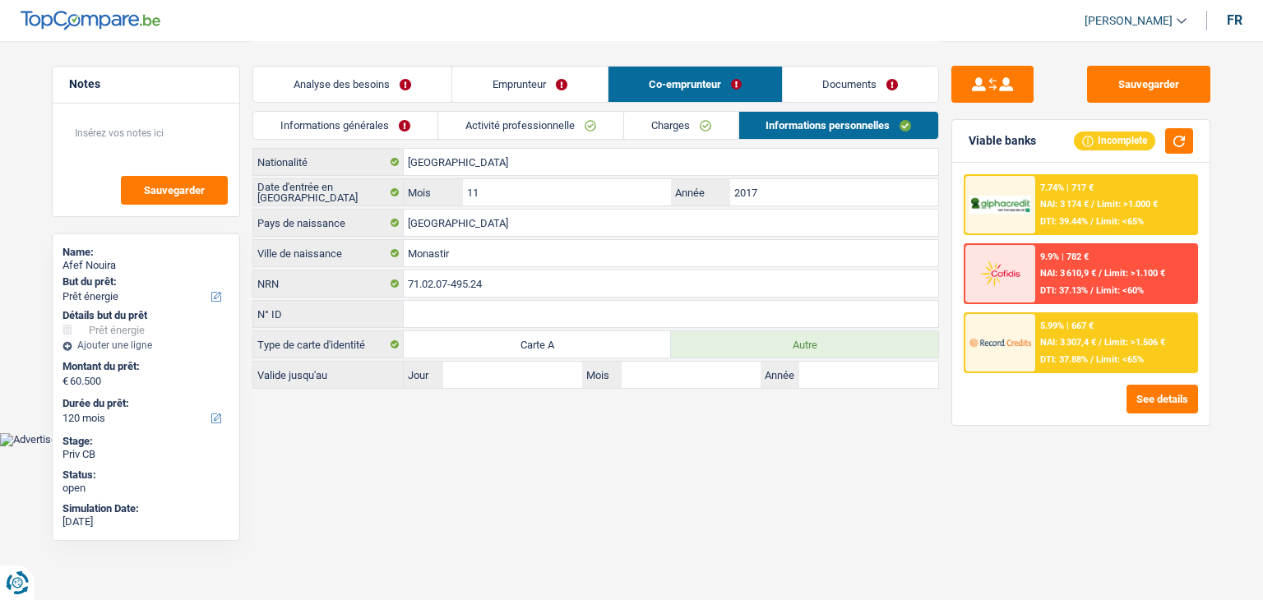
click at [544, 118] on link "Activité professionnelle" at bounding box center [530, 125] width 185 height 27
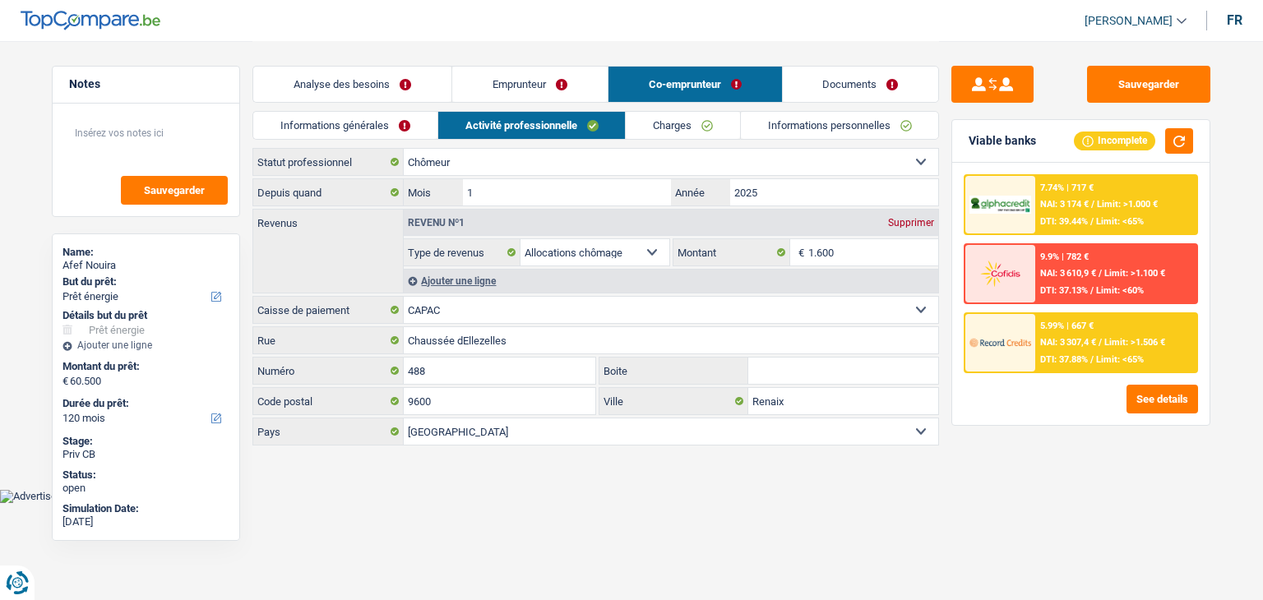
click at [312, 120] on link "Informations générales" at bounding box center [345, 125] width 184 height 27
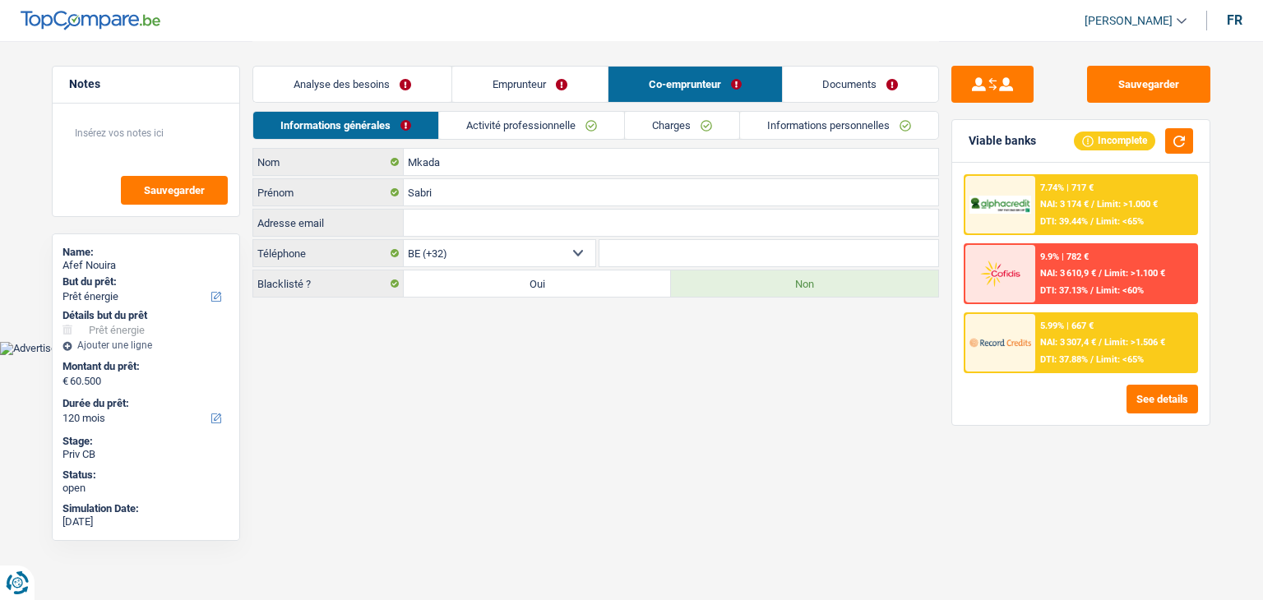
click at [322, 93] on link "Analyse des besoins" at bounding box center [352, 84] width 198 height 35
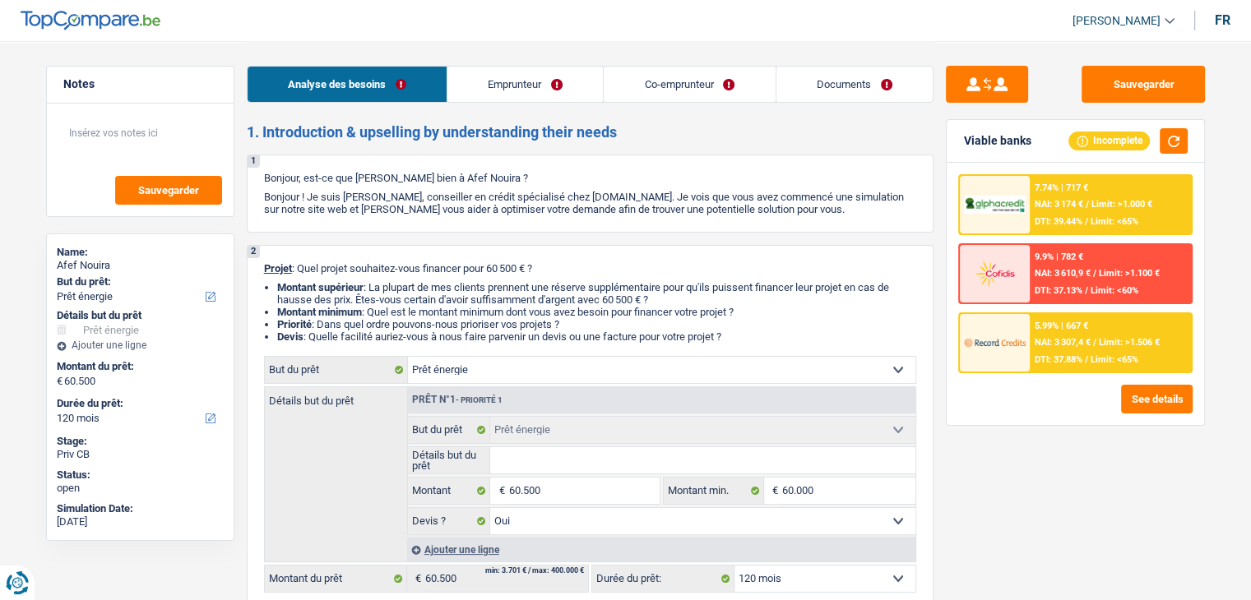
click at [669, 95] on link "Co-emprunteur" at bounding box center [689, 84] width 171 height 35
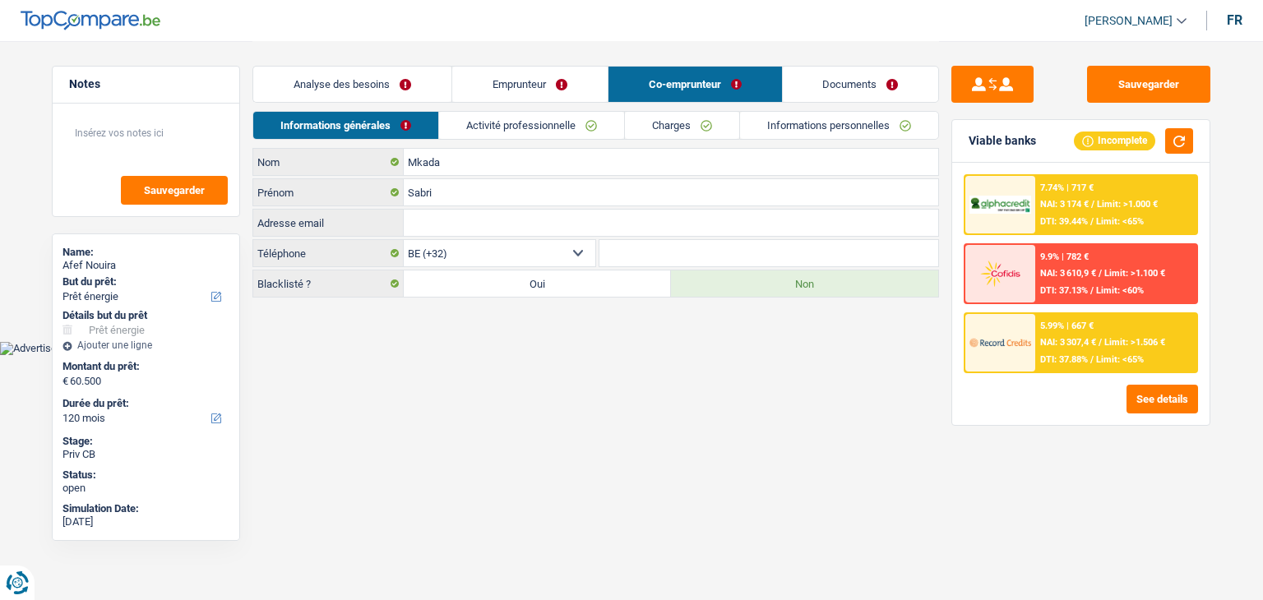
click at [1059, 330] on div "5.99% | 667 € NAI: 3 307,4 € / Limit: >1.506 € DTI: 37.88% / Limit: <65%" at bounding box center [1116, 343] width 162 height 58
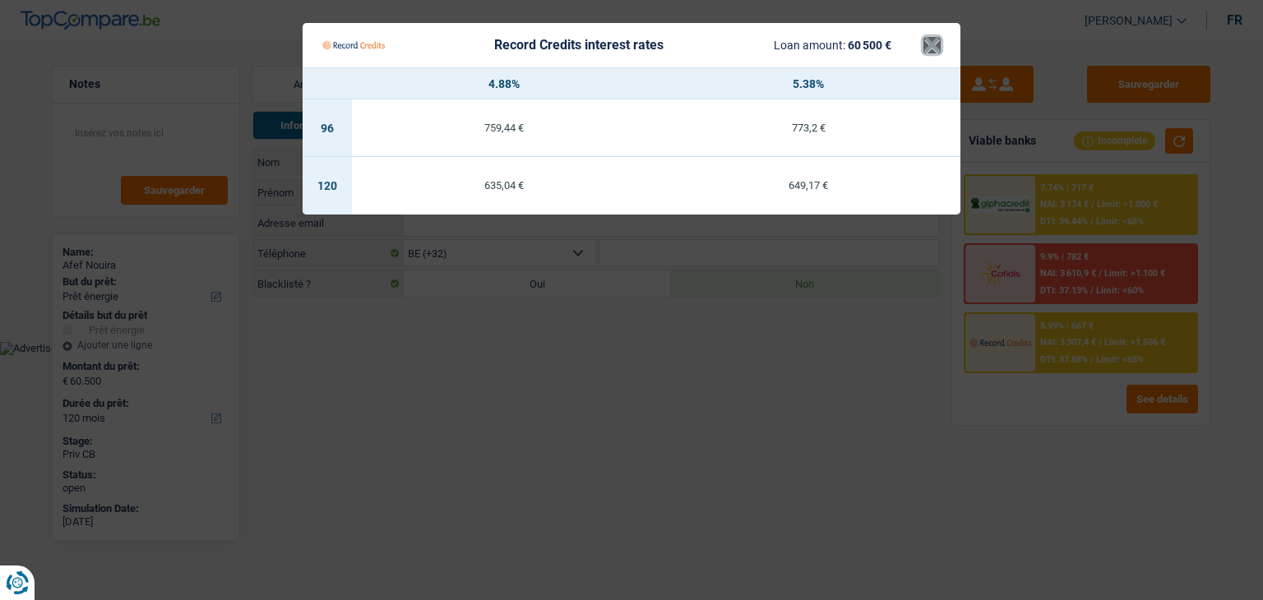
click at [932, 45] on button "×" at bounding box center [931, 45] width 17 height 16
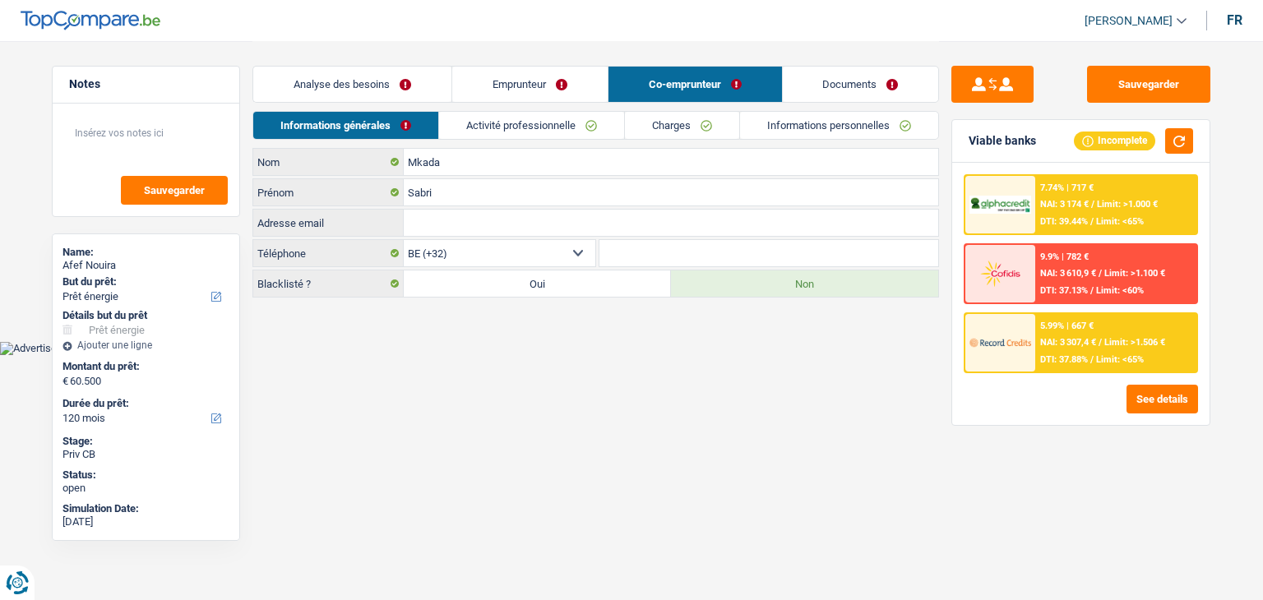
click at [1018, 321] on div at bounding box center [999, 343] width 69 height 58
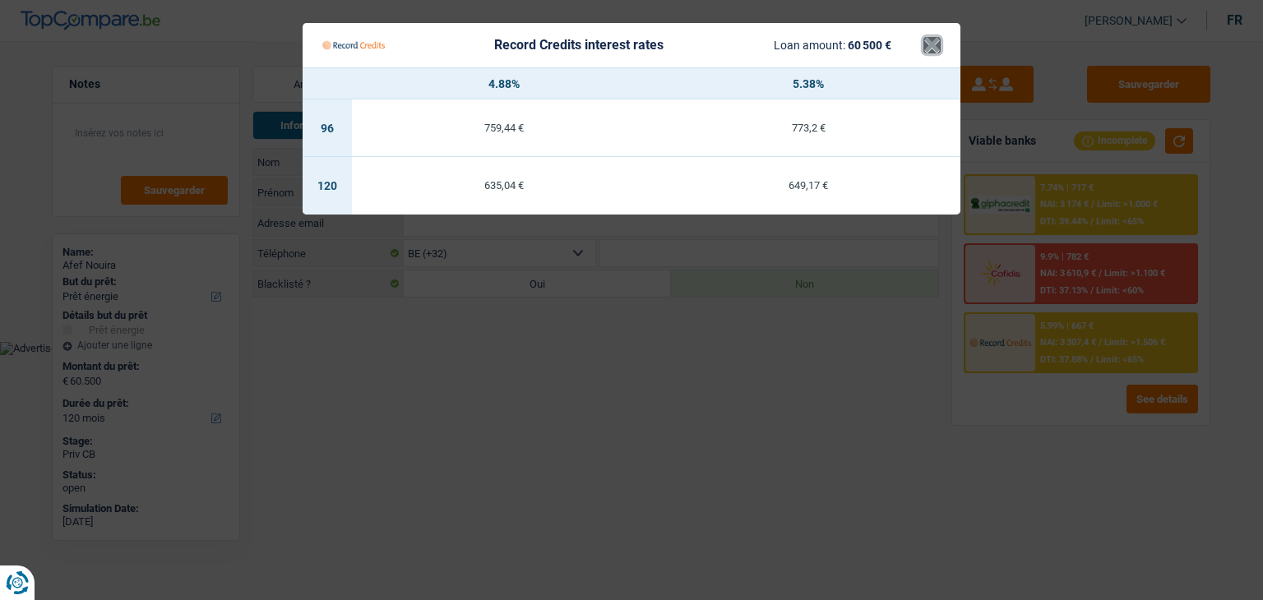
click at [932, 44] on button "×" at bounding box center [931, 45] width 17 height 16
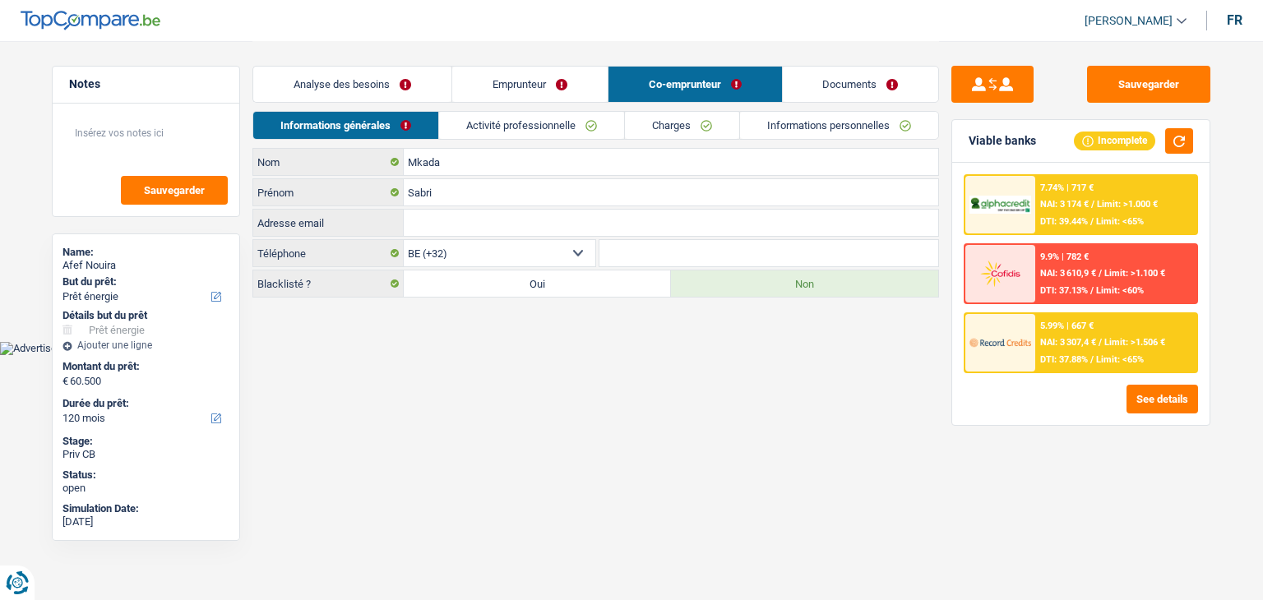
click at [558, 226] on input "Adresse email" at bounding box center [671, 223] width 534 height 26
click at [1006, 329] on img at bounding box center [999, 342] width 61 height 30
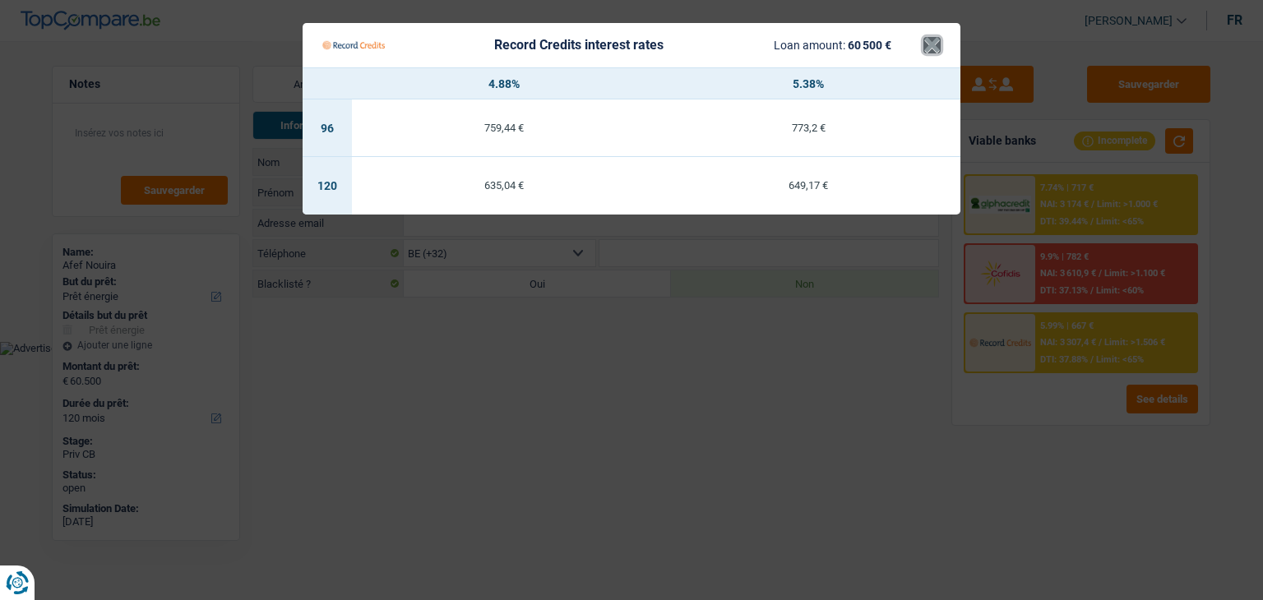
click at [937, 40] on button "×" at bounding box center [931, 45] width 17 height 16
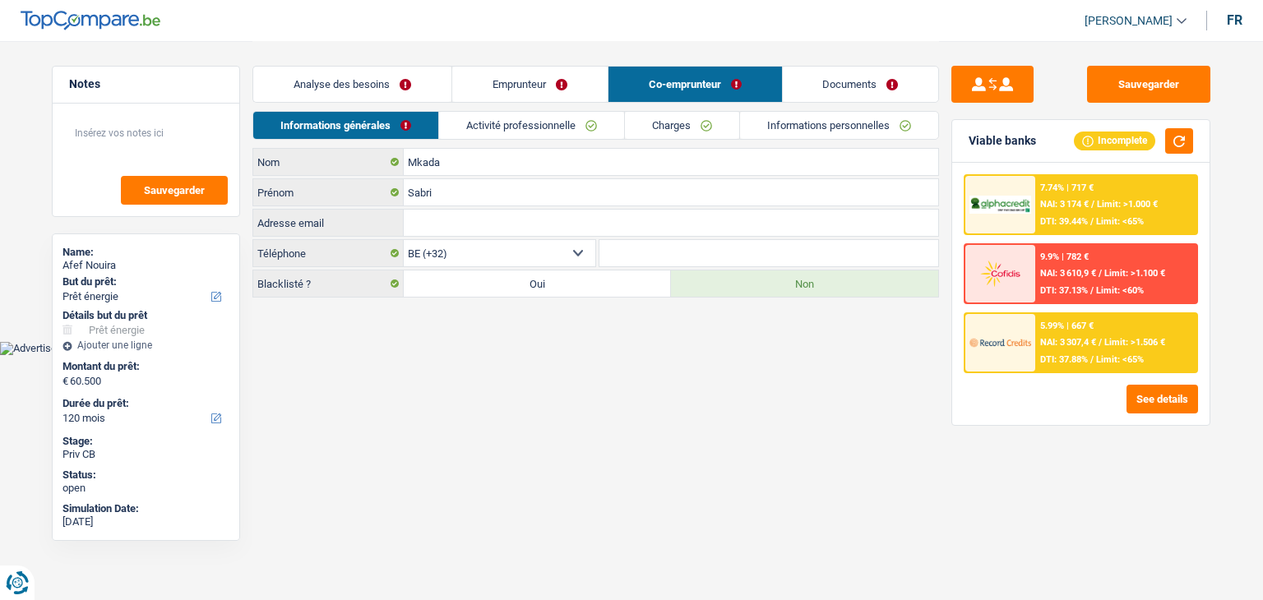
click at [547, 84] on link "Emprunteur" at bounding box center [529, 84] width 155 height 35
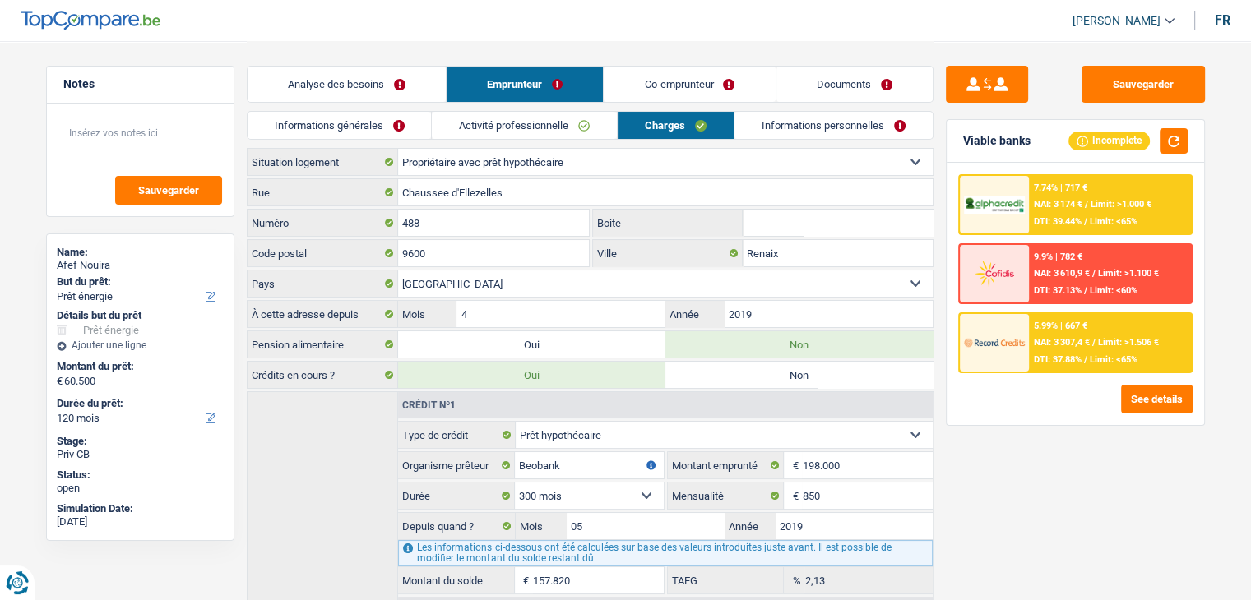
click at [354, 83] on link "Analyse des besoins" at bounding box center [347, 84] width 198 height 35
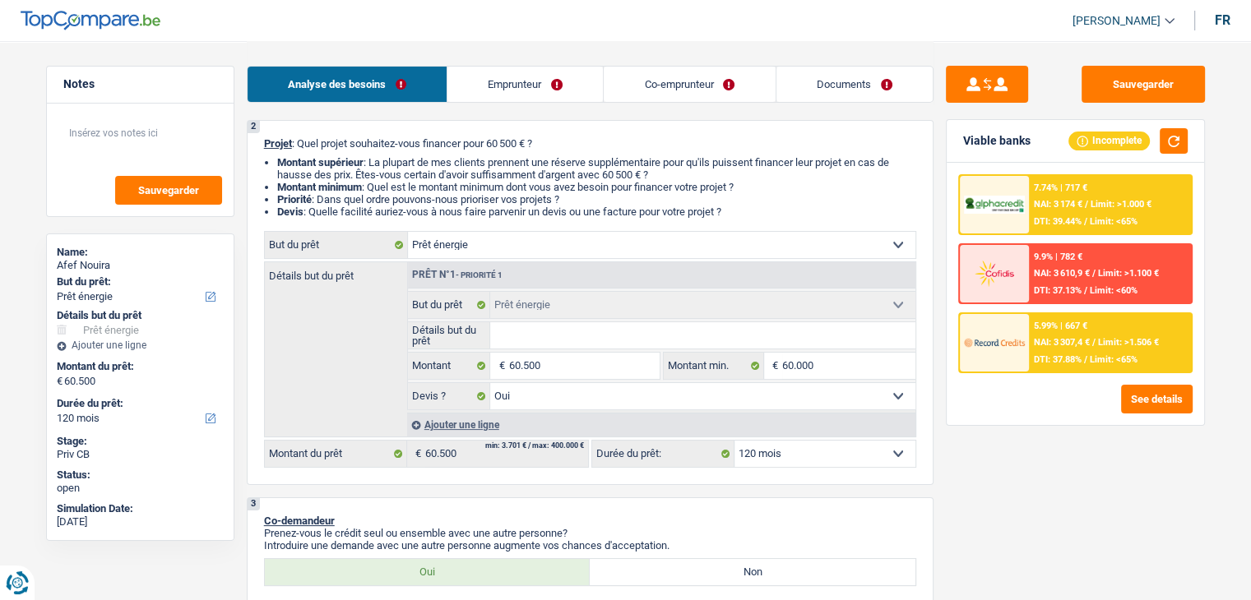
scroll to position [247, 0]
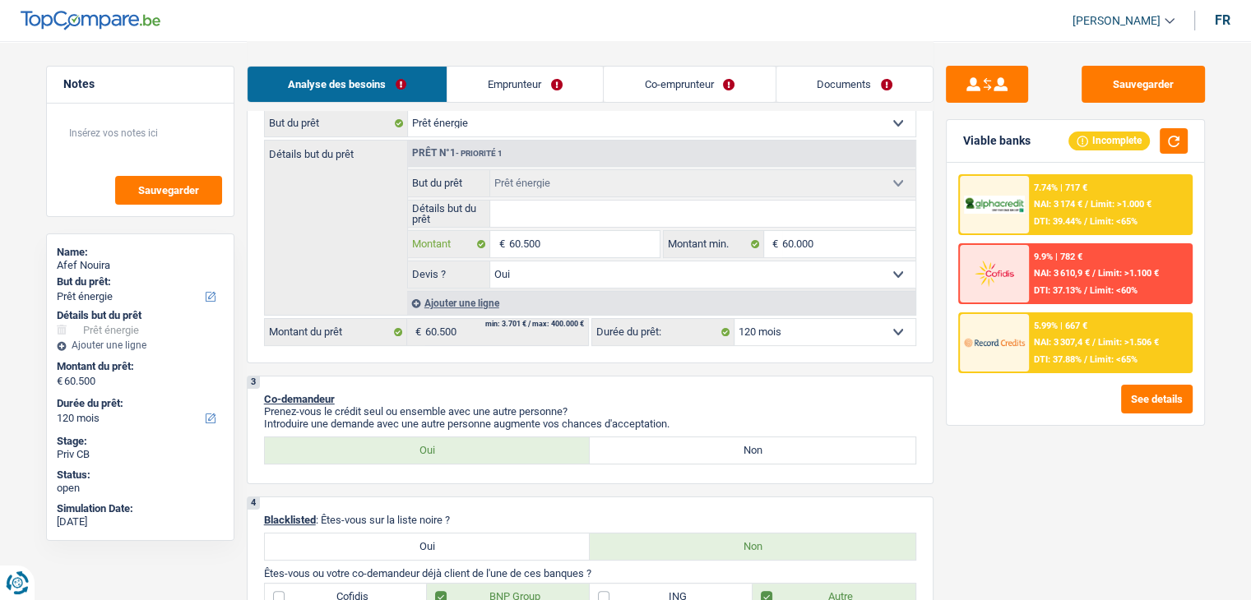
type input "6.050"
type input "605"
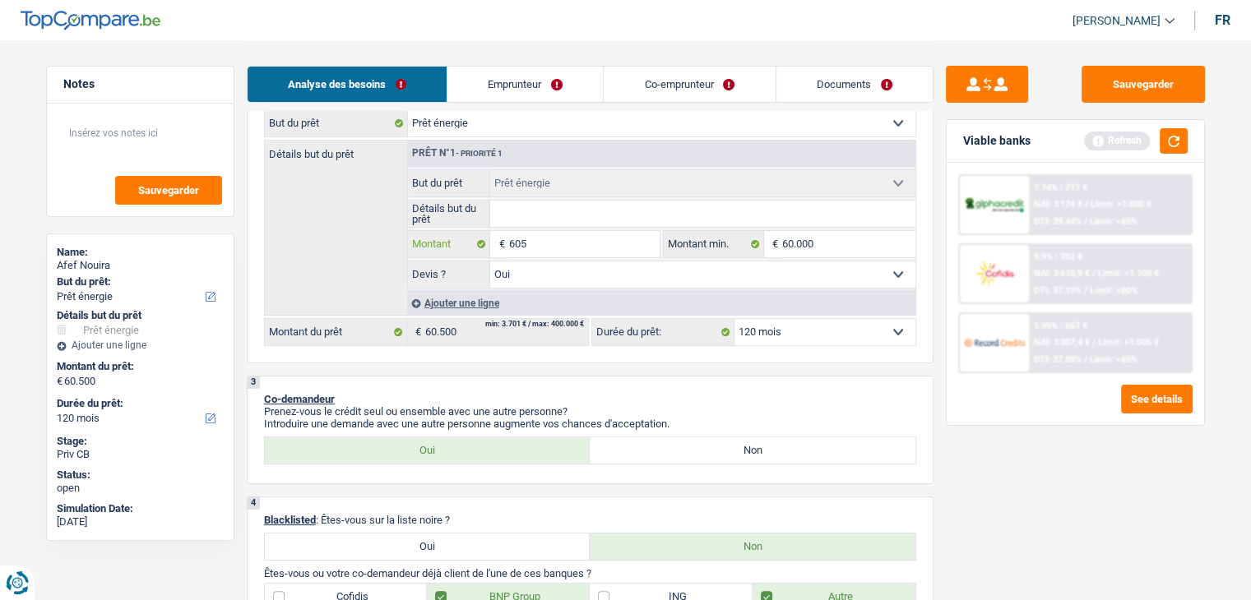
type input "60"
type input "600"
type input "6.000"
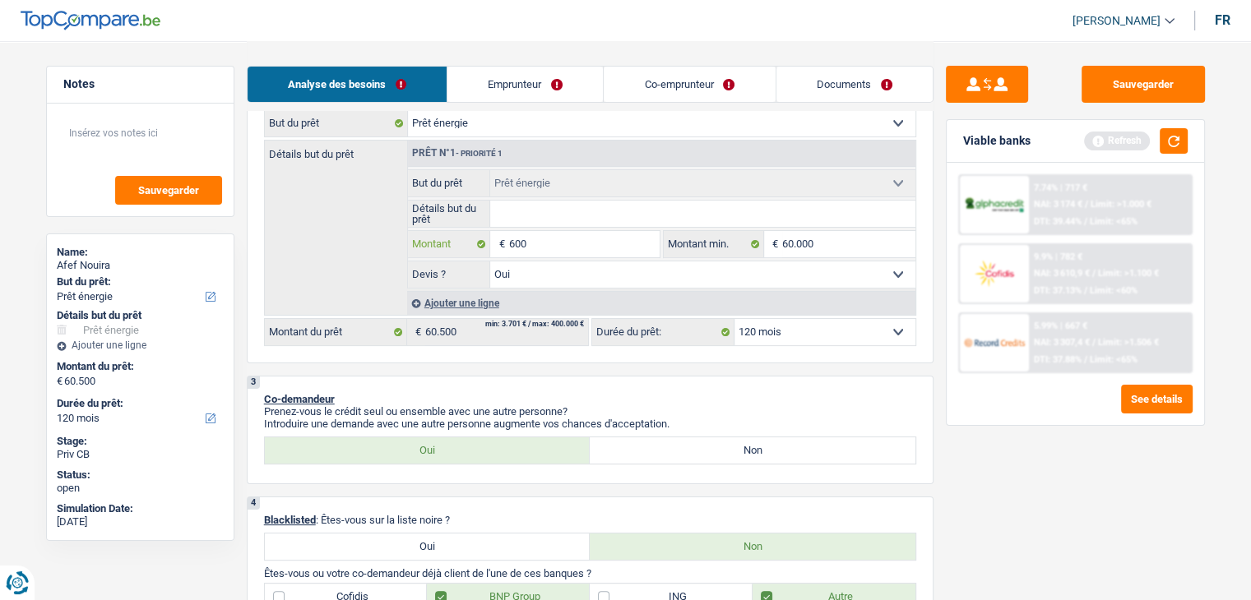
type input "6.000"
select select "42"
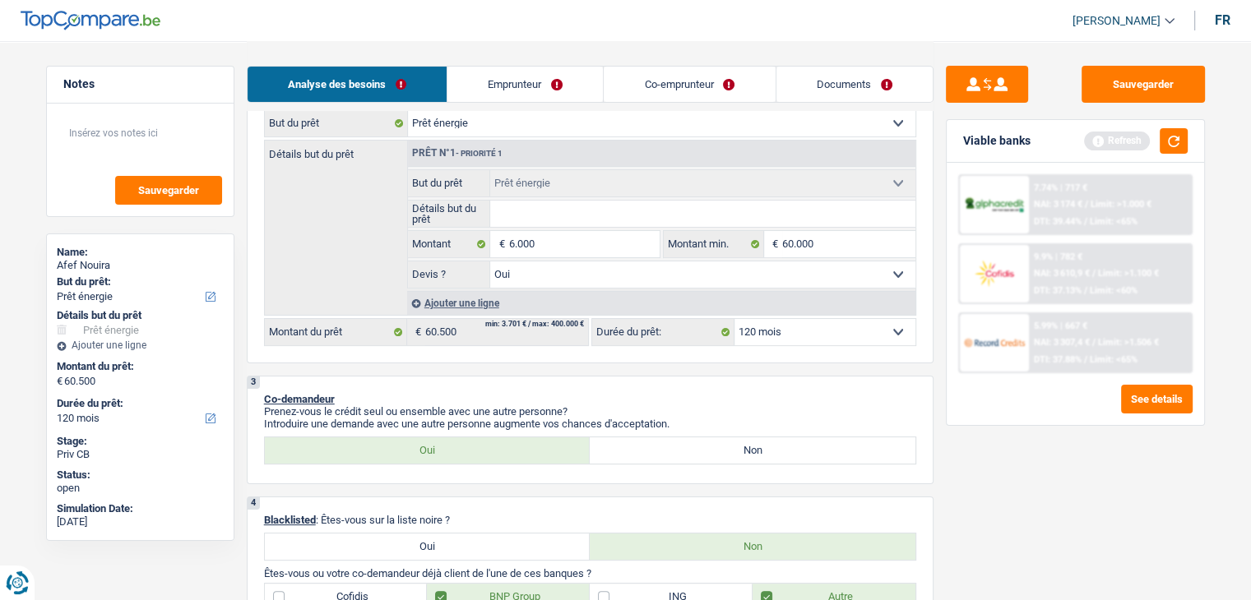
type input "6.000"
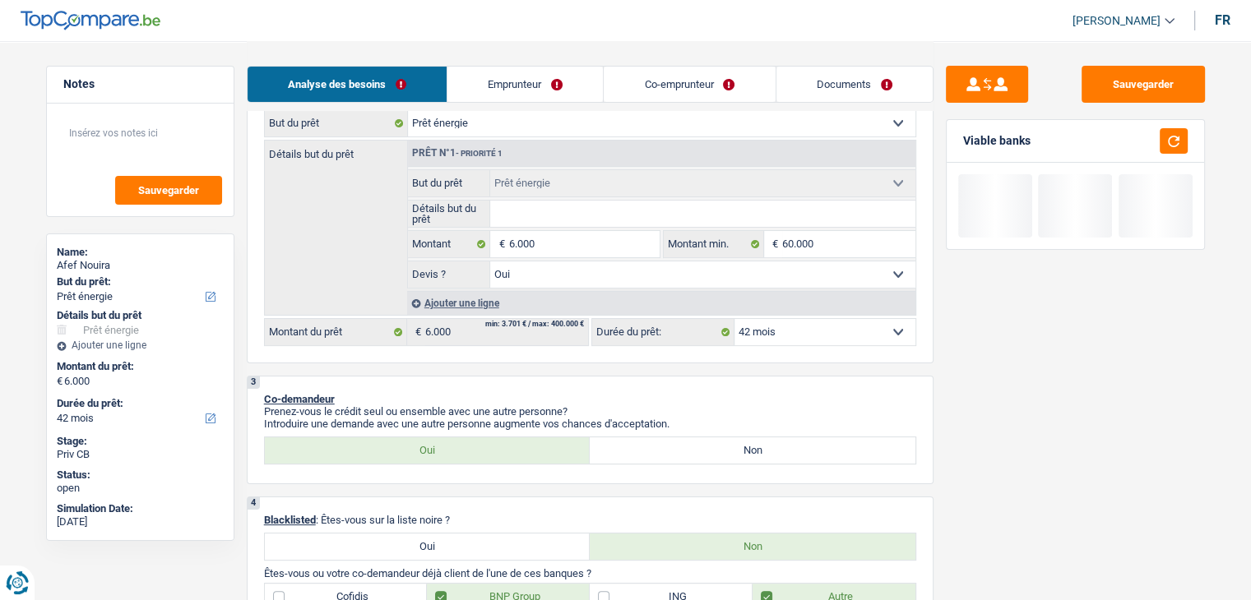
drag, startPoint x: 983, startPoint y: 459, endPoint x: 970, endPoint y: 451, distance: 15.1
click at [983, 460] on div "Sauvegarder Viable banks" at bounding box center [1075, 320] width 284 height 508
click at [835, 232] on input "60.000" at bounding box center [848, 244] width 133 height 26
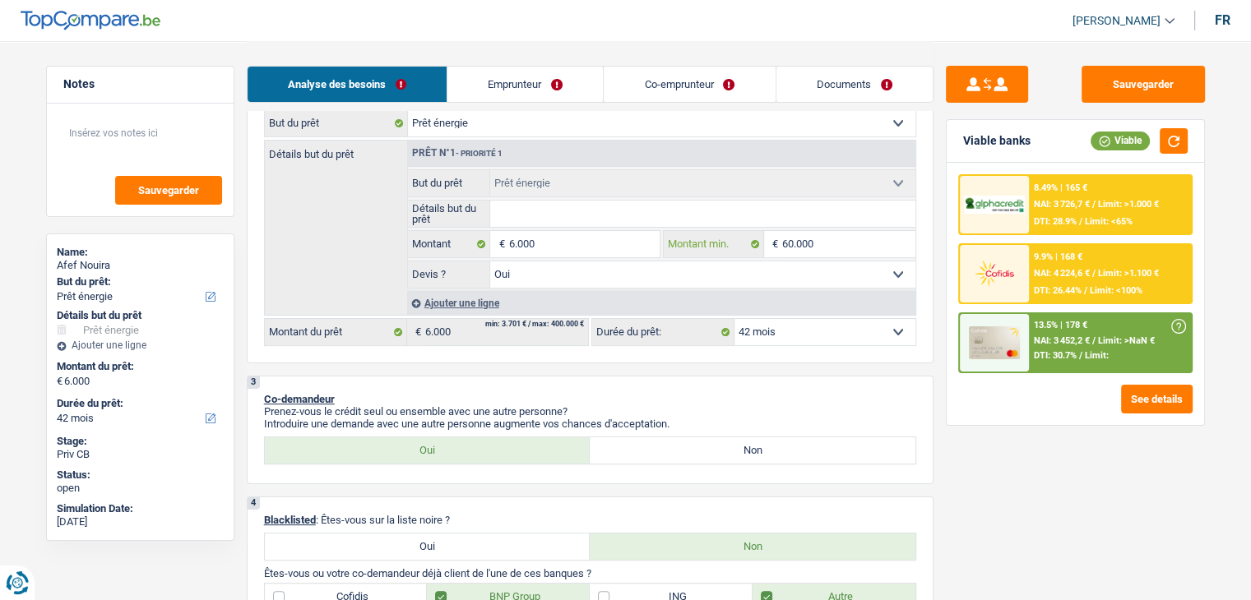
type input "6.000"
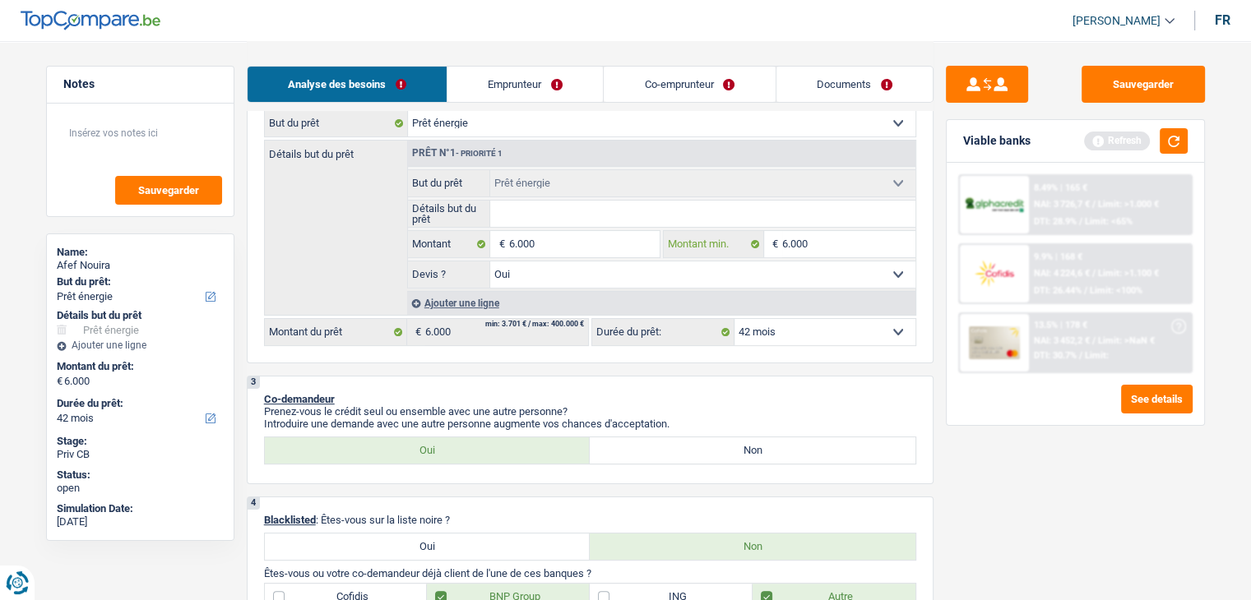
type input "600"
type input "60"
type input "6"
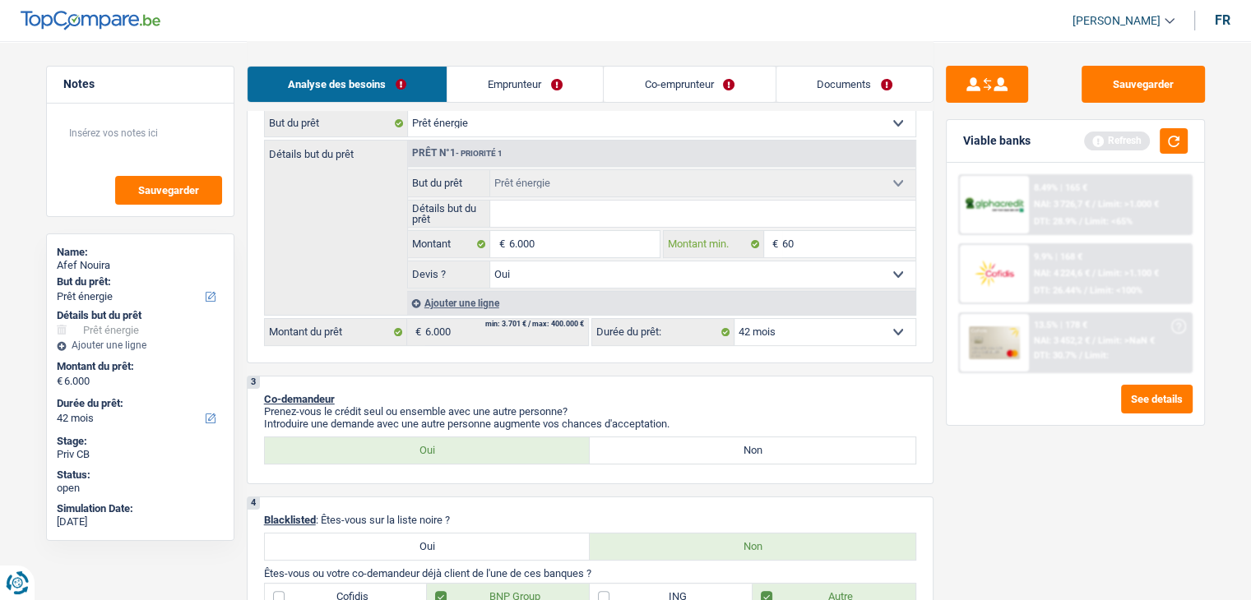
type input "6"
click at [641, 239] on input "6.000" at bounding box center [583, 244] width 150 height 26
click at [609, 244] on input "6.000" at bounding box center [583, 244] width 150 height 26
type input "60.000"
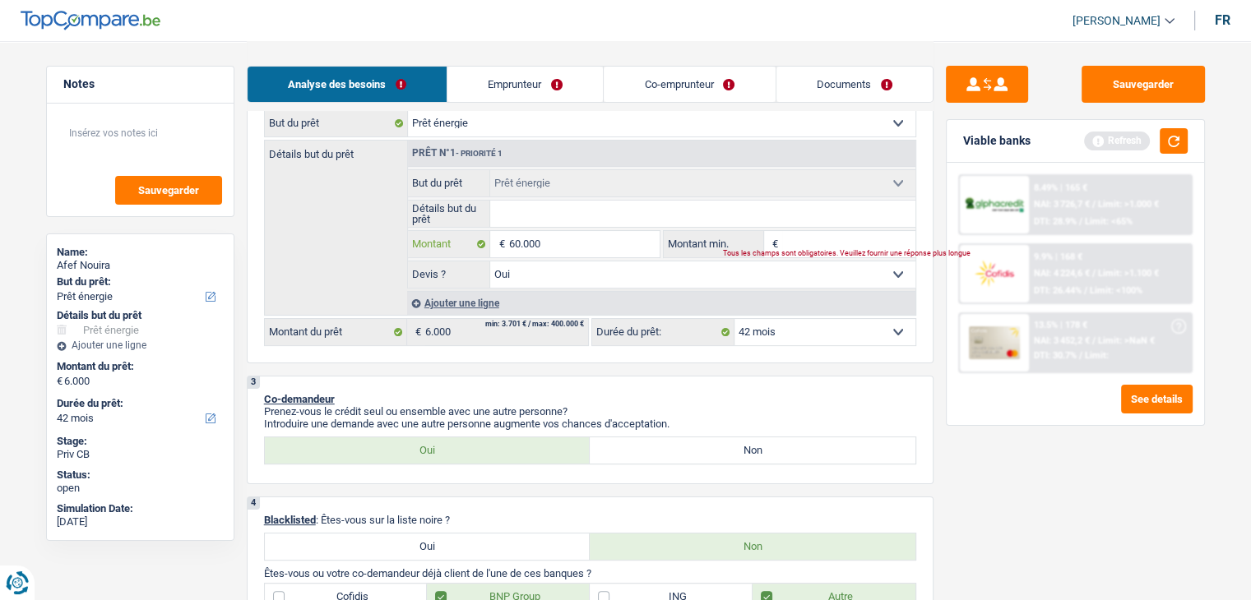
type input "60.000"
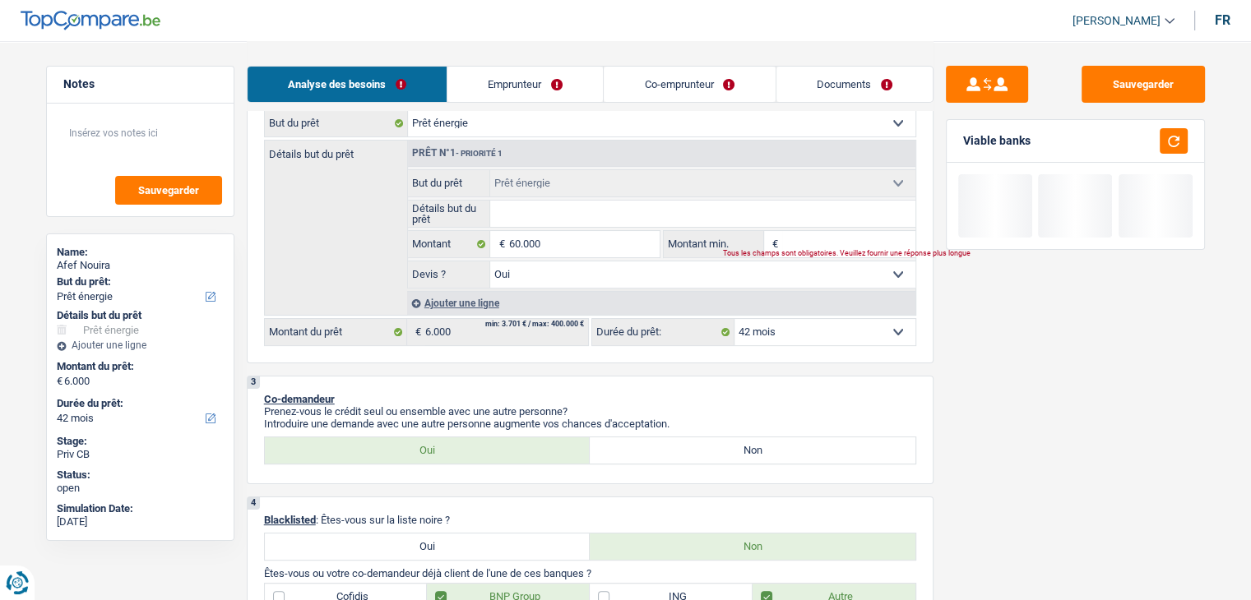
select select "144"
type input "60.000"
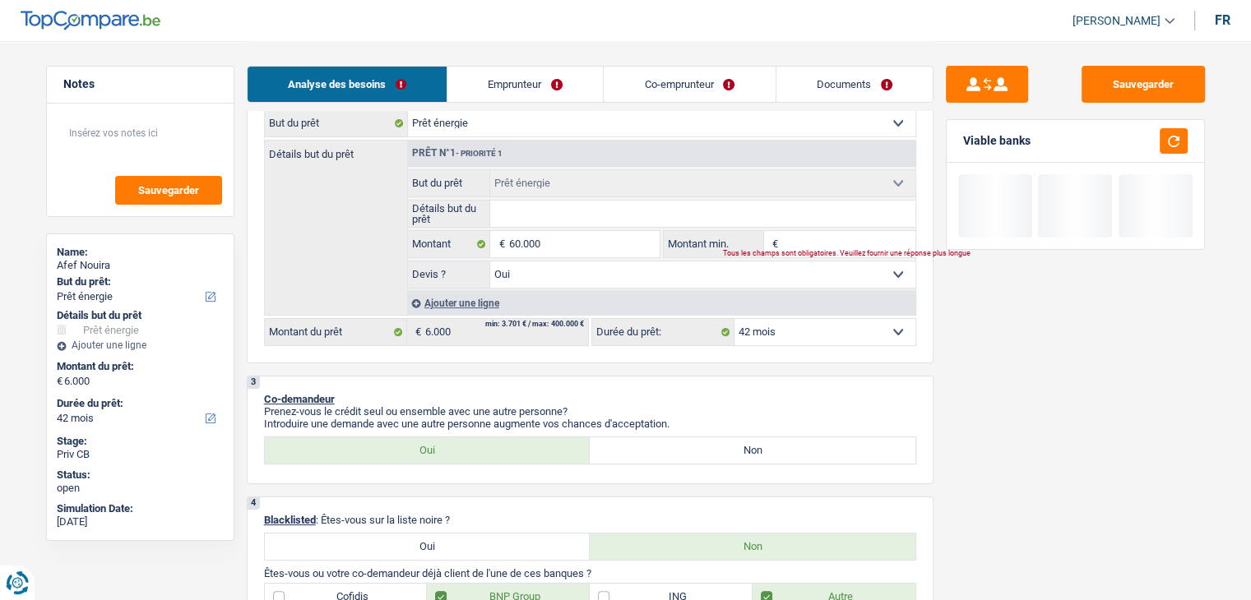
type input "60.000"
click at [1013, 484] on div "Sauvegarder Viable banks" at bounding box center [1075, 320] width 284 height 508
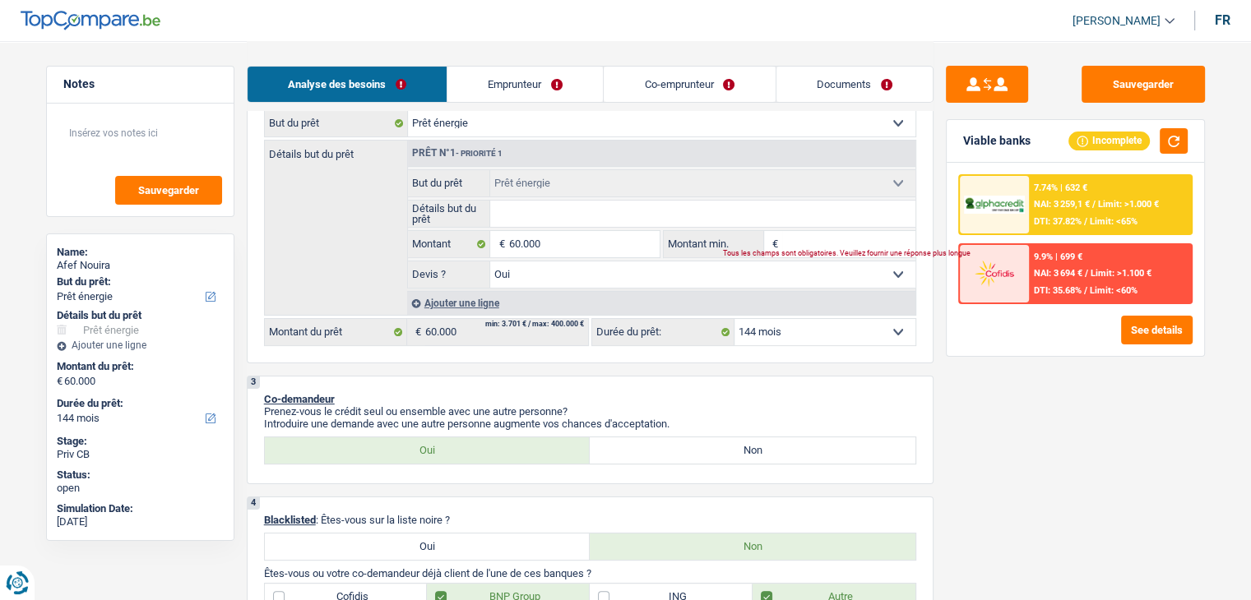
click at [844, 326] on select "12 mois 18 mois 24 mois 30 mois 36 mois 42 mois 48 mois 60 mois 72 mois 84 mois…" at bounding box center [824, 332] width 181 height 26
select select "120"
click at [734, 319] on select "12 mois 18 mois 24 mois 30 mois 36 mois 42 mois 48 mois 60 mois 72 mois 84 mois…" at bounding box center [824, 332] width 181 height 26
select select "120"
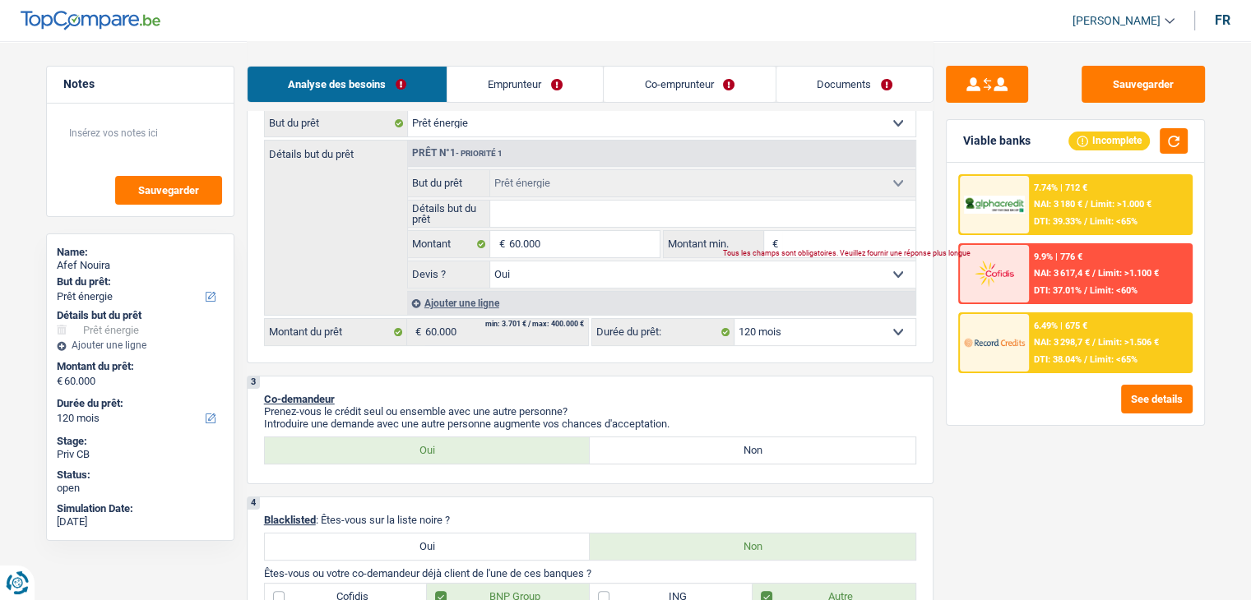
click at [1062, 344] on span "NAI: 3 298,7 €" at bounding box center [1062, 342] width 56 height 11
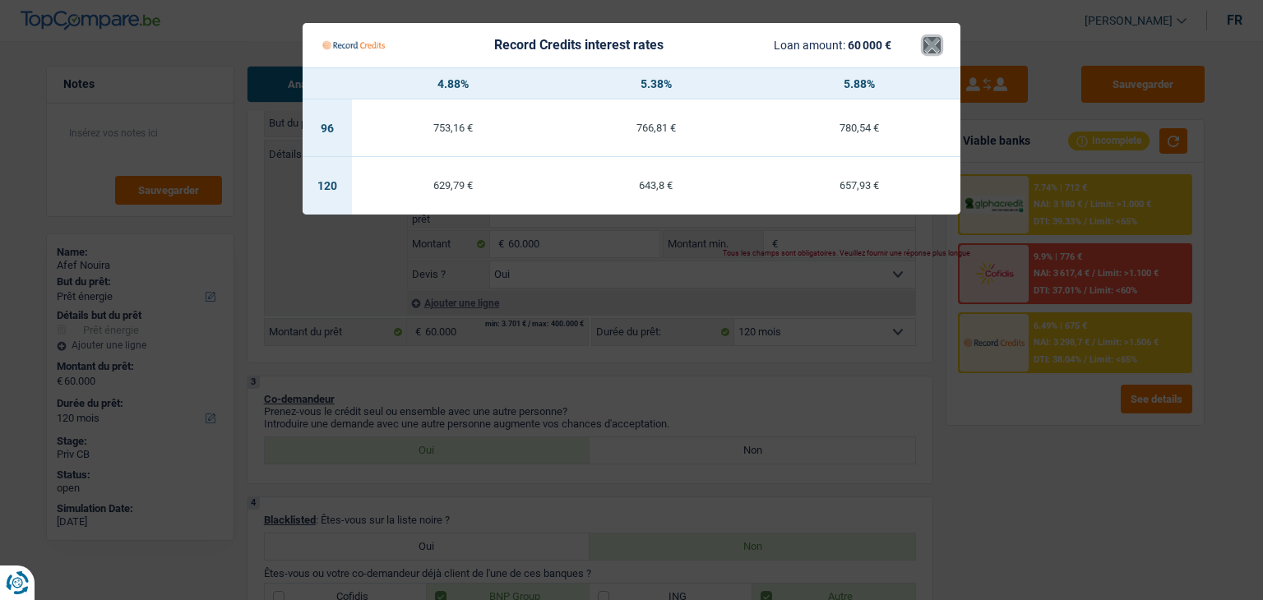
click at [928, 53] on button "×" at bounding box center [931, 45] width 17 height 16
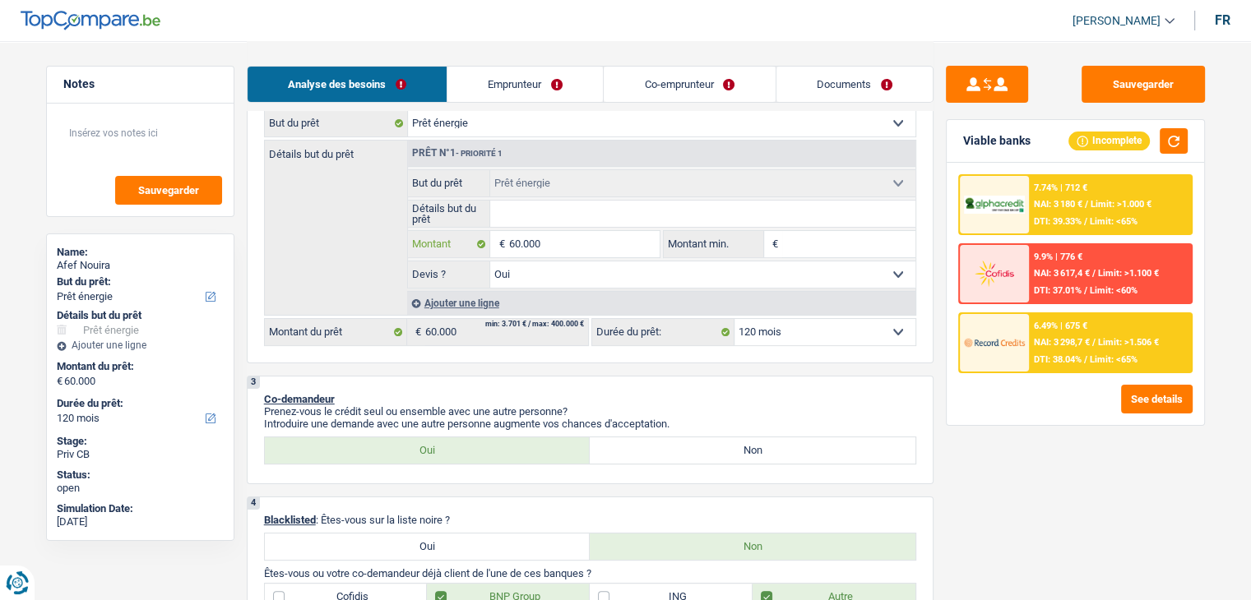
type input "6.000"
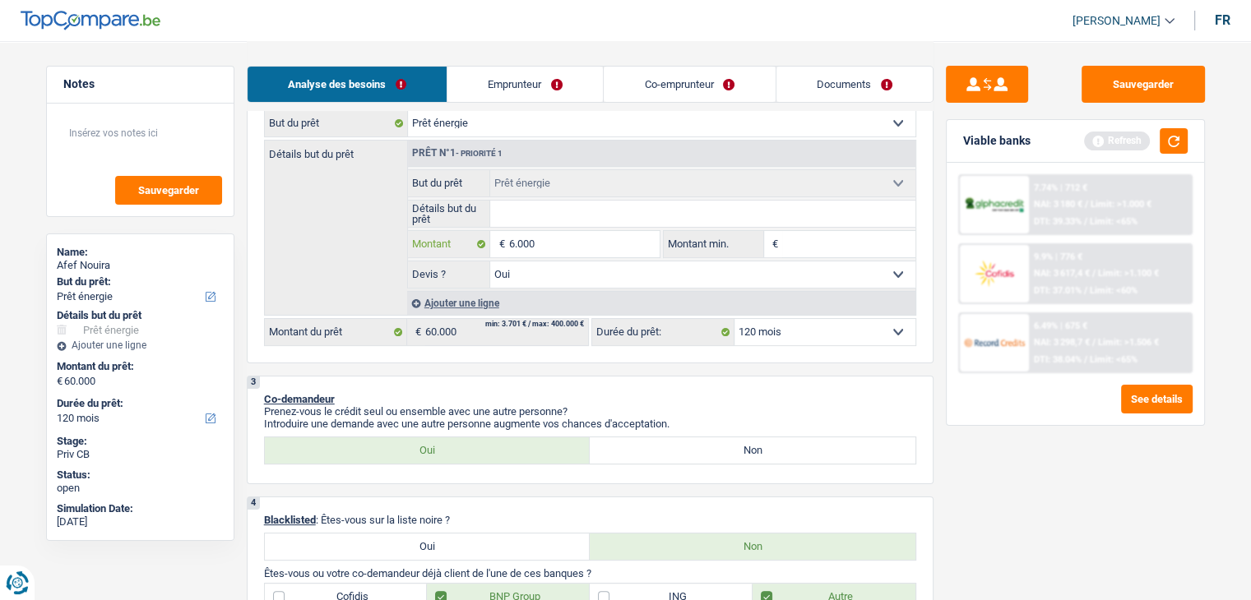
type input "600"
type input "60"
type input "6"
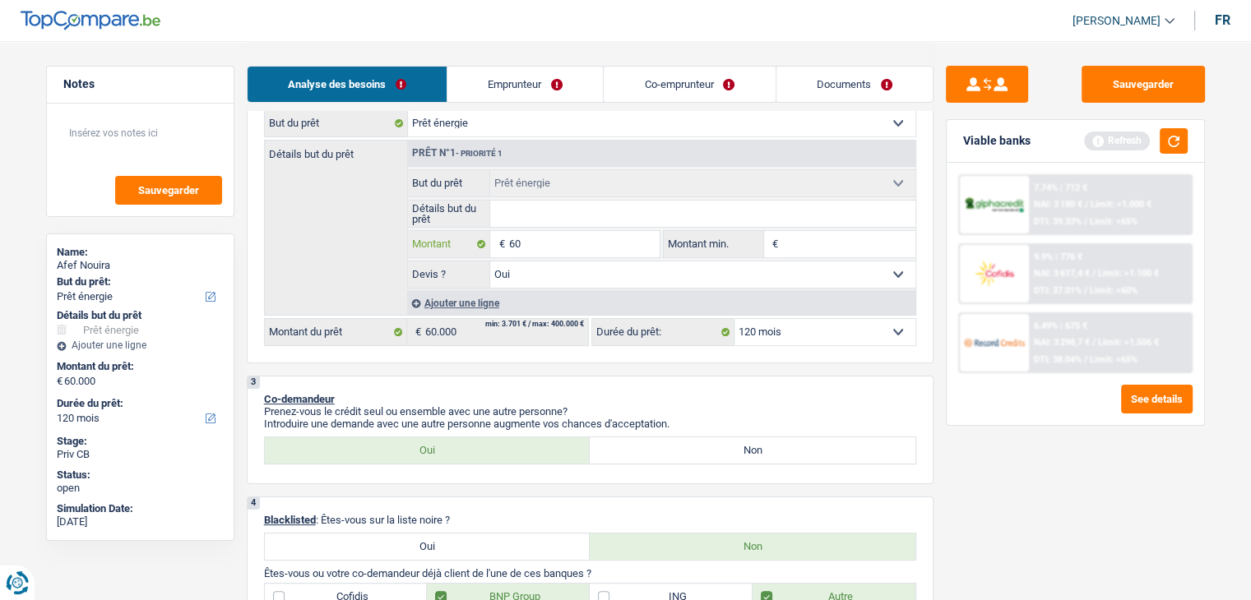
type input "6"
type input "65"
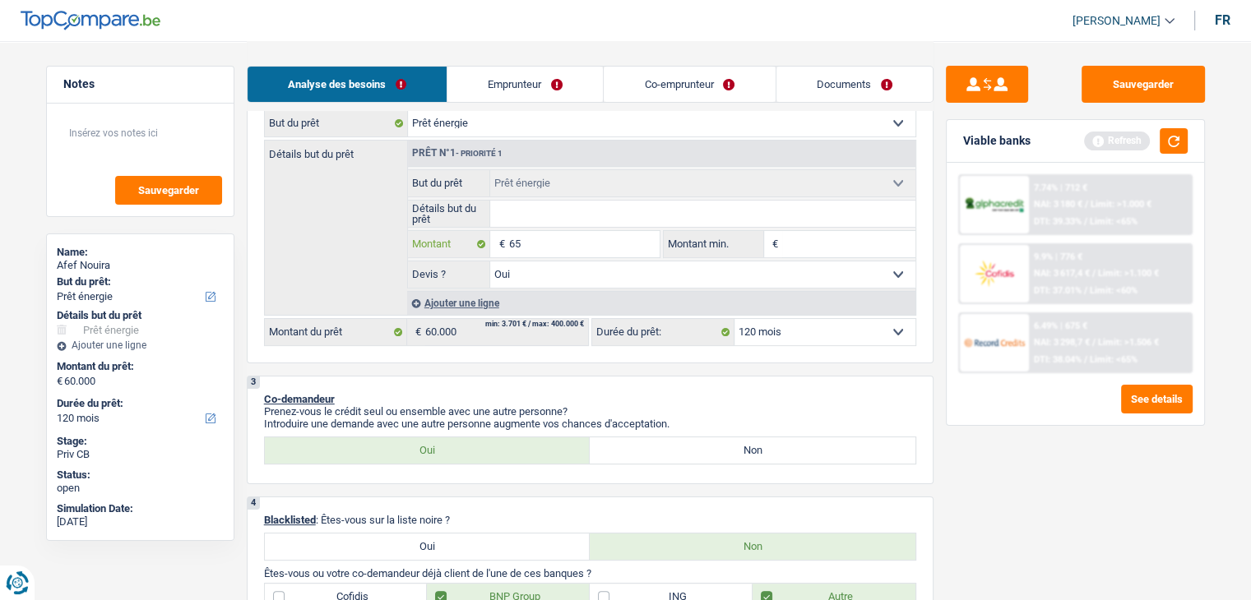
type input "650"
type input "6.500"
type input "65.000"
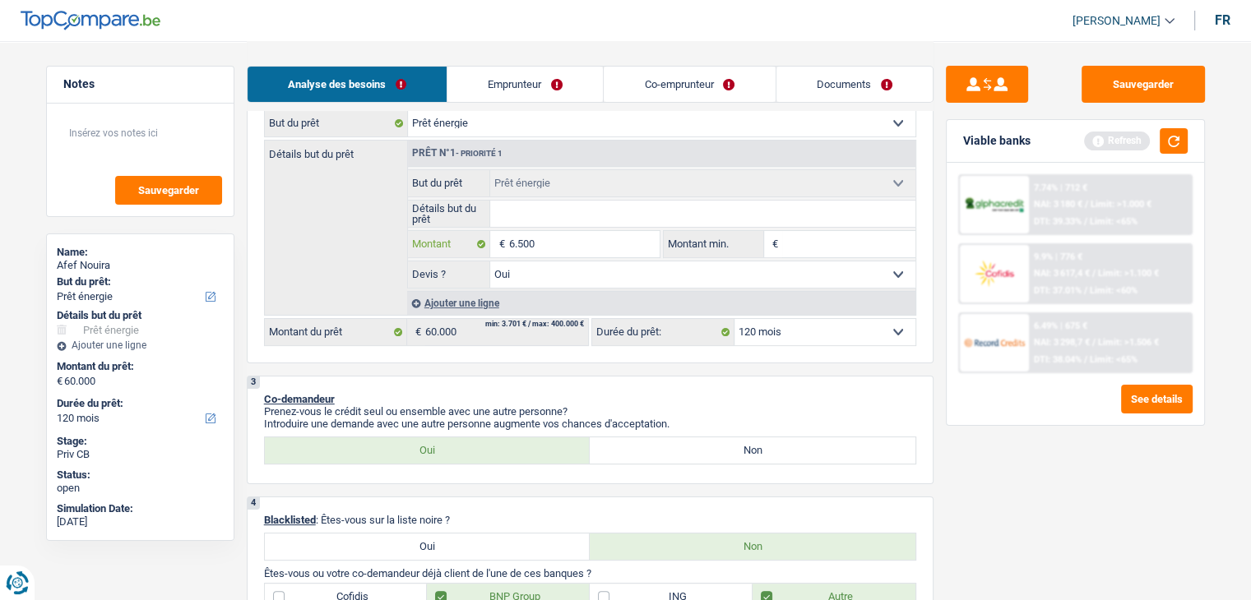
type input "65.000"
type input "650.000"
type input "65.000"
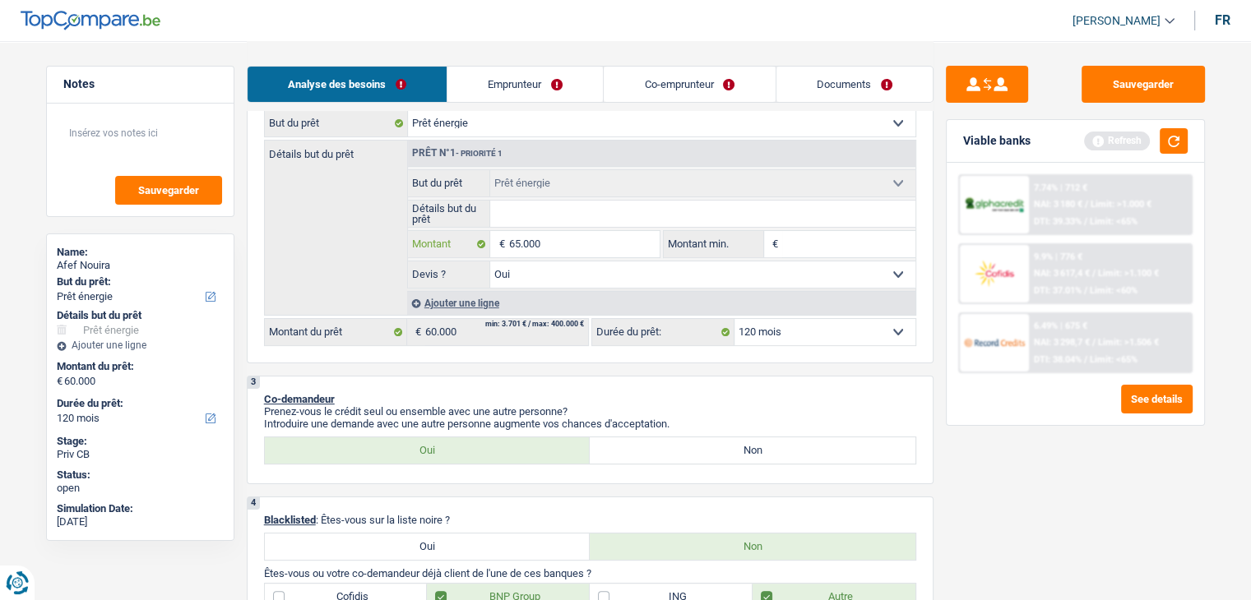
type input "6.500"
type input "65.000"
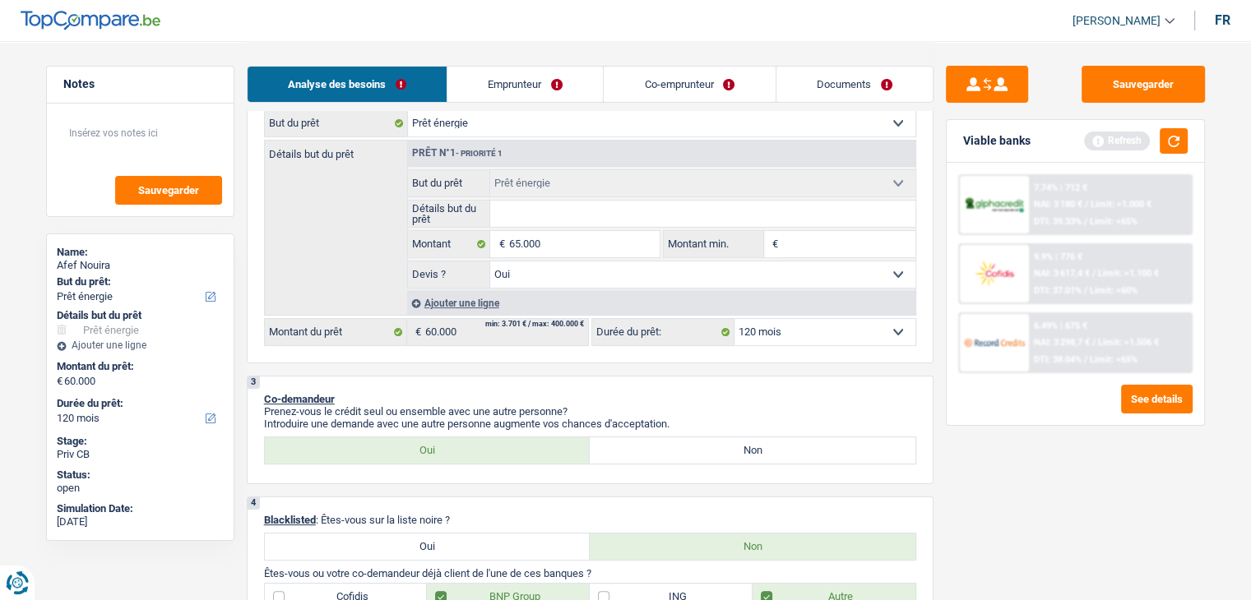
select select "144"
type input "65.000"
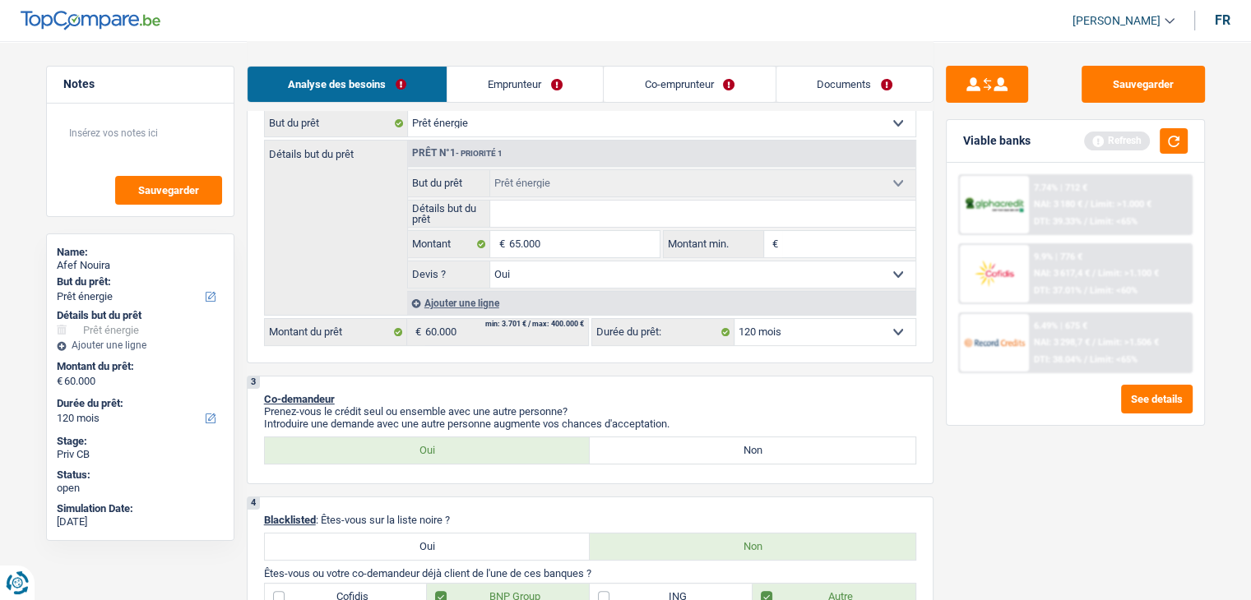
type input "65.000"
click at [979, 521] on div "Sauvegarder Viable banks Refresh 7.74% | 712 € NAI: 3 180 € / Limit: >1.000 € D…" at bounding box center [1075, 320] width 284 height 508
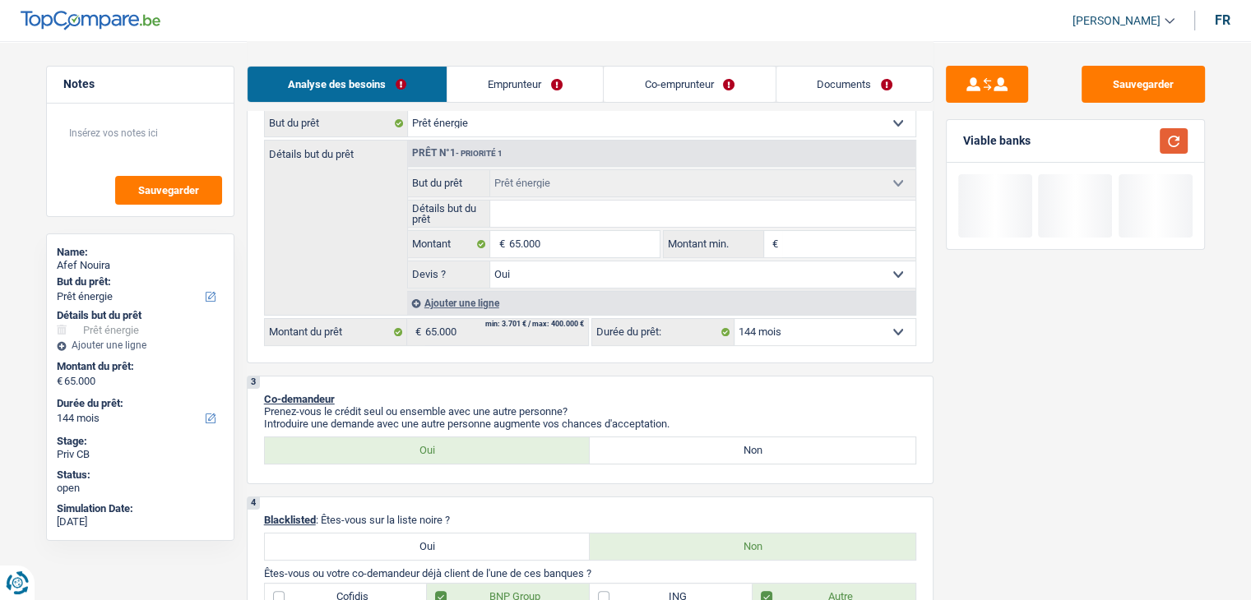
click at [1164, 143] on button "button" at bounding box center [1173, 140] width 28 height 25
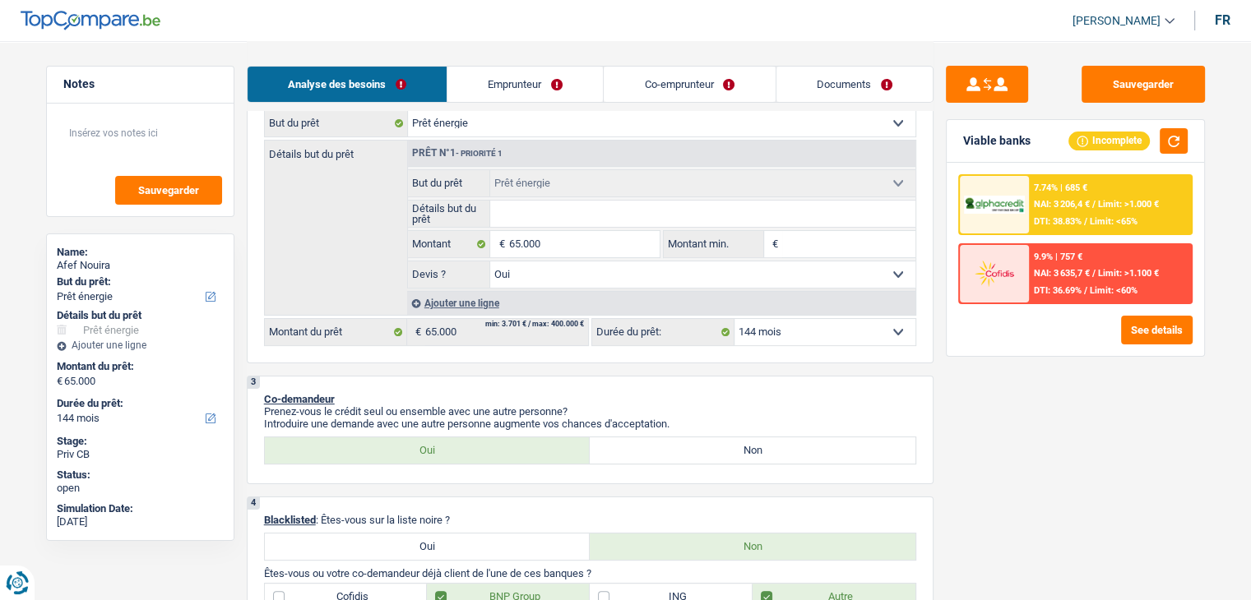
click at [787, 331] on select "12 mois 18 mois 24 mois 30 mois 36 mois 42 mois 48 mois 60 mois 72 mois 84 mois…" at bounding box center [824, 332] width 181 height 26
click at [974, 406] on div "Sauvegarder Viable banks Incomplete 7.74% | 685 € NAI: 3 206,4 € / Limit: >1.00…" at bounding box center [1075, 320] width 284 height 508
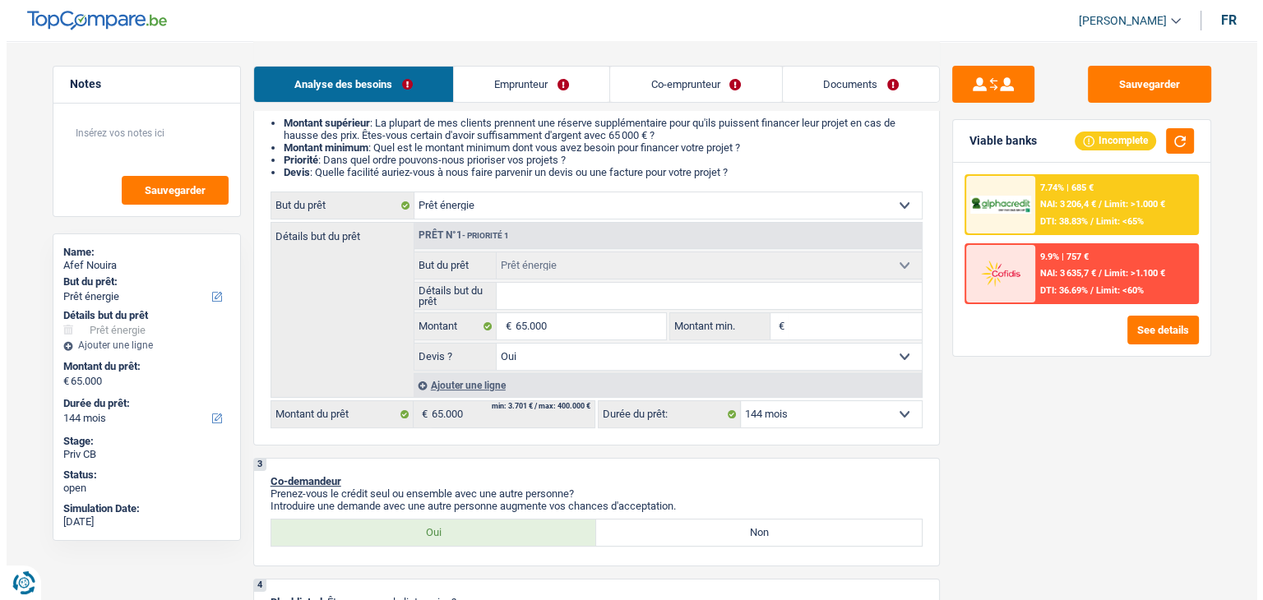
scroll to position [164, 0]
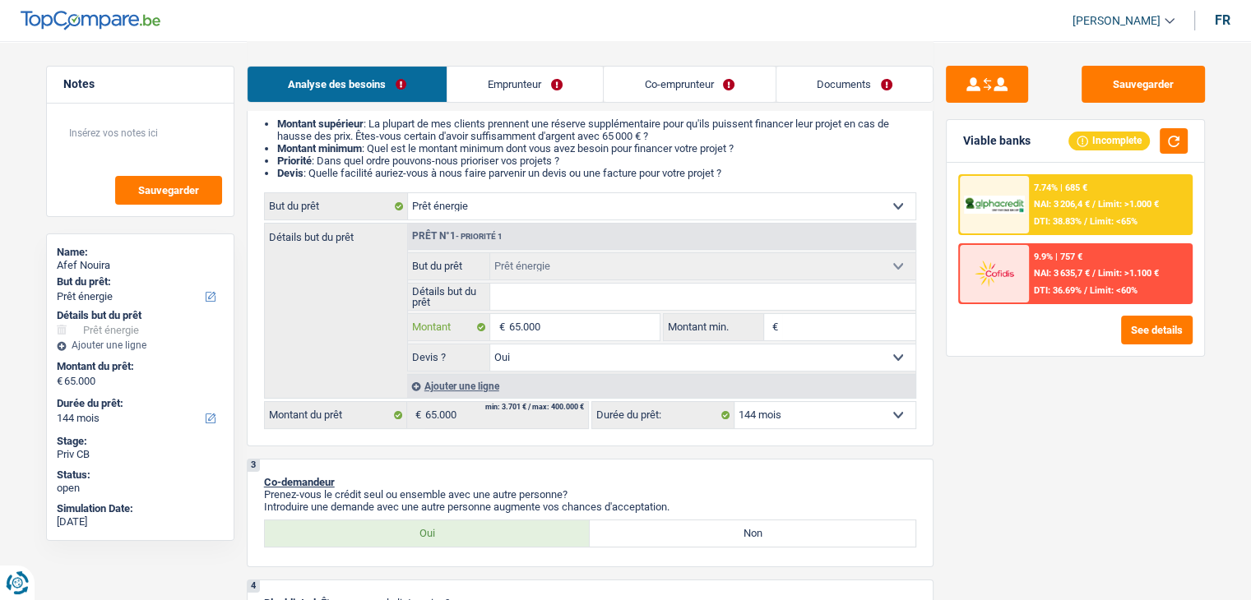
click at [620, 323] on input "65.000" at bounding box center [583, 327] width 150 height 26
type input "6.500"
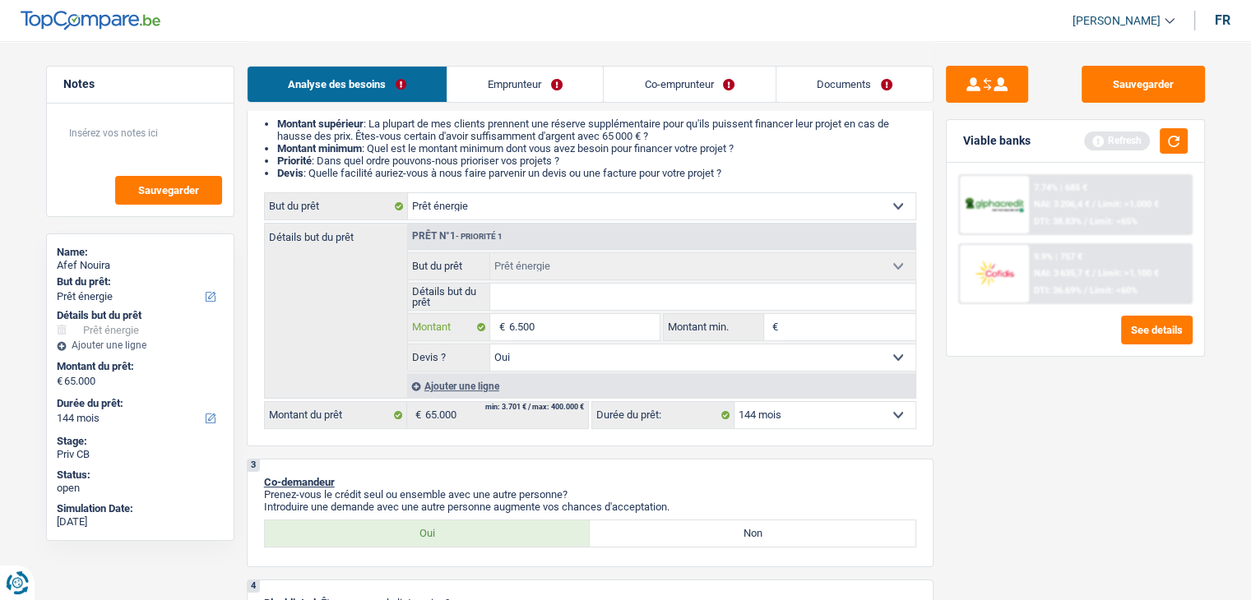
type input "650"
type input "65"
type input "6"
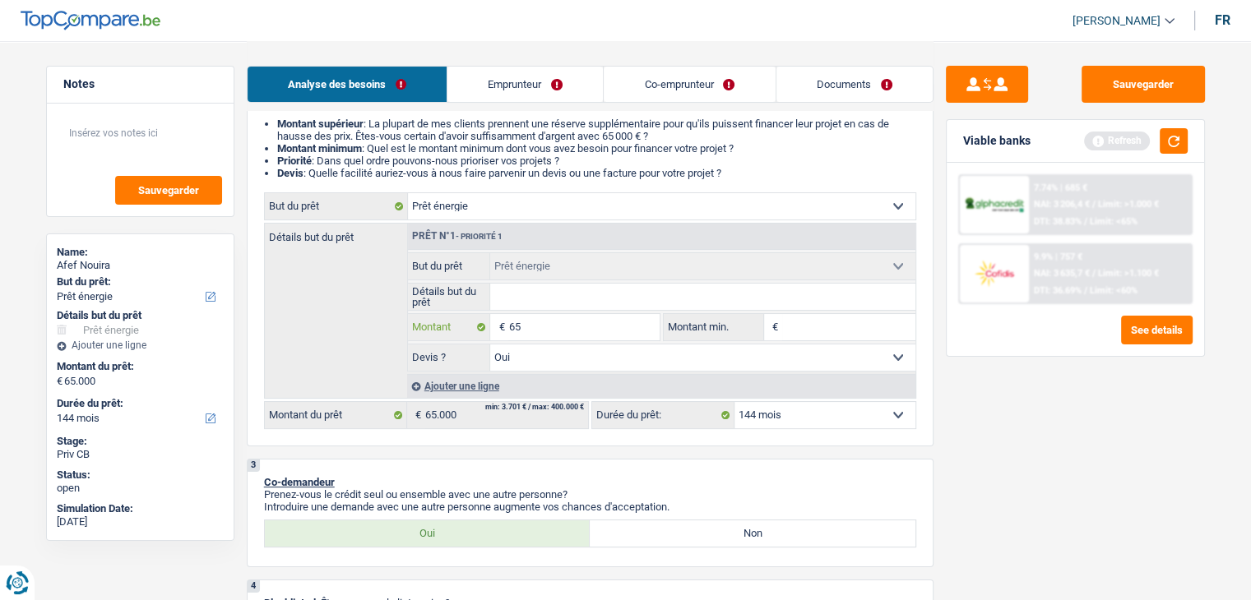
type input "6"
type input "60"
type input "600"
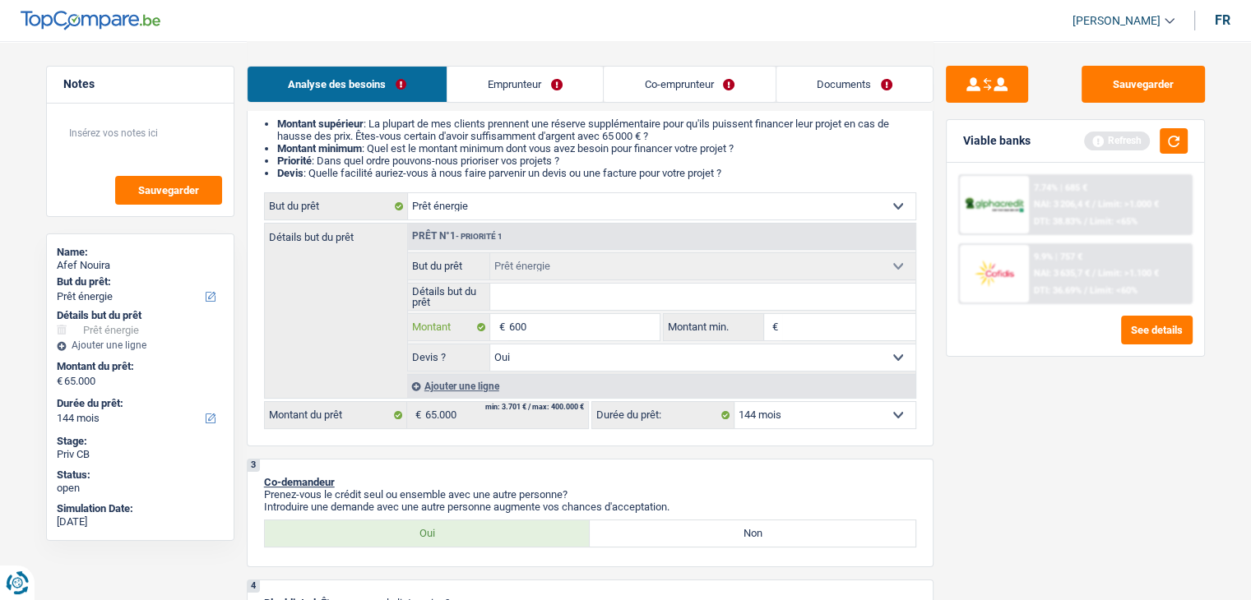
type input "6.000"
click at [967, 497] on div "Sauvegarder Viable banks Refresh 7.74% | 685 € NAI: 3 206,4 € / Limit: >1.000 €…" at bounding box center [1075, 320] width 284 height 508
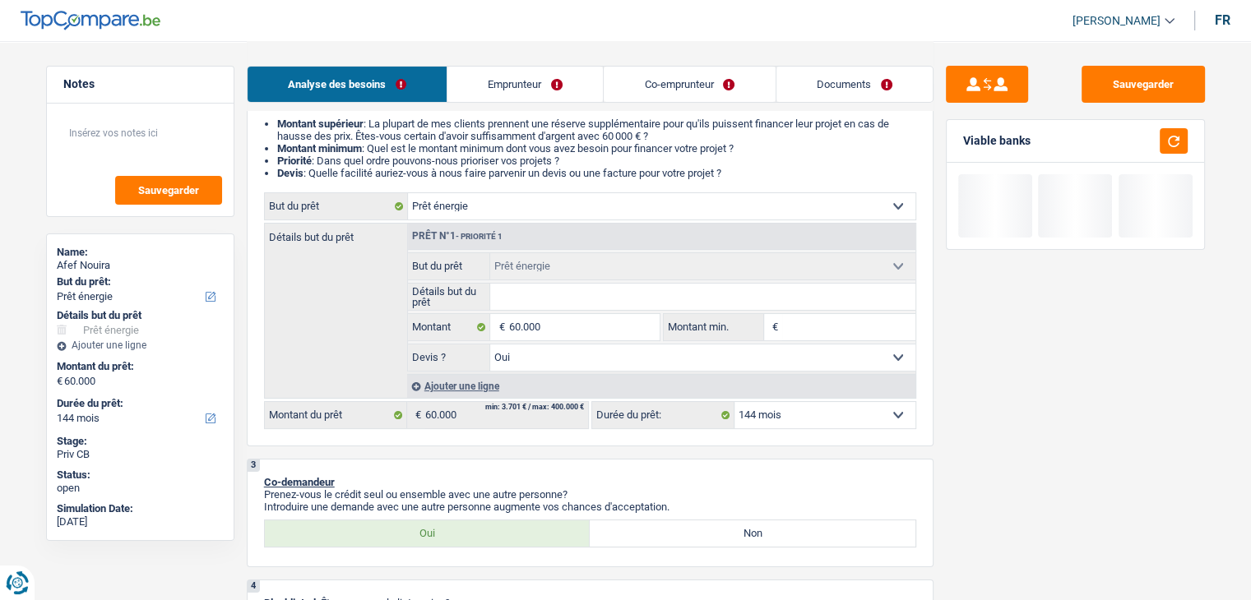
click at [835, 332] on input "Montant min." at bounding box center [848, 327] width 133 height 26
click at [821, 331] on input "Montant min." at bounding box center [848, 327] width 133 height 26
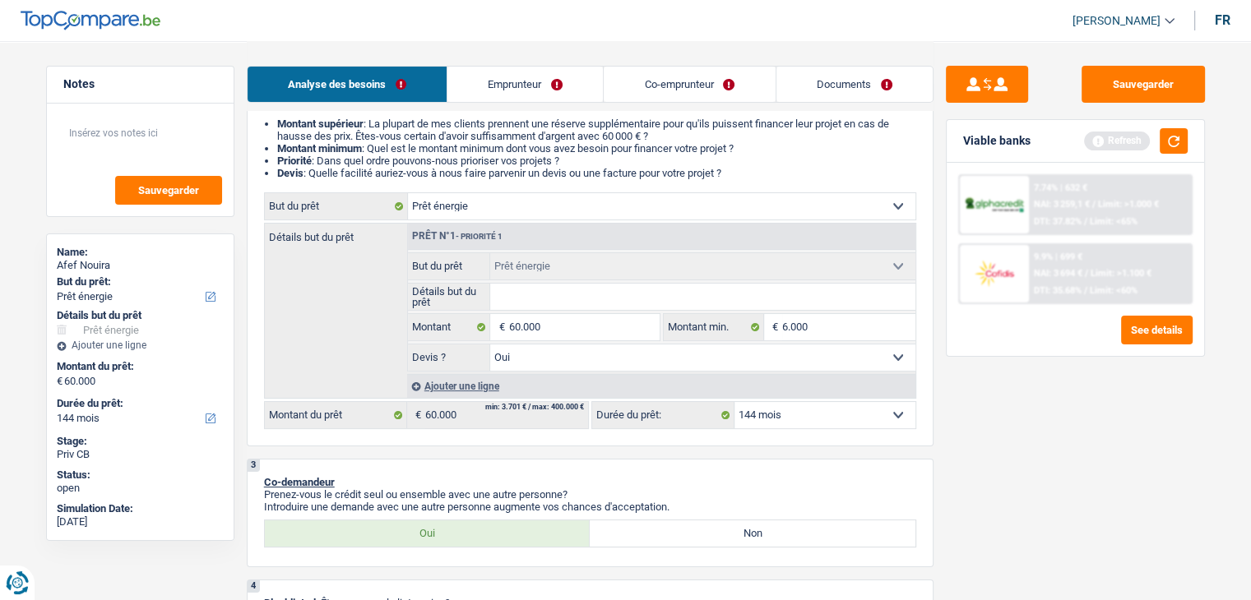
click at [981, 432] on div "Sauvegarder Viable banks Refresh 7.74% | 632 € NAI: 3 259,1 € / Limit: >1.000 €…" at bounding box center [1075, 320] width 284 height 508
click at [834, 322] on input "6.000" at bounding box center [848, 327] width 133 height 26
click at [1020, 447] on div "Sauvegarder Viable banks Refresh 7.74% | 632 € NAI: 3 259,1 € / Limit: >1.000 €…" at bounding box center [1075, 320] width 284 height 508
click at [612, 322] on input "60.000" at bounding box center [583, 327] width 150 height 26
click at [1176, 150] on button "button" at bounding box center [1173, 140] width 28 height 25
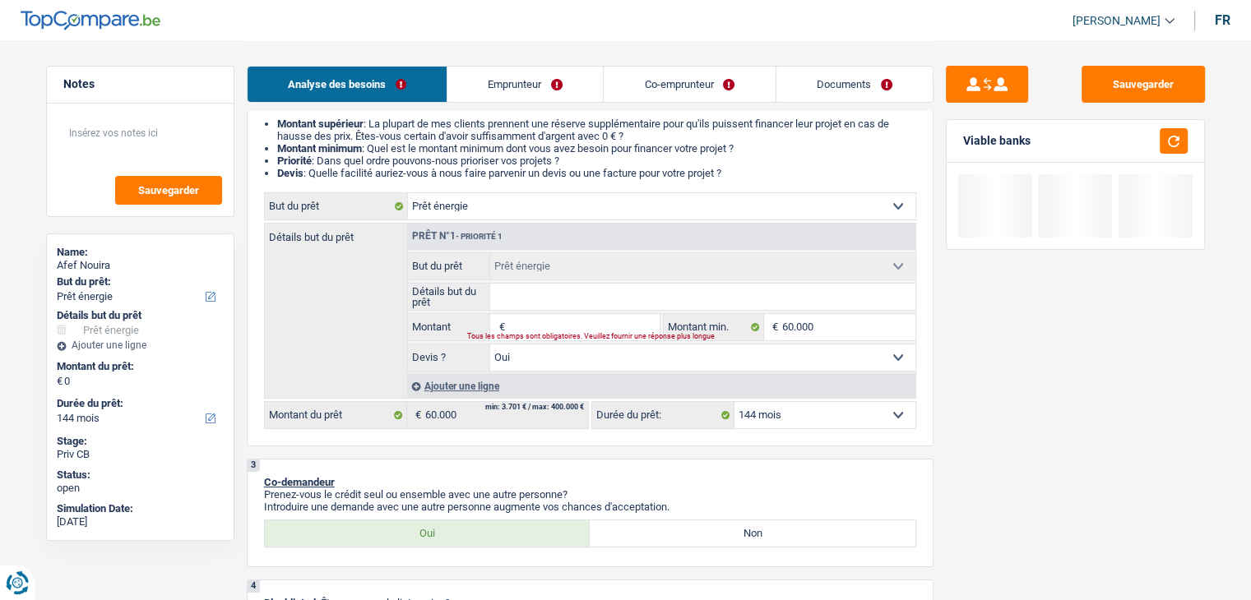
click at [634, 317] on input "Montant" at bounding box center [583, 327] width 150 height 26
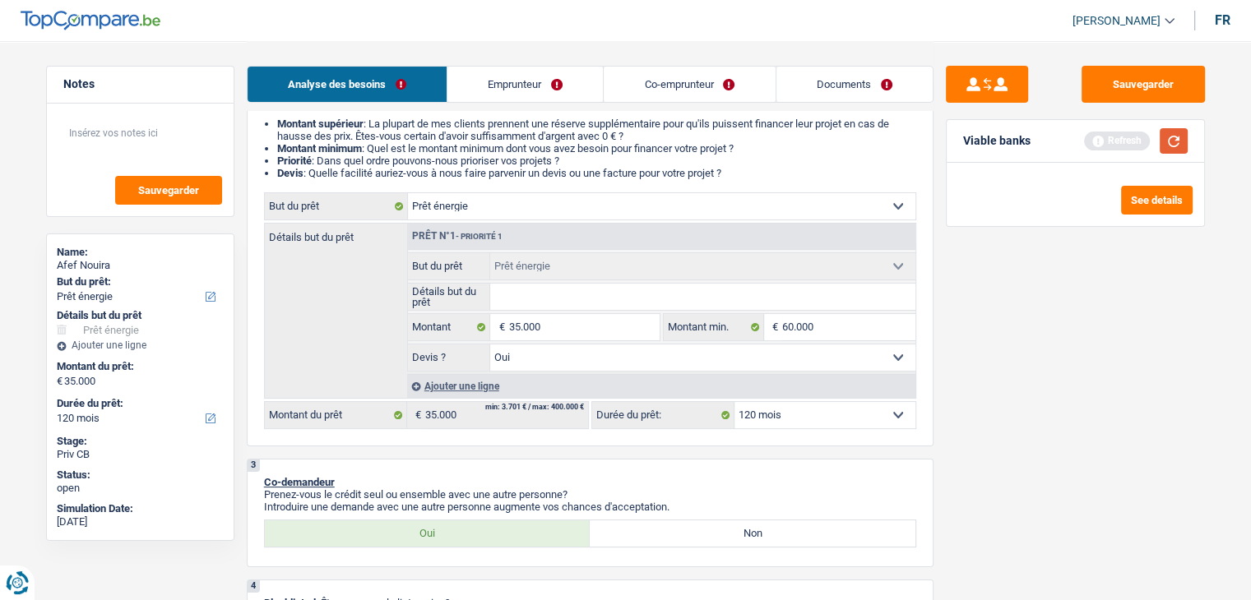
click at [1171, 140] on button "button" at bounding box center [1173, 140] width 28 height 25
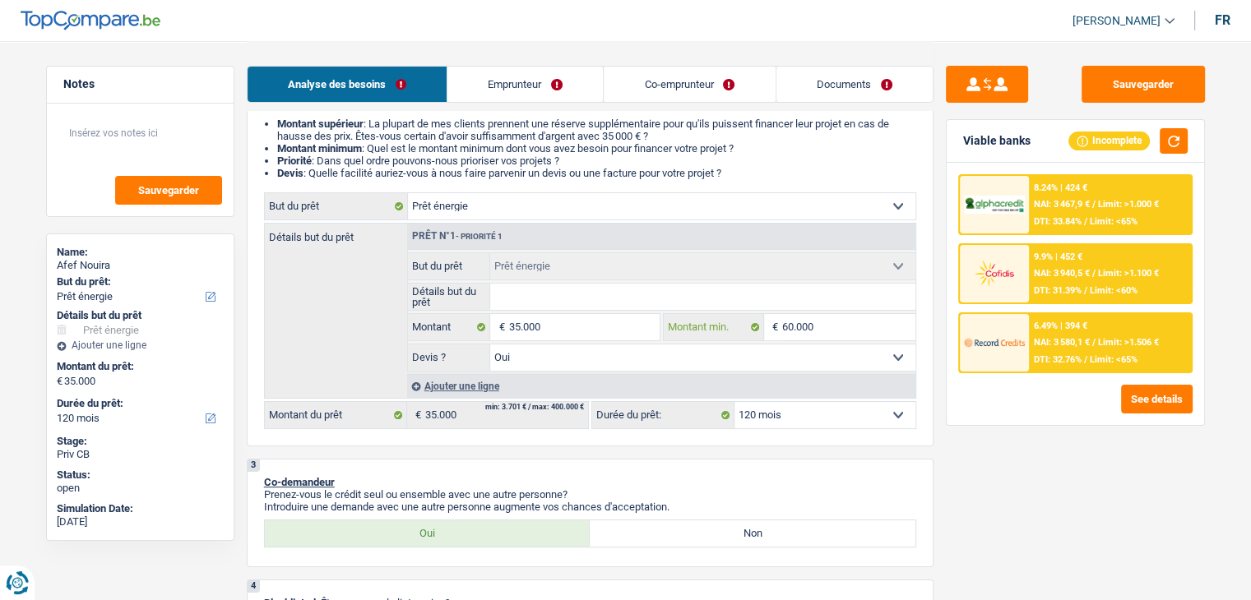
click at [843, 324] on input "60.000" at bounding box center [848, 327] width 133 height 26
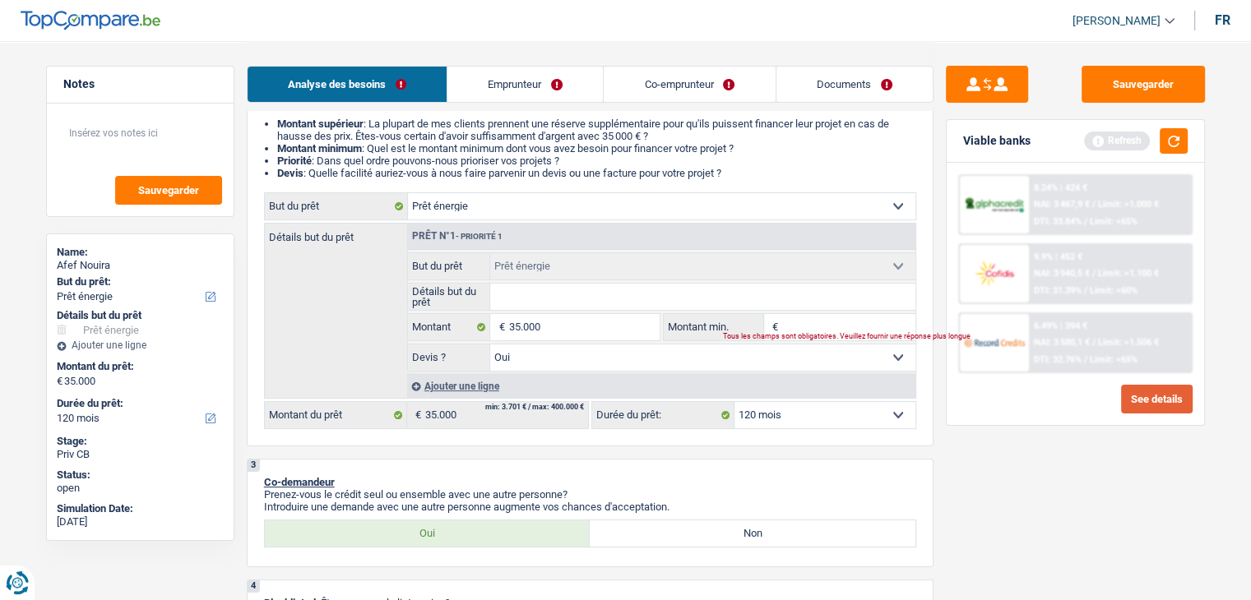
click at [1139, 396] on button "See details" at bounding box center [1157, 399] width 72 height 29
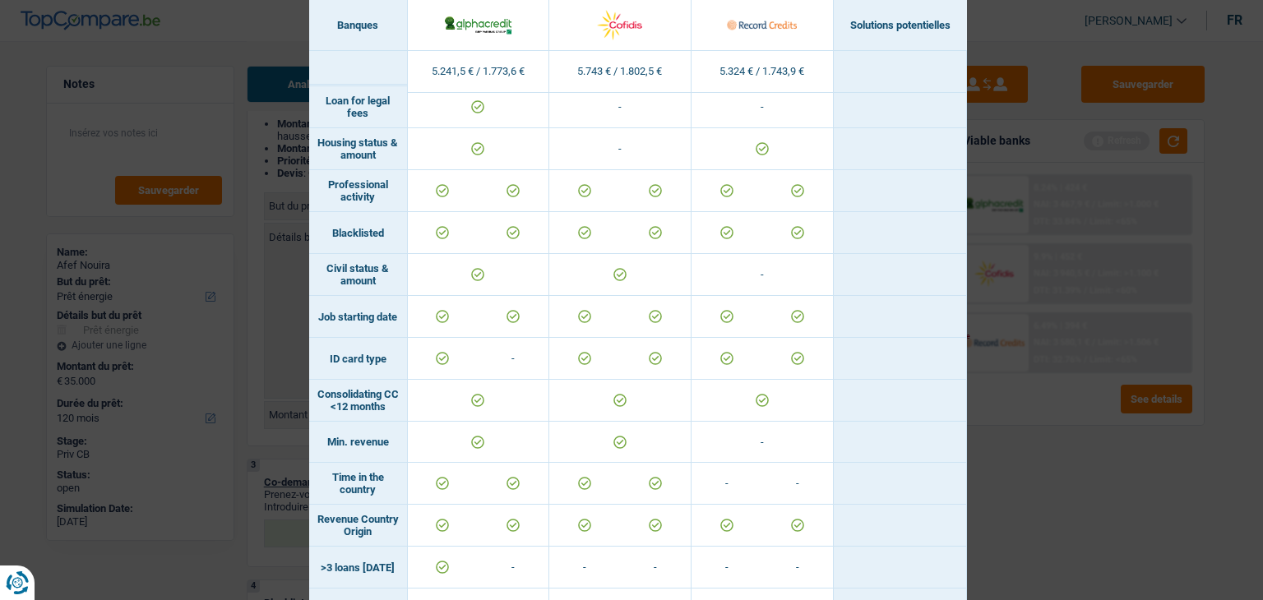
scroll to position [0, 0]
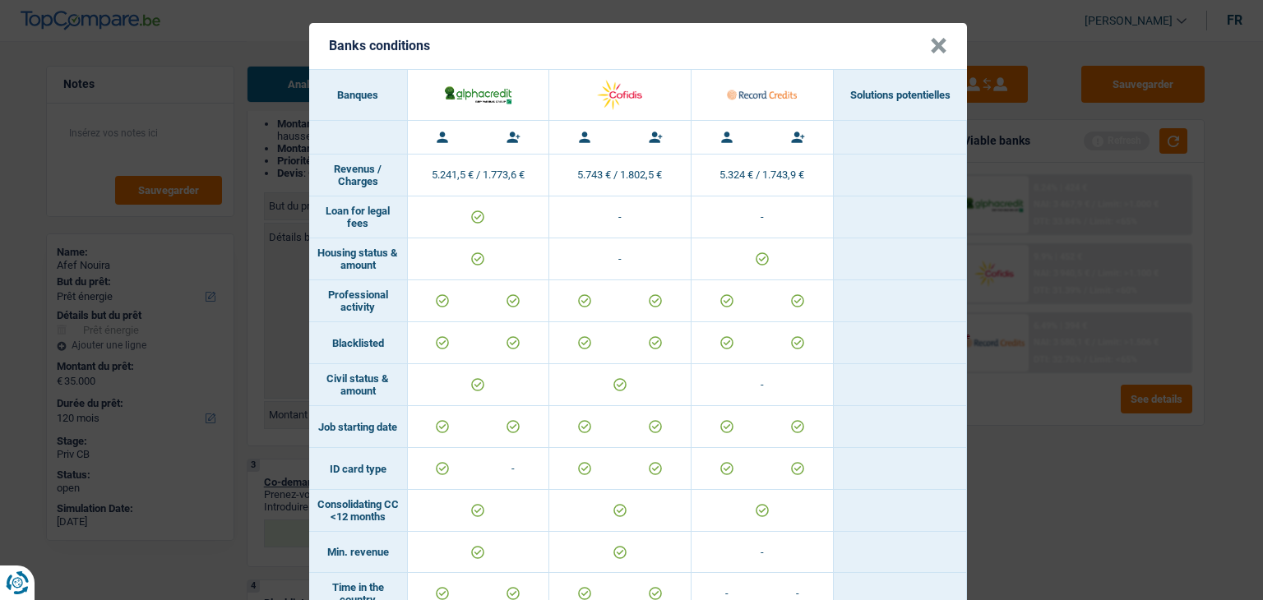
click at [937, 40] on button "×" at bounding box center [938, 46] width 17 height 16
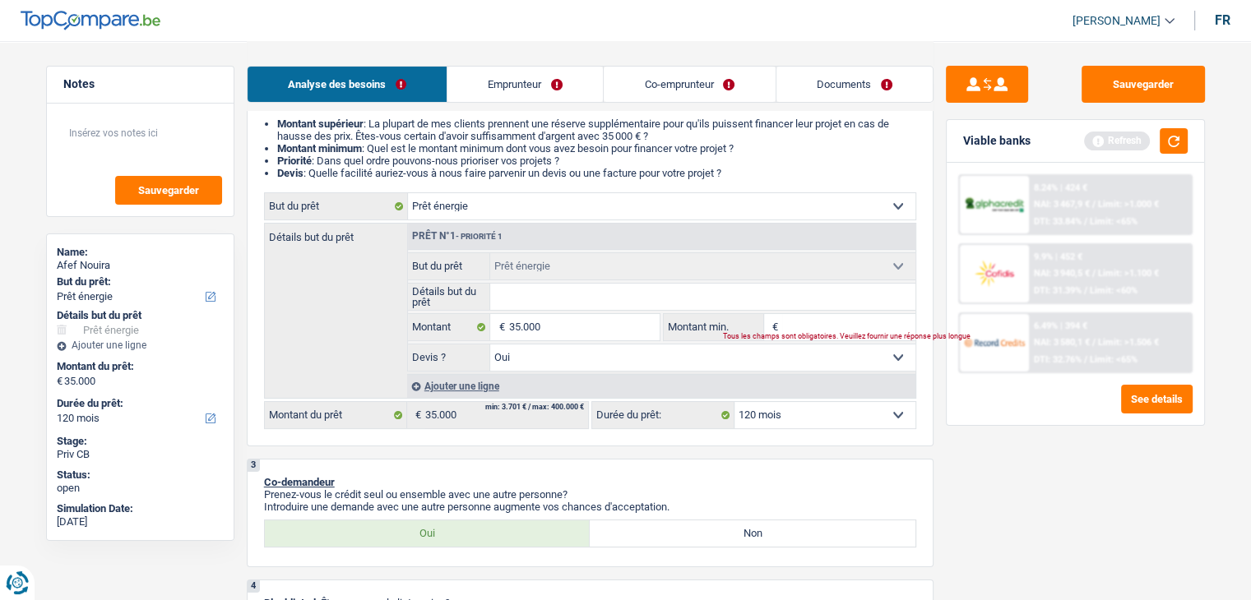
click at [800, 334] on div "Tous les champs sont obligatoires. Veuillez fournir une réponse plus longue" at bounding box center [809, 337] width 172 height 7
click at [792, 323] on input "Montant min." at bounding box center [848, 327] width 133 height 26
click at [1170, 130] on button "button" at bounding box center [1173, 140] width 28 height 25
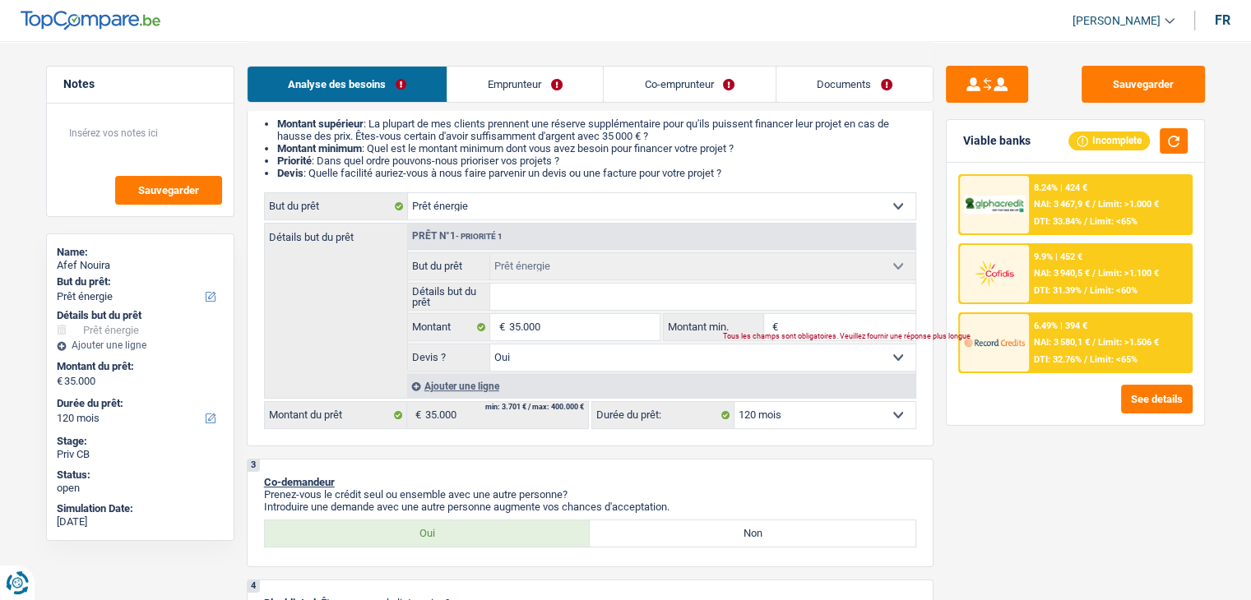
click at [1047, 354] on span "DTI: 32.76%" at bounding box center [1058, 359] width 48 height 11
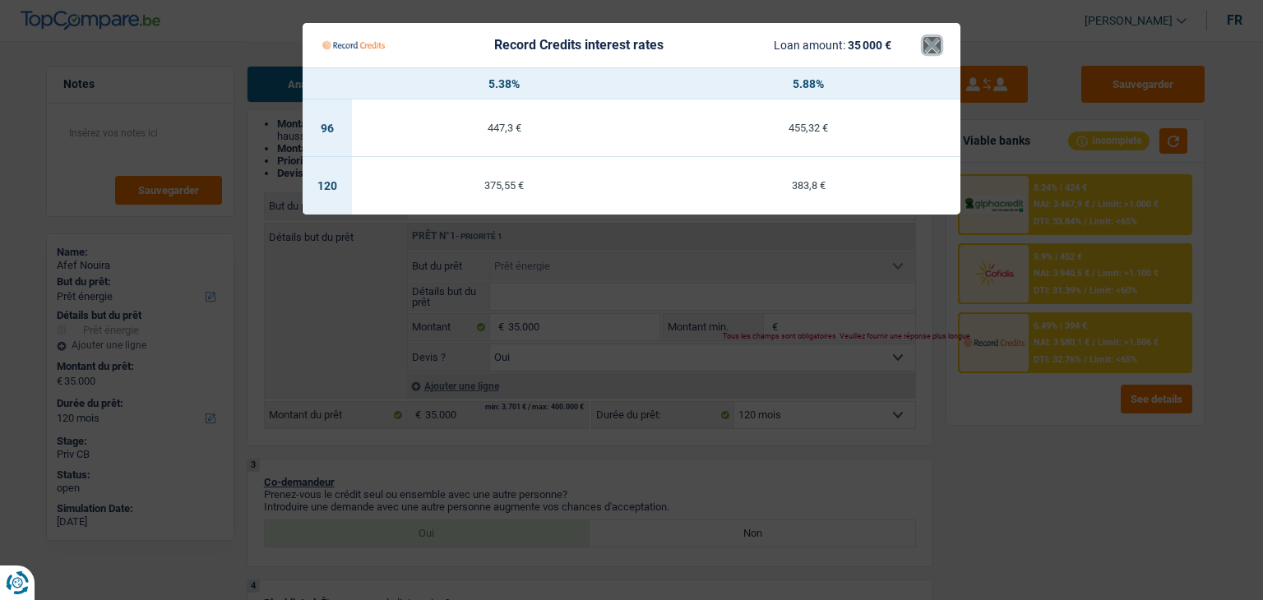
click at [929, 48] on button "×" at bounding box center [931, 45] width 17 height 16
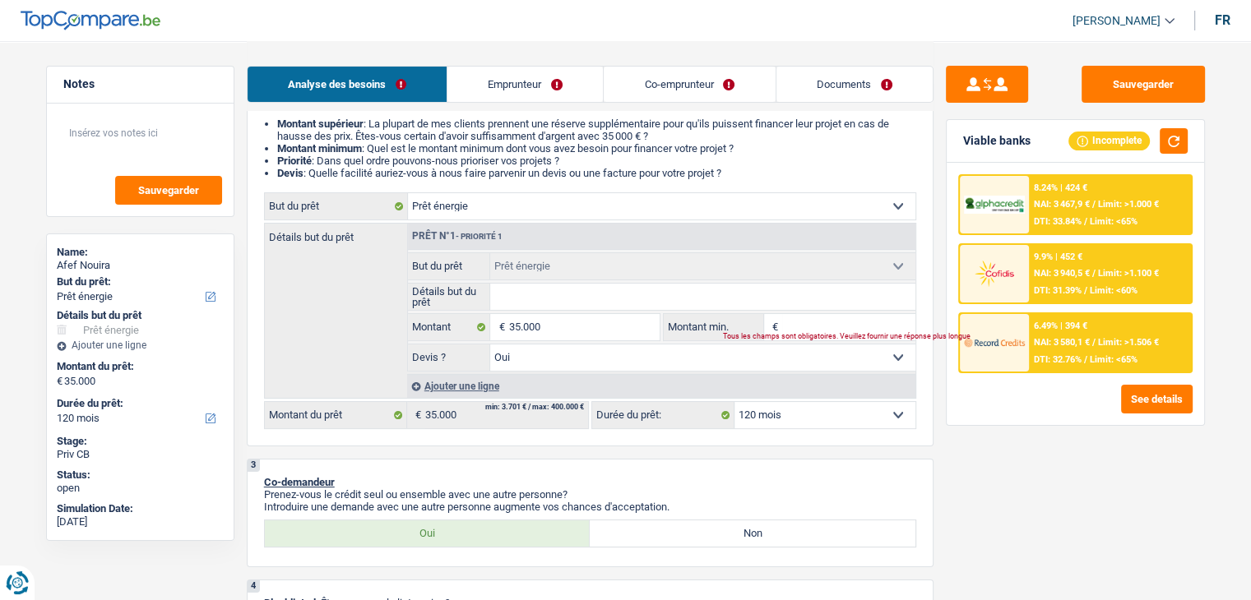
click at [1154, 378] on div "8.24% | 424 € NAI: 3 467,9 € / Limit: >1.000 € DTI: 33.84% / Limit: <65% 9.9% |…" at bounding box center [1074, 294] width 257 height 262
click at [1154, 387] on button "See details" at bounding box center [1157, 399] width 72 height 29
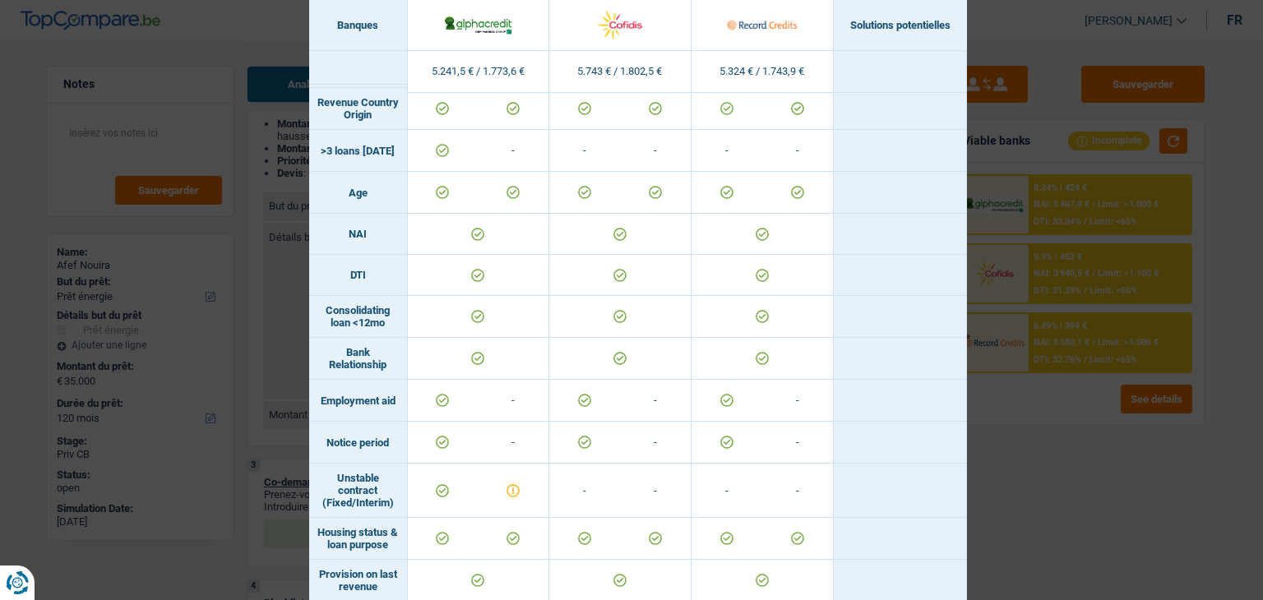
scroll to position [975, 0]
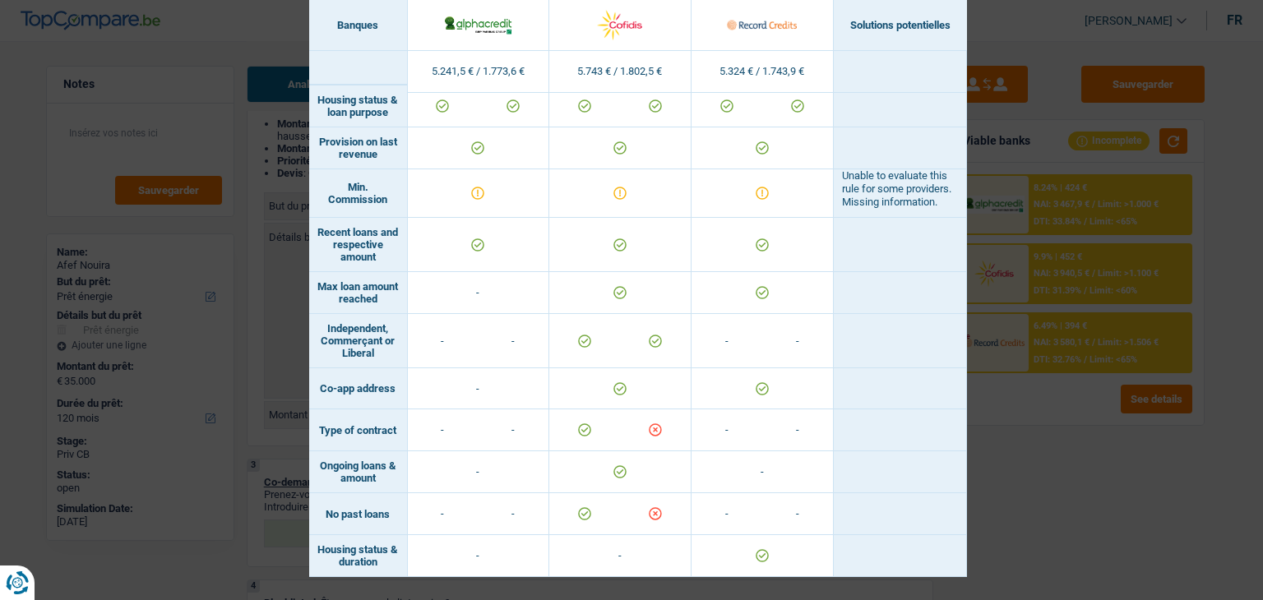
click at [1020, 489] on div "Banks conditions × Banques Solutions potentielles Revenus / Charges 5.241,5 € /…" at bounding box center [631, 300] width 1263 height 600
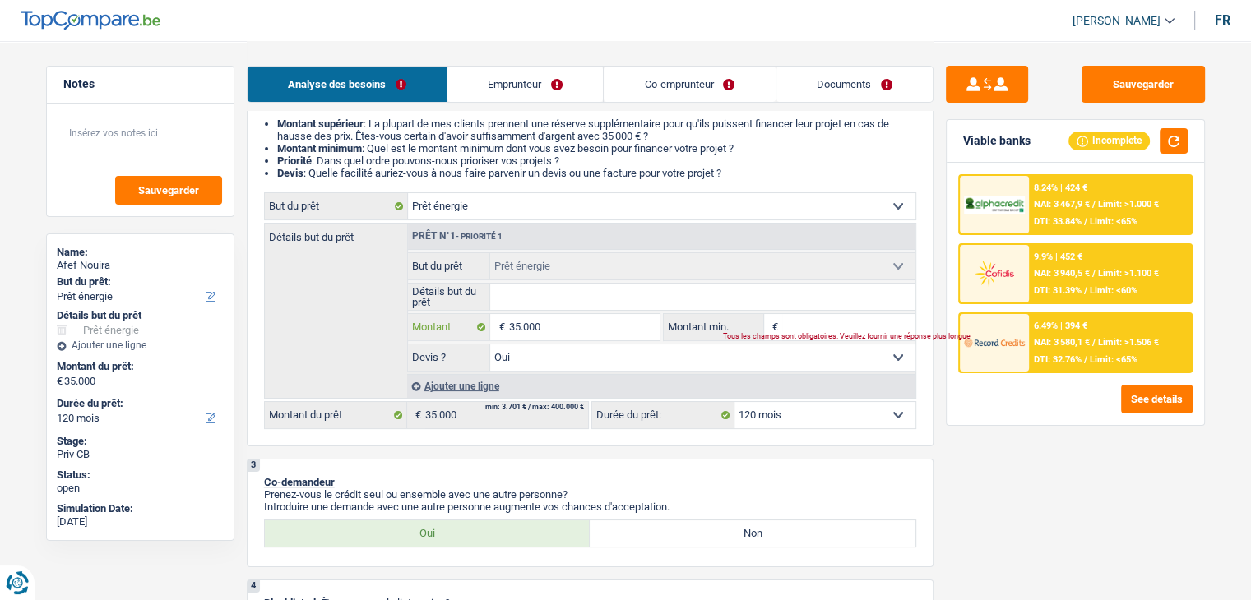
click at [562, 328] on input "35.000" at bounding box center [583, 327] width 150 height 26
click at [562, 328] on input "Montant" at bounding box center [583, 327] width 150 height 26
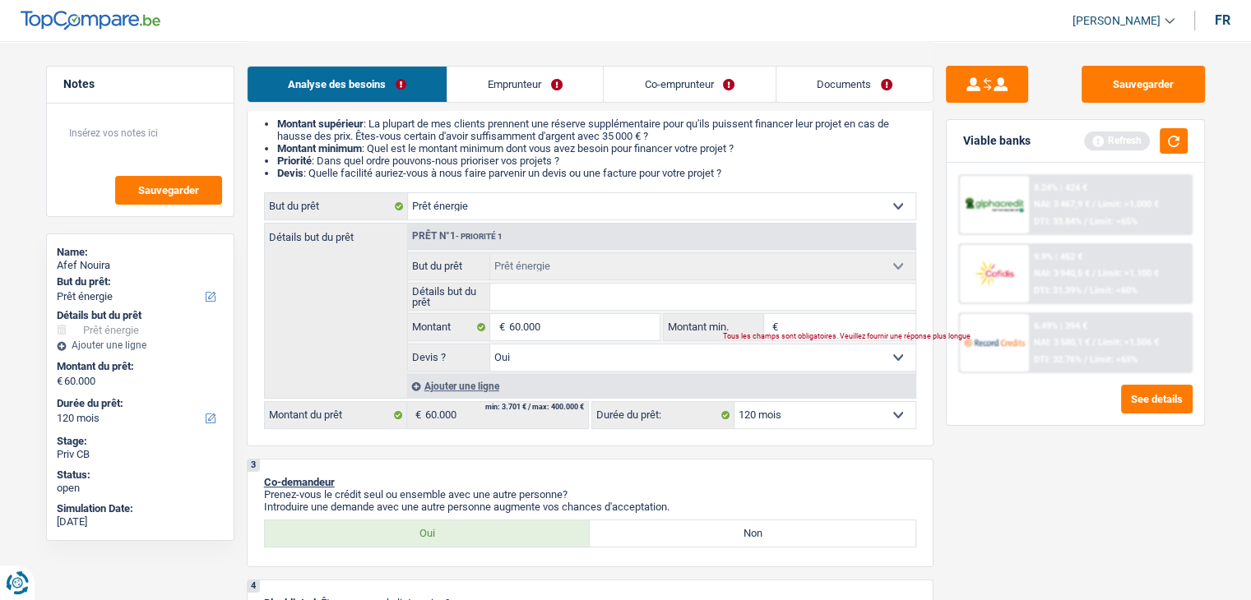
click at [1021, 469] on div "Sauvegarder Viable banks Refresh 8.24% | 424 € NAI: 3 467,9 € / Limit: >1.000 €…" at bounding box center [1075, 320] width 284 height 508
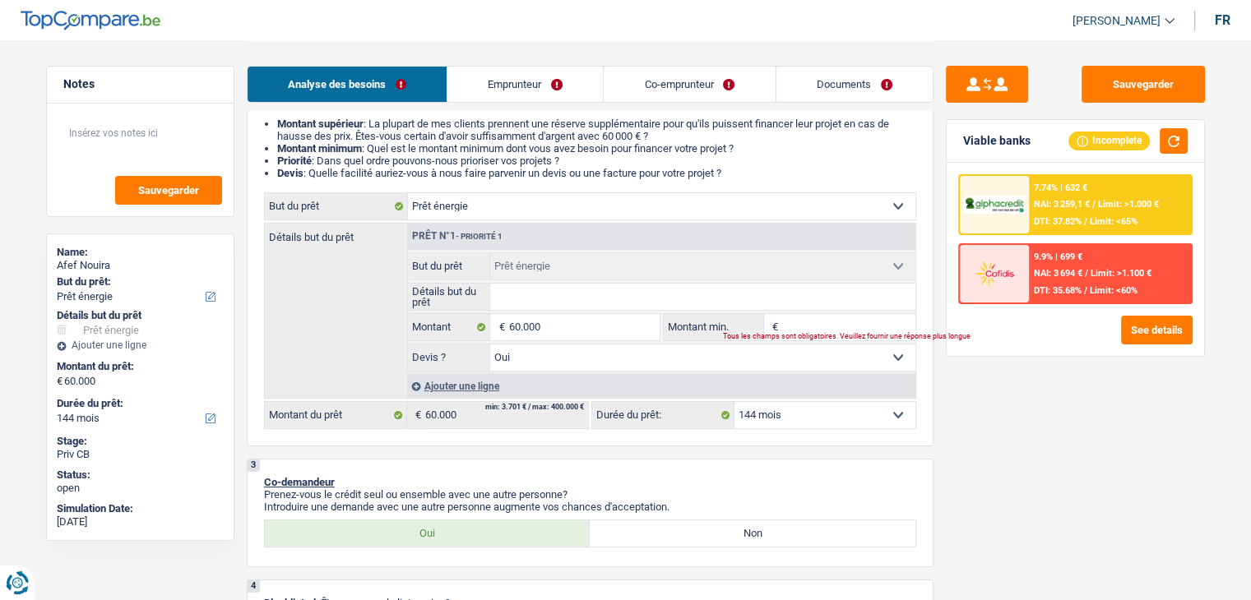
click at [775, 416] on select "12 mois 18 mois 24 mois 30 mois 36 mois 42 mois 48 mois 60 mois 72 mois 84 mois…" at bounding box center [824, 415] width 181 height 26
click at [734, 402] on select "12 mois 18 mois 24 mois 30 mois 36 mois 42 mois 48 mois 60 mois 72 mois 84 mois…" at bounding box center [824, 415] width 181 height 26
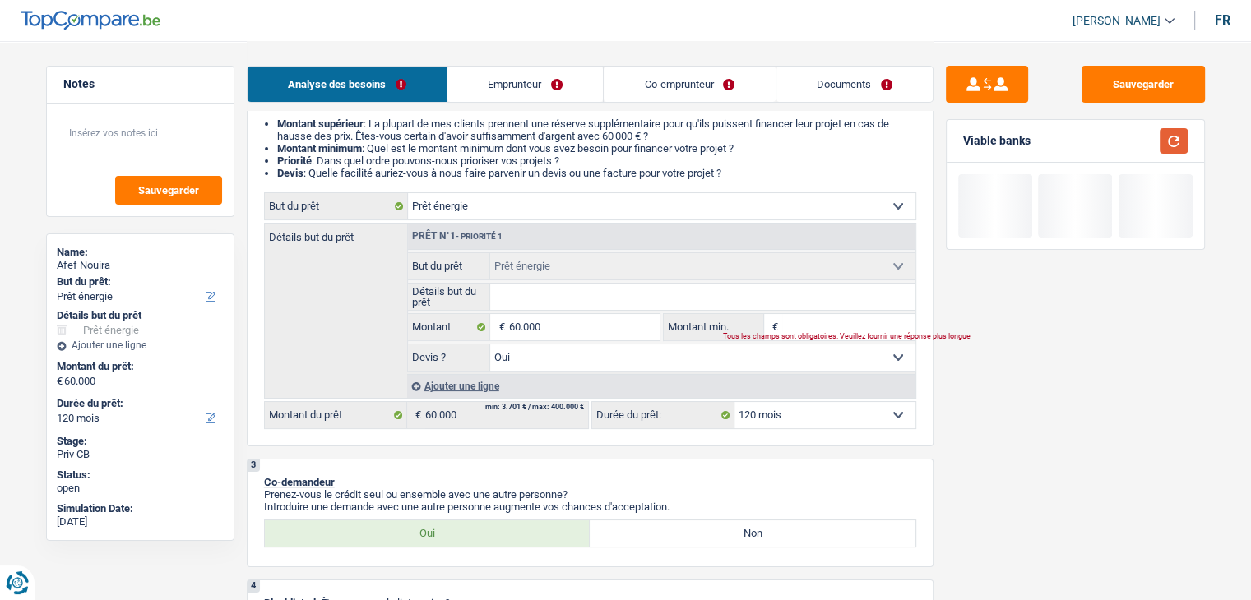
click at [1168, 137] on button "button" at bounding box center [1173, 140] width 28 height 25
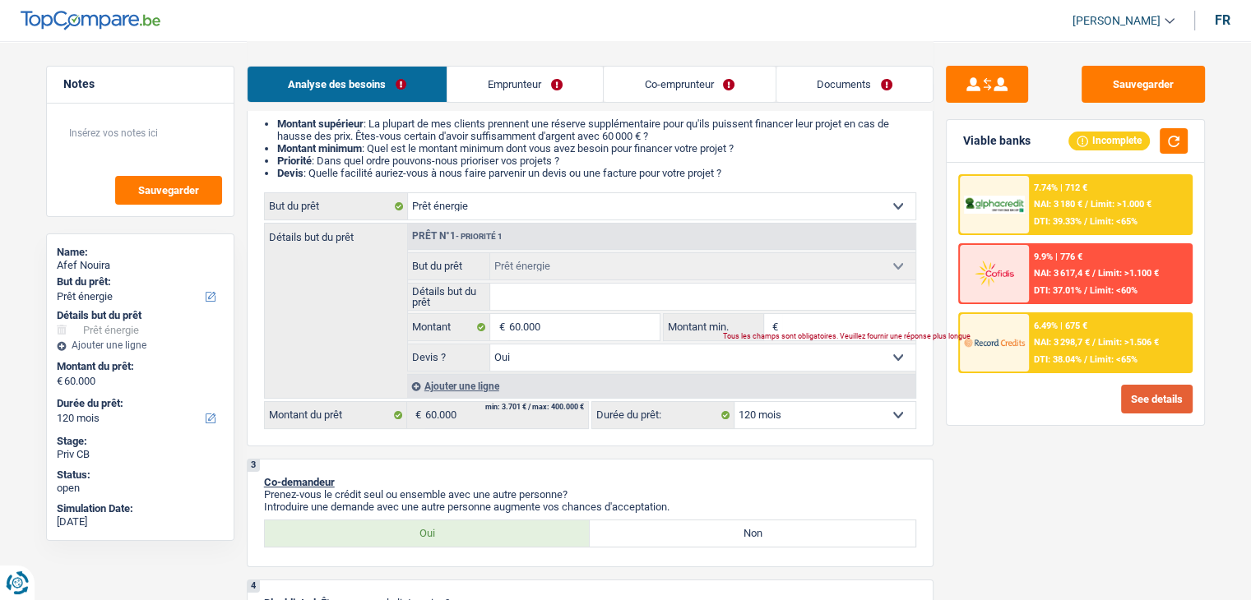
click at [1141, 399] on button "See details" at bounding box center [1157, 399] width 72 height 29
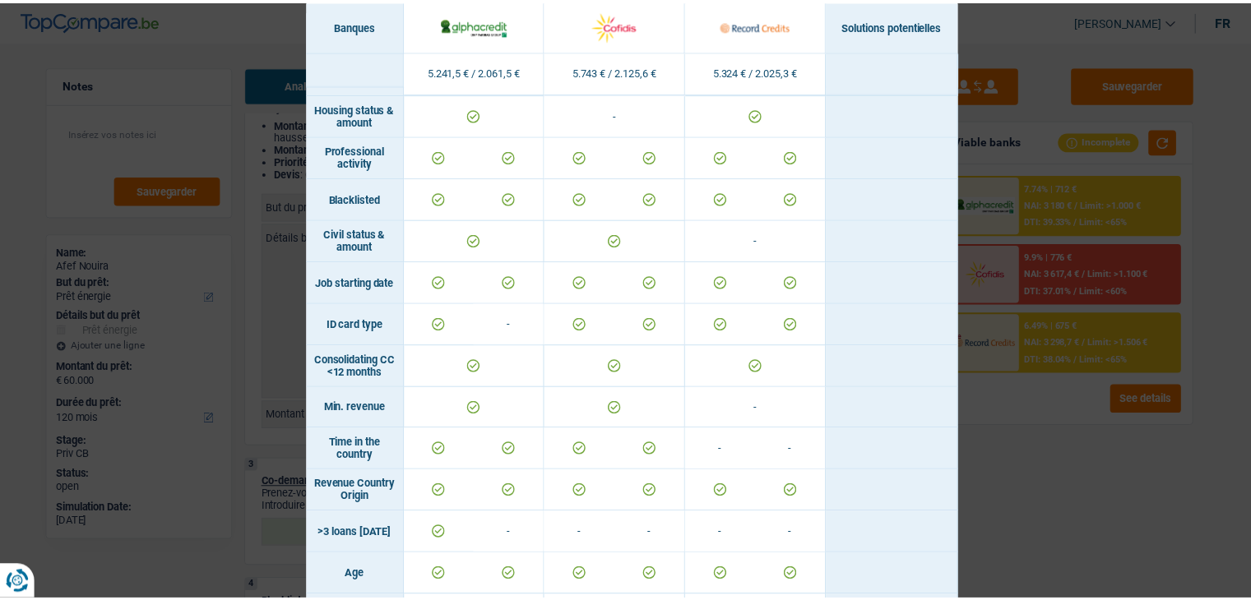
scroll to position [143, 0]
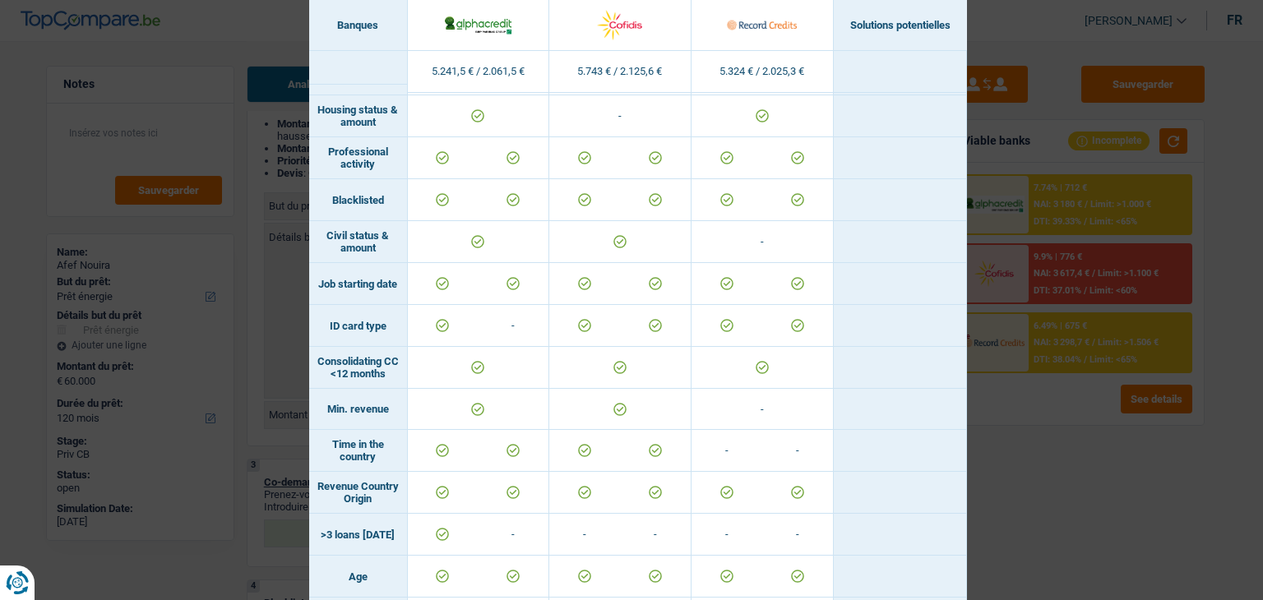
click at [1054, 534] on div "Banks conditions × Banques Solutions potentielles Revenus / Charges 5.241,5 € /…" at bounding box center [631, 300] width 1263 height 600
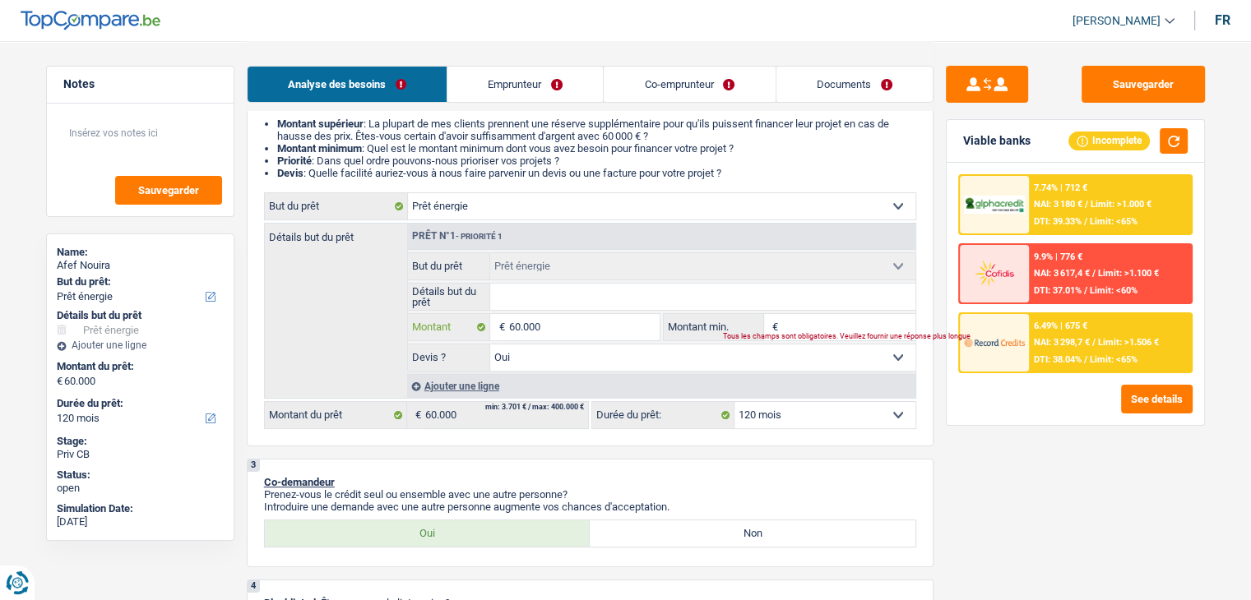
click at [594, 326] on input "60.000" at bounding box center [583, 327] width 150 height 26
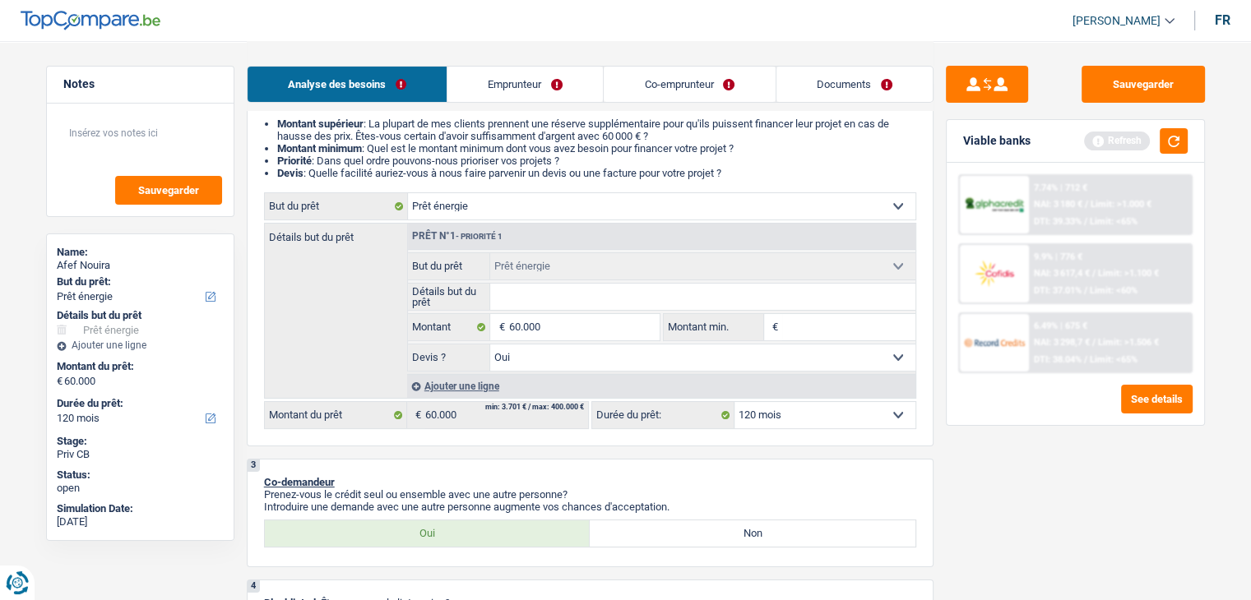
click at [844, 322] on input "Montant min." at bounding box center [848, 327] width 133 height 26
click at [844, 322] on input "6" at bounding box center [848, 327] width 133 height 26
click at [611, 321] on input "60.000" at bounding box center [583, 327] width 150 height 26
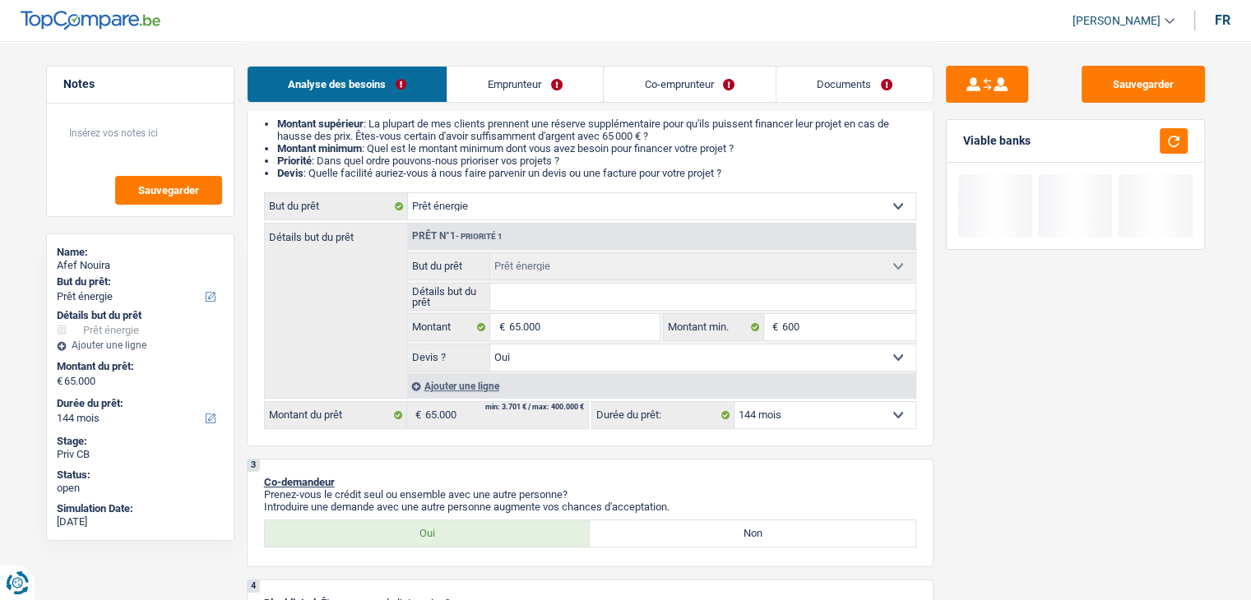
click at [1004, 438] on div "Sauvegarder Viable banks" at bounding box center [1075, 320] width 284 height 508
click at [816, 336] on input "600" at bounding box center [848, 327] width 133 height 26
click at [816, 336] on input "Montant min." at bounding box center [848, 327] width 133 height 26
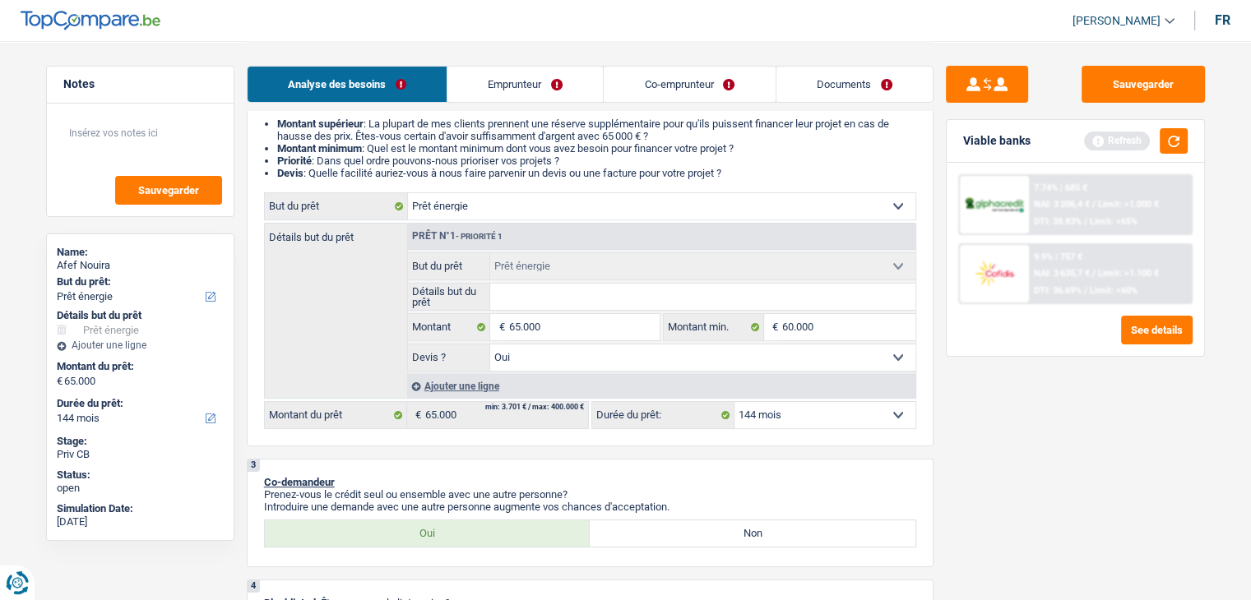
click at [1039, 460] on div "Sauvegarder Viable banks Refresh 7.74% | 685 € NAI: 3 206,4 € / Limit: >1.000 €…" at bounding box center [1075, 320] width 284 height 508
click at [1168, 136] on button "button" at bounding box center [1173, 140] width 28 height 25
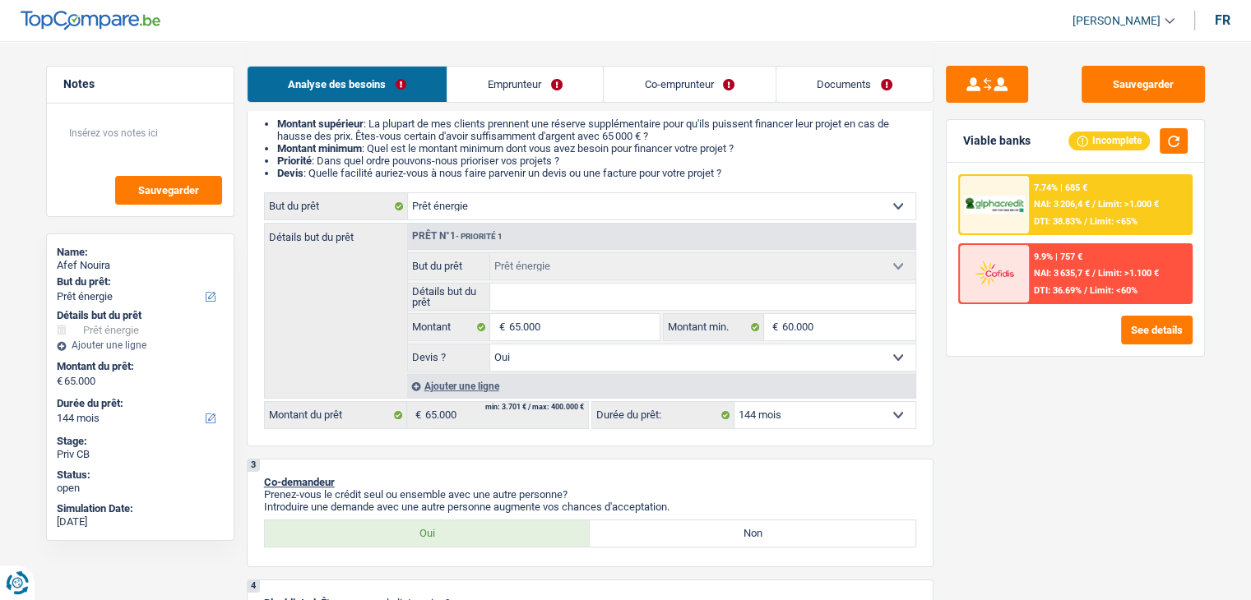
click at [776, 415] on select "12 mois 18 mois 24 mois 30 mois 36 mois 42 mois 48 mois 60 mois 72 mois 84 mois…" at bounding box center [824, 415] width 181 height 26
click at [734, 402] on select "12 mois 18 mois 24 mois 30 mois 36 mois 42 mois 48 mois 60 mois 72 mois 84 mois…" at bounding box center [824, 415] width 181 height 26
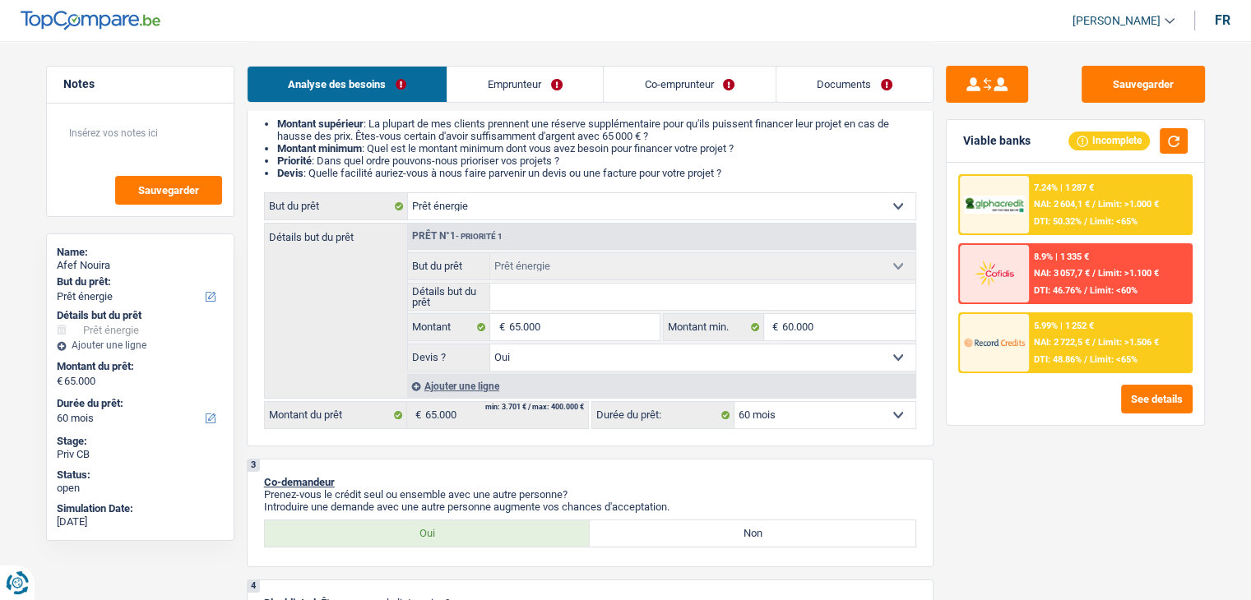
click at [1104, 425] on div "Sauvegarder Viable banks Incomplete 7.24% | 1 287 € NAI: 2 604,1 € / Limit: >1.…" at bounding box center [1075, 320] width 284 height 508
click at [1020, 336] on img at bounding box center [994, 342] width 61 height 30
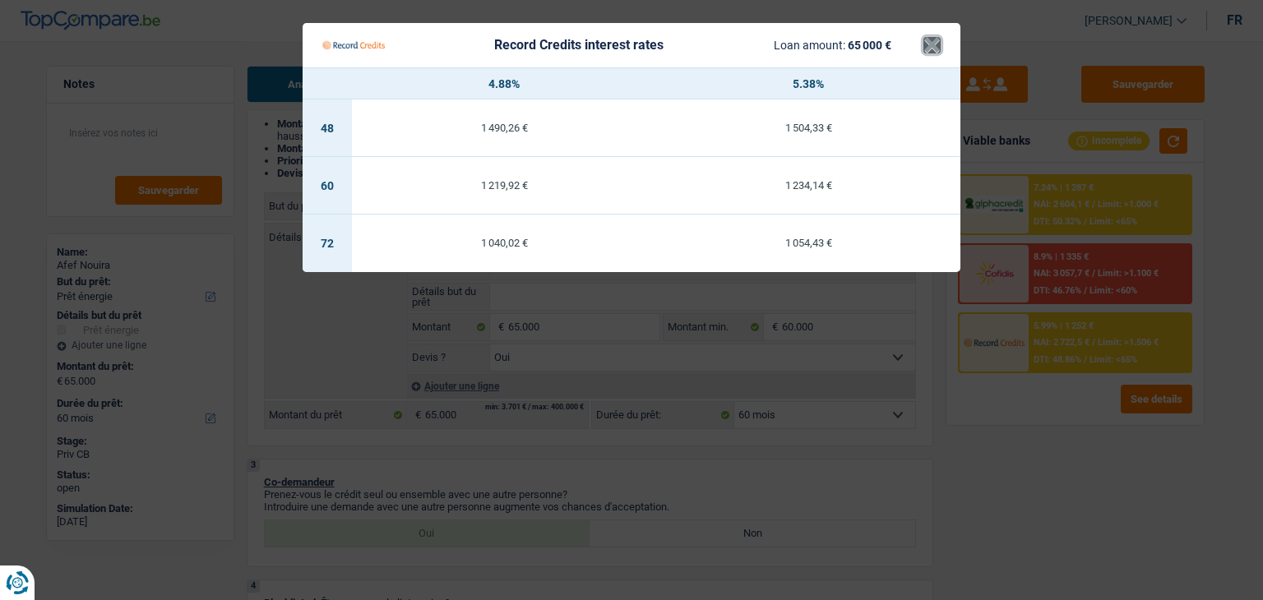
click at [926, 40] on button "×" at bounding box center [931, 45] width 17 height 16
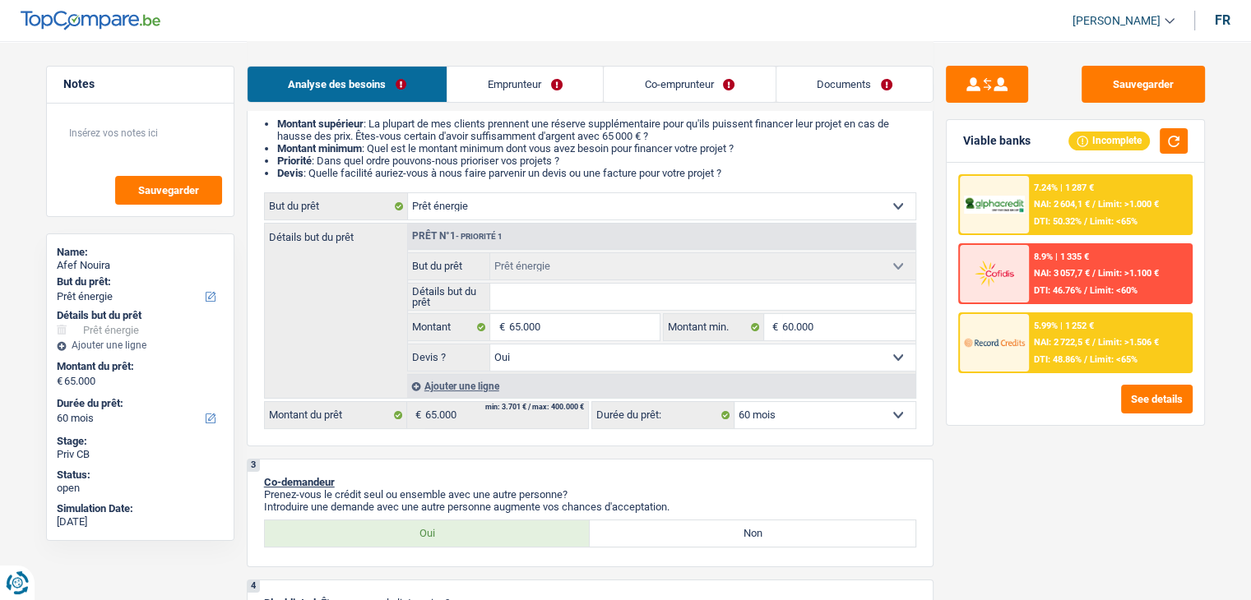
click at [794, 402] on select "12 mois 18 mois 24 mois 30 mois 36 mois 42 mois 48 mois 60 mois 72 mois 84 mois…" at bounding box center [824, 415] width 181 height 26
click at [734, 402] on select "12 mois 18 mois 24 mois 30 mois 36 mois 42 mois 48 mois 60 mois 72 mois 84 mois…" at bounding box center [824, 415] width 181 height 26
click at [1027, 340] on div at bounding box center [994, 343] width 69 height 58
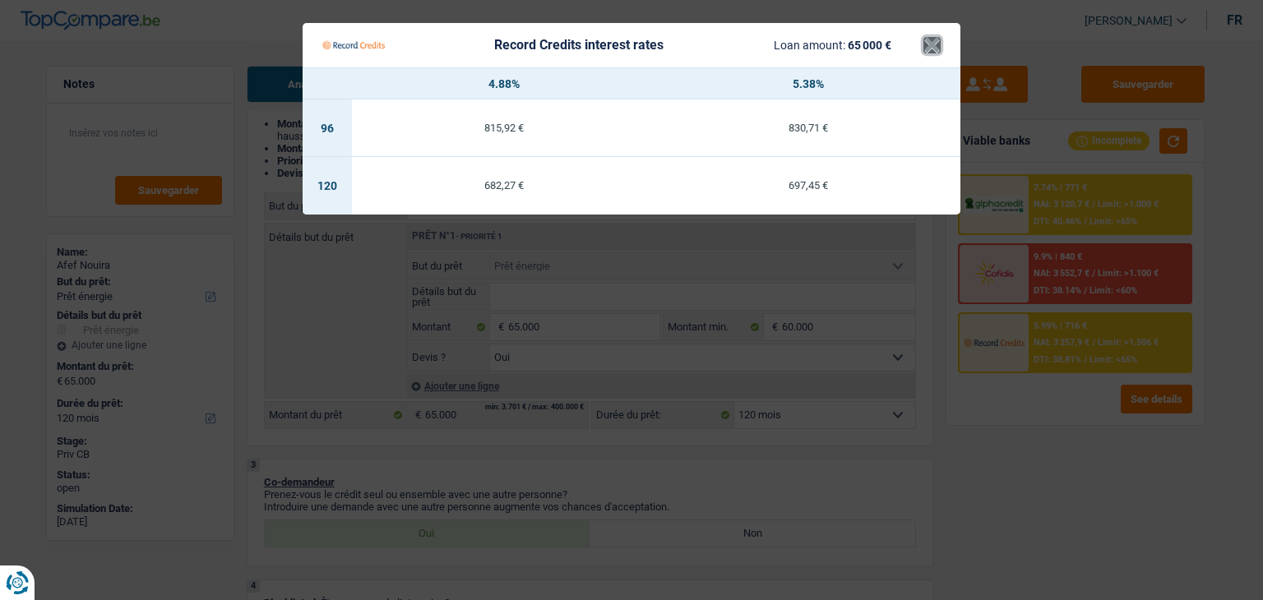
click at [930, 44] on button "×" at bounding box center [931, 45] width 17 height 16
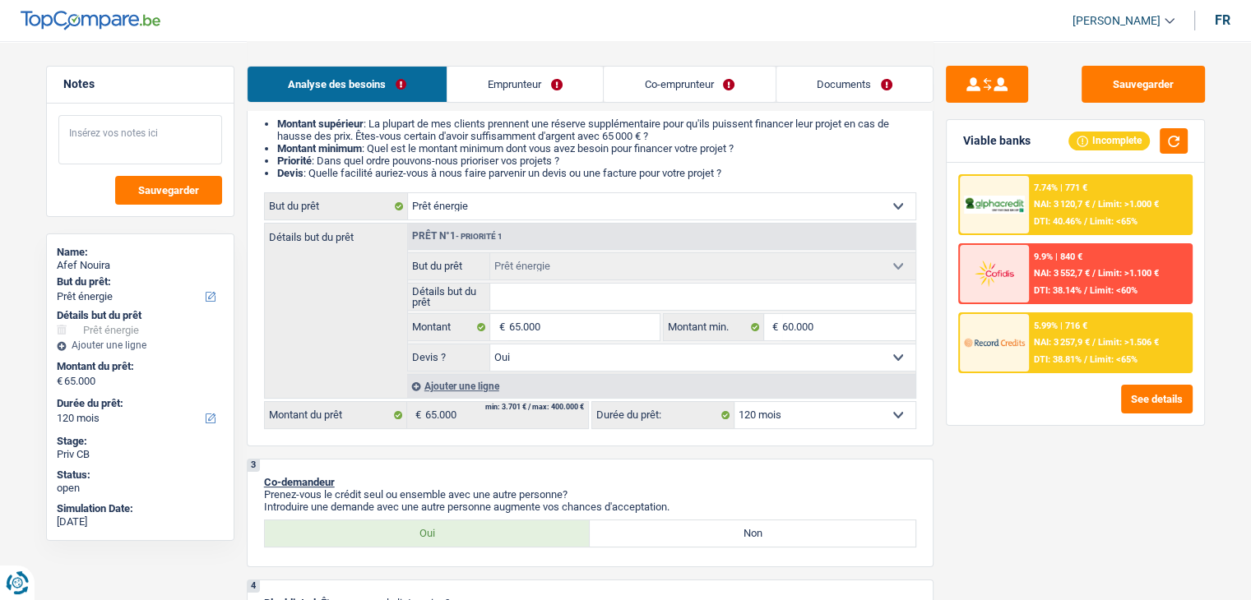
click at [89, 127] on textarea at bounding box center [140, 139] width 164 height 49
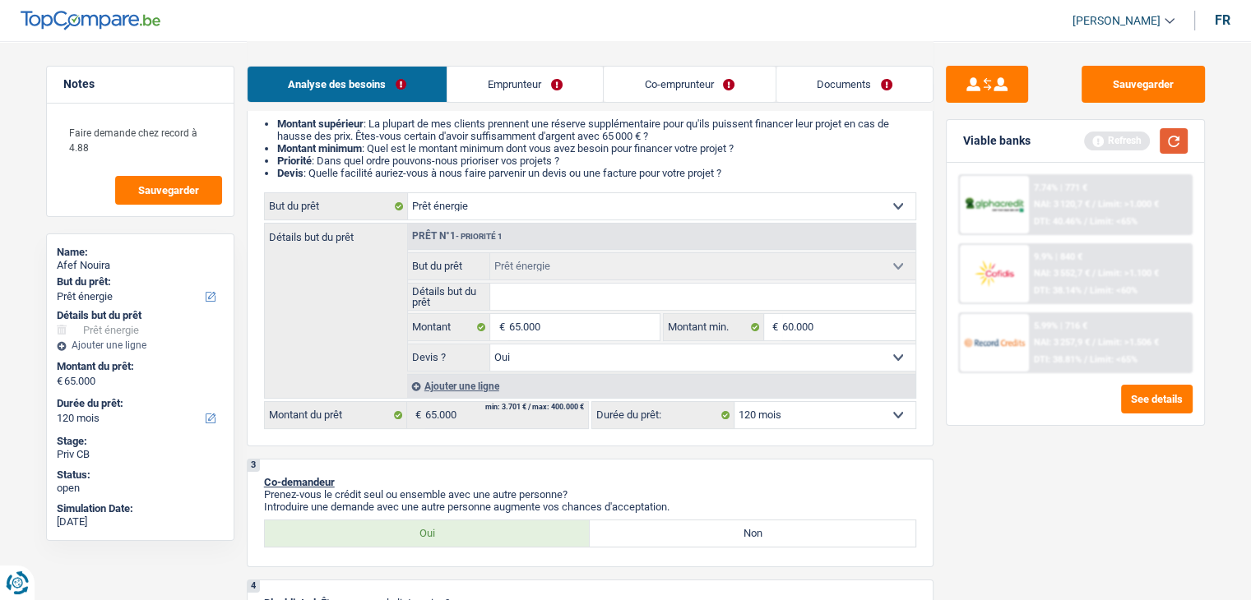
click at [1166, 149] on button "button" at bounding box center [1173, 140] width 28 height 25
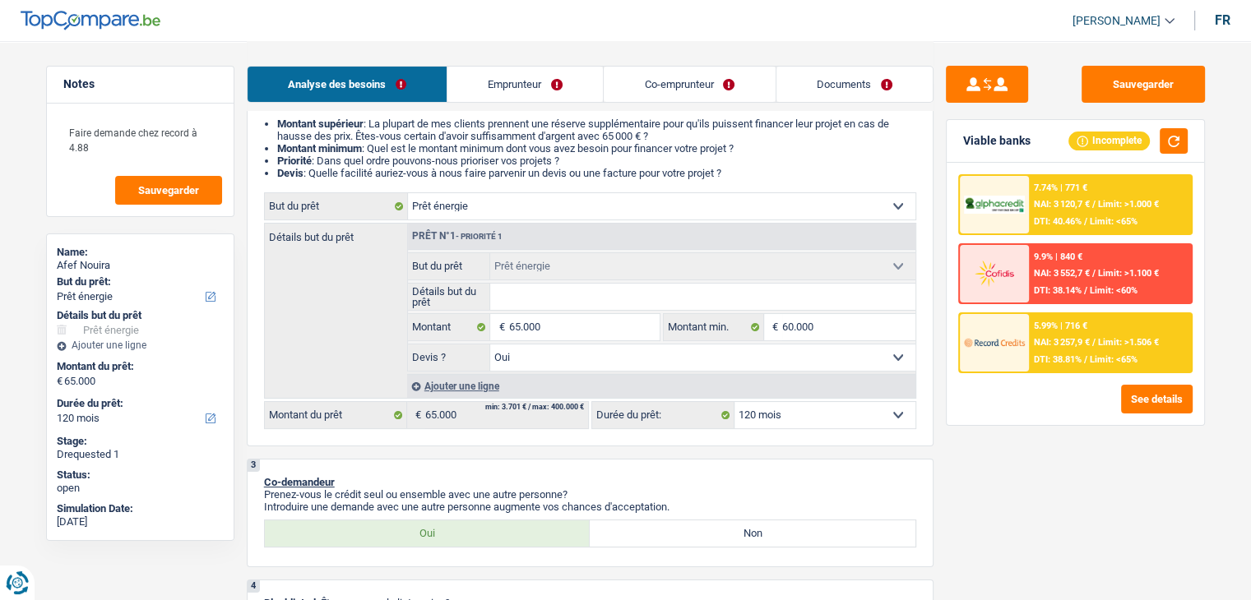
click at [1048, 321] on div "5.99% | 716 €" at bounding box center [1060, 326] width 53 height 11
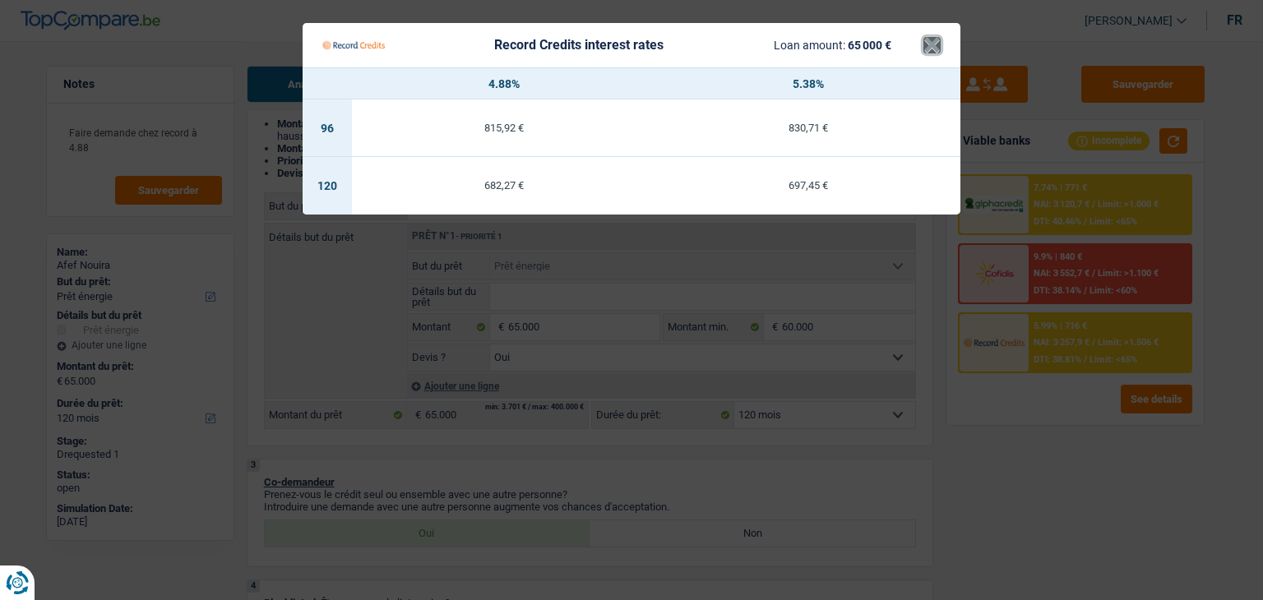
click at [932, 38] on button "×" at bounding box center [931, 45] width 17 height 16
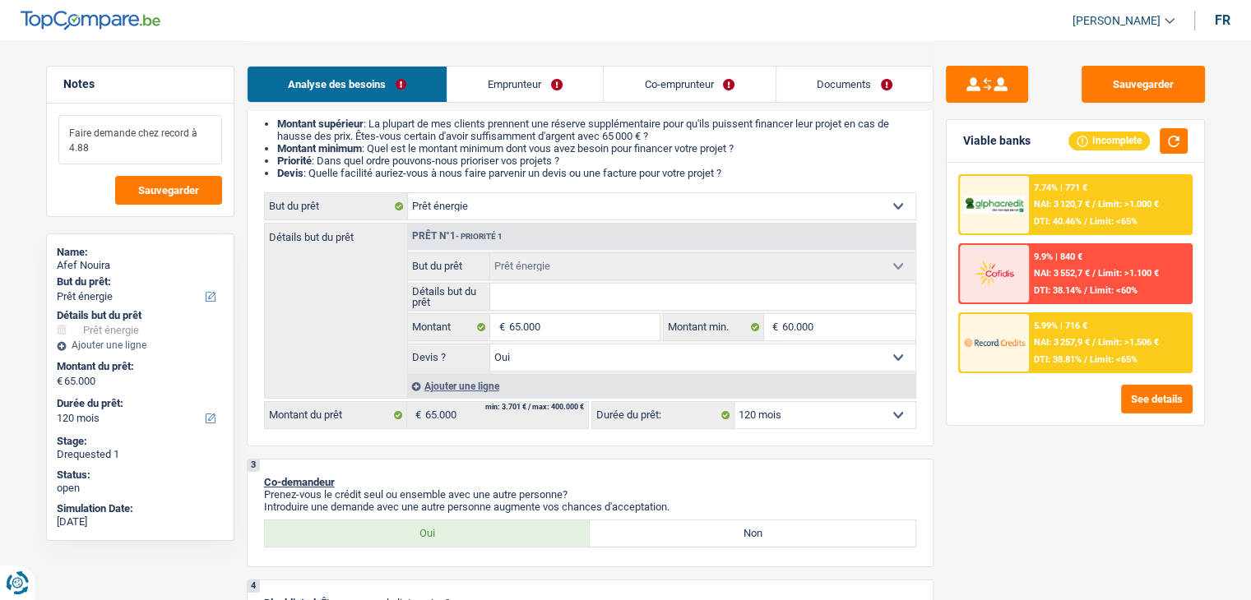
click at [95, 139] on textarea "Faire demande chez record à 4.88" at bounding box center [140, 139] width 164 height 49
click at [93, 146] on textarea "Faire demande chez record à 4.88" at bounding box center [140, 139] width 164 height 49
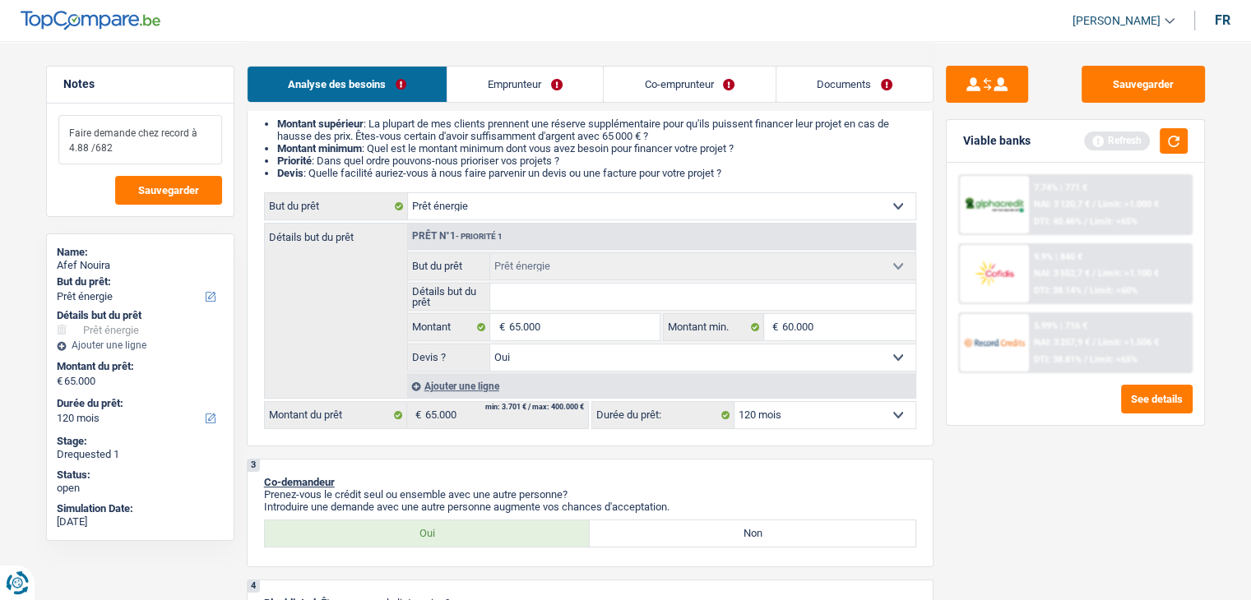
click at [92, 145] on textarea "Faire demande chez record à 4.88 /682" at bounding box center [140, 139] width 164 height 49
click at [89, 146] on textarea "Faire demande chez record à 4.88 /682" at bounding box center [140, 139] width 164 height 49
click at [140, 143] on textarea "Faire demande chez record à 4.88 %/682" at bounding box center [140, 139] width 164 height 49
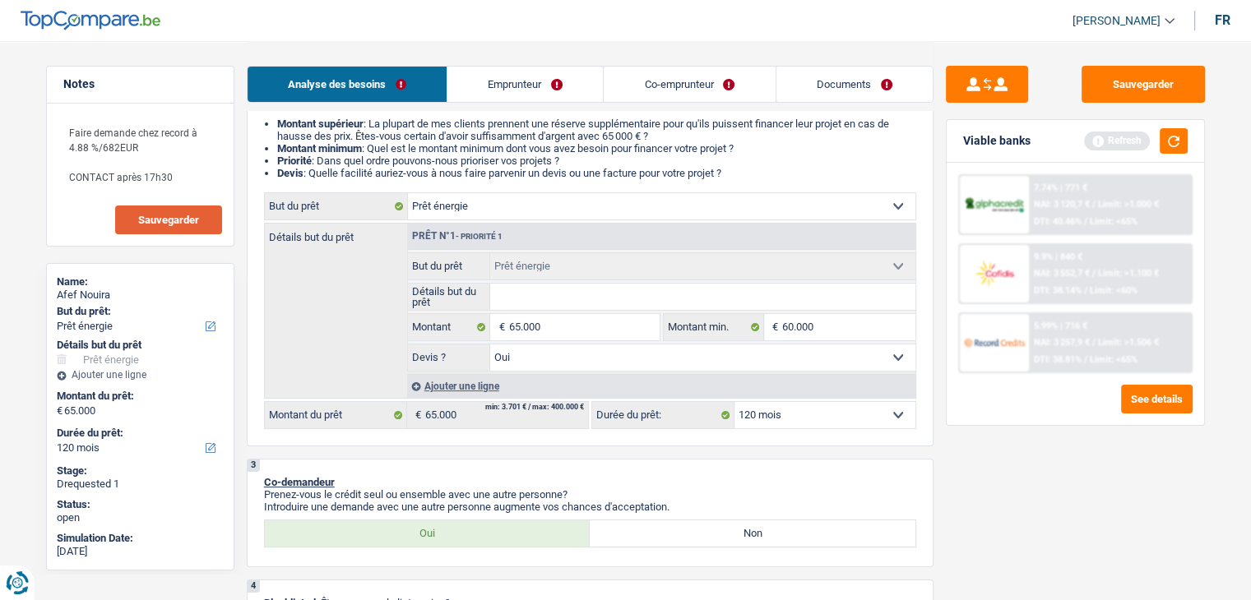
click at [143, 220] on span "Sauvegarder" at bounding box center [168, 220] width 61 height 11
click at [170, 216] on span "Sauvegarder" at bounding box center [168, 220] width 61 height 11
click at [810, 86] on link "Documents" at bounding box center [854, 84] width 156 height 35
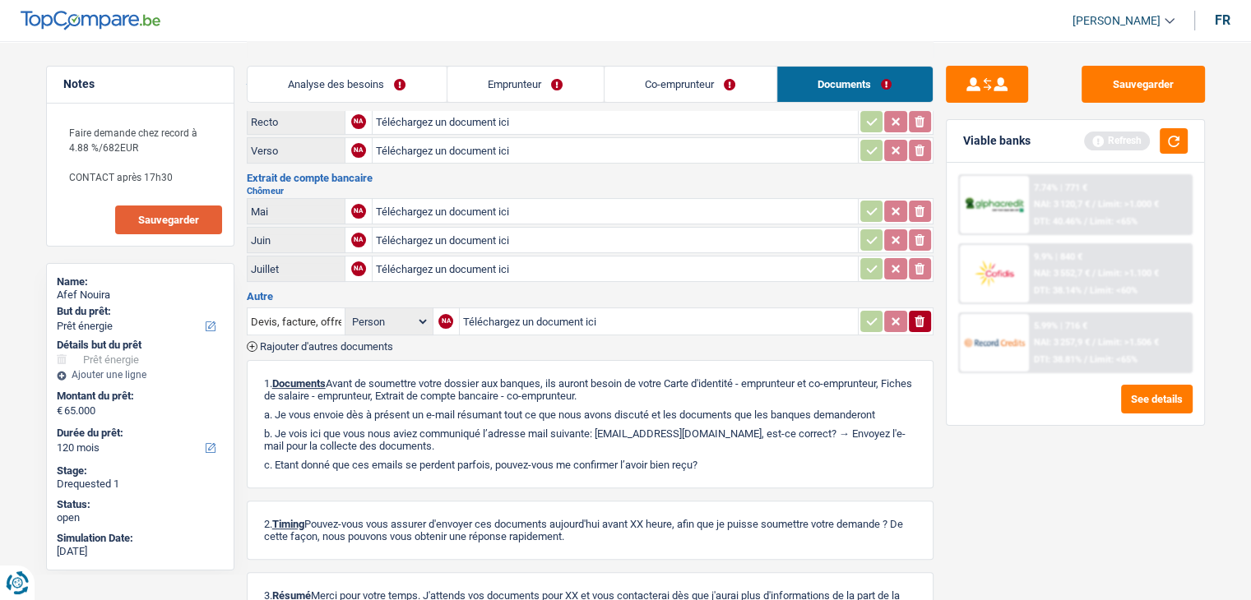
scroll to position [272, 0]
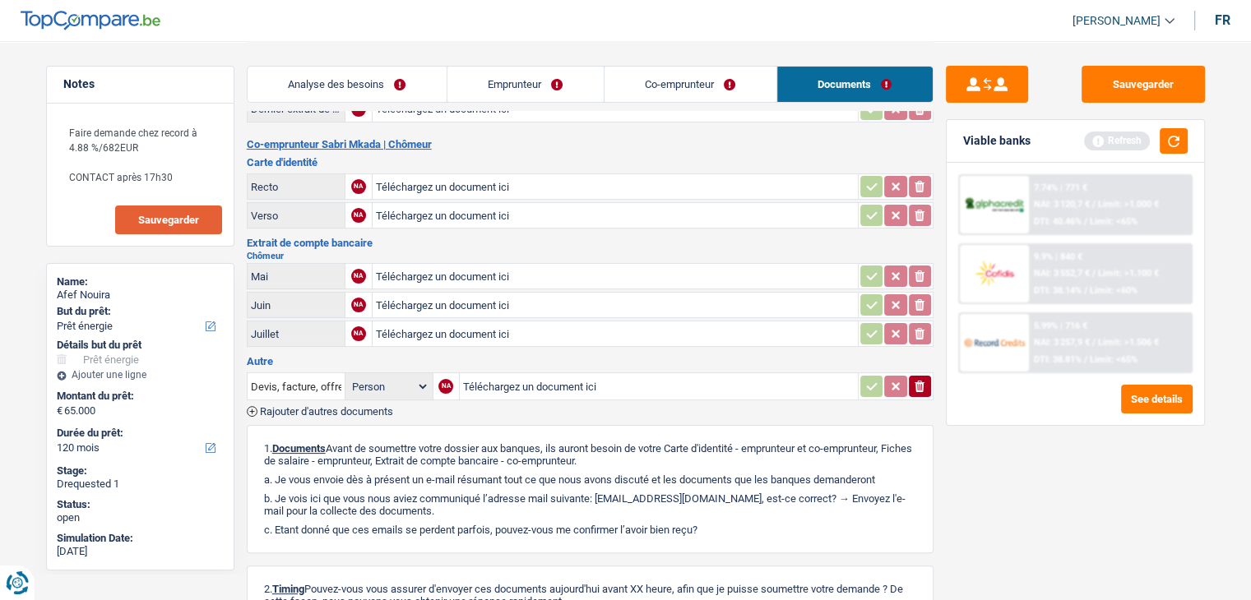
click at [406, 265] on input "Téléchargez un document ici" at bounding box center [615, 276] width 479 height 25
click at [553, 208] on input "Téléchargez un document ici" at bounding box center [615, 215] width 479 height 25
click at [257, 406] on button "Rajouter d'autres documents" at bounding box center [320, 411] width 146 height 11
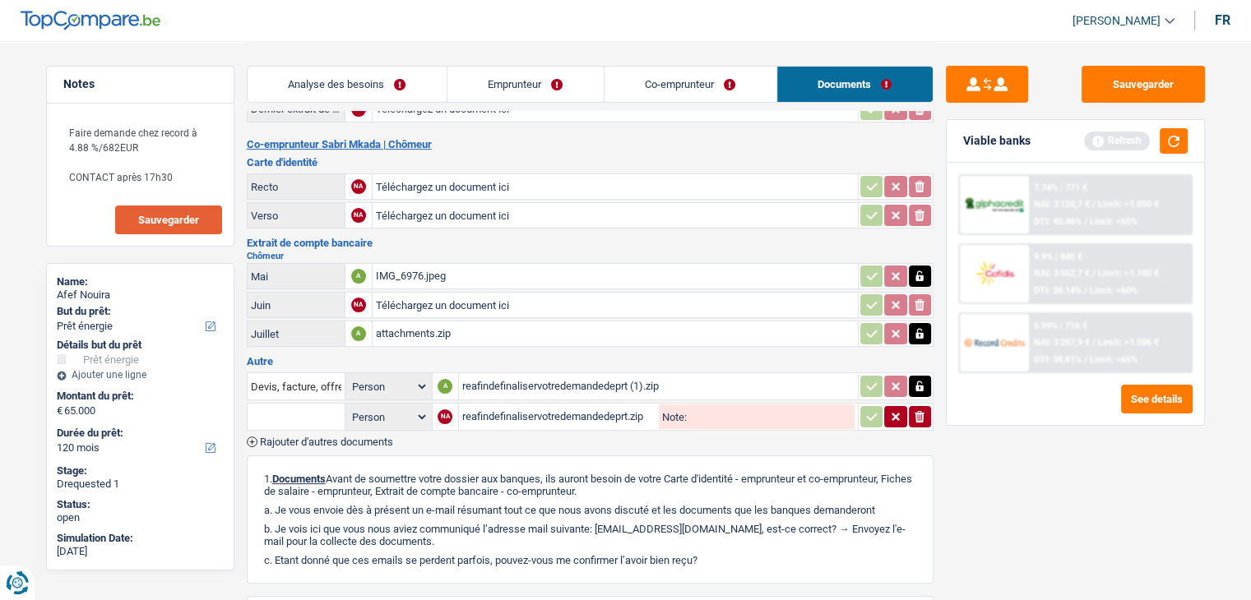
click at [530, 267] on div "IMG_6976.jpeg" at bounding box center [615, 276] width 479 height 25
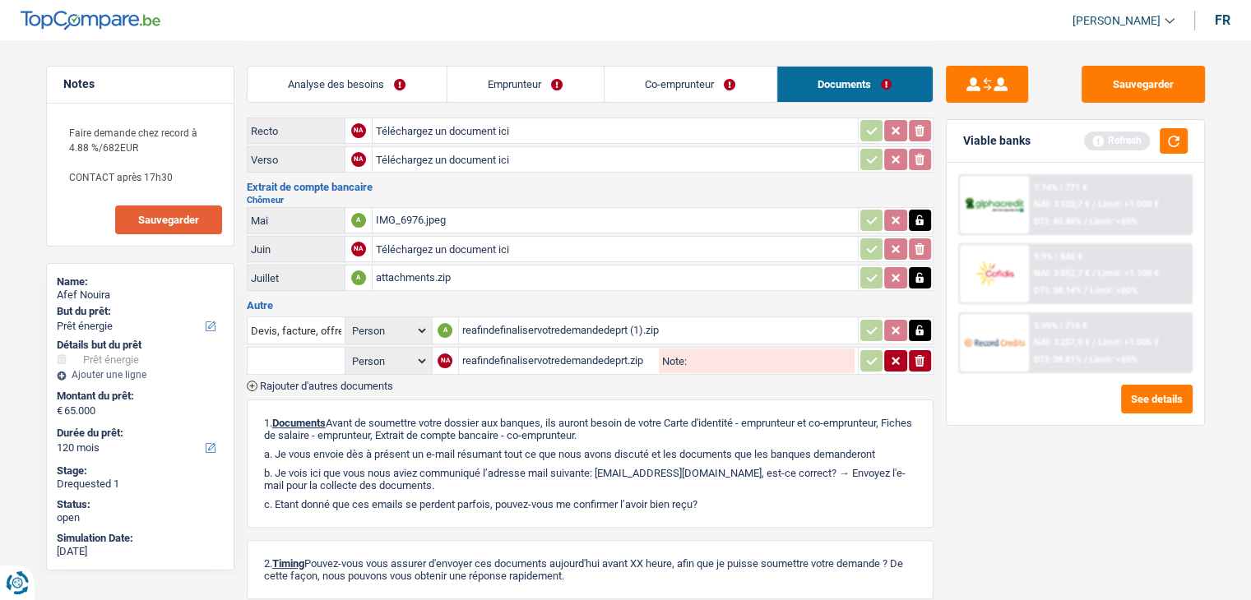
scroll to position [327, 0]
click at [526, 266] on div "attachments.zip" at bounding box center [615, 278] width 479 height 25
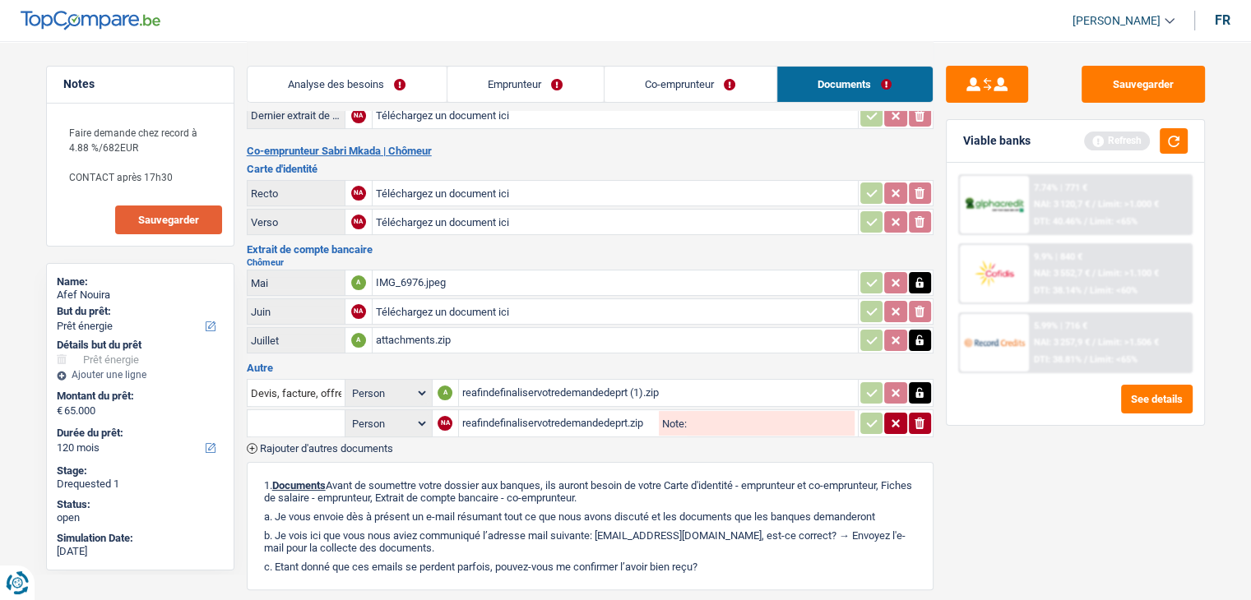
scroll to position [266, 0]
click at [918, 387] on icon "button" at bounding box center [919, 392] width 7 height 11
click at [917, 335] on icon "button" at bounding box center [919, 340] width 7 height 11
click at [918, 277] on icon "button" at bounding box center [919, 282] width 13 height 16
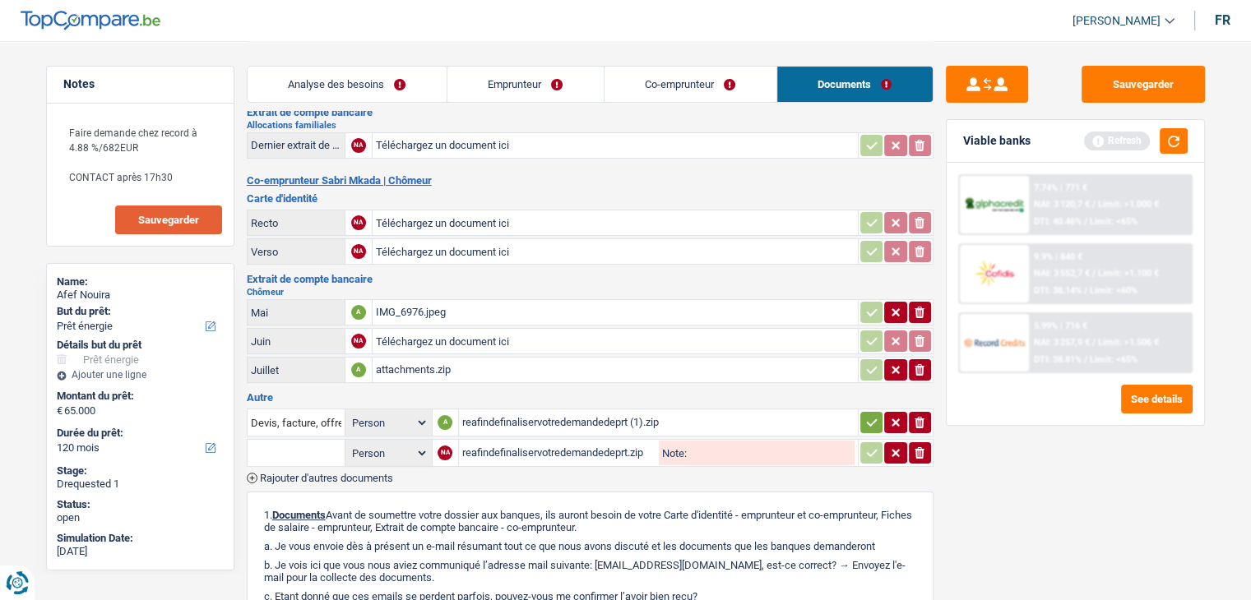
scroll to position [249, 0]
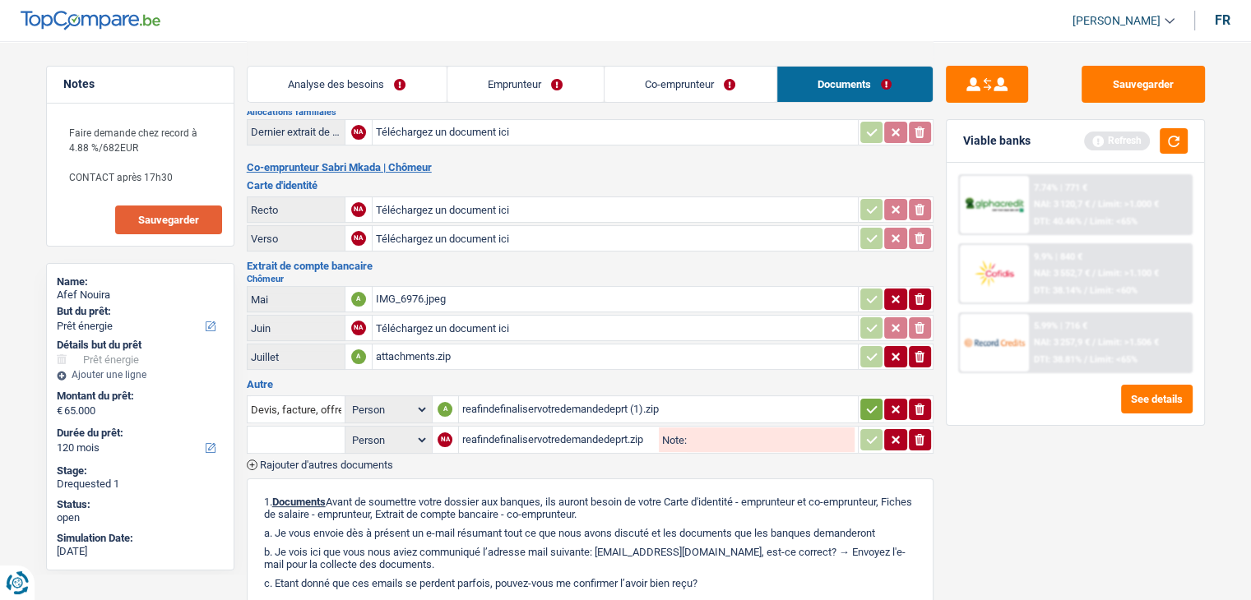
click at [874, 401] on icon "button" at bounding box center [871, 409] width 13 height 16
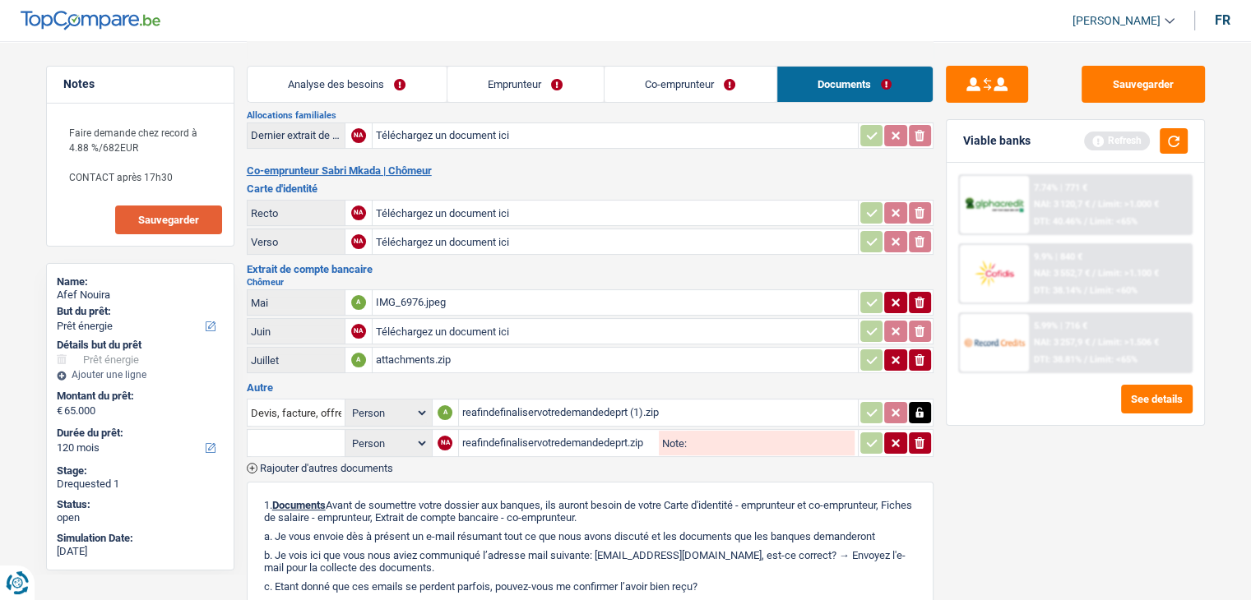
scroll to position [245, 0]
click at [918, 409] on icon "button" at bounding box center [919, 414] width 7 height 11
click at [868, 405] on icon "button" at bounding box center [871, 413] width 13 height 16
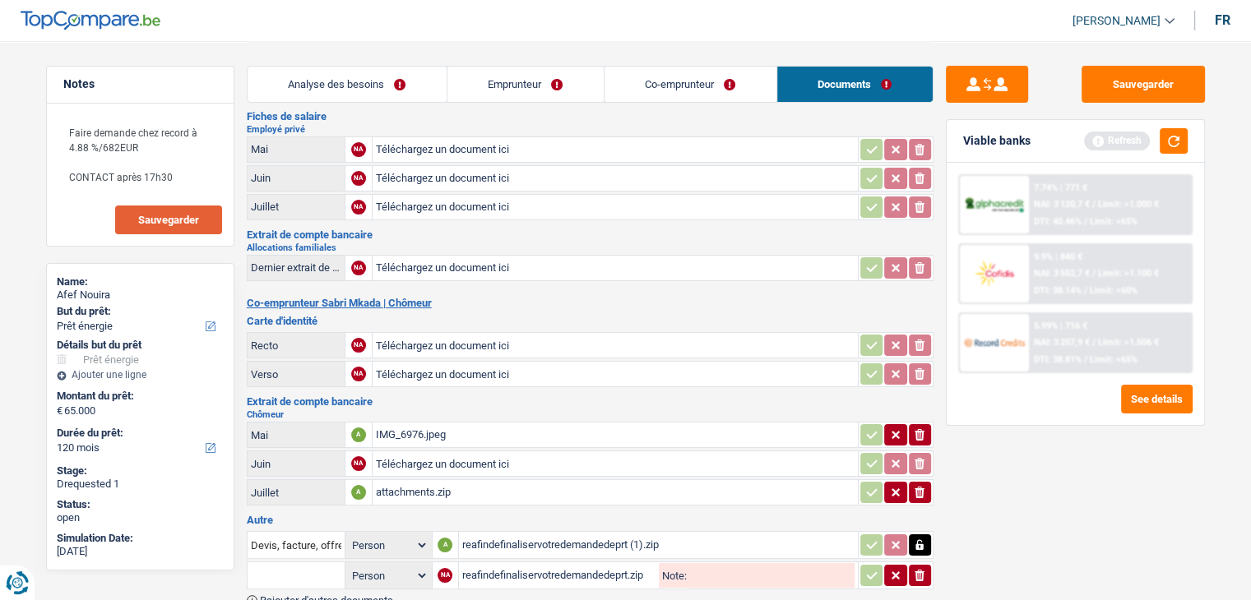
scroll to position [107, 0]
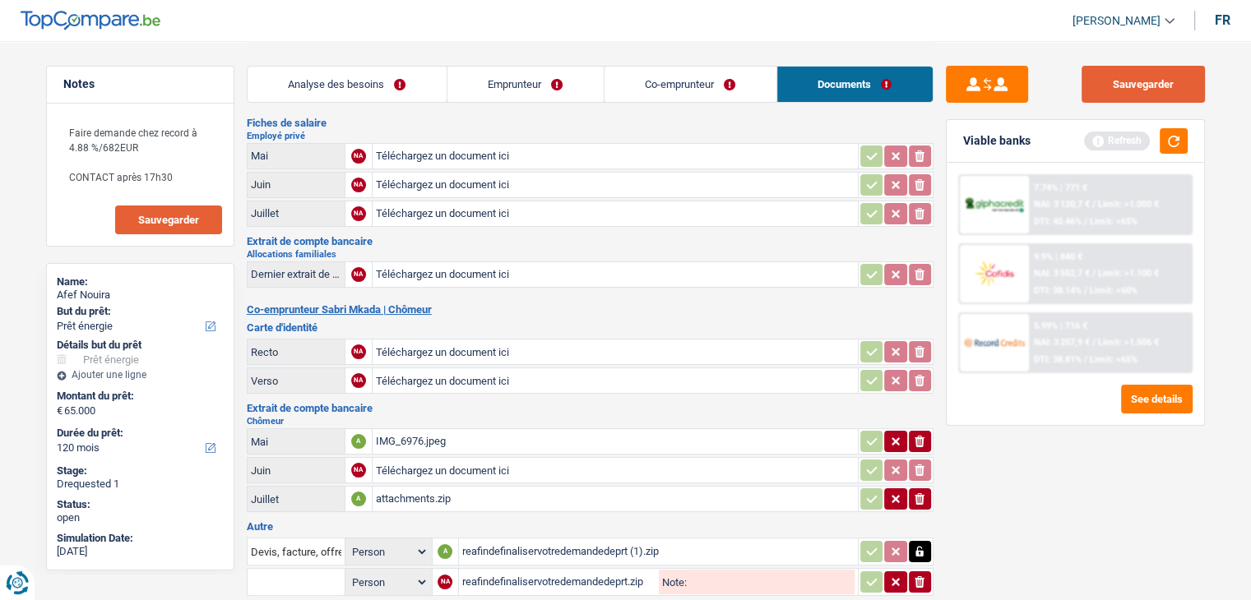
click at [1112, 72] on button "Sauvegarder" at bounding box center [1142, 84] width 123 height 37
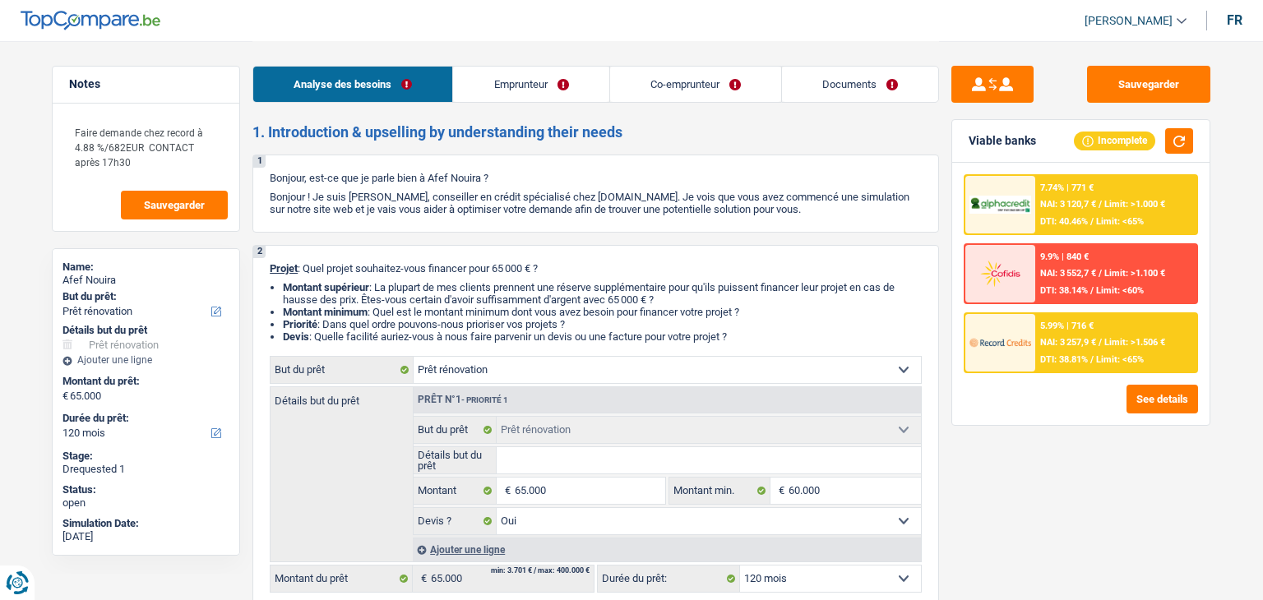
select select "renovation"
select select "120"
select select "renovation"
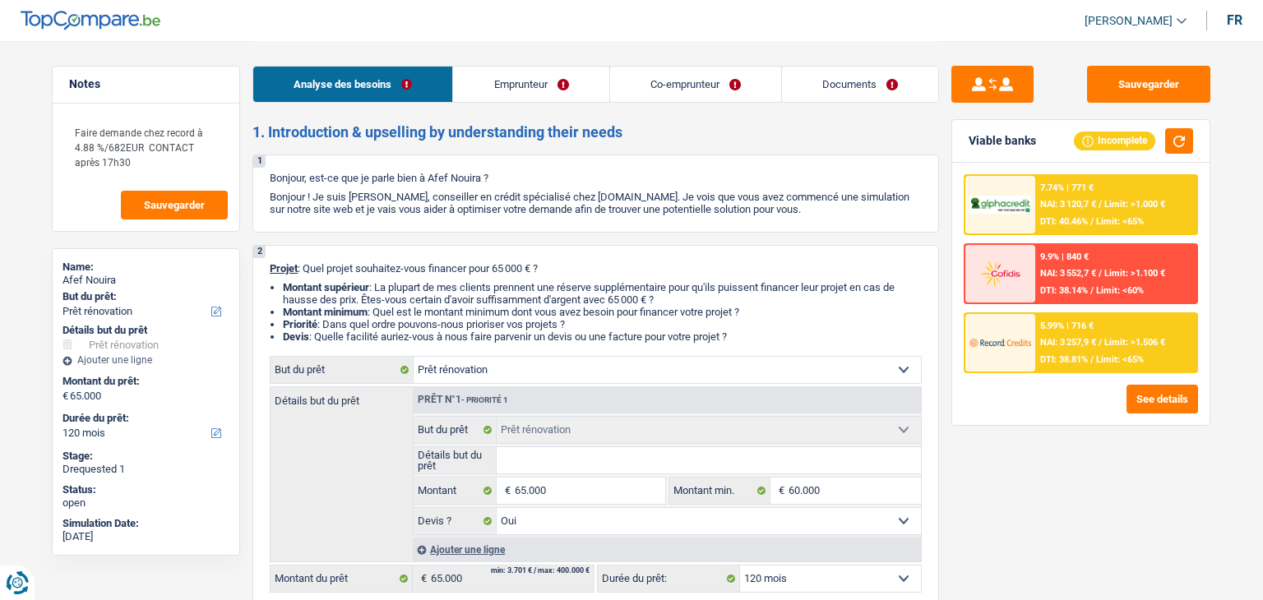
select select "yes"
select select "120"
select select "privateEmployee"
select select "unemployed"
select select "familyAllowances"
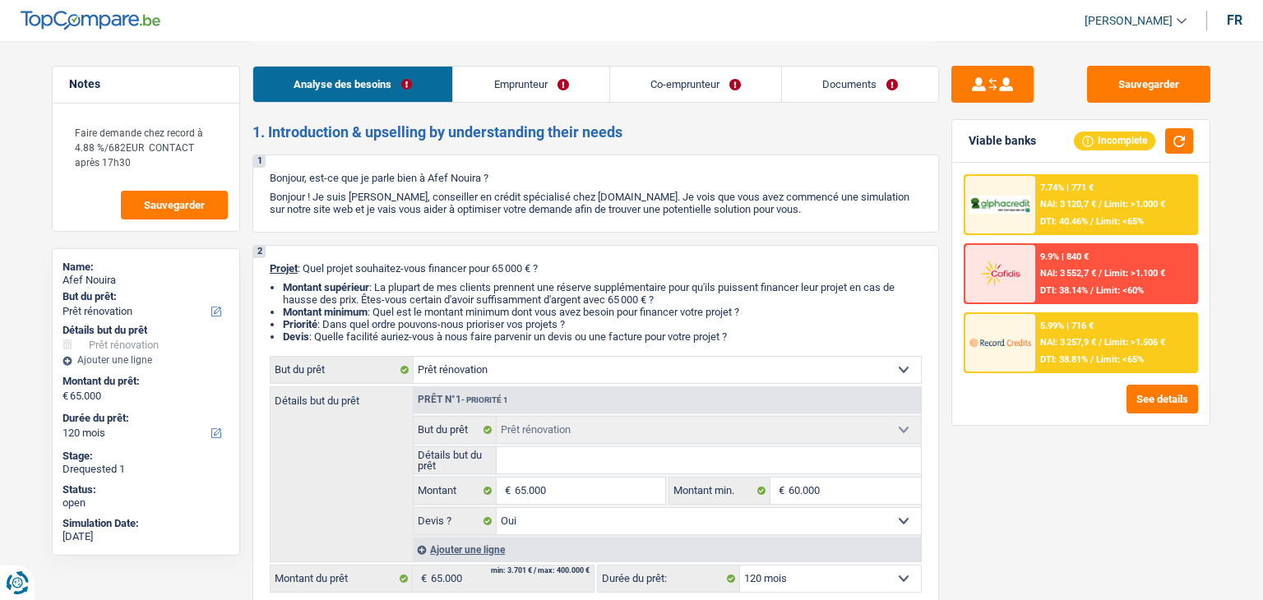
select select "netSalary"
select select "mealVouchers"
select select "unemployment"
select select "ownerWithMortgage"
select select "mortgage"
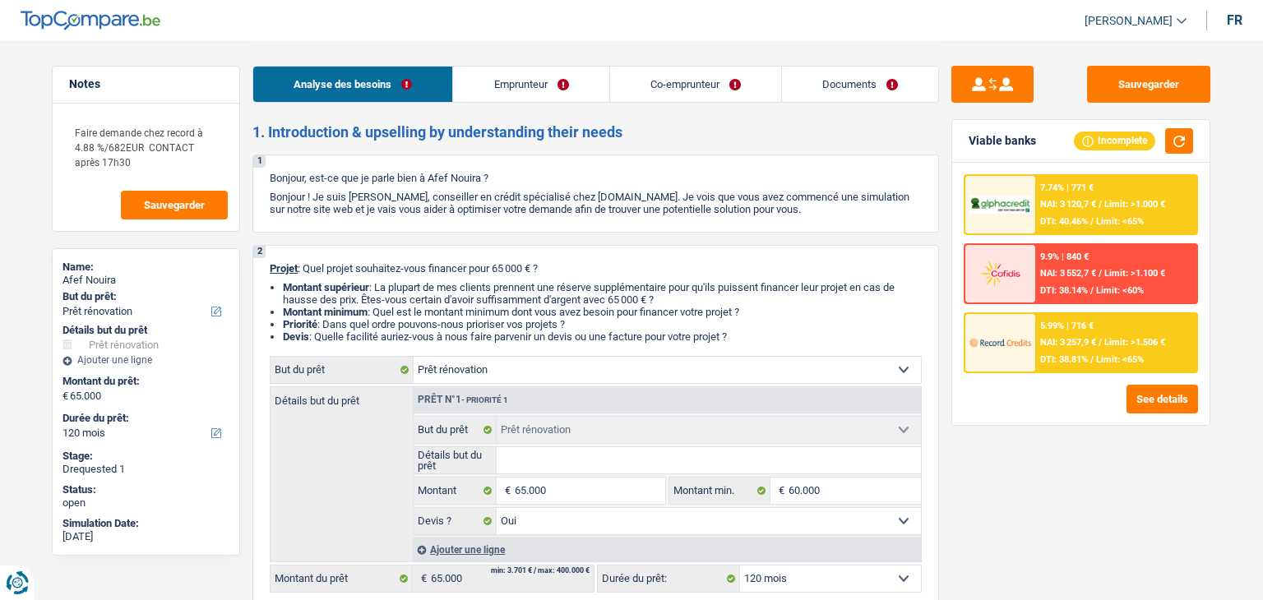
select select "300"
select select "carLoan"
select select "60"
select select "renovation"
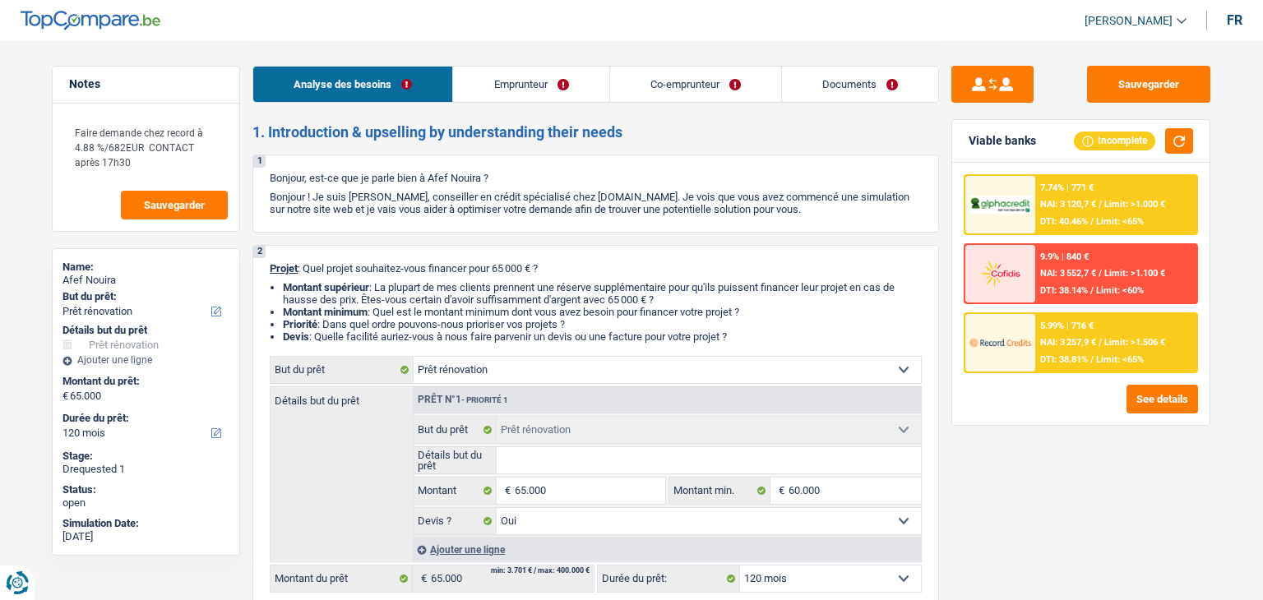
select select "yes"
select select "120"
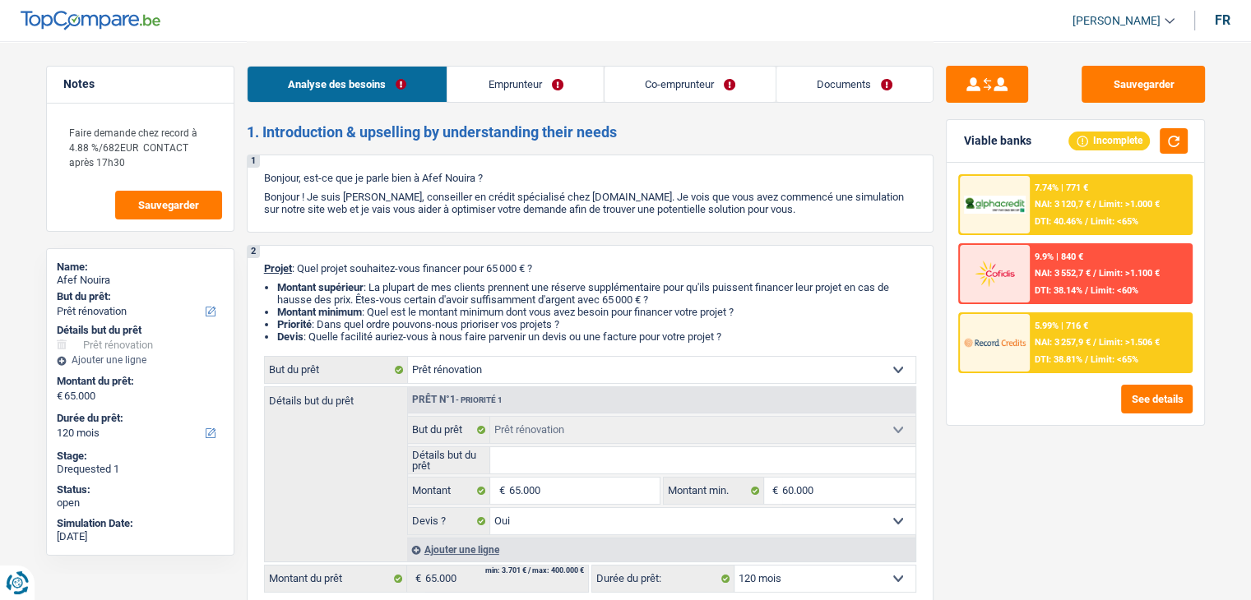
click at [829, 72] on link "Documents" at bounding box center [854, 84] width 156 height 35
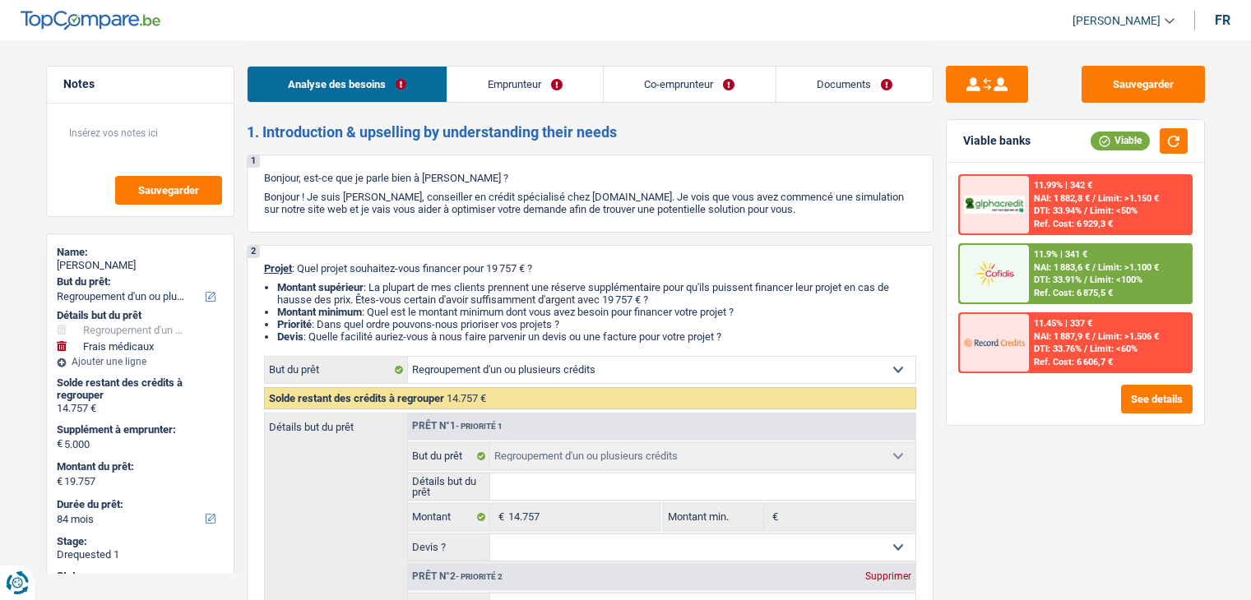
select select "refinancing"
select select "medical"
select select "84"
select select "refinancing"
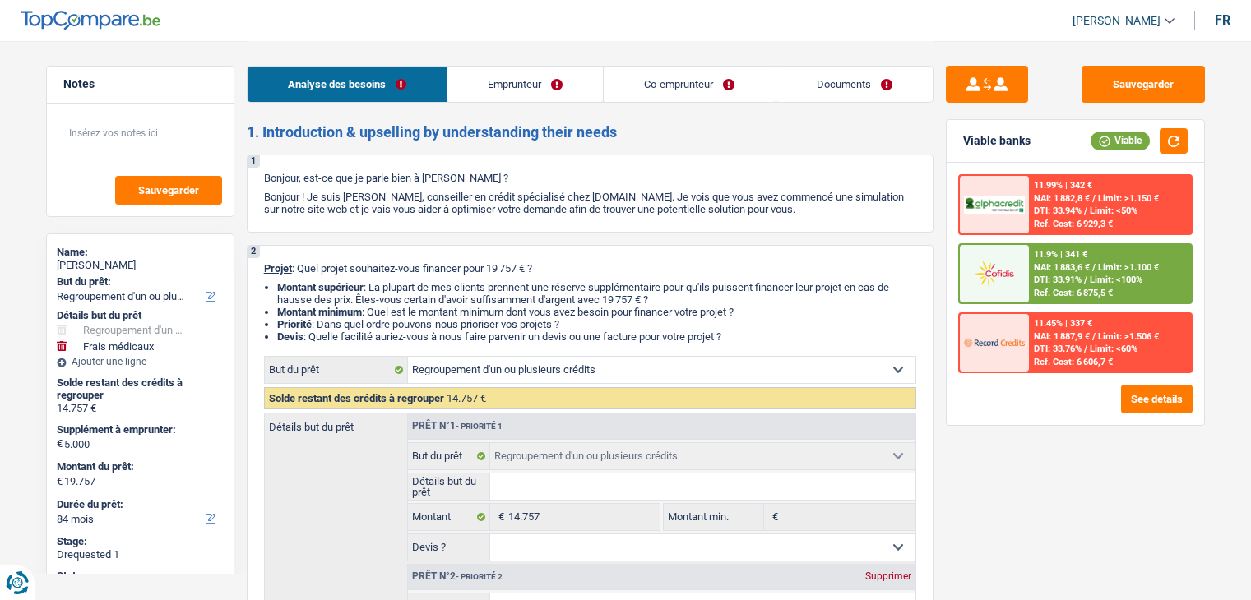
select select "refinancing"
select select "medical"
select select "false"
select select "84"
select select "mutuality"
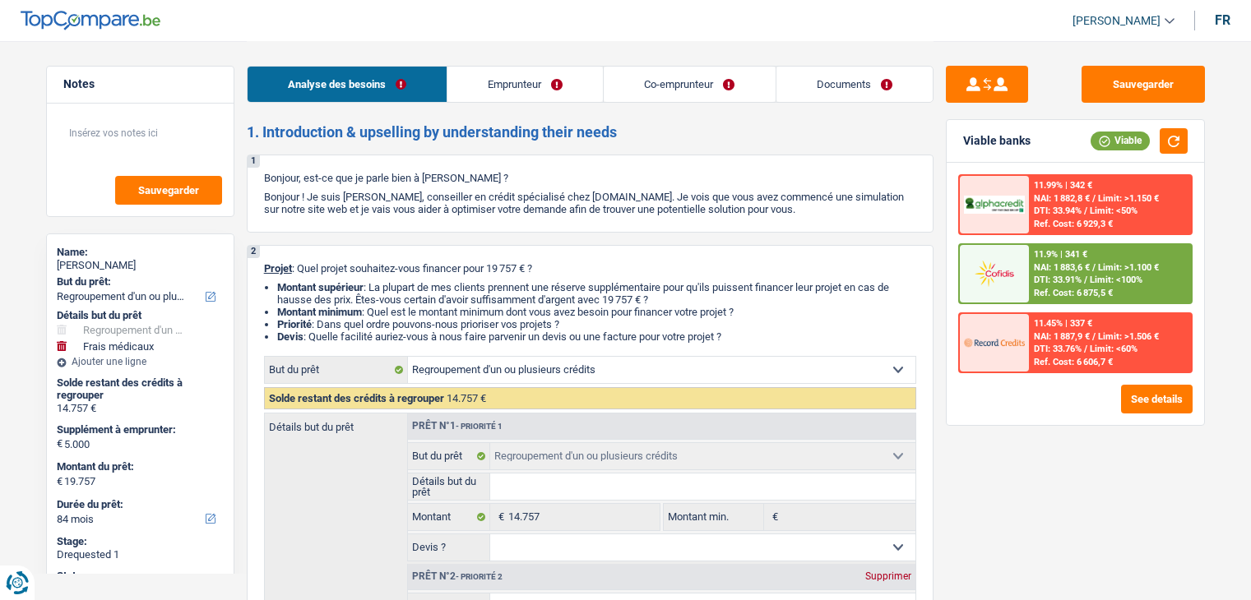
select select "unemployed"
select select "mutualityIndemnity"
select select "pension"
select select "unemployment"
select select "rents"
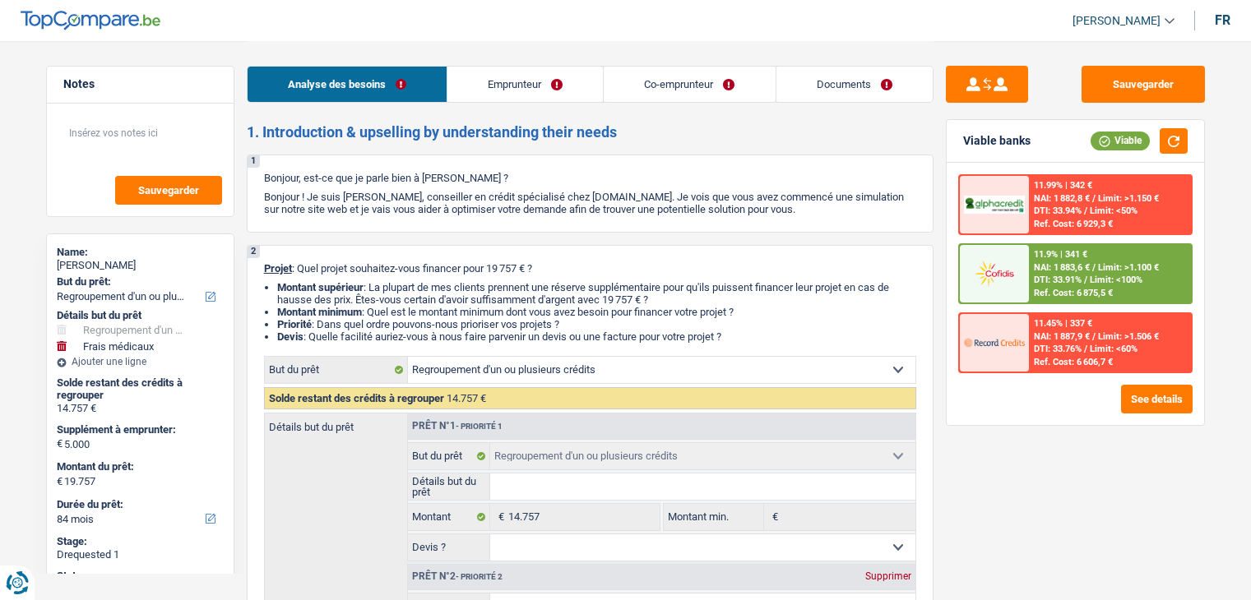
select select "personalLoan"
select select "familyEvent"
select select "60"
select select "personalLoan"
select select "carRestore"
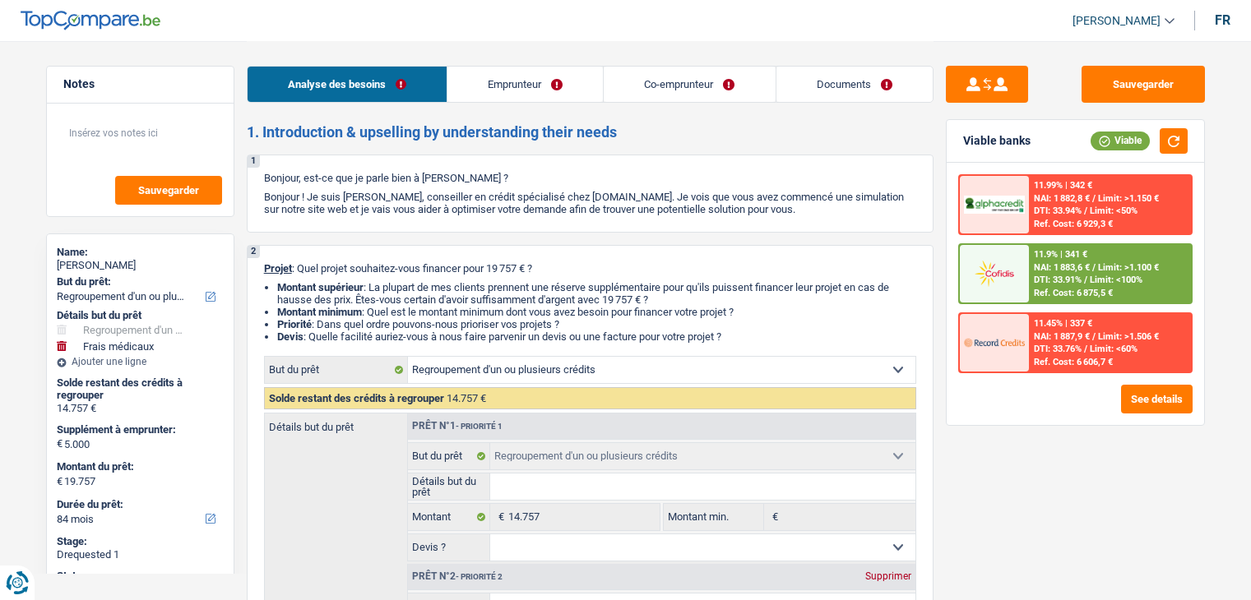
select select "36"
select select "refinancing"
select select "medical"
select select "false"
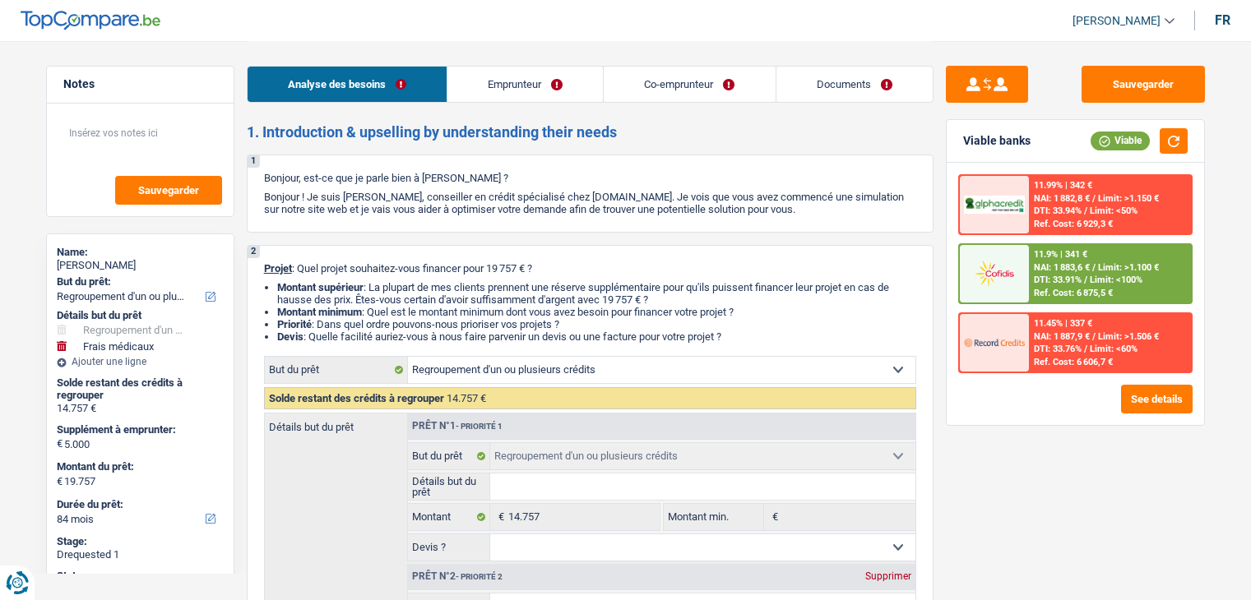
select select "84"
click at [796, 73] on link "Documents" at bounding box center [854, 84] width 156 height 35
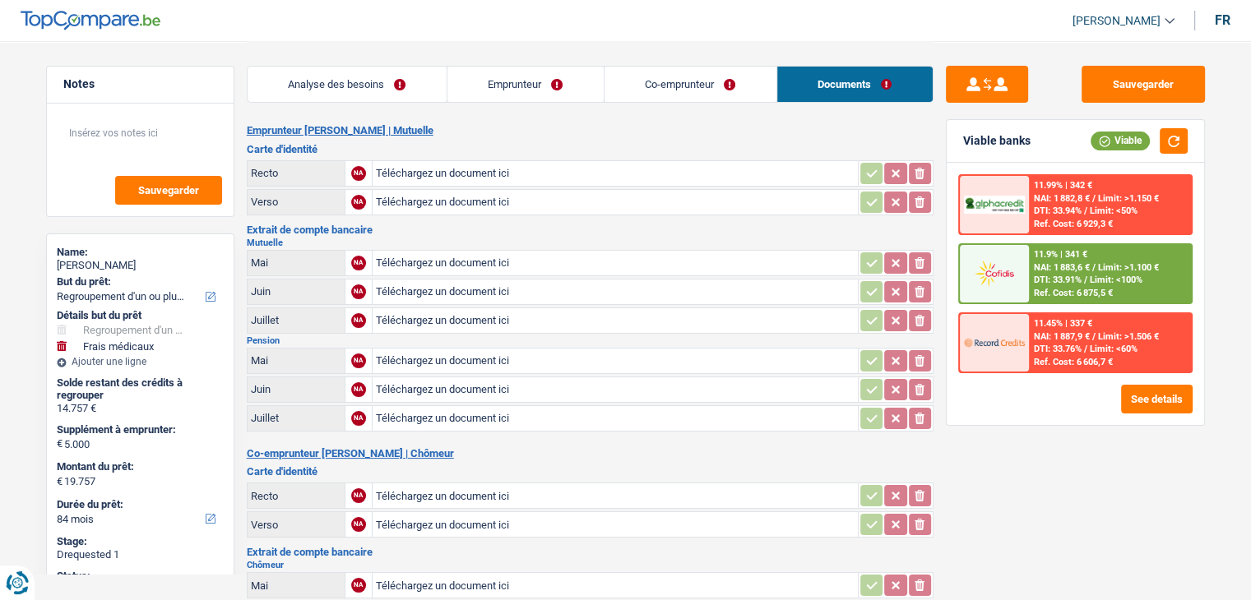
click at [516, 78] on link "Emprunteur" at bounding box center [525, 84] width 156 height 35
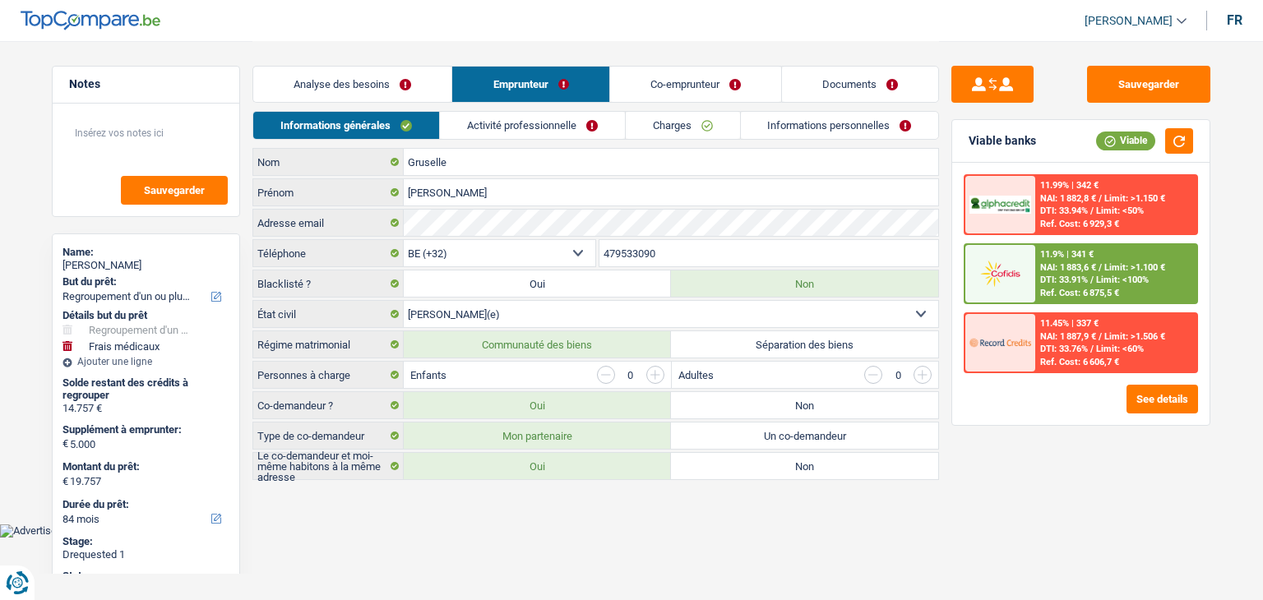
click at [657, 73] on link "Co-emprunteur" at bounding box center [695, 84] width 171 height 35
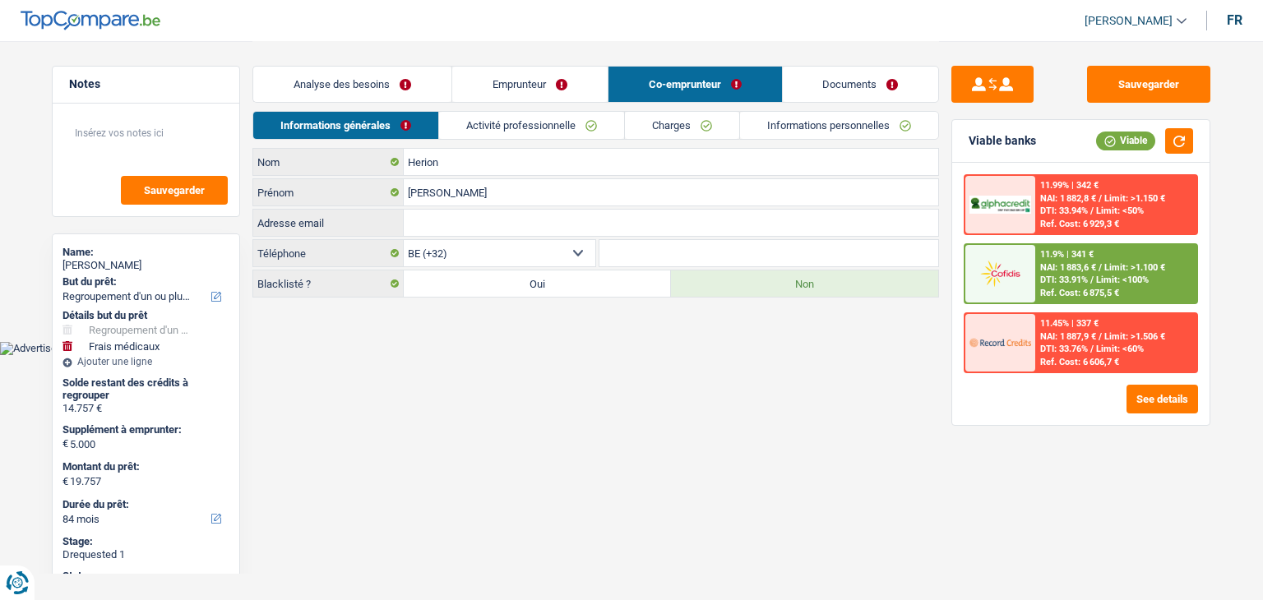
drag, startPoint x: 543, startPoint y: 76, endPoint x: 534, endPoint y: 75, distance: 9.1
click at [542, 76] on link "Emprunteur" at bounding box center [529, 84] width 155 height 35
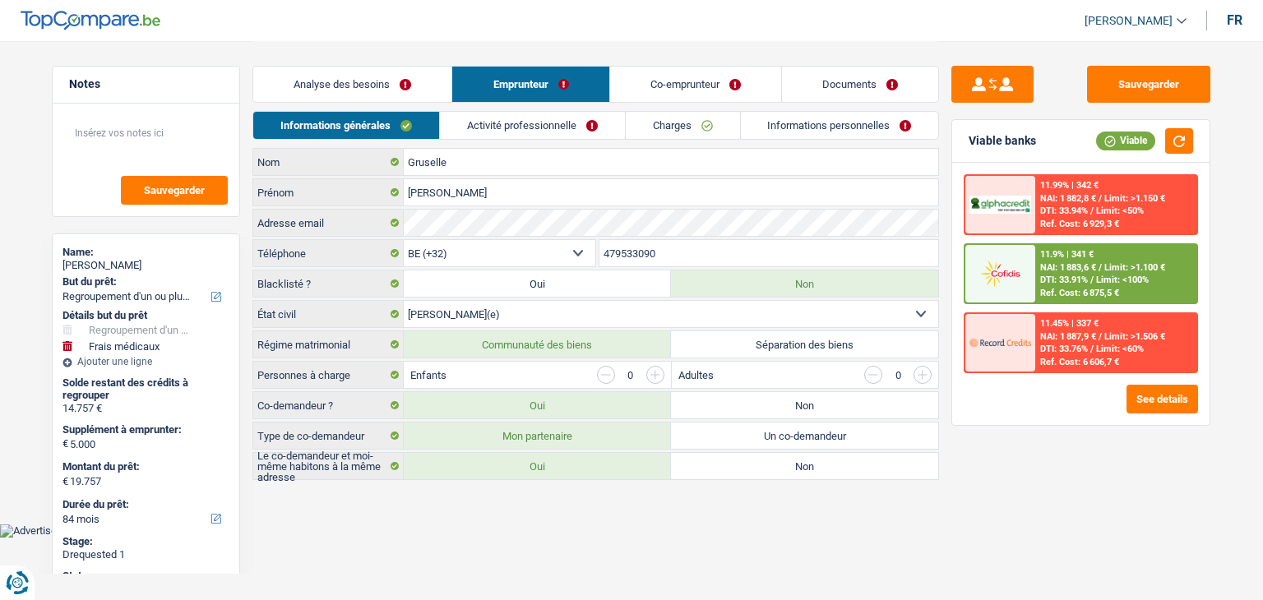
click at [500, 143] on div "Informations générales Activité professionnelle Charges Informations personnell…" at bounding box center [595, 129] width 687 height 37
click at [492, 130] on link "Activité professionnelle" at bounding box center [532, 125] width 185 height 27
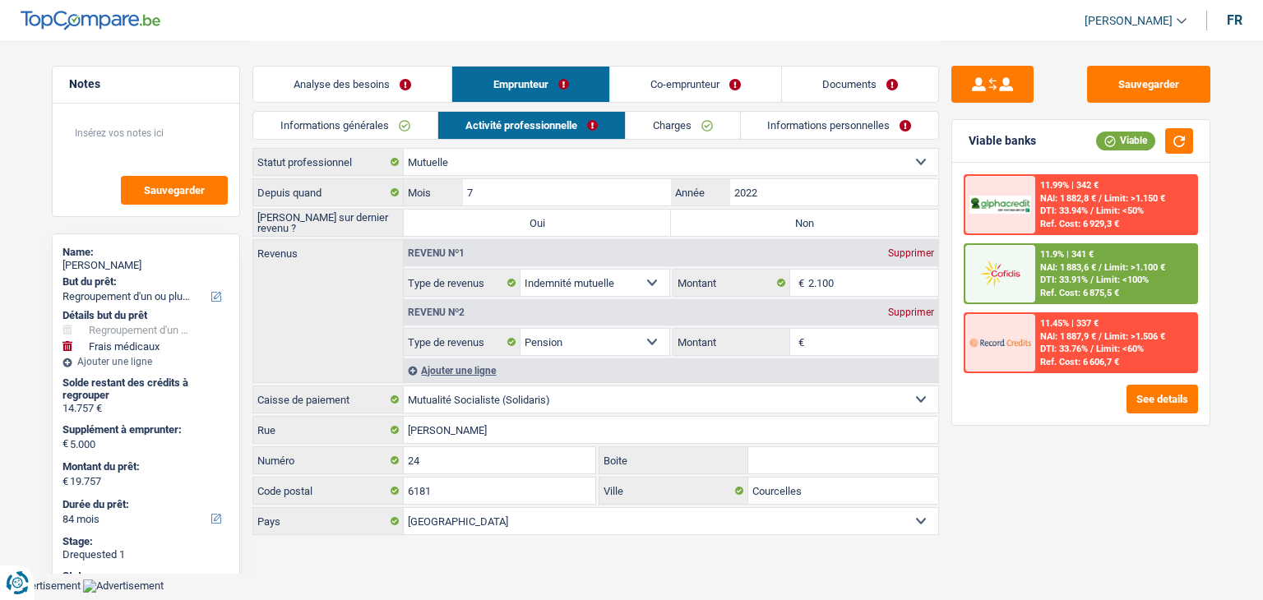
click at [661, 127] on link "Charges" at bounding box center [683, 125] width 114 height 27
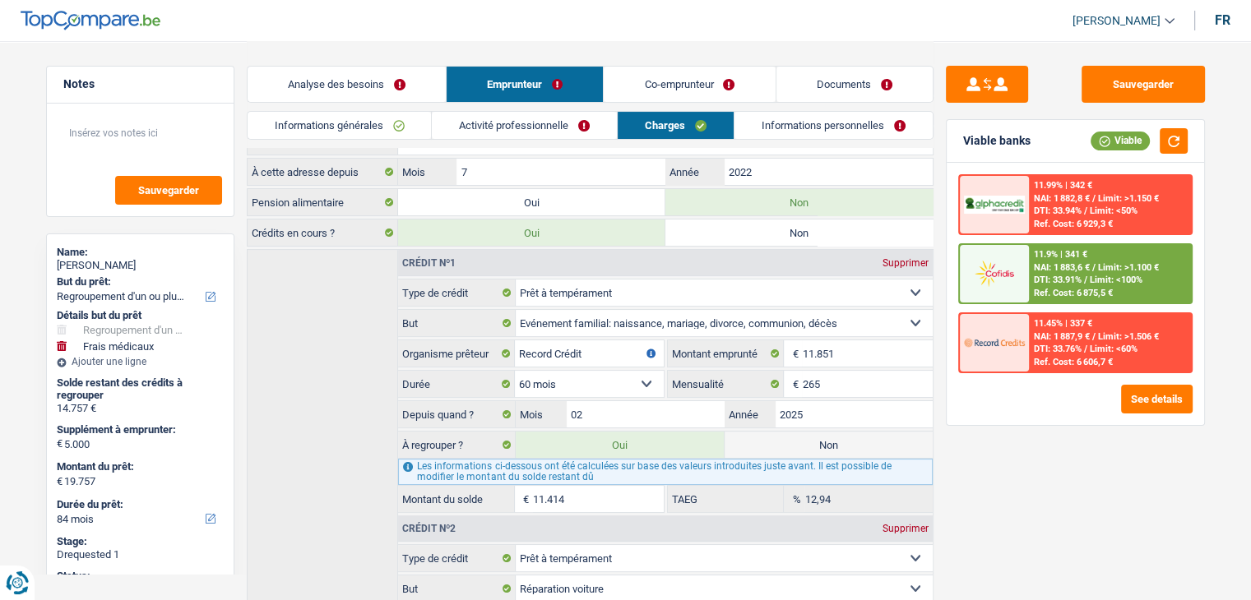
scroll to position [82, 0]
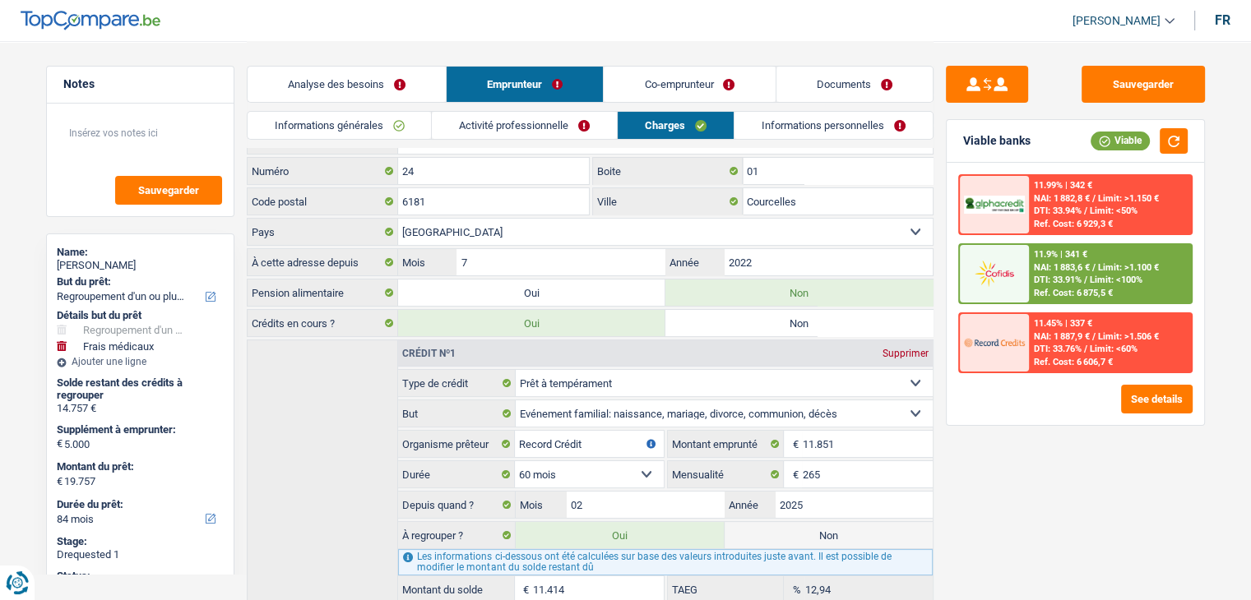
click at [642, 85] on link "Co-emprunteur" at bounding box center [689, 84] width 171 height 35
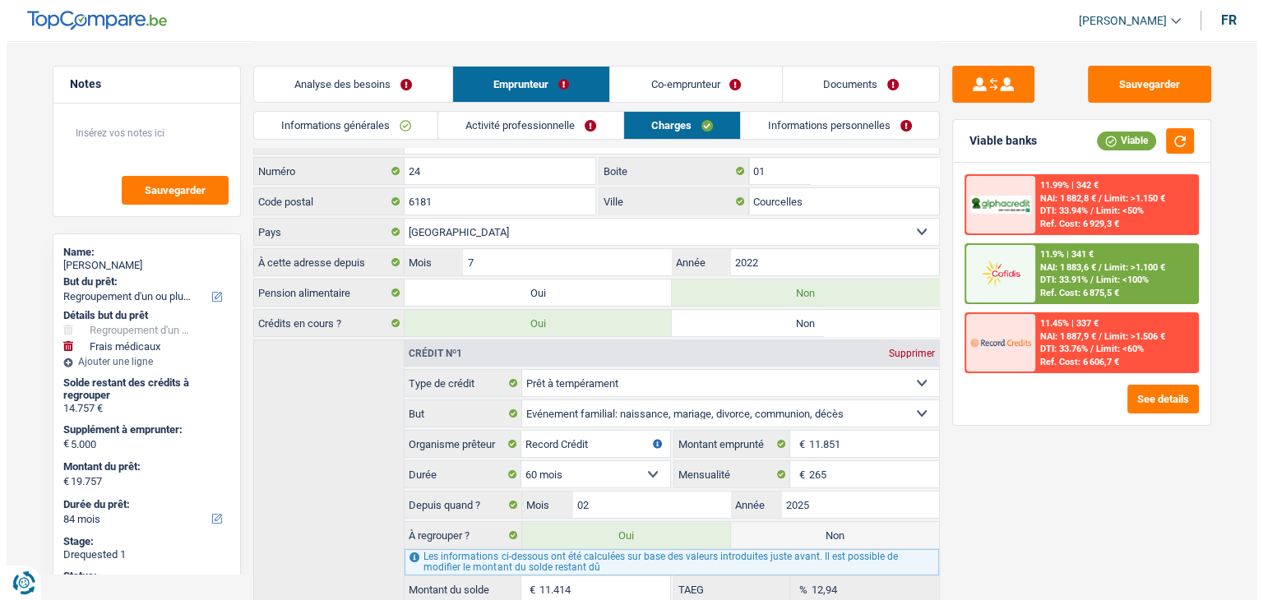
scroll to position [0, 0]
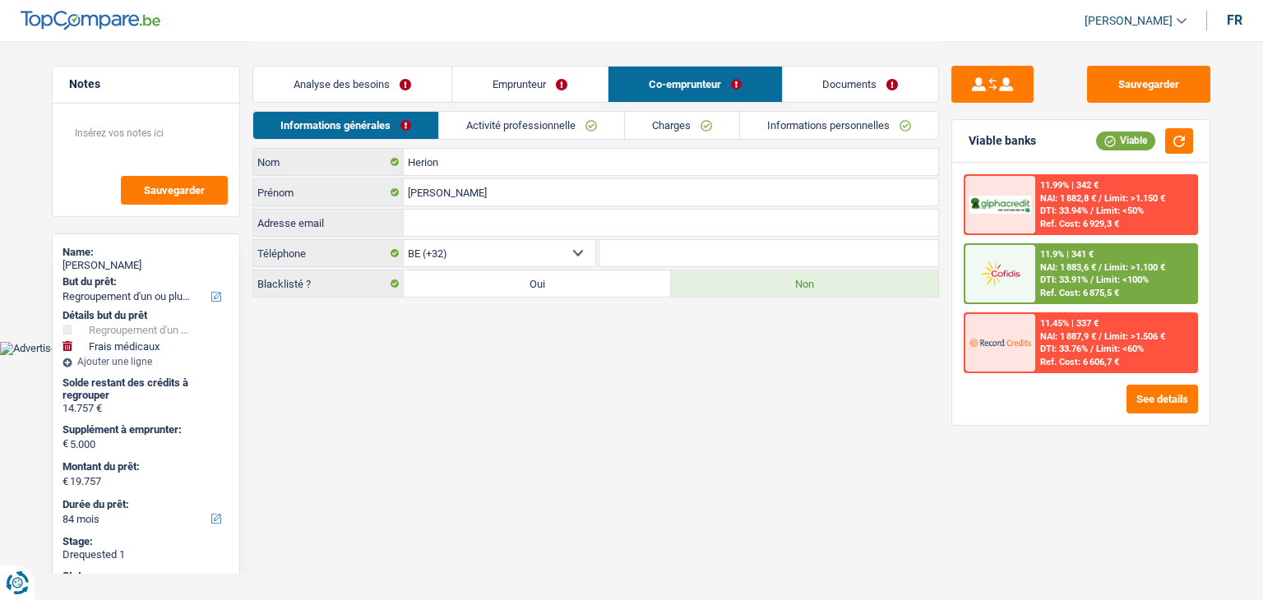
click at [567, 118] on link "Activité professionnelle" at bounding box center [531, 125] width 185 height 27
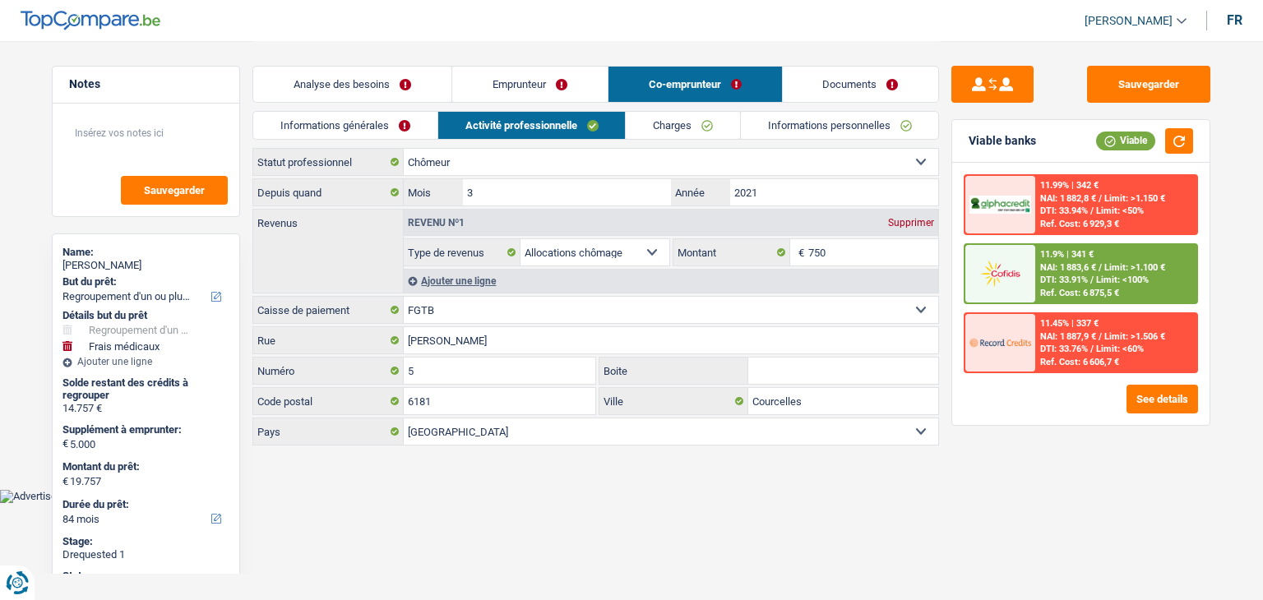
click at [559, 81] on link "Emprunteur" at bounding box center [529, 84] width 155 height 35
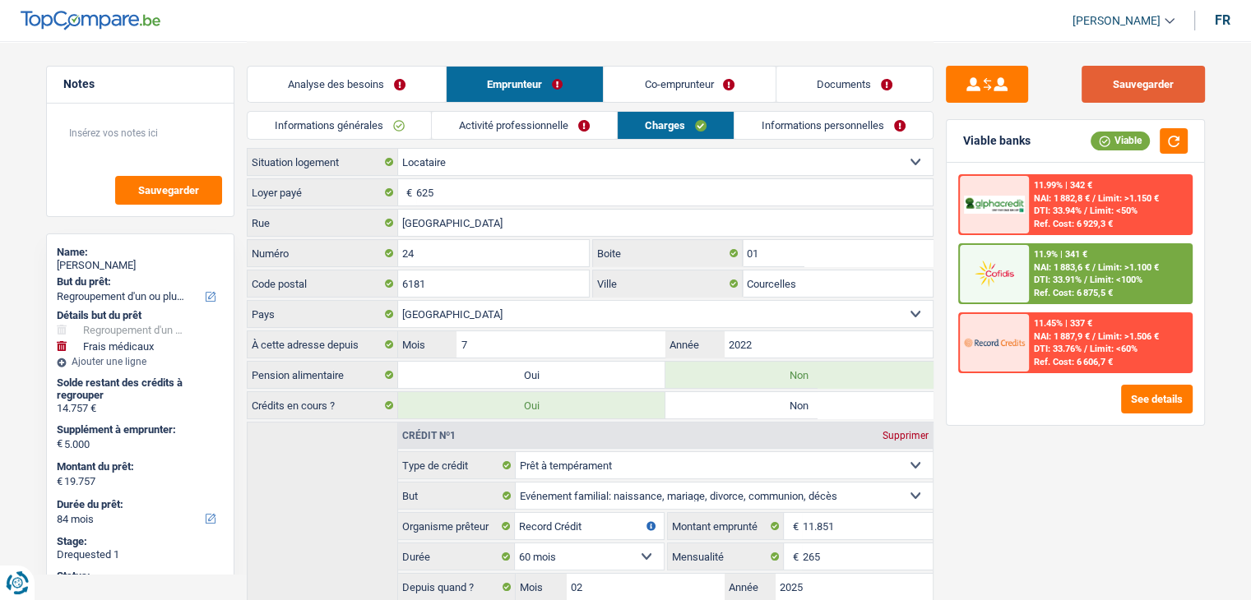
click at [1119, 80] on button "Sauvegarder" at bounding box center [1142, 84] width 123 height 37
click at [450, 117] on link "Activité professionnelle" at bounding box center [524, 125] width 185 height 27
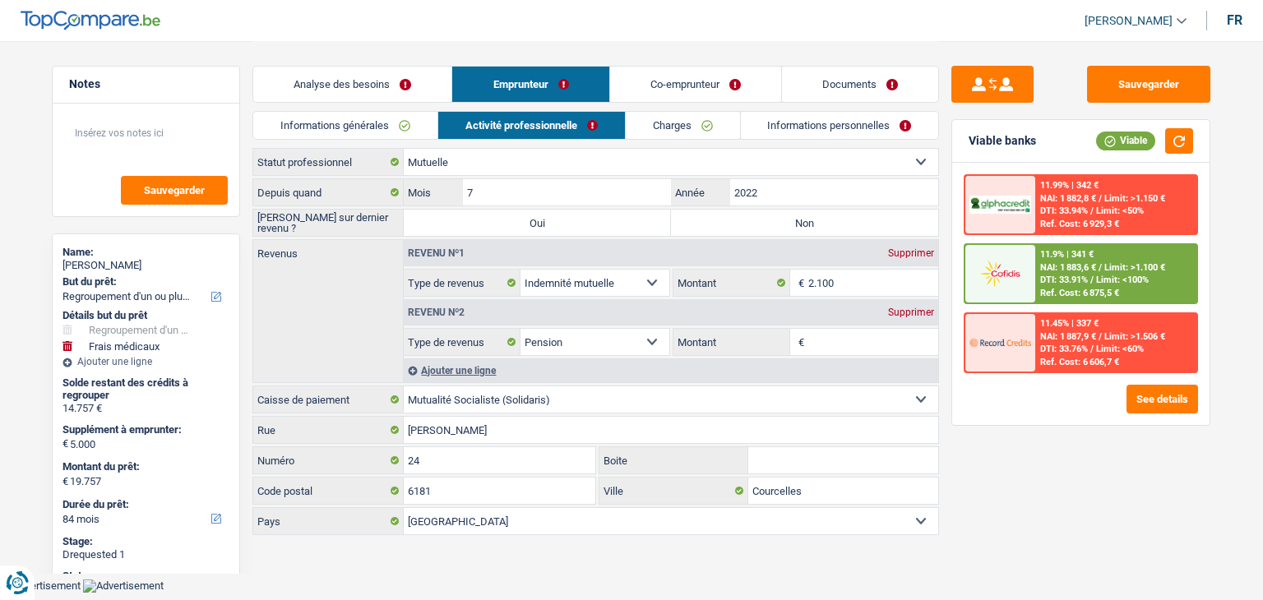
click at [372, 122] on link "Informations générales" at bounding box center [345, 125] width 184 height 27
